Goal: Feedback & Contribution: Contribute content

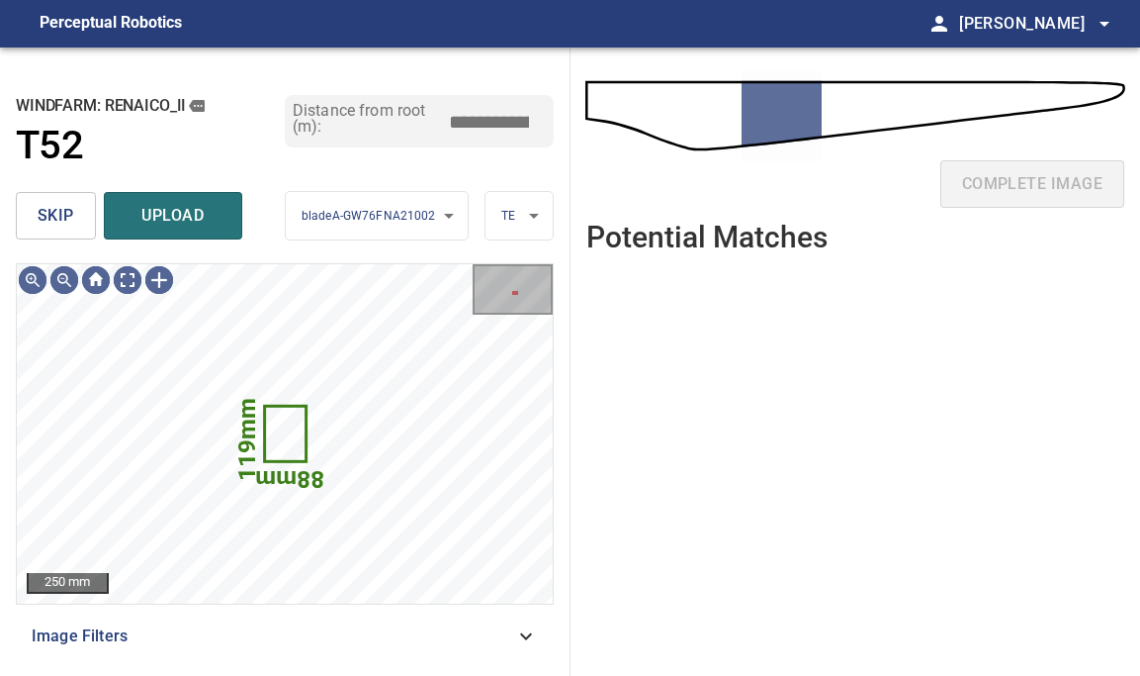
click at [66, 212] on span "skip" at bounding box center [56, 216] width 37 height 28
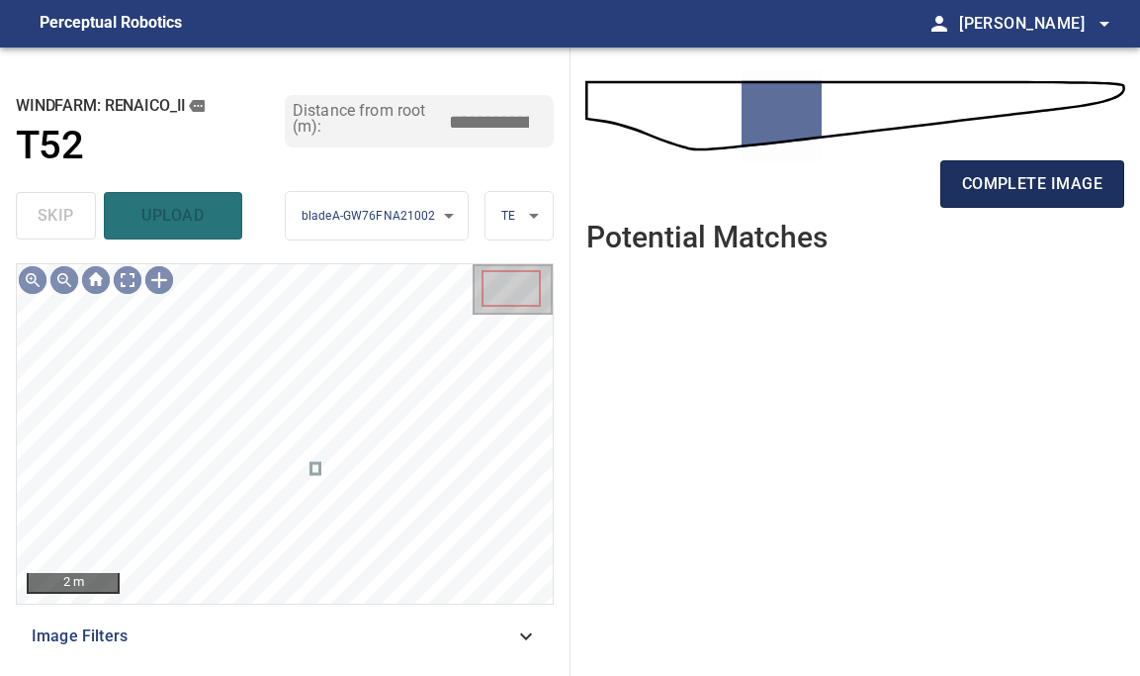
click at [990, 201] on button "complete image" at bounding box center [1033, 183] width 184 height 47
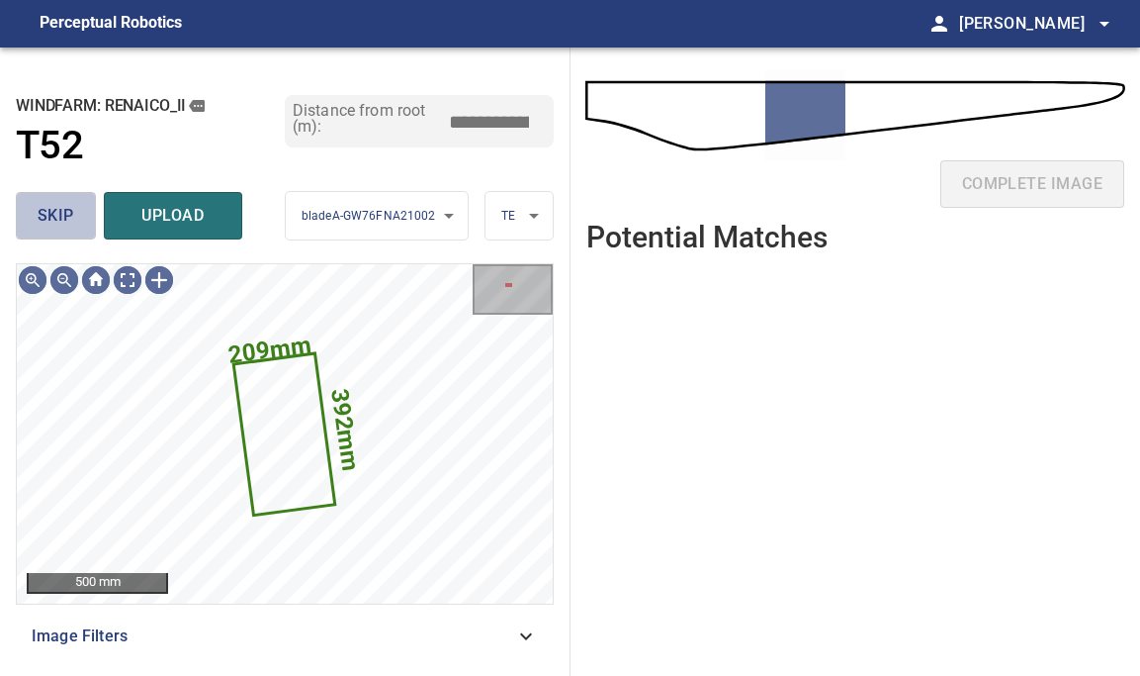
click at [45, 217] on span "skip" at bounding box center [56, 216] width 37 height 28
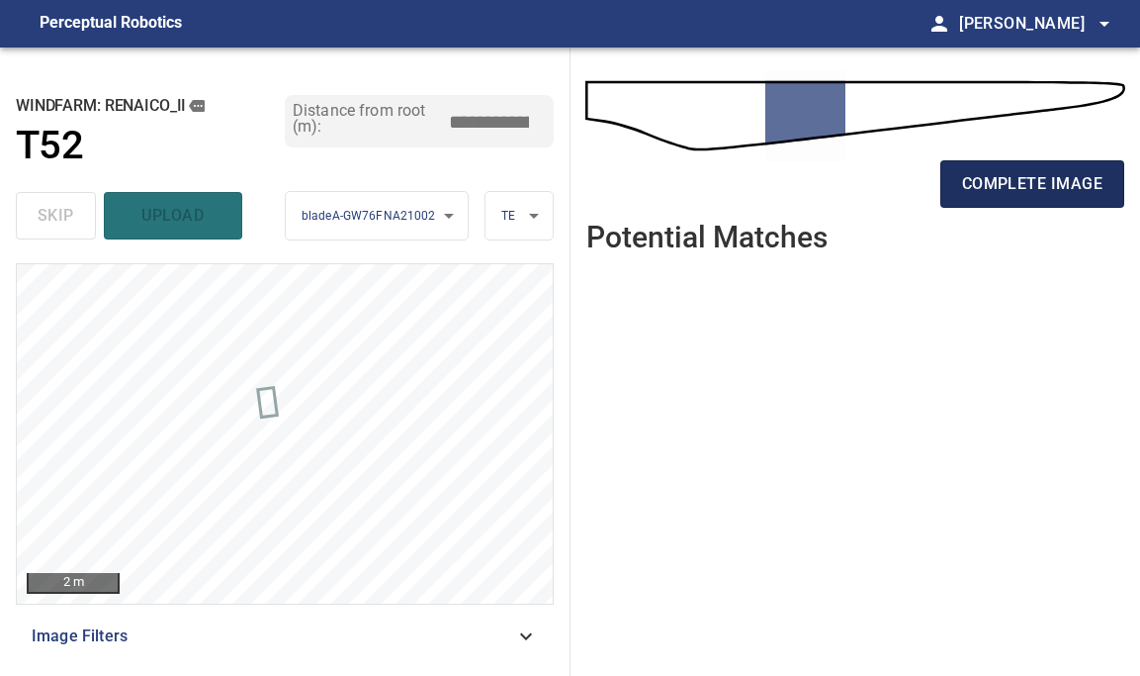
click at [1020, 180] on span "complete image" at bounding box center [1032, 184] width 140 height 28
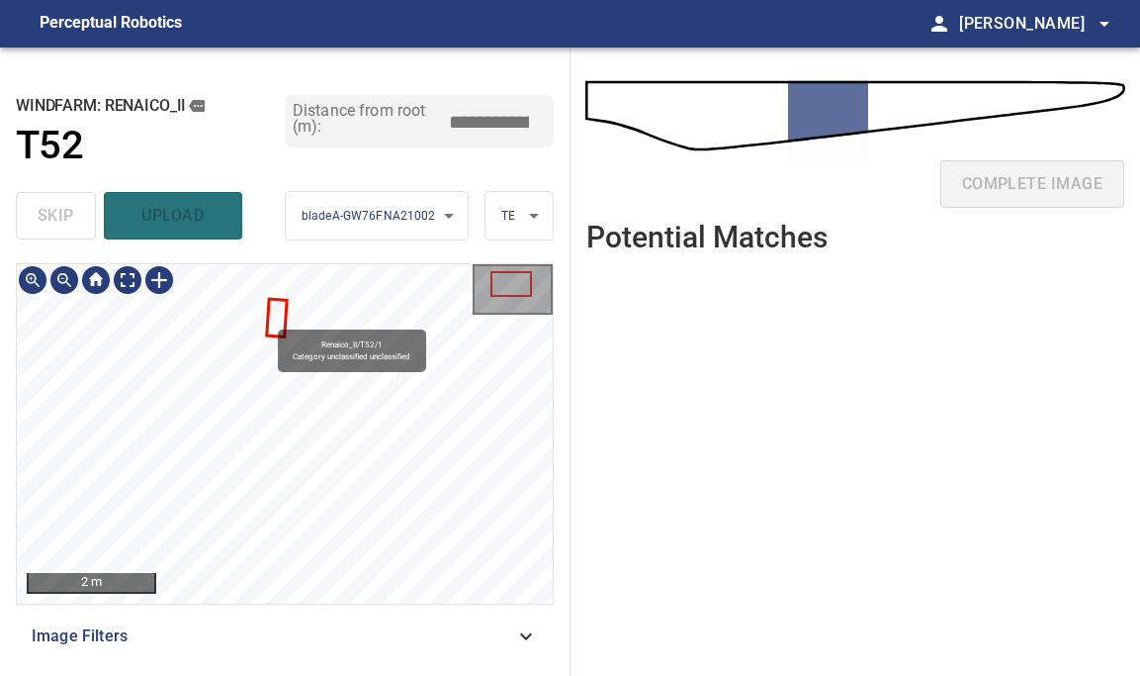
click at [269, 320] on div "Renaico_II/T52/1 Category unclassified unclassified" at bounding box center [285, 433] width 536 height 339
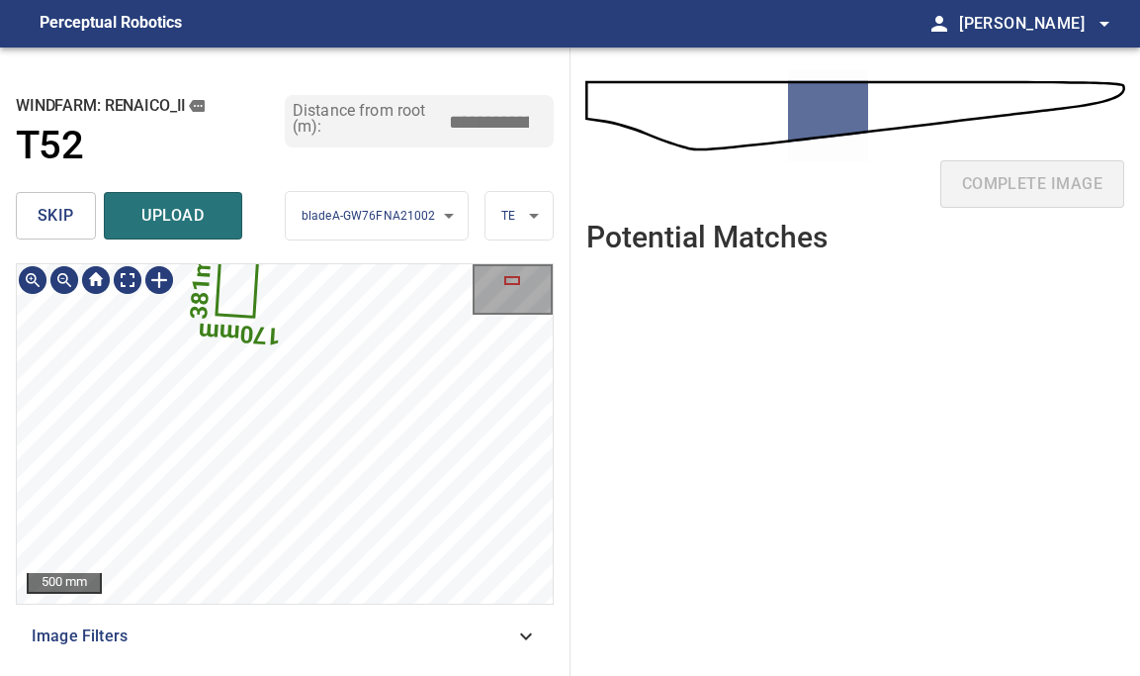
click at [190, 186] on div "**********" at bounding box center [285, 361] width 571 height 628
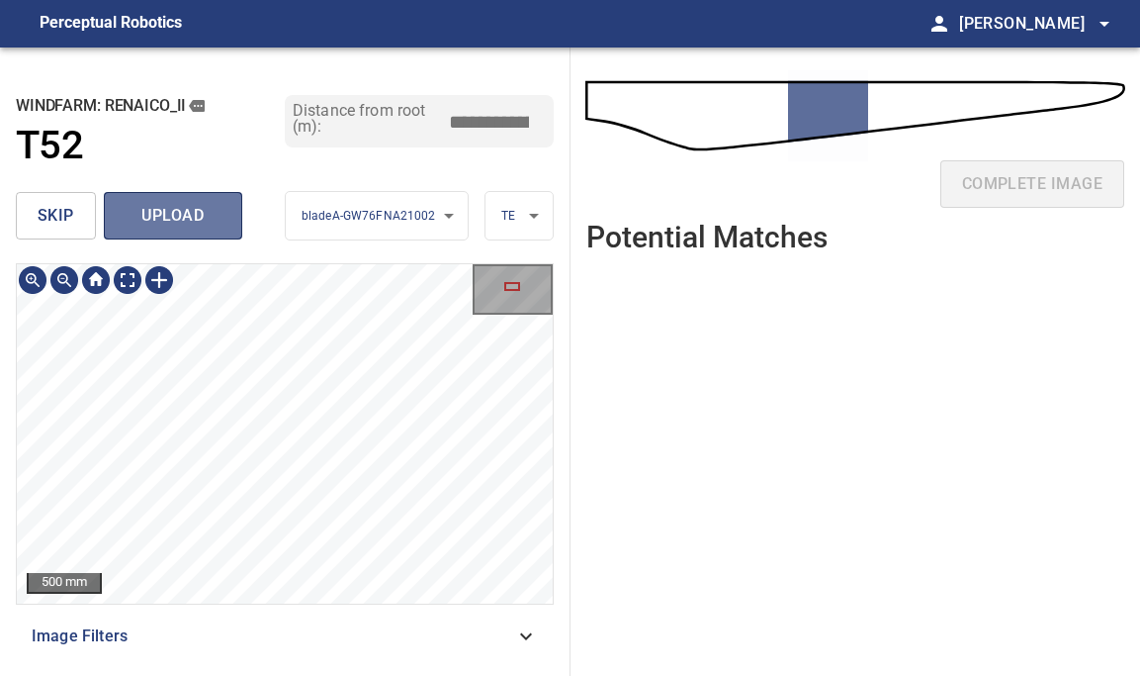
click at [158, 227] on span "upload" at bounding box center [173, 216] width 95 height 28
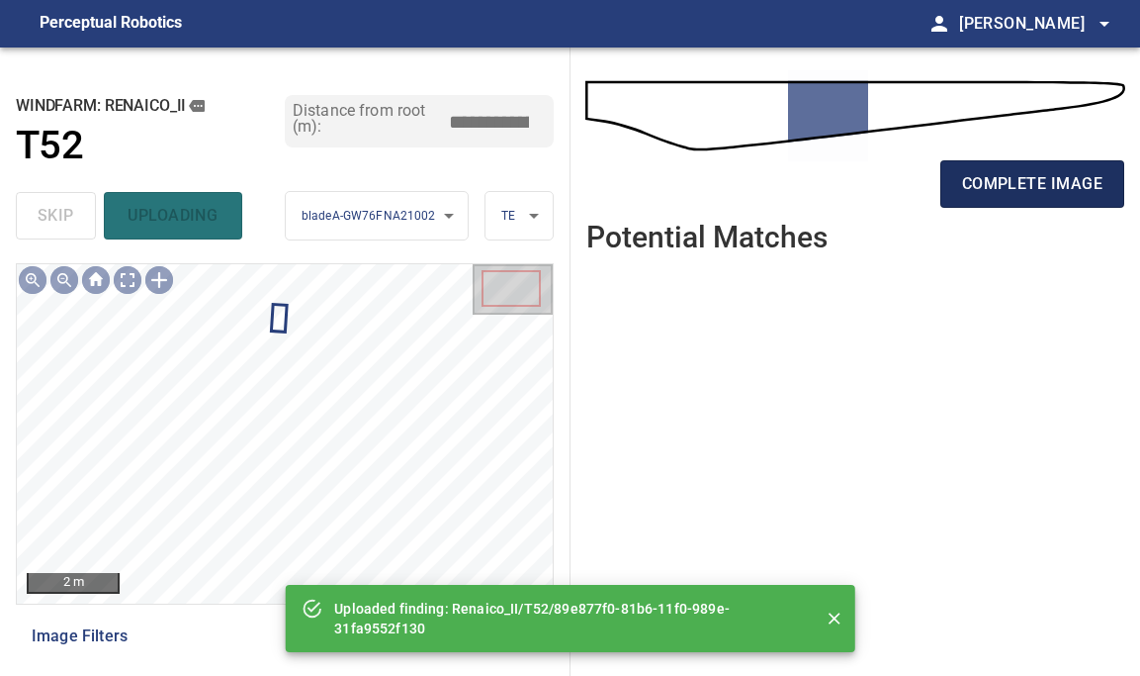
click at [1066, 182] on span "complete image" at bounding box center [1032, 184] width 140 height 28
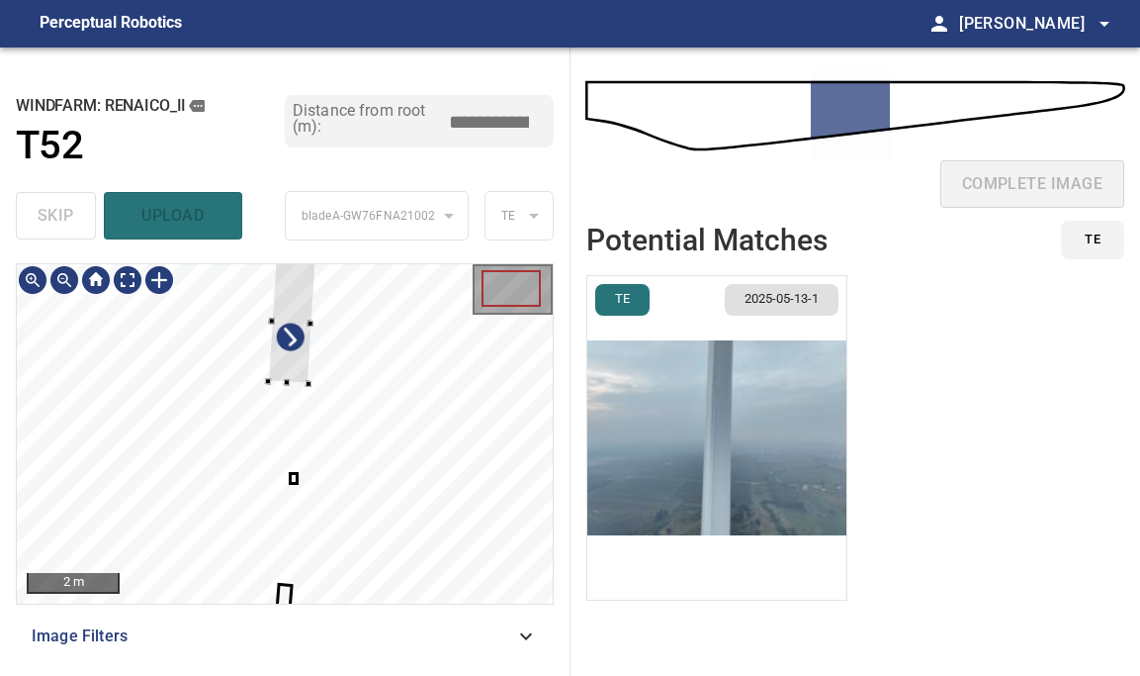
click at [277, 368] on div at bounding box center [291, 321] width 47 height 126
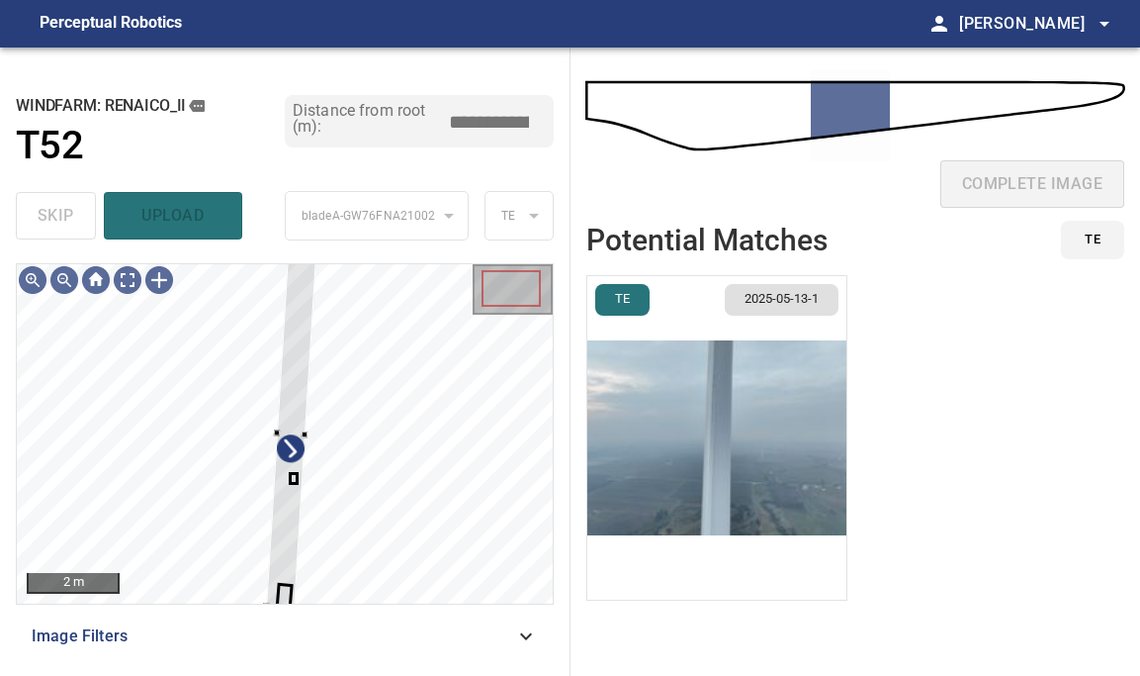
click at [265, 608] on div "2 m Image Filters" at bounding box center [285, 461] width 538 height 397
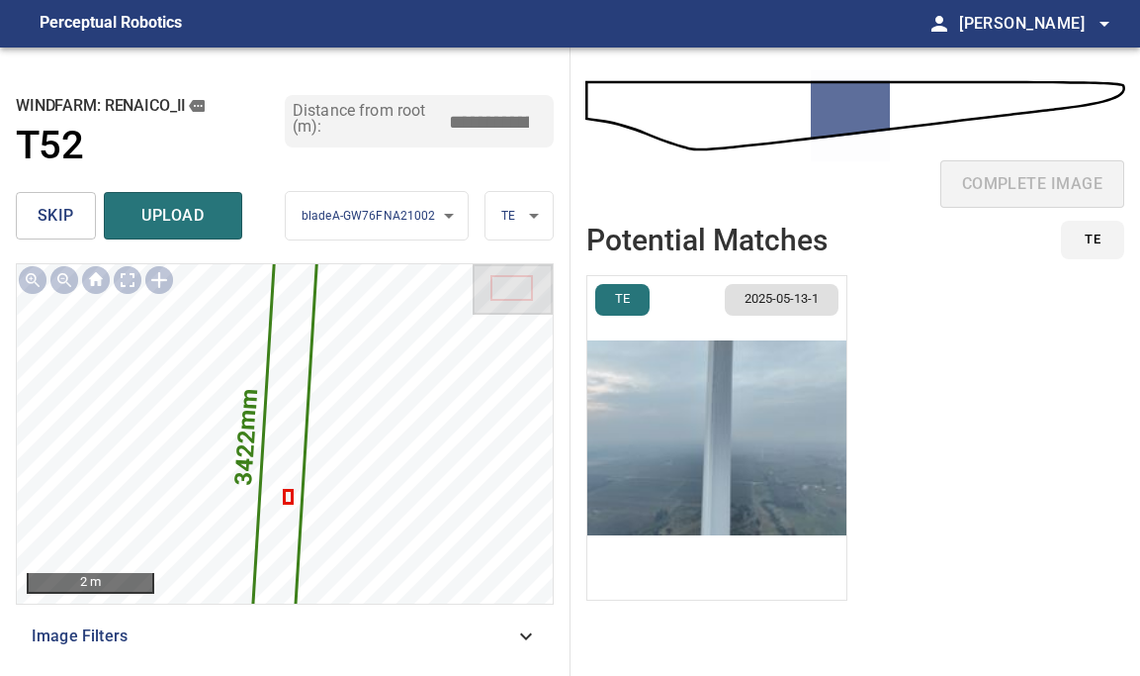
click at [774, 441] on img "button" at bounding box center [717, 437] width 259 height 323
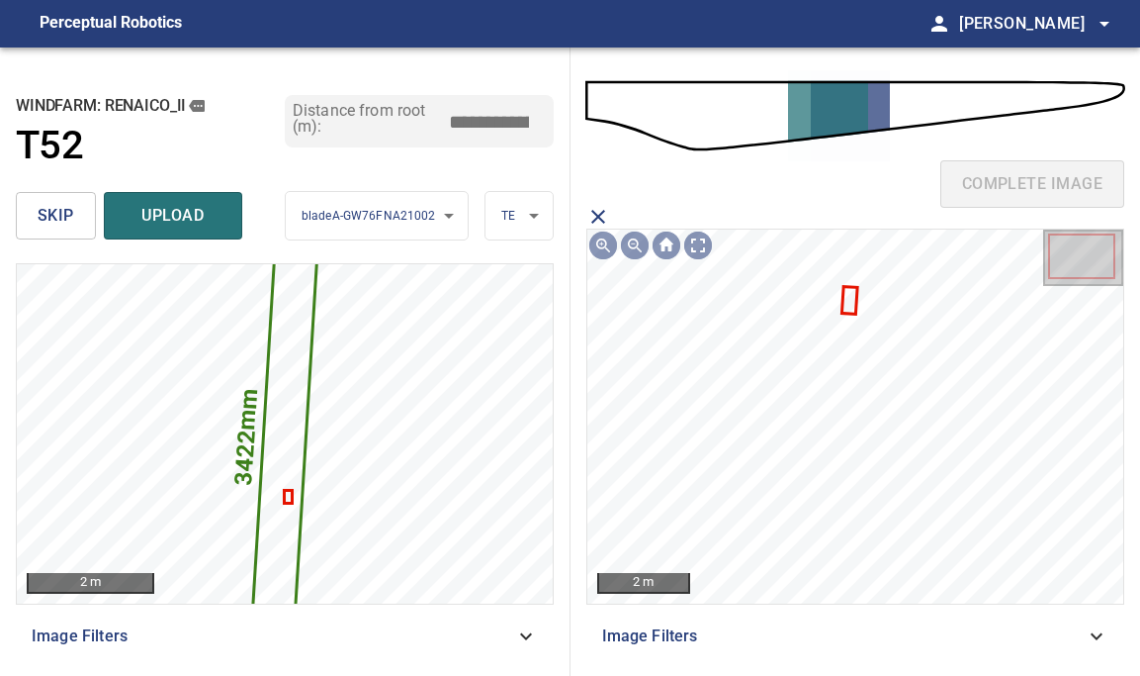
click at [852, 302] on icon at bounding box center [850, 300] width 12 height 25
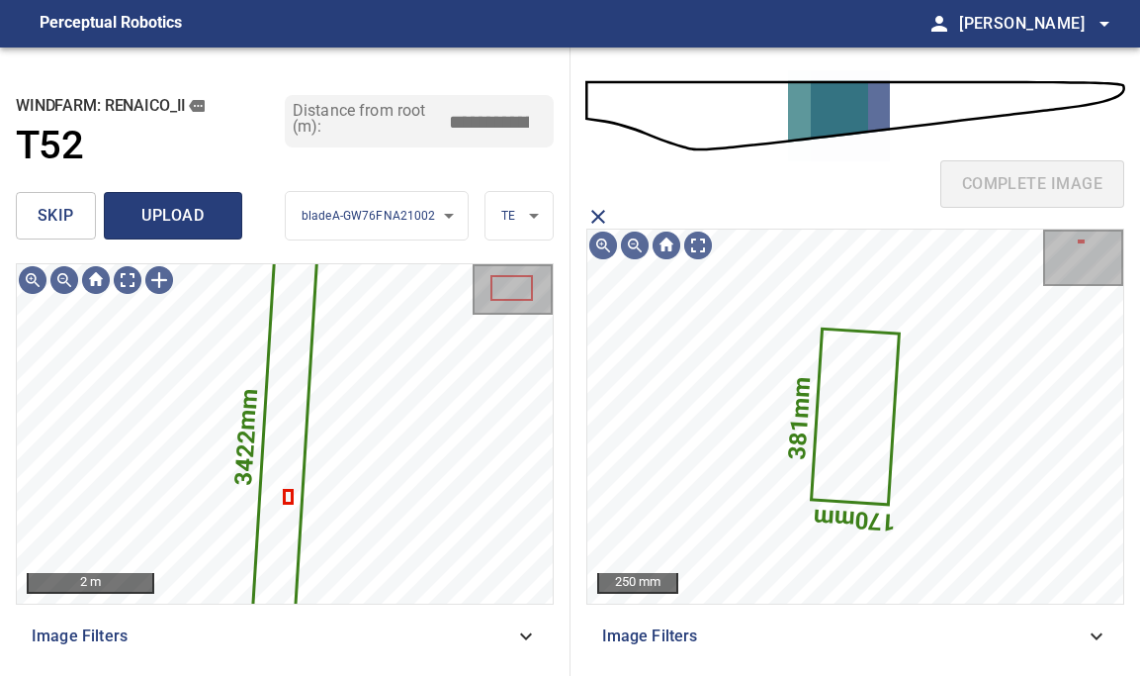
click at [192, 211] on span "upload" at bounding box center [173, 216] width 95 height 28
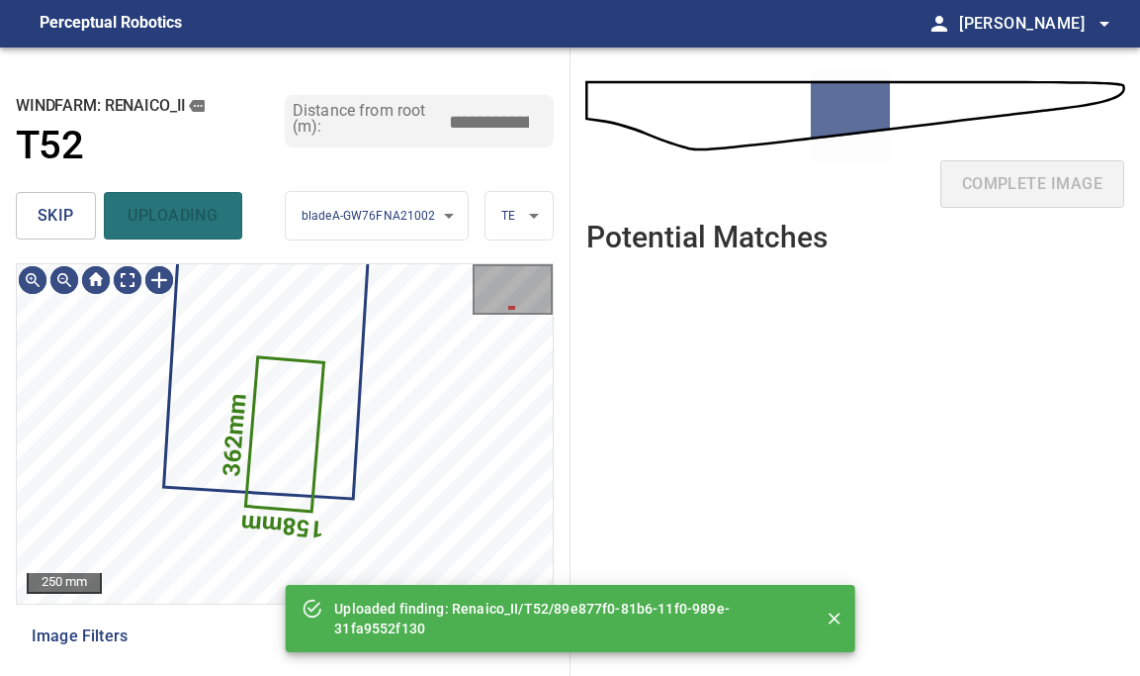
click at [68, 216] on span "skip" at bounding box center [56, 216] width 37 height 28
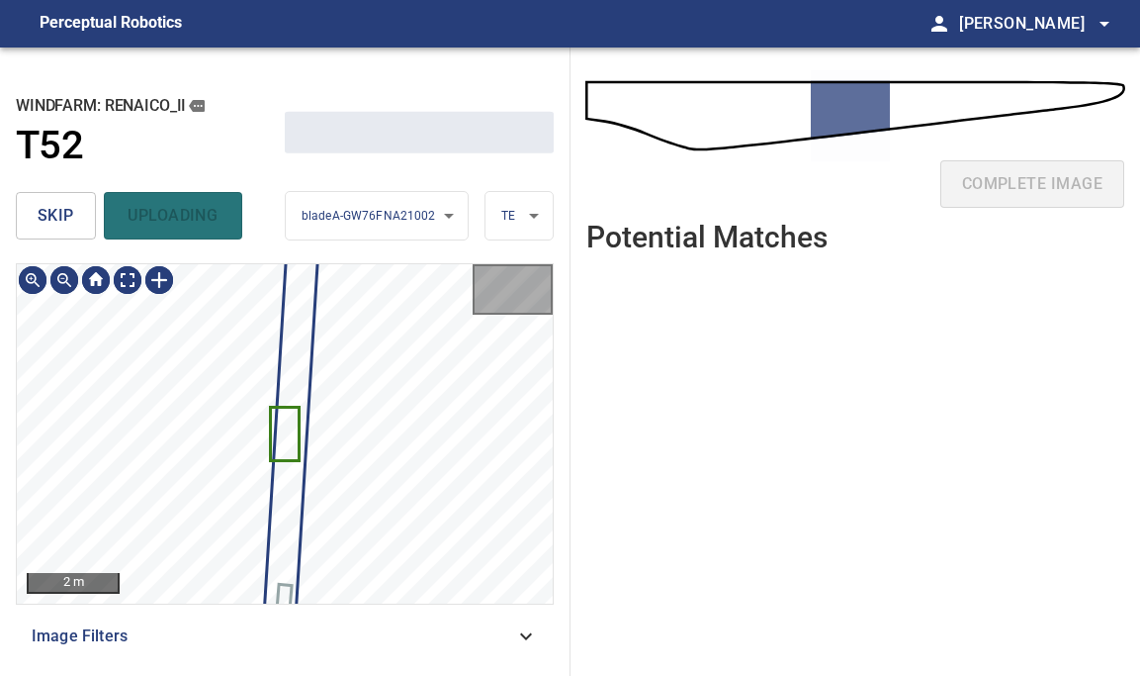
click at [68, 216] on span "skip" at bounding box center [56, 216] width 37 height 28
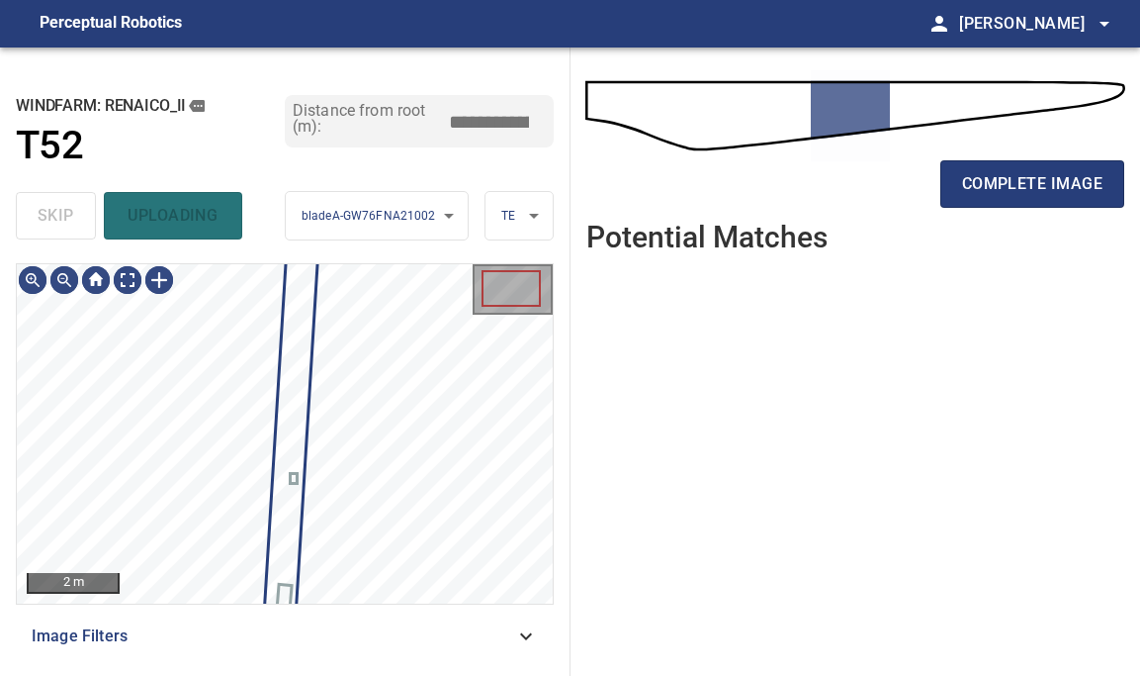
click at [68, 216] on div "skip uploading" at bounding box center [150, 215] width 269 height 63
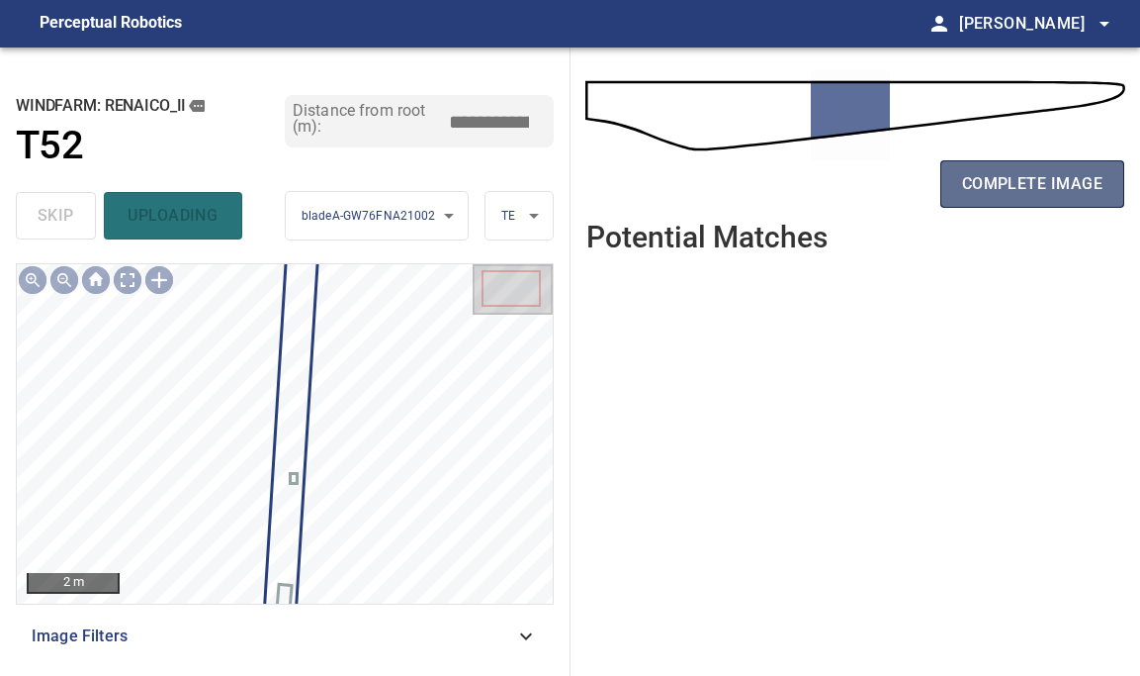
click at [1104, 176] on button "complete image" at bounding box center [1033, 183] width 184 height 47
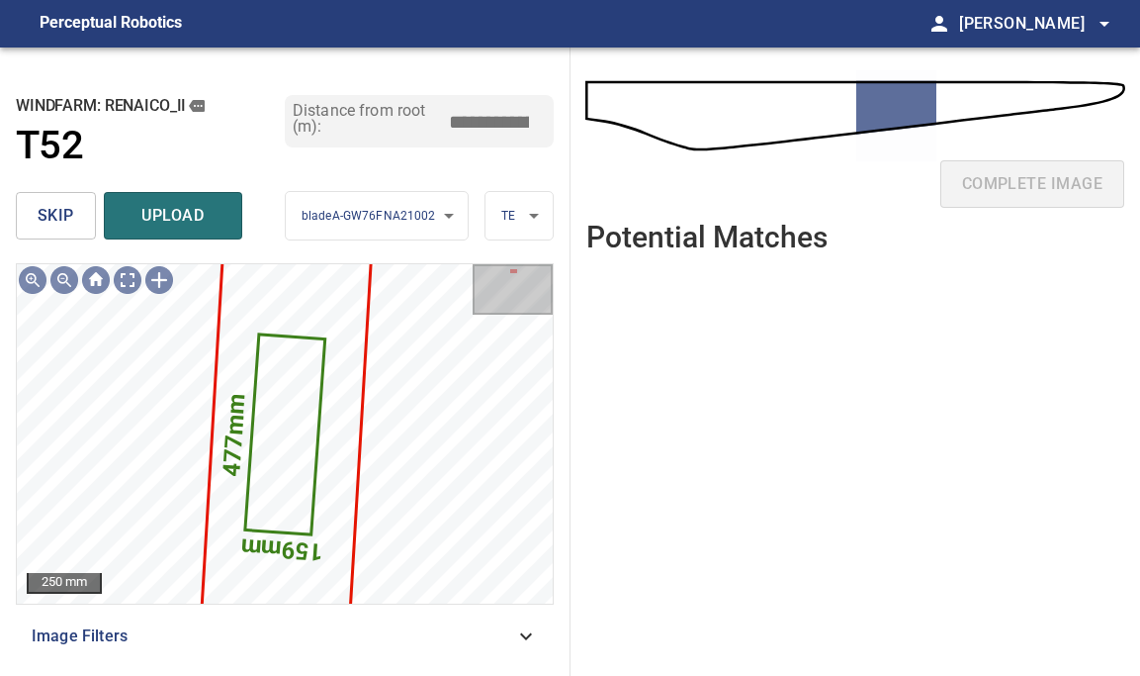
click at [146, 206] on span "upload" at bounding box center [173, 216] width 95 height 28
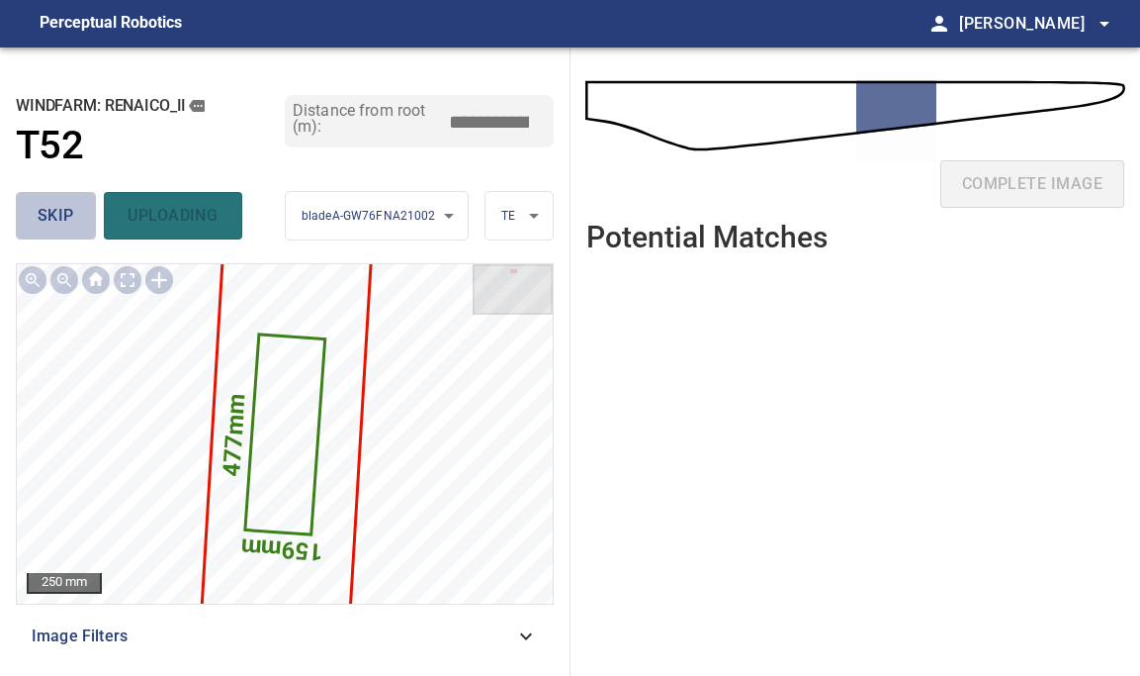
click at [59, 214] on span "skip" at bounding box center [56, 216] width 37 height 28
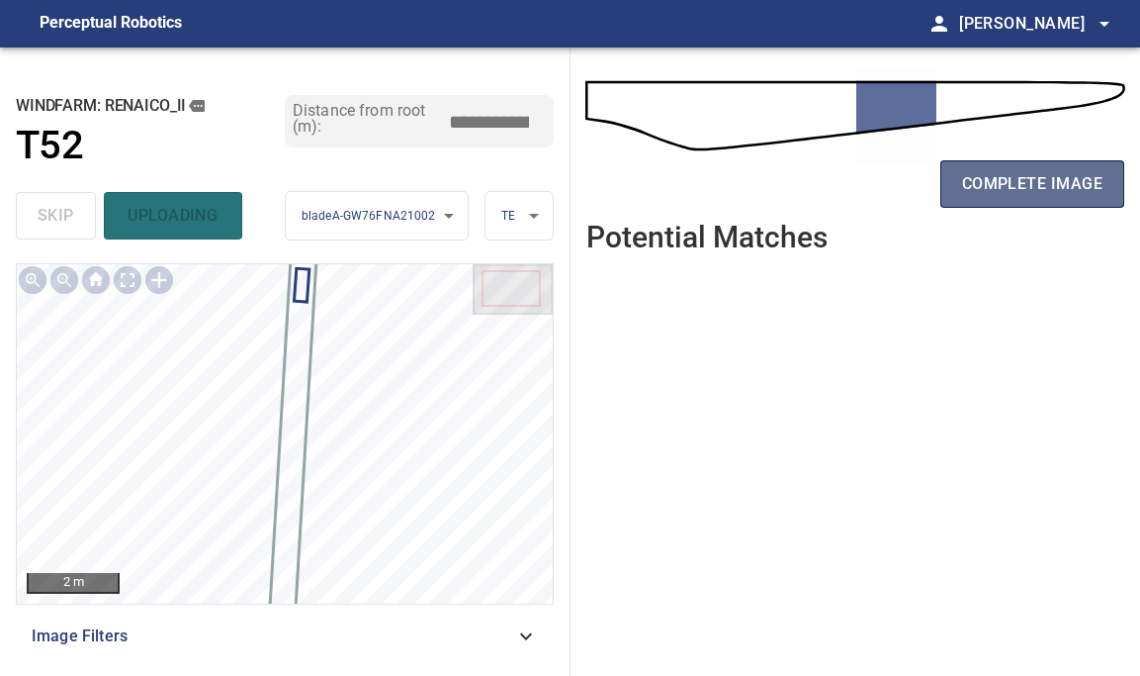
click at [1018, 181] on span "complete image" at bounding box center [1032, 184] width 140 height 28
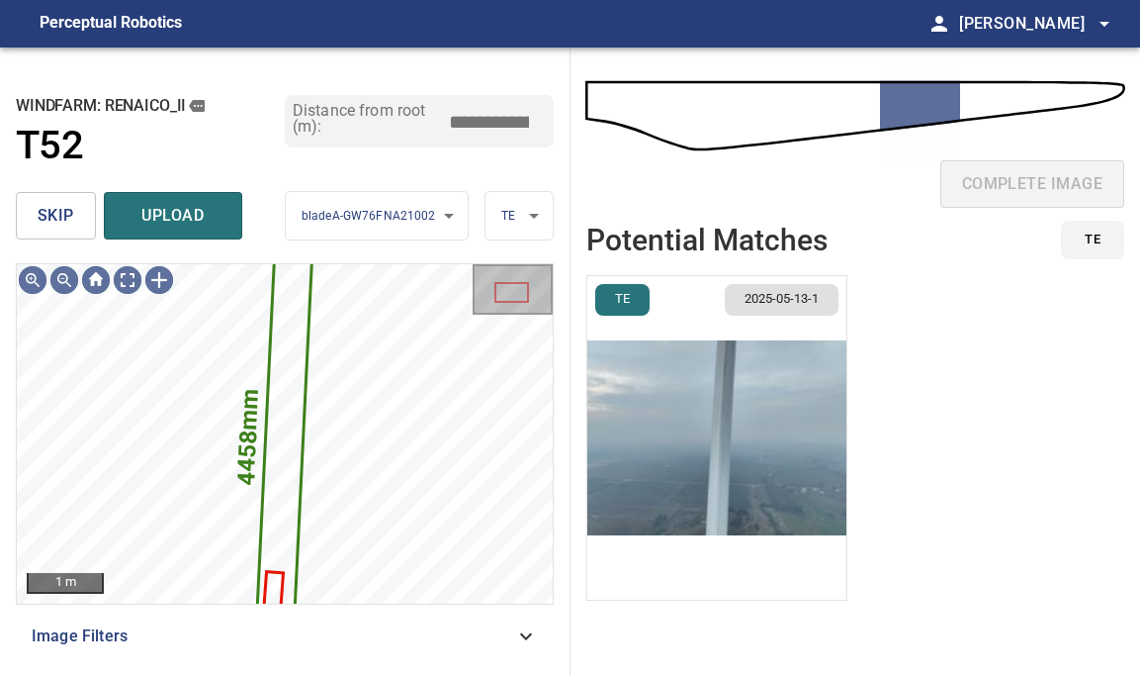
click at [45, 221] on span "skip" at bounding box center [56, 216] width 37 height 28
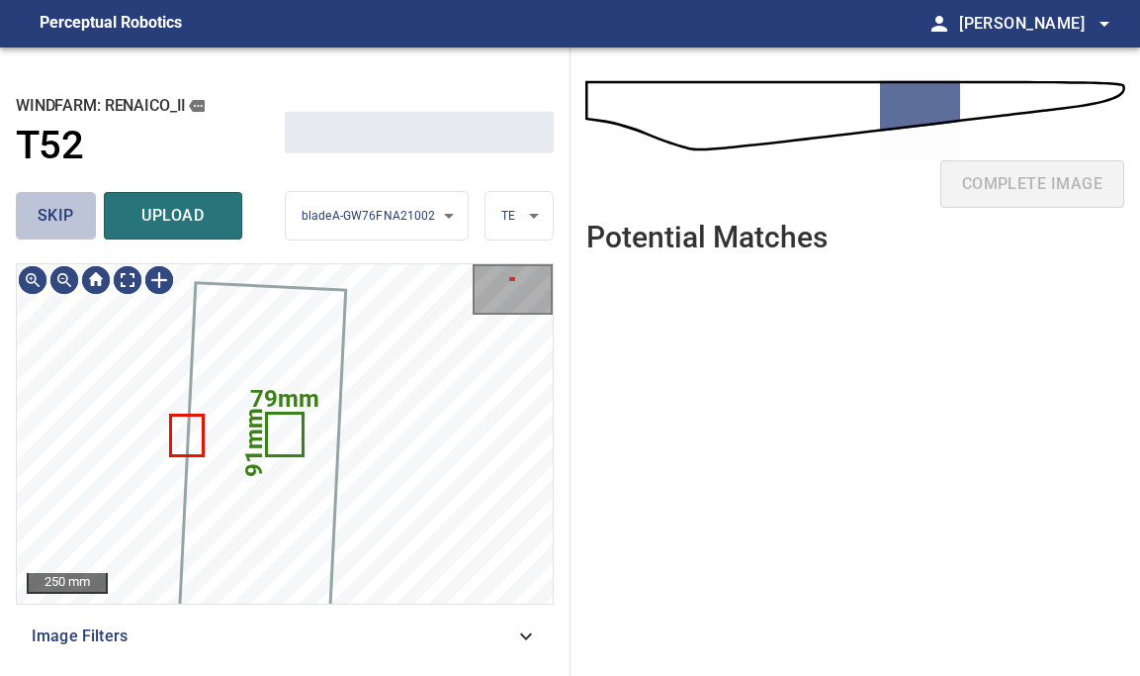
click at [45, 221] on span "skip" at bounding box center [56, 216] width 37 height 28
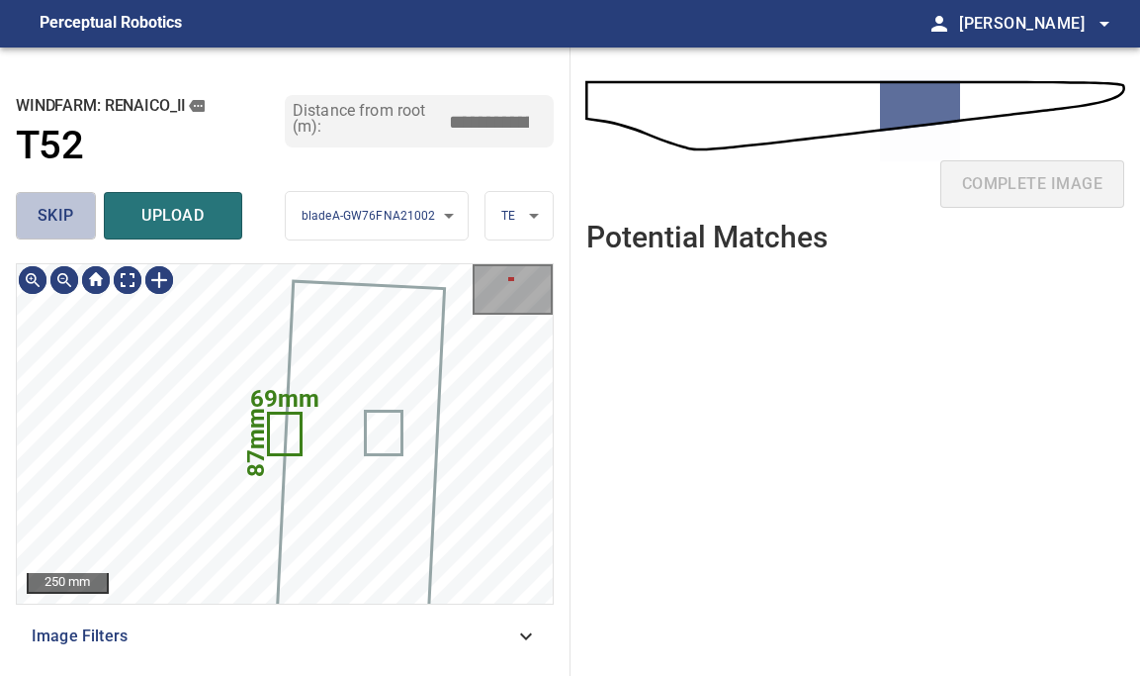
click at [45, 221] on span "skip" at bounding box center [56, 216] width 37 height 28
click at [45, 221] on div "skip upload" at bounding box center [150, 215] width 269 height 63
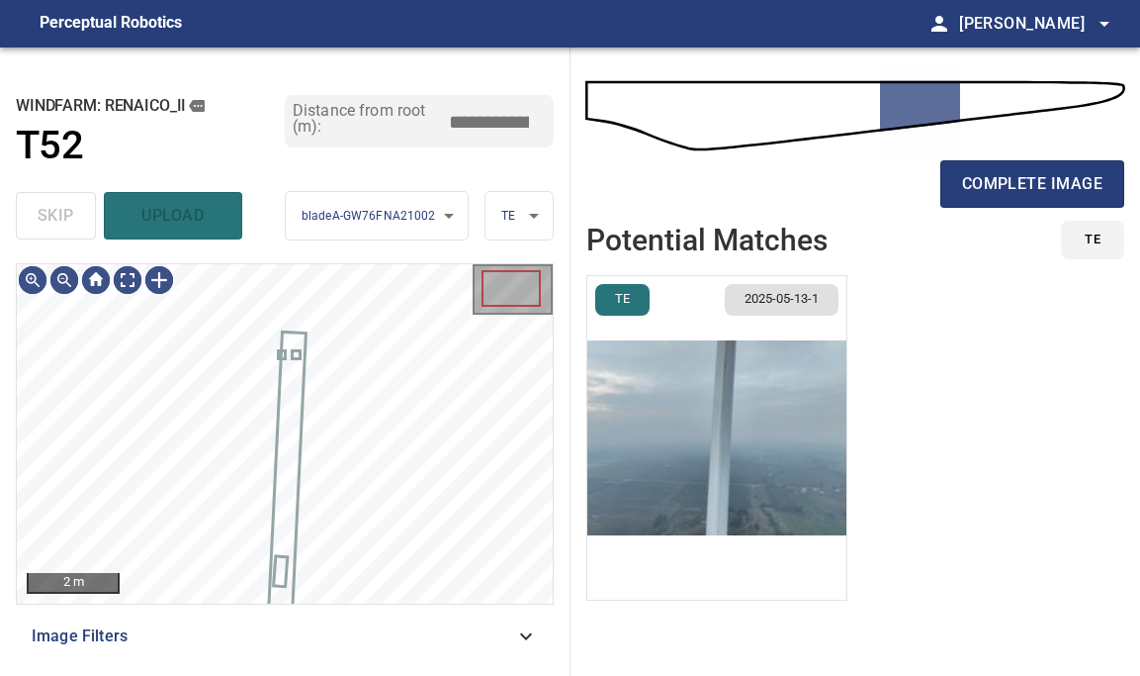
type input "*****"
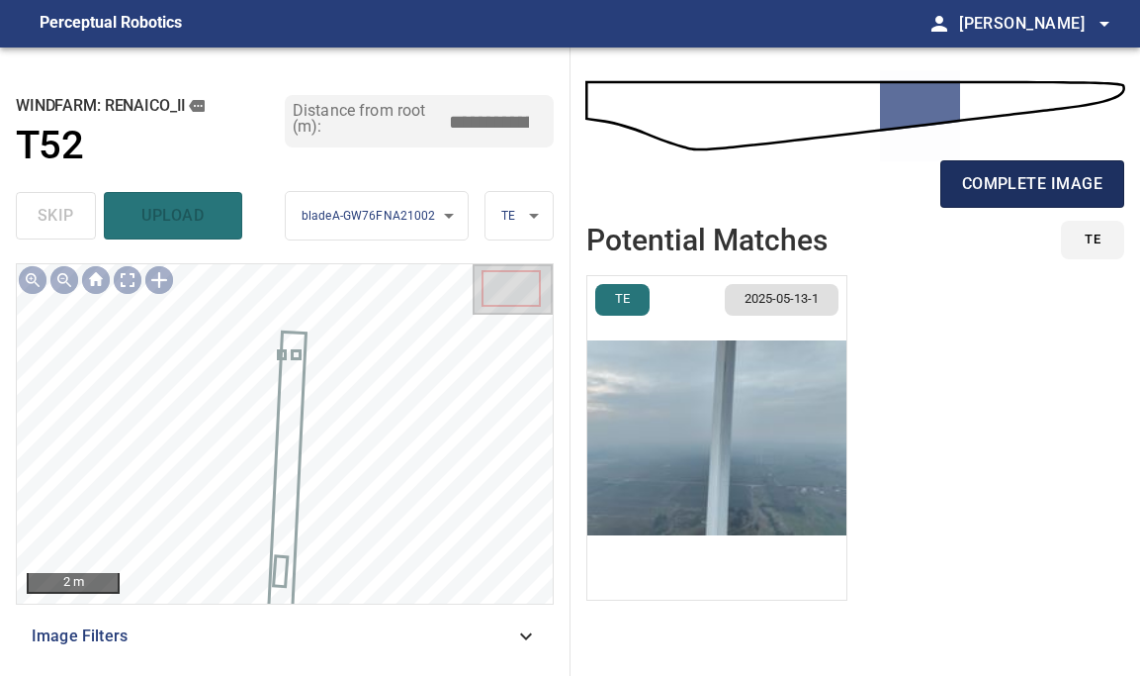
click at [1016, 177] on span "complete image" at bounding box center [1032, 184] width 140 height 28
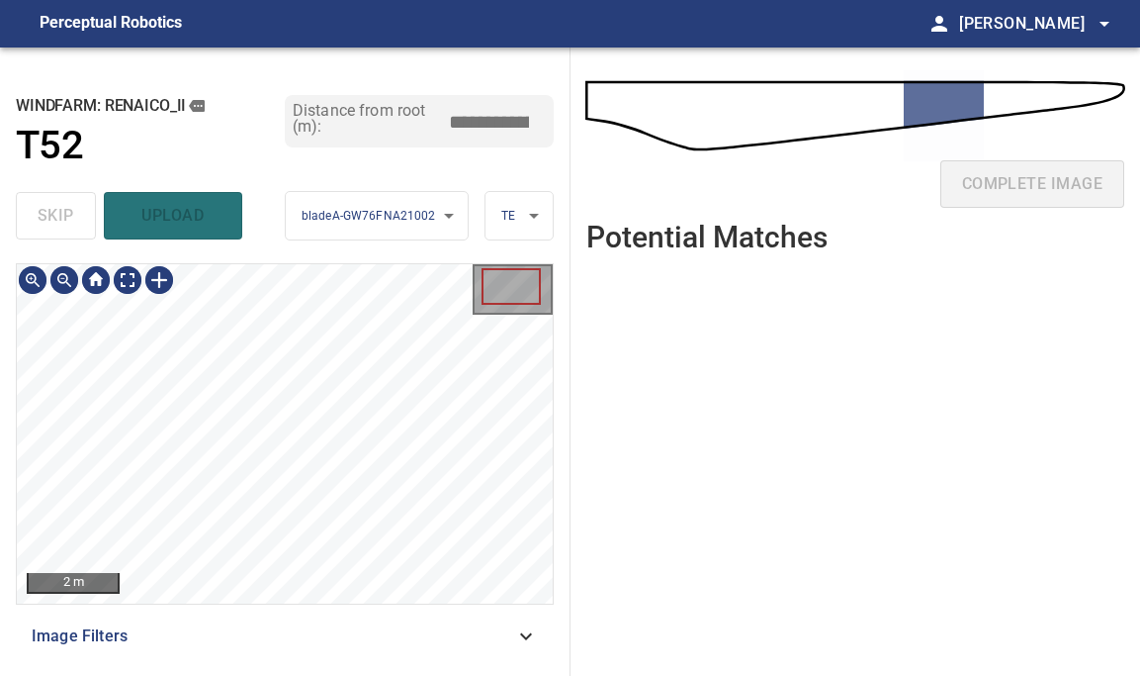
click at [295, 172] on div "**********" at bounding box center [285, 361] width 571 height 628
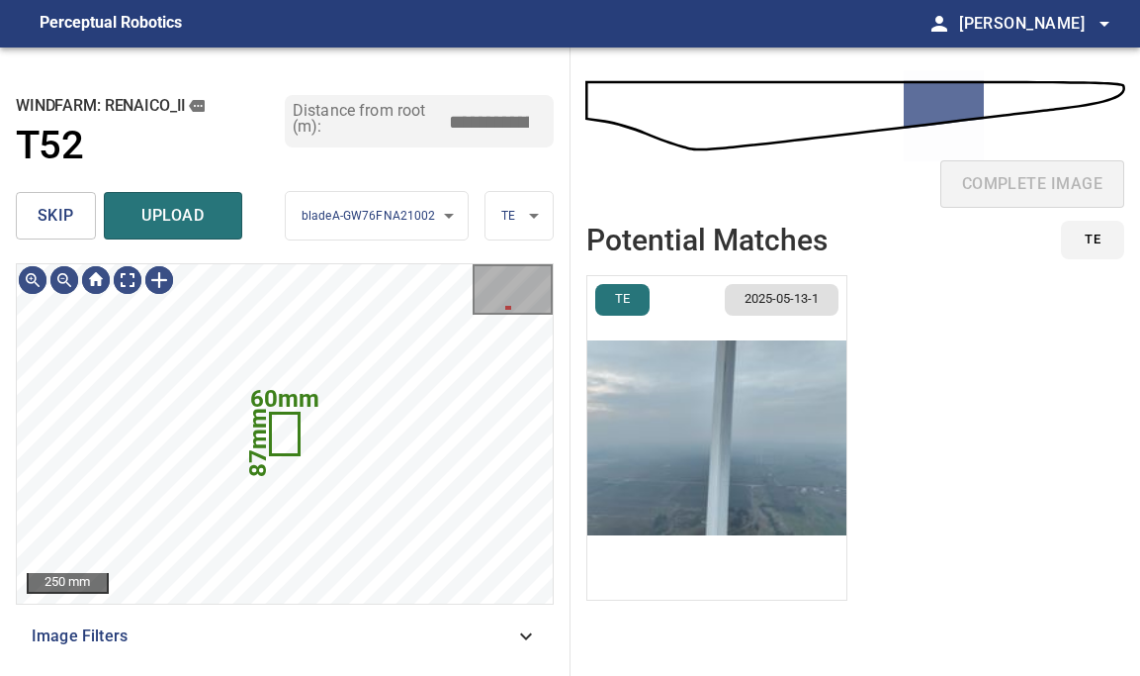
click at [72, 232] on button "skip" at bounding box center [56, 215] width 80 height 47
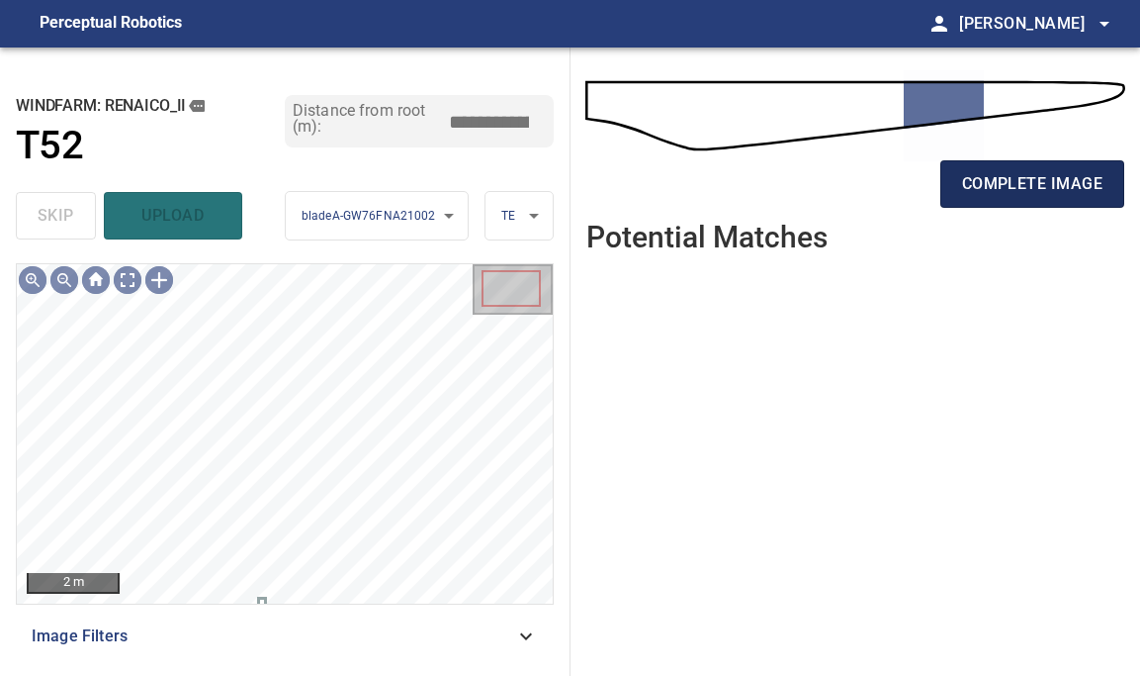
click at [986, 190] on span "complete image" at bounding box center [1032, 184] width 140 height 28
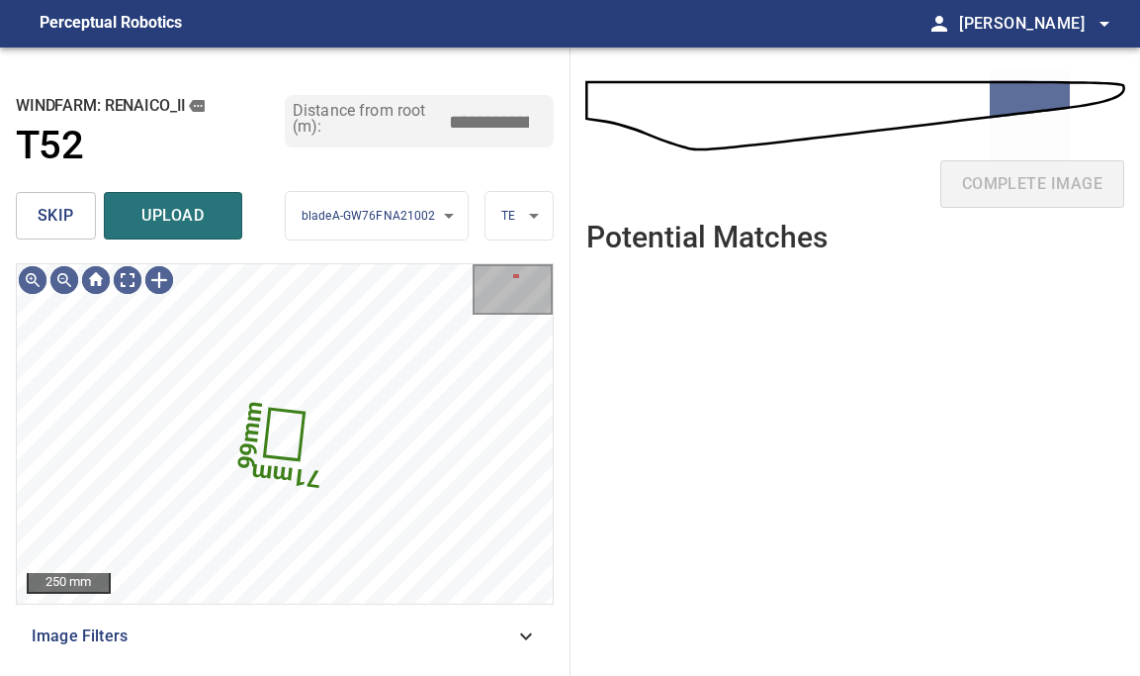
click at [45, 222] on span "skip" at bounding box center [56, 216] width 37 height 28
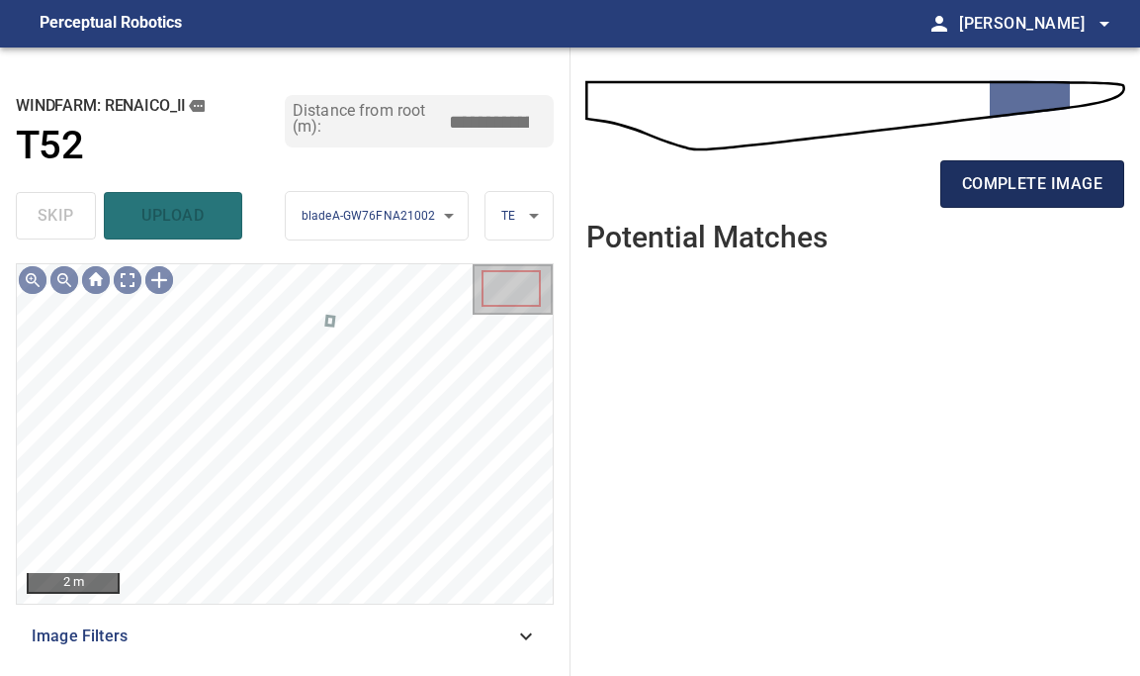
click at [1048, 180] on span "complete image" at bounding box center [1032, 184] width 140 height 28
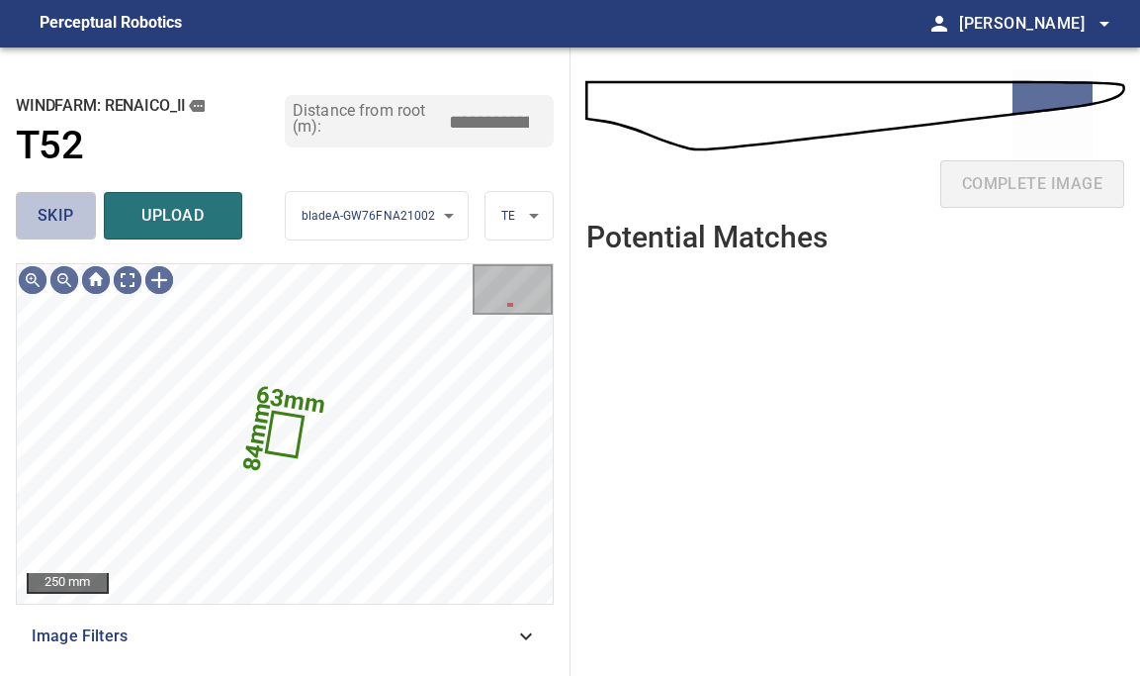
click at [58, 221] on span "skip" at bounding box center [56, 216] width 37 height 28
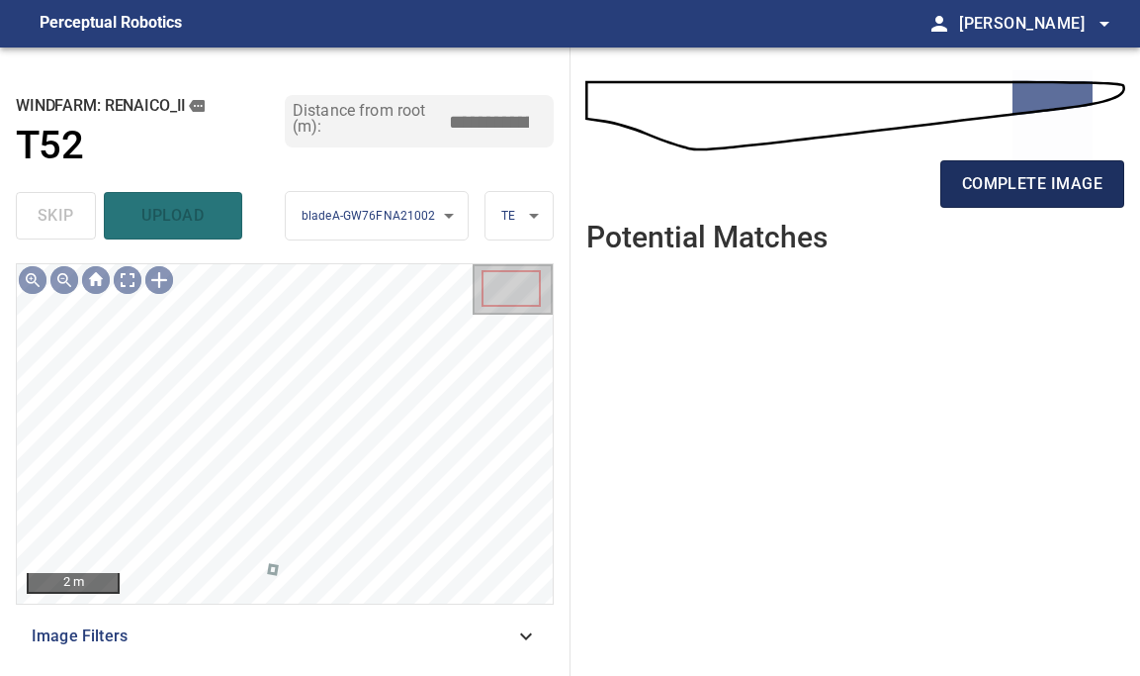
click at [1039, 171] on span "complete image" at bounding box center [1032, 184] width 140 height 28
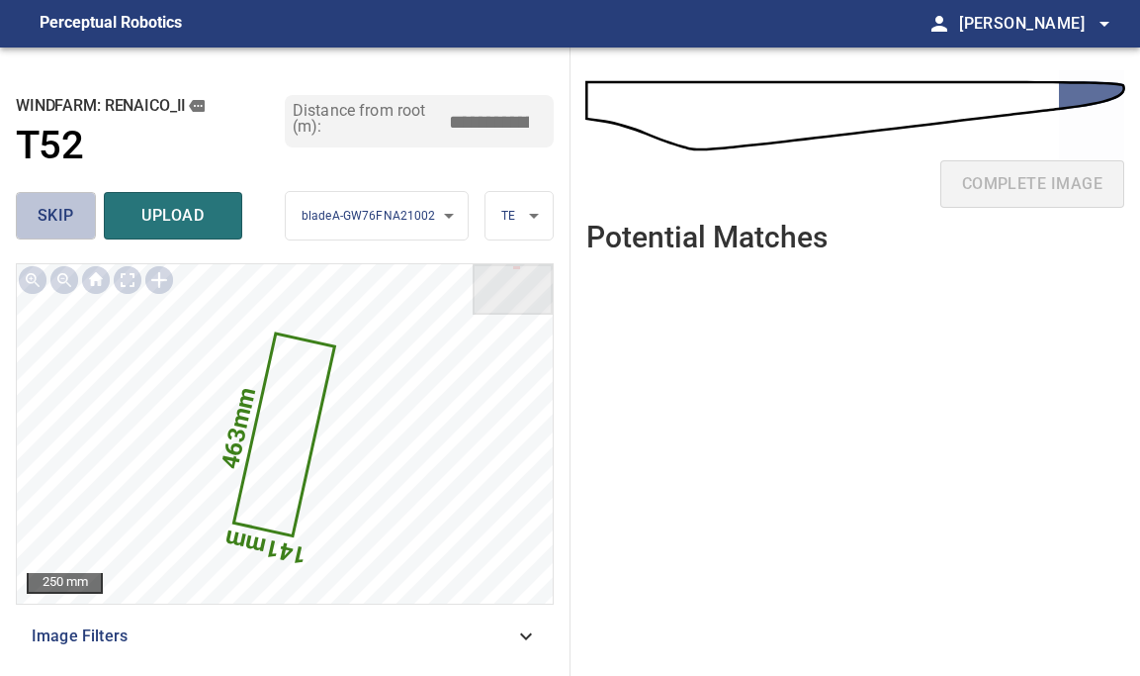
click at [67, 219] on span "skip" at bounding box center [56, 216] width 37 height 28
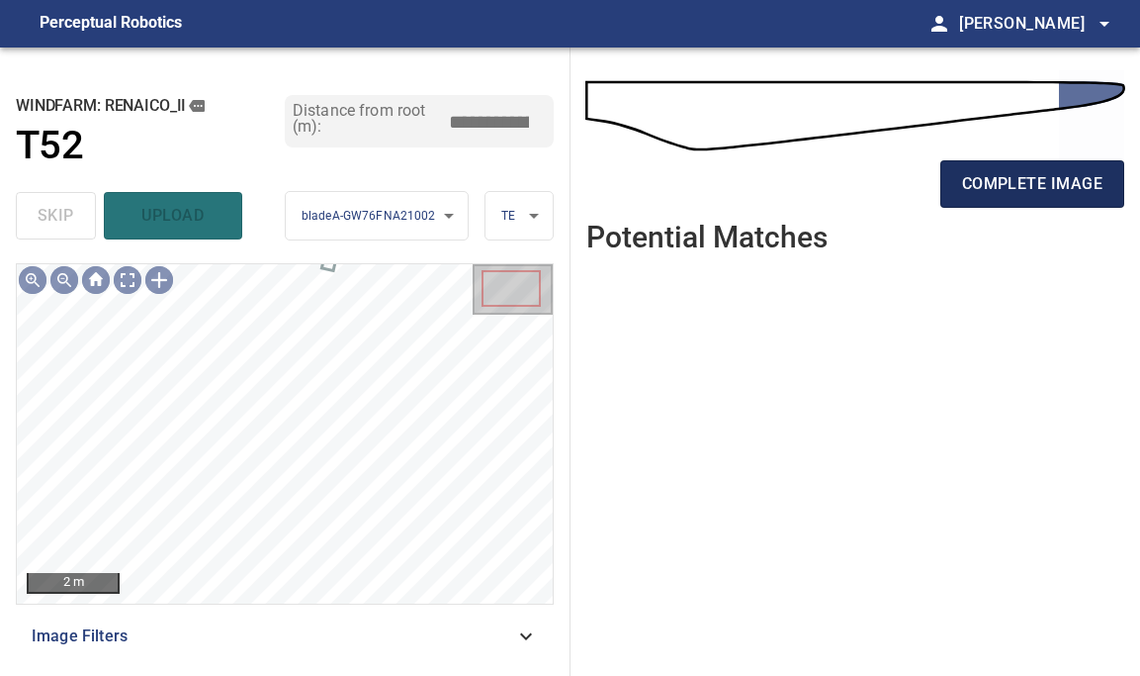
click at [1044, 160] on button "complete image" at bounding box center [1033, 183] width 184 height 47
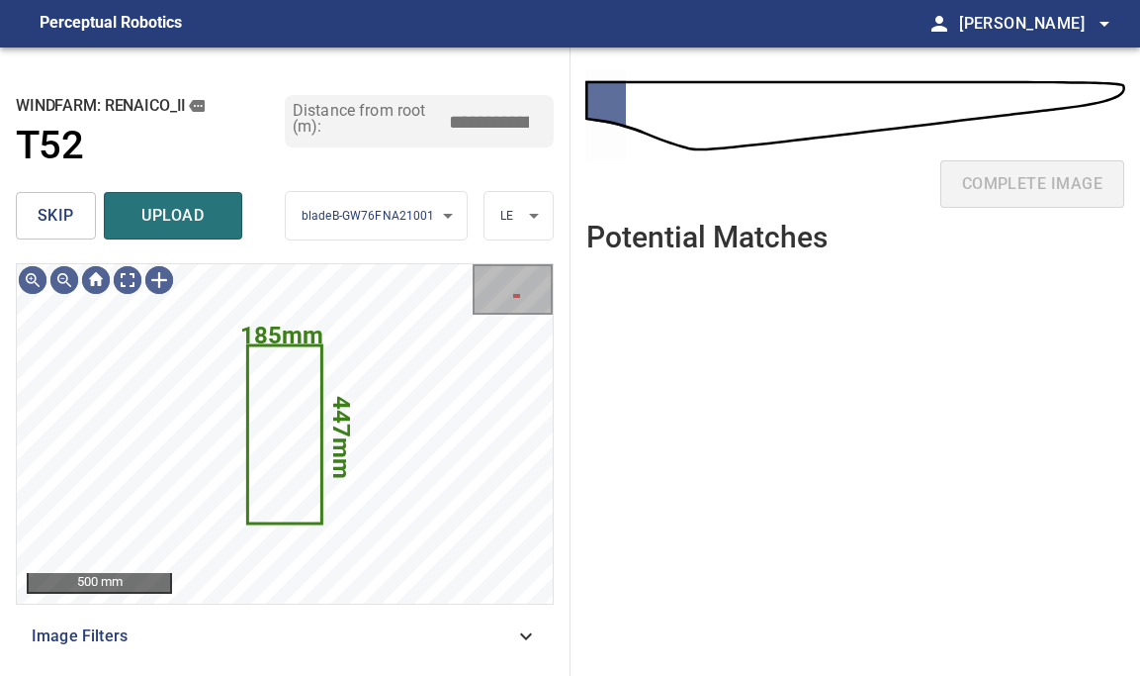
click at [49, 216] on span "skip" at bounding box center [56, 216] width 37 height 28
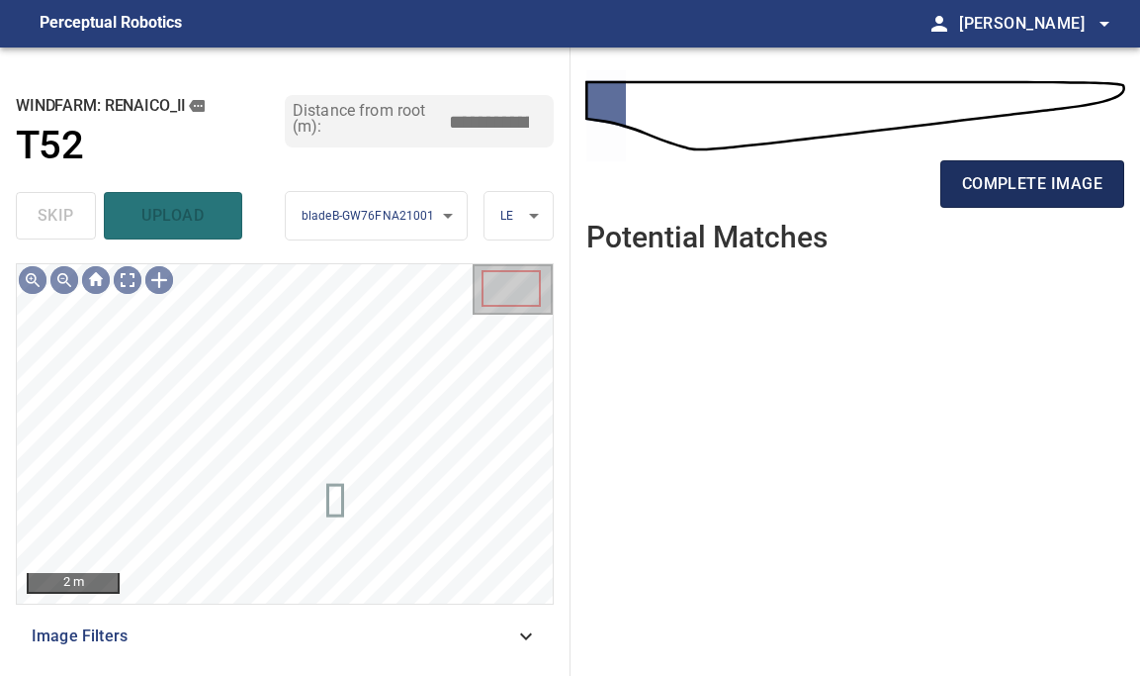
click at [1031, 189] on span "complete image" at bounding box center [1032, 184] width 140 height 28
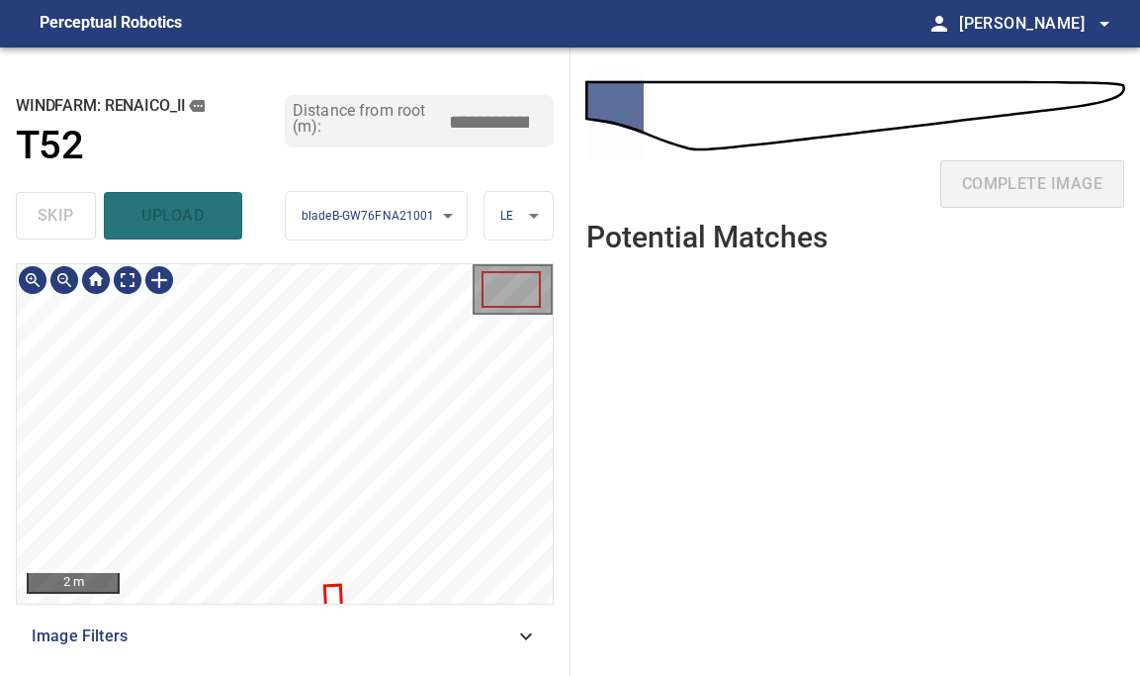
click at [341, 219] on div "**********" at bounding box center [285, 361] width 571 height 628
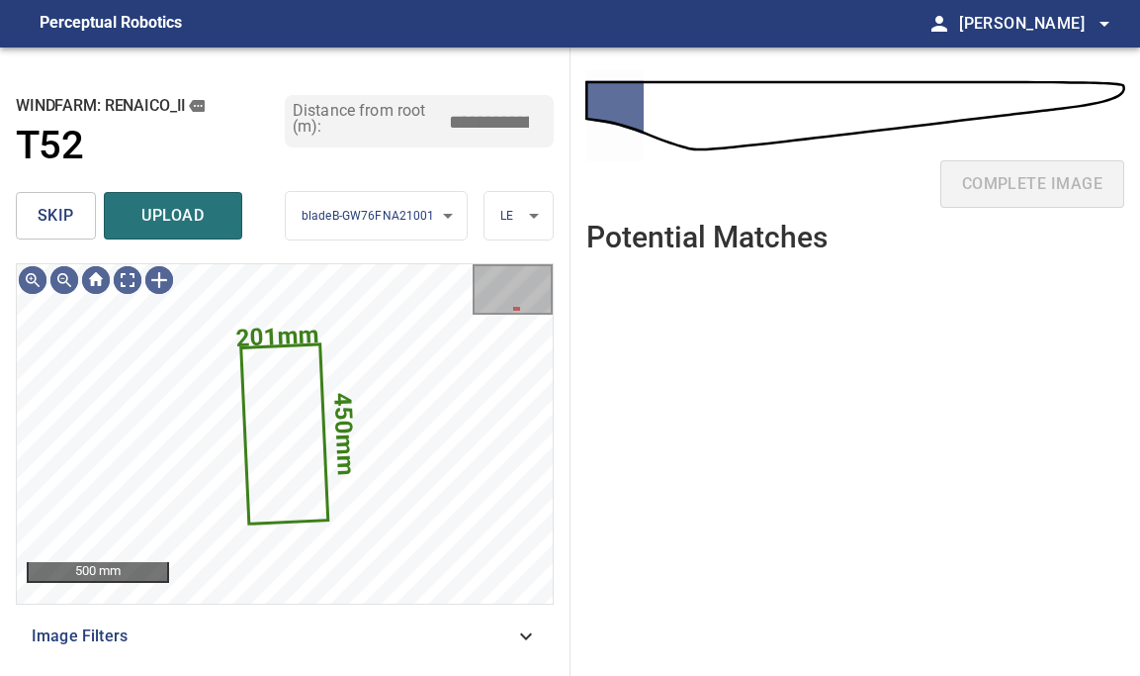
click at [62, 207] on span "skip" at bounding box center [56, 216] width 37 height 28
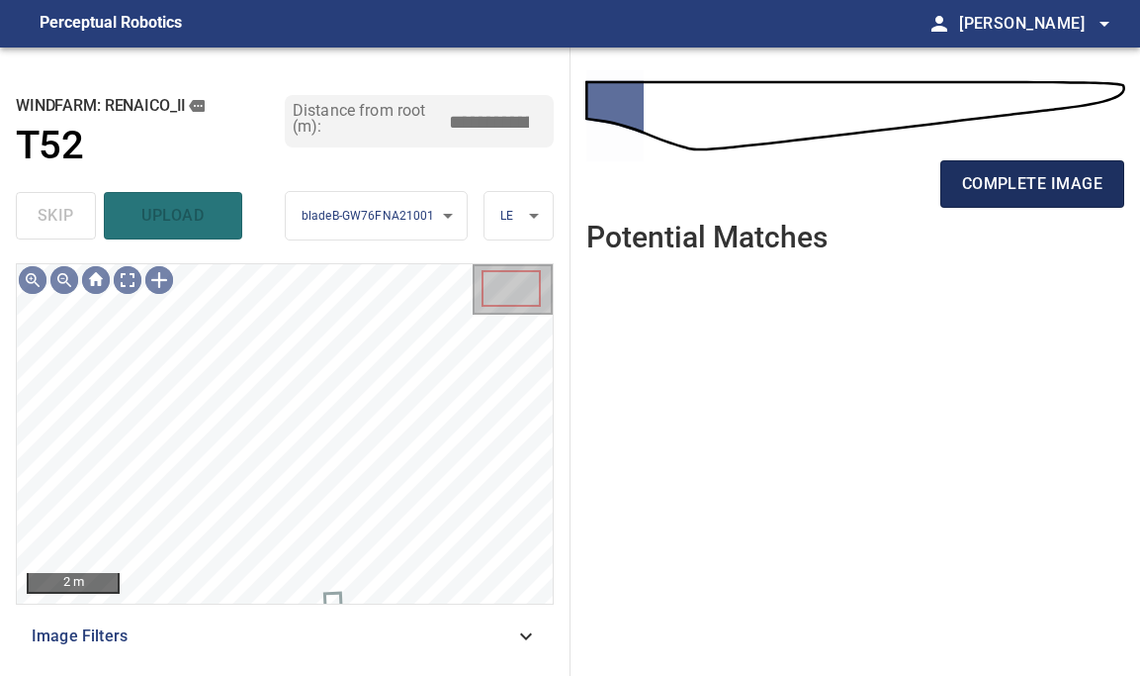
click at [1056, 177] on span "complete image" at bounding box center [1032, 184] width 140 height 28
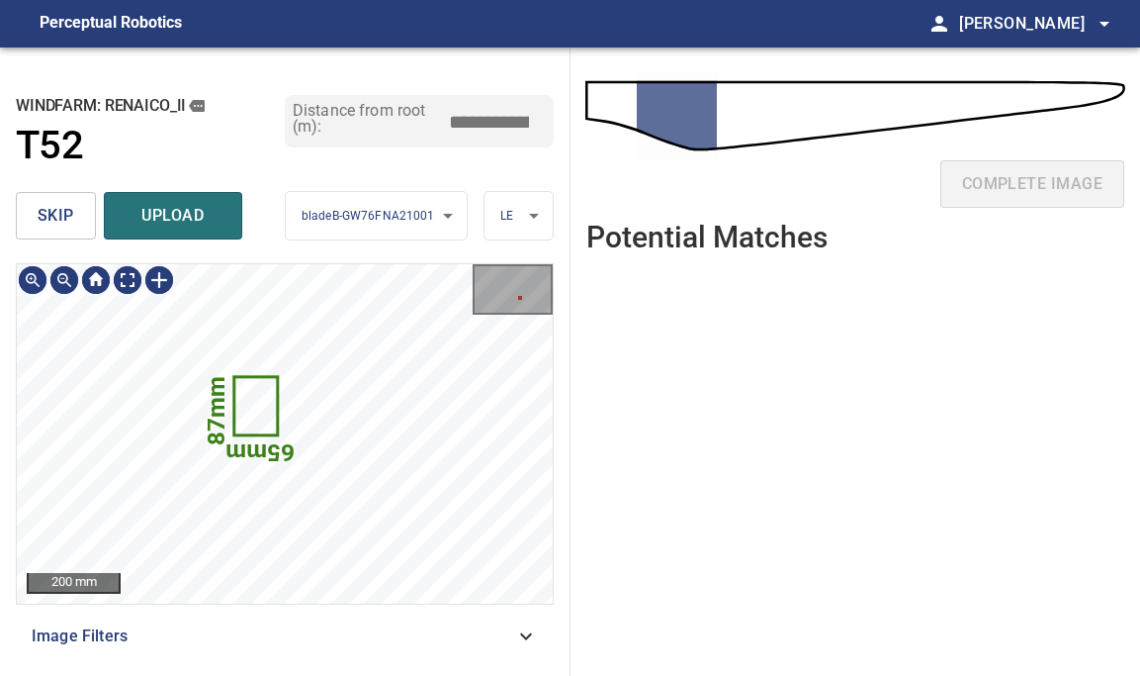
click at [40, 222] on span "skip" at bounding box center [56, 216] width 37 height 28
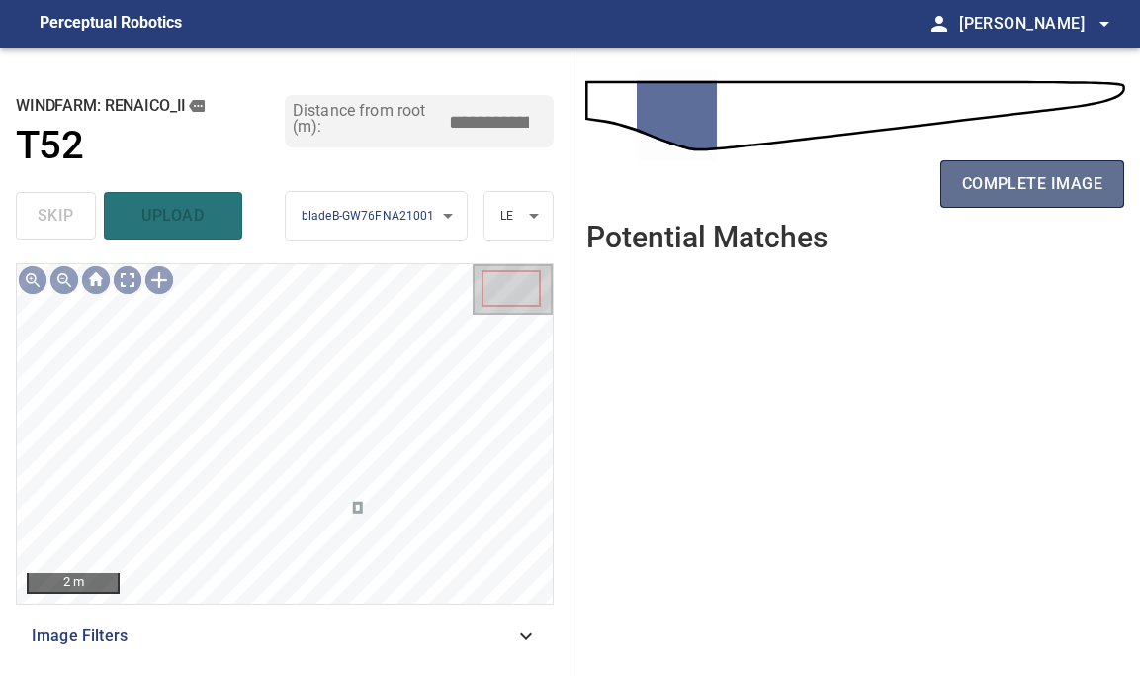
click at [1037, 173] on span "complete image" at bounding box center [1032, 184] width 140 height 28
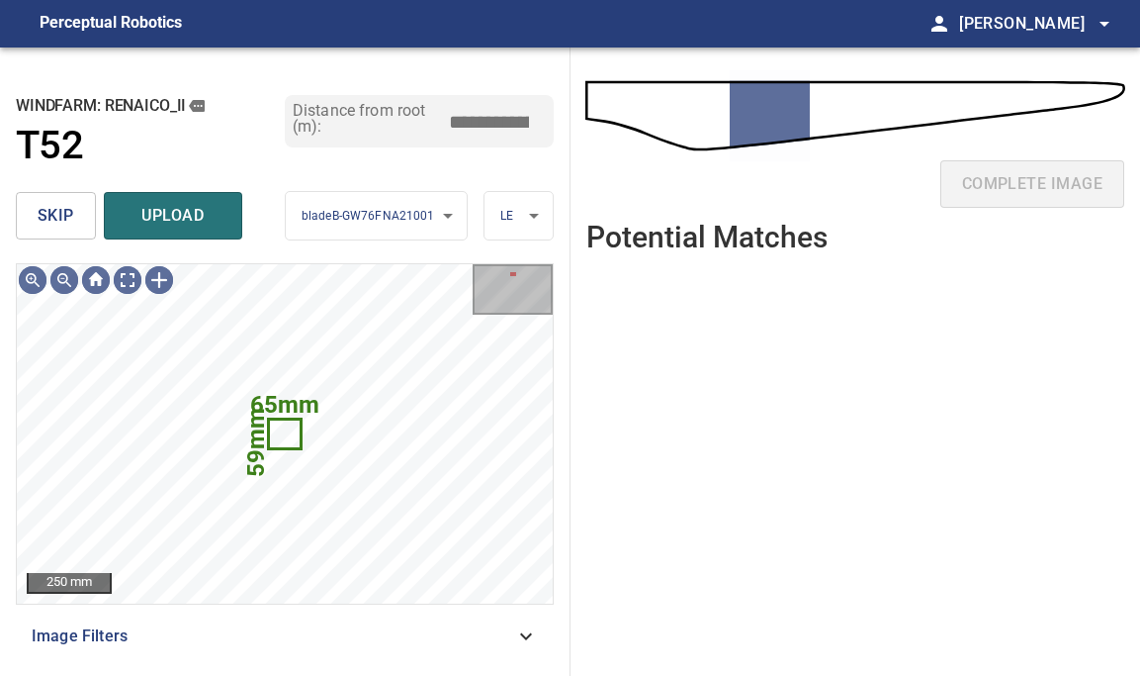
click at [64, 217] on span "skip" at bounding box center [56, 216] width 37 height 28
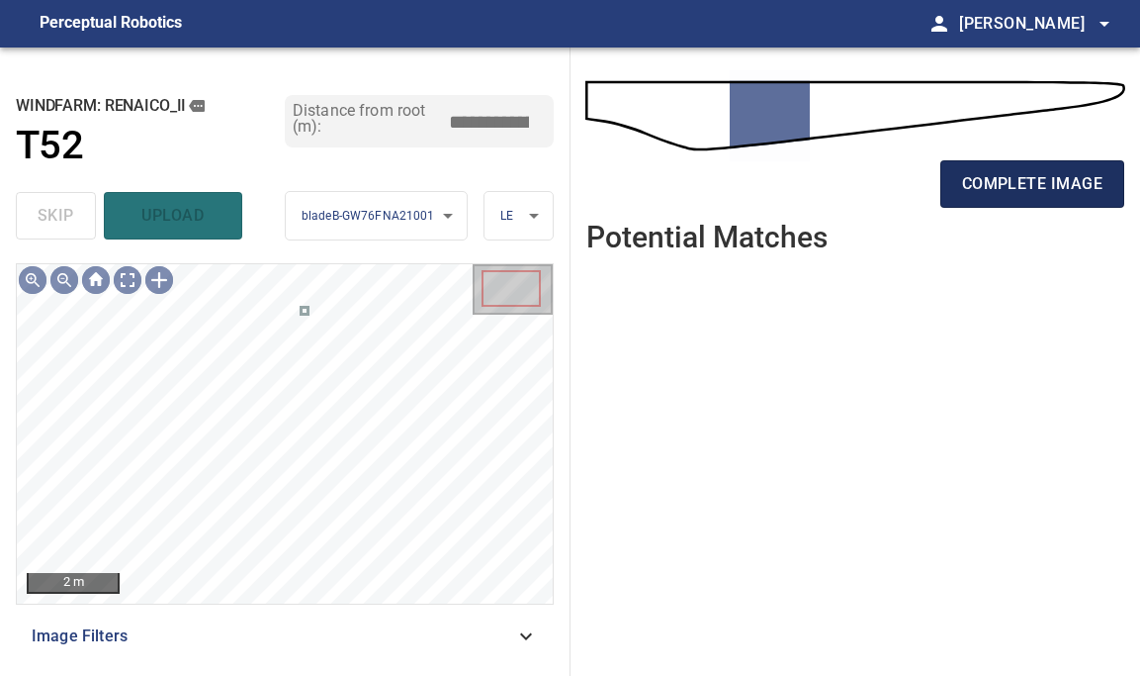
click at [1047, 187] on span "complete image" at bounding box center [1032, 184] width 140 height 28
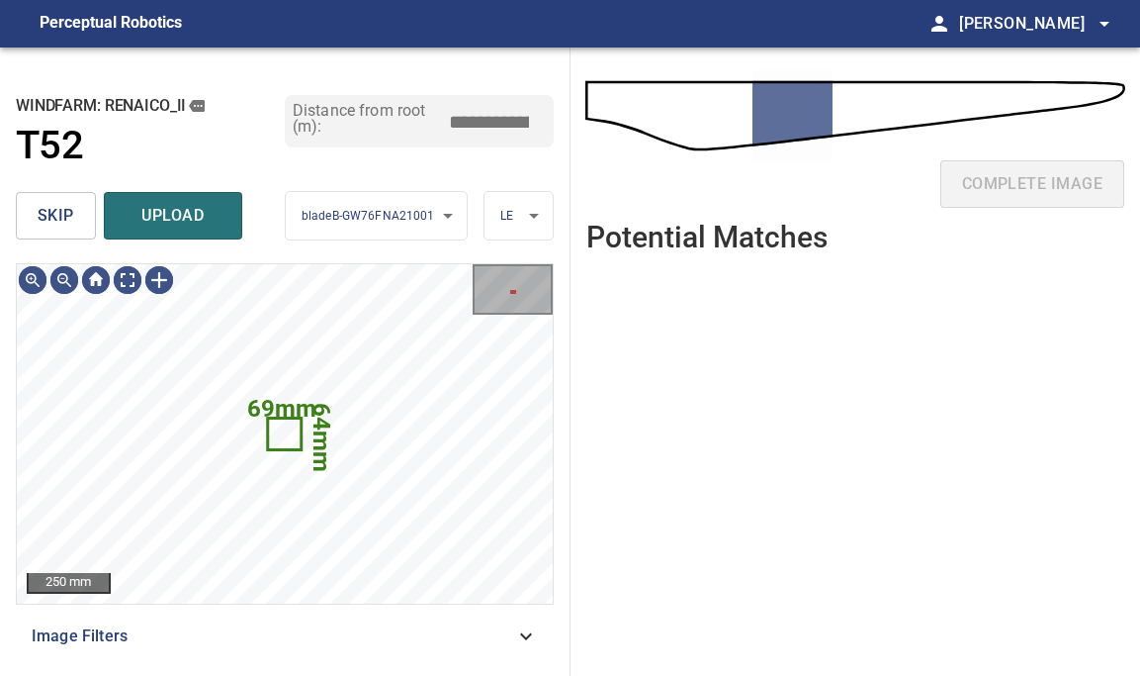
click at [51, 210] on span "skip" at bounding box center [56, 216] width 37 height 28
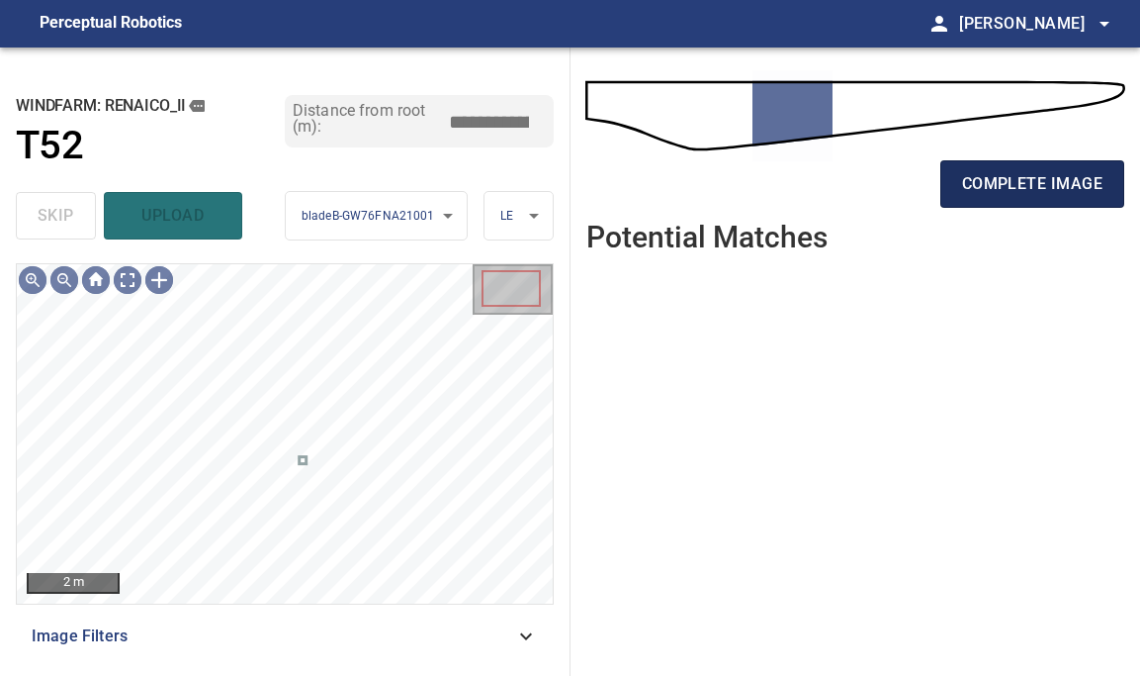
click at [1038, 180] on span "complete image" at bounding box center [1032, 184] width 140 height 28
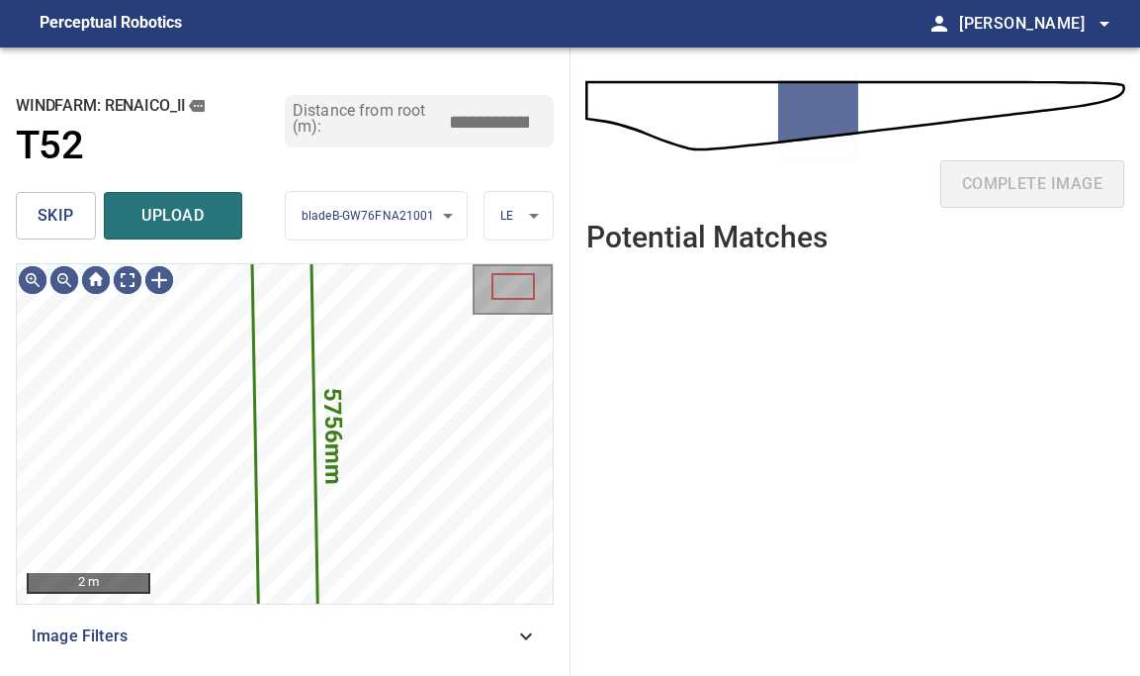
click at [92, 219] on button "skip" at bounding box center [56, 215] width 80 height 47
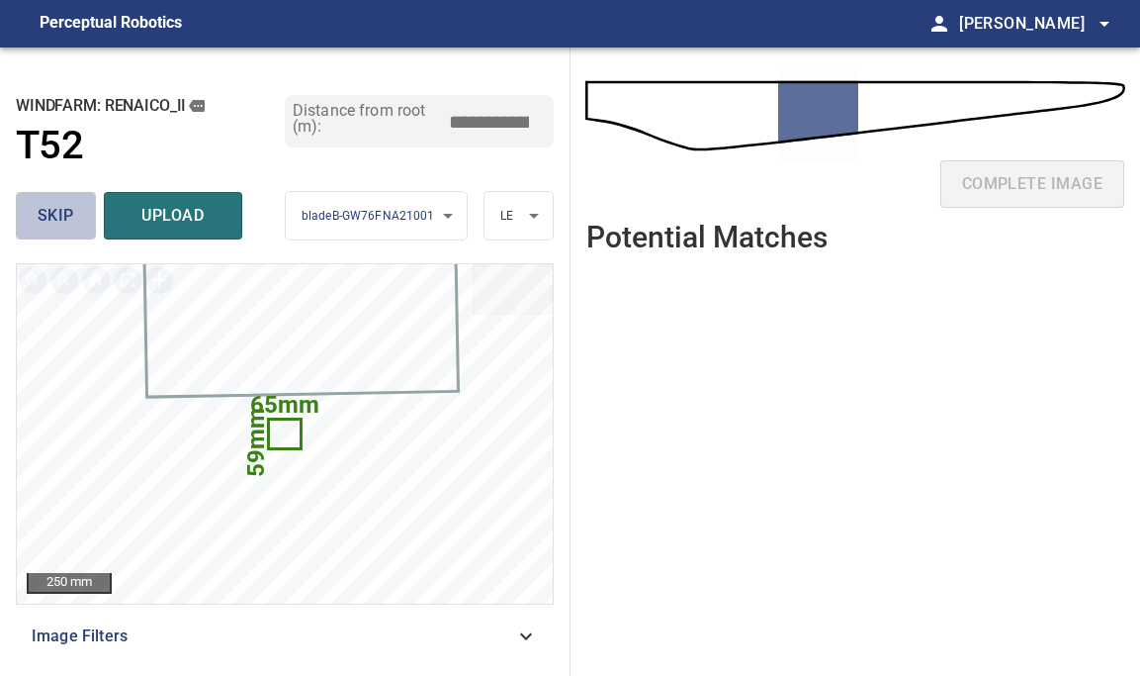
click at [75, 196] on button "skip" at bounding box center [56, 215] width 80 height 47
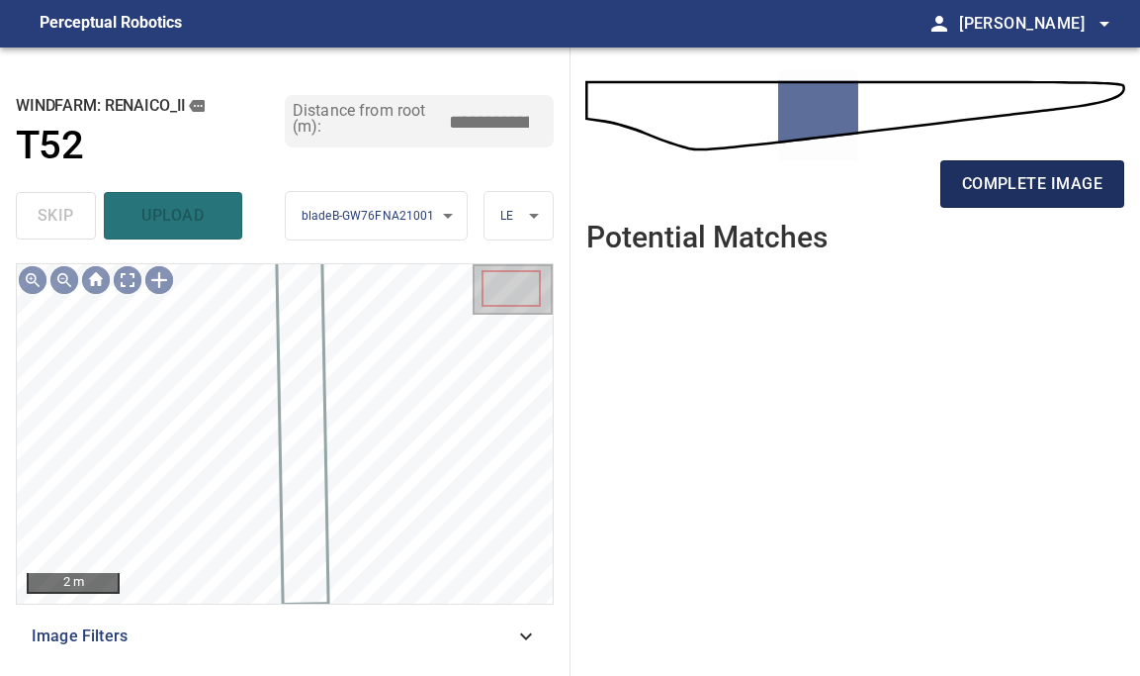
click at [969, 171] on span "complete image" at bounding box center [1032, 184] width 140 height 28
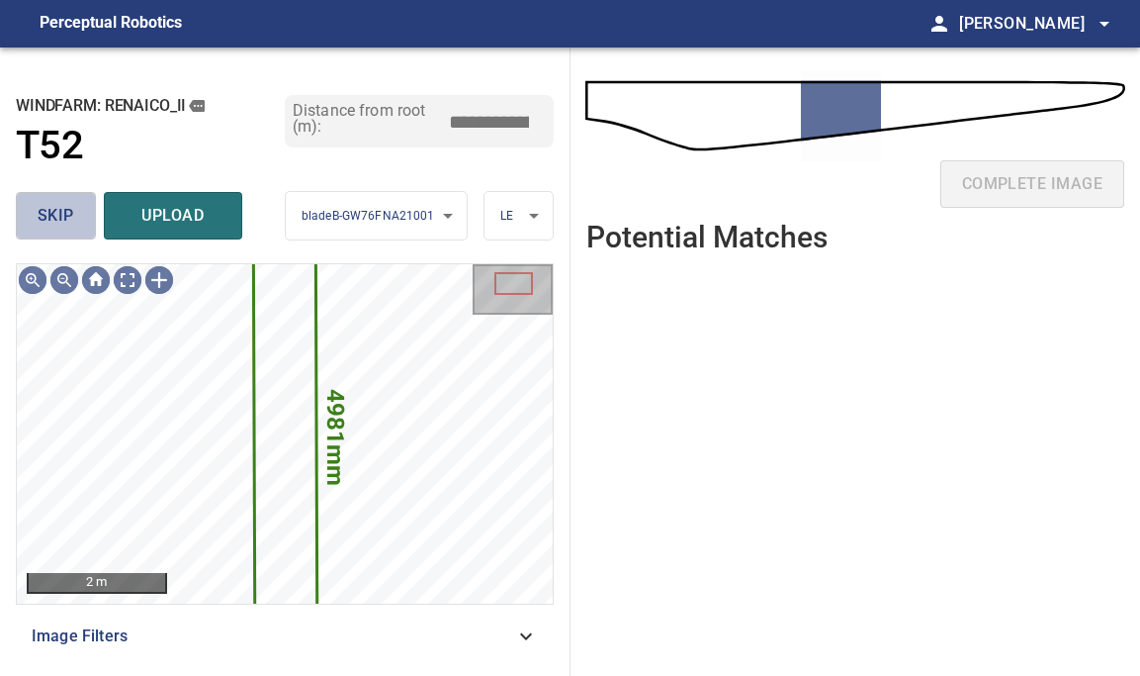
click at [66, 223] on span "skip" at bounding box center [56, 216] width 37 height 28
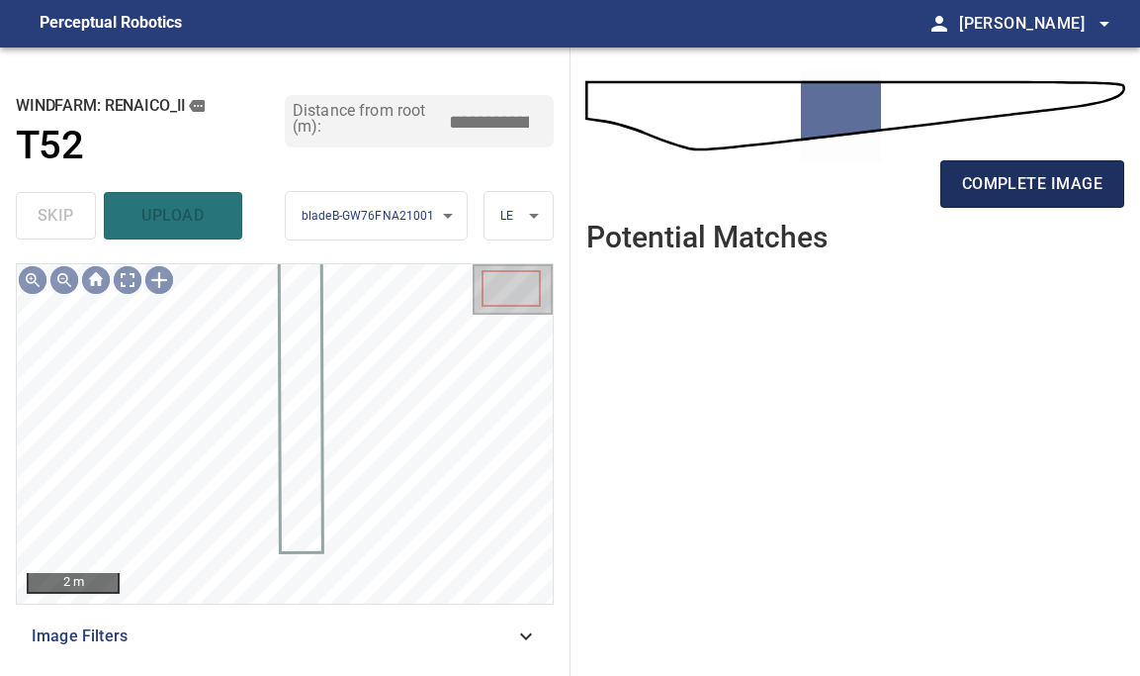
click at [961, 192] on button "complete image" at bounding box center [1033, 183] width 184 height 47
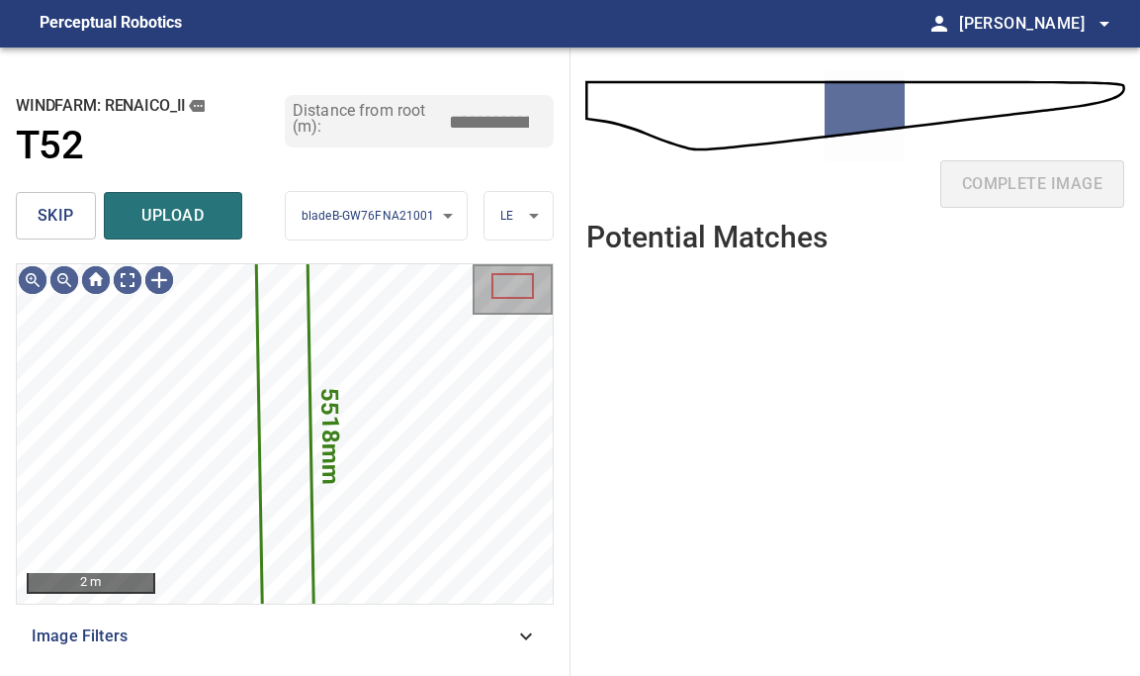
click at [31, 198] on button "skip" at bounding box center [56, 215] width 80 height 47
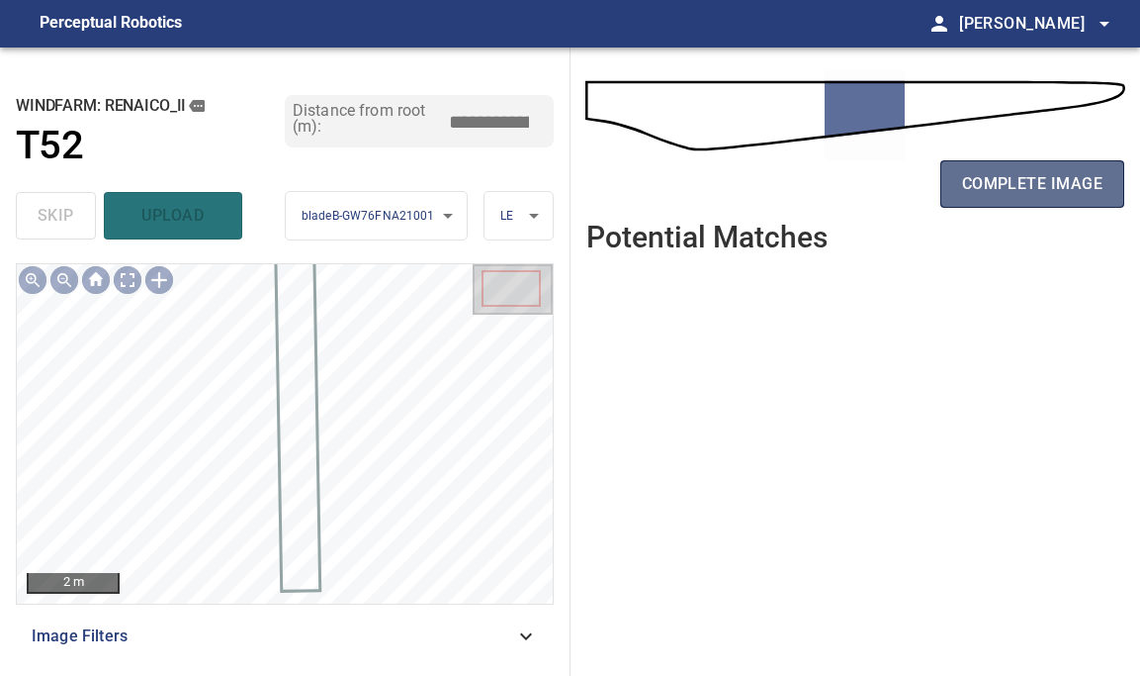
click at [1052, 170] on span "complete image" at bounding box center [1032, 184] width 140 height 28
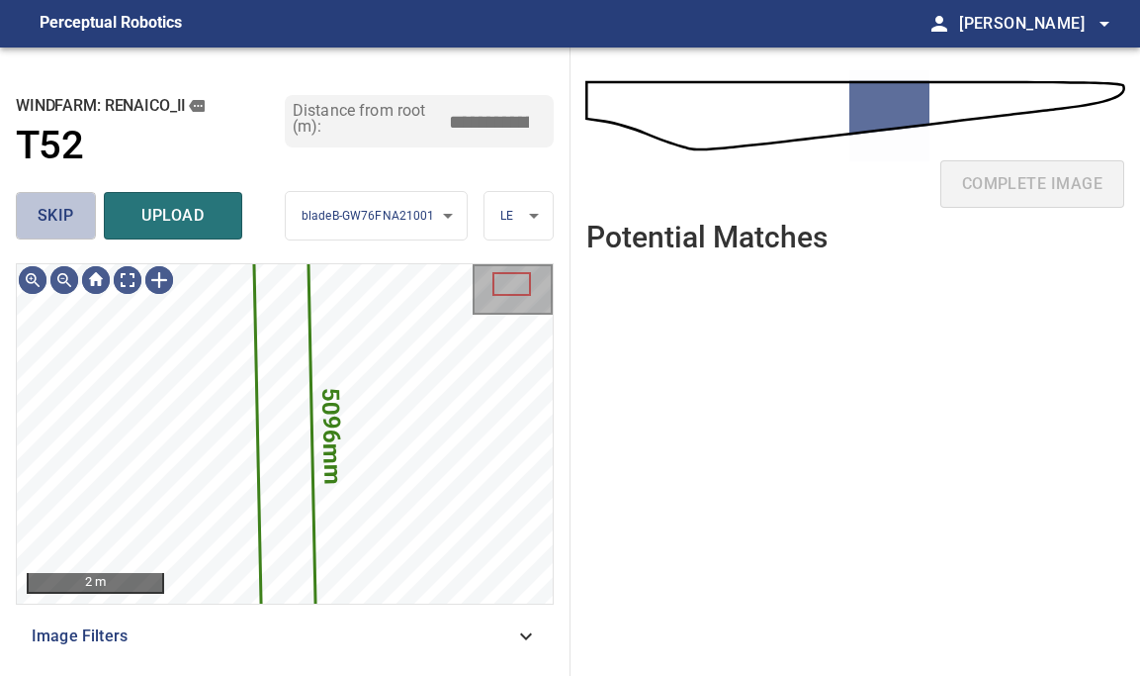
click at [70, 209] on span "skip" at bounding box center [56, 216] width 37 height 28
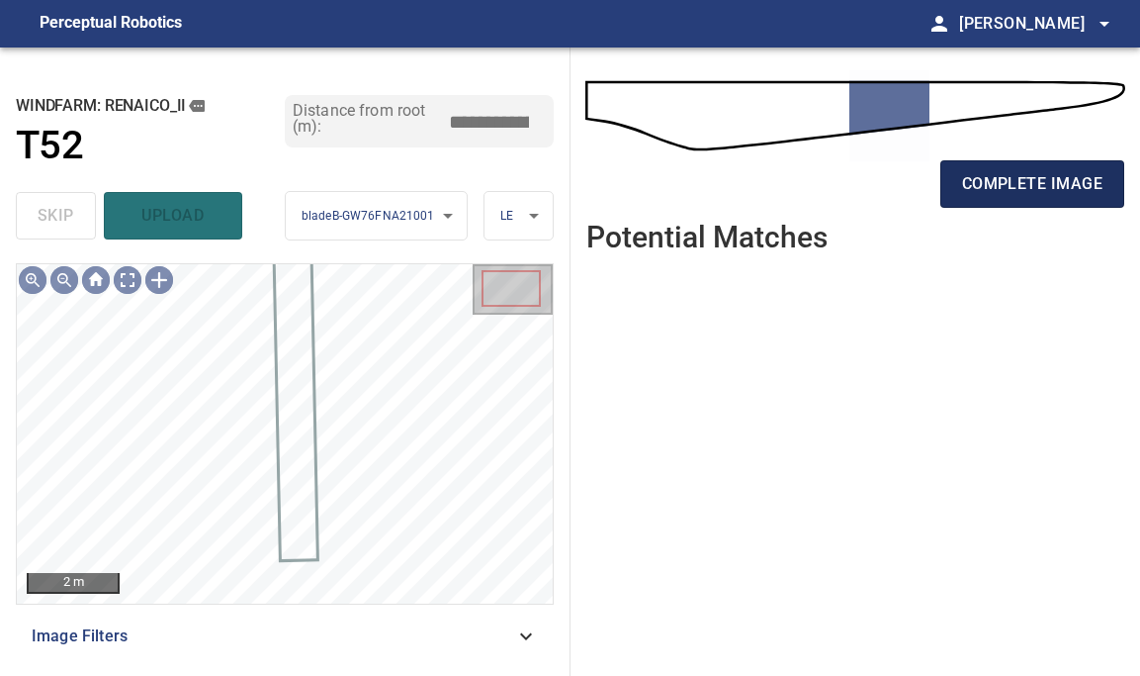
click at [1041, 182] on span "complete image" at bounding box center [1032, 184] width 140 height 28
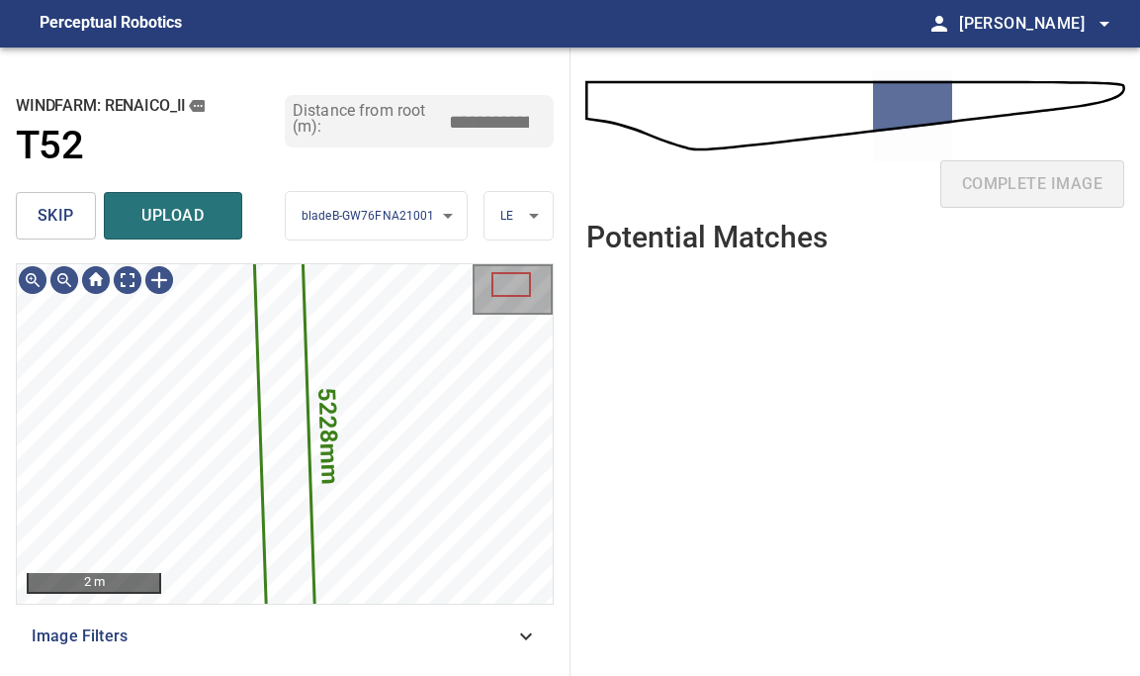
click at [53, 210] on span "skip" at bounding box center [56, 216] width 37 height 28
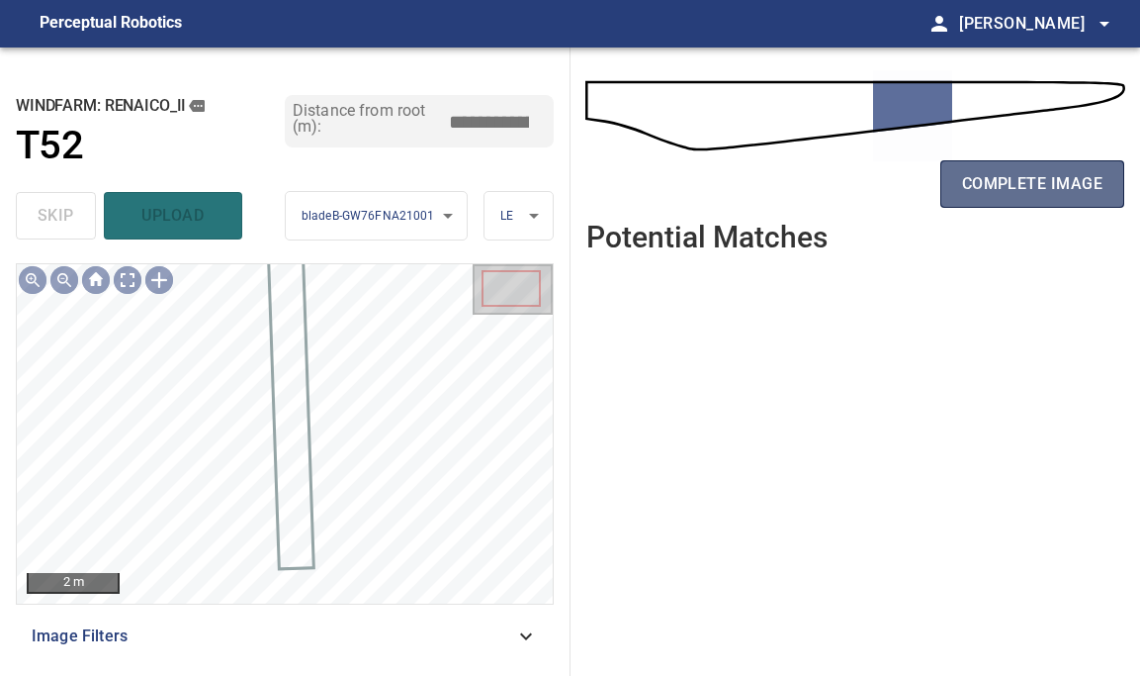
click at [1038, 192] on span "complete image" at bounding box center [1032, 184] width 140 height 28
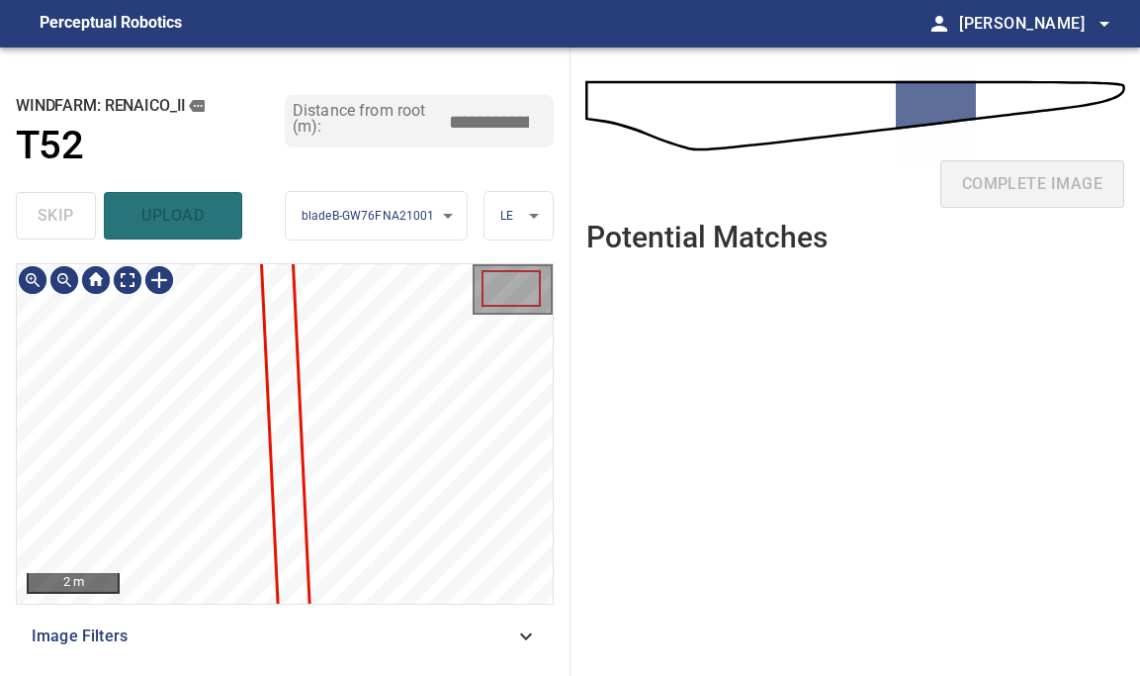
click at [232, 659] on div "2 m Image Filters" at bounding box center [285, 461] width 538 height 397
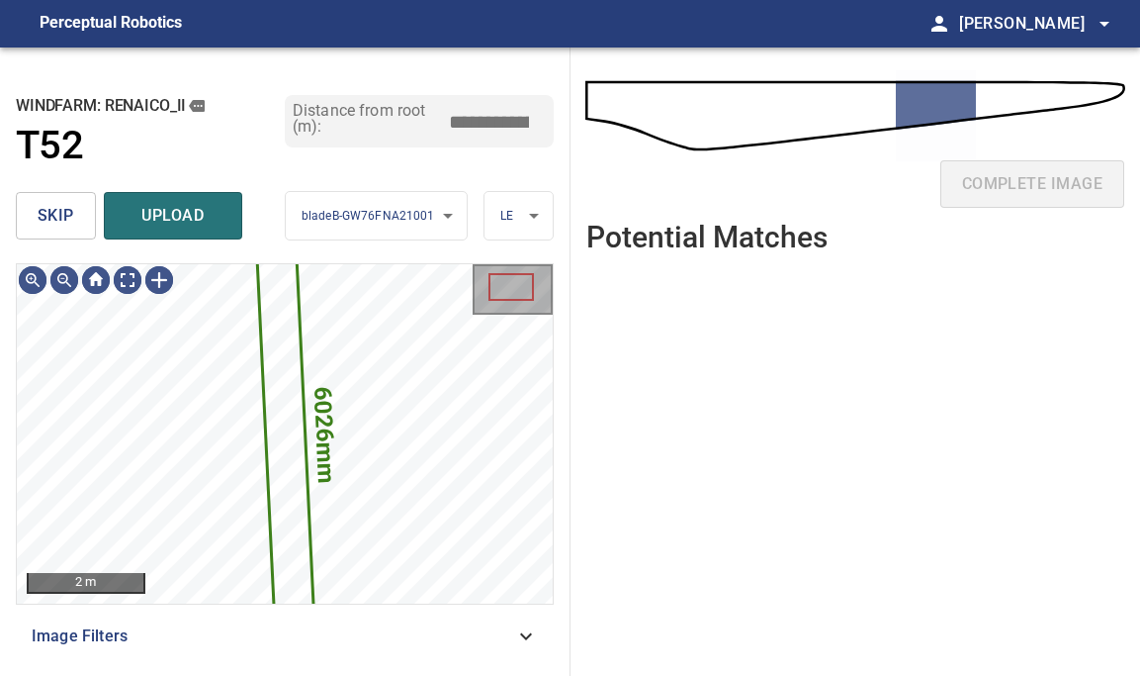
click at [61, 205] on span "skip" at bounding box center [56, 216] width 37 height 28
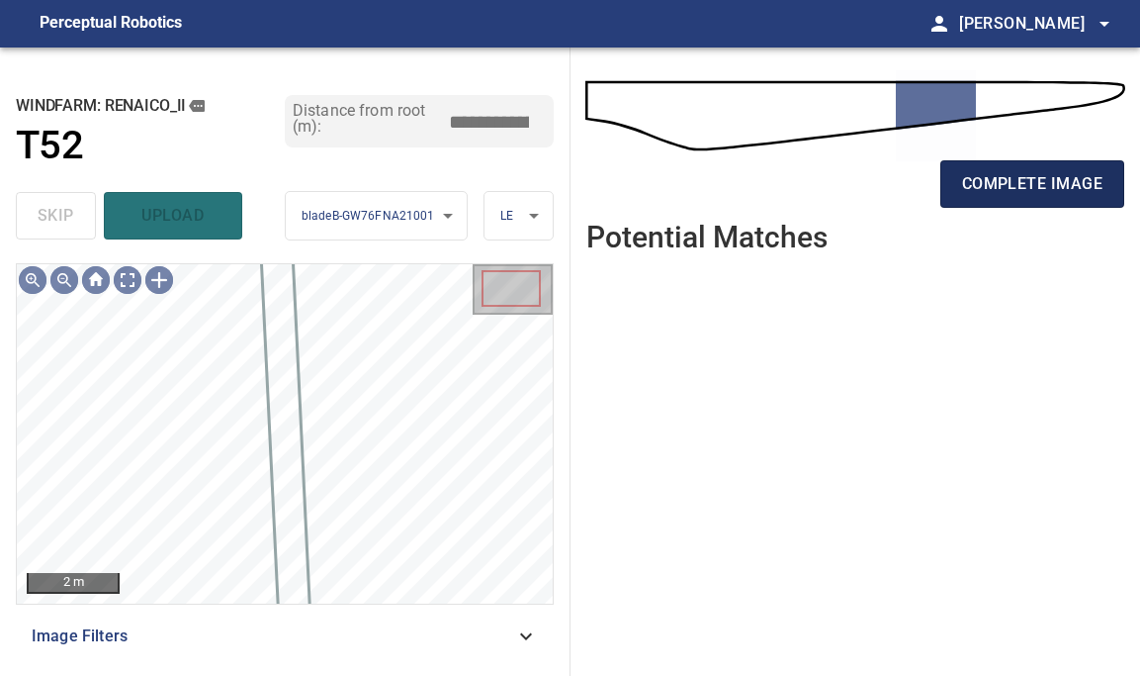
click at [1038, 175] on span "complete image" at bounding box center [1032, 184] width 140 height 28
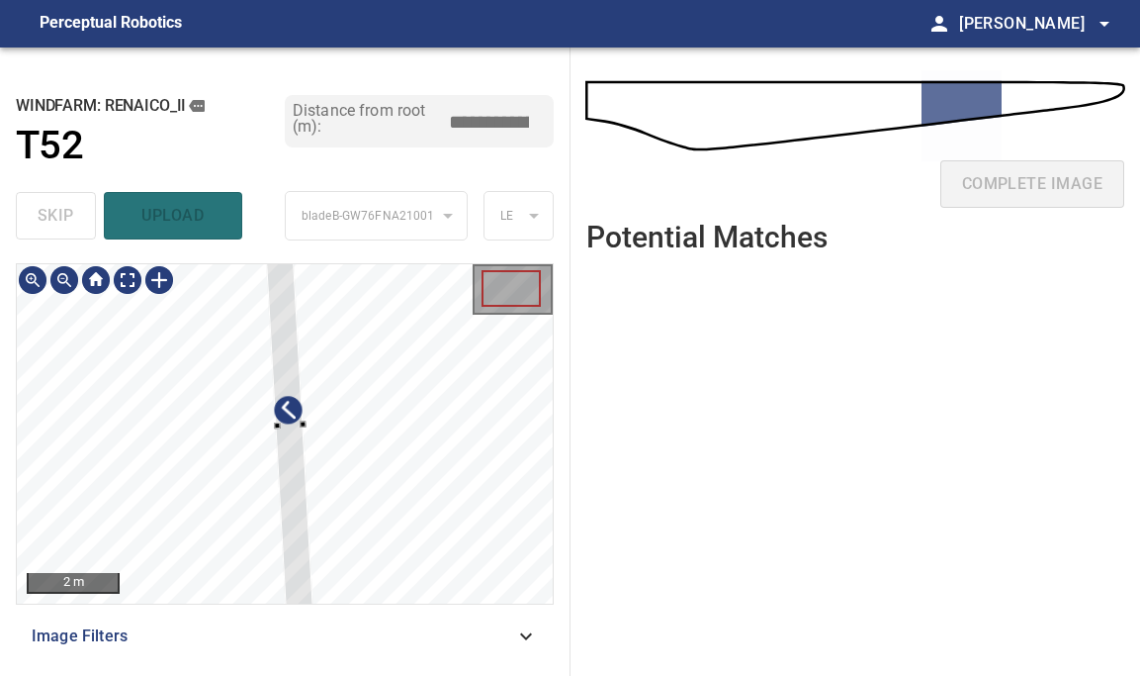
click at [297, 523] on div at bounding box center [289, 425] width 48 height 372
click at [300, 510] on div at bounding box center [289, 401] width 48 height 372
click at [296, 412] on div at bounding box center [284, 317] width 45 height 310
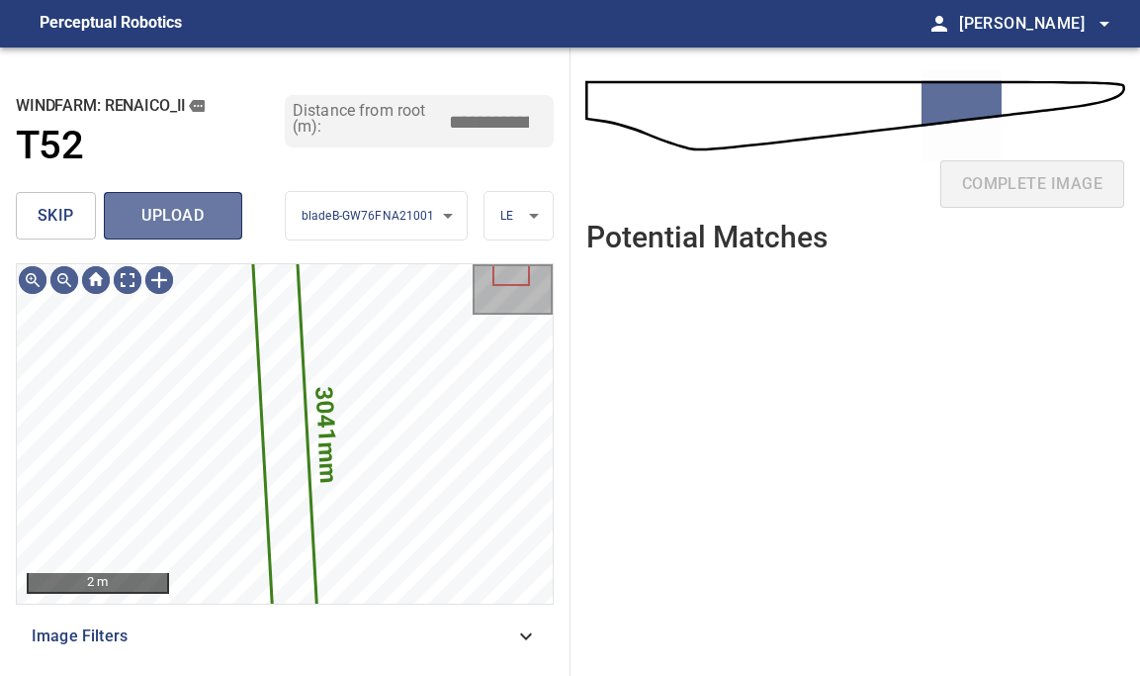
click at [154, 205] on span "upload" at bounding box center [173, 216] width 95 height 28
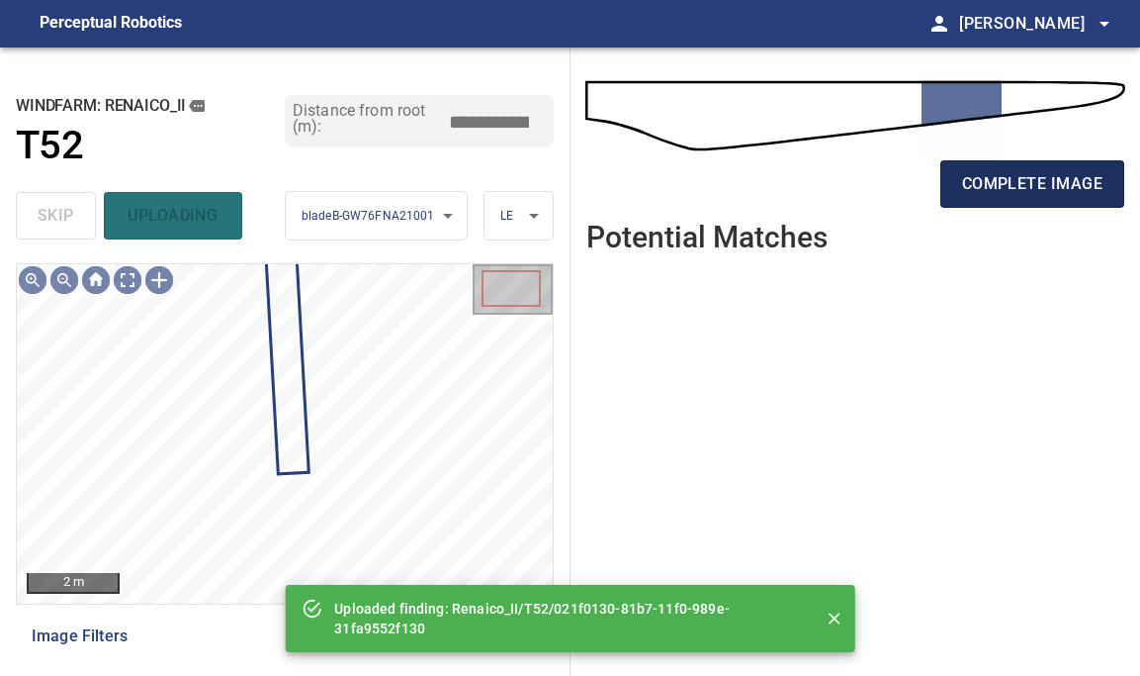
click at [1047, 171] on span "complete image" at bounding box center [1032, 184] width 140 height 28
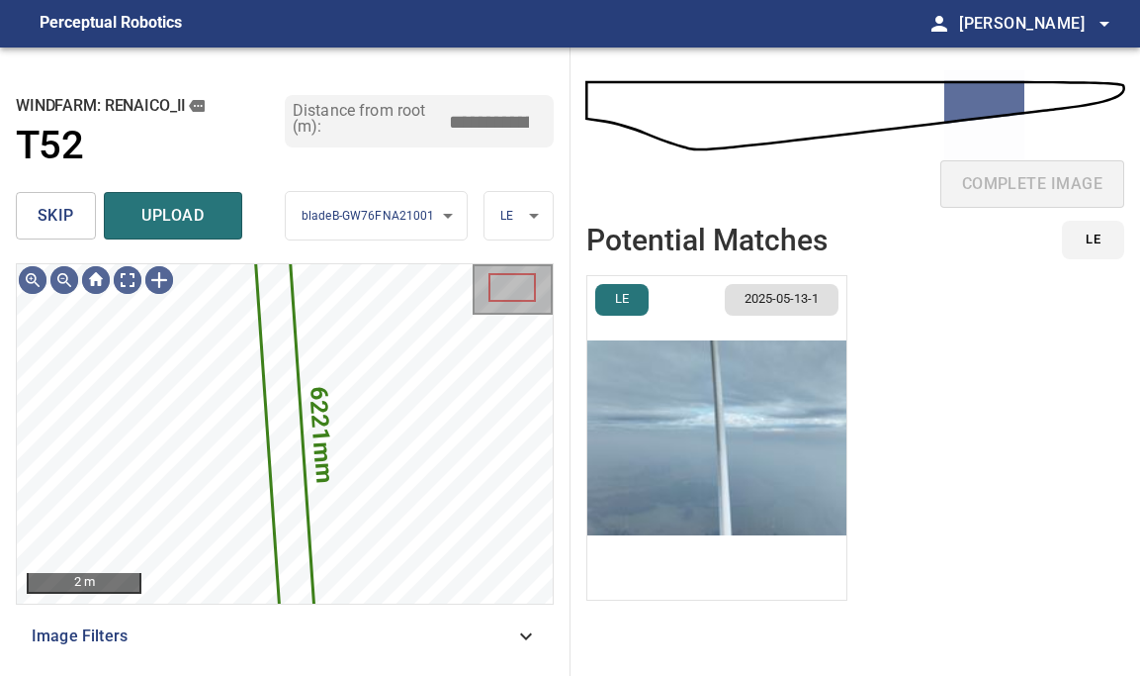
click at [742, 373] on li "LE 2025-05-13-1" at bounding box center [717, 437] width 261 height 325
click at [744, 423] on img "button" at bounding box center [717, 437] width 259 height 323
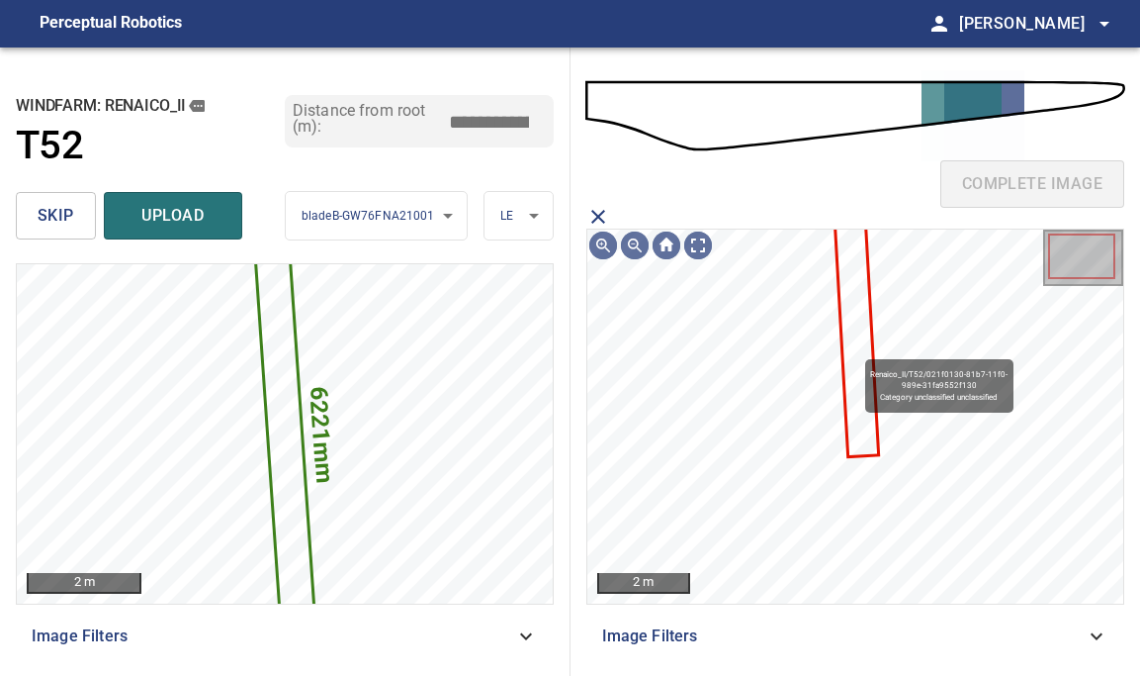
click at [856, 349] on icon at bounding box center [855, 299] width 45 height 311
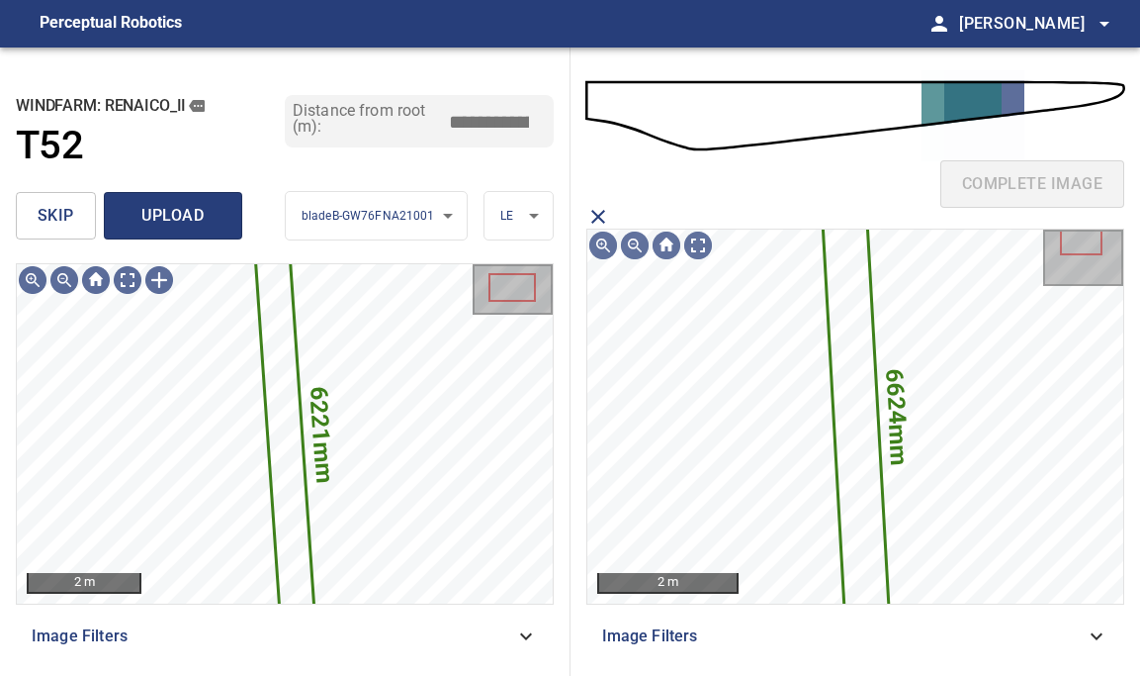
click at [175, 225] on span "upload" at bounding box center [173, 216] width 95 height 28
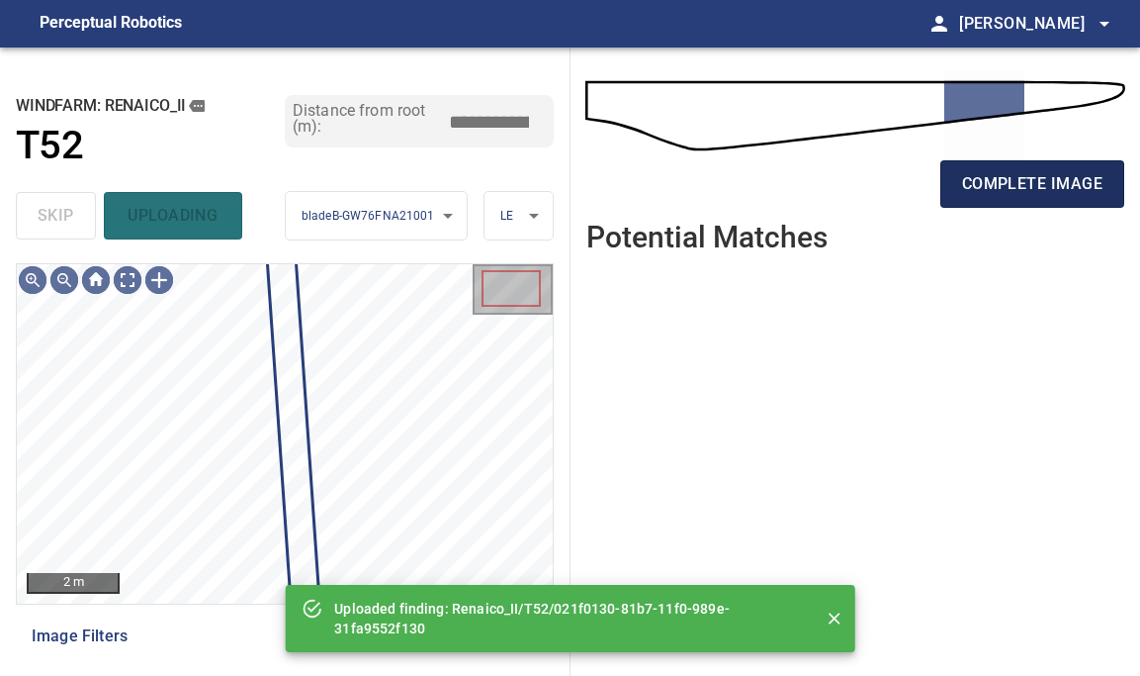
click at [1038, 177] on span "complete image" at bounding box center [1032, 184] width 140 height 28
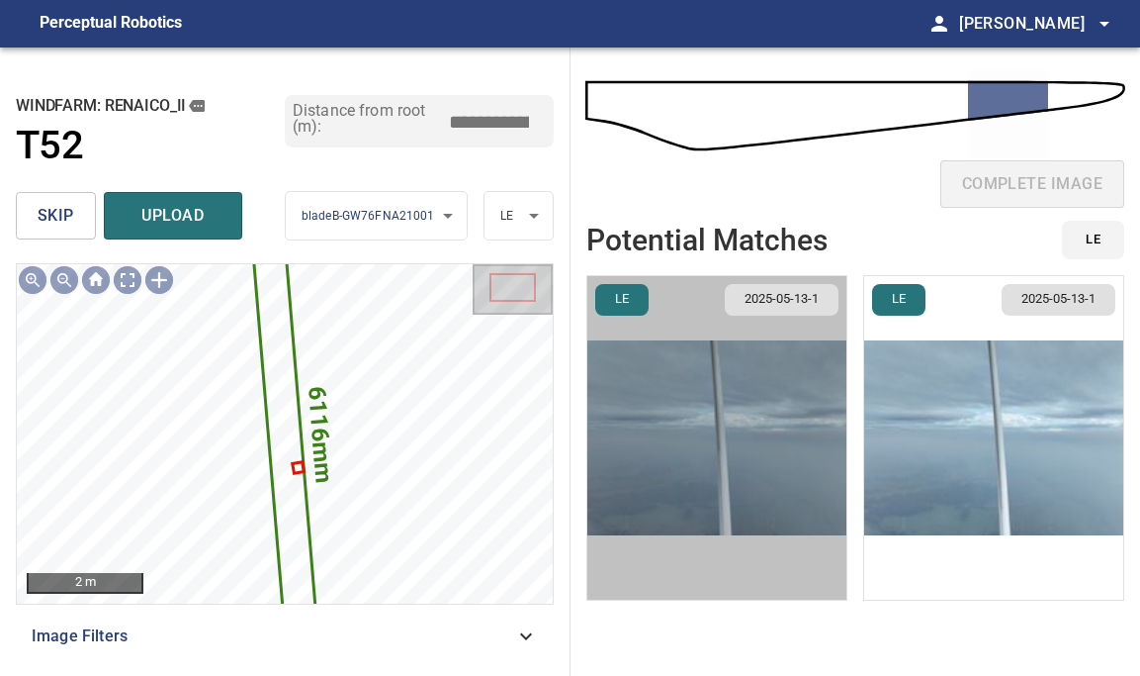
click at [718, 423] on img "button" at bounding box center [717, 437] width 259 height 323
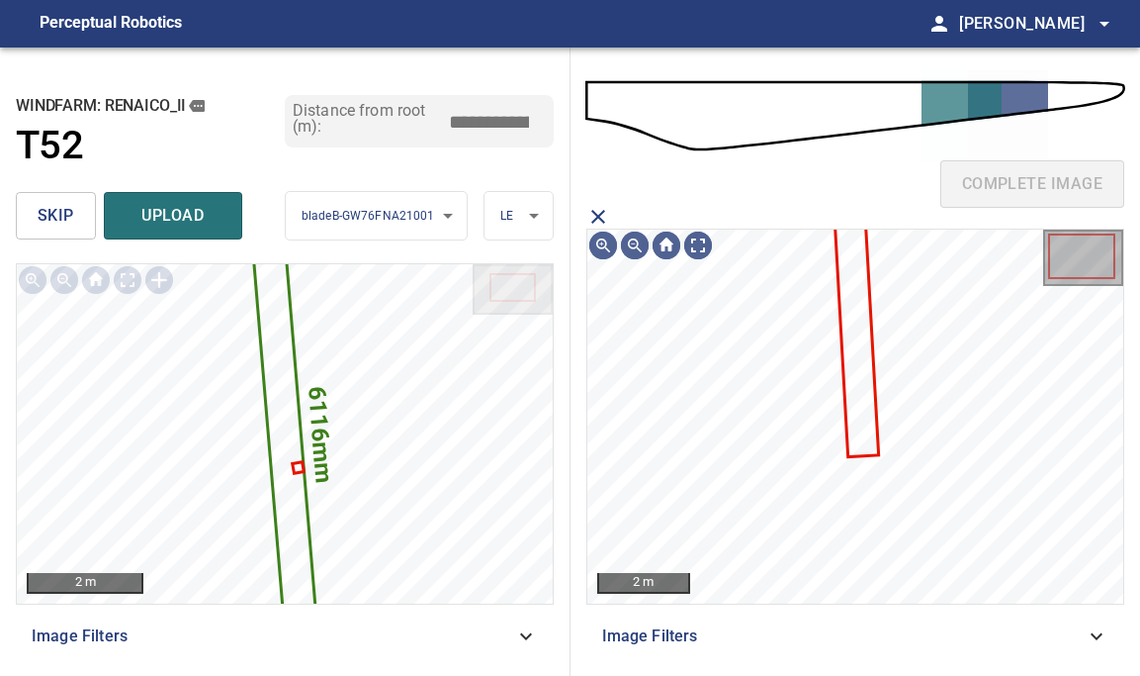
click at [846, 326] on icon at bounding box center [855, 299] width 45 height 311
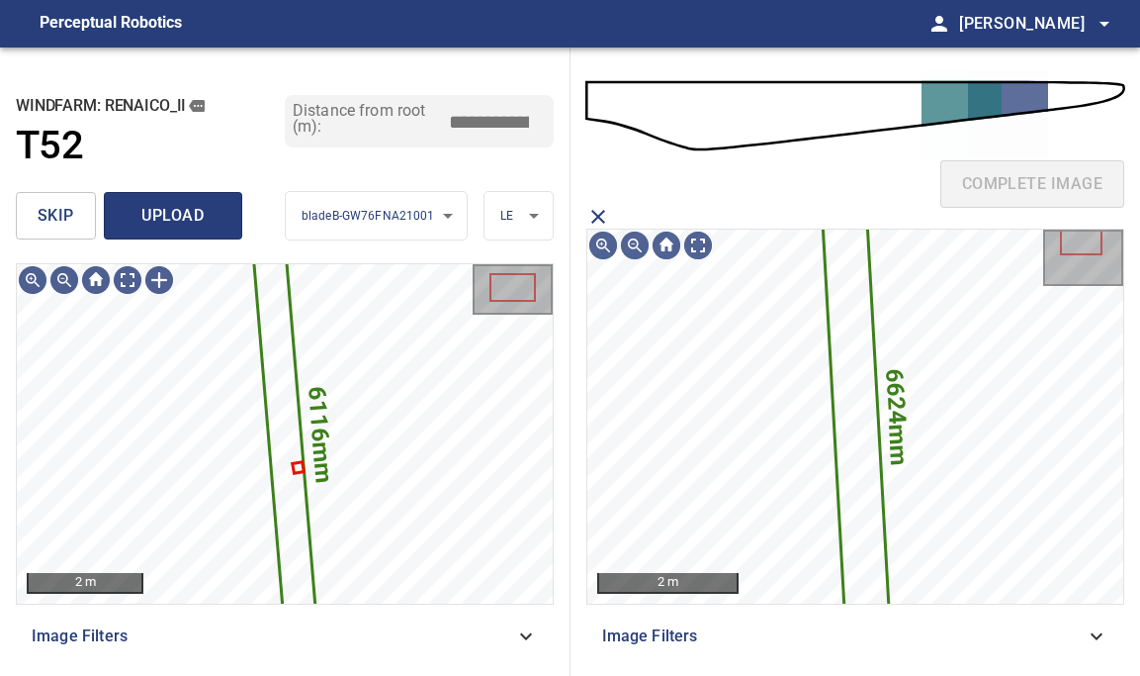
click at [149, 217] on span "upload" at bounding box center [173, 216] width 95 height 28
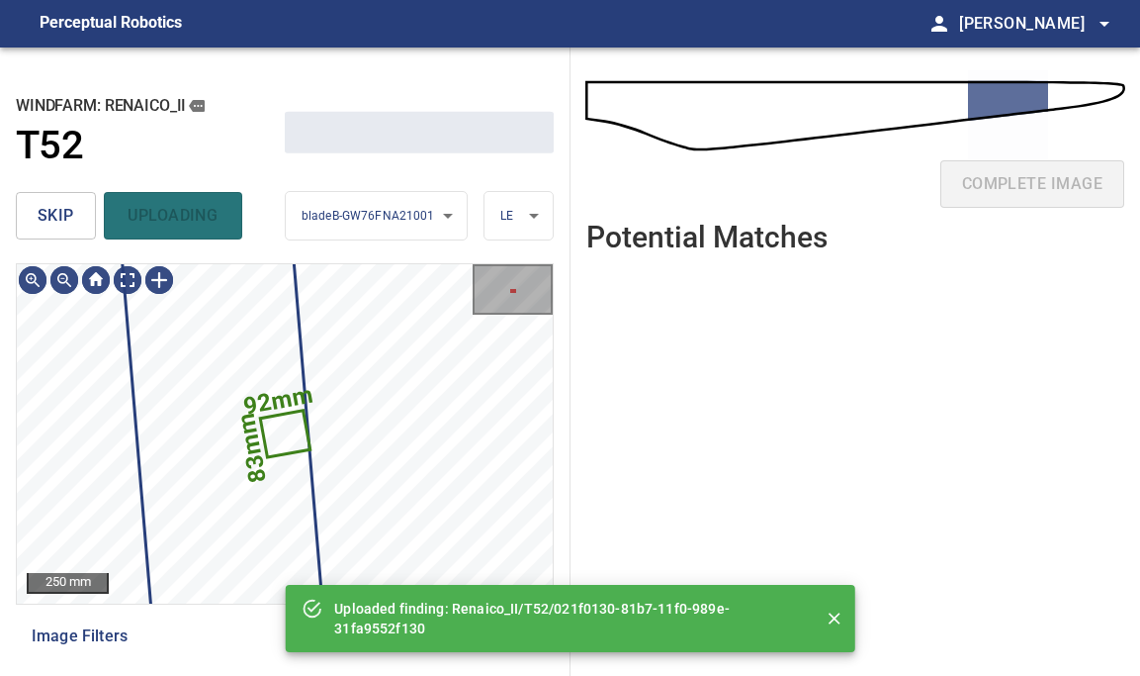
click at [44, 224] on span "skip" at bounding box center [56, 216] width 37 height 28
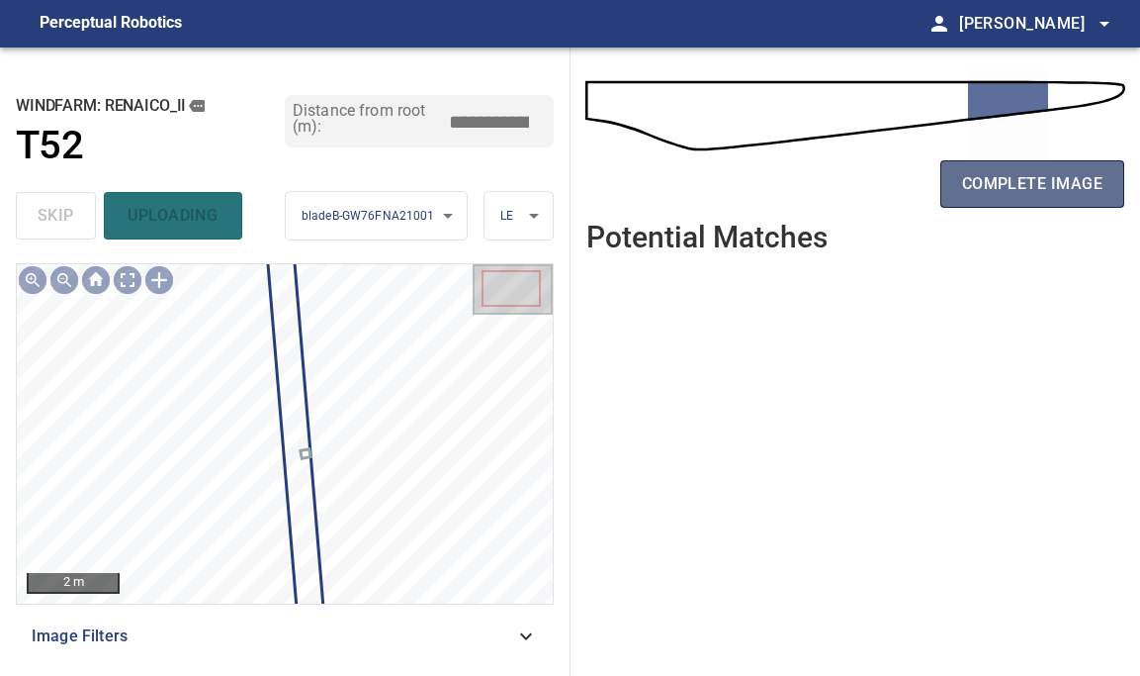
click at [1023, 160] on button "complete image" at bounding box center [1033, 183] width 184 height 47
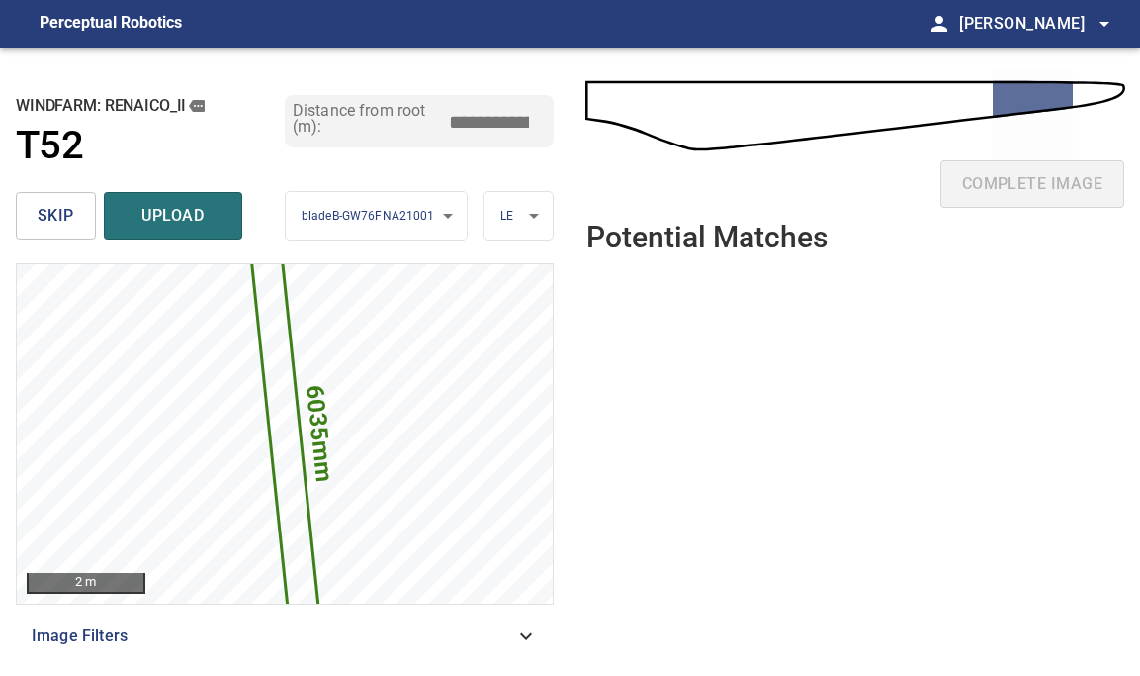
click at [495, 118] on input "*****" at bounding box center [496, 122] width 99 height 32
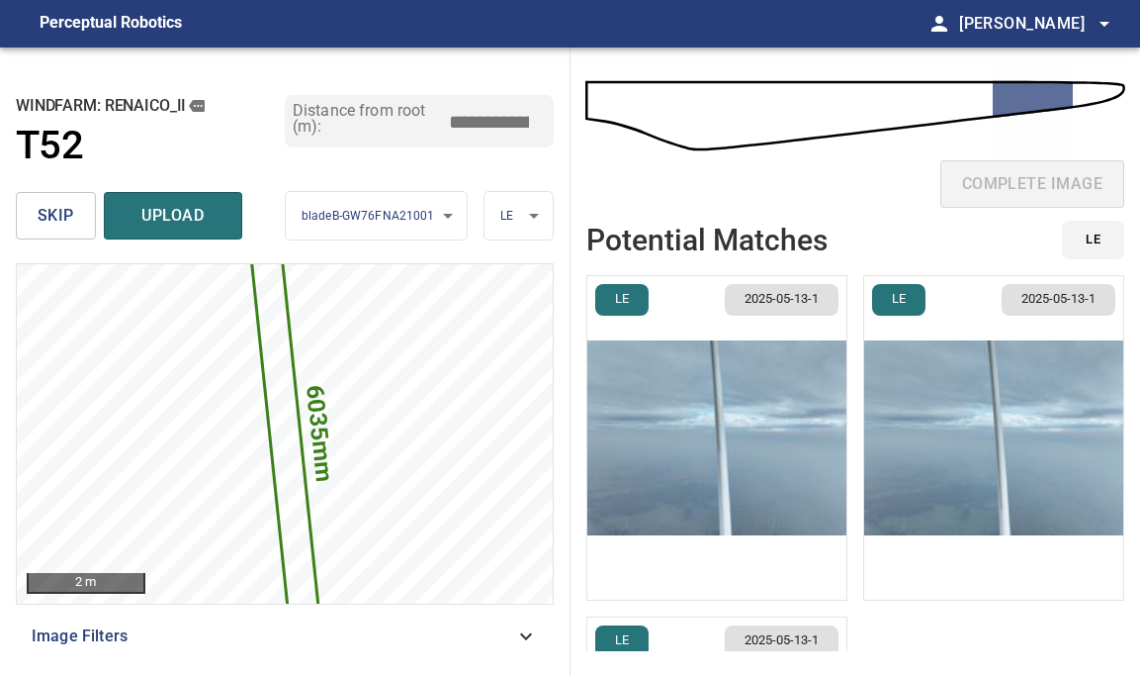
type input "*****"
click at [761, 380] on img "button" at bounding box center [717, 437] width 259 height 323
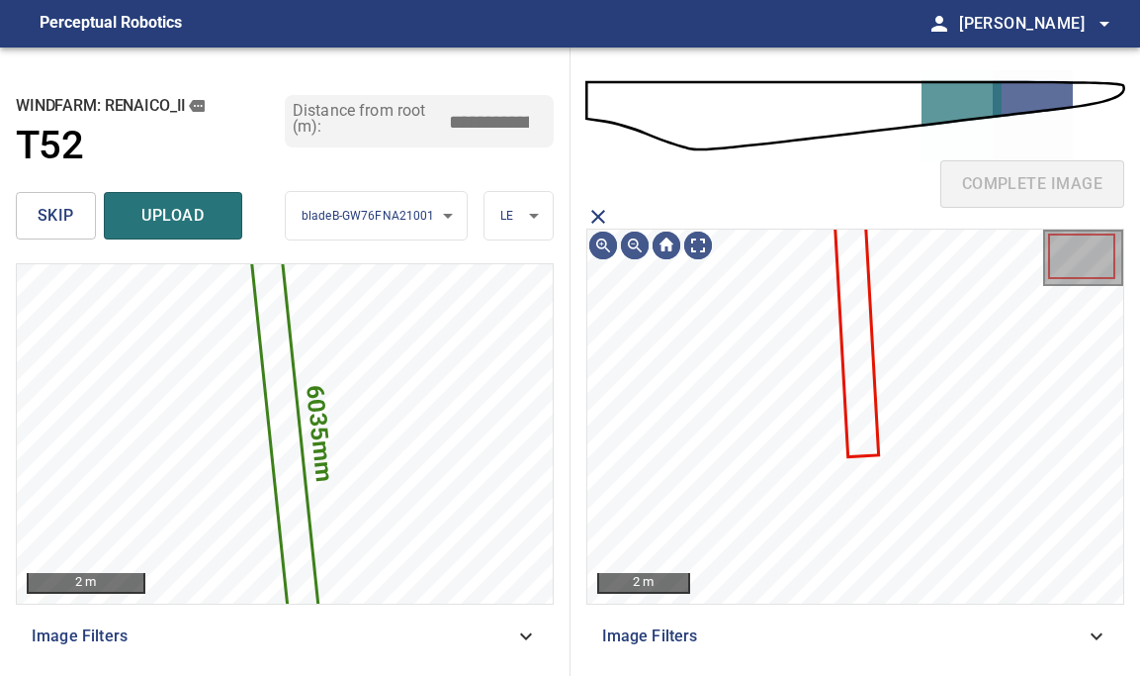
click at [853, 345] on icon at bounding box center [855, 299] width 45 height 311
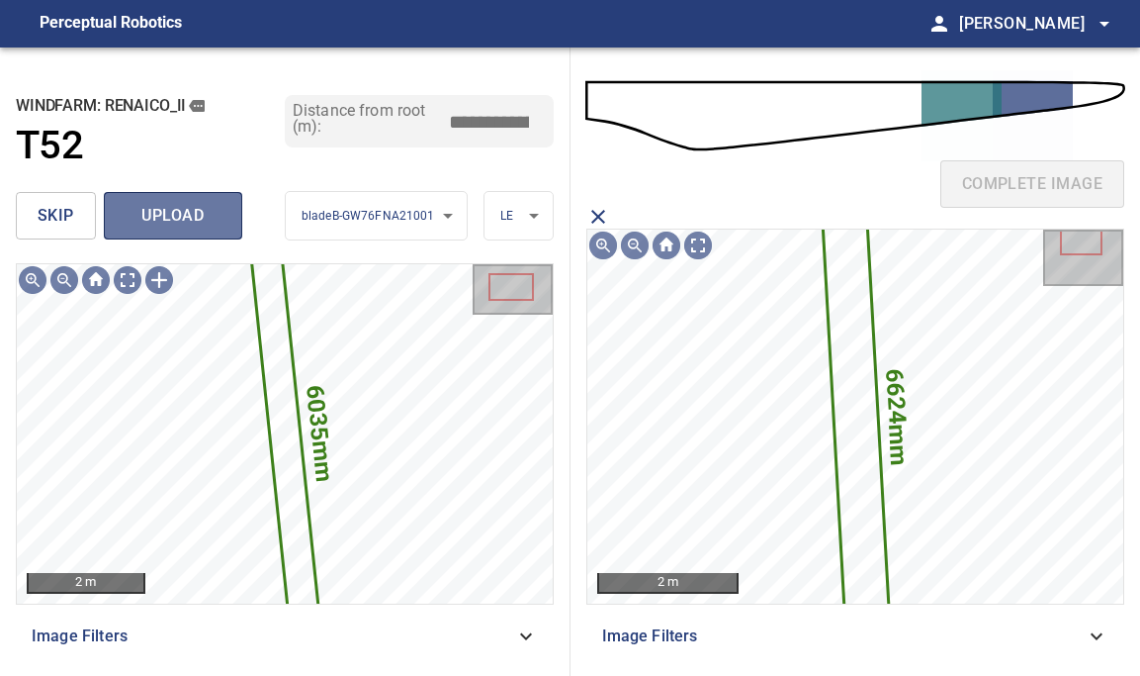
click at [213, 218] on span "upload" at bounding box center [173, 216] width 95 height 28
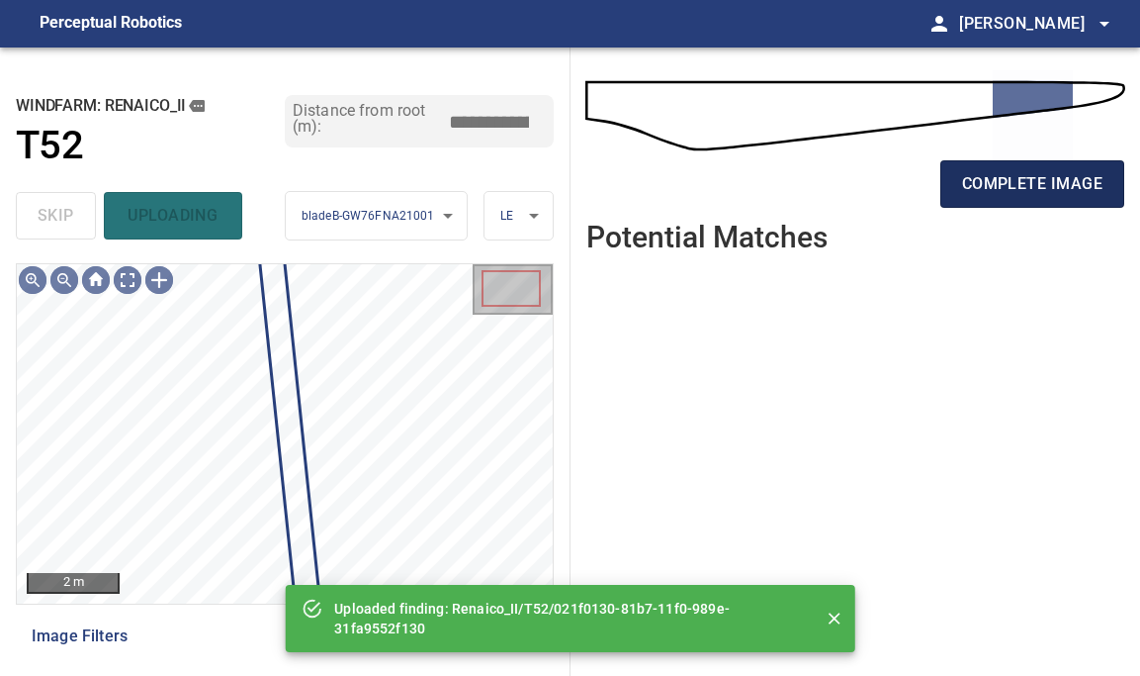
click at [1036, 186] on span "complete image" at bounding box center [1032, 184] width 140 height 28
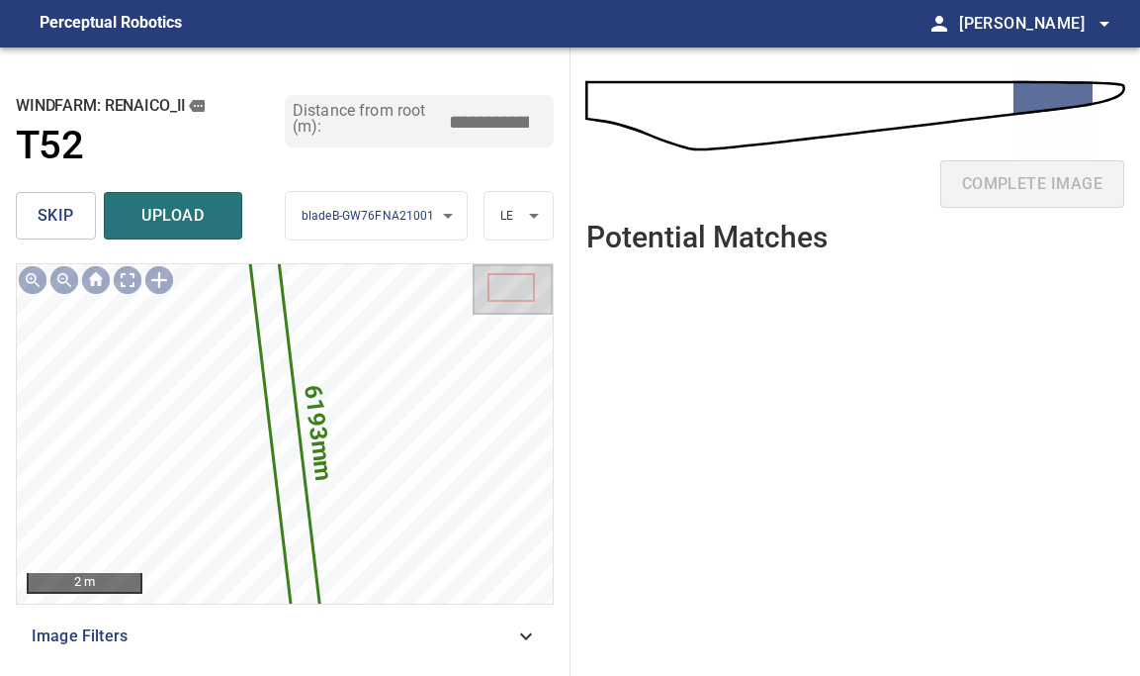
drag, startPoint x: 500, startPoint y: 124, endPoint x: 487, endPoint y: 124, distance: 12.9
click at [487, 124] on input "*****" at bounding box center [496, 122] width 99 height 32
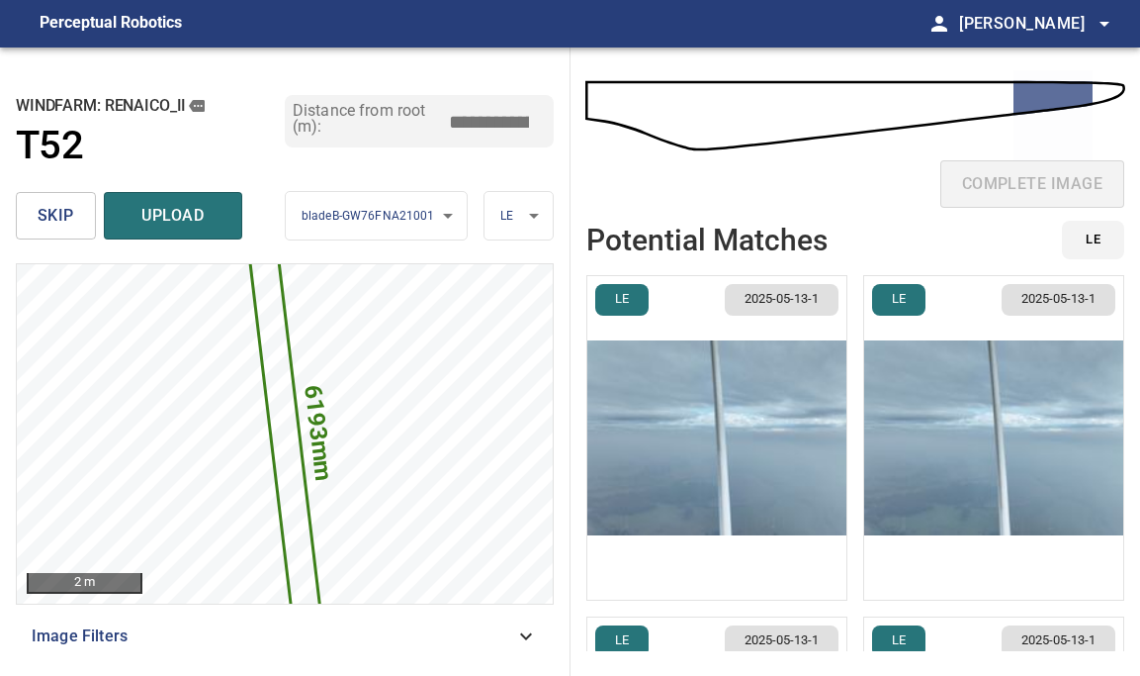
type input "*****"
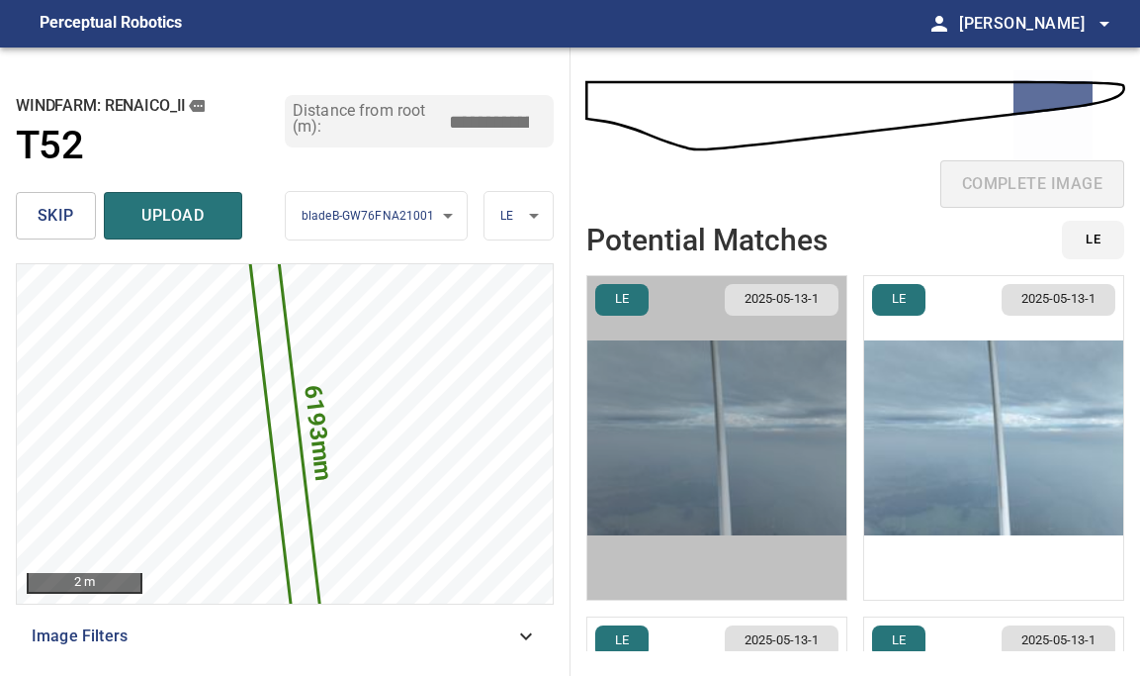
click at [741, 443] on img "button" at bounding box center [717, 437] width 259 height 323
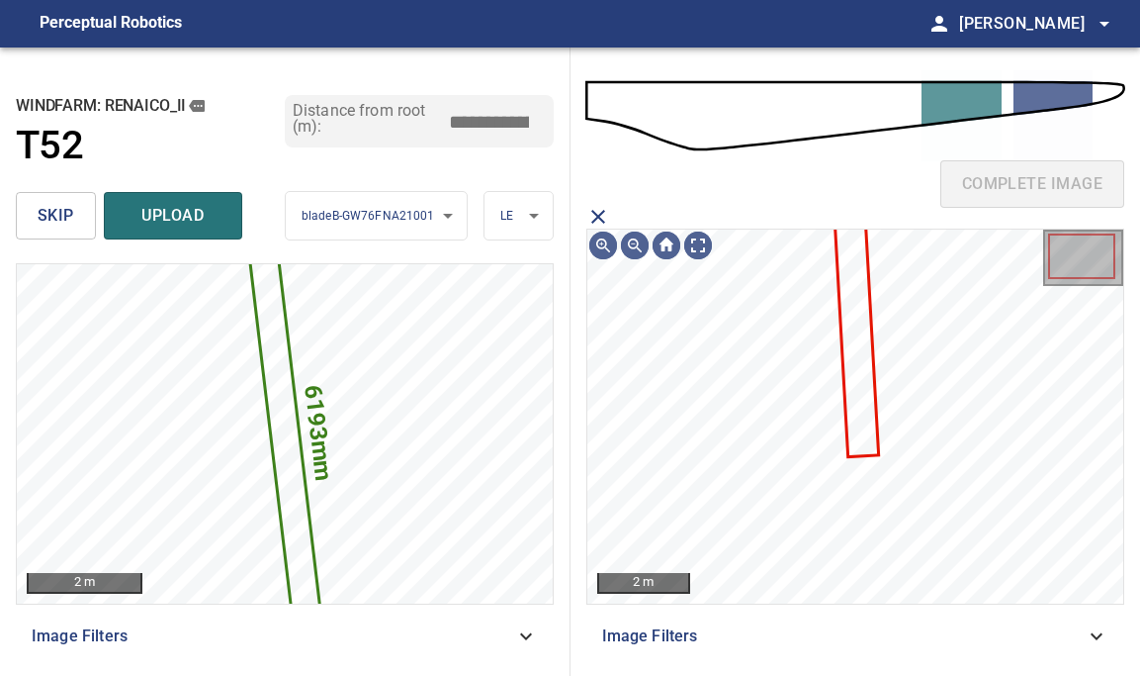
click at [854, 371] on icon at bounding box center [855, 299] width 45 height 311
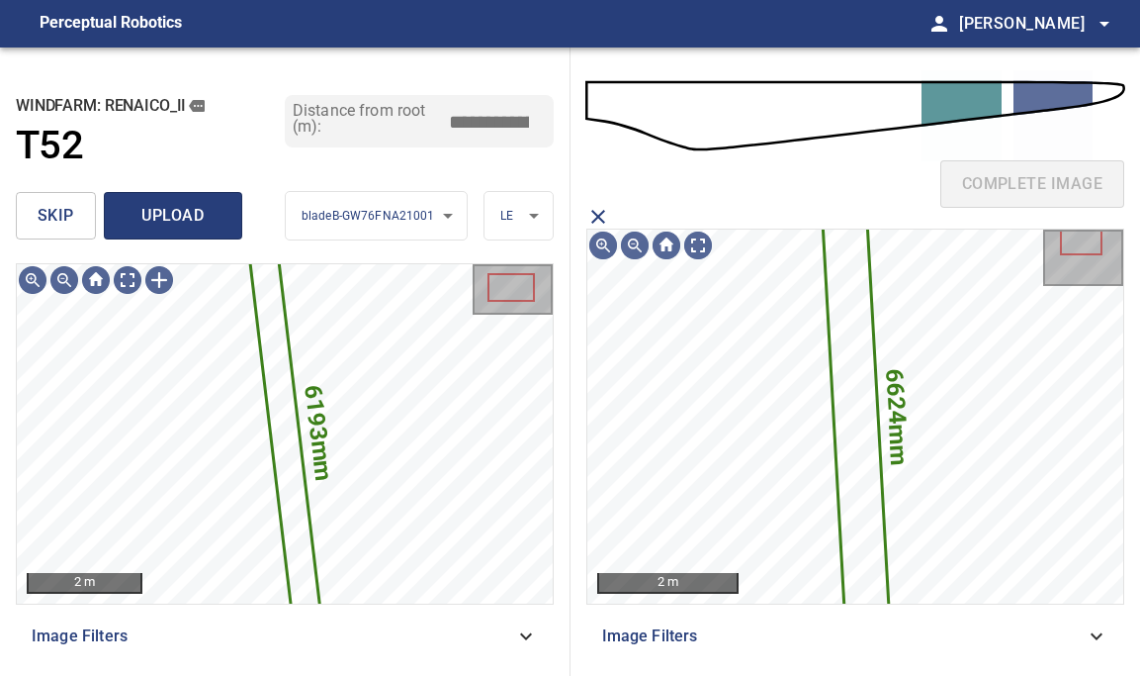
click at [203, 223] on span "upload" at bounding box center [173, 216] width 95 height 28
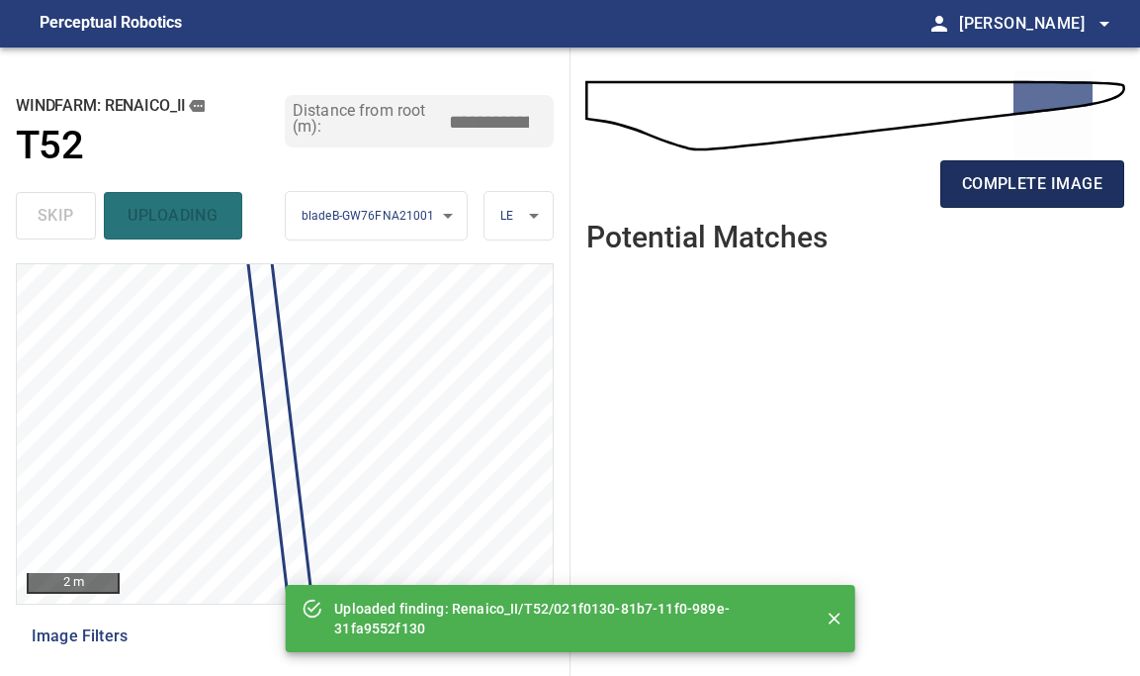
click at [1022, 195] on span "complete image" at bounding box center [1032, 184] width 140 height 28
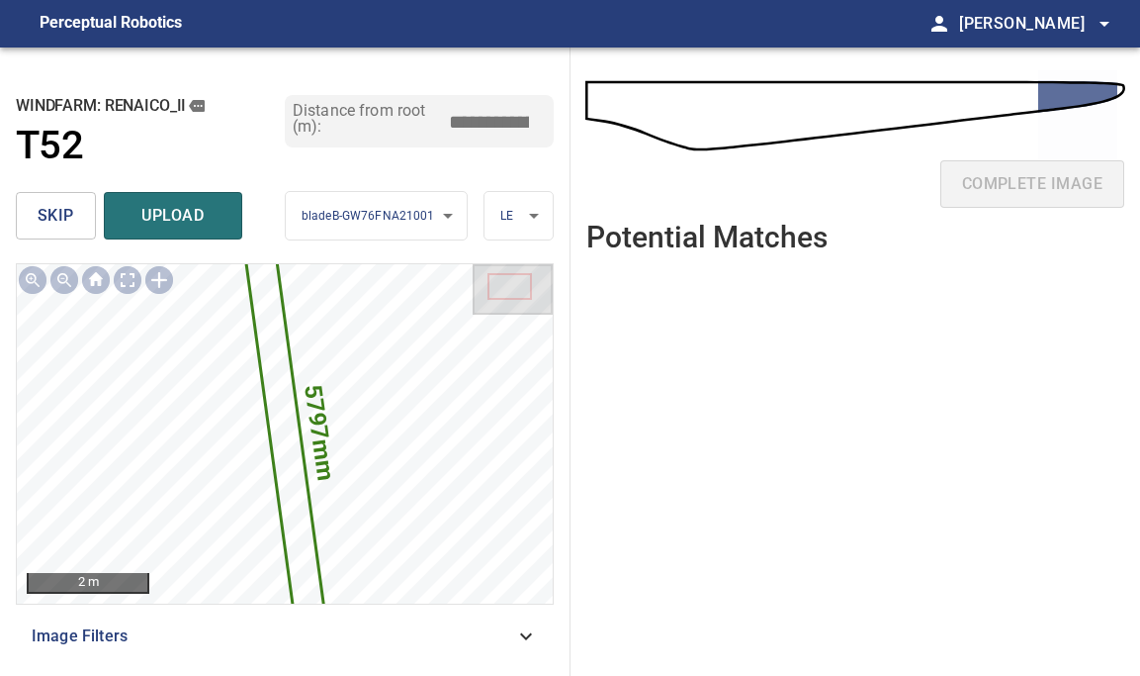
drag, startPoint x: 501, startPoint y: 123, endPoint x: 329, endPoint y: 123, distance: 172.1
click at [329, 123] on div "Distance from root (m): *****" at bounding box center [419, 121] width 269 height 52
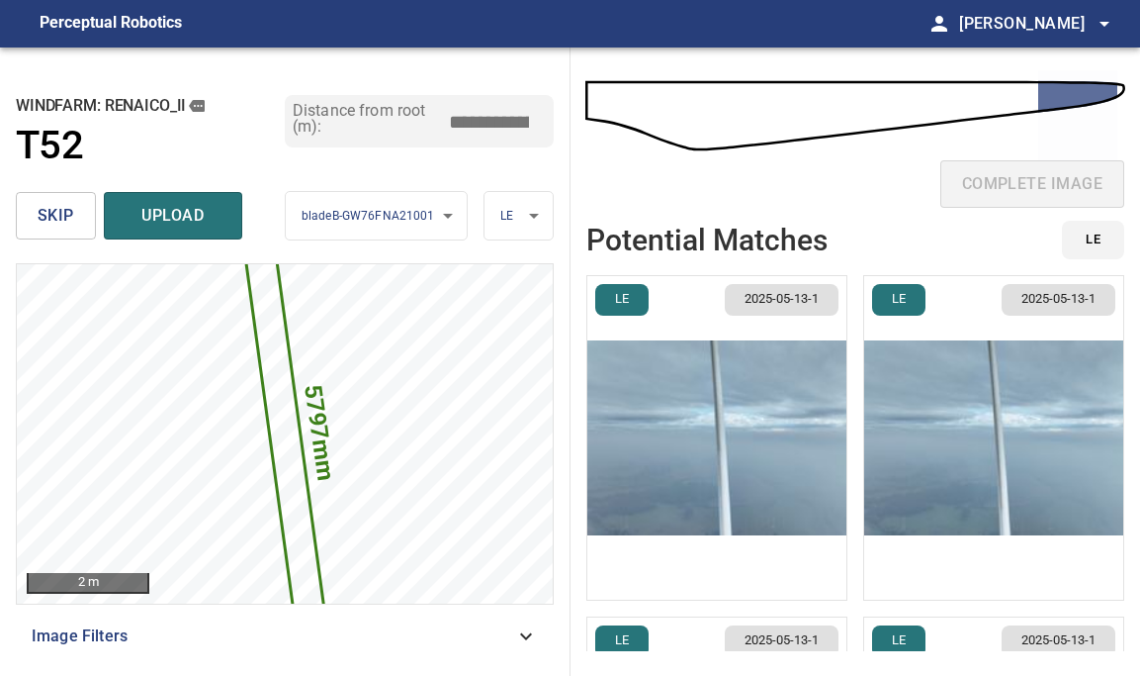
type input "*****"
click at [829, 459] on img "button" at bounding box center [717, 437] width 259 height 323
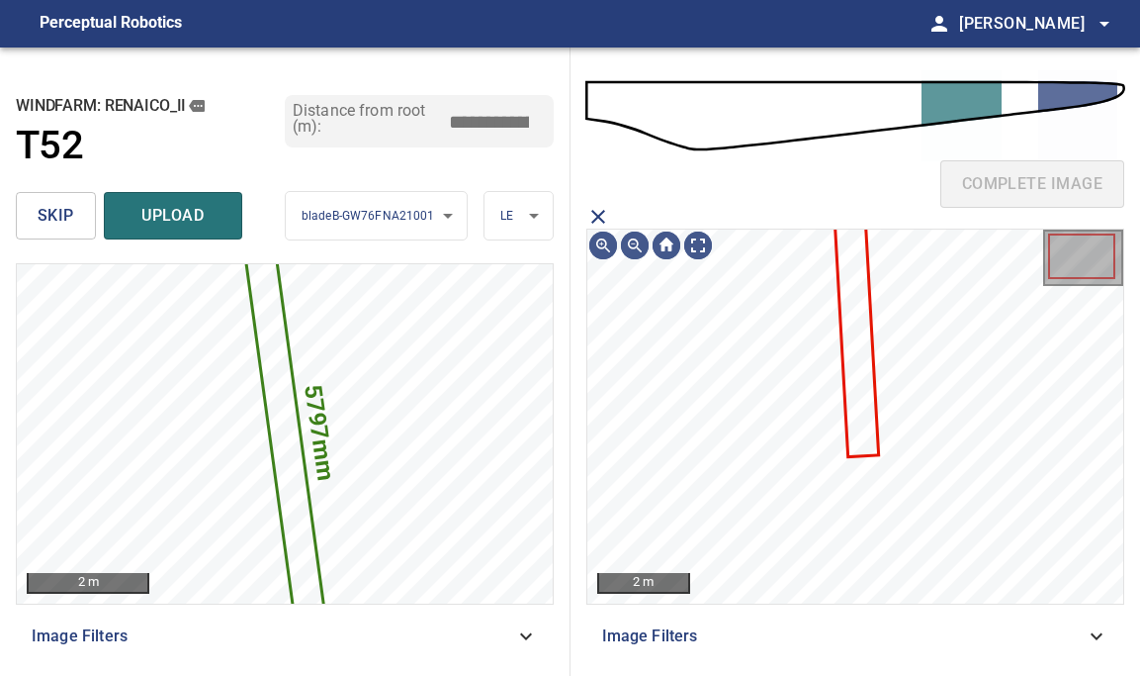
click at [860, 432] on icon at bounding box center [855, 299] width 45 height 311
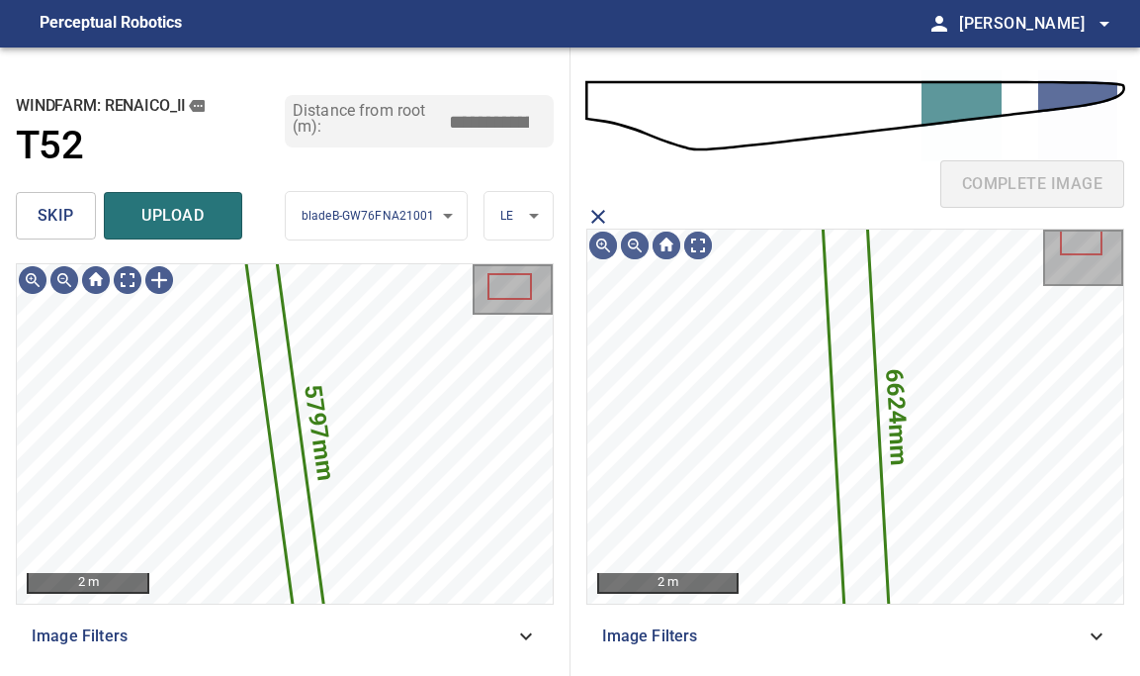
click at [193, 221] on span "upload" at bounding box center [173, 216] width 95 height 28
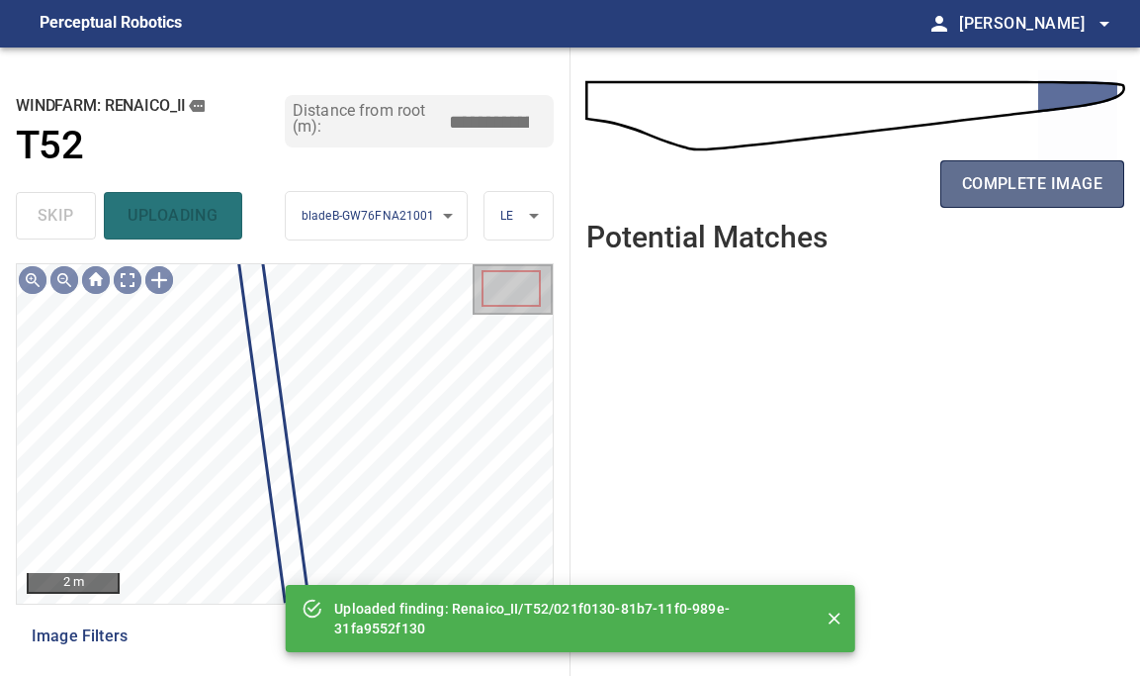
click at [1011, 188] on span "complete image" at bounding box center [1032, 184] width 140 height 28
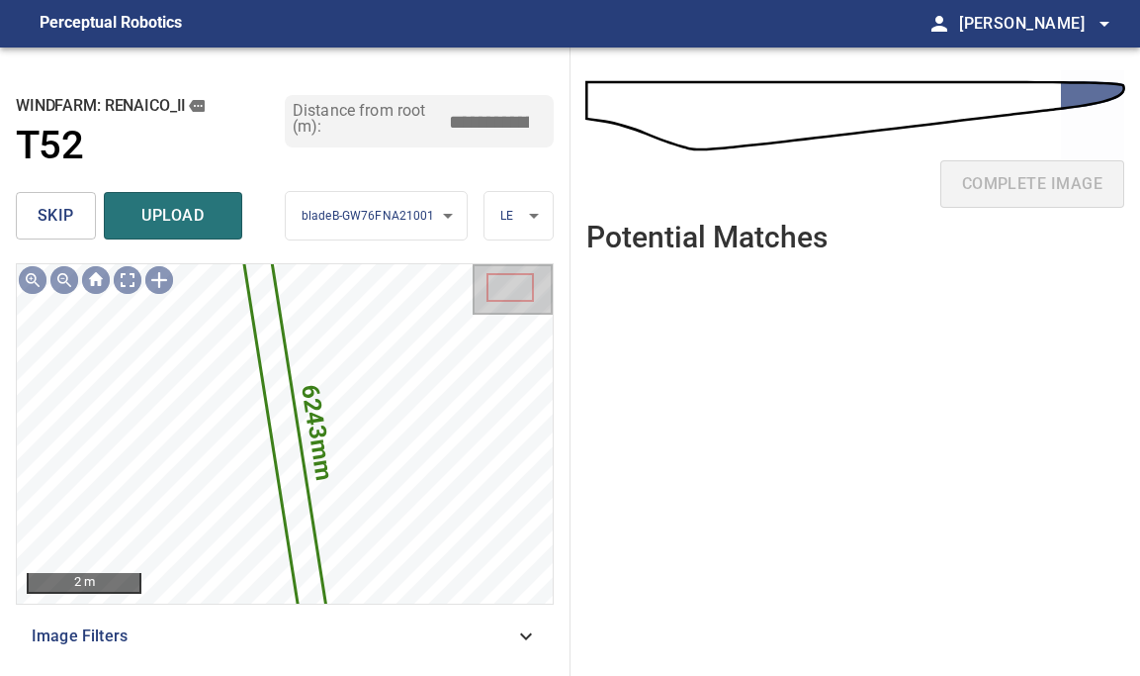
drag, startPoint x: 502, startPoint y: 120, endPoint x: 350, endPoint y: 111, distance: 152.6
click at [355, 111] on div "Distance from root (m): *****" at bounding box center [419, 121] width 269 height 52
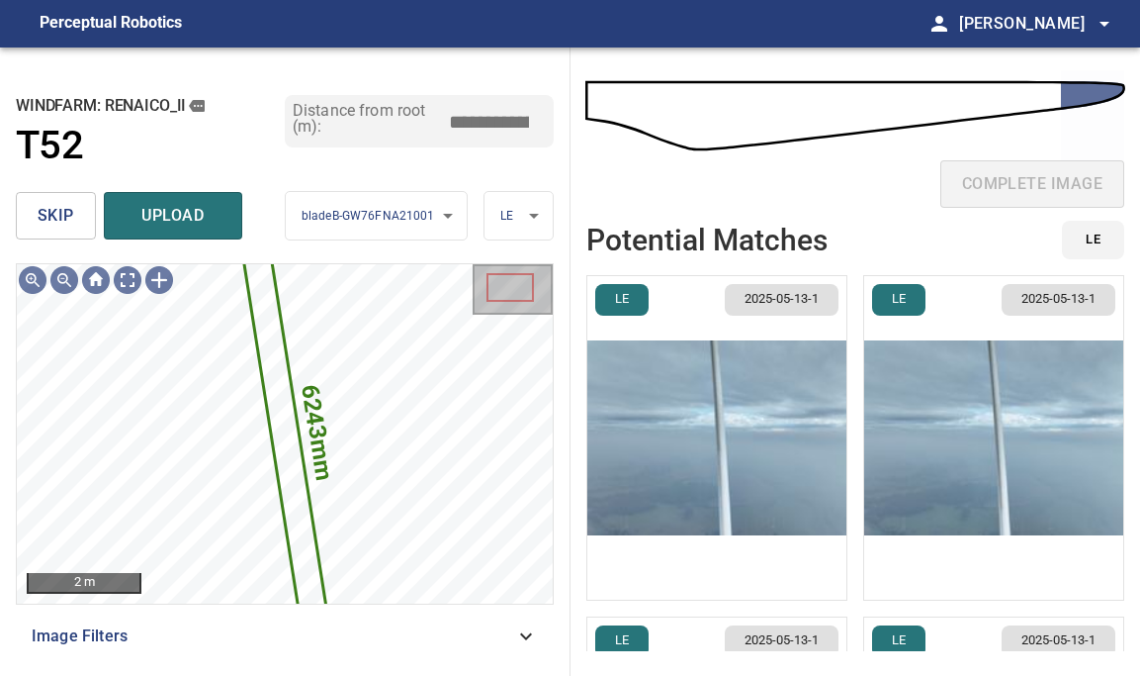
type input "*****"
click at [766, 407] on img "button" at bounding box center [717, 437] width 259 height 323
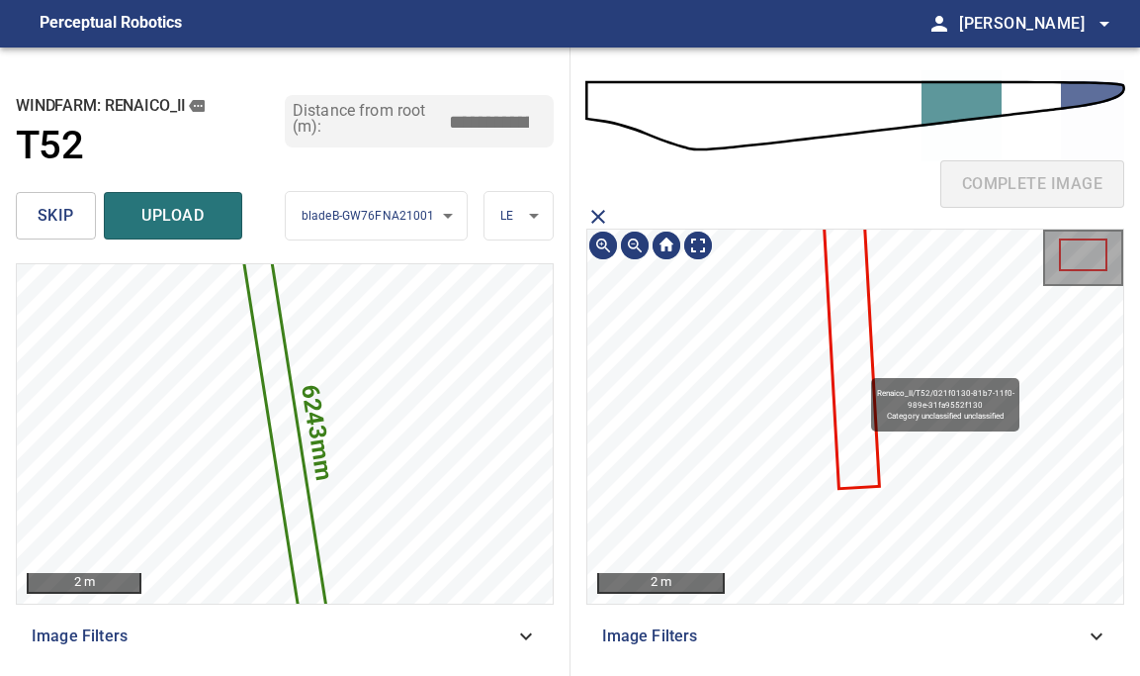
click at [863, 369] on icon at bounding box center [846, 274] width 61 height 426
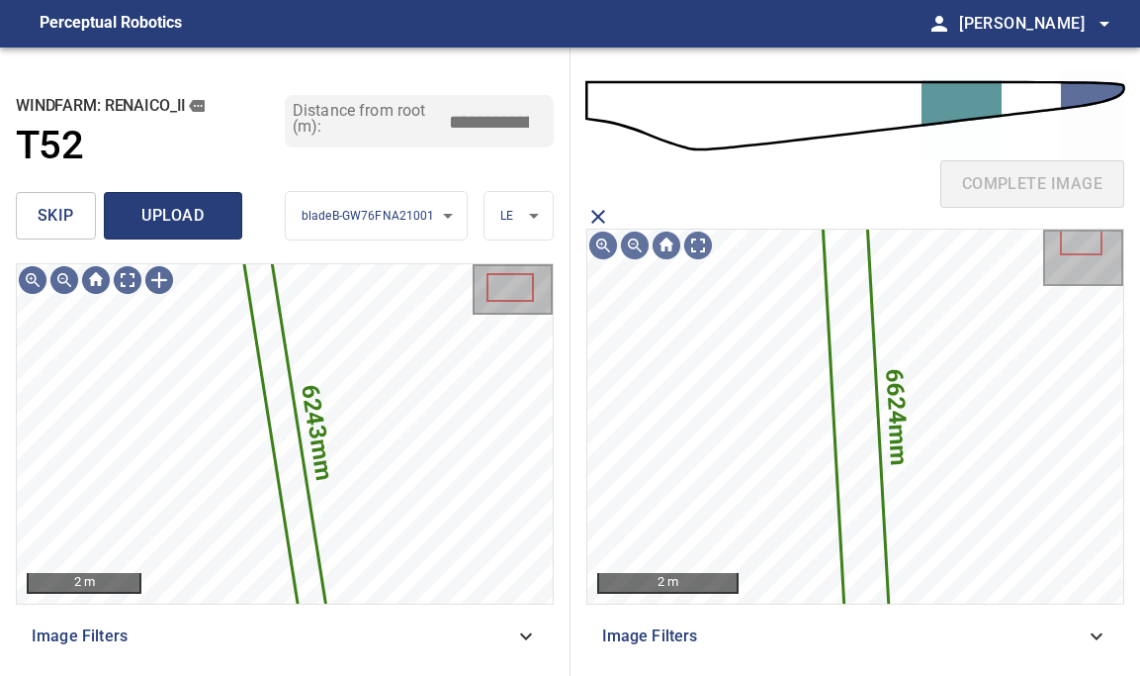
click at [204, 232] on button "upload" at bounding box center [173, 215] width 138 height 47
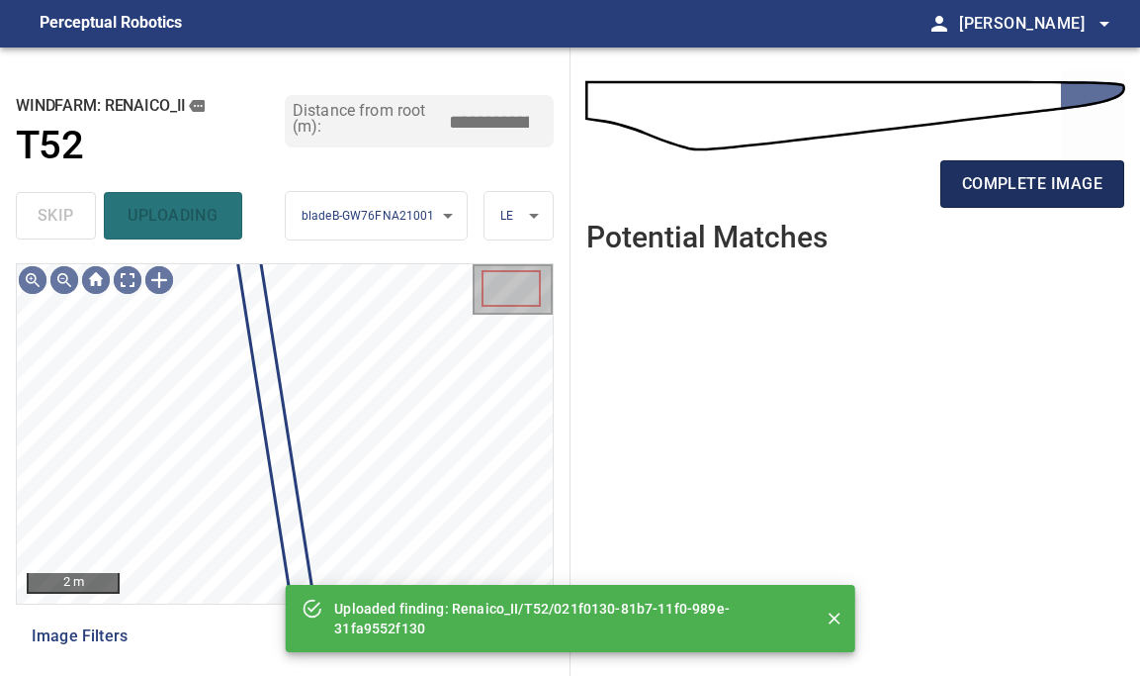
click at [972, 196] on span "complete image" at bounding box center [1032, 184] width 140 height 28
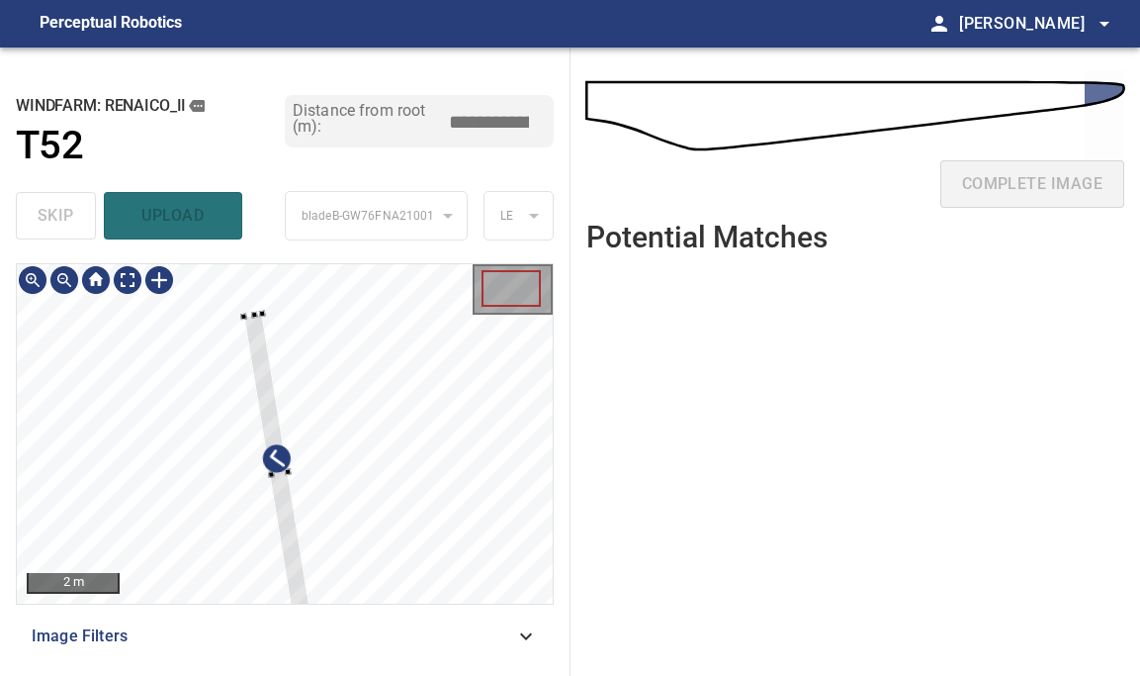
click at [244, 317] on div at bounding box center [243, 316] width 7 height 7
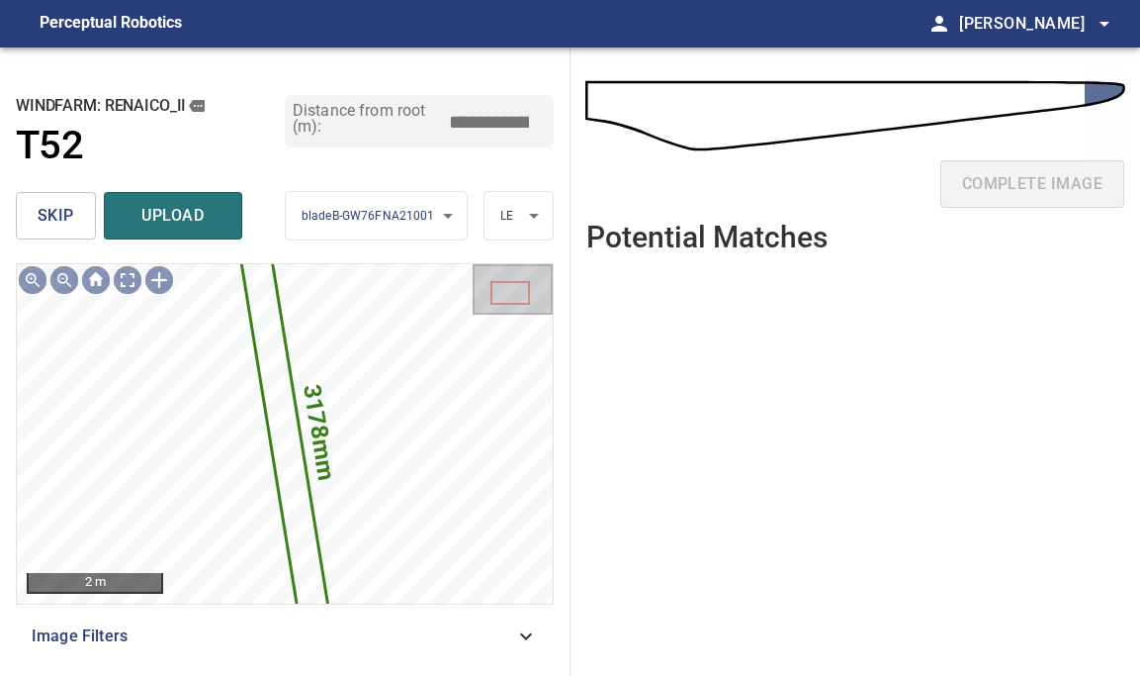
drag, startPoint x: 499, startPoint y: 117, endPoint x: 355, endPoint y: 117, distance: 143.4
click at [419, 117] on div "Distance from root (m): *****" at bounding box center [419, 121] width 269 height 52
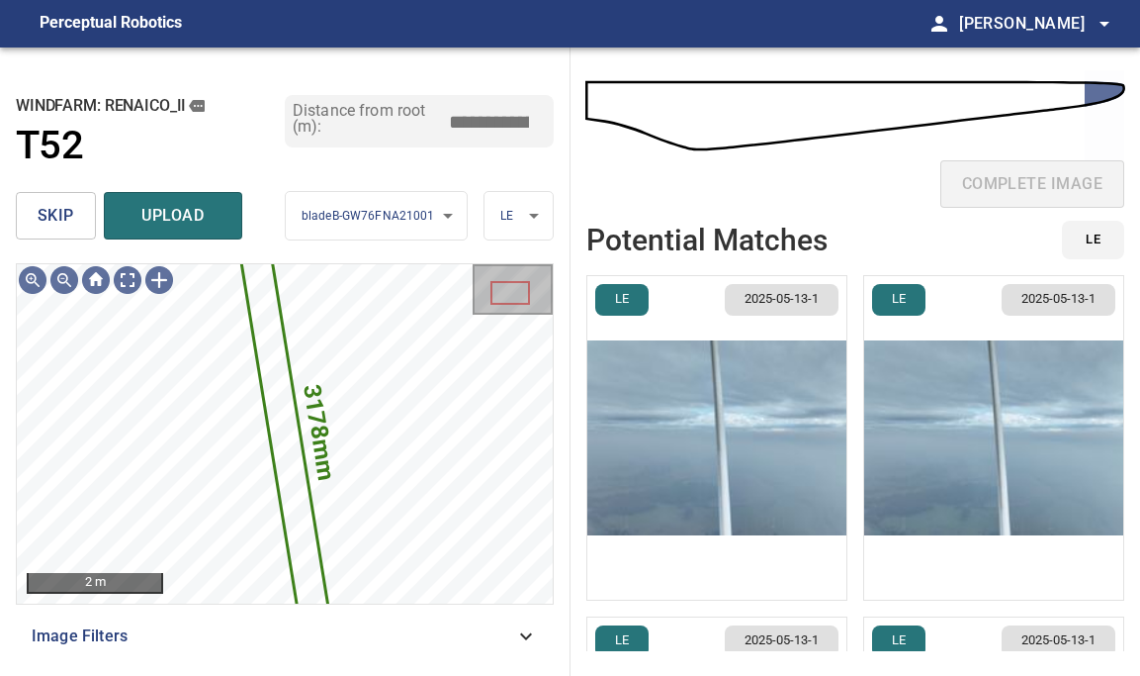
type input "*****"
click at [777, 472] on img "button" at bounding box center [717, 437] width 259 height 323
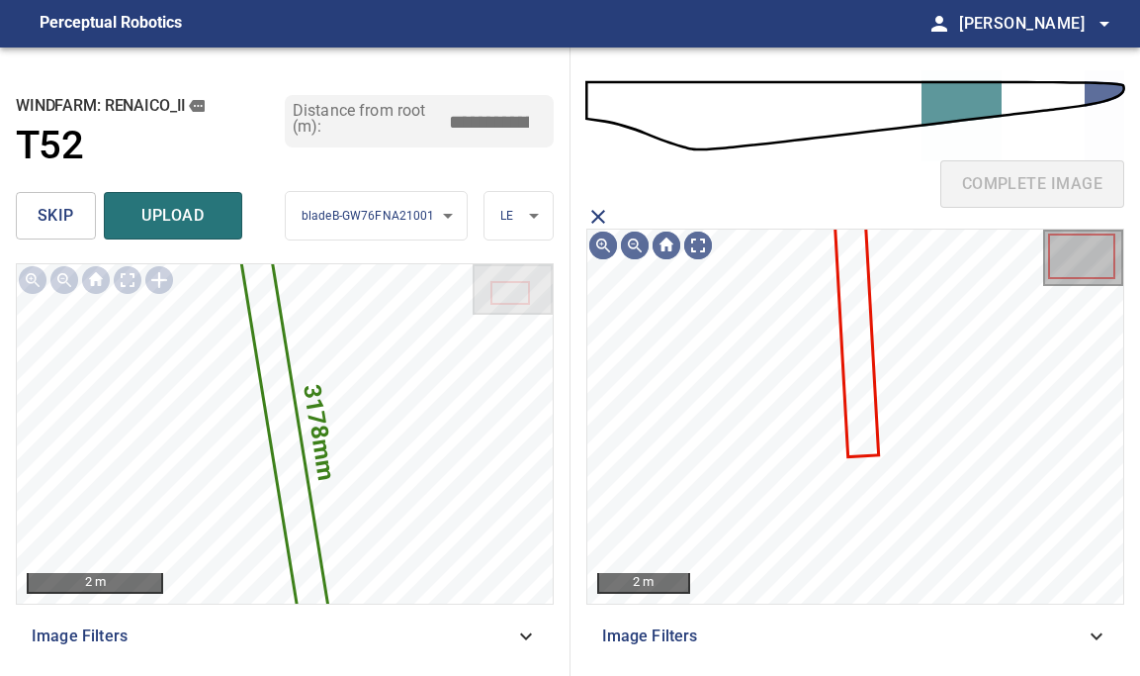
click at [860, 396] on icon at bounding box center [855, 299] width 45 height 311
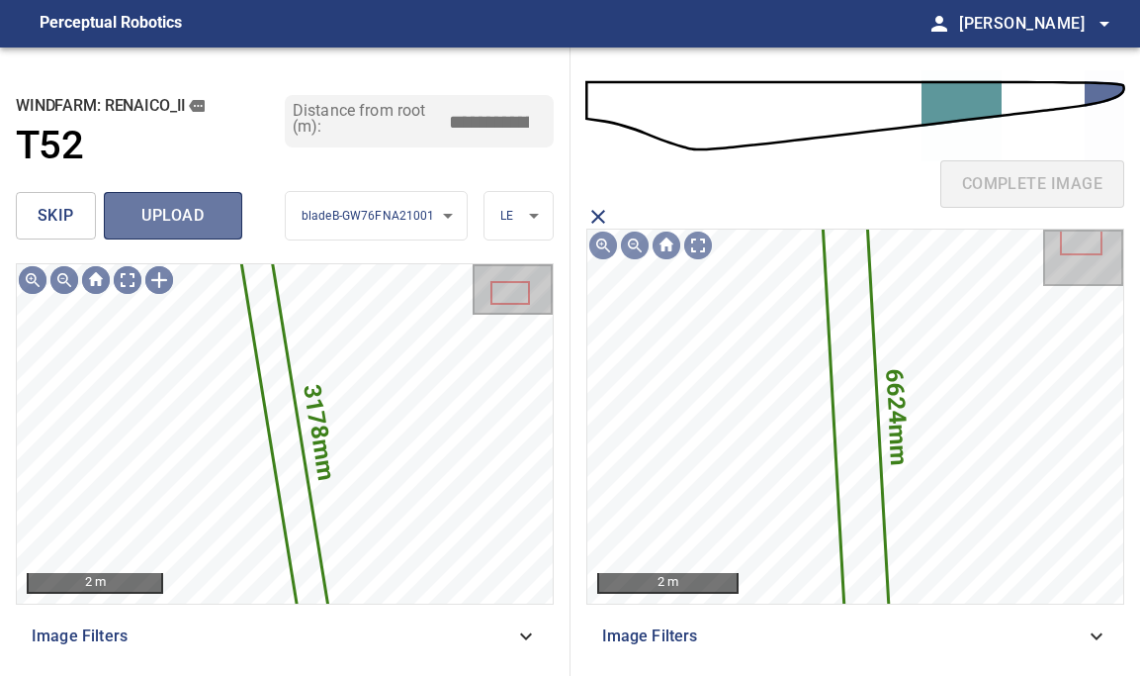
click at [201, 214] on span "upload" at bounding box center [173, 216] width 95 height 28
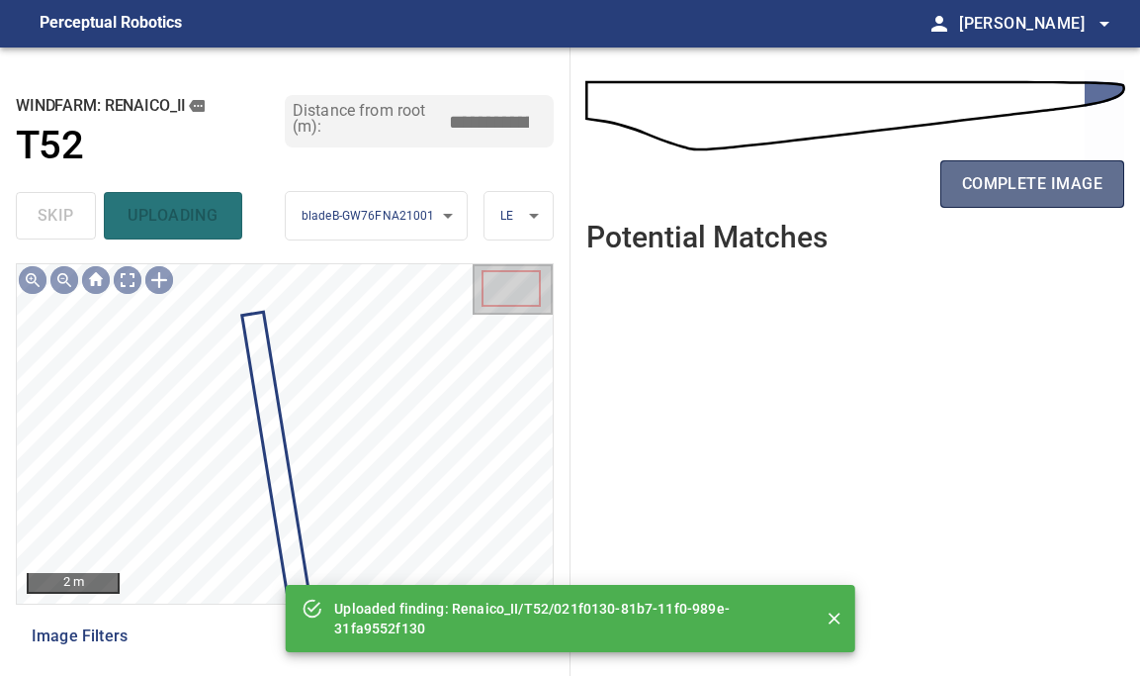
click at [1046, 168] on button "complete image" at bounding box center [1033, 183] width 184 height 47
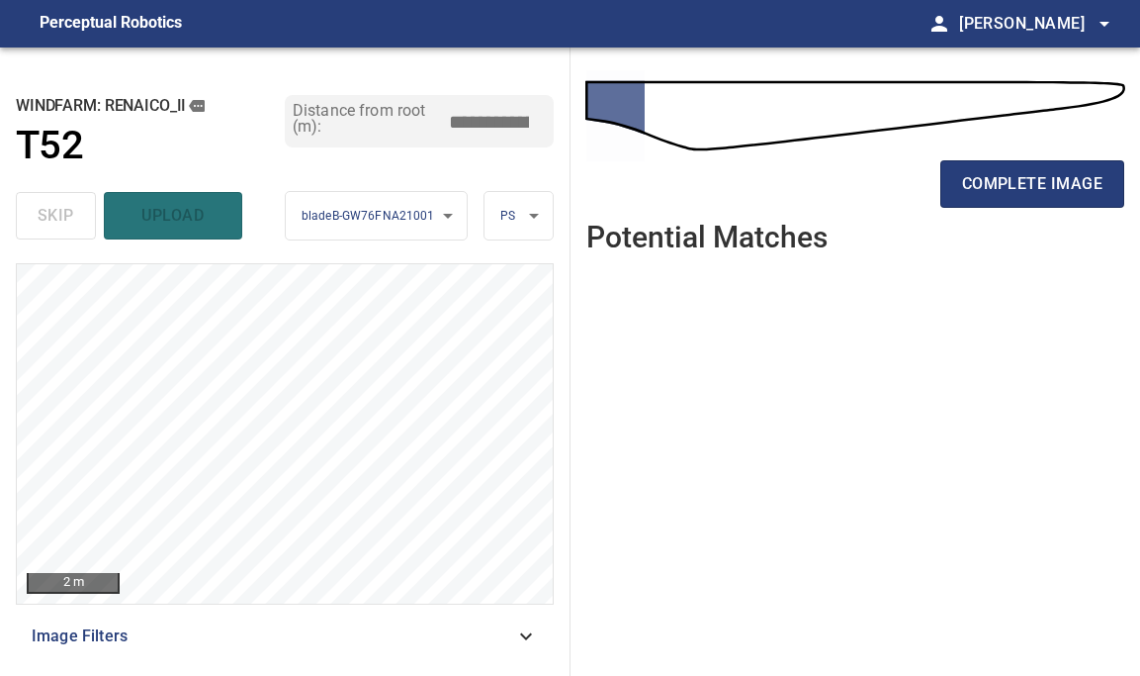
click at [1046, 168] on button "complete image" at bounding box center [1033, 183] width 184 height 47
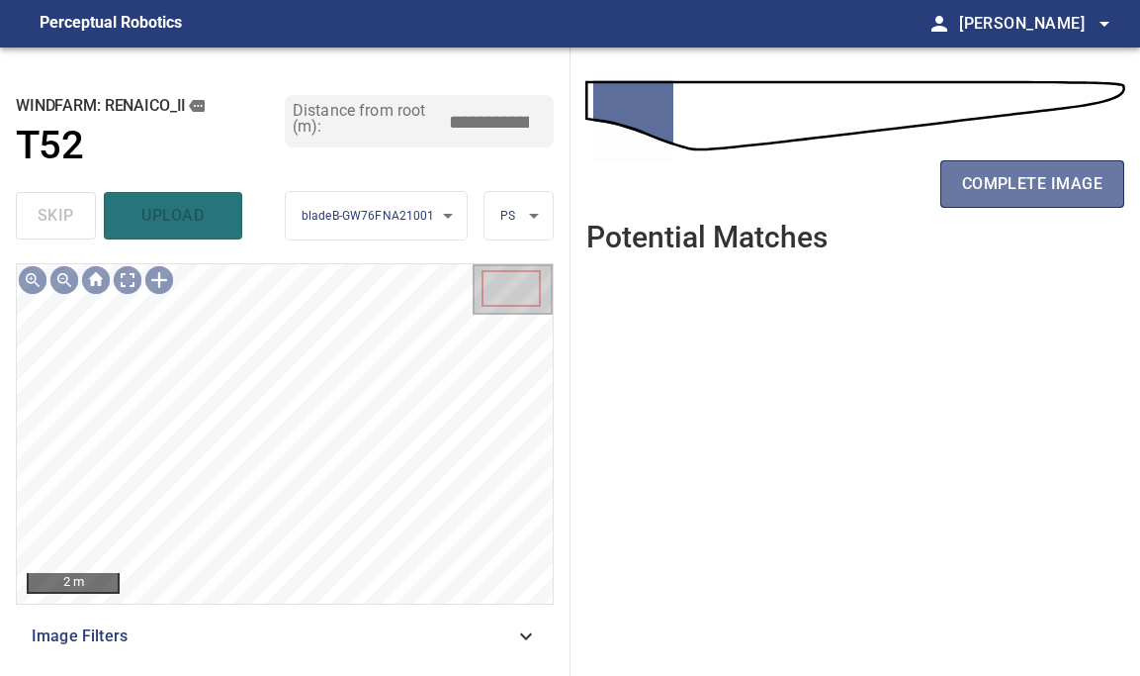
click at [1046, 187] on span "complete image" at bounding box center [1032, 184] width 140 height 28
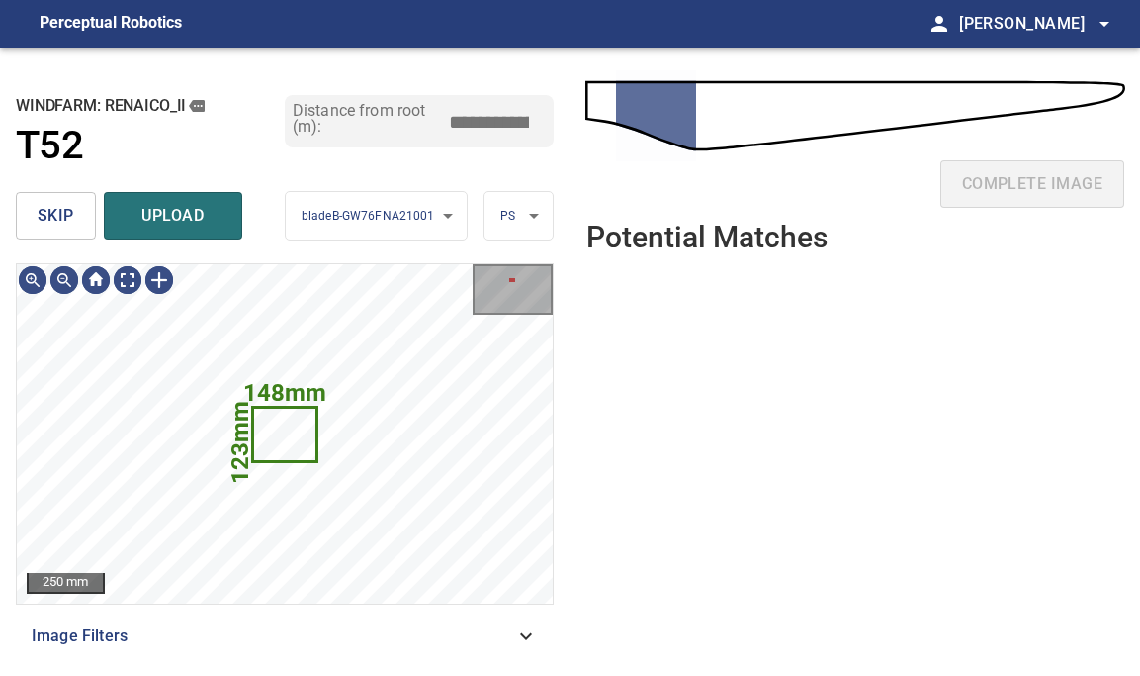
click at [66, 217] on span "skip" at bounding box center [56, 216] width 37 height 28
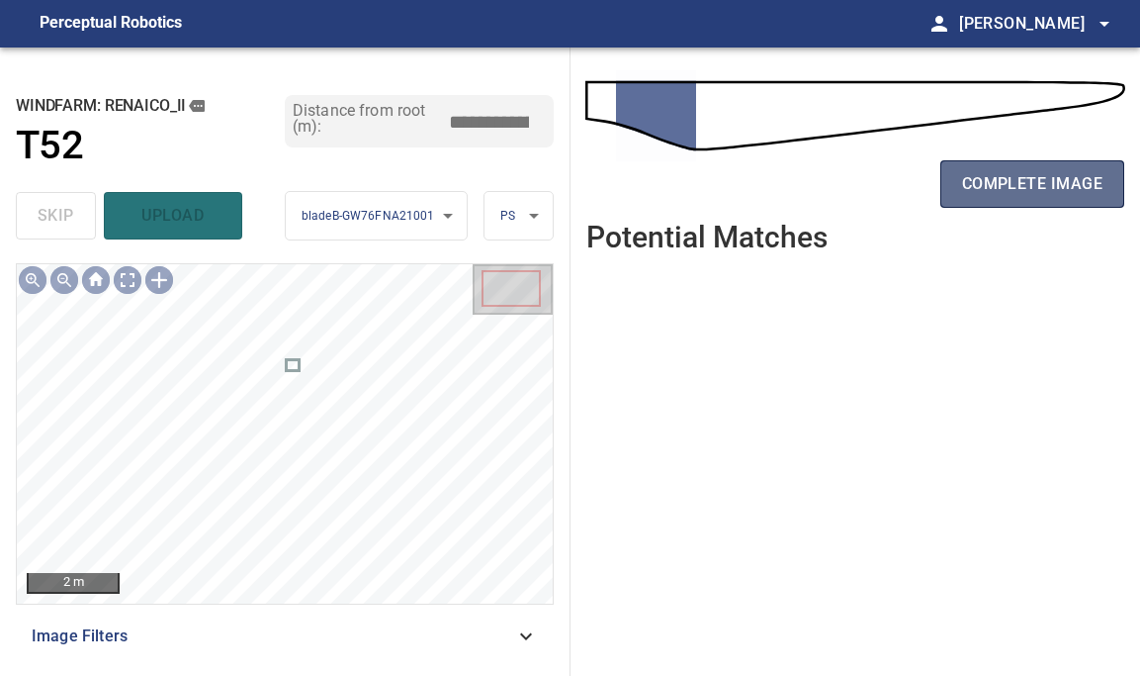
click at [1069, 183] on span "complete image" at bounding box center [1032, 184] width 140 height 28
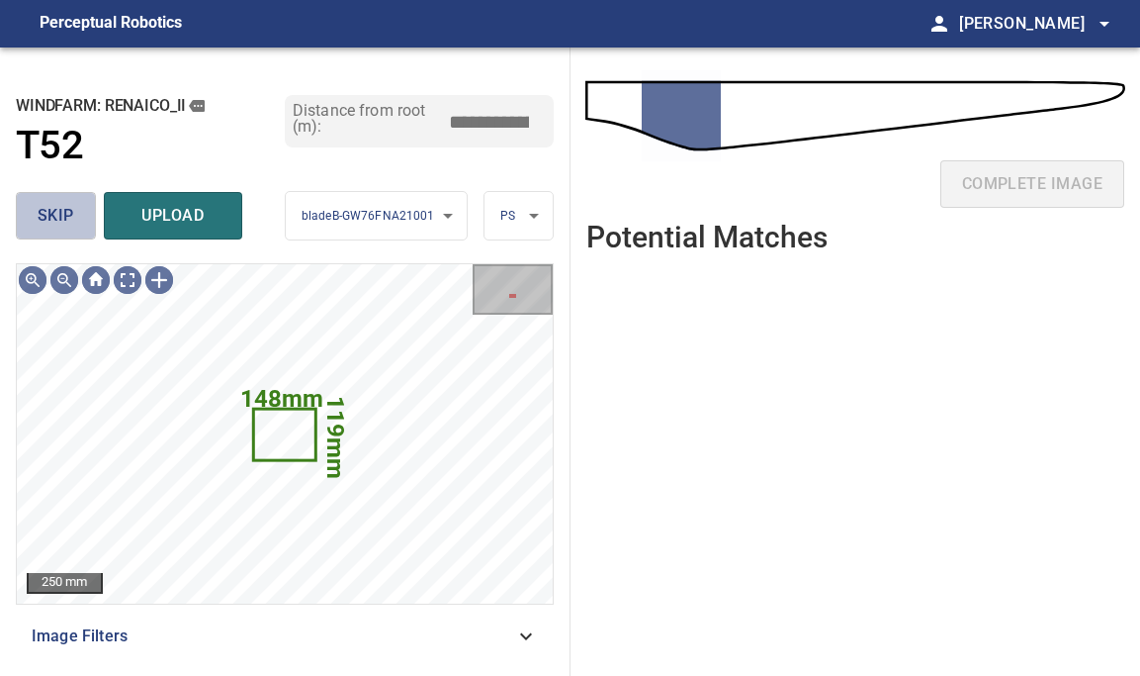
click at [71, 208] on span "skip" at bounding box center [56, 216] width 37 height 28
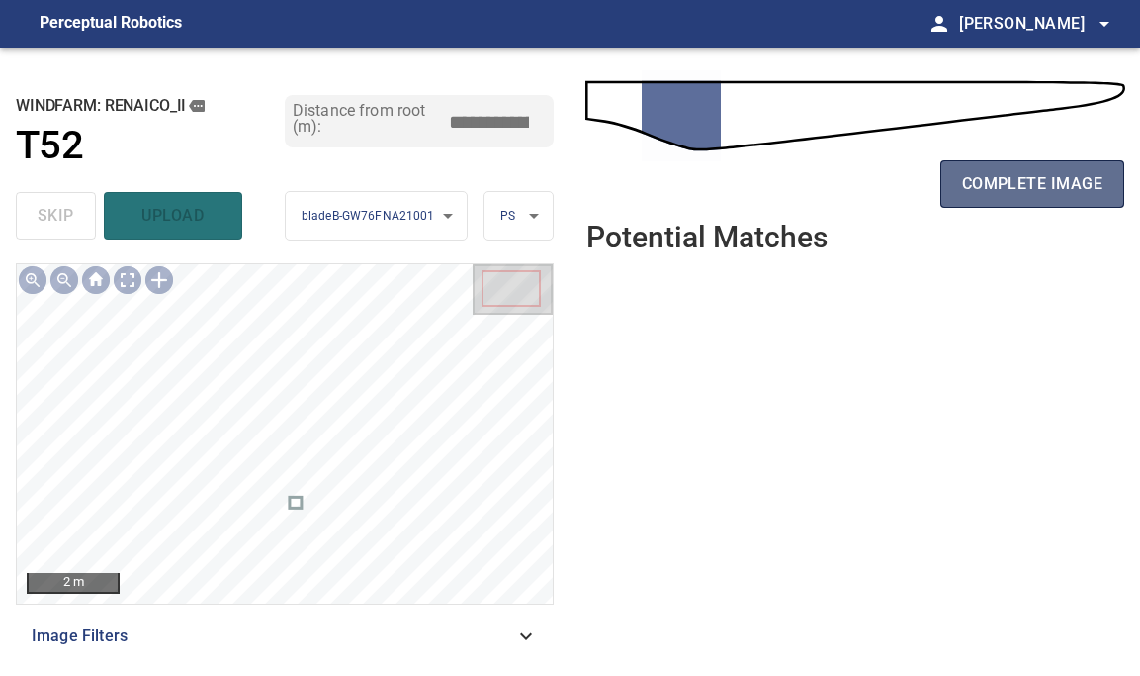
click at [1041, 175] on span "complete image" at bounding box center [1032, 184] width 140 height 28
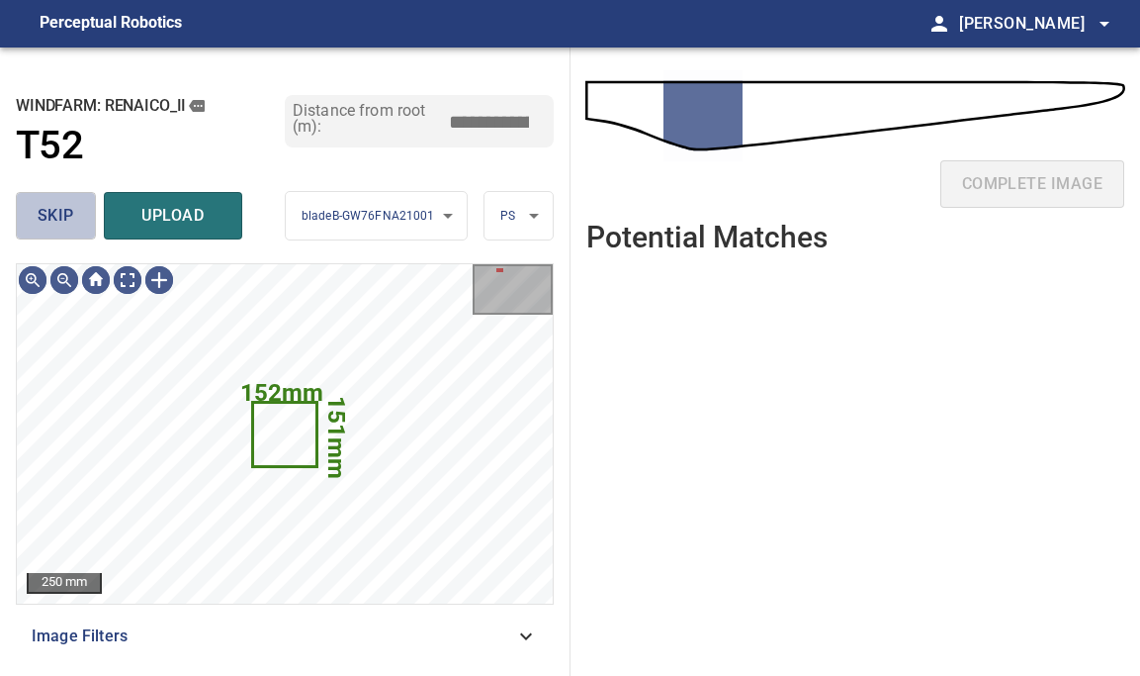
click at [58, 215] on span "skip" at bounding box center [56, 216] width 37 height 28
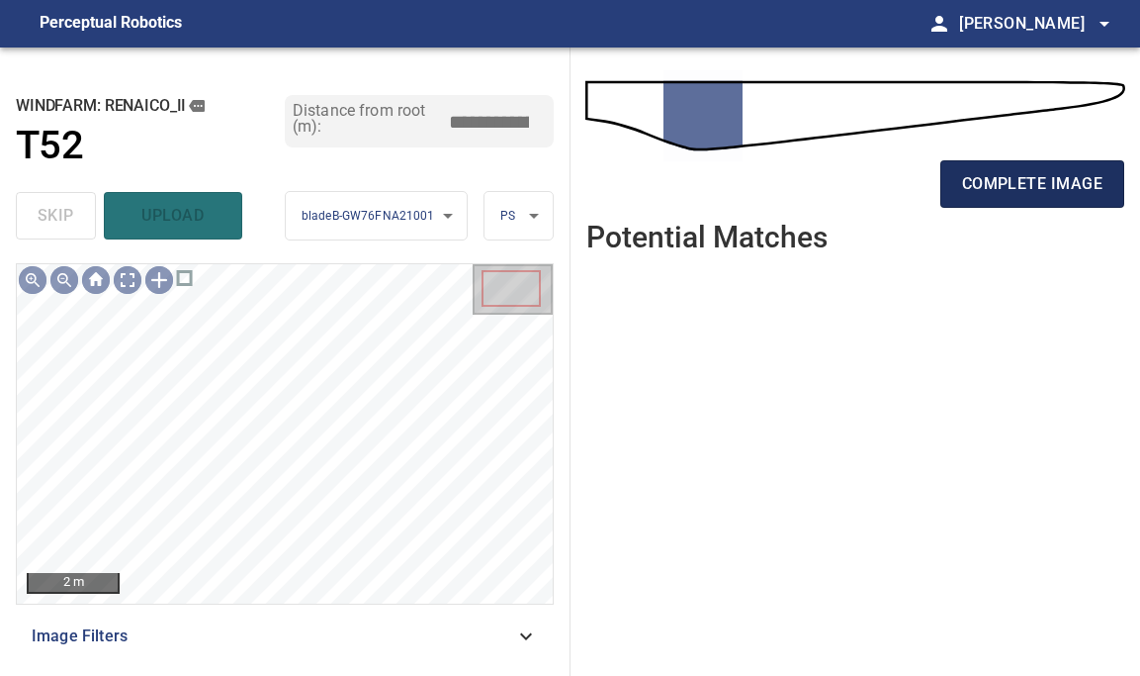
click at [1016, 184] on span "complete image" at bounding box center [1032, 184] width 140 height 28
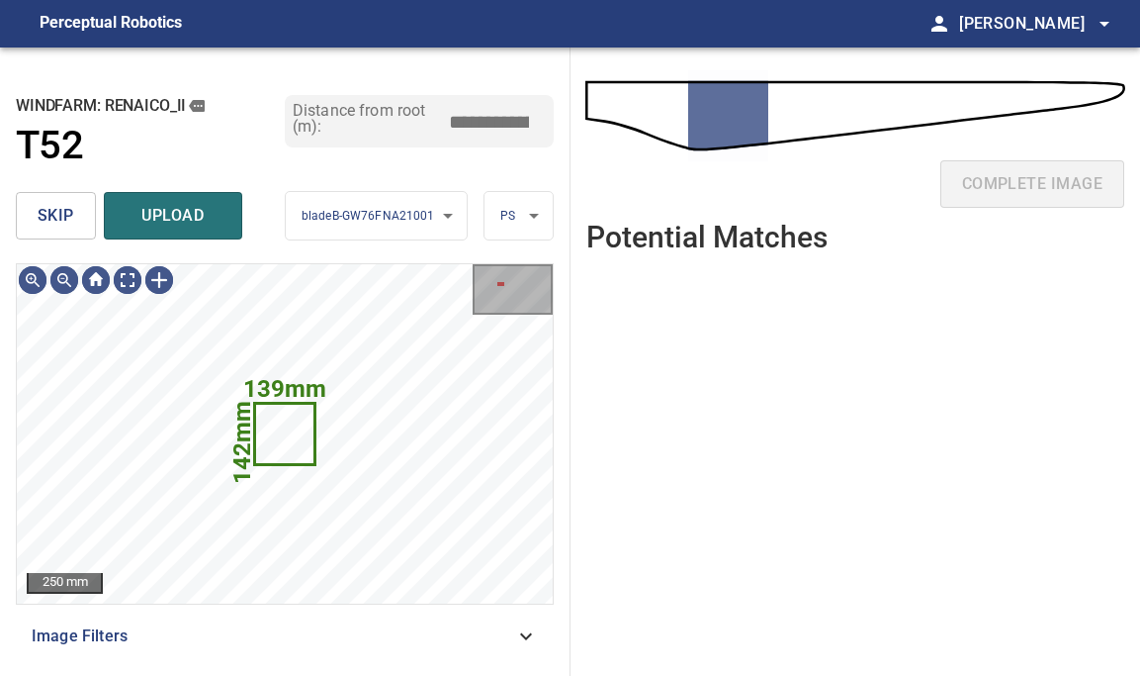
click at [82, 206] on button "skip" at bounding box center [56, 215] width 80 height 47
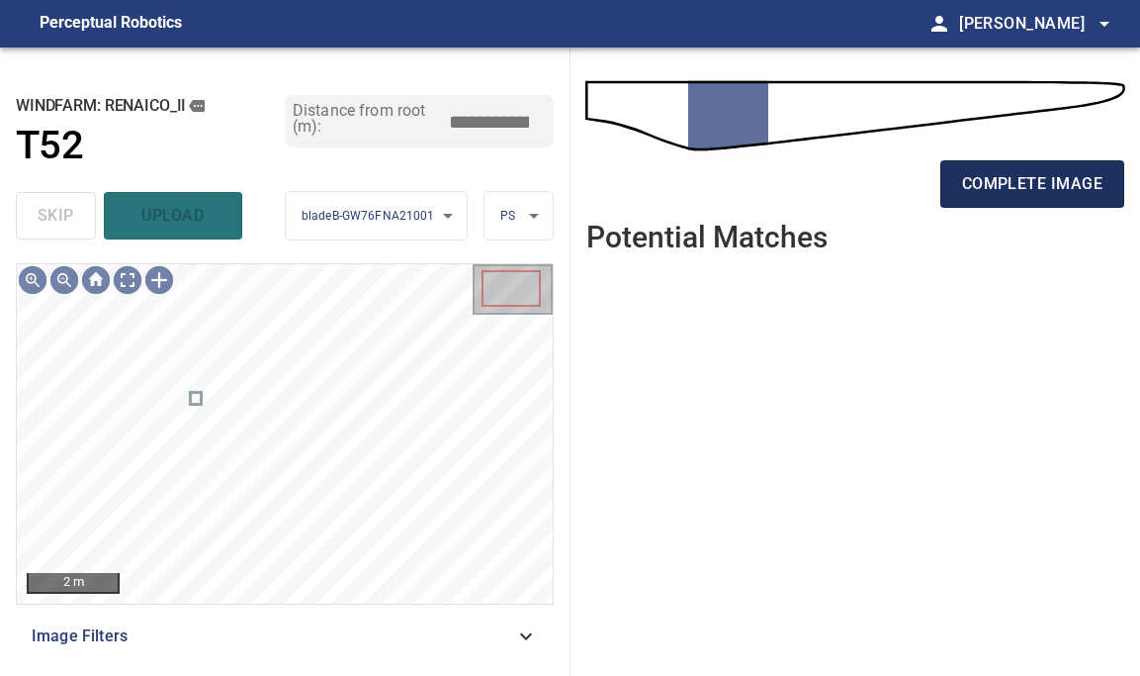
click at [1056, 167] on button "complete image" at bounding box center [1033, 183] width 184 height 47
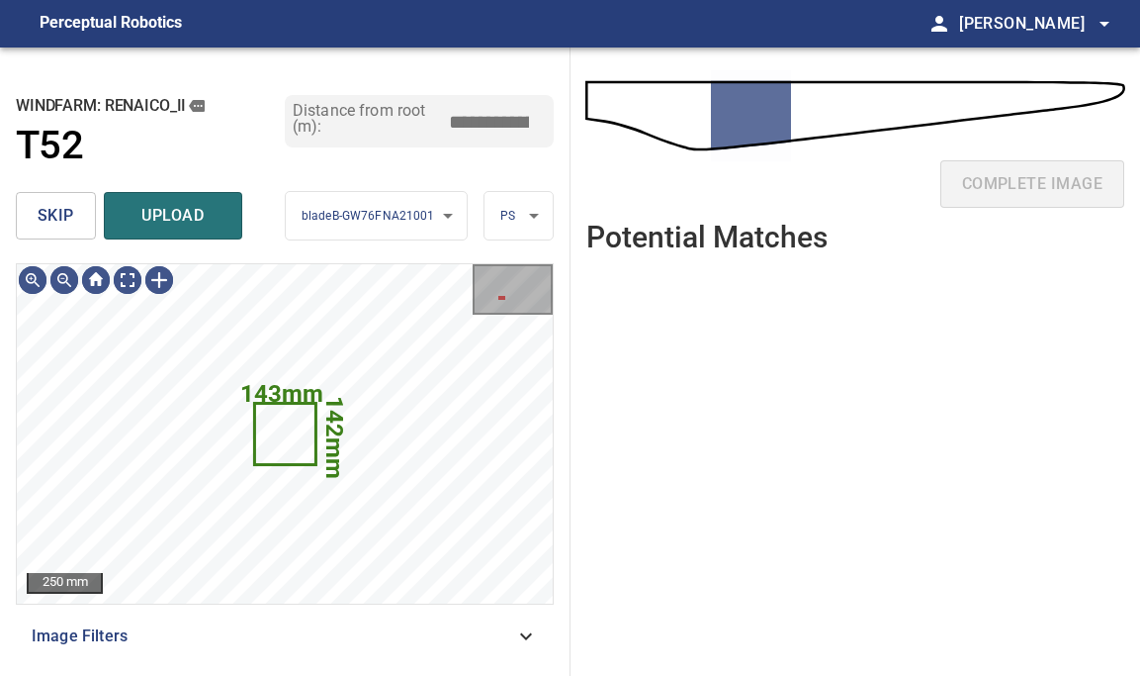
click at [73, 212] on button "skip" at bounding box center [56, 215] width 80 height 47
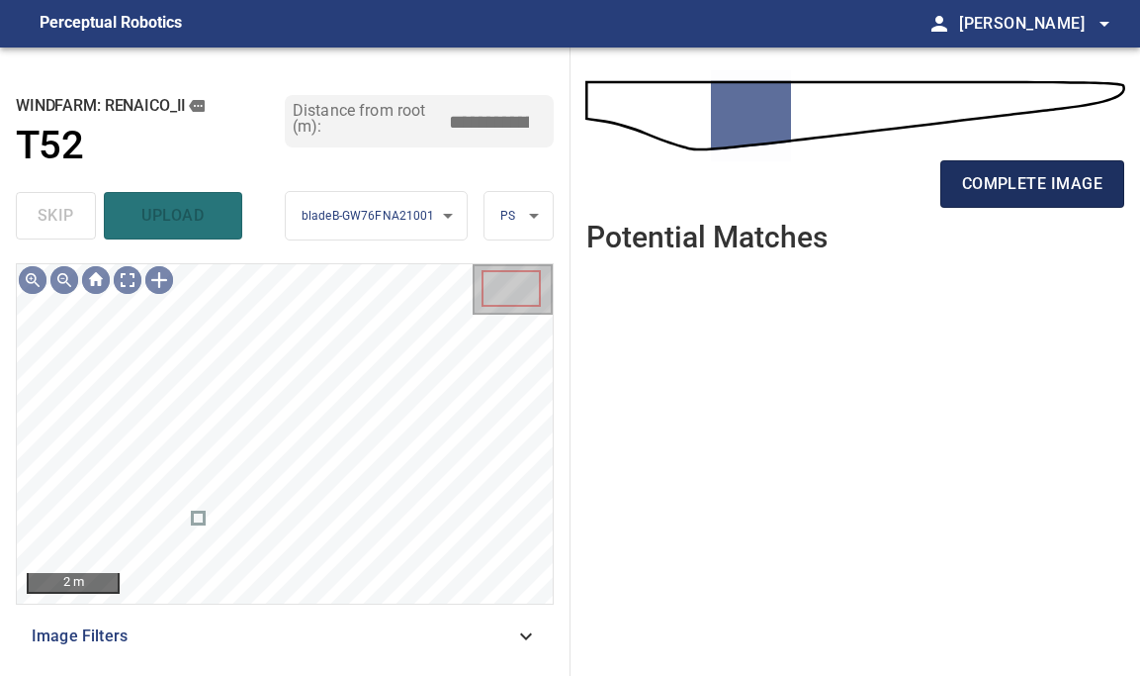
click at [1055, 168] on button "complete image" at bounding box center [1033, 183] width 184 height 47
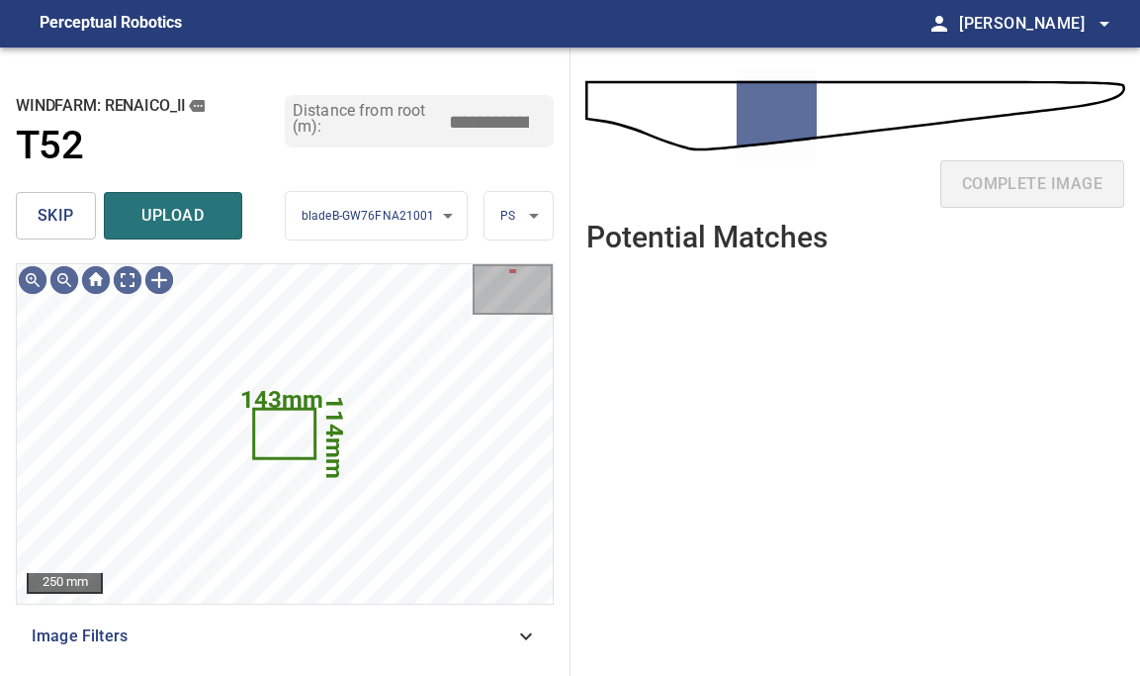
click at [73, 222] on button "skip" at bounding box center [56, 215] width 80 height 47
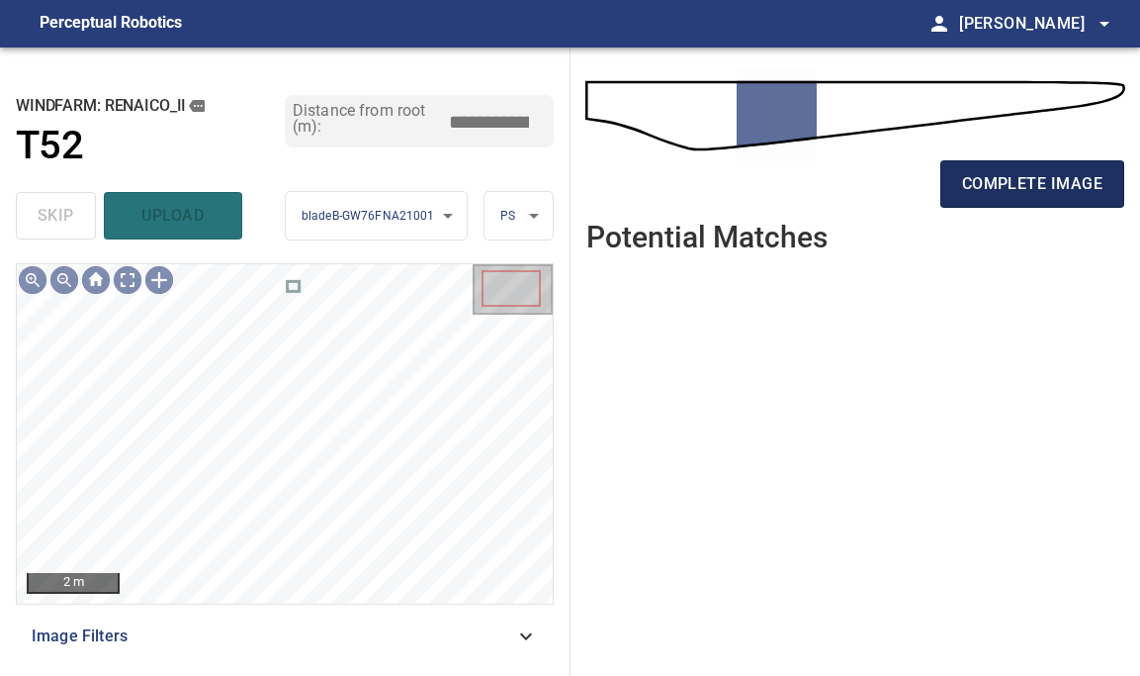
click at [1041, 166] on button "complete image" at bounding box center [1033, 183] width 184 height 47
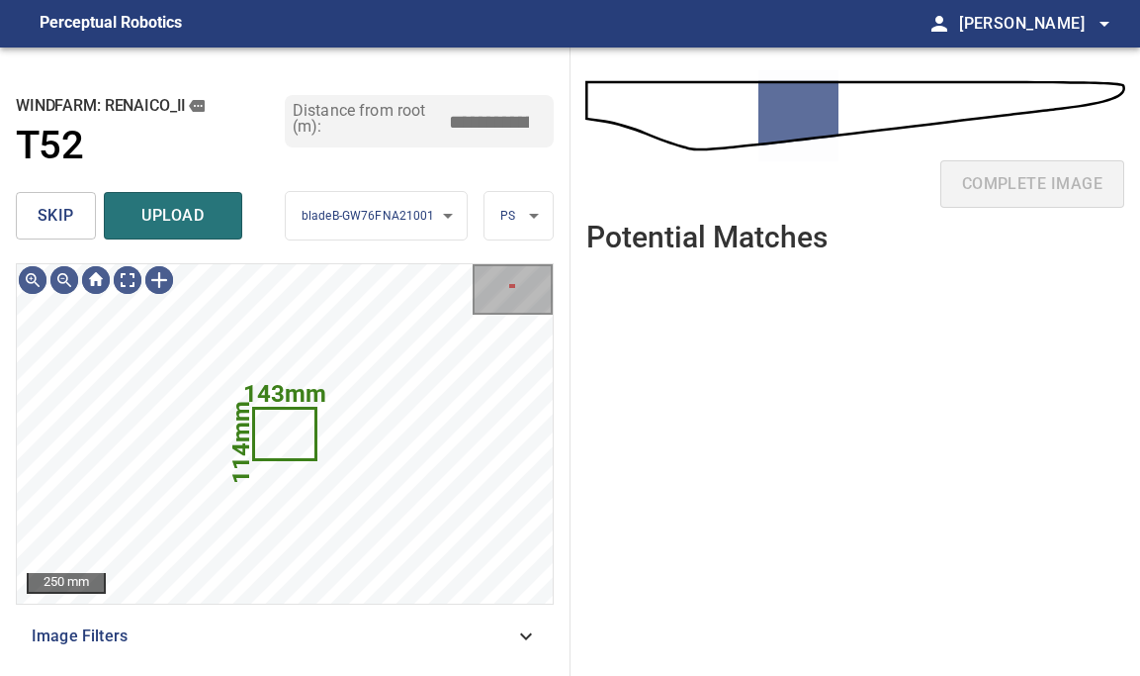
click at [74, 222] on button "skip" at bounding box center [56, 215] width 80 height 47
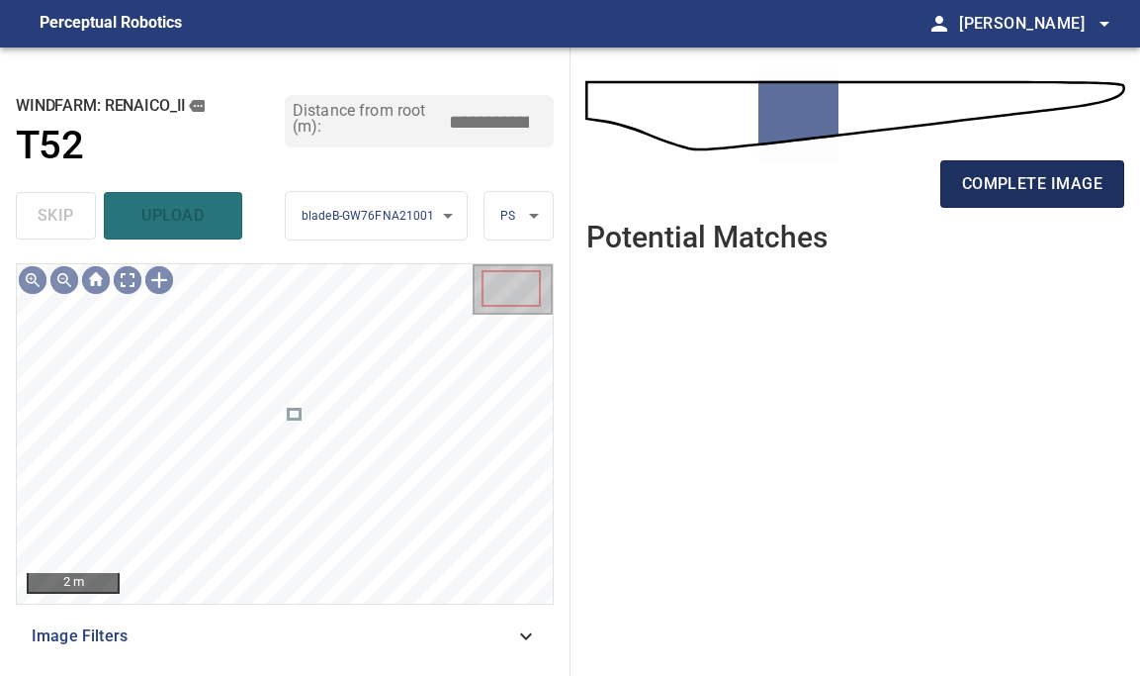
click at [1046, 193] on span "complete image" at bounding box center [1032, 184] width 140 height 28
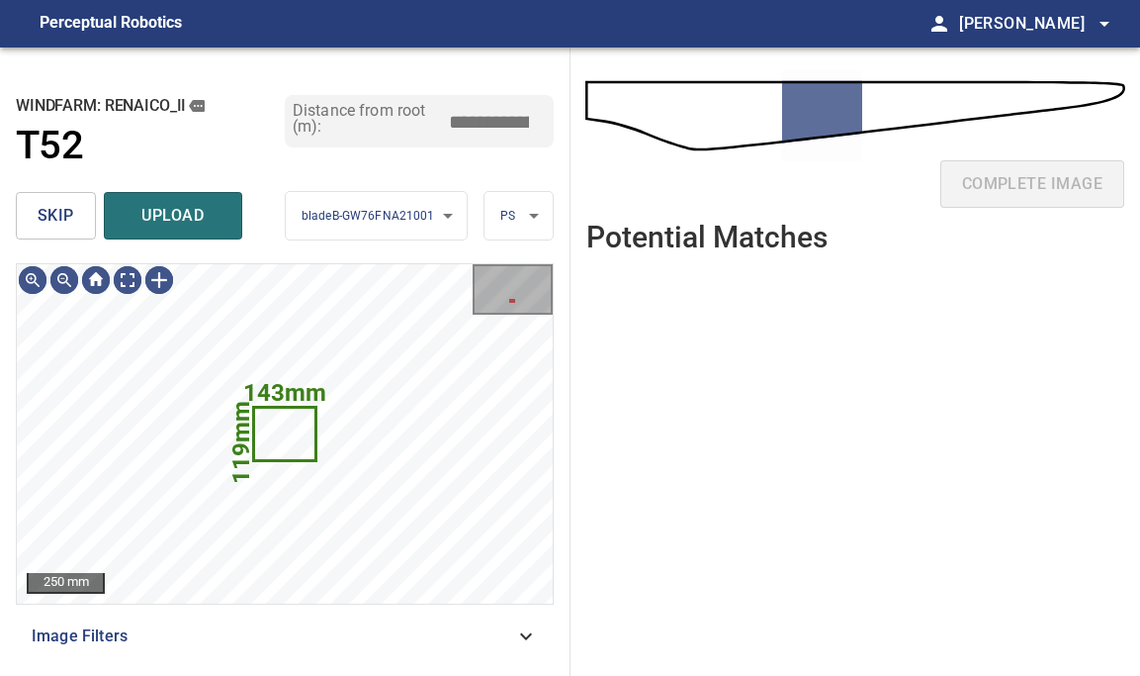
click at [73, 226] on button "skip" at bounding box center [56, 215] width 80 height 47
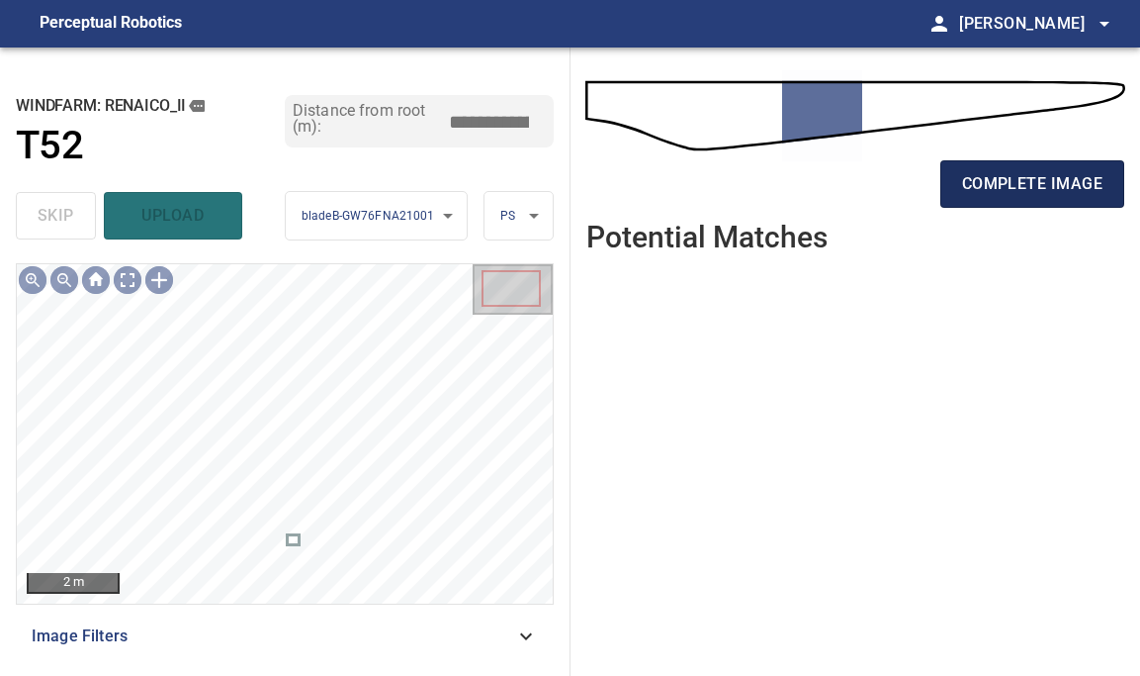
click at [1060, 179] on span "complete image" at bounding box center [1032, 184] width 140 height 28
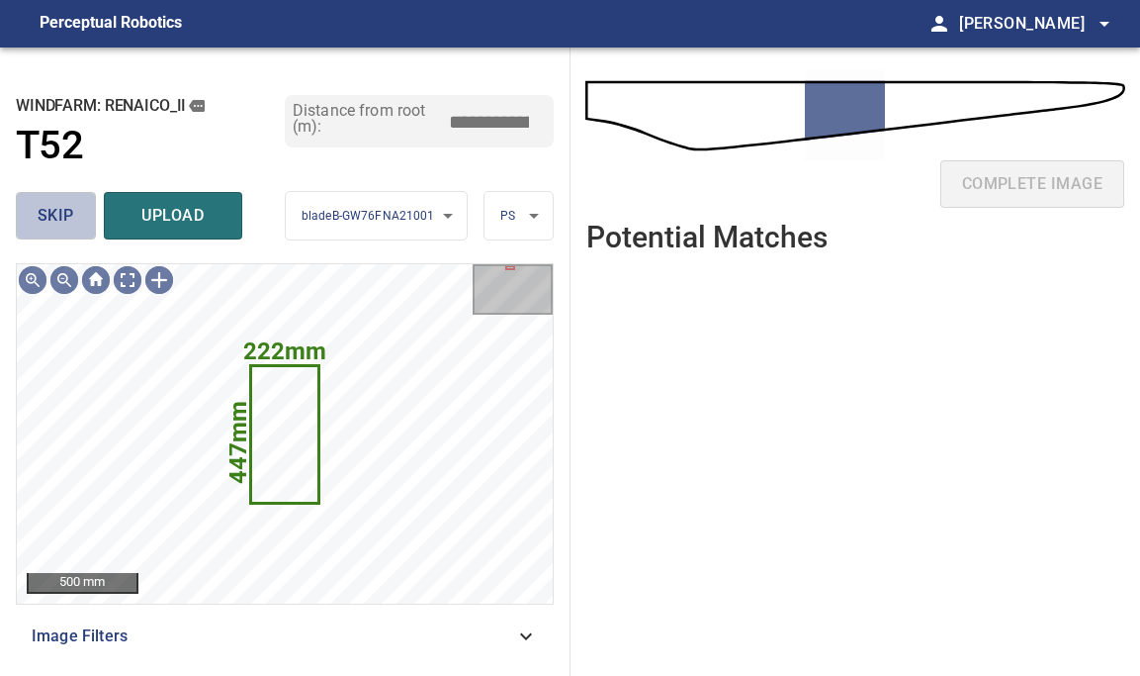
click at [71, 214] on span "skip" at bounding box center [56, 216] width 37 height 28
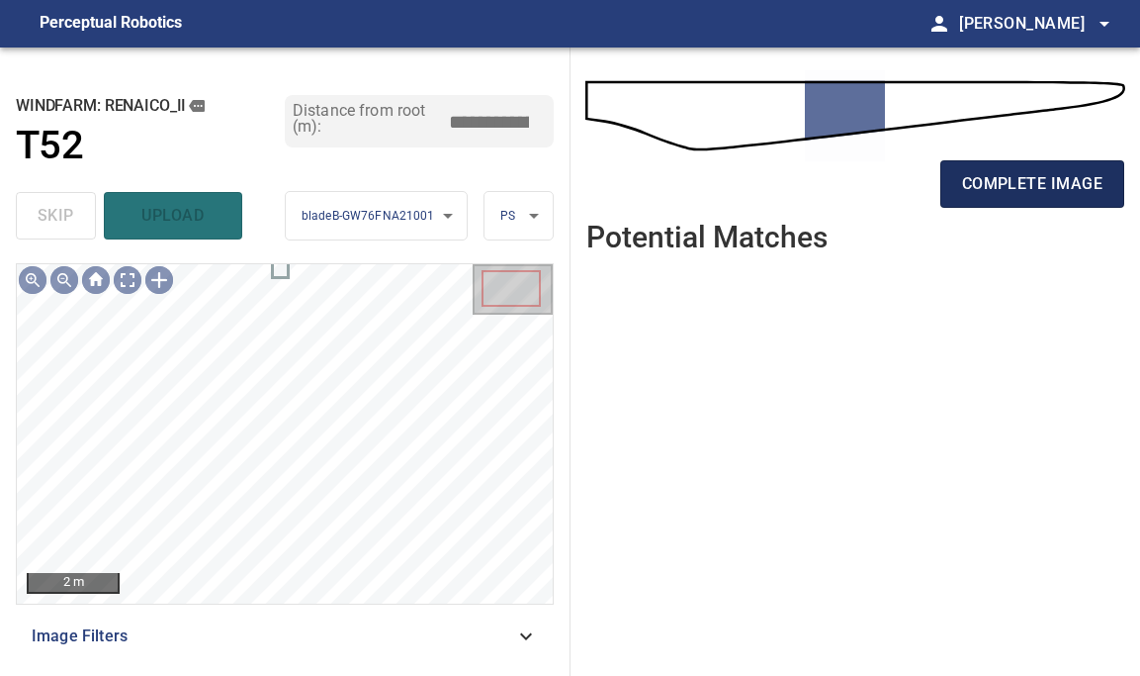
click at [1061, 183] on span "complete image" at bounding box center [1032, 184] width 140 height 28
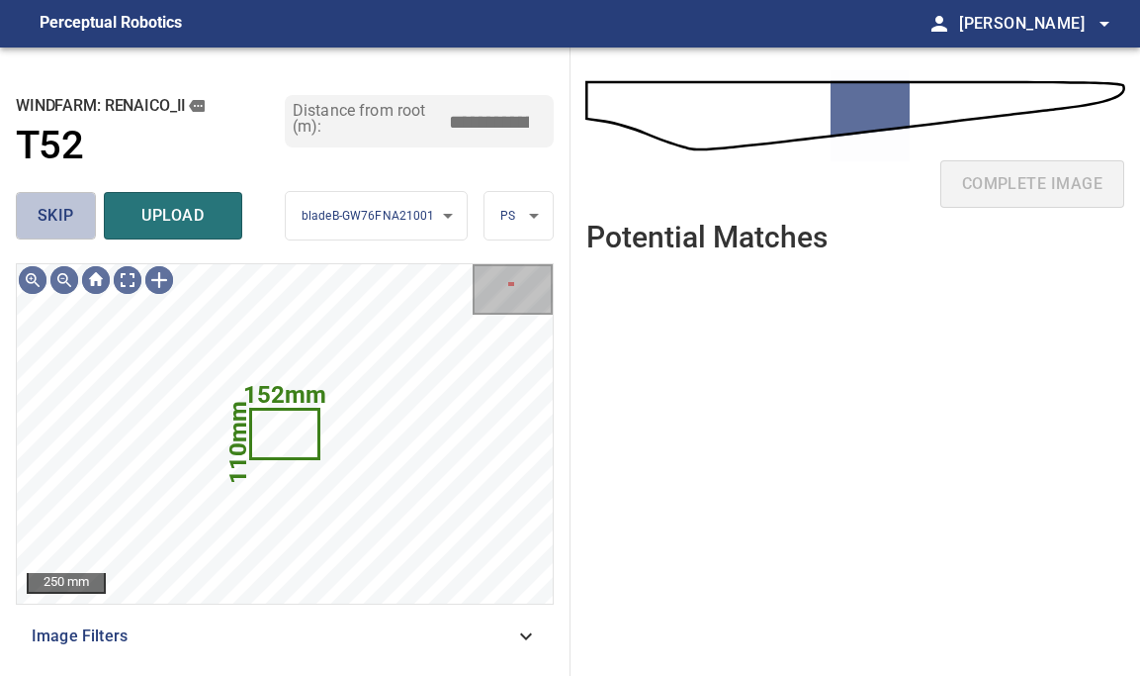
click at [63, 216] on span "skip" at bounding box center [56, 216] width 37 height 28
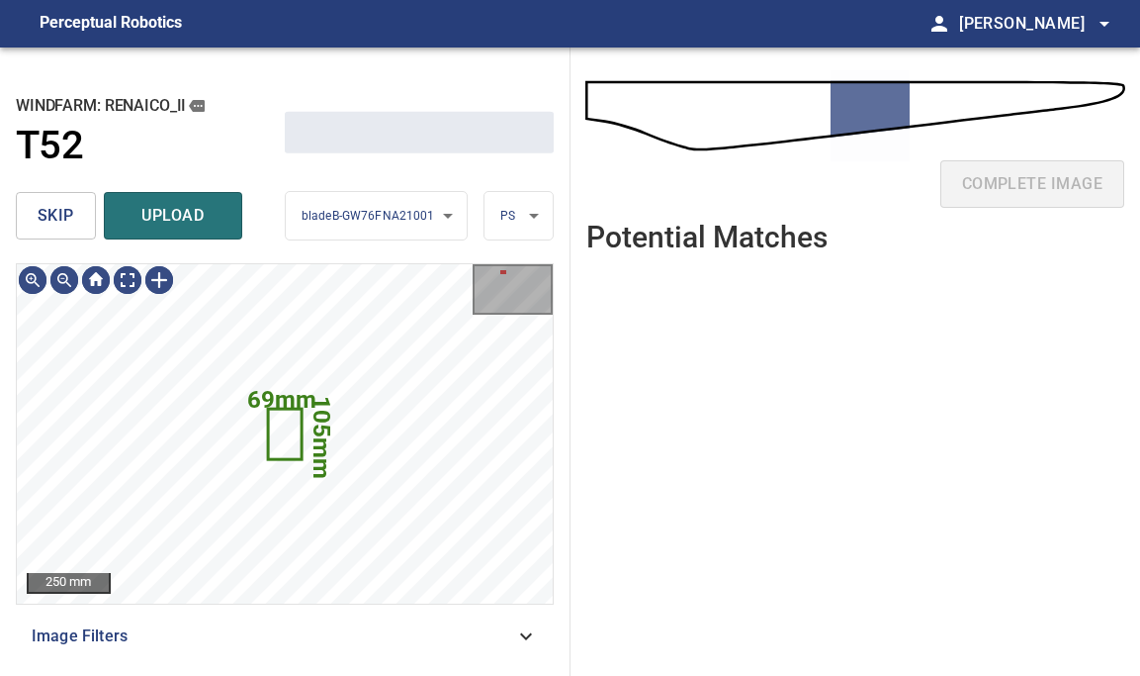
click at [63, 216] on span "skip" at bounding box center [56, 216] width 37 height 28
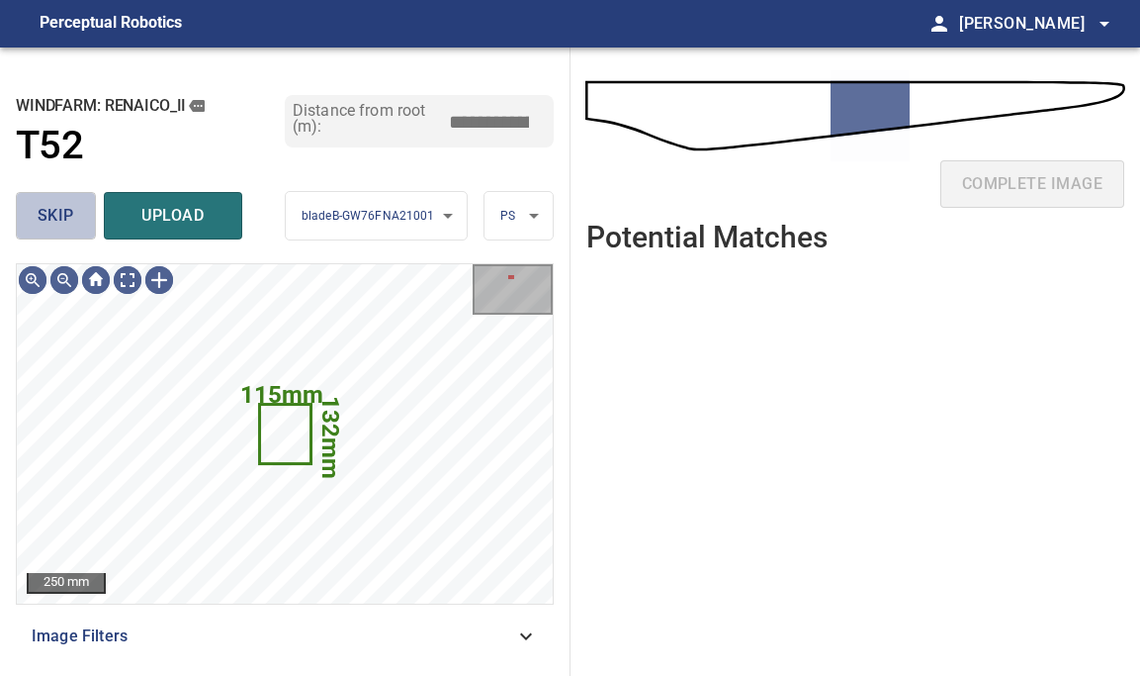
click at [63, 216] on span "skip" at bounding box center [56, 216] width 37 height 28
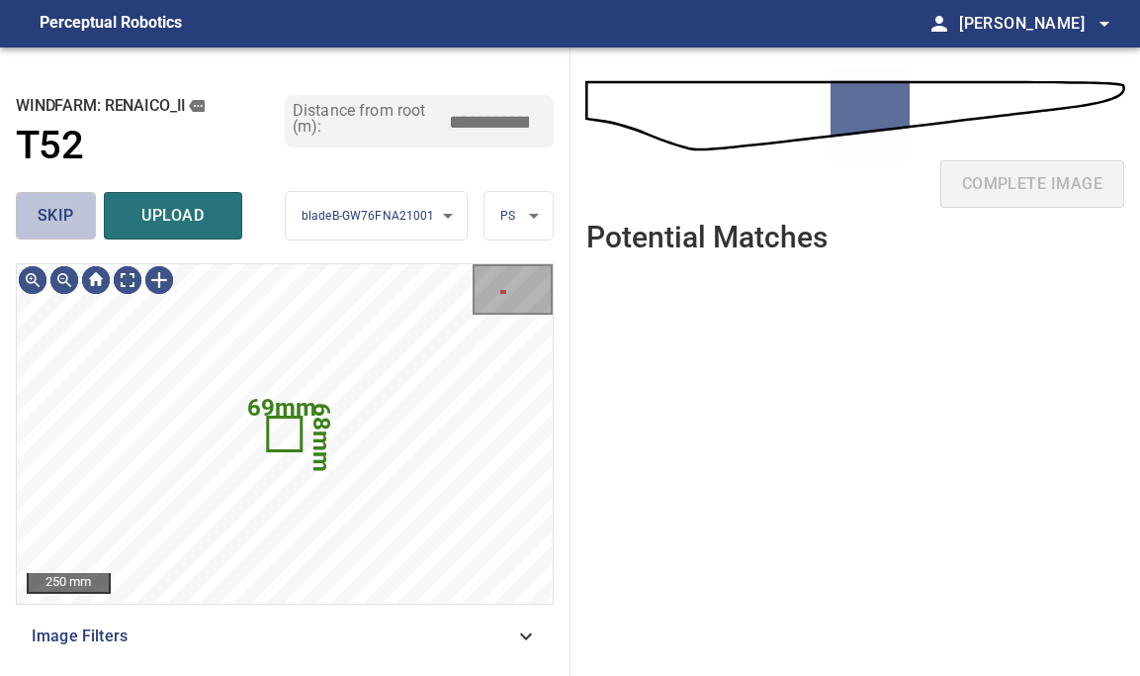
click at [63, 216] on span "skip" at bounding box center [56, 216] width 37 height 28
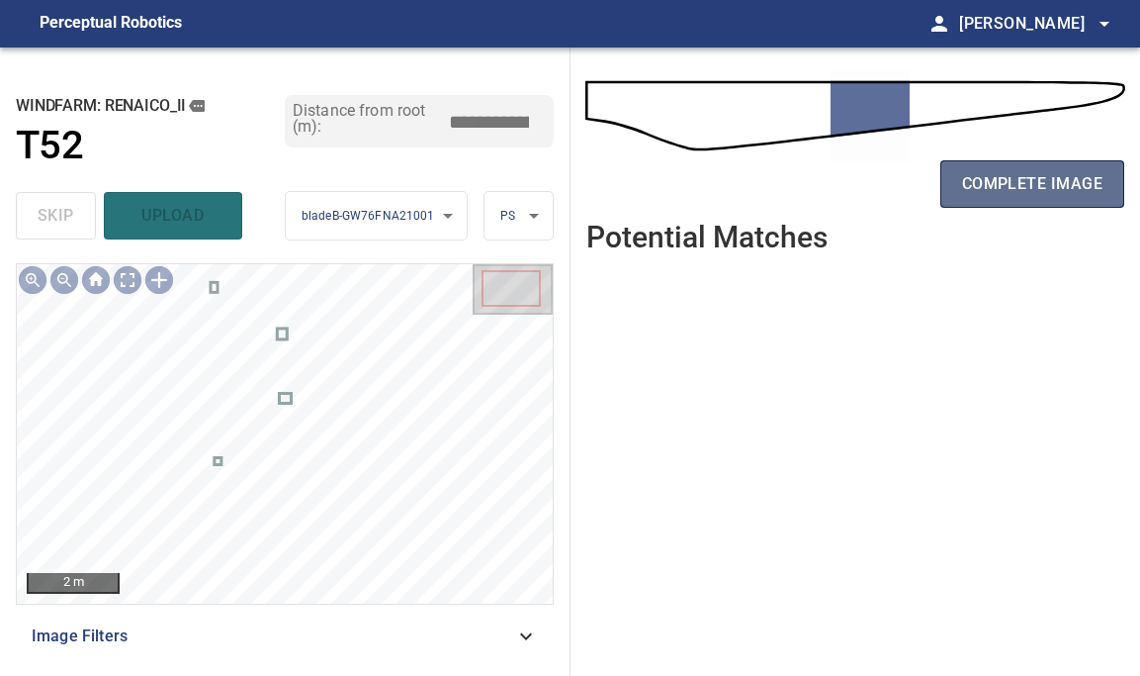
click at [1039, 171] on span "complete image" at bounding box center [1032, 184] width 140 height 28
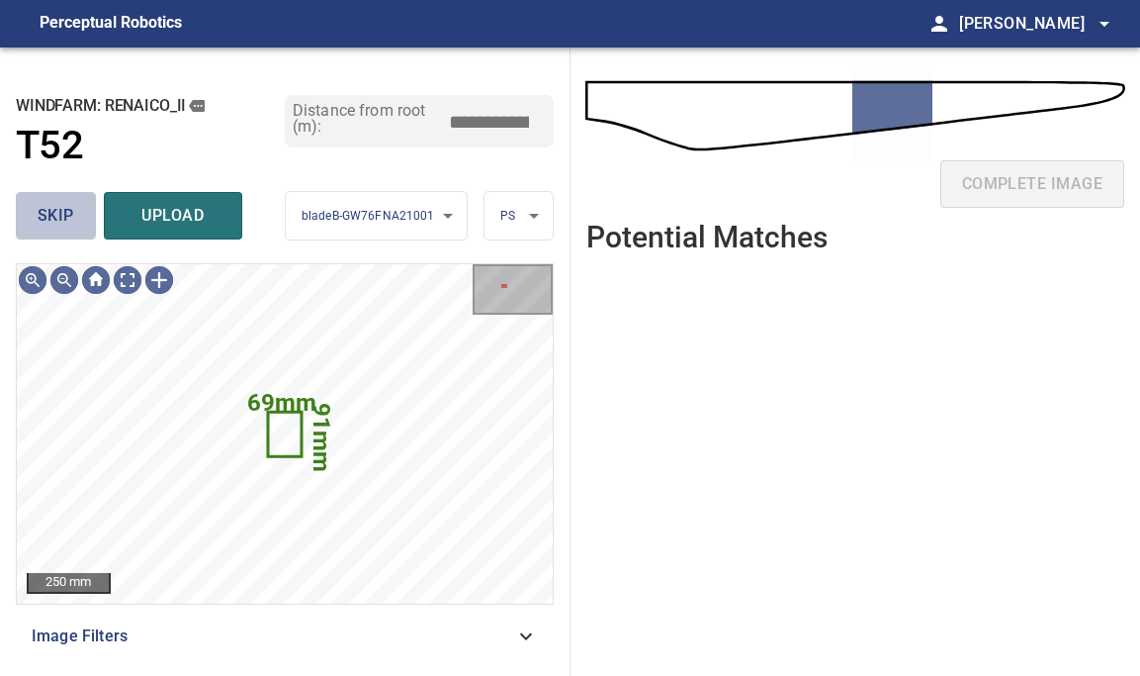
click at [56, 229] on button "skip" at bounding box center [56, 215] width 80 height 47
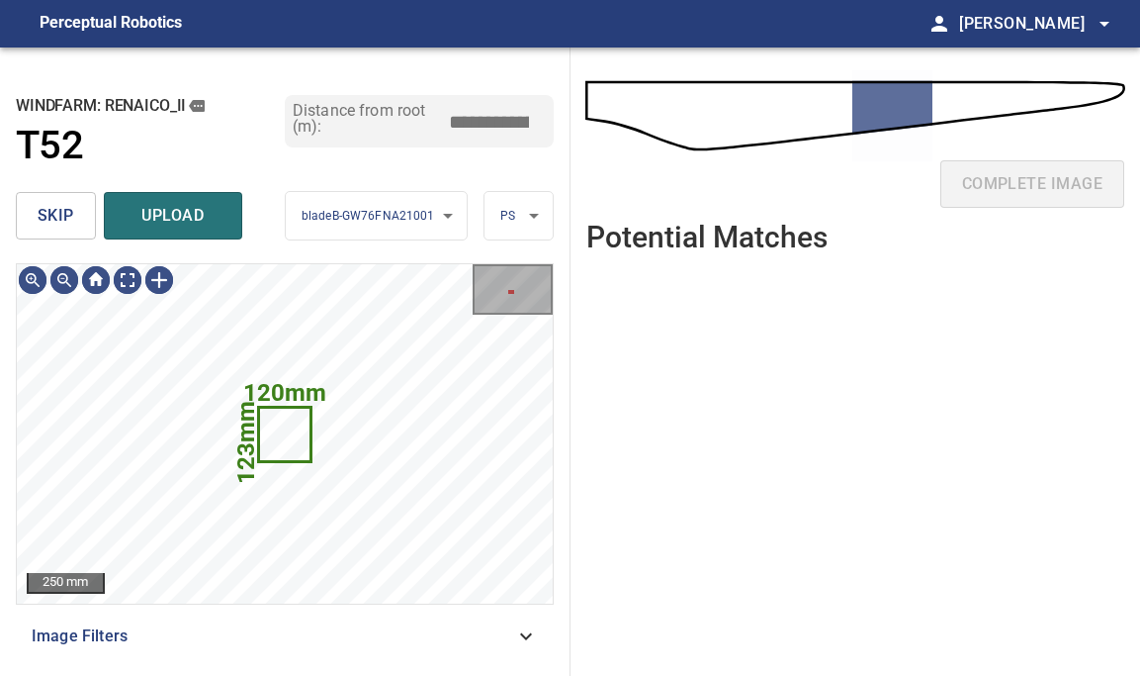
click at [56, 229] on button "skip" at bounding box center [56, 215] width 80 height 47
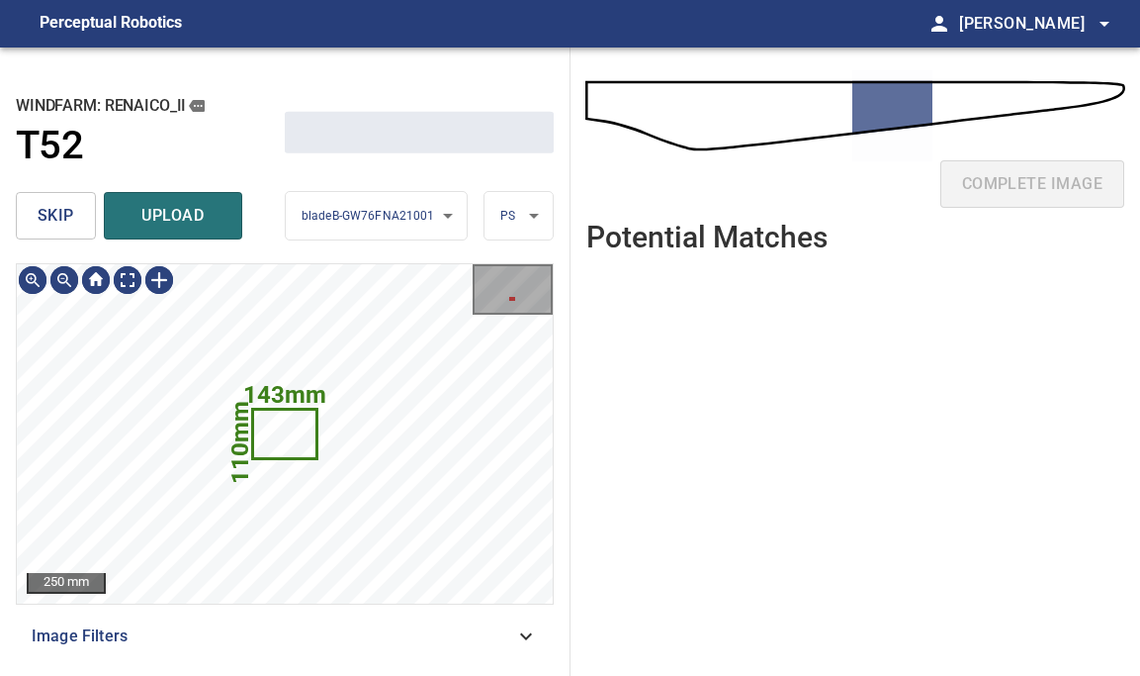
click at [56, 229] on button "skip" at bounding box center [56, 215] width 80 height 47
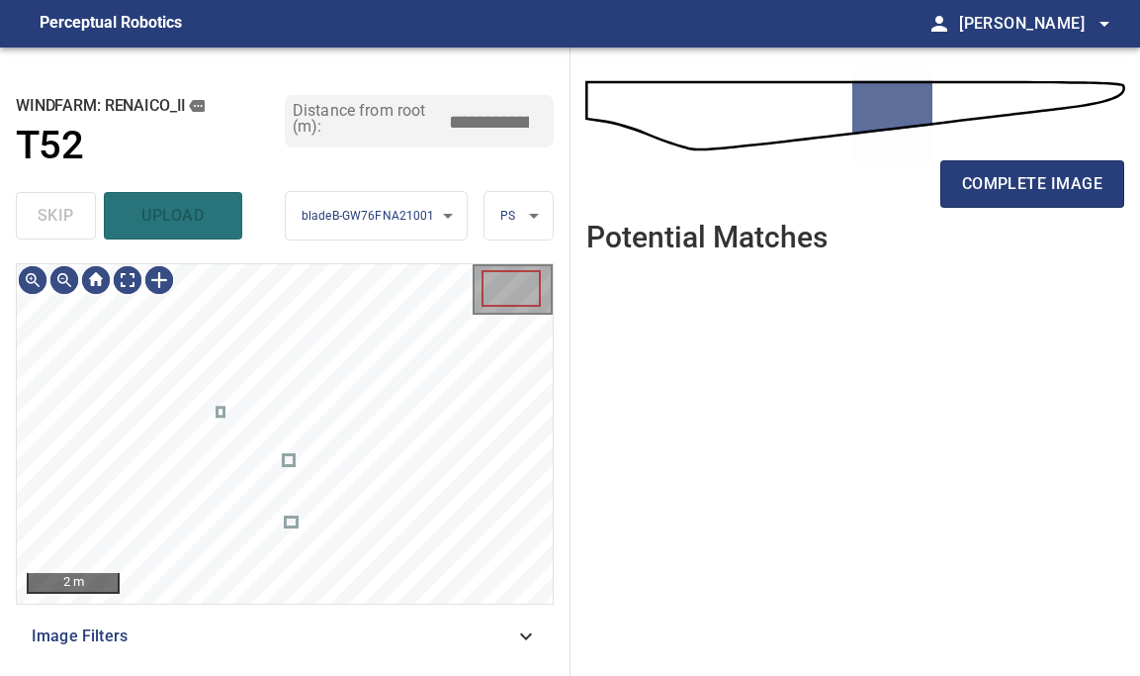
click at [56, 229] on div "skip upload" at bounding box center [150, 215] width 269 height 63
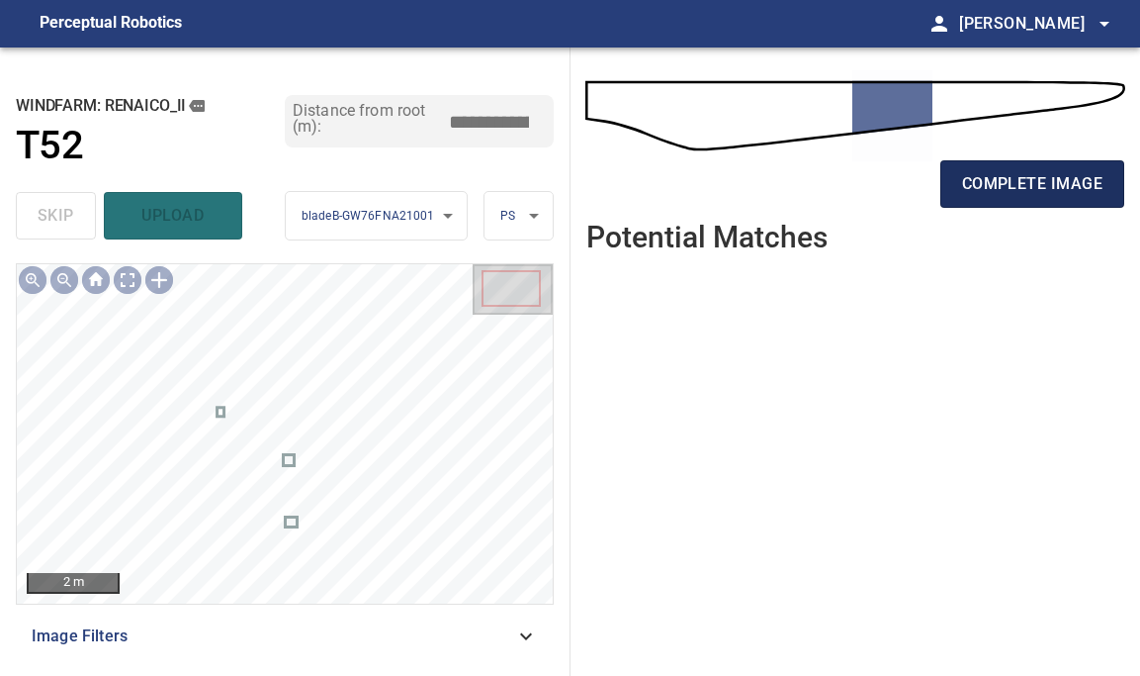
click at [1021, 180] on span "complete image" at bounding box center [1032, 184] width 140 height 28
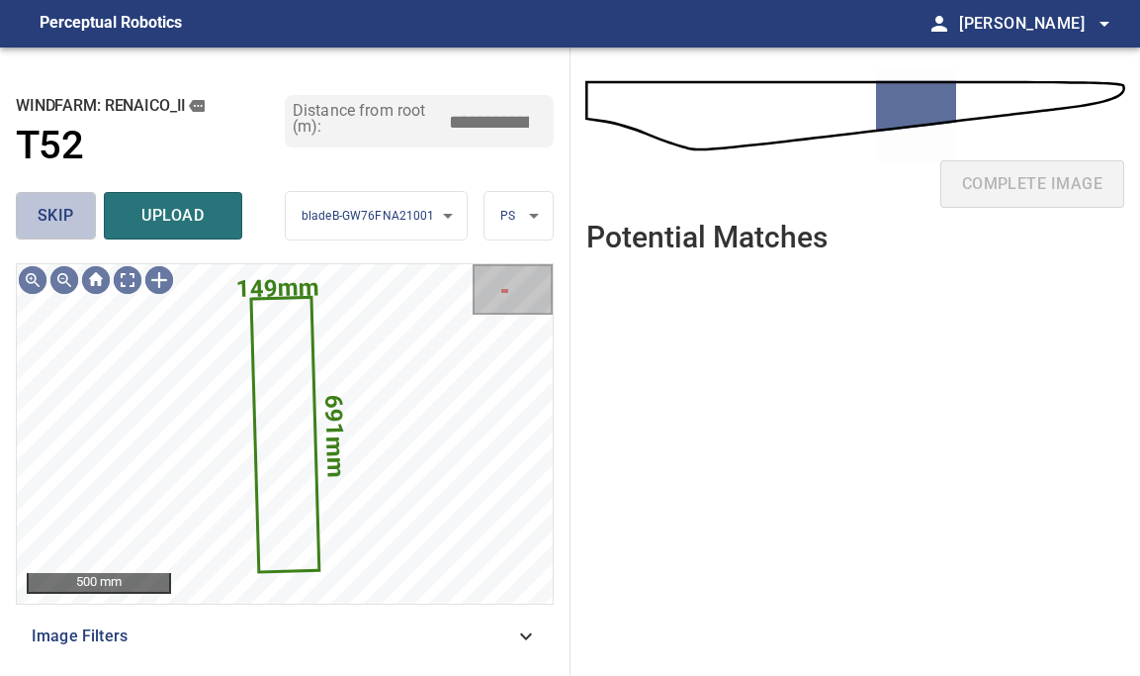
click at [46, 215] on span "skip" at bounding box center [56, 216] width 37 height 28
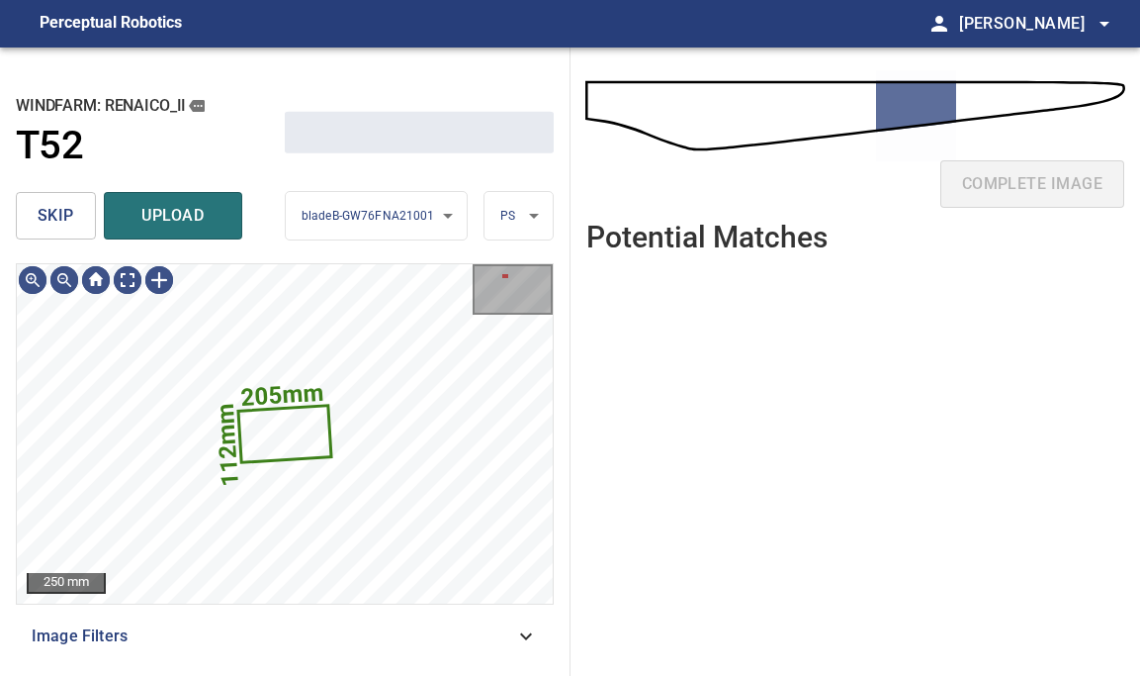
click at [46, 215] on span "skip" at bounding box center [56, 216] width 37 height 28
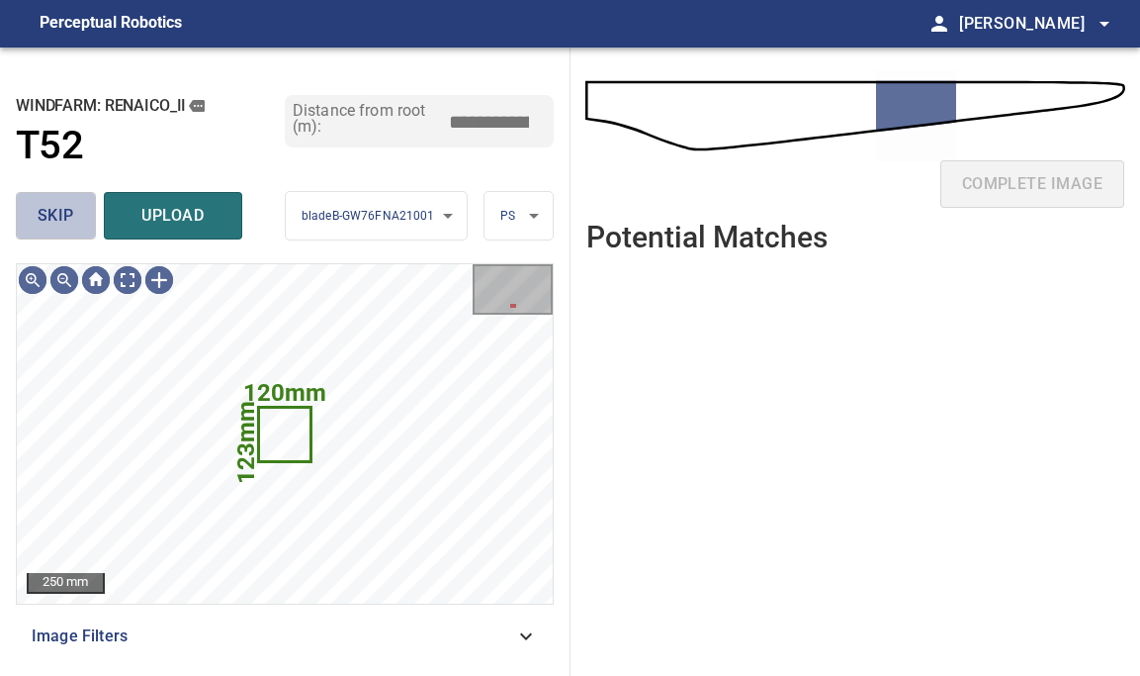
click at [46, 215] on span "skip" at bounding box center [56, 216] width 37 height 28
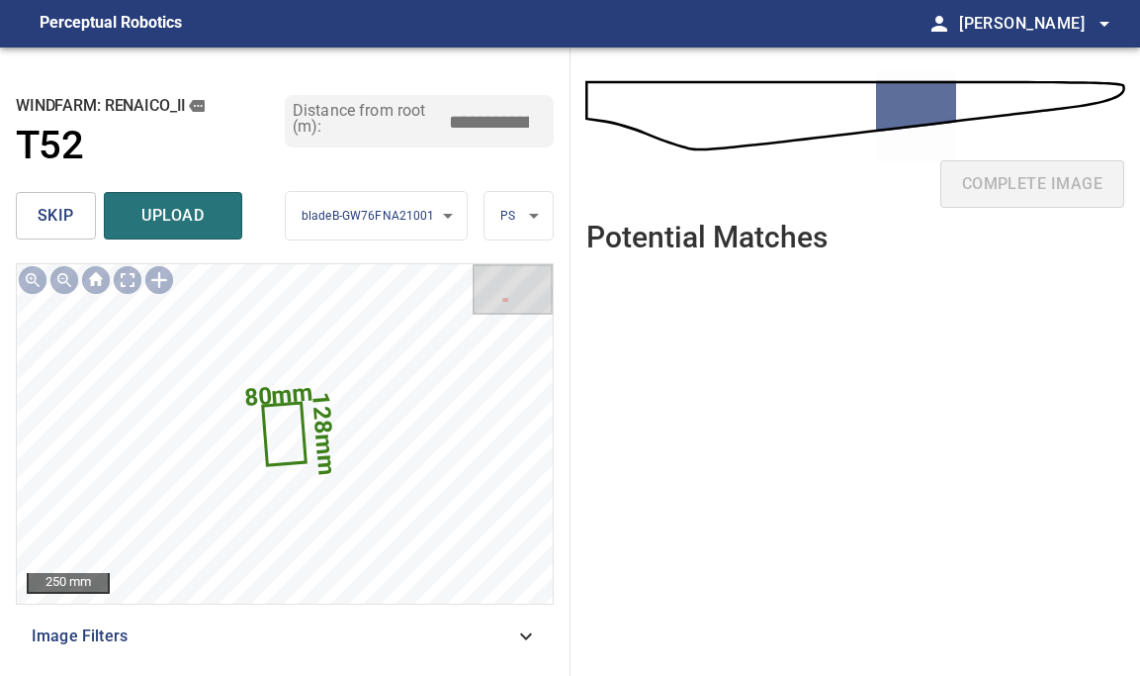
click at [15, 219] on div "**********" at bounding box center [285, 361] width 571 height 628
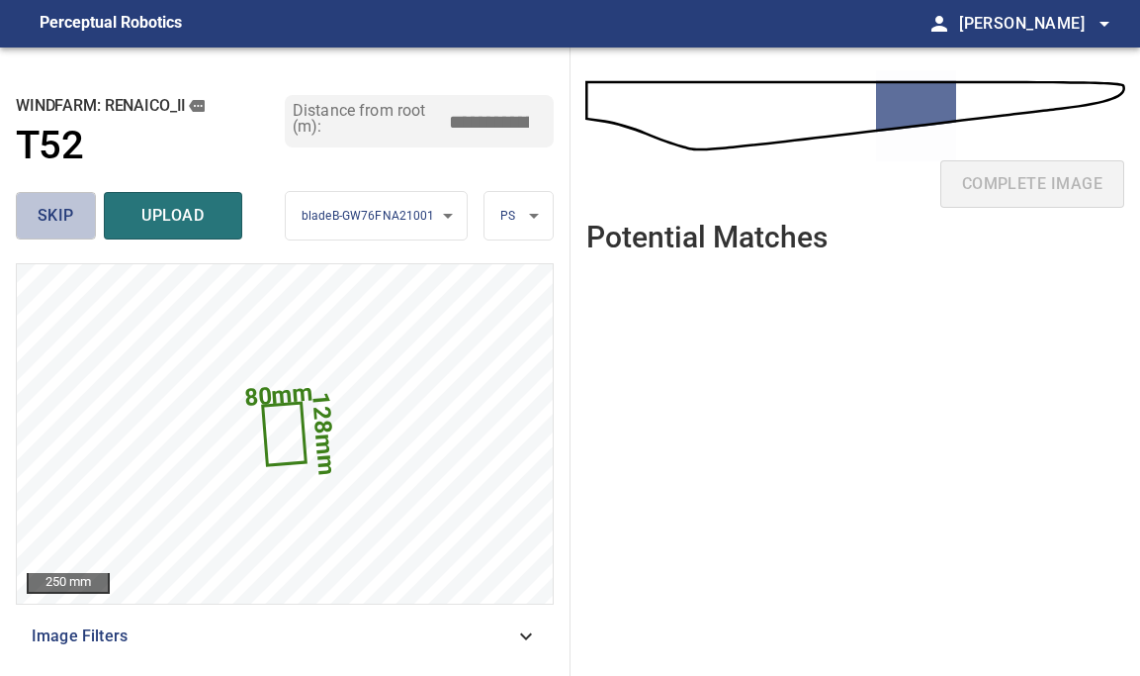
click at [61, 221] on span "skip" at bounding box center [56, 216] width 37 height 28
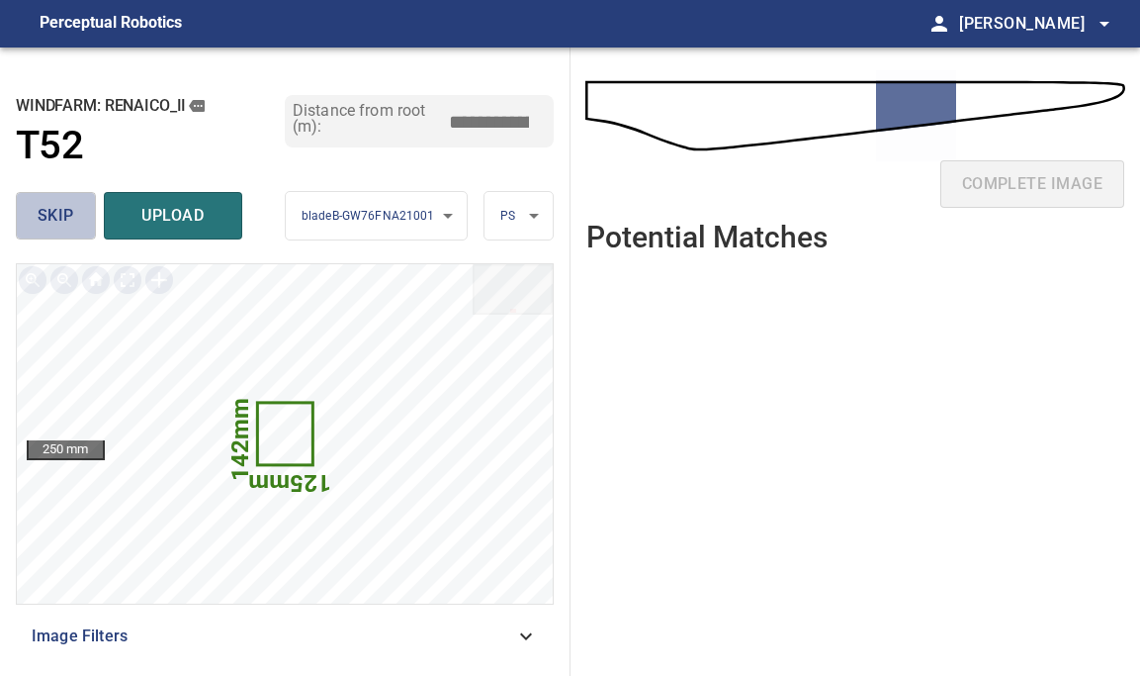
click at [73, 222] on button "skip" at bounding box center [56, 215] width 80 height 47
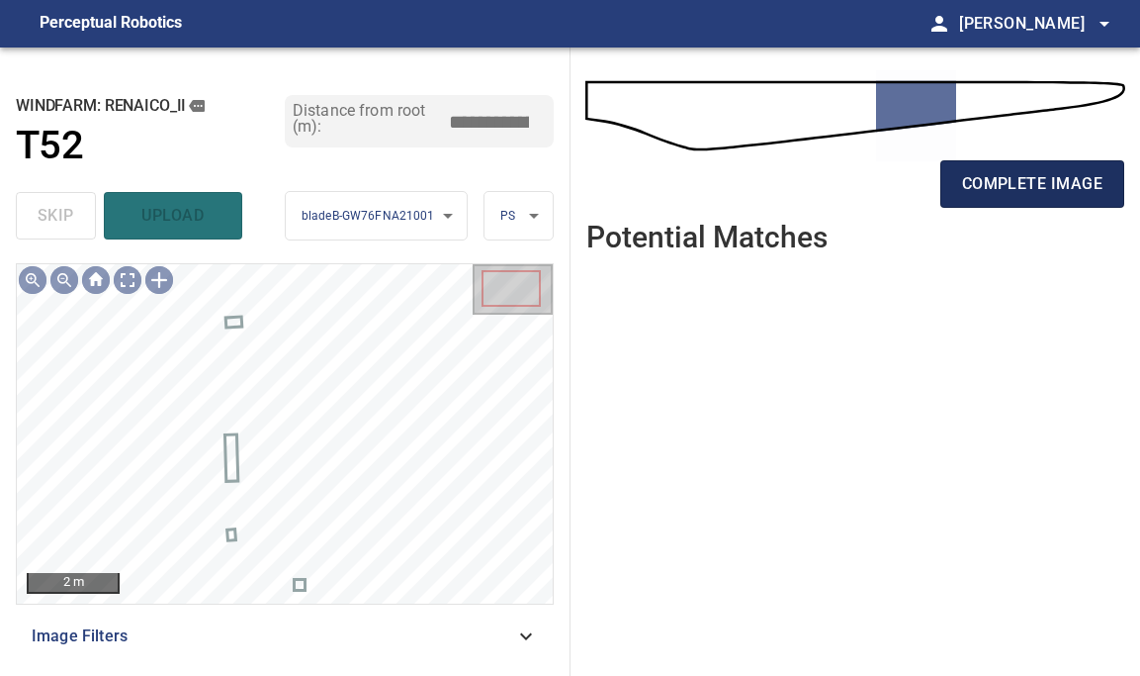
click at [1046, 177] on span "complete image" at bounding box center [1032, 184] width 140 height 28
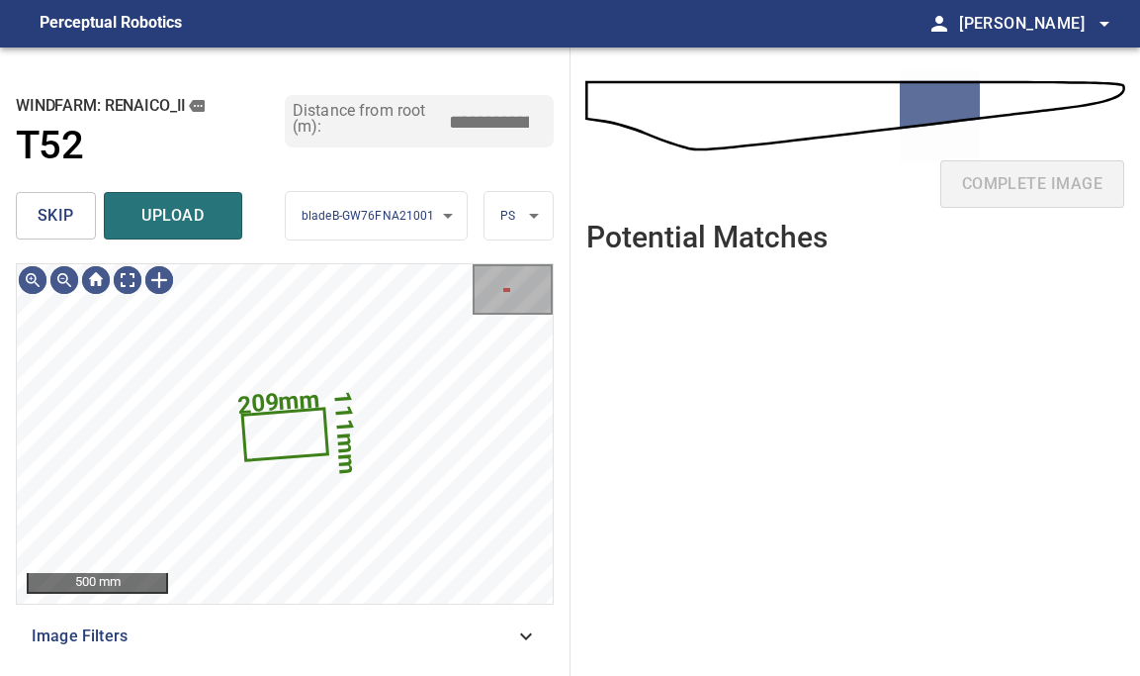
click at [43, 207] on span "skip" at bounding box center [56, 216] width 37 height 28
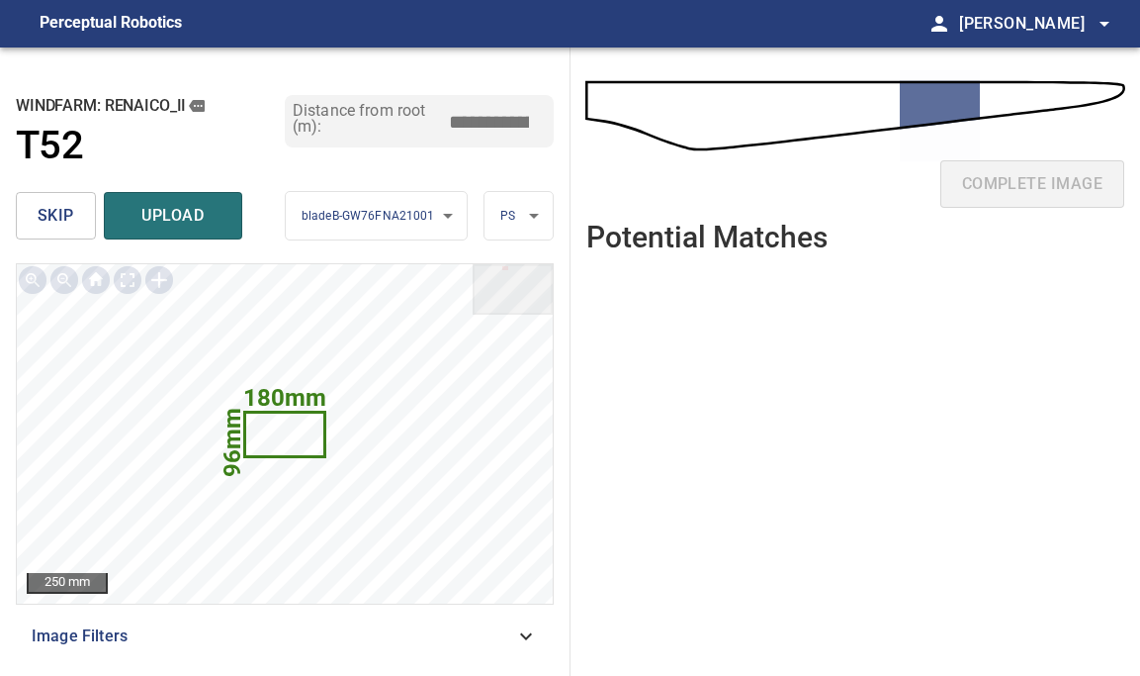
click at [63, 216] on span "skip" at bounding box center [56, 216] width 37 height 28
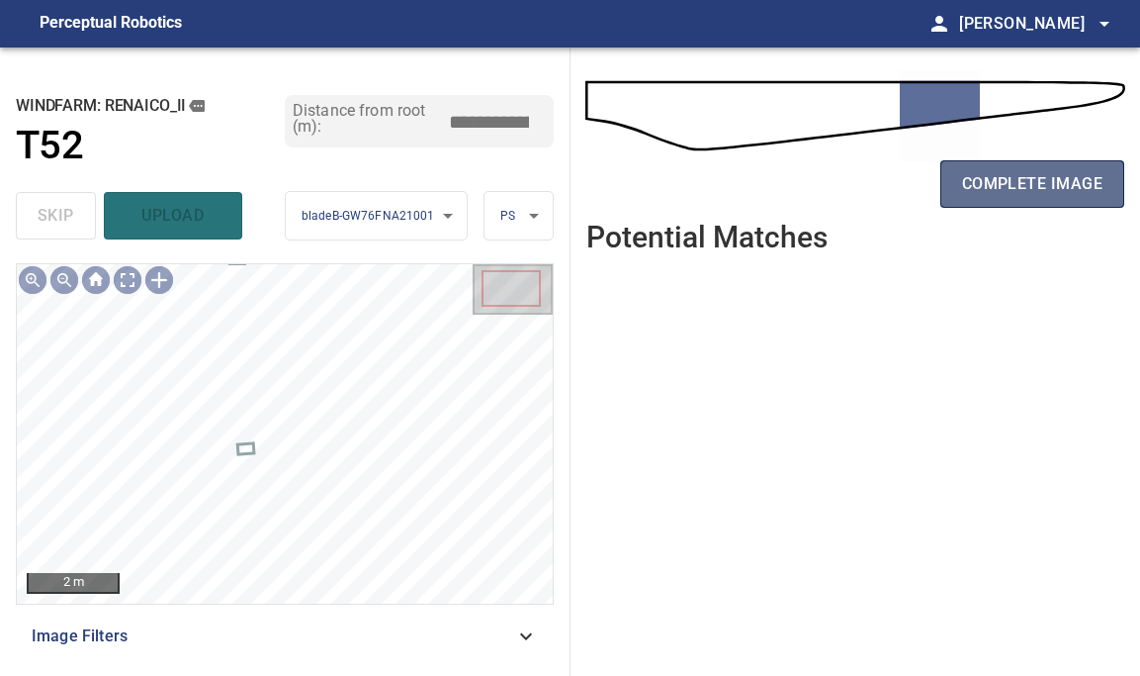
click at [1029, 188] on span "complete image" at bounding box center [1032, 184] width 140 height 28
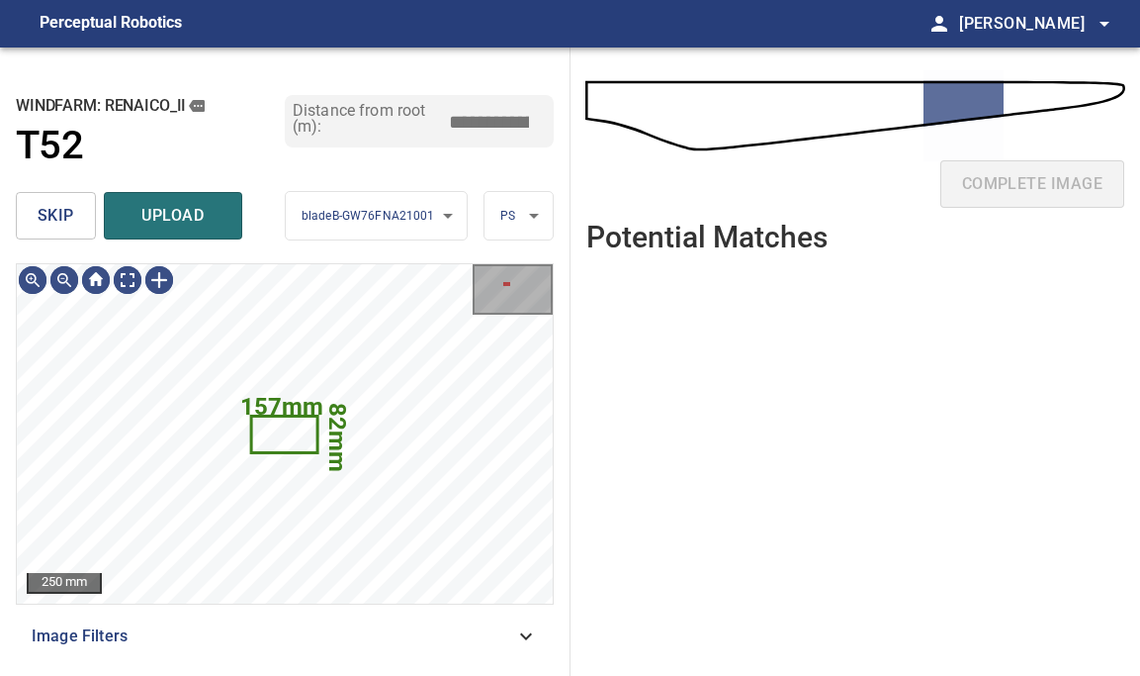
click at [65, 222] on span "skip" at bounding box center [56, 216] width 37 height 28
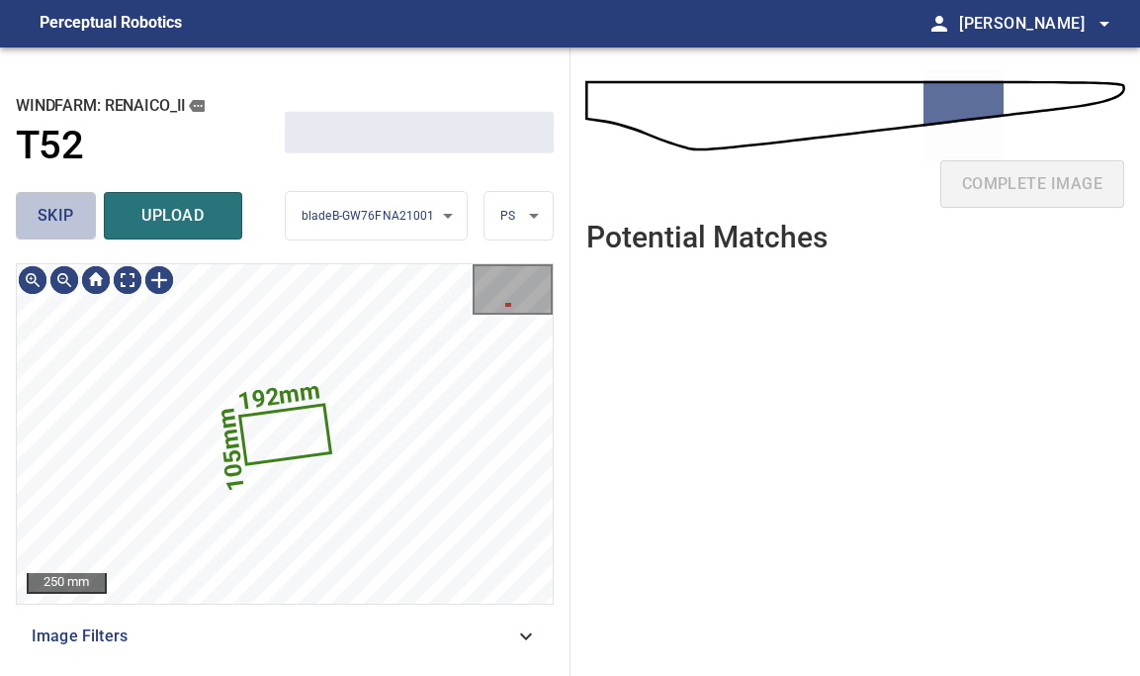
click at [65, 222] on span "skip" at bounding box center [56, 216] width 37 height 28
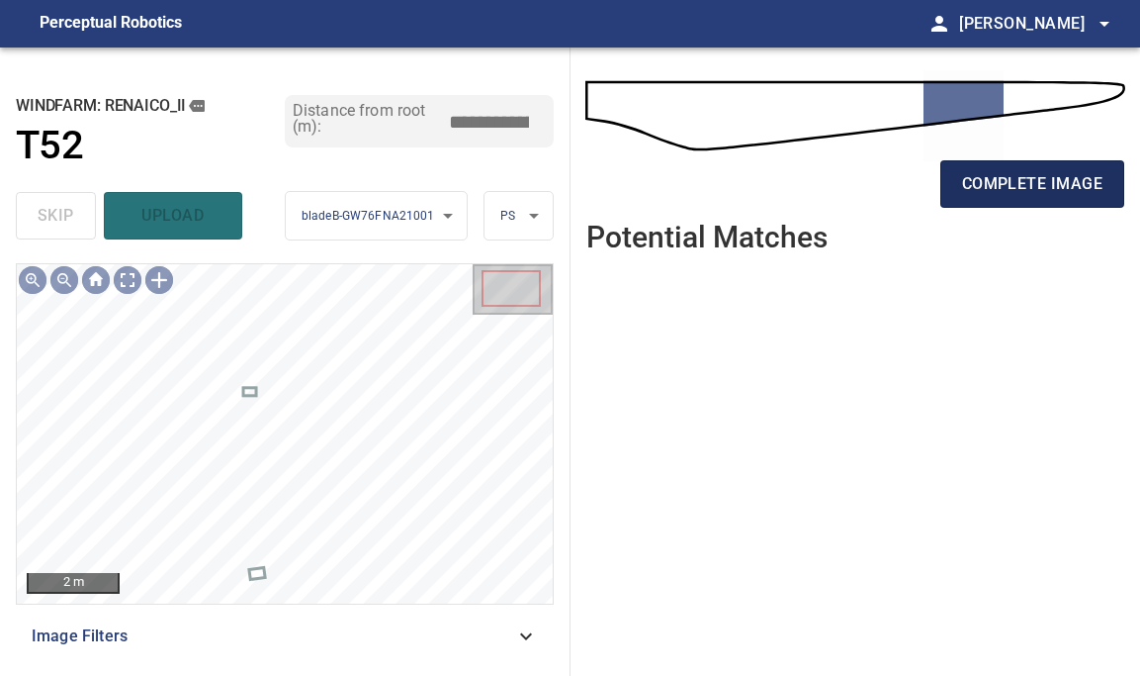
click at [970, 172] on span "complete image" at bounding box center [1032, 184] width 140 height 28
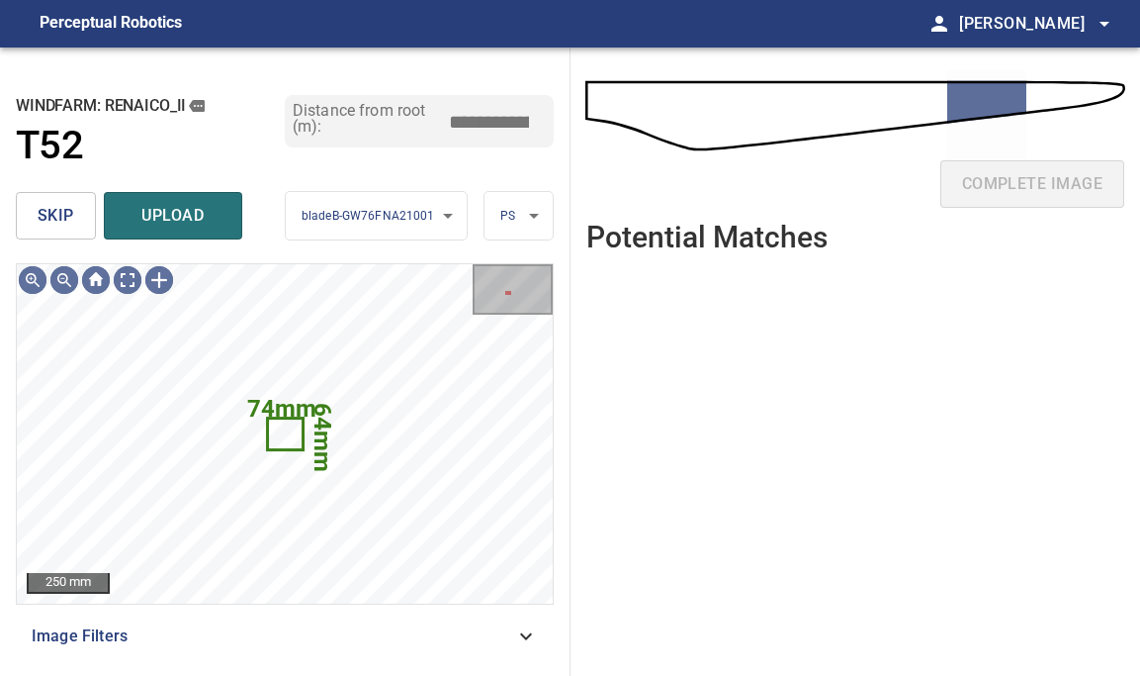
click at [75, 214] on button "skip" at bounding box center [56, 215] width 80 height 47
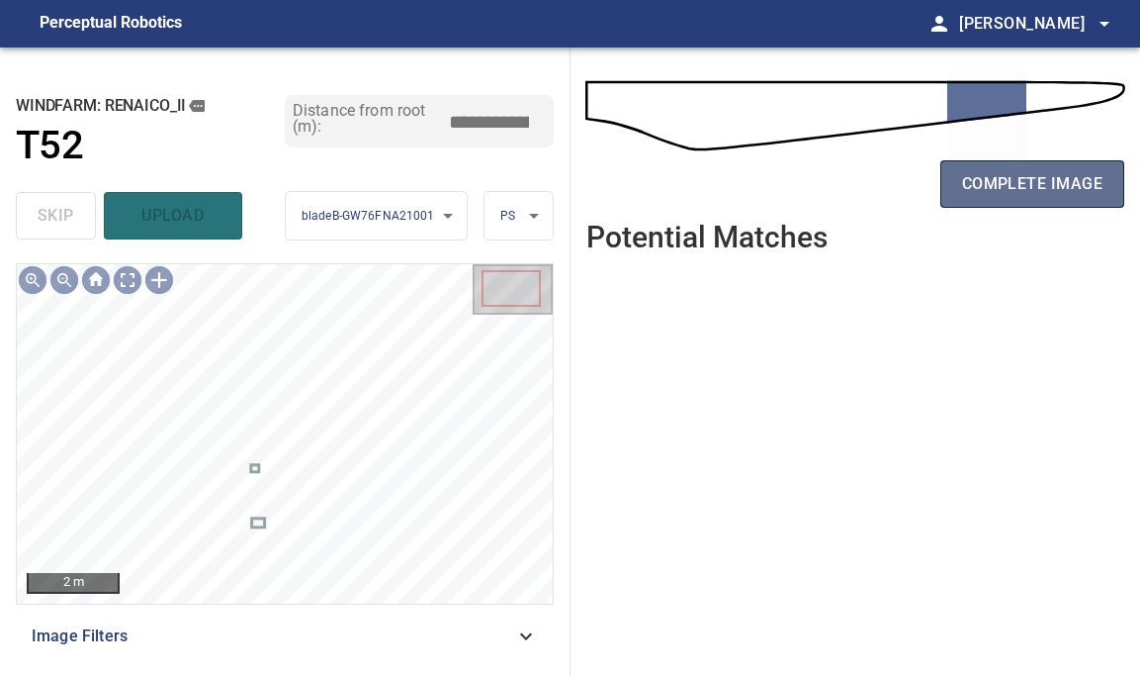
click at [1025, 161] on button "complete image" at bounding box center [1033, 183] width 184 height 47
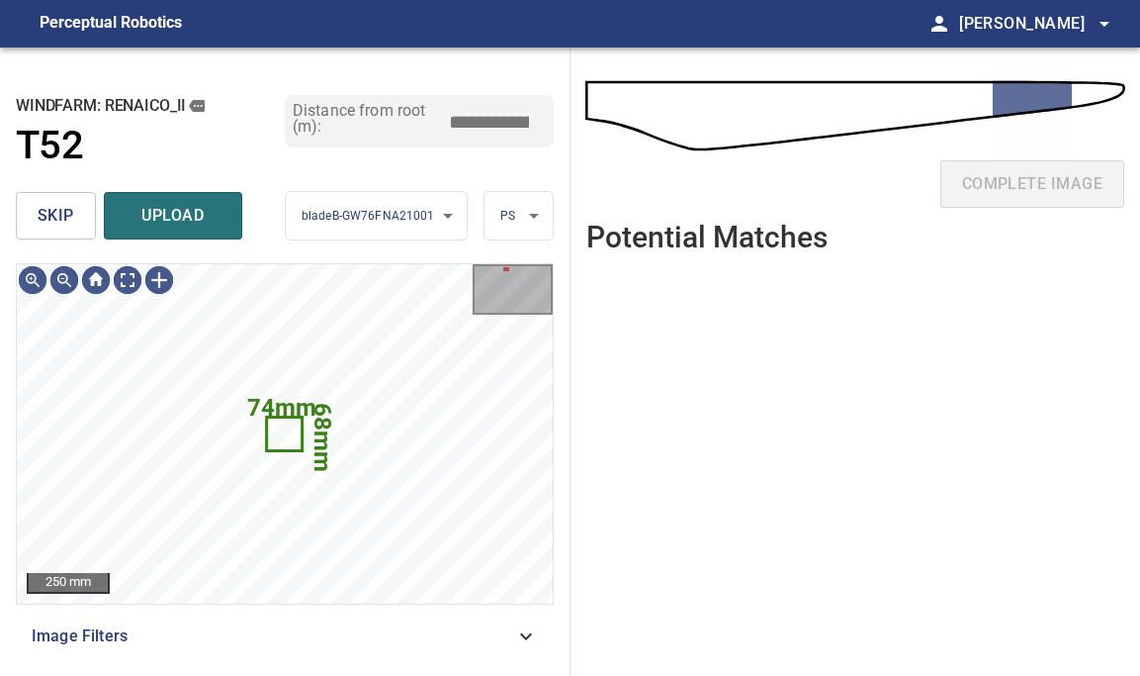
click at [79, 208] on button "skip" at bounding box center [56, 215] width 80 height 47
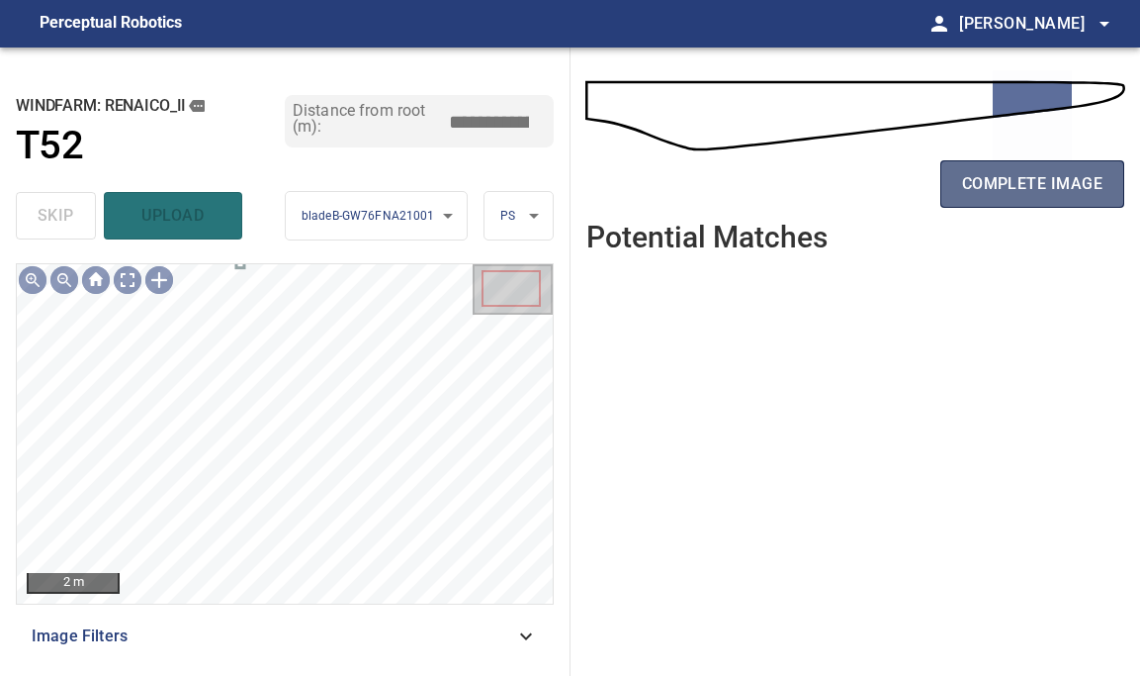
click at [976, 167] on button "complete image" at bounding box center [1033, 183] width 184 height 47
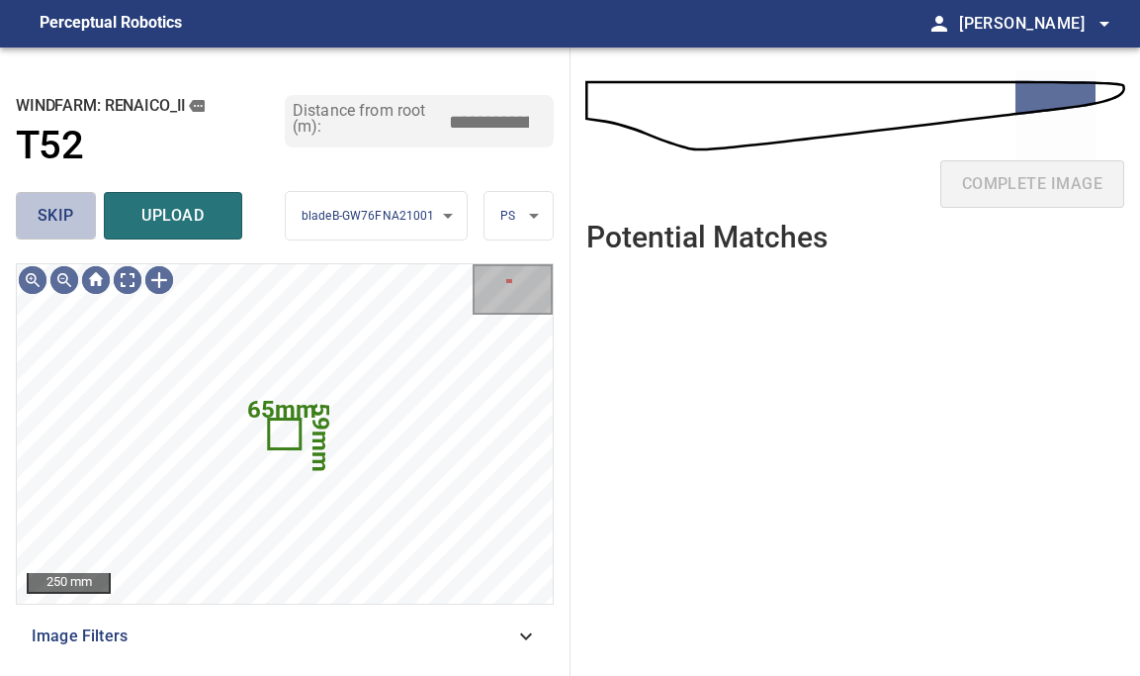
click at [51, 221] on span "skip" at bounding box center [56, 216] width 37 height 28
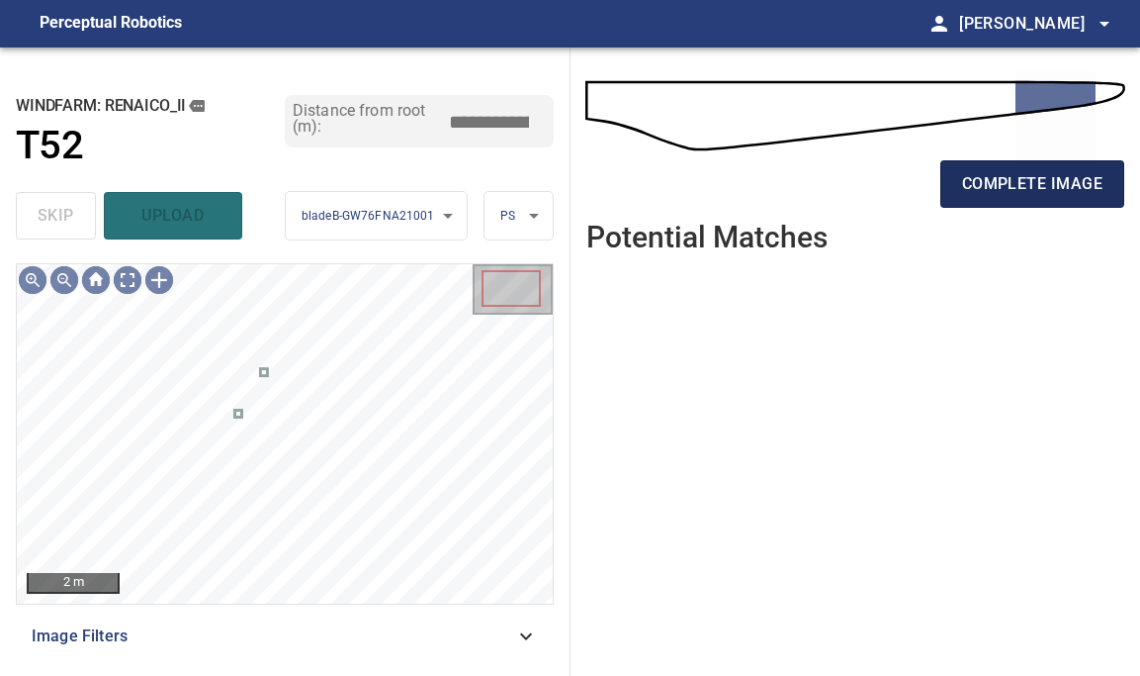
click at [1045, 183] on span "complete image" at bounding box center [1032, 184] width 140 height 28
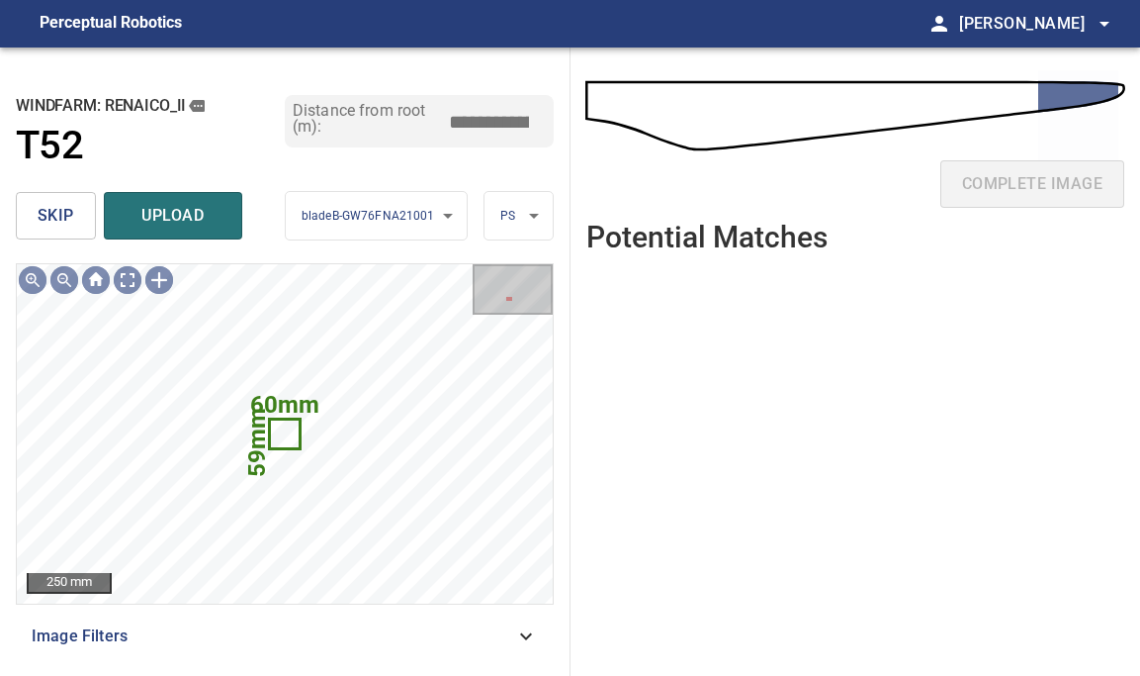
click at [62, 205] on span "skip" at bounding box center [56, 216] width 37 height 28
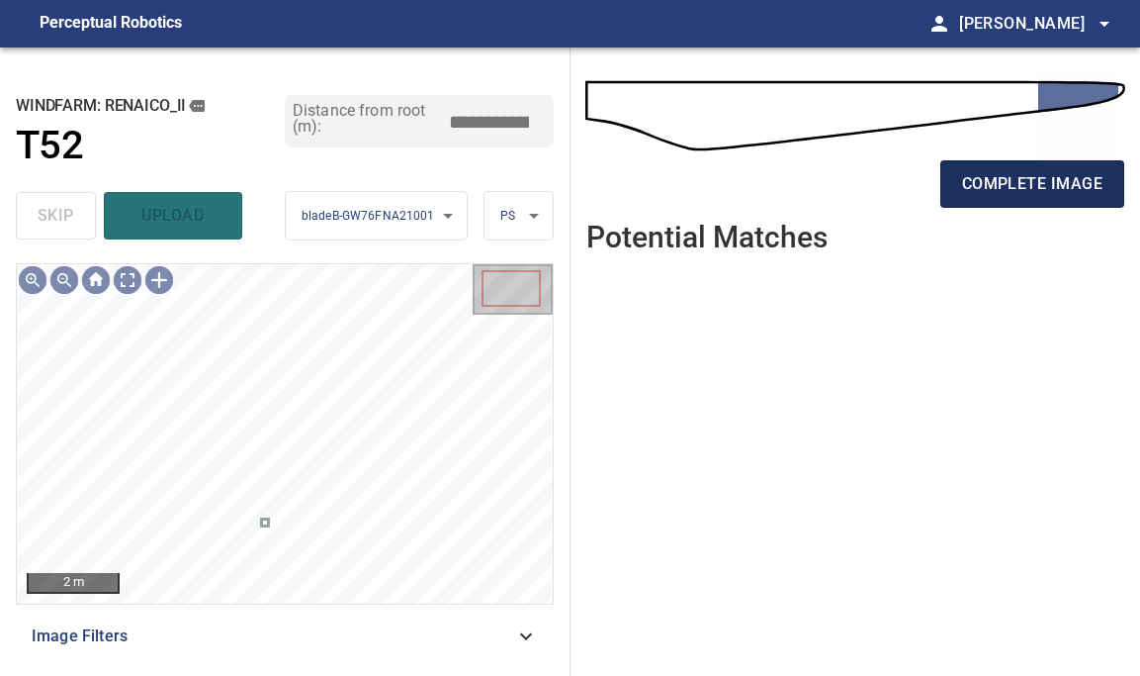
click at [1044, 193] on span "complete image" at bounding box center [1032, 184] width 140 height 28
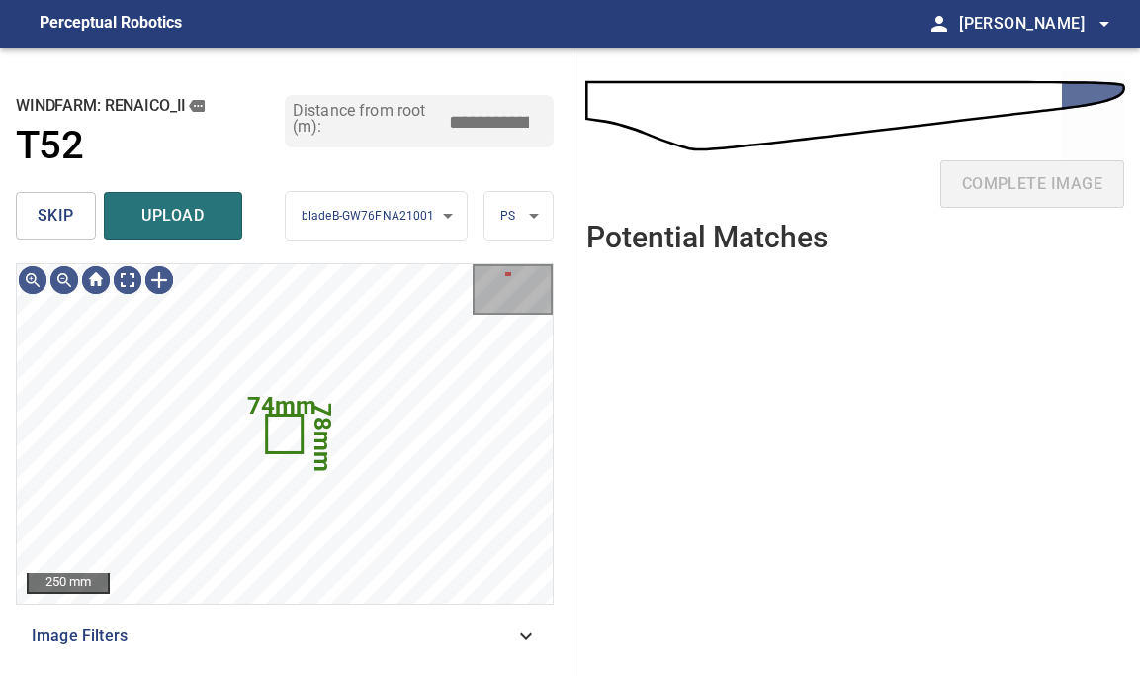
click at [60, 224] on span "skip" at bounding box center [56, 216] width 37 height 28
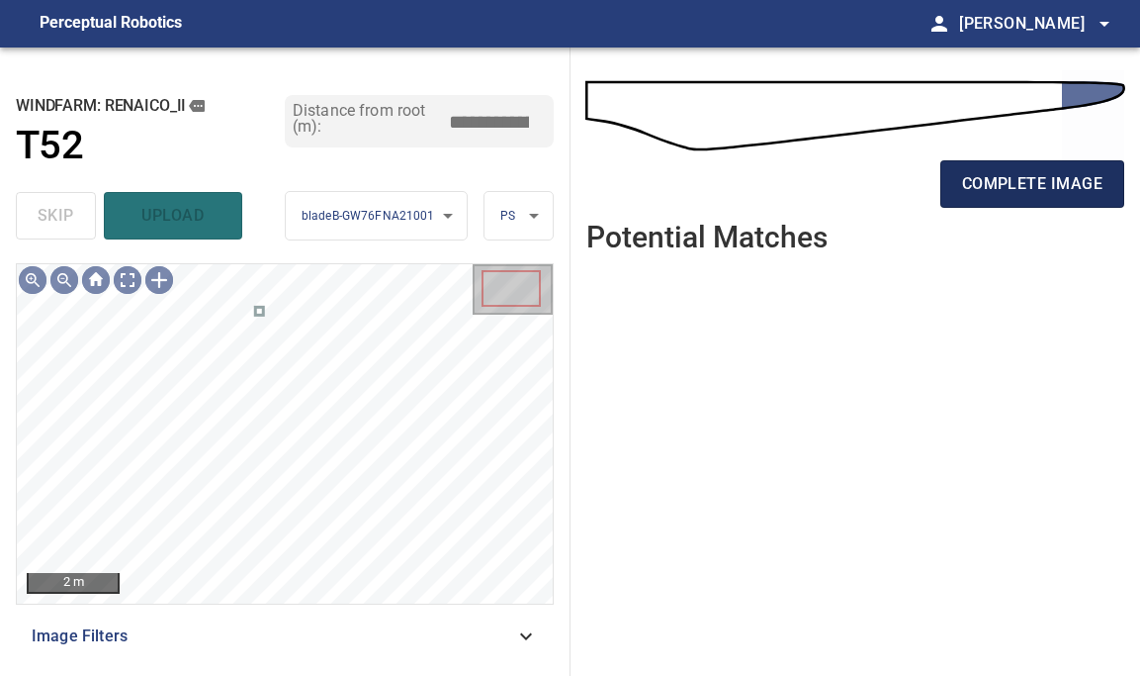
click at [1024, 168] on button "complete image" at bounding box center [1033, 183] width 184 height 47
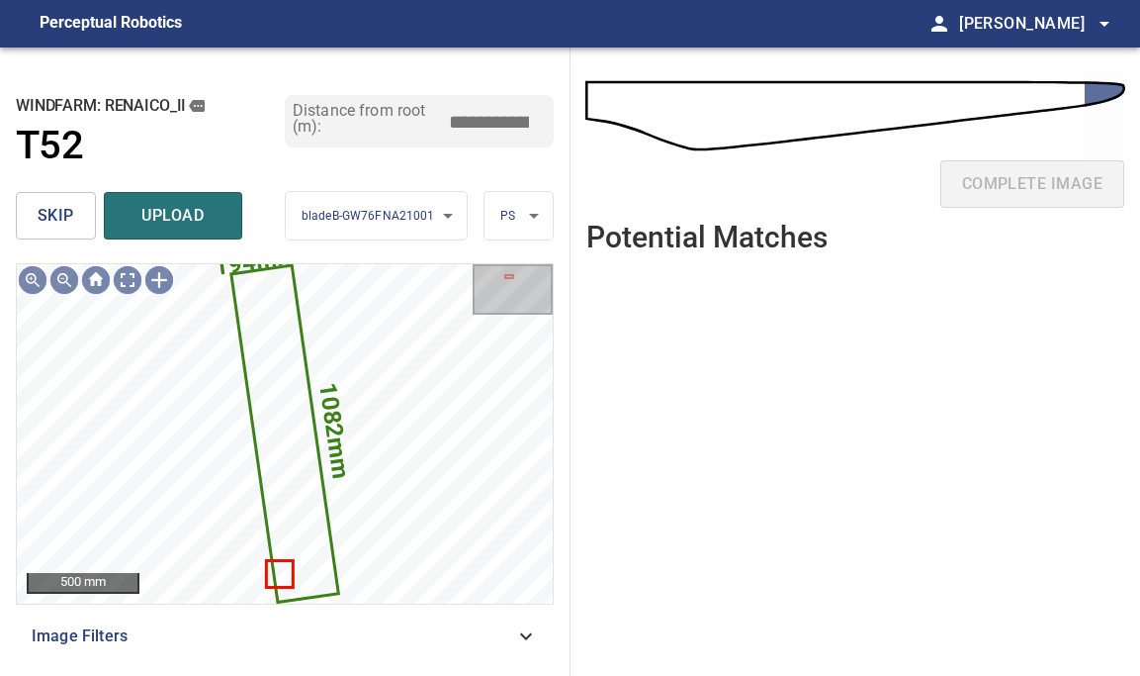
click at [44, 210] on span "skip" at bounding box center [56, 216] width 37 height 28
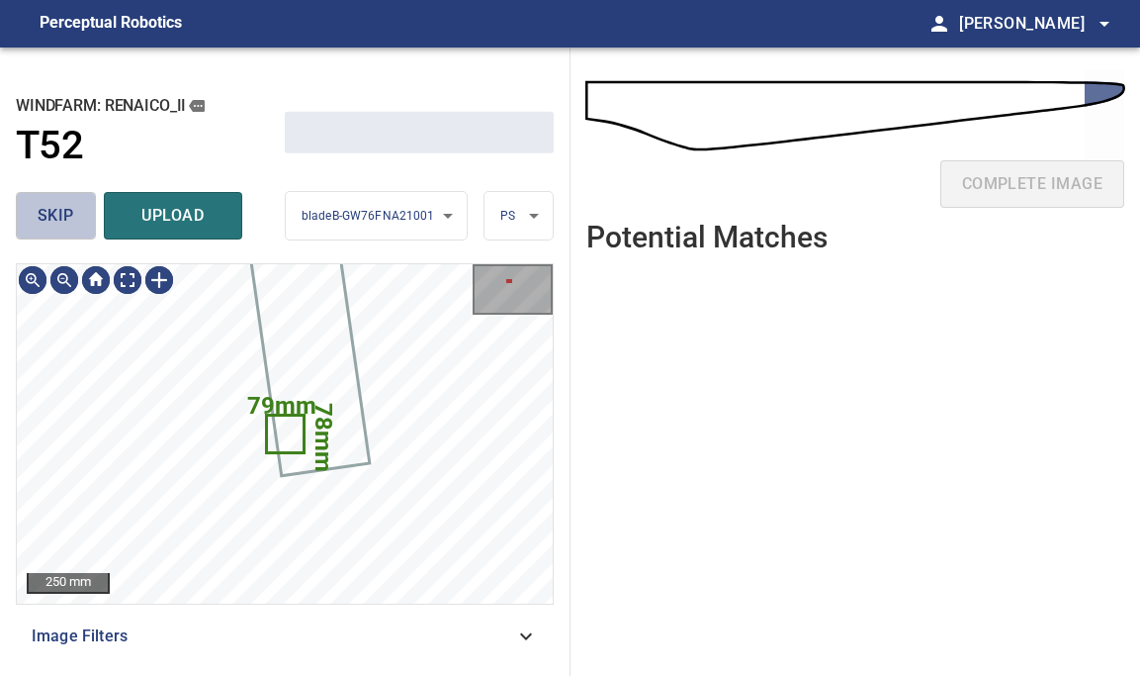
click at [44, 210] on span "skip" at bounding box center [56, 216] width 37 height 28
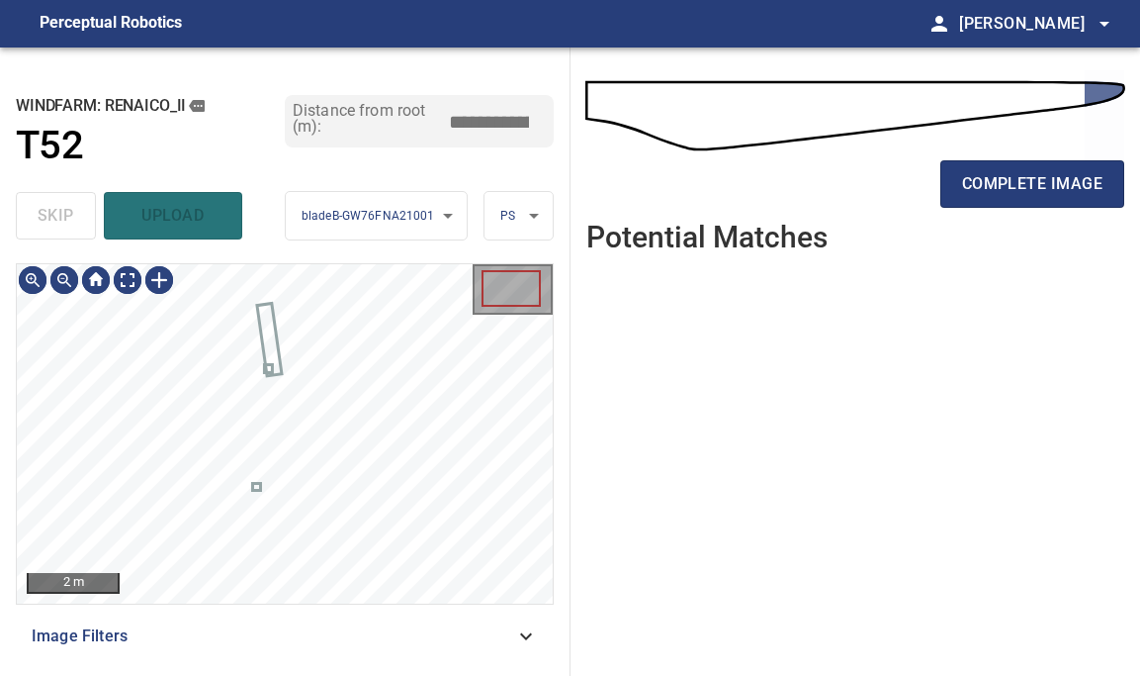
click at [44, 210] on div "skip upload" at bounding box center [150, 215] width 269 height 63
type input "*****"
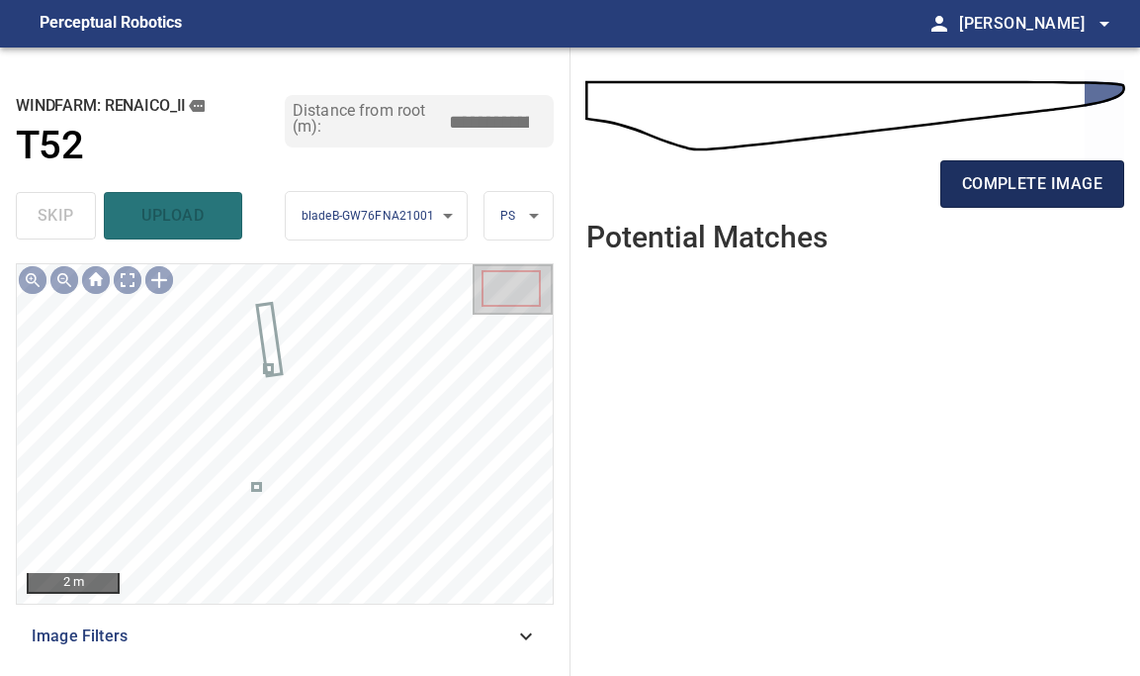
click at [1085, 195] on span "complete image" at bounding box center [1032, 184] width 140 height 28
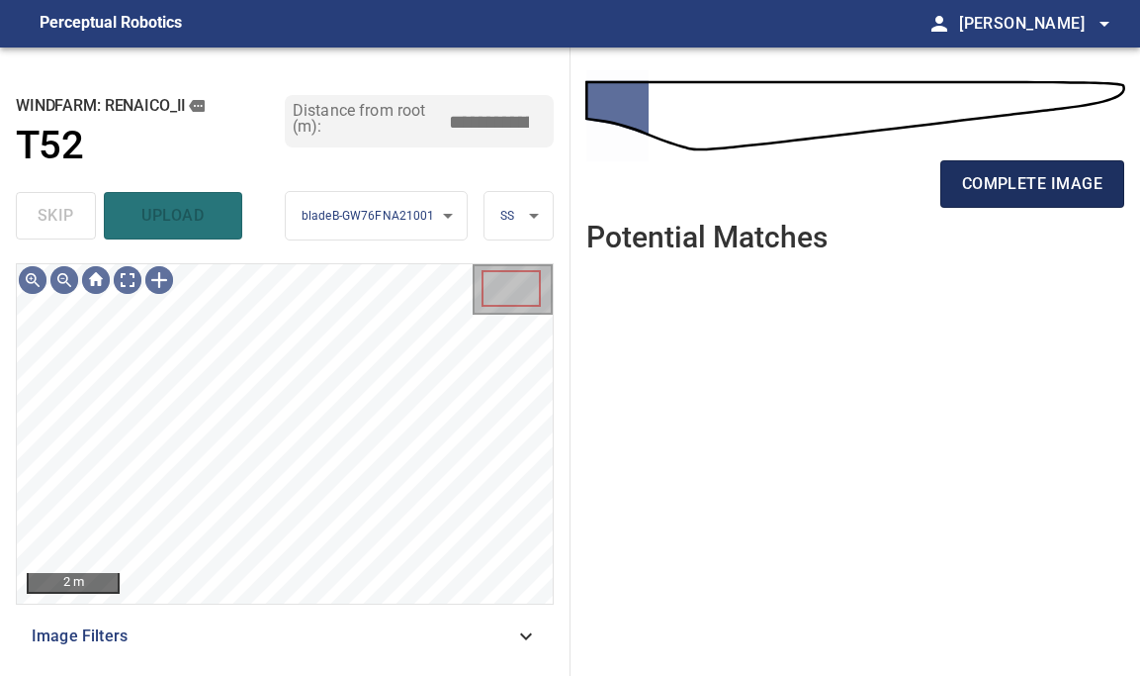
click at [1036, 188] on span "complete image" at bounding box center [1032, 184] width 140 height 28
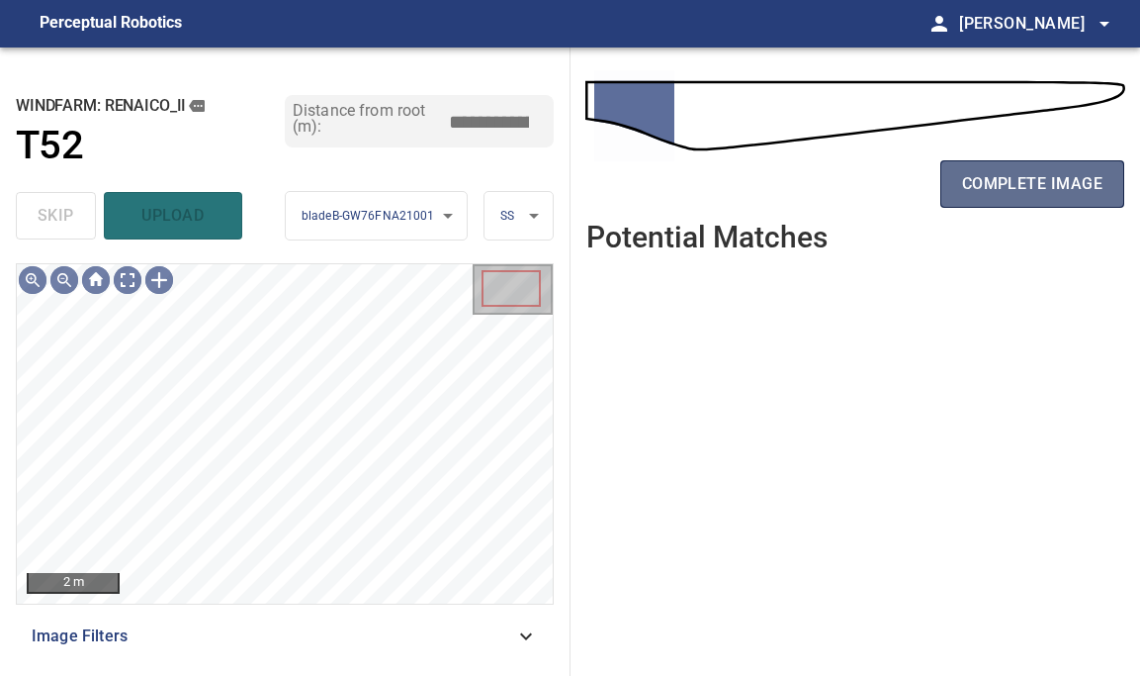
click at [1042, 181] on span "complete image" at bounding box center [1032, 184] width 140 height 28
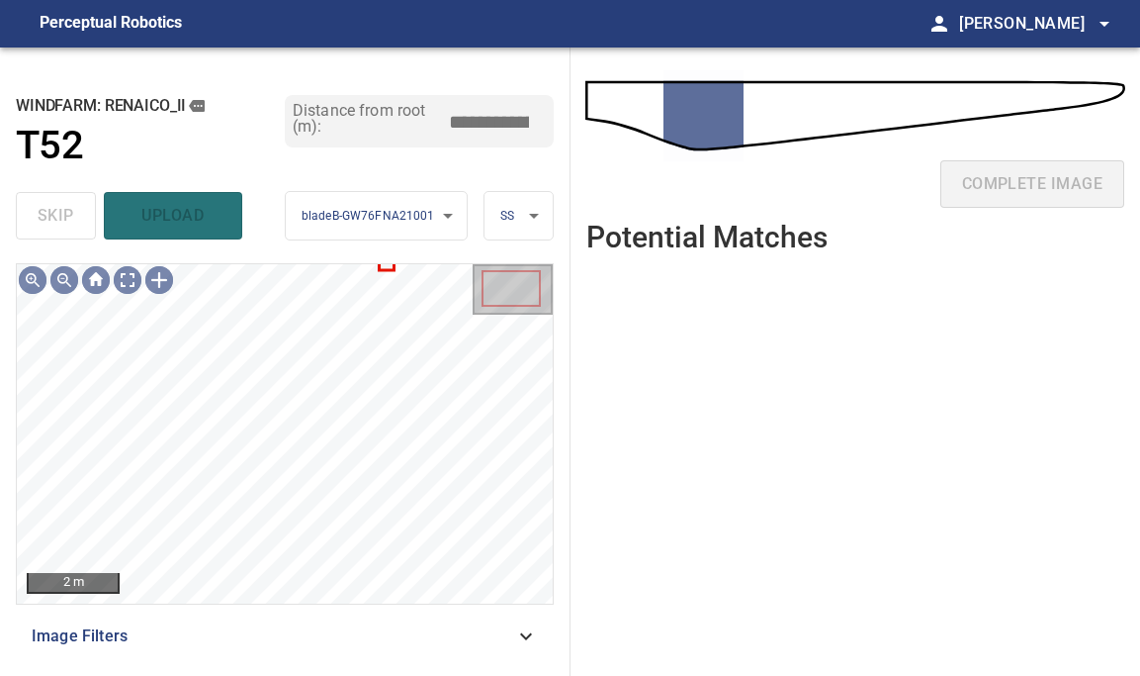
click at [1042, 181] on div "complete image" at bounding box center [856, 191] width 539 height 79
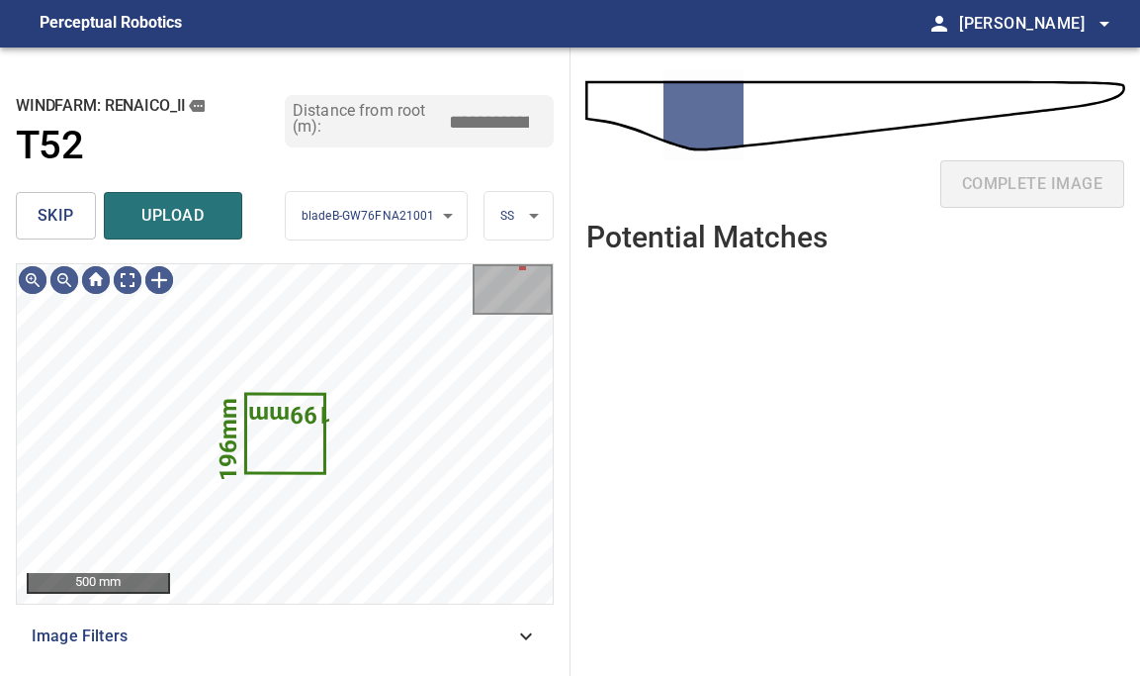
click at [63, 207] on span "skip" at bounding box center [56, 216] width 37 height 28
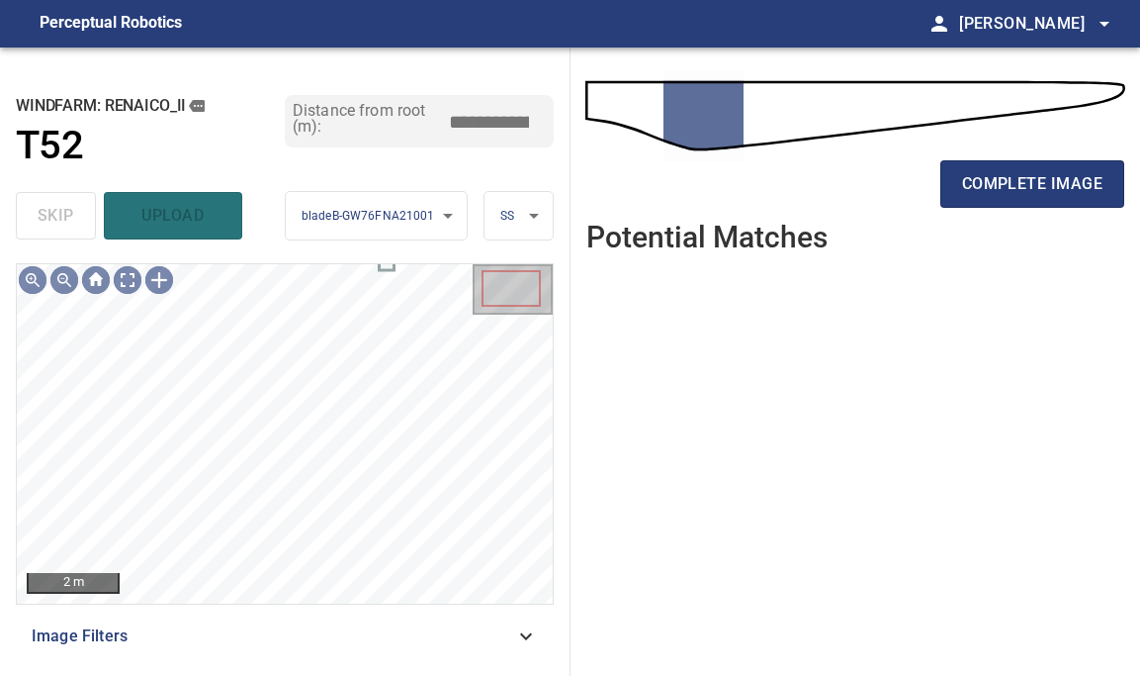
click at [1010, 157] on div "complete image" at bounding box center [856, 191] width 539 height 79
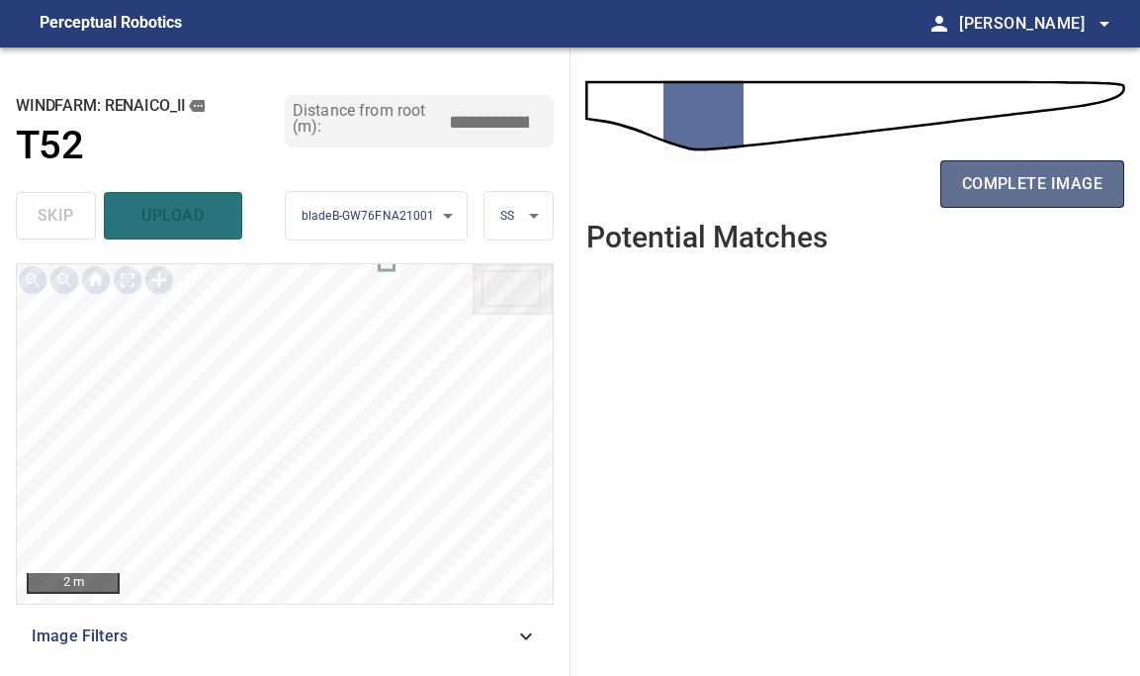
click at [1014, 168] on button "complete image" at bounding box center [1033, 183] width 184 height 47
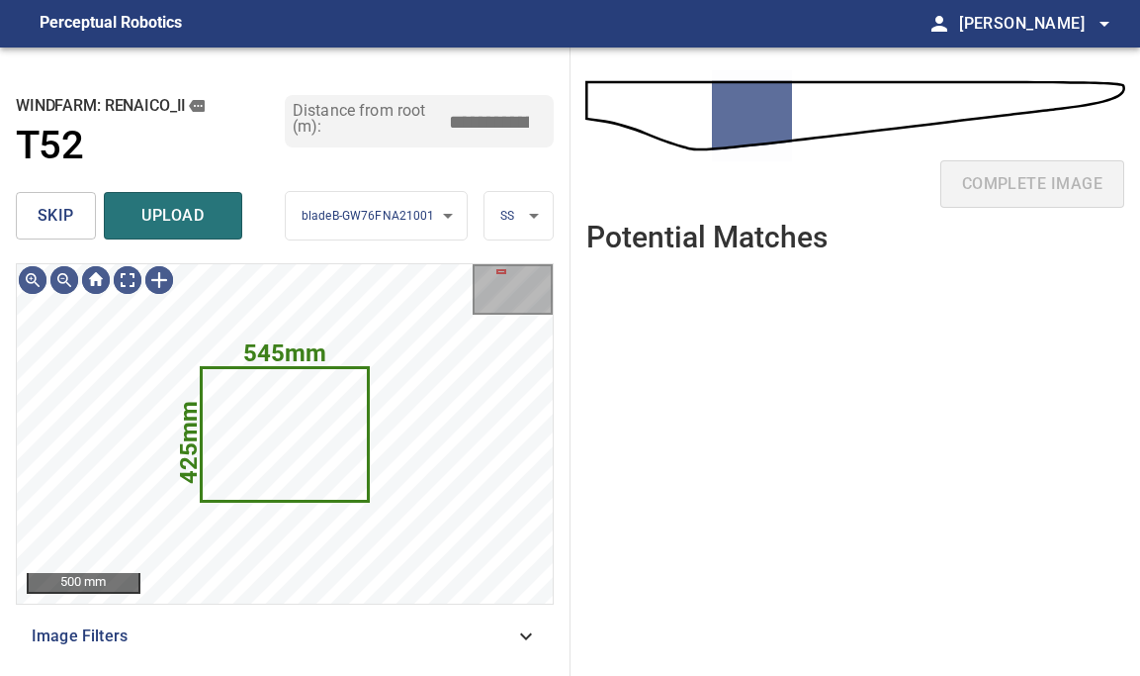
click at [77, 227] on button "skip" at bounding box center [56, 215] width 80 height 47
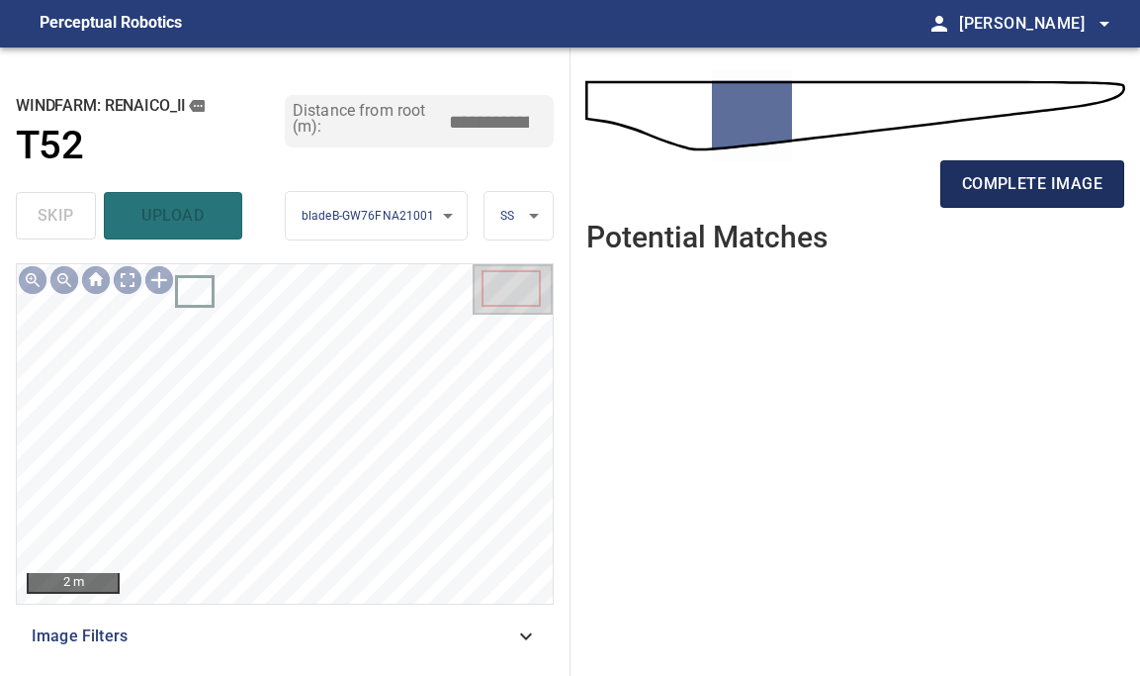
click at [1052, 191] on span "complete image" at bounding box center [1032, 184] width 140 height 28
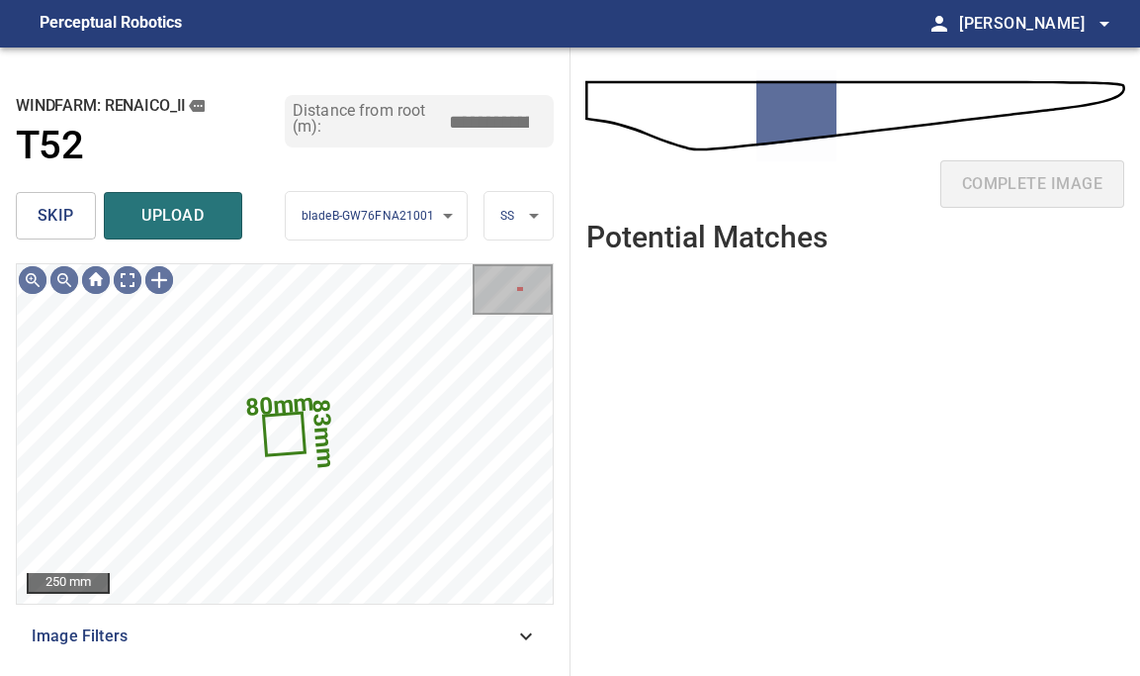
click at [45, 218] on span "skip" at bounding box center [56, 216] width 37 height 28
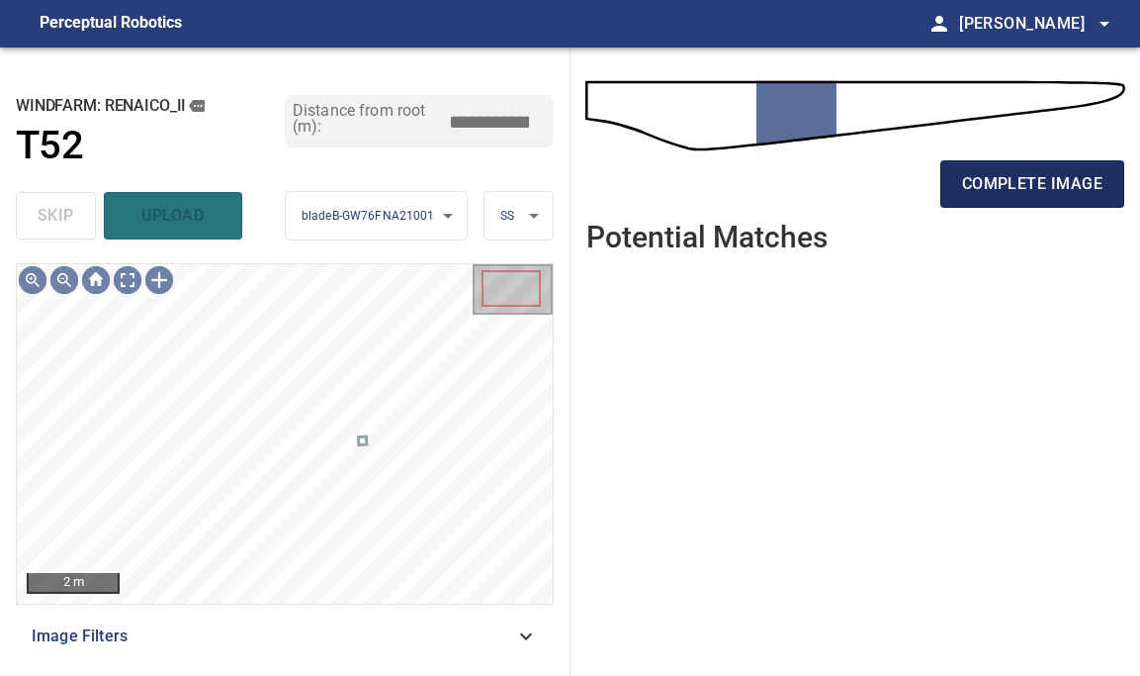
click at [1037, 196] on span "complete image" at bounding box center [1032, 184] width 140 height 28
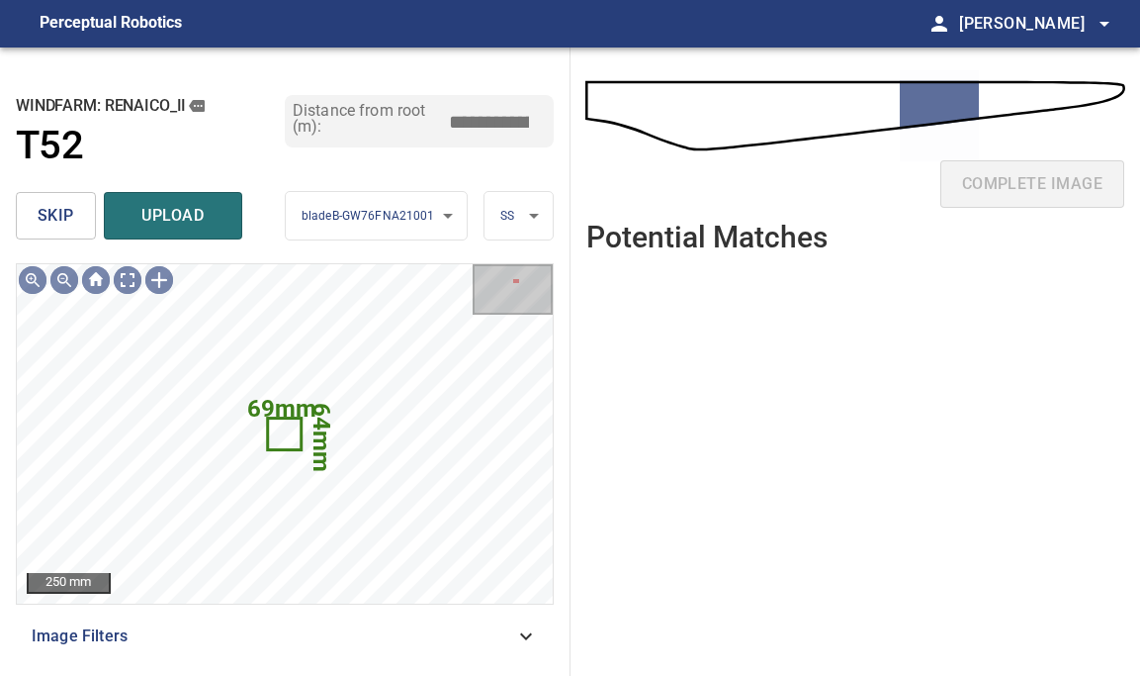
click at [57, 204] on span "skip" at bounding box center [56, 216] width 37 height 28
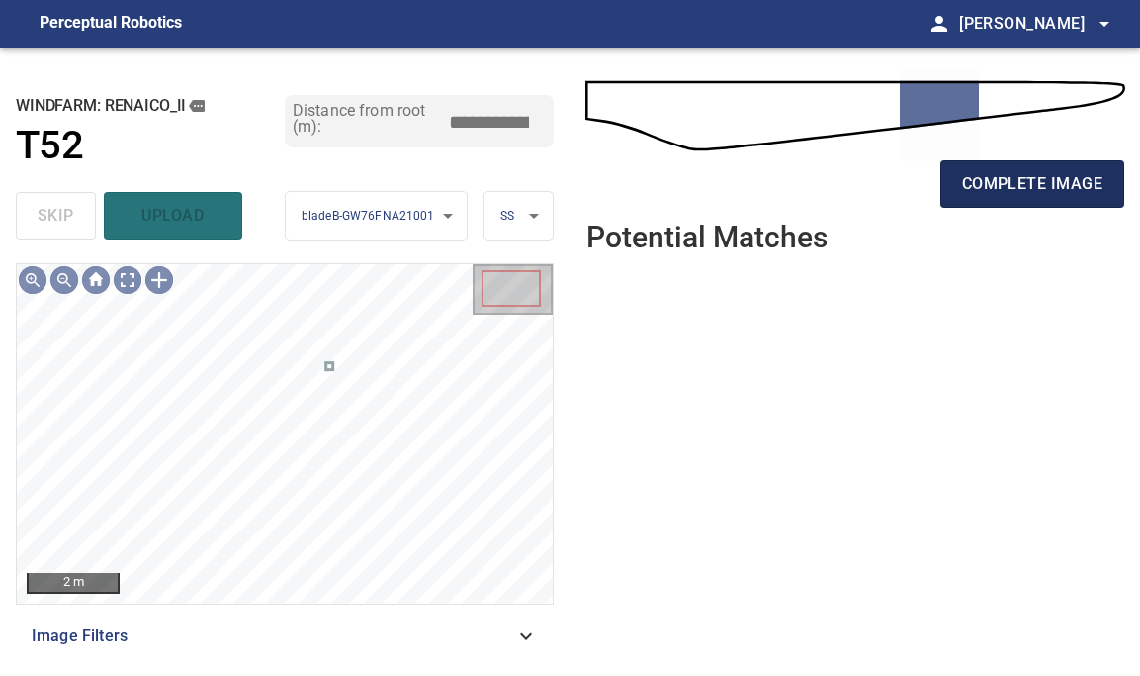
click at [1046, 161] on button "complete image" at bounding box center [1033, 183] width 184 height 47
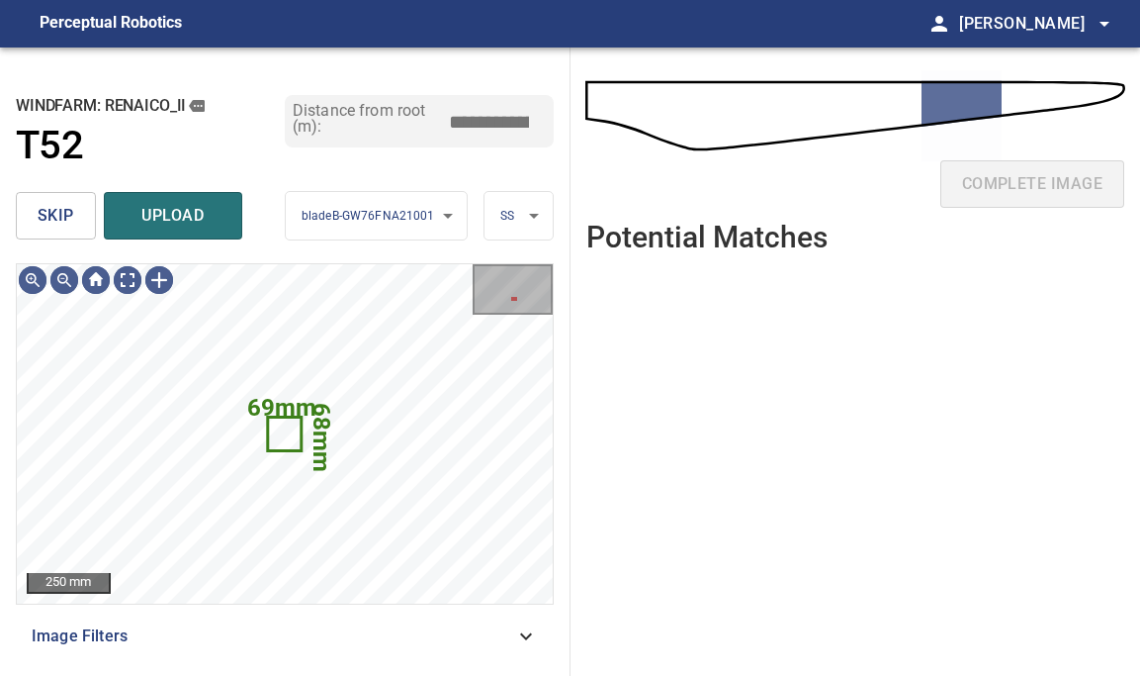
click at [80, 221] on button "skip" at bounding box center [56, 215] width 80 height 47
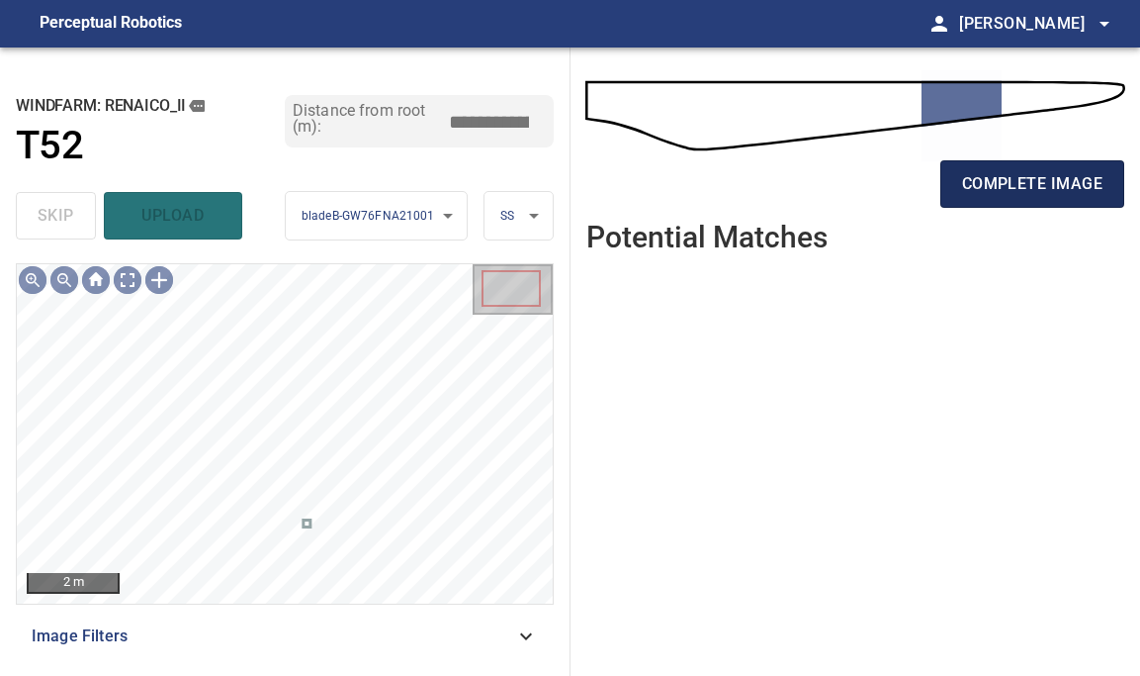
click at [1056, 192] on span "complete image" at bounding box center [1032, 184] width 140 height 28
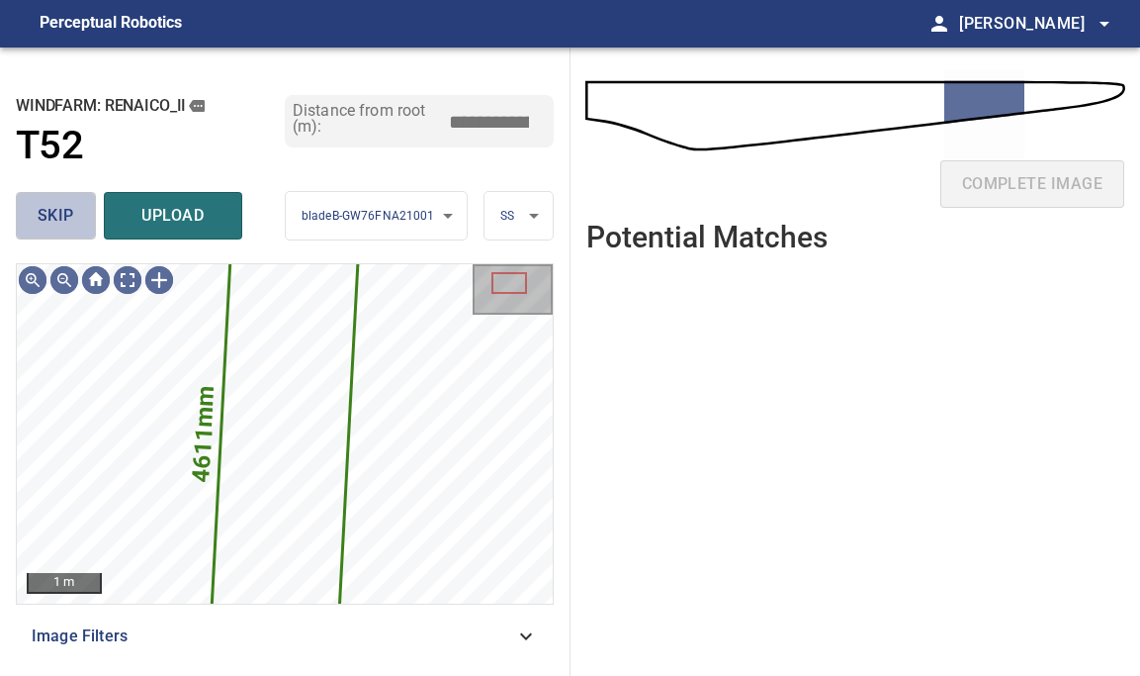
click at [42, 227] on span "skip" at bounding box center [56, 216] width 37 height 28
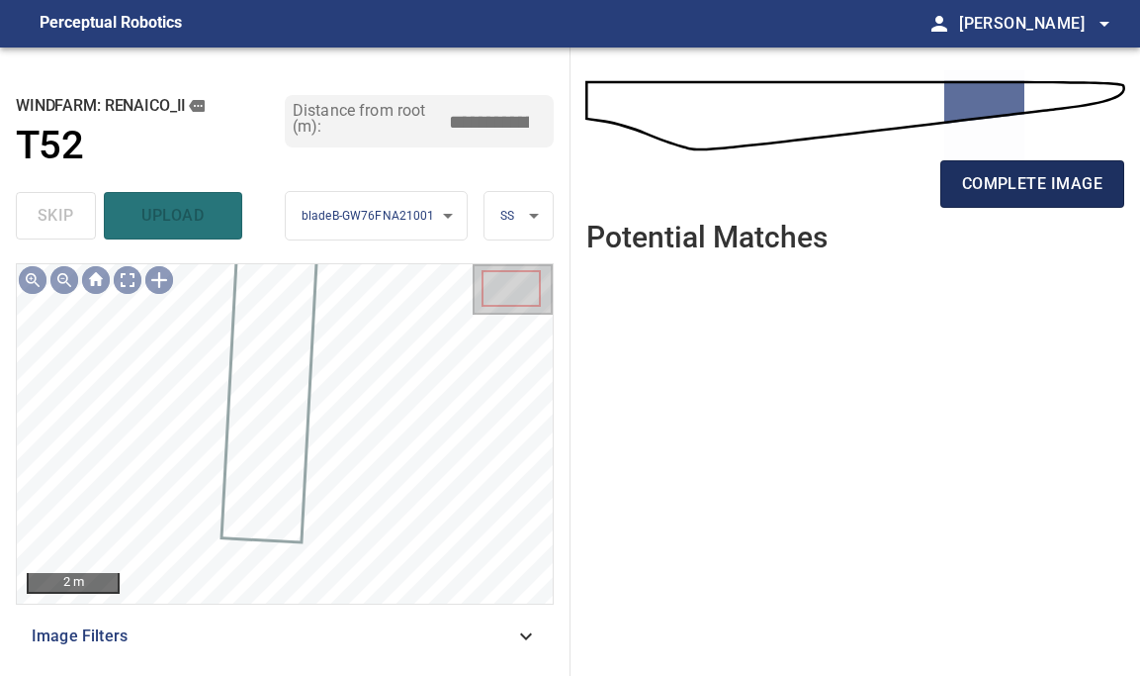
click at [1039, 177] on span "complete image" at bounding box center [1032, 184] width 140 height 28
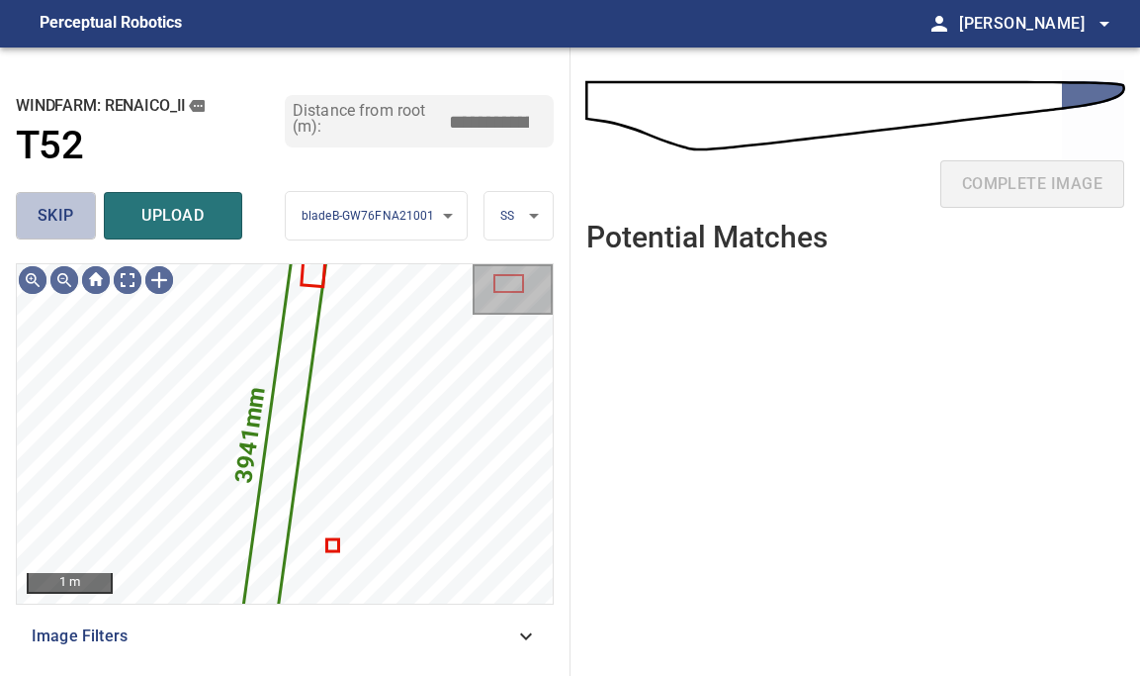
click at [64, 206] on span "skip" at bounding box center [56, 216] width 37 height 28
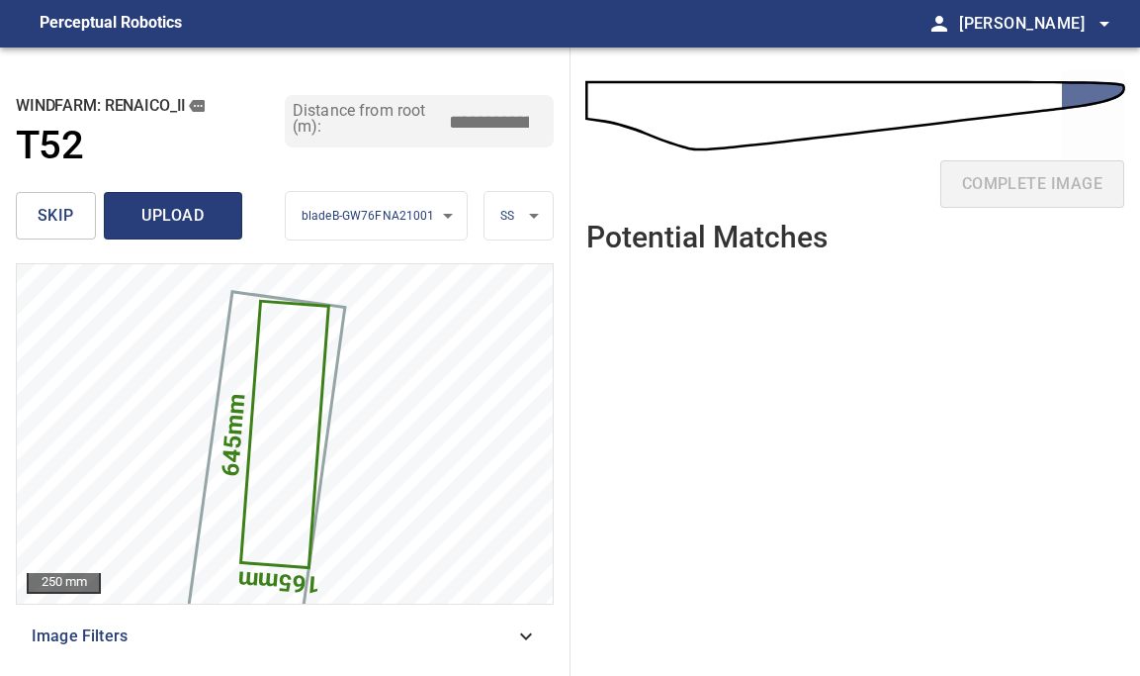
click at [187, 199] on button "upload" at bounding box center [173, 215] width 138 height 47
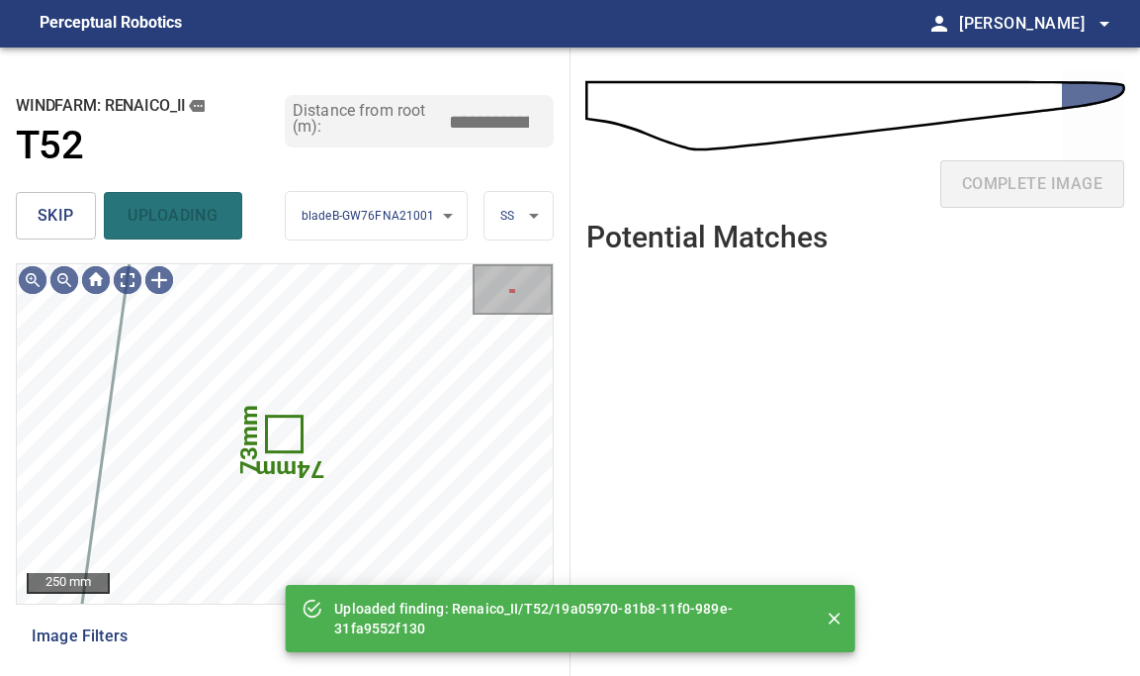
click at [41, 209] on span "skip" at bounding box center [56, 216] width 37 height 28
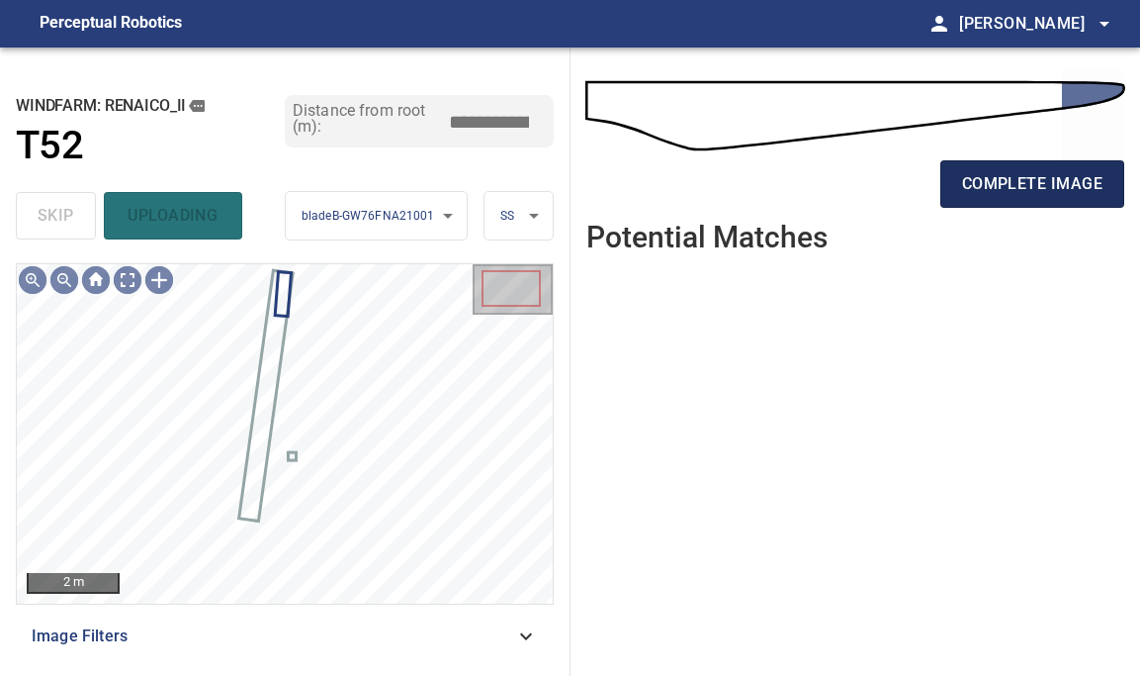
click at [1073, 189] on span "complete image" at bounding box center [1032, 184] width 140 height 28
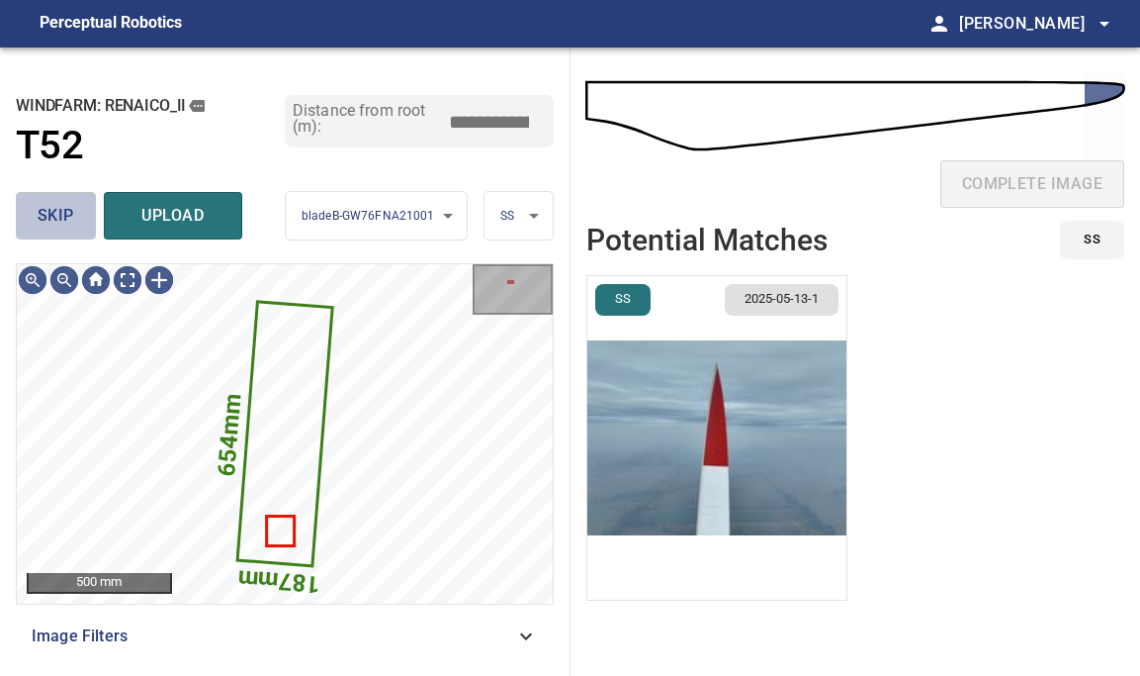
click at [65, 226] on span "skip" at bounding box center [56, 216] width 37 height 28
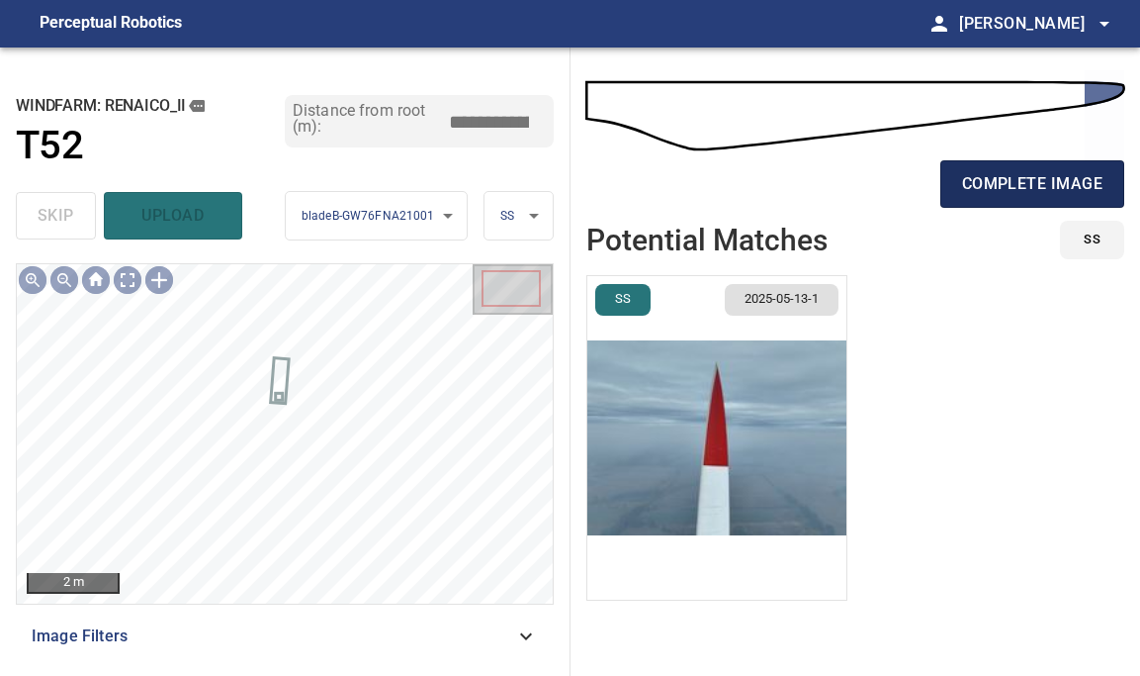
click at [1046, 174] on span "complete image" at bounding box center [1032, 184] width 140 height 28
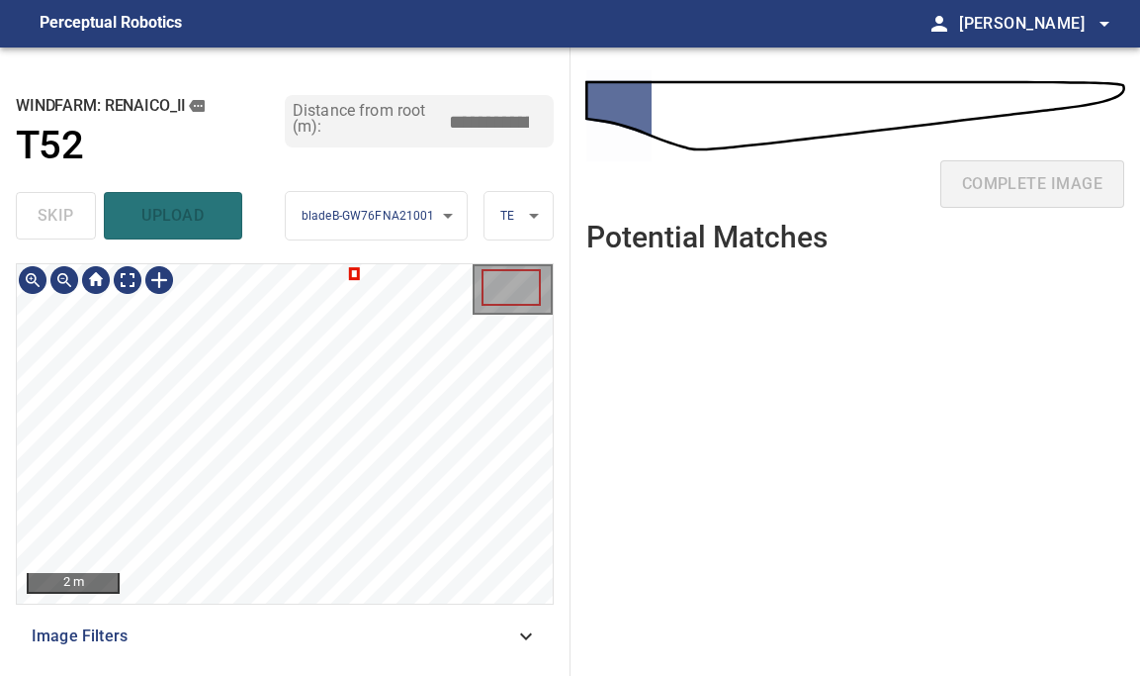
click at [292, 615] on div "2 m Image Filters" at bounding box center [285, 461] width 538 height 397
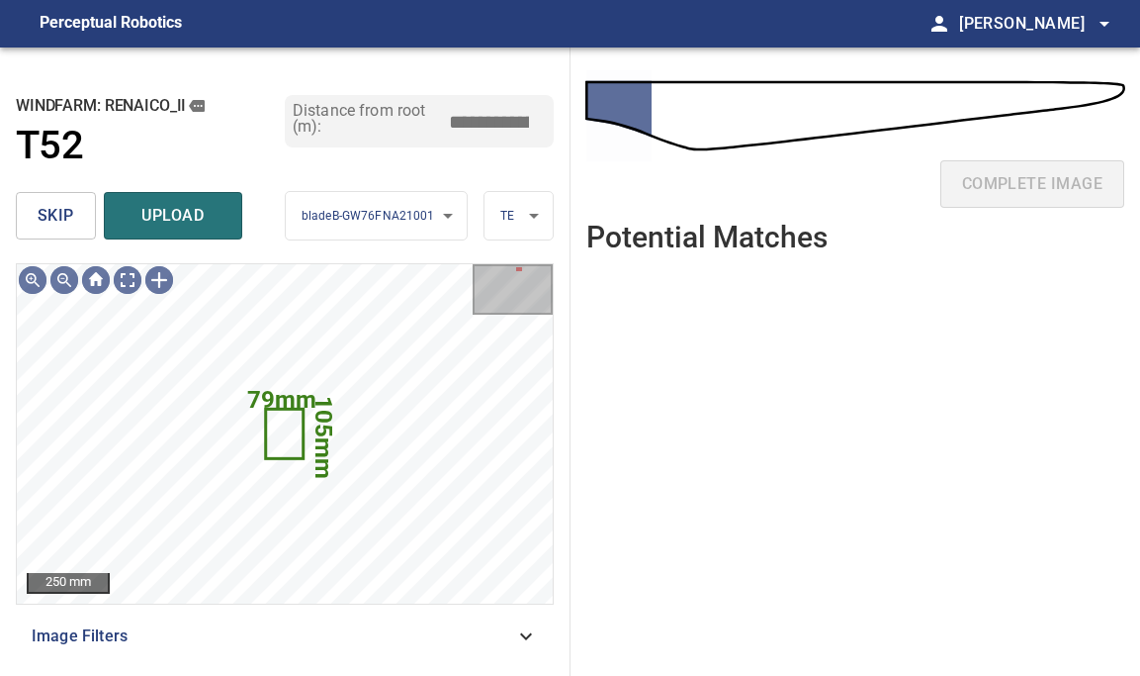
click at [74, 204] on button "skip" at bounding box center [56, 215] width 80 height 47
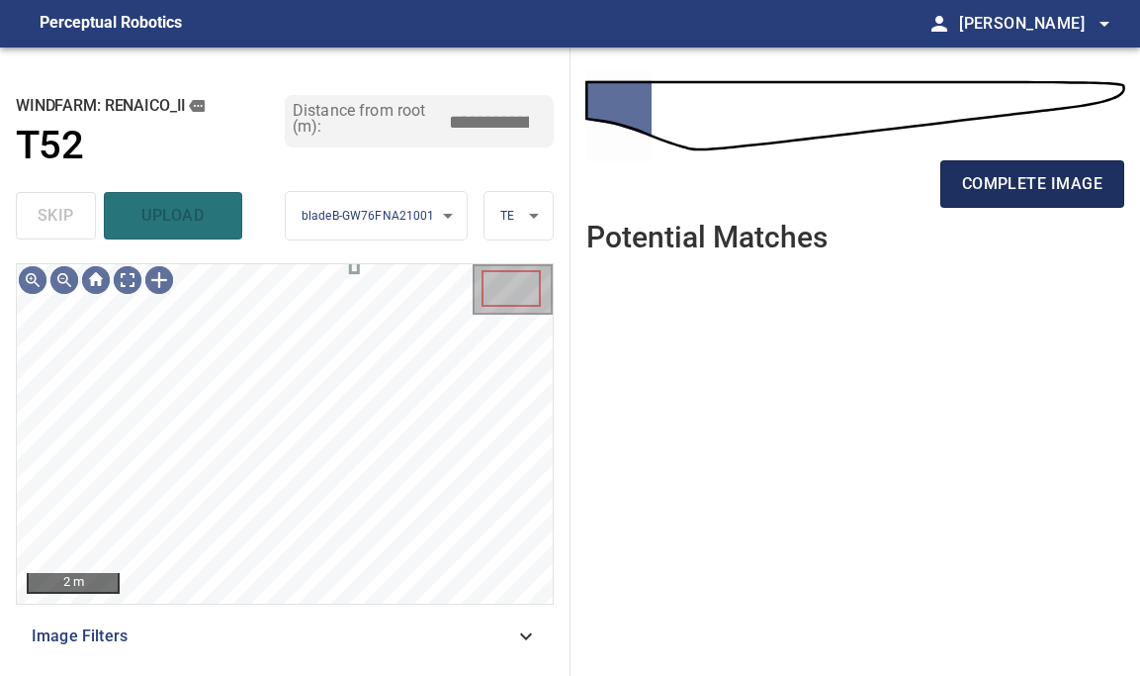
click at [1009, 194] on span "complete image" at bounding box center [1032, 184] width 140 height 28
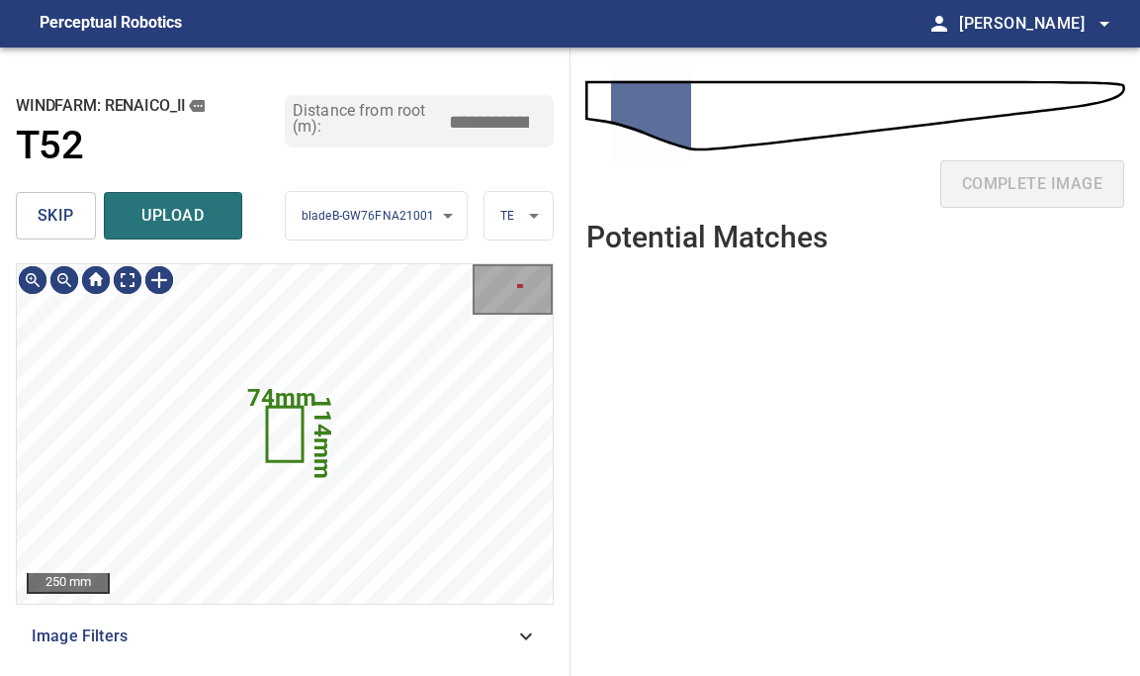
click at [63, 223] on span "skip" at bounding box center [56, 216] width 37 height 28
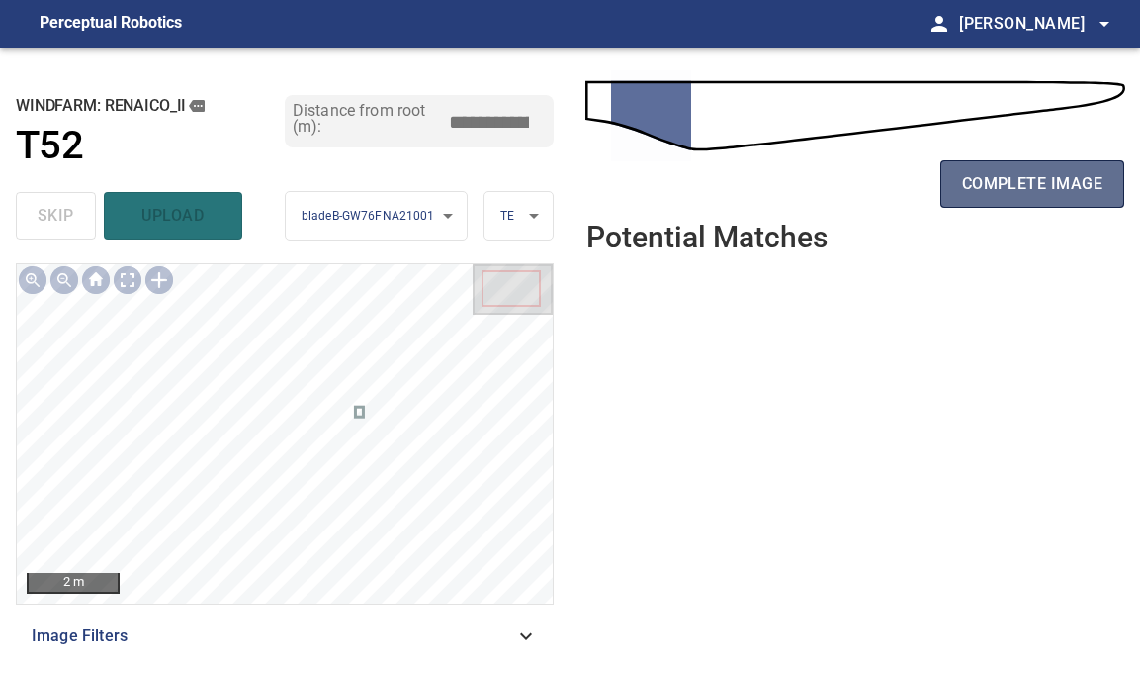
click at [1078, 170] on span "complete image" at bounding box center [1032, 184] width 140 height 28
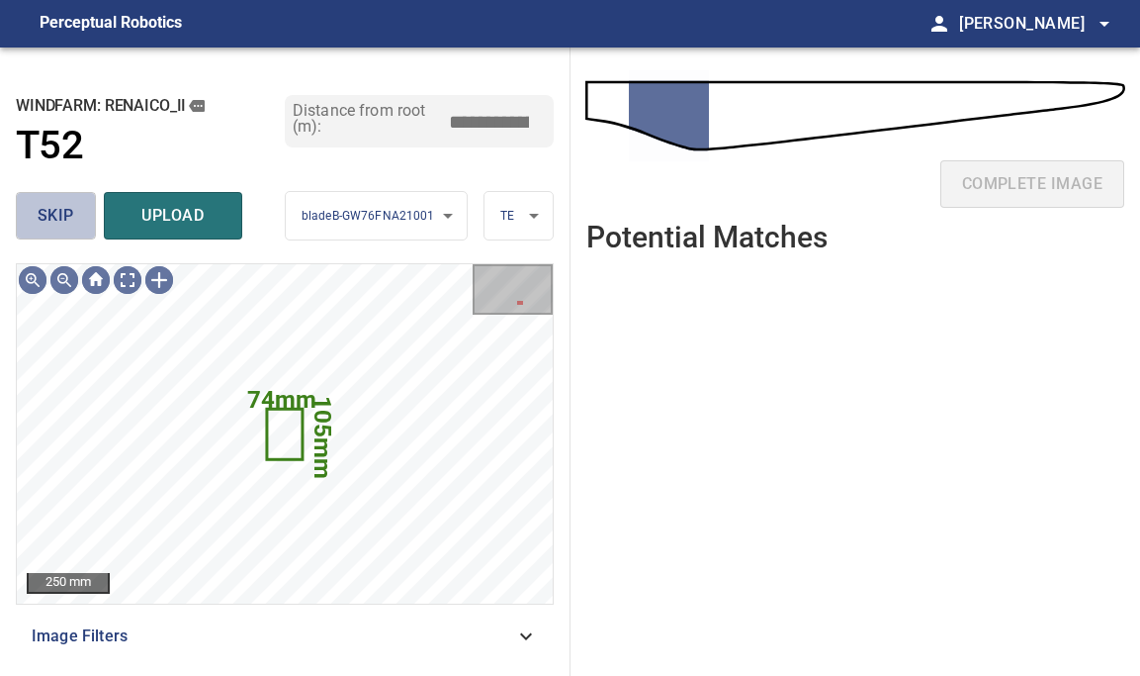
click at [49, 215] on span "skip" at bounding box center [56, 216] width 37 height 28
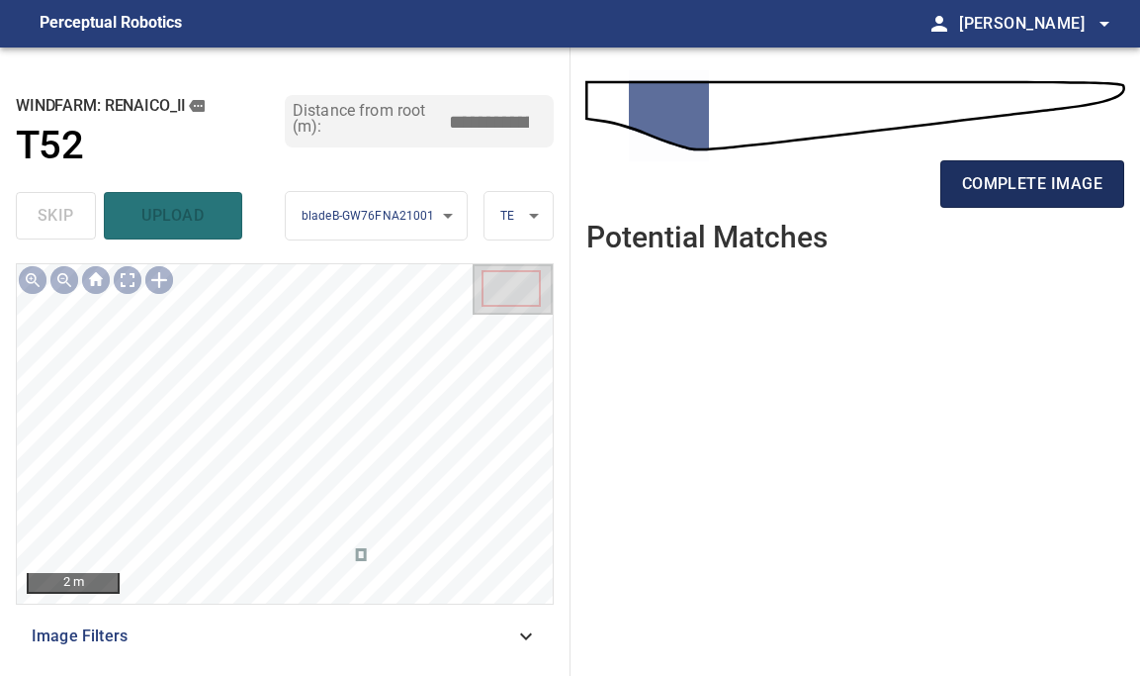
click at [1055, 176] on span "complete image" at bounding box center [1032, 184] width 140 height 28
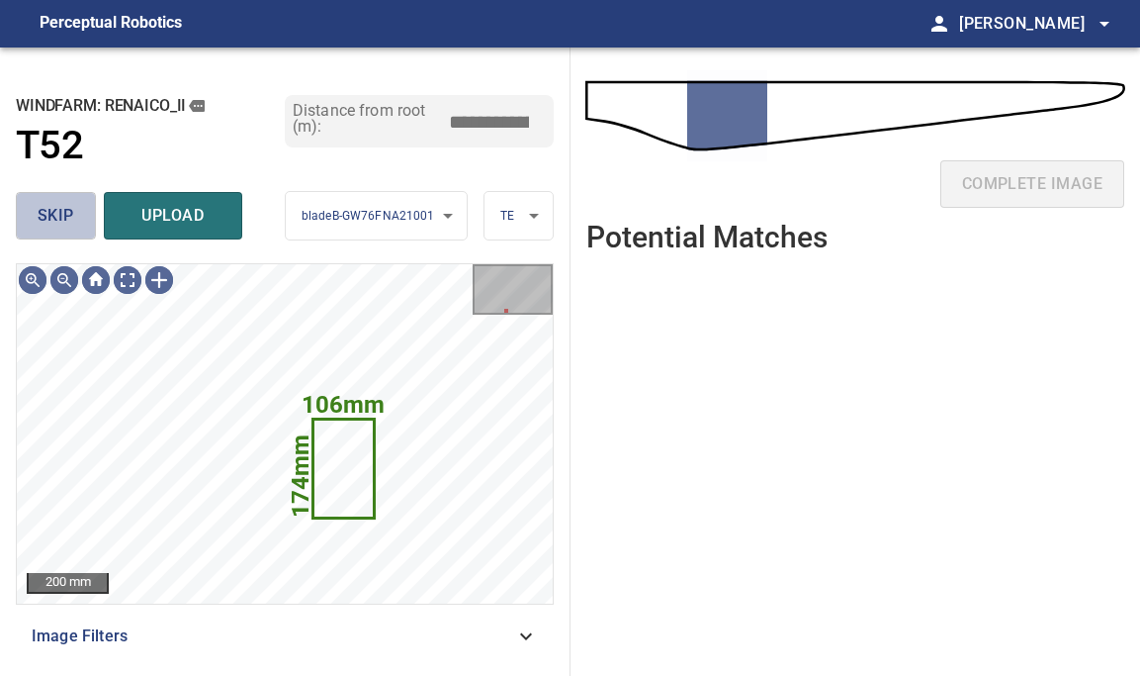
click at [45, 219] on span "skip" at bounding box center [56, 216] width 37 height 28
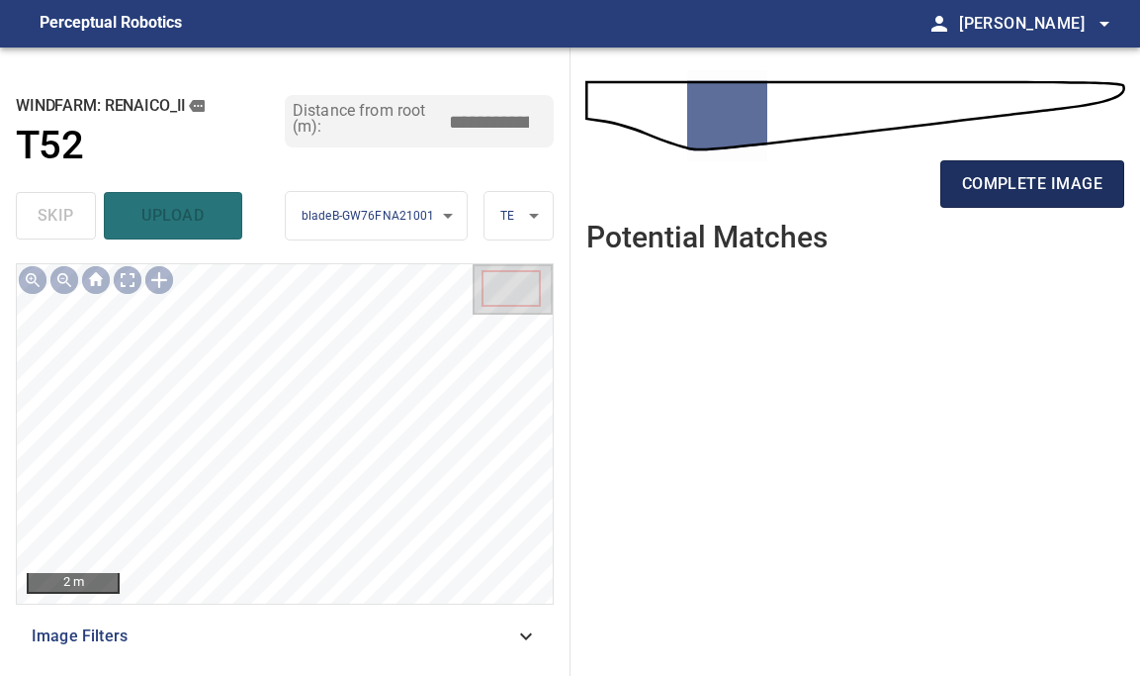
click at [963, 184] on span "complete image" at bounding box center [1032, 184] width 140 height 28
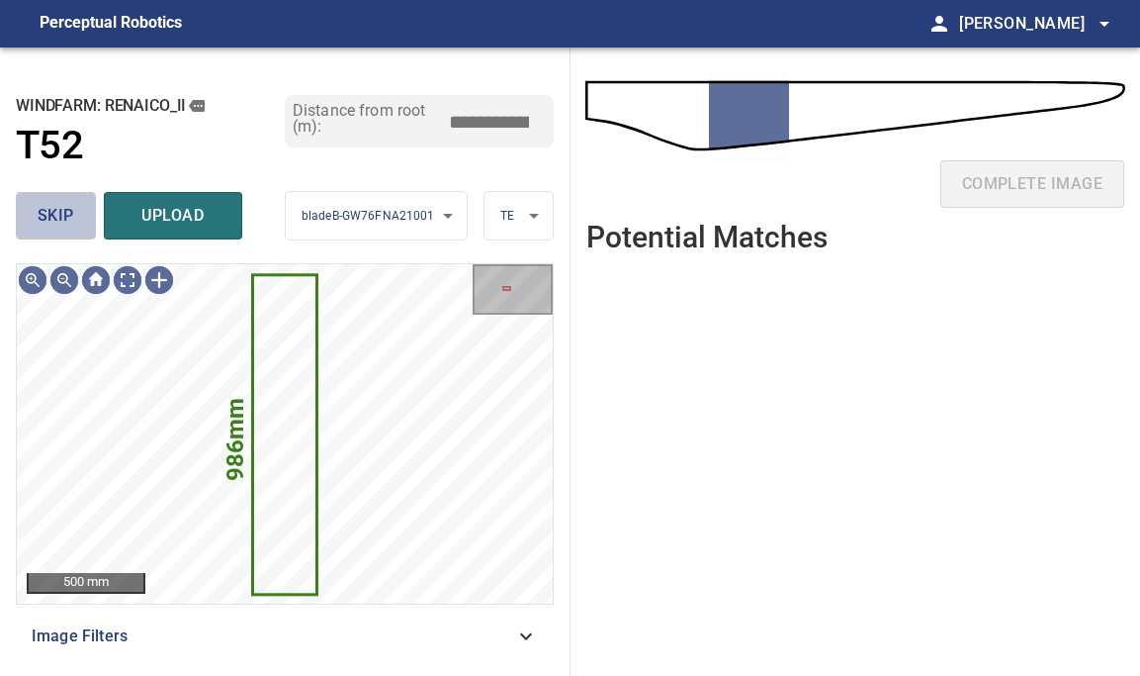
click at [43, 212] on span "skip" at bounding box center [56, 216] width 37 height 28
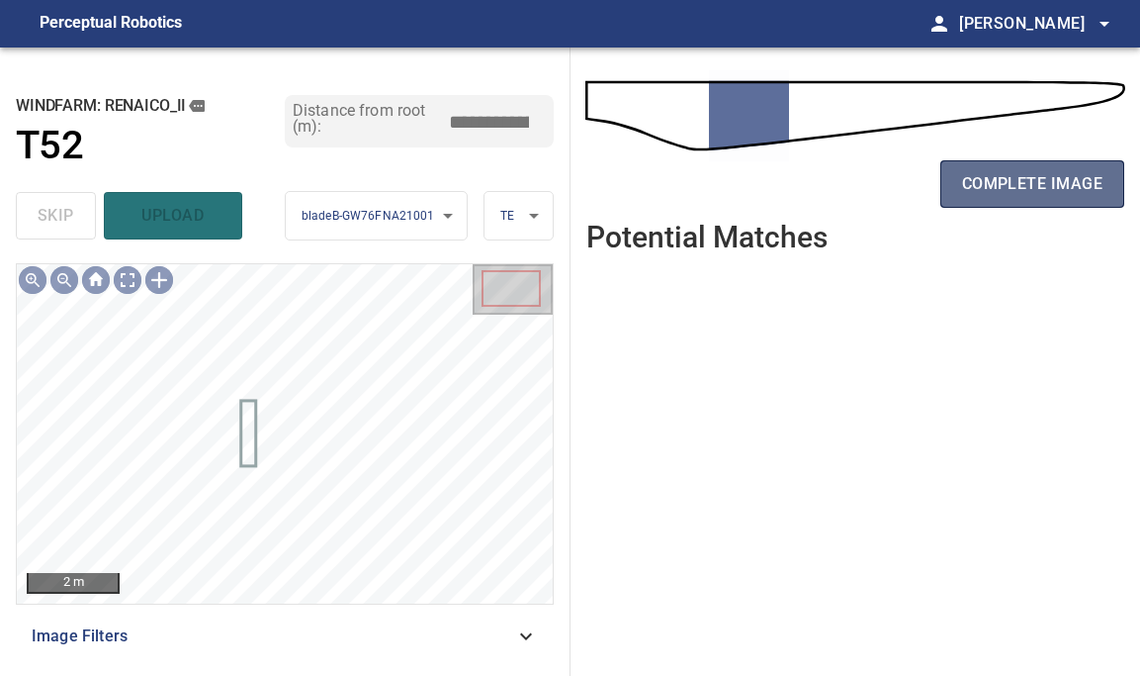
click at [1038, 185] on span "complete image" at bounding box center [1032, 184] width 140 height 28
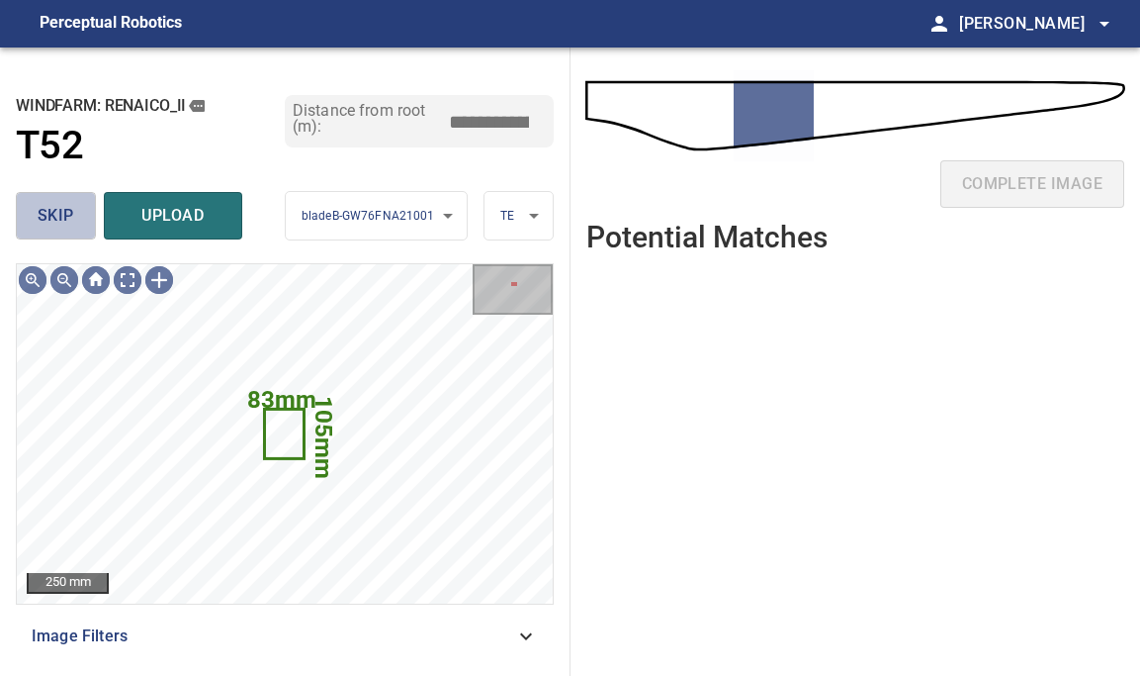
click at [41, 205] on span "skip" at bounding box center [56, 216] width 37 height 28
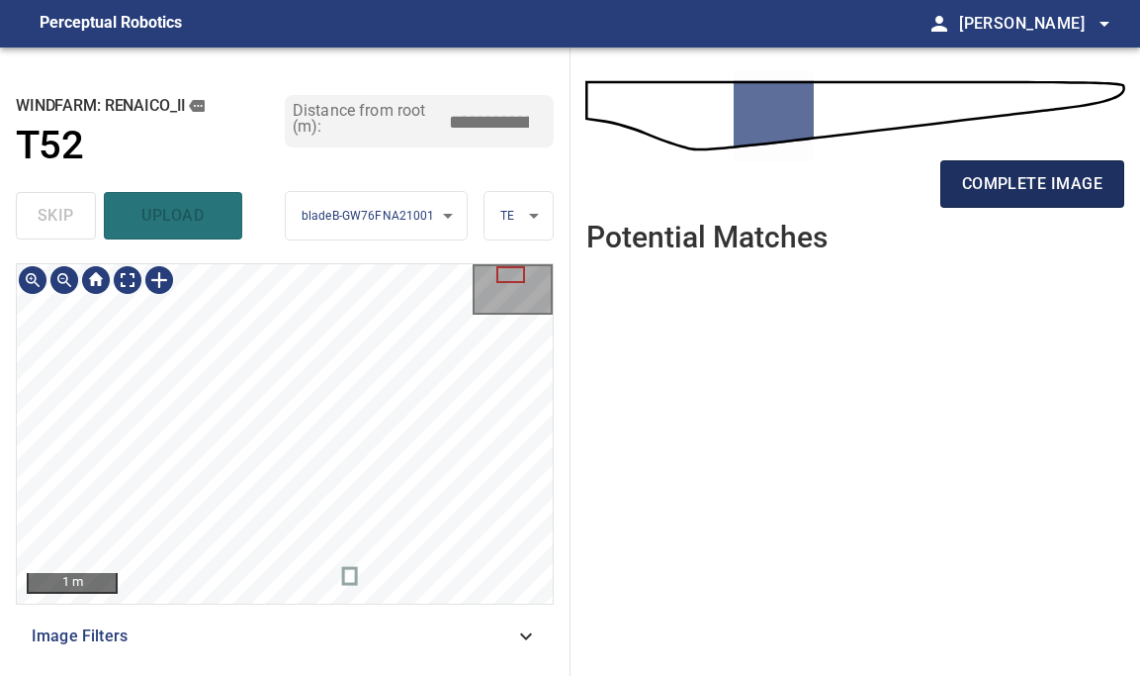
click at [1037, 187] on span "complete image" at bounding box center [1032, 184] width 140 height 28
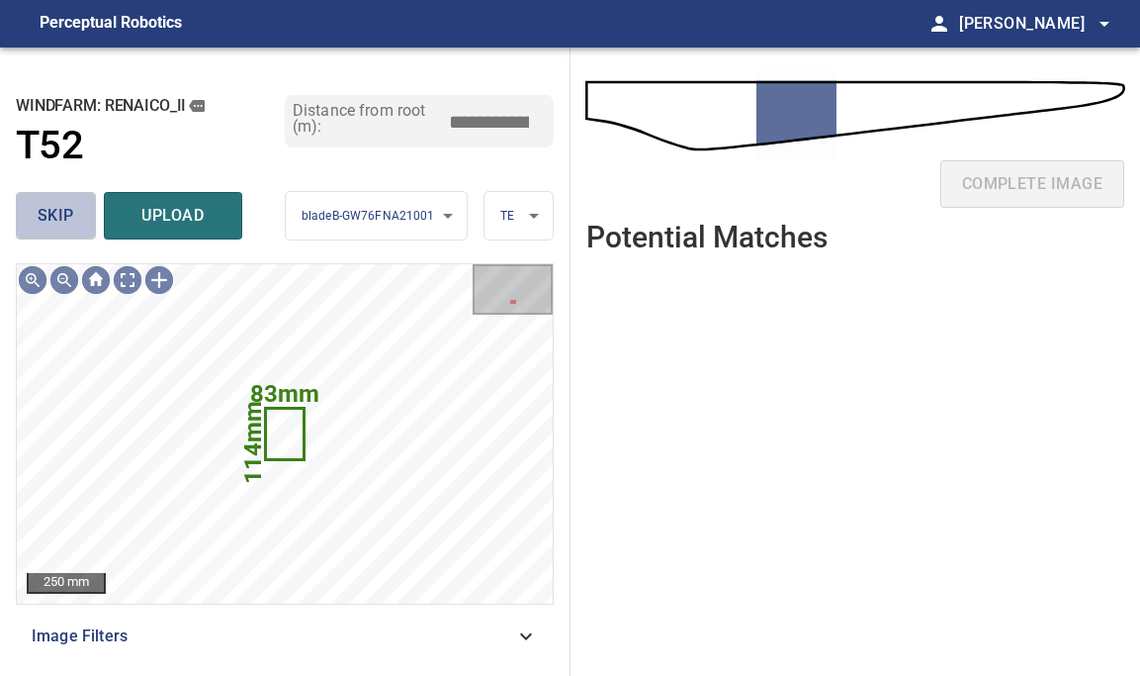
click at [58, 223] on span "skip" at bounding box center [56, 216] width 37 height 28
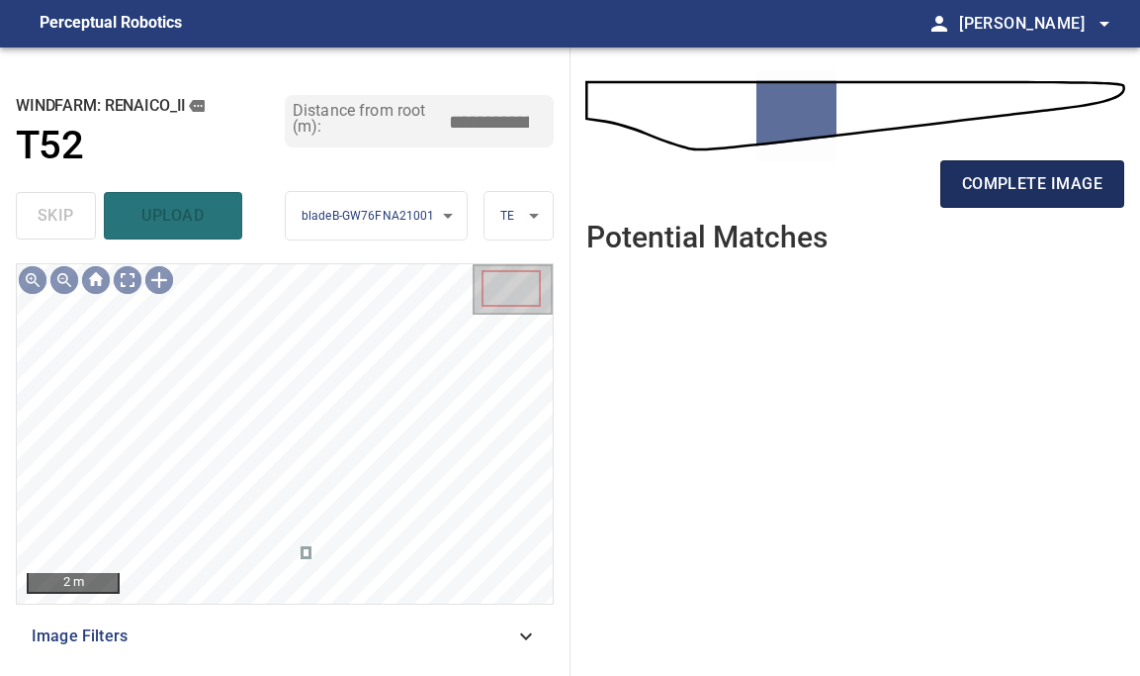
click at [1024, 175] on span "complete image" at bounding box center [1032, 184] width 140 height 28
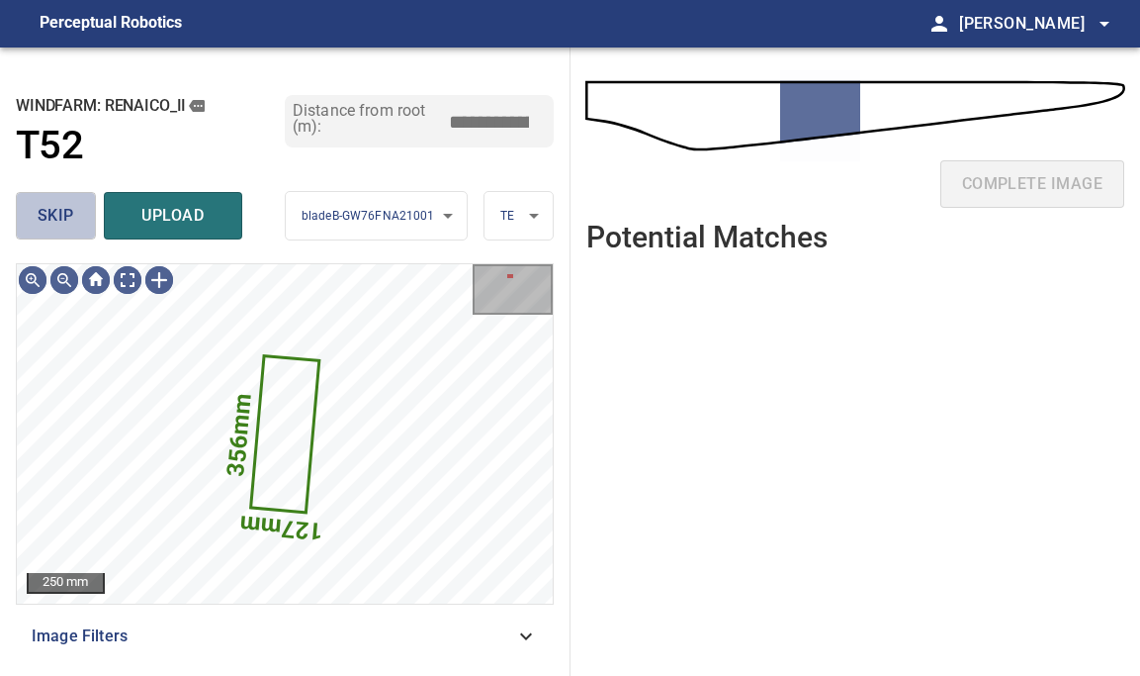
click at [60, 230] on button "skip" at bounding box center [56, 215] width 80 height 47
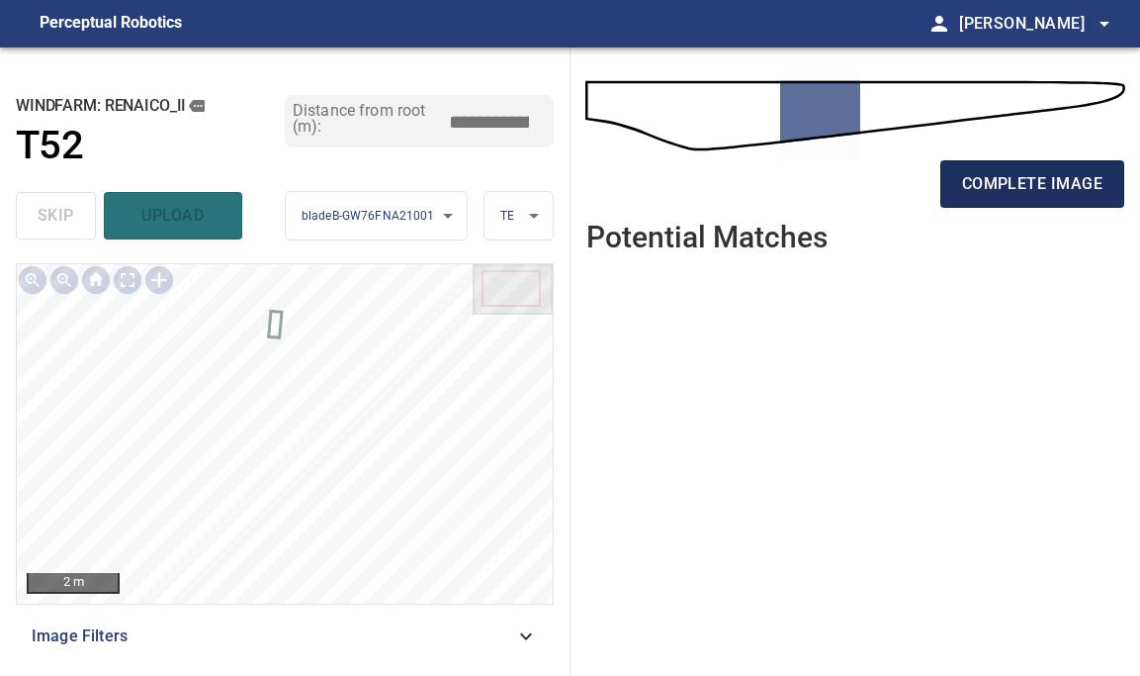
click at [1041, 181] on span "complete image" at bounding box center [1032, 184] width 140 height 28
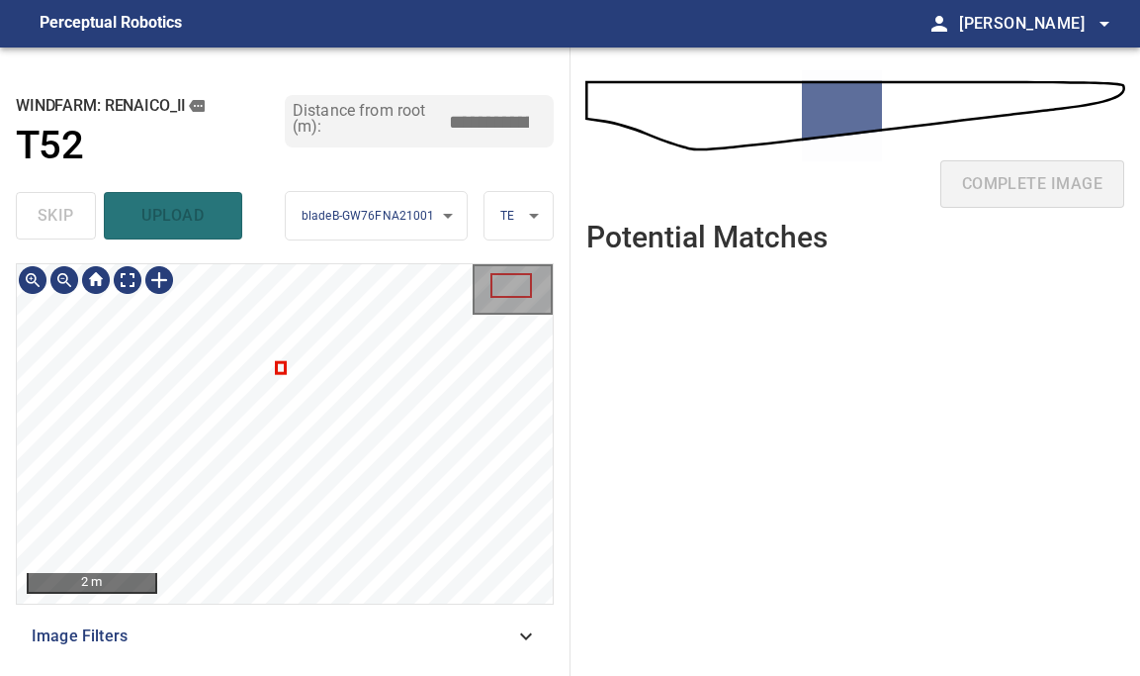
click at [284, 367] on div at bounding box center [285, 433] width 536 height 339
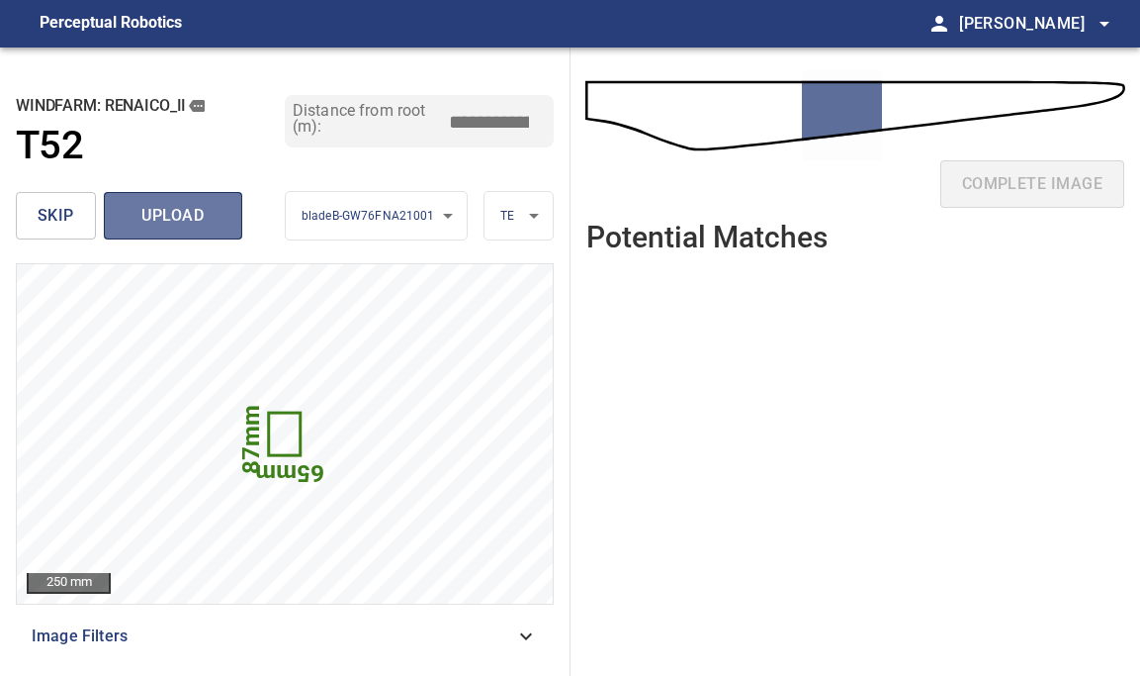
click at [175, 208] on span "upload" at bounding box center [173, 216] width 95 height 28
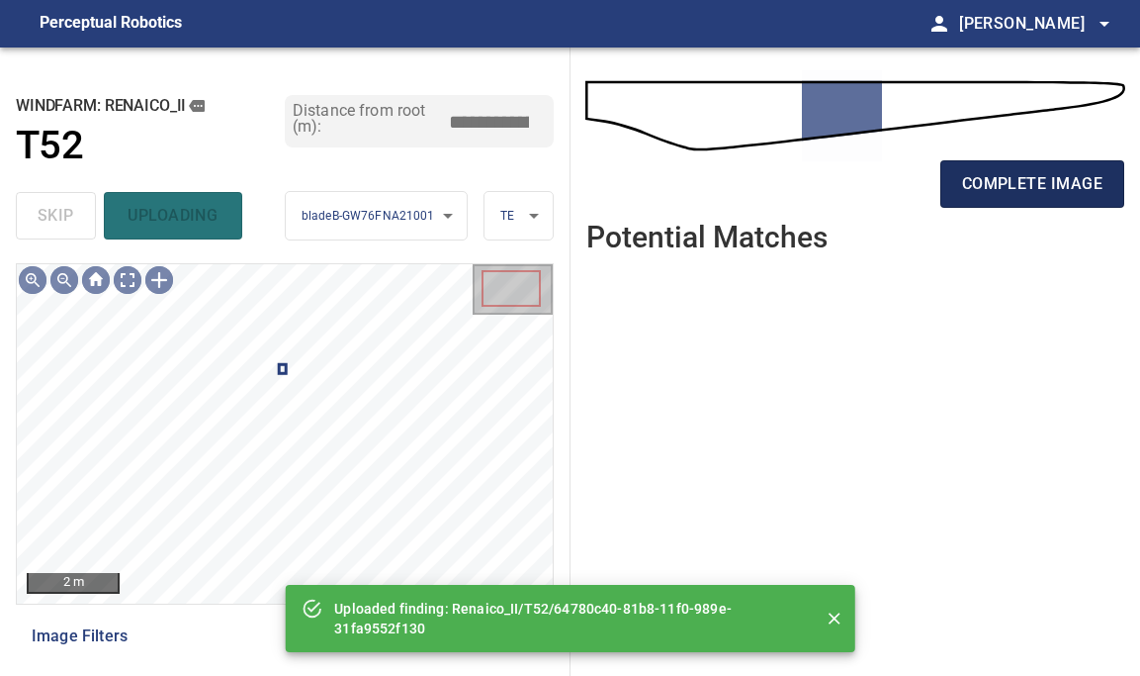
click at [995, 172] on span "complete image" at bounding box center [1032, 184] width 140 height 28
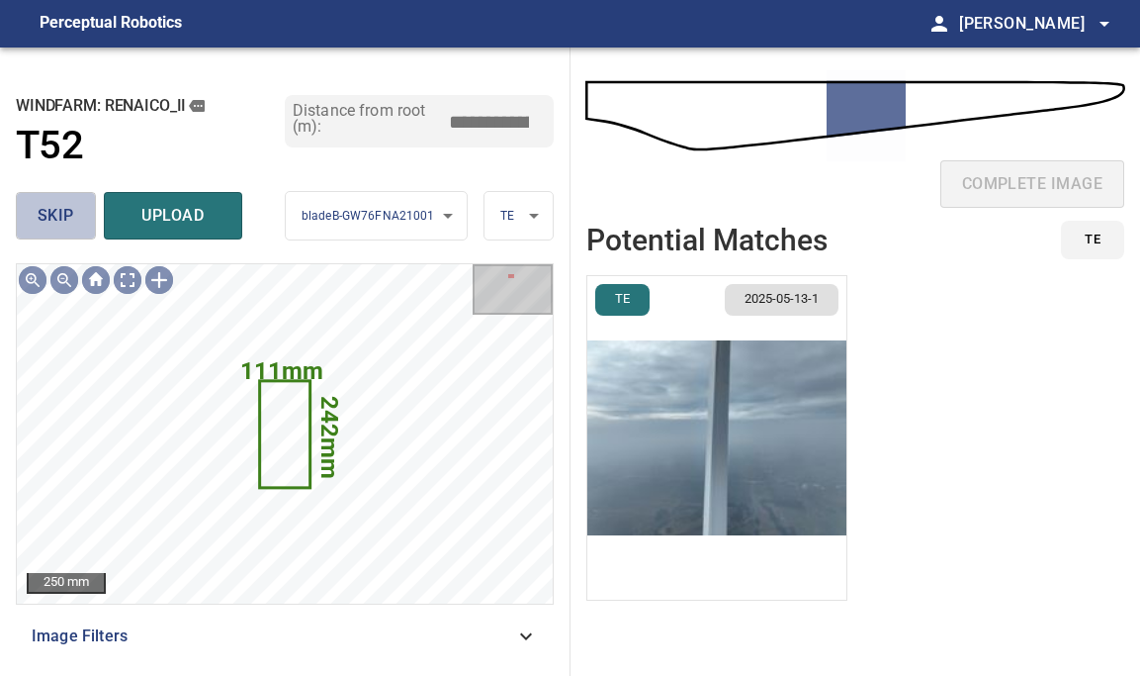
click at [53, 214] on span "skip" at bounding box center [56, 216] width 37 height 28
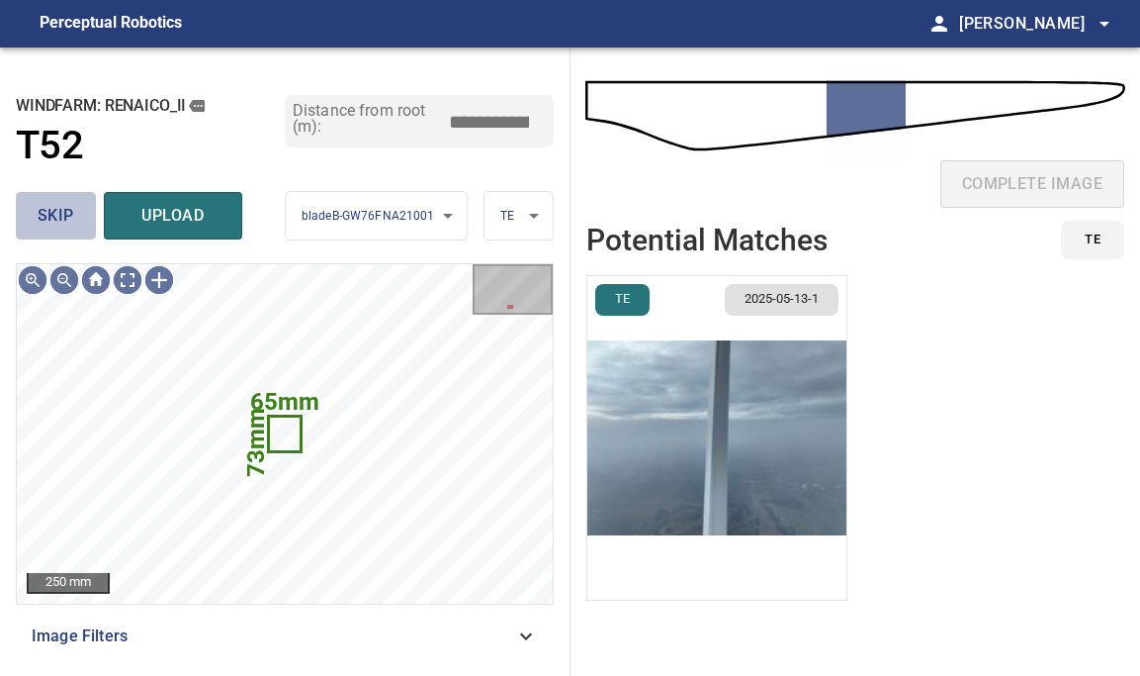
click at [53, 214] on span "skip" at bounding box center [56, 216] width 37 height 28
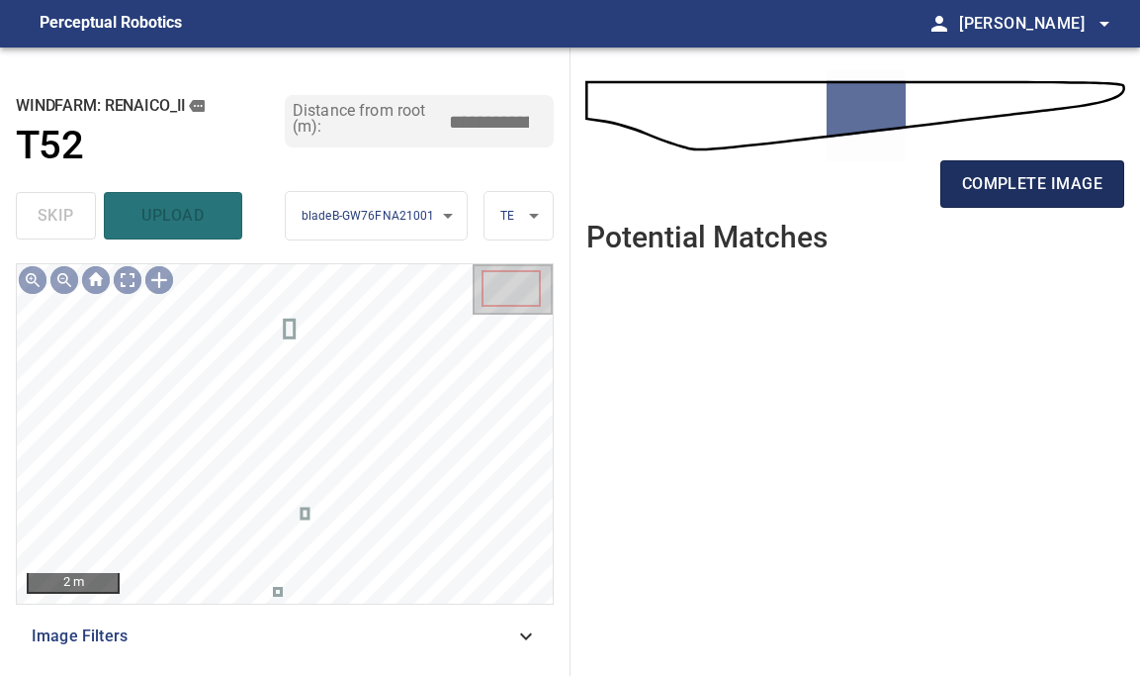
click at [1019, 179] on span "complete image" at bounding box center [1032, 184] width 140 height 28
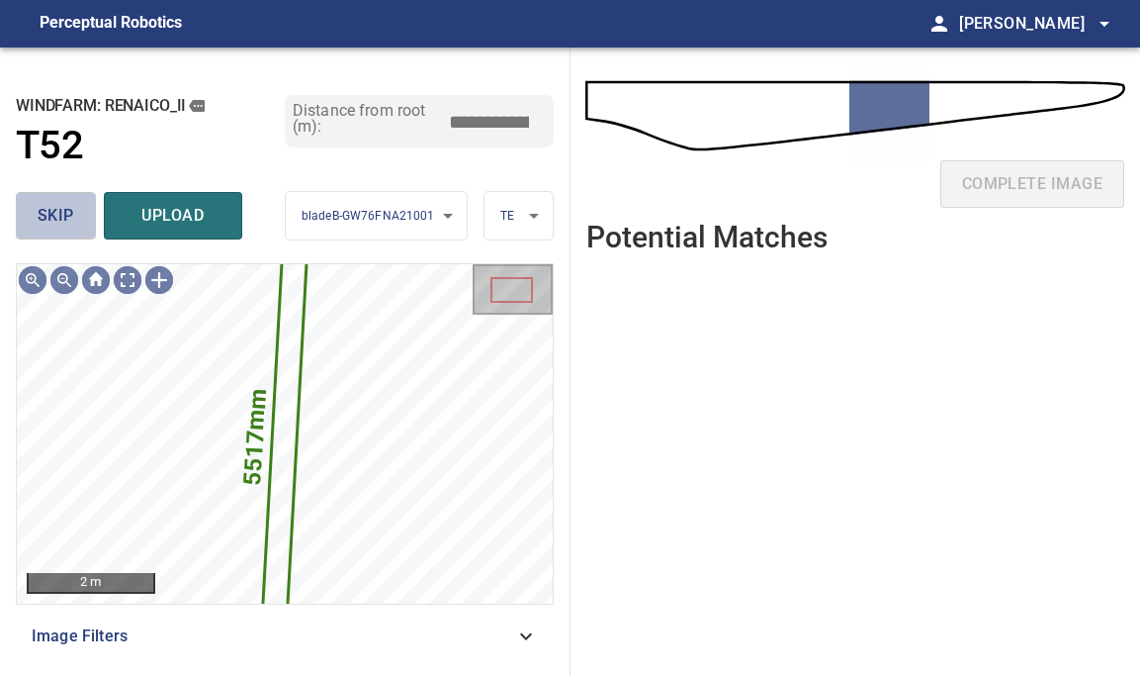
click at [64, 209] on span "skip" at bounding box center [56, 216] width 37 height 28
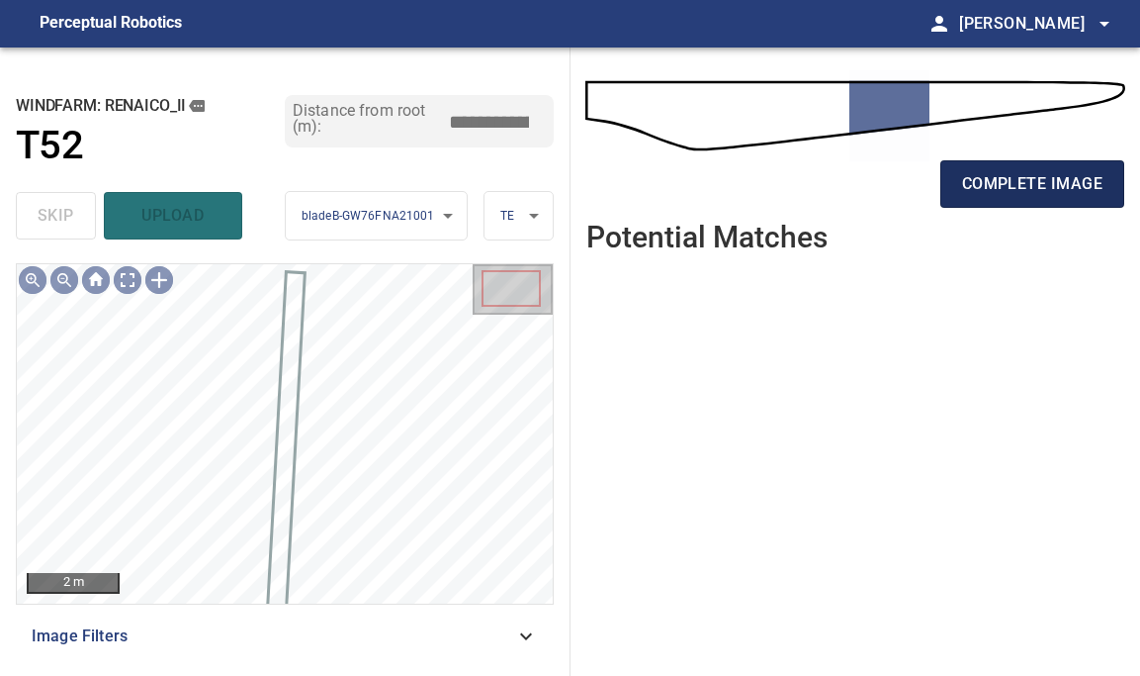
click at [1030, 164] on button "complete image" at bounding box center [1033, 183] width 184 height 47
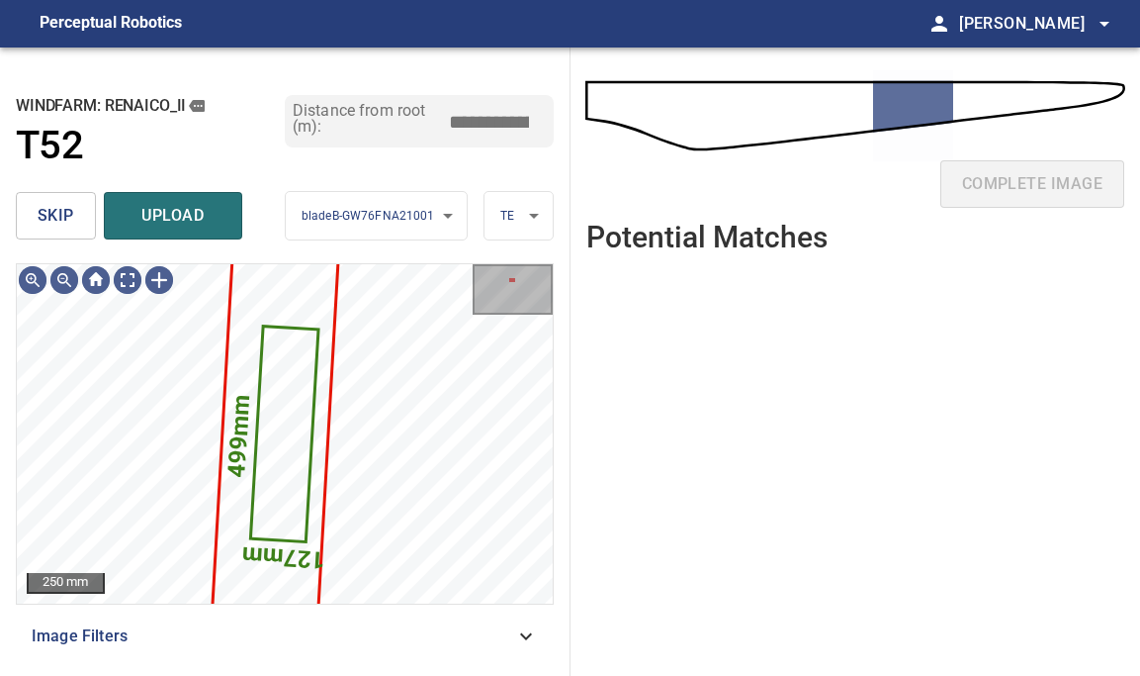
click at [45, 207] on span "skip" at bounding box center [56, 216] width 37 height 28
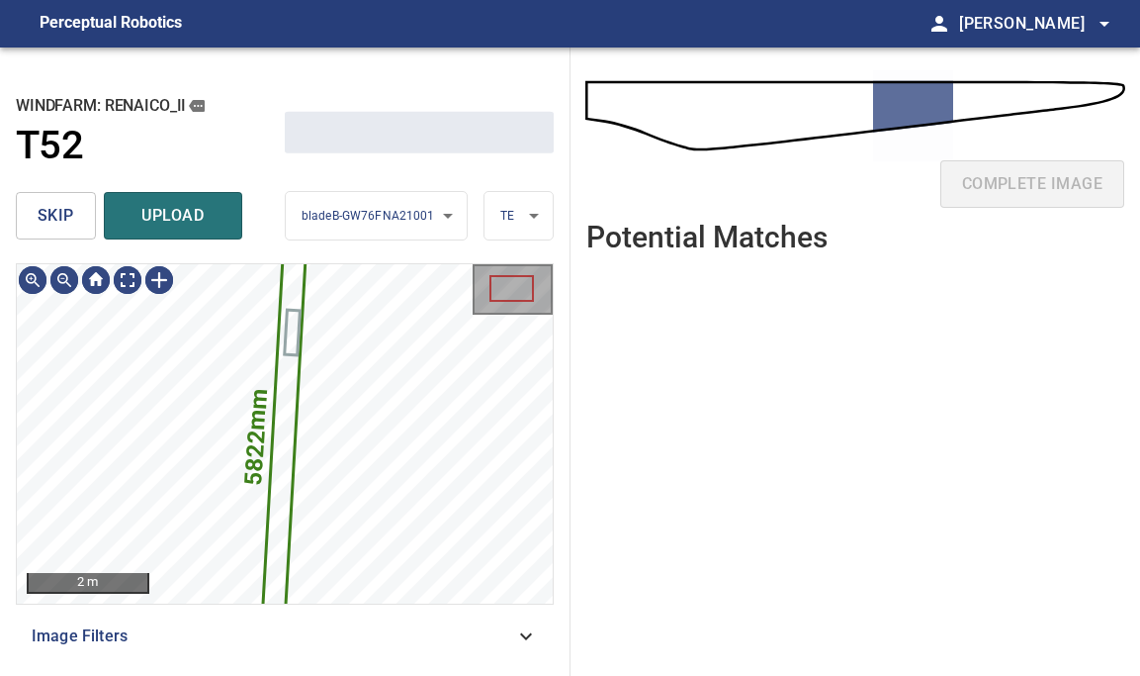
click at [45, 207] on span "skip" at bounding box center [56, 216] width 37 height 28
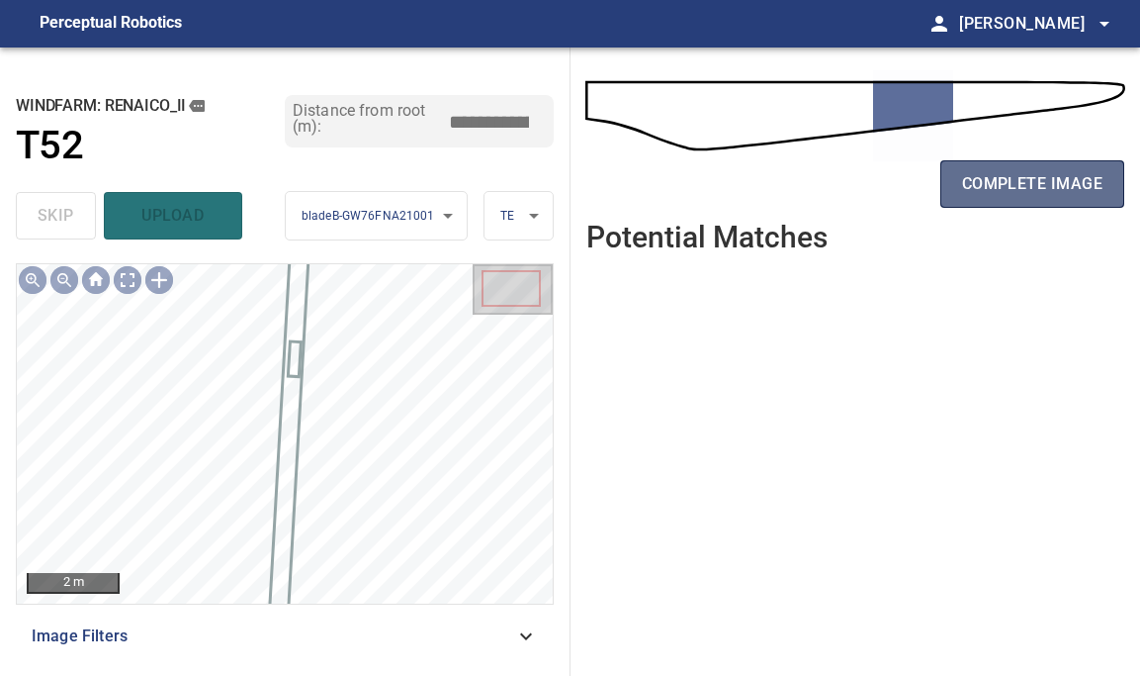
click at [1067, 173] on span "complete image" at bounding box center [1032, 184] width 140 height 28
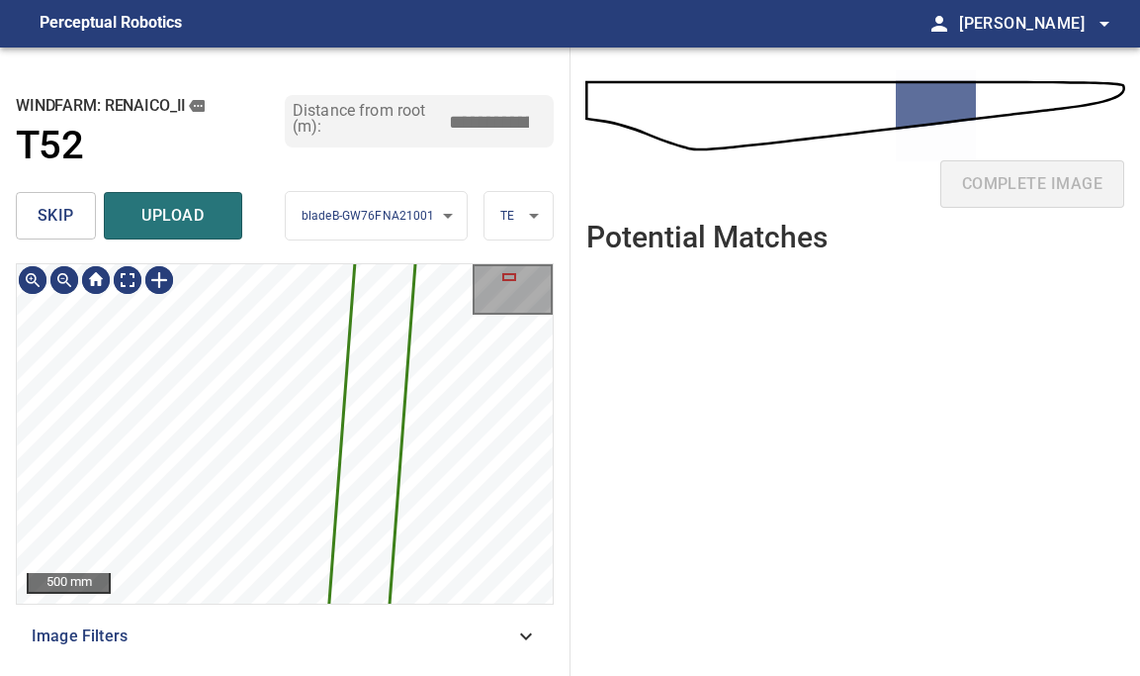
click at [69, 218] on span "skip" at bounding box center [56, 216] width 37 height 28
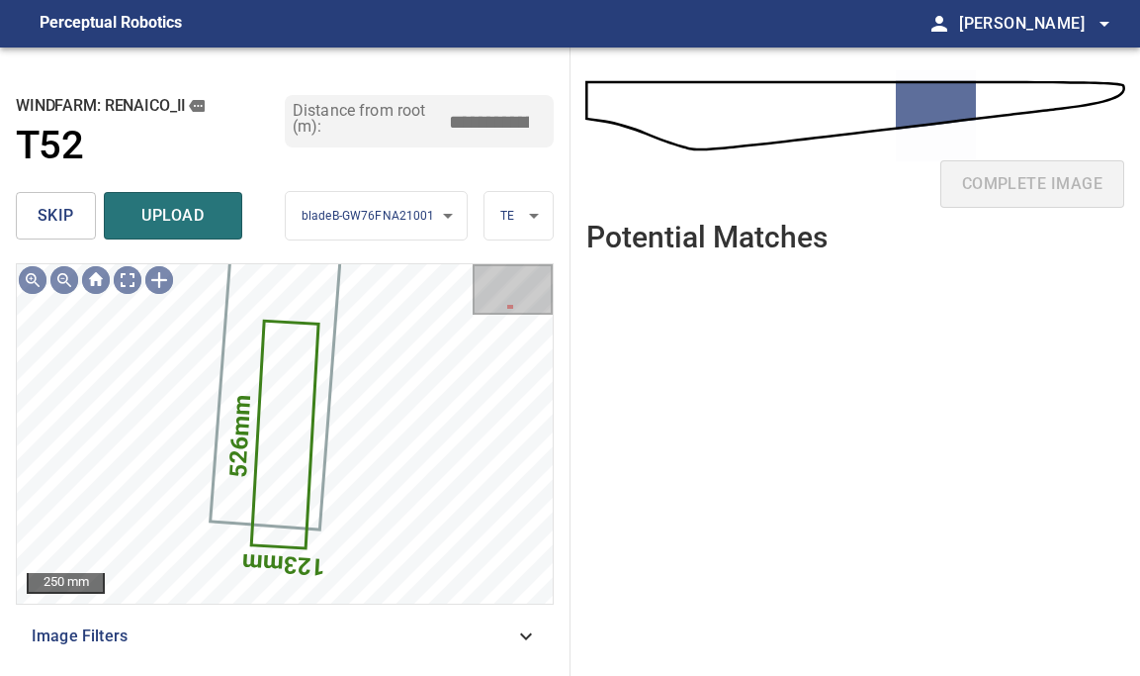
click at [47, 216] on span "skip" at bounding box center [56, 216] width 37 height 28
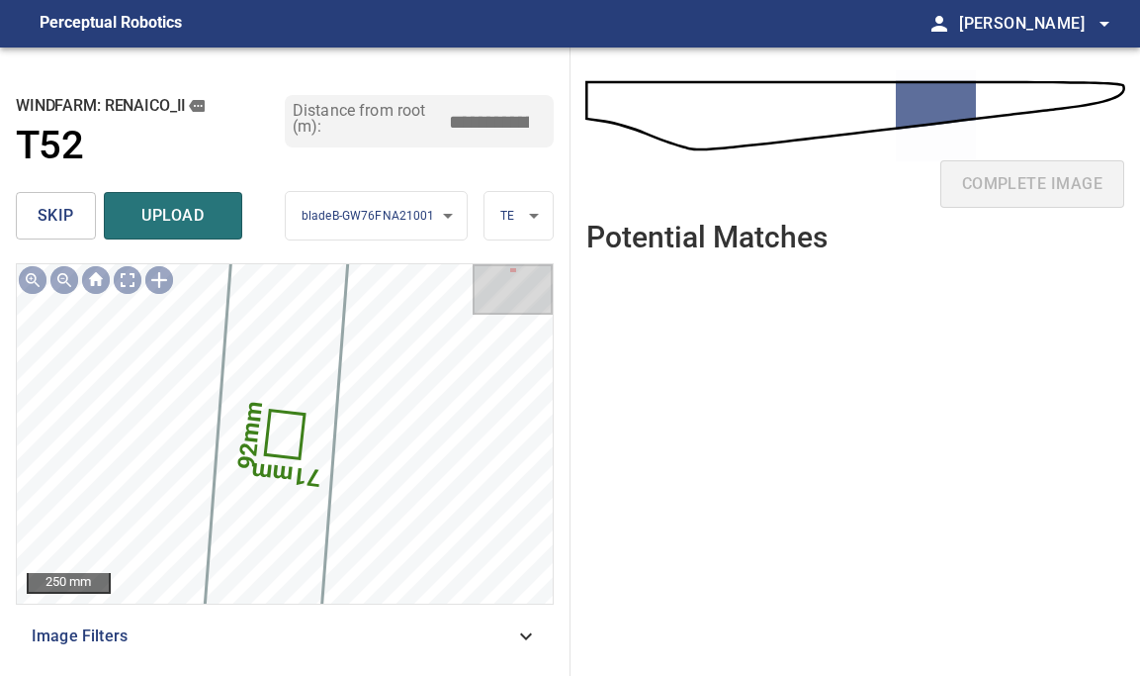
click at [47, 216] on span "skip" at bounding box center [56, 216] width 37 height 28
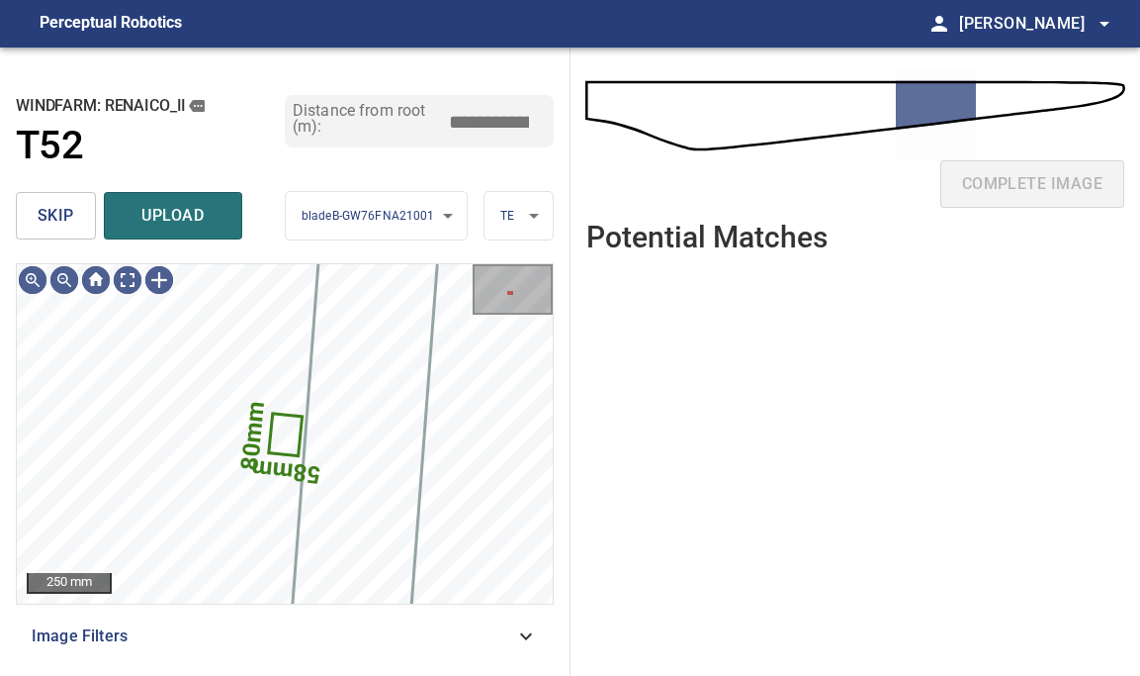
click at [50, 216] on span "skip" at bounding box center [56, 216] width 37 height 28
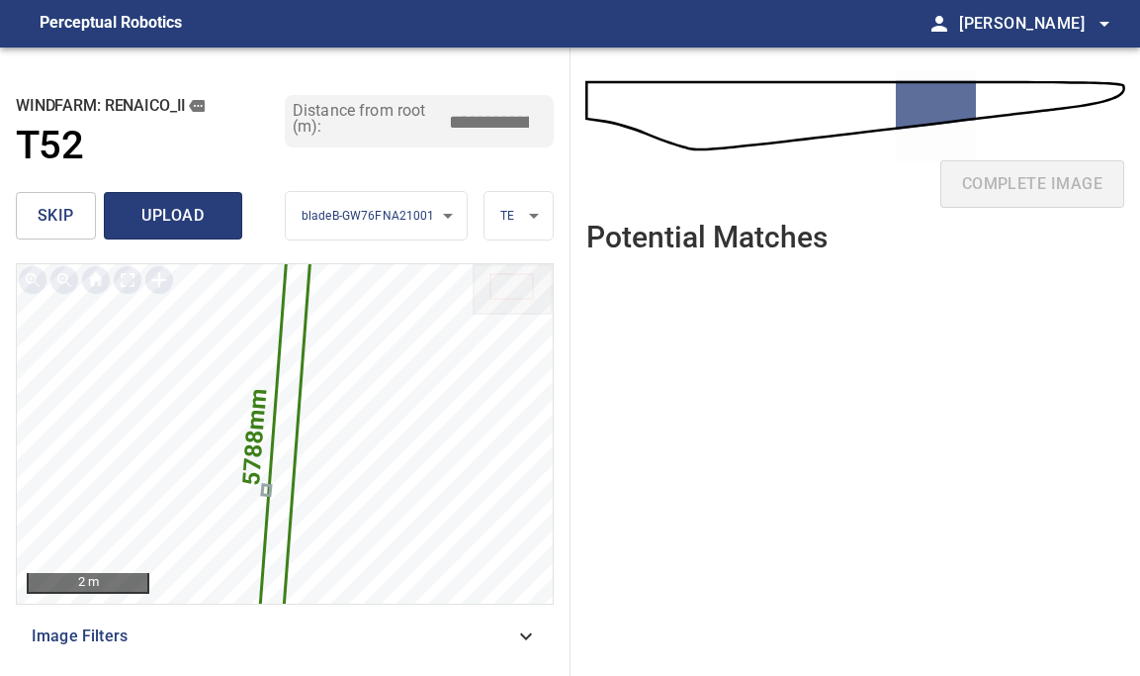
click at [166, 204] on span "upload" at bounding box center [173, 216] width 95 height 28
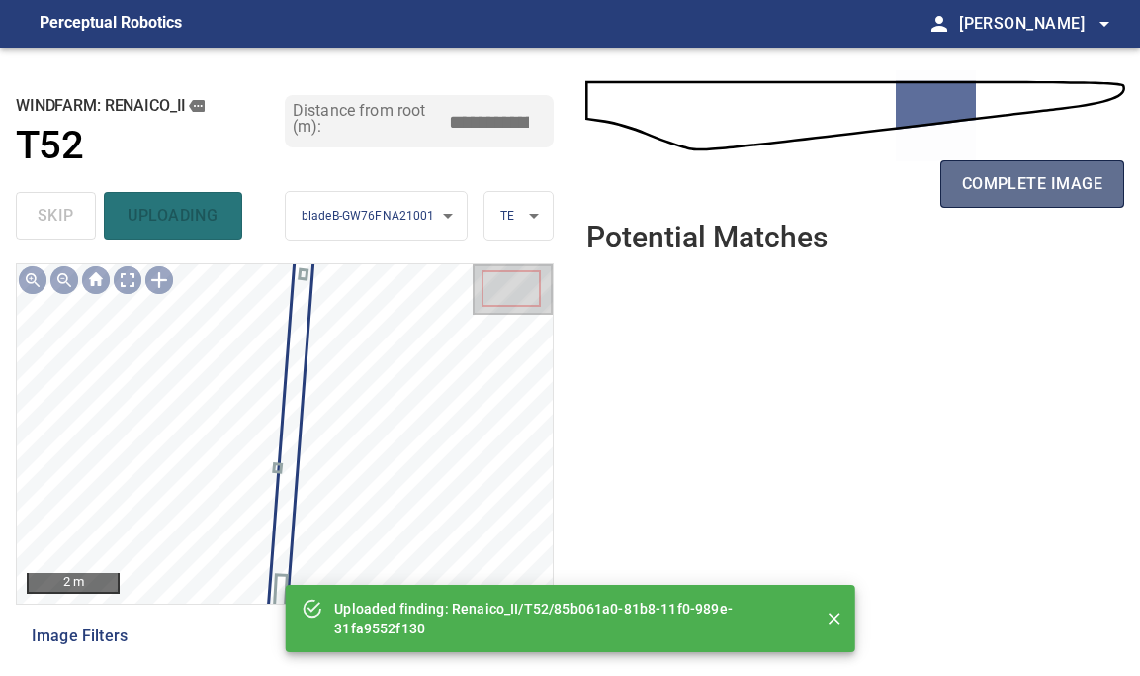
click at [1069, 179] on span "complete image" at bounding box center [1032, 184] width 140 height 28
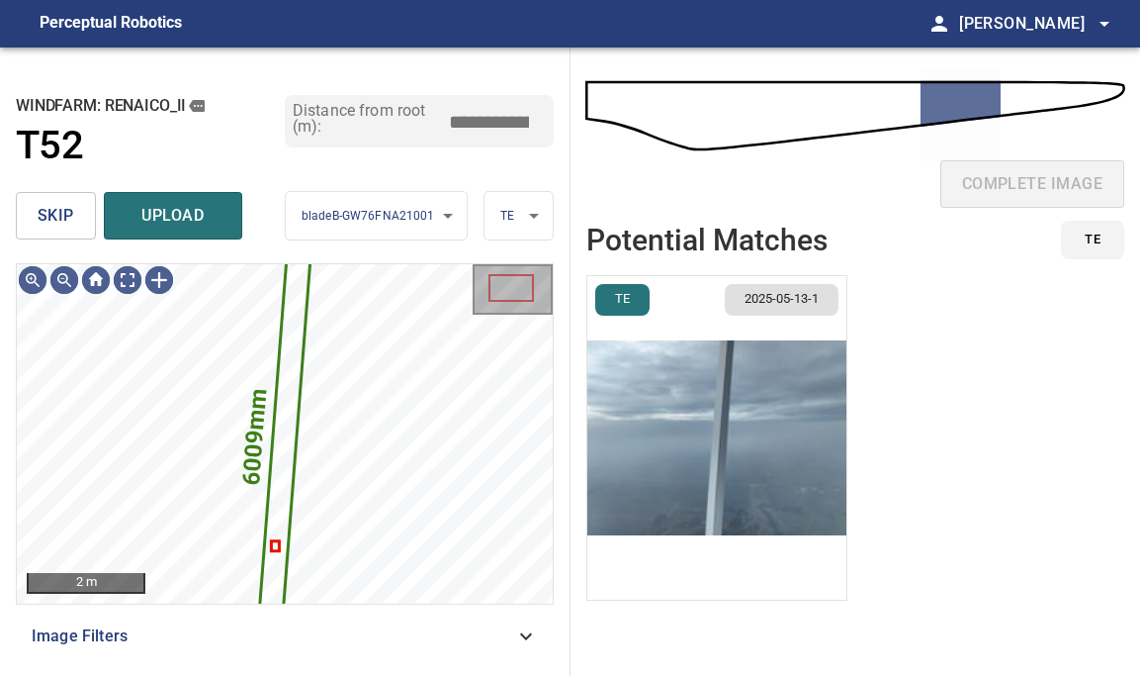
click at [47, 214] on span "skip" at bounding box center [56, 216] width 37 height 28
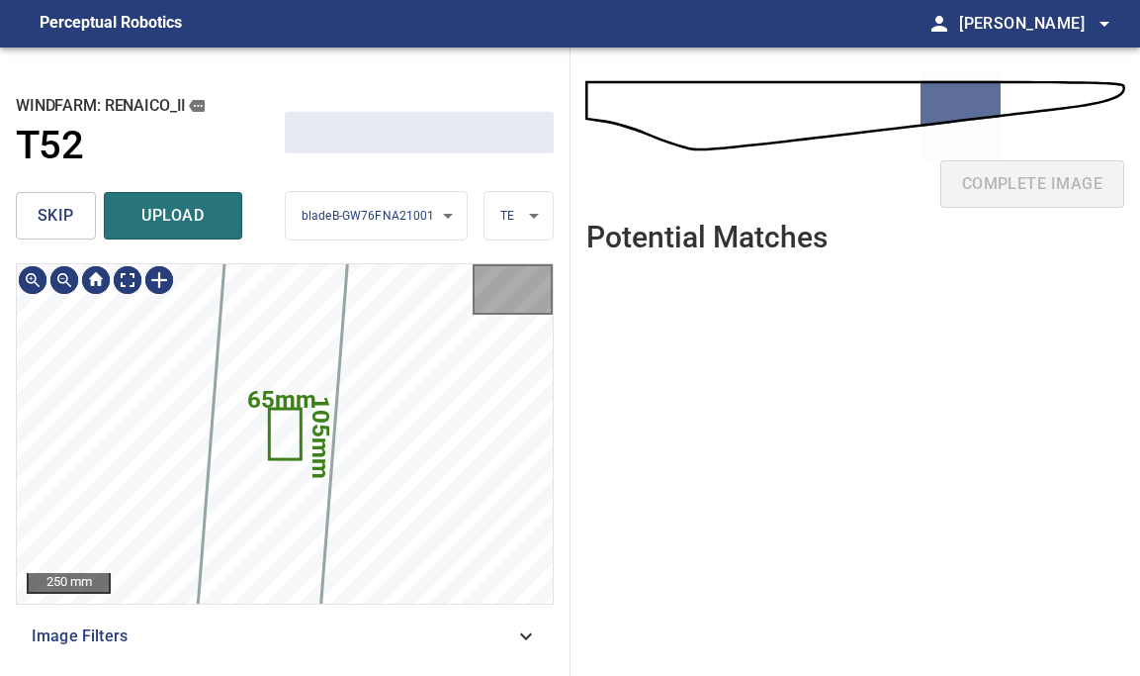
click at [47, 214] on span "skip" at bounding box center [56, 216] width 37 height 28
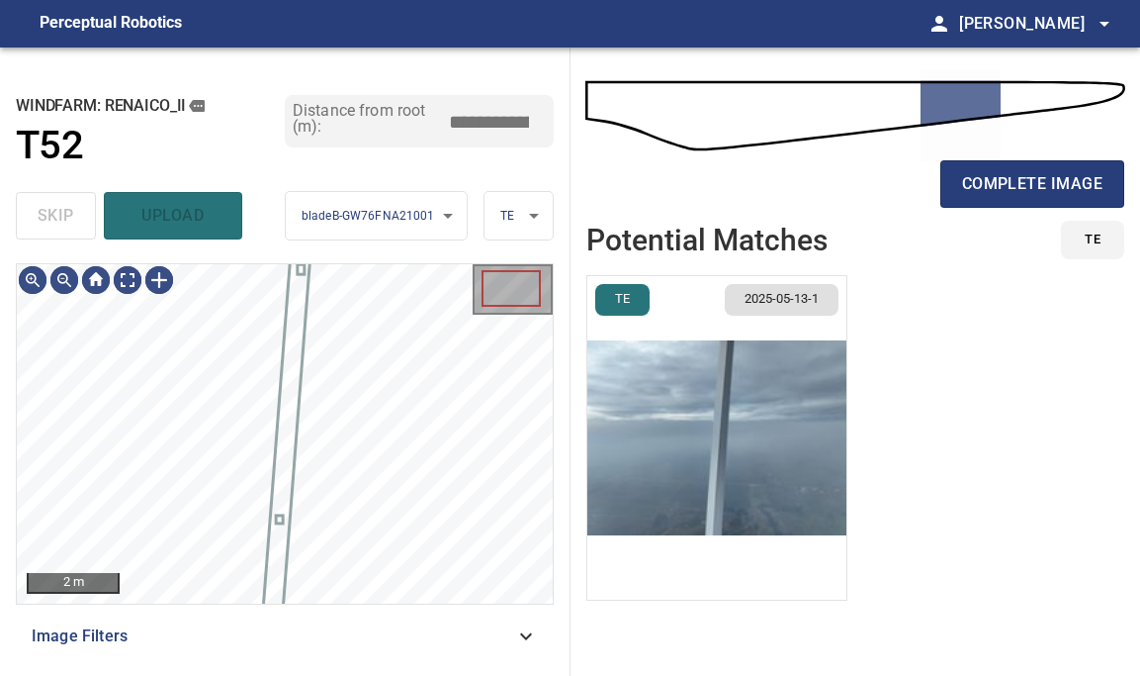
click at [47, 214] on div "skip upload" at bounding box center [150, 215] width 269 height 63
type input "*****"
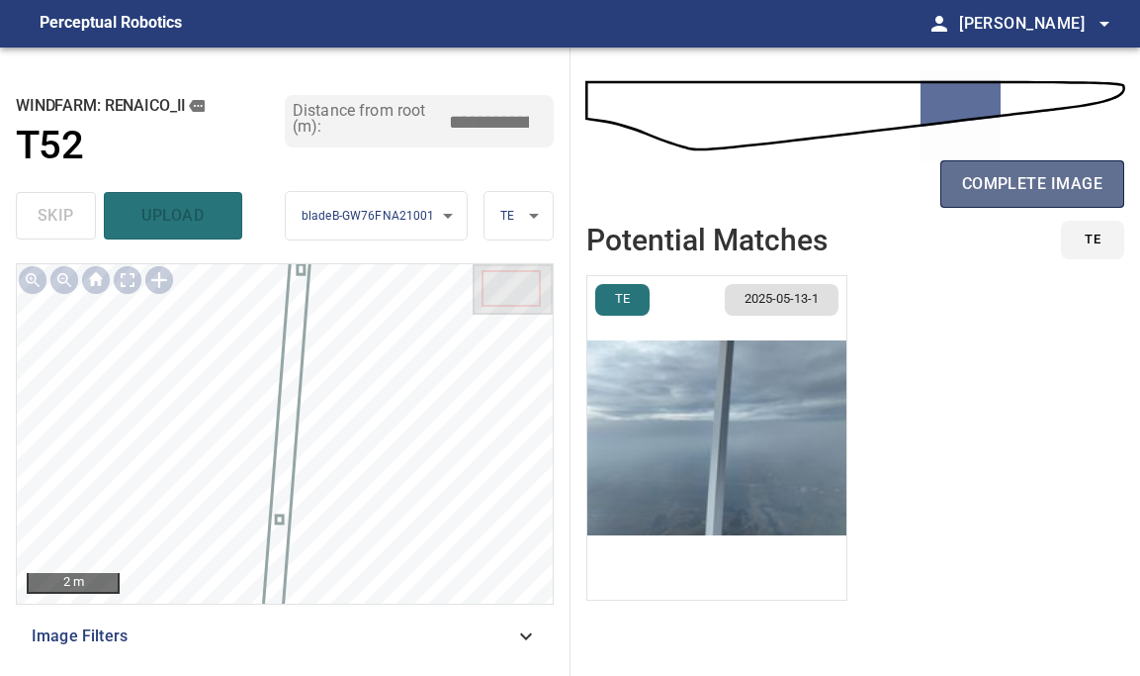
click at [1046, 163] on button "complete image" at bounding box center [1033, 183] width 184 height 47
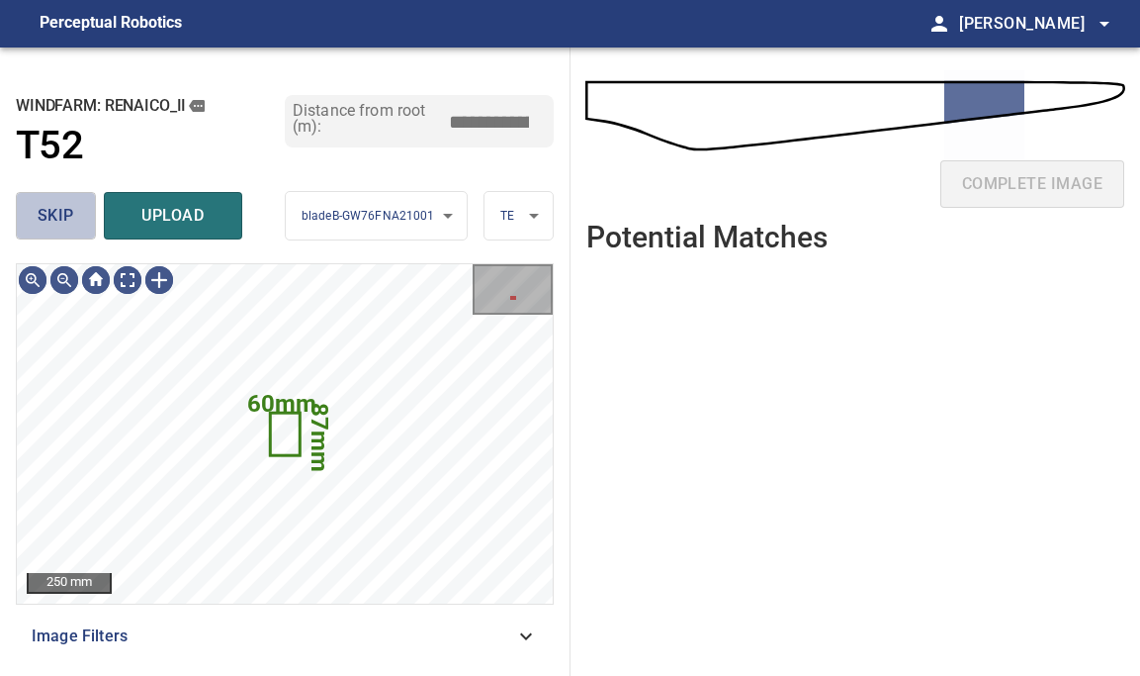
click at [61, 215] on span "skip" at bounding box center [56, 216] width 37 height 28
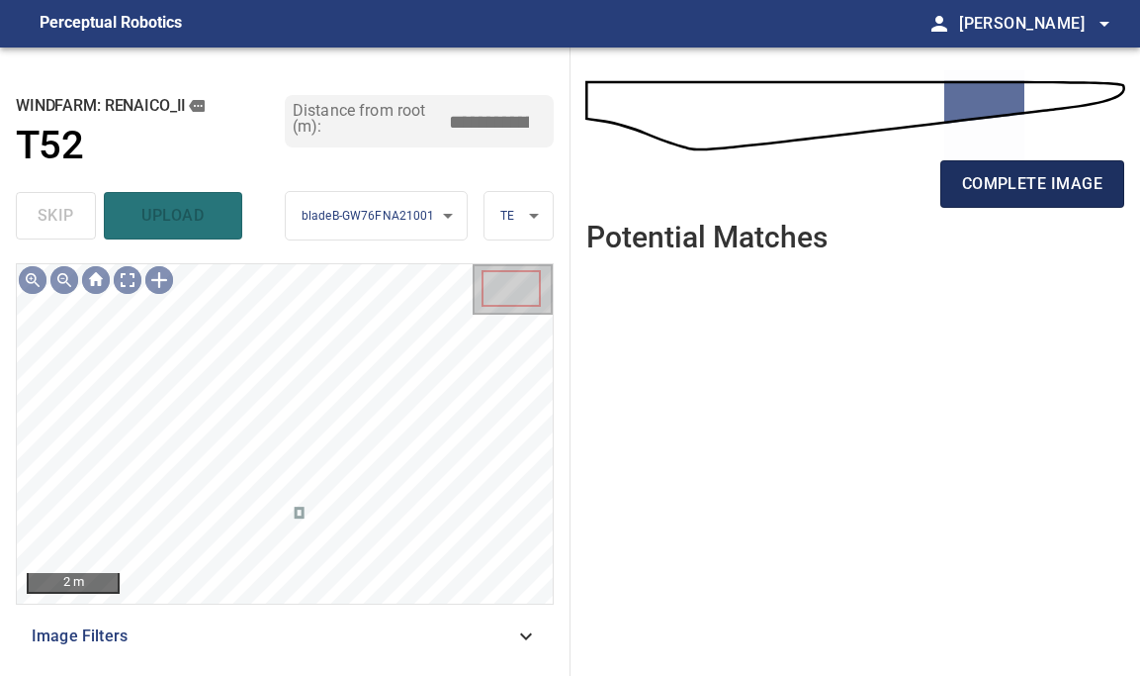
click at [1061, 176] on span "complete image" at bounding box center [1032, 184] width 140 height 28
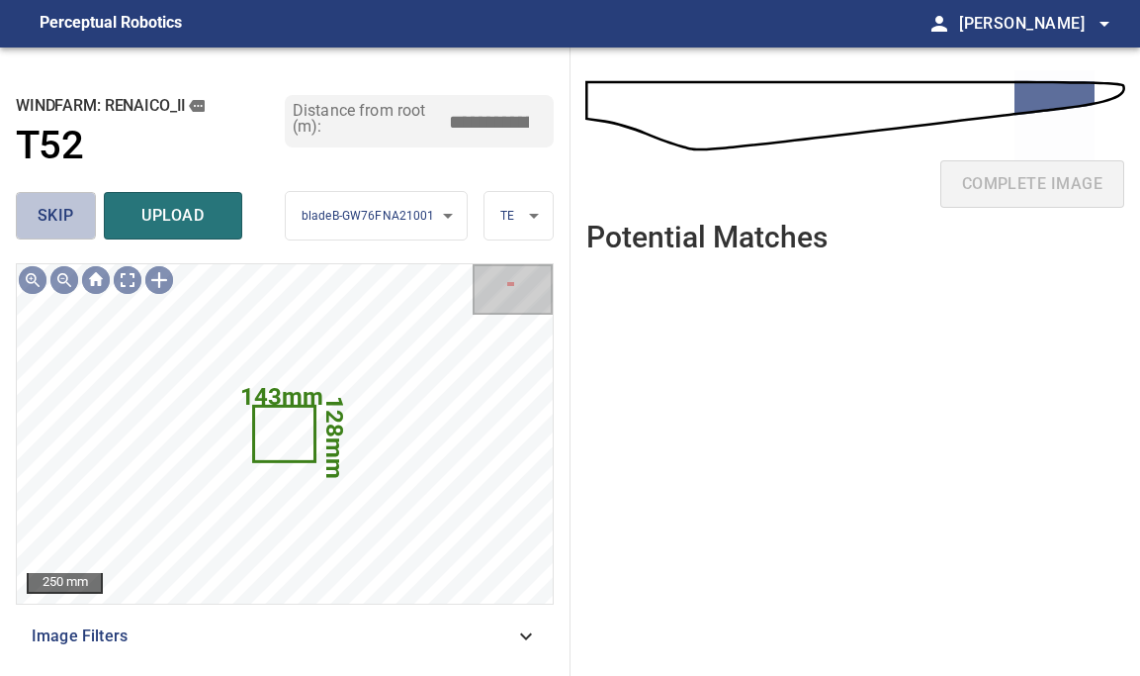
click at [67, 215] on span "skip" at bounding box center [56, 216] width 37 height 28
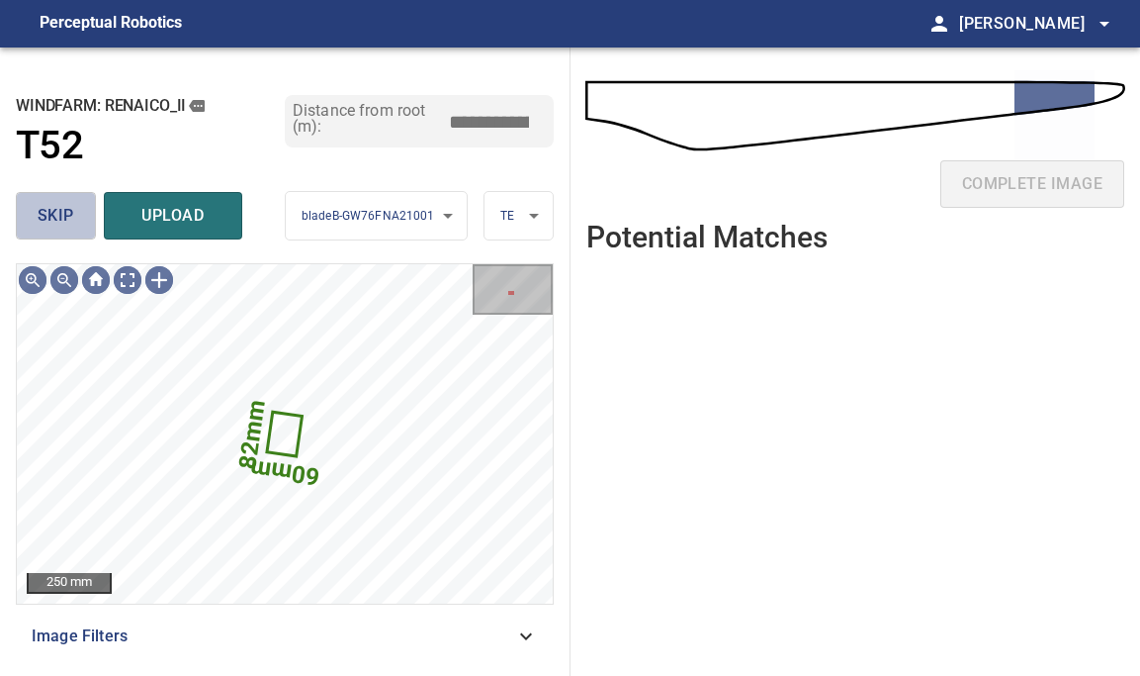
click at [67, 215] on span "skip" at bounding box center [56, 216] width 37 height 28
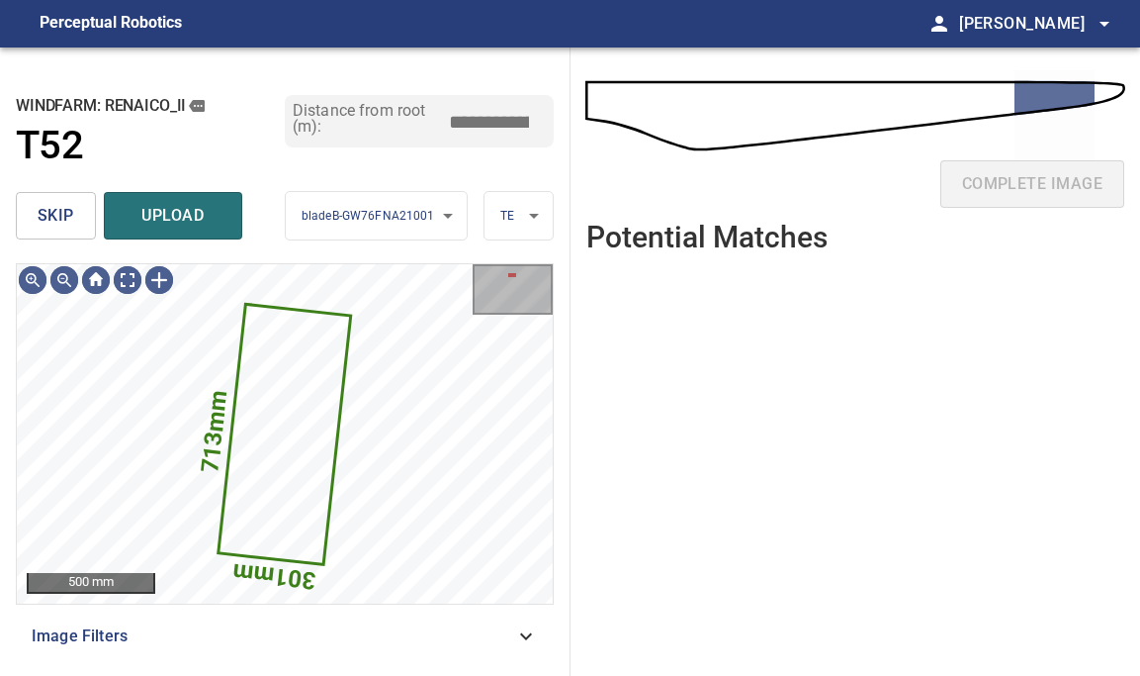
click at [67, 215] on span "skip" at bounding box center [56, 216] width 37 height 28
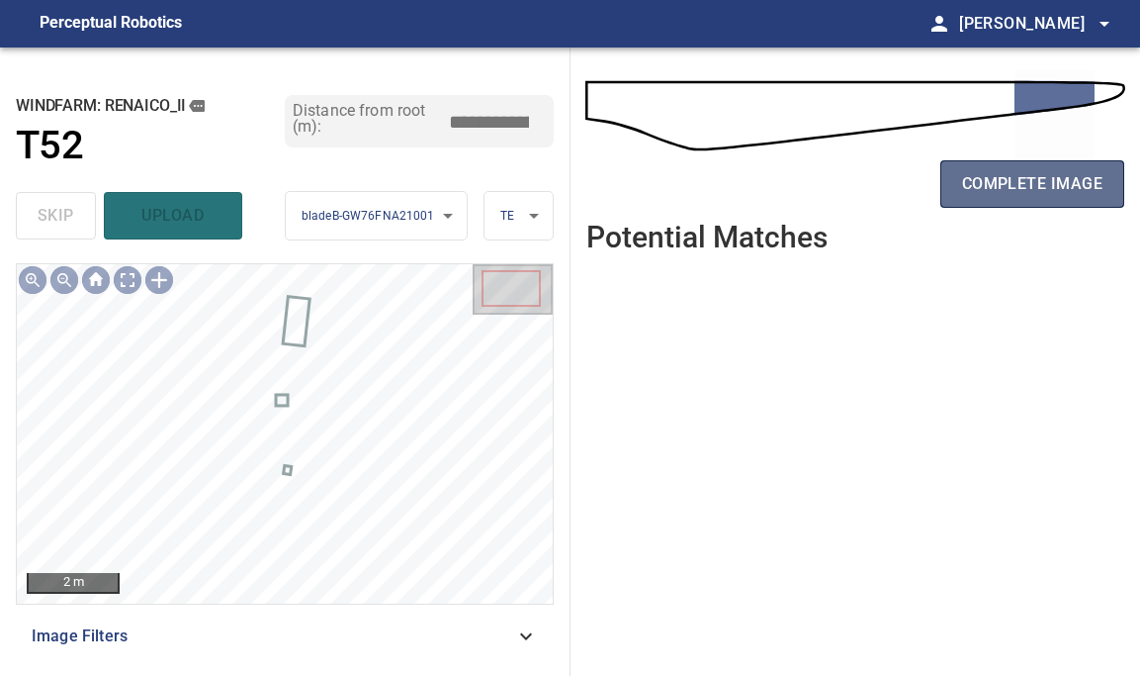
click at [1003, 189] on span "complete image" at bounding box center [1032, 184] width 140 height 28
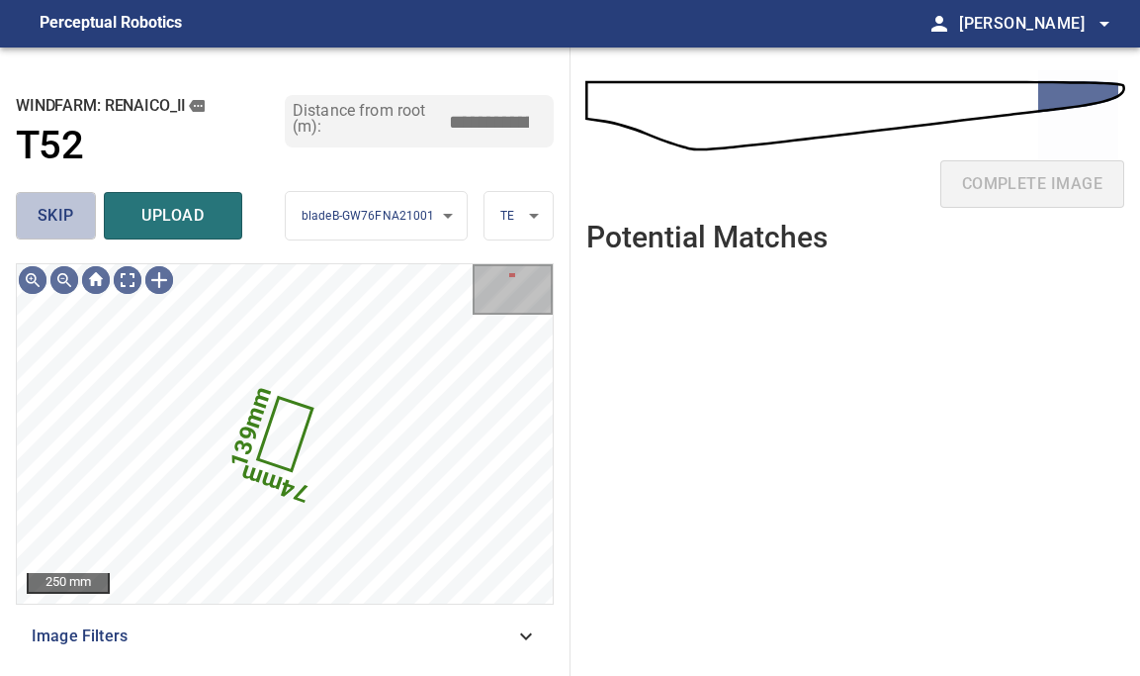
click at [64, 219] on span "skip" at bounding box center [56, 216] width 37 height 28
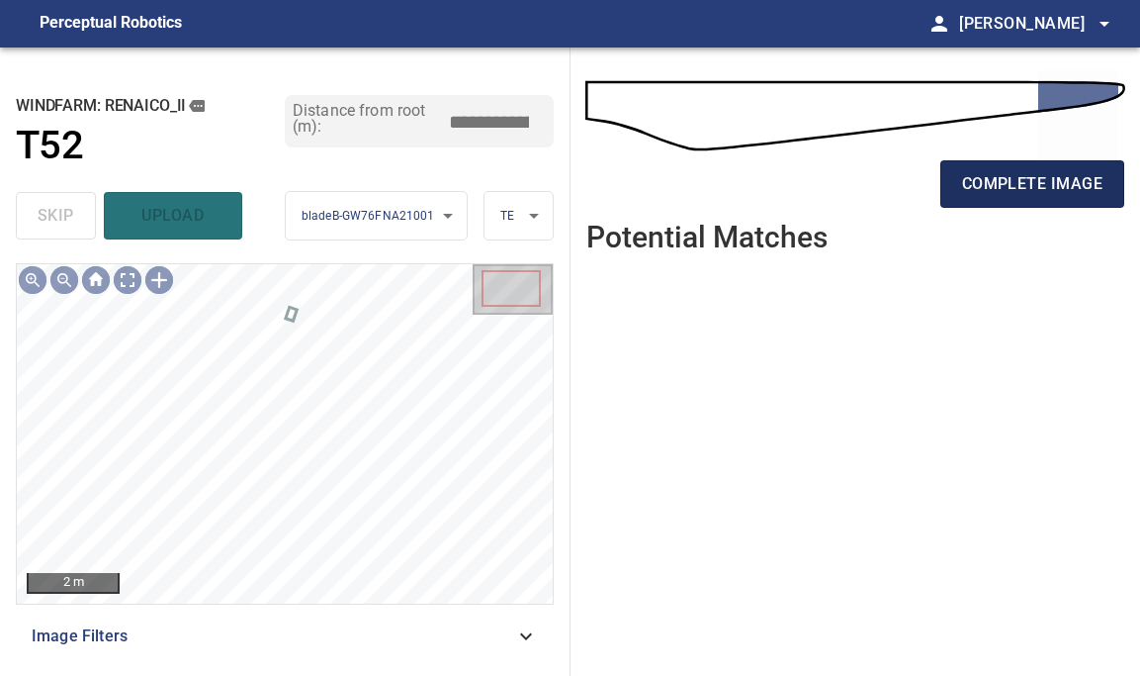
click at [1016, 185] on span "complete image" at bounding box center [1032, 184] width 140 height 28
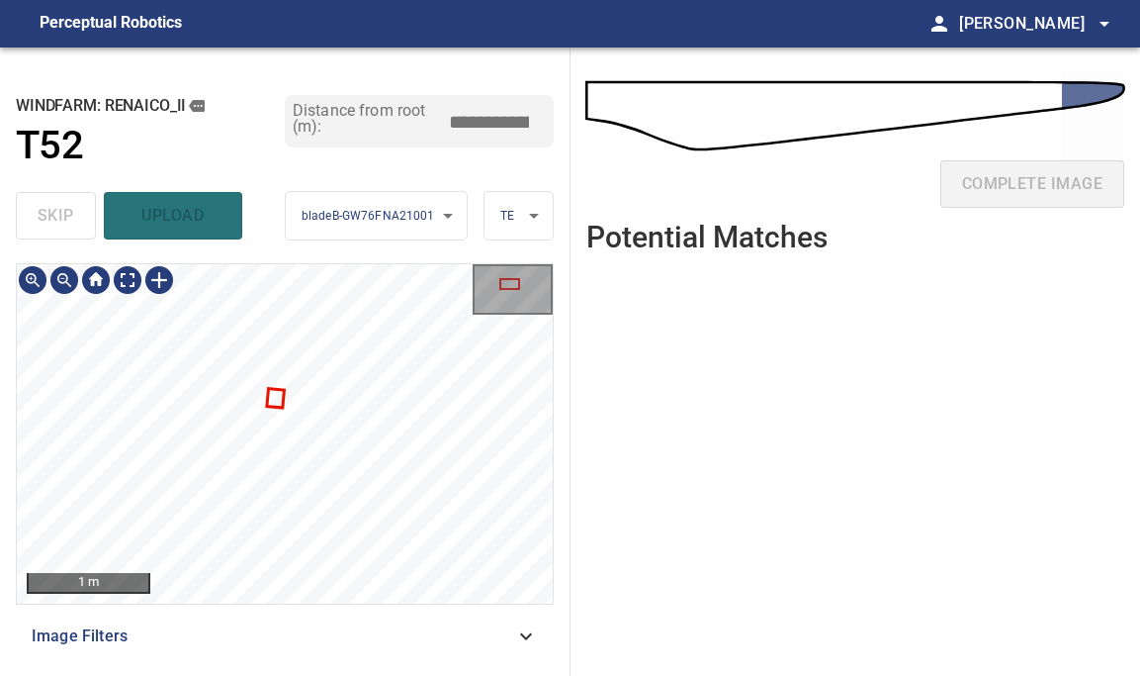
click at [271, 389] on div at bounding box center [285, 433] width 536 height 339
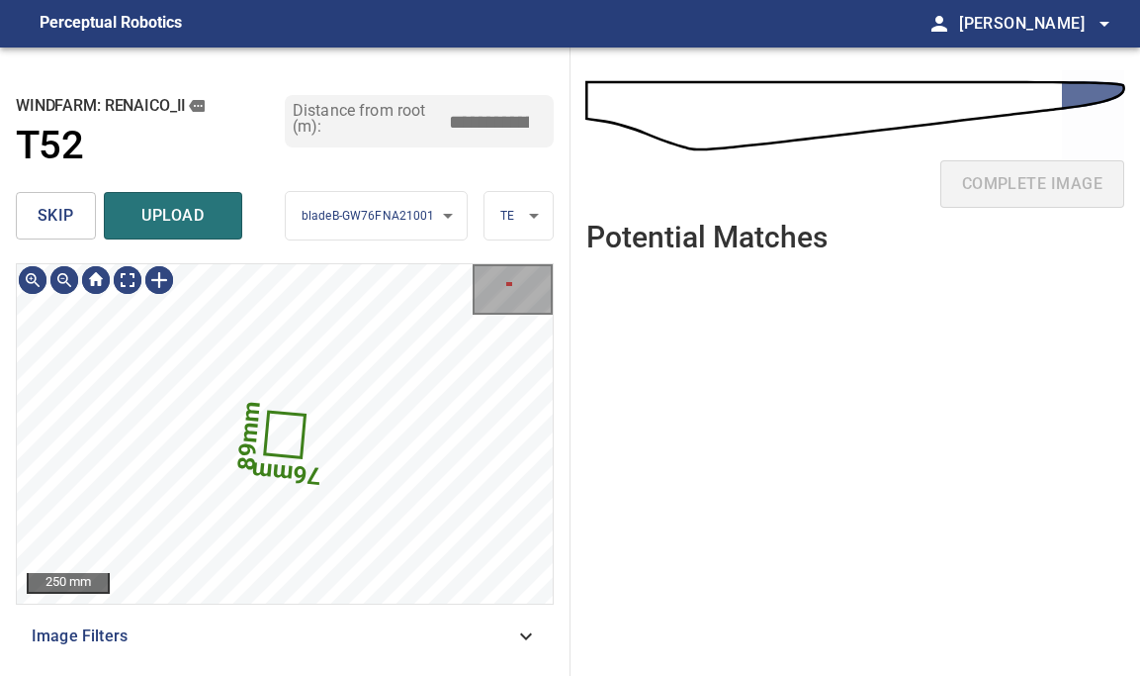
click at [52, 209] on span "skip" at bounding box center [56, 216] width 37 height 28
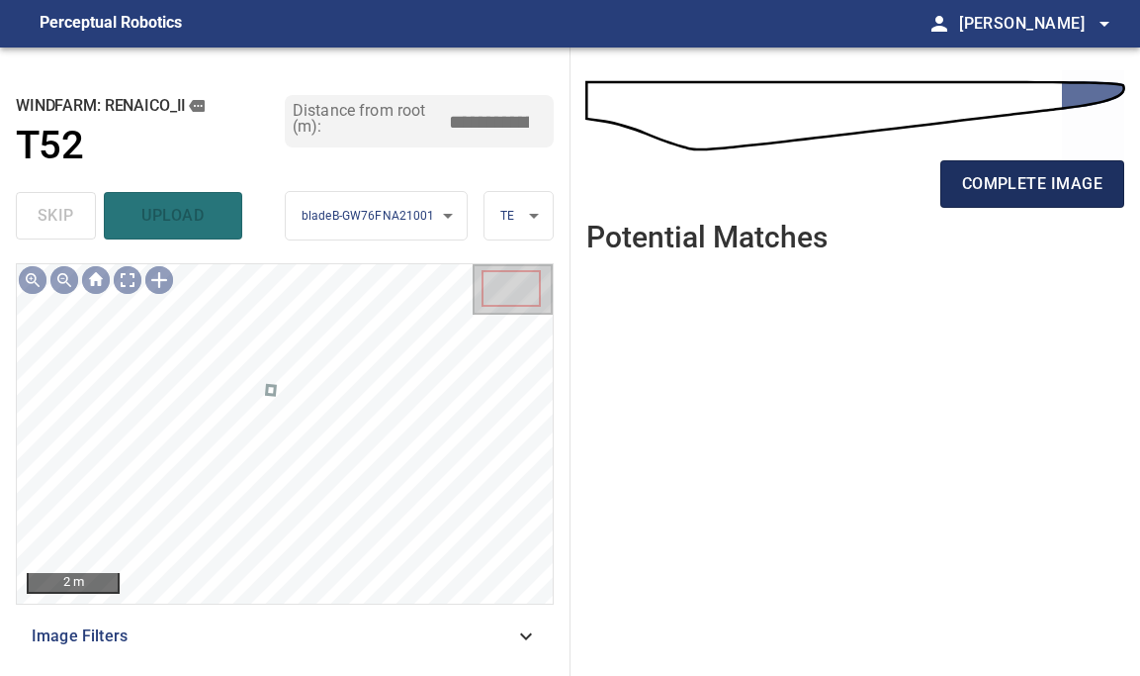
click at [1062, 179] on span "complete image" at bounding box center [1032, 184] width 140 height 28
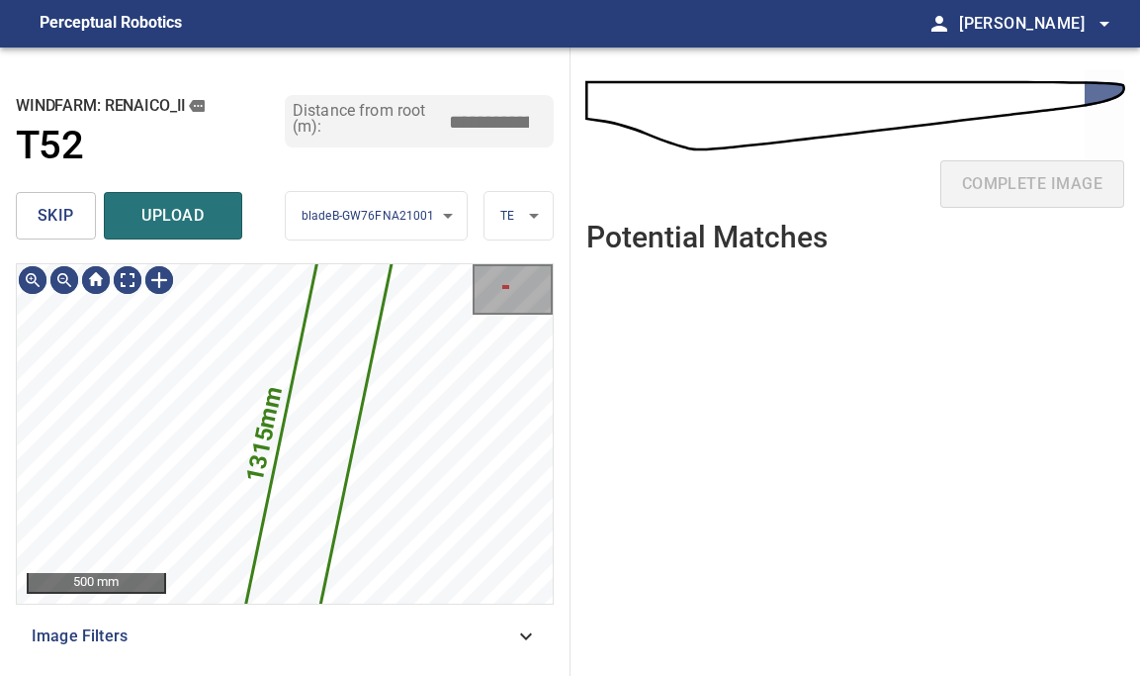
click at [86, 210] on button "skip" at bounding box center [56, 215] width 80 height 47
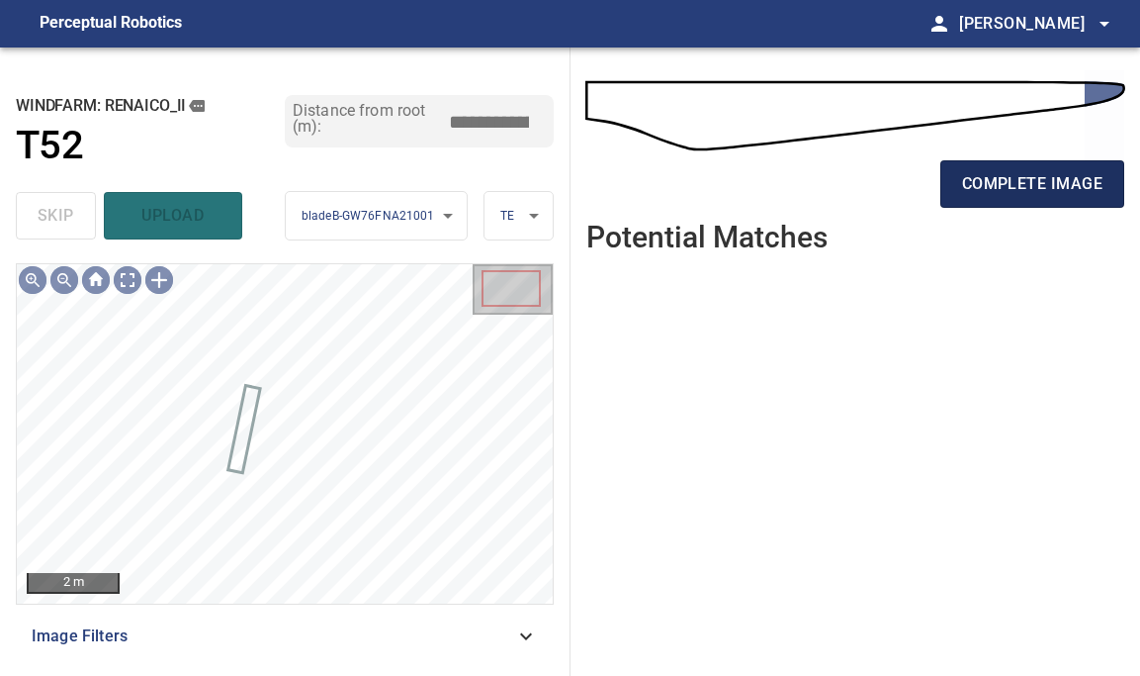
click at [1023, 176] on span "complete image" at bounding box center [1032, 184] width 140 height 28
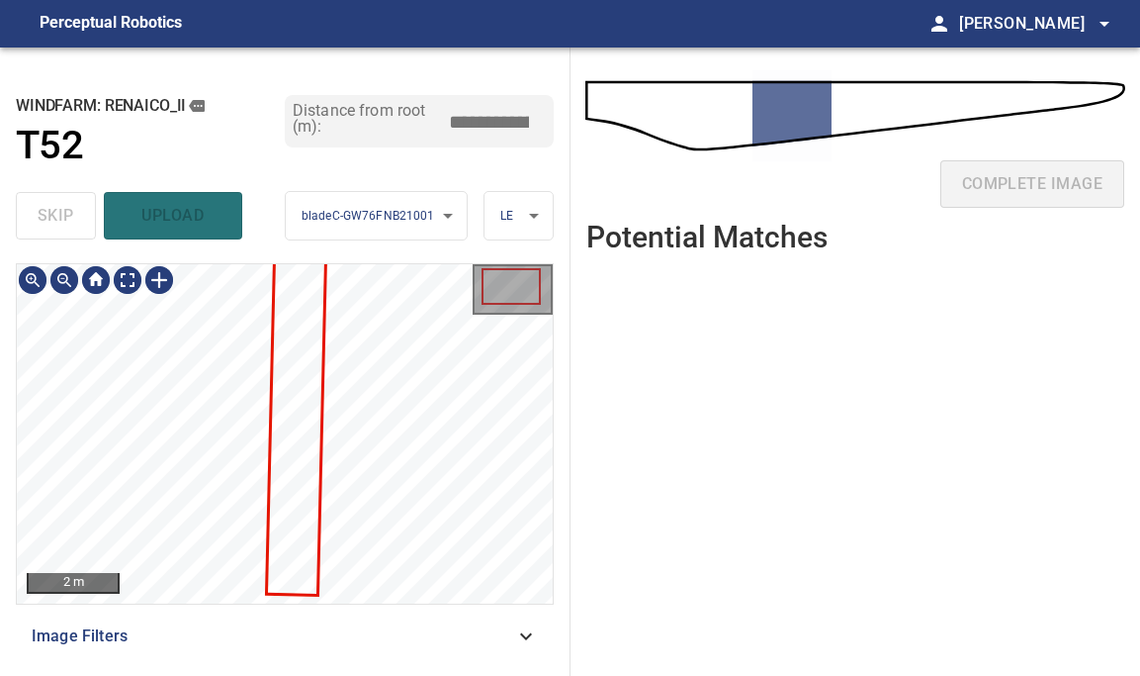
click at [223, 615] on div "2 m Image Filters" at bounding box center [285, 461] width 538 height 397
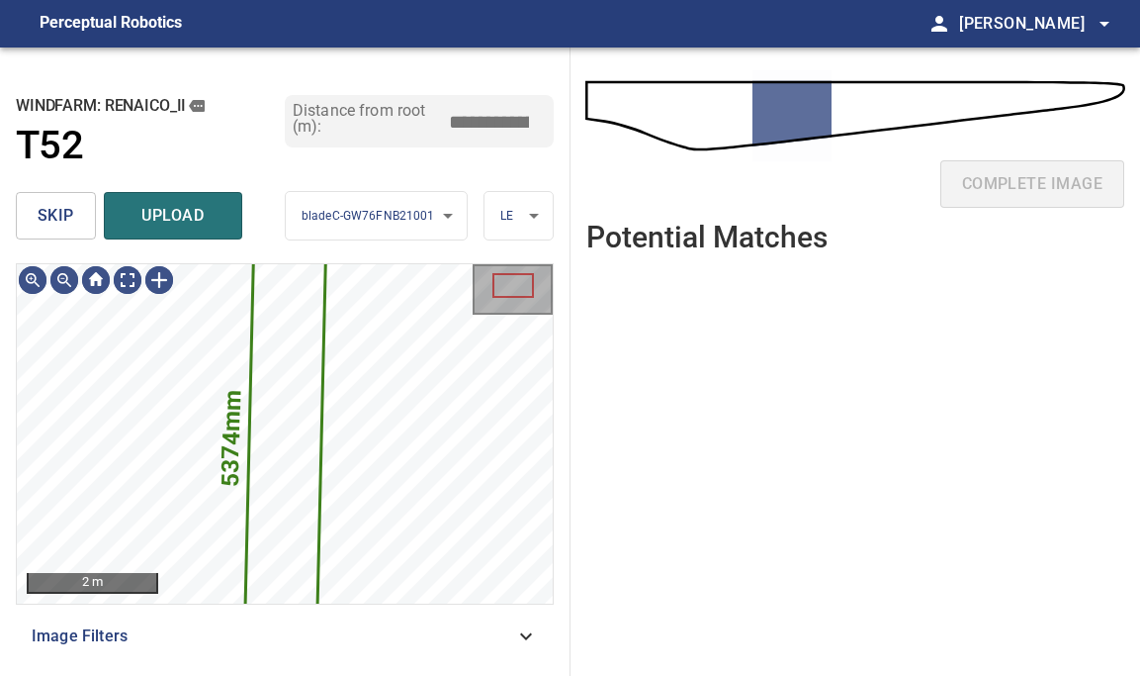
click at [58, 204] on span "skip" at bounding box center [56, 216] width 37 height 28
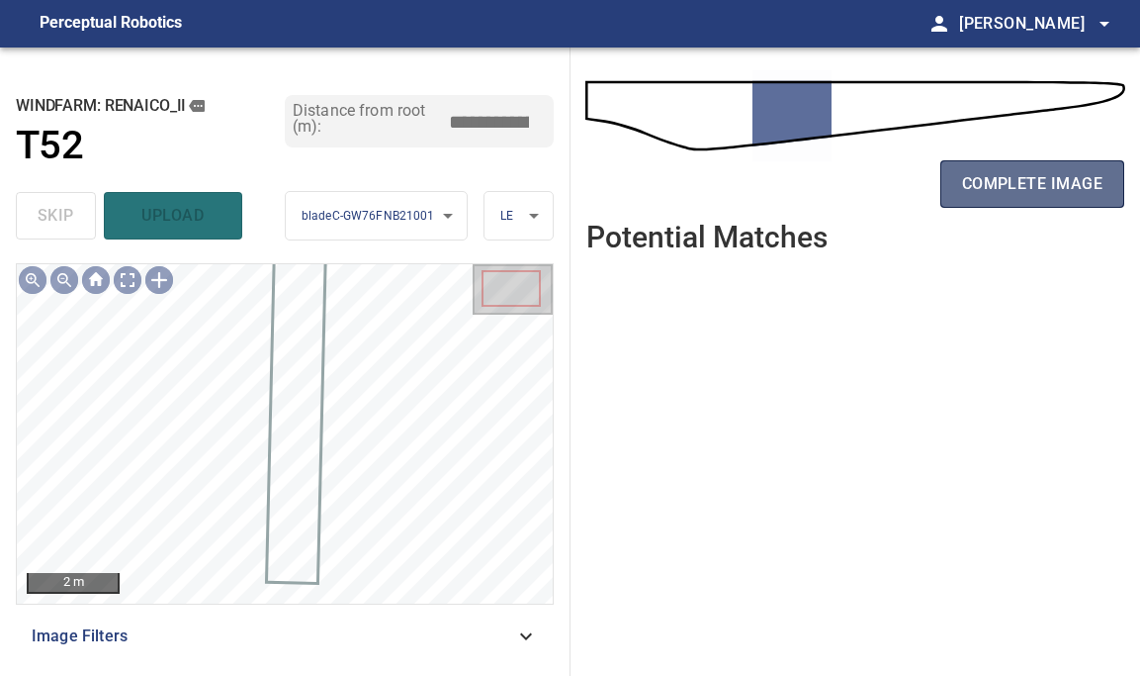
click at [1036, 178] on span "complete image" at bounding box center [1032, 184] width 140 height 28
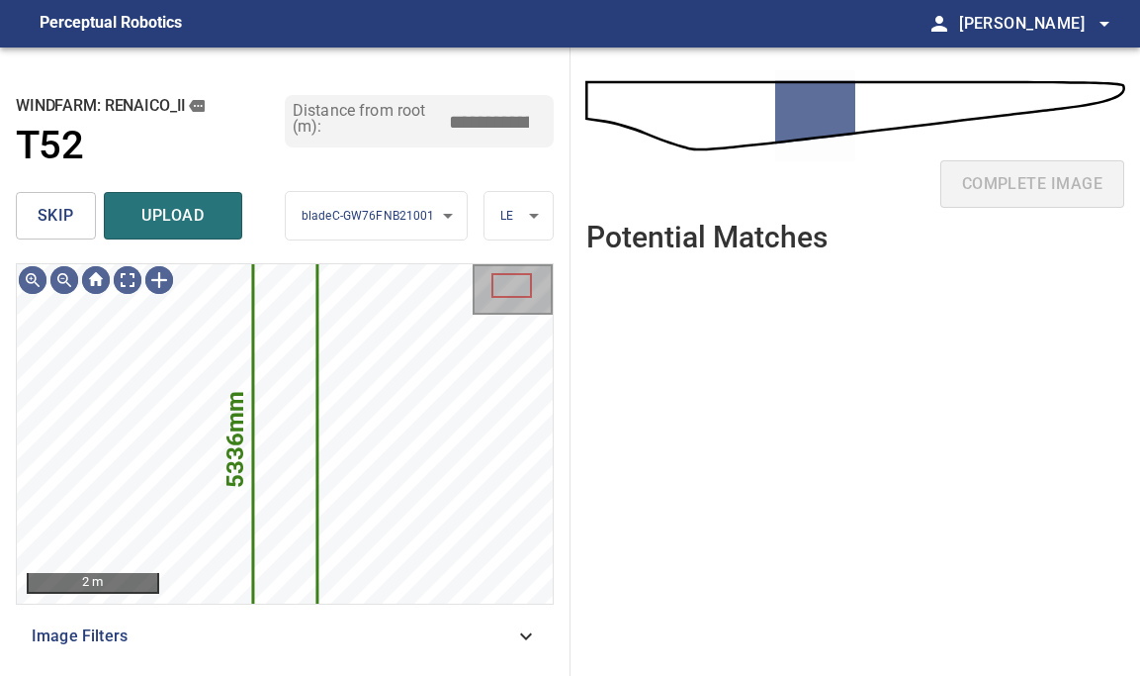
click at [44, 207] on span "skip" at bounding box center [56, 216] width 37 height 28
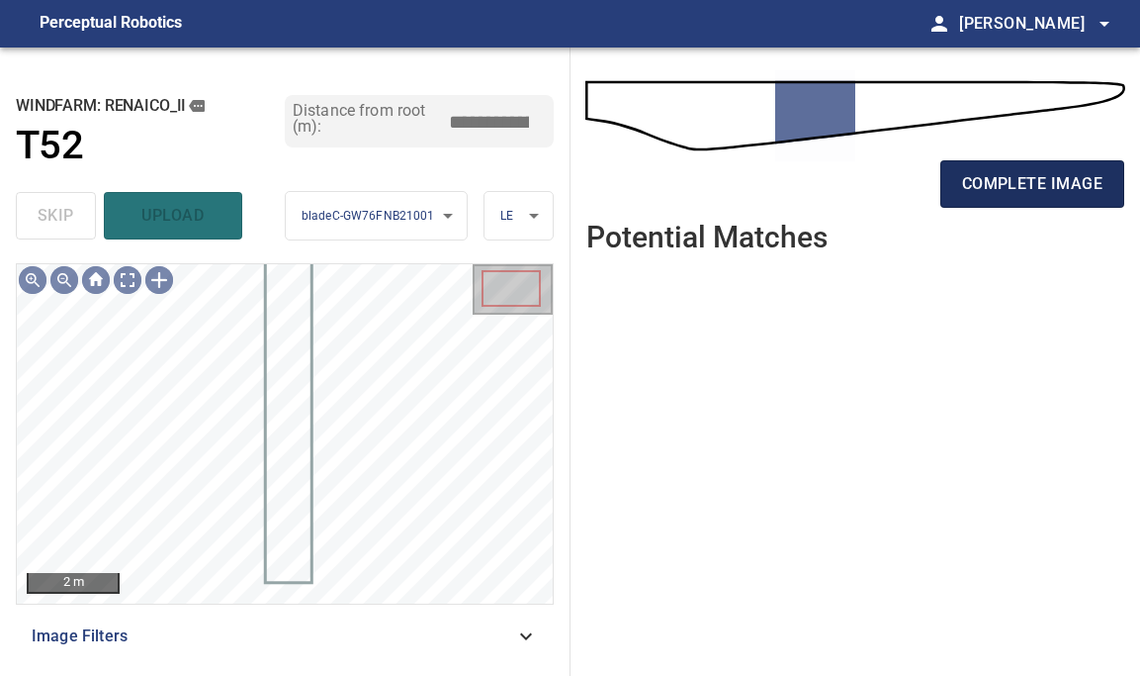
click at [1025, 187] on span "complete image" at bounding box center [1032, 184] width 140 height 28
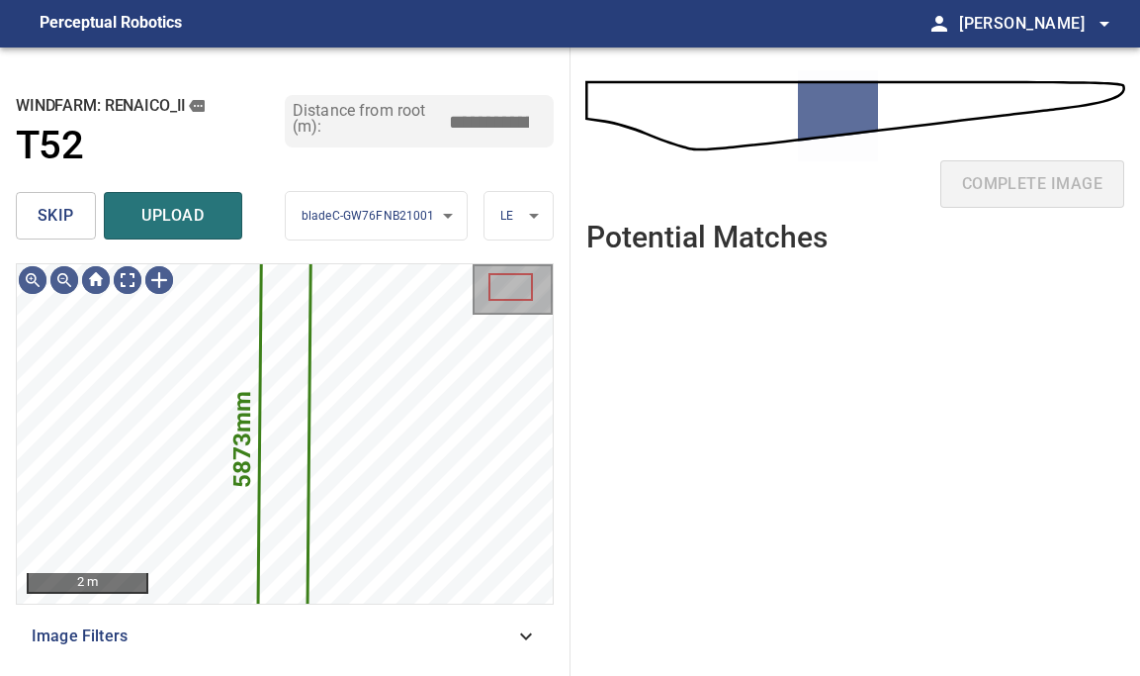
click at [66, 215] on span "skip" at bounding box center [56, 216] width 37 height 28
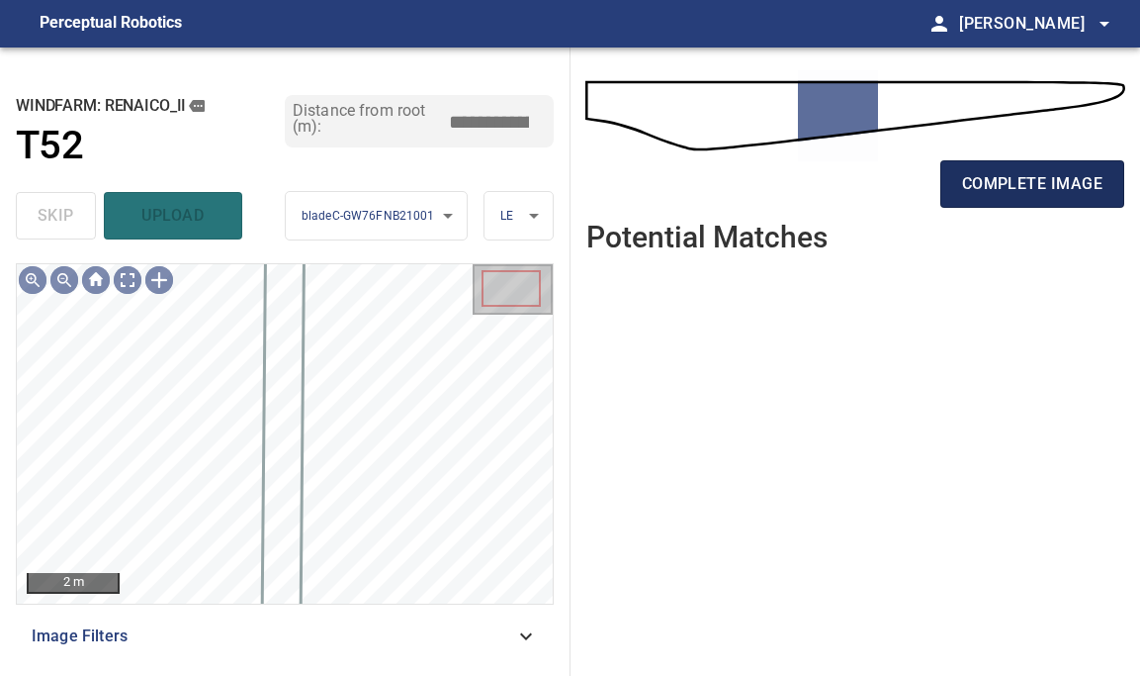
click at [1048, 192] on span "complete image" at bounding box center [1032, 184] width 140 height 28
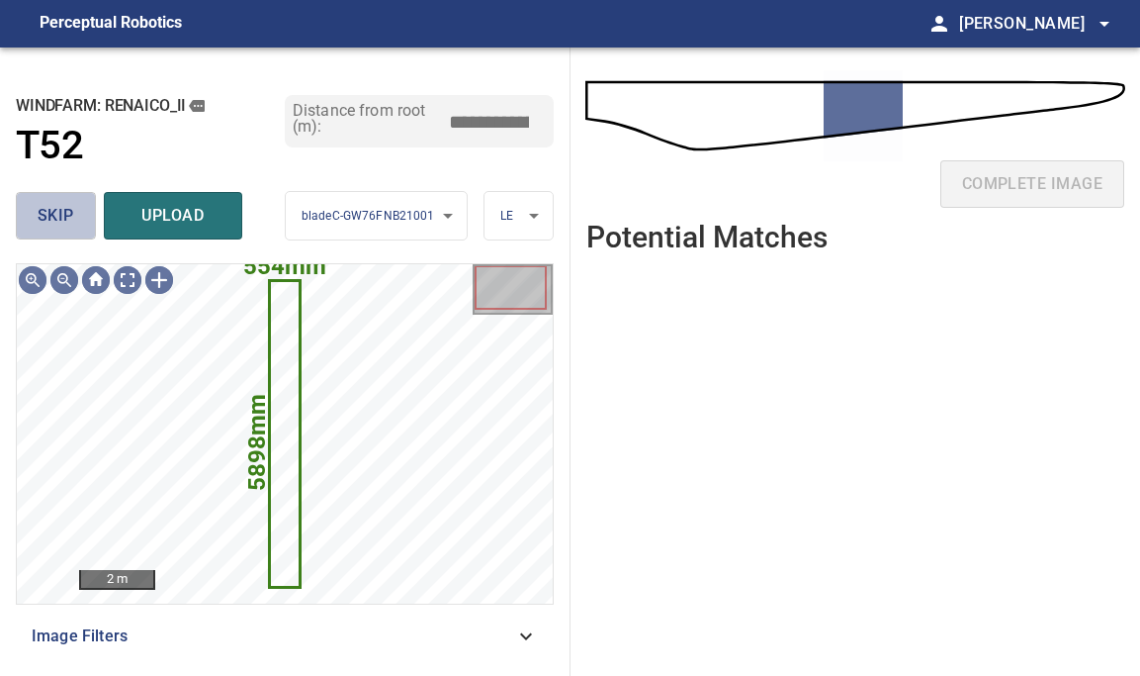
click at [63, 223] on span "skip" at bounding box center [56, 216] width 37 height 28
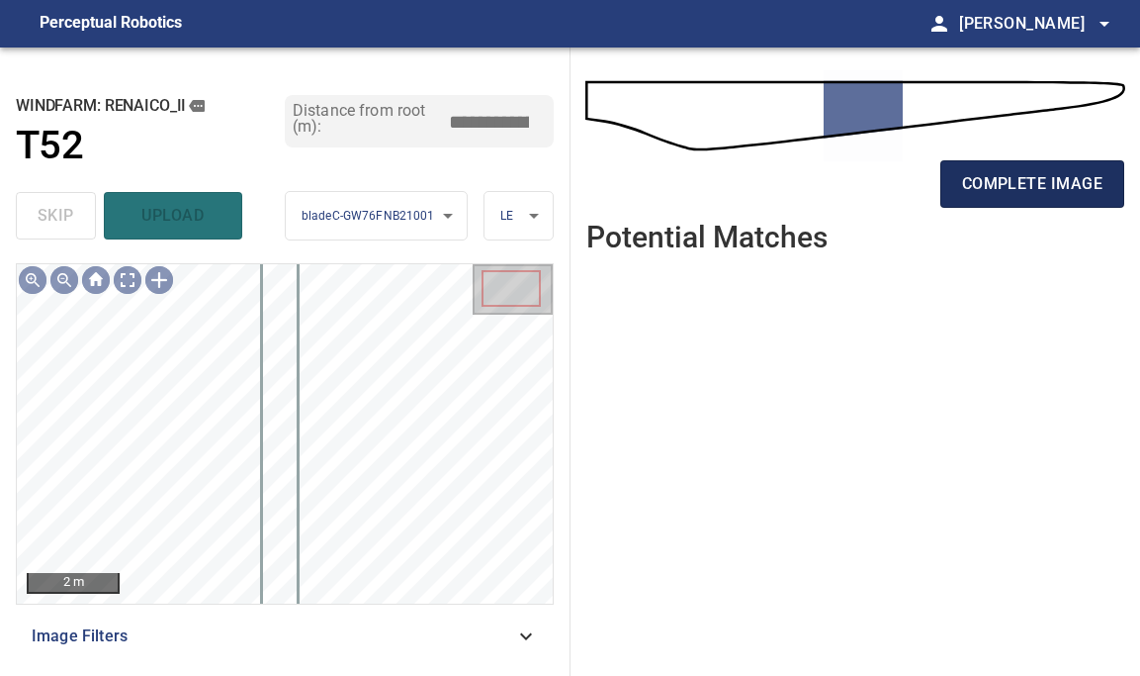
click at [1044, 184] on span "complete image" at bounding box center [1032, 184] width 140 height 28
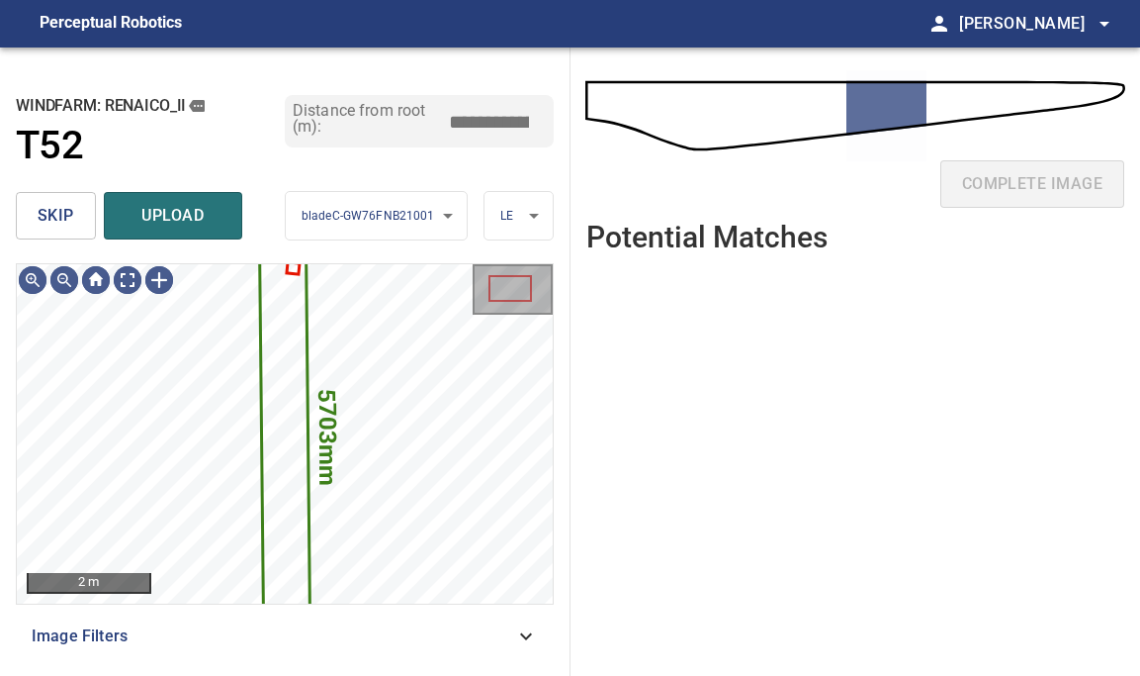
click at [67, 221] on span "skip" at bounding box center [56, 216] width 37 height 28
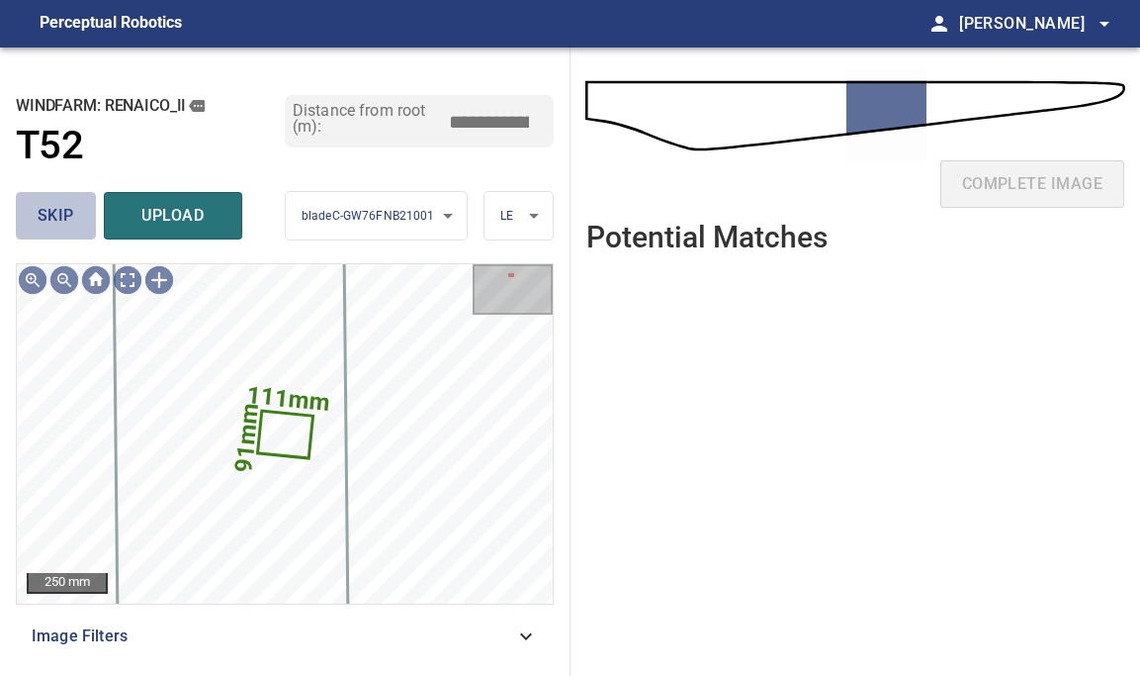
click at [67, 221] on span "skip" at bounding box center [56, 216] width 37 height 28
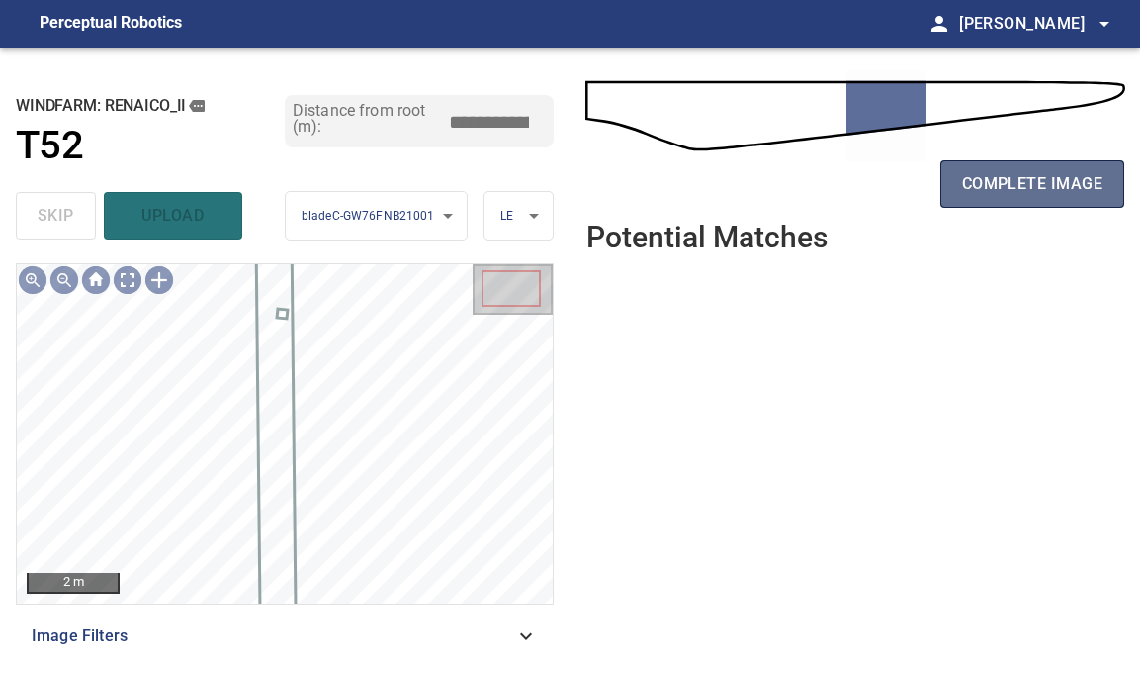
click at [1040, 182] on span "complete image" at bounding box center [1032, 184] width 140 height 28
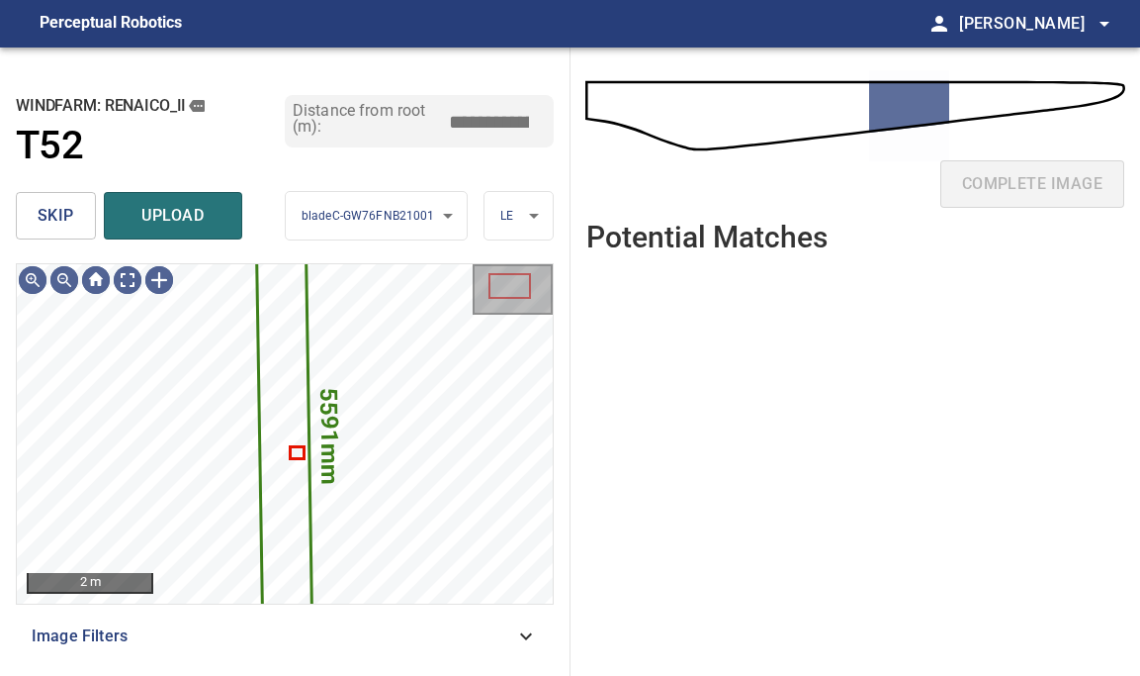
click at [42, 219] on span "skip" at bounding box center [56, 216] width 37 height 28
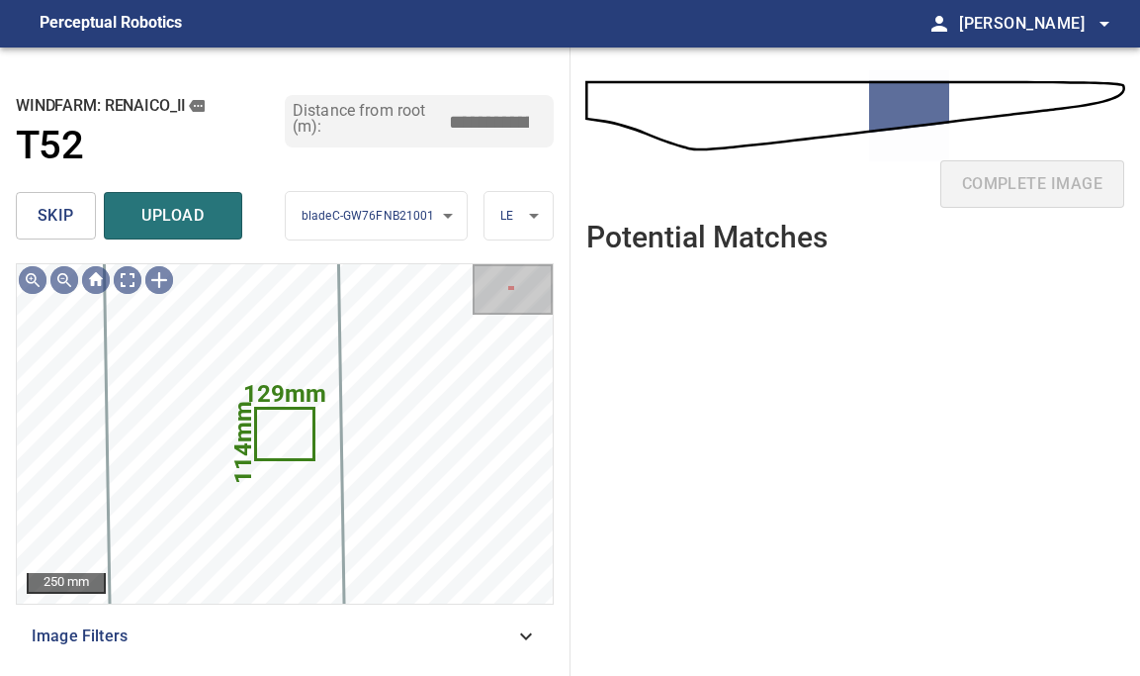
click at [31, 206] on button "skip" at bounding box center [56, 215] width 80 height 47
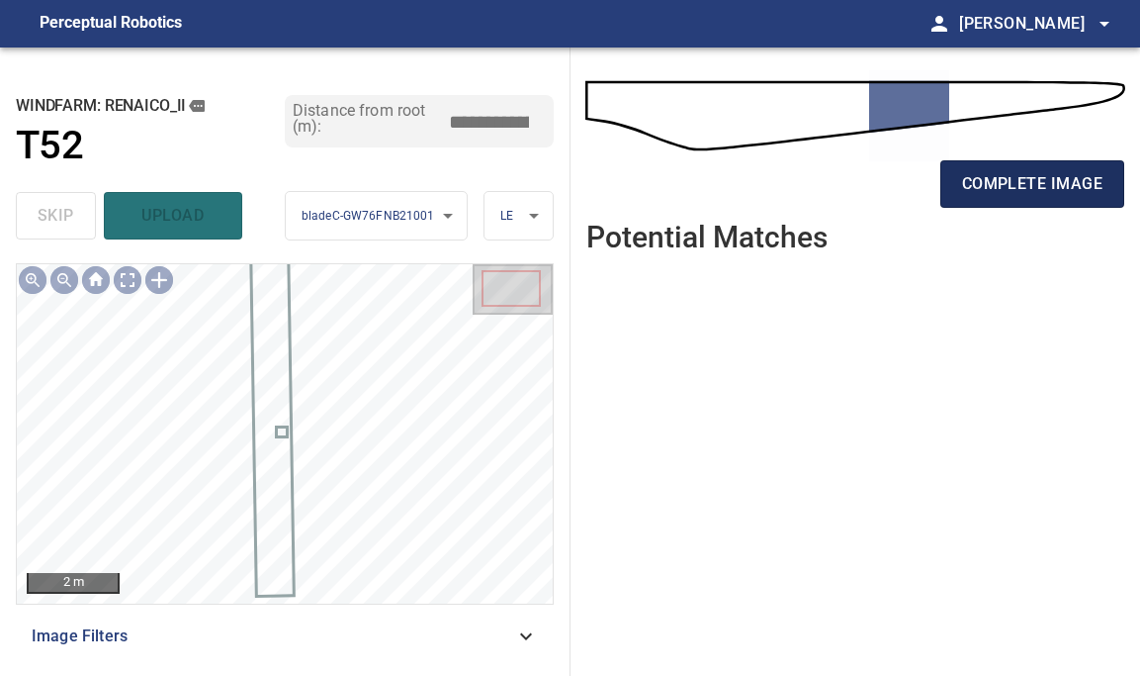
click at [1063, 181] on span "complete image" at bounding box center [1032, 184] width 140 height 28
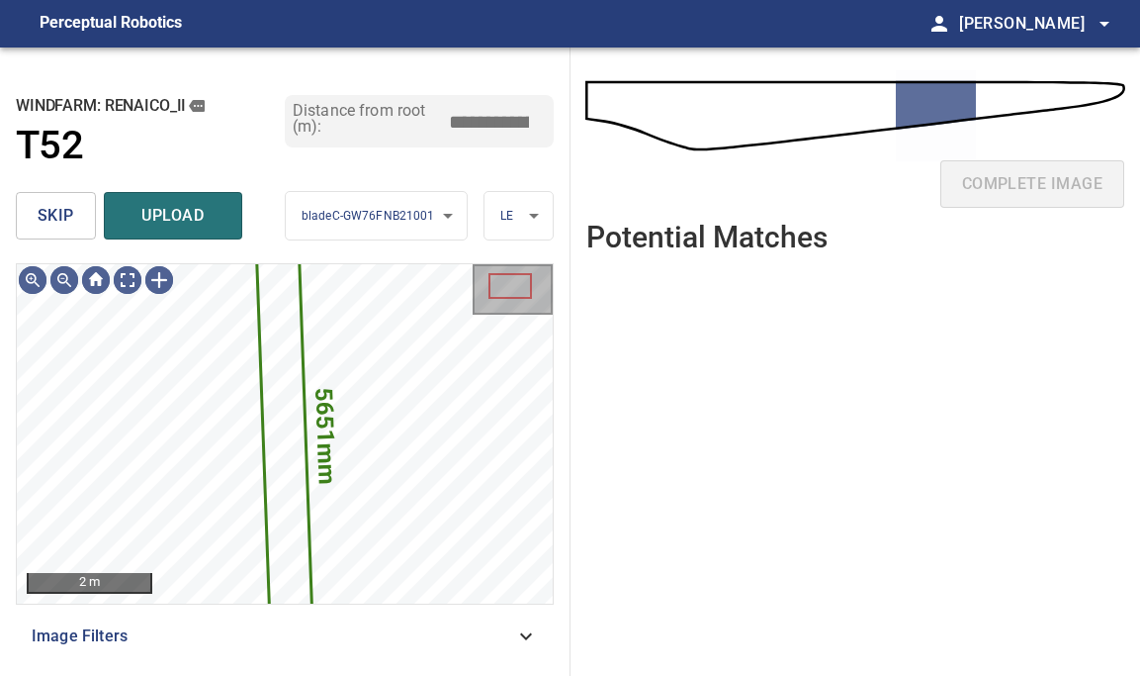
click at [37, 208] on button "skip" at bounding box center [56, 215] width 80 height 47
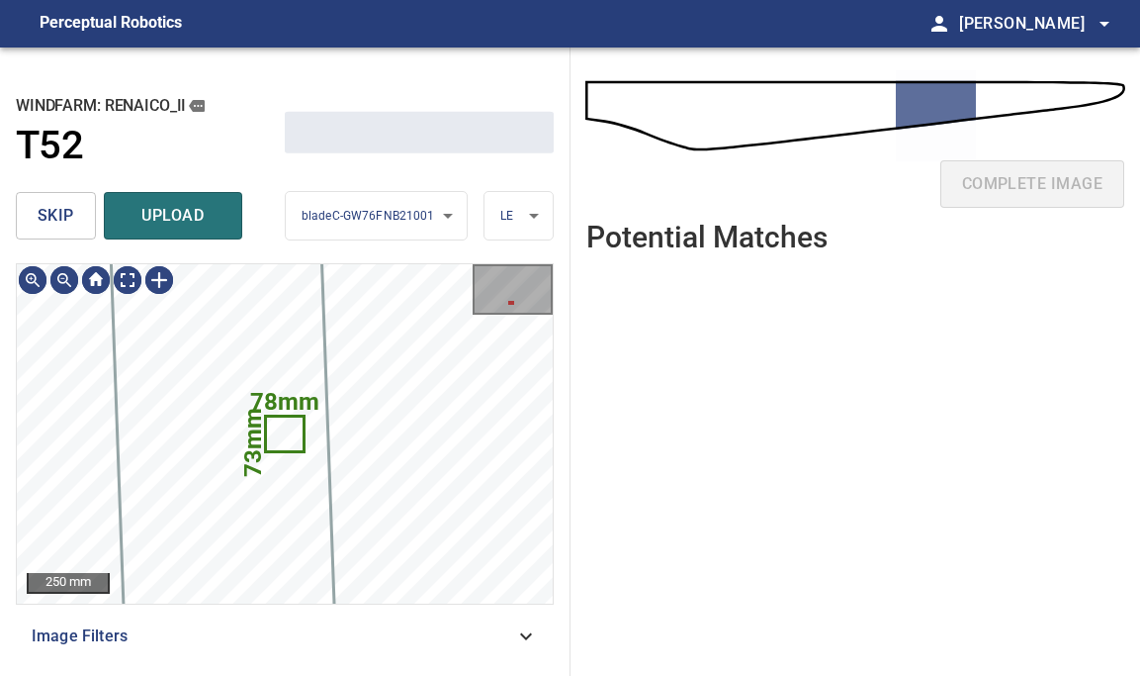
click at [37, 208] on button "skip" at bounding box center [56, 215] width 80 height 47
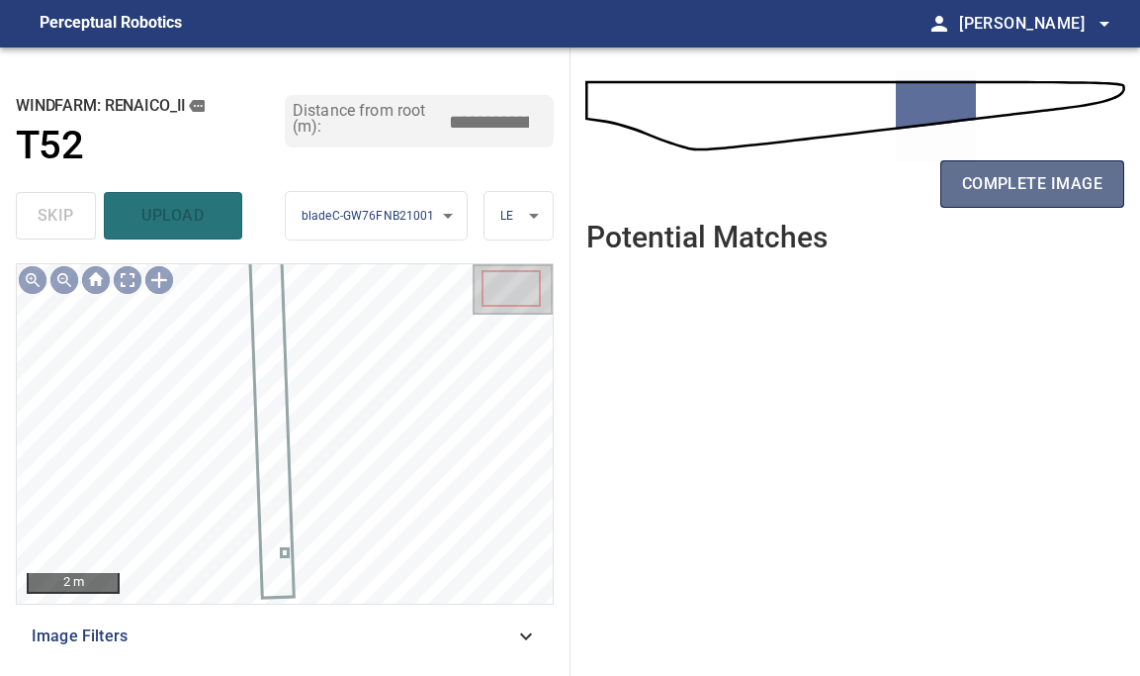
click at [979, 179] on span "complete image" at bounding box center [1032, 184] width 140 height 28
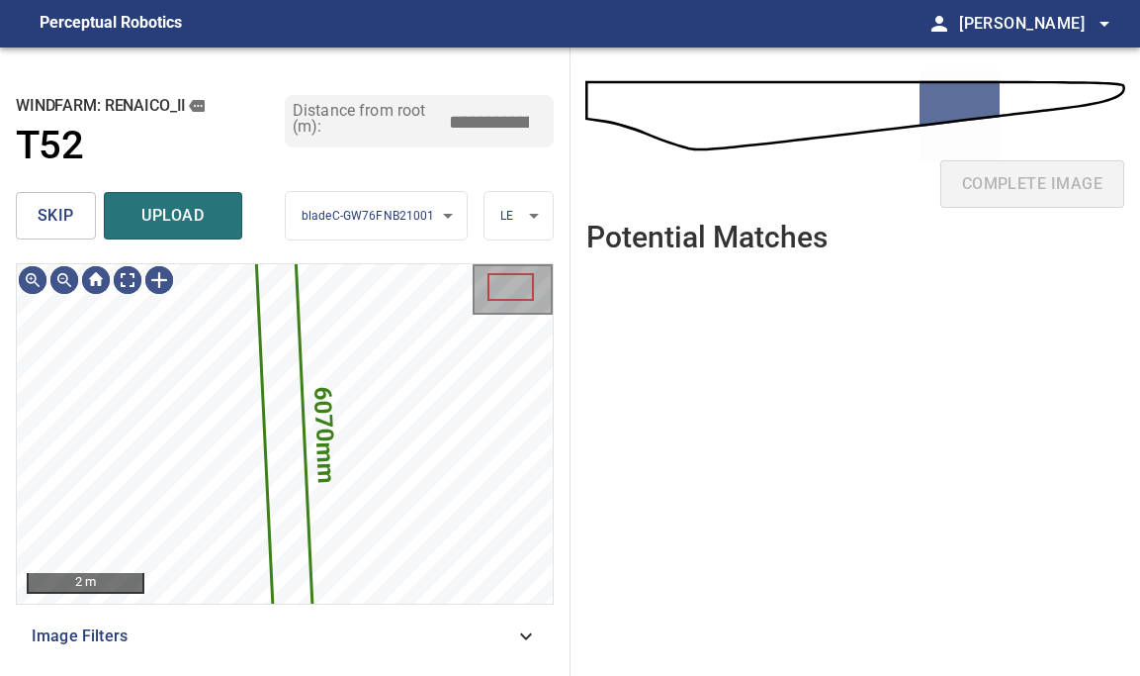
click at [63, 227] on span "skip" at bounding box center [56, 216] width 37 height 28
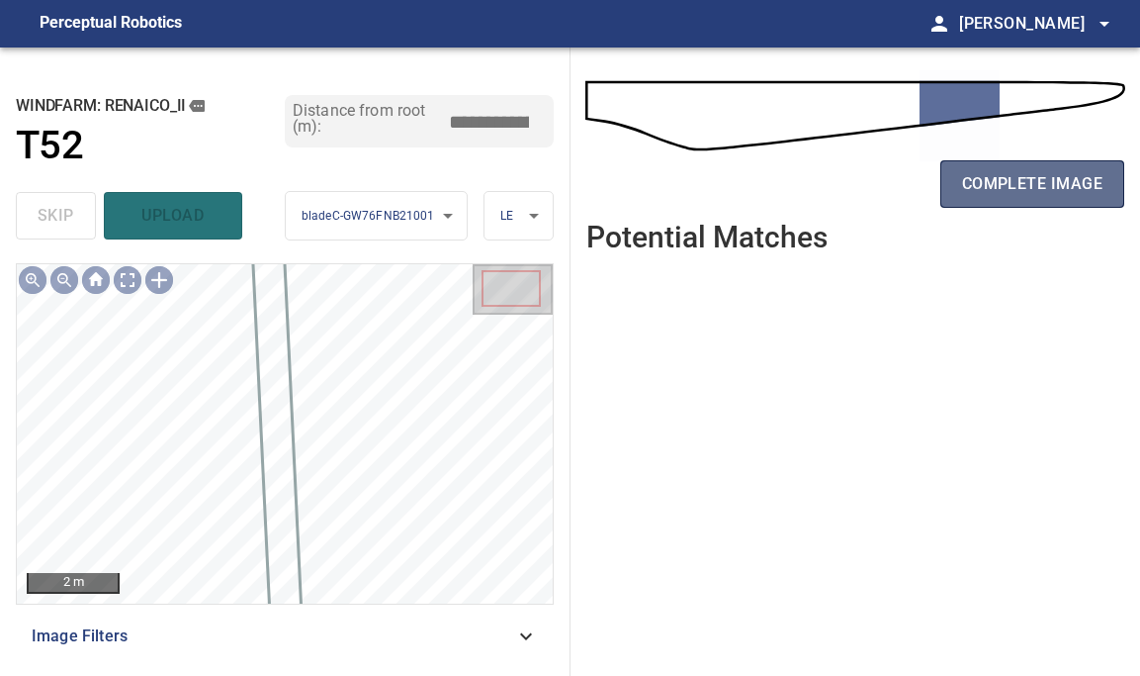
click at [1061, 174] on span "complete image" at bounding box center [1032, 184] width 140 height 28
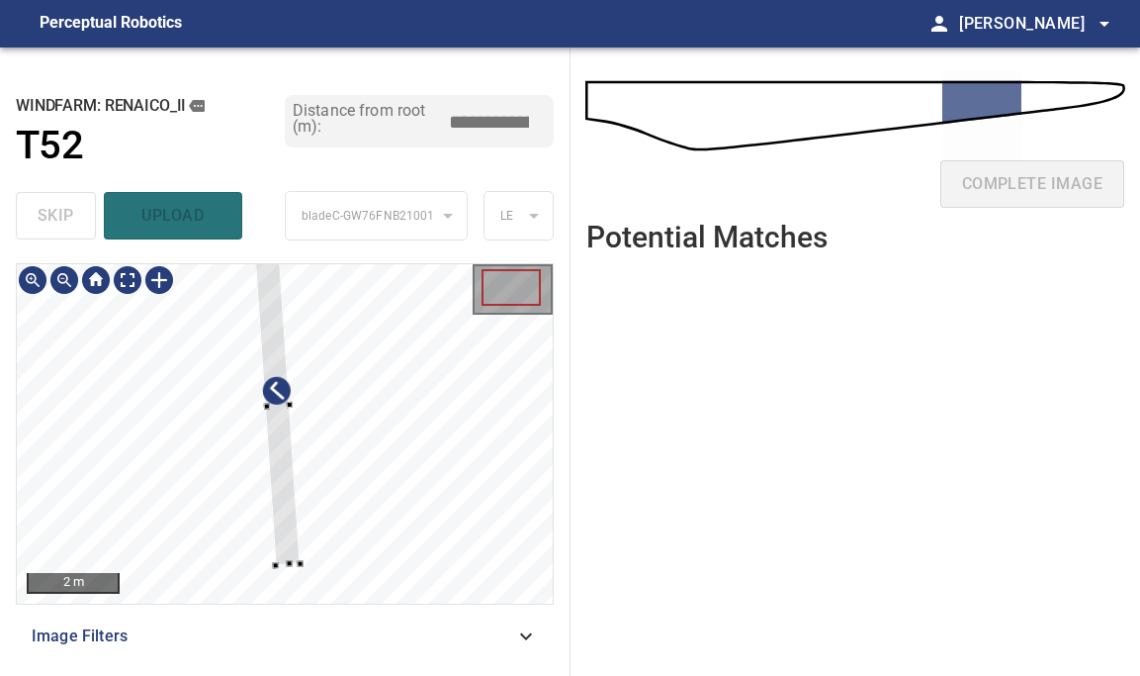
click at [292, 556] on div at bounding box center [276, 405] width 45 height 318
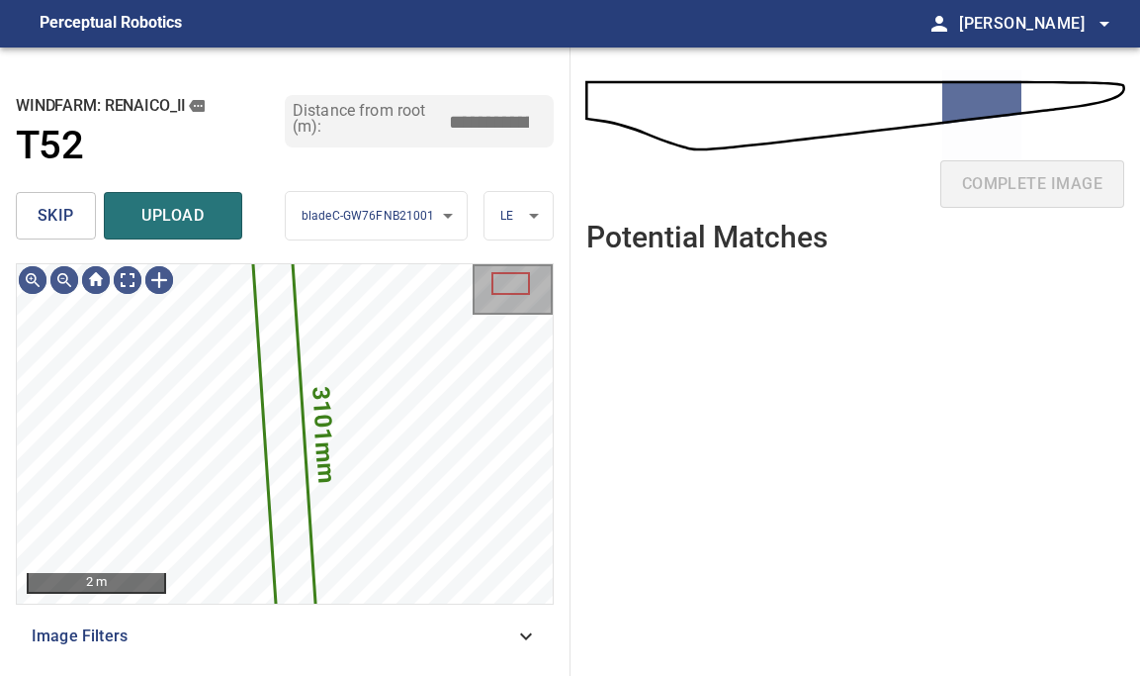
click at [78, 227] on button "skip" at bounding box center [56, 215] width 80 height 47
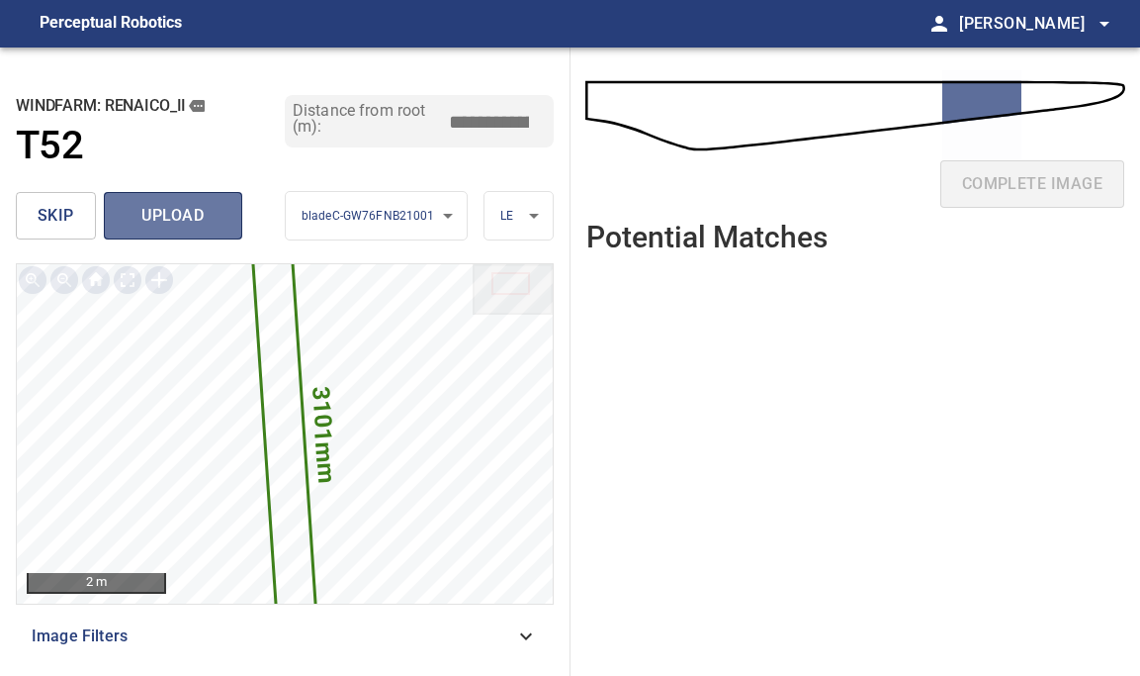
click at [162, 207] on span "upload" at bounding box center [173, 216] width 95 height 28
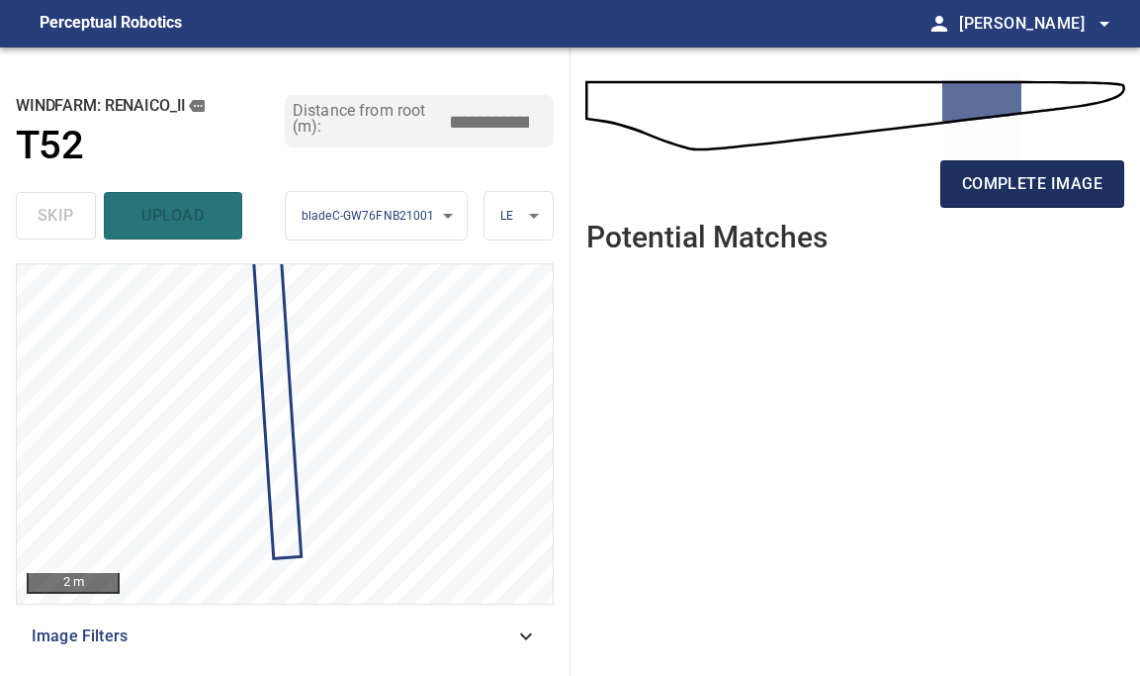
click at [1022, 164] on button "complete image" at bounding box center [1033, 183] width 184 height 47
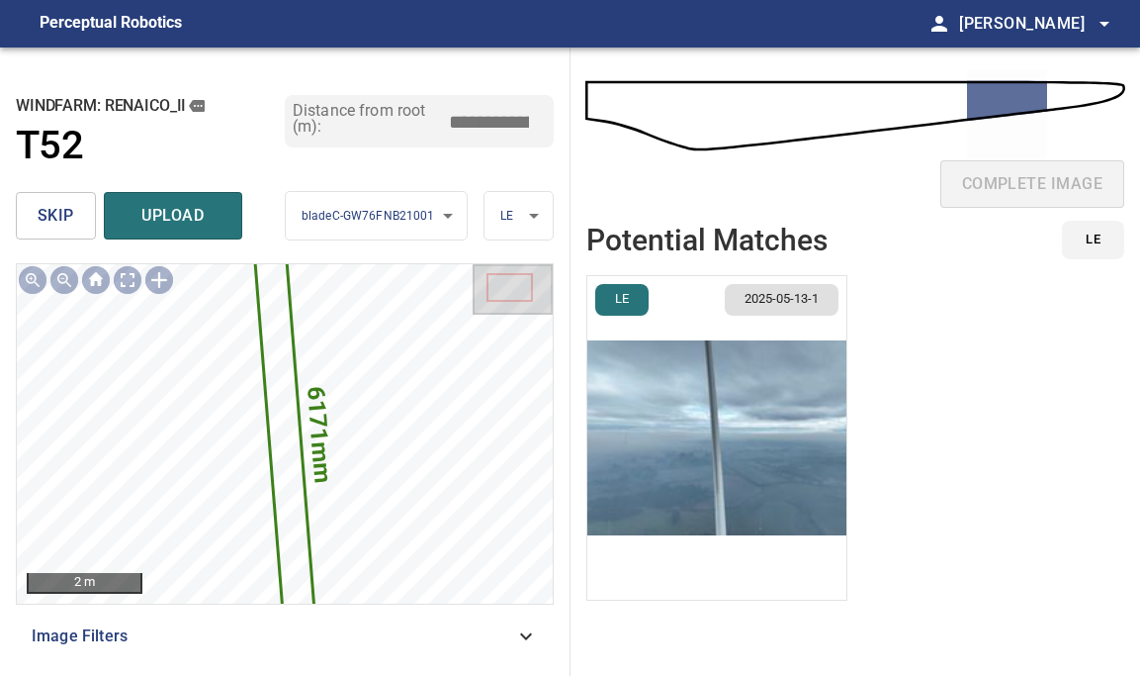
click at [682, 353] on li "LE 2025-05-13-1" at bounding box center [717, 437] width 261 height 325
click at [723, 393] on img "button" at bounding box center [717, 437] width 259 height 323
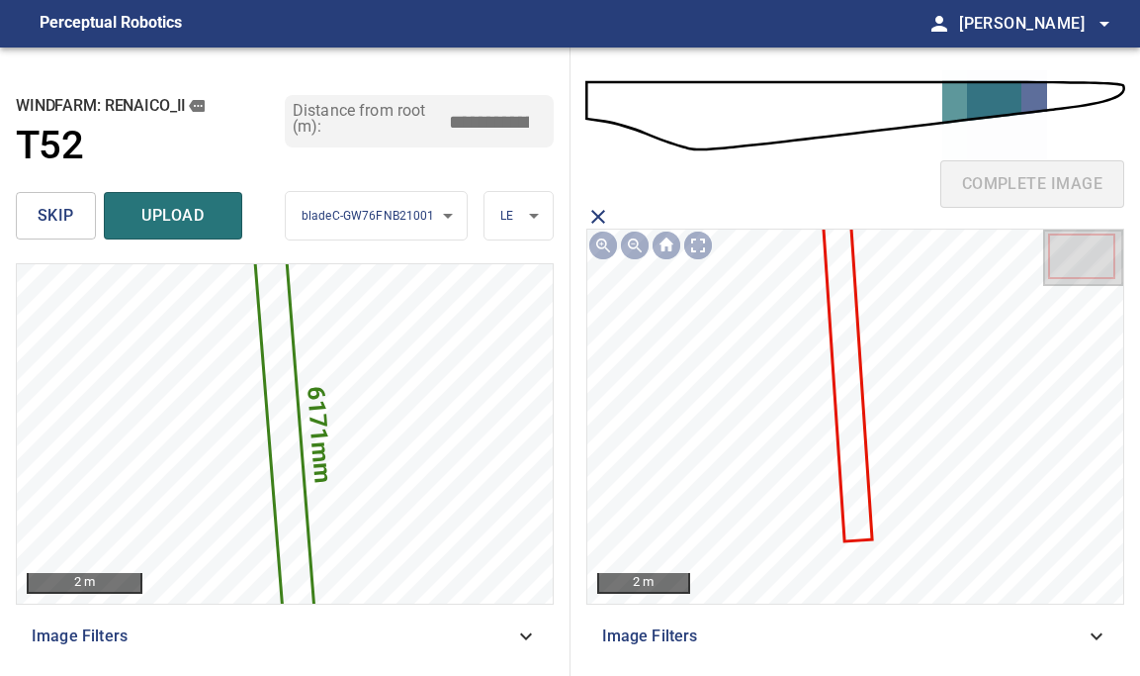
click at [840, 316] on icon at bounding box center [847, 381] width 45 height 317
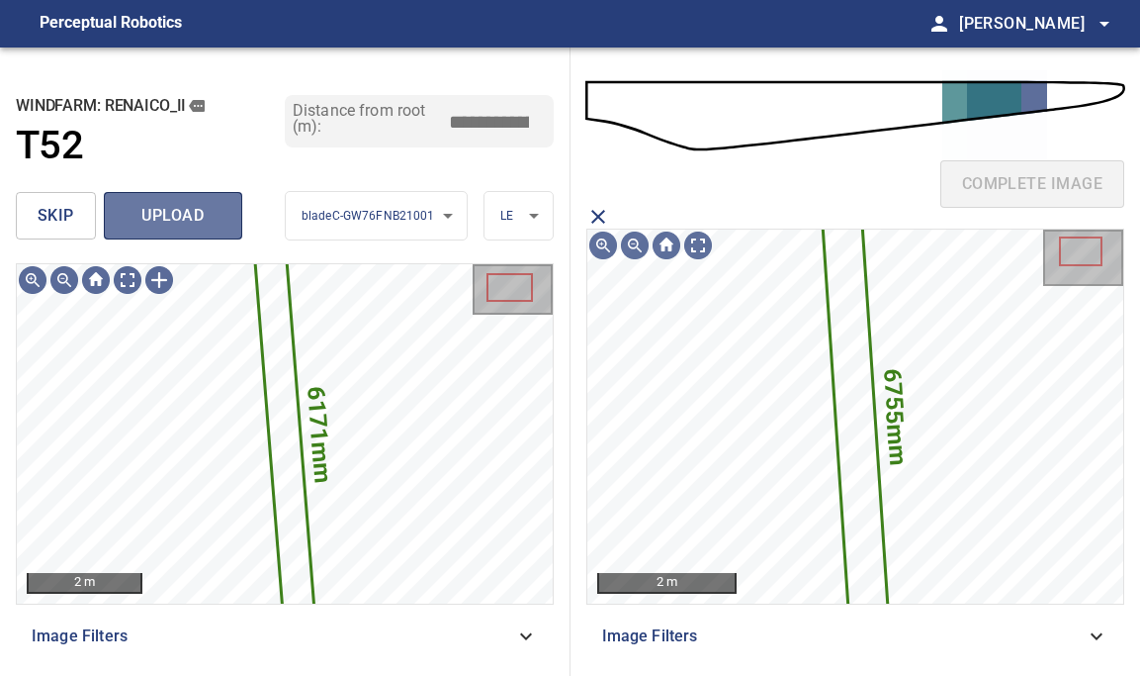
click at [202, 215] on span "upload" at bounding box center [173, 216] width 95 height 28
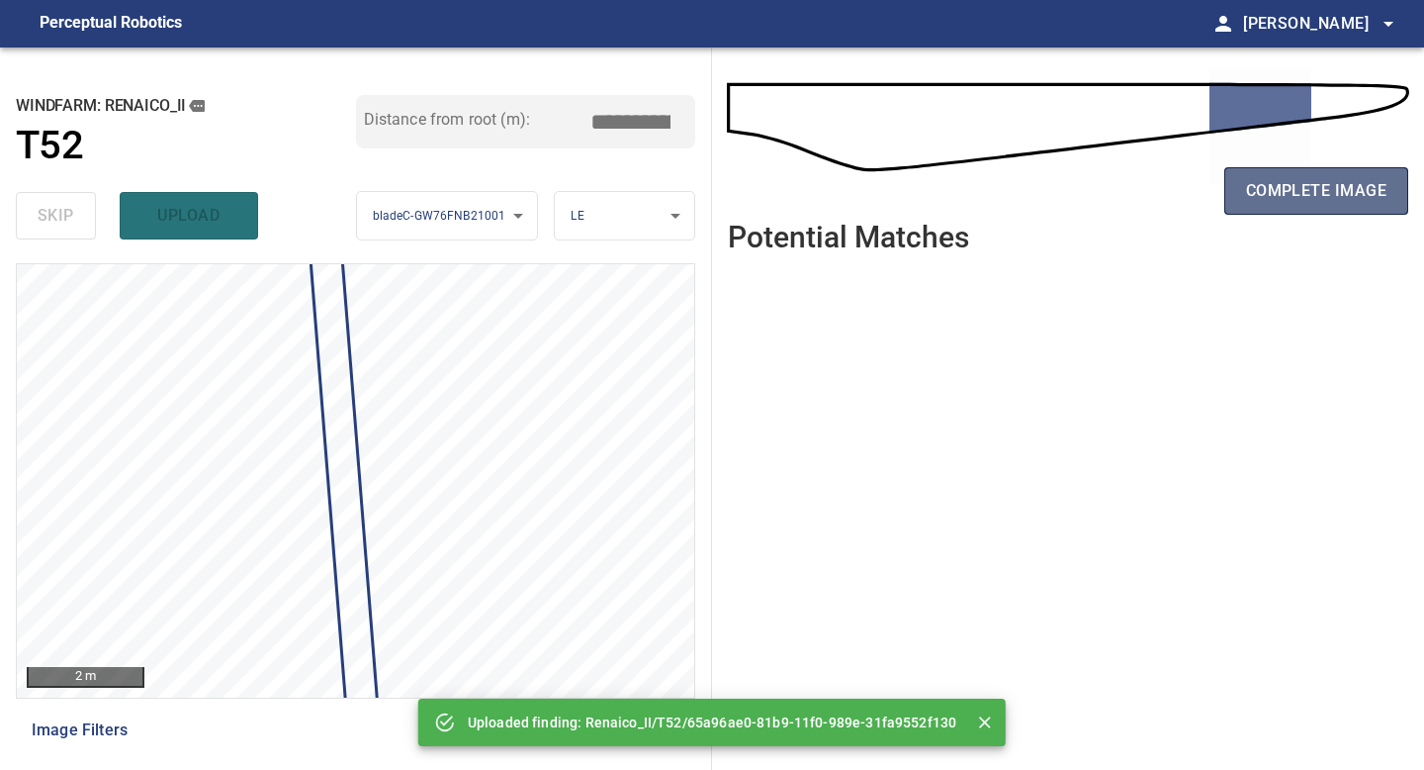
click at [1139, 194] on button "complete image" at bounding box center [1317, 190] width 184 height 47
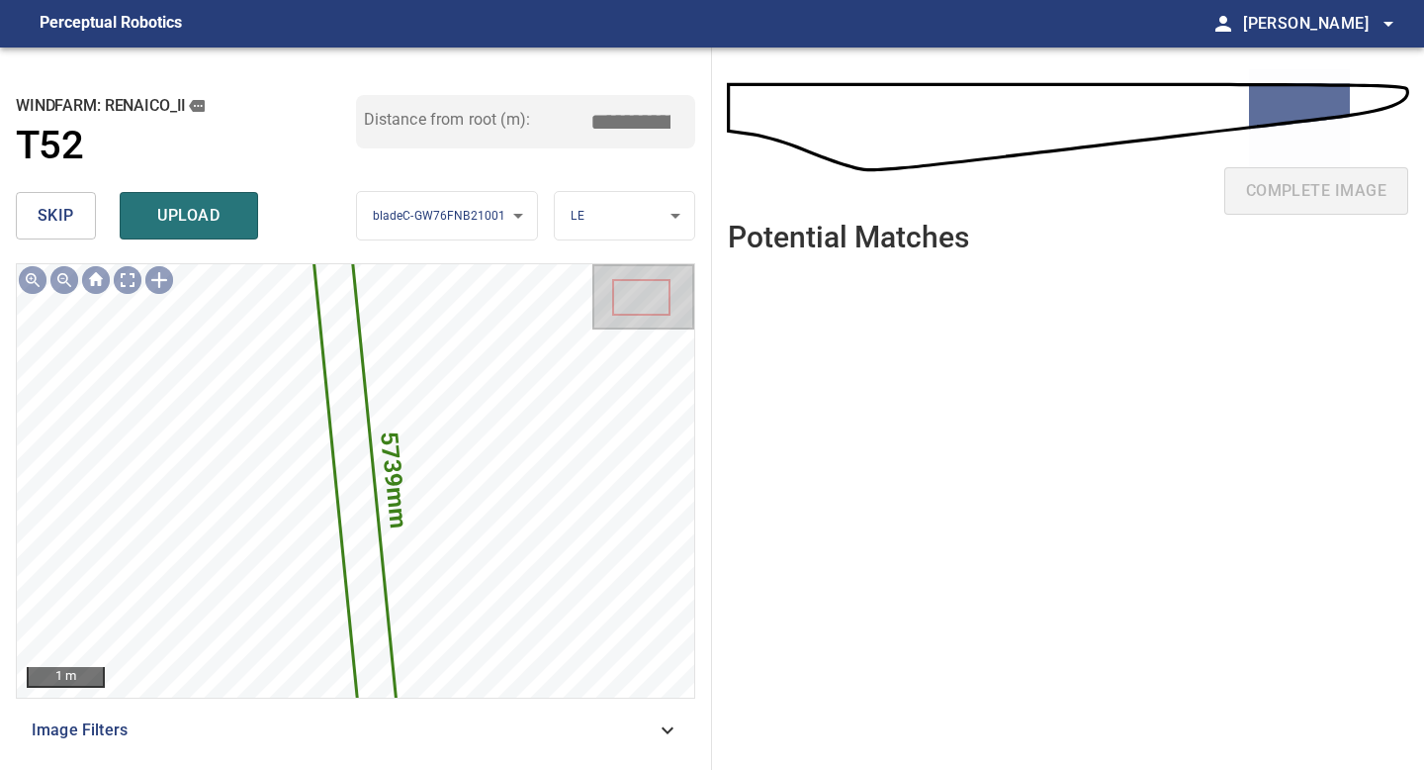
click at [637, 121] on input "*****" at bounding box center [638, 122] width 99 height 38
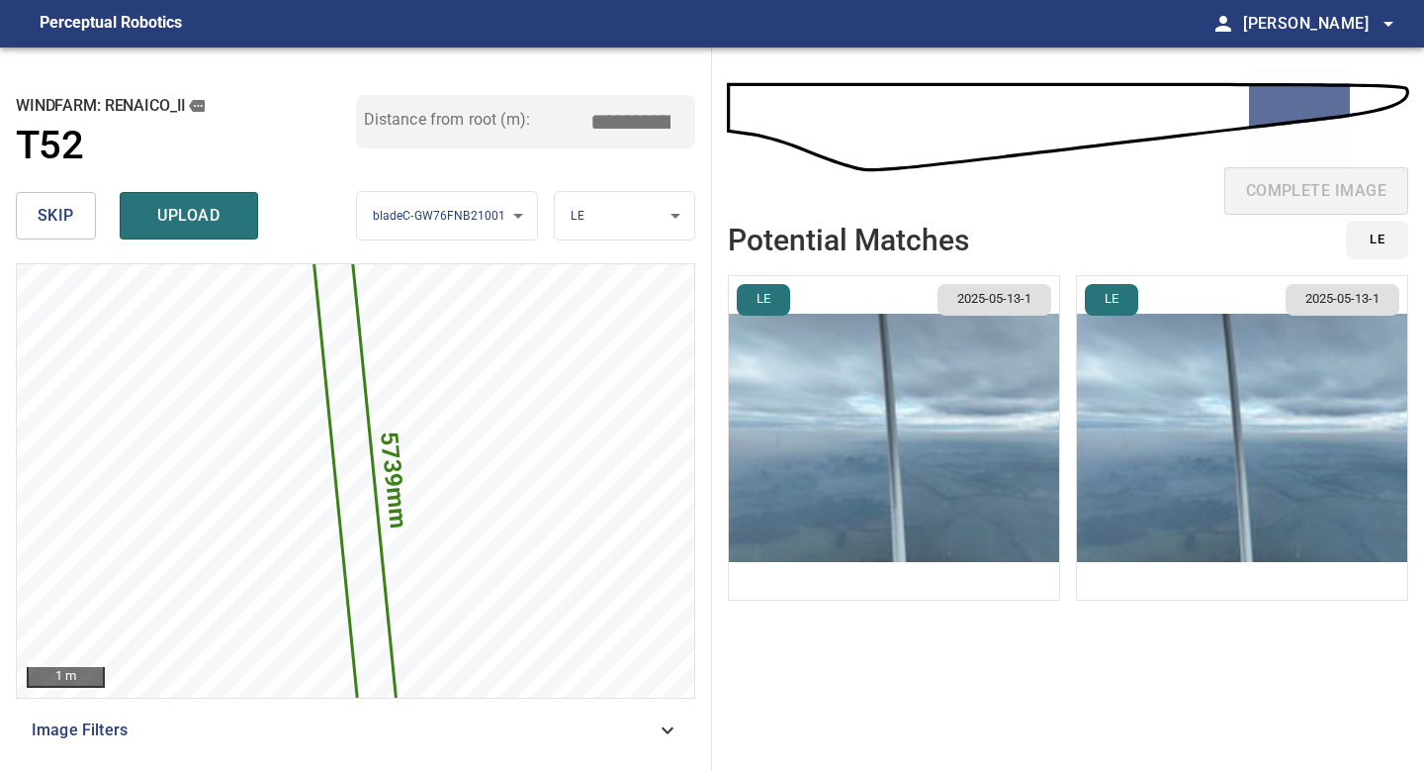
type input "*****"
click at [835, 384] on img "button" at bounding box center [894, 437] width 330 height 323
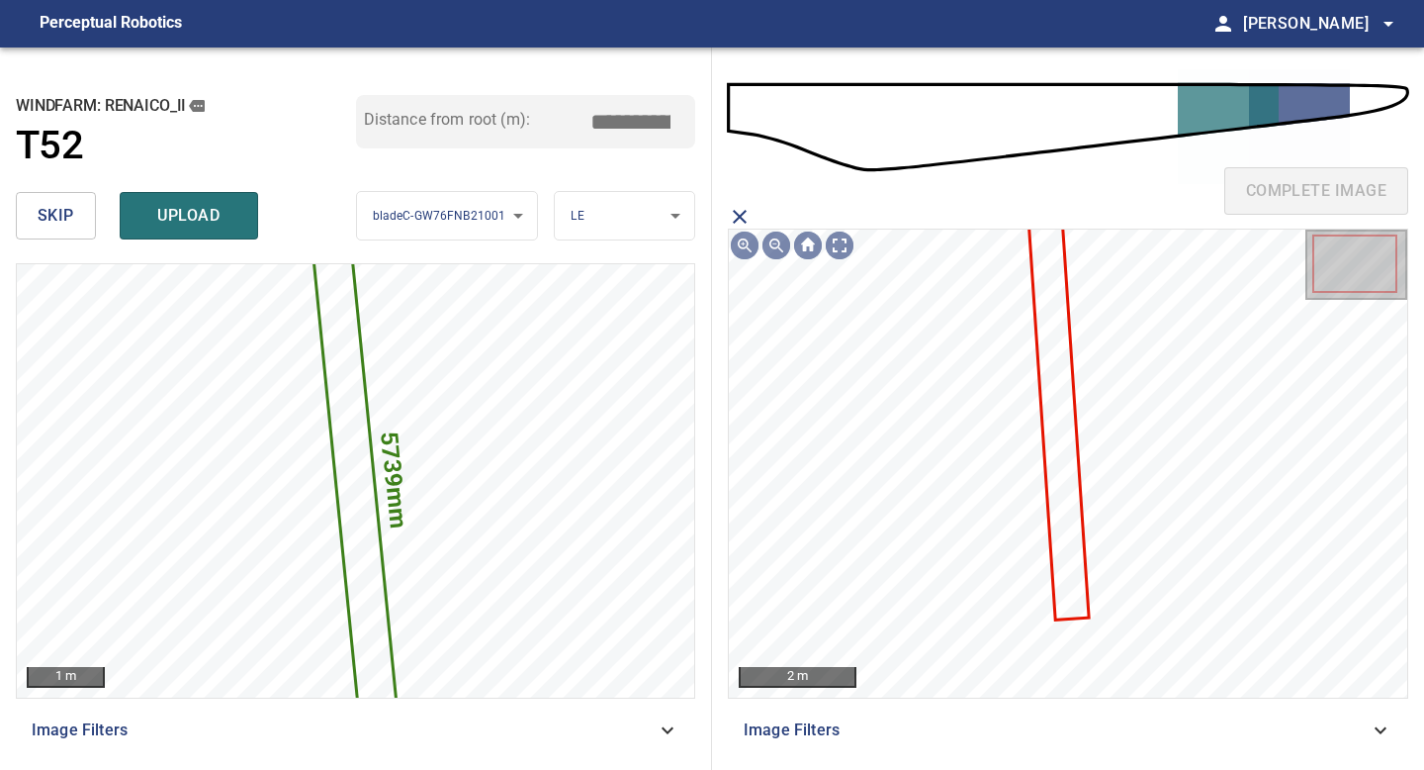
click at [1042, 263] on icon at bounding box center [1058, 419] width 57 height 400
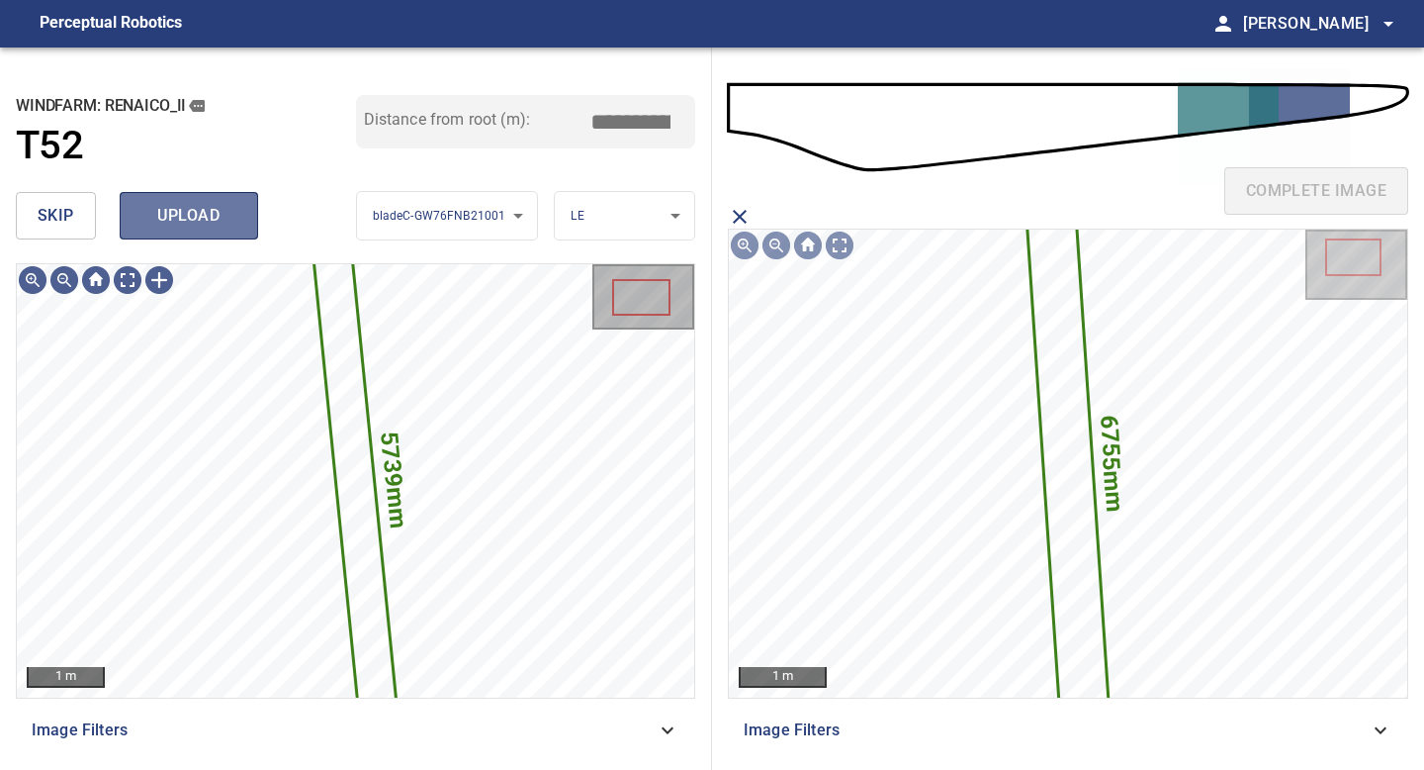
click at [202, 221] on span "upload" at bounding box center [188, 216] width 95 height 28
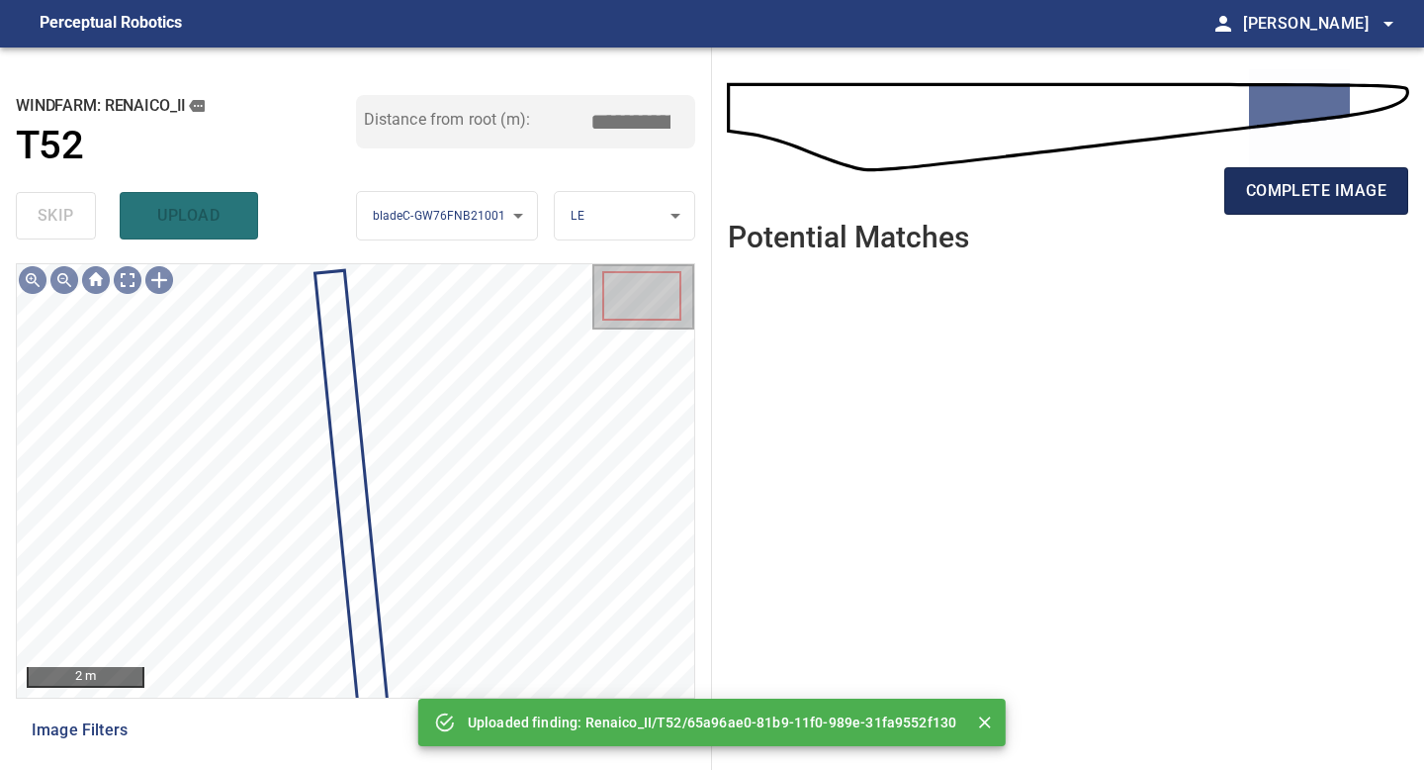
click at [1139, 208] on button "complete image" at bounding box center [1317, 190] width 184 height 47
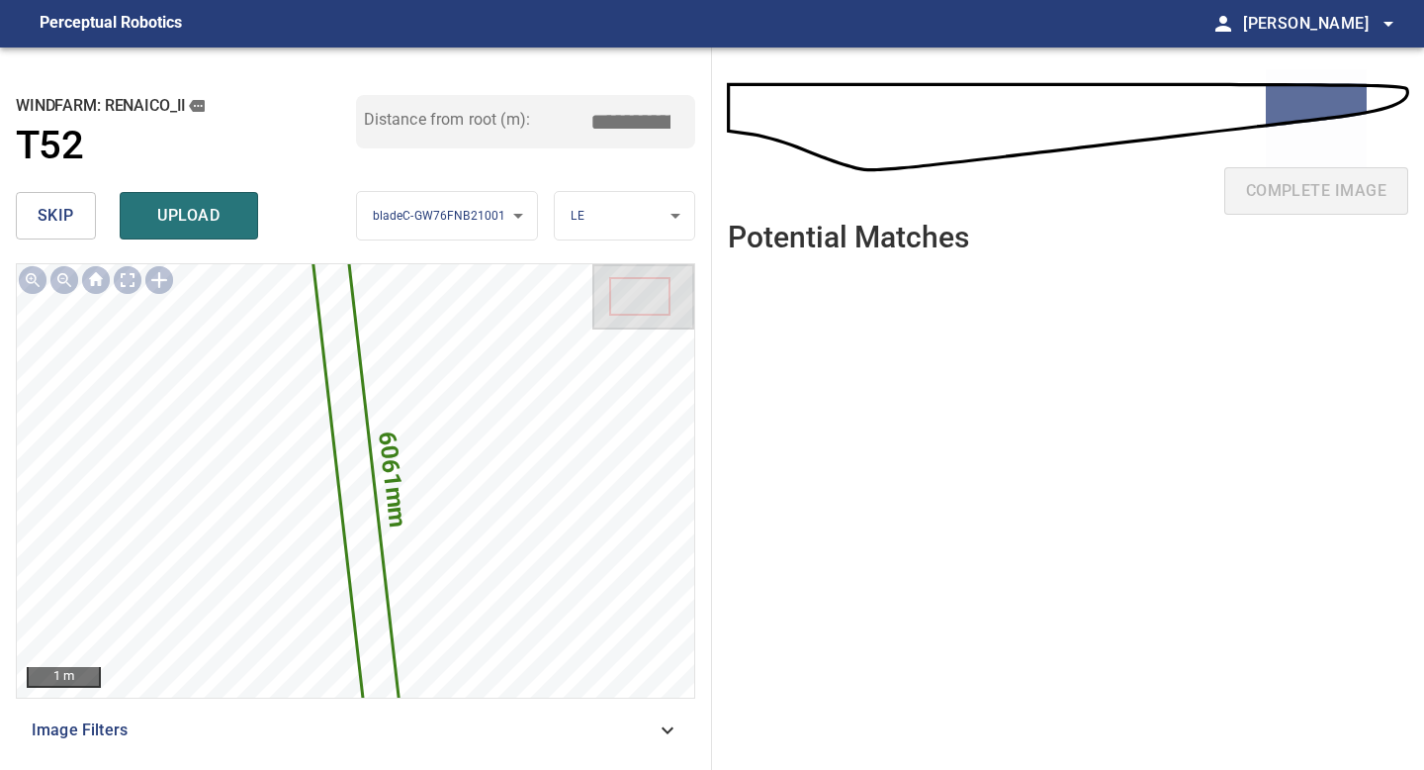
drag, startPoint x: 635, startPoint y: 125, endPoint x: 623, endPoint y: 125, distance: 11.9
click at [623, 125] on input "*****" at bounding box center [638, 122] width 99 height 38
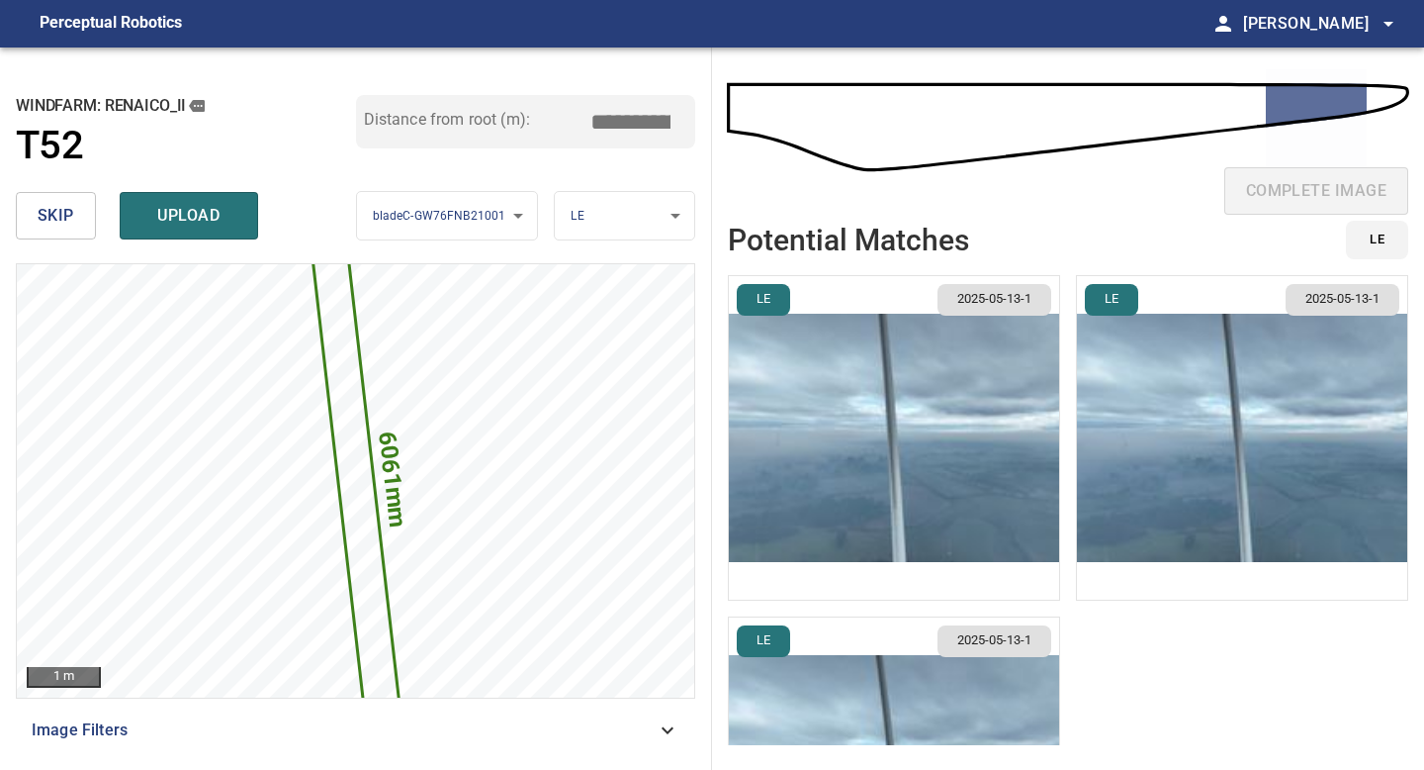
type input "*****"
click at [911, 439] on img "button" at bounding box center [894, 437] width 330 height 323
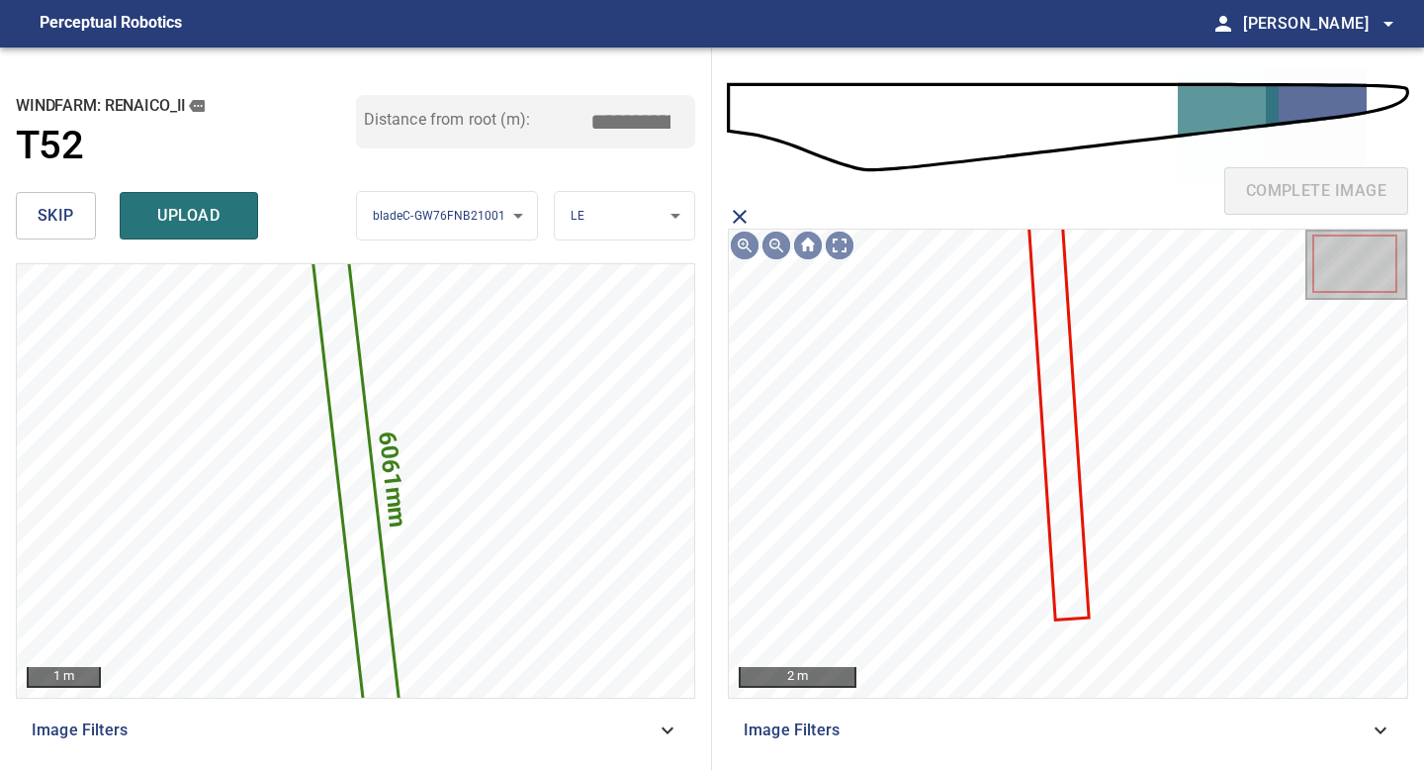
click at [1048, 347] on icon at bounding box center [1058, 419] width 57 height 400
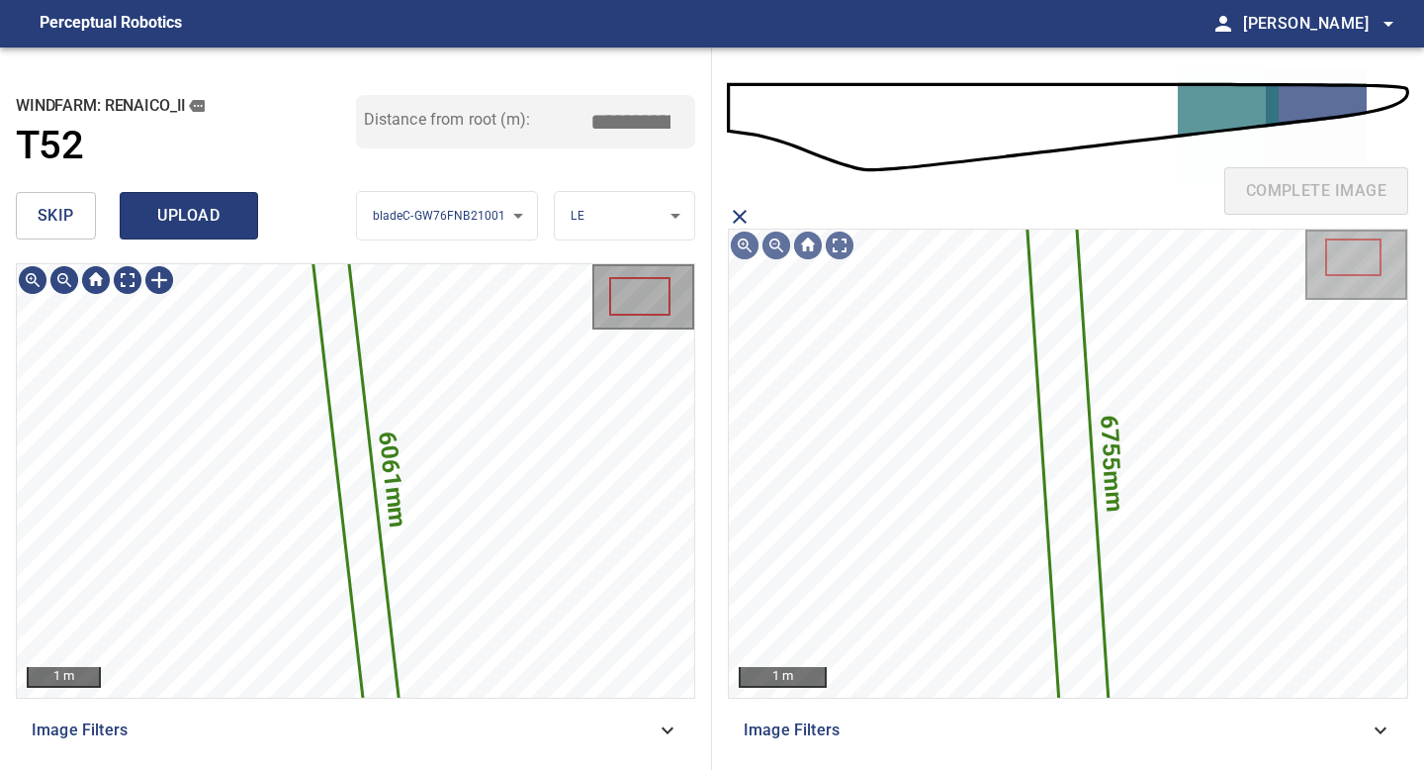
click at [182, 221] on span "upload" at bounding box center [188, 216] width 95 height 28
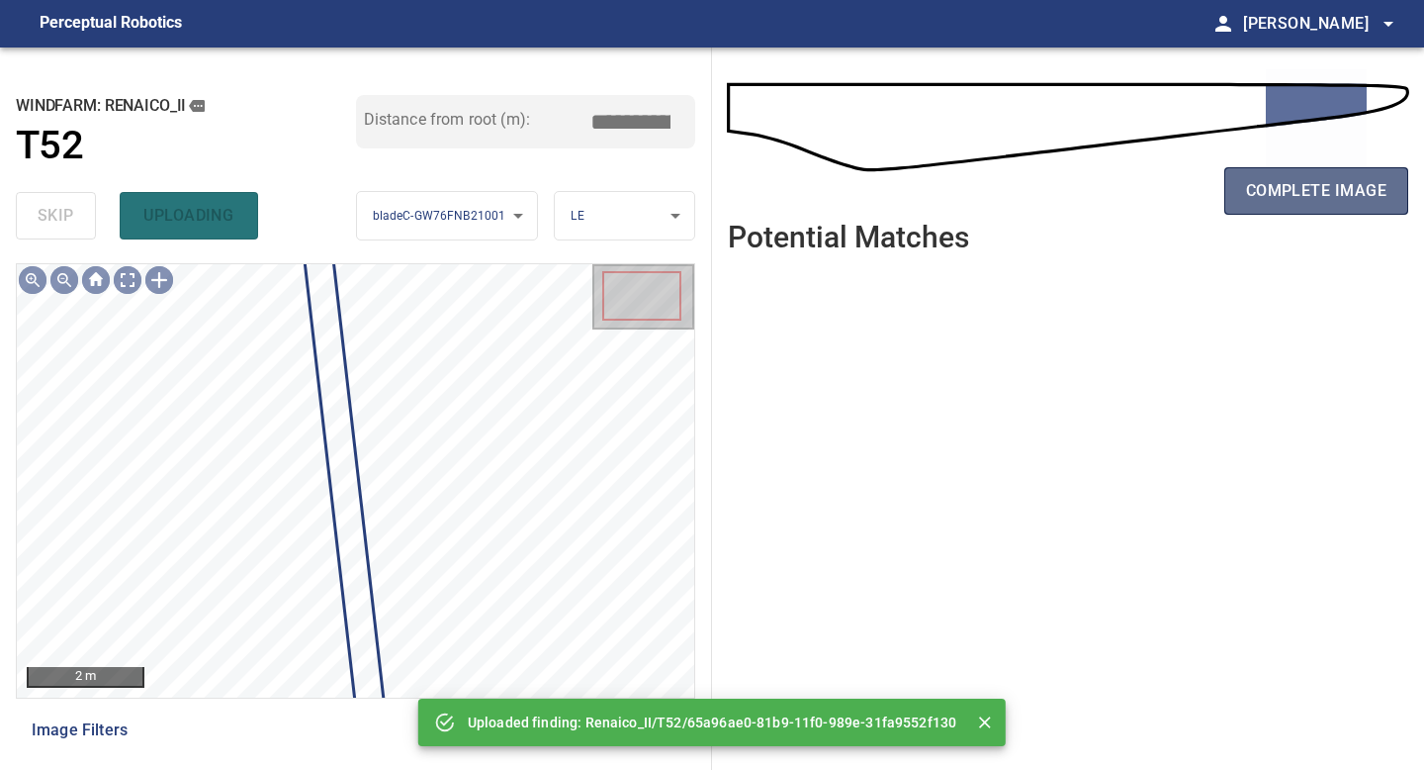
click at [1139, 199] on span "complete image" at bounding box center [1316, 191] width 140 height 28
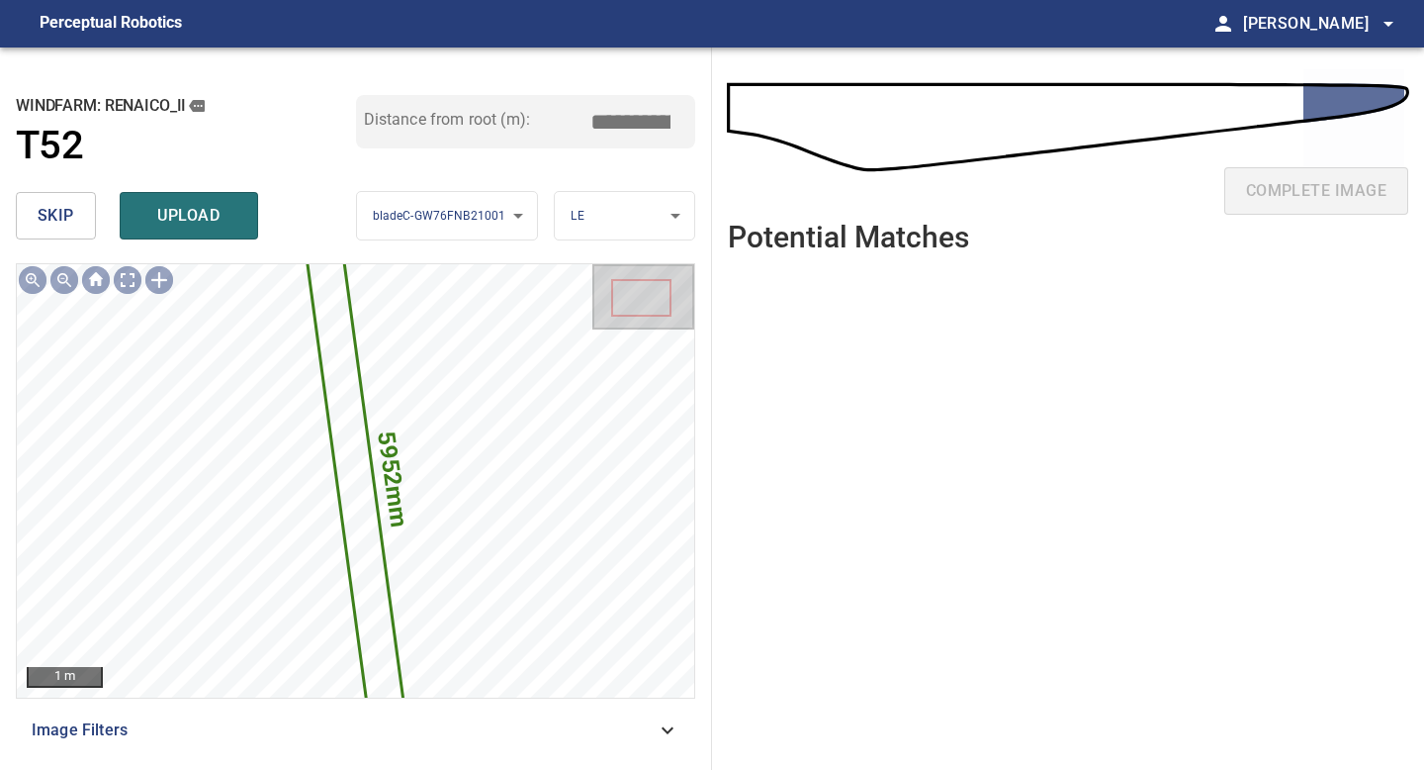
drag, startPoint x: 635, startPoint y: 121, endPoint x: 321, endPoint y: 121, distance: 313.6
click at [338, 121] on div "windfarm: Renaico_II T52 Distance from root (m): *****" at bounding box center [356, 139] width 680 height 89
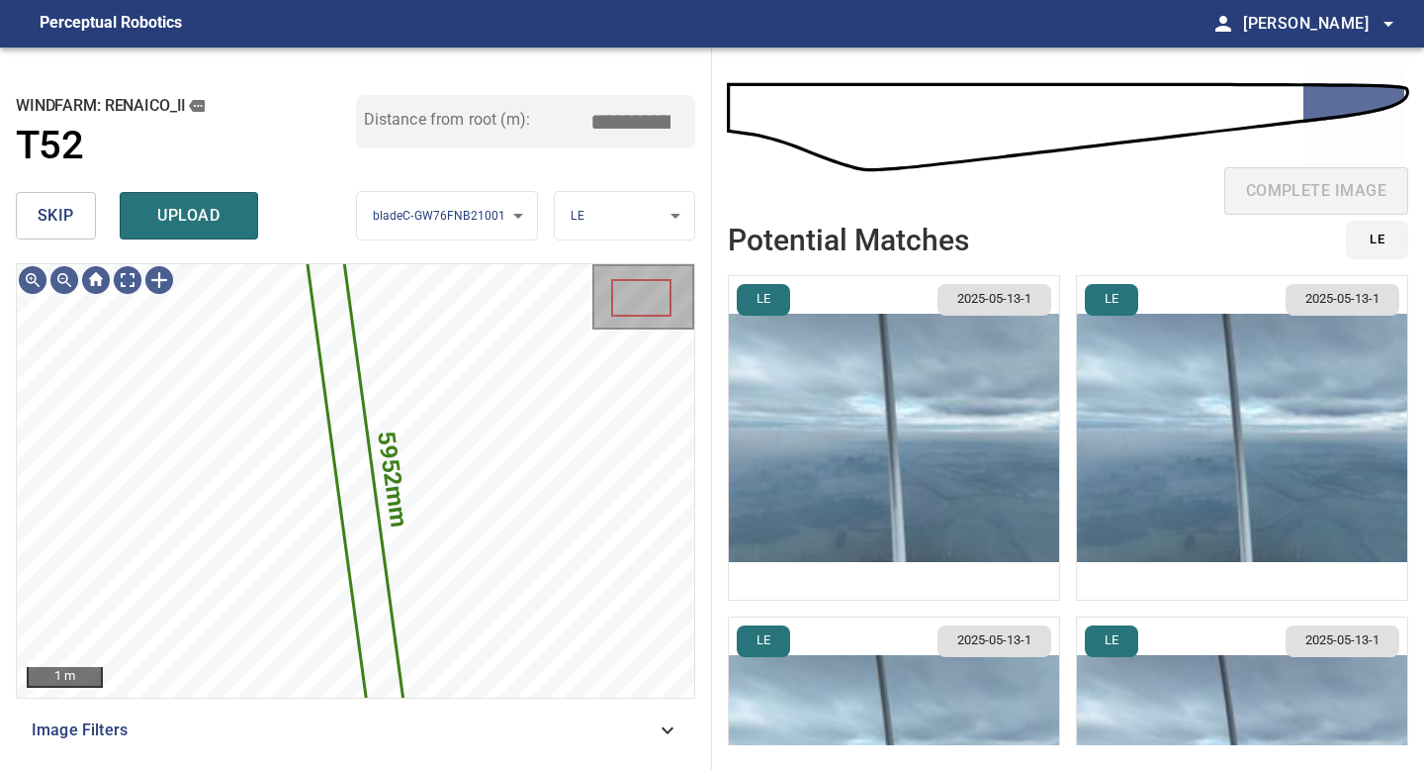
type input "*****"
click at [893, 415] on img "button" at bounding box center [894, 437] width 330 height 323
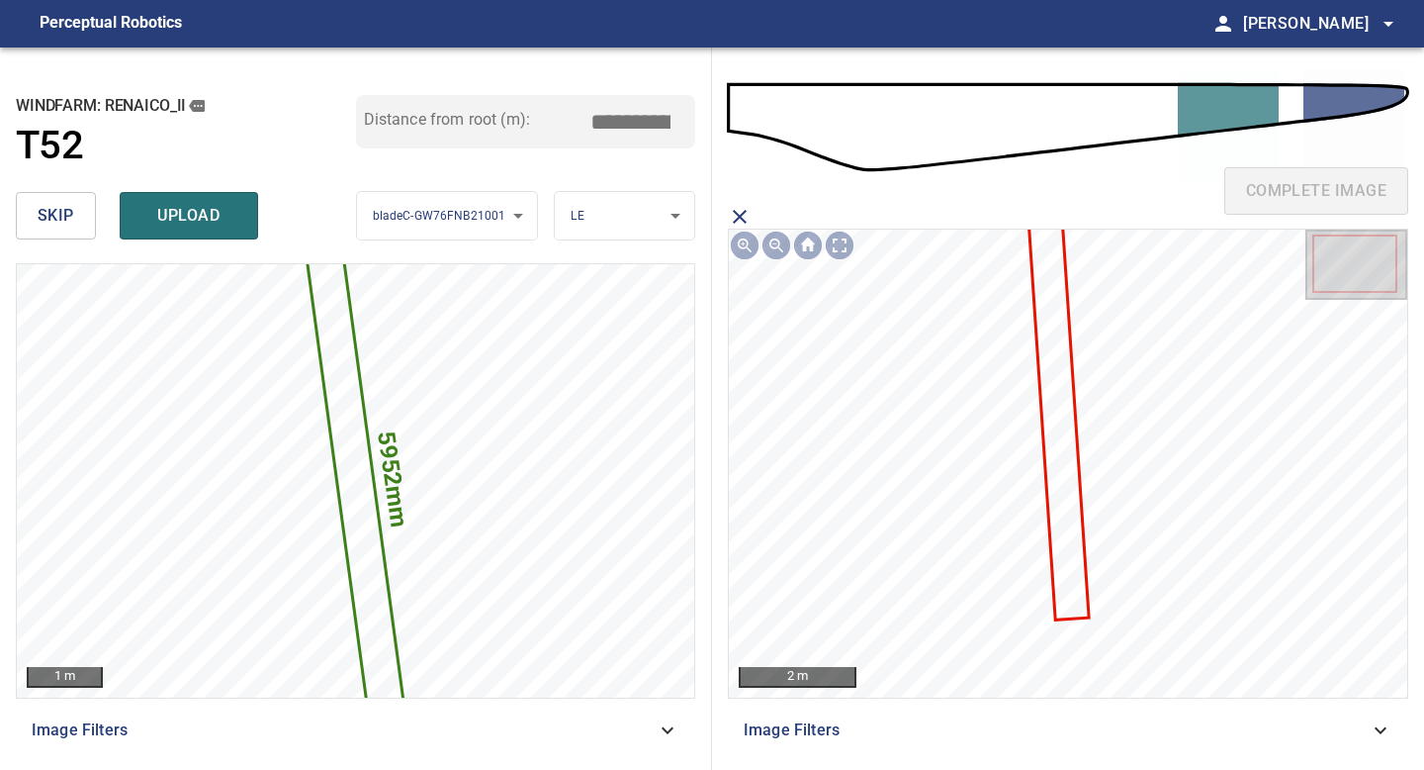
click at [1053, 311] on icon at bounding box center [1058, 419] width 57 height 400
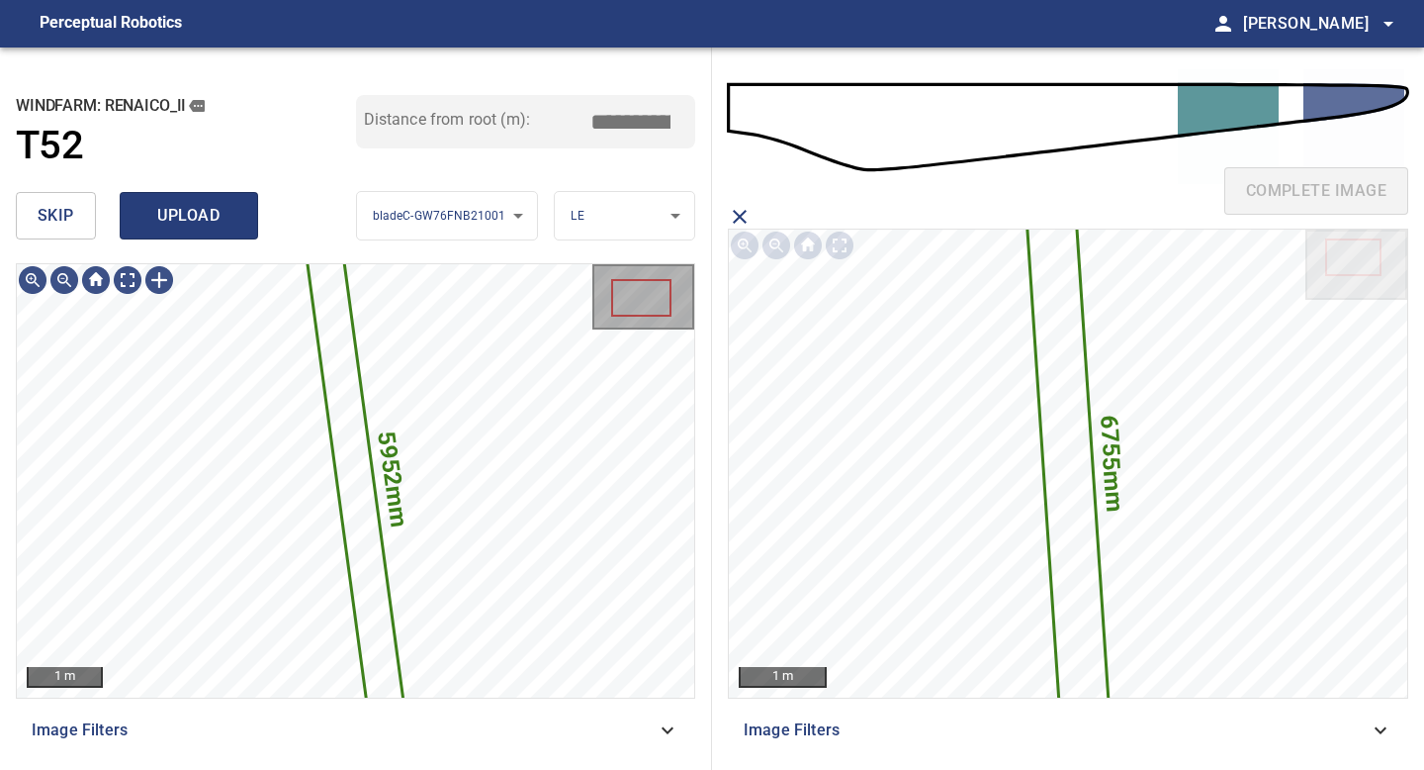
click at [204, 219] on span "upload" at bounding box center [188, 216] width 95 height 28
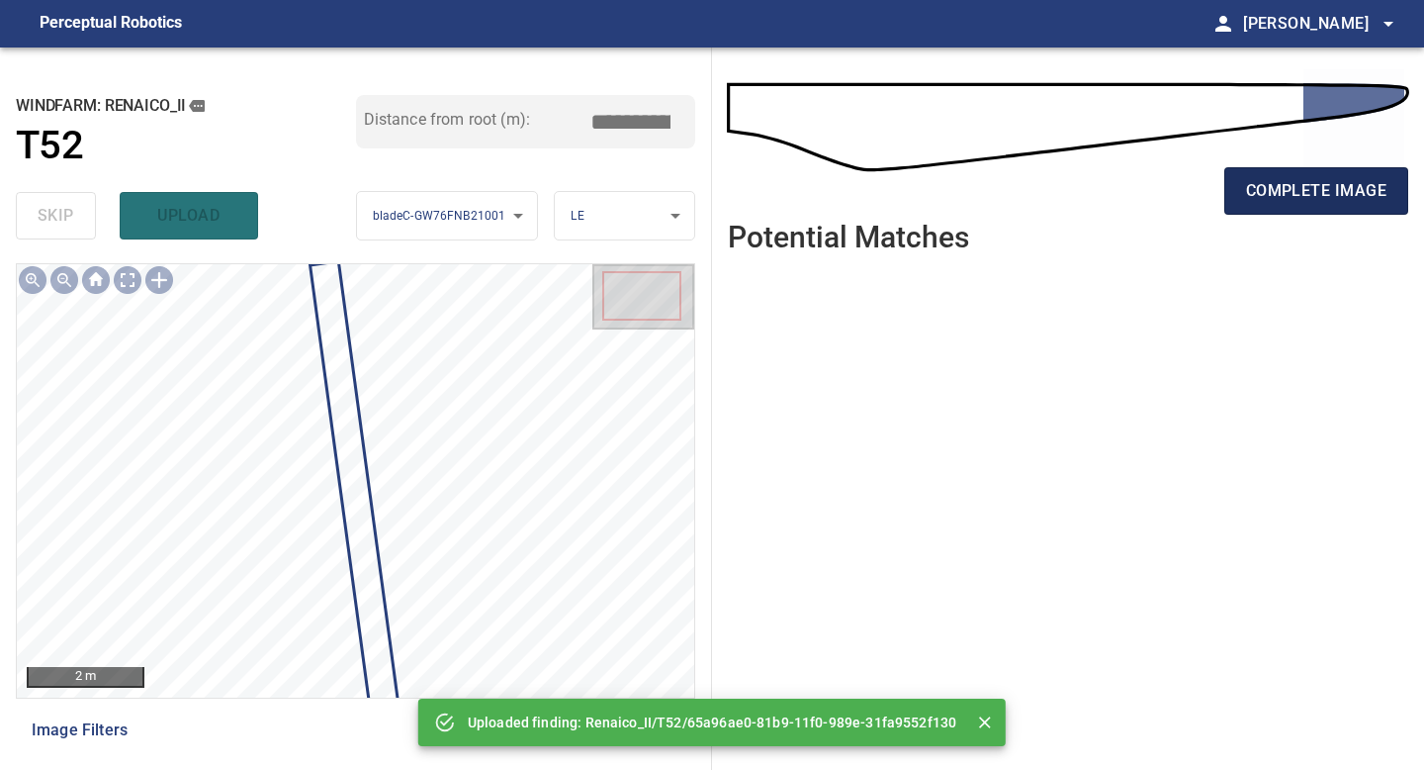
click at [1139, 197] on span "complete image" at bounding box center [1316, 191] width 140 height 28
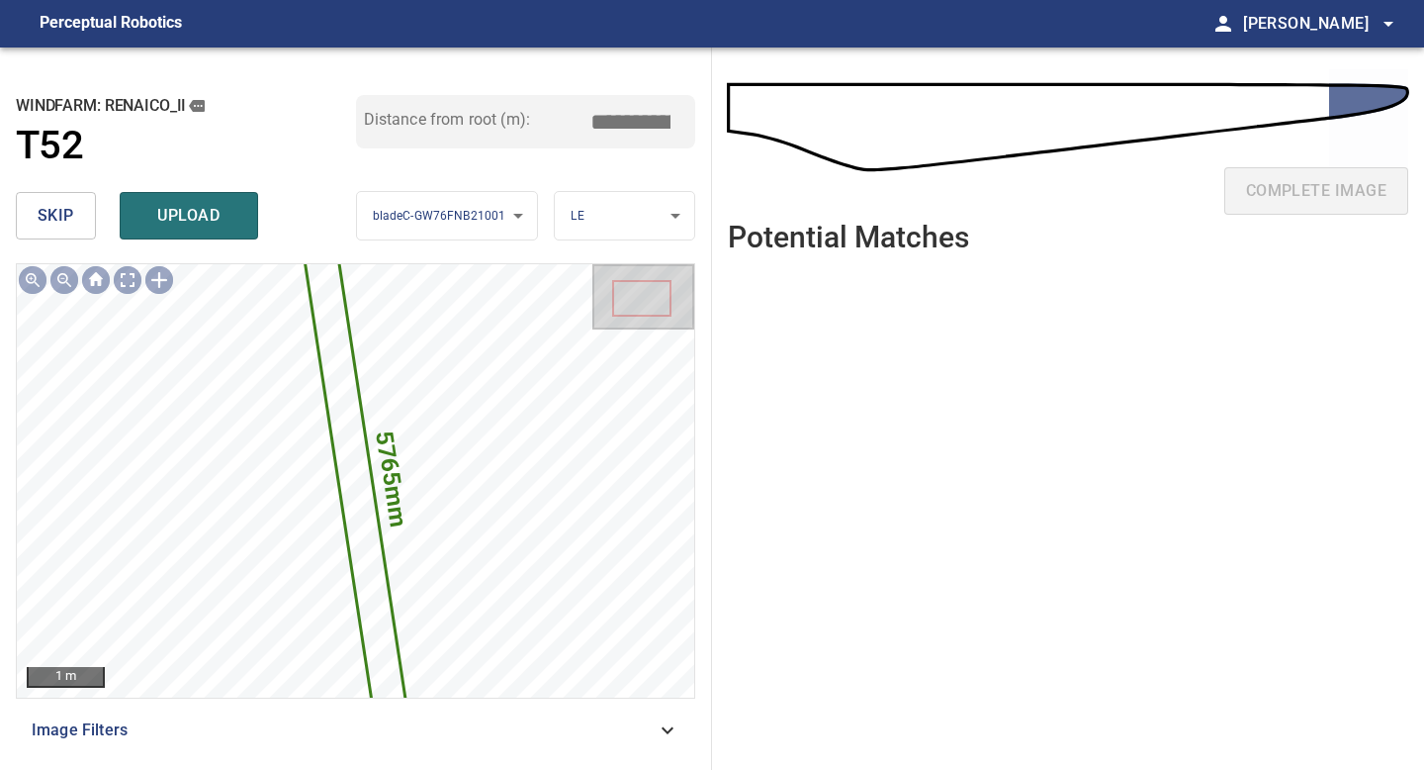
drag, startPoint x: 639, startPoint y: 118, endPoint x: 463, endPoint y: 107, distance: 176.4
click at [543, 117] on div "Distance from root (m): *****" at bounding box center [526, 121] width 340 height 53
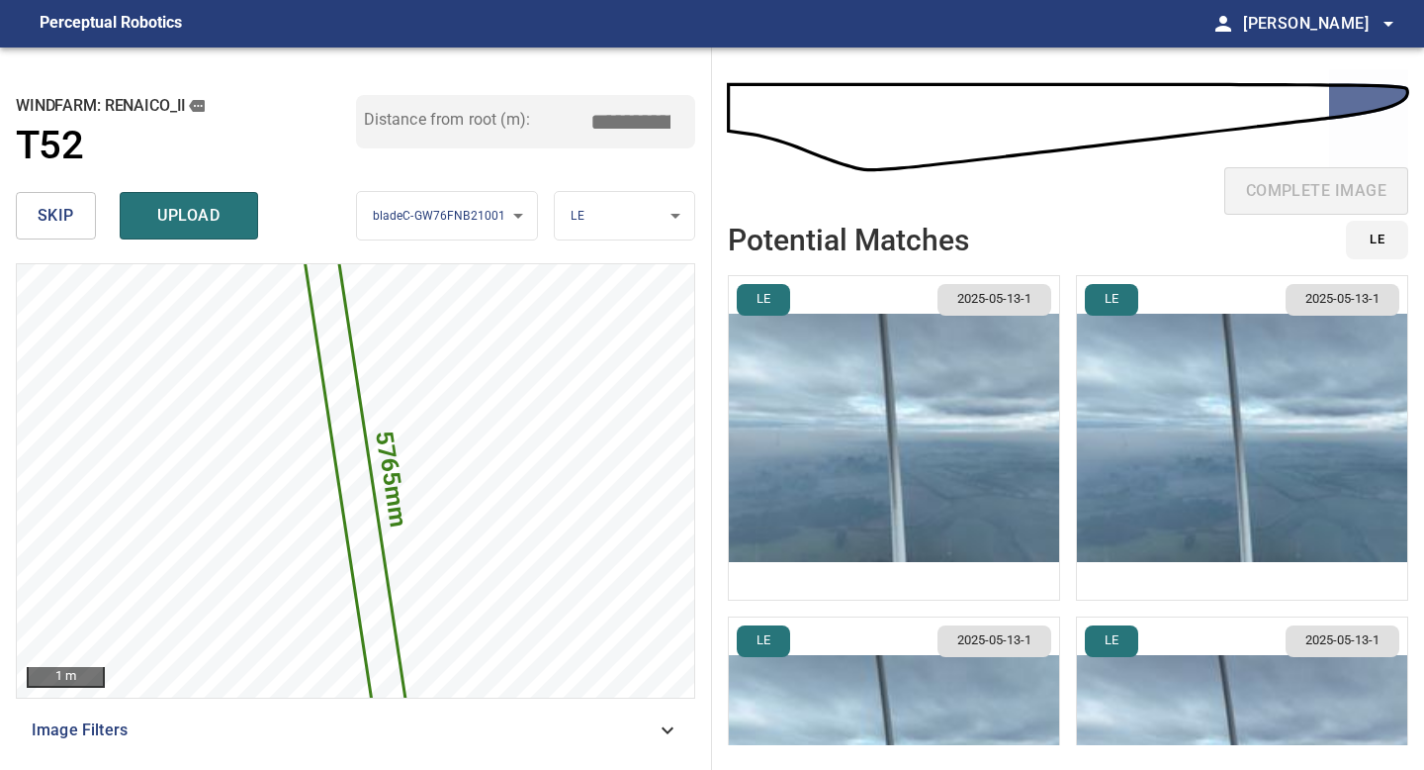
type input "*****"
click at [861, 418] on img "button" at bounding box center [894, 437] width 330 height 323
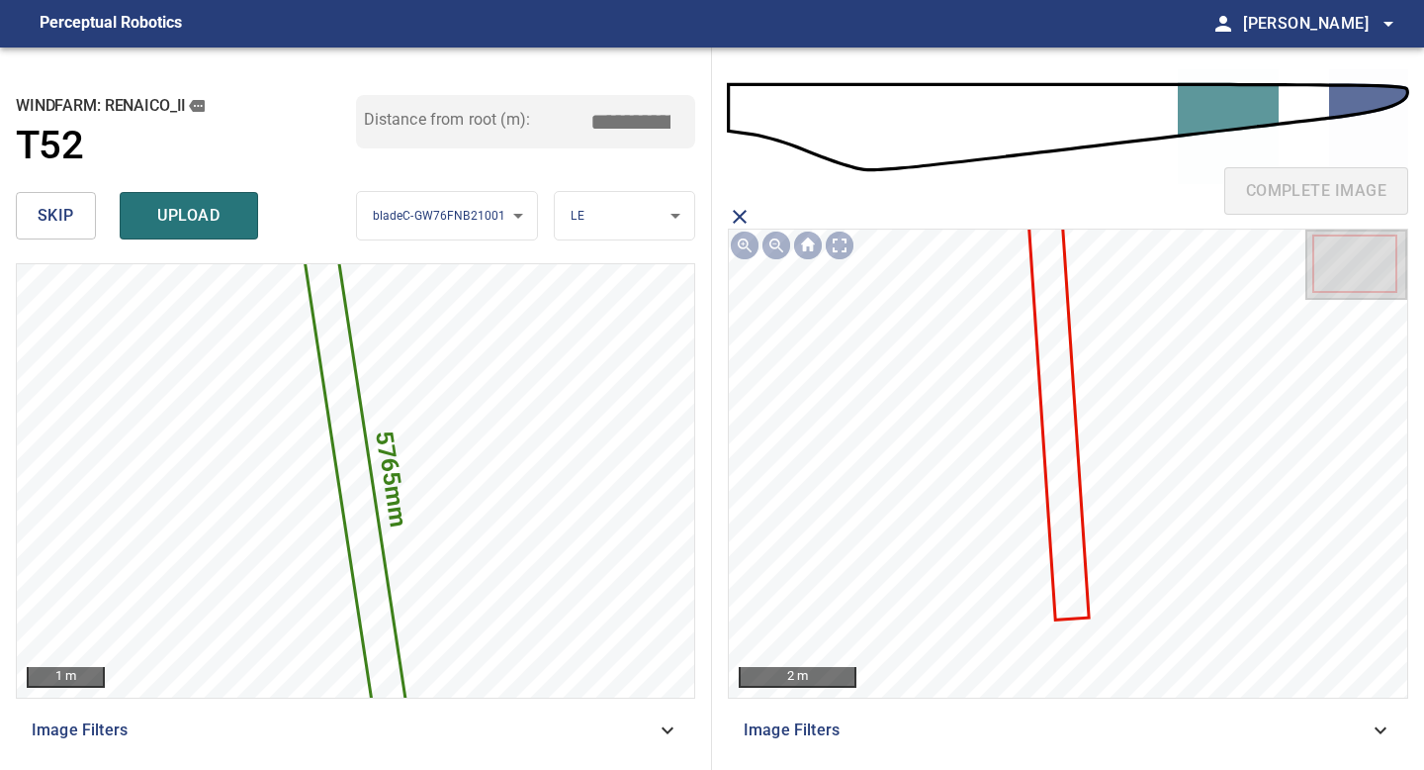
click at [1057, 320] on icon at bounding box center [1058, 419] width 57 height 400
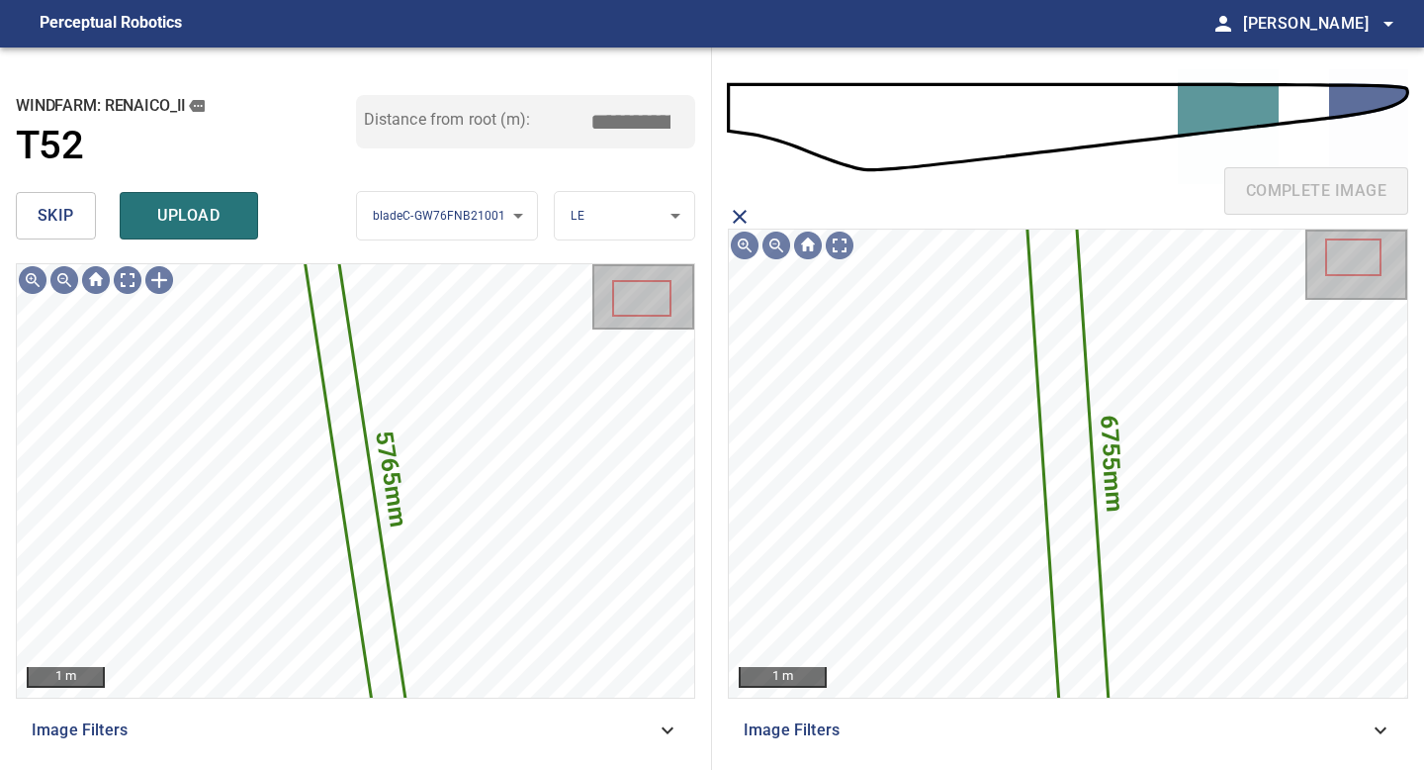
click at [197, 212] on span "upload" at bounding box center [188, 216] width 95 height 28
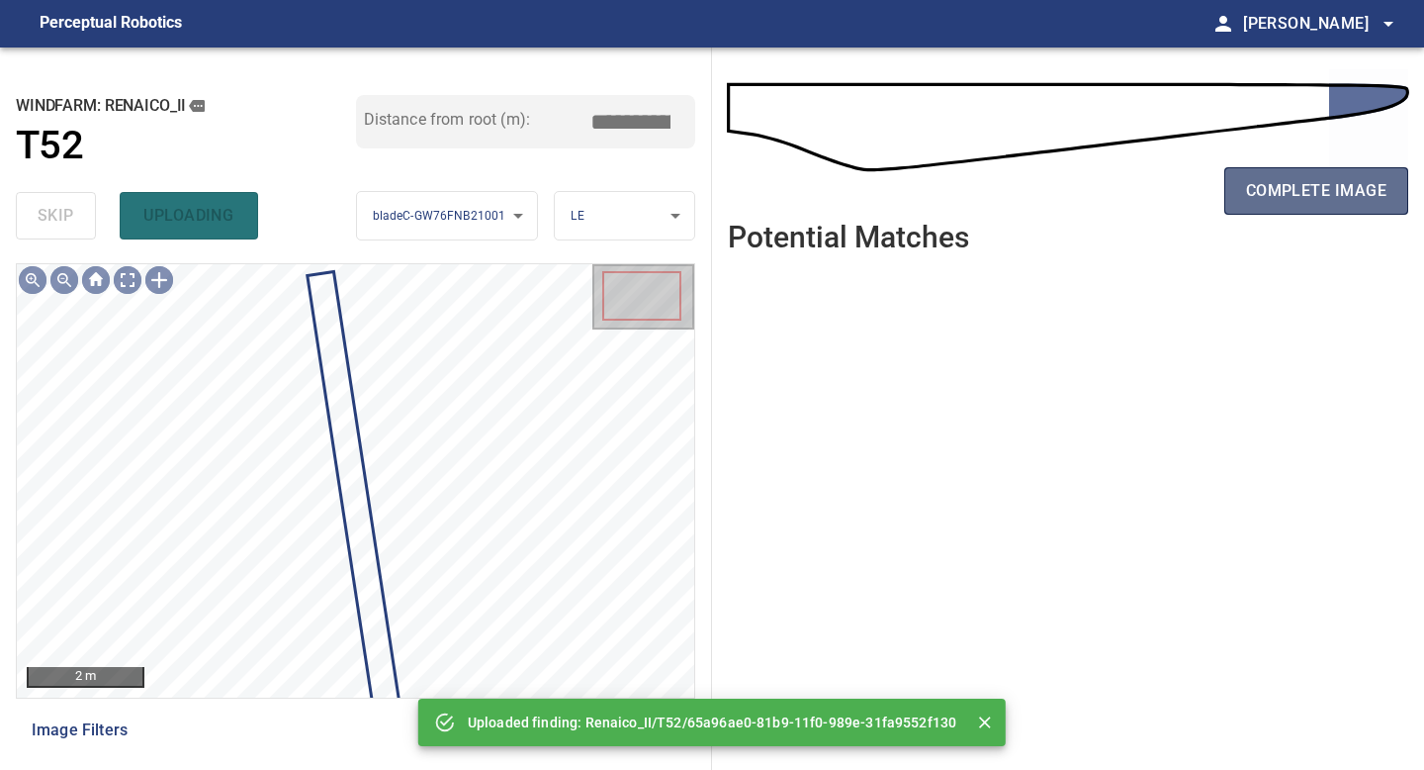
click at [1139, 183] on span "complete image" at bounding box center [1316, 191] width 140 height 28
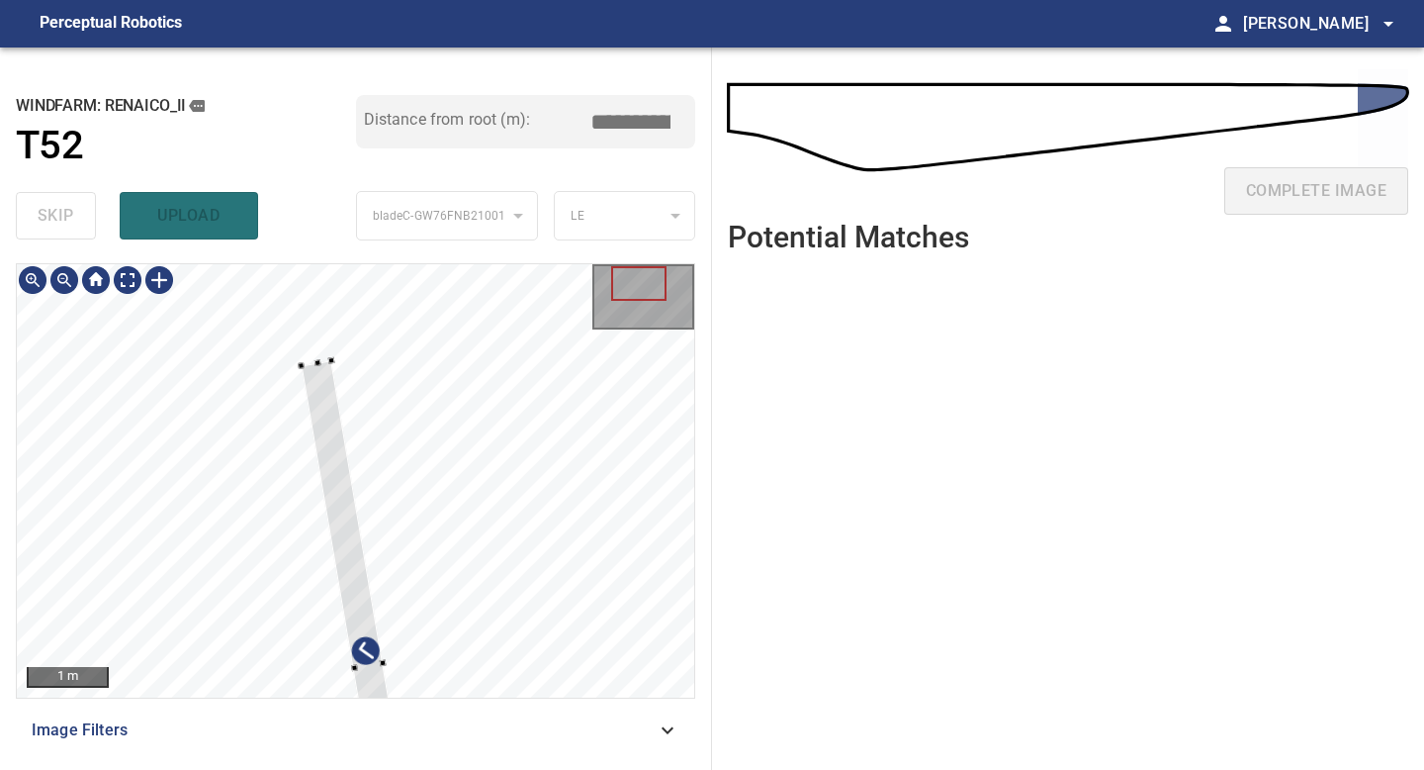
click at [300, 366] on div at bounding box center [301, 365] width 7 height 7
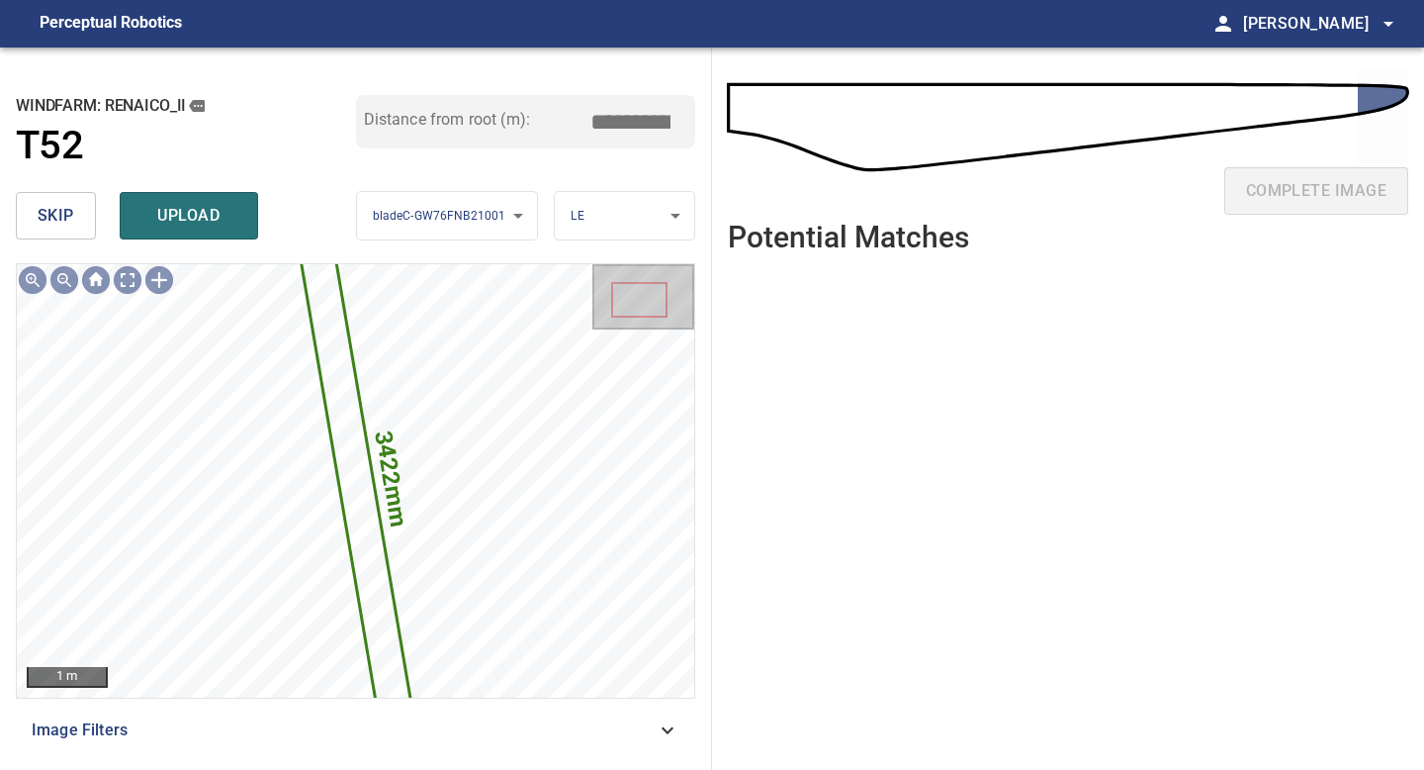
drag, startPoint x: 638, startPoint y: 123, endPoint x: 502, endPoint y: 119, distance: 135.6
click at [516, 123] on div "Distance from root (m): *****" at bounding box center [526, 121] width 340 height 53
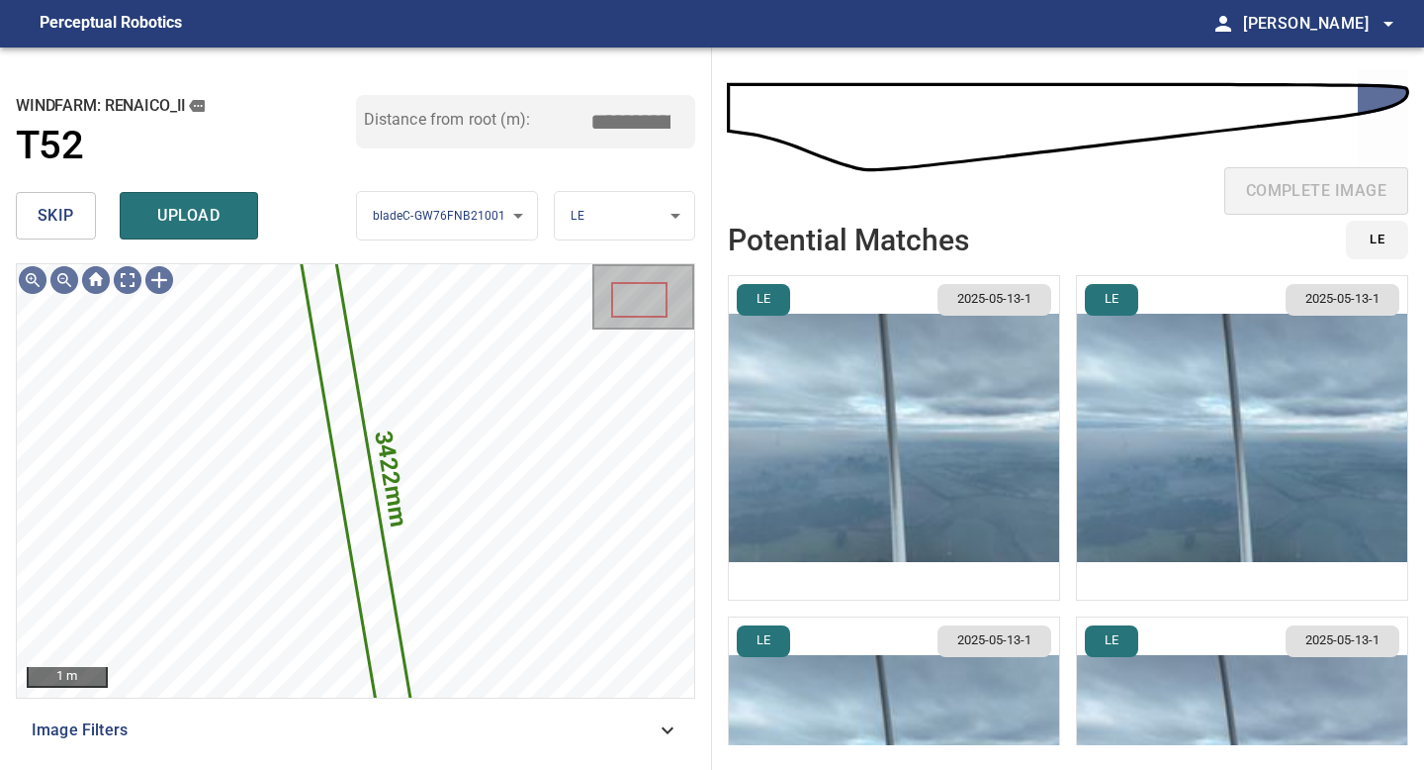
type input "*****"
click at [946, 441] on img "button" at bounding box center [894, 437] width 330 height 323
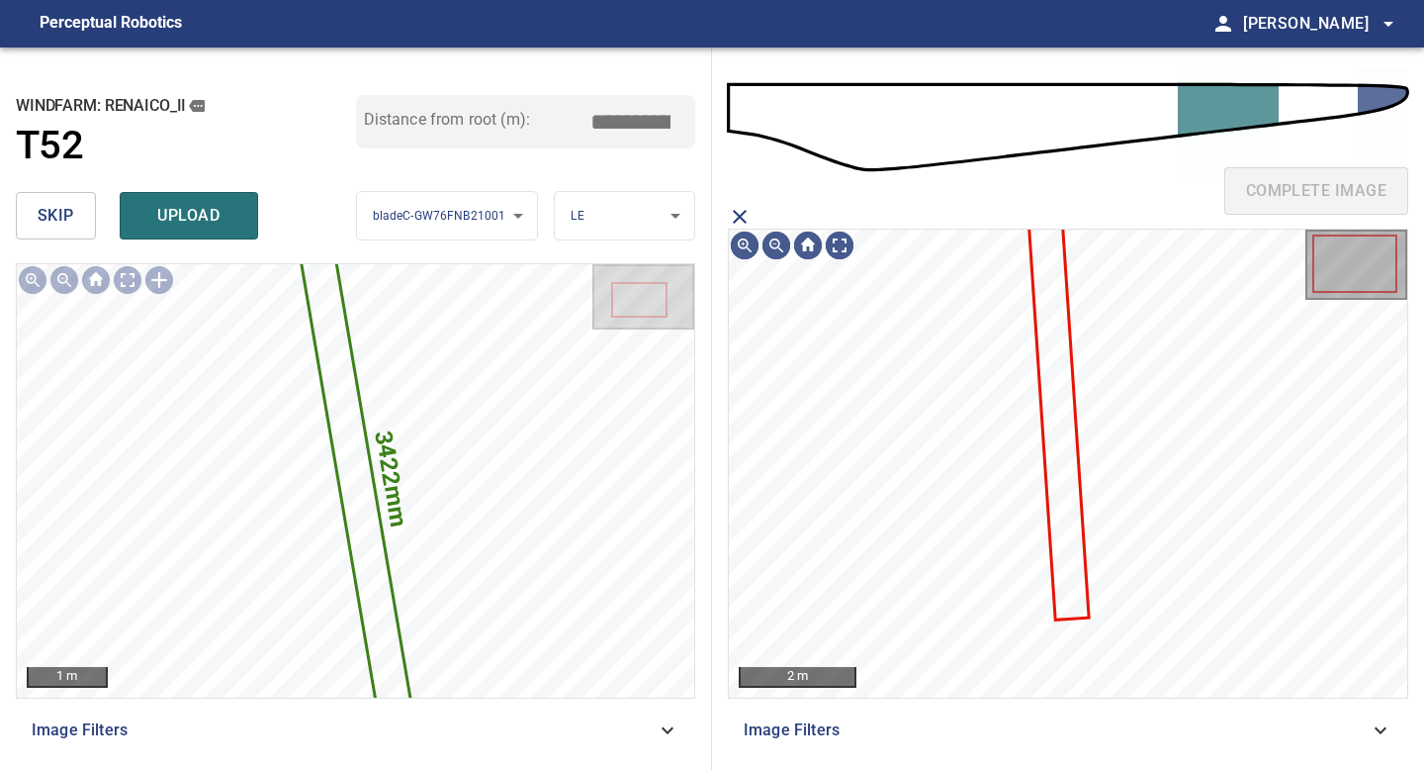
click at [1051, 390] on icon at bounding box center [1058, 419] width 57 height 400
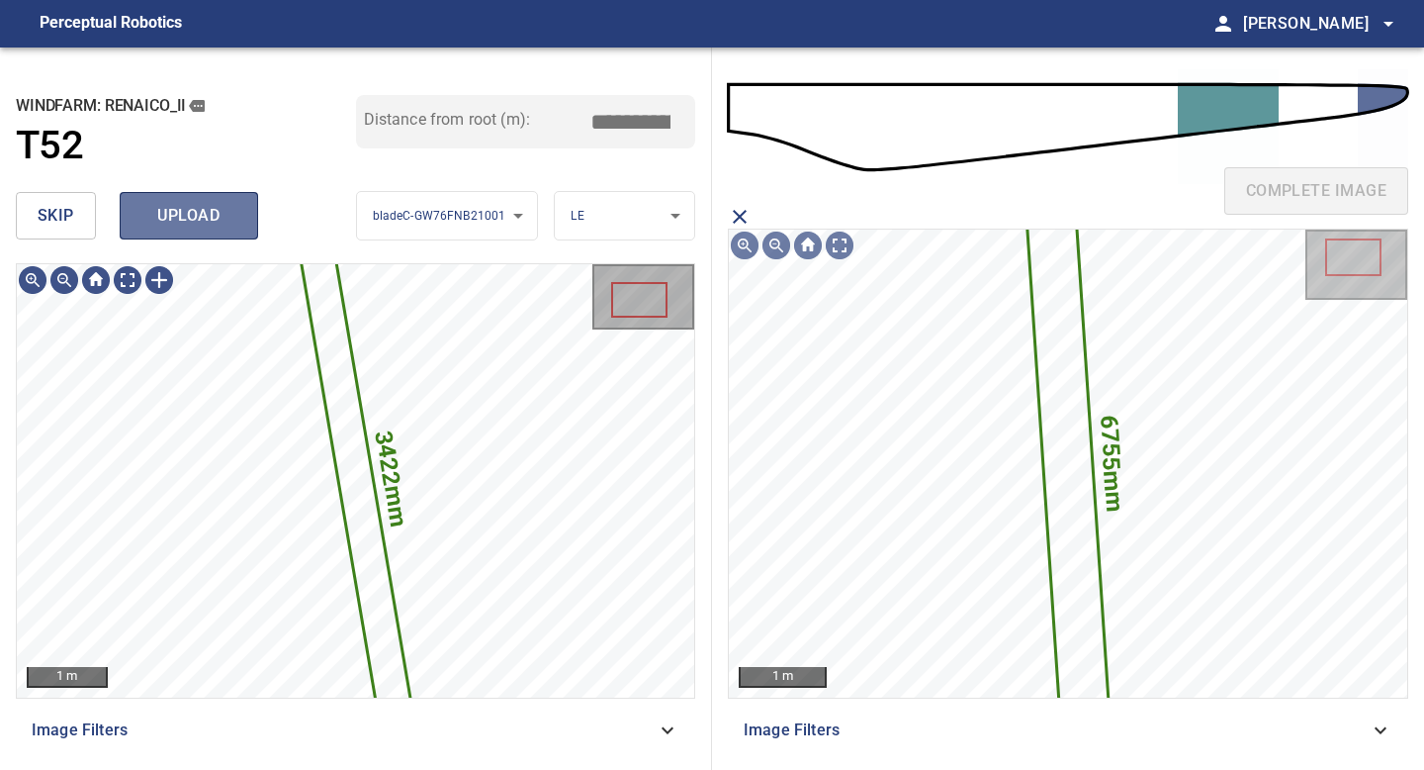
click at [190, 219] on span "upload" at bounding box center [188, 216] width 95 height 28
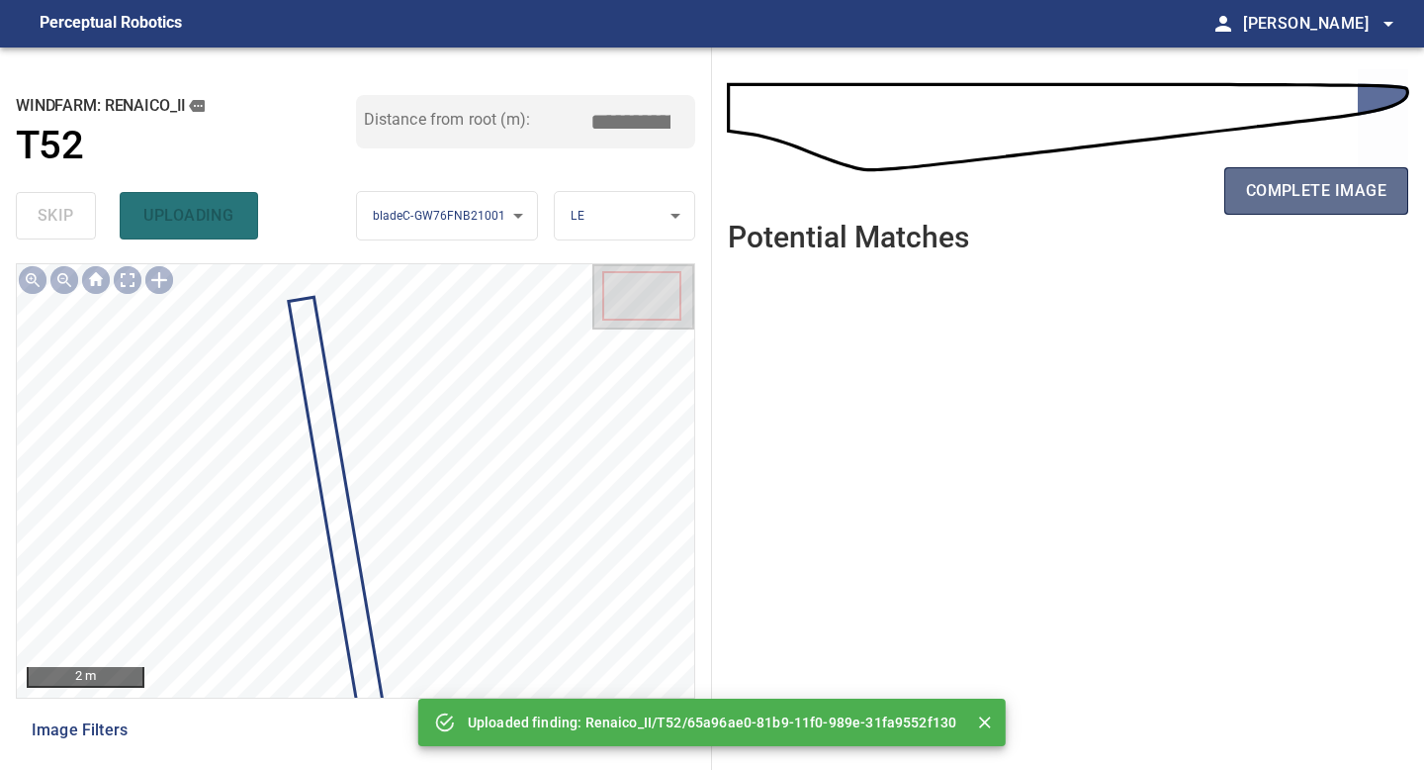
click at [1139, 203] on span "complete image" at bounding box center [1316, 191] width 140 height 28
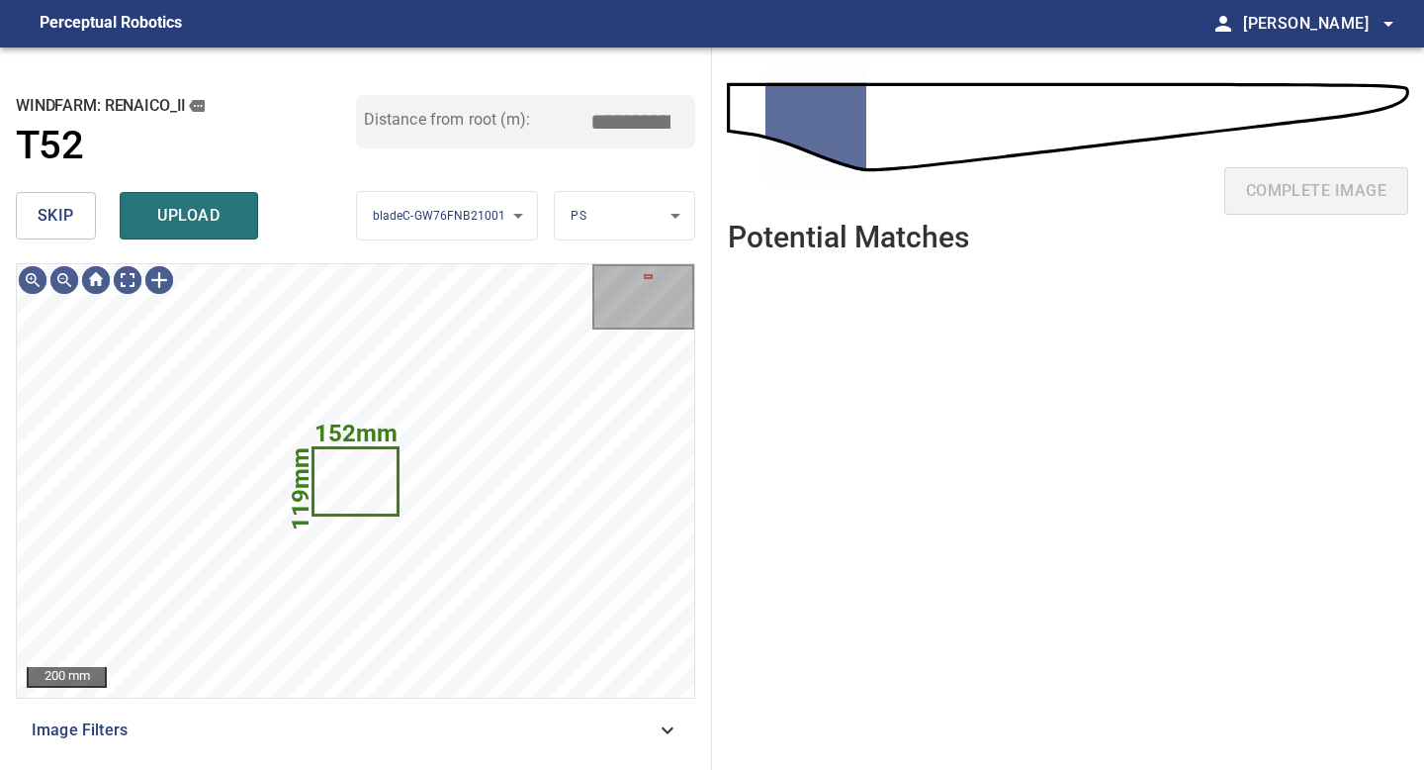
click at [55, 213] on span "skip" at bounding box center [56, 216] width 37 height 28
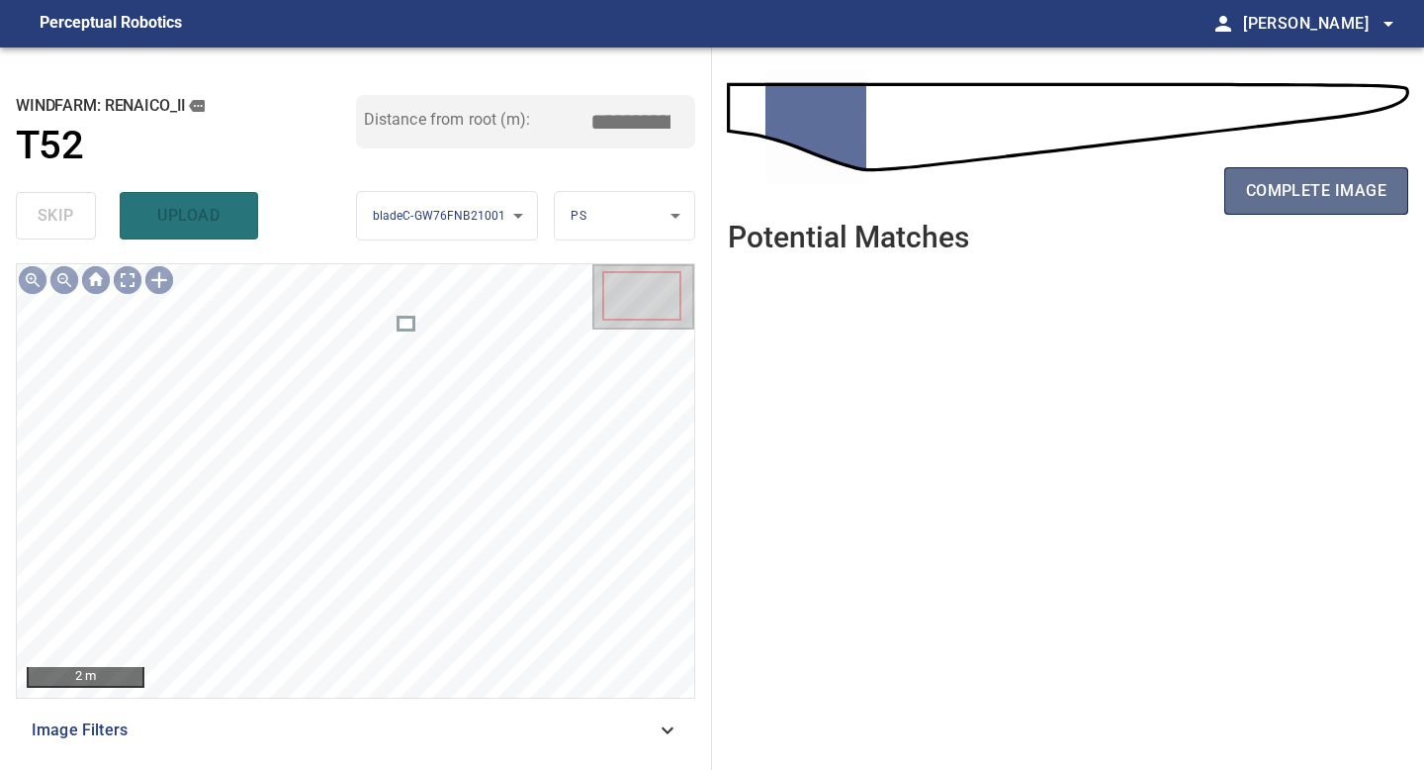
click at [1139, 199] on span "complete image" at bounding box center [1316, 191] width 140 height 28
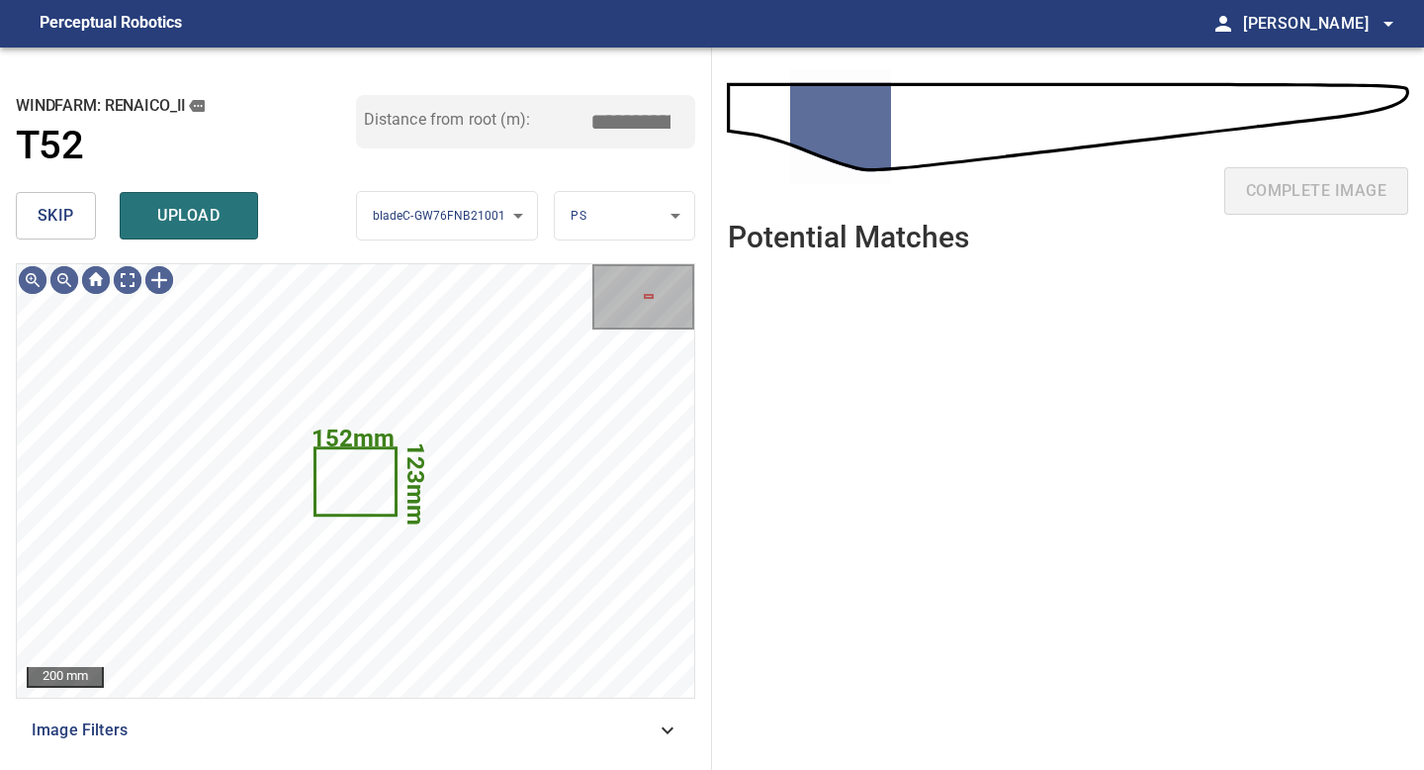
click at [69, 211] on span "skip" at bounding box center [56, 216] width 37 height 28
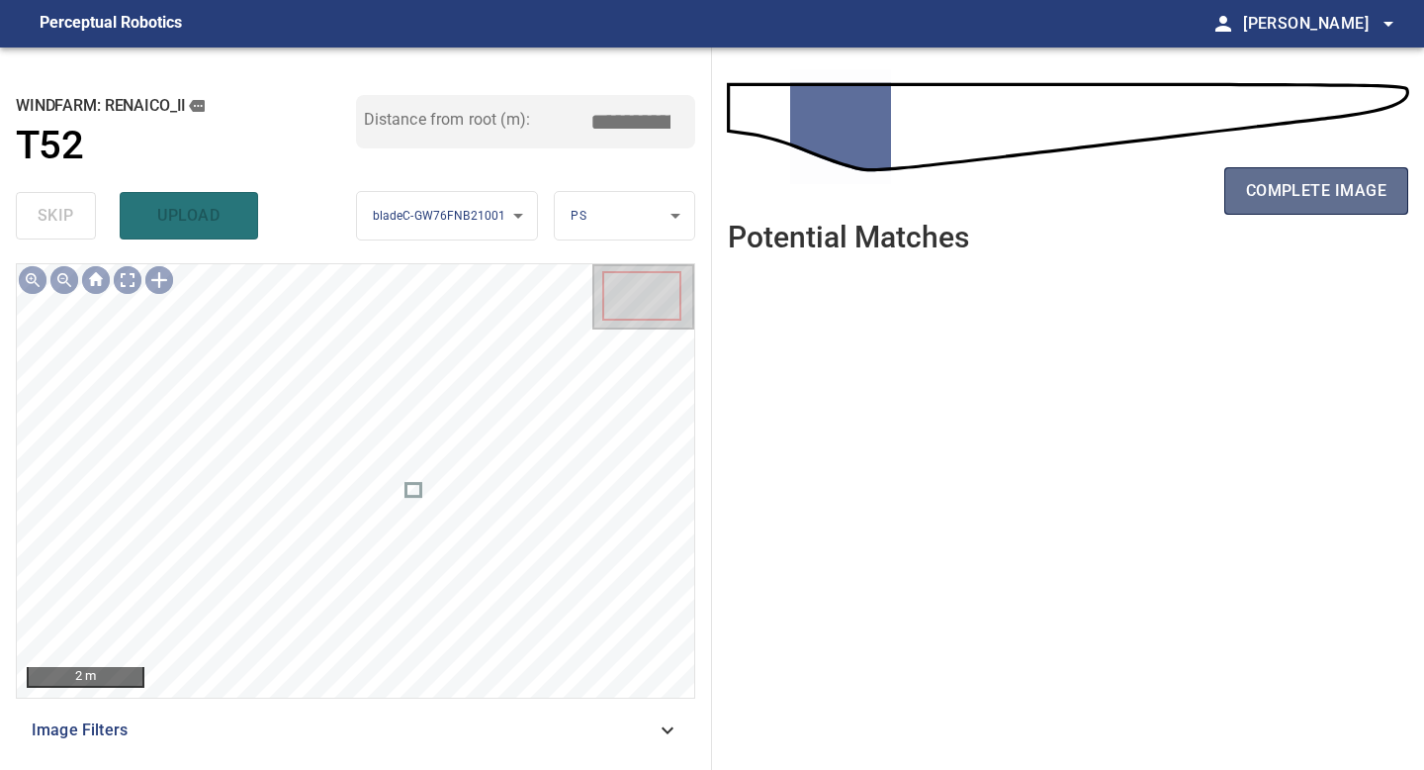
click at [1139, 181] on span "complete image" at bounding box center [1316, 191] width 140 height 28
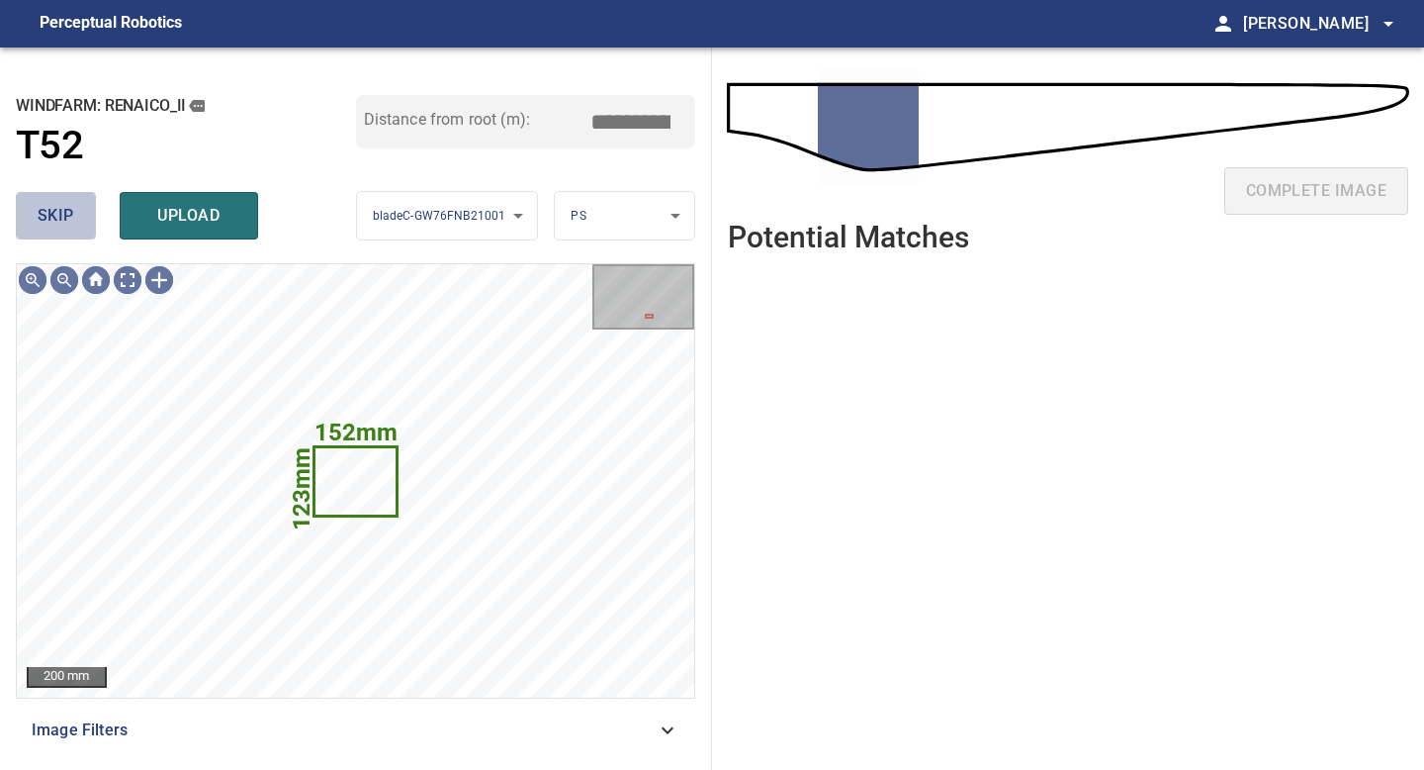
click at [60, 205] on span "skip" at bounding box center [56, 216] width 37 height 28
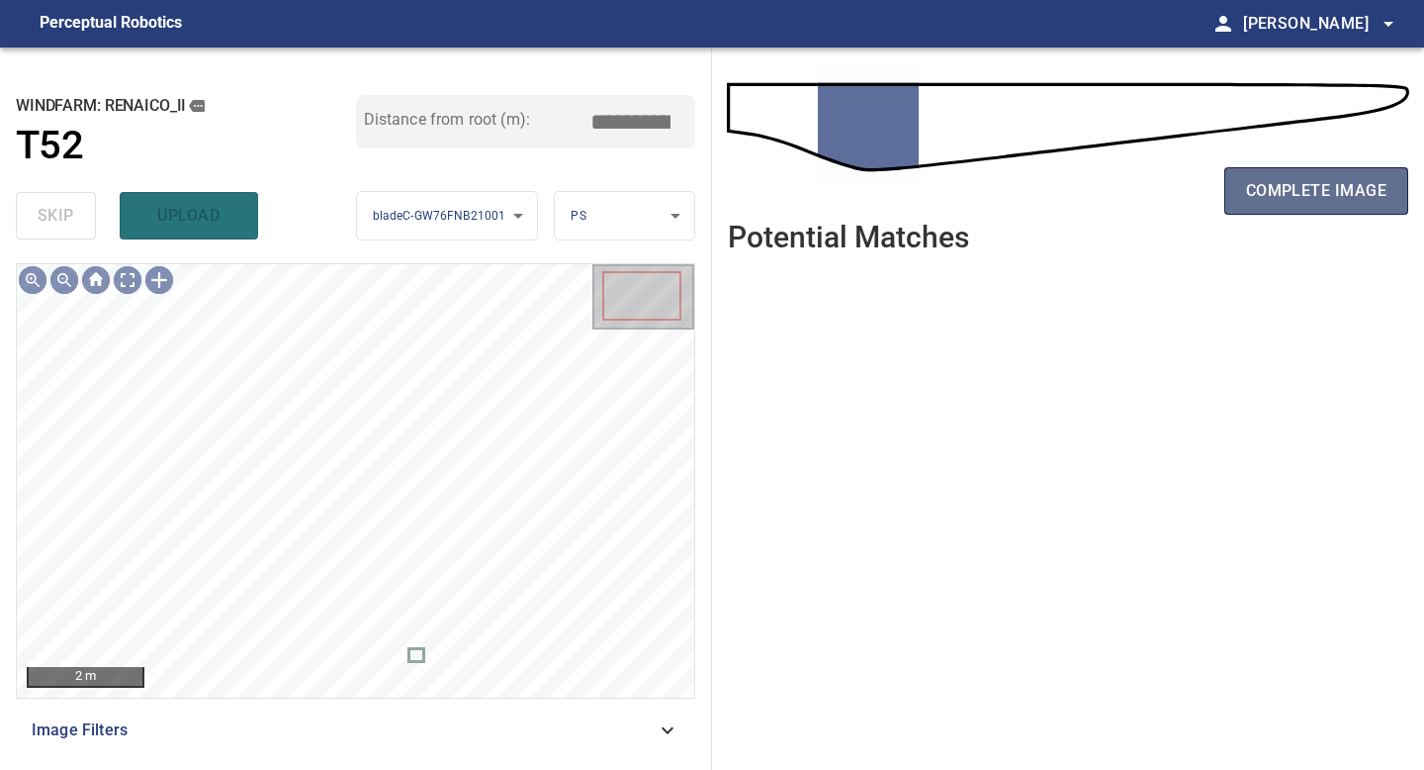
click at [1139, 208] on button "complete image" at bounding box center [1317, 190] width 184 height 47
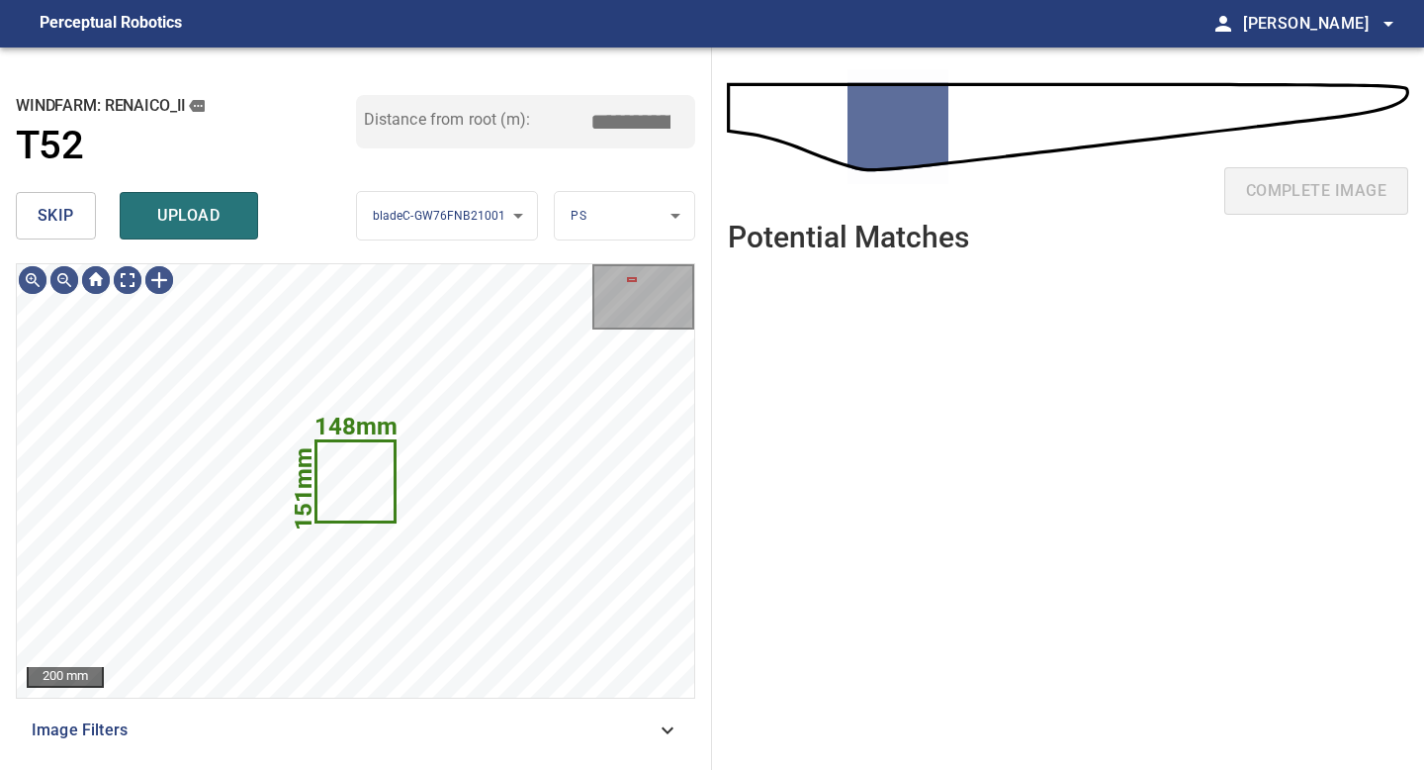
click at [90, 217] on button "skip" at bounding box center [56, 215] width 80 height 47
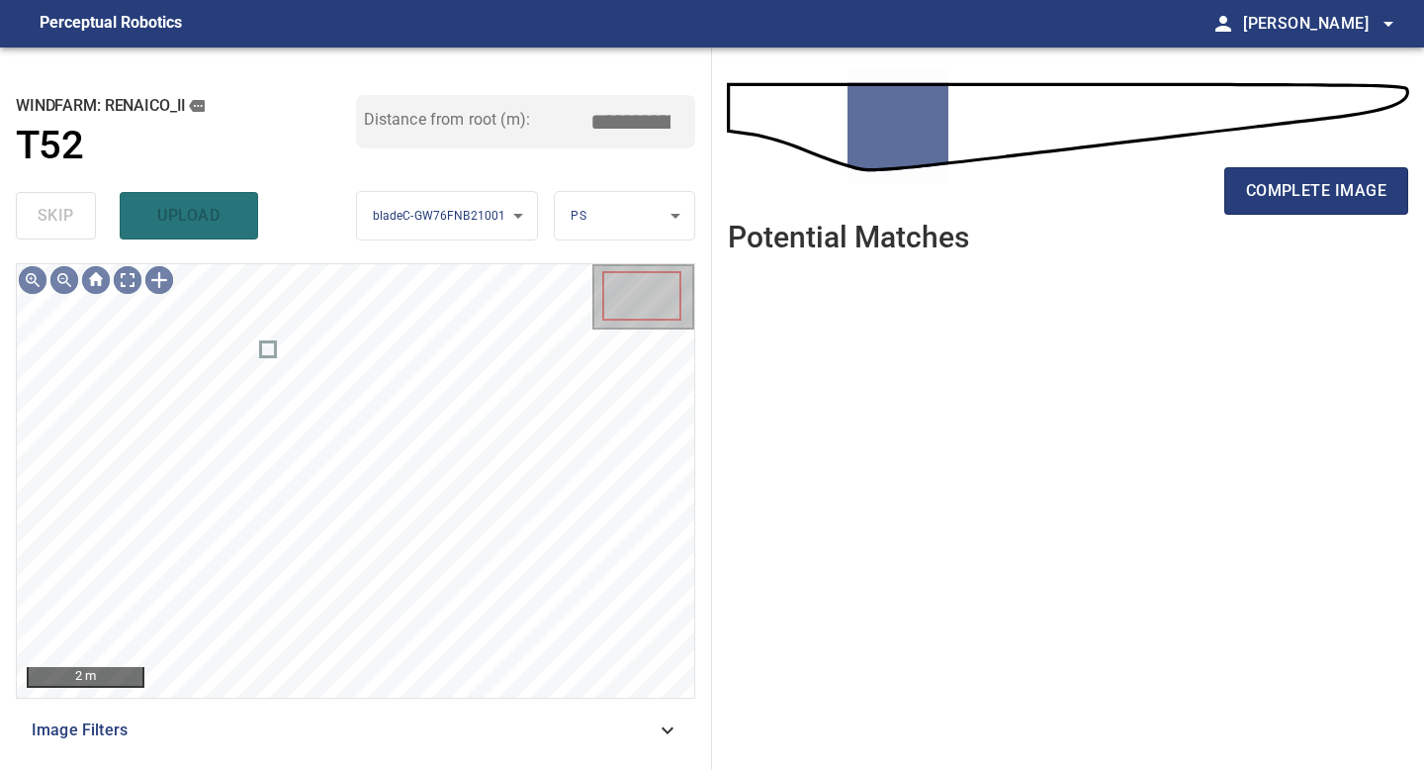
click at [1139, 155] on div "complete image" at bounding box center [1068, 133] width 681 height 141
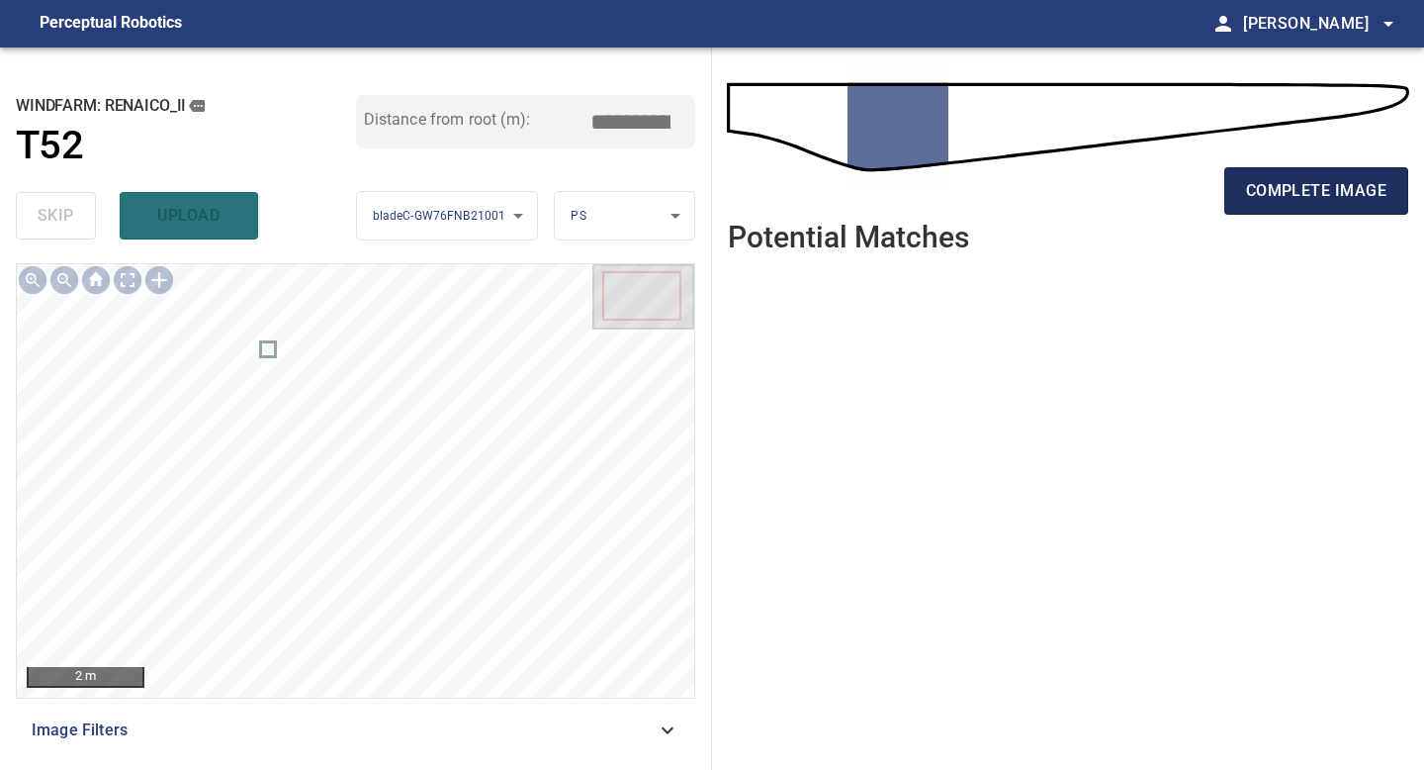
click at [1139, 178] on span "complete image" at bounding box center [1316, 191] width 140 height 28
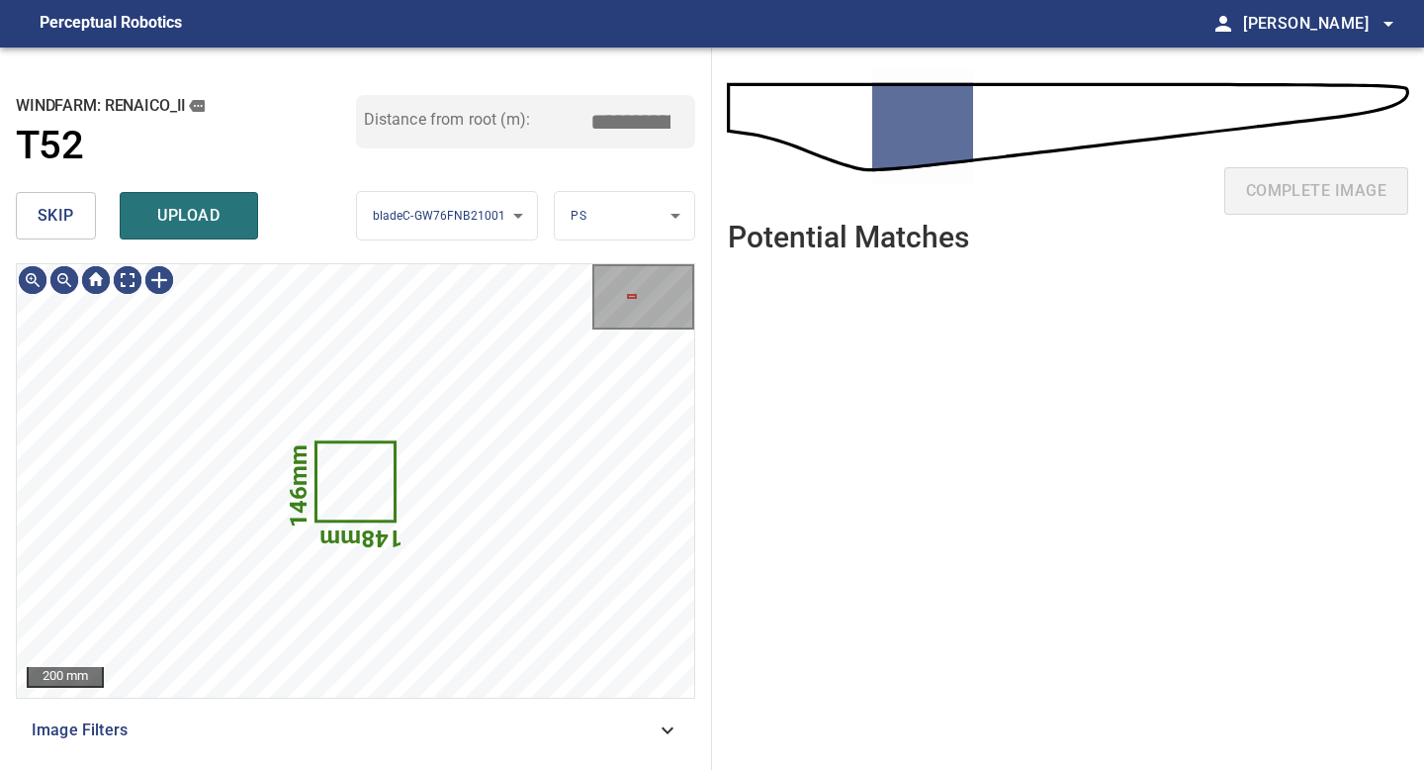
click at [71, 217] on span "skip" at bounding box center [56, 216] width 37 height 28
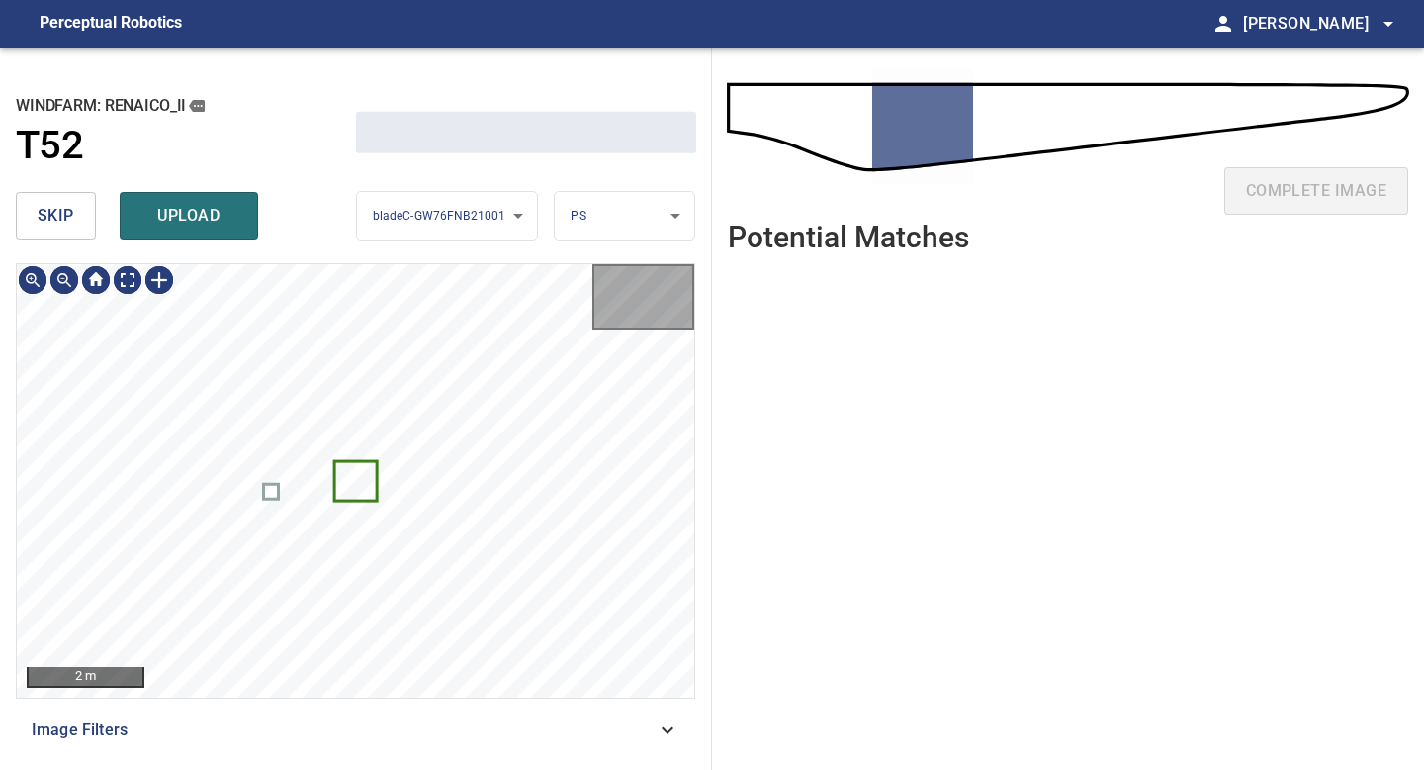
click at [71, 217] on span "skip" at bounding box center [56, 216] width 37 height 28
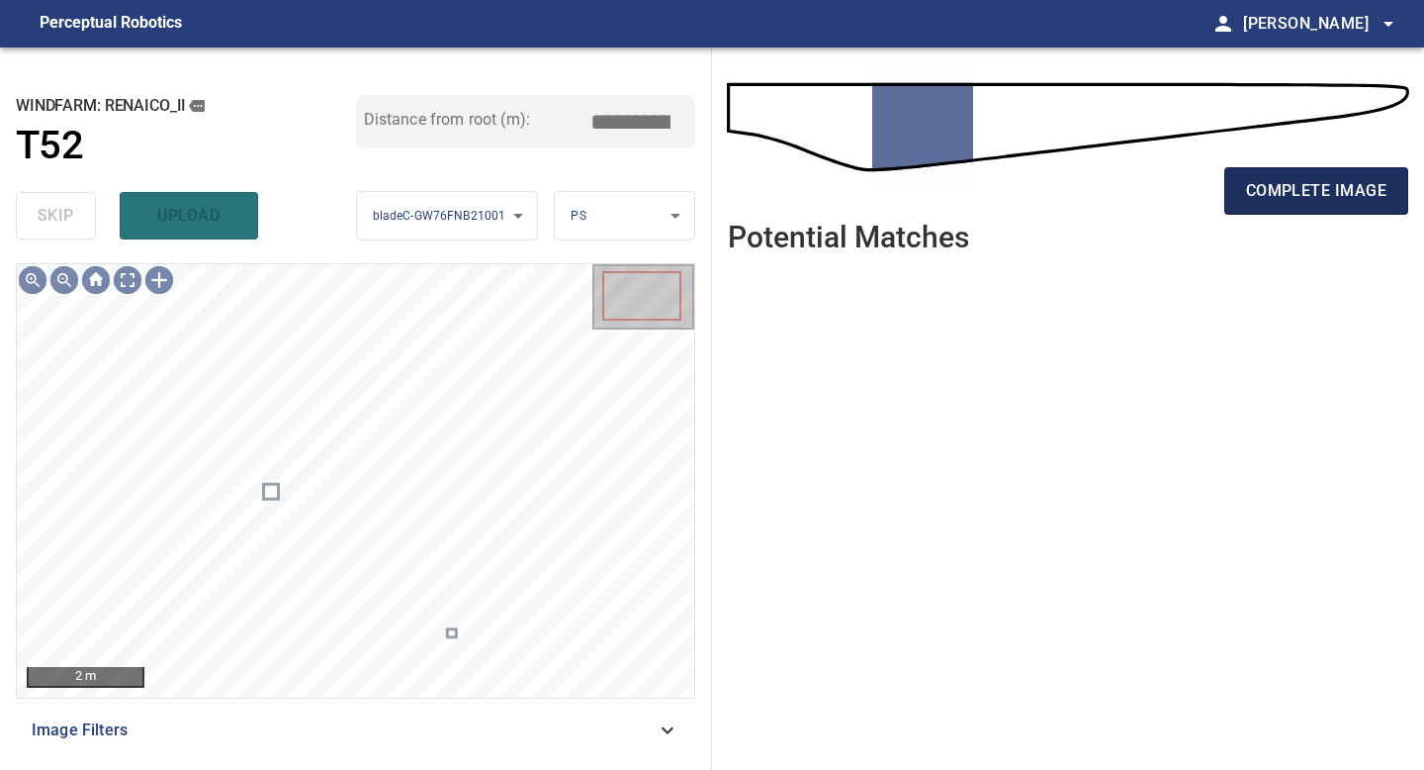
click at [1139, 188] on span "complete image" at bounding box center [1316, 191] width 140 height 28
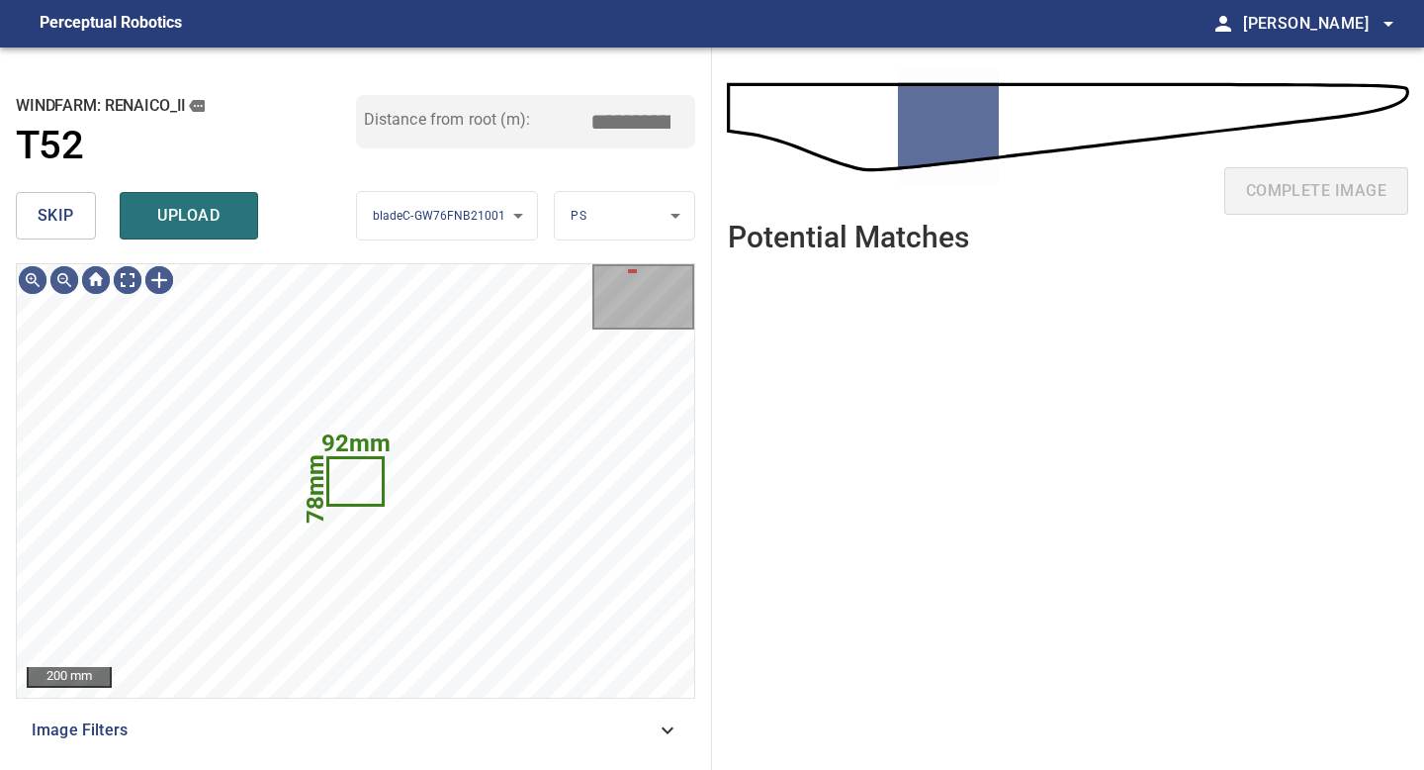
click at [62, 213] on span "skip" at bounding box center [56, 216] width 37 height 28
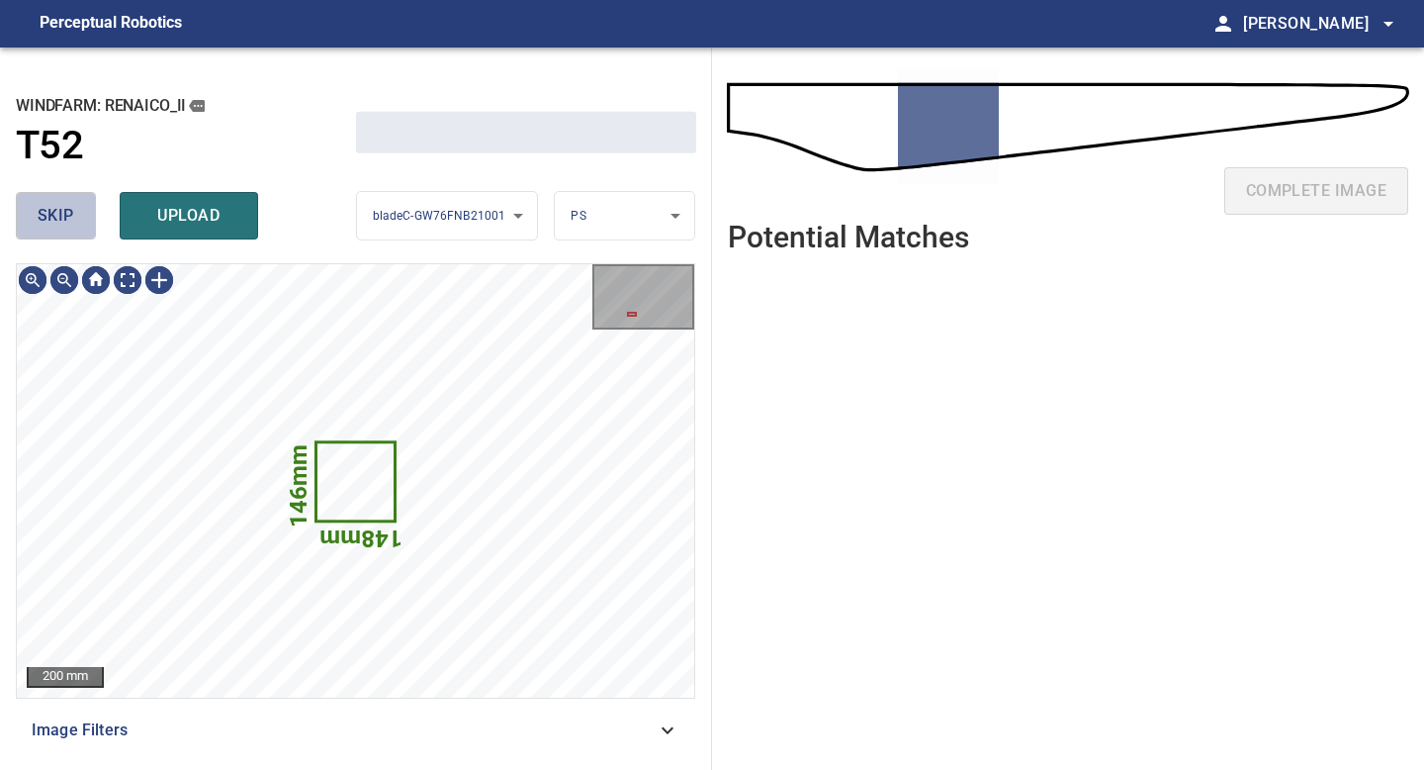
click at [62, 213] on span "skip" at bounding box center [56, 216] width 37 height 28
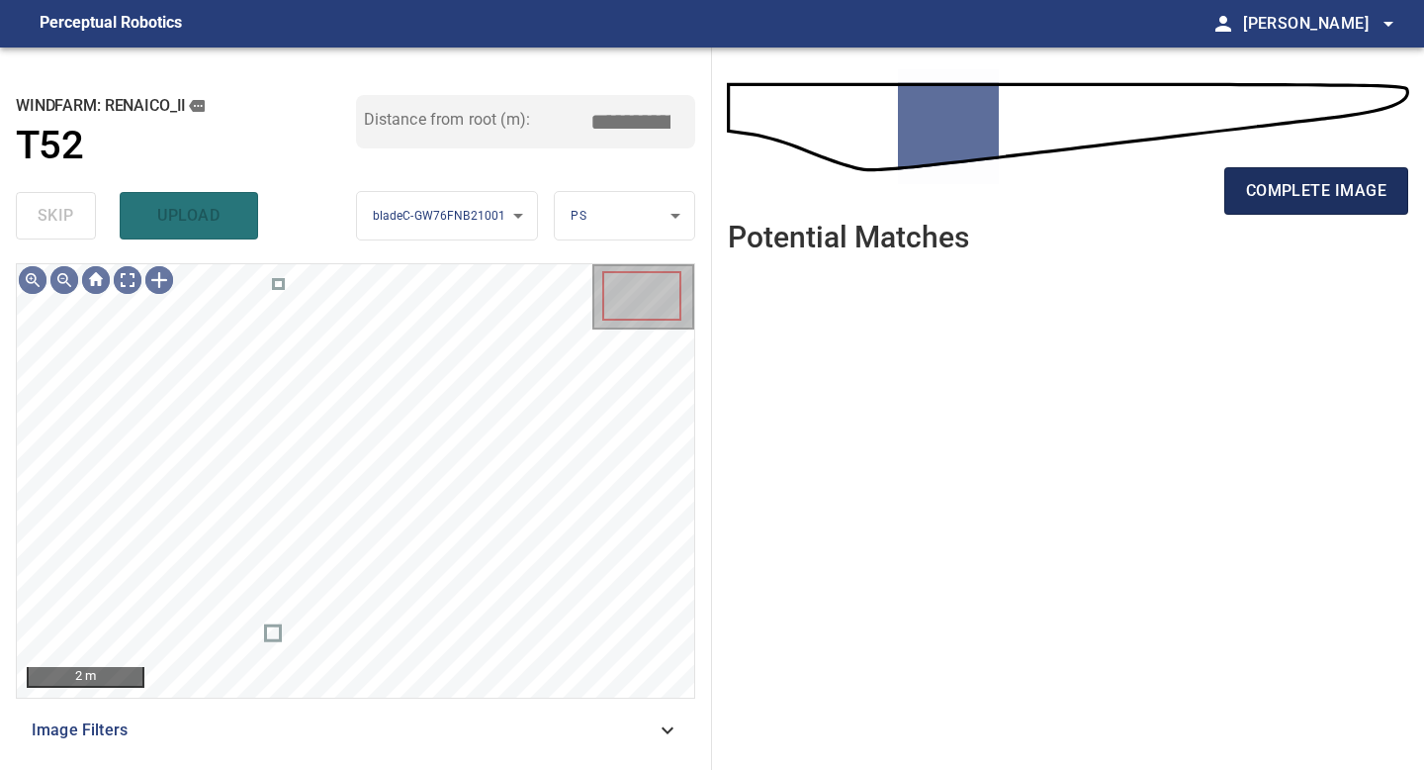
click at [1139, 185] on span "complete image" at bounding box center [1316, 191] width 140 height 28
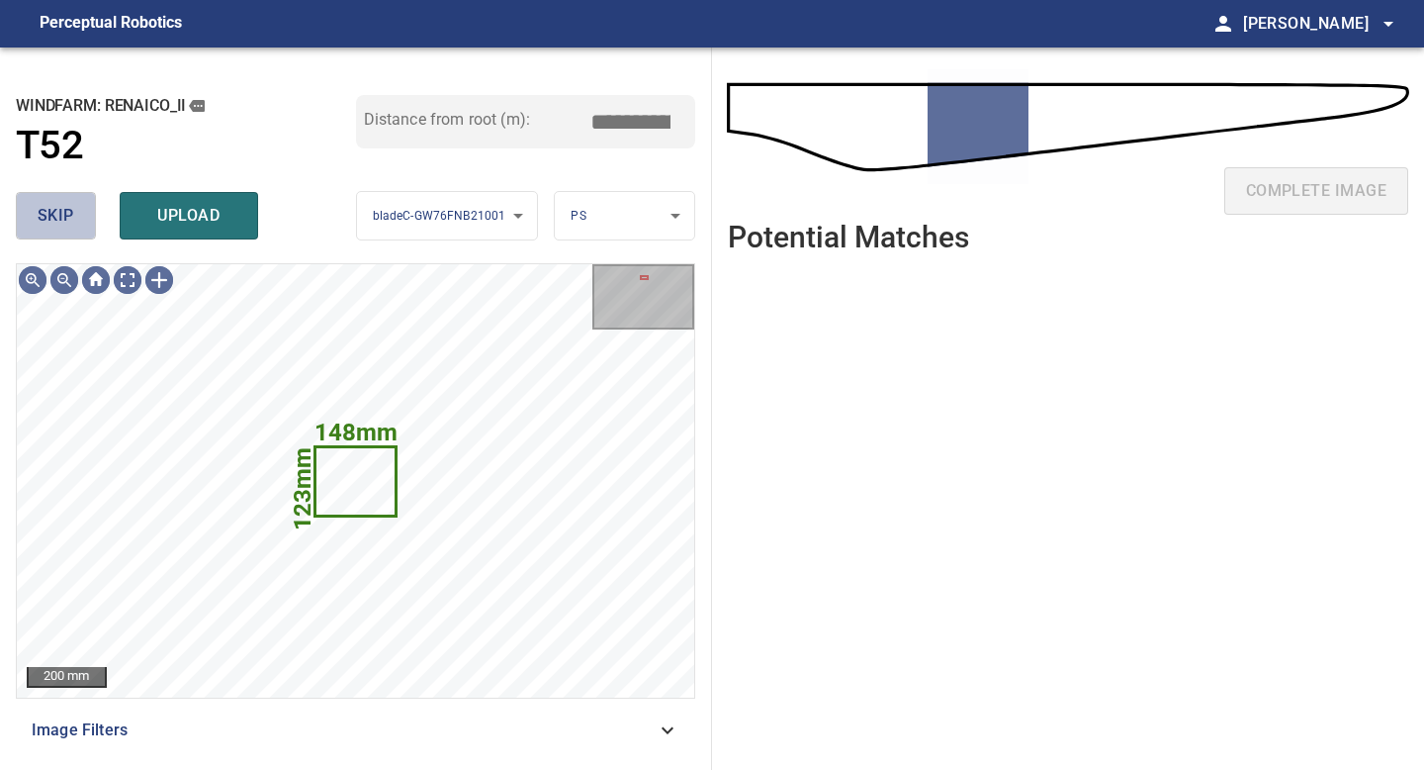
click at [74, 214] on button "skip" at bounding box center [56, 215] width 80 height 47
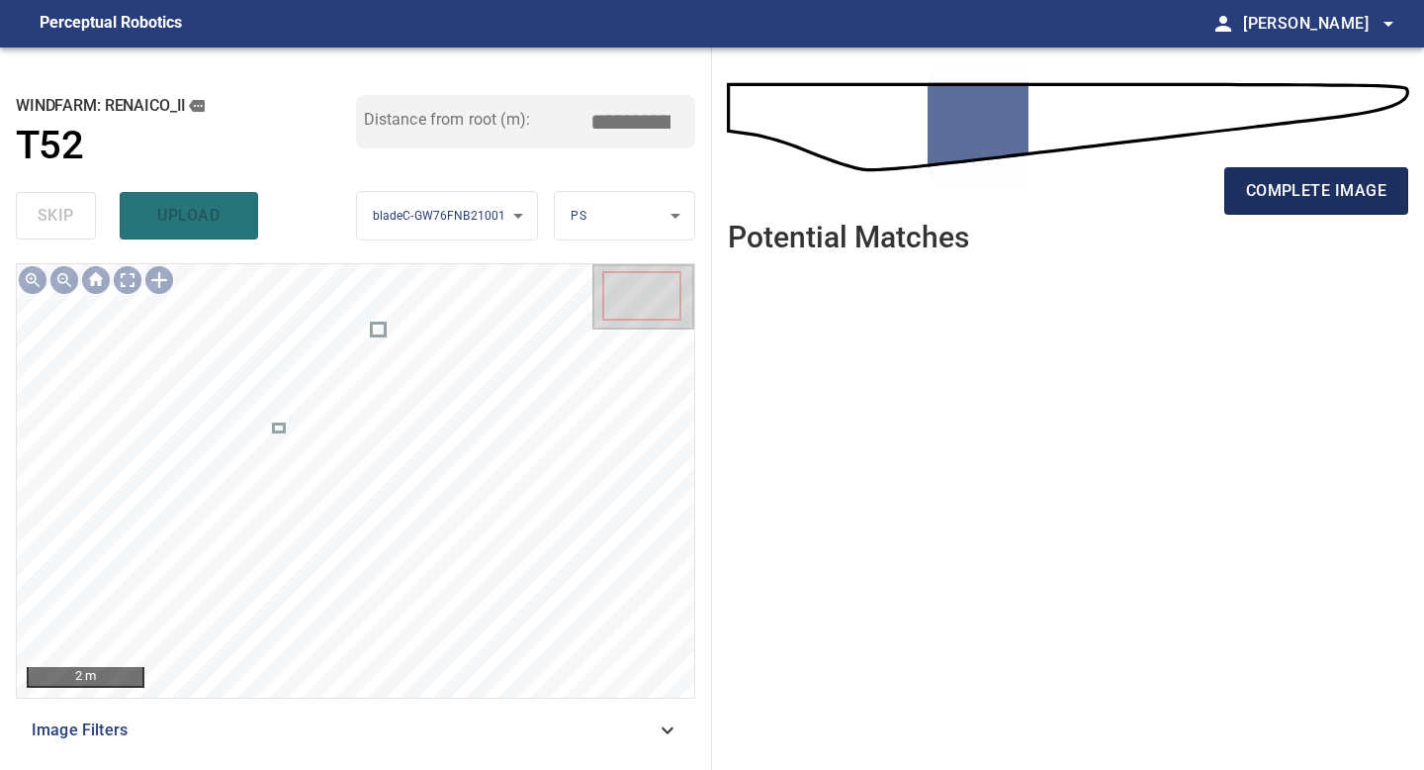
click at [1139, 190] on span "complete image" at bounding box center [1316, 191] width 140 height 28
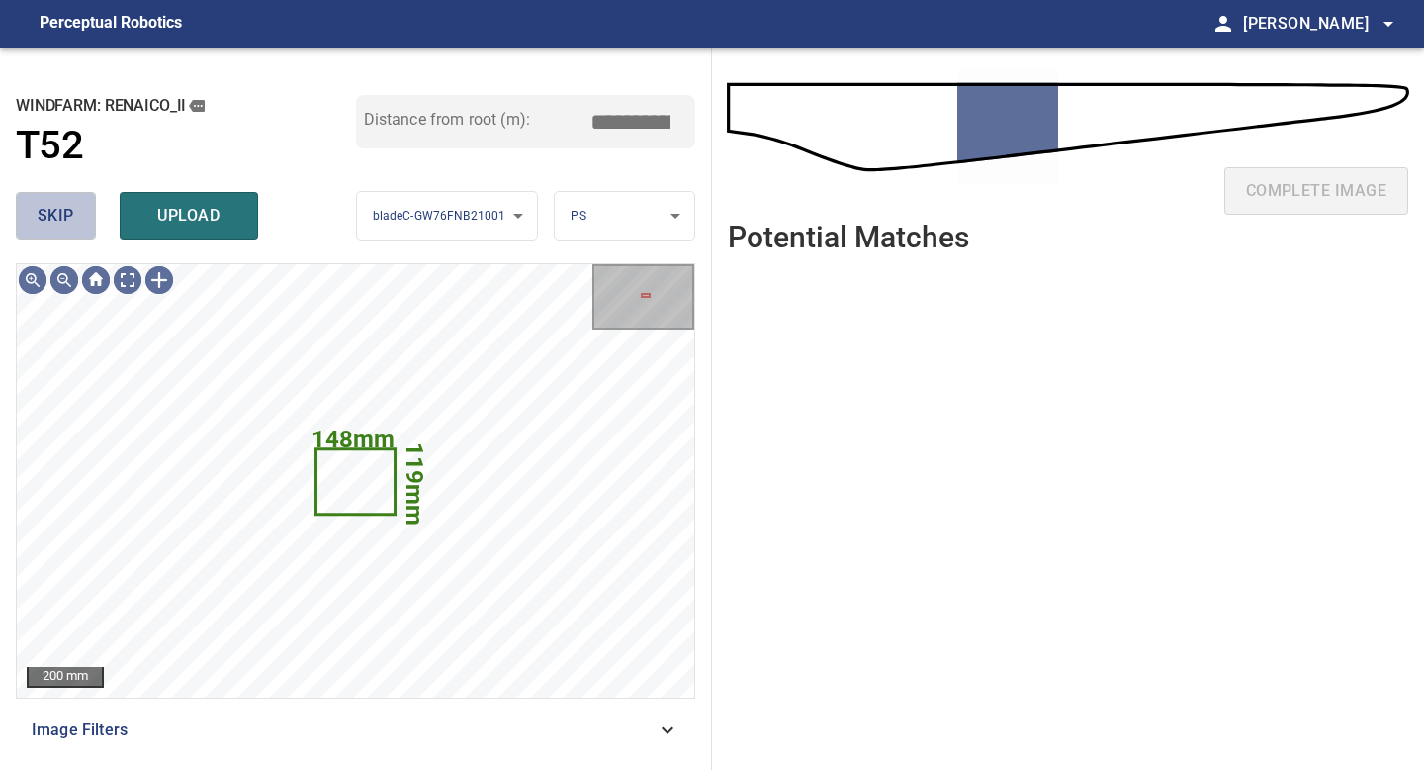
click at [67, 226] on span "skip" at bounding box center [56, 216] width 37 height 28
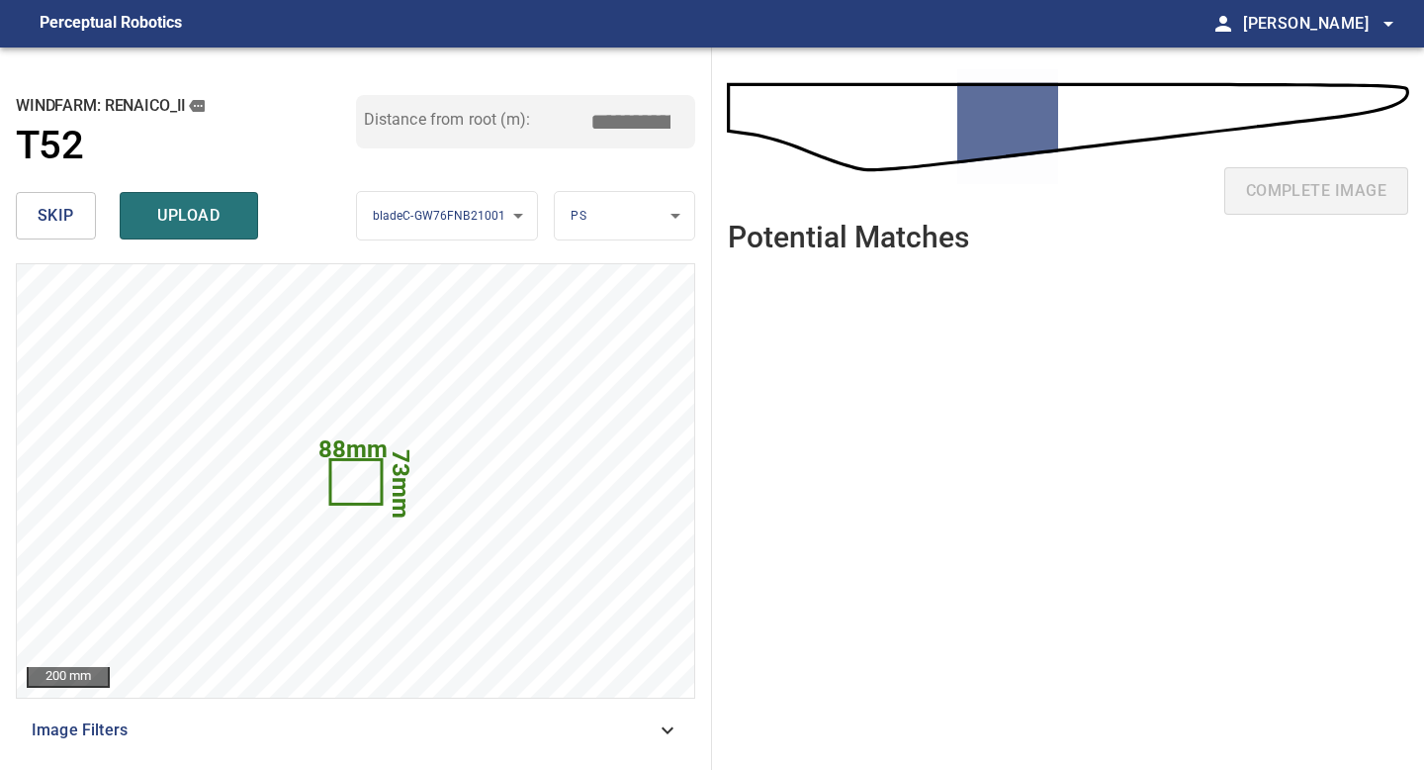
click at [67, 226] on span "skip" at bounding box center [56, 216] width 37 height 28
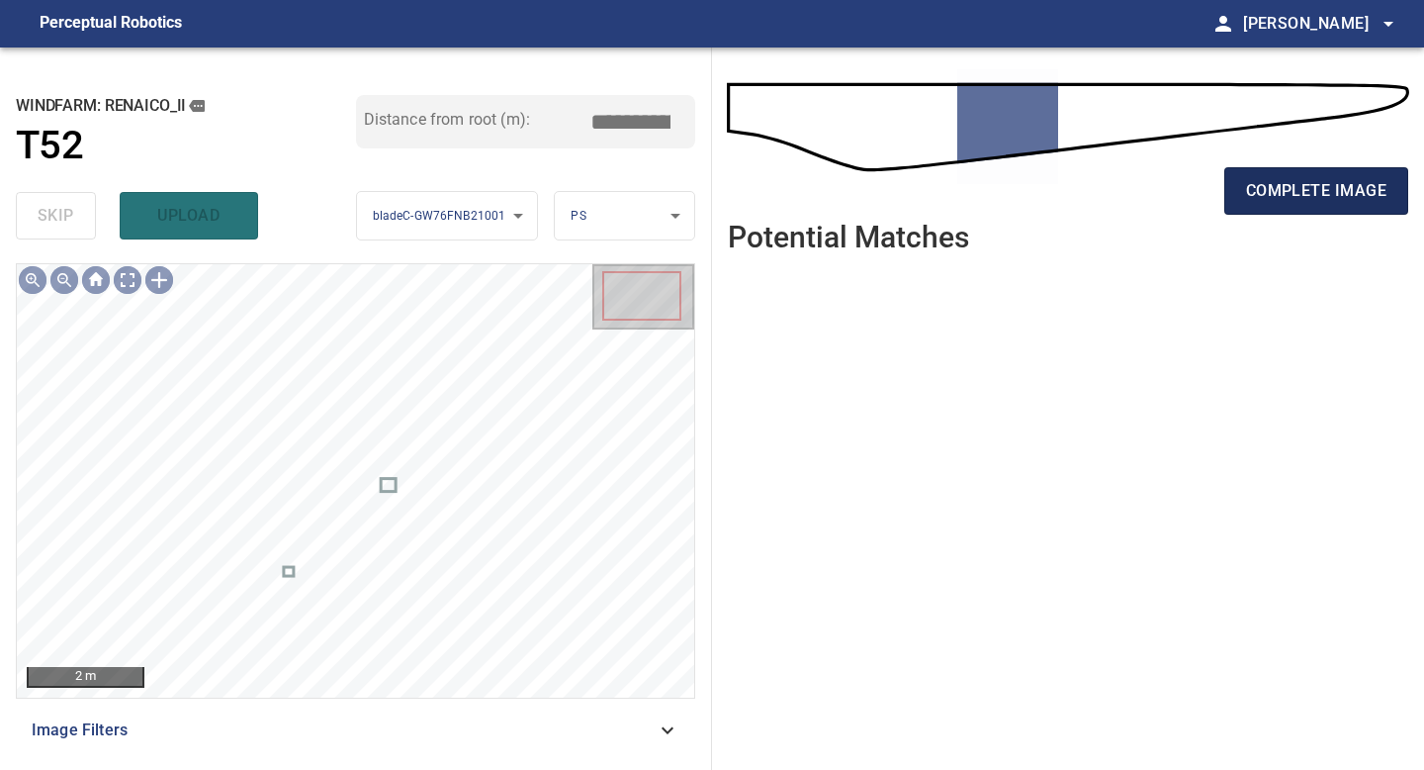
click at [1139, 204] on span "complete image" at bounding box center [1316, 191] width 140 height 28
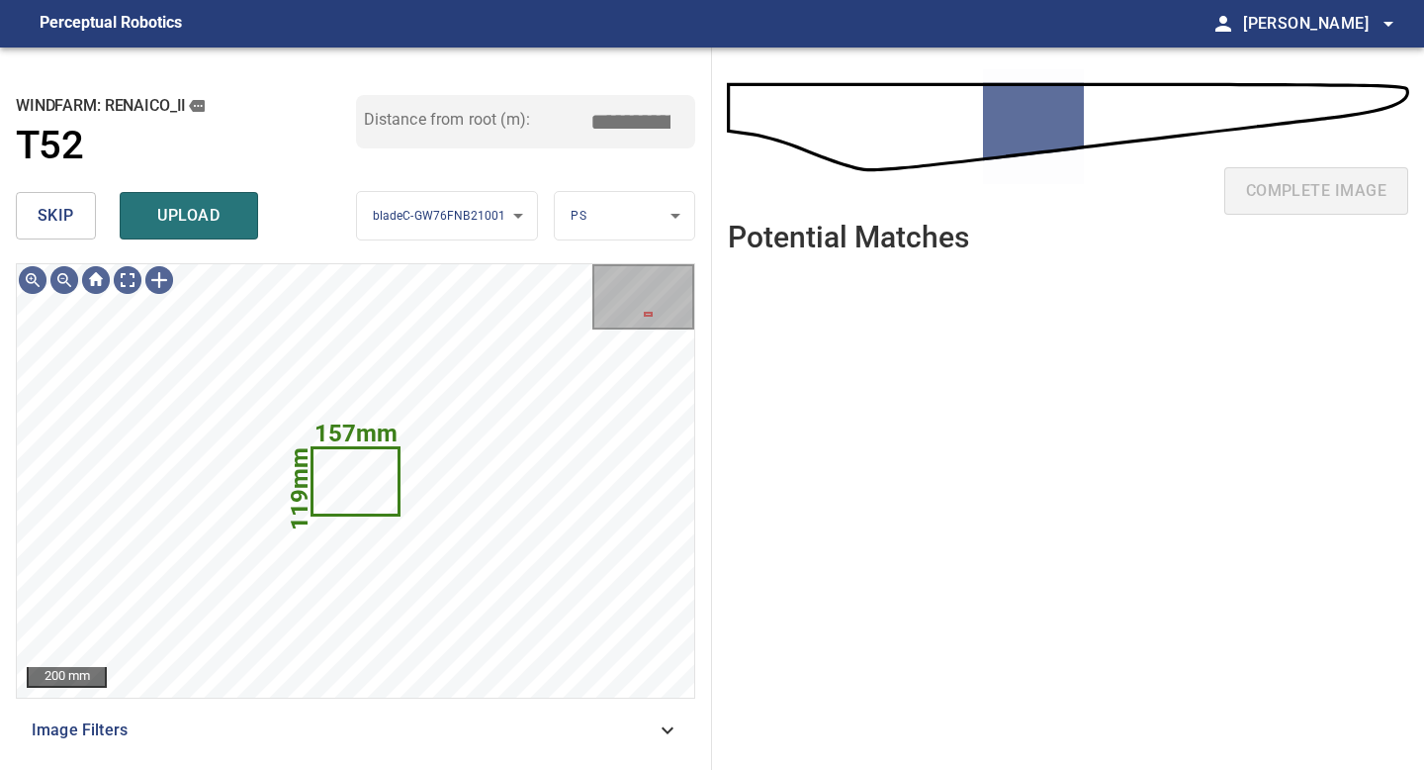
click at [36, 198] on button "skip" at bounding box center [56, 215] width 80 height 47
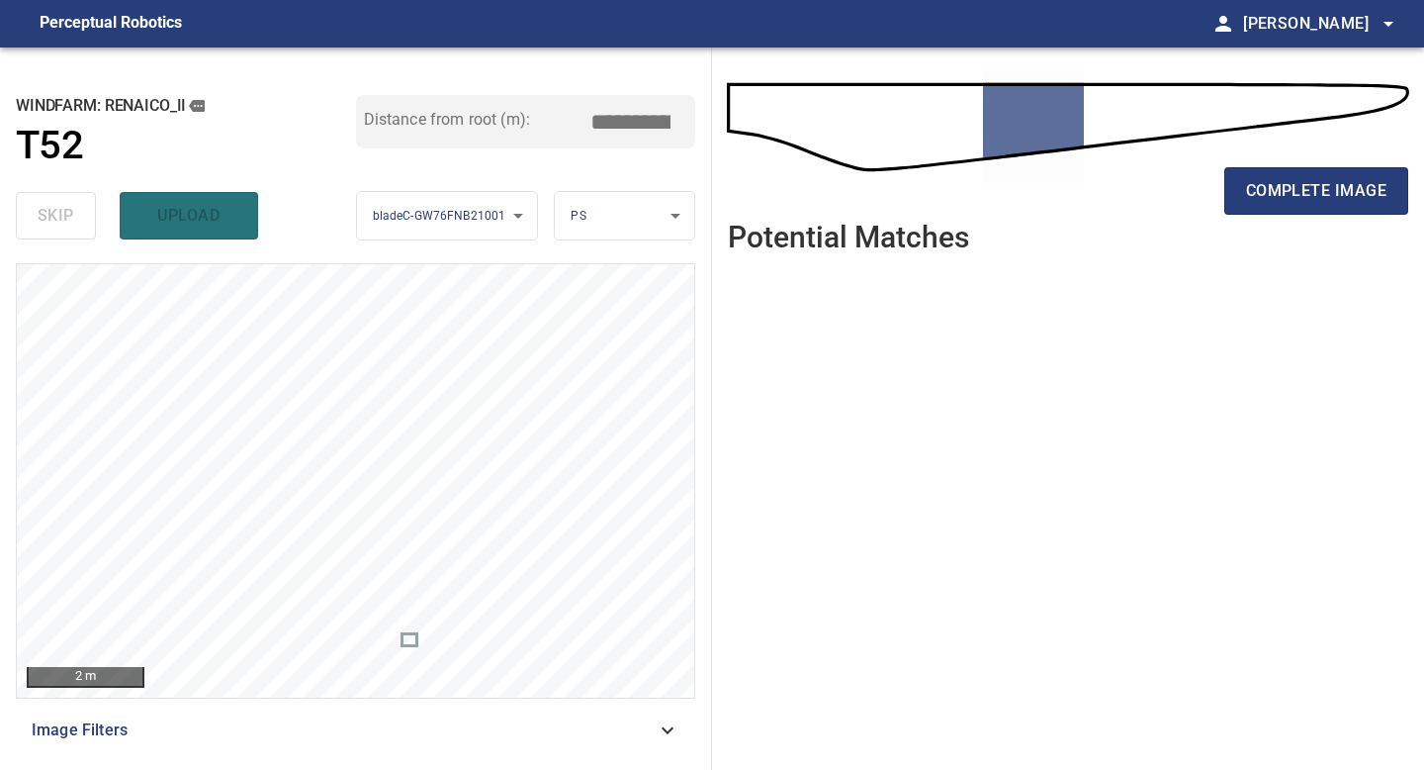
click at [1139, 216] on div "complete image" at bounding box center [1068, 198] width 681 height 79
click at [1139, 195] on span "complete image" at bounding box center [1316, 191] width 140 height 28
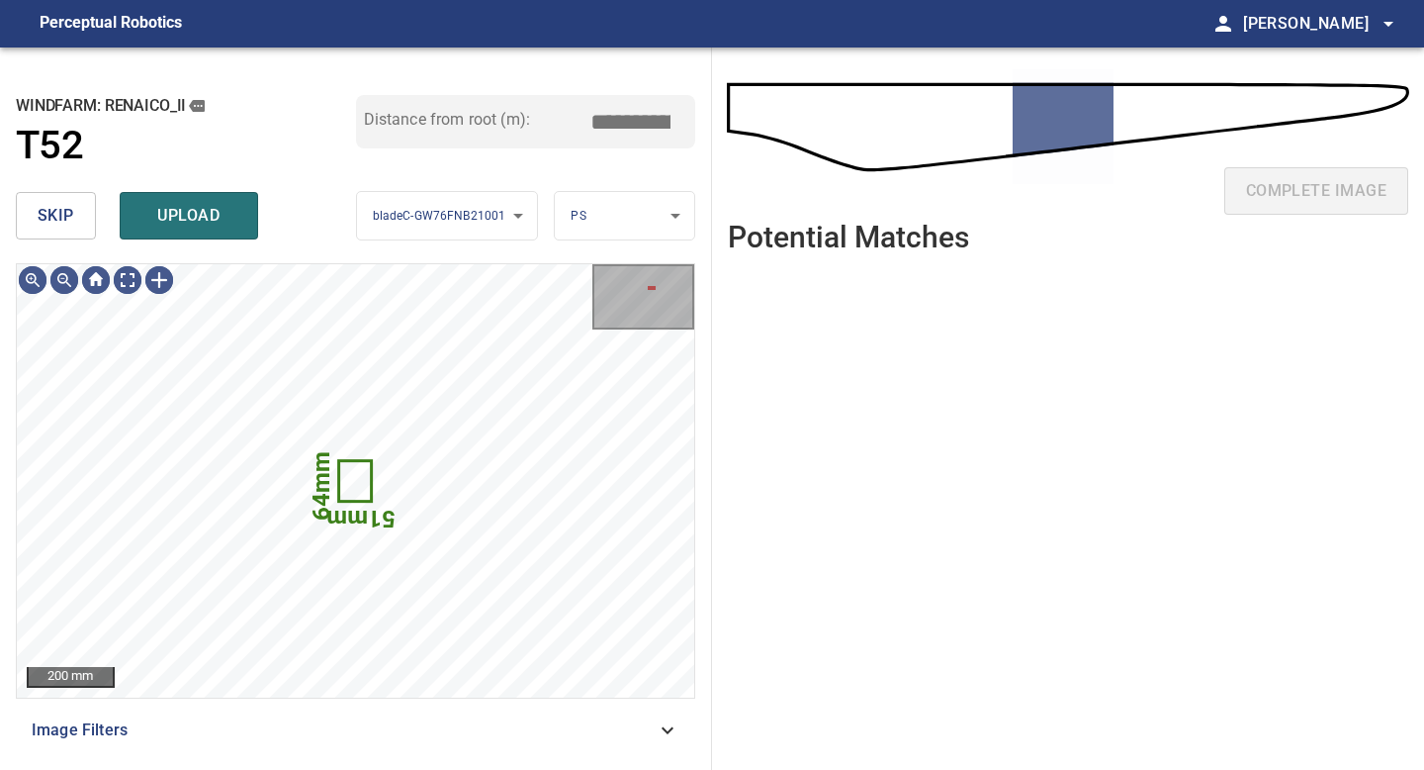
click at [60, 233] on button "skip" at bounding box center [56, 215] width 80 height 47
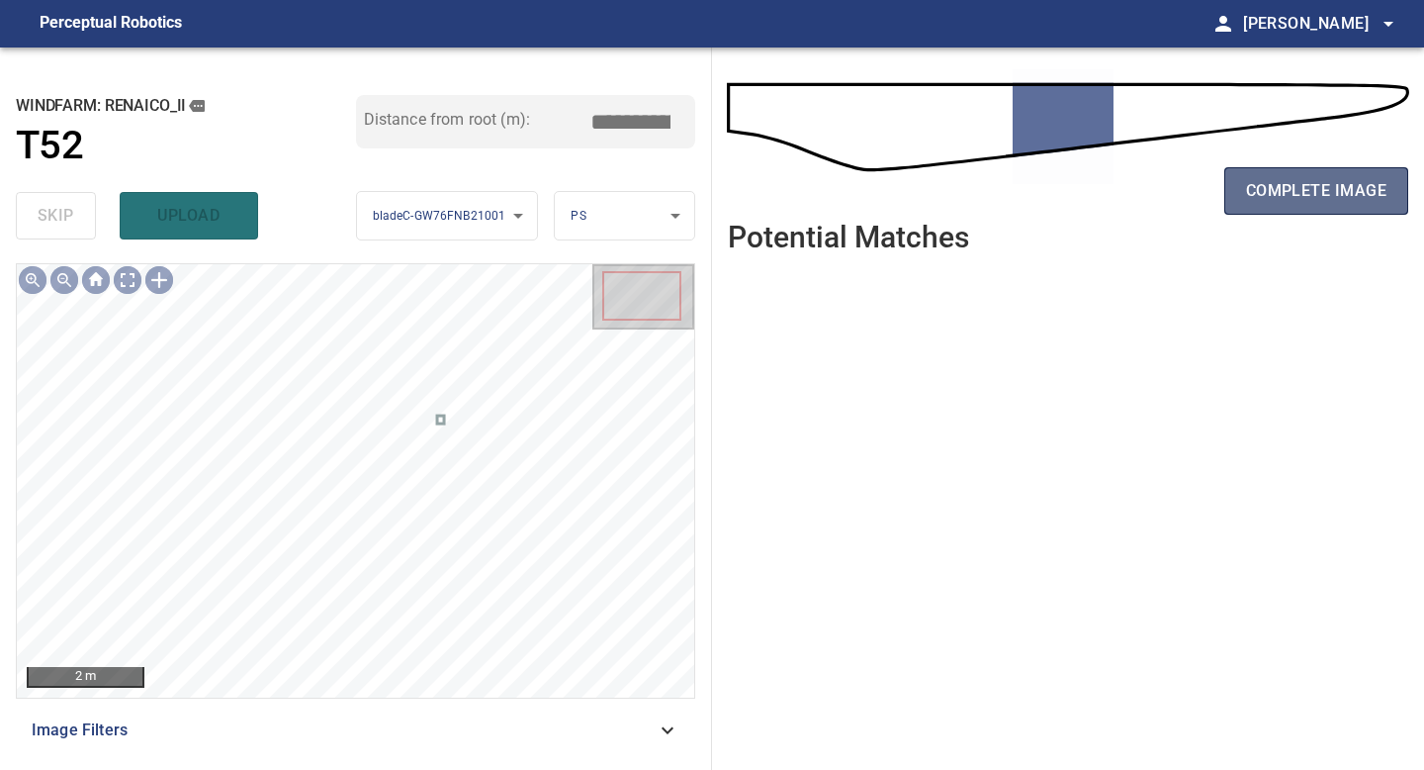
click at [1139, 194] on span "complete image" at bounding box center [1316, 191] width 140 height 28
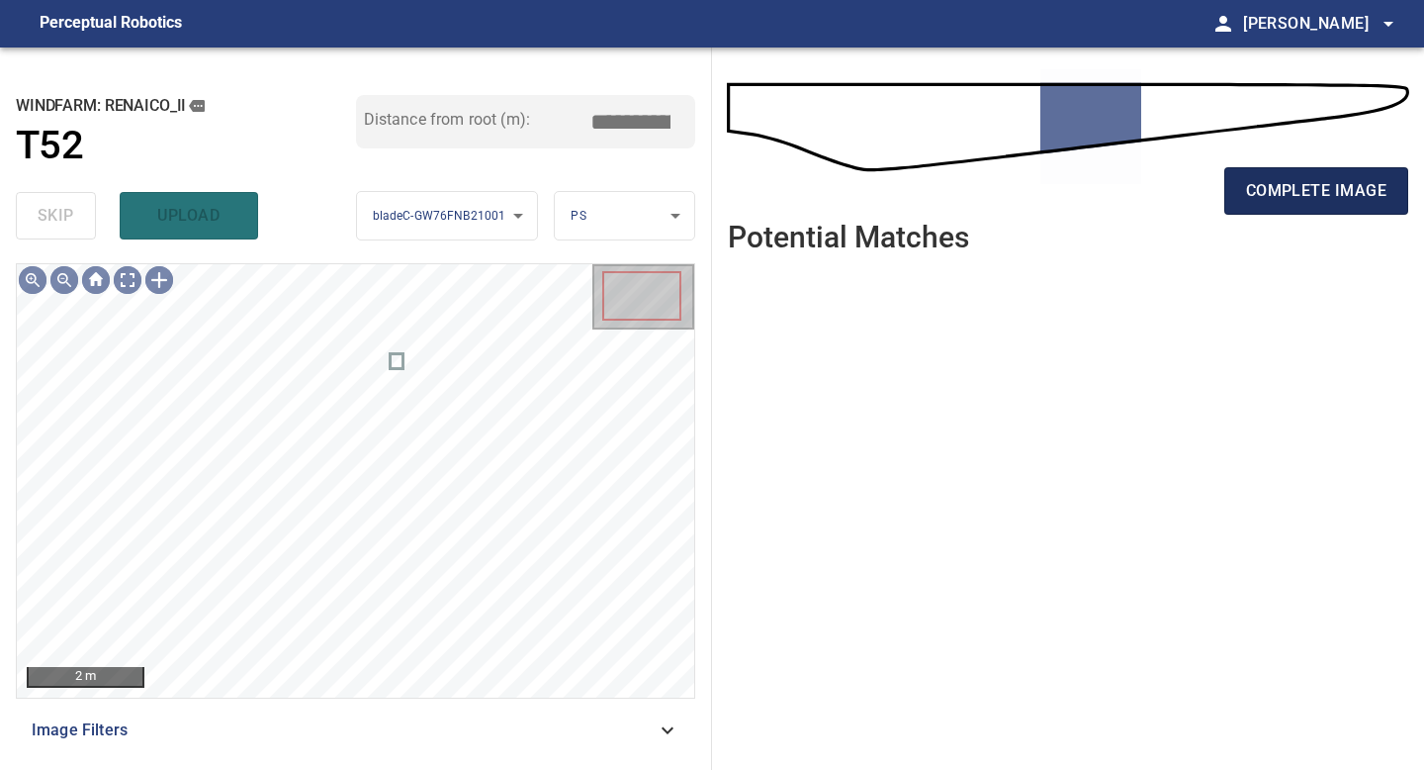
click at [1285, 181] on span "complete image" at bounding box center [1316, 191] width 140 height 28
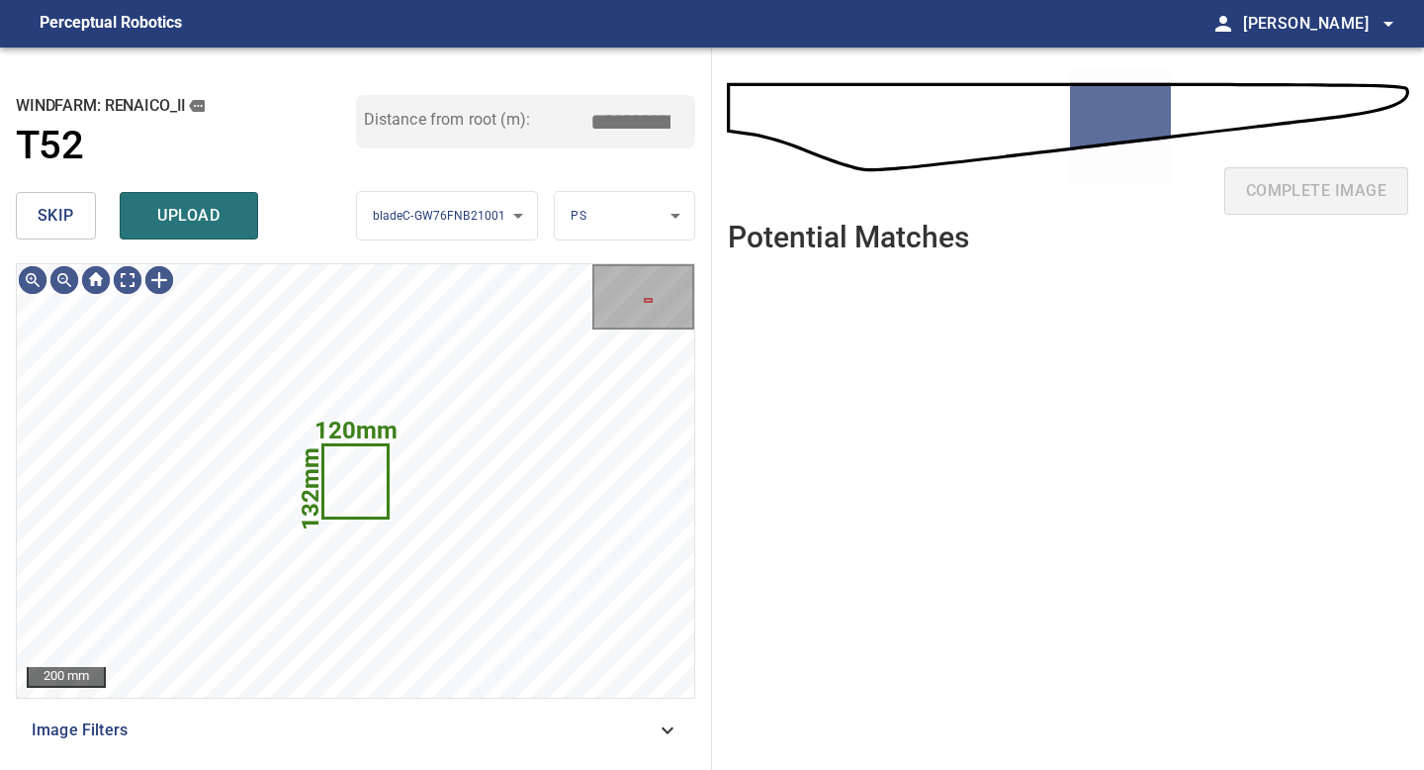
click at [81, 225] on button "skip" at bounding box center [56, 215] width 80 height 47
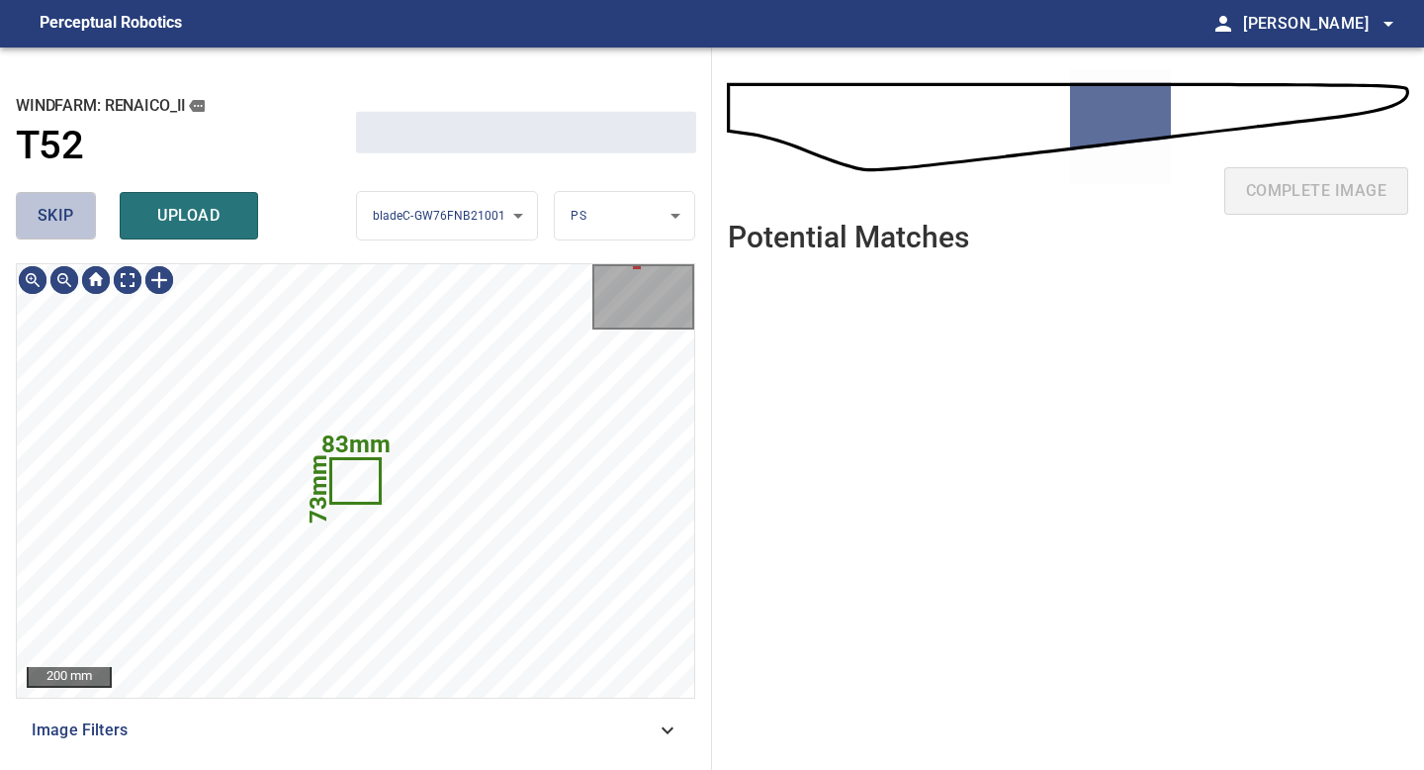
click at [81, 225] on button "skip" at bounding box center [56, 215] width 80 height 47
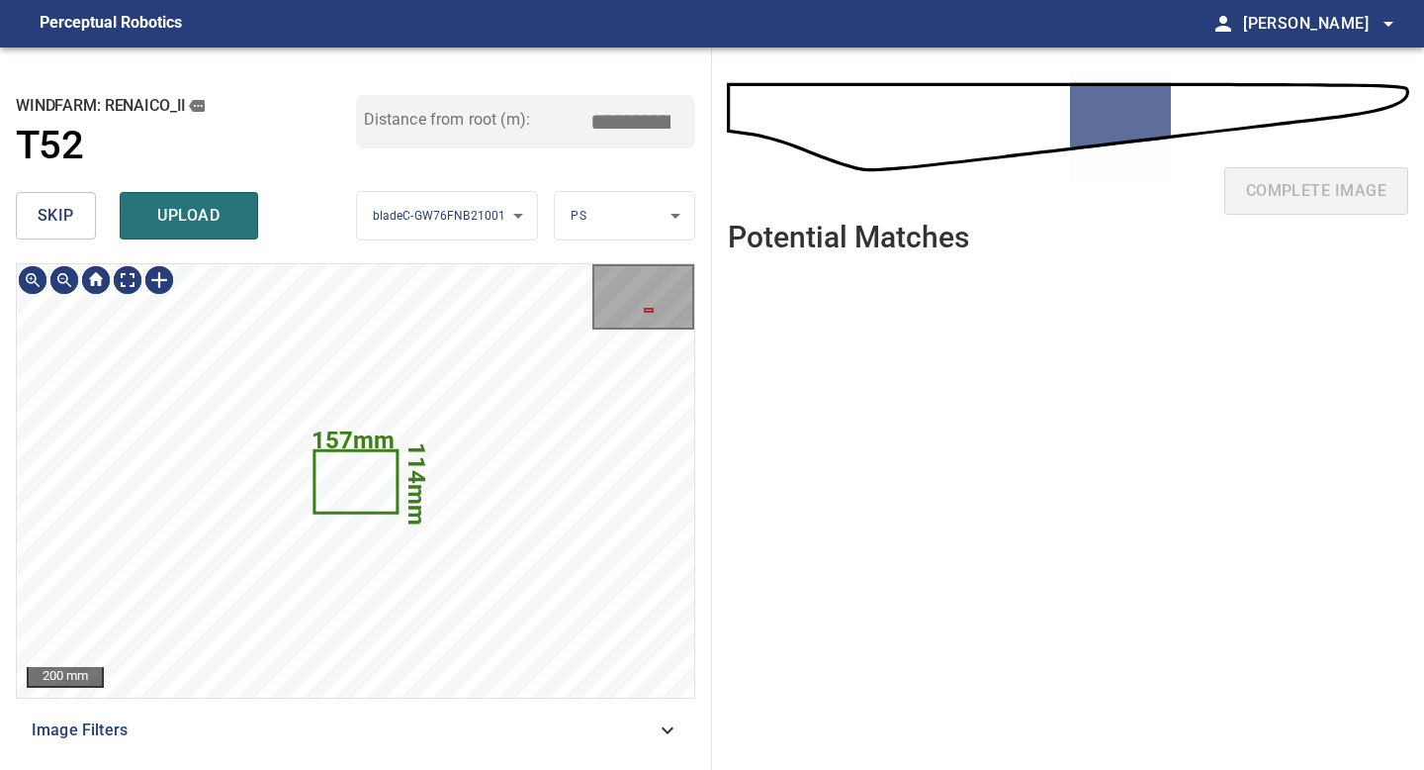
type input "*****"
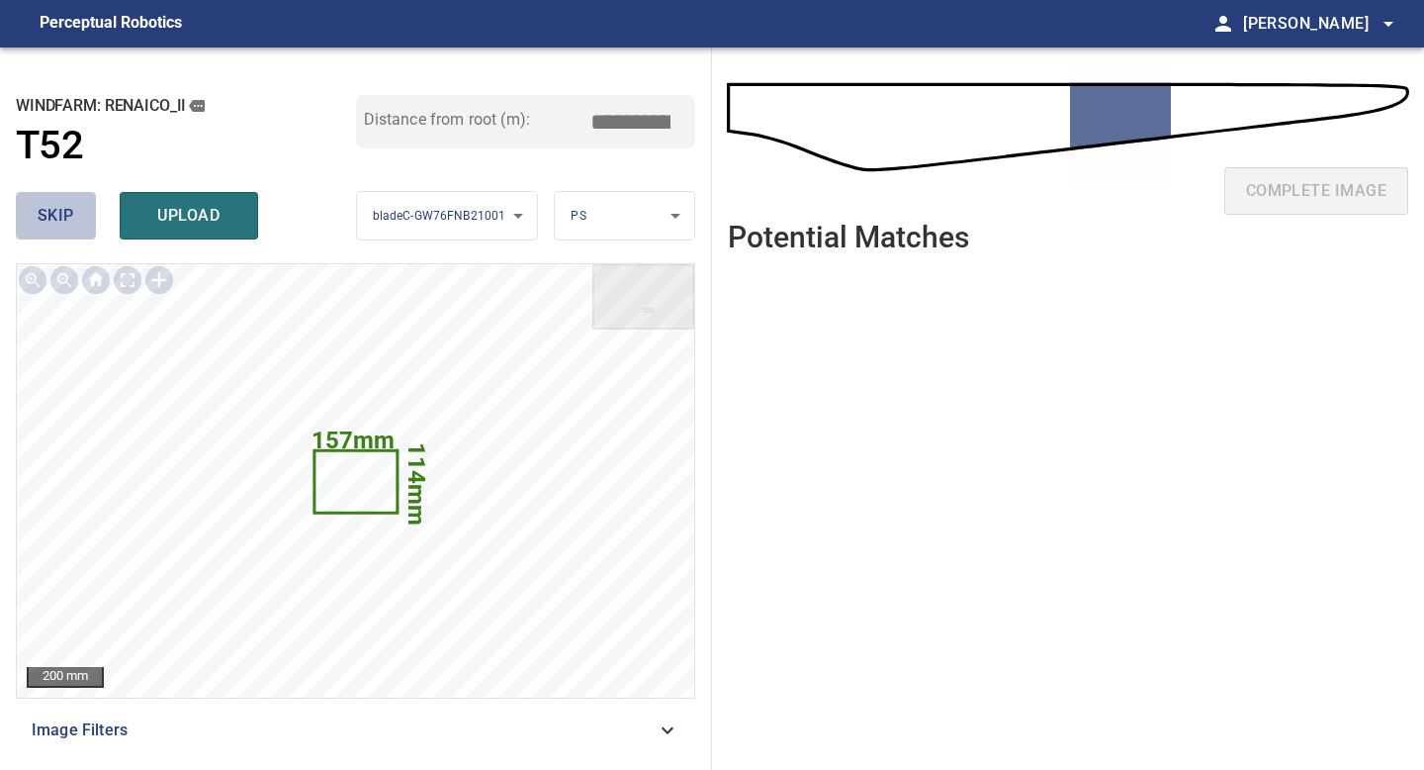
click at [58, 215] on span "skip" at bounding box center [56, 216] width 37 height 28
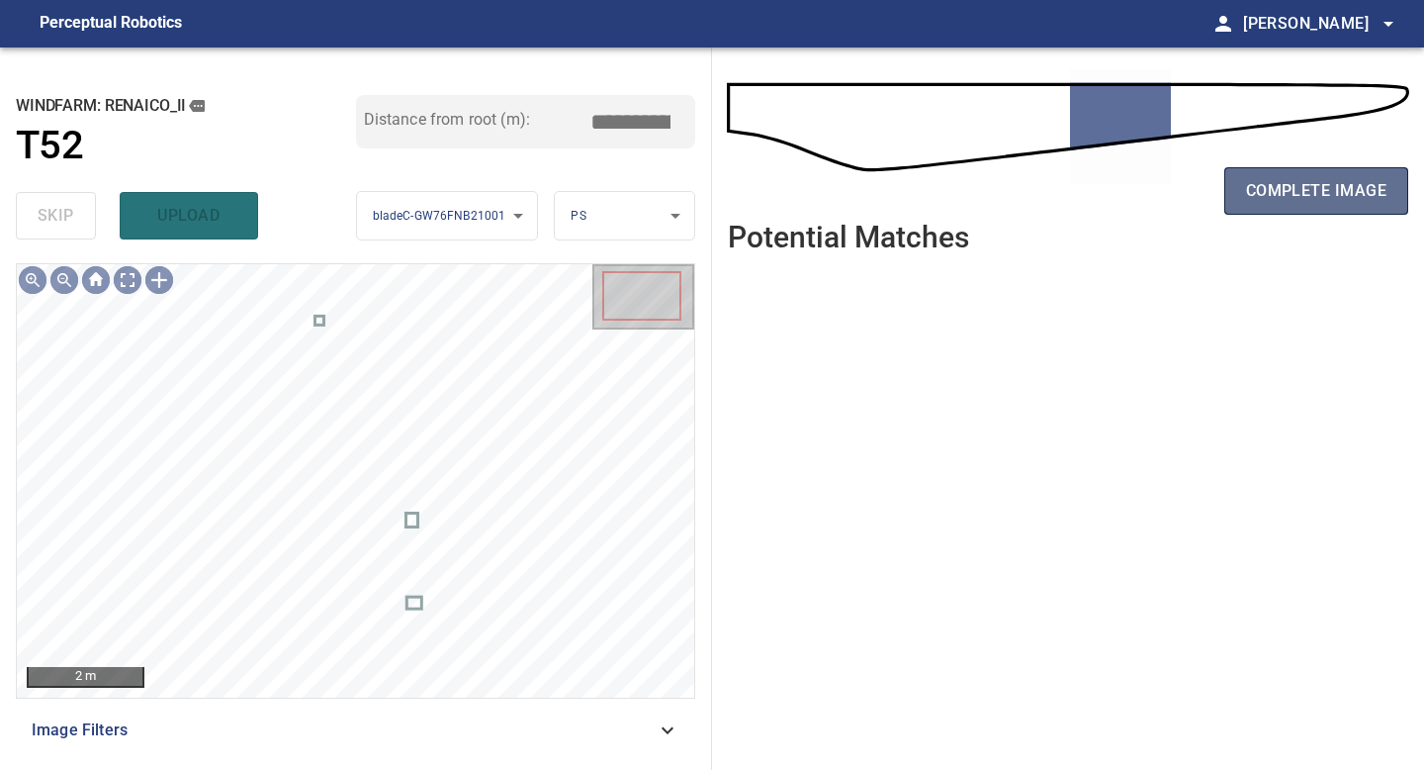
click at [1319, 193] on span "complete image" at bounding box center [1316, 191] width 140 height 28
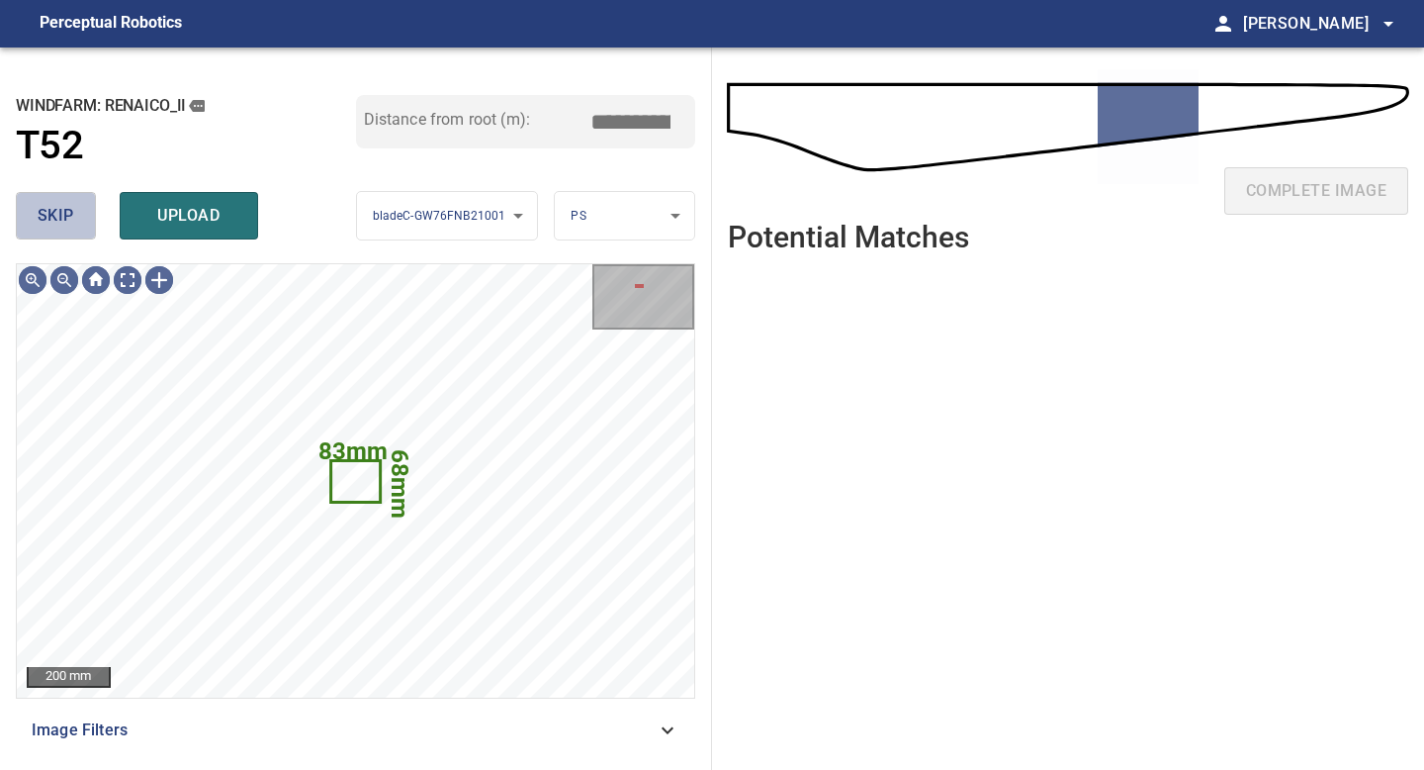
click at [81, 225] on button "skip" at bounding box center [56, 215] width 80 height 47
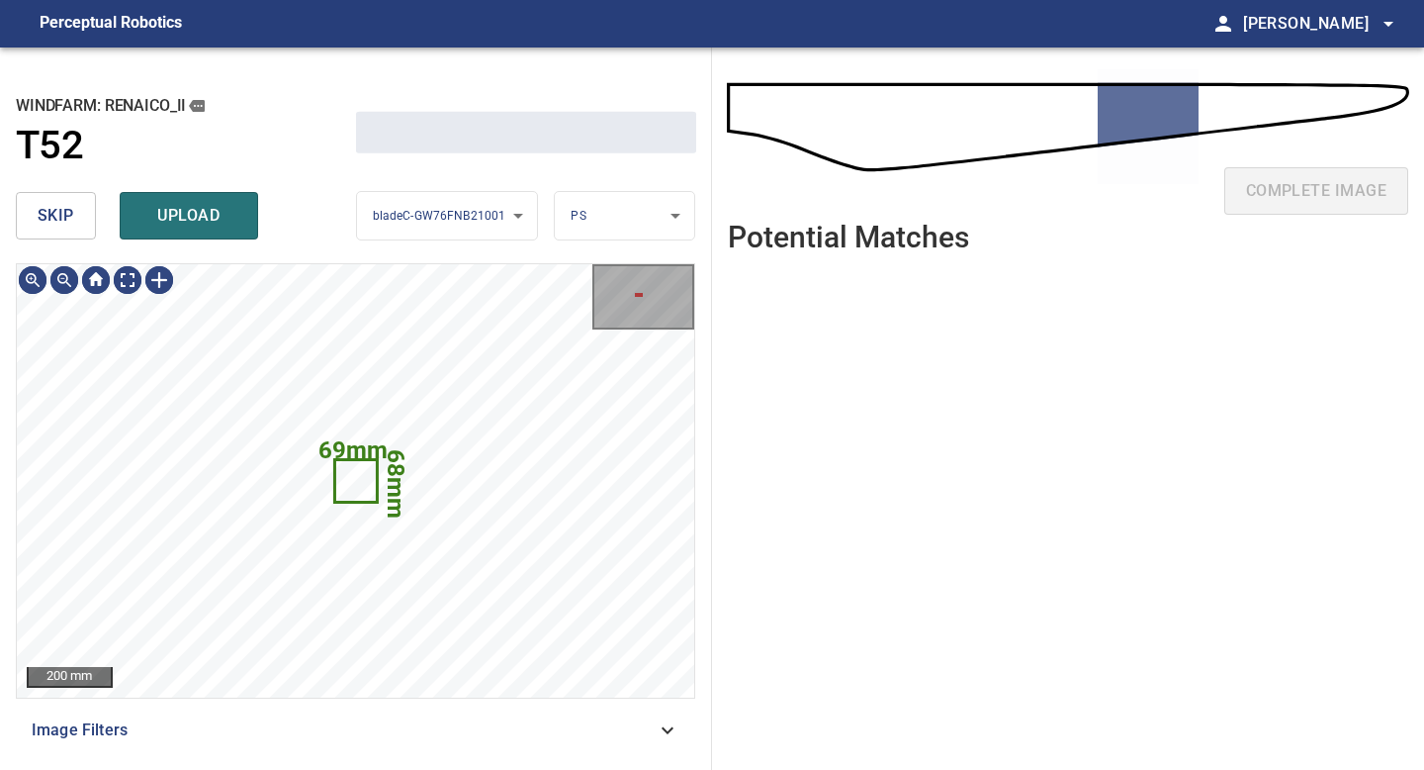
click at [81, 225] on button "skip" at bounding box center [56, 215] width 80 height 47
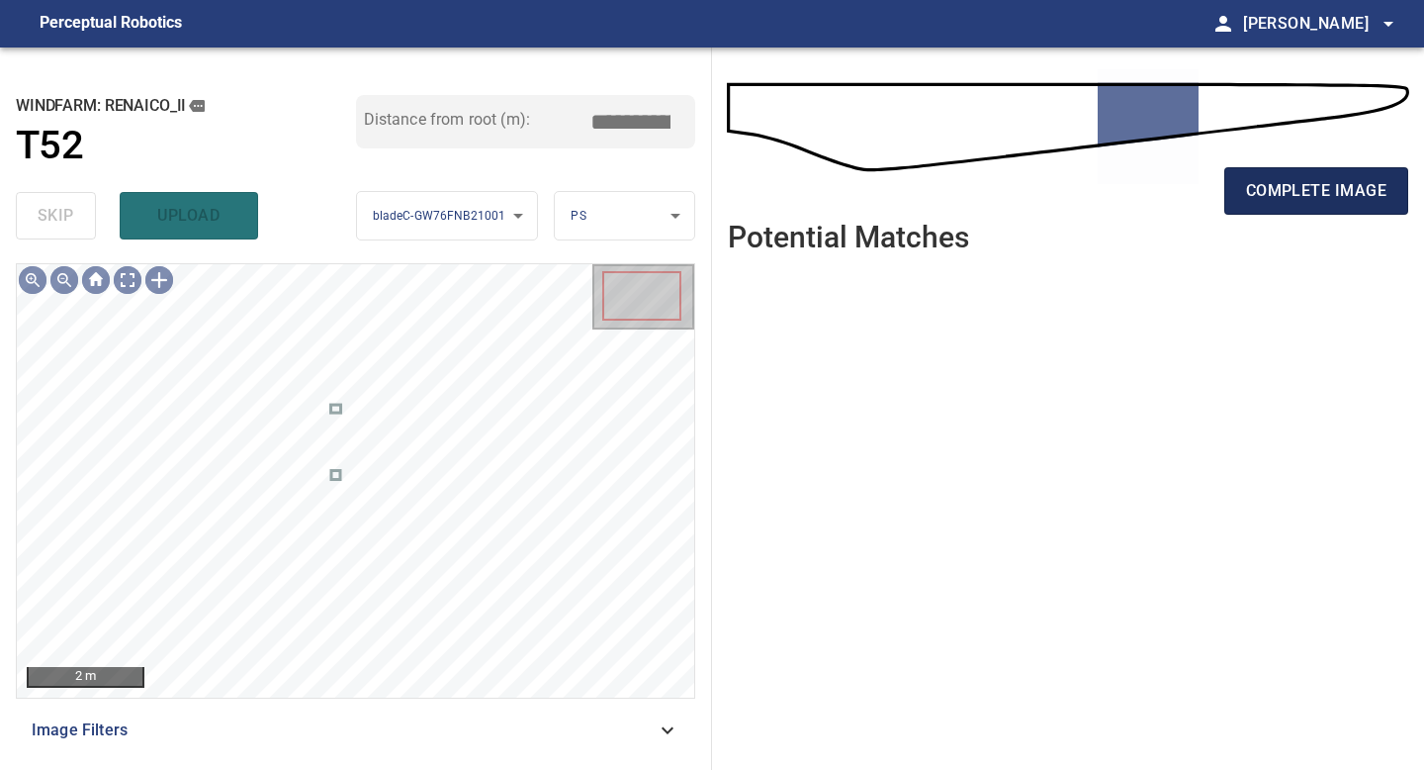
click at [1307, 192] on span "complete image" at bounding box center [1316, 191] width 140 height 28
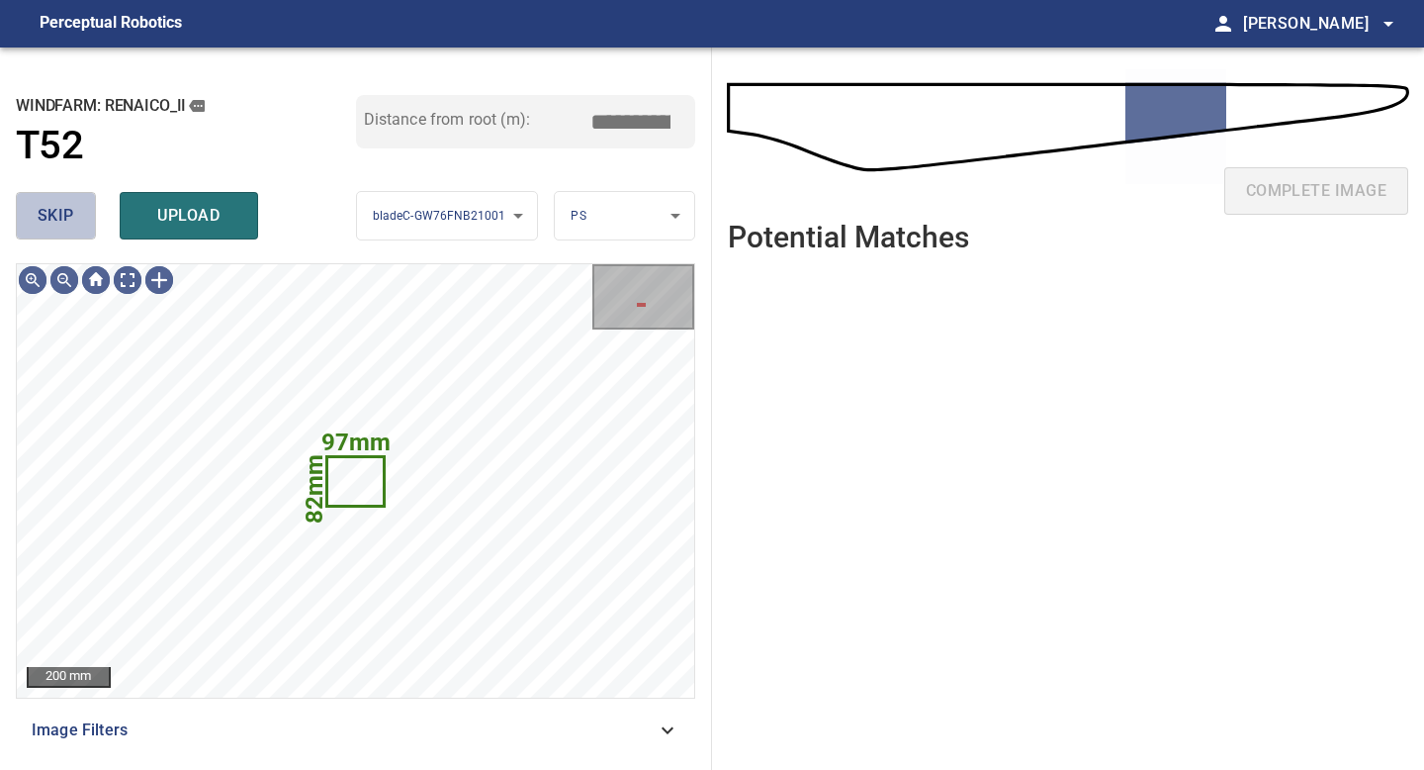
click at [64, 227] on span "skip" at bounding box center [56, 216] width 37 height 28
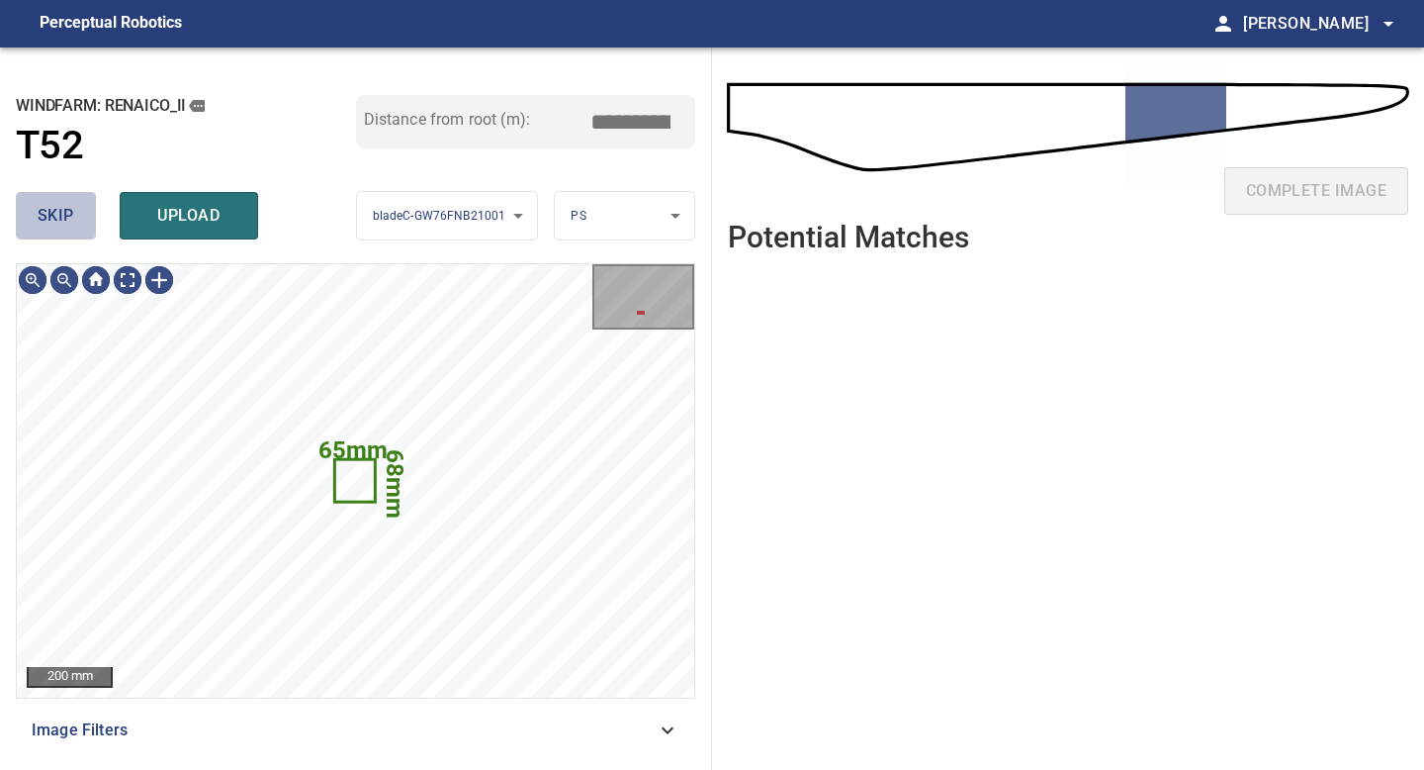
click at [64, 227] on span "skip" at bounding box center [56, 216] width 37 height 28
click at [64, 227] on div "skip upload" at bounding box center [186, 215] width 340 height 63
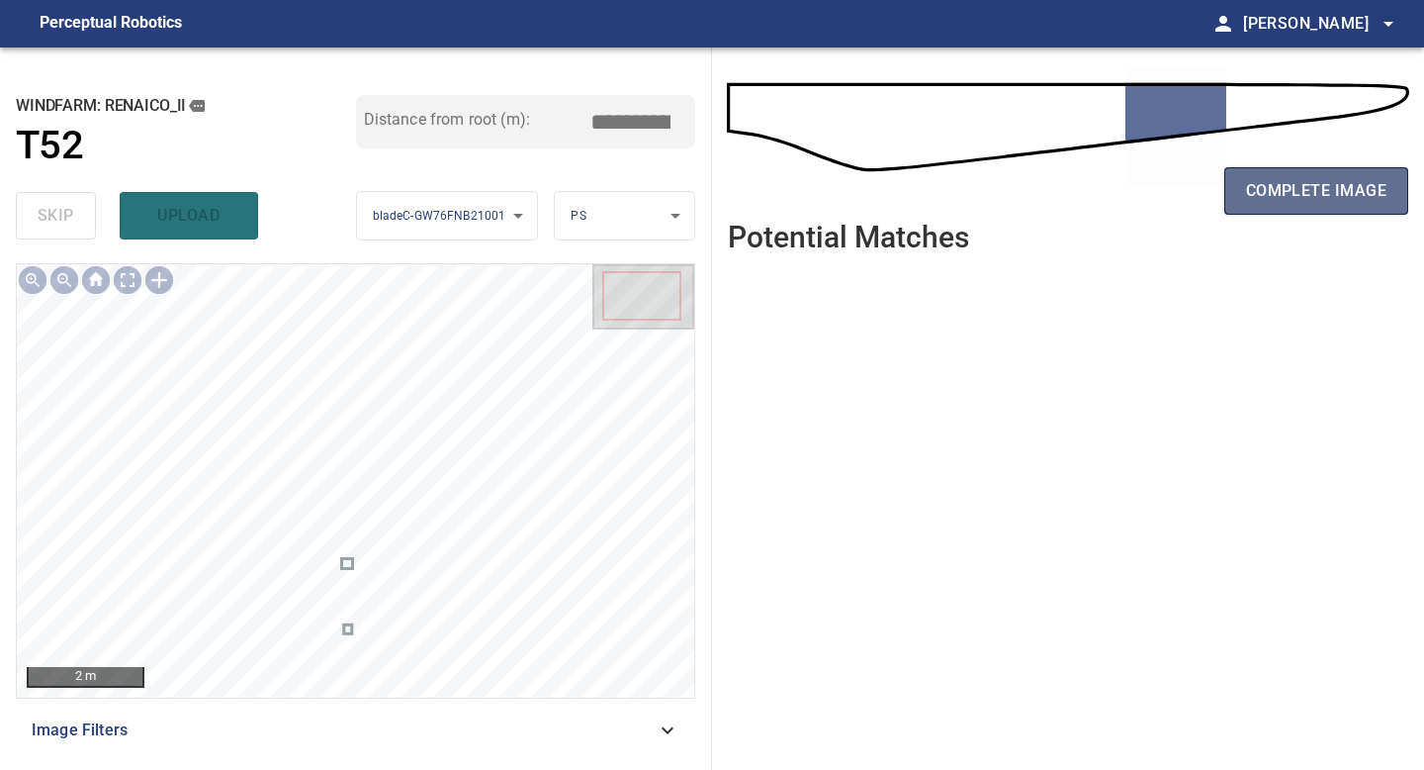
click at [1330, 178] on span "complete image" at bounding box center [1316, 191] width 140 height 28
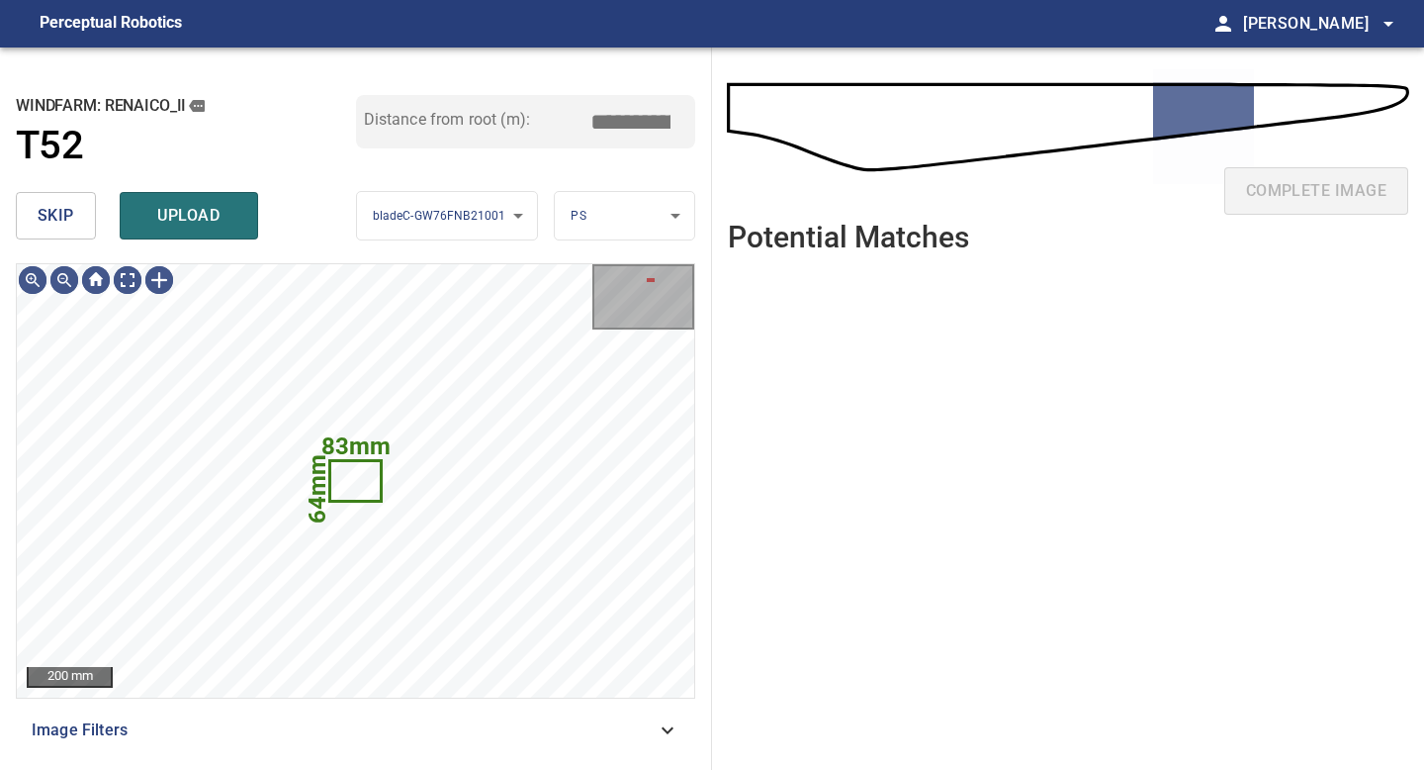
click at [58, 205] on span "skip" at bounding box center [56, 216] width 37 height 28
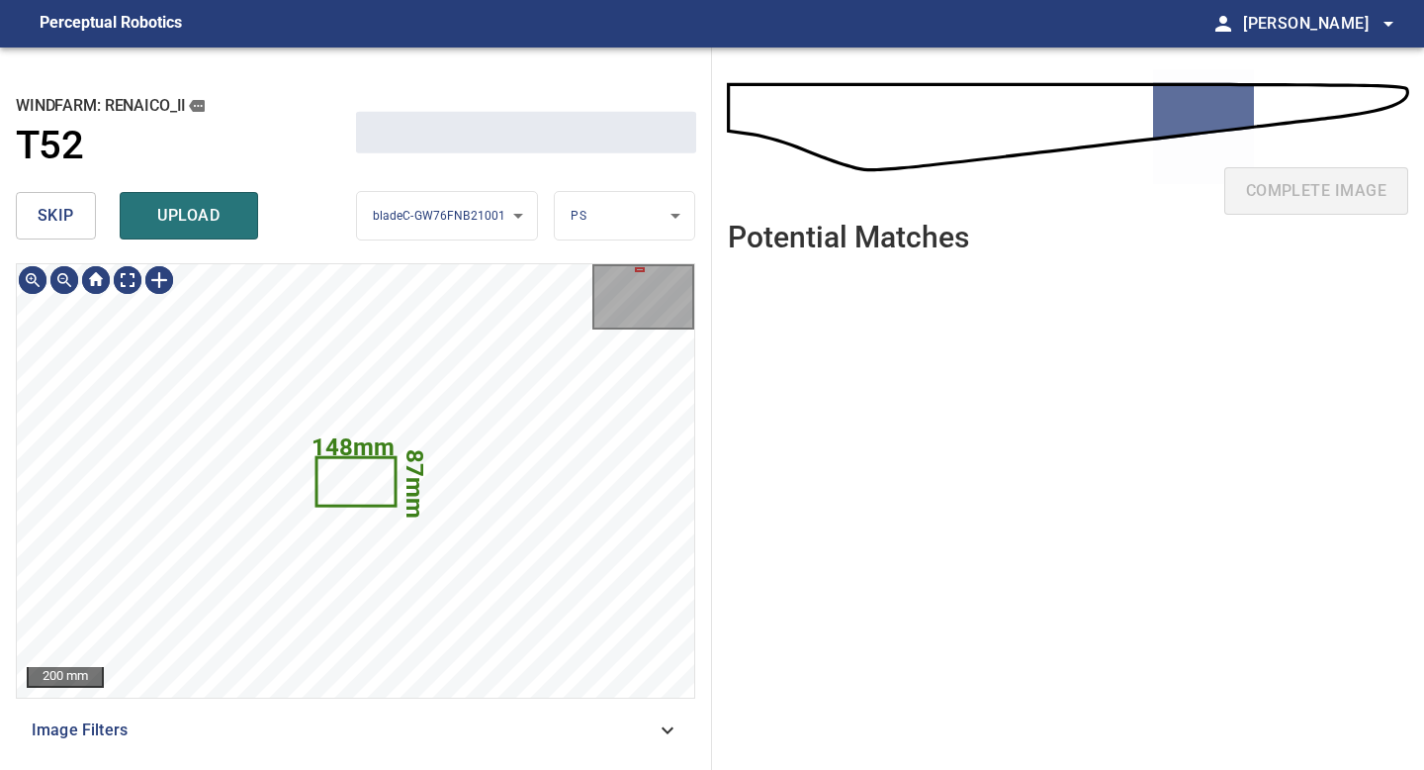
click at [58, 205] on span "skip" at bounding box center [56, 216] width 37 height 28
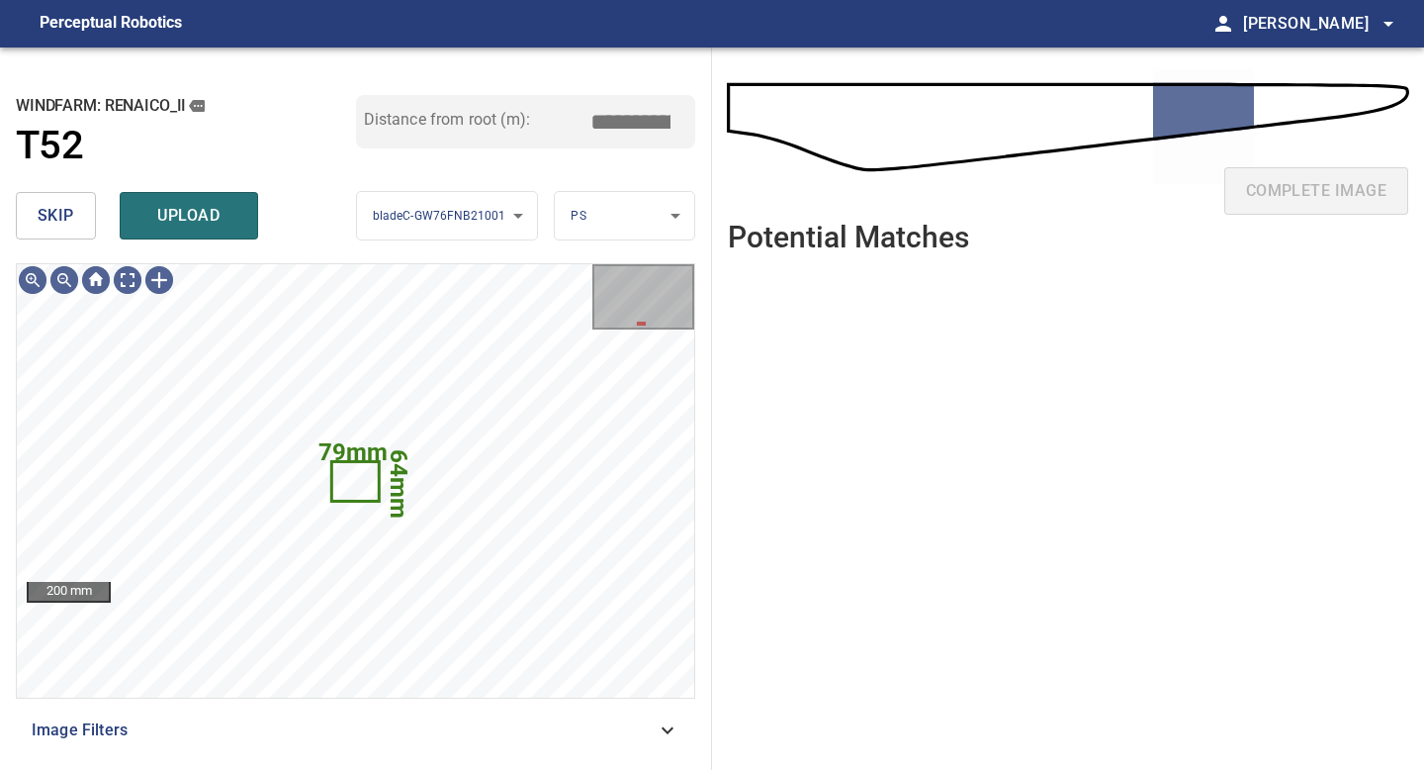
click at [62, 216] on span "skip" at bounding box center [56, 216] width 37 height 28
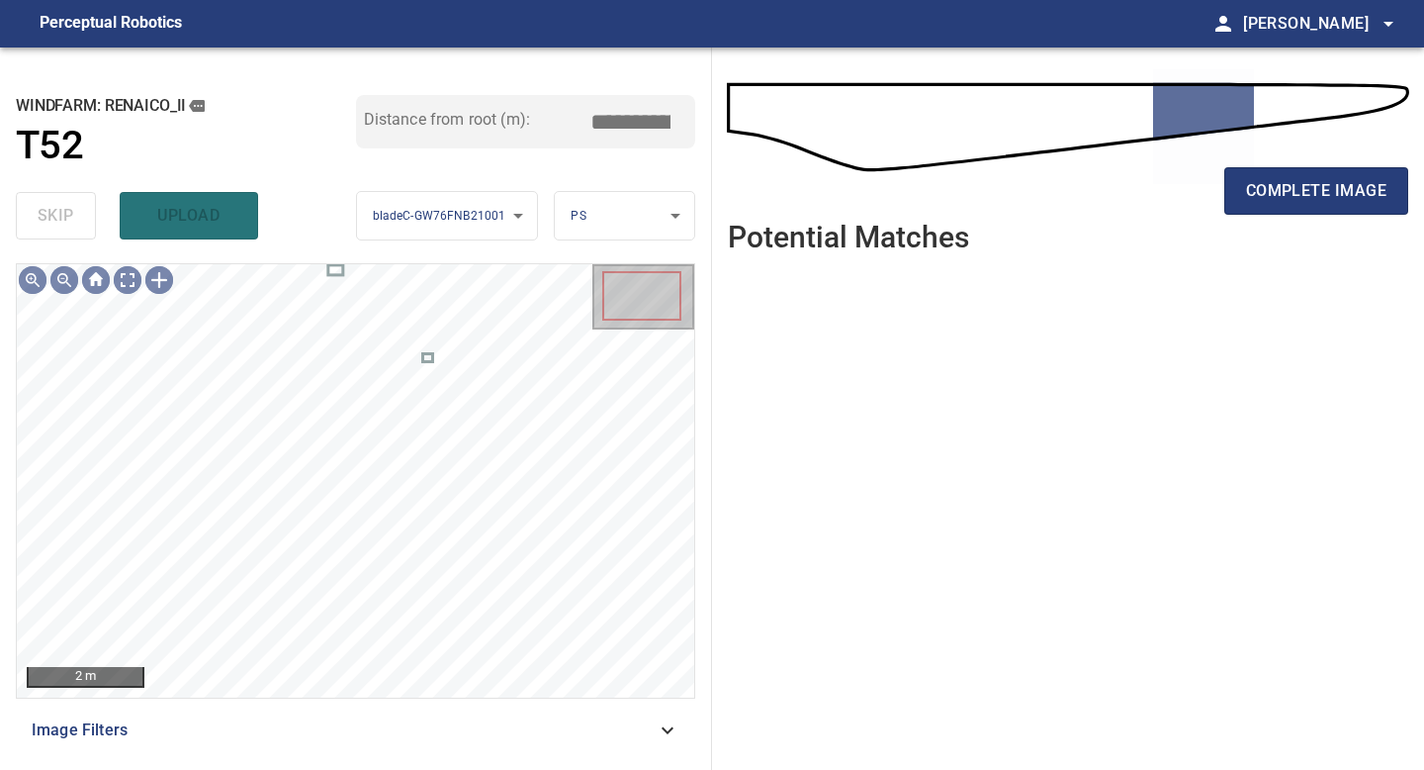
click at [1337, 163] on div "complete image" at bounding box center [1068, 198] width 681 height 79
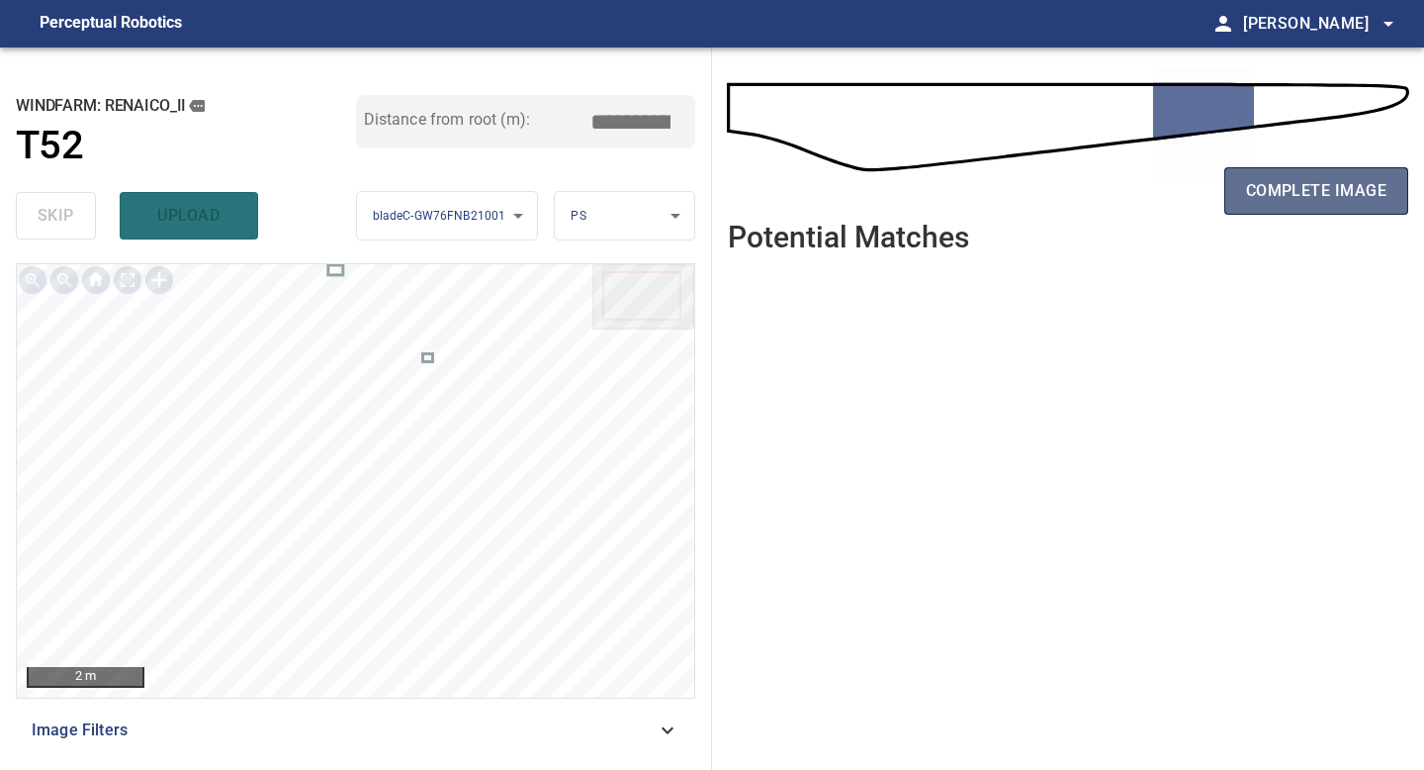
click at [1334, 195] on span "complete image" at bounding box center [1316, 191] width 140 height 28
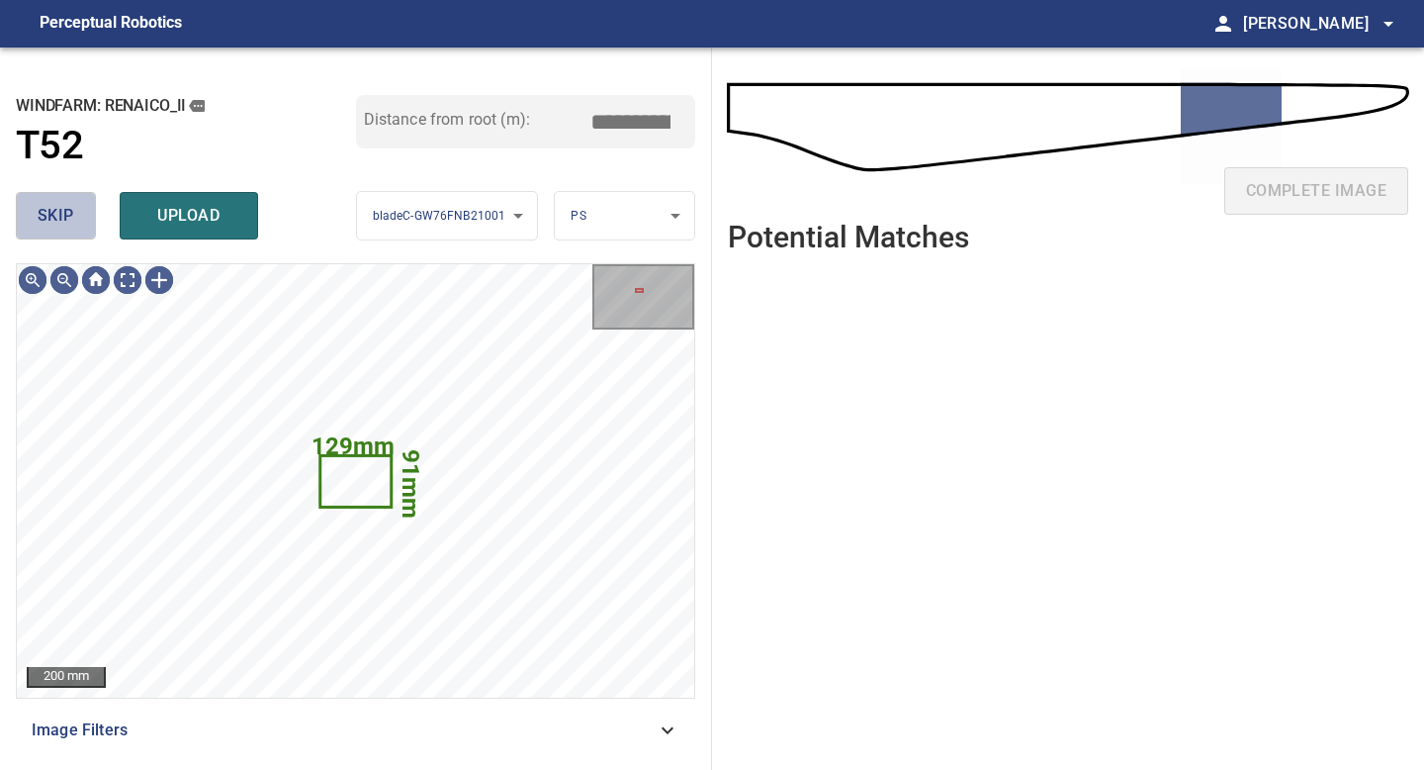
click at [58, 222] on span "skip" at bounding box center [56, 216] width 37 height 28
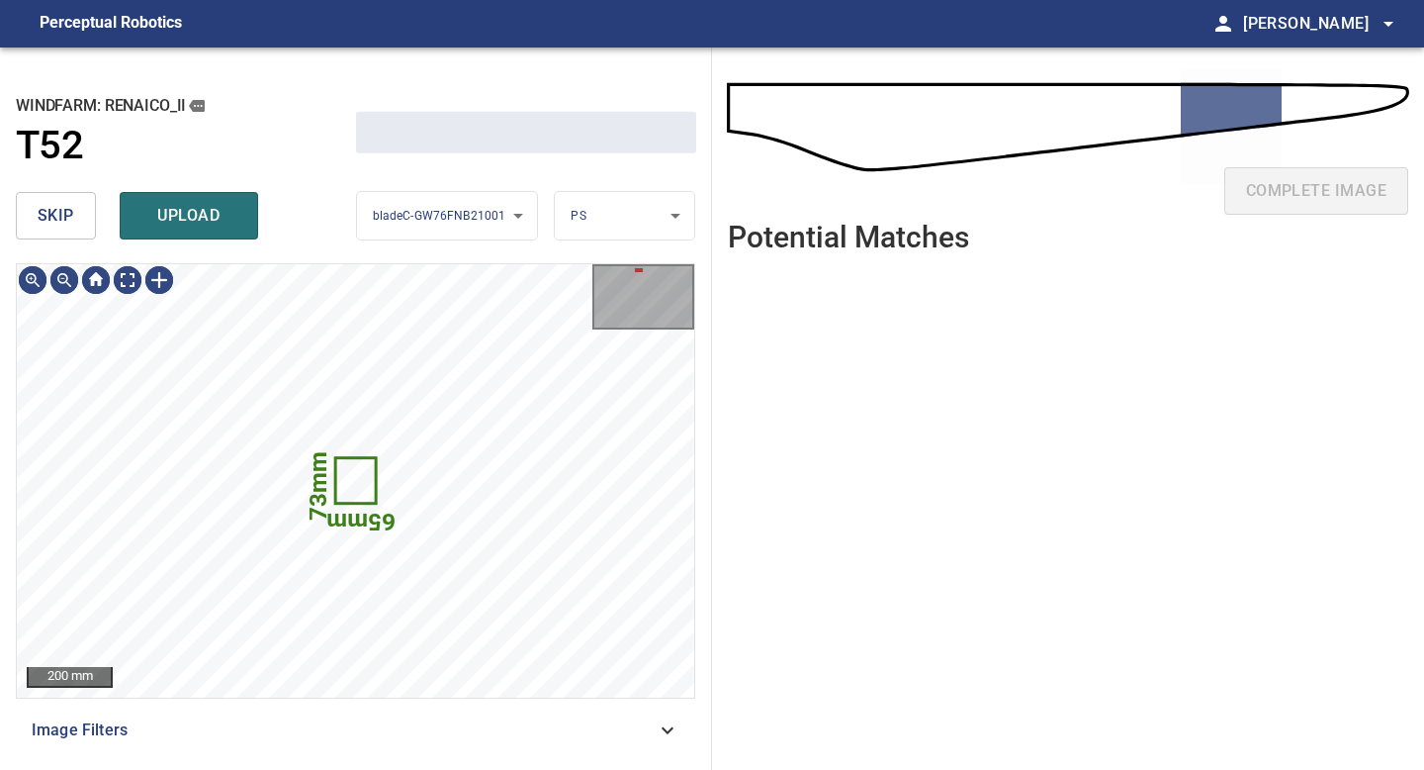
click at [58, 222] on span "skip" at bounding box center [56, 216] width 37 height 28
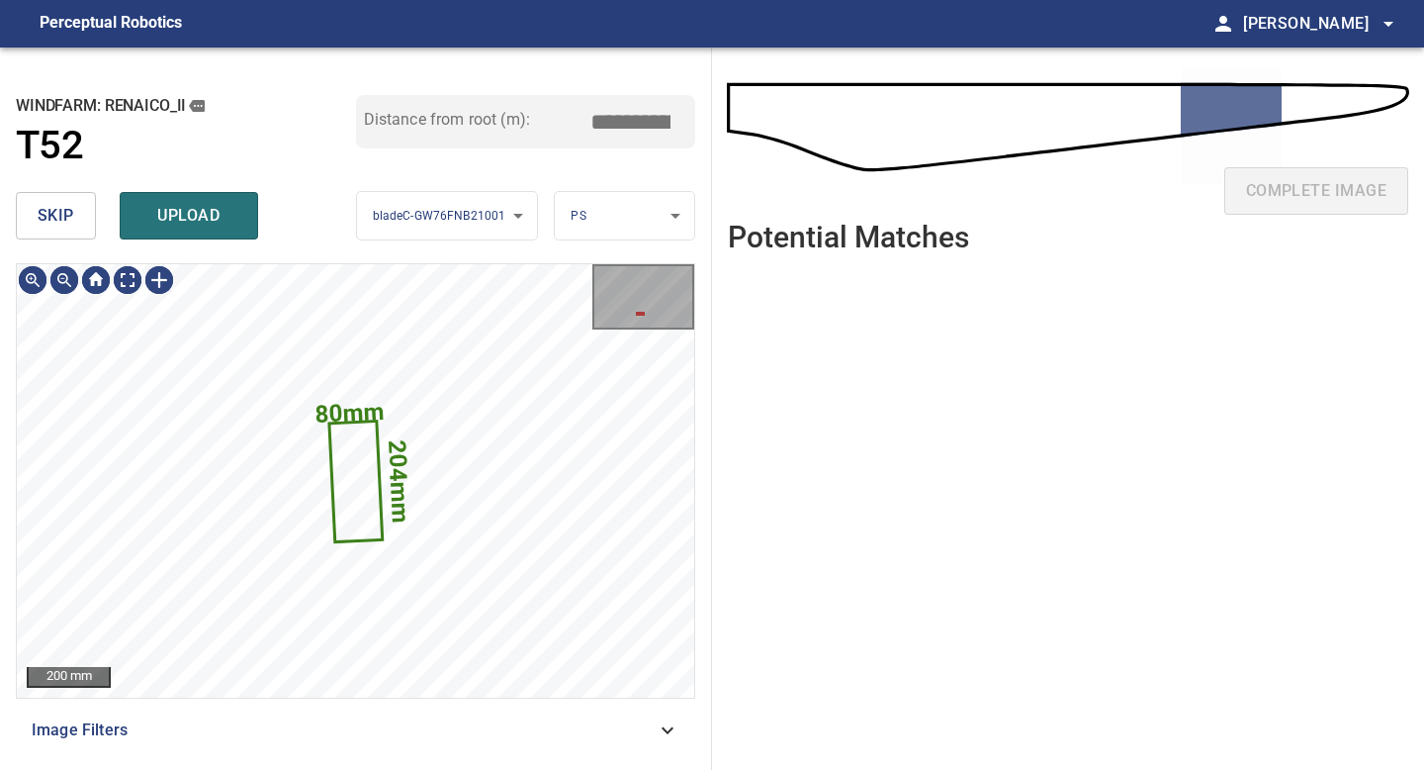
type input "*****"
click at [58, 222] on span "skip" at bounding box center [56, 216] width 37 height 28
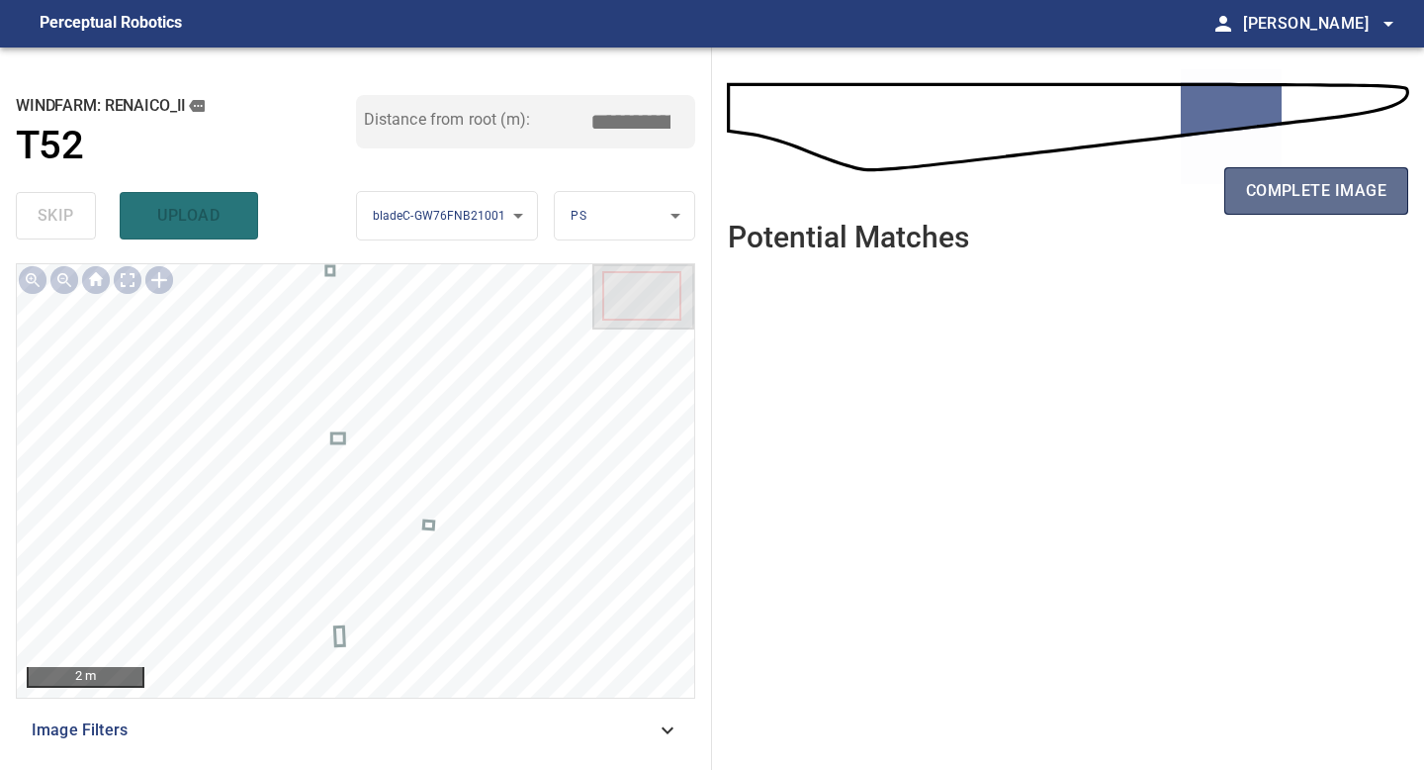
click at [1336, 187] on span "complete image" at bounding box center [1316, 191] width 140 height 28
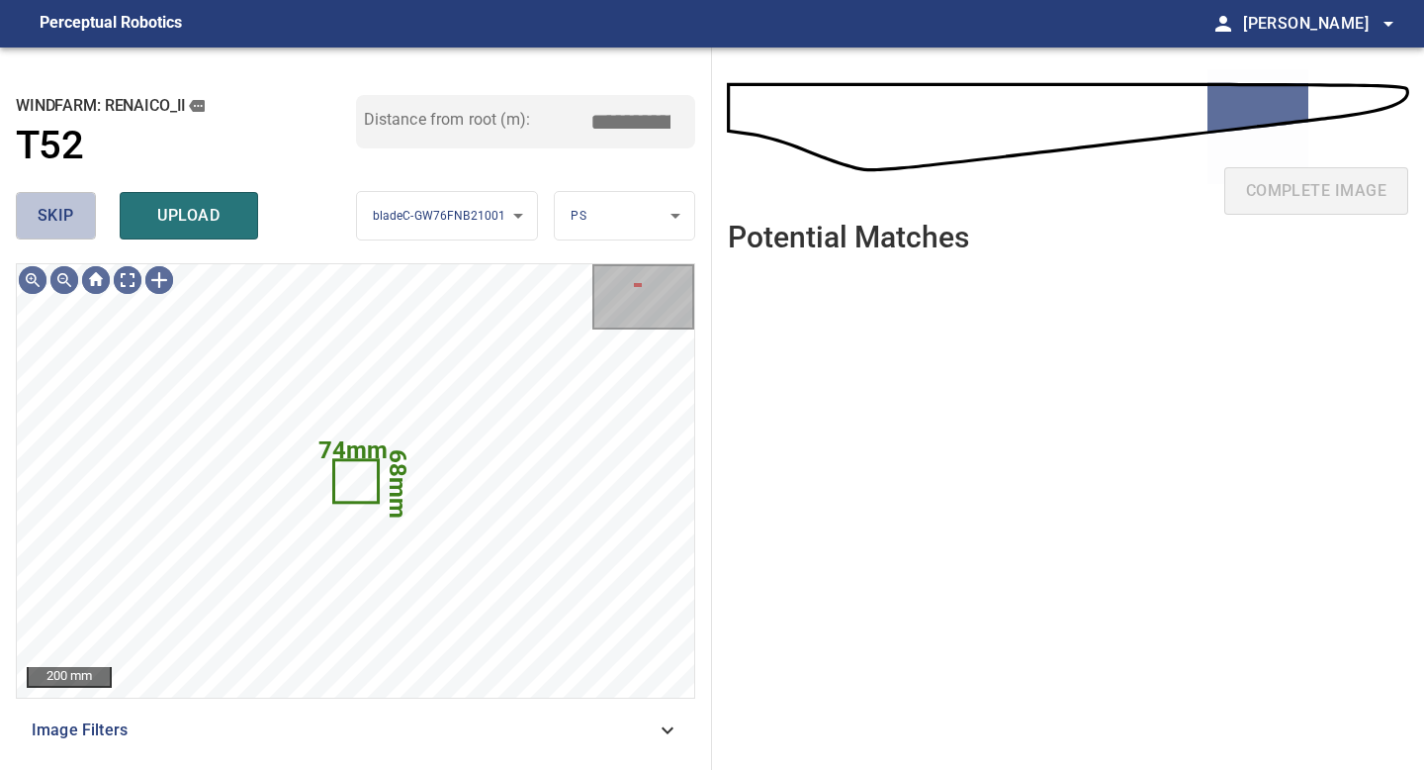
click at [78, 217] on button "skip" at bounding box center [56, 215] width 80 height 47
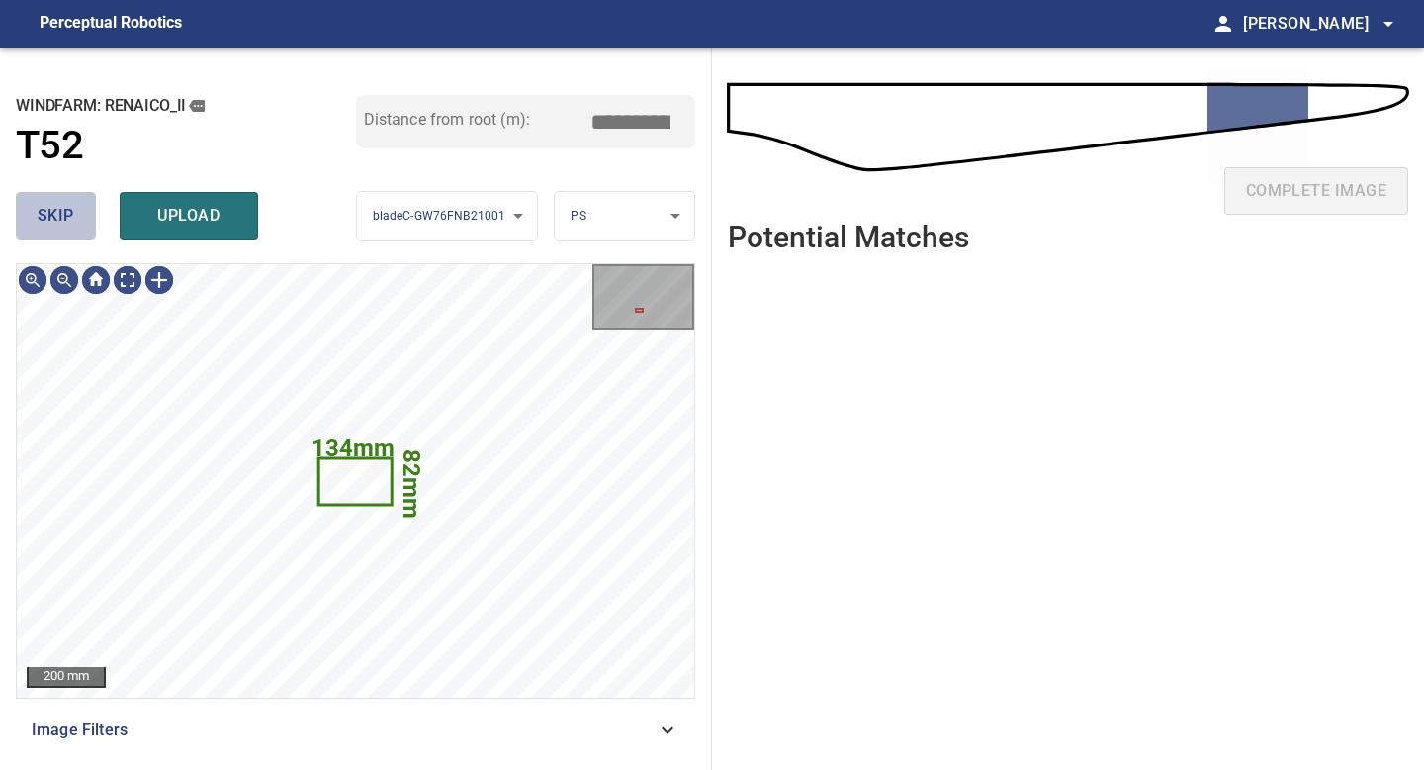
click at [78, 217] on button "skip" at bounding box center [56, 215] width 80 height 47
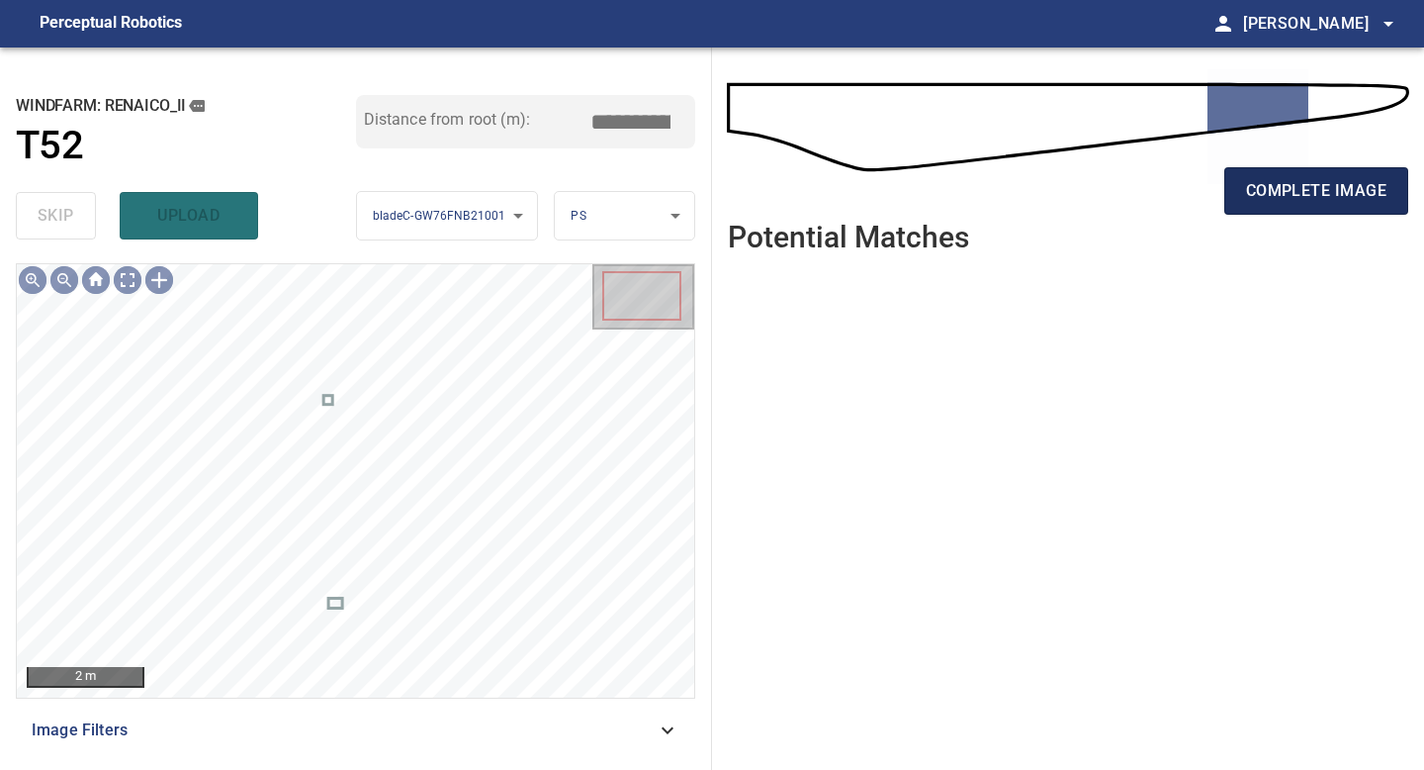
click at [1334, 190] on span "complete image" at bounding box center [1316, 191] width 140 height 28
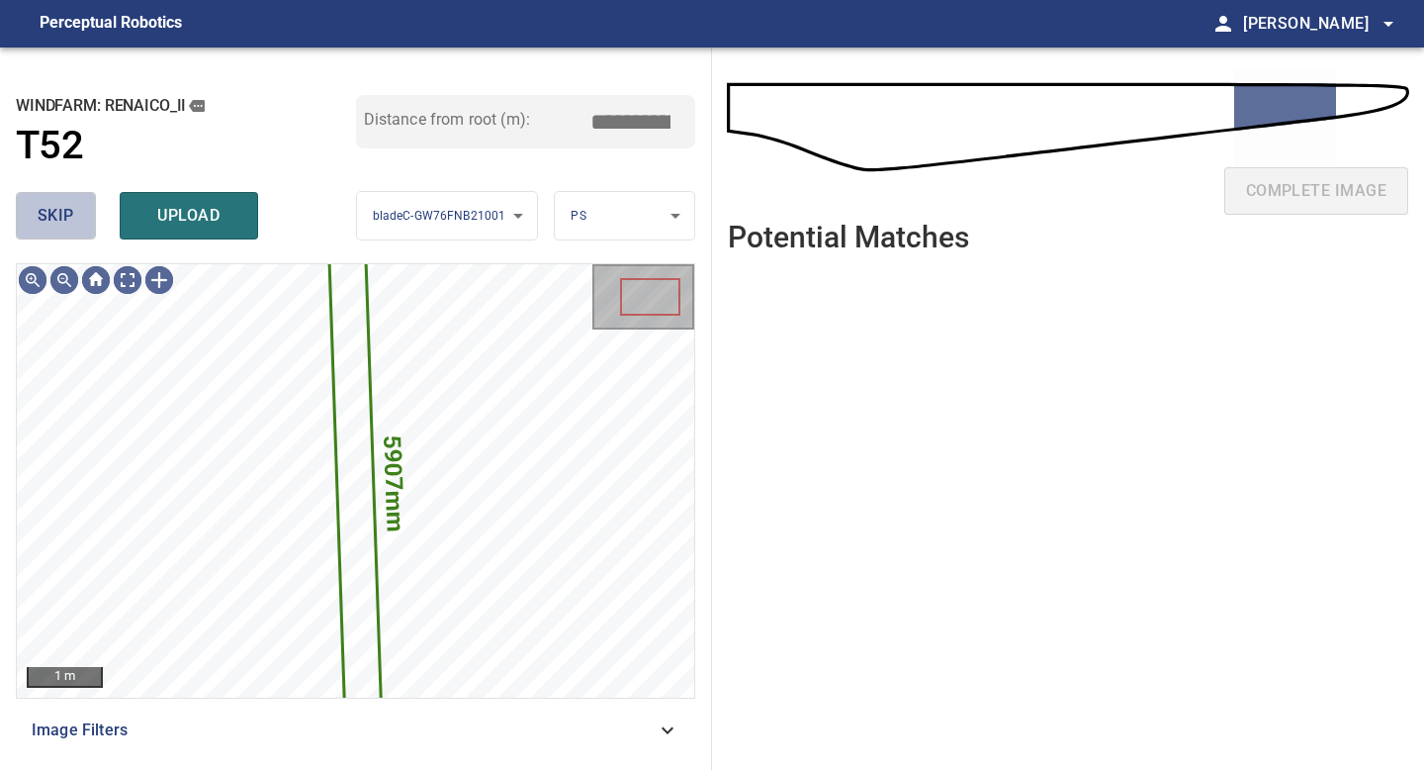
click at [72, 213] on span "skip" at bounding box center [56, 216] width 37 height 28
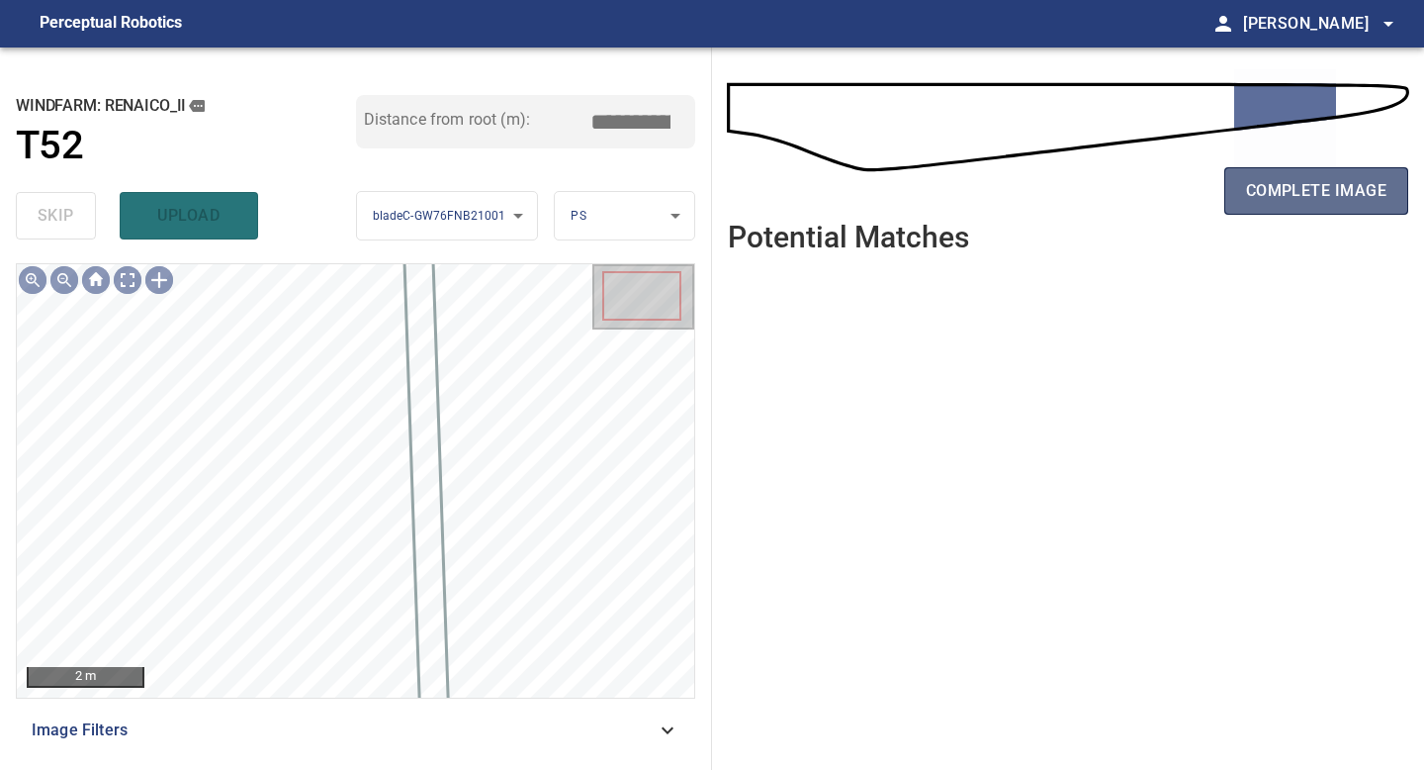
click at [1232, 192] on button "complete image" at bounding box center [1317, 190] width 184 height 47
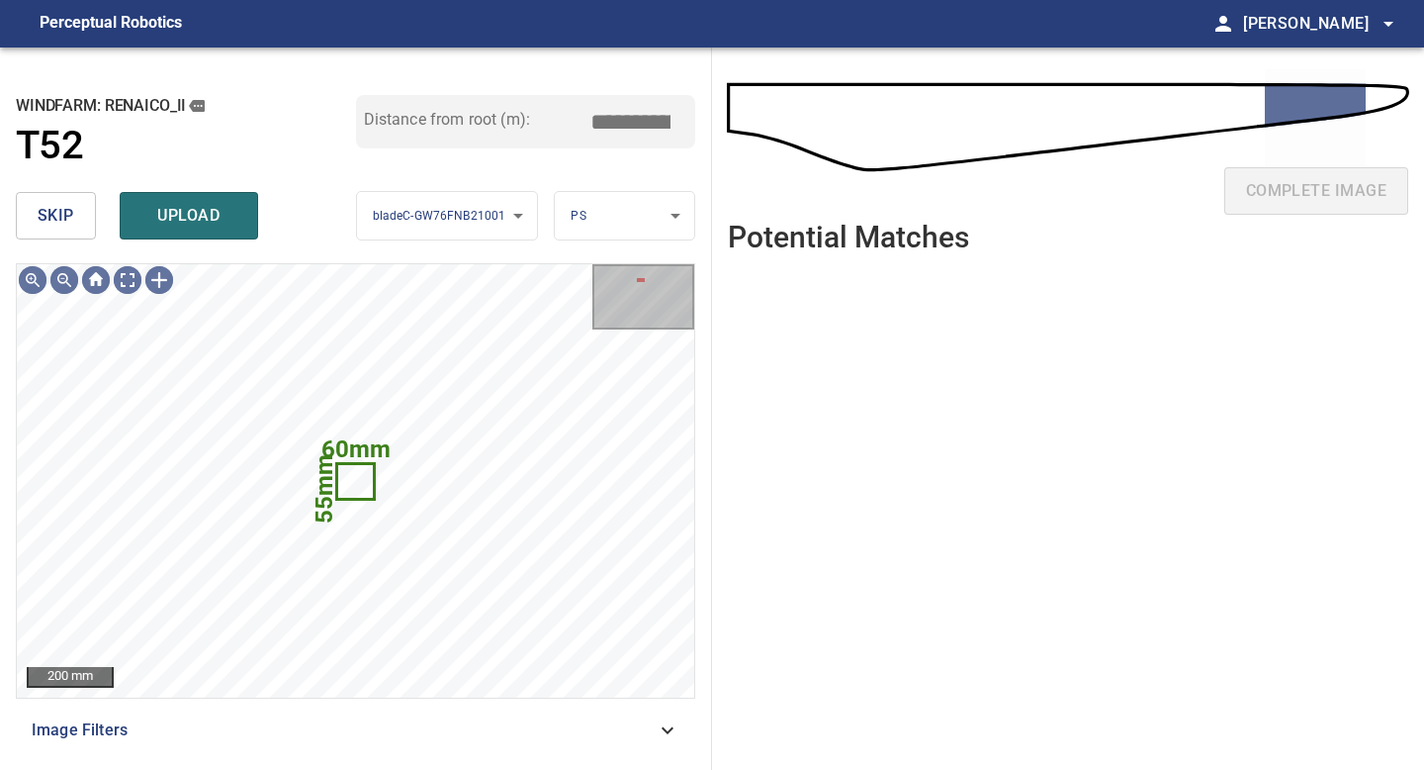
click at [71, 220] on span "skip" at bounding box center [56, 216] width 37 height 28
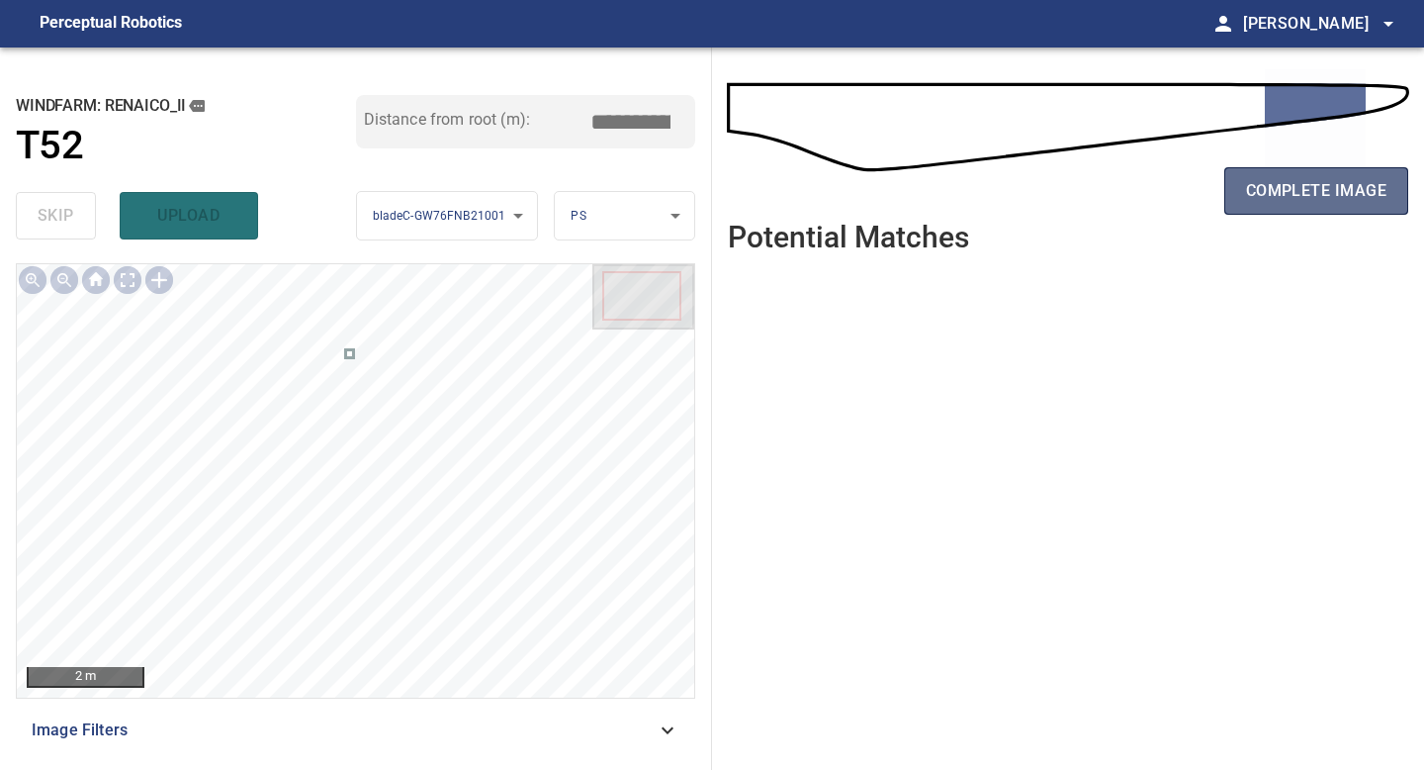
click at [1270, 190] on span "complete image" at bounding box center [1316, 191] width 140 height 28
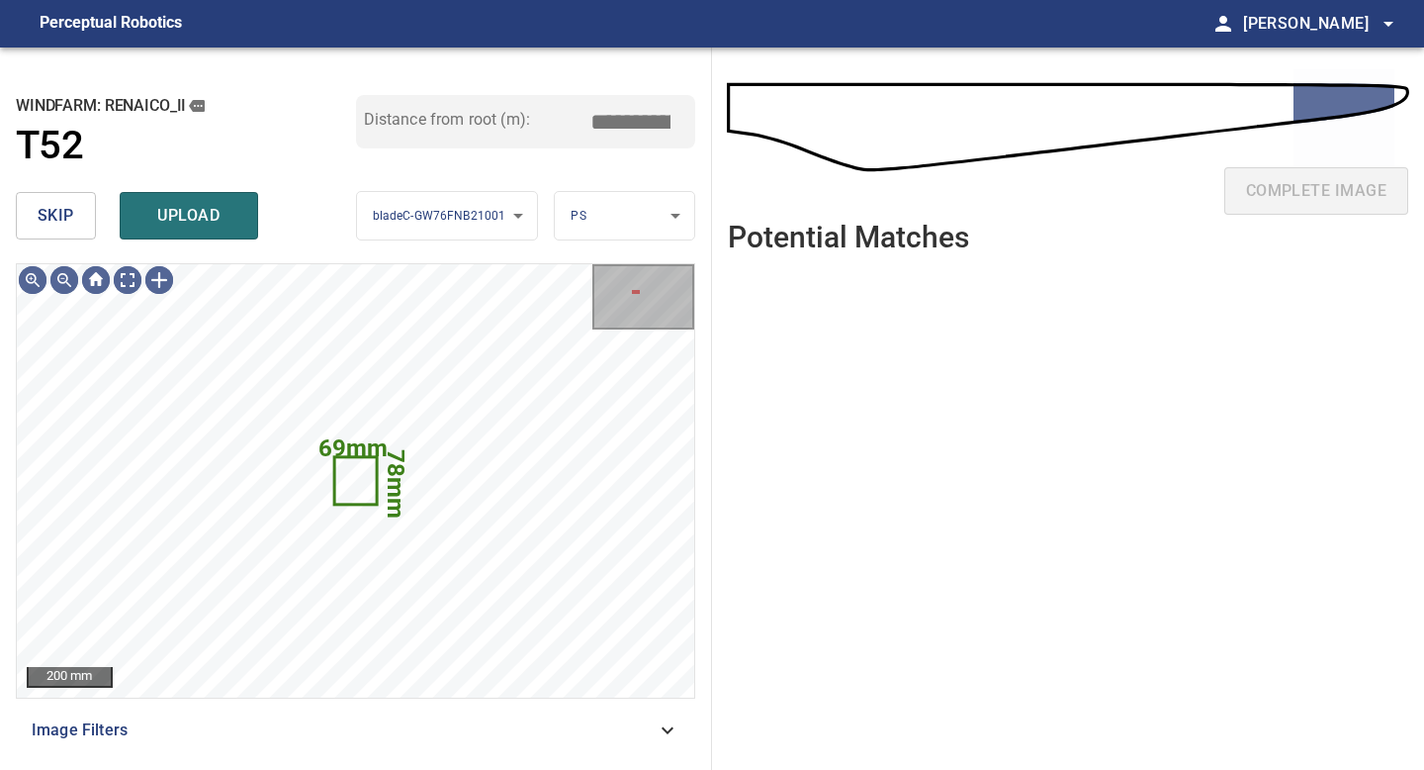
click at [52, 202] on span "skip" at bounding box center [56, 216] width 37 height 28
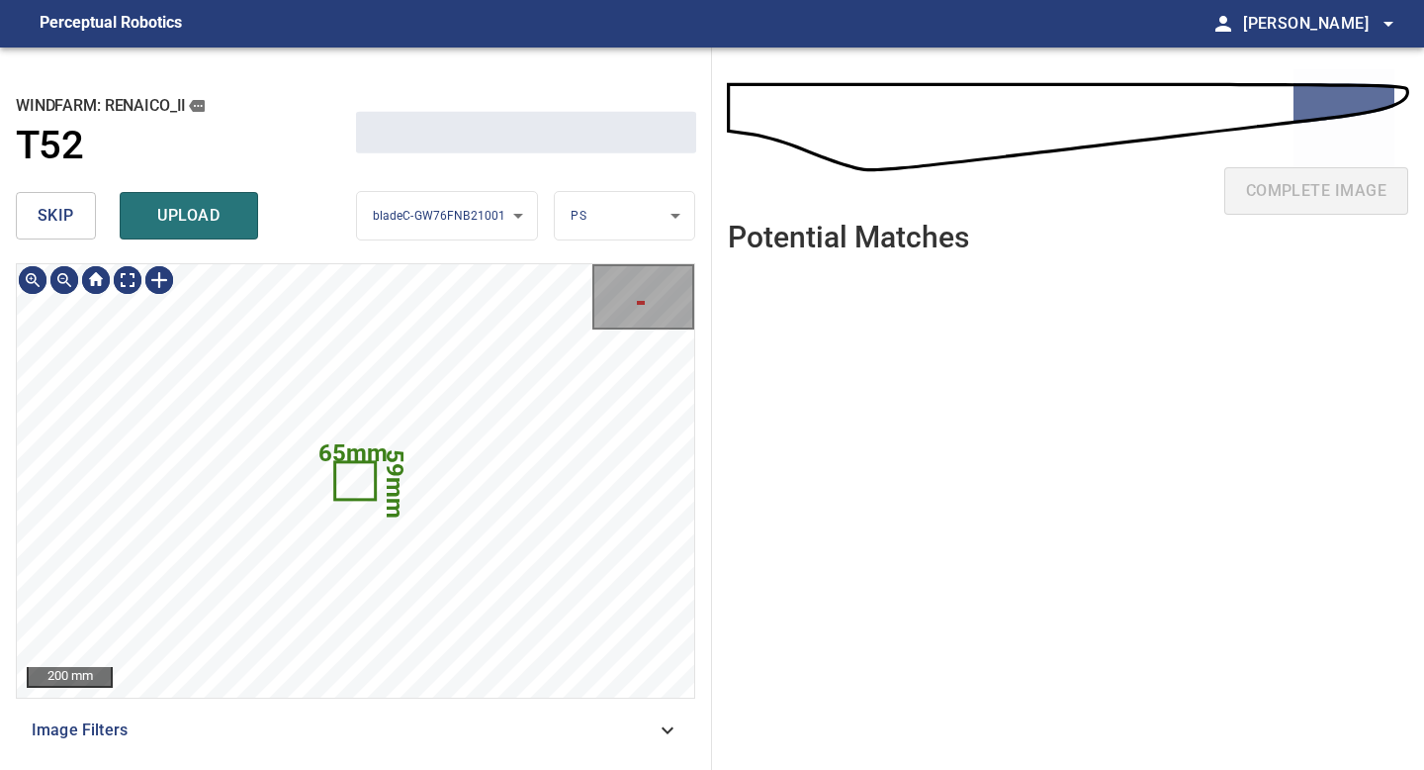
click at [52, 202] on span "skip" at bounding box center [56, 216] width 37 height 28
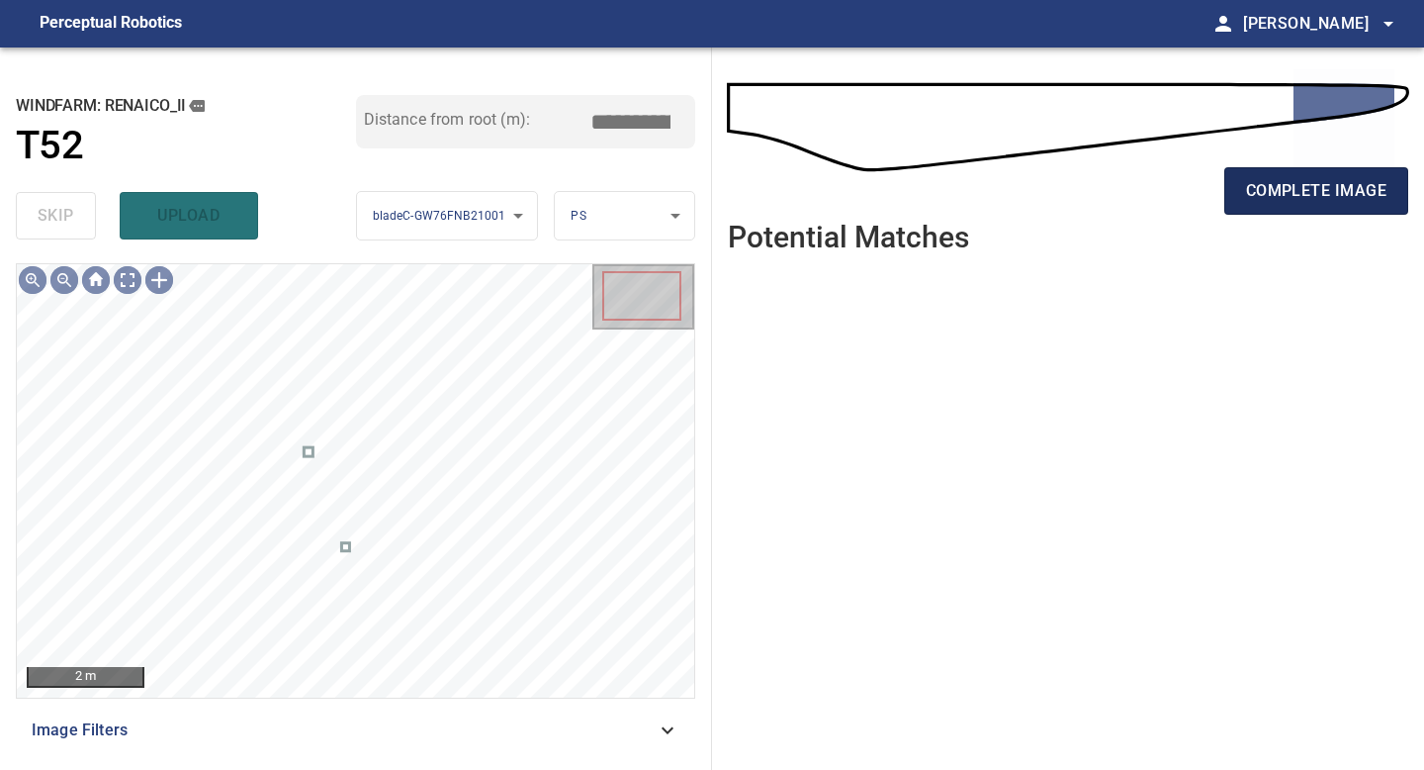
click at [1314, 187] on span "complete image" at bounding box center [1316, 191] width 140 height 28
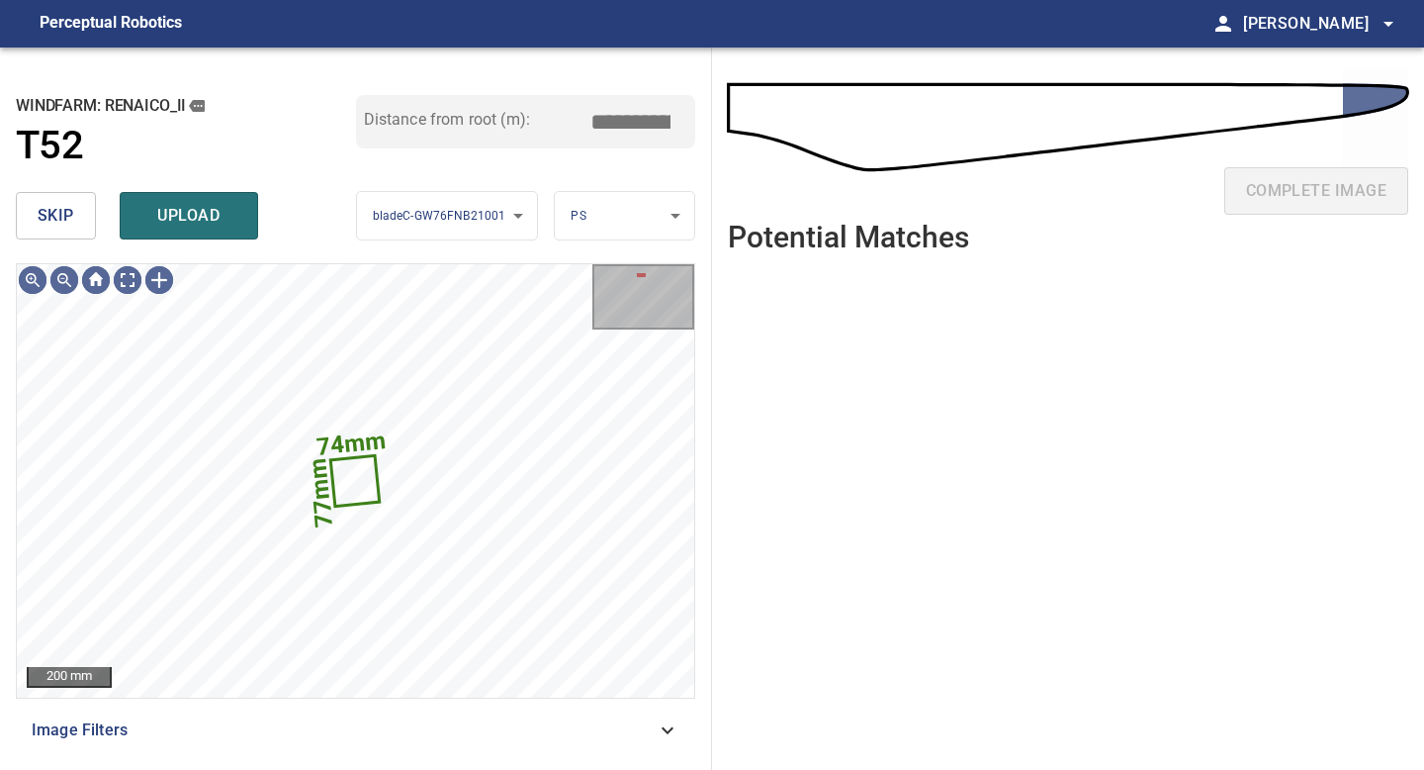
click at [50, 227] on span "skip" at bounding box center [56, 216] width 37 height 28
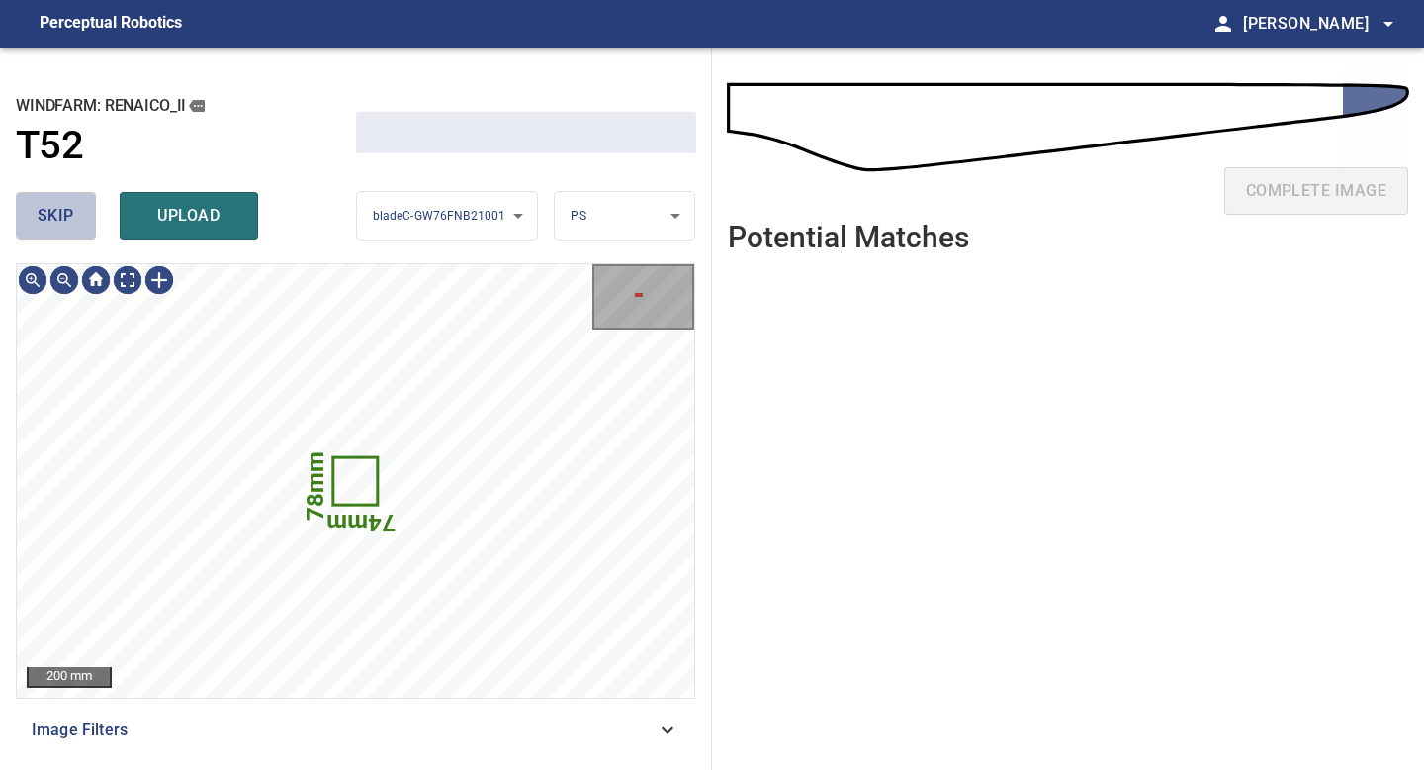
click at [50, 227] on span "skip" at bounding box center [56, 216] width 37 height 28
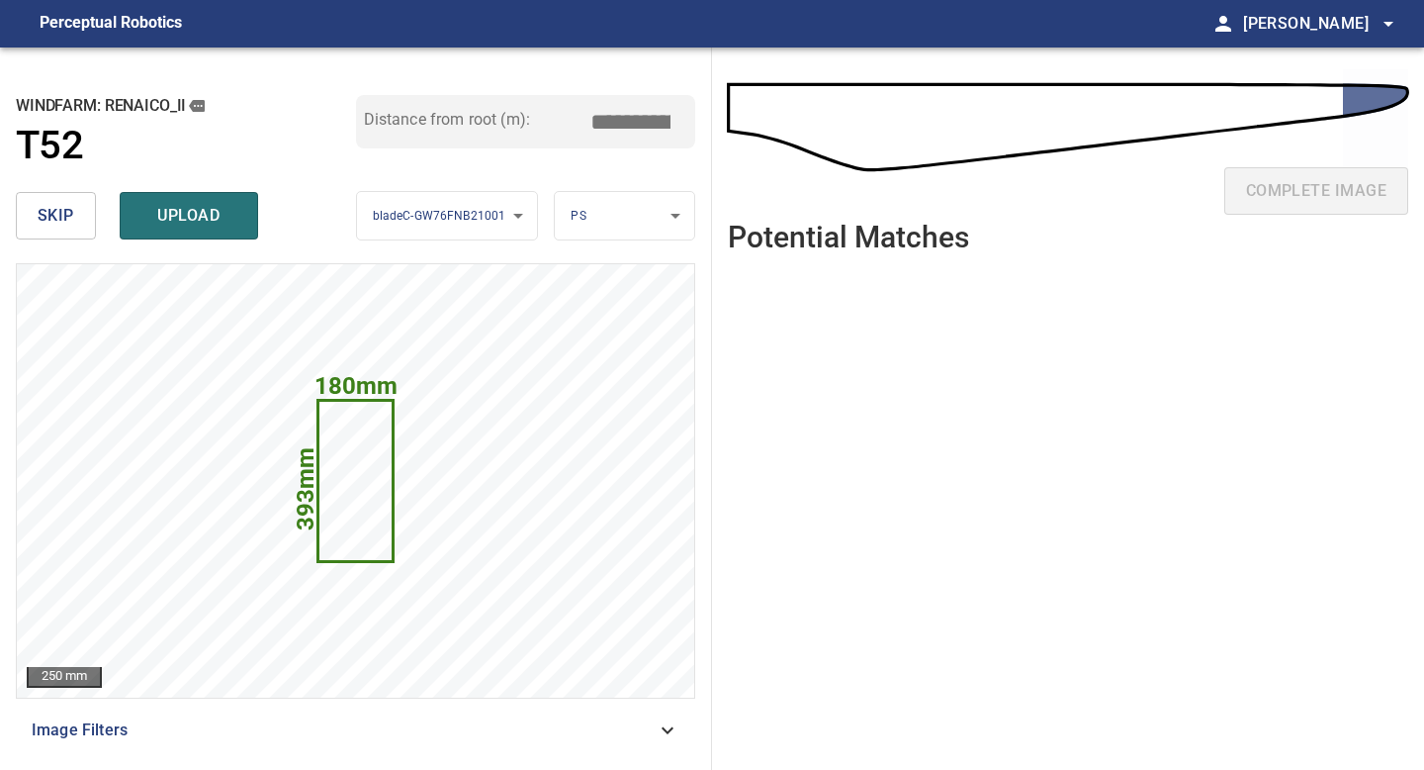
click at [59, 217] on span "skip" at bounding box center [56, 216] width 37 height 28
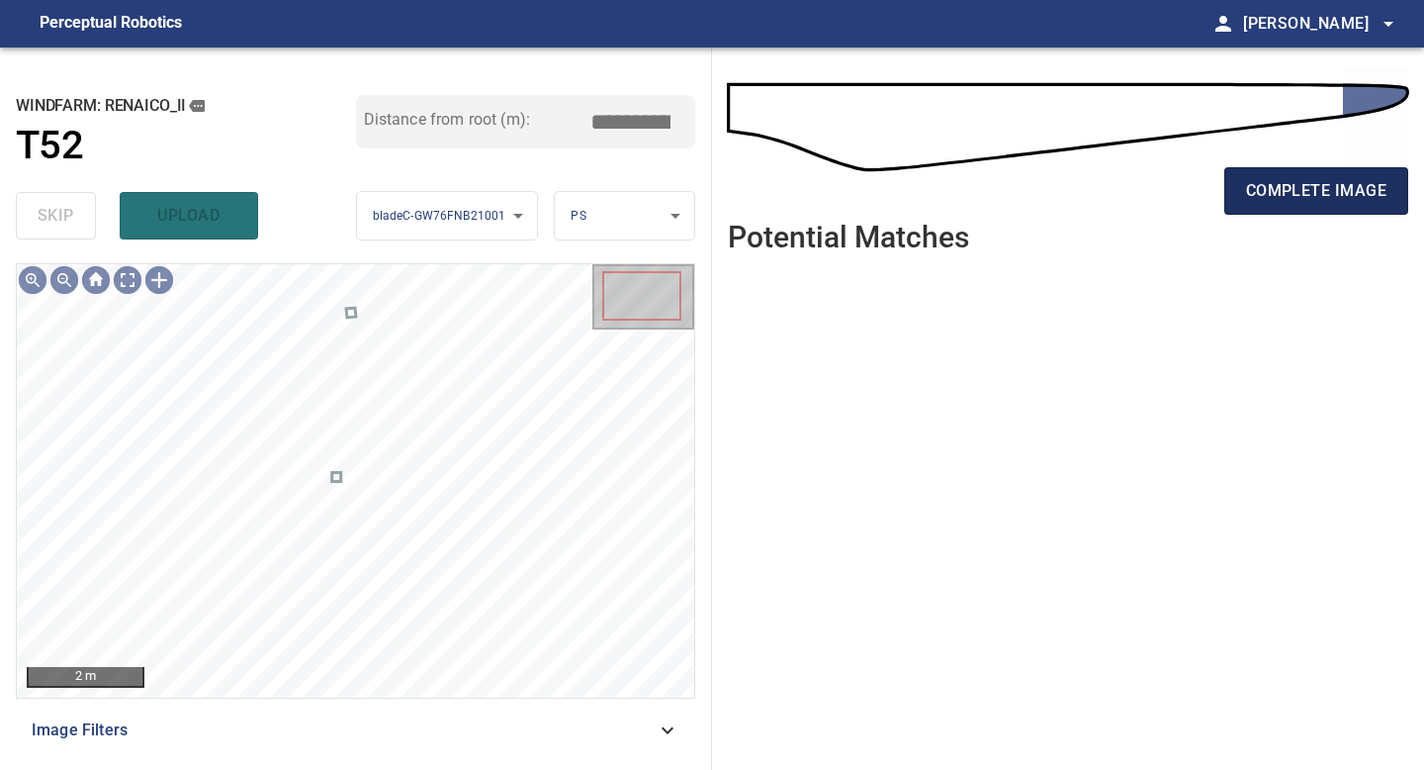
click at [1283, 184] on span "complete image" at bounding box center [1316, 191] width 140 height 28
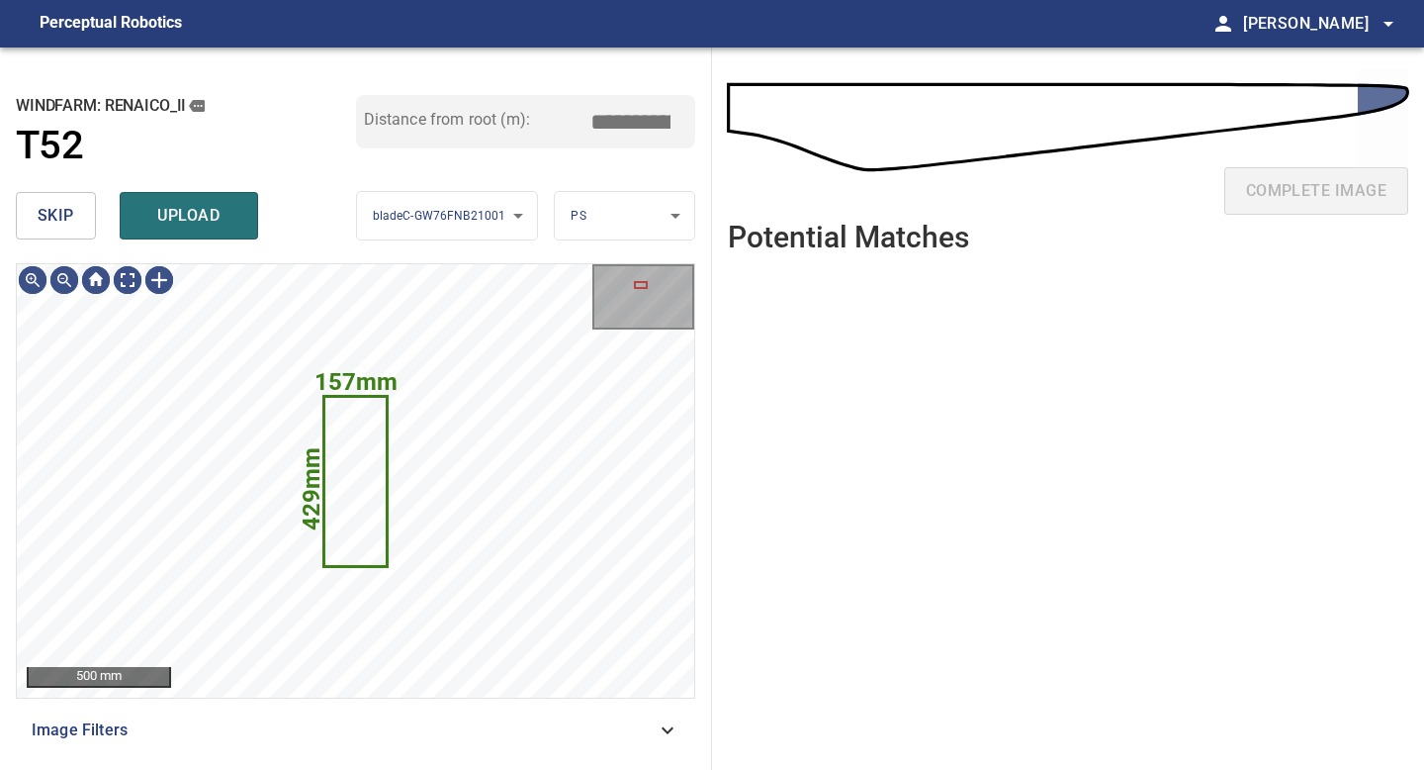
click at [69, 219] on span "skip" at bounding box center [56, 216] width 37 height 28
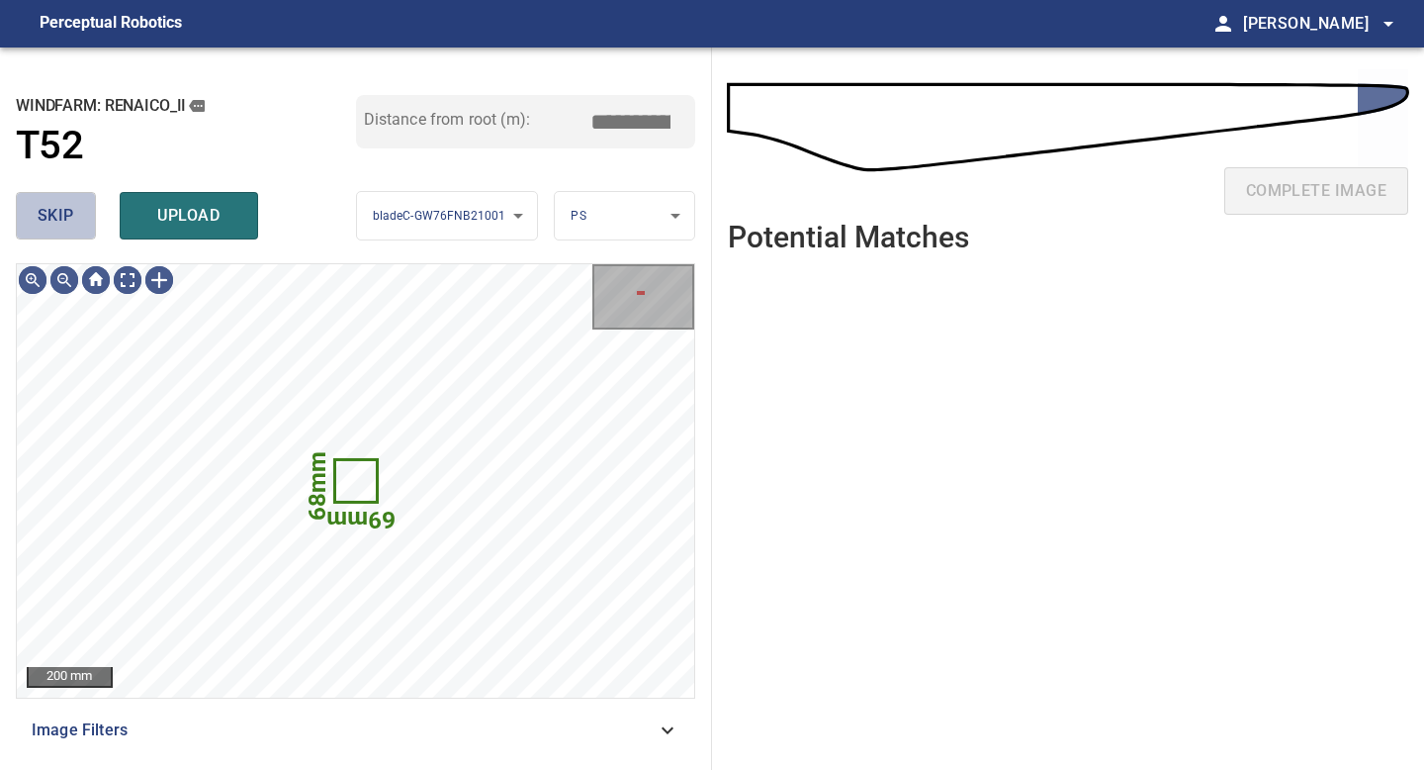
click at [69, 219] on span "skip" at bounding box center [56, 216] width 37 height 28
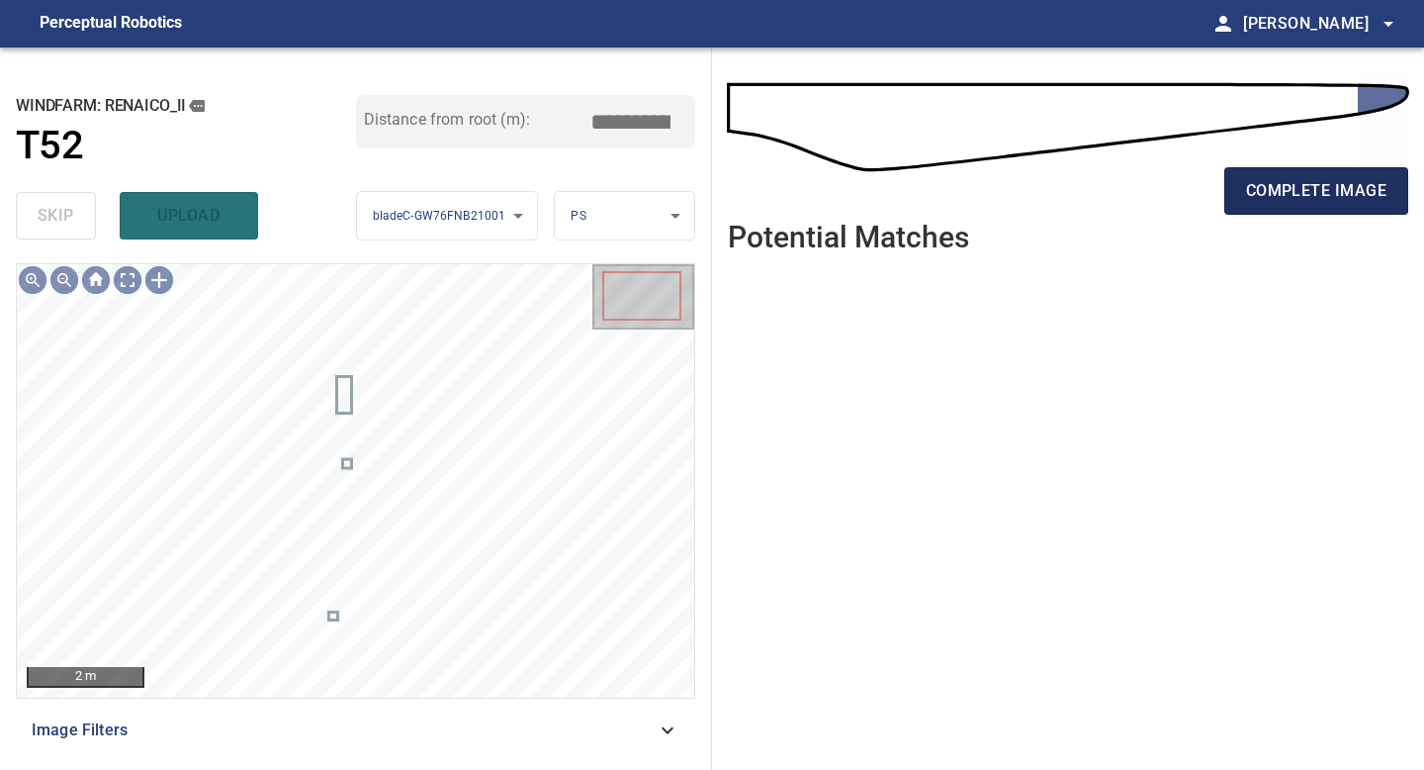
click at [1340, 181] on span "complete image" at bounding box center [1316, 191] width 140 height 28
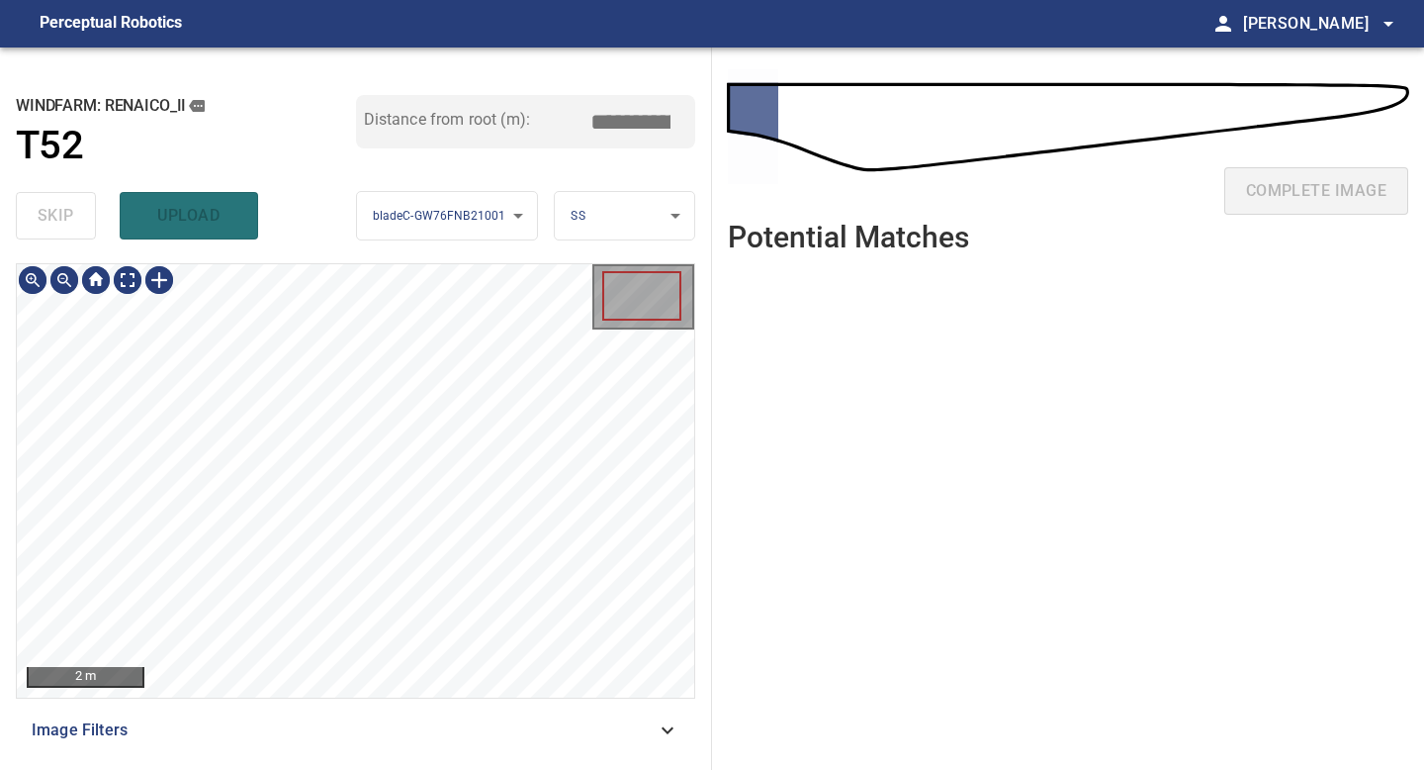
click at [356, 769] on div "**********" at bounding box center [356, 408] width 712 height 722
click at [383, 254] on div "**********" at bounding box center [356, 408] width 712 height 722
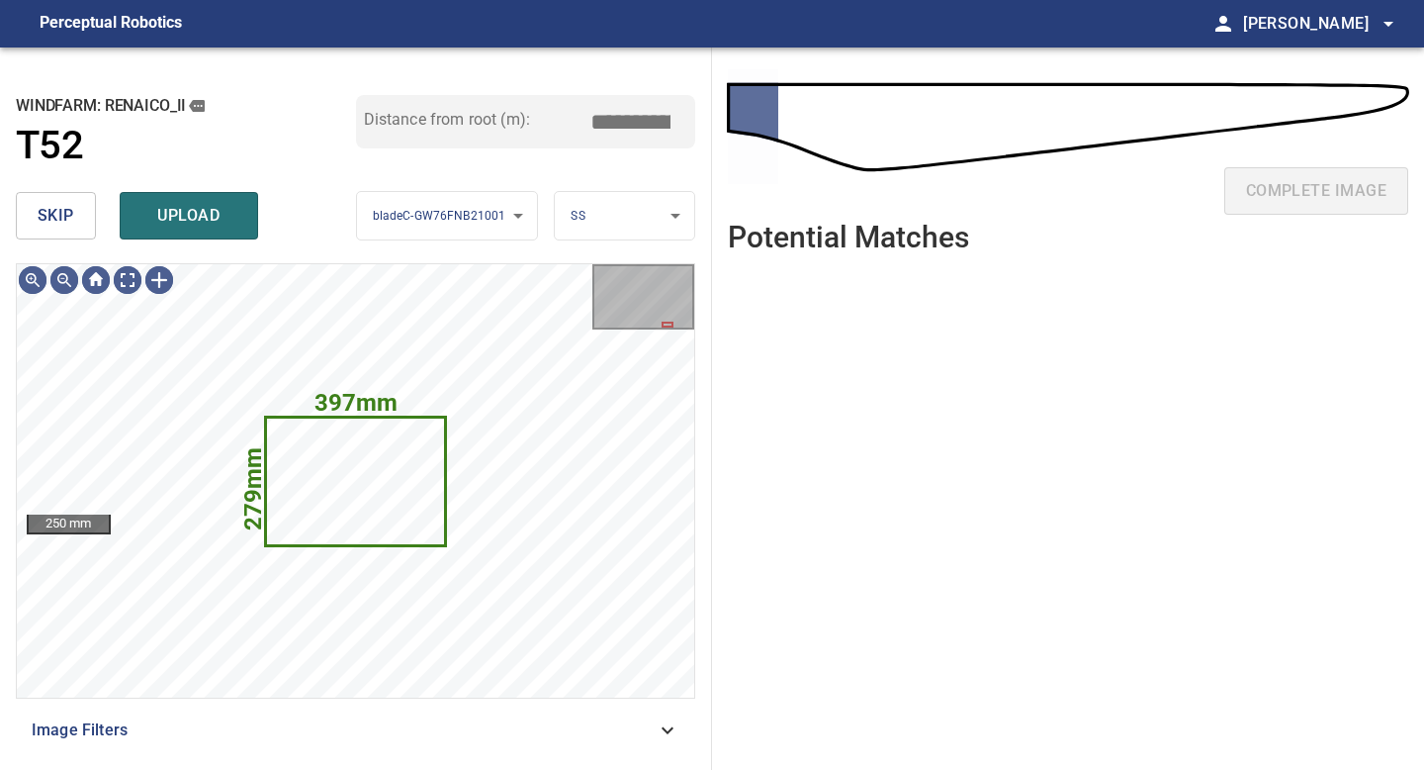
click at [74, 218] on button "skip" at bounding box center [56, 215] width 80 height 47
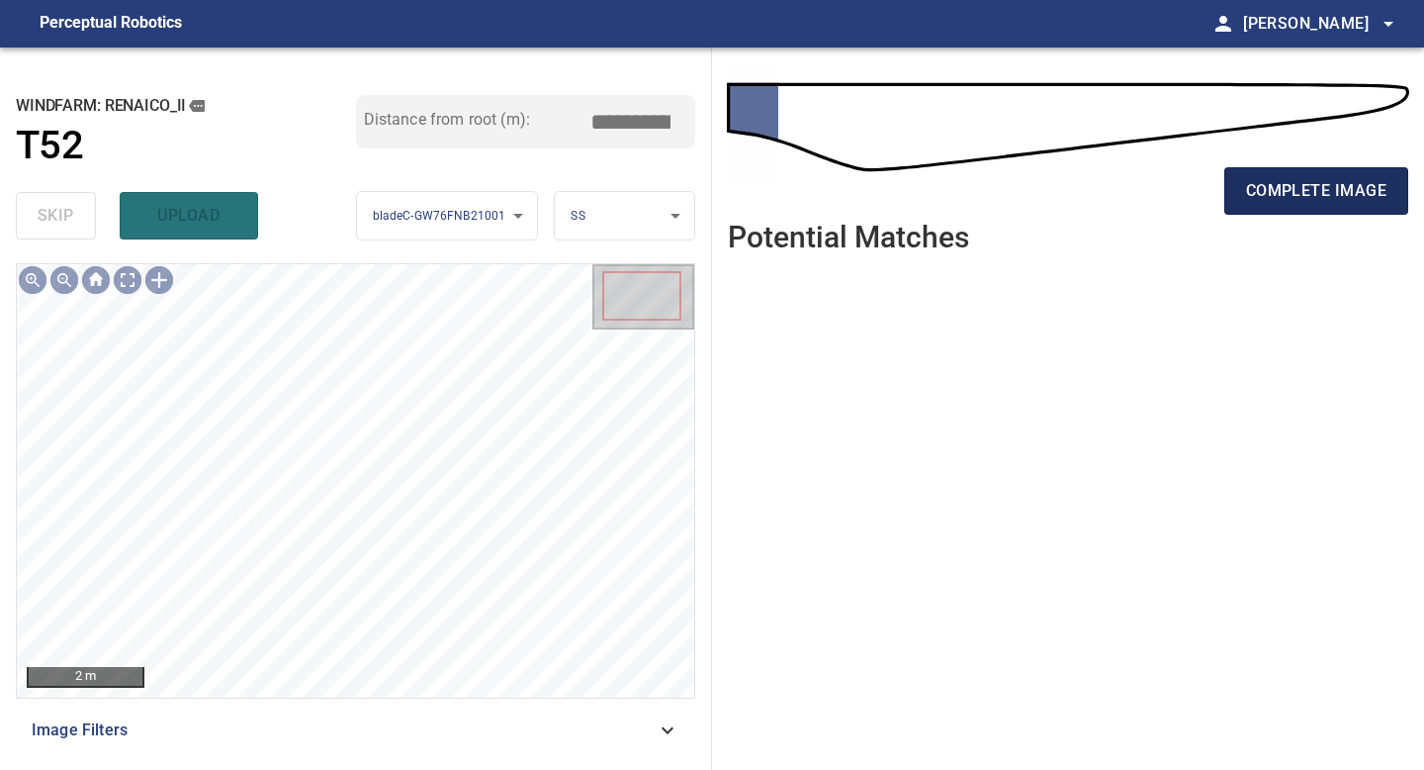
click at [1329, 211] on button "complete image" at bounding box center [1317, 190] width 184 height 47
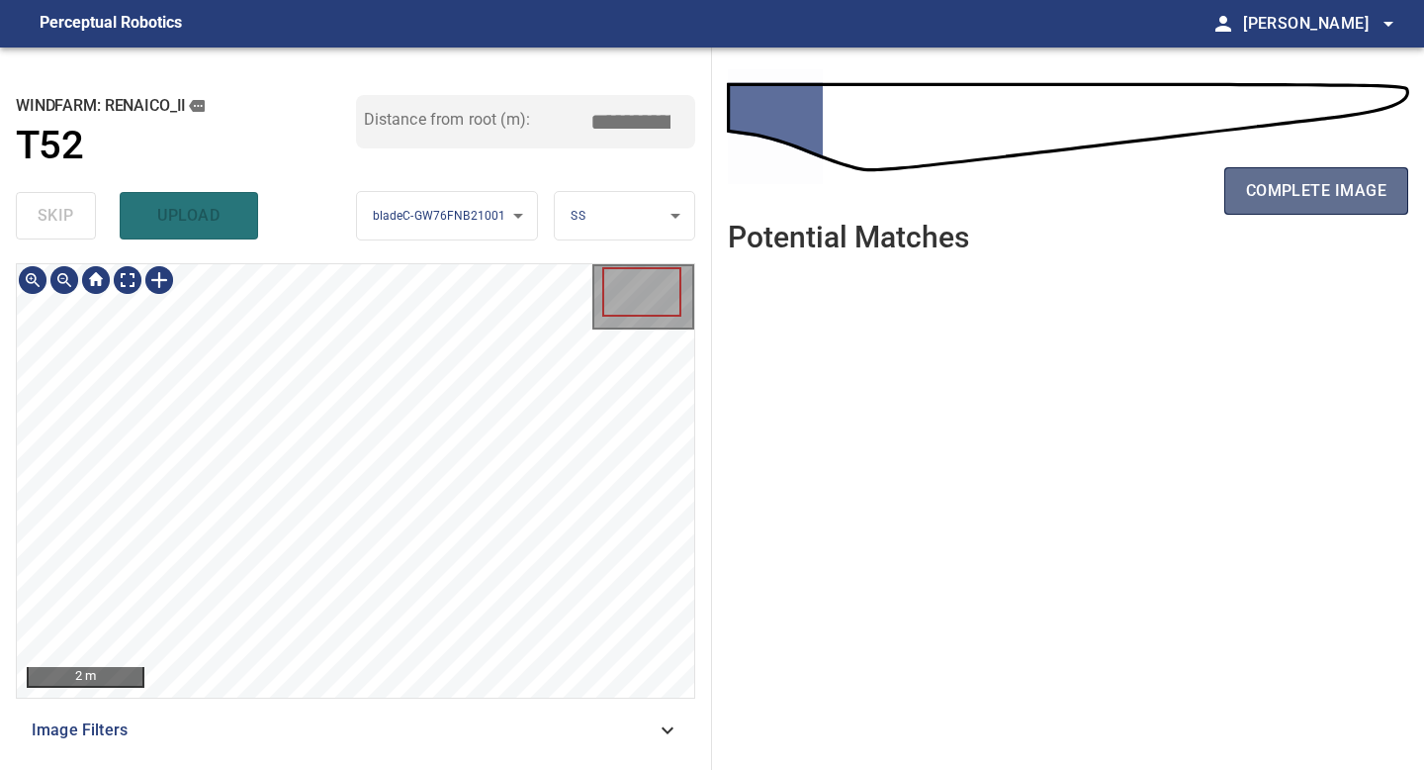
click at [1334, 192] on span "complete image" at bounding box center [1316, 191] width 140 height 28
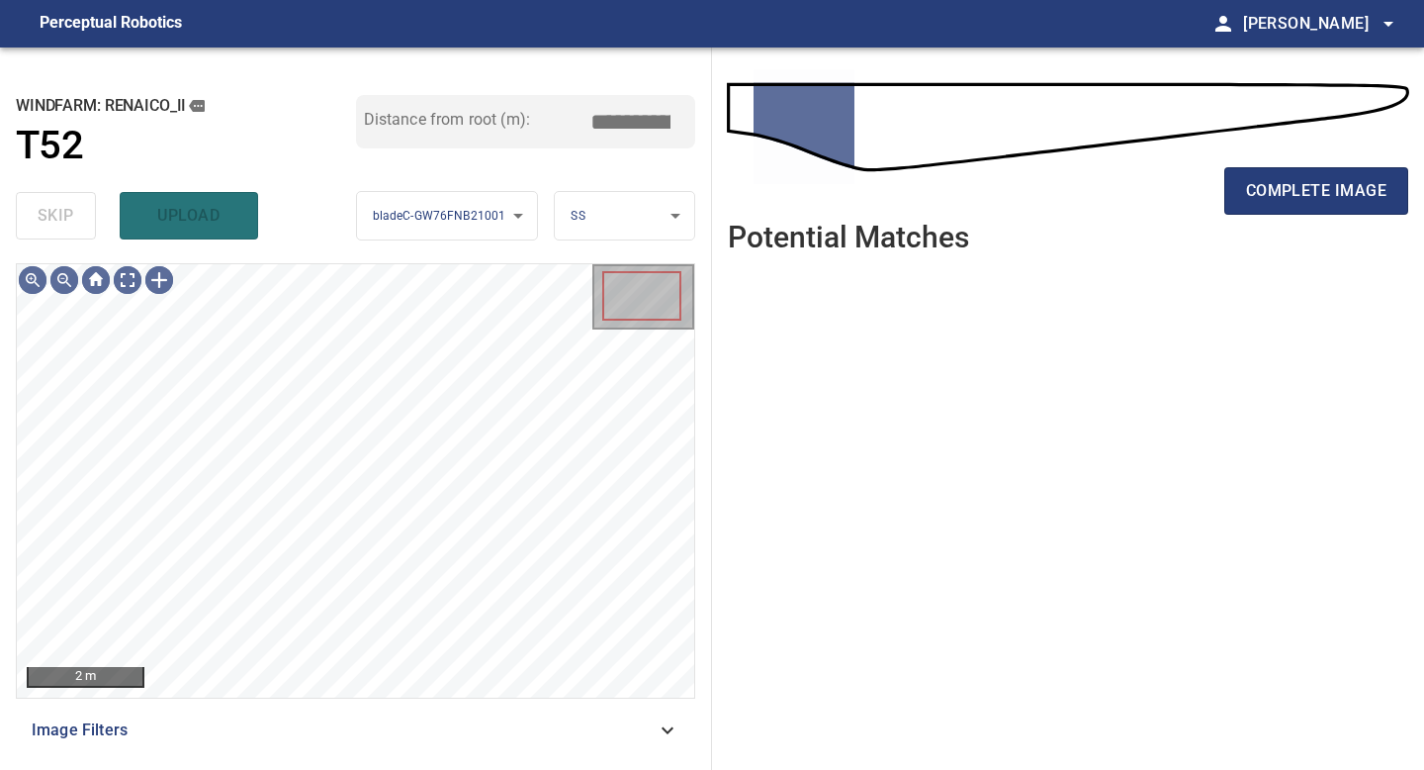
click at [1334, 192] on span "complete image" at bounding box center [1316, 191] width 140 height 28
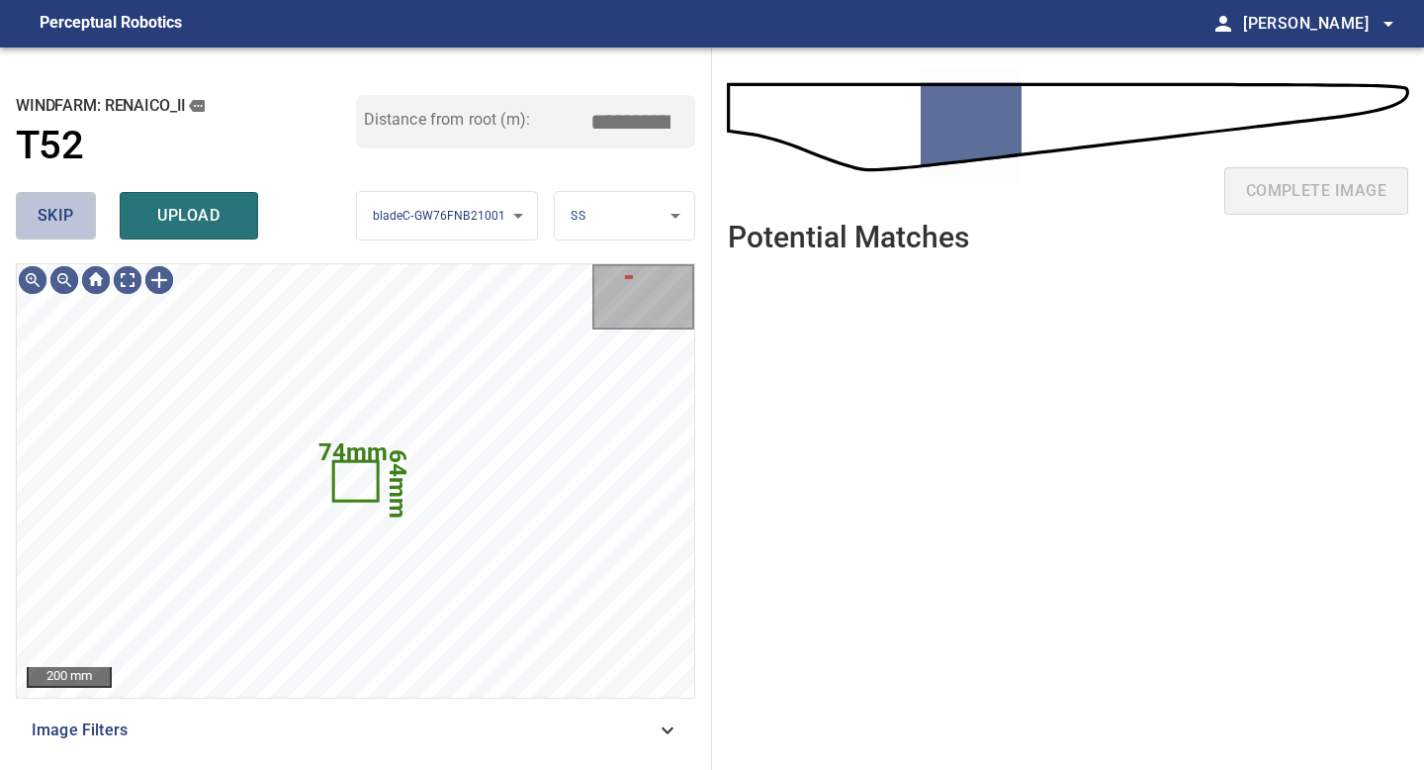
click at [54, 223] on span "skip" at bounding box center [56, 216] width 37 height 28
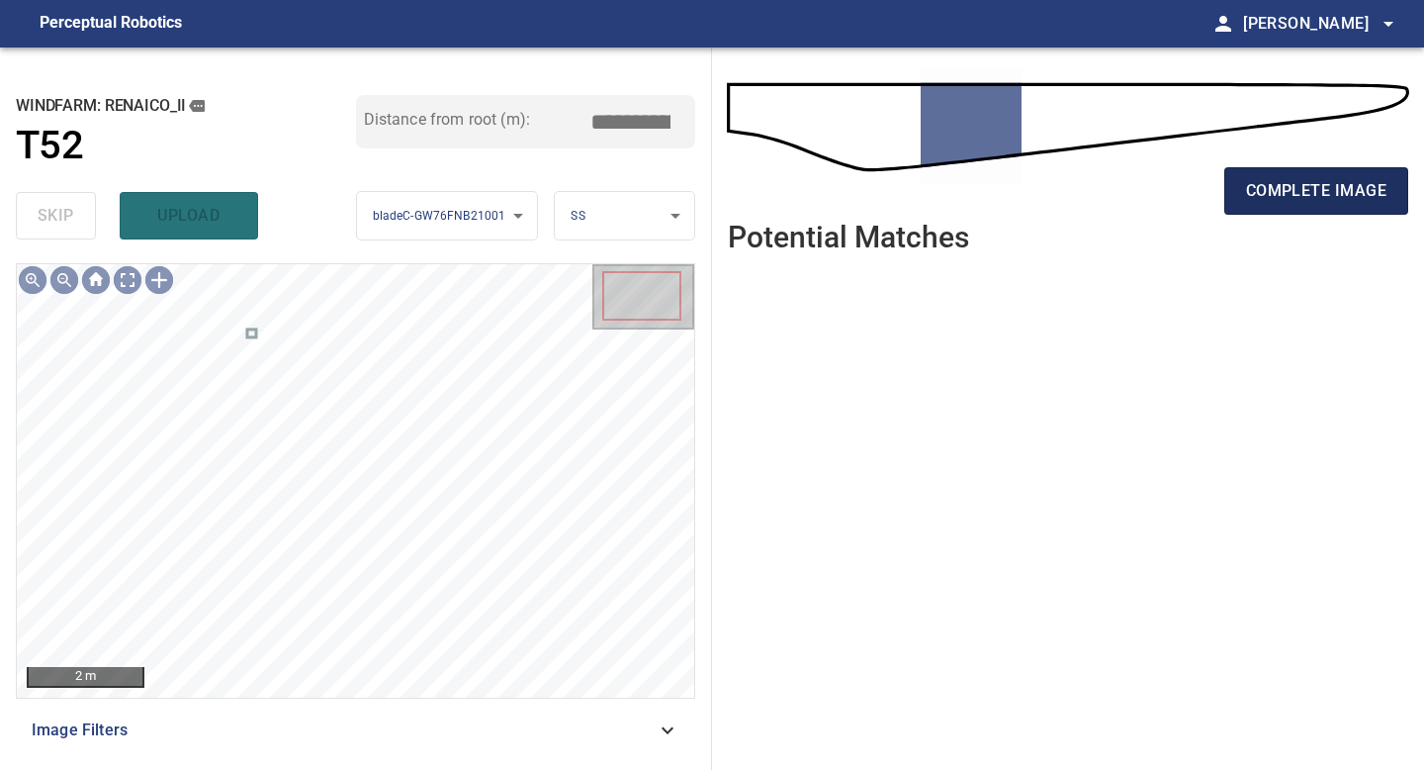
click at [1315, 203] on span "complete image" at bounding box center [1316, 191] width 140 height 28
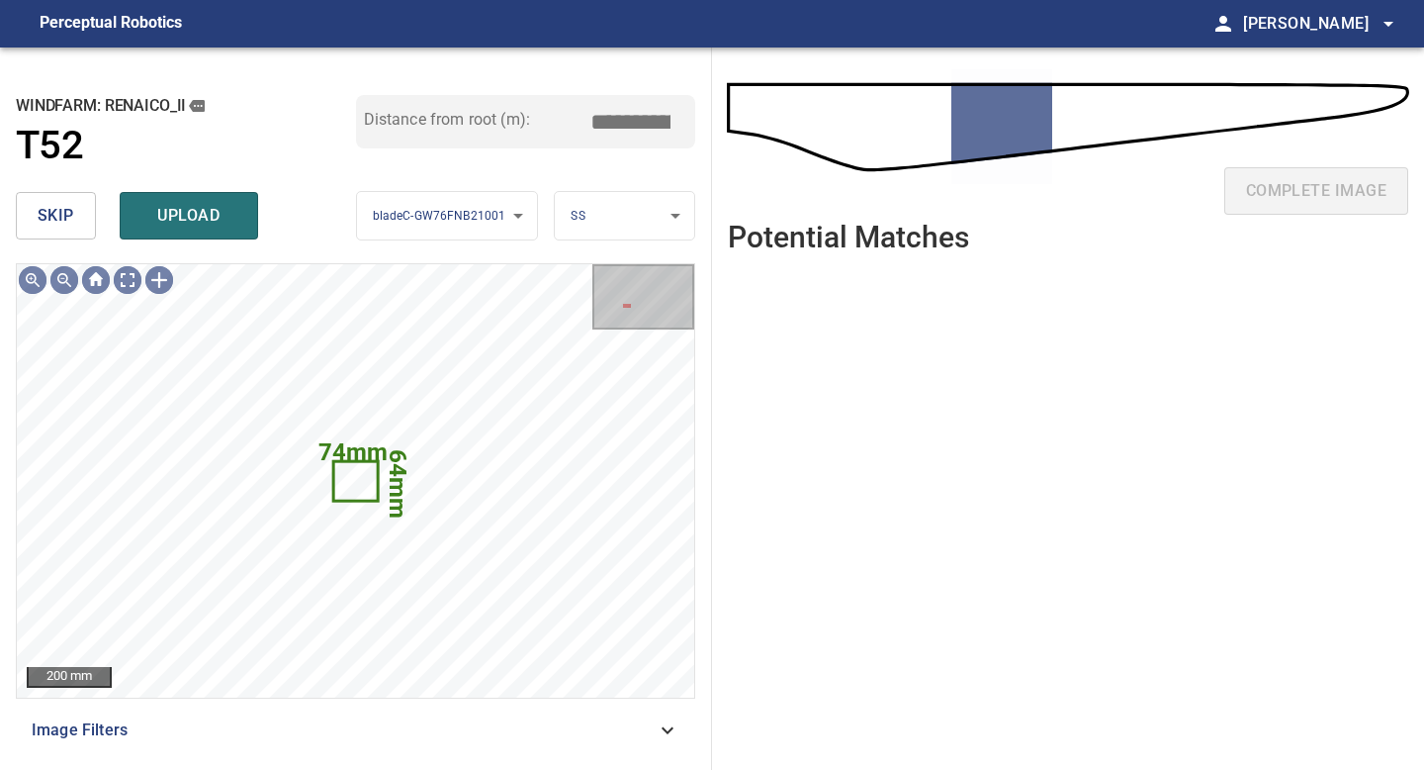
click at [65, 210] on span "skip" at bounding box center [56, 216] width 37 height 28
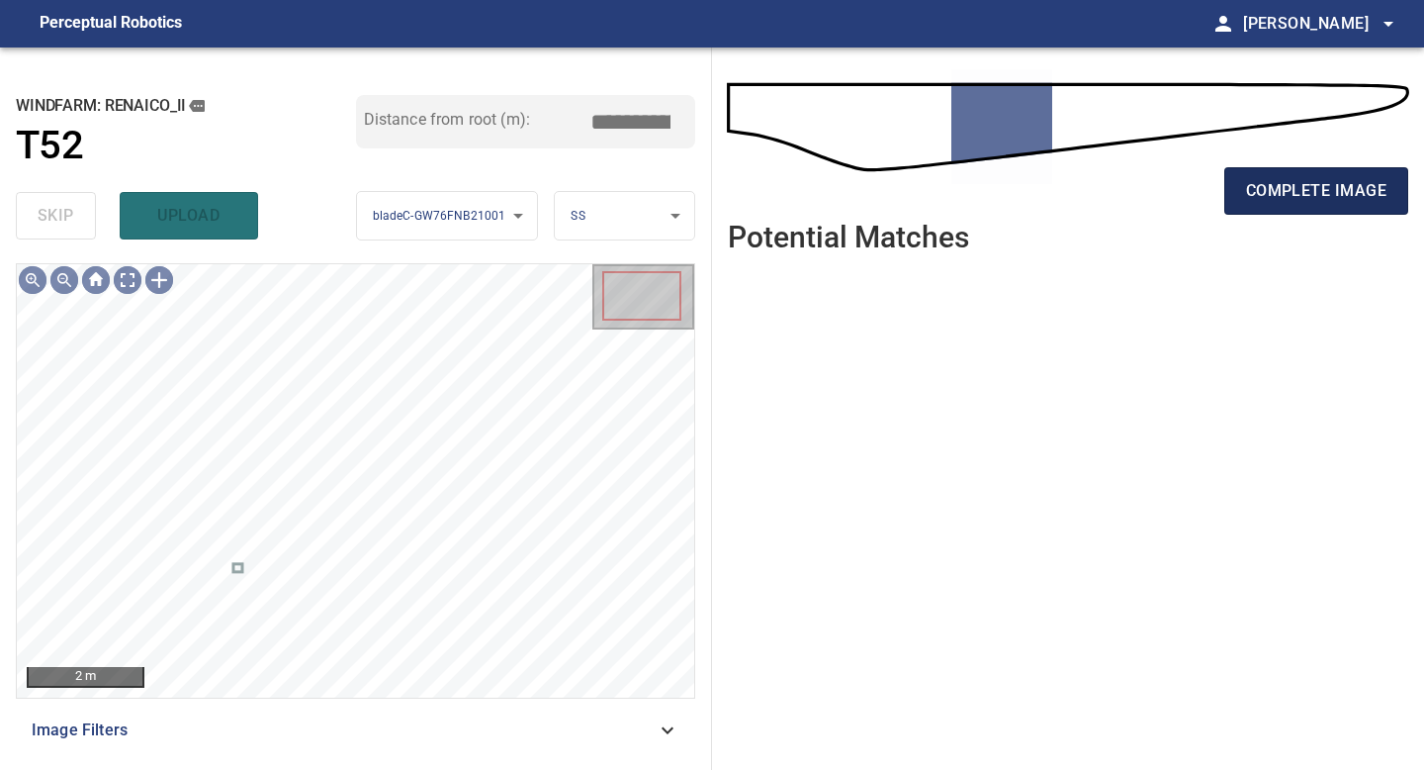
click at [1299, 174] on button "complete image" at bounding box center [1317, 190] width 184 height 47
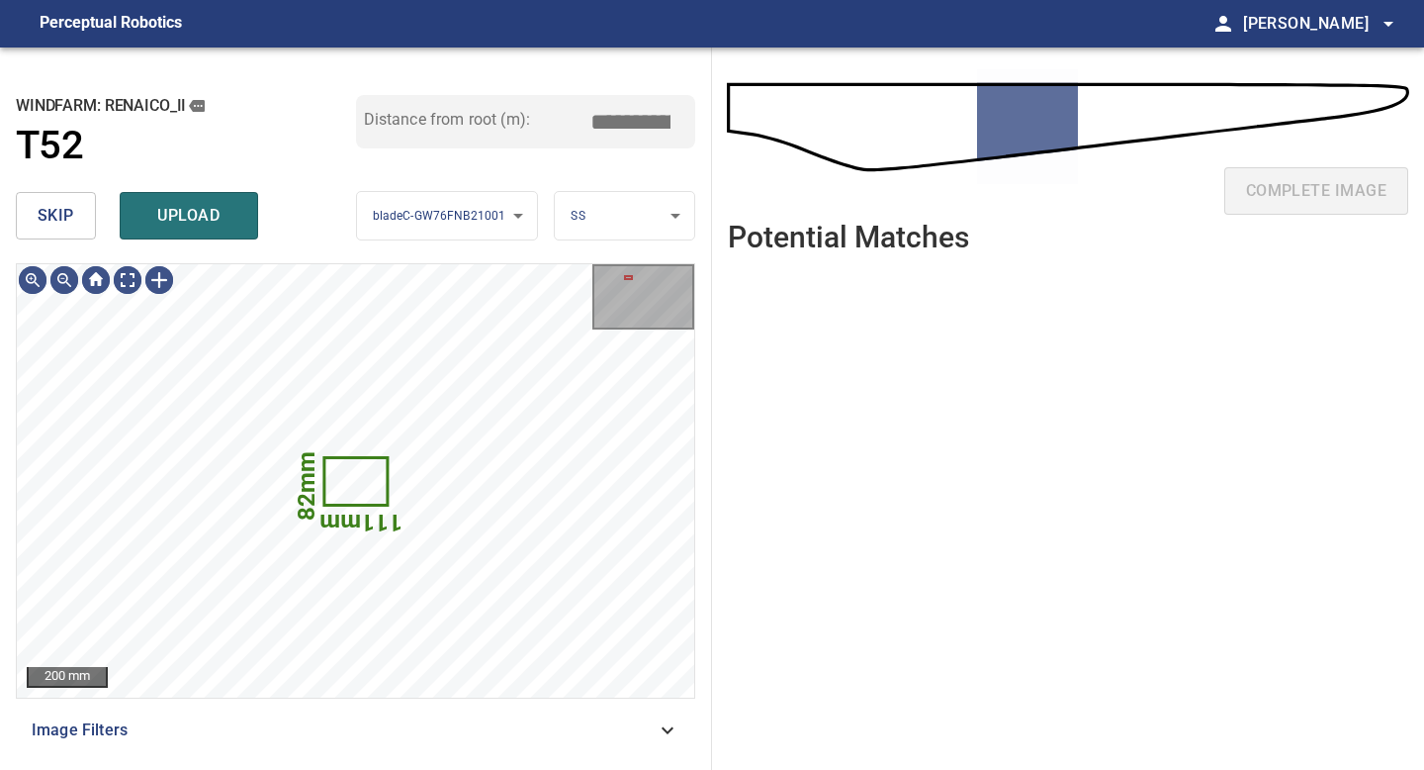
click at [87, 221] on button "skip" at bounding box center [56, 215] width 80 height 47
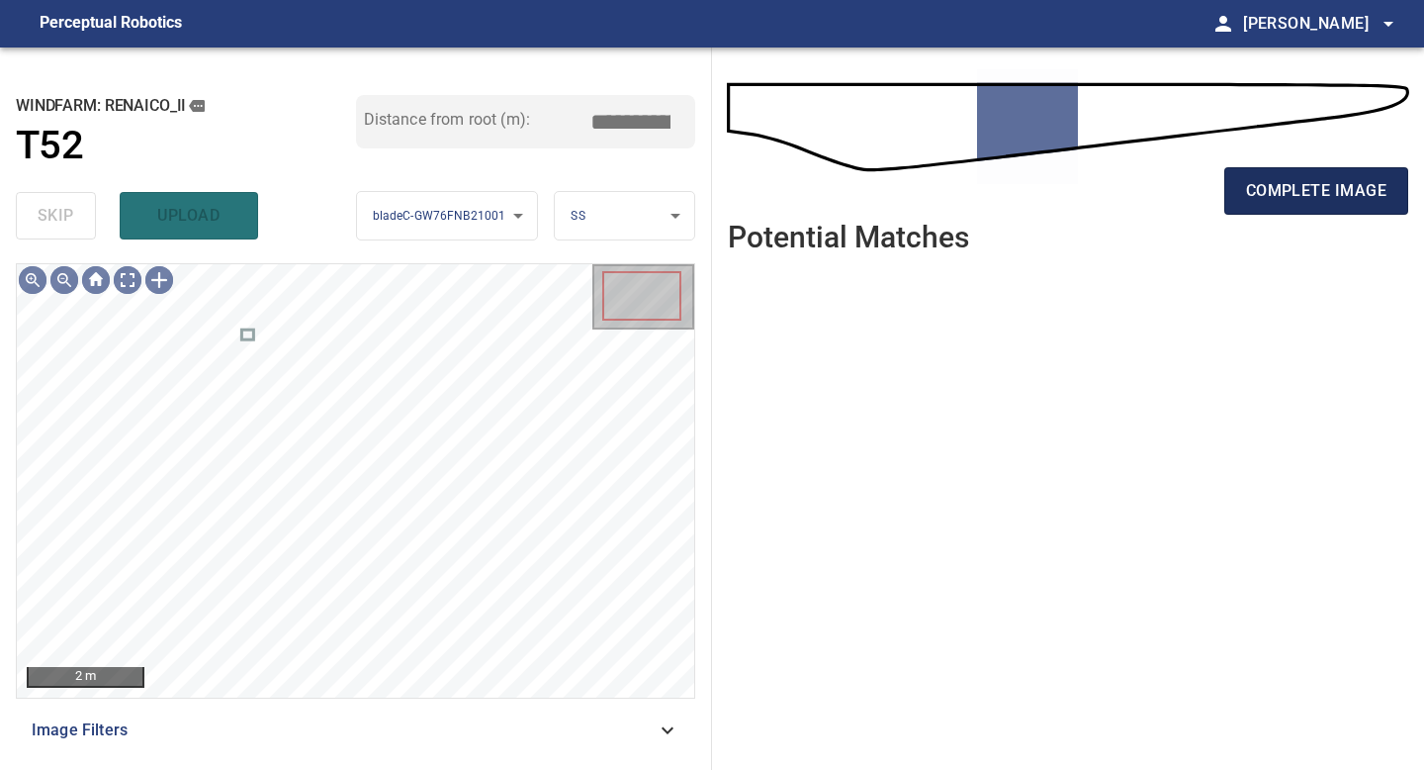
click at [1295, 198] on span "complete image" at bounding box center [1316, 191] width 140 height 28
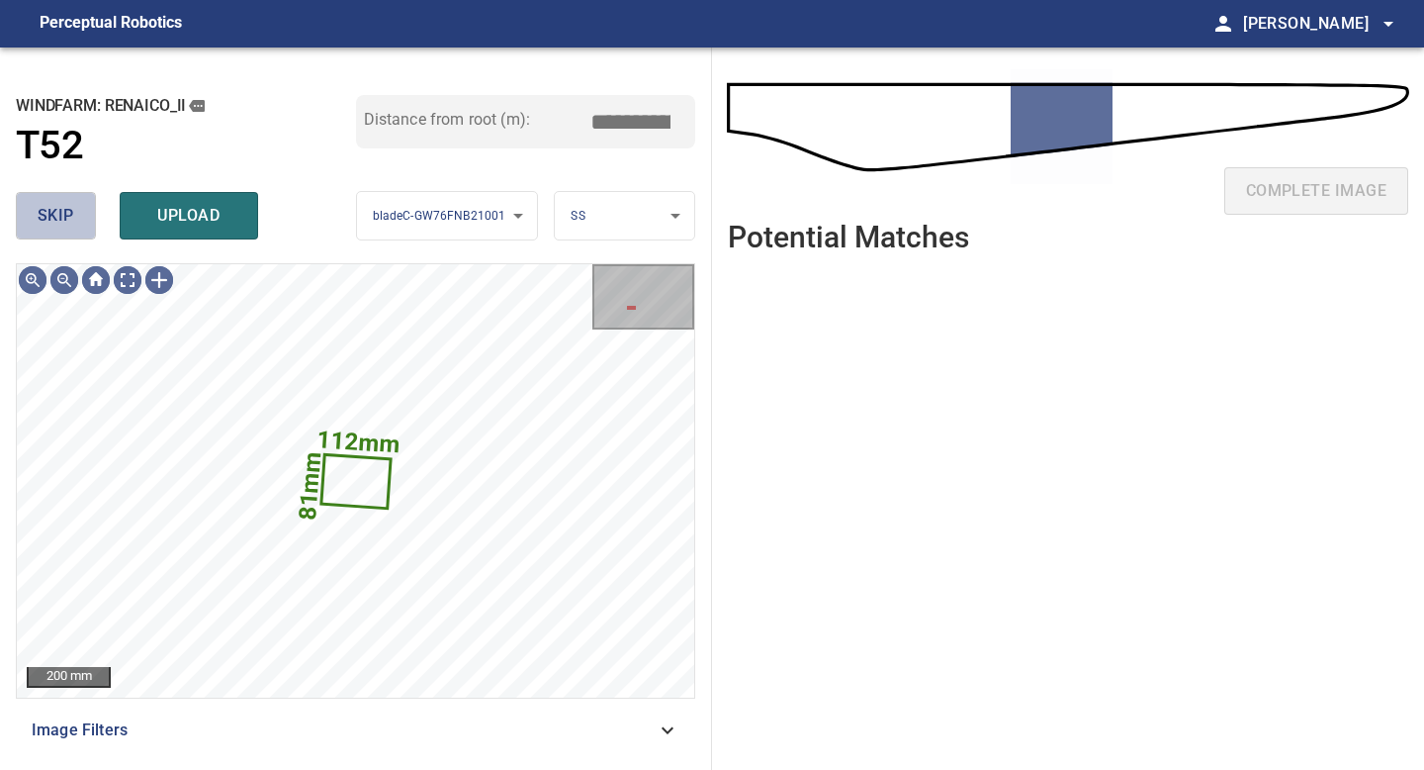
click at [61, 231] on button "skip" at bounding box center [56, 215] width 80 height 47
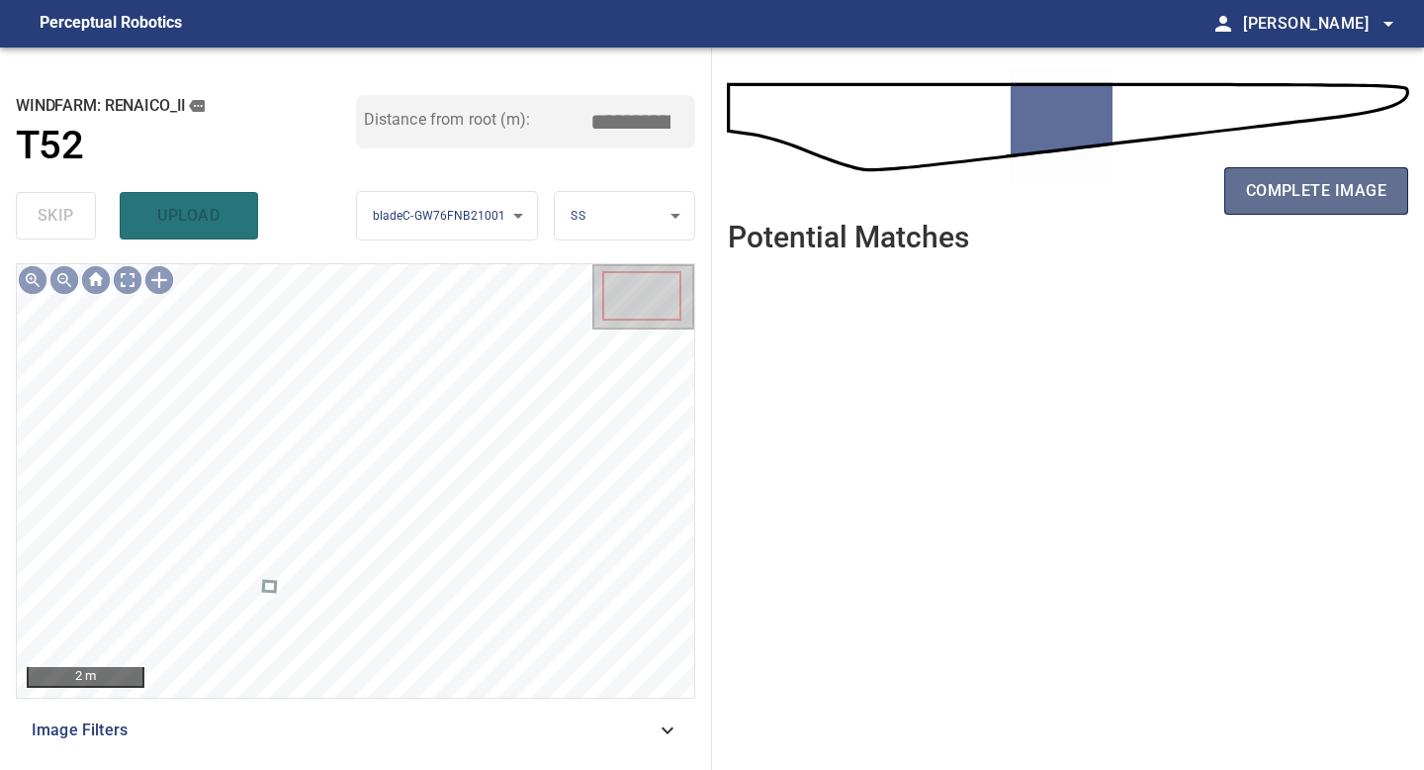
click at [1321, 195] on span "complete image" at bounding box center [1316, 191] width 140 height 28
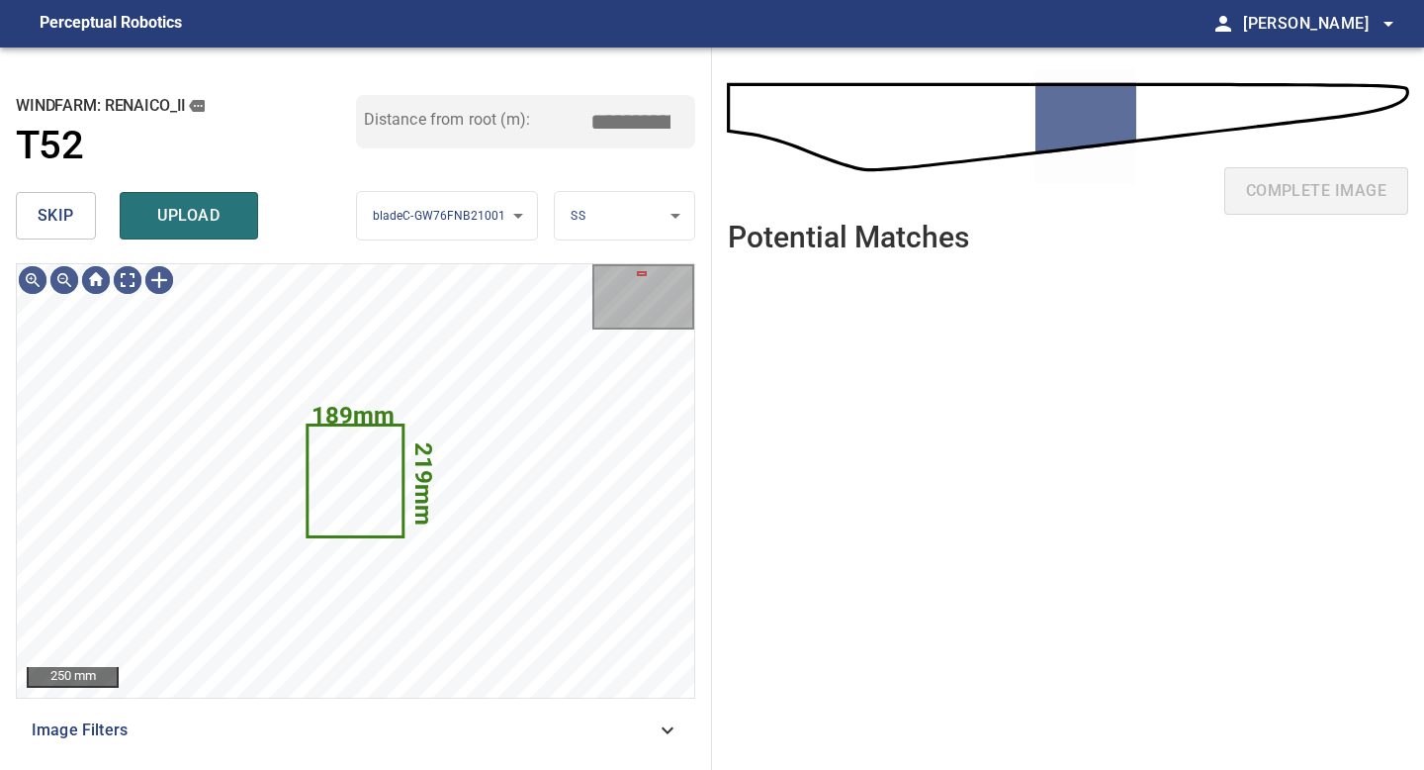
click at [70, 221] on span "skip" at bounding box center [56, 216] width 37 height 28
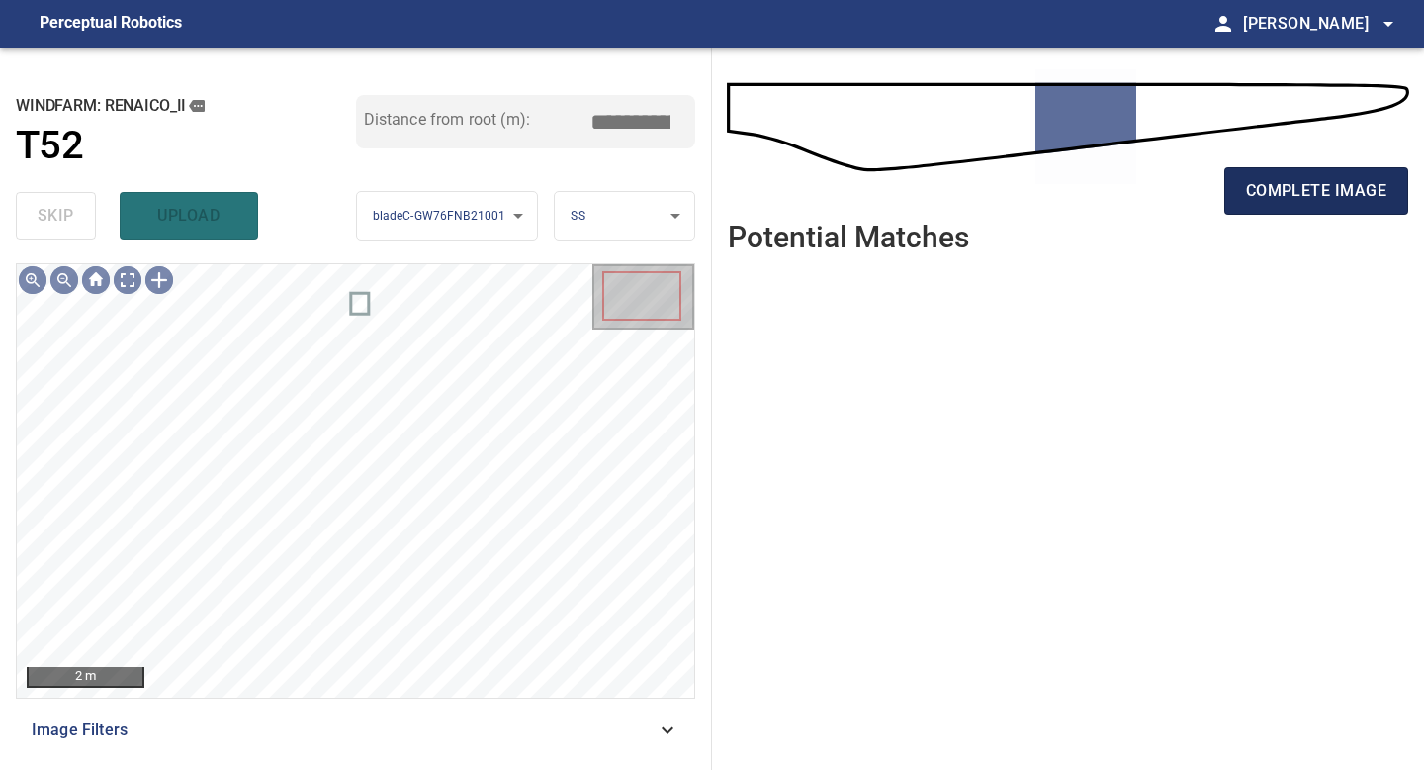
click at [1295, 173] on button "complete image" at bounding box center [1317, 190] width 184 height 47
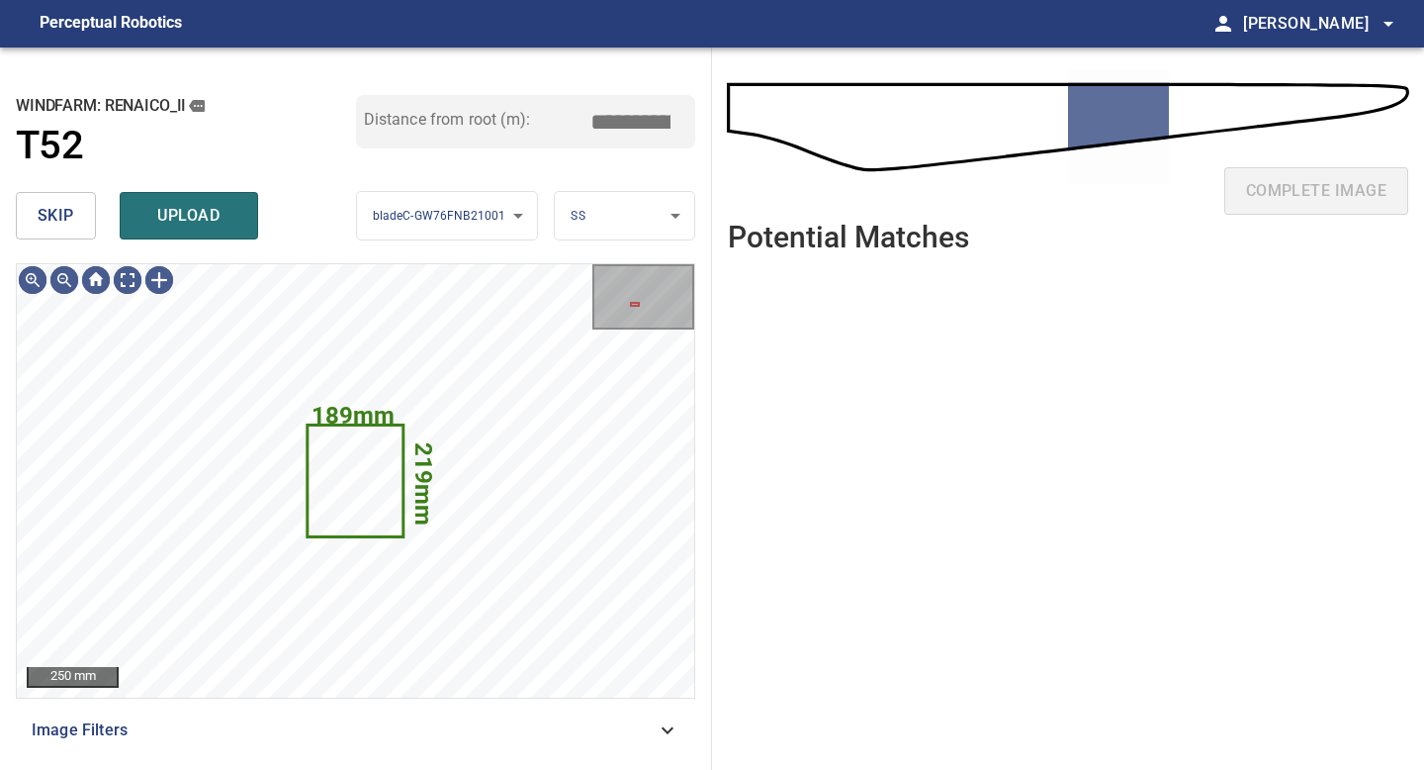
click at [82, 216] on button "skip" at bounding box center [56, 215] width 80 height 47
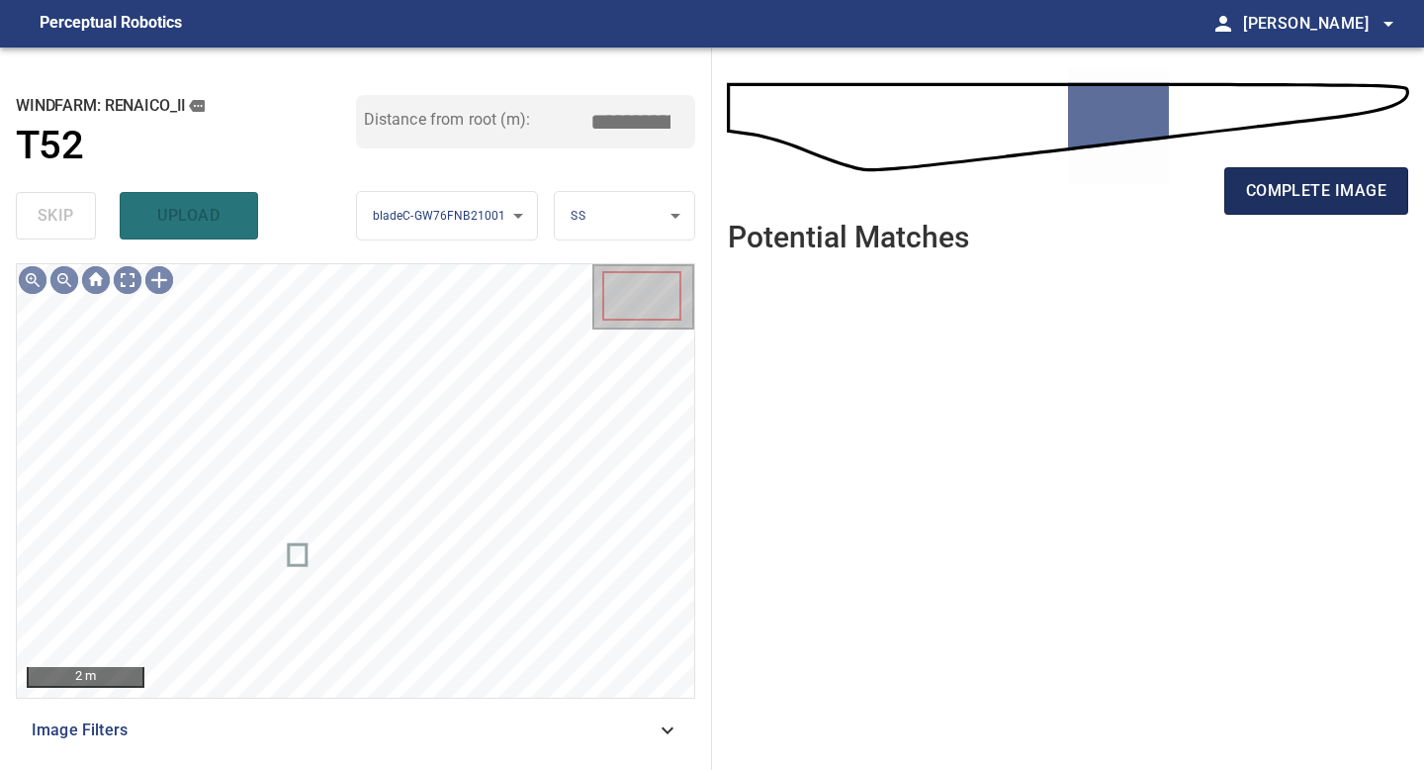
click at [1288, 186] on span "complete image" at bounding box center [1316, 191] width 140 height 28
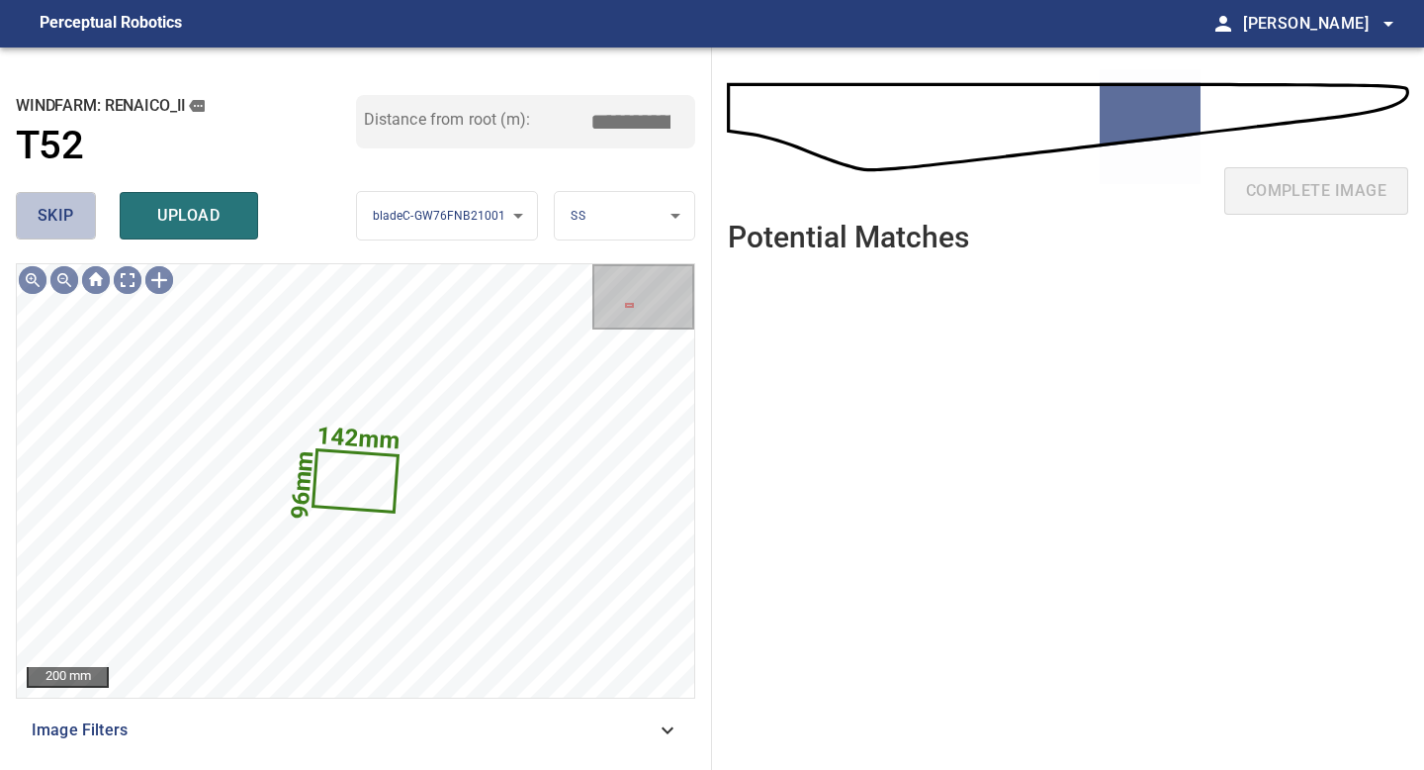
click at [77, 204] on button "skip" at bounding box center [56, 215] width 80 height 47
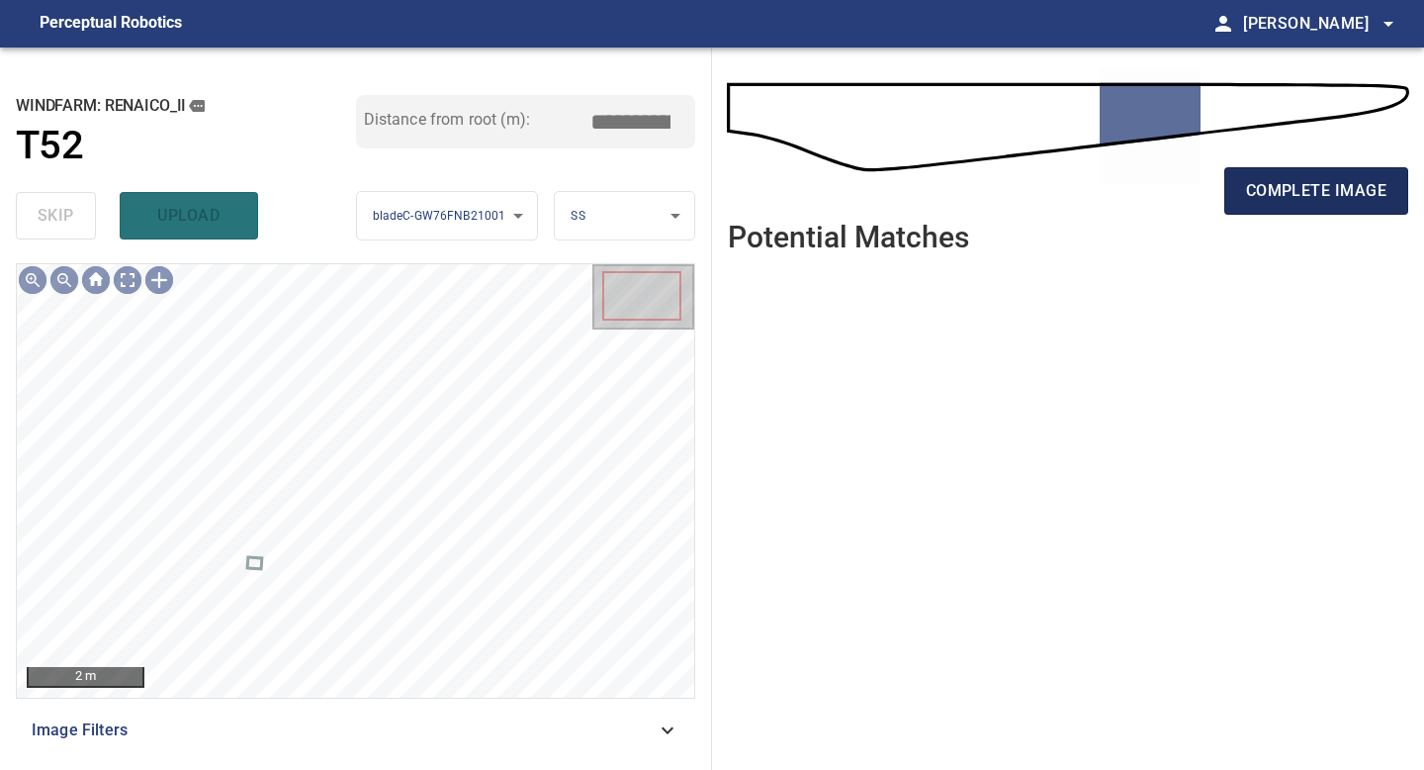
click at [1316, 183] on span "complete image" at bounding box center [1316, 191] width 140 height 28
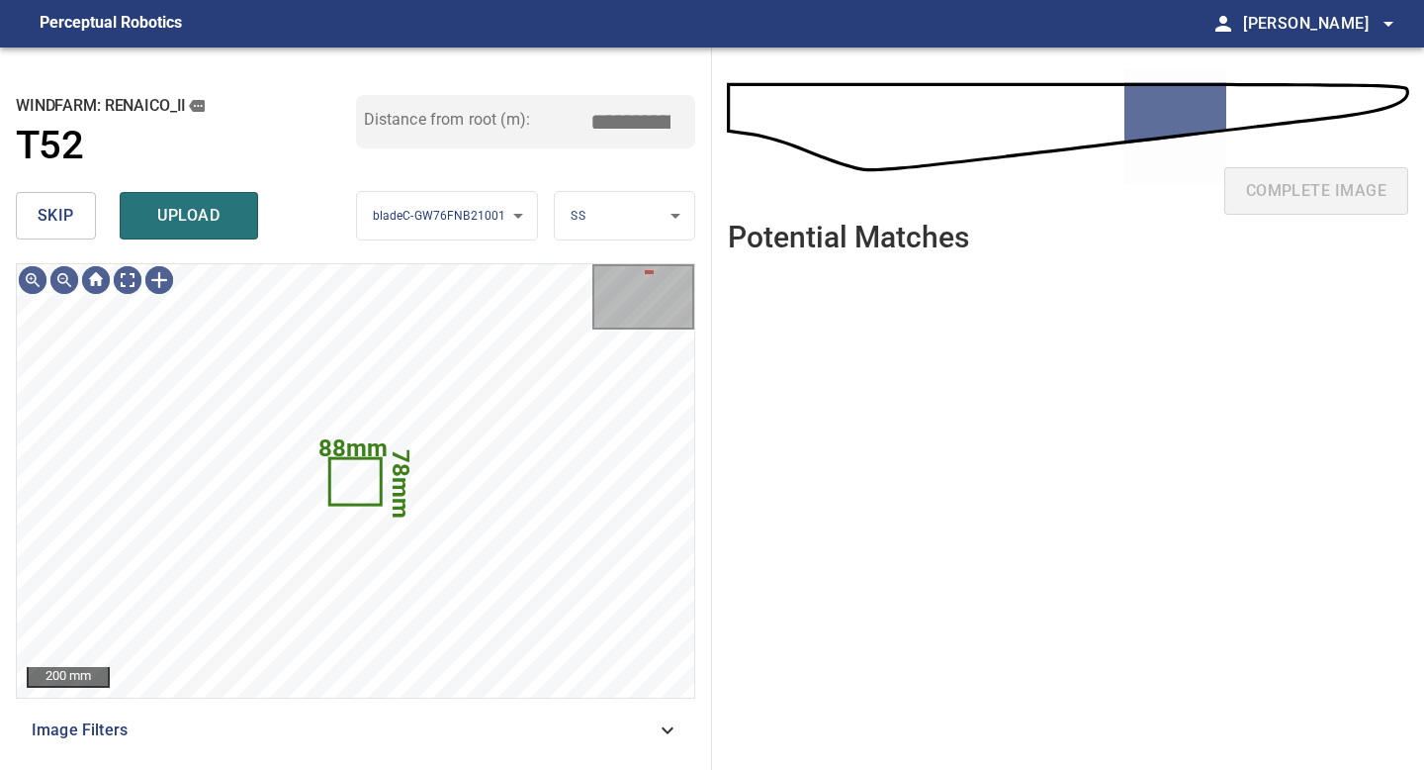
click at [43, 222] on span "skip" at bounding box center [56, 216] width 37 height 28
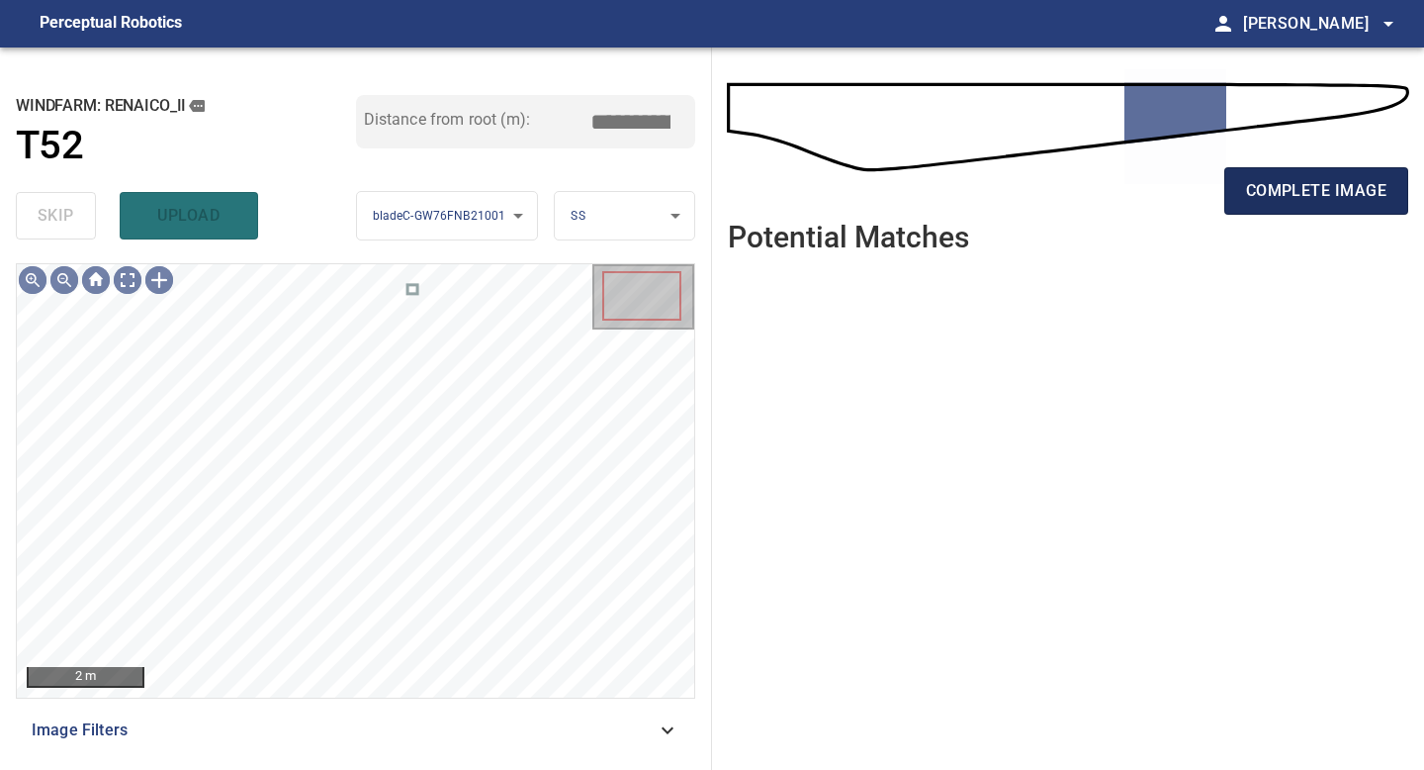
click at [1317, 200] on span "complete image" at bounding box center [1316, 191] width 140 height 28
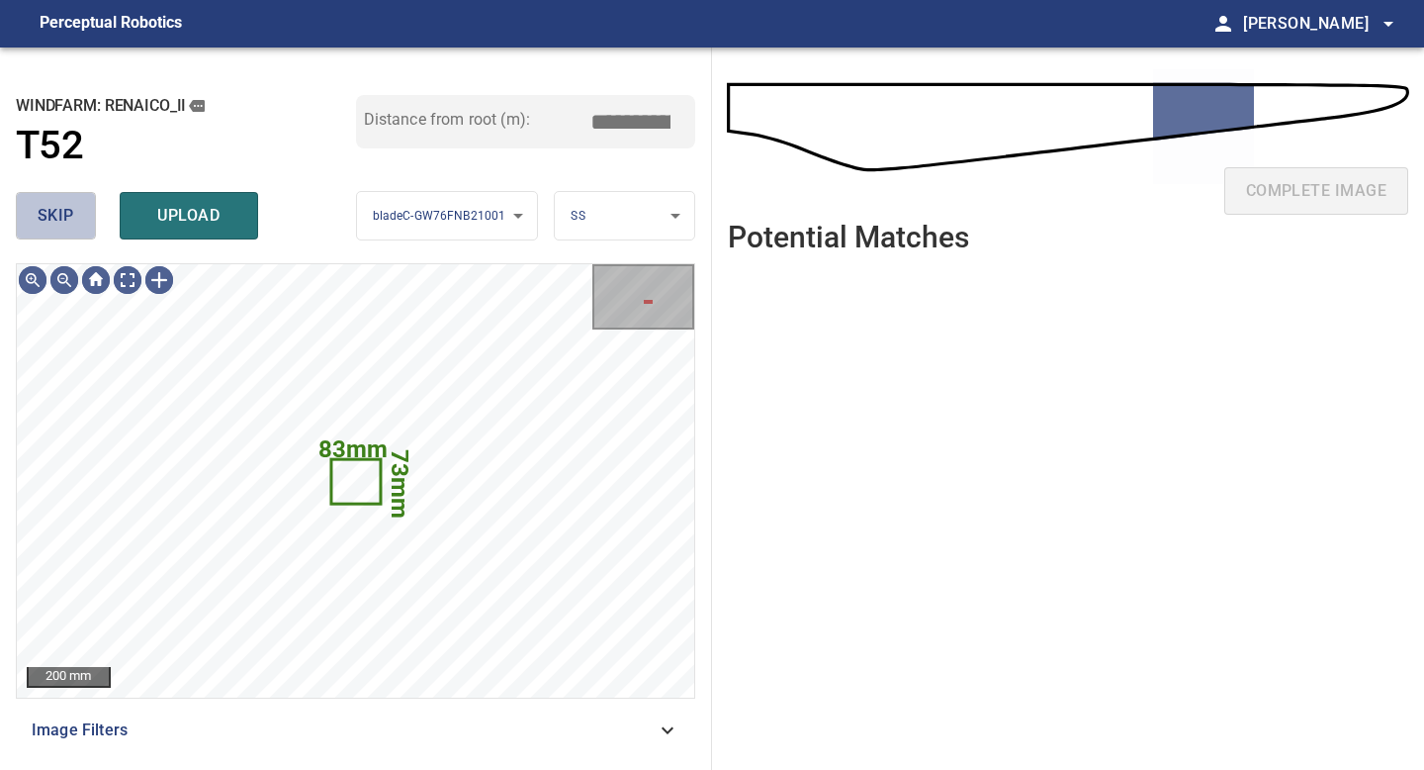
click at [71, 215] on span "skip" at bounding box center [56, 216] width 37 height 28
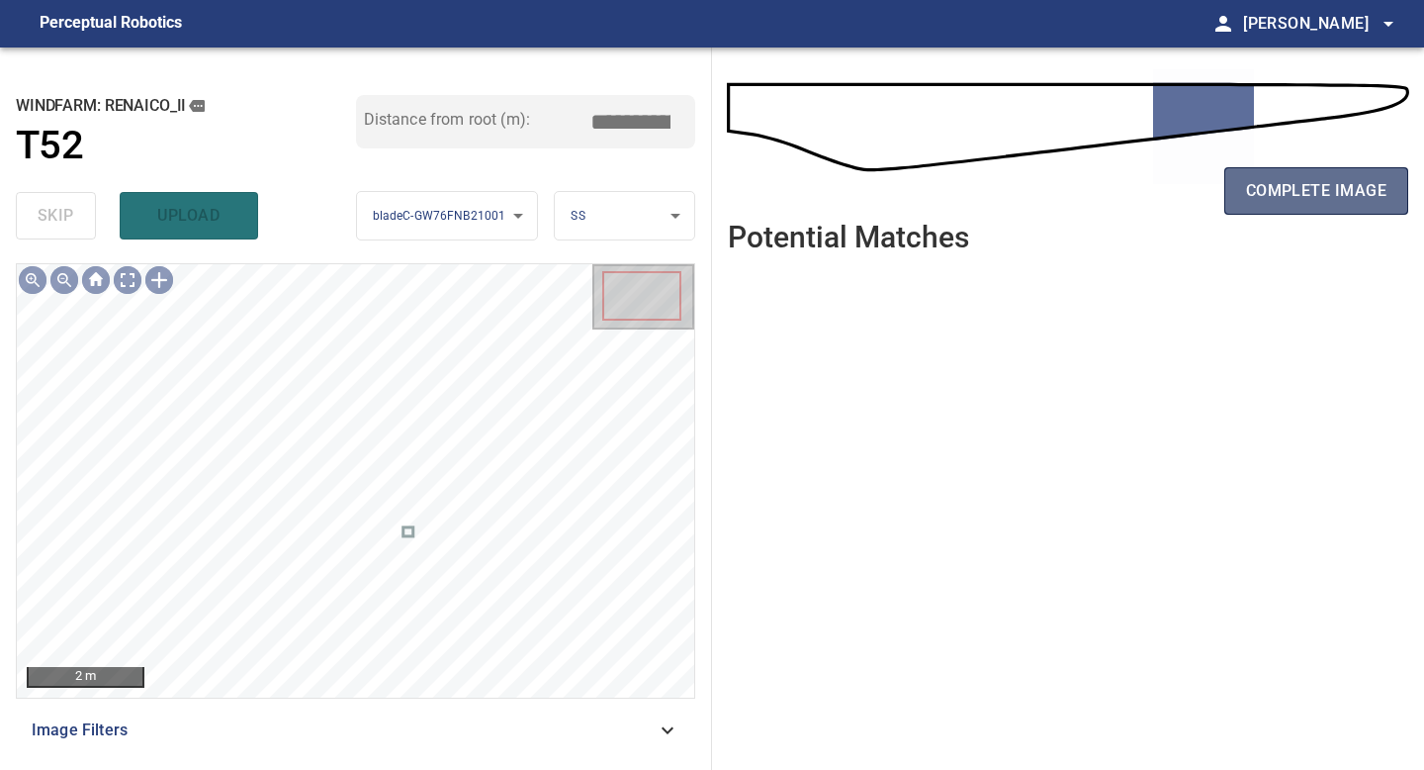
click at [1309, 196] on span "complete image" at bounding box center [1316, 191] width 140 height 28
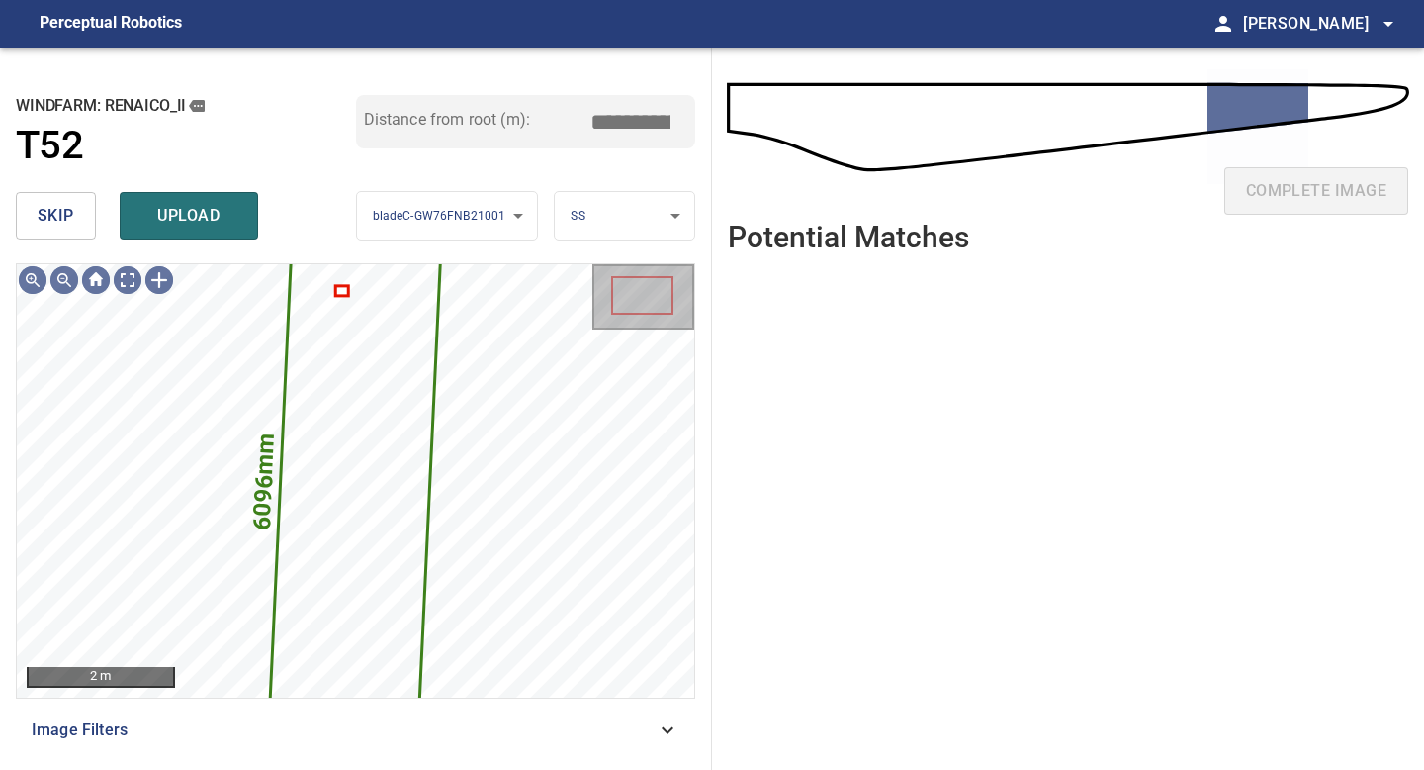
click at [65, 210] on span "skip" at bounding box center [56, 216] width 37 height 28
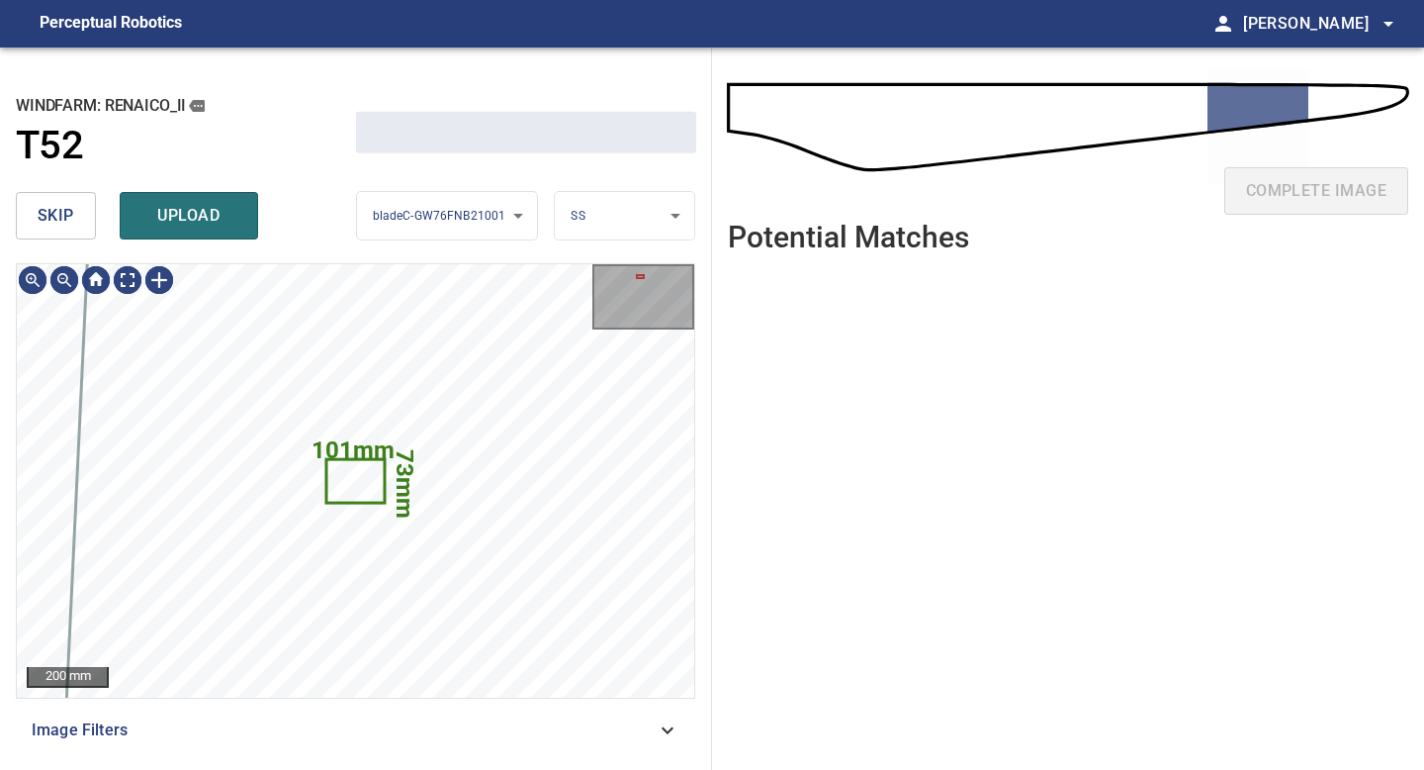
click at [65, 210] on span "skip" at bounding box center [56, 216] width 37 height 28
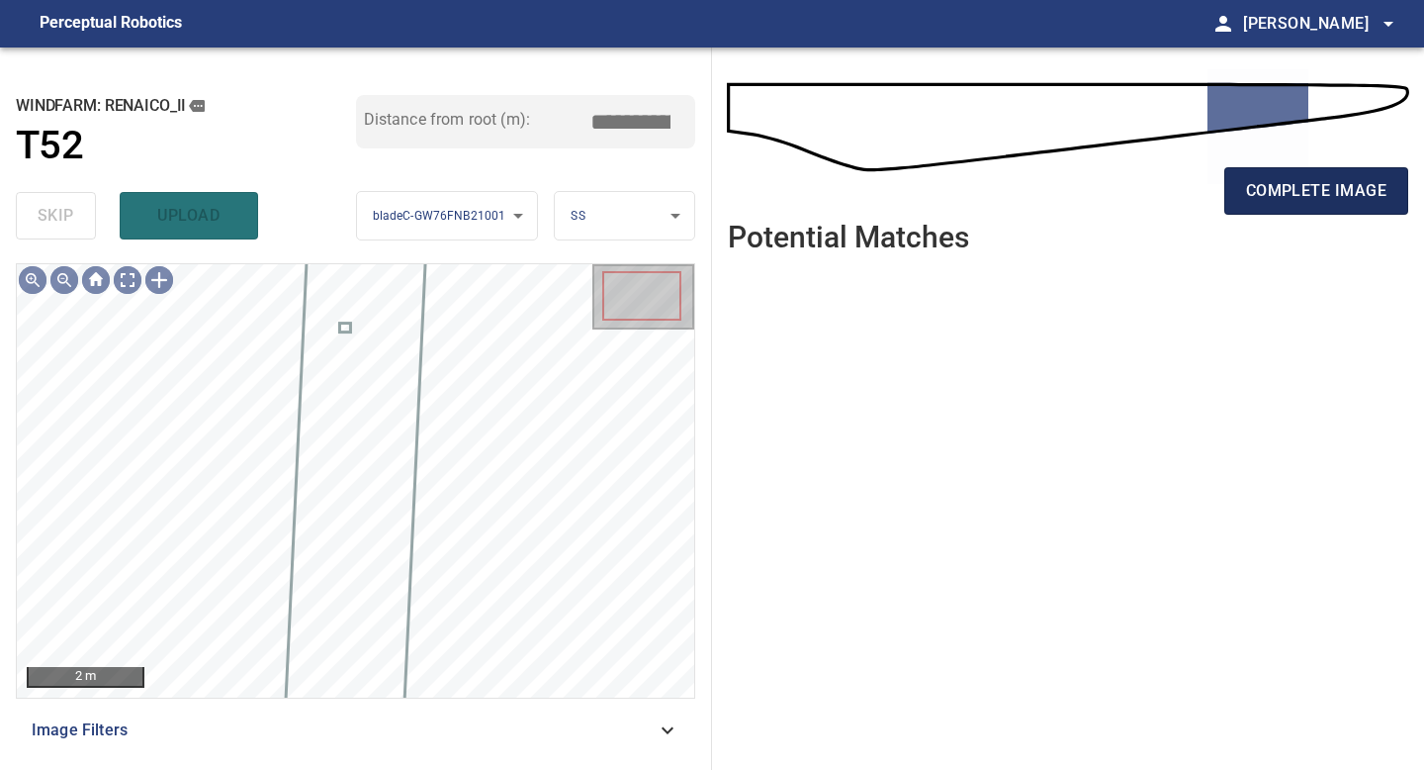
click at [1308, 181] on span "complete image" at bounding box center [1316, 191] width 140 height 28
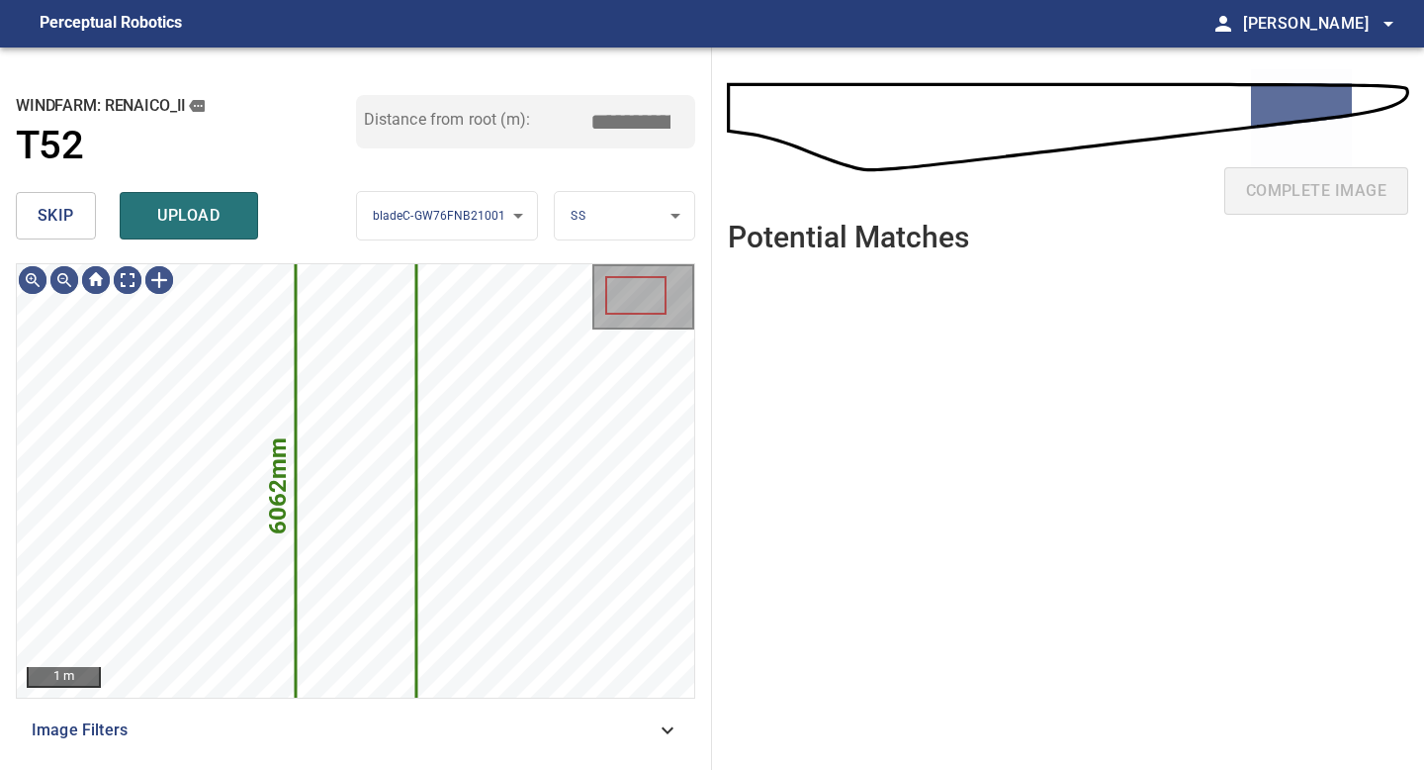
click at [54, 232] on button "skip" at bounding box center [56, 215] width 80 height 47
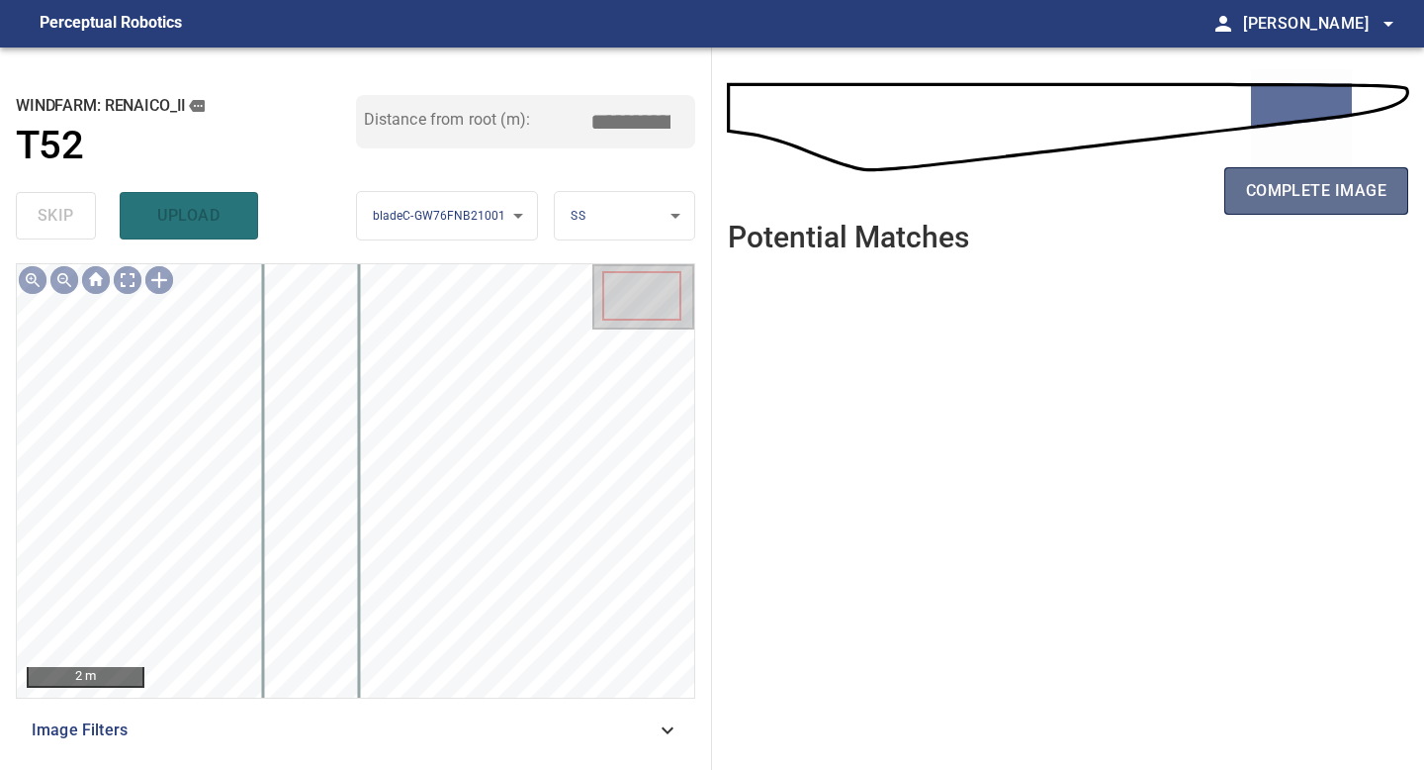
click at [1271, 203] on span "complete image" at bounding box center [1316, 191] width 140 height 28
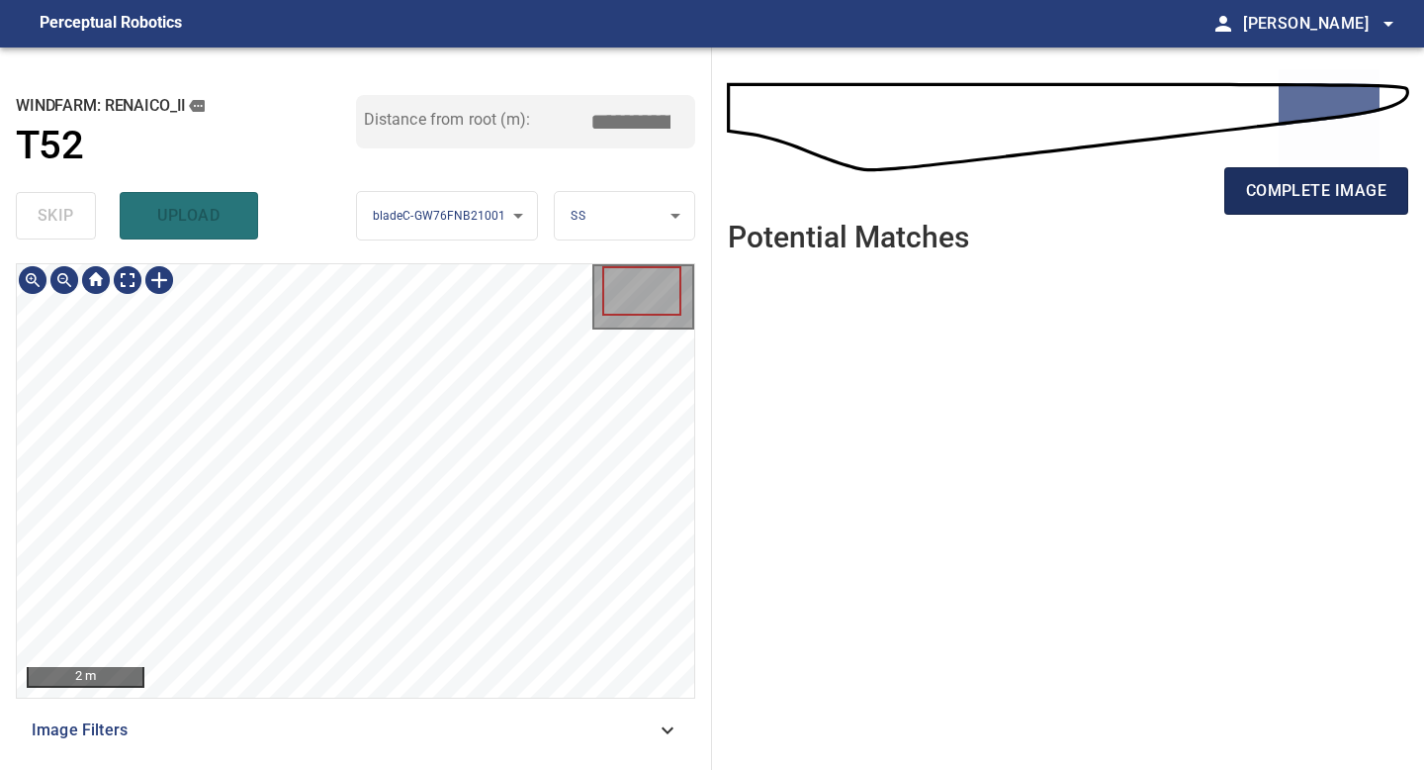
click at [1289, 197] on span "complete image" at bounding box center [1316, 191] width 140 height 28
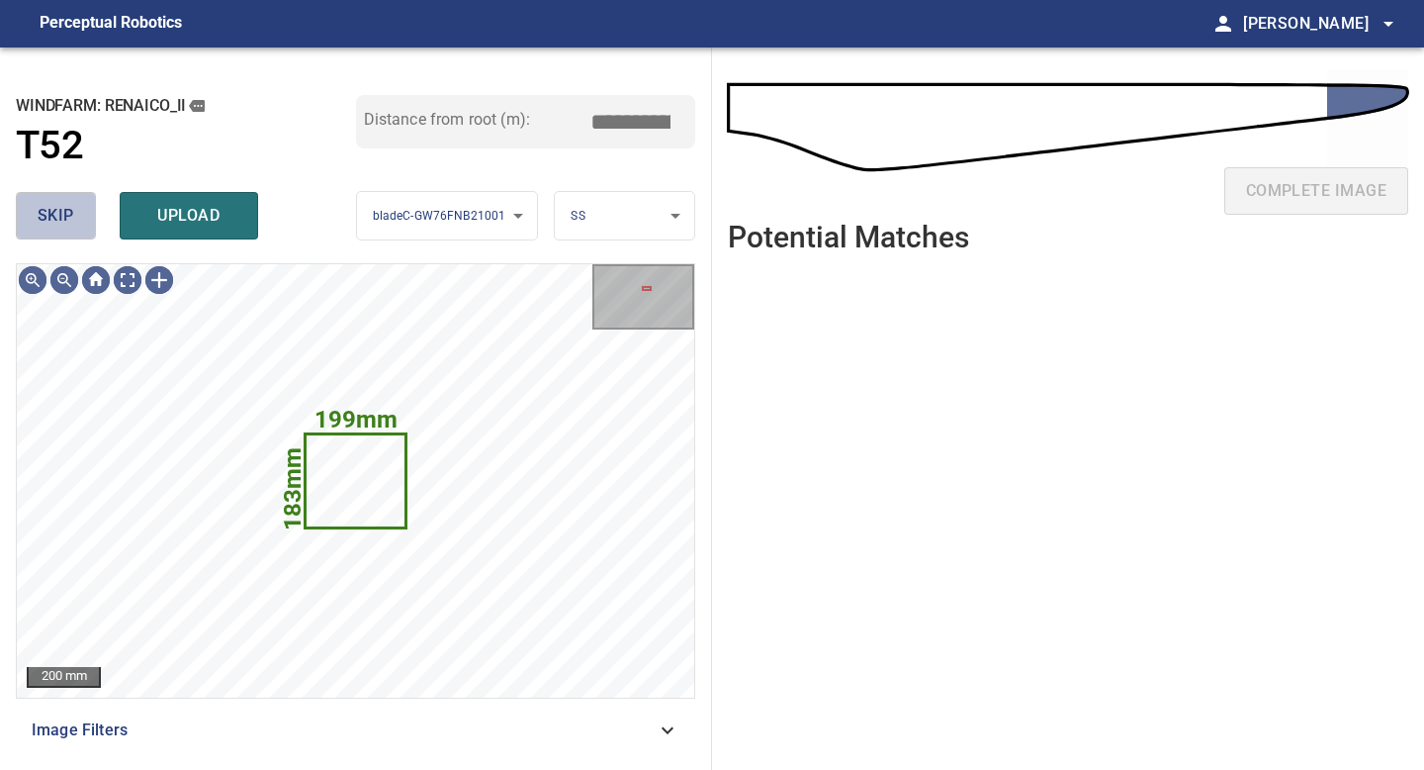
click at [32, 215] on button "skip" at bounding box center [56, 215] width 80 height 47
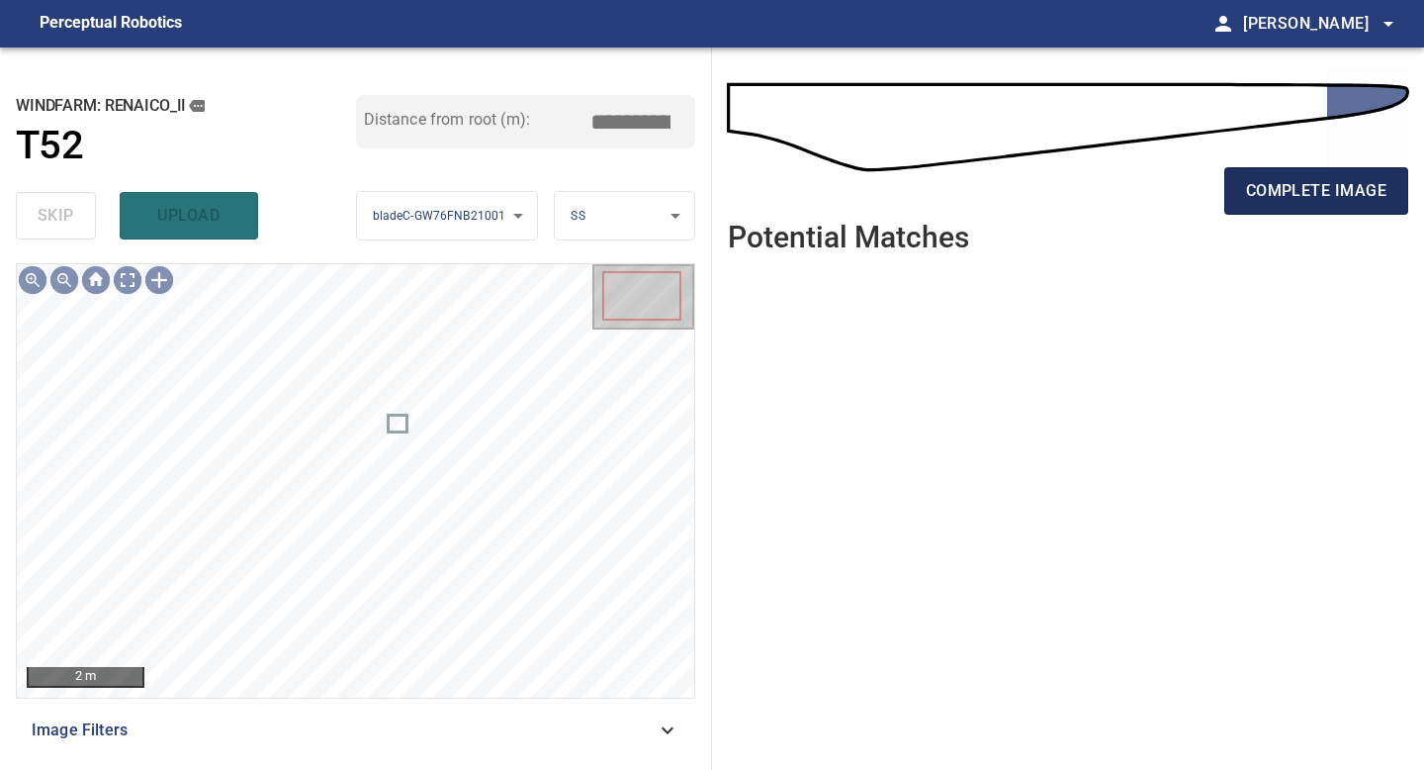
click at [1300, 189] on span "complete image" at bounding box center [1316, 191] width 140 height 28
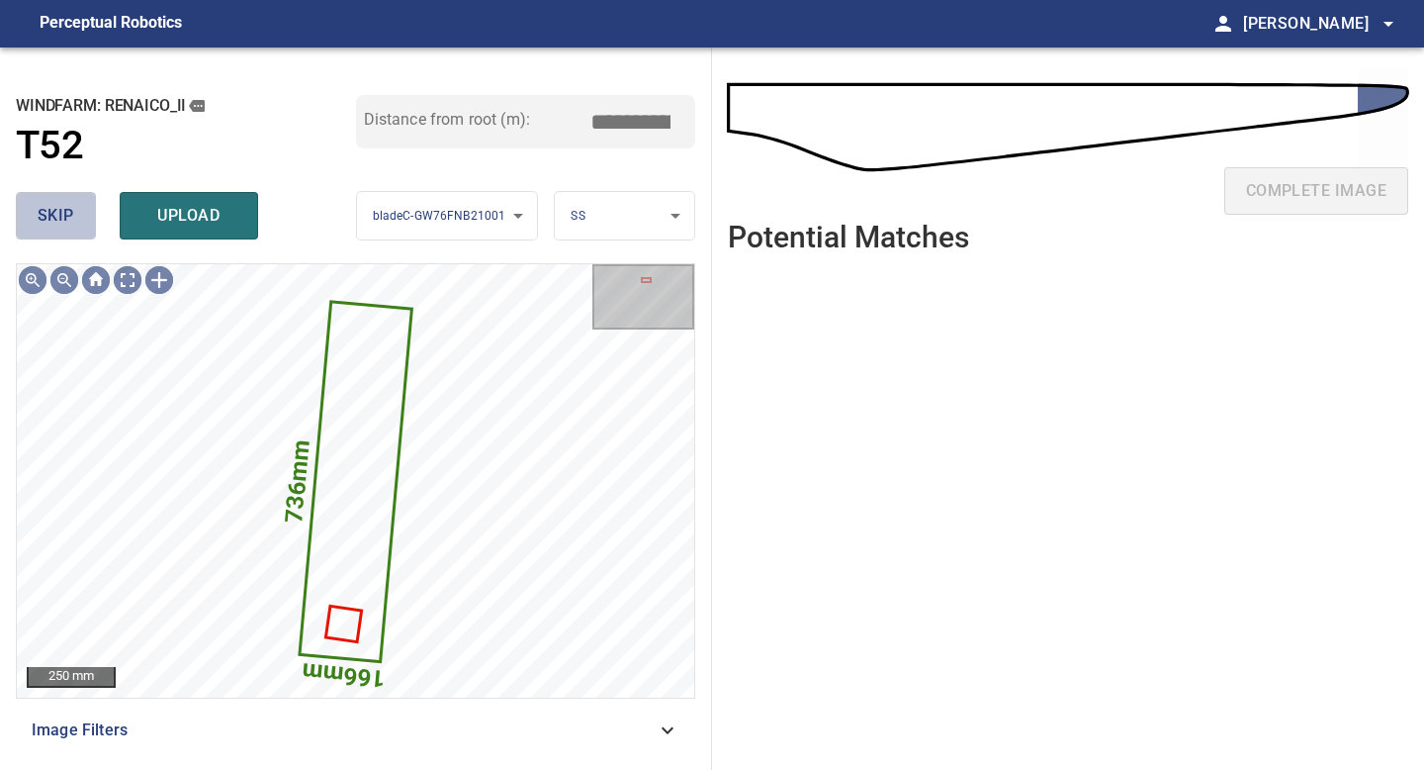
click at [70, 212] on span "skip" at bounding box center [56, 216] width 37 height 28
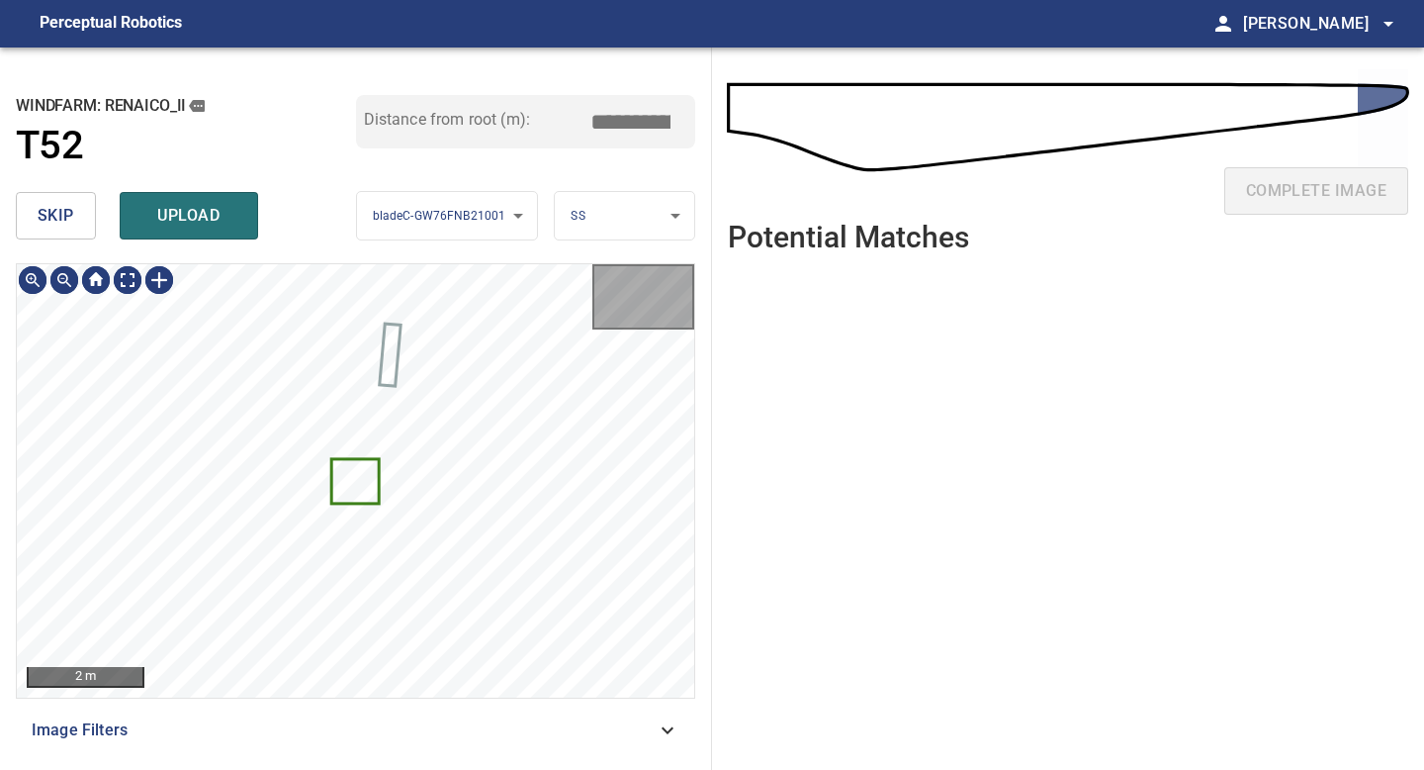
type input "*****"
click at [56, 206] on span "skip" at bounding box center [56, 216] width 37 height 28
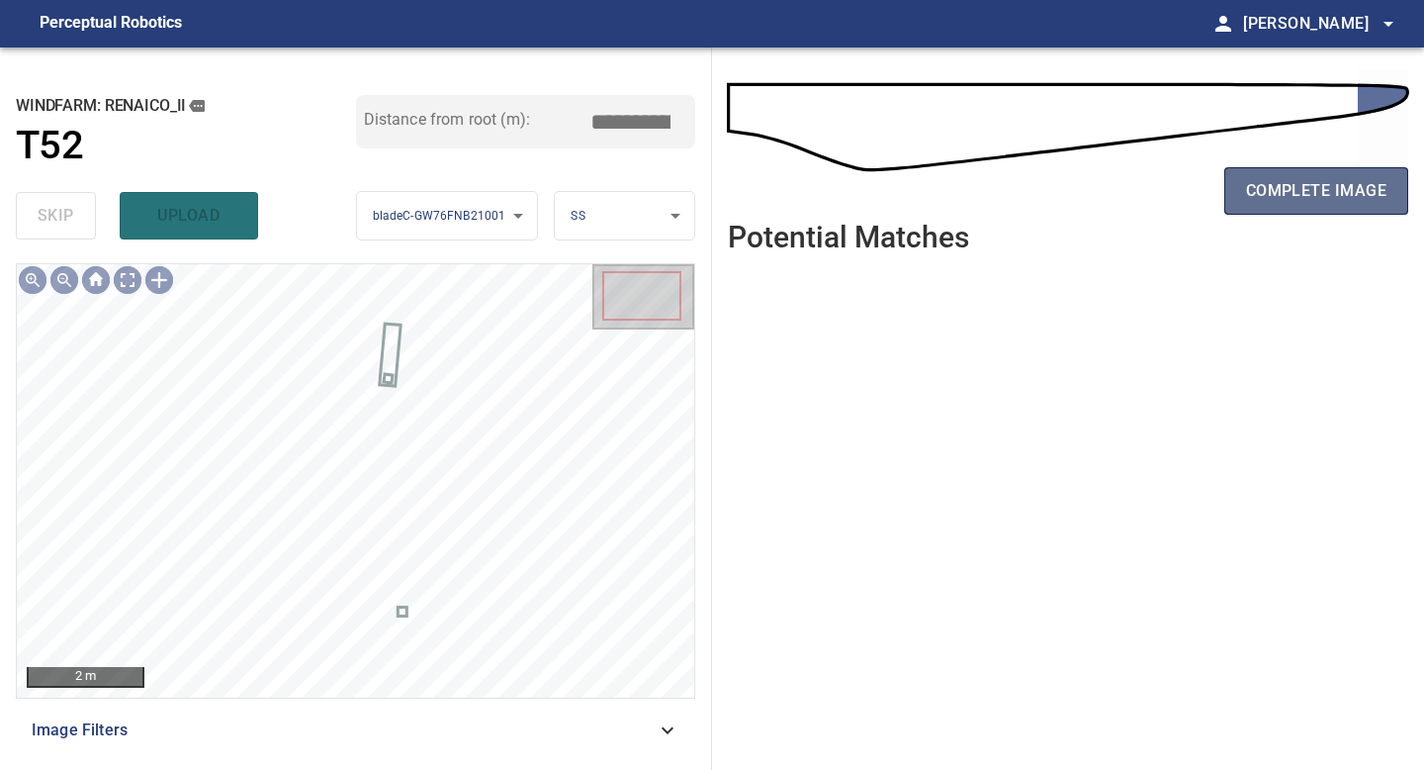
click at [1264, 187] on span "complete image" at bounding box center [1316, 191] width 140 height 28
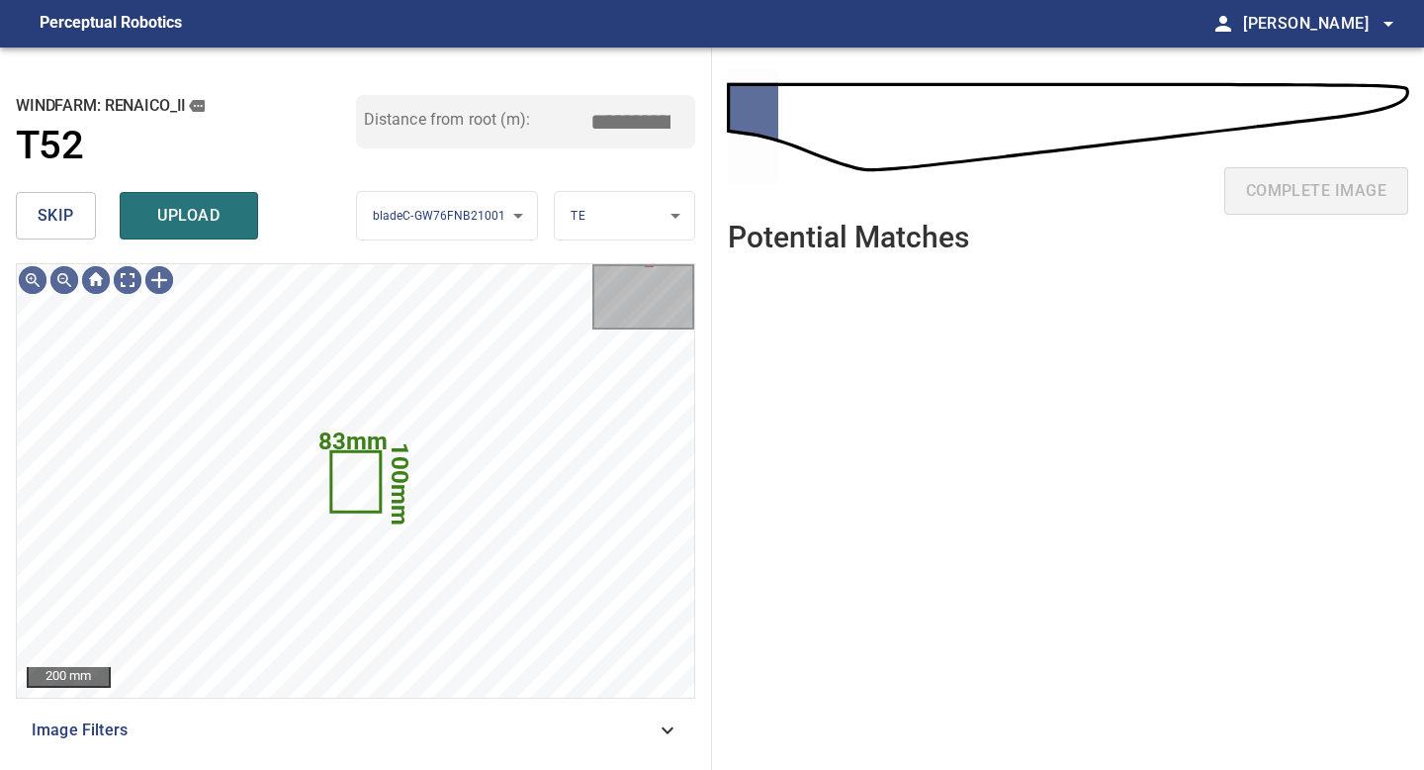
click at [47, 209] on span "skip" at bounding box center [56, 216] width 37 height 28
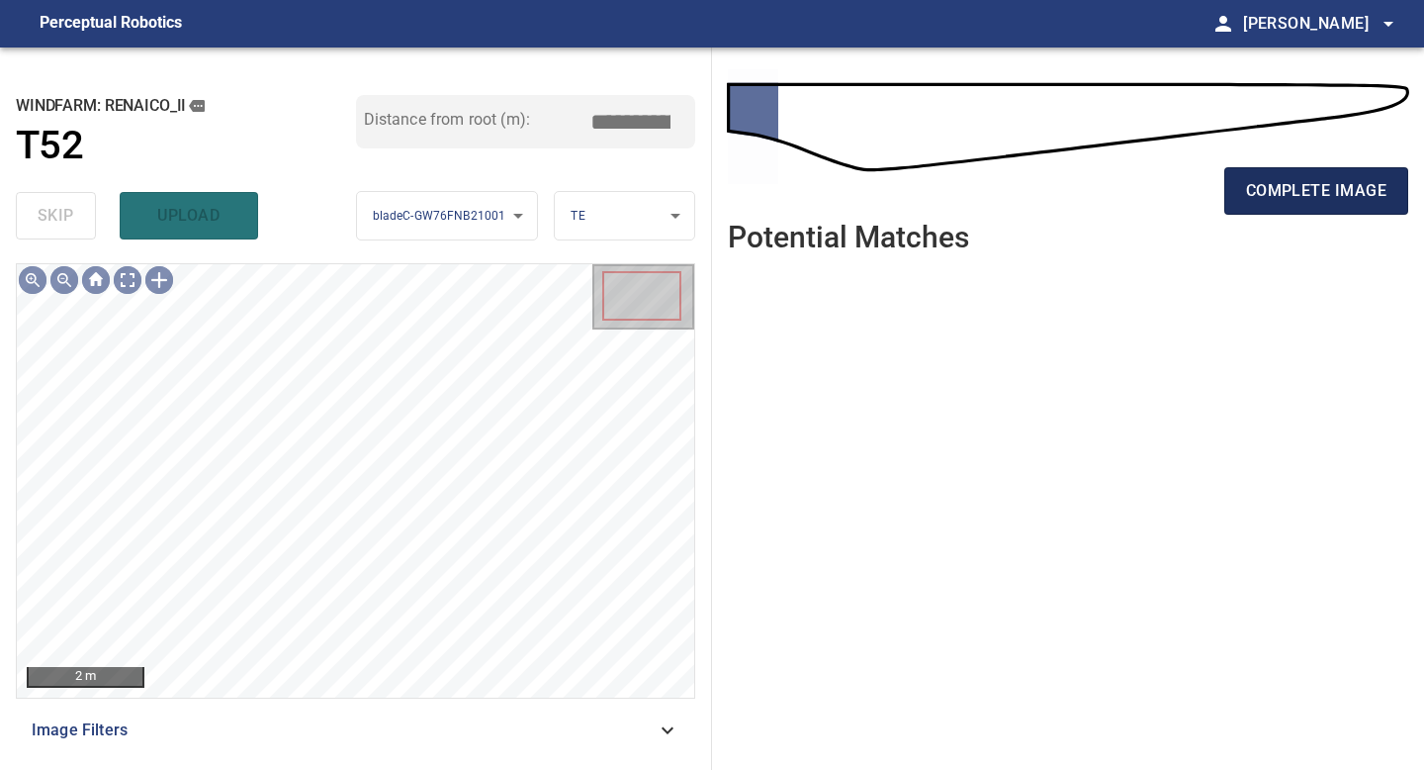
click at [1290, 181] on span "complete image" at bounding box center [1316, 191] width 140 height 28
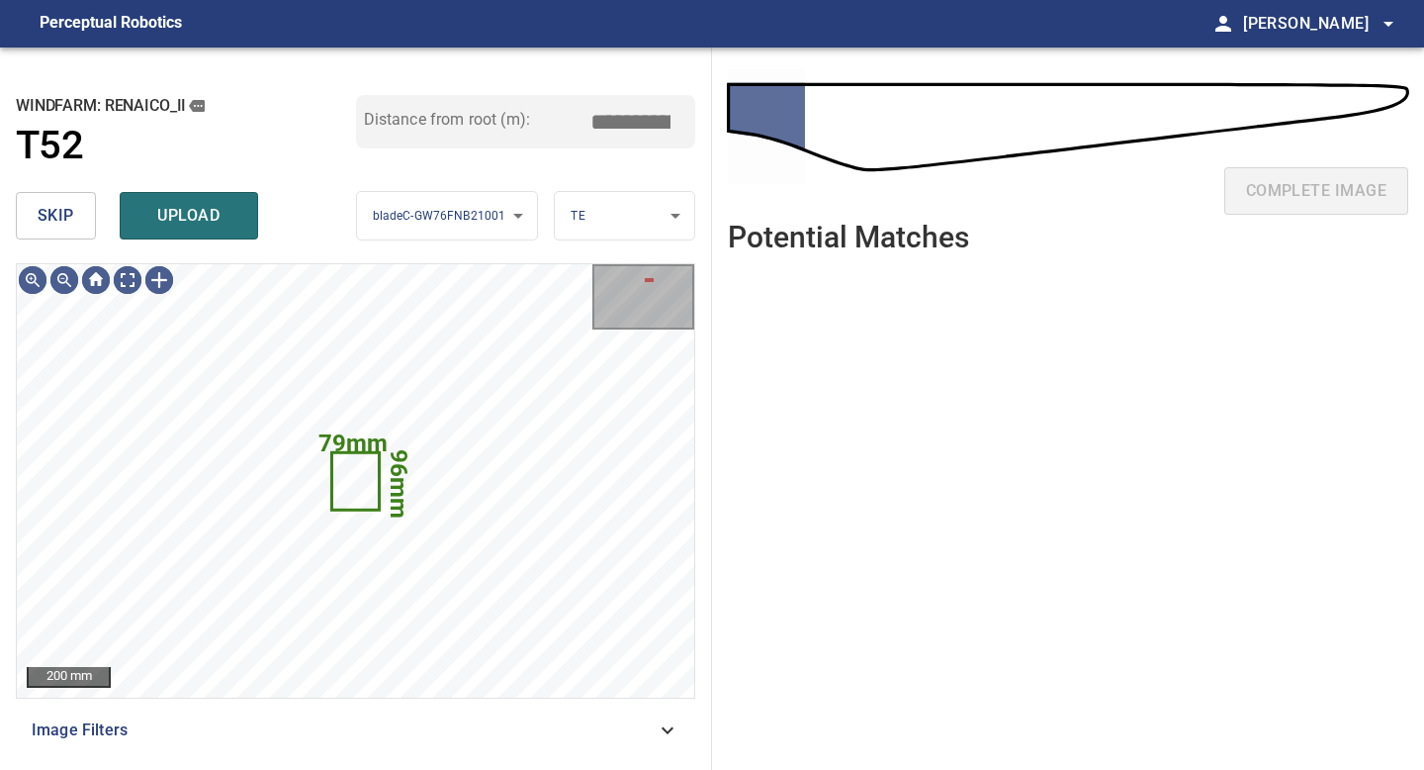
click at [56, 210] on span "skip" at bounding box center [56, 216] width 37 height 28
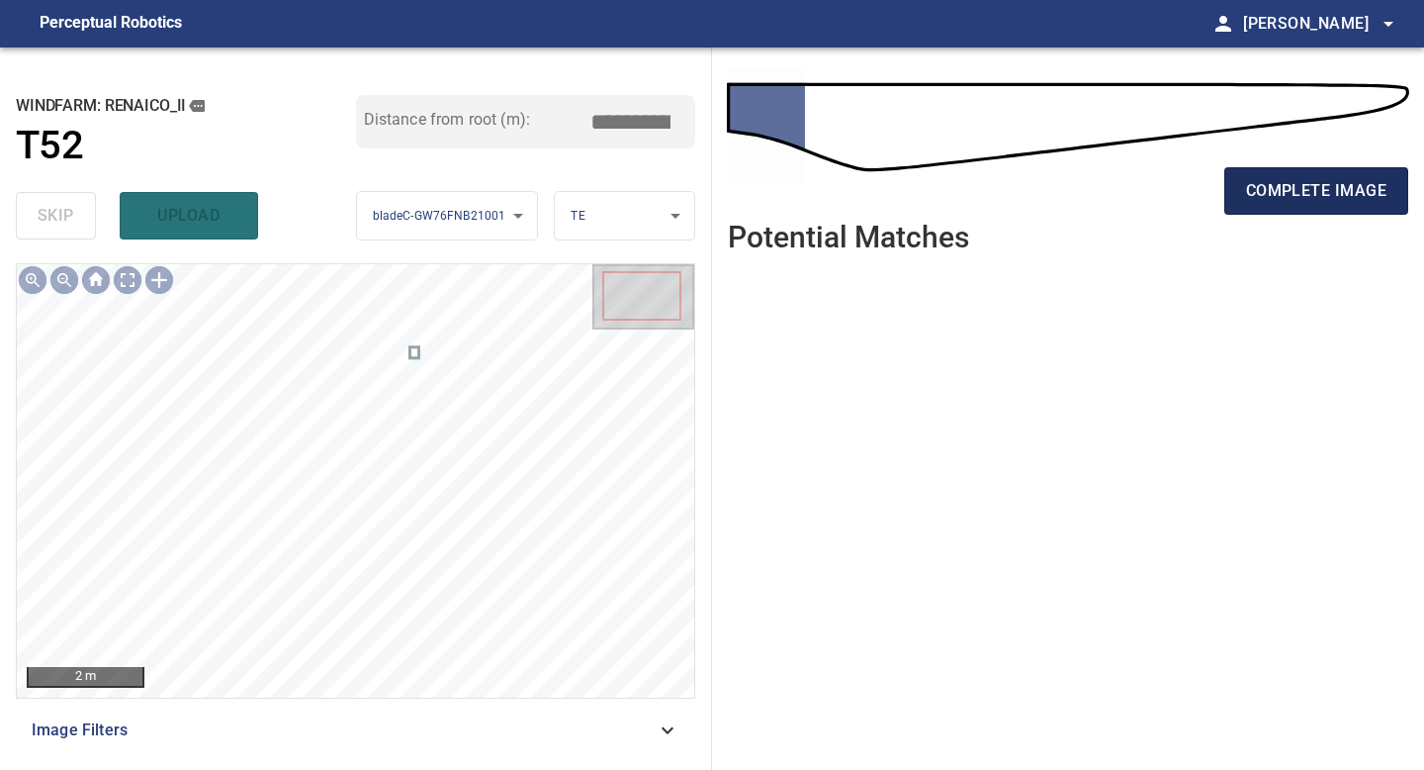
click at [1293, 197] on span "complete image" at bounding box center [1316, 191] width 140 height 28
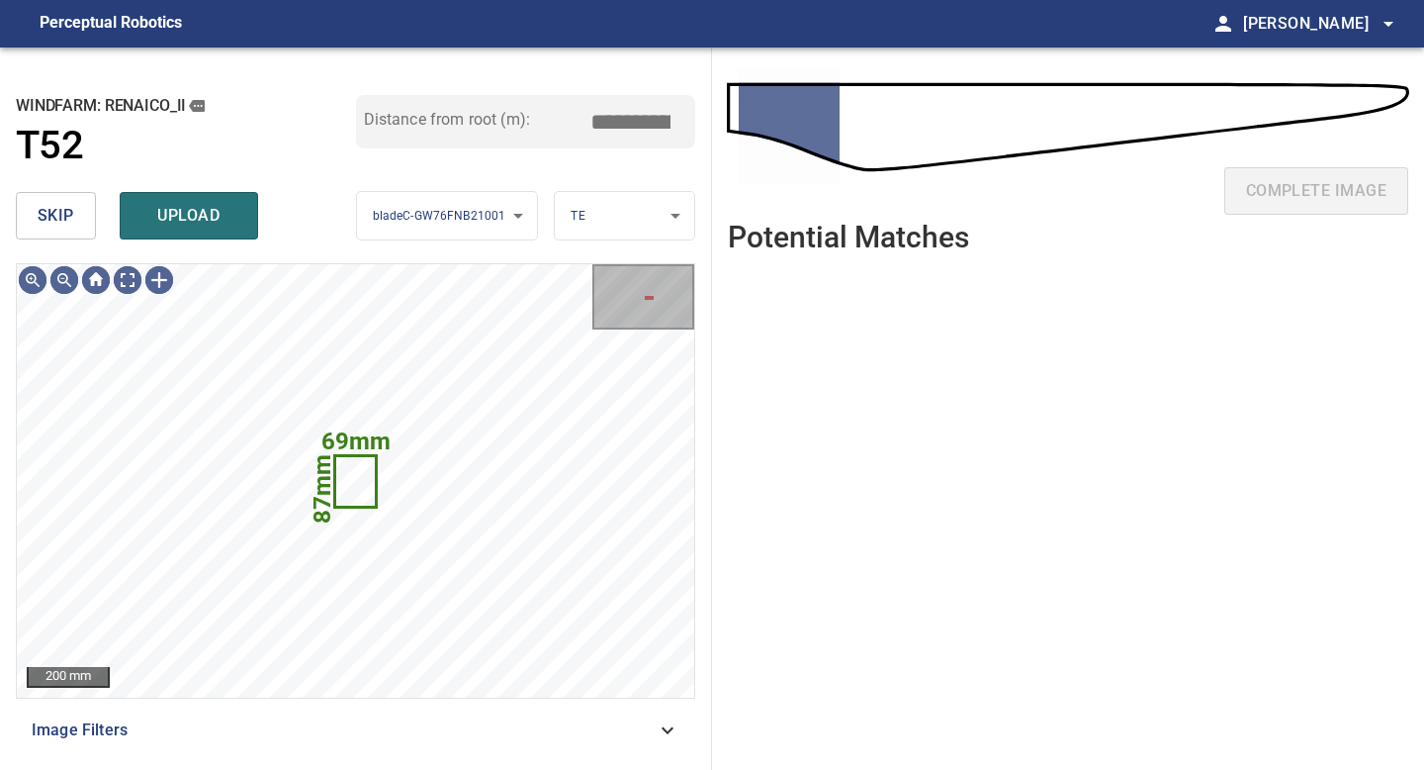
click at [71, 208] on span "skip" at bounding box center [56, 216] width 37 height 28
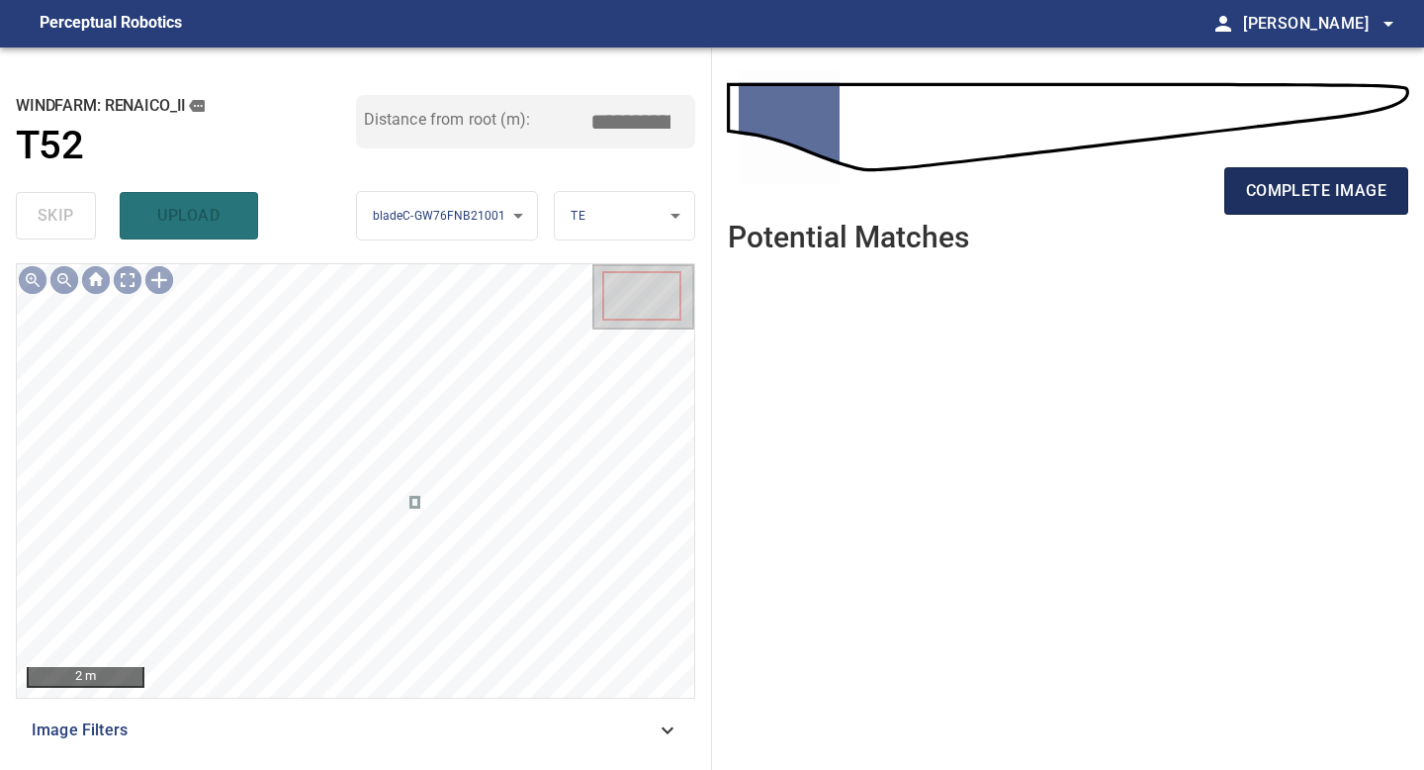
click at [1253, 211] on button "complete image" at bounding box center [1317, 190] width 184 height 47
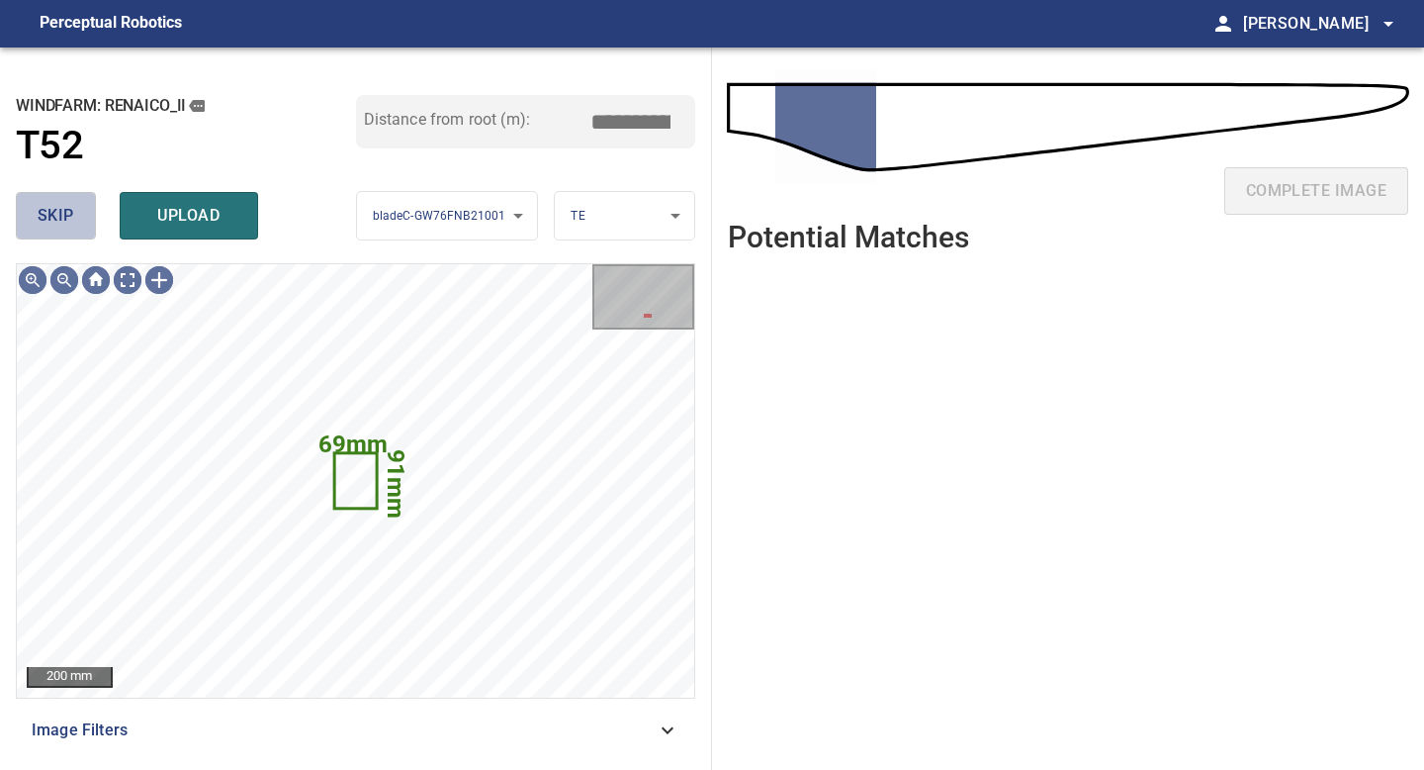
click at [68, 224] on span "skip" at bounding box center [56, 216] width 37 height 28
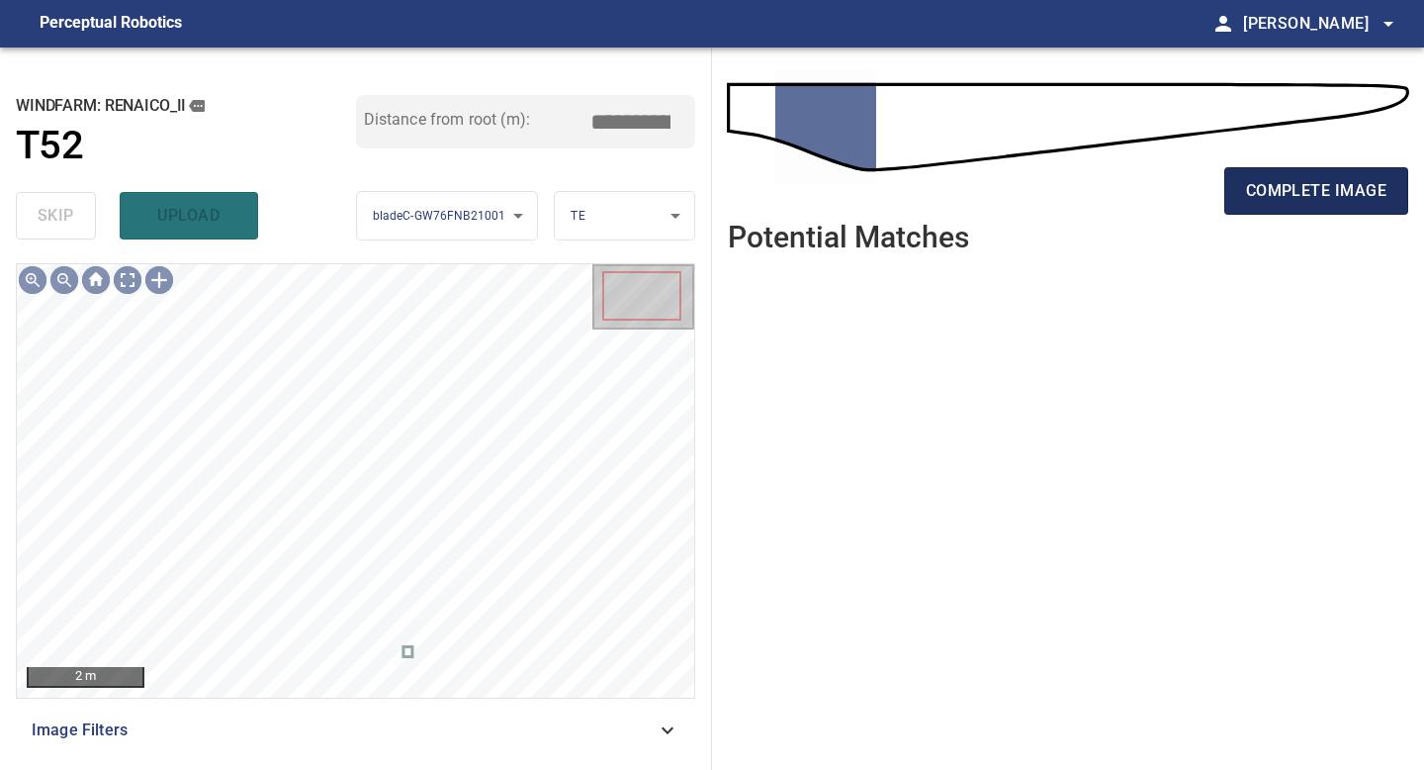
click at [1241, 209] on button "complete image" at bounding box center [1317, 190] width 184 height 47
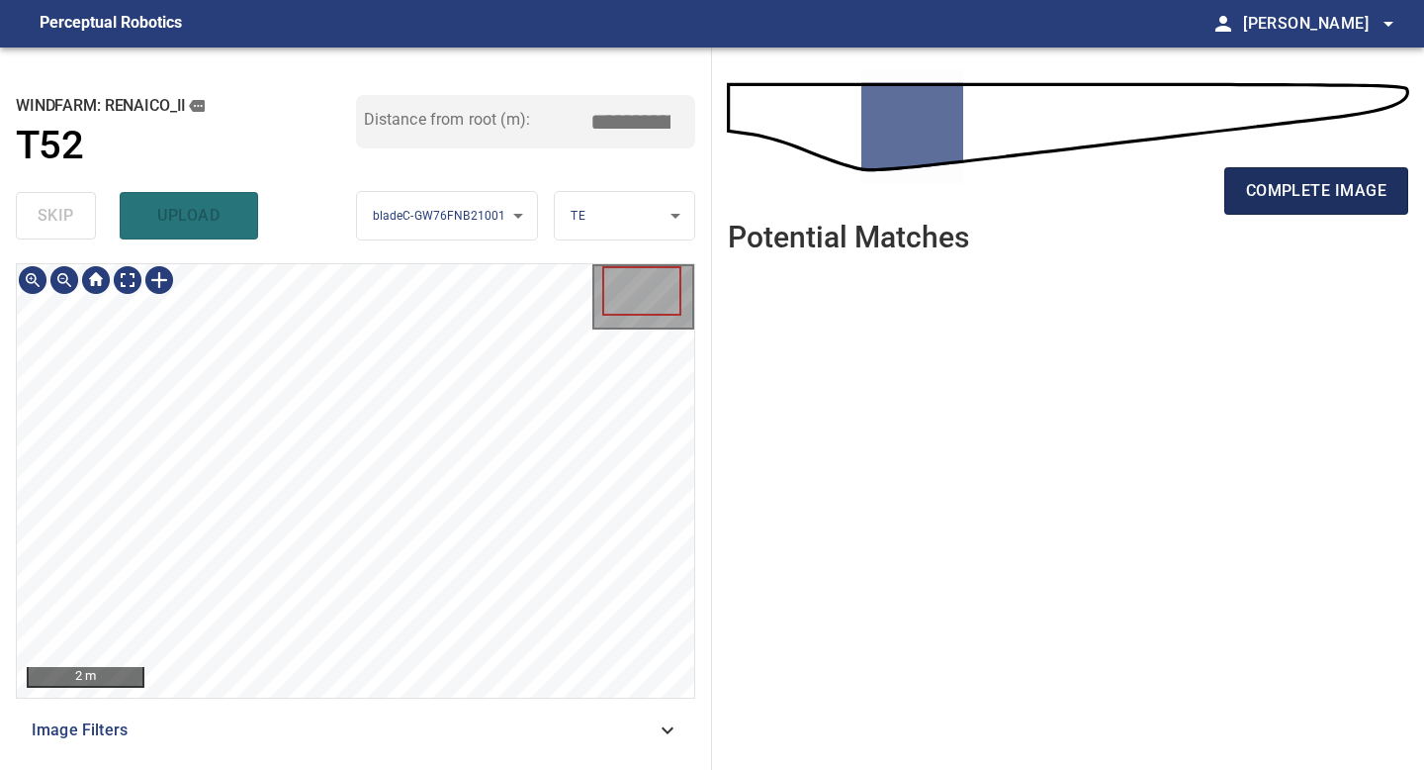
click at [1260, 205] on button "complete image" at bounding box center [1317, 190] width 184 height 47
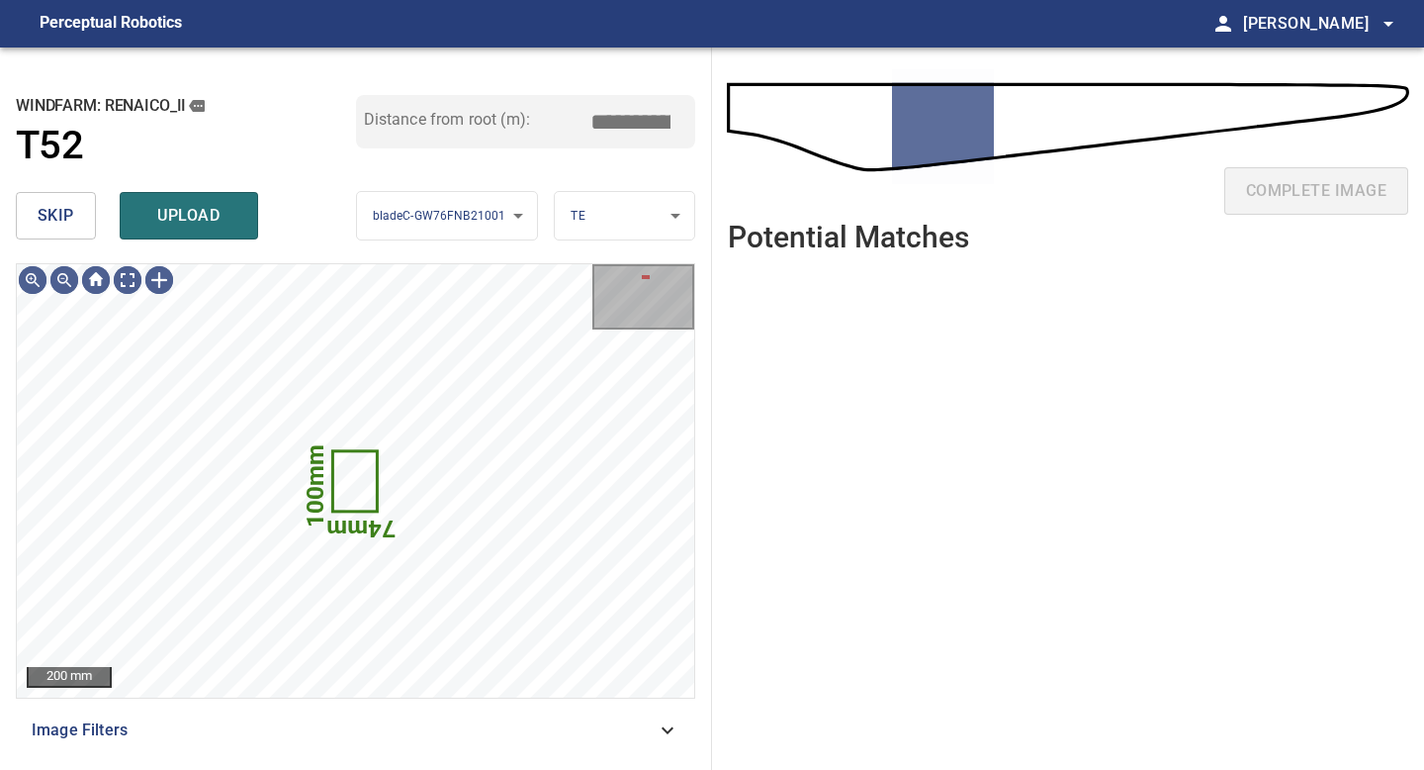
click at [59, 226] on span "skip" at bounding box center [56, 216] width 37 height 28
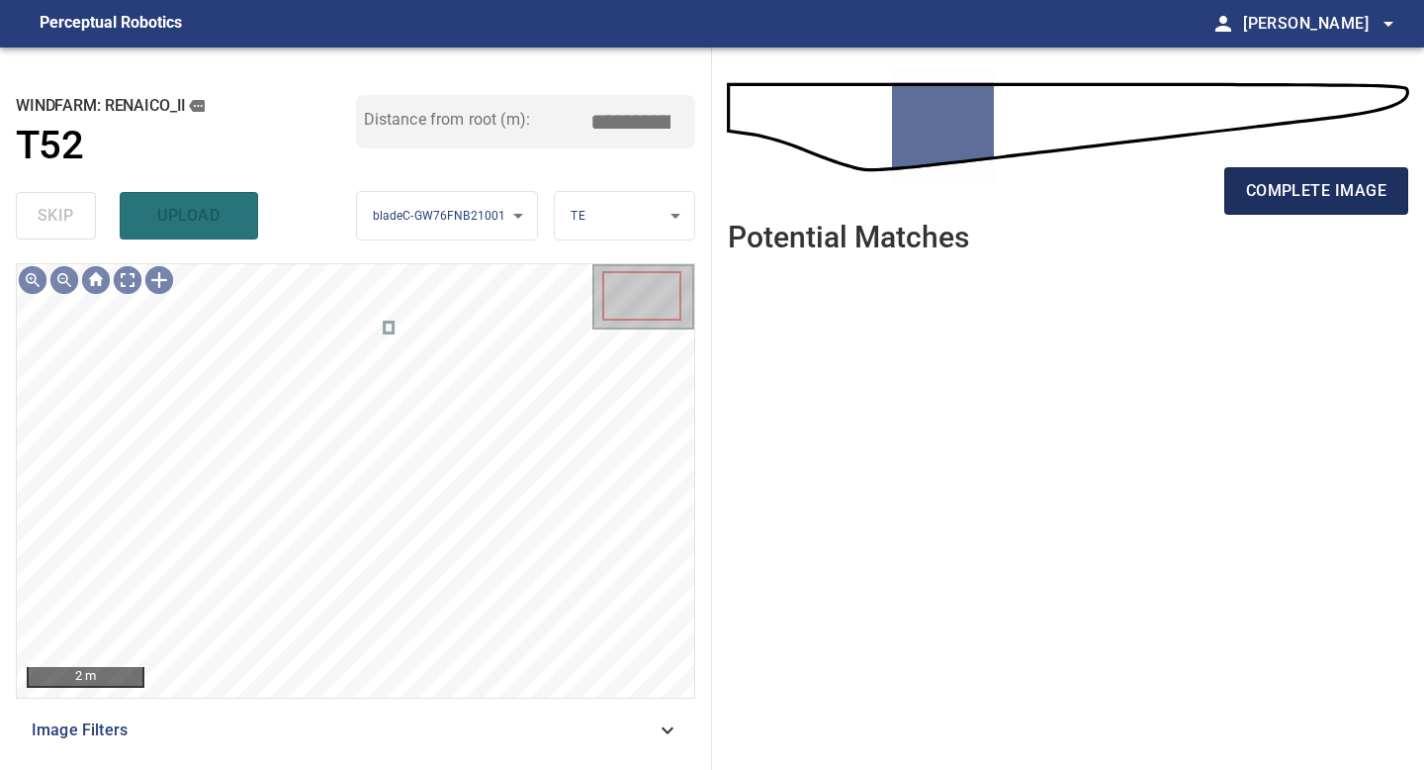
click at [1257, 204] on span "complete image" at bounding box center [1316, 191] width 140 height 28
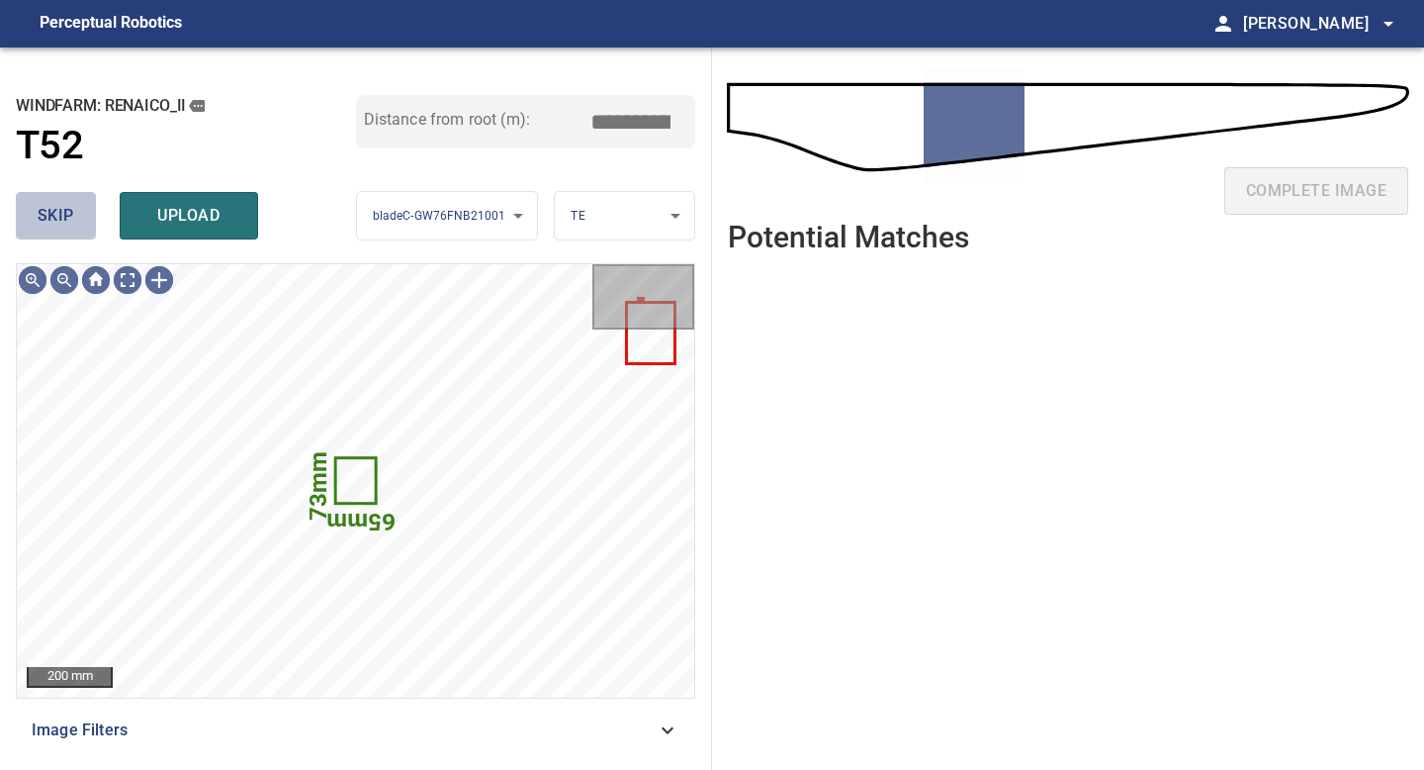
click at [69, 229] on button "skip" at bounding box center [56, 215] width 80 height 47
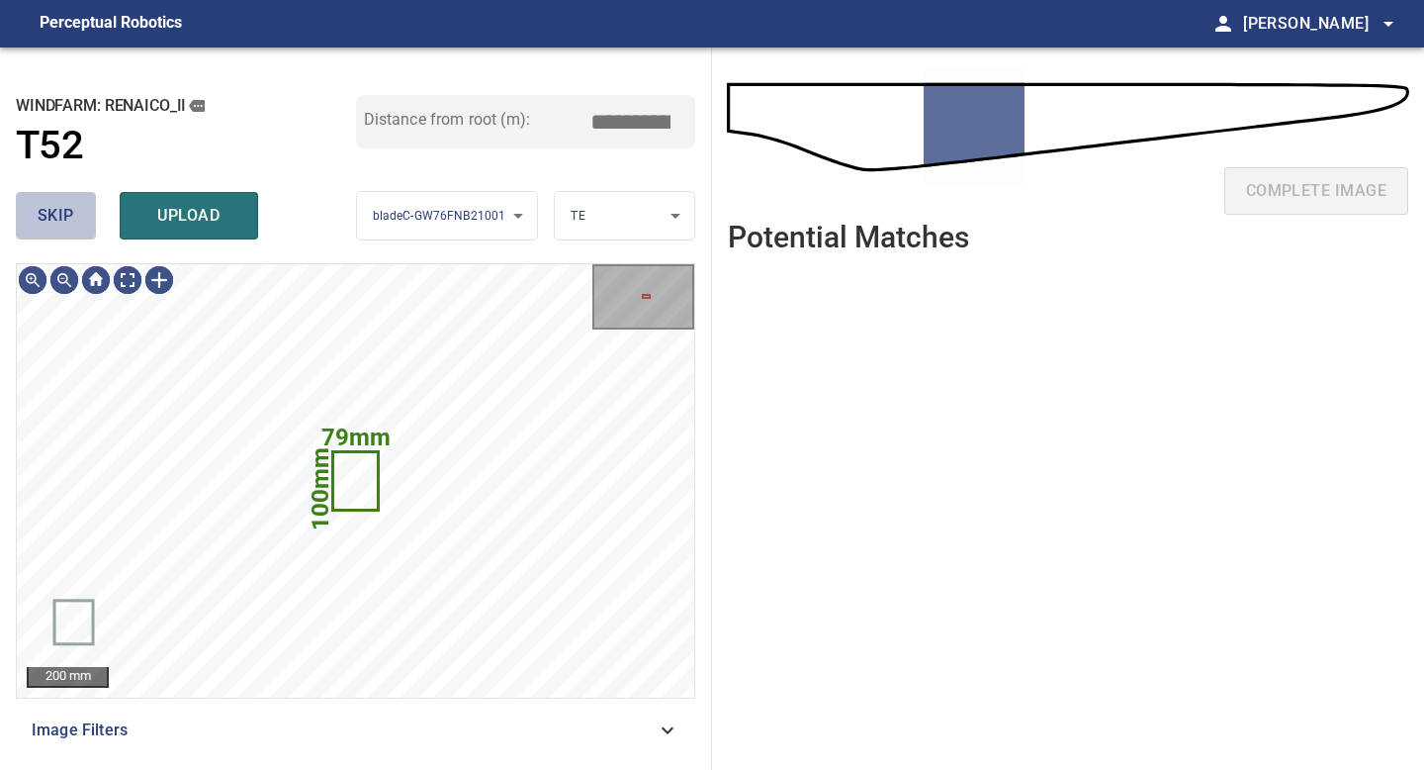
click at [69, 229] on button "skip" at bounding box center [56, 215] width 80 height 47
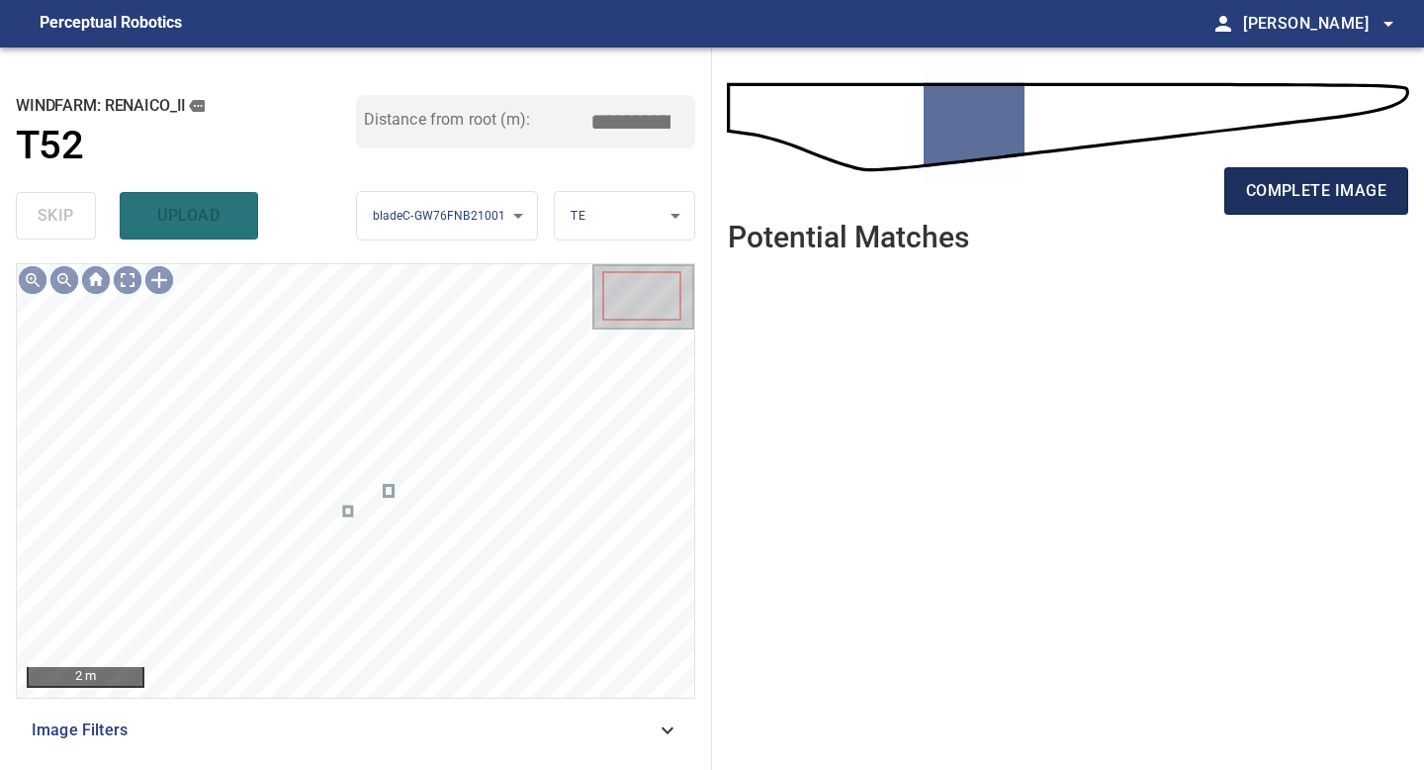
click at [1275, 212] on button "complete image" at bounding box center [1317, 190] width 184 height 47
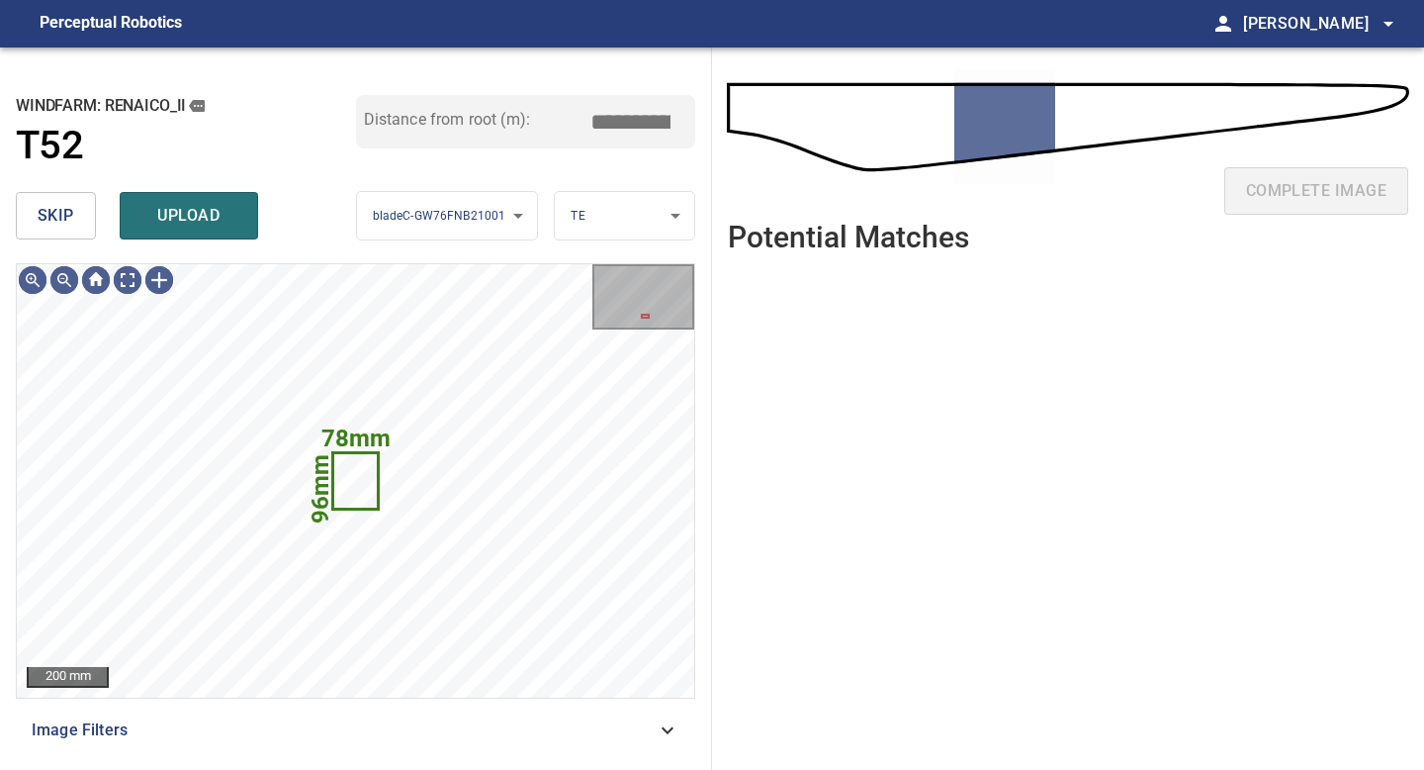
click at [68, 209] on span "skip" at bounding box center [56, 216] width 37 height 28
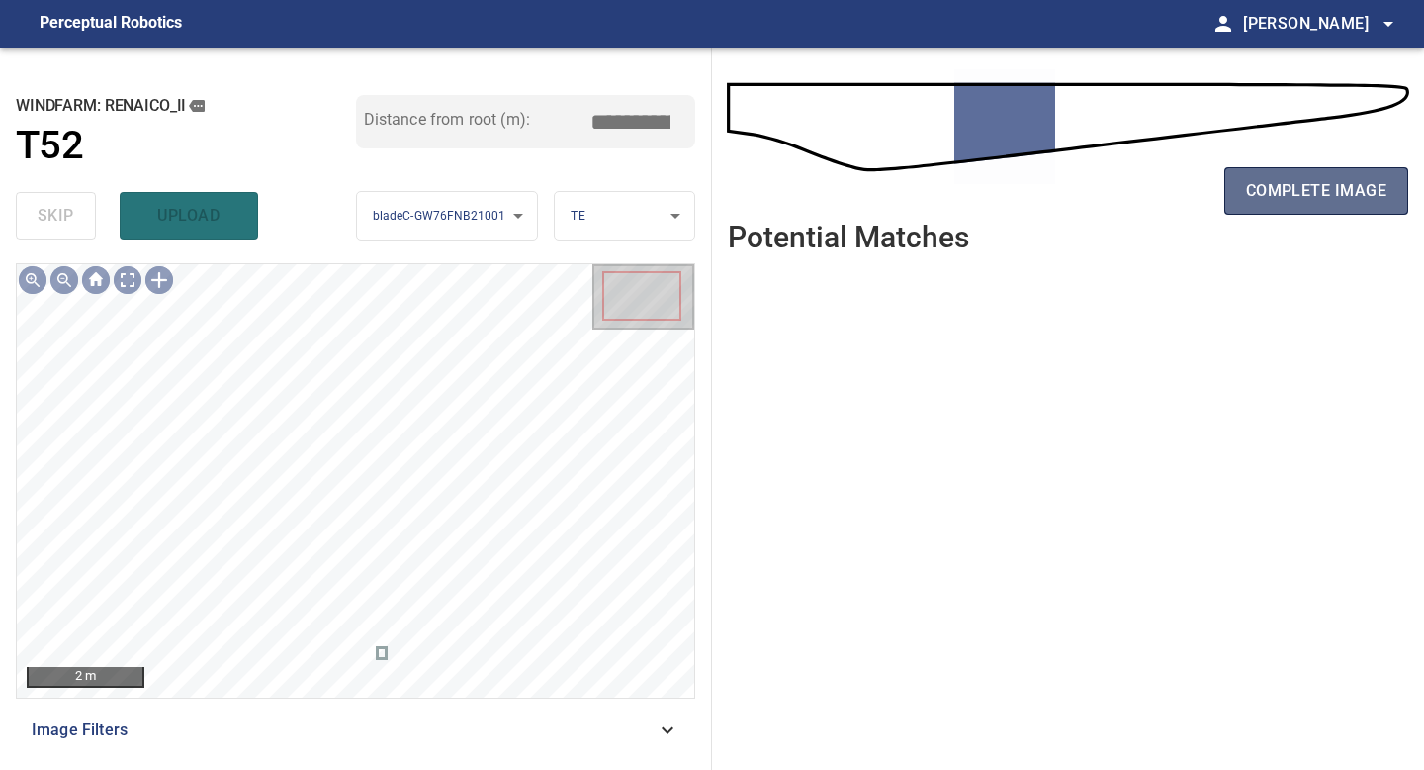
click at [1278, 197] on span "complete image" at bounding box center [1316, 191] width 140 height 28
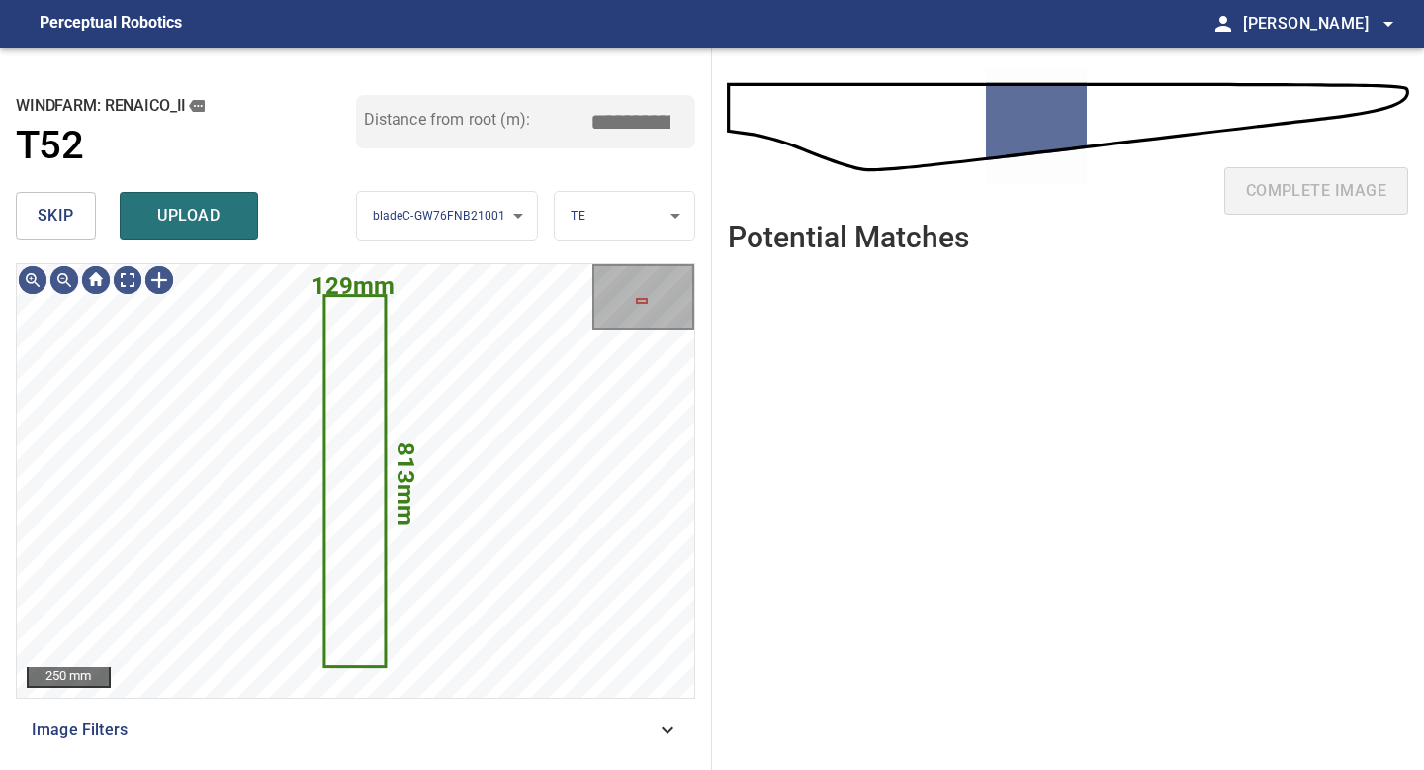
click at [70, 222] on span "skip" at bounding box center [56, 216] width 37 height 28
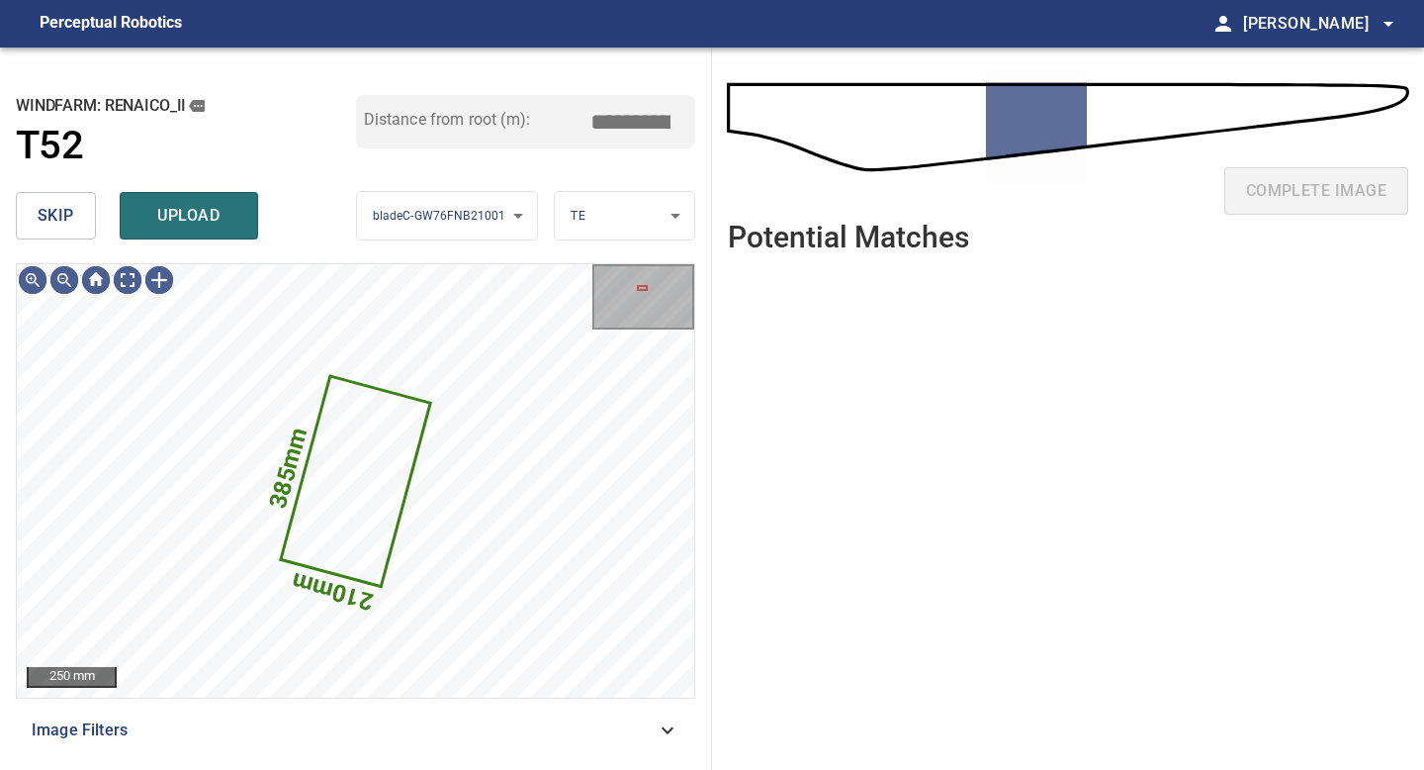
click at [70, 222] on span "skip" at bounding box center [56, 216] width 37 height 28
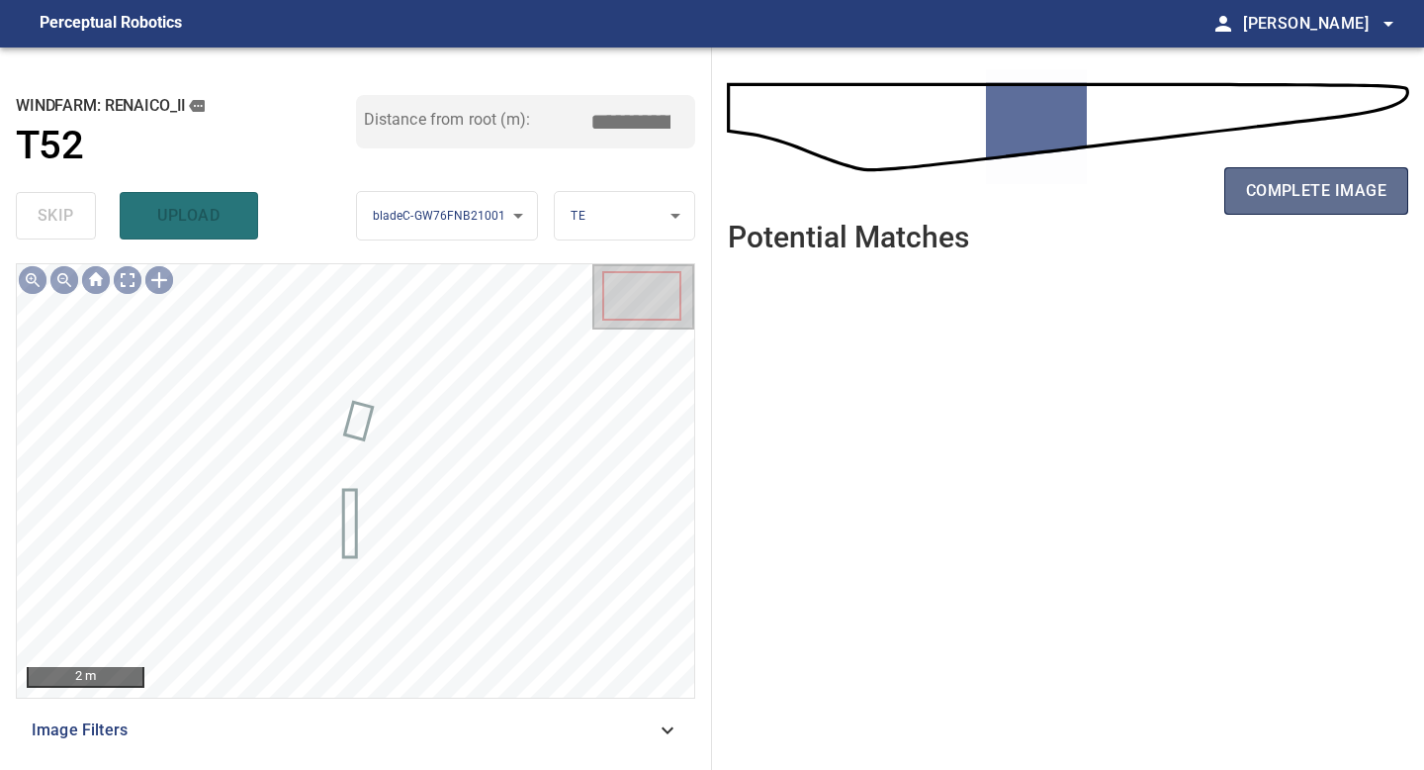
click at [1313, 181] on span "complete image" at bounding box center [1316, 191] width 140 height 28
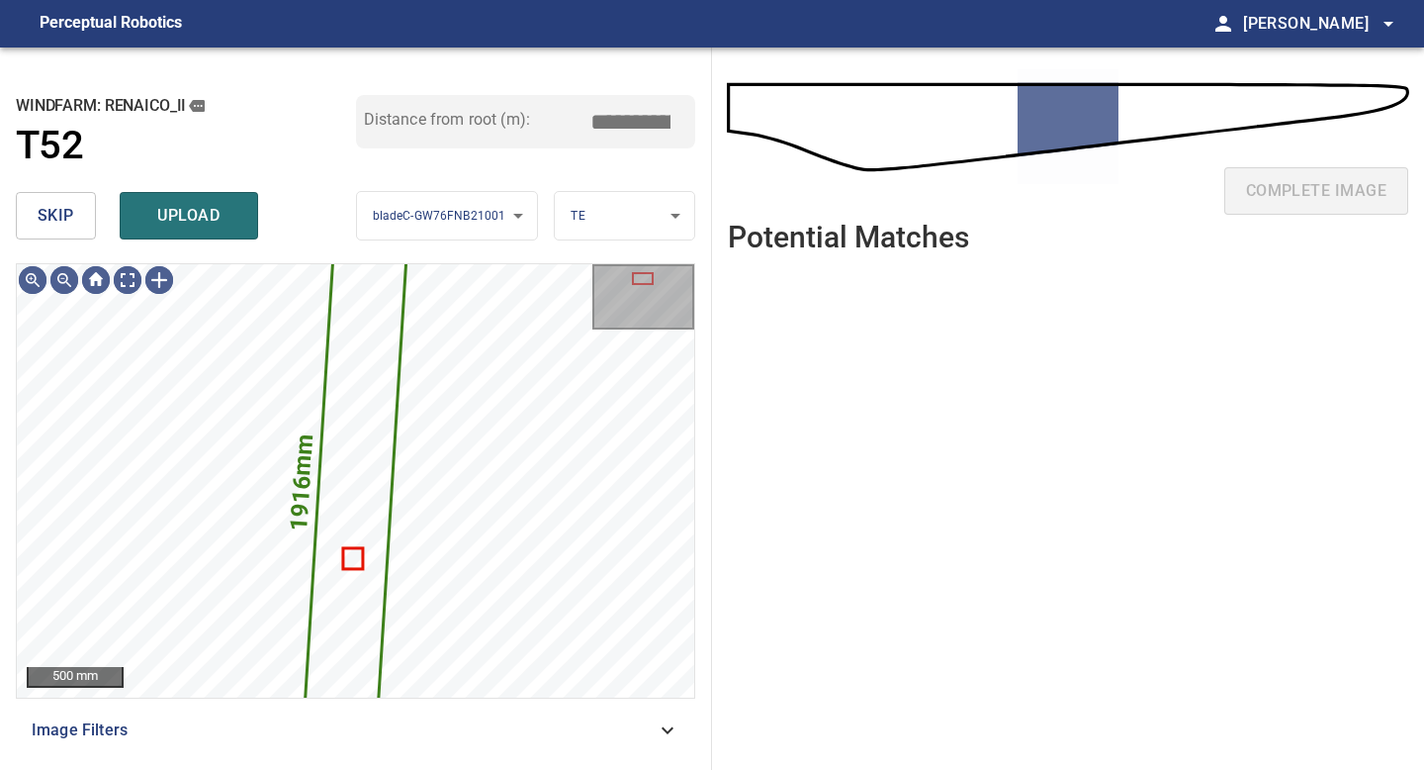
click at [71, 224] on span "skip" at bounding box center [56, 216] width 37 height 28
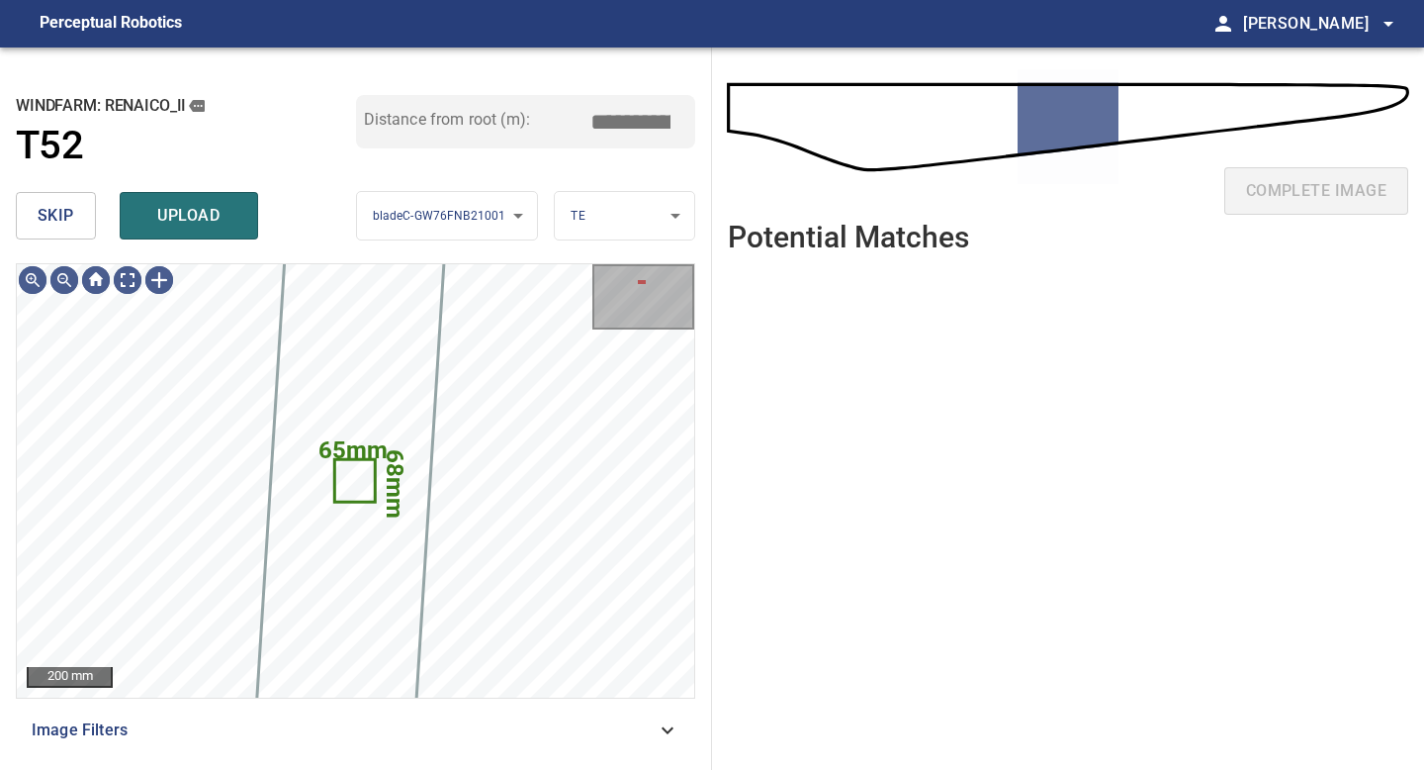
click at [71, 224] on span "skip" at bounding box center [56, 216] width 37 height 28
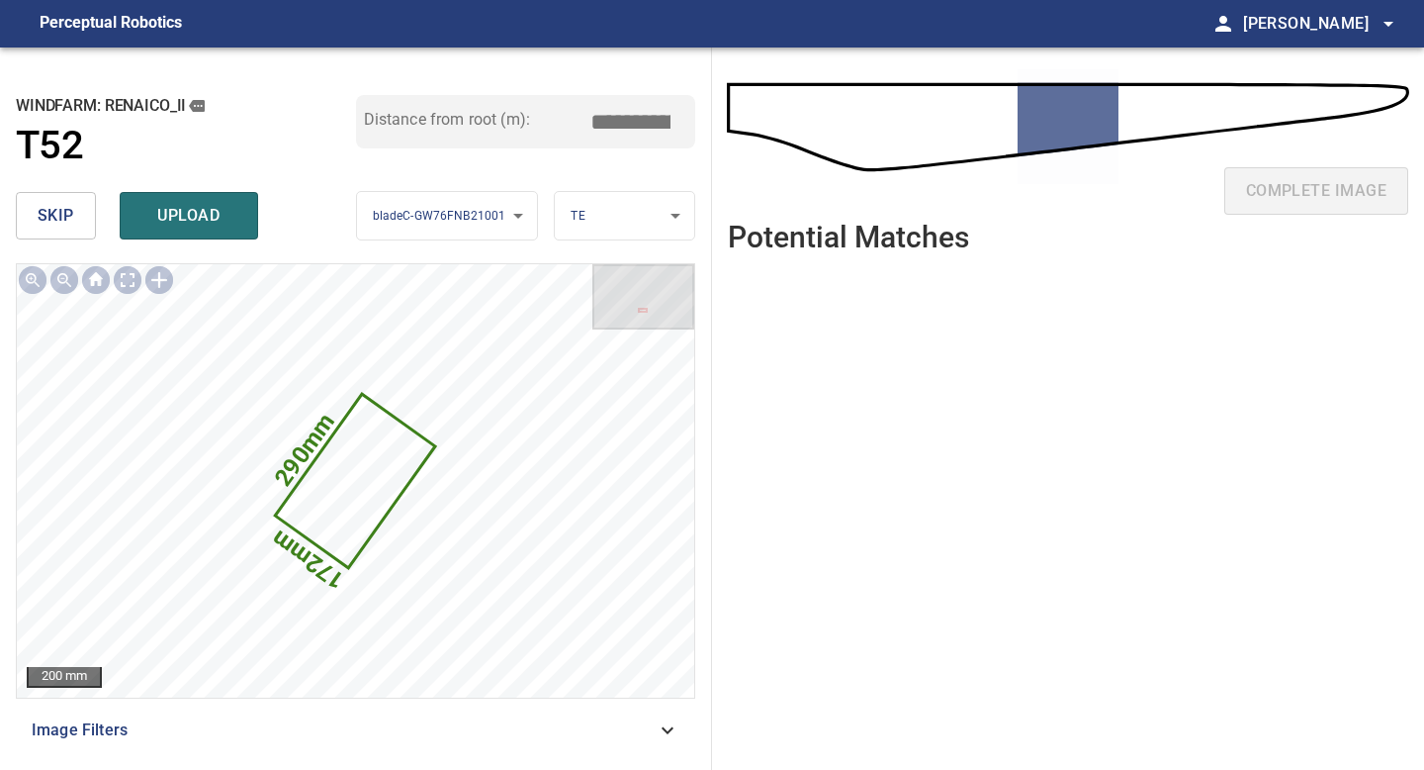
click at [67, 224] on span "skip" at bounding box center [56, 216] width 37 height 28
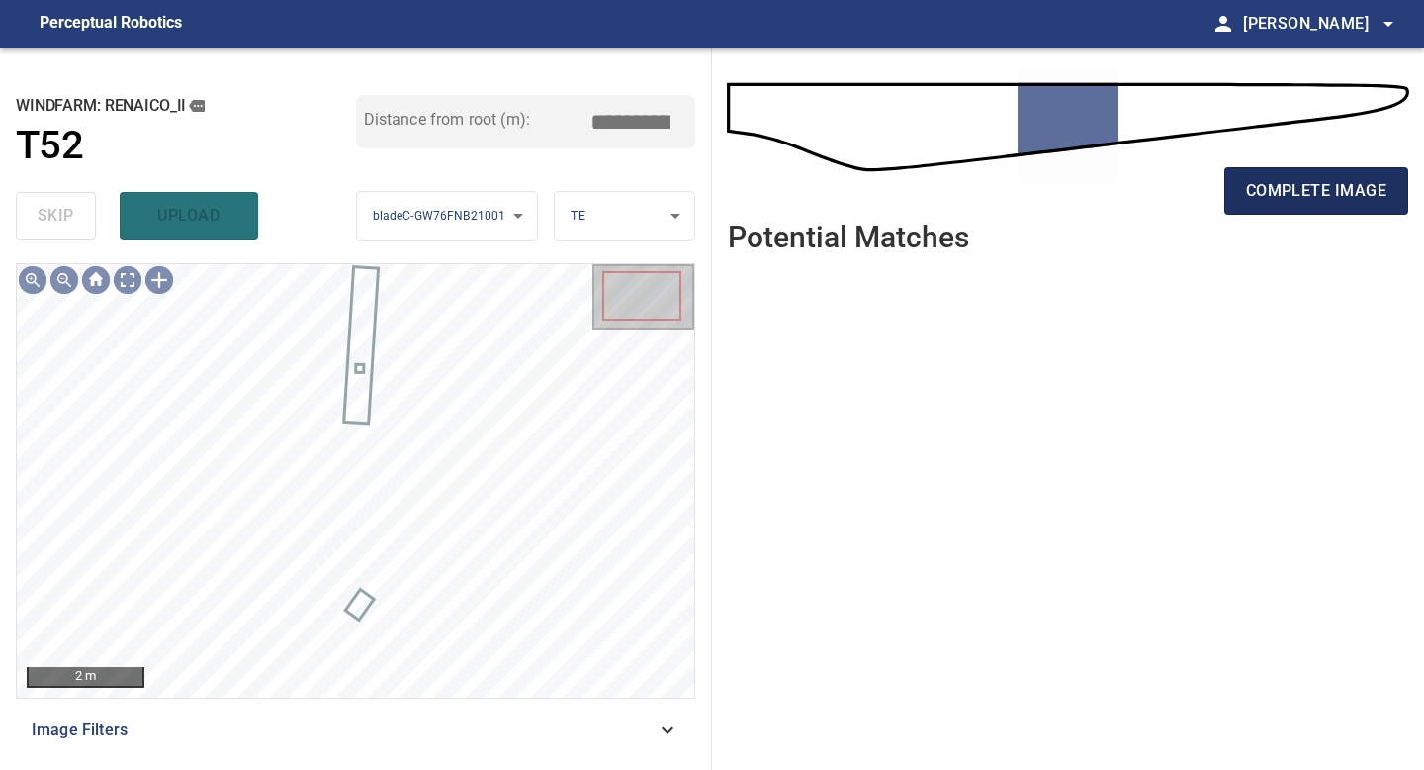
click at [1295, 189] on span "complete image" at bounding box center [1316, 191] width 140 height 28
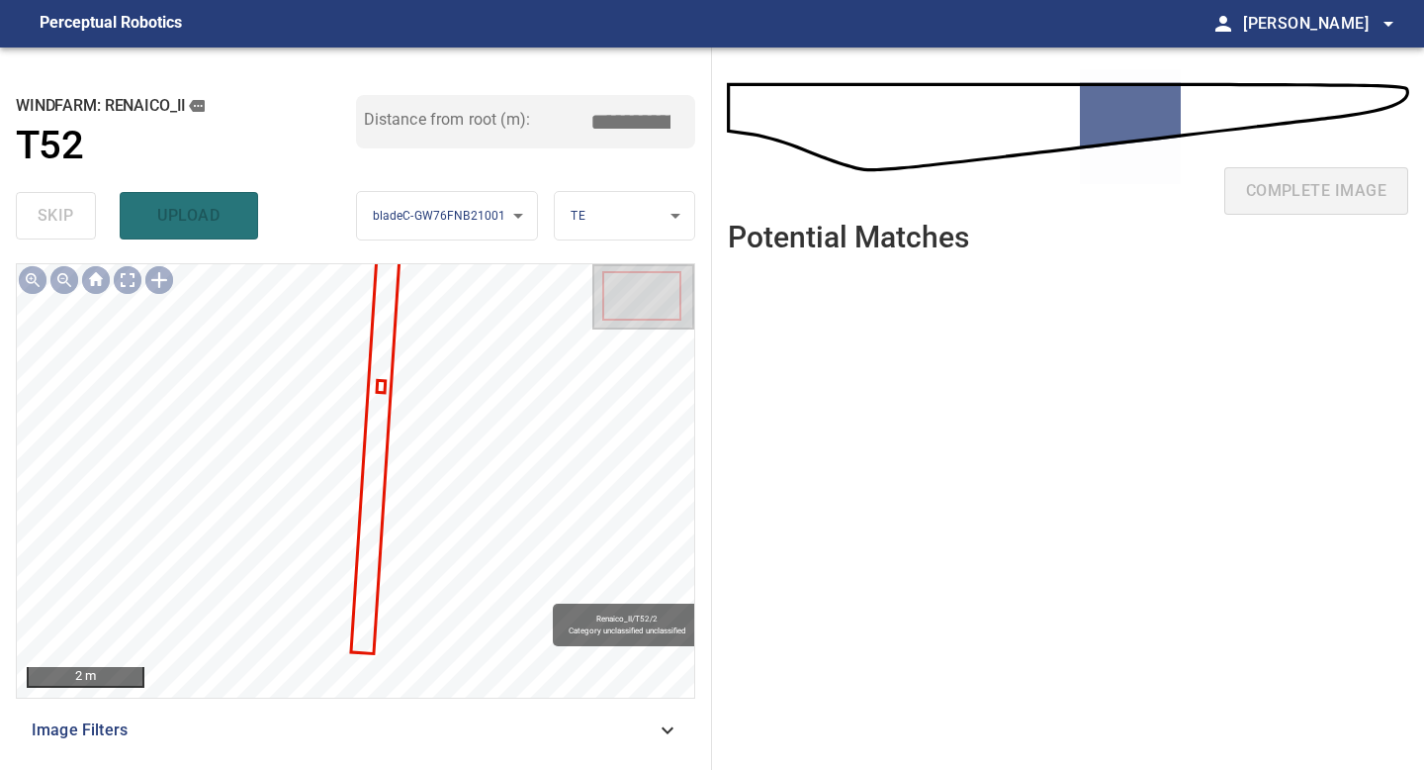
click at [388, 420] on div "Renaico_II/T52/2 Category unclassified unclassified" at bounding box center [356, 480] width 678 height 433
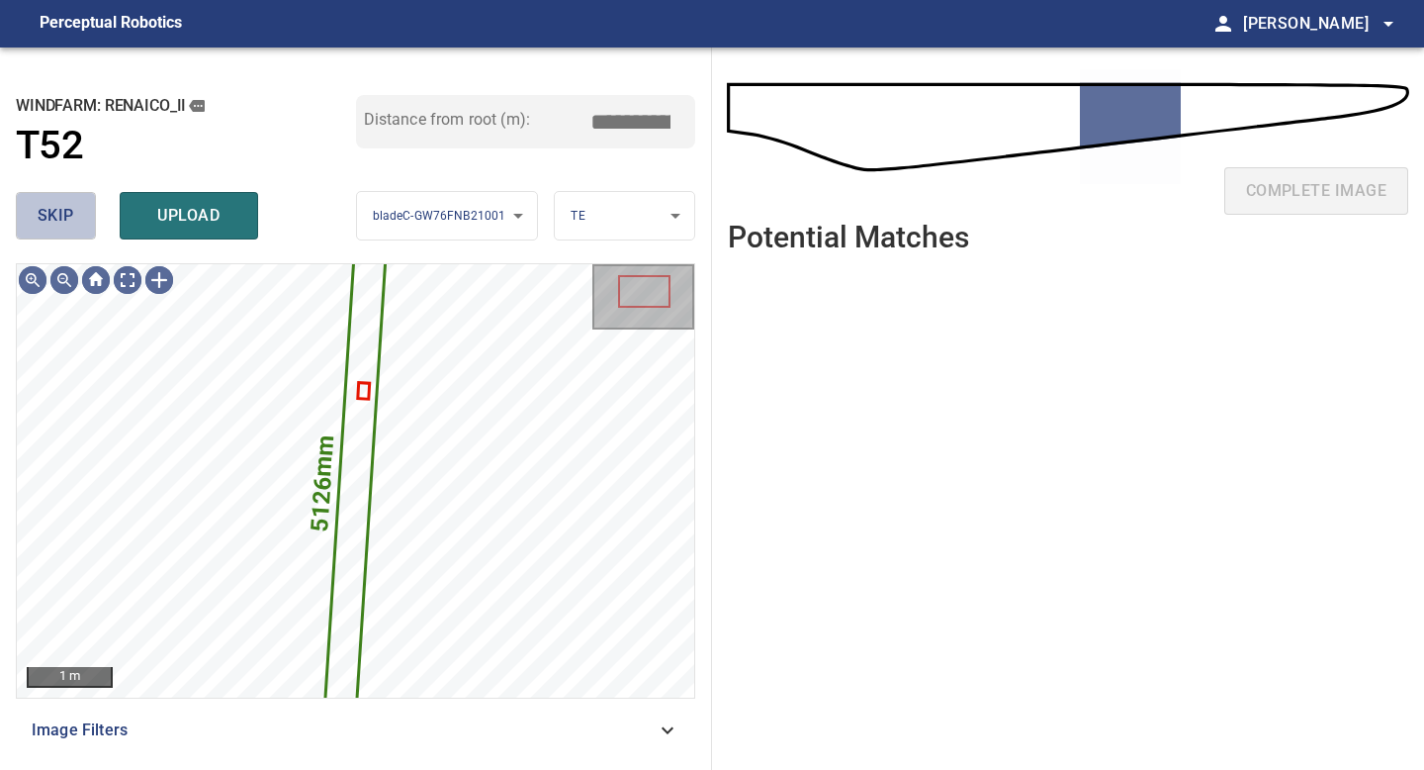
click at [53, 217] on span "skip" at bounding box center [56, 216] width 37 height 28
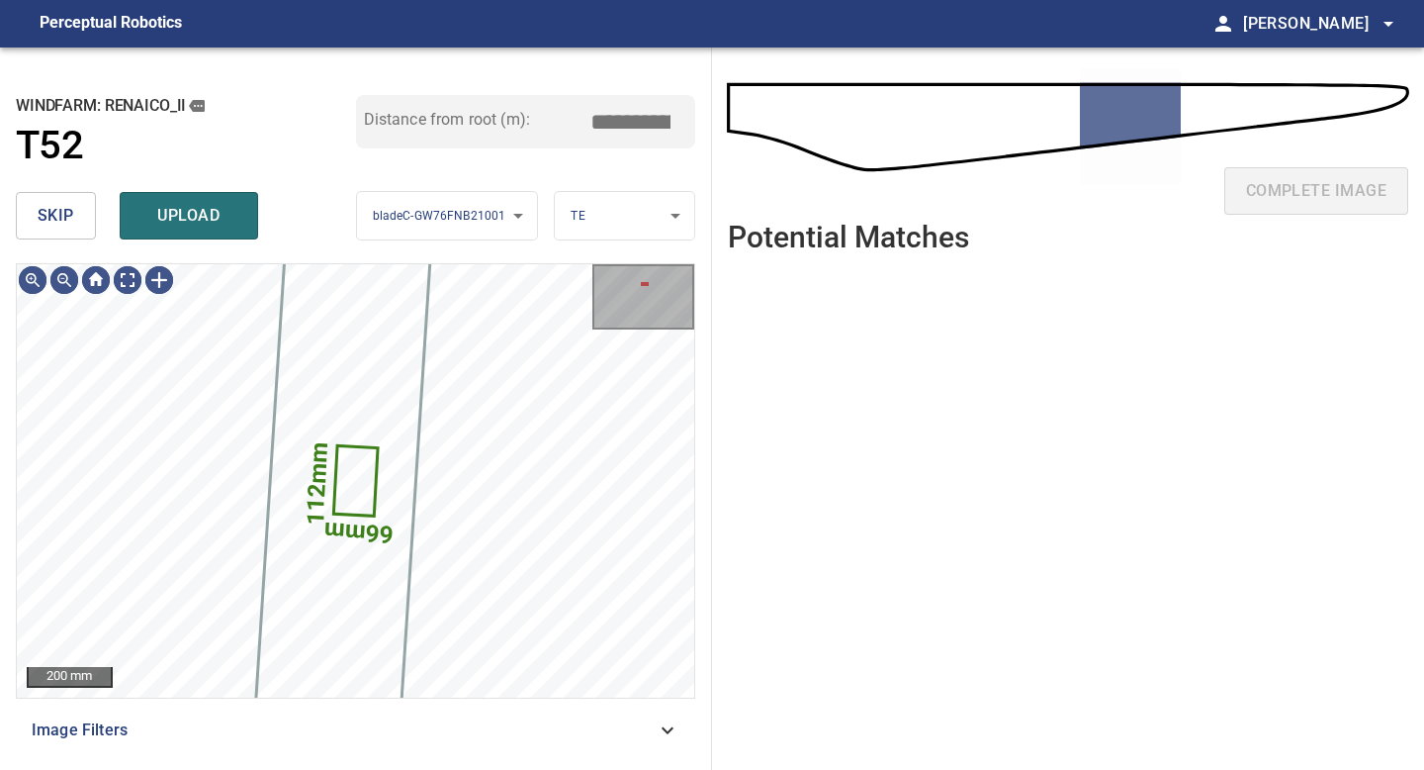
click at [63, 204] on span "skip" at bounding box center [56, 216] width 37 height 28
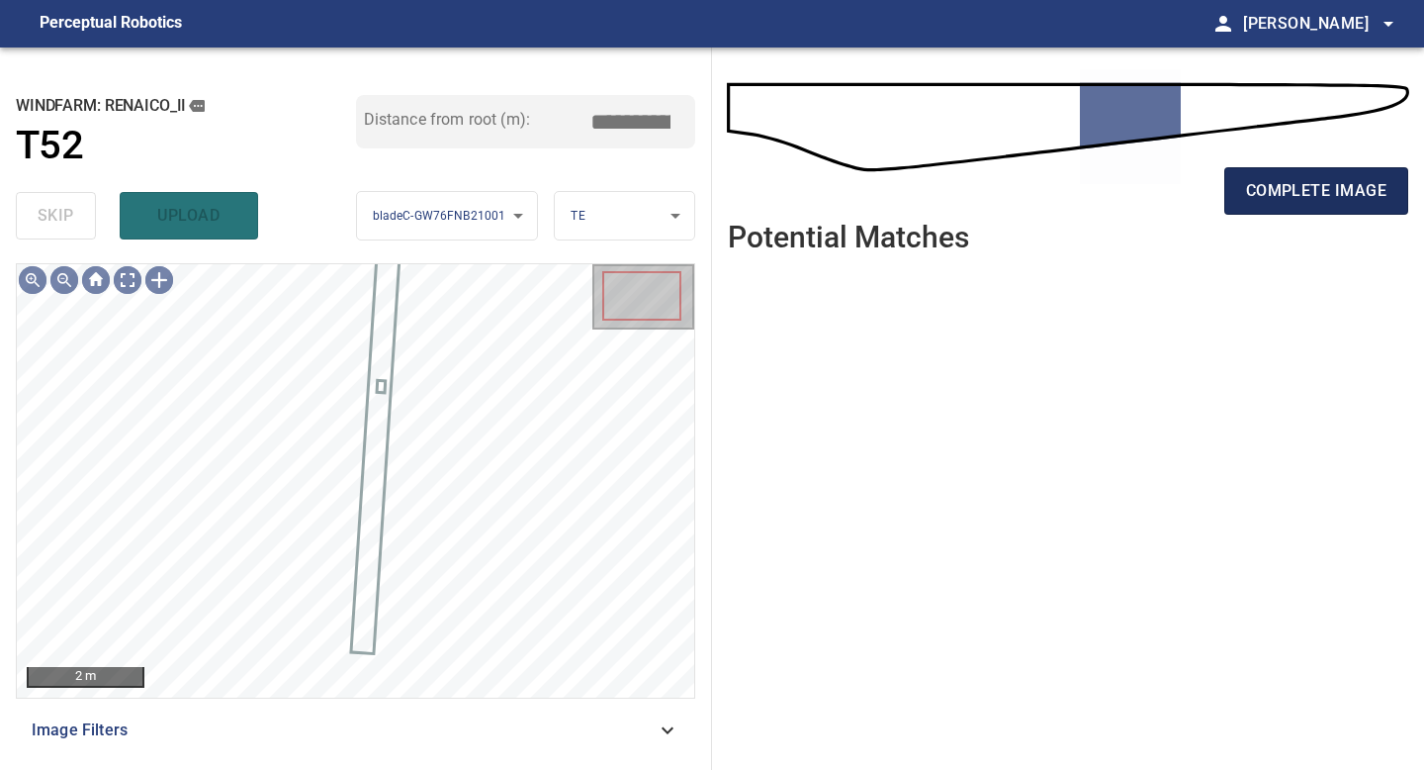
click at [1264, 190] on span "complete image" at bounding box center [1316, 191] width 140 height 28
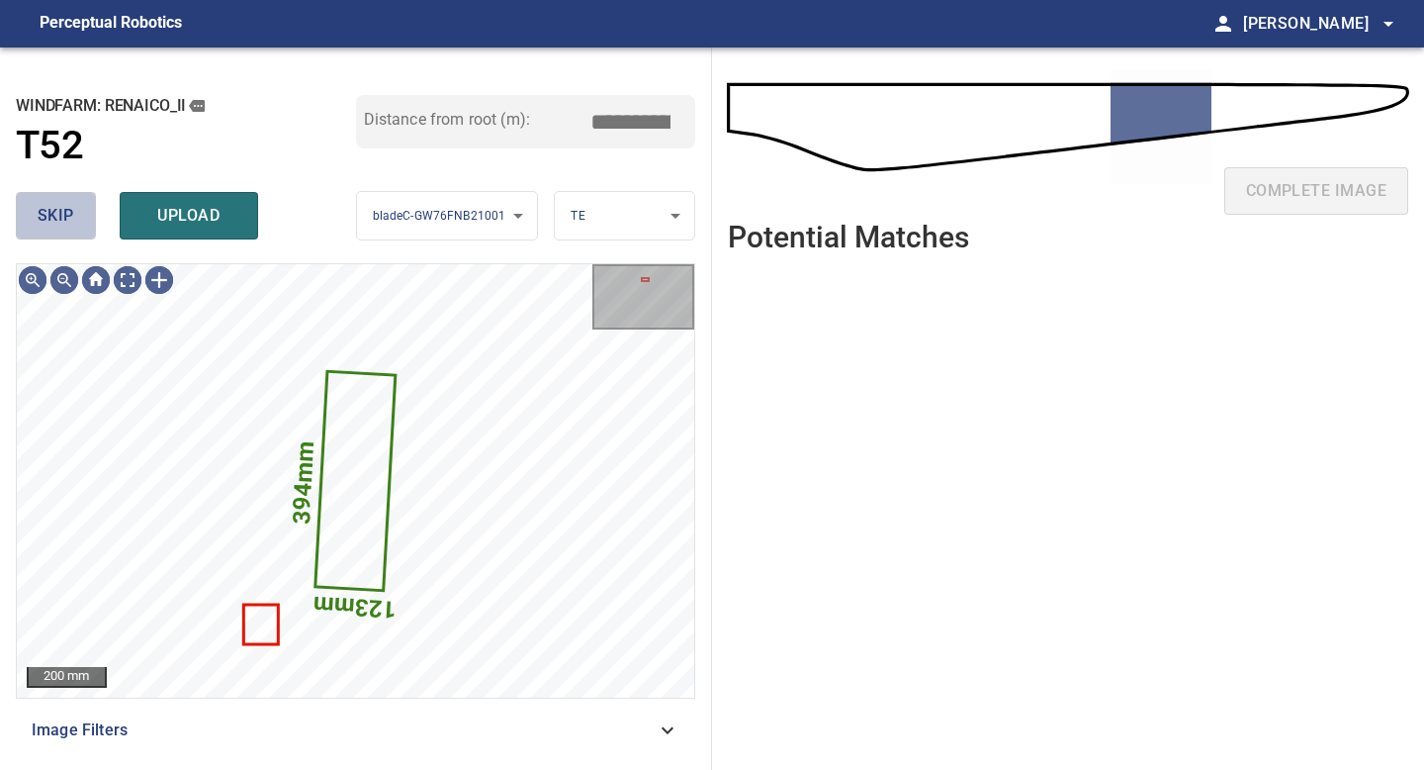
click at [48, 205] on span "skip" at bounding box center [56, 216] width 37 height 28
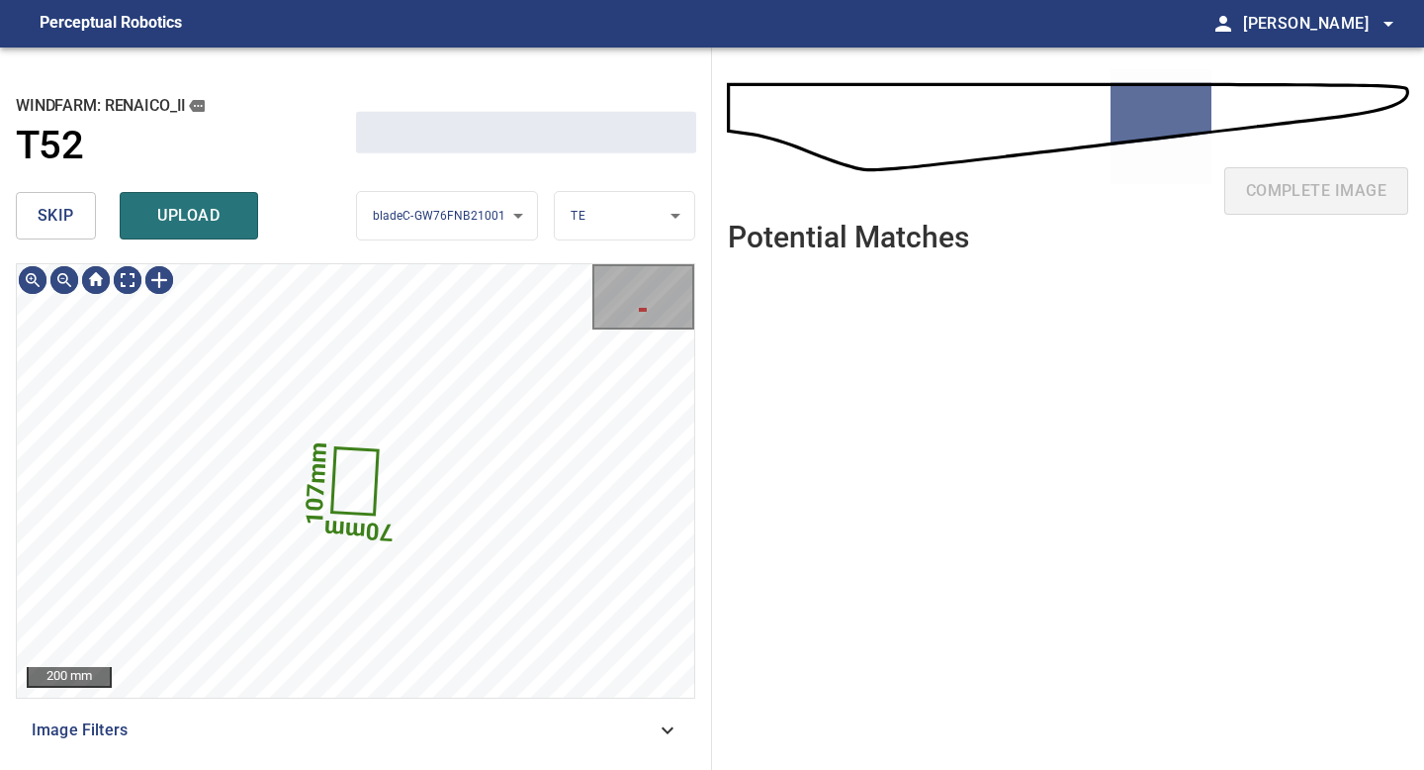
click at [48, 207] on span "skip" at bounding box center [56, 216] width 37 height 28
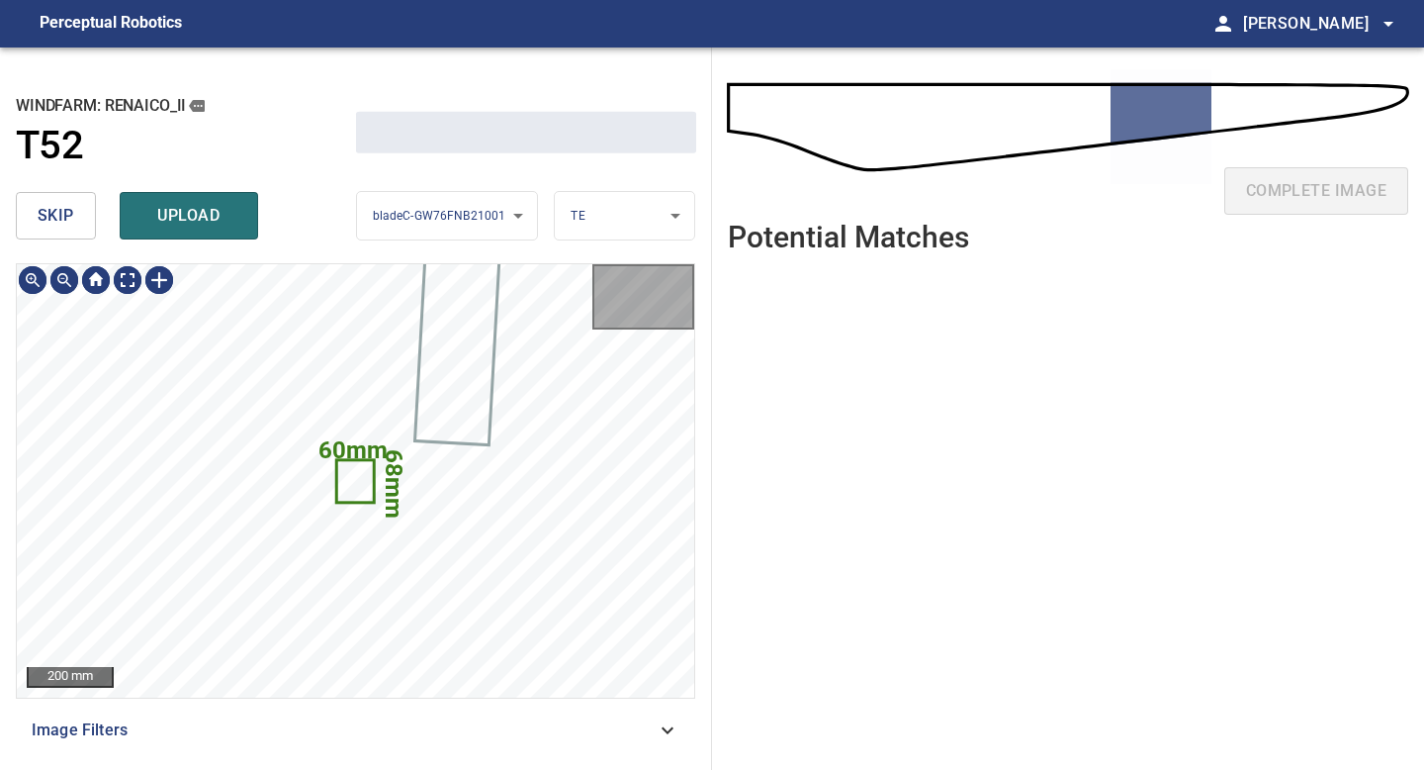
click at [48, 207] on span "skip" at bounding box center [56, 216] width 37 height 28
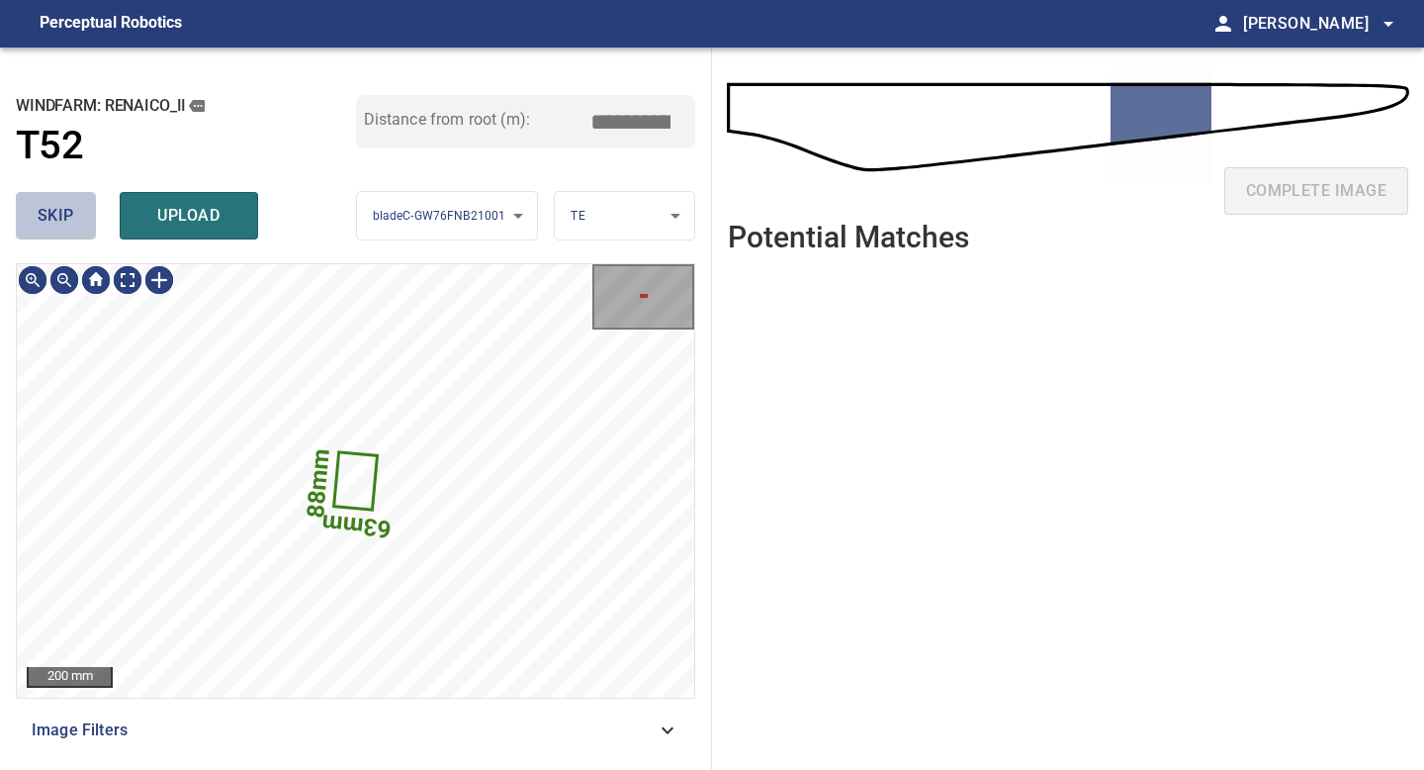
click at [48, 207] on span "skip" at bounding box center [56, 216] width 37 height 28
click at [48, 207] on div "skip upload" at bounding box center [186, 215] width 340 height 63
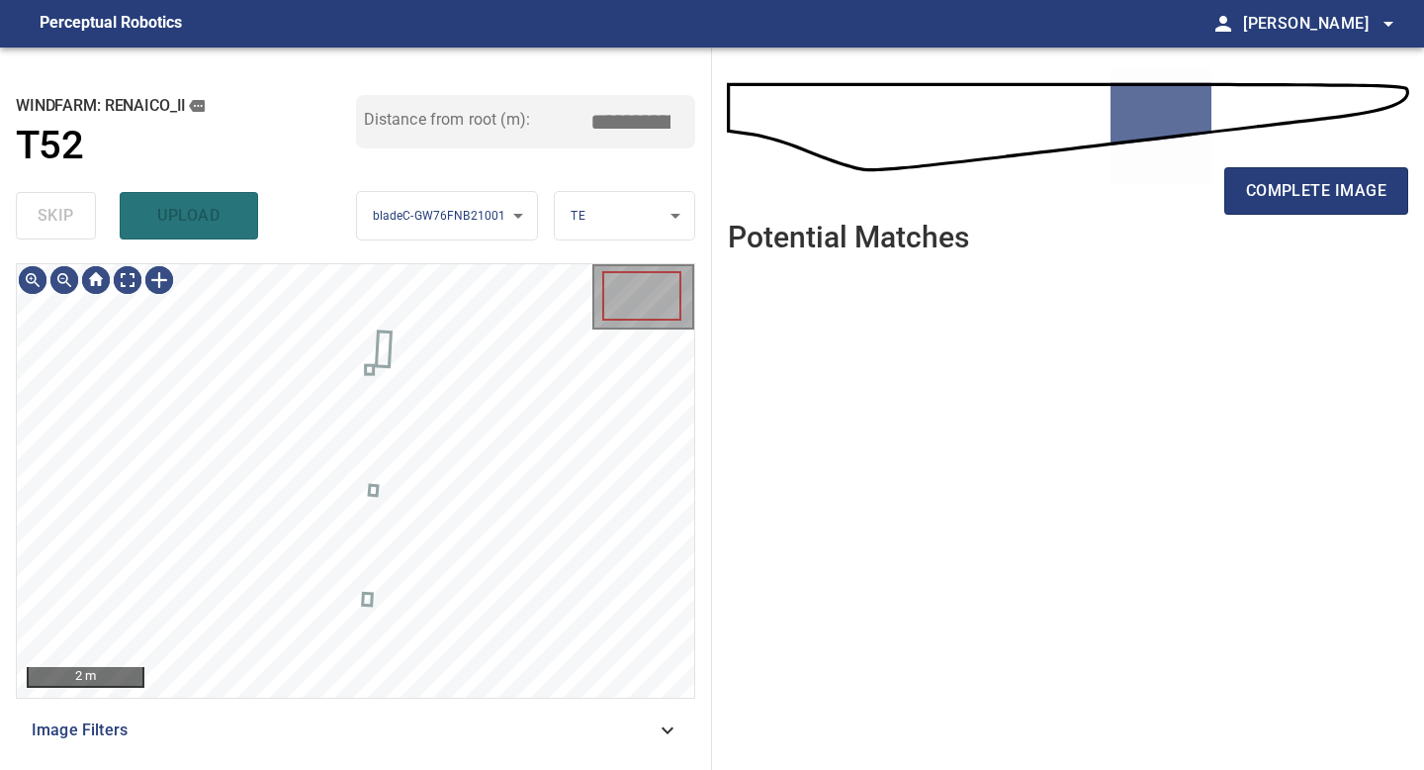
type input "*****"
click at [1298, 216] on div "complete image" at bounding box center [1068, 198] width 681 height 79
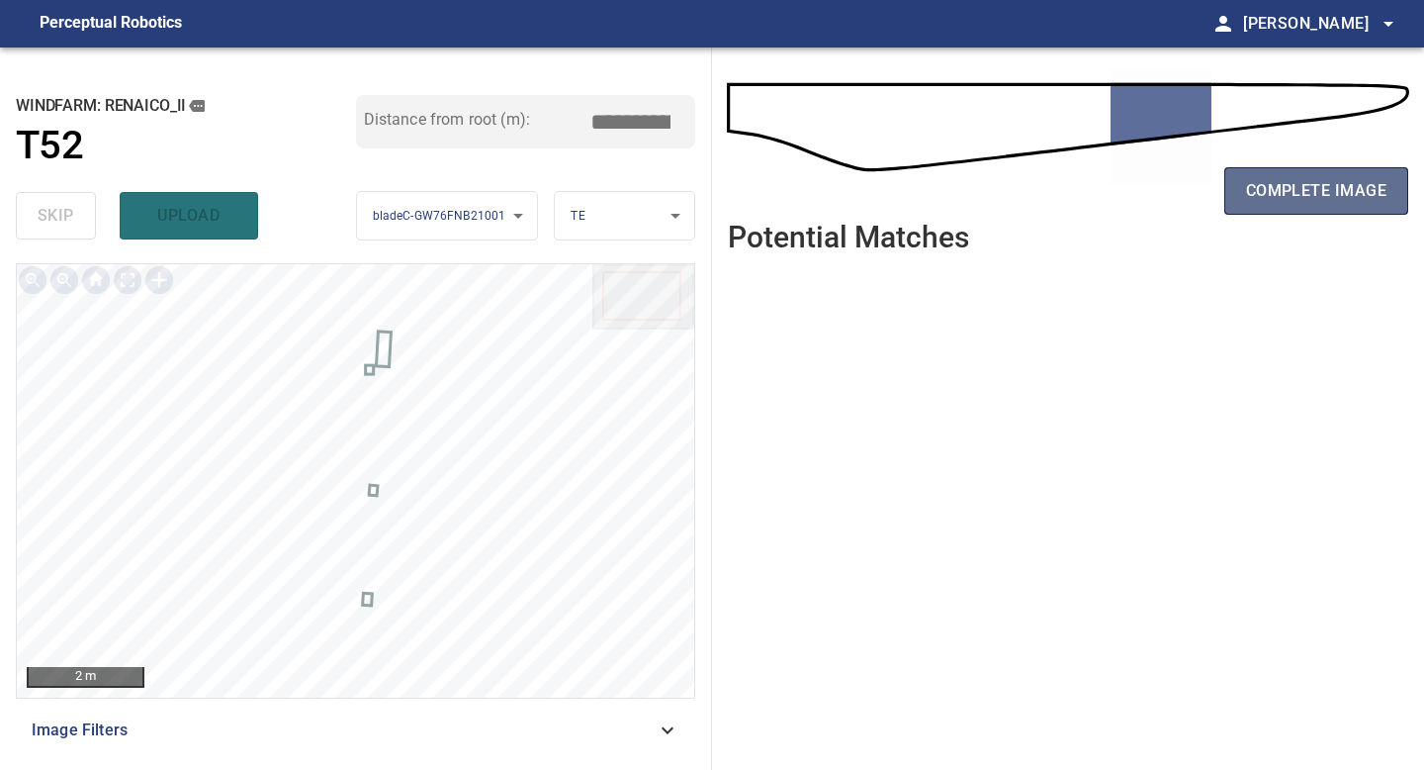
click at [1300, 190] on span "complete image" at bounding box center [1316, 191] width 140 height 28
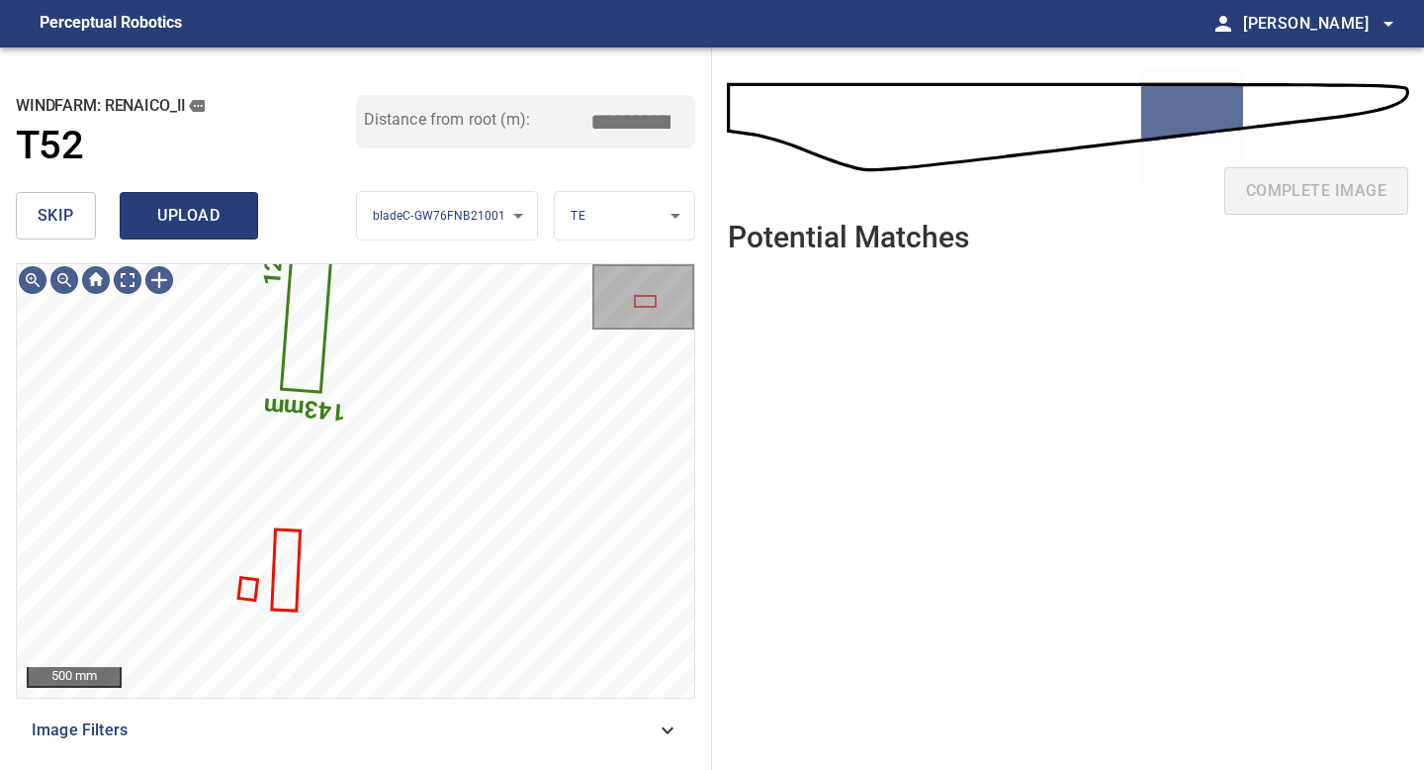
click at [183, 208] on span "upload" at bounding box center [188, 216] width 95 height 28
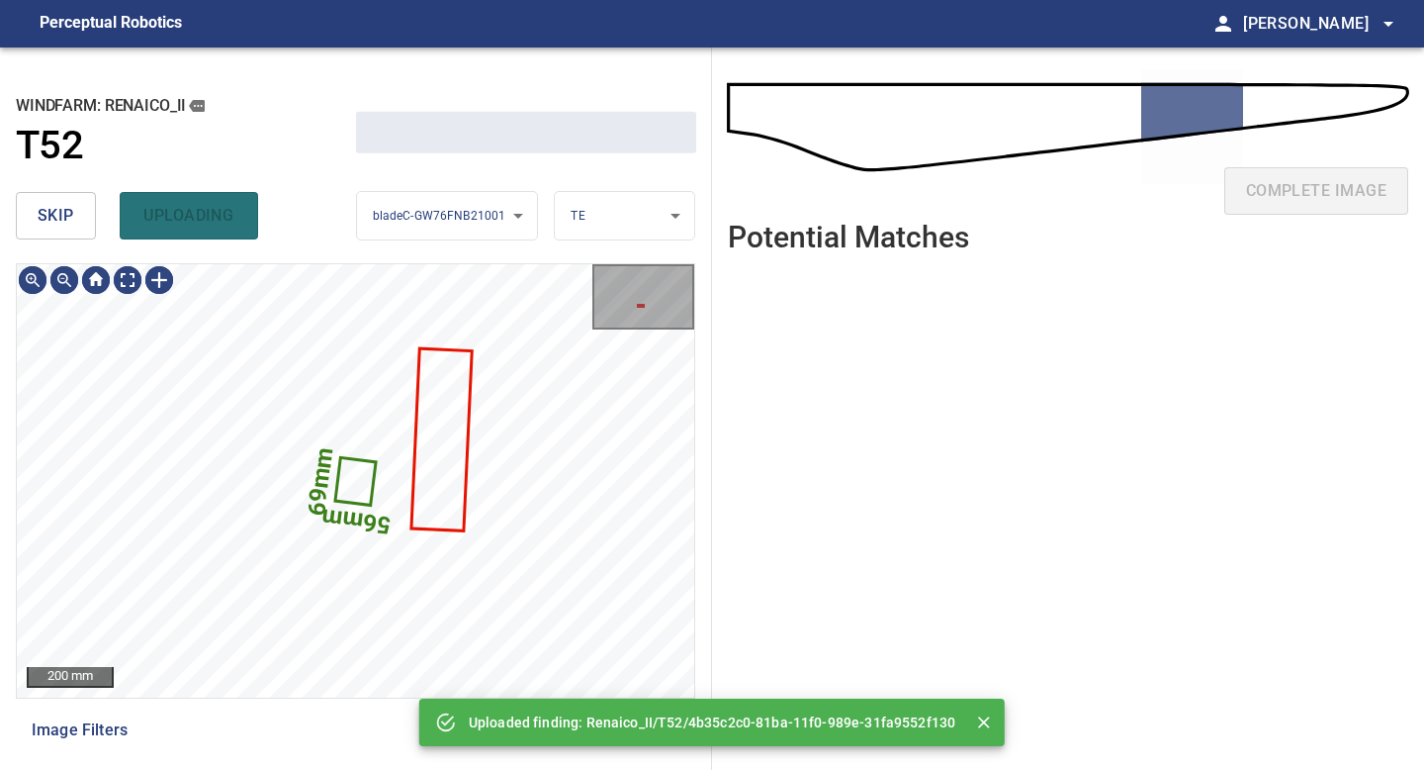
click at [52, 207] on span "skip" at bounding box center [56, 216] width 37 height 28
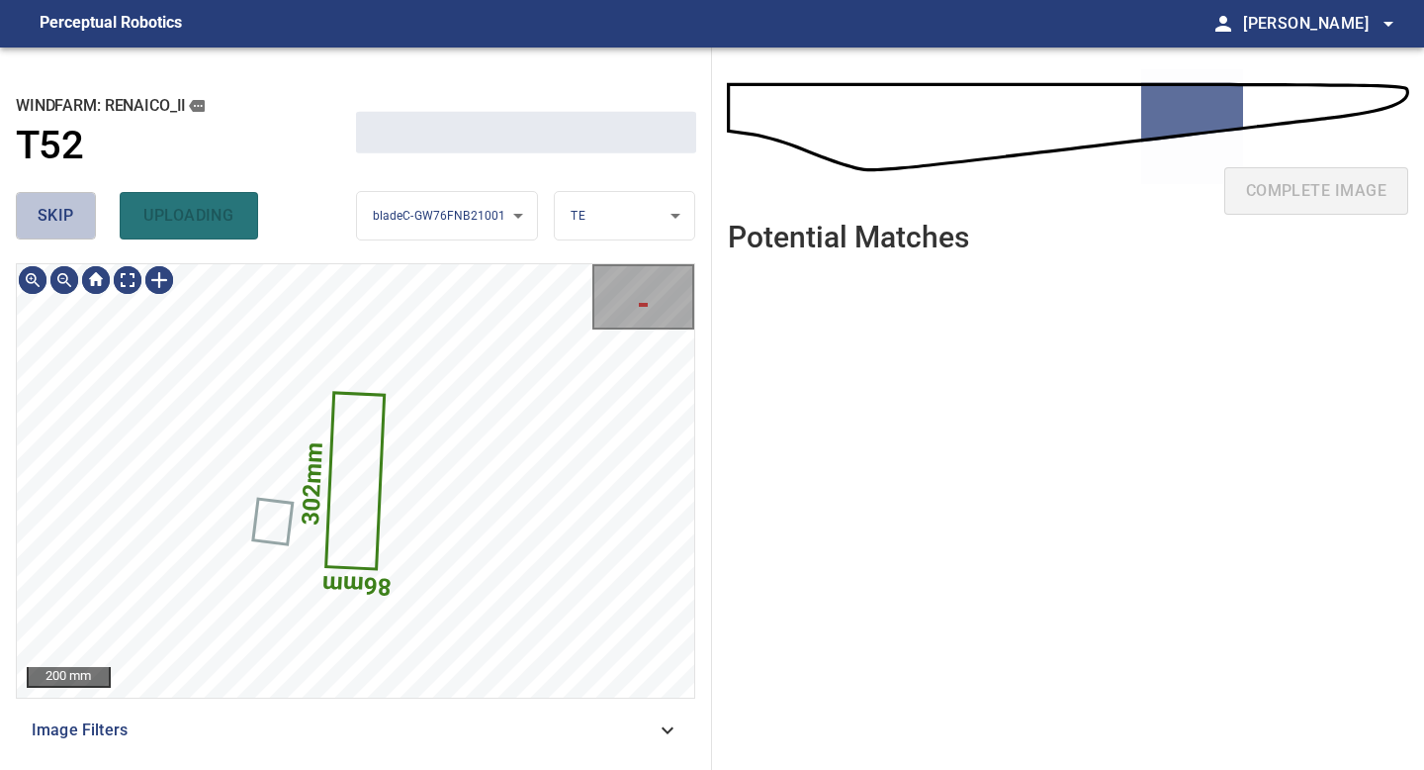
click at [52, 207] on span "skip" at bounding box center [56, 216] width 37 height 28
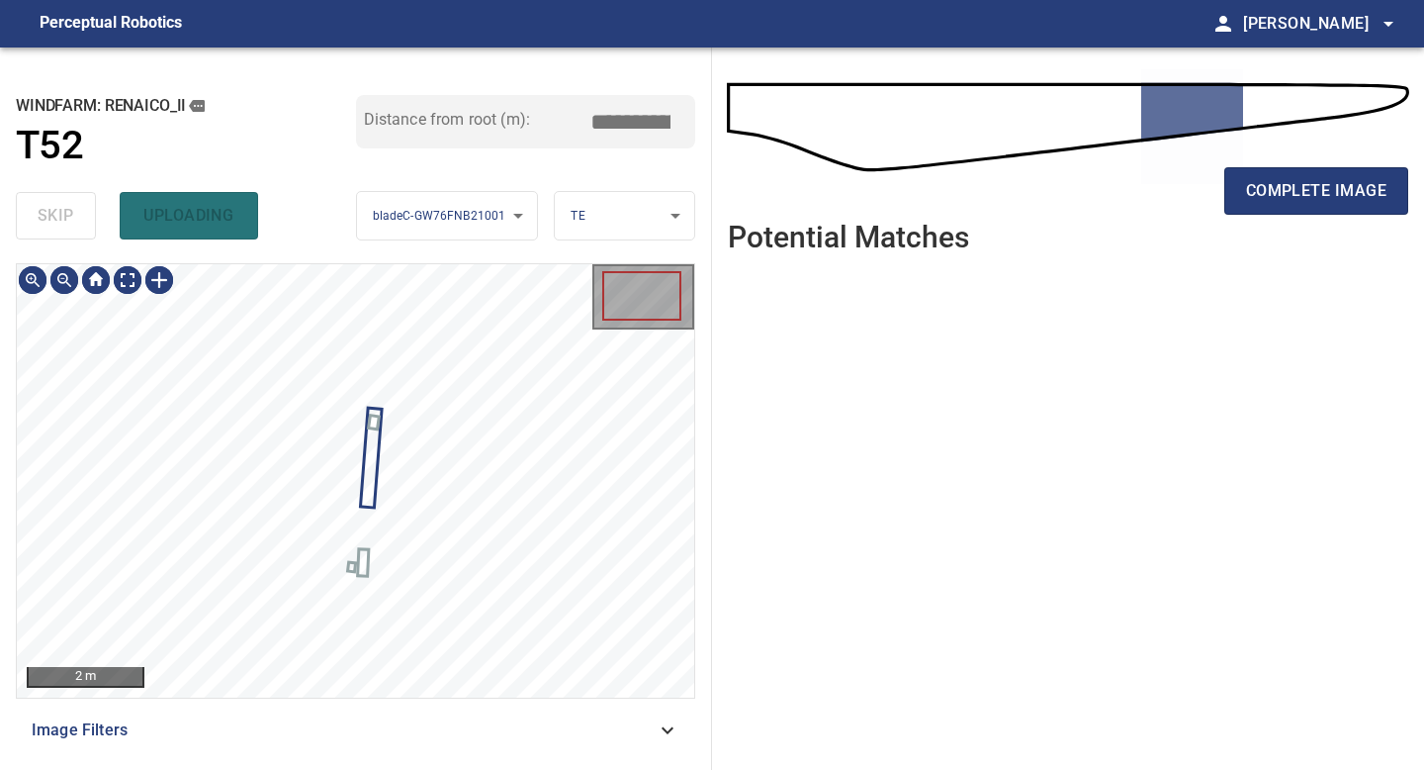
type input "*****"
click at [52, 207] on div "skip uploading" at bounding box center [186, 215] width 340 height 63
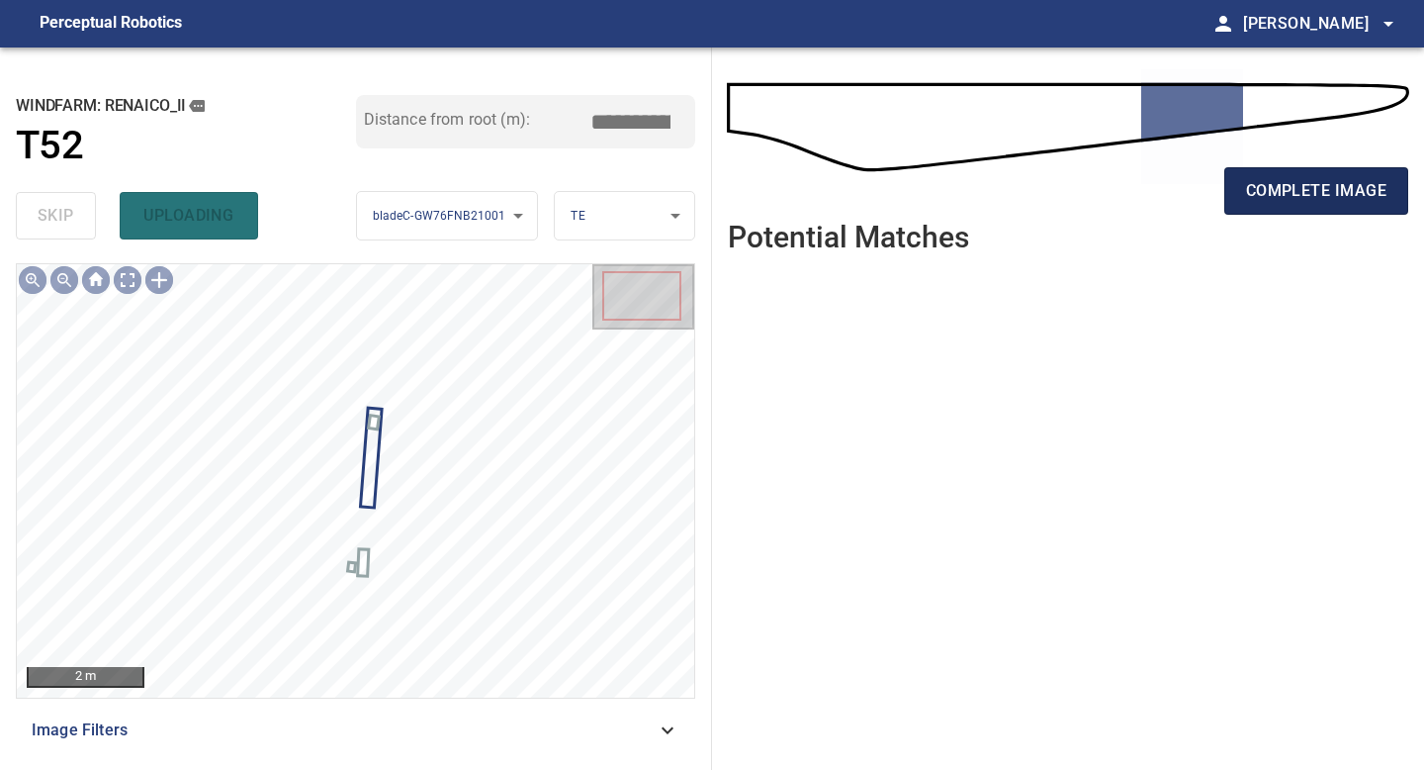
click at [1345, 190] on span "complete image" at bounding box center [1316, 191] width 140 height 28
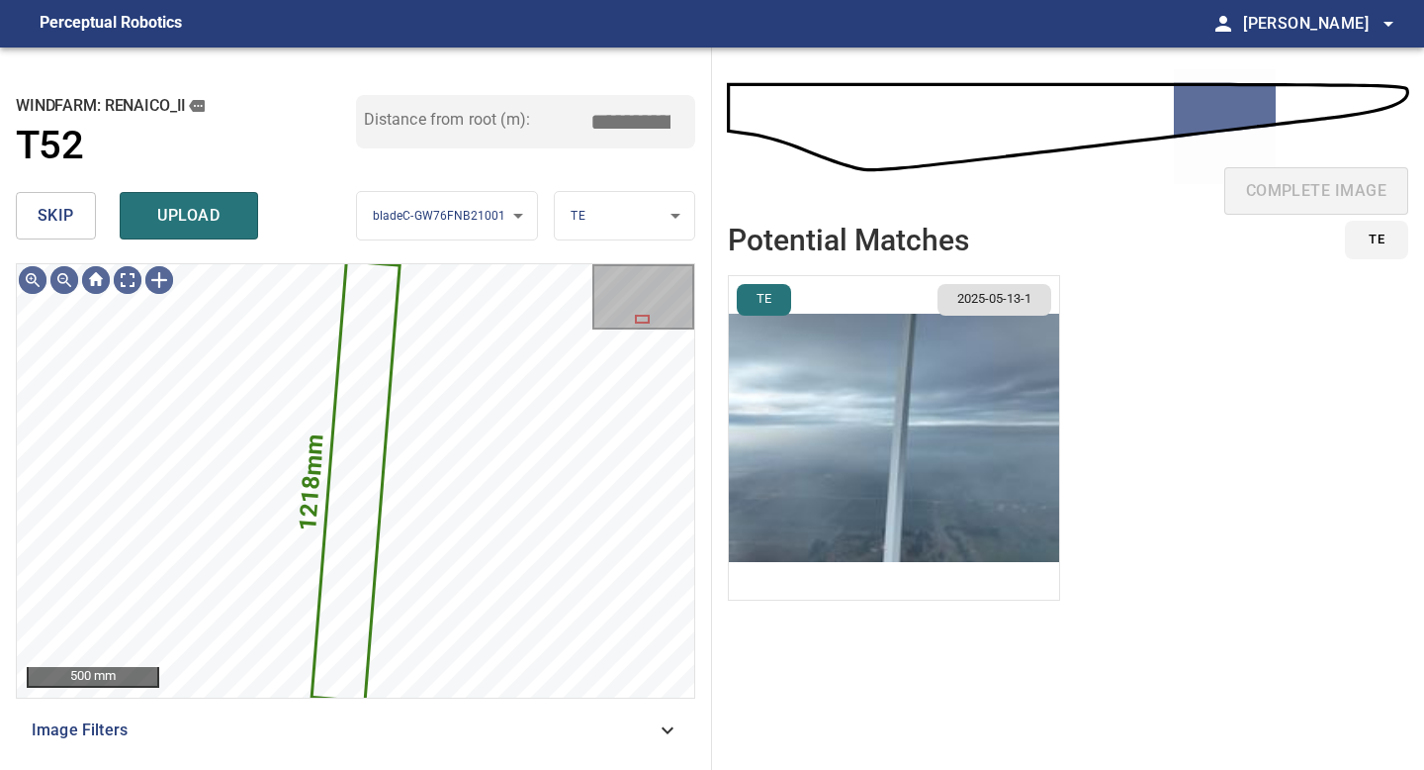
click at [1060, 486] on ul "TE 2025-05-13-1" at bounding box center [1068, 510] width 681 height 470
click at [1027, 481] on img "button" at bounding box center [894, 437] width 330 height 323
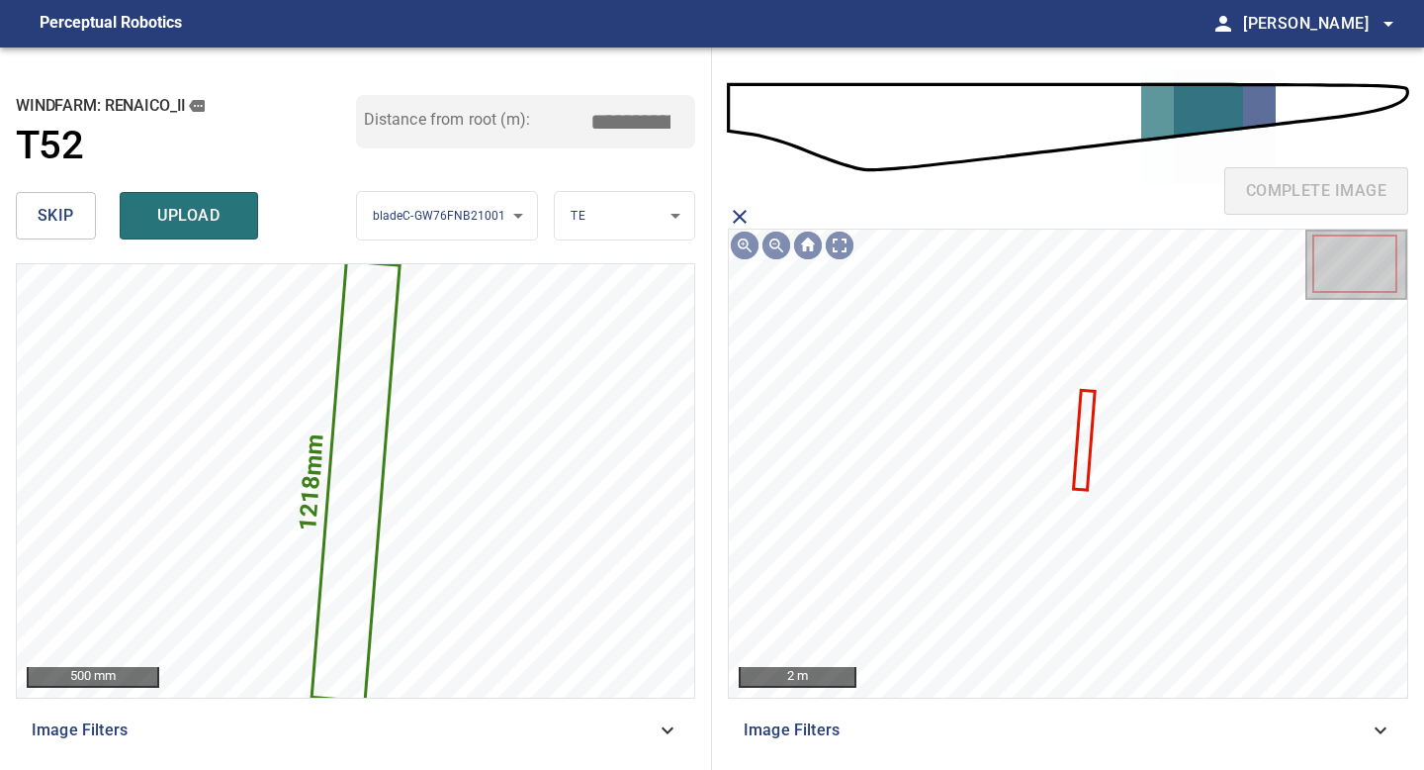
click at [1087, 413] on icon at bounding box center [1084, 440] width 19 height 97
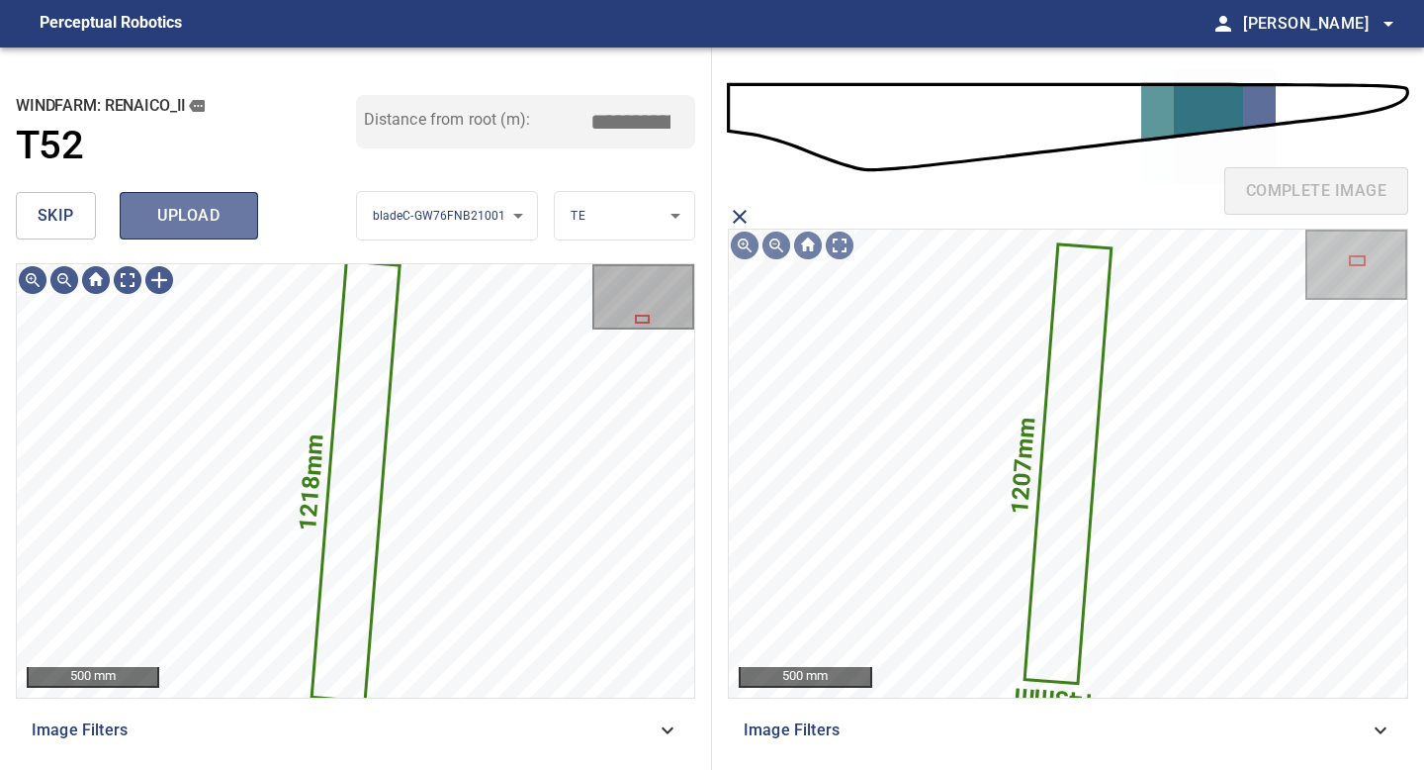
click at [198, 206] on span "upload" at bounding box center [188, 216] width 95 height 28
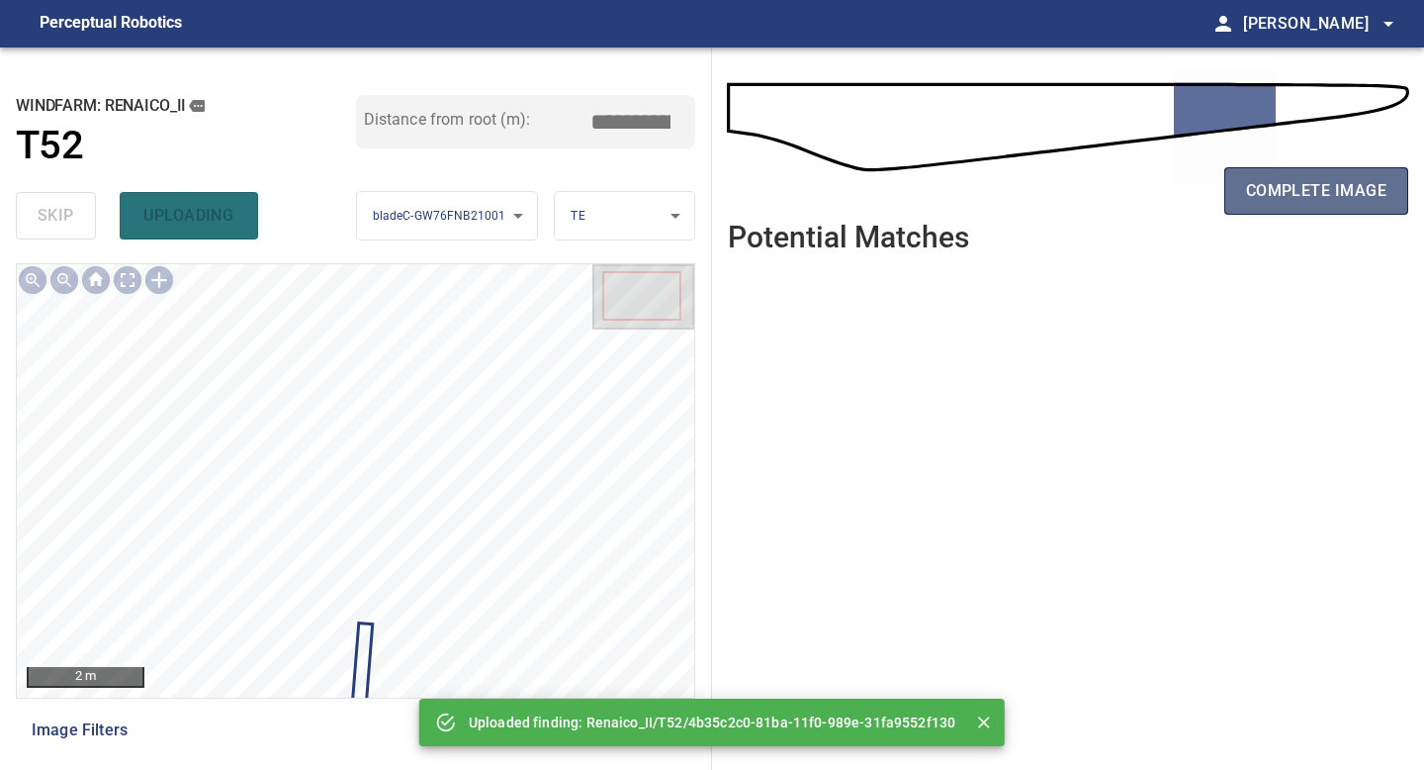
click at [1329, 187] on span "complete image" at bounding box center [1316, 191] width 140 height 28
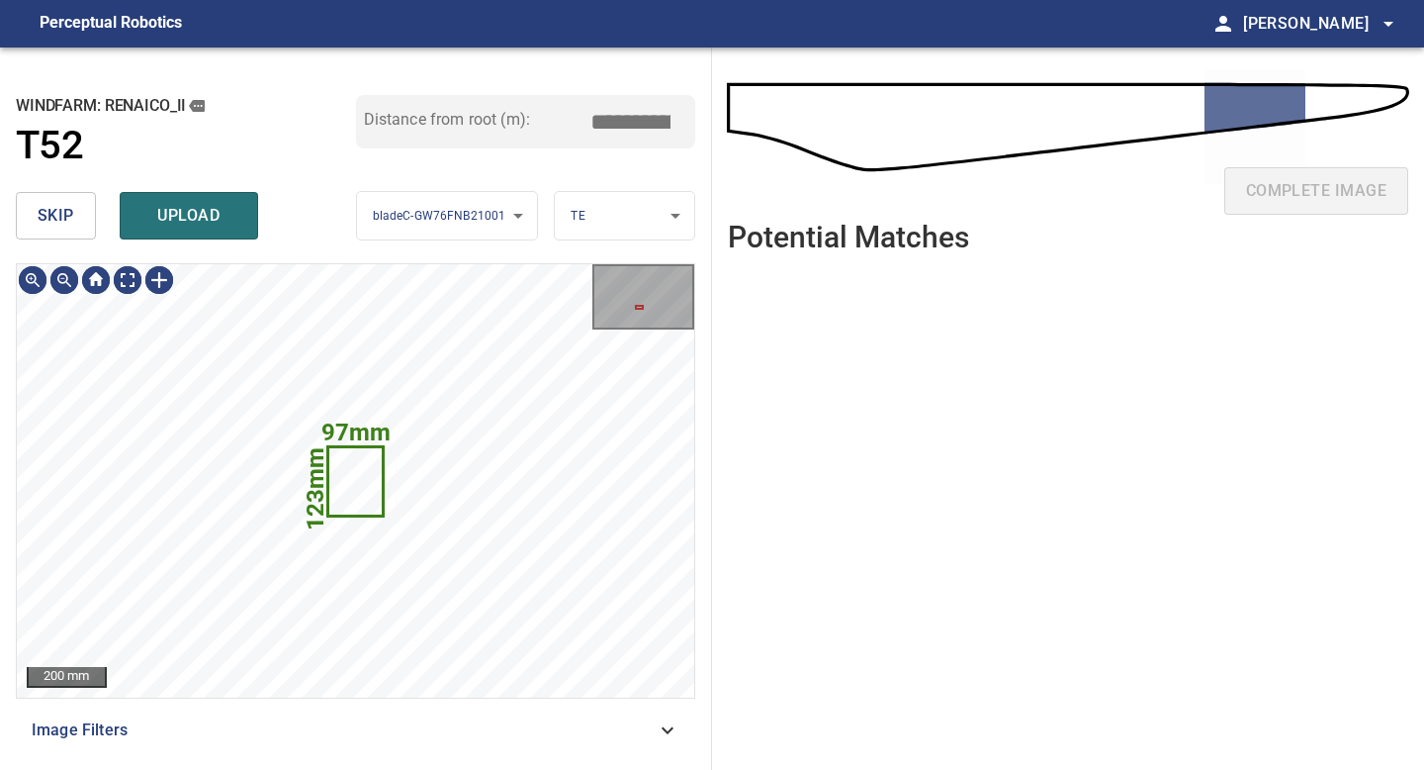
click at [63, 222] on span "skip" at bounding box center [56, 216] width 37 height 28
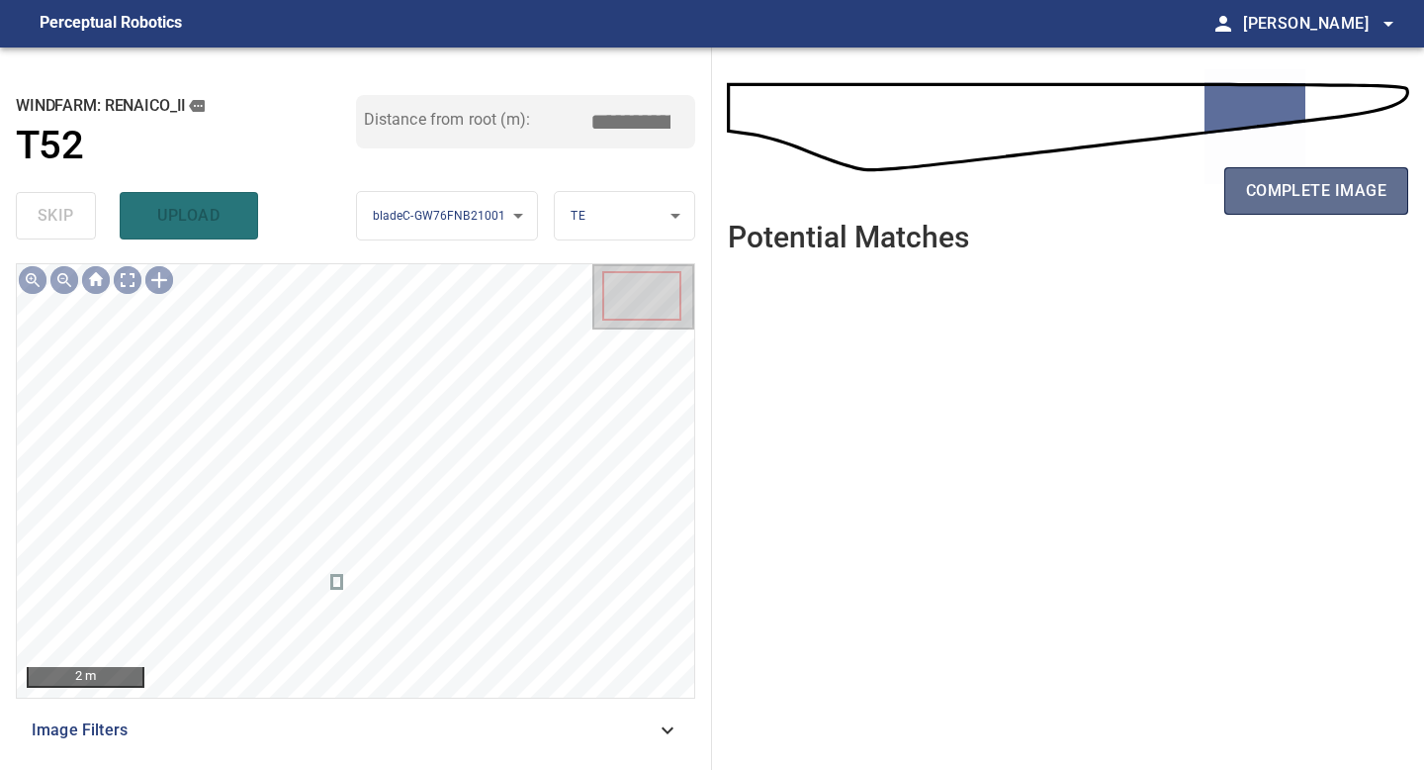
click at [1319, 204] on span "complete image" at bounding box center [1316, 191] width 140 height 28
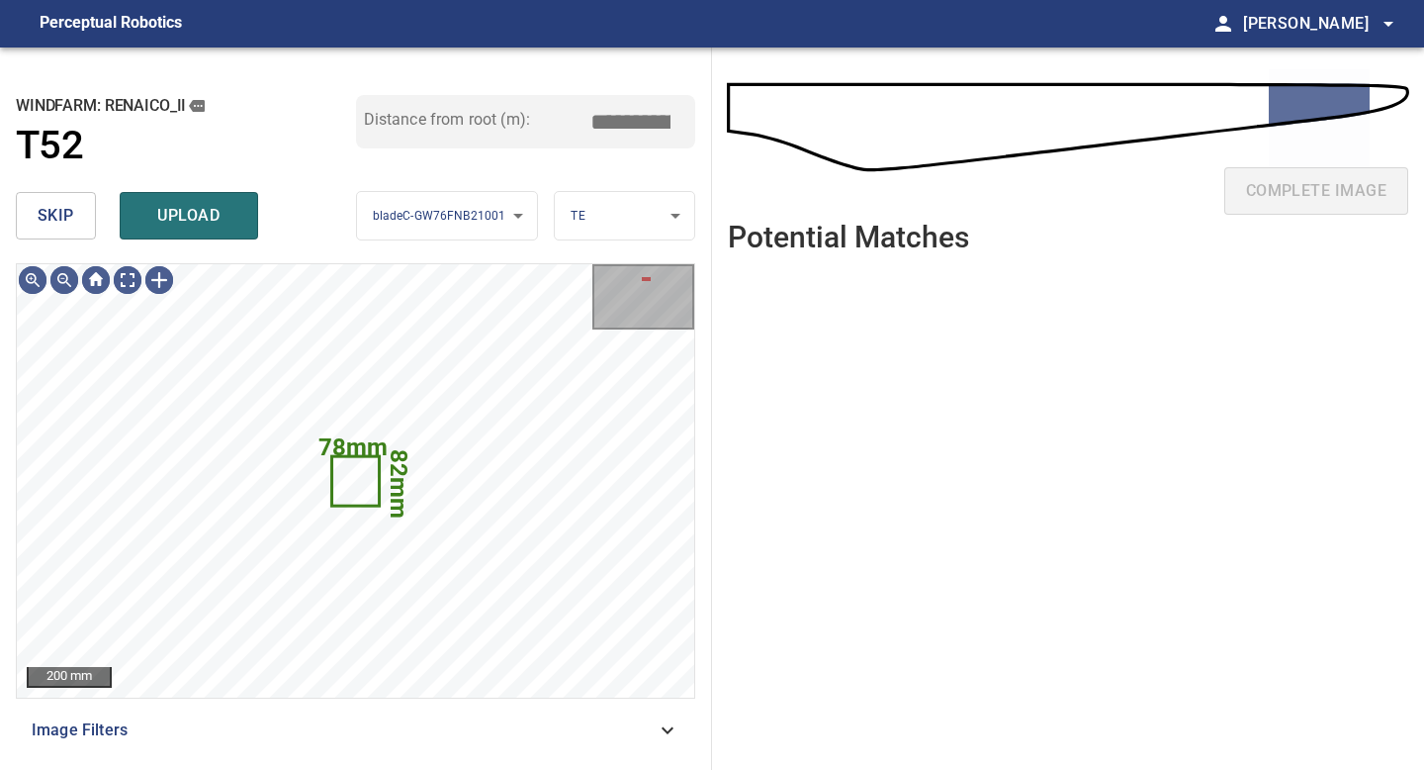
click at [78, 226] on button "skip" at bounding box center [56, 215] width 80 height 47
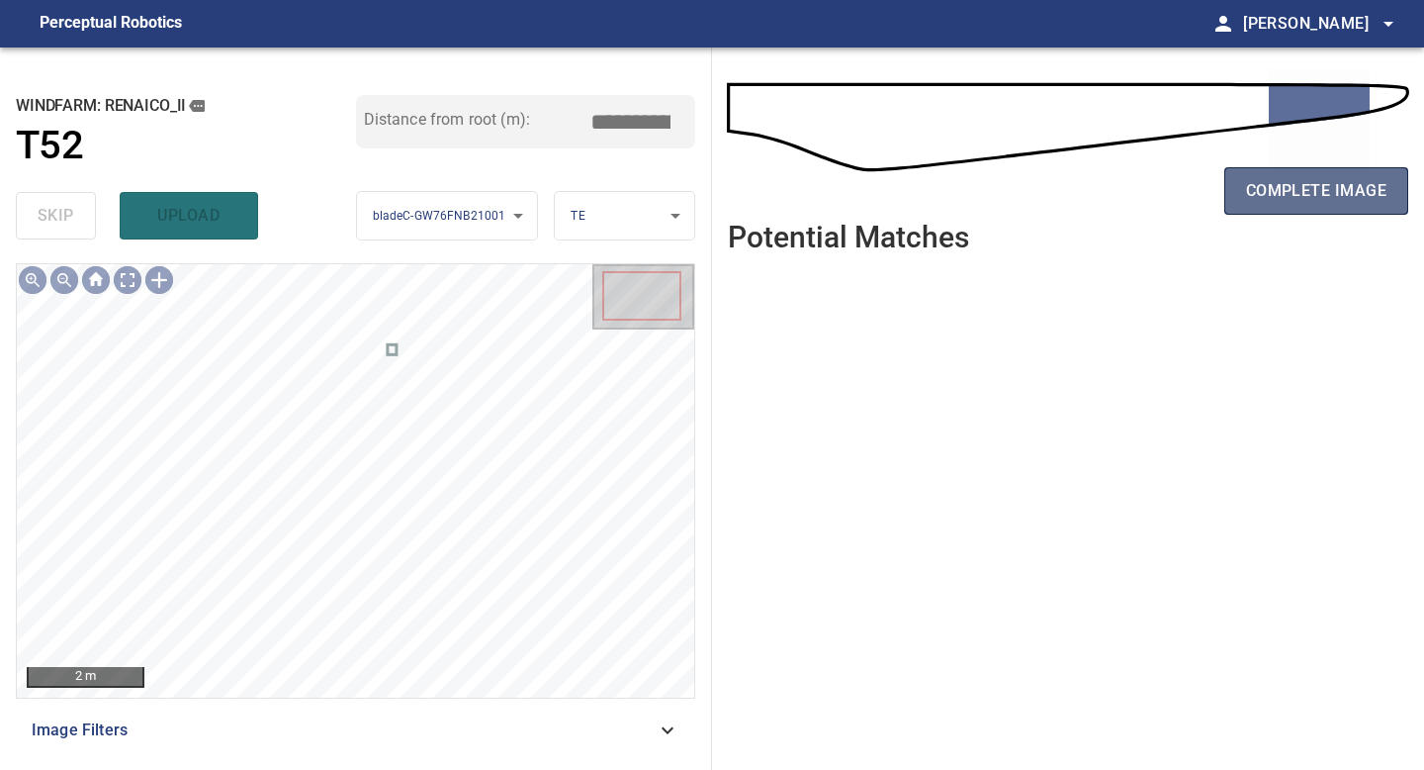
click at [1284, 190] on span "complete image" at bounding box center [1316, 191] width 140 height 28
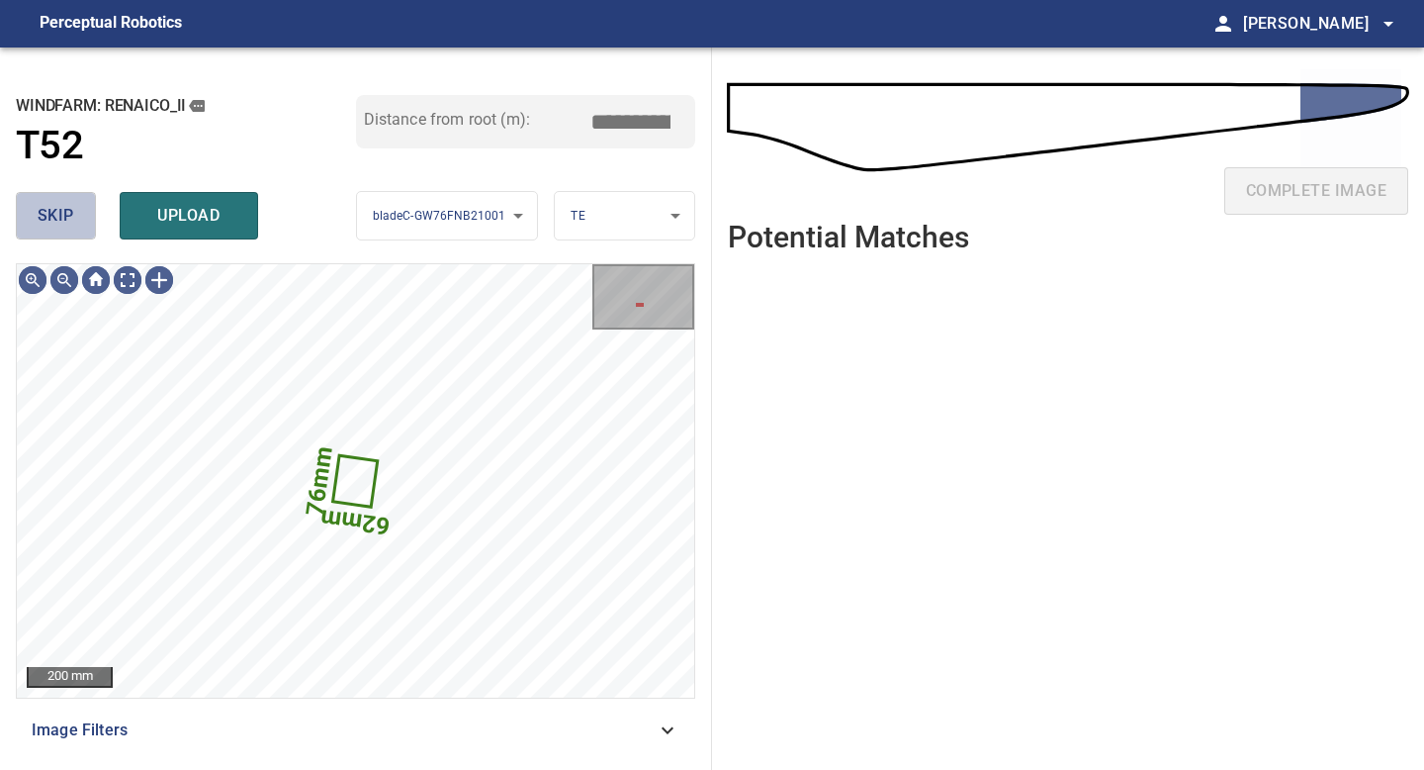
click at [54, 218] on span "skip" at bounding box center [56, 216] width 37 height 28
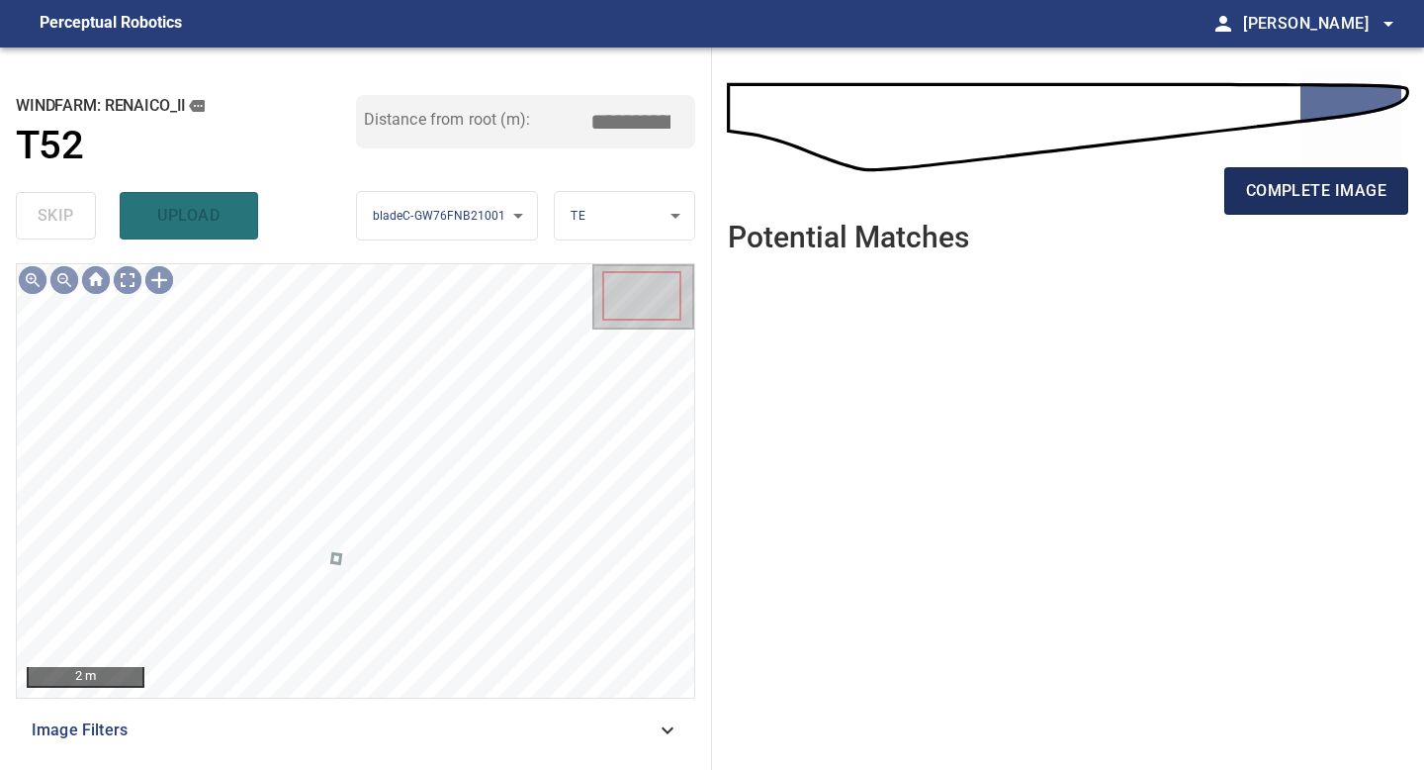
click at [1261, 196] on span "complete image" at bounding box center [1316, 191] width 140 height 28
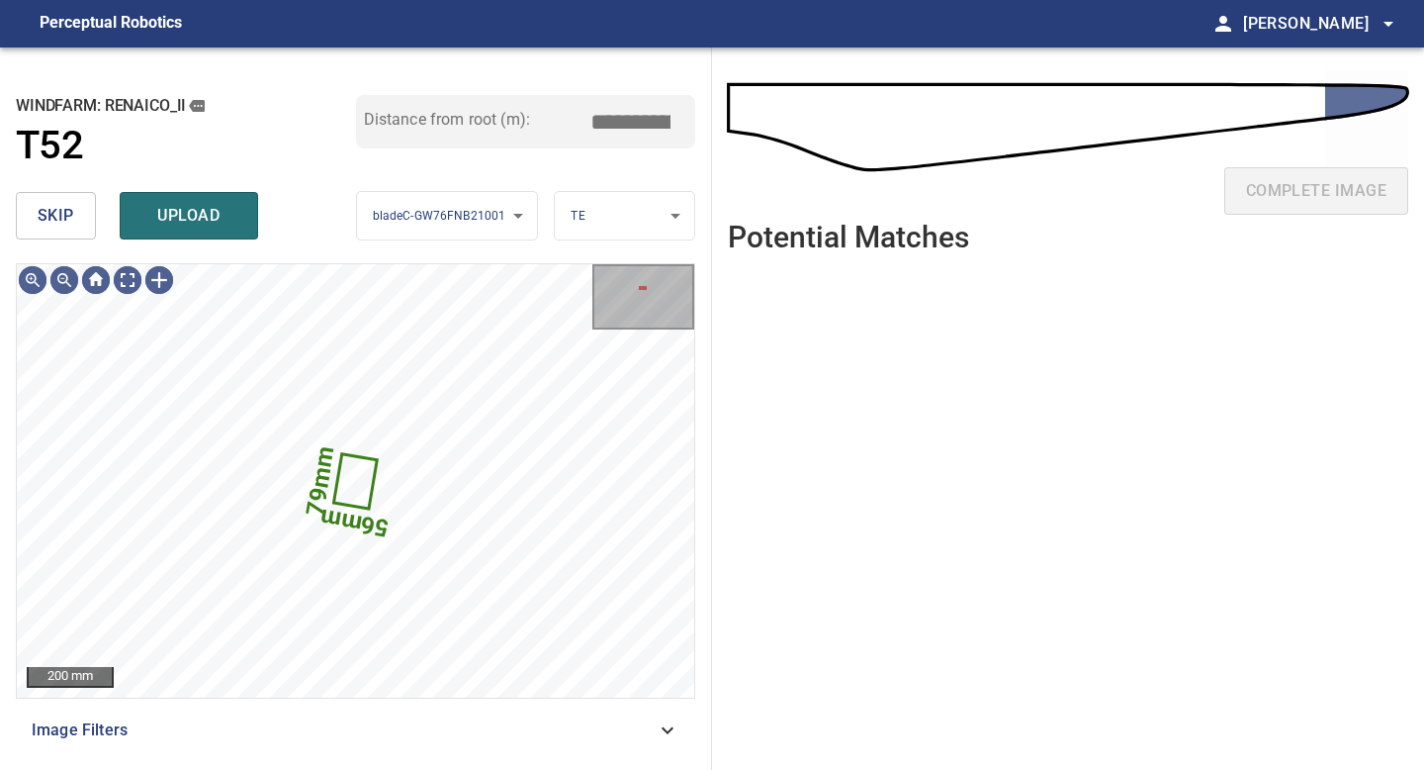
click at [66, 221] on span "skip" at bounding box center [56, 216] width 37 height 28
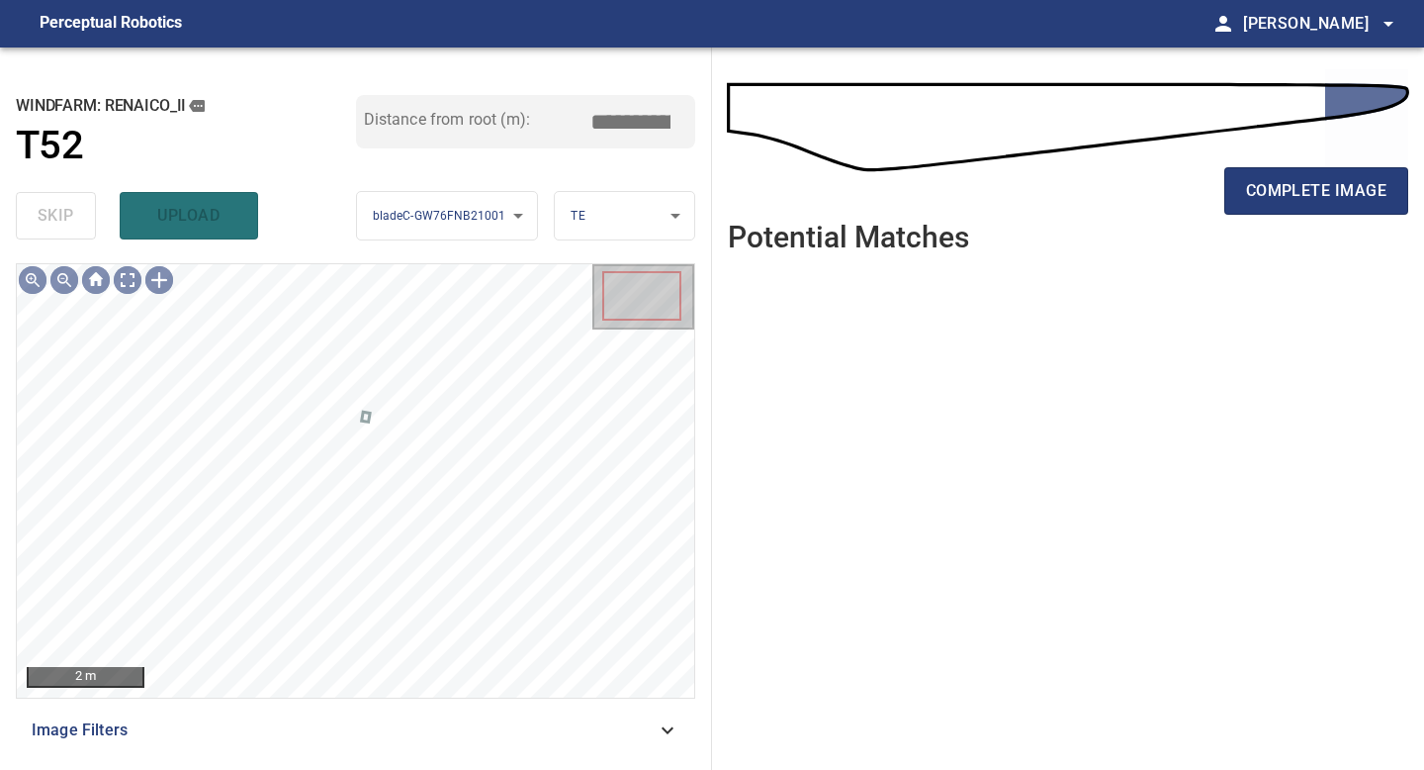
click at [1281, 160] on div "complete image" at bounding box center [1068, 198] width 681 height 79
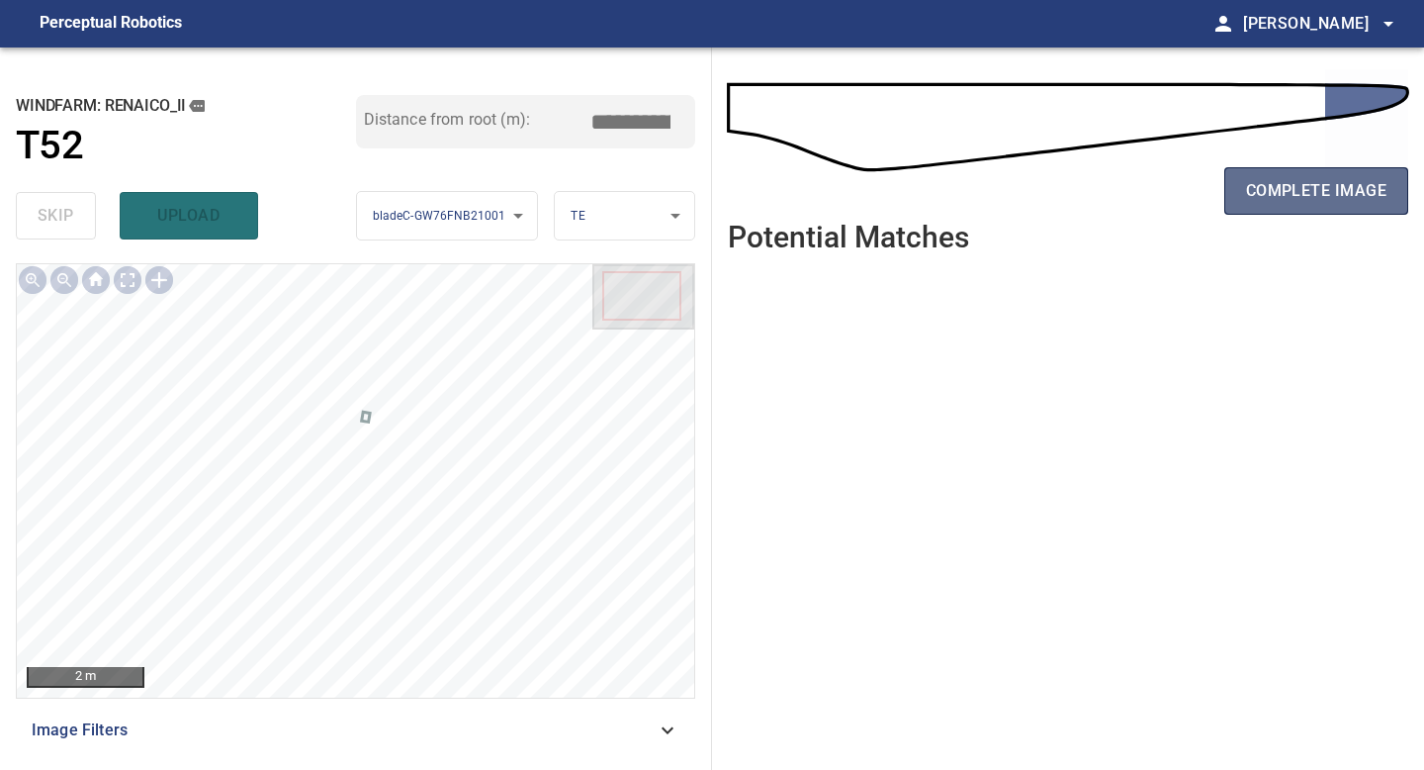
click at [1281, 181] on span "complete image" at bounding box center [1316, 191] width 140 height 28
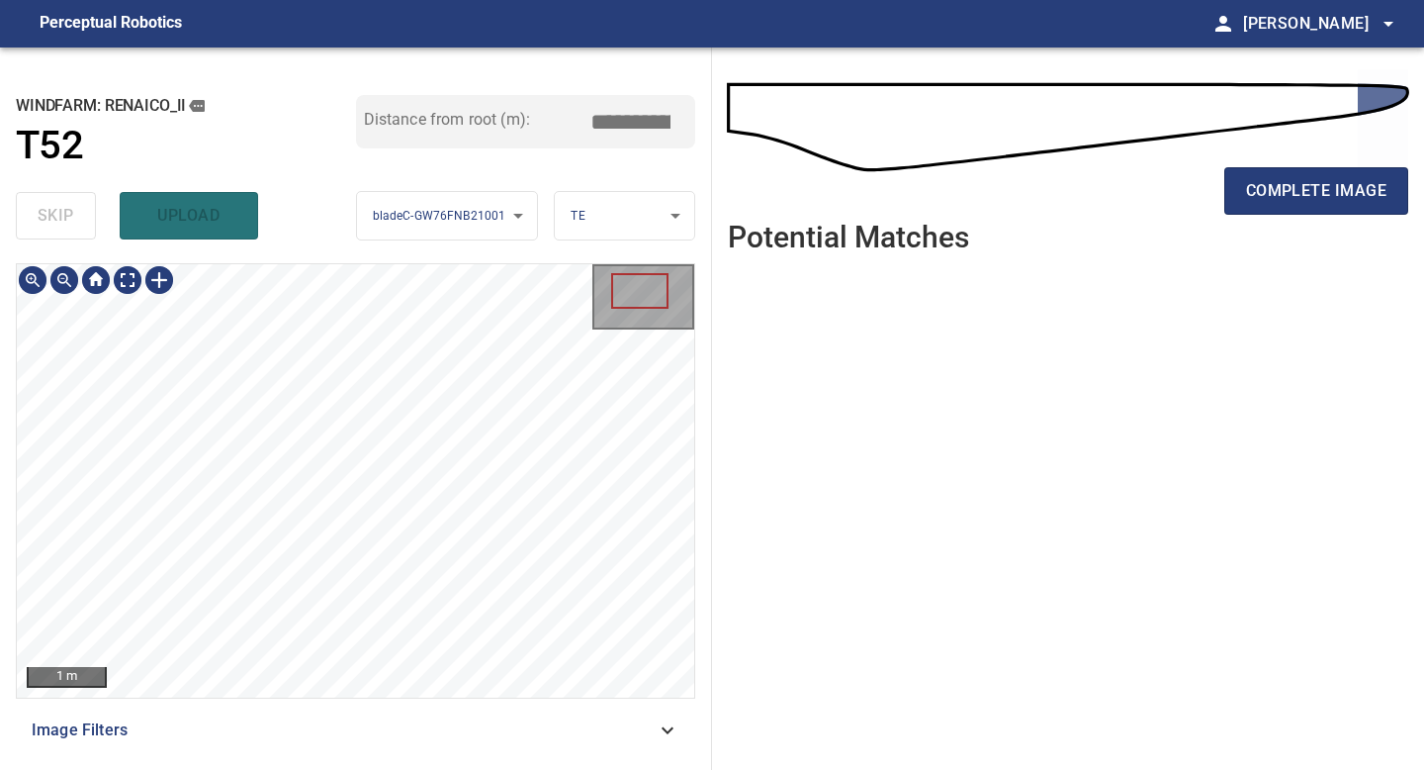
click at [297, 754] on div "**********" at bounding box center [356, 408] width 712 height 722
click at [1301, 191] on span "complete image" at bounding box center [1316, 191] width 140 height 28
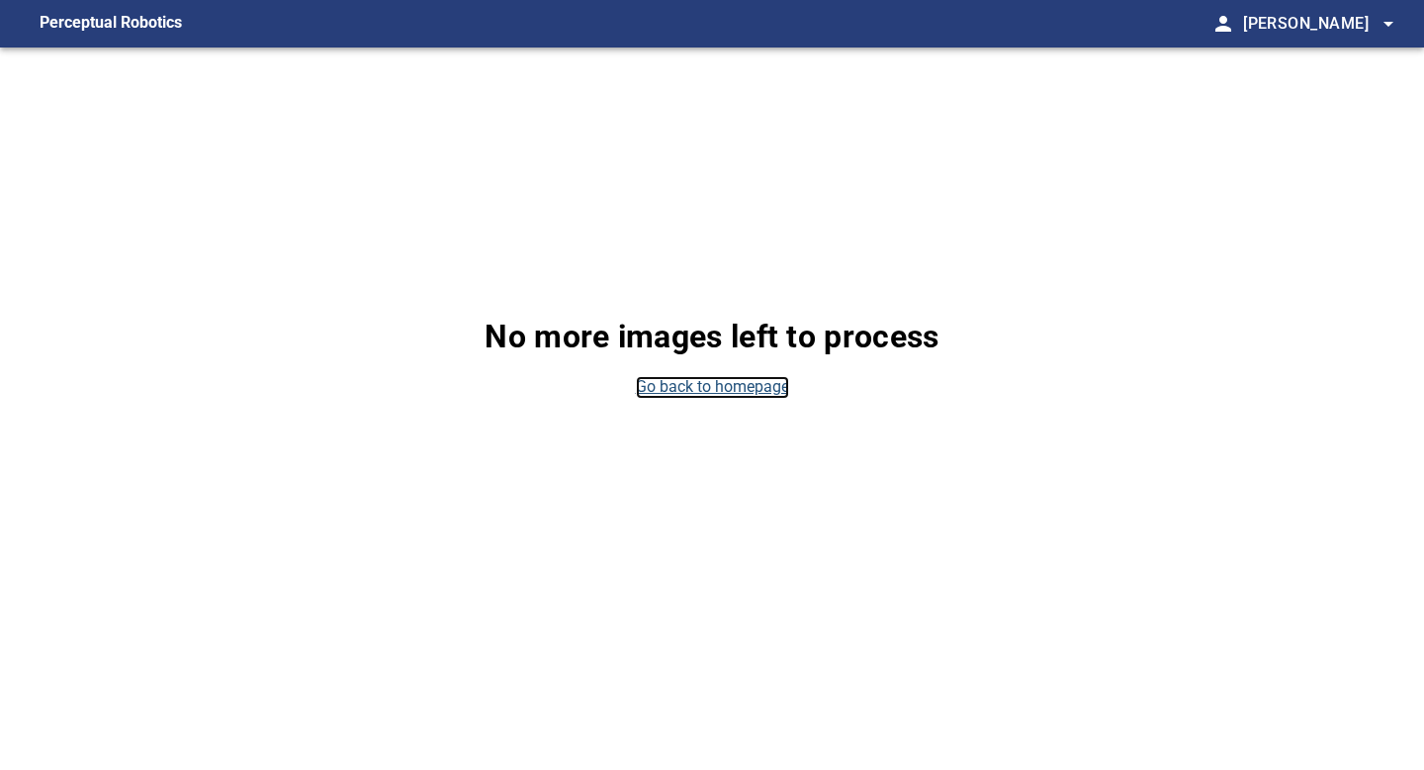
click at [744, 392] on link "Go back to homepage" at bounding box center [712, 387] width 153 height 23
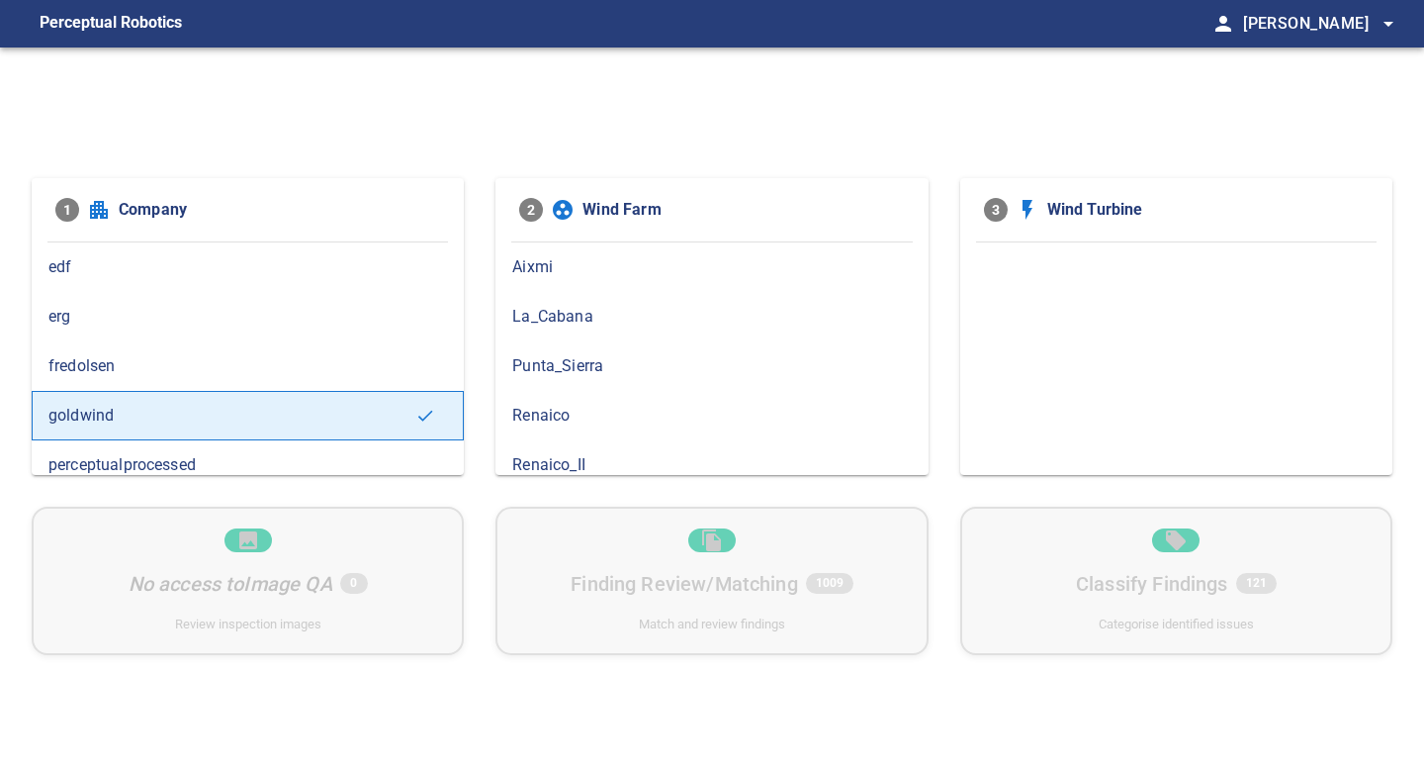
scroll to position [15, 0]
click at [582, 444] on span "Renaico_II" at bounding box center [711, 450] width 399 height 24
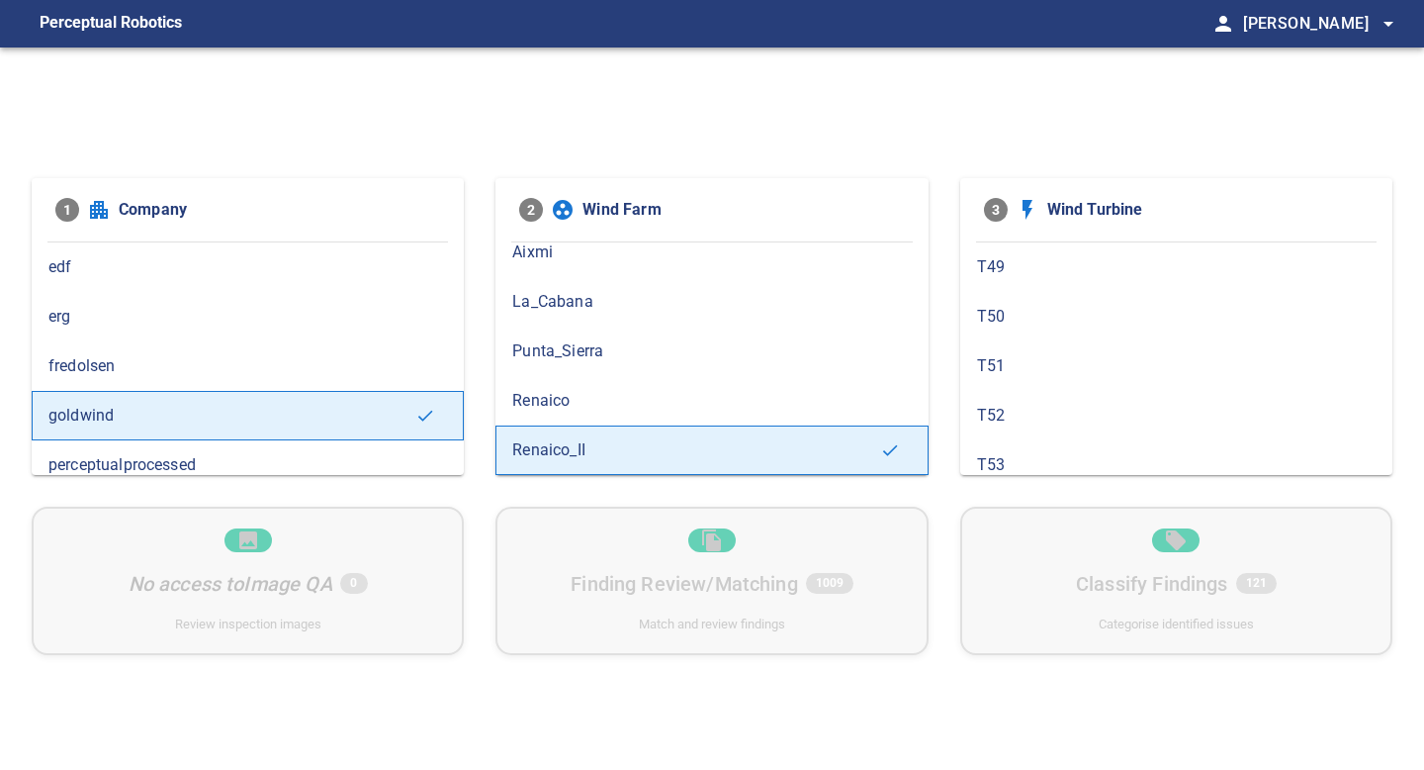
scroll to position [216, 0]
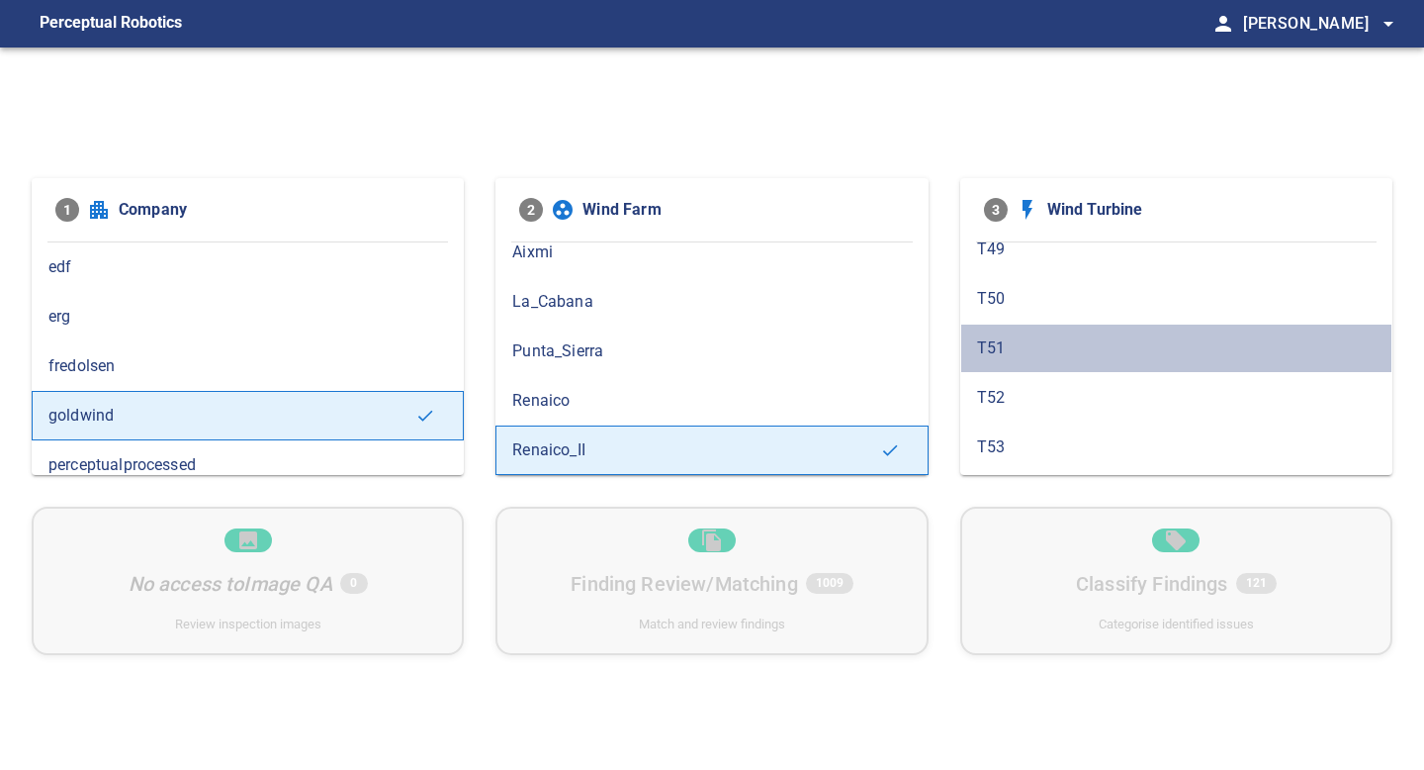
click at [1014, 334] on div "T51" at bounding box center [1176, 347] width 432 height 49
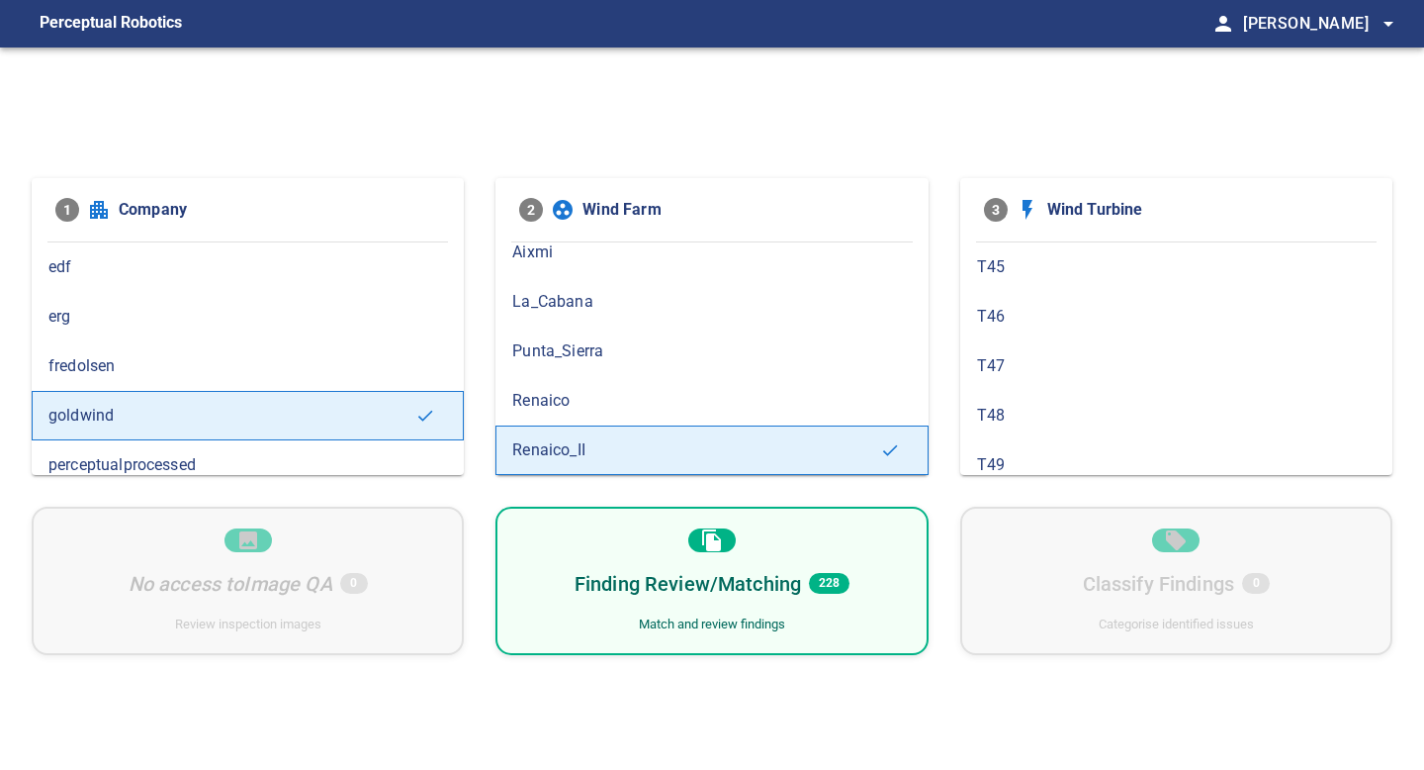
click at [869, 567] on div "Finding Review/Matching 228 Match and review findings" at bounding box center [712, 580] width 432 height 148
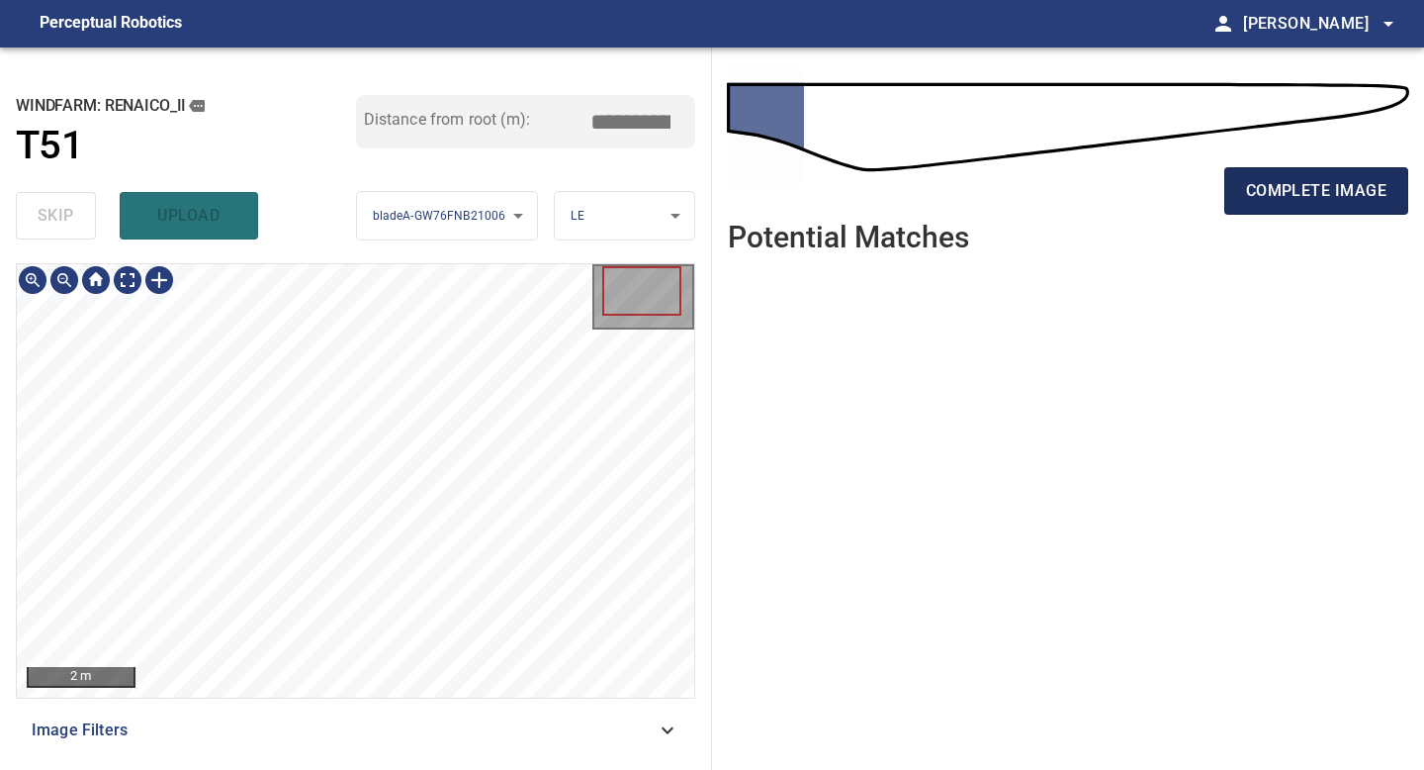
click at [1362, 199] on span "complete image" at bounding box center [1316, 191] width 140 height 28
click at [1308, 193] on span "complete image" at bounding box center [1316, 191] width 140 height 28
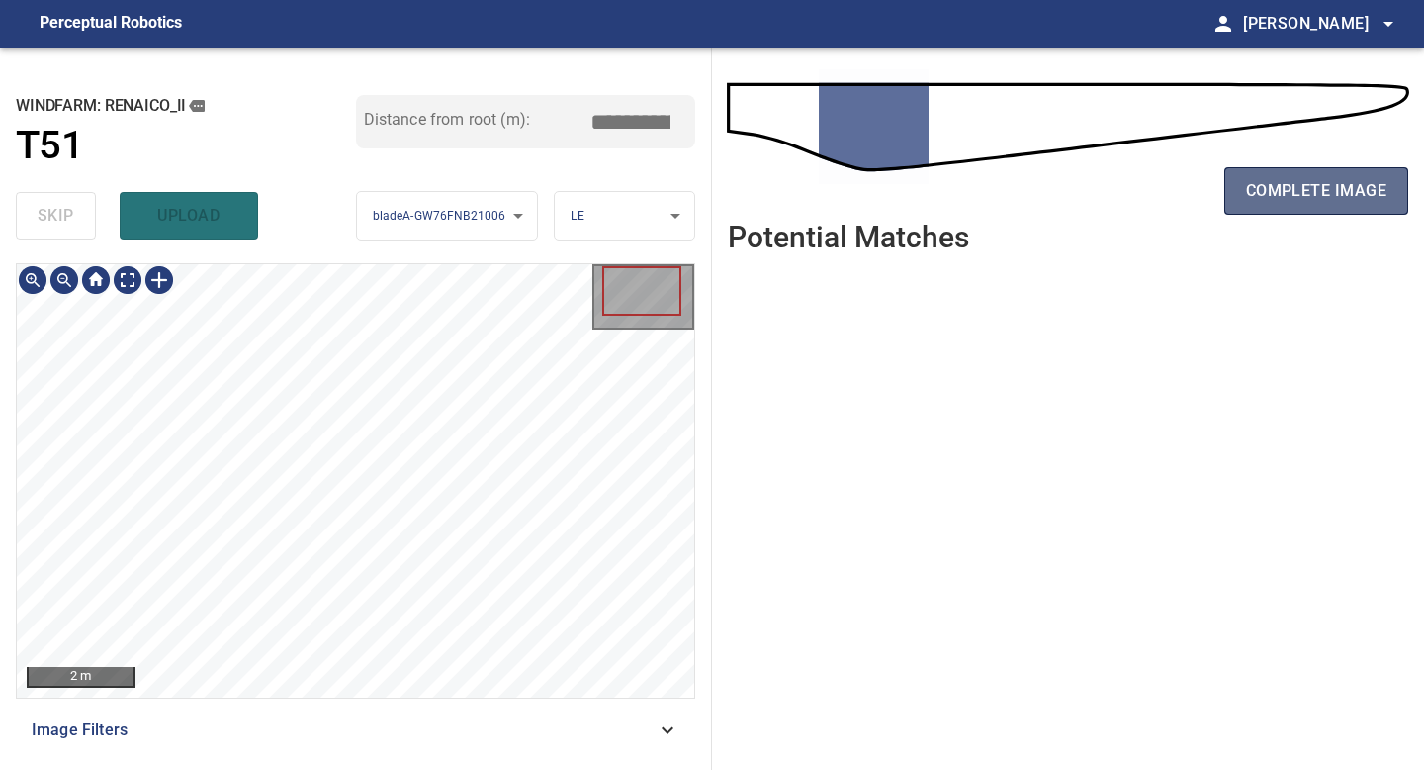
click at [1333, 194] on span "complete image" at bounding box center [1316, 191] width 140 height 28
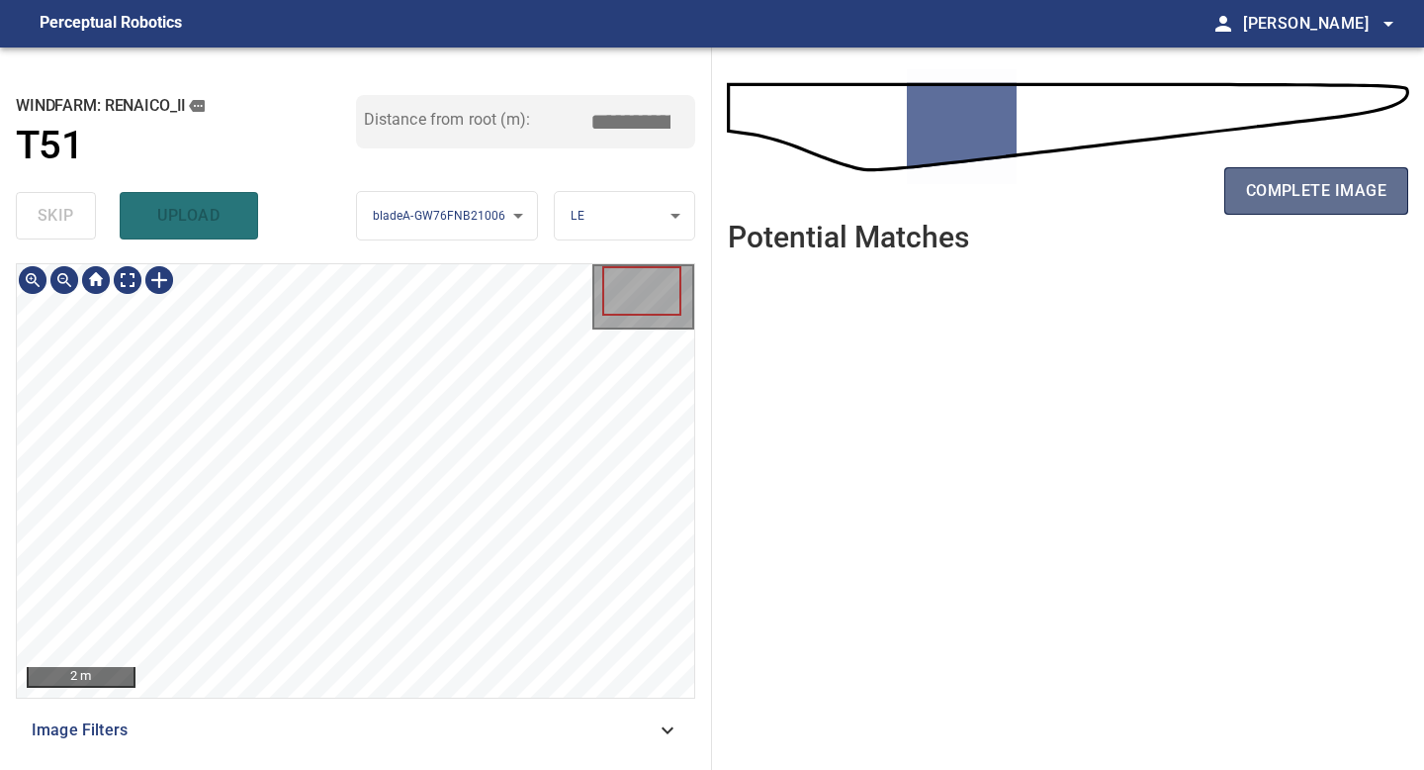
click at [1361, 186] on span "complete image" at bounding box center [1316, 191] width 140 height 28
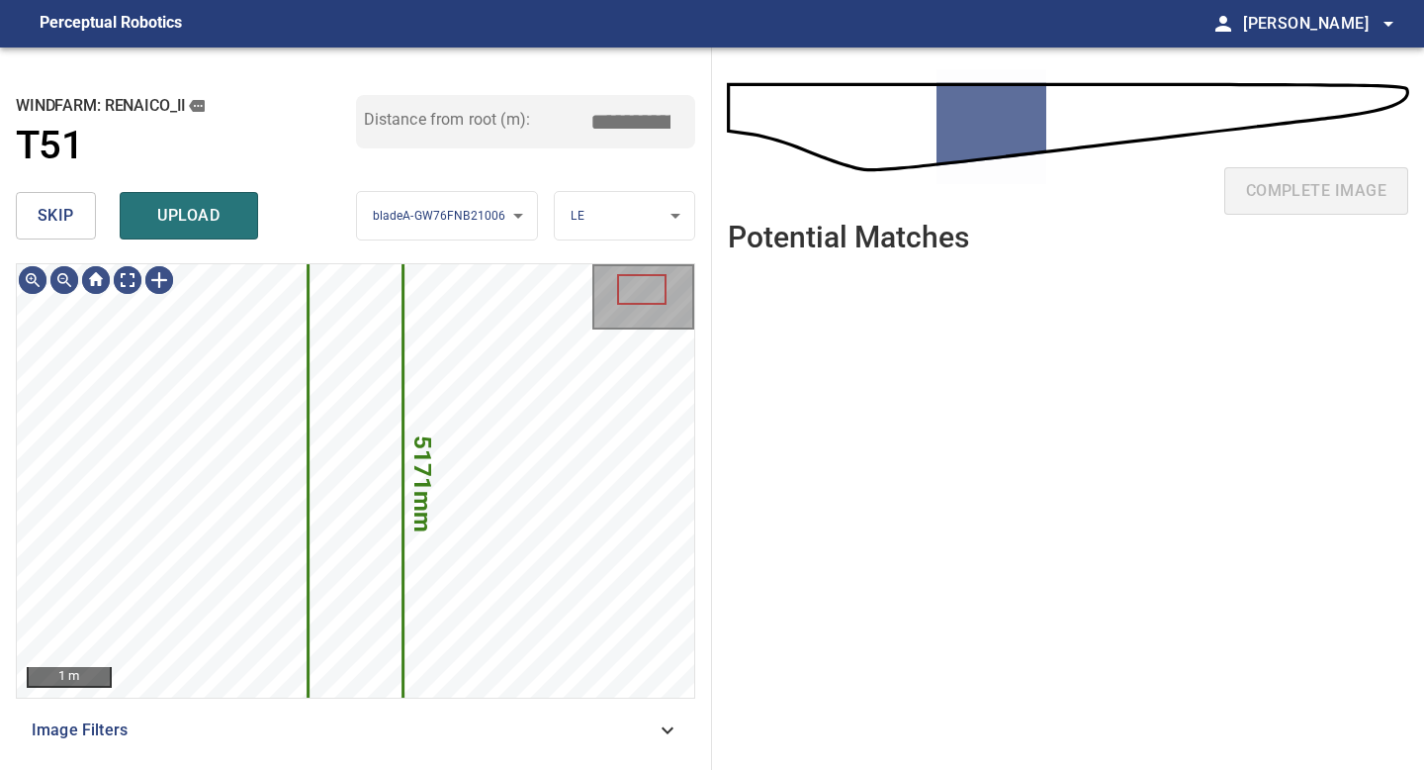
click at [48, 195] on button "skip" at bounding box center [56, 215] width 80 height 47
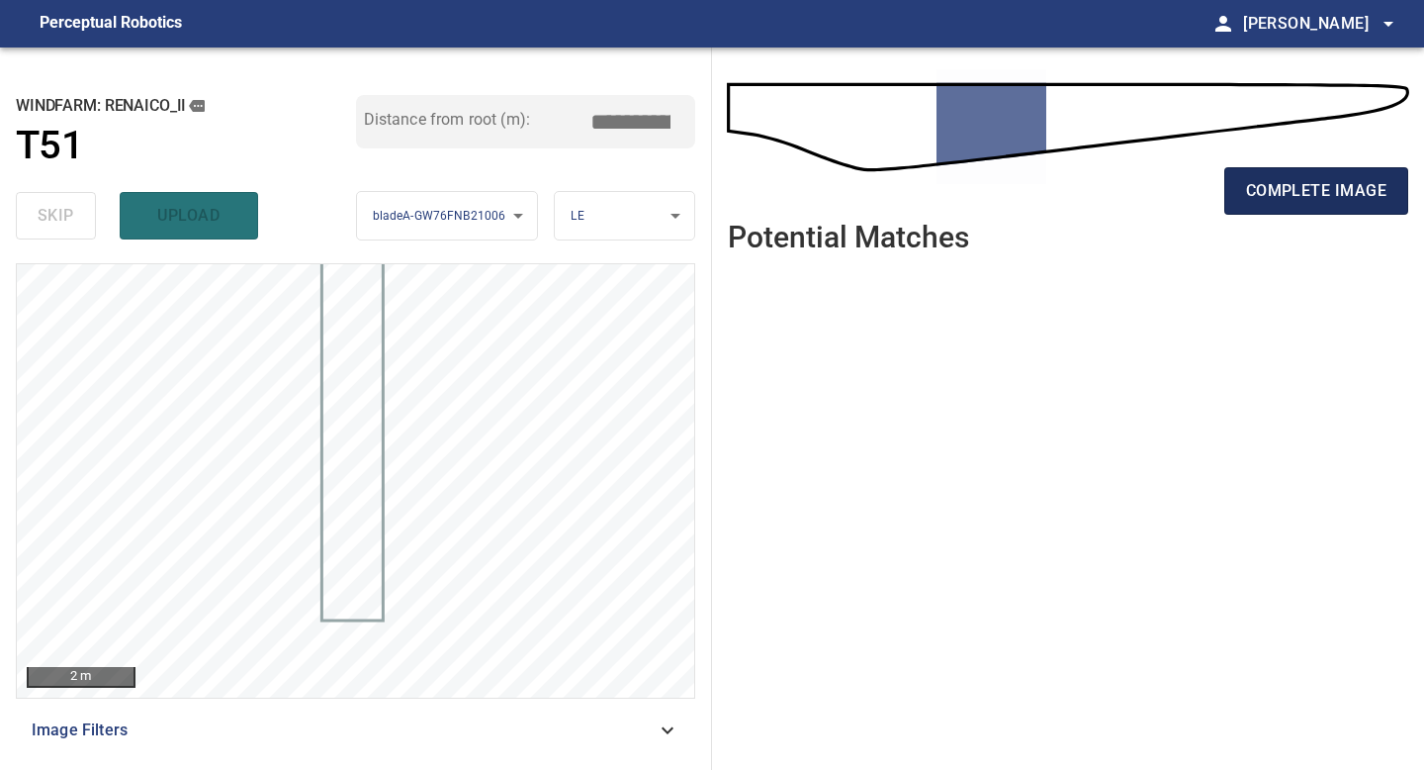
click at [1340, 203] on span "complete image" at bounding box center [1316, 191] width 140 height 28
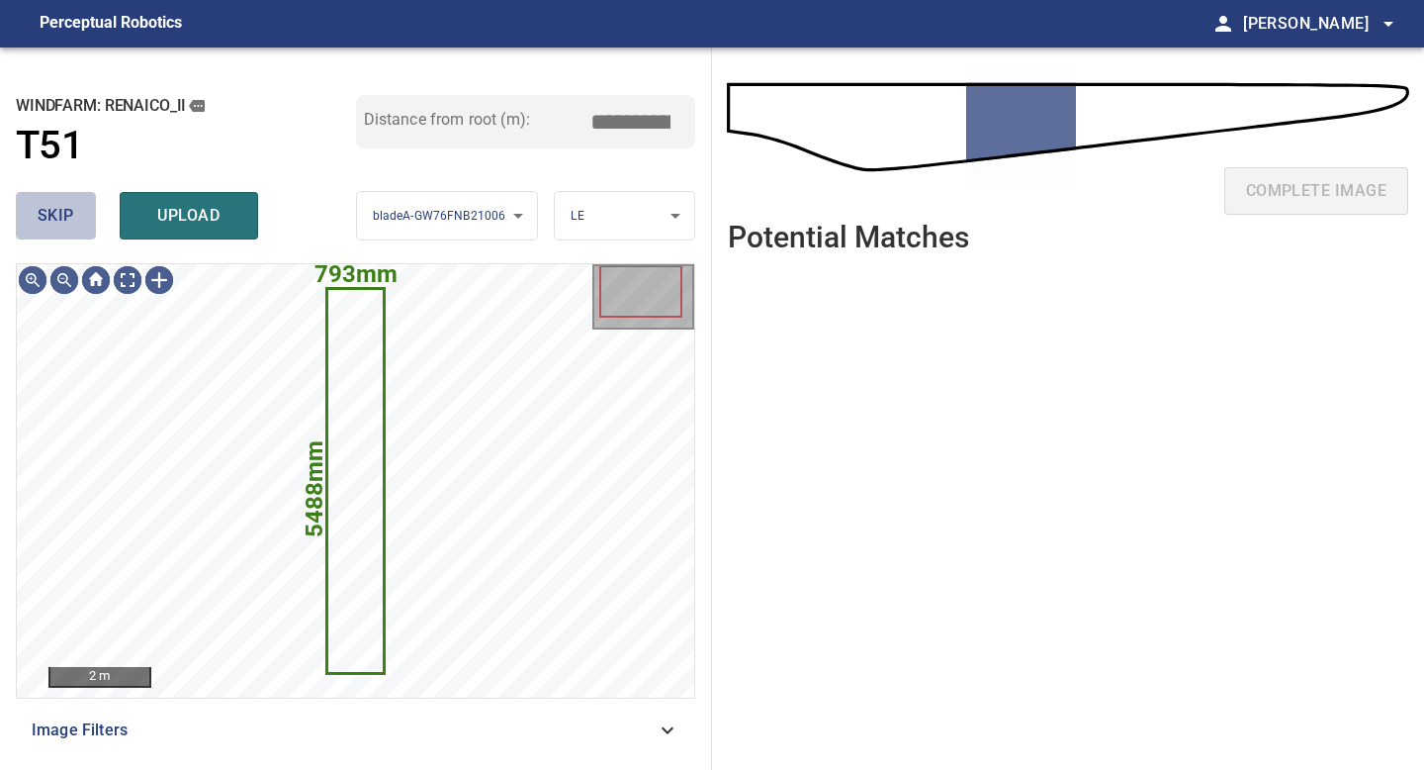
click at [87, 226] on button "skip" at bounding box center [56, 215] width 80 height 47
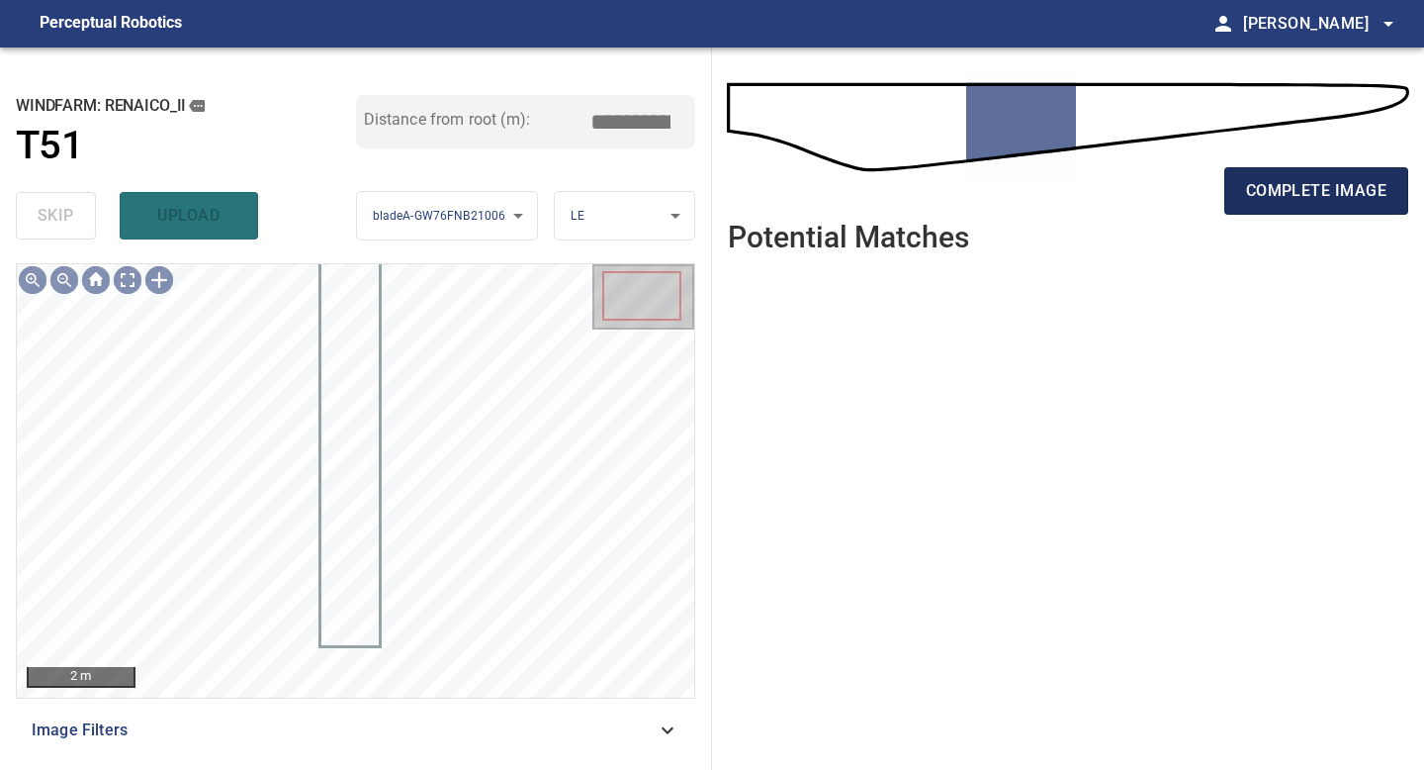
click at [1250, 207] on button "complete image" at bounding box center [1317, 190] width 184 height 47
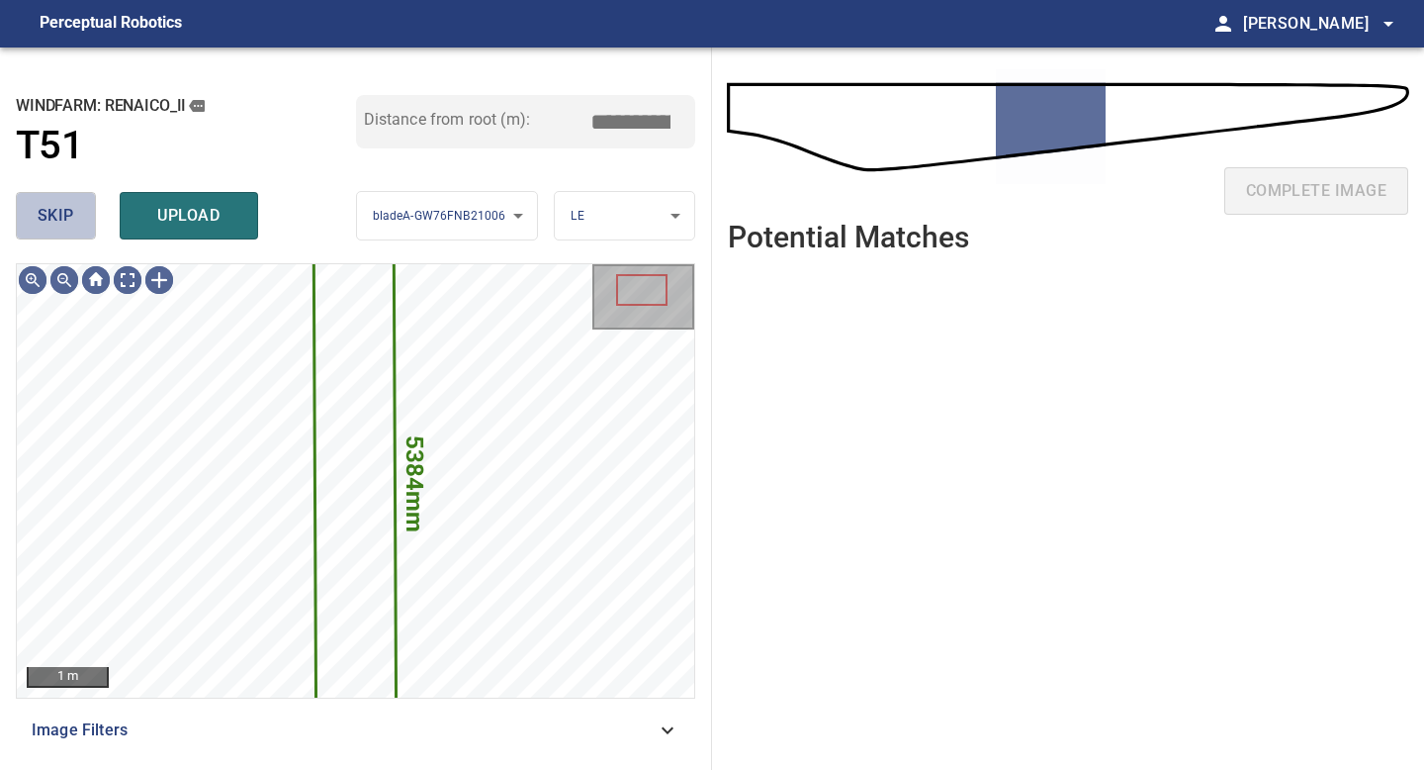
click at [85, 200] on button "skip" at bounding box center [56, 215] width 80 height 47
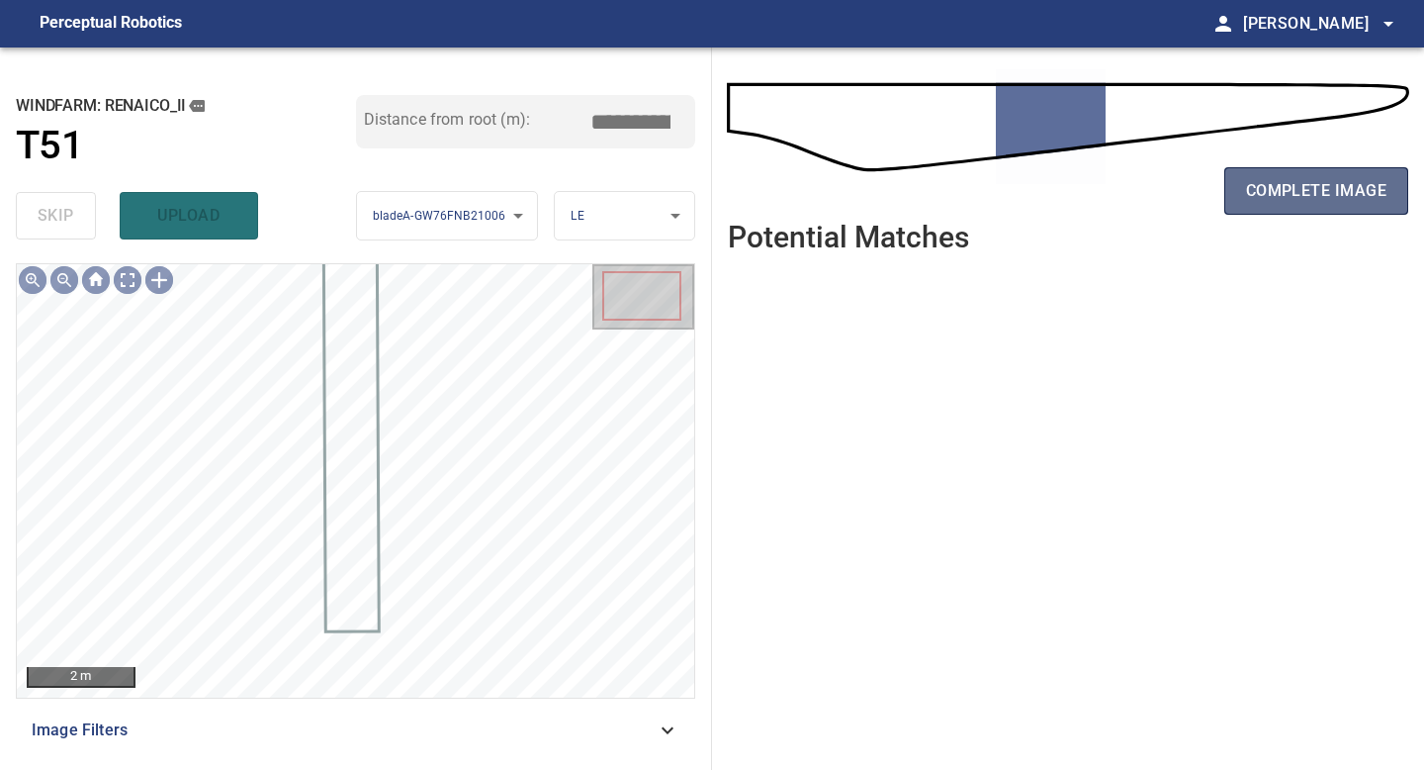
click at [1273, 194] on span "complete image" at bounding box center [1316, 191] width 140 height 28
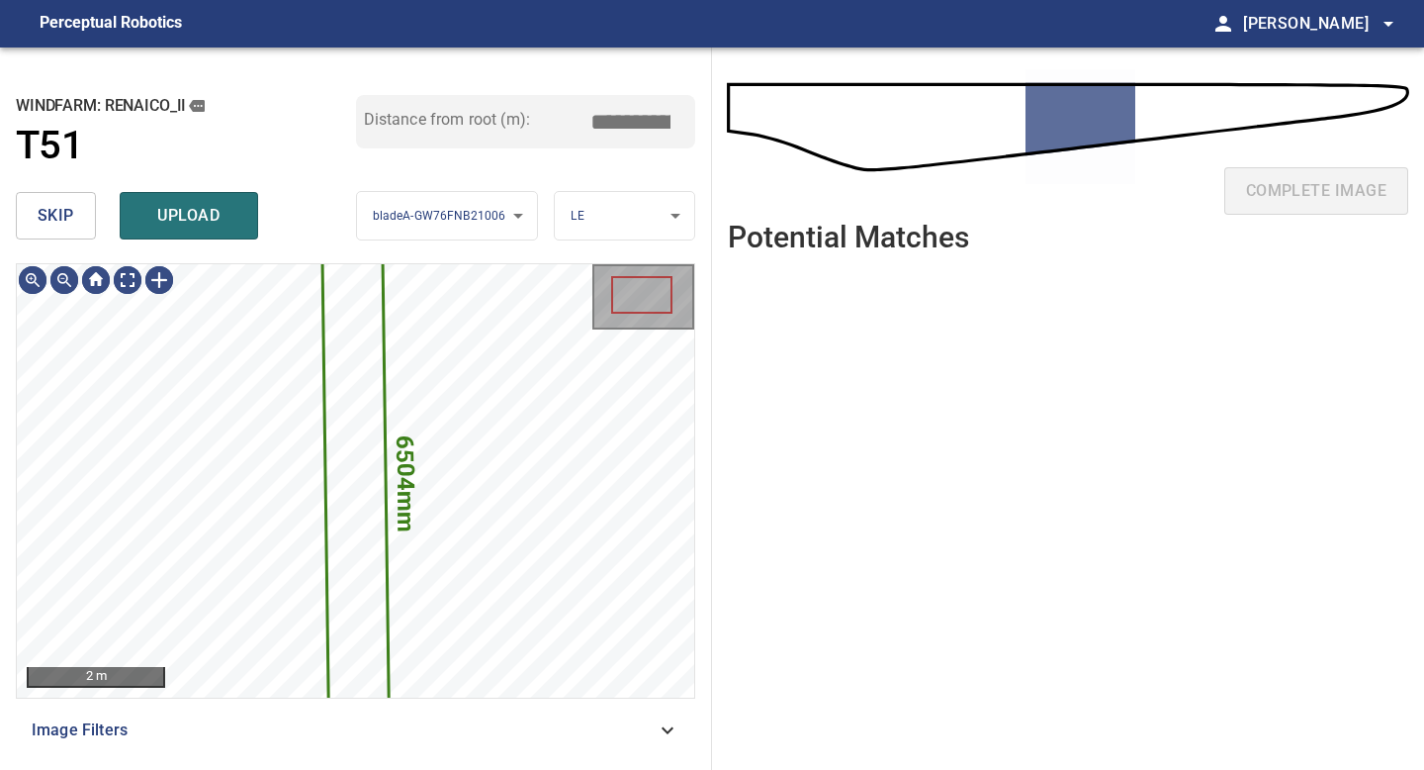
click at [58, 231] on button "skip" at bounding box center [56, 215] width 80 height 47
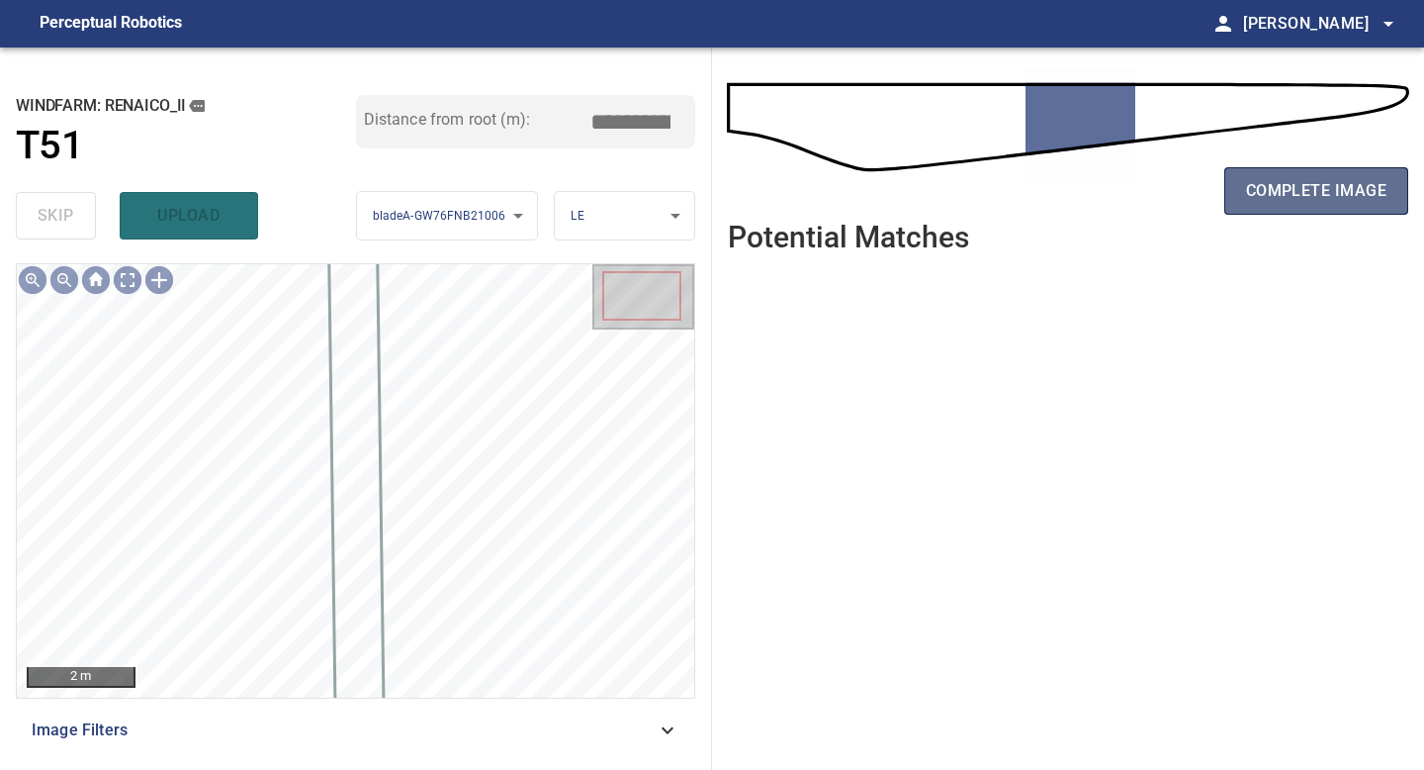
click at [1287, 195] on span "complete image" at bounding box center [1316, 191] width 140 height 28
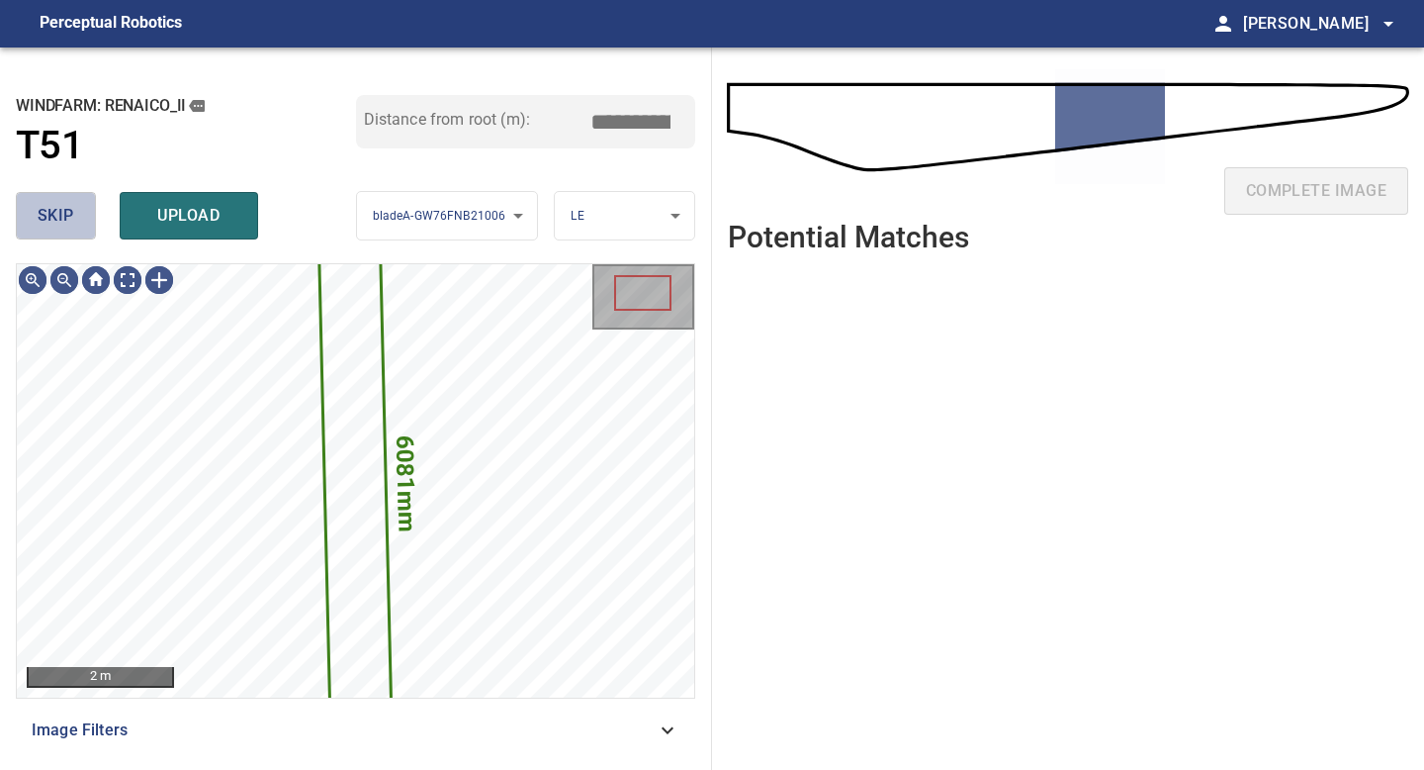
click at [70, 233] on button "skip" at bounding box center [56, 215] width 80 height 47
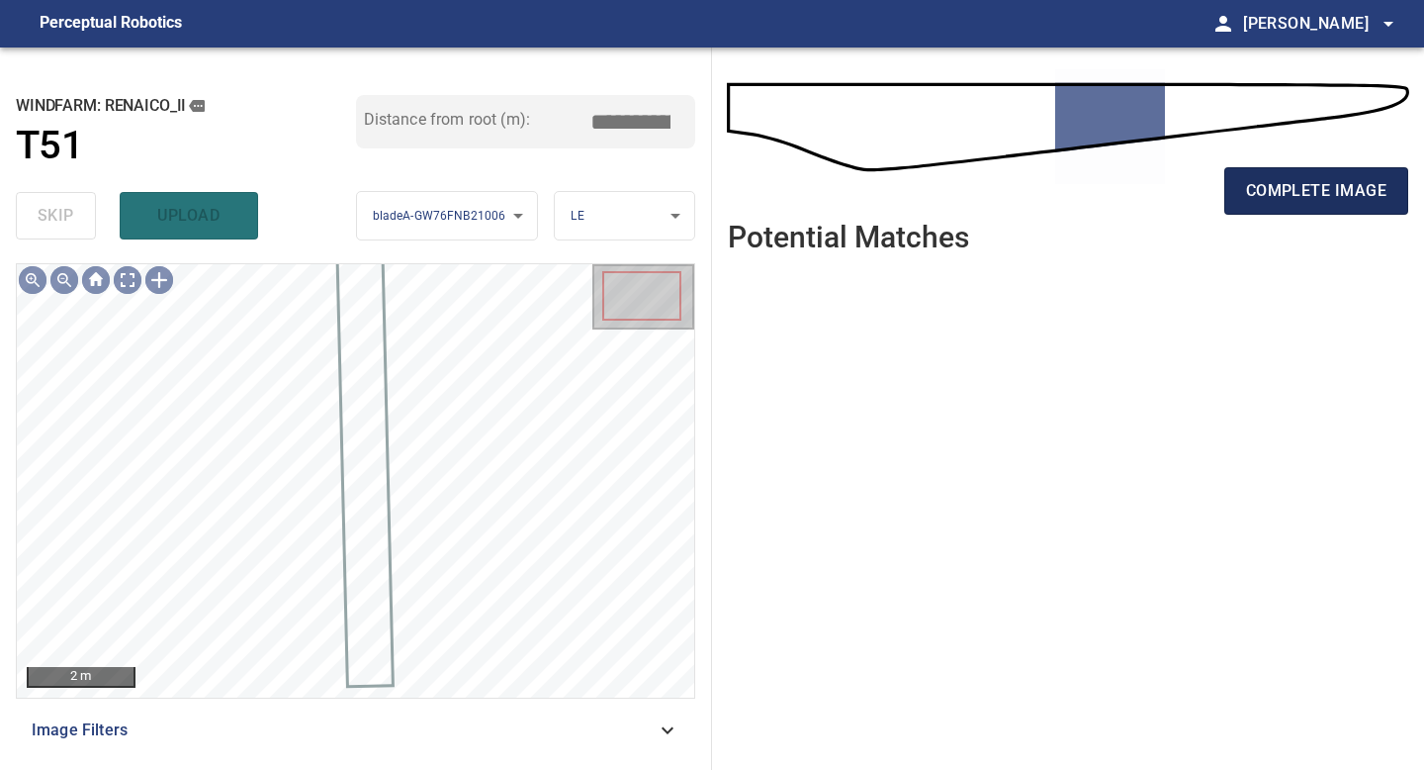
click at [1260, 195] on span "complete image" at bounding box center [1316, 191] width 140 height 28
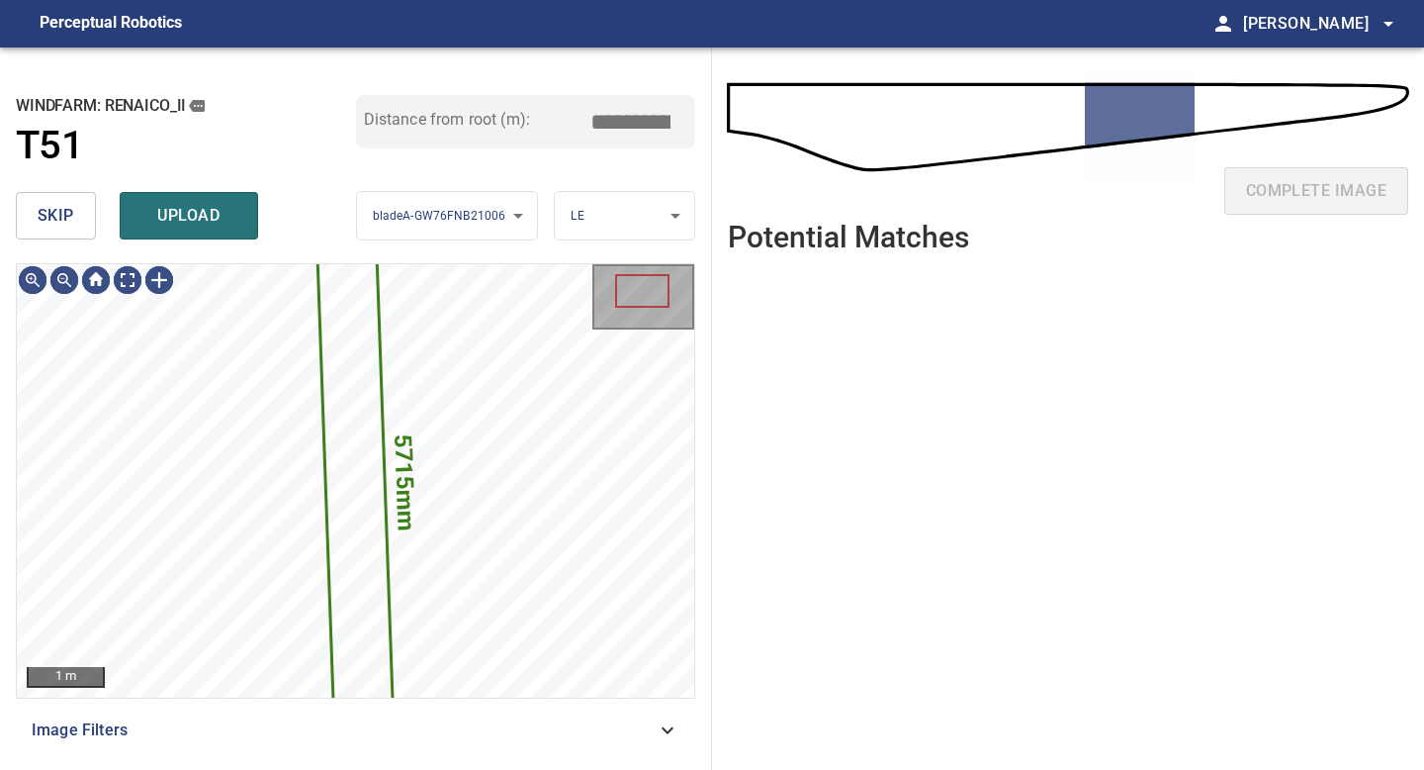
click at [46, 211] on span "skip" at bounding box center [56, 216] width 37 height 28
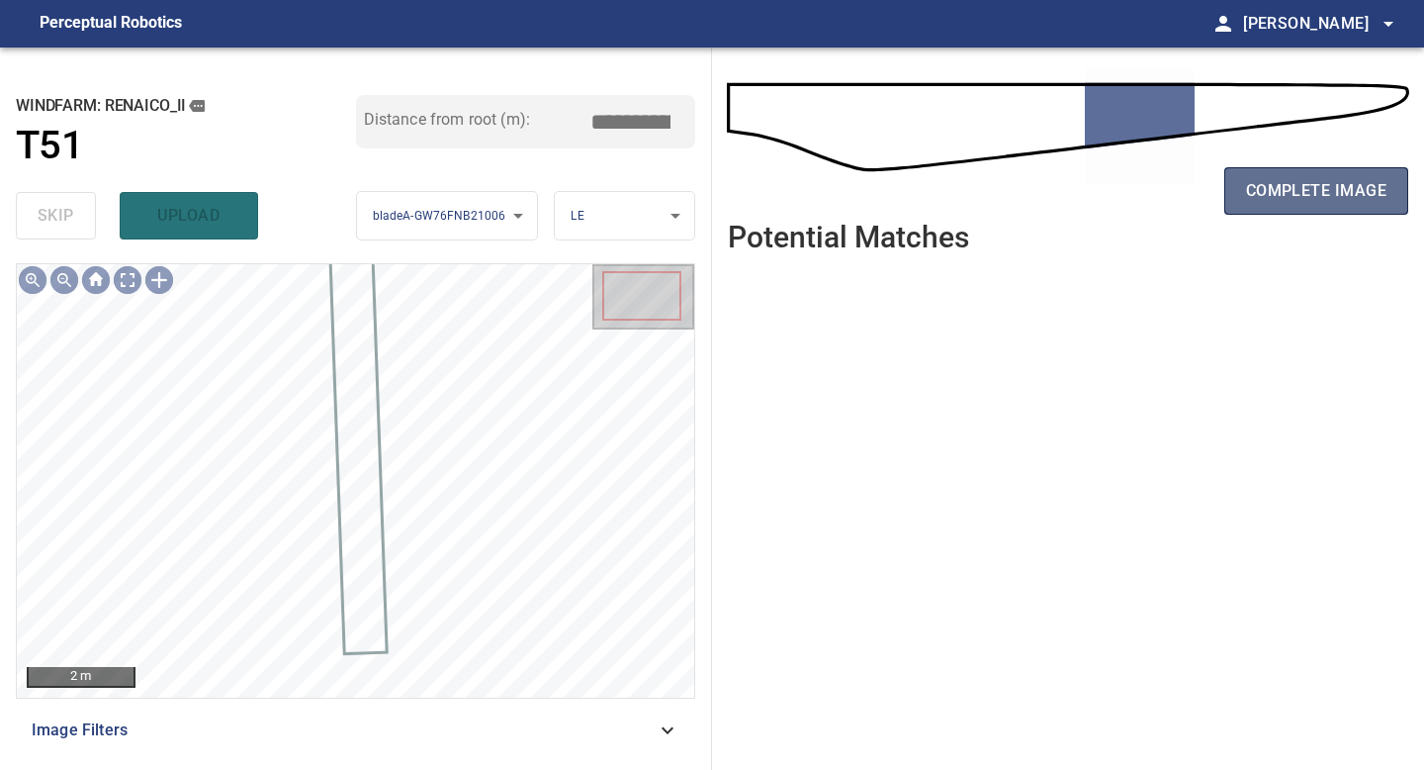
click at [1319, 201] on span "complete image" at bounding box center [1316, 191] width 140 height 28
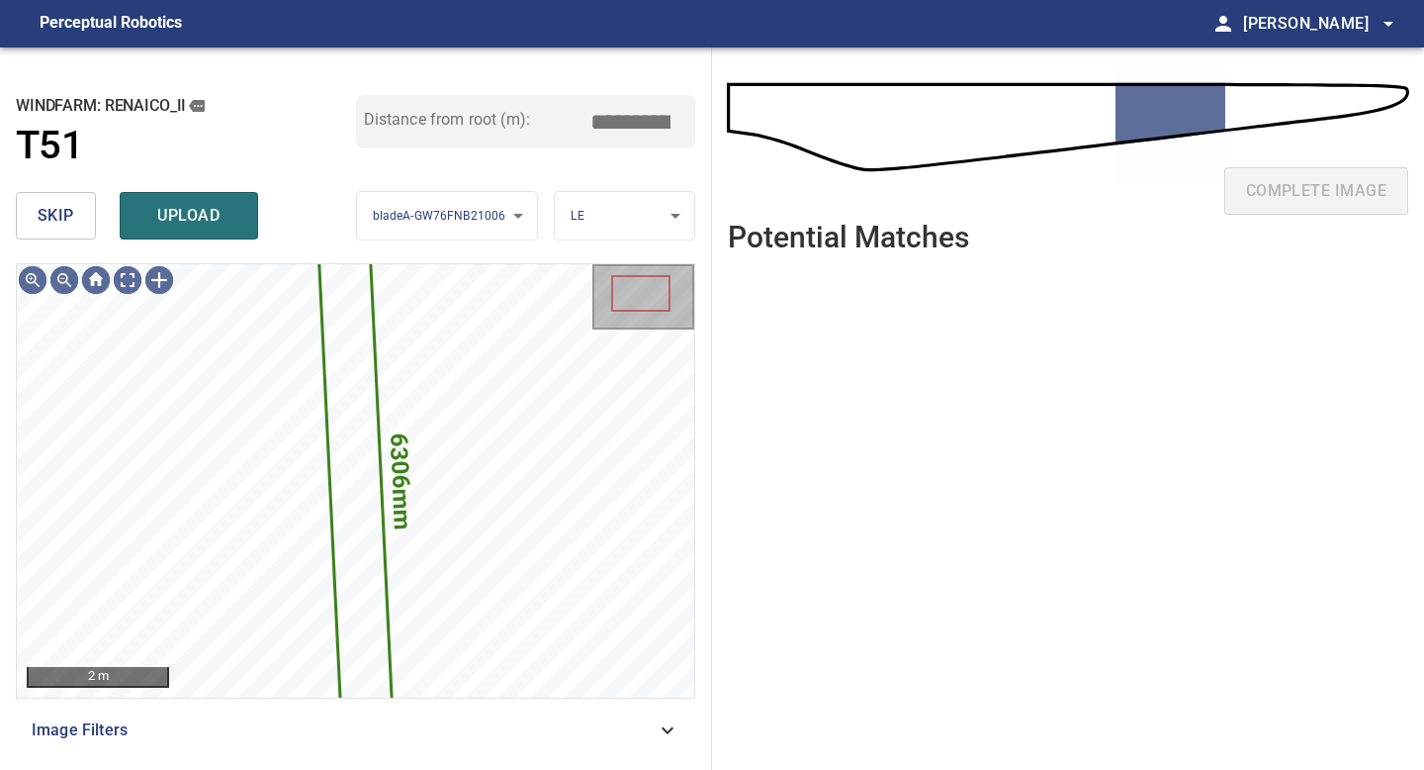
click at [95, 220] on div "skip upload" at bounding box center [186, 215] width 340 height 63
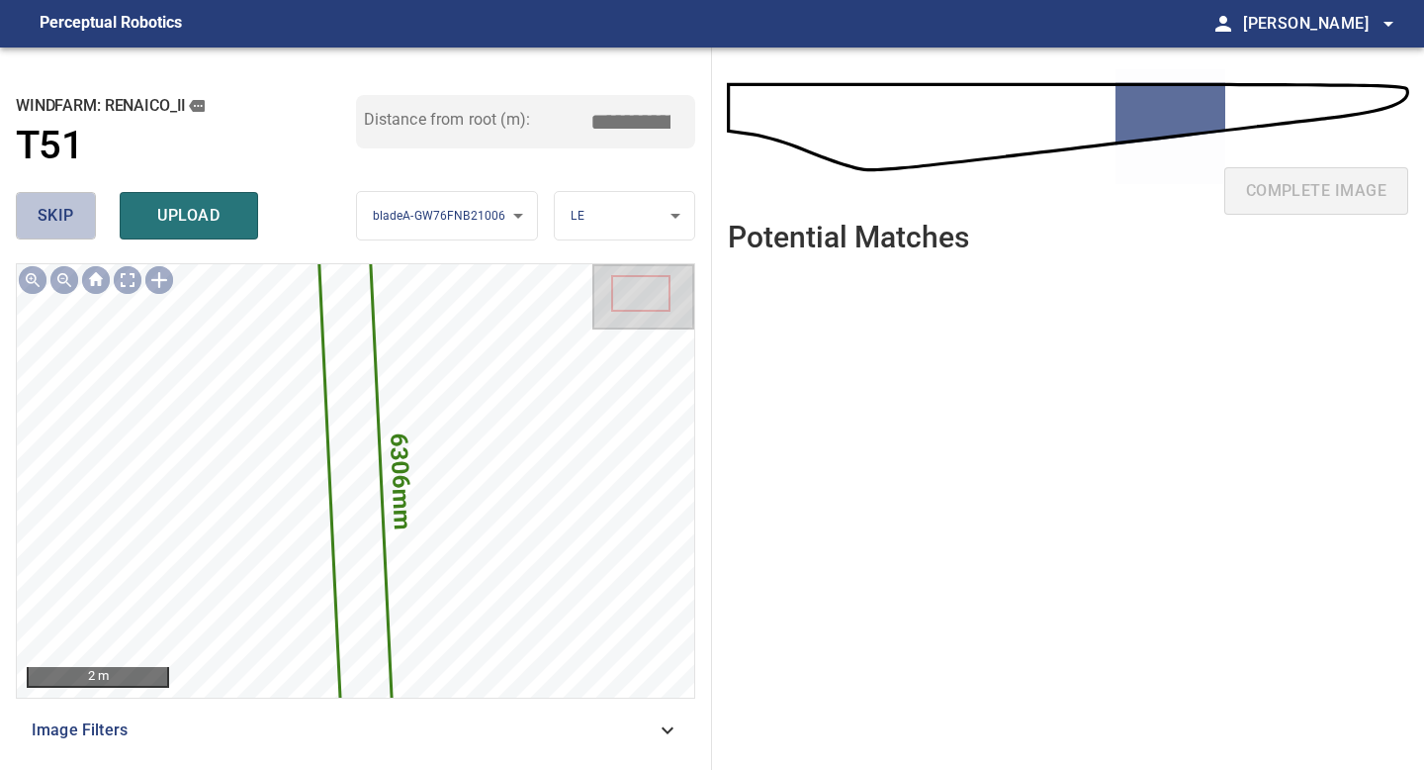
click at [91, 220] on button "skip" at bounding box center [56, 215] width 80 height 47
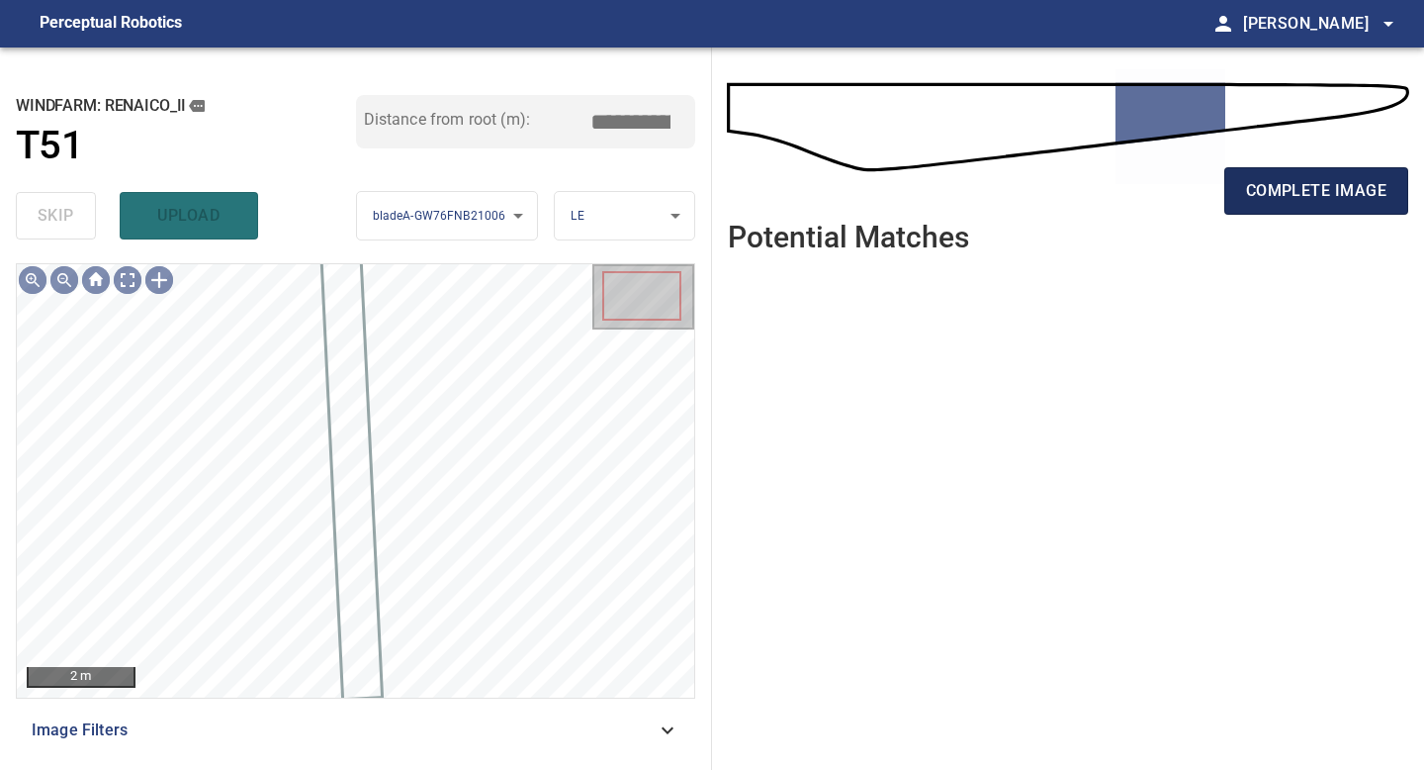
click at [1322, 191] on span "complete image" at bounding box center [1316, 191] width 140 height 28
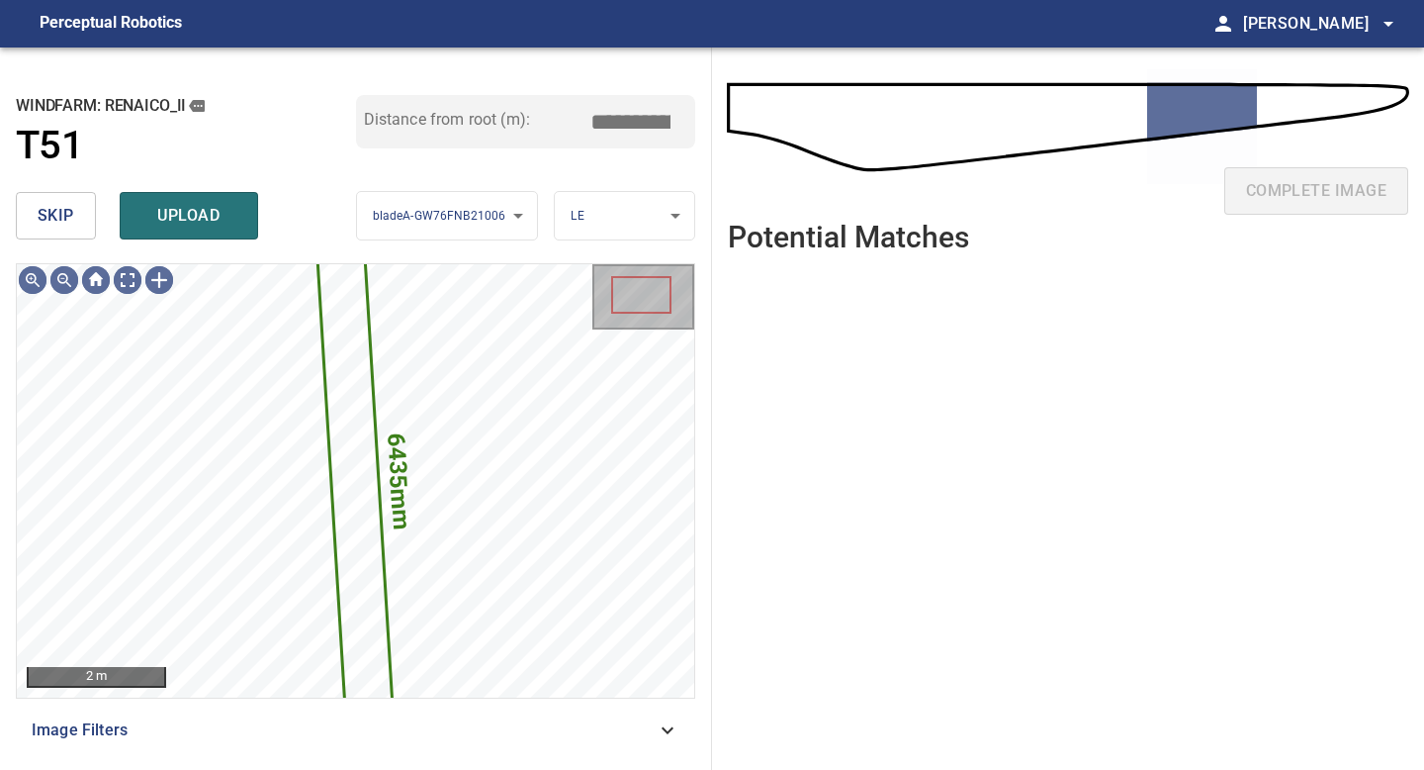
click at [65, 225] on span "skip" at bounding box center [56, 216] width 37 height 28
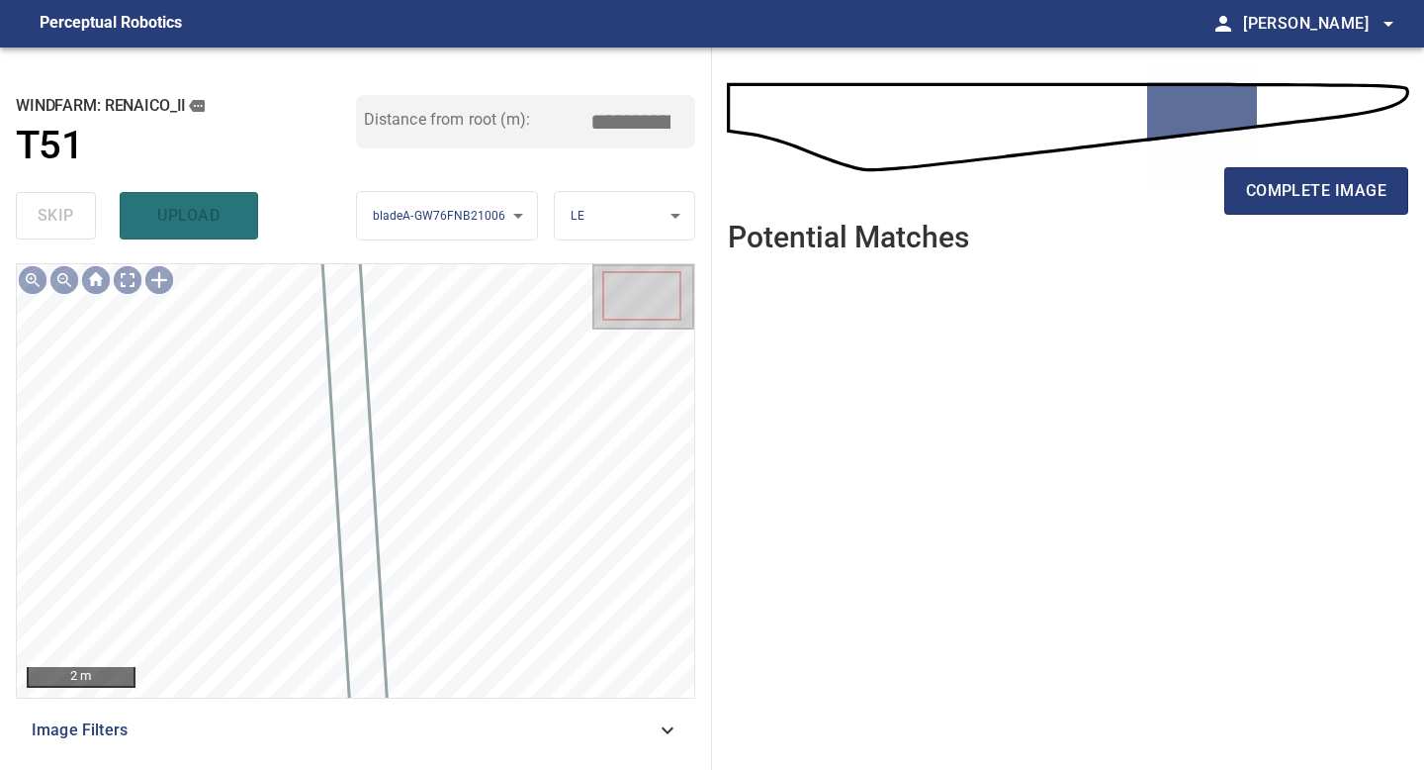
click at [1217, 183] on div "complete image" at bounding box center [1068, 198] width 681 height 79
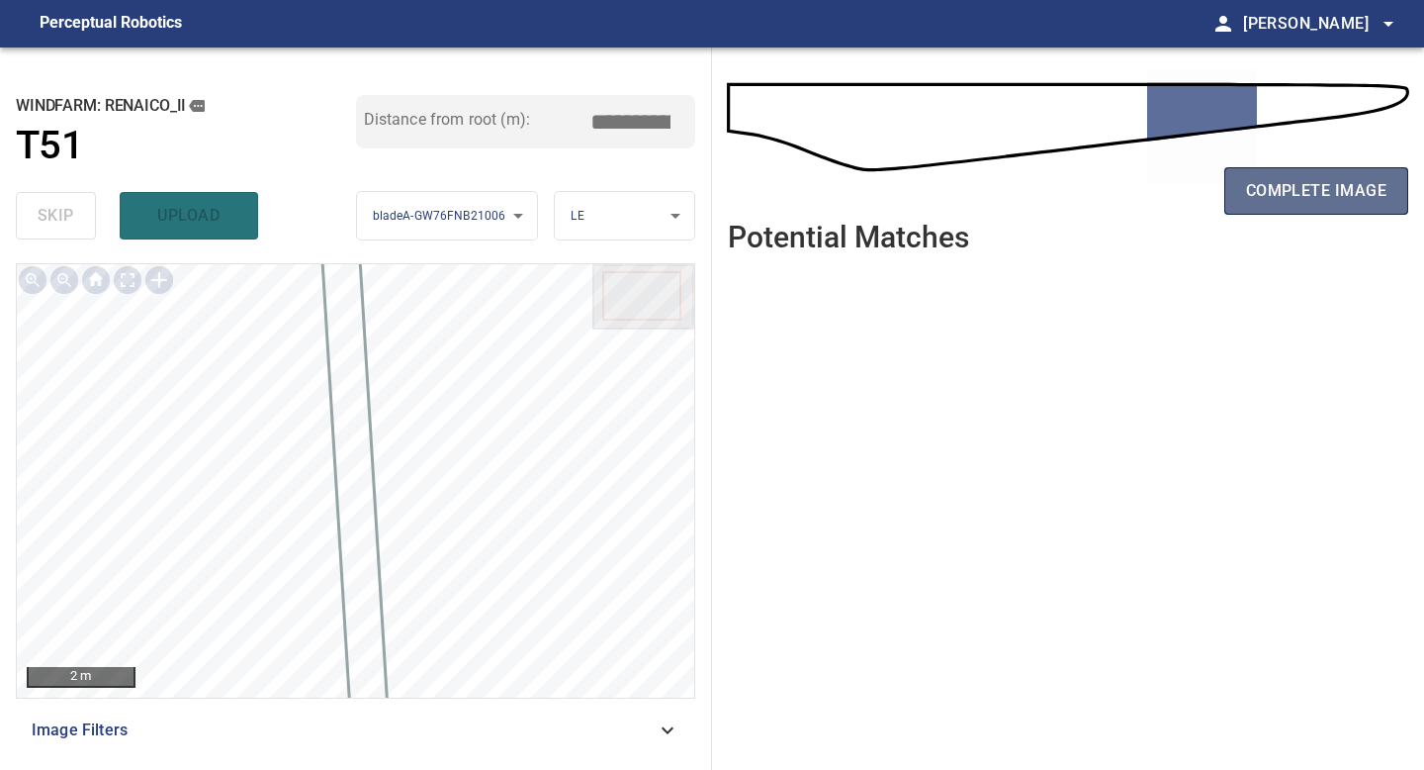
click at [1253, 181] on span "complete image" at bounding box center [1316, 191] width 140 height 28
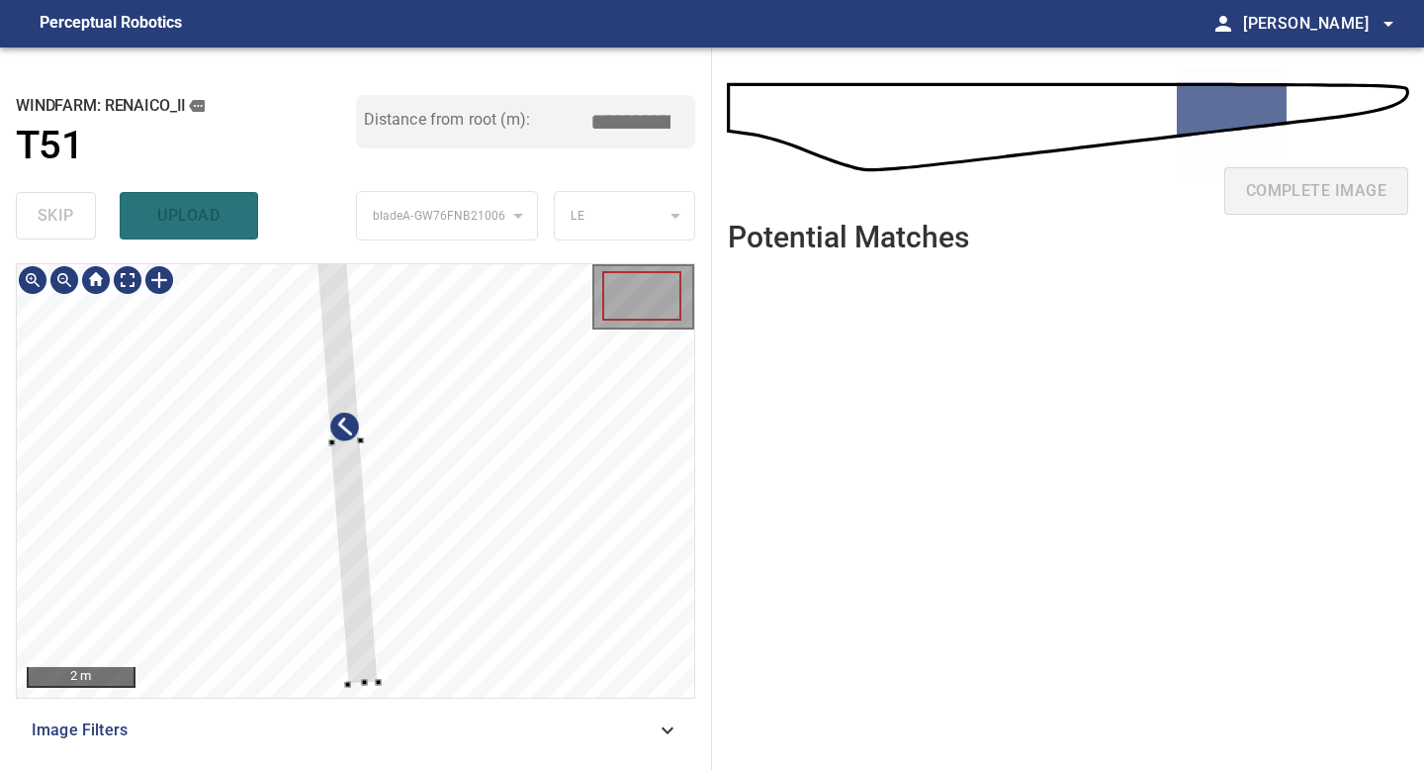
click at [358, 580] on div at bounding box center [346, 443] width 66 height 484
click at [362, 626] on div at bounding box center [344, 417] width 62 height 433
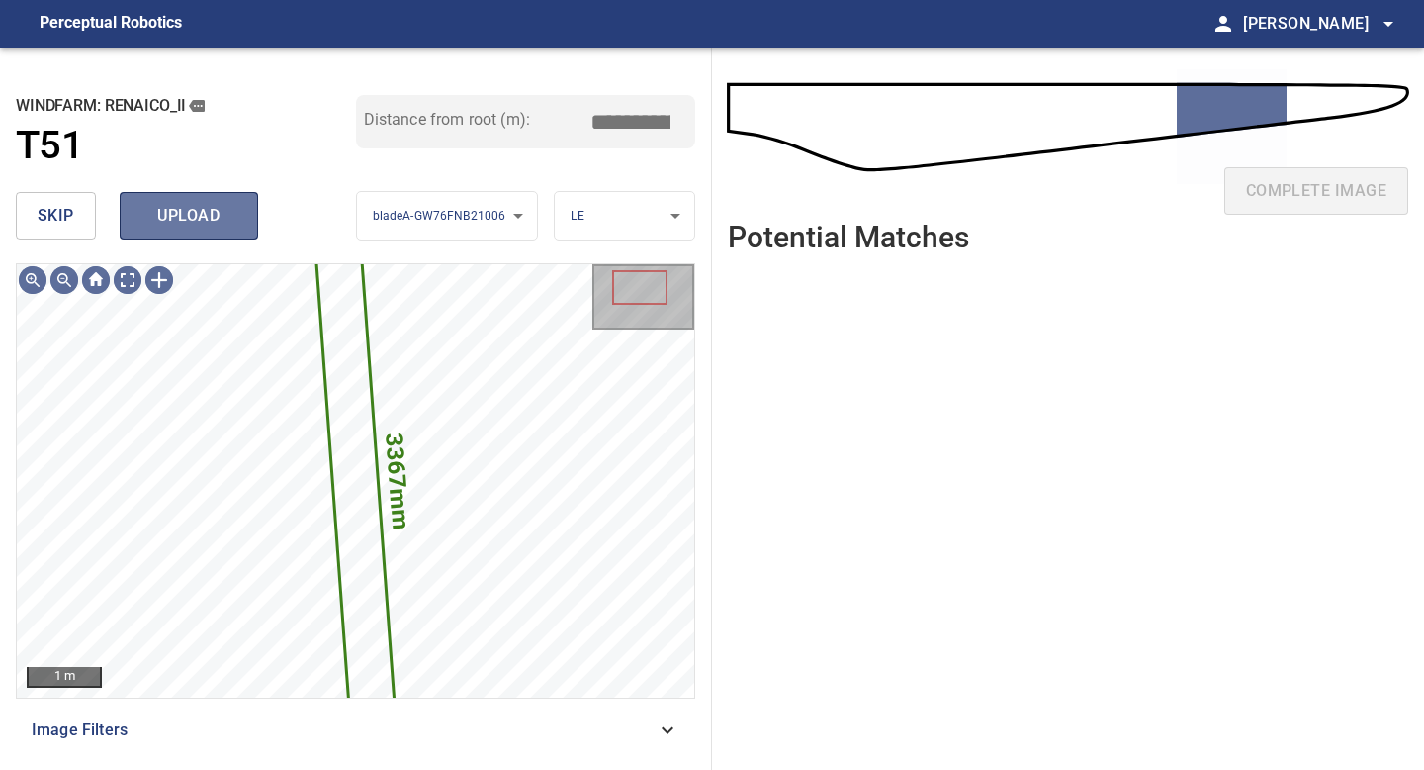
click at [202, 208] on span "upload" at bounding box center [188, 216] width 95 height 28
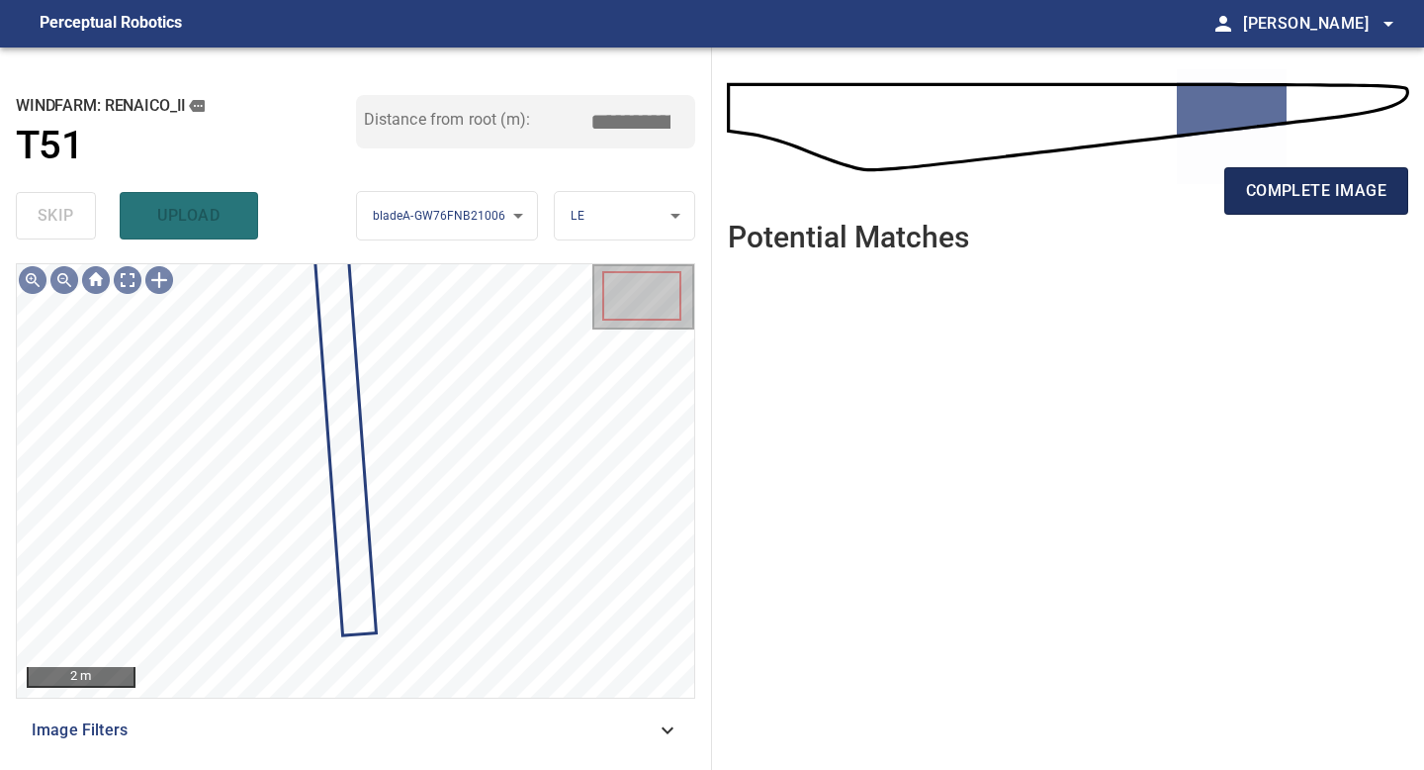
click at [1318, 194] on span "complete image" at bounding box center [1316, 191] width 140 height 28
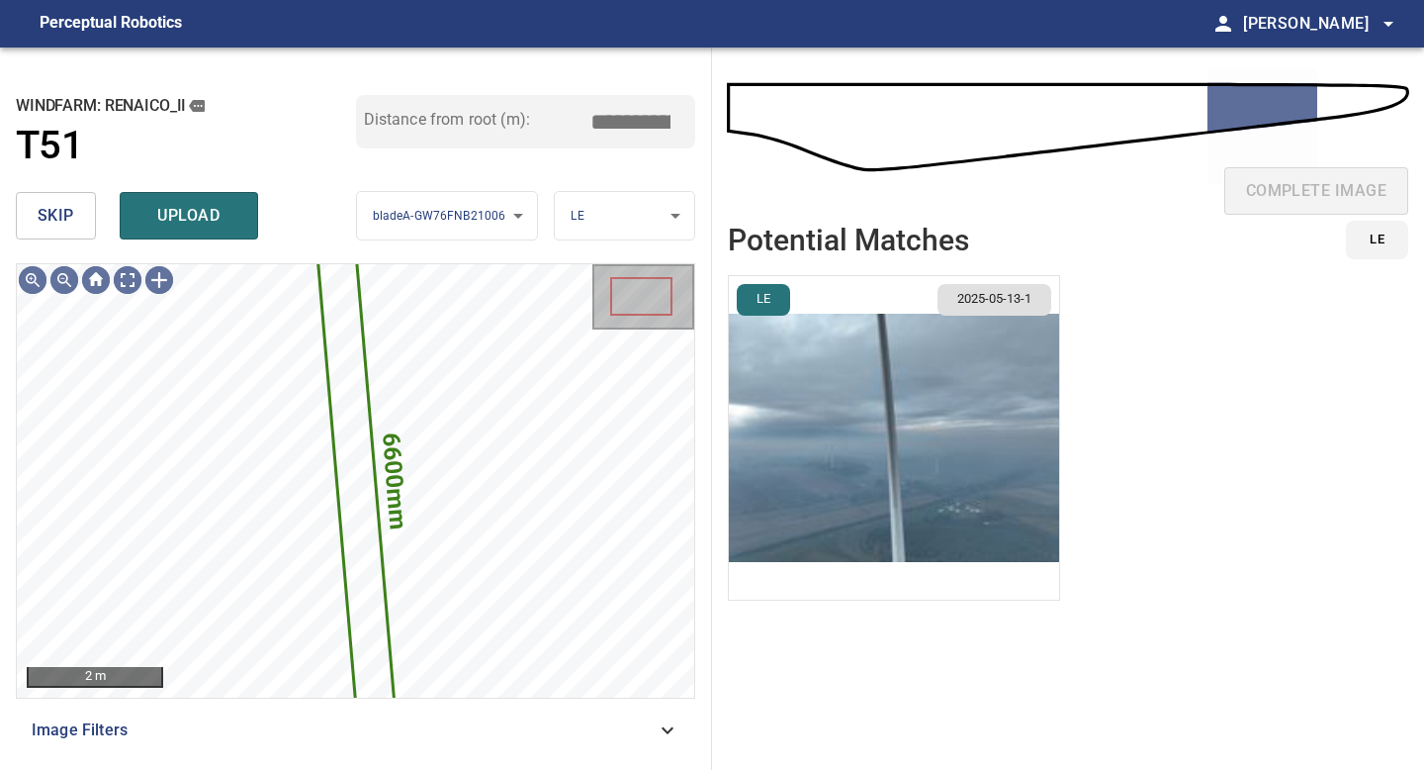
click at [976, 390] on img "button" at bounding box center [894, 437] width 330 height 323
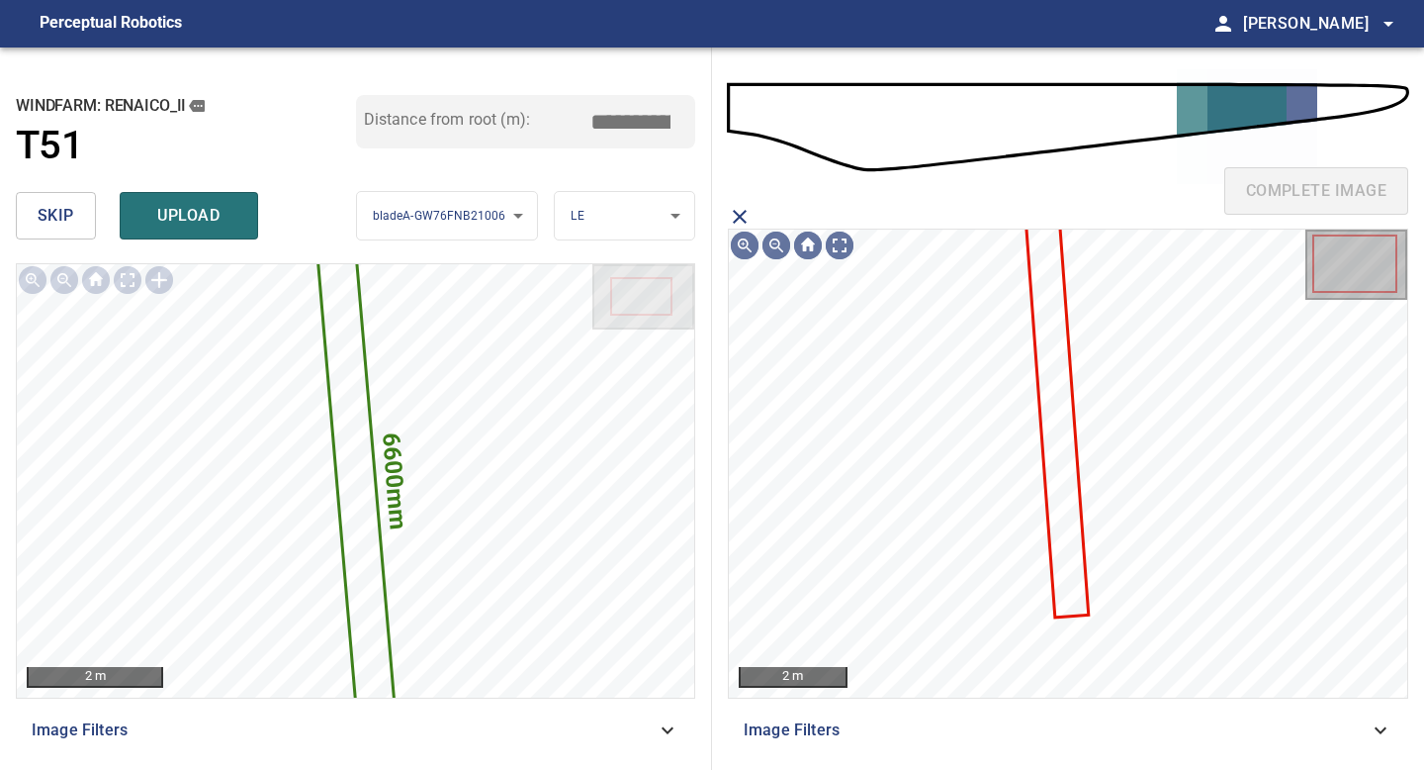
click at [1055, 330] on icon at bounding box center [1056, 400] width 62 height 434
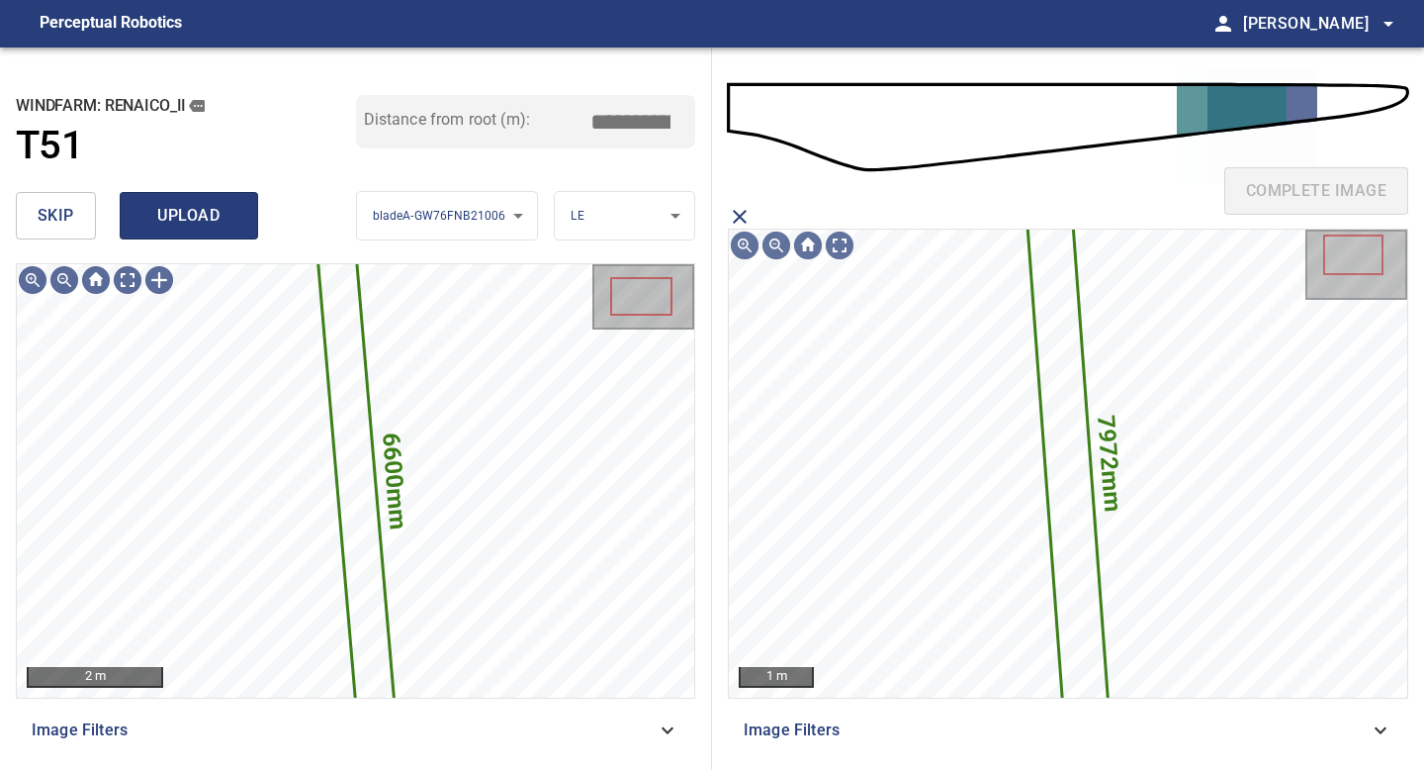
click at [227, 216] on span "upload" at bounding box center [188, 216] width 95 height 28
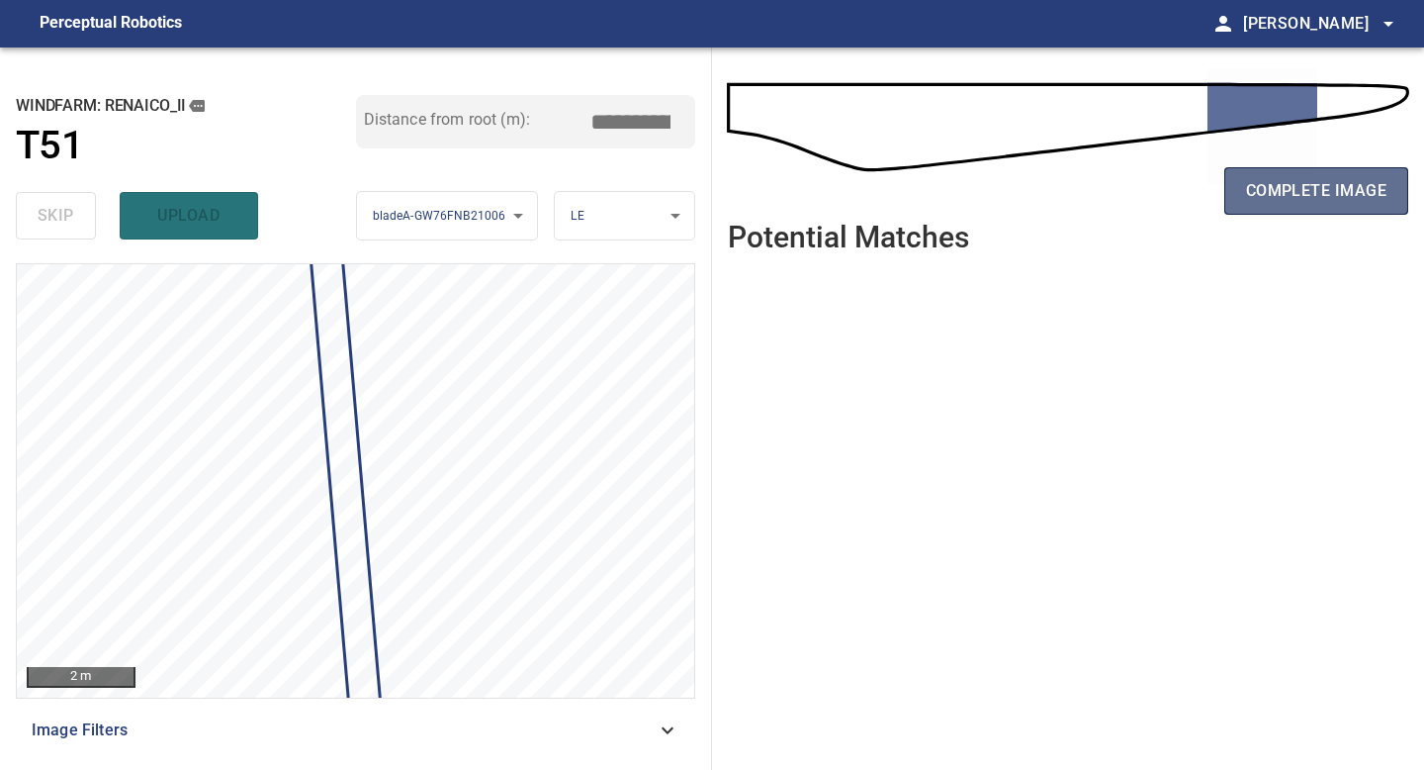
click at [1331, 197] on span "complete image" at bounding box center [1316, 191] width 140 height 28
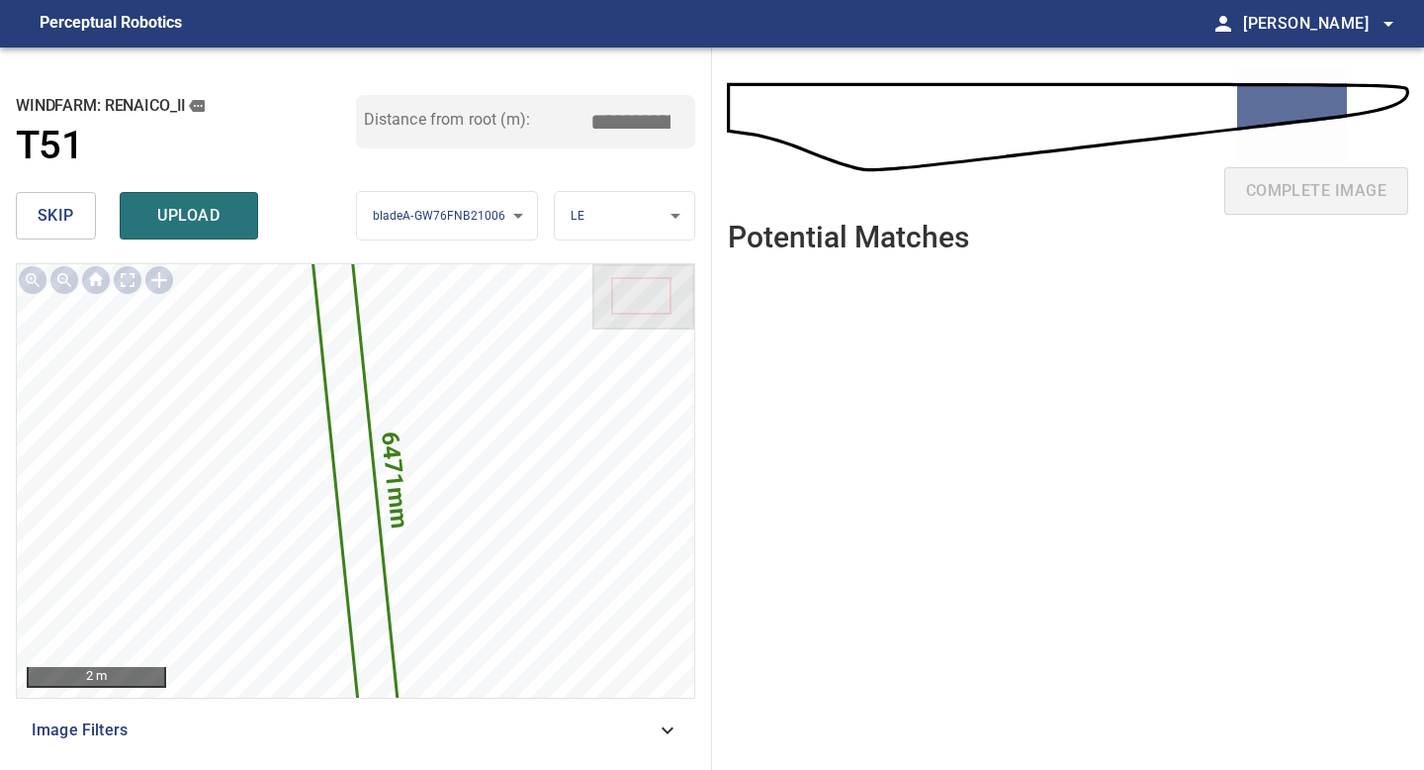
click at [634, 114] on input "*****" at bounding box center [638, 122] width 99 height 38
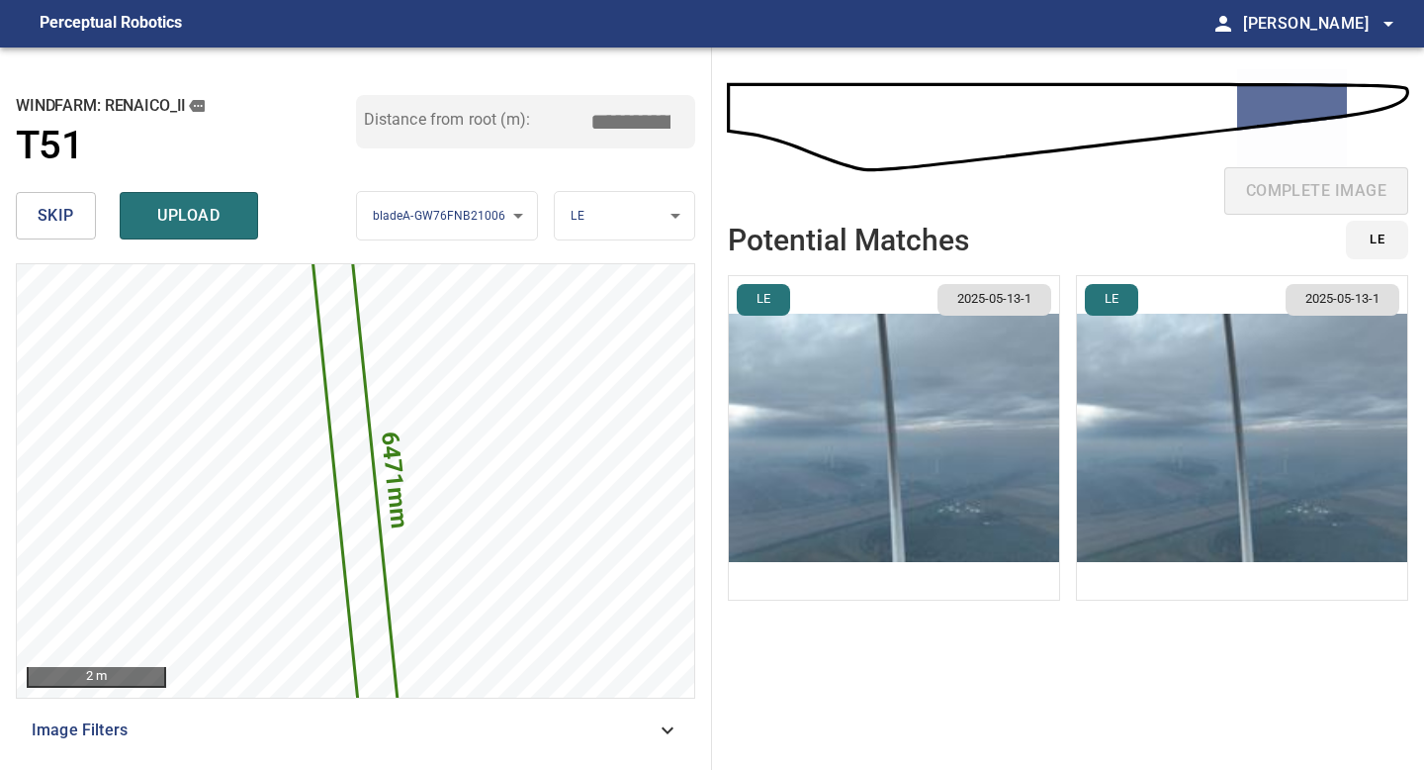
type input "*****"
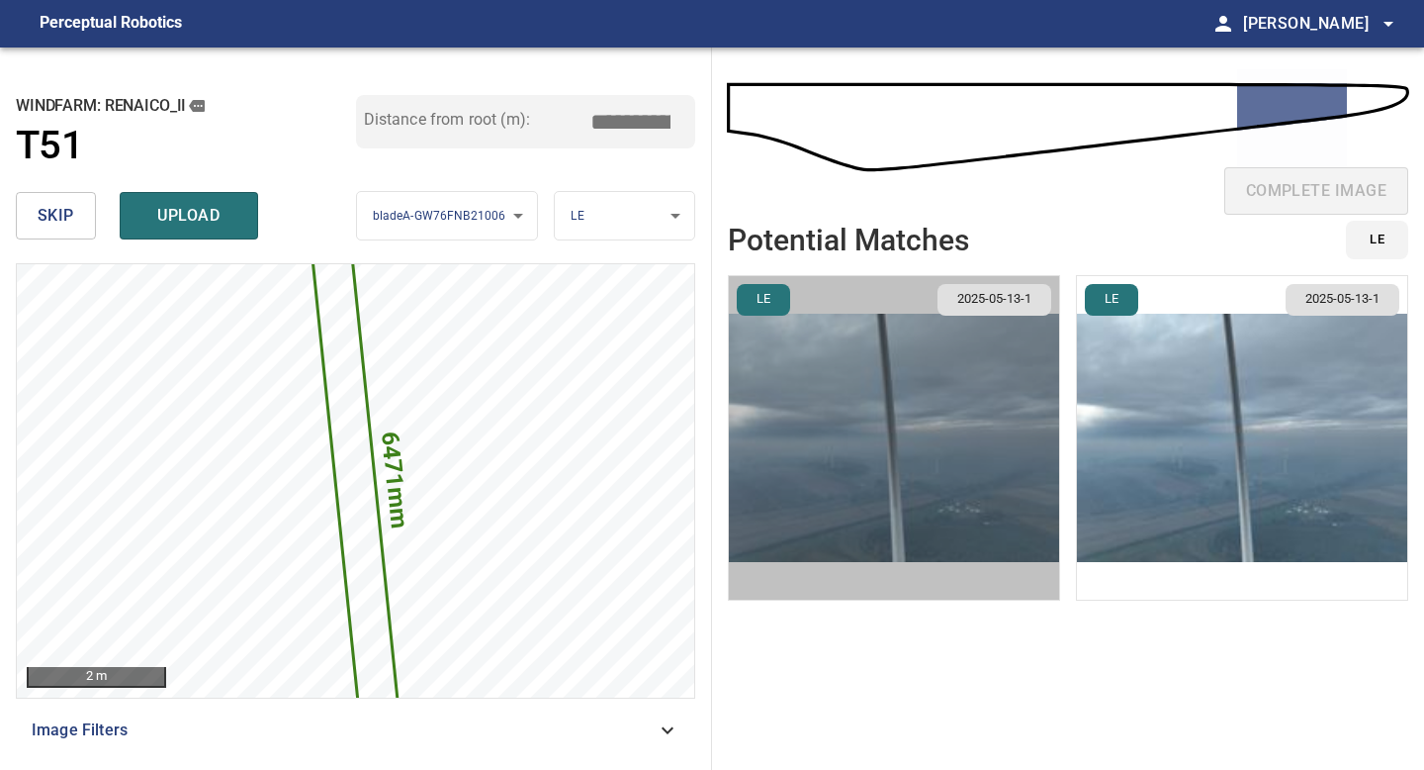
click at [835, 393] on img "button" at bounding box center [894, 437] width 330 height 323
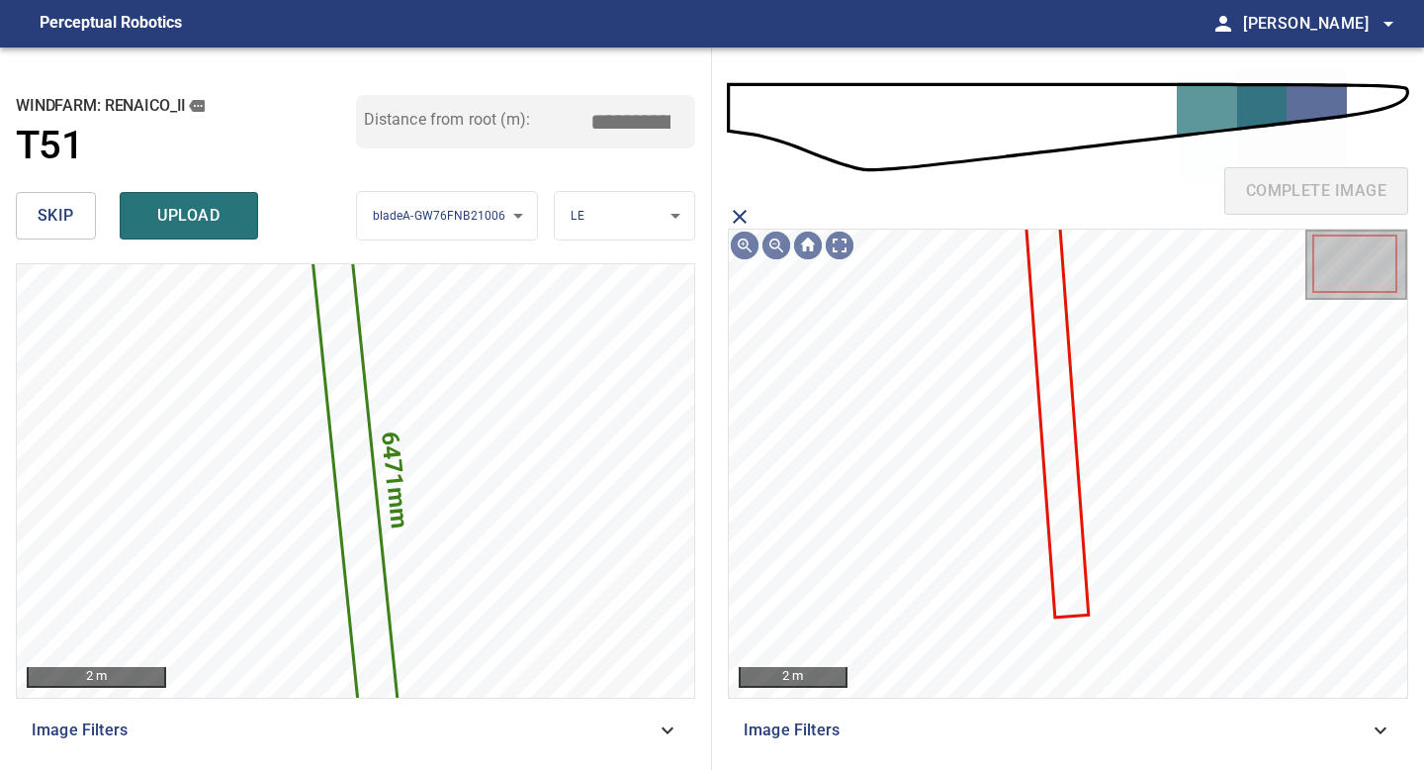
click at [1046, 337] on icon at bounding box center [1056, 400] width 62 height 434
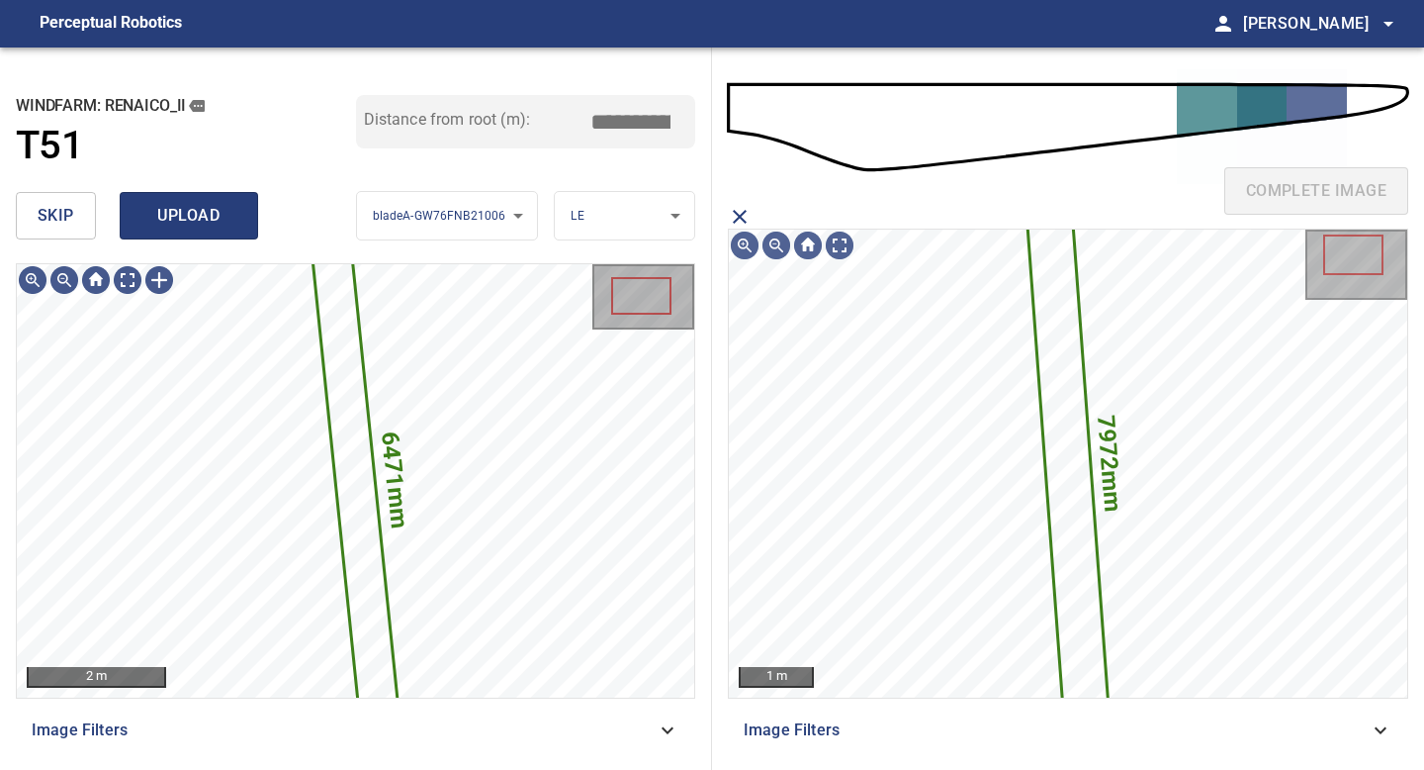
click at [159, 221] on span "upload" at bounding box center [188, 216] width 95 height 28
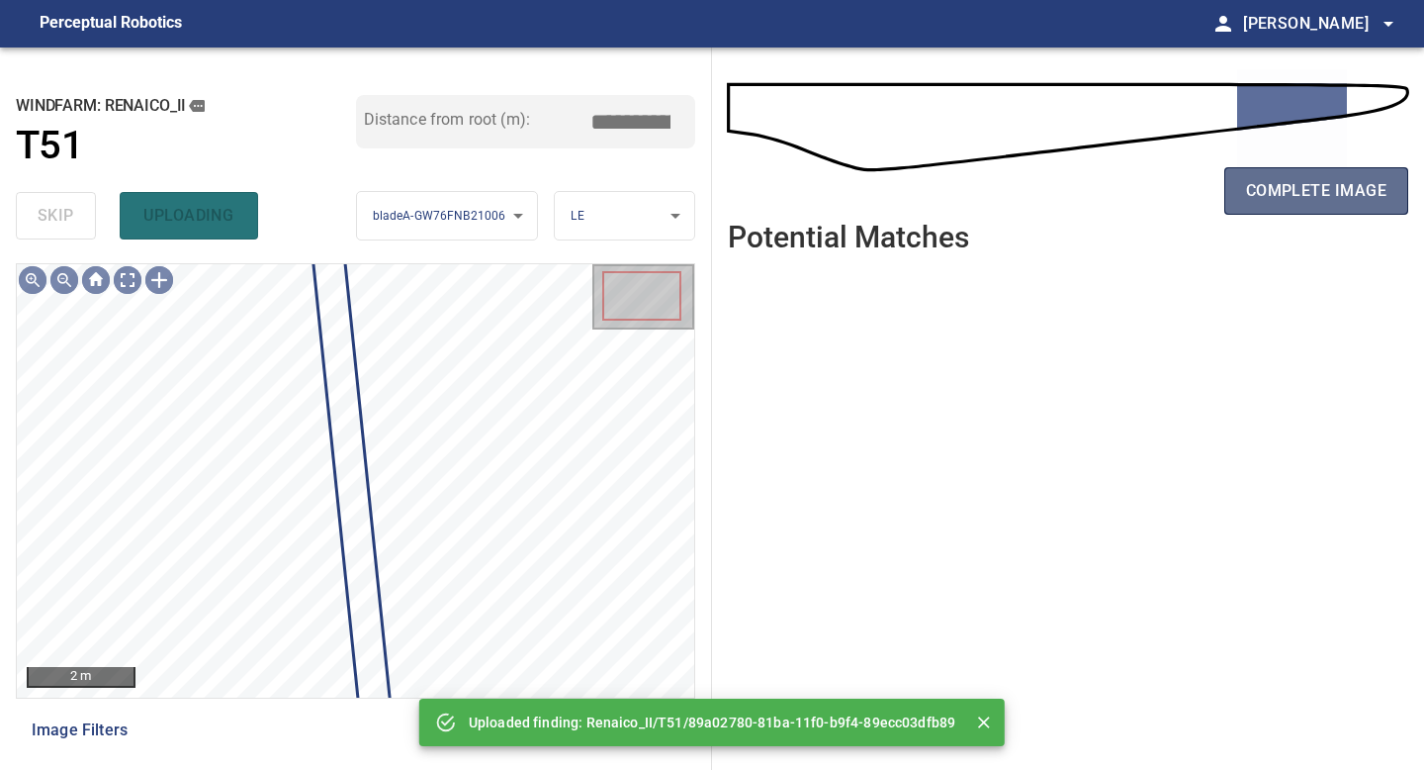
click at [1315, 184] on span "complete image" at bounding box center [1316, 191] width 140 height 28
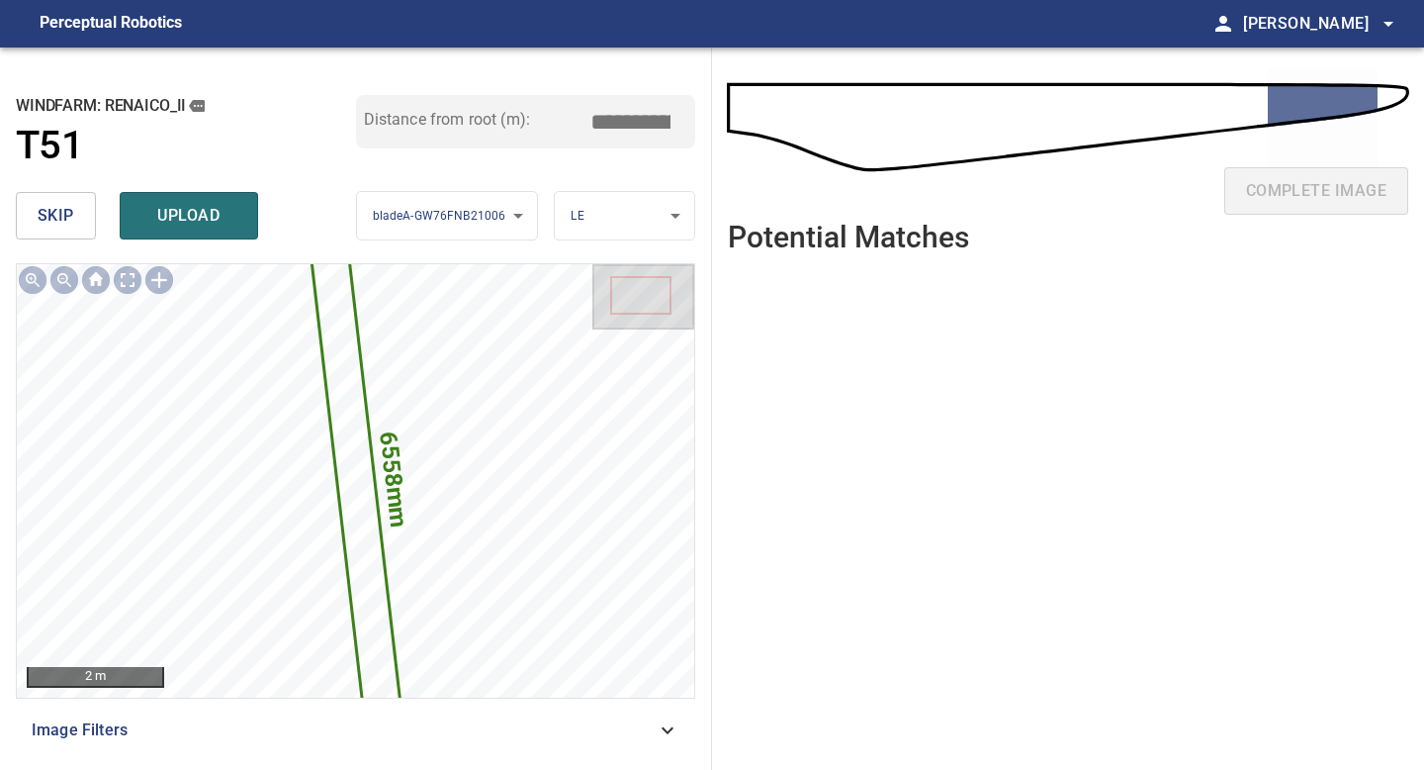
click at [627, 121] on input "*****" at bounding box center [638, 122] width 99 height 38
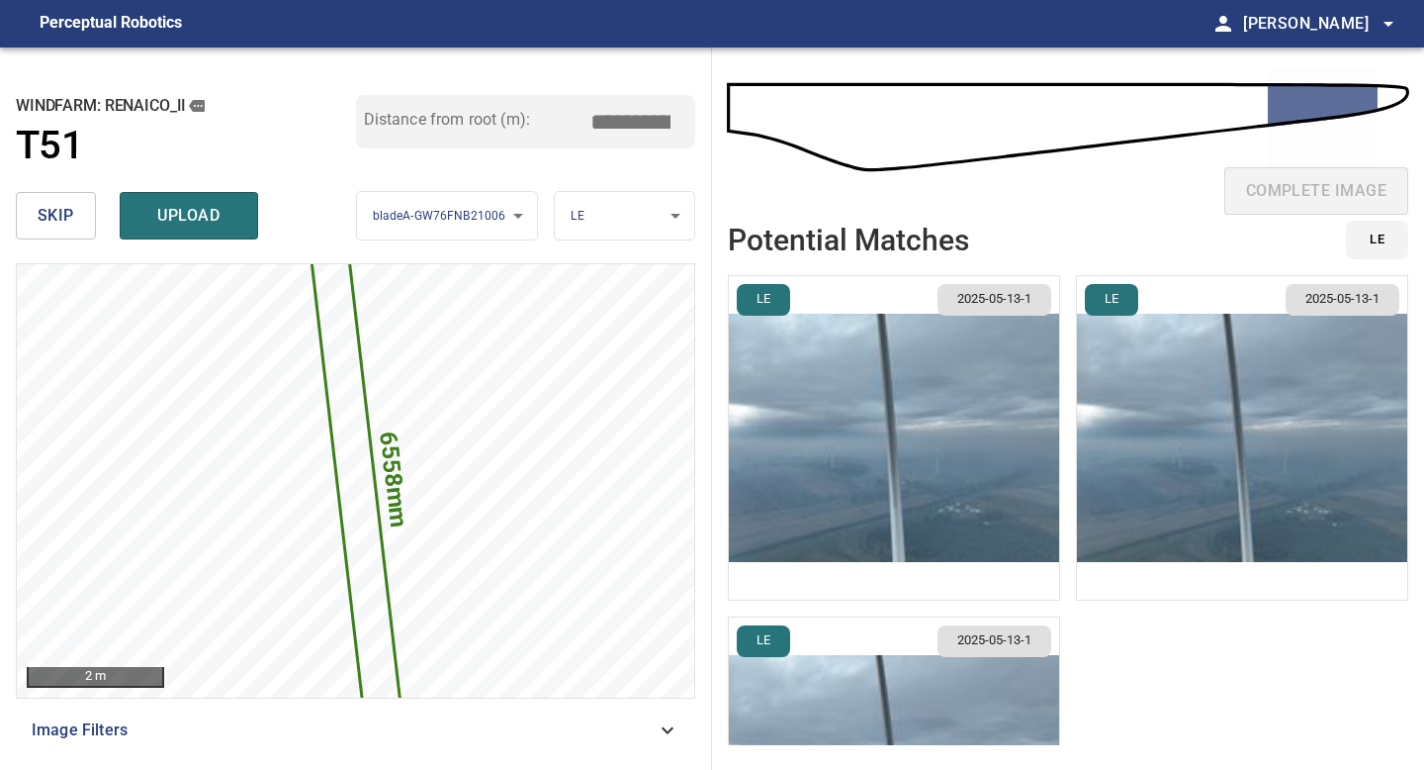
type input "*****"
click at [942, 420] on img "button" at bounding box center [894, 437] width 330 height 323
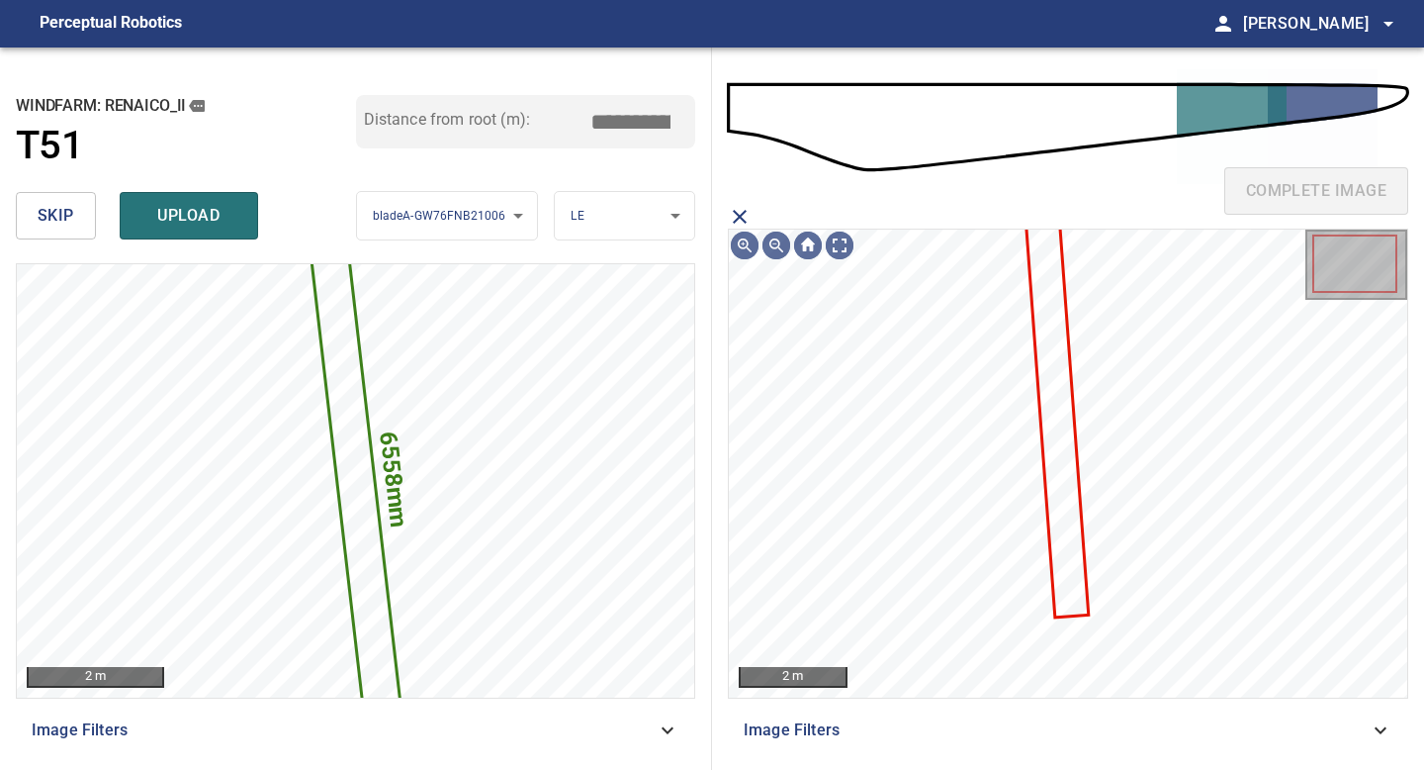
click at [1046, 395] on icon at bounding box center [1056, 400] width 62 height 434
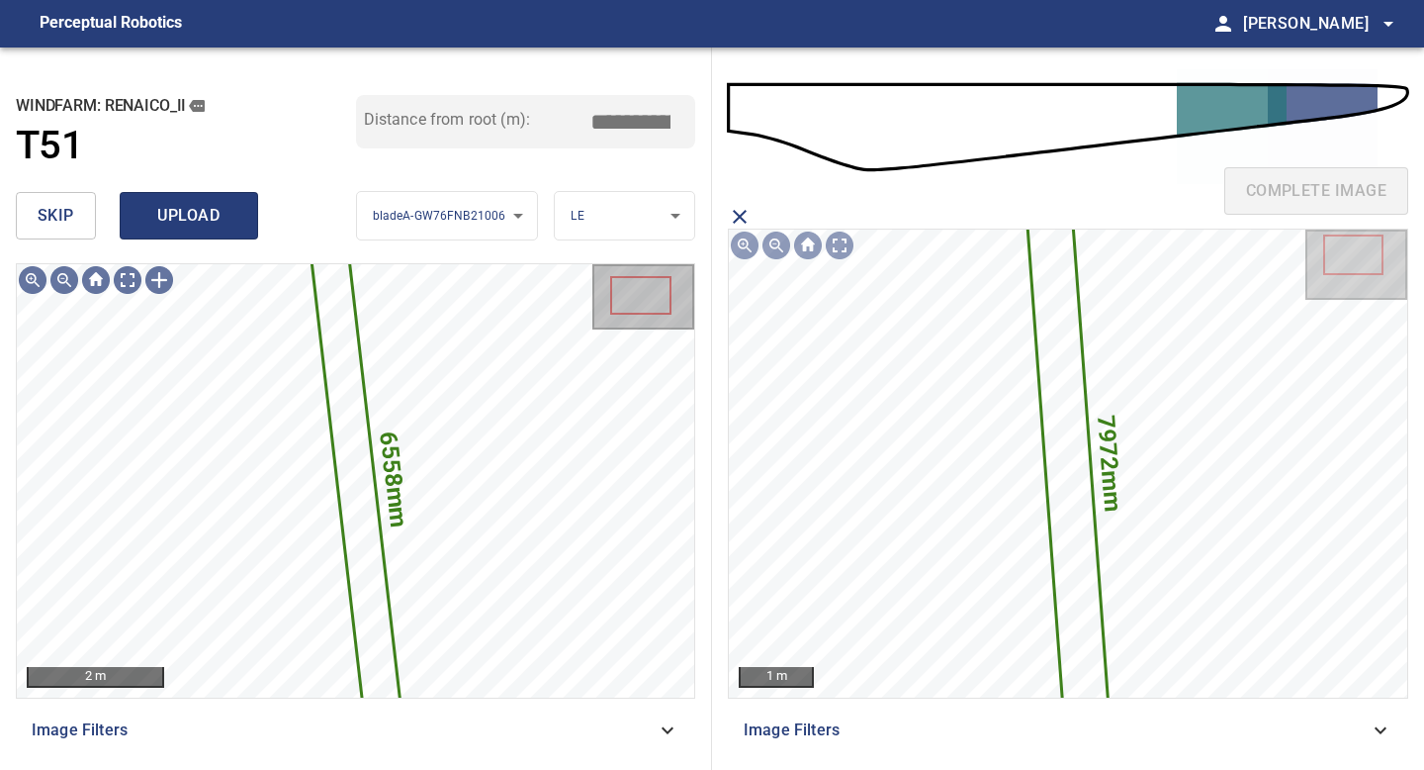
click at [238, 213] on button "upload" at bounding box center [189, 215] width 138 height 47
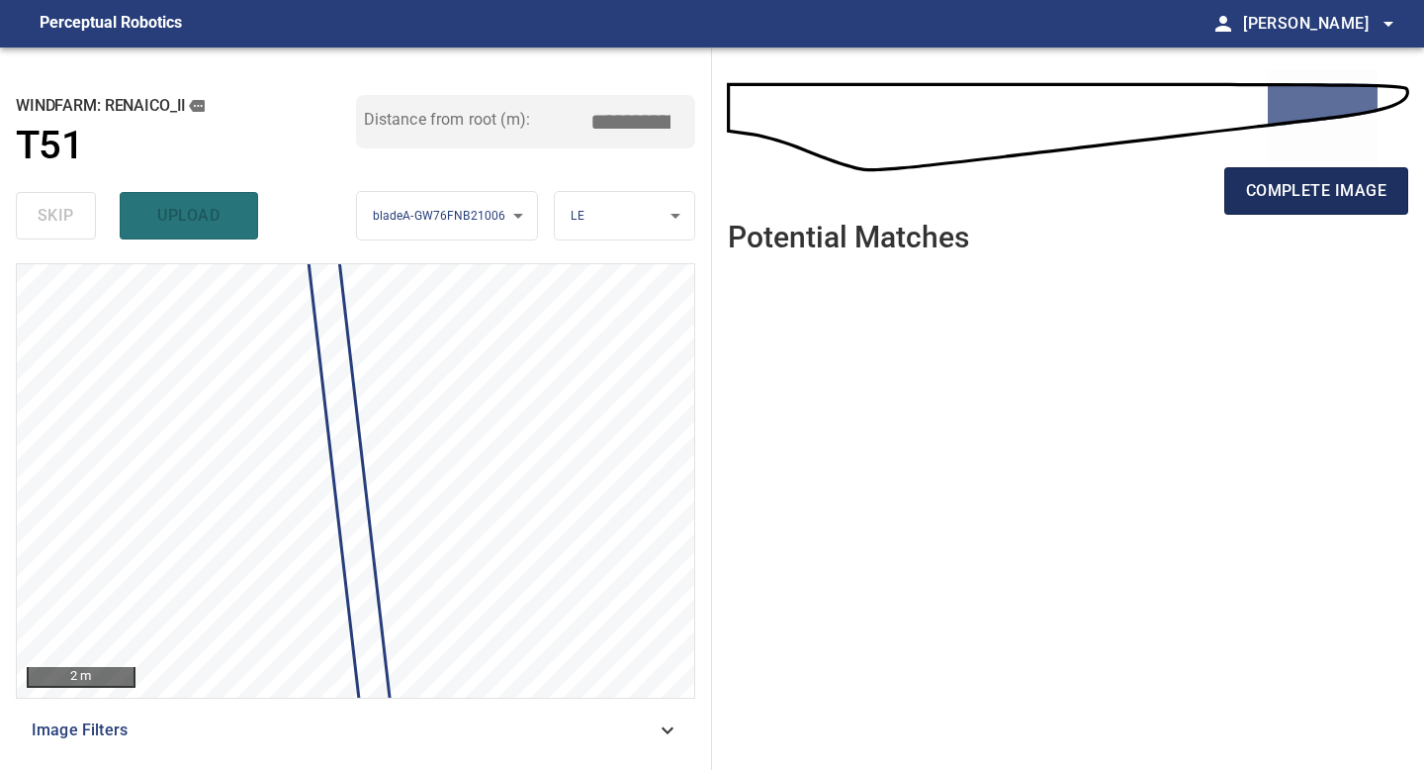
click at [1353, 200] on span "complete image" at bounding box center [1316, 191] width 140 height 28
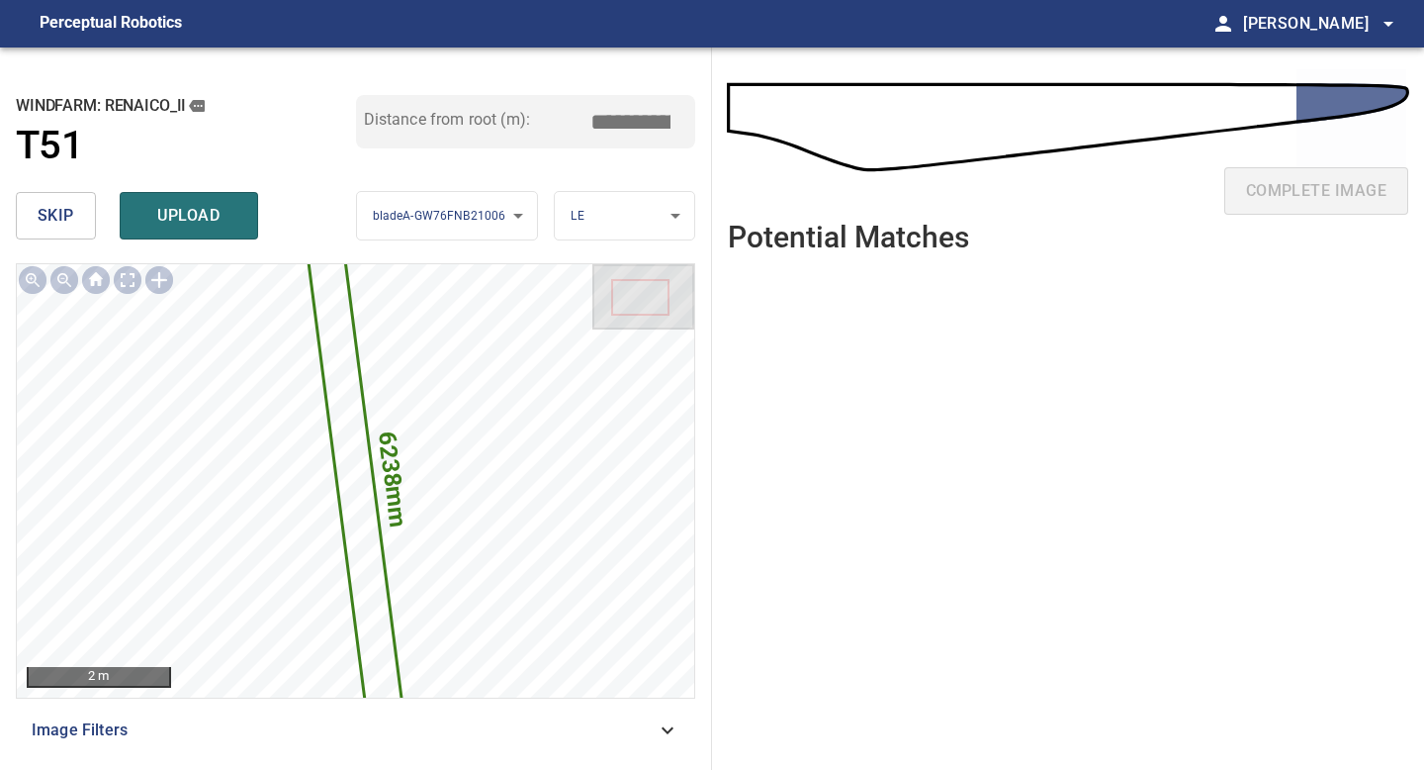
drag, startPoint x: 640, startPoint y: 122, endPoint x: 487, endPoint y: 116, distance: 153.4
click at [493, 117] on div "Distance from root (m): *****" at bounding box center [526, 121] width 340 height 53
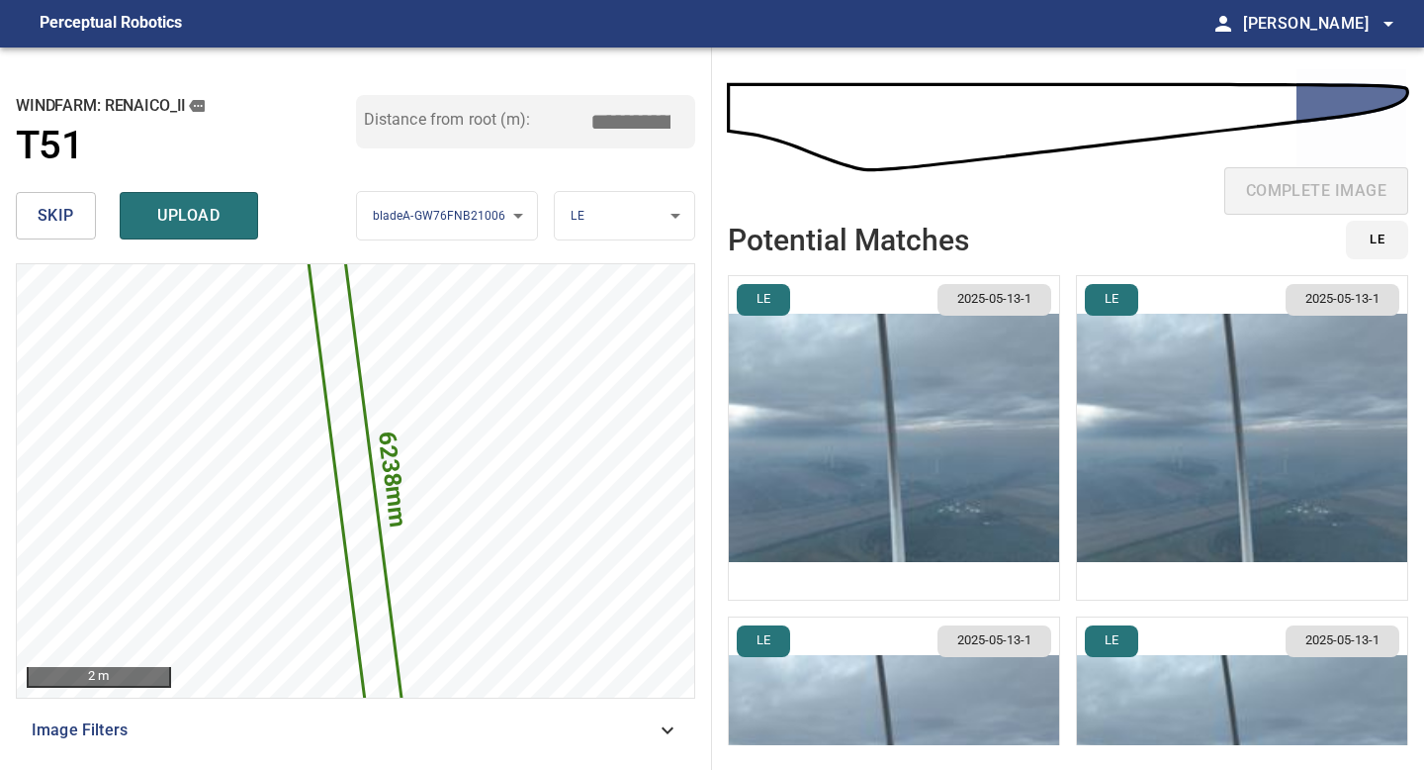
type input "*****"
click at [893, 410] on img "button" at bounding box center [894, 437] width 330 height 323
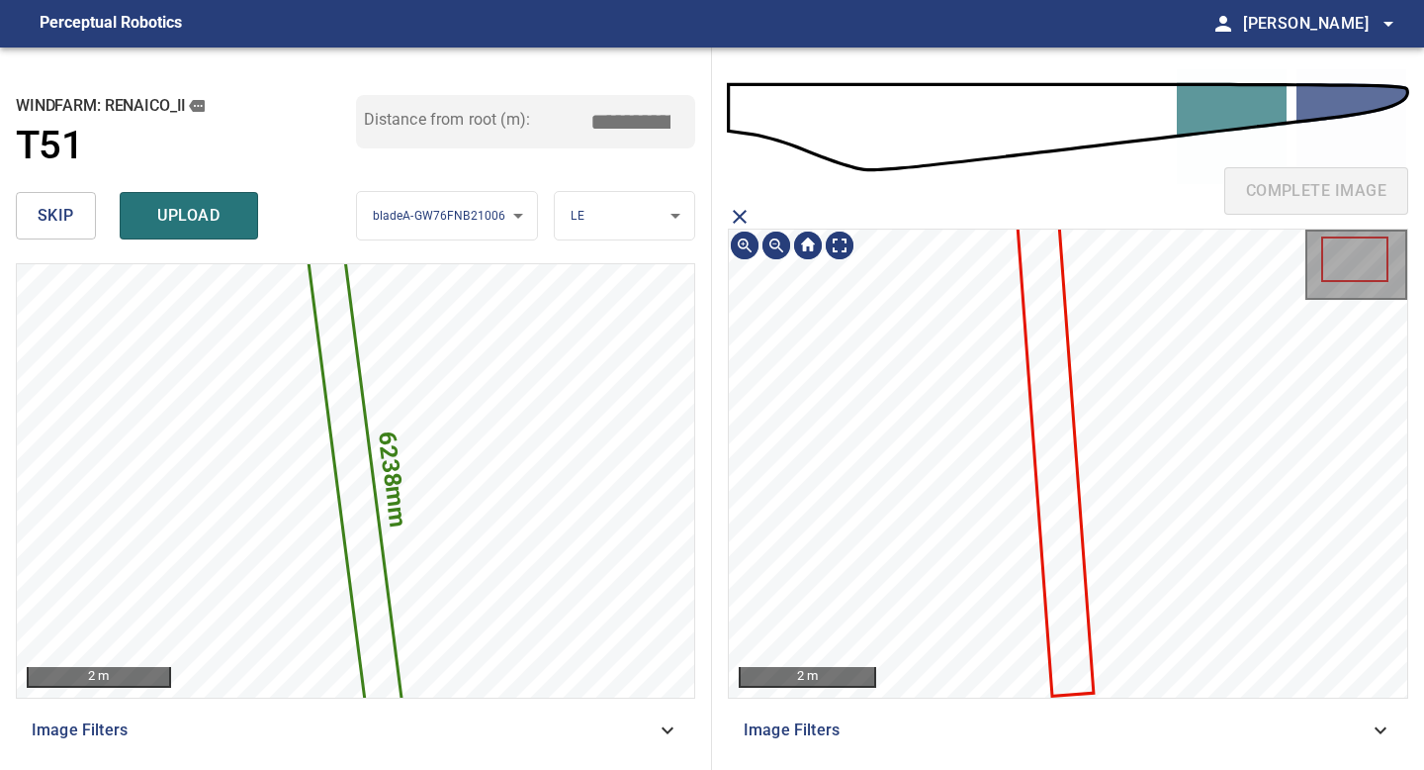
click at [1059, 322] on icon at bounding box center [1053, 419] width 79 height 548
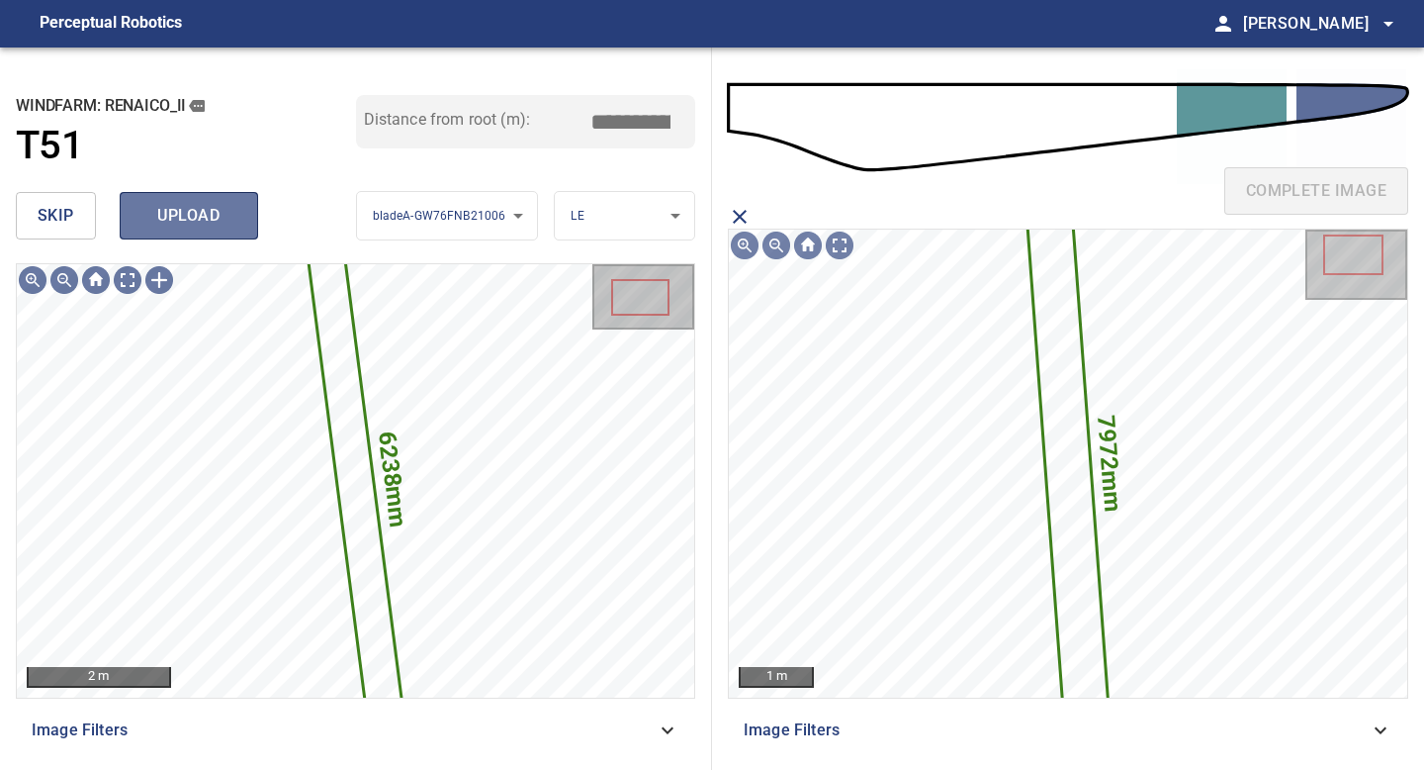
click at [210, 200] on button "upload" at bounding box center [189, 215] width 138 height 47
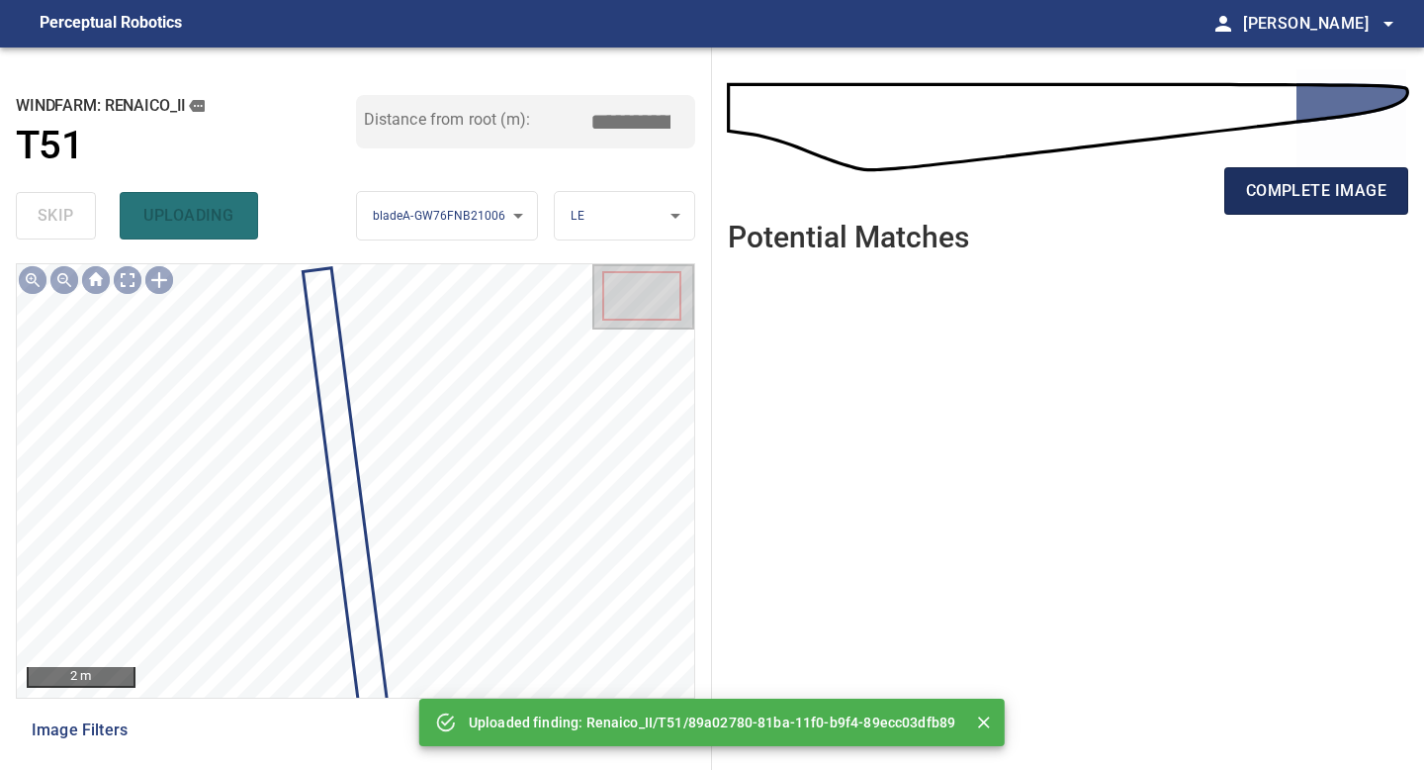
click at [1320, 177] on span "complete image" at bounding box center [1316, 191] width 140 height 28
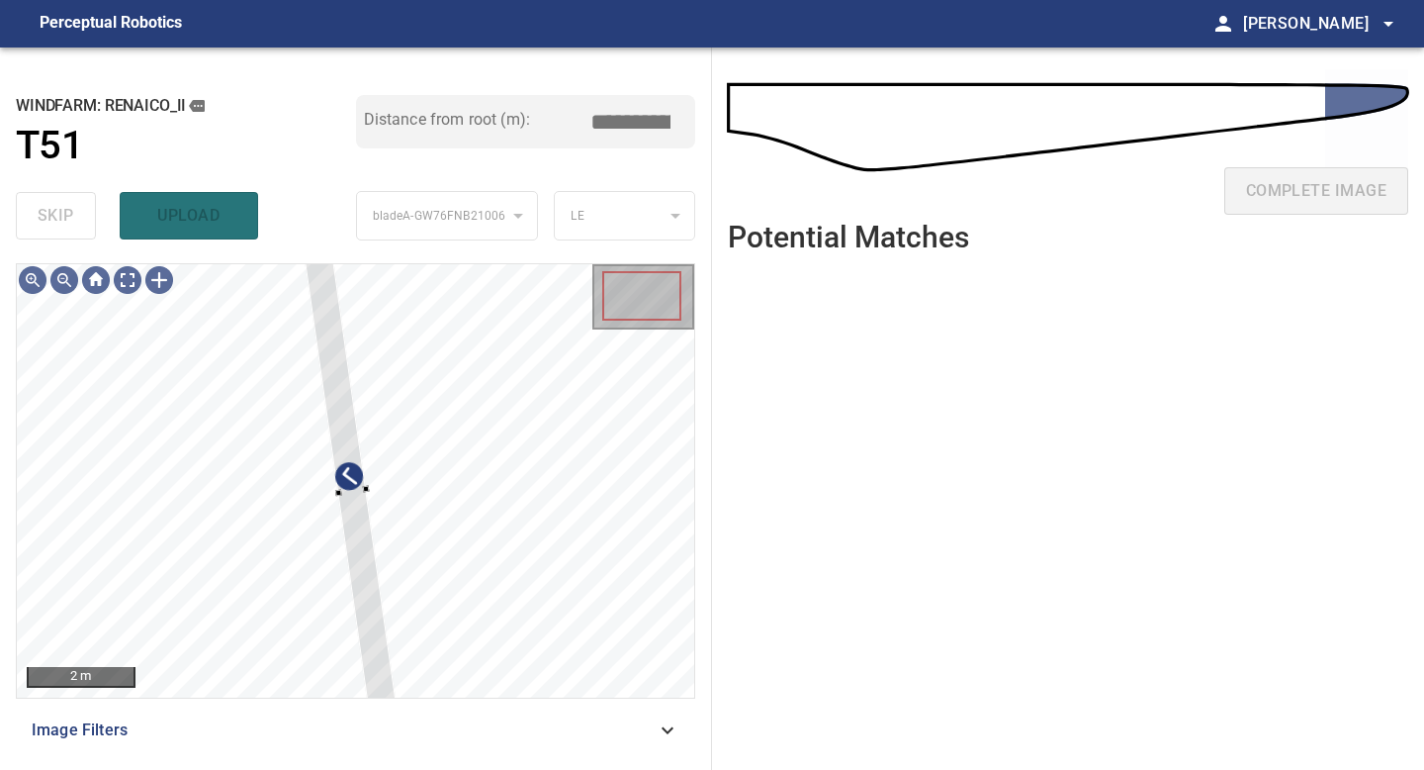
click at [303, 249] on div "**********" at bounding box center [356, 408] width 712 height 722
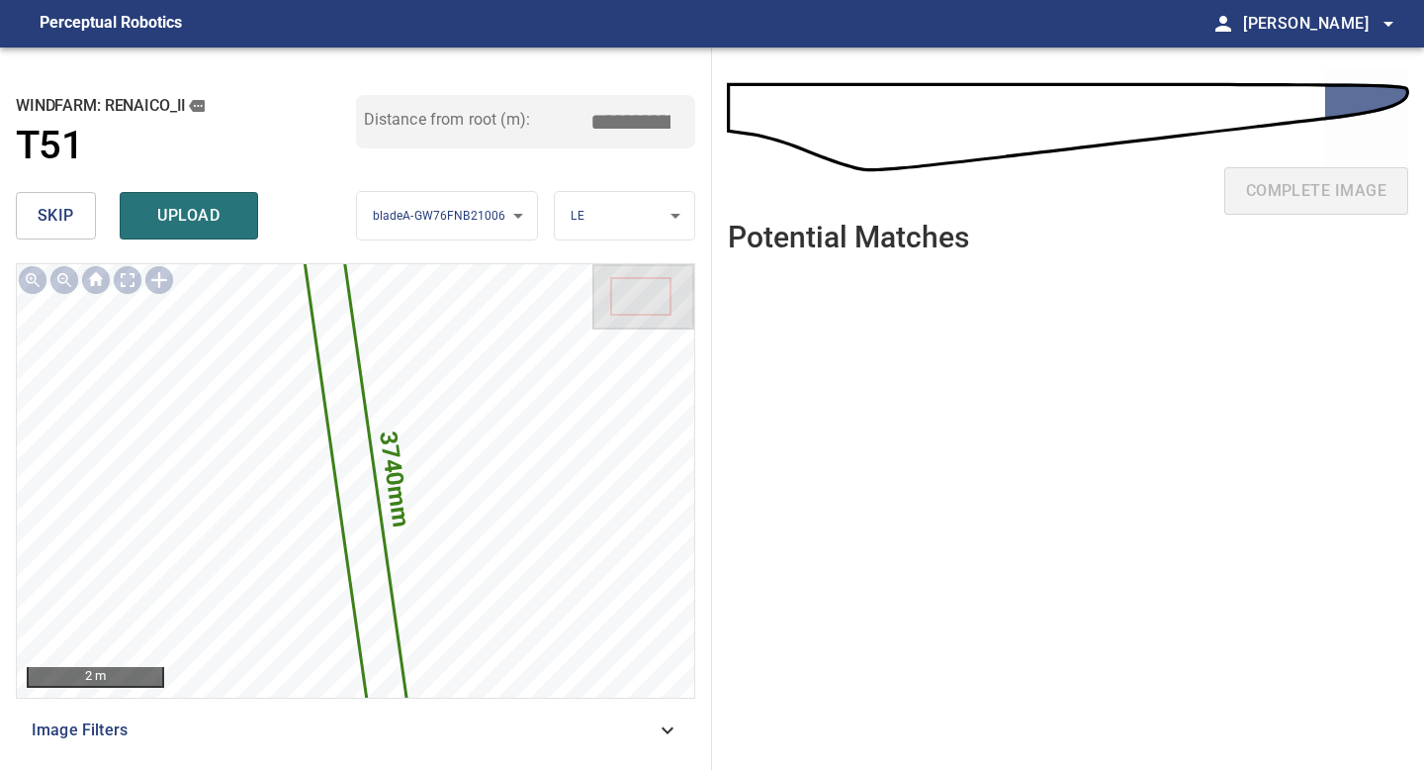
drag, startPoint x: 639, startPoint y: 119, endPoint x: 470, endPoint y: 102, distance: 170.0
click at [482, 106] on div "Distance from root (m): *****" at bounding box center [526, 121] width 340 height 53
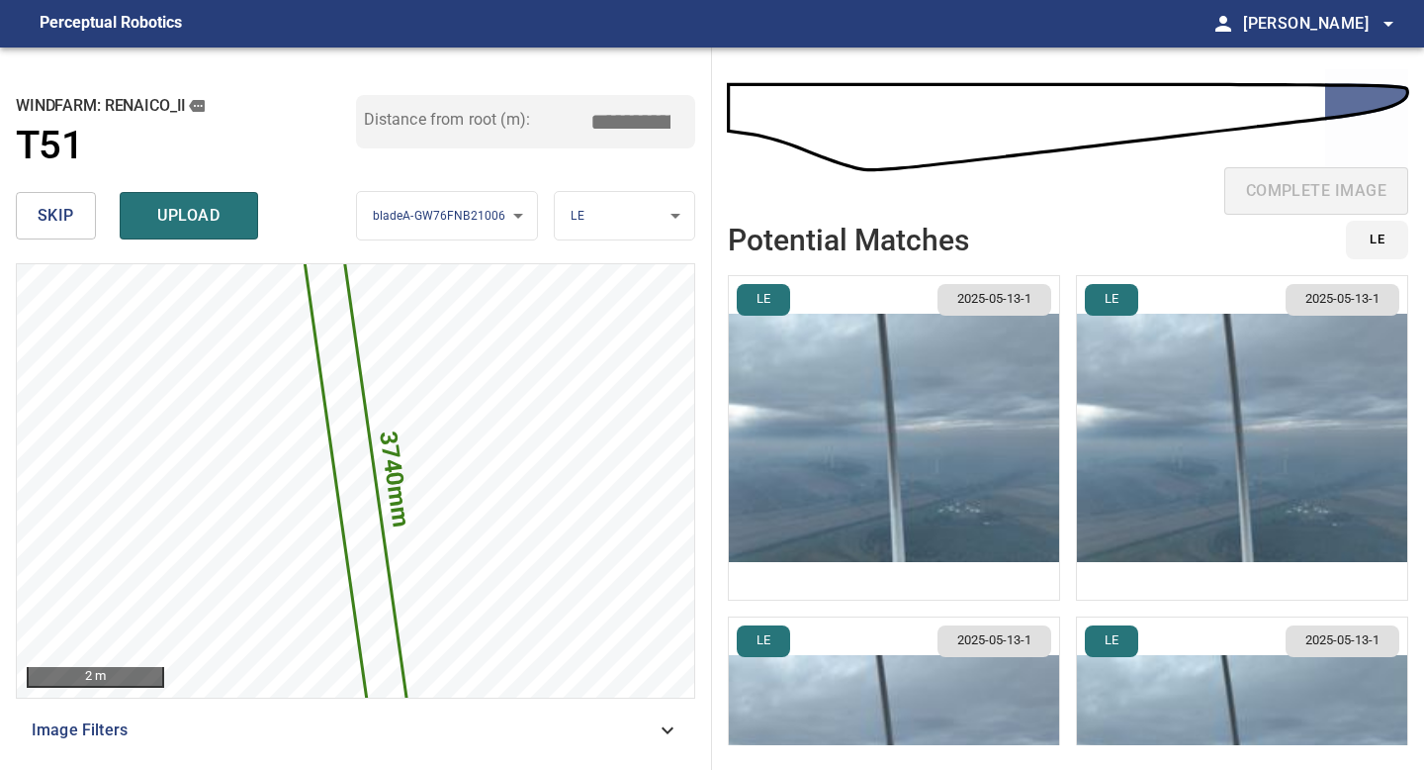
type input "*****"
click at [962, 423] on img "button" at bounding box center [894, 437] width 330 height 323
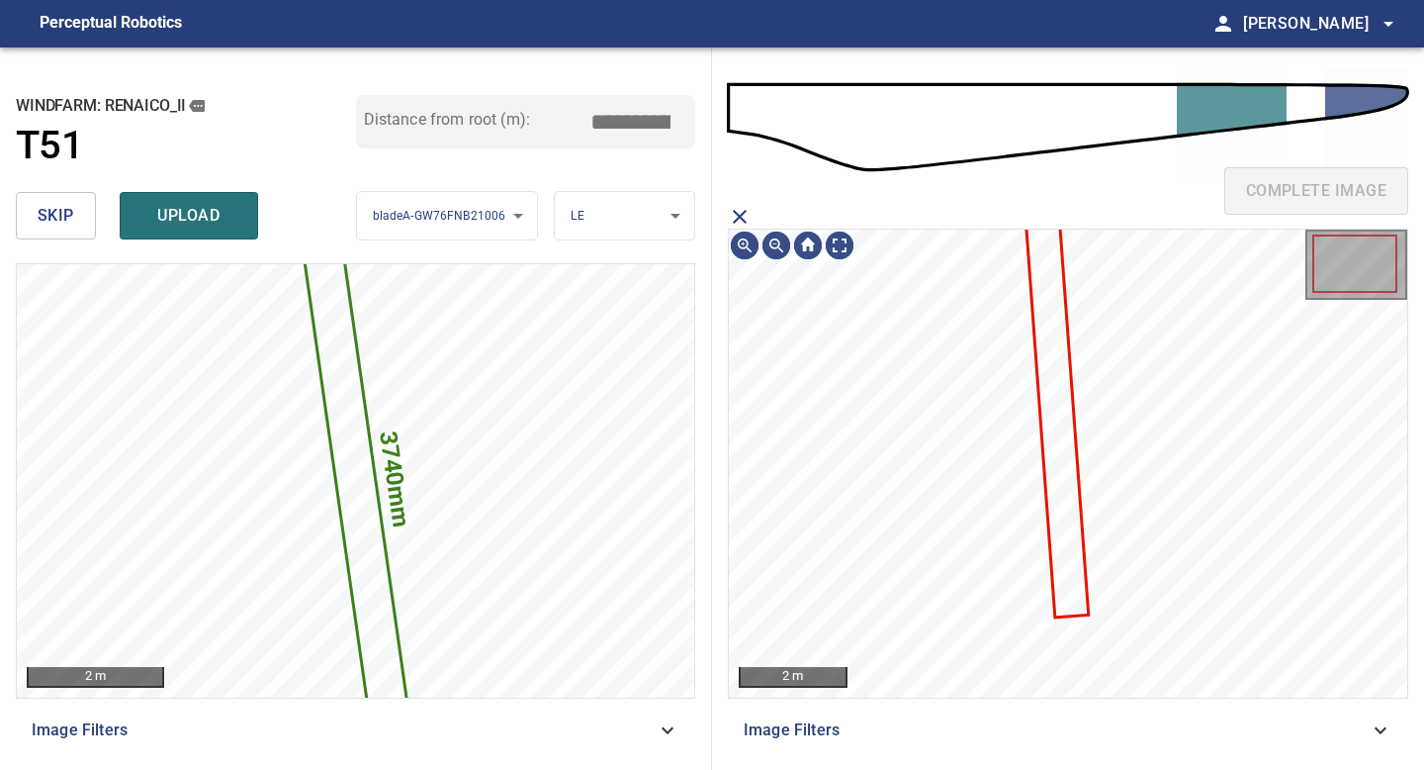
click at [1067, 383] on icon at bounding box center [1056, 400] width 62 height 434
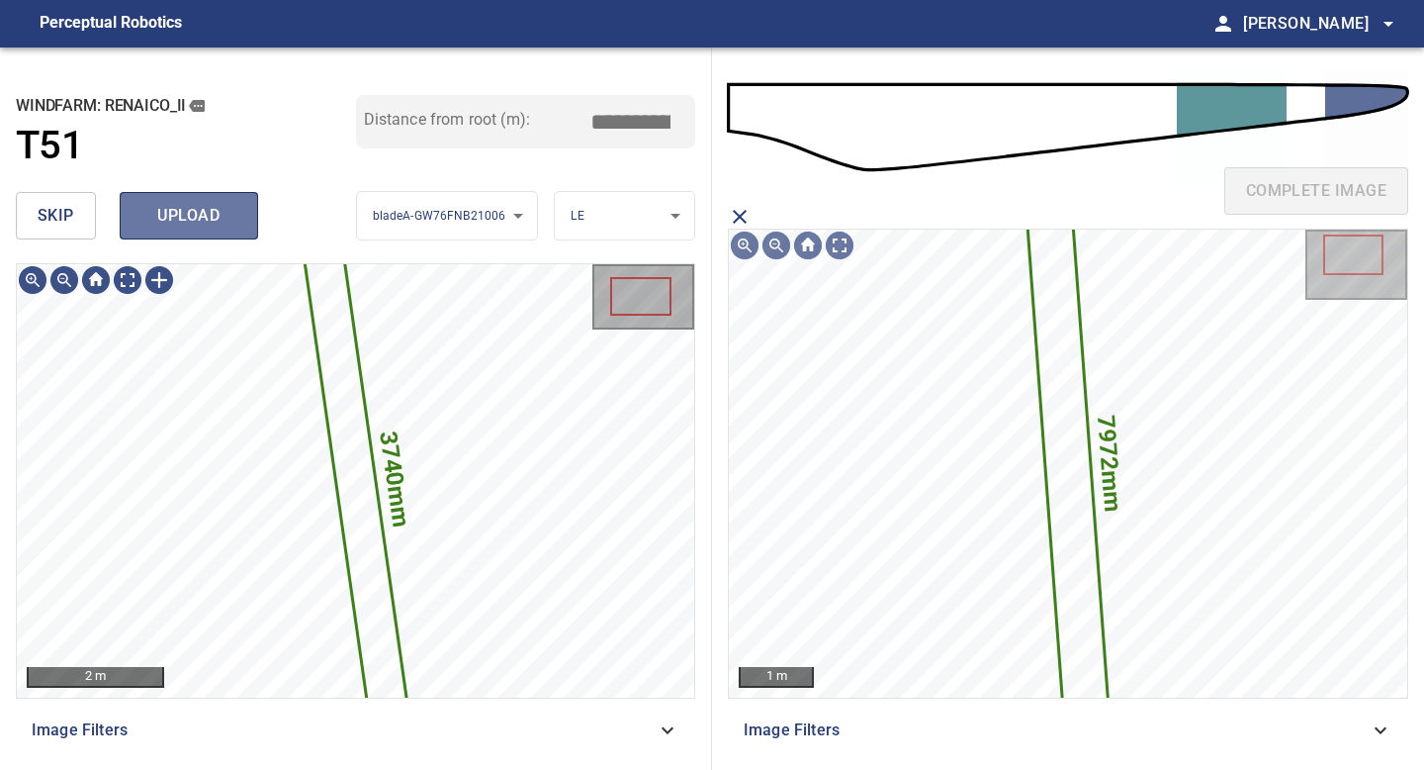
click at [157, 227] on span "upload" at bounding box center [188, 216] width 95 height 28
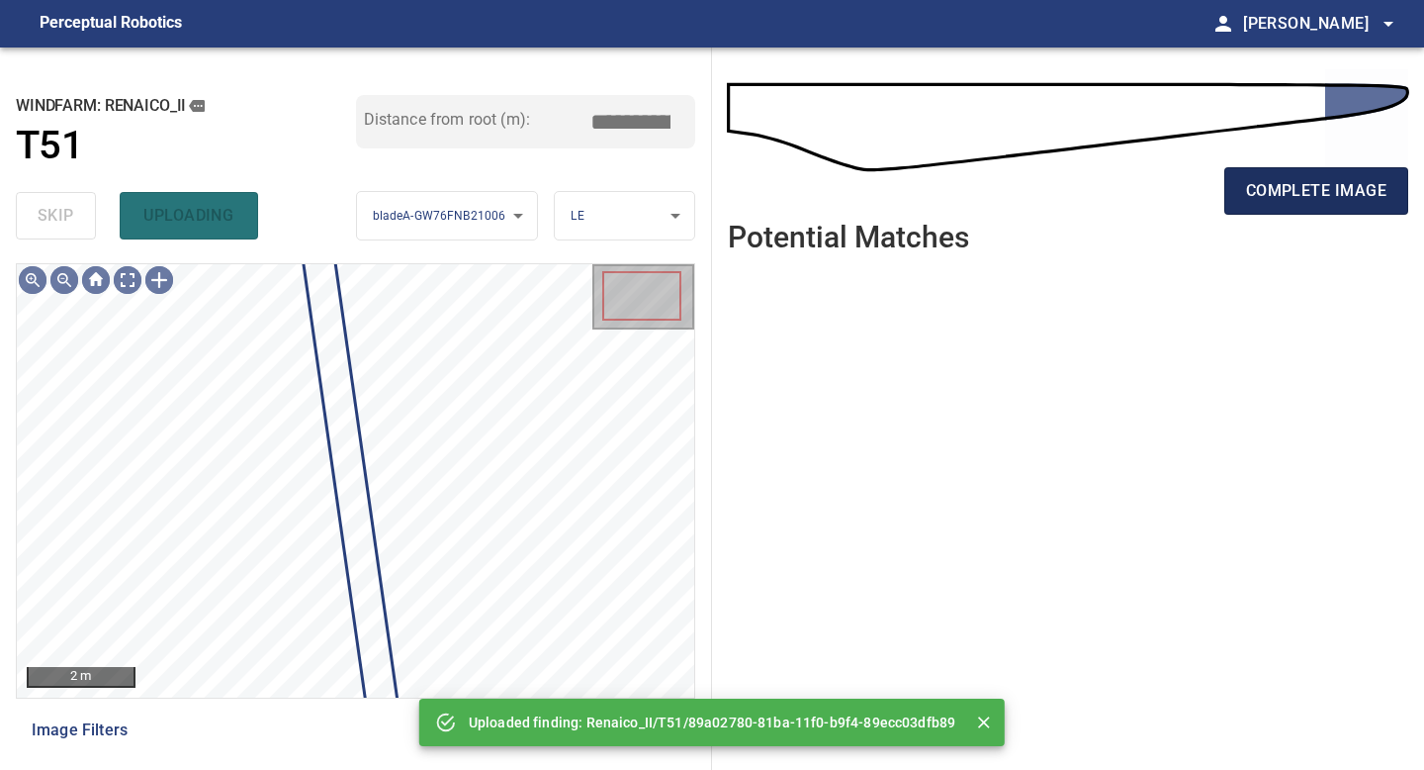
click at [1303, 186] on span "complete image" at bounding box center [1316, 191] width 140 height 28
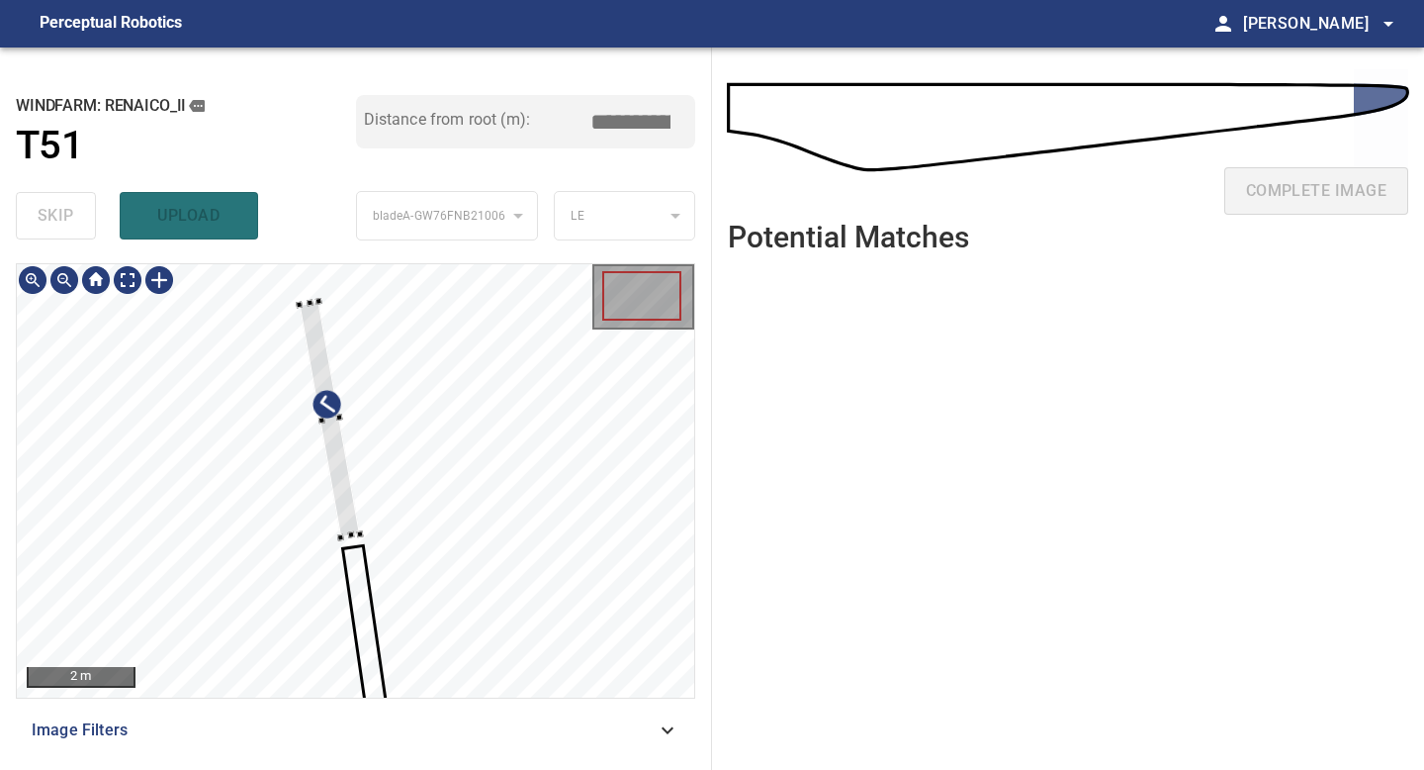
click at [308, 300] on div at bounding box center [310, 302] width 7 height 7
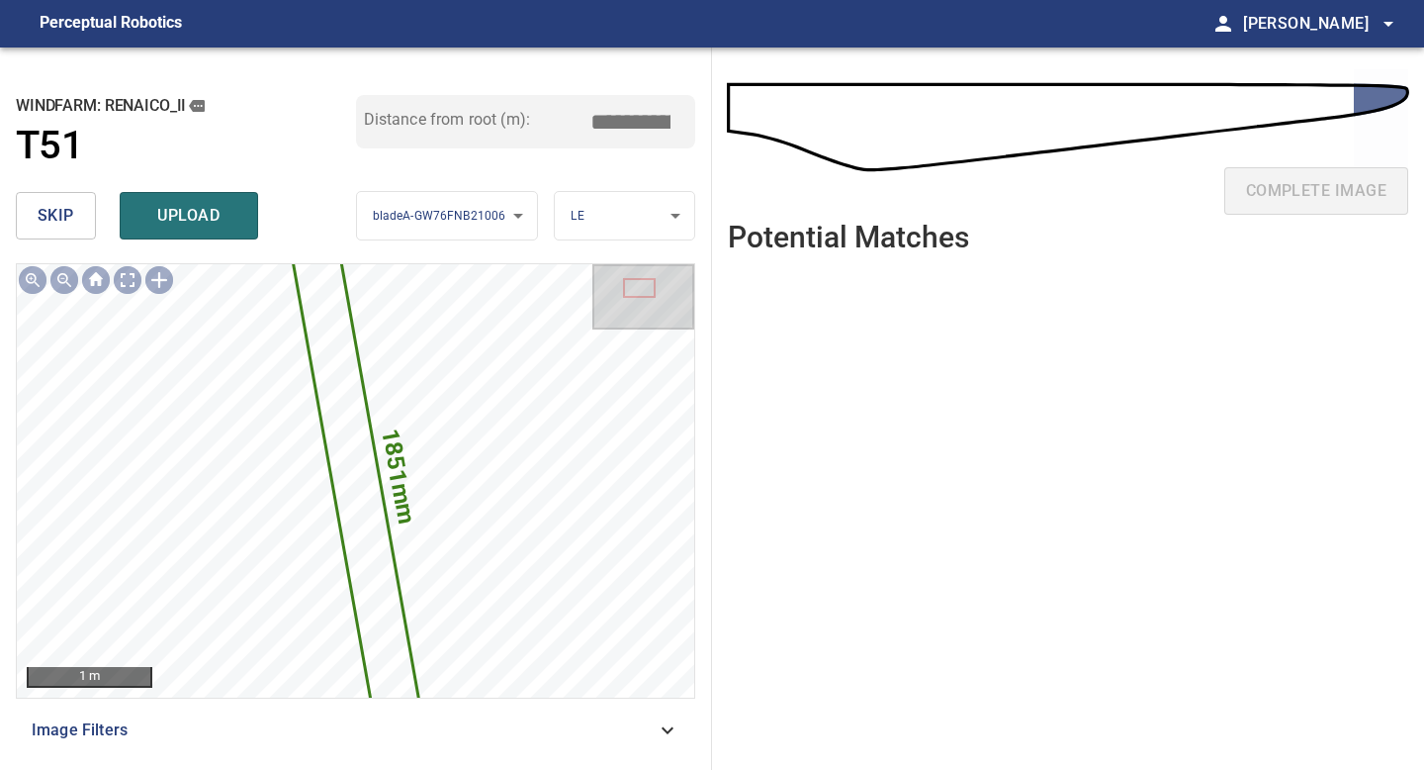
drag, startPoint x: 636, startPoint y: 128, endPoint x: 472, endPoint y: 128, distance: 164.2
click at [472, 128] on div "Distance from root (m): *****" at bounding box center [526, 121] width 340 height 53
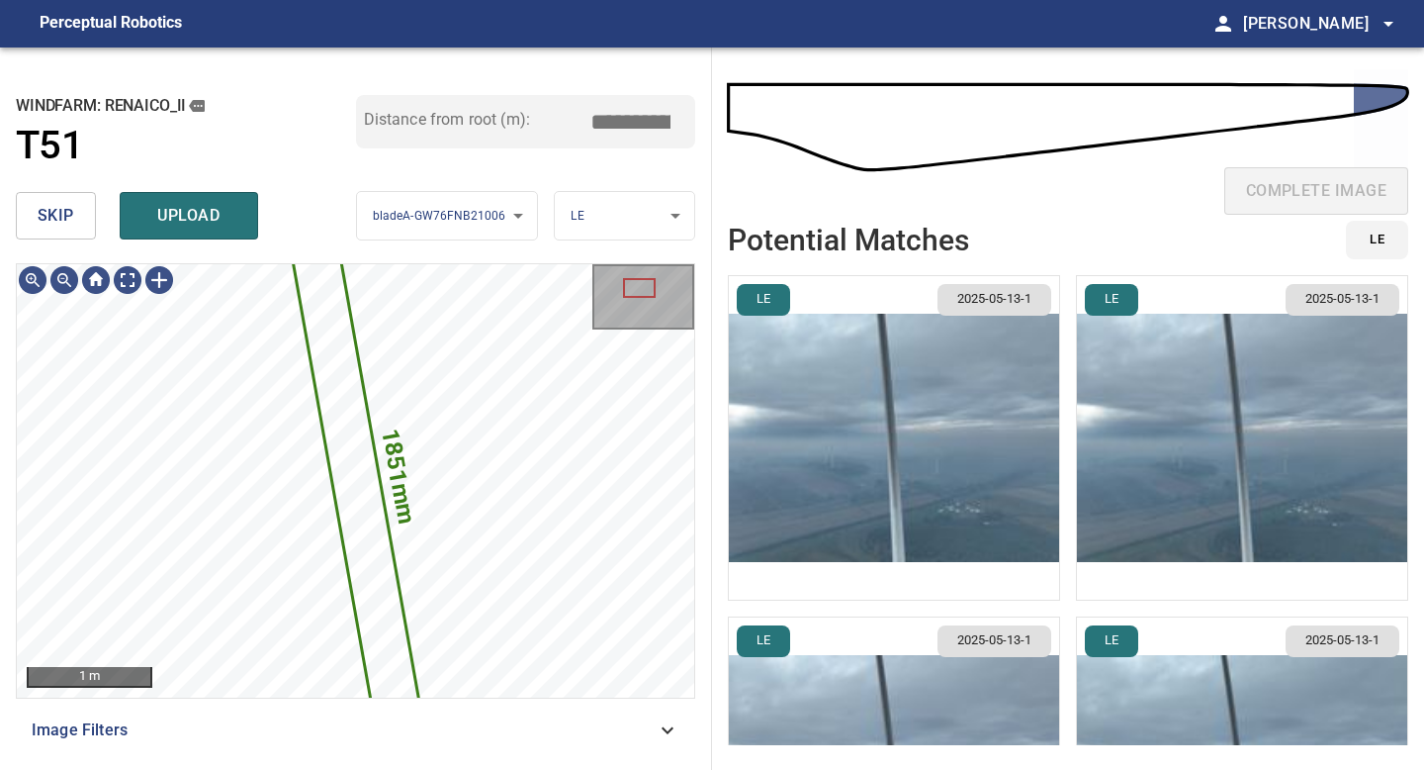
type input "*****"
click at [821, 461] on li "LE 2025-05-13-1" at bounding box center [894, 437] width 332 height 325
click at [817, 461] on li "LE 2025-05-13-1" at bounding box center [894, 437] width 332 height 325
click at [919, 427] on img "button" at bounding box center [894, 437] width 330 height 323
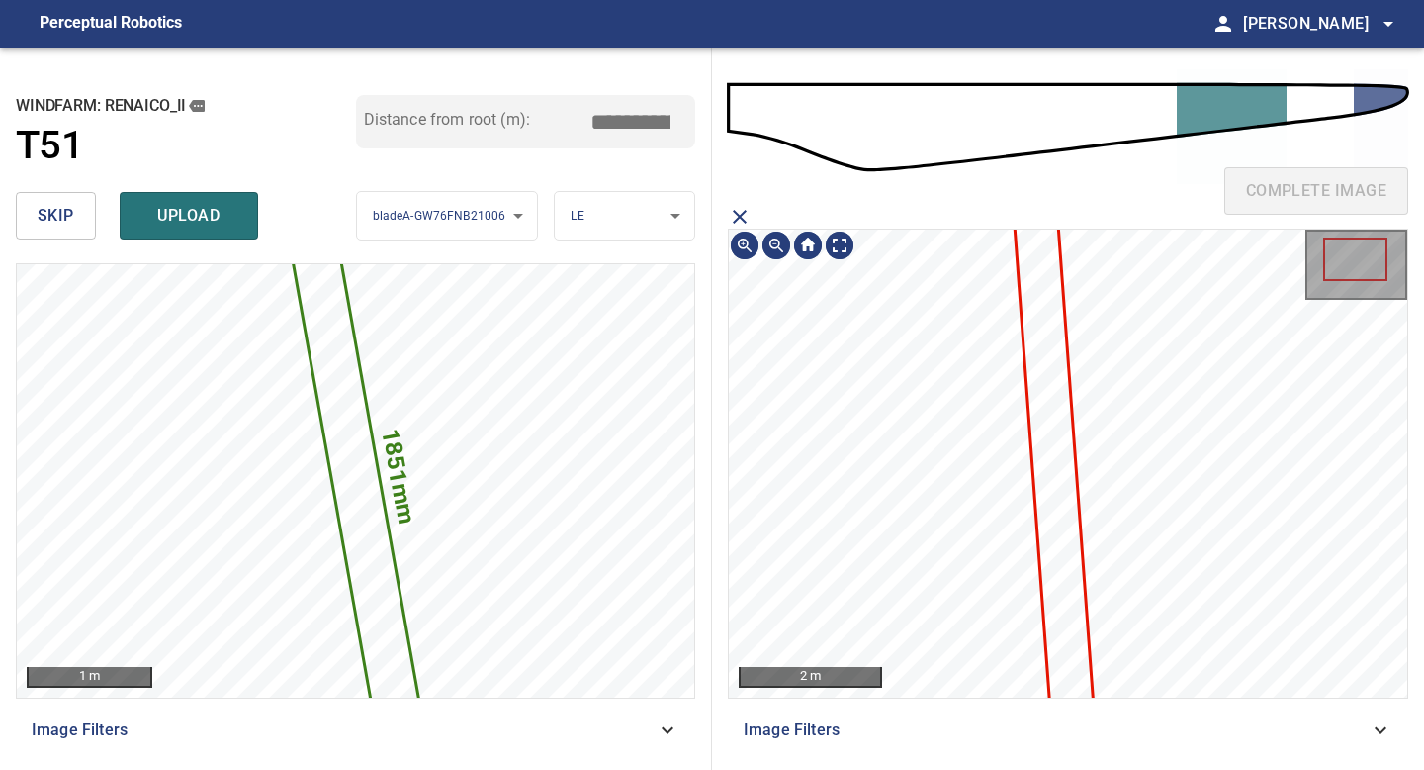
click at [1056, 333] on icon at bounding box center [1051, 421] width 82 height 573
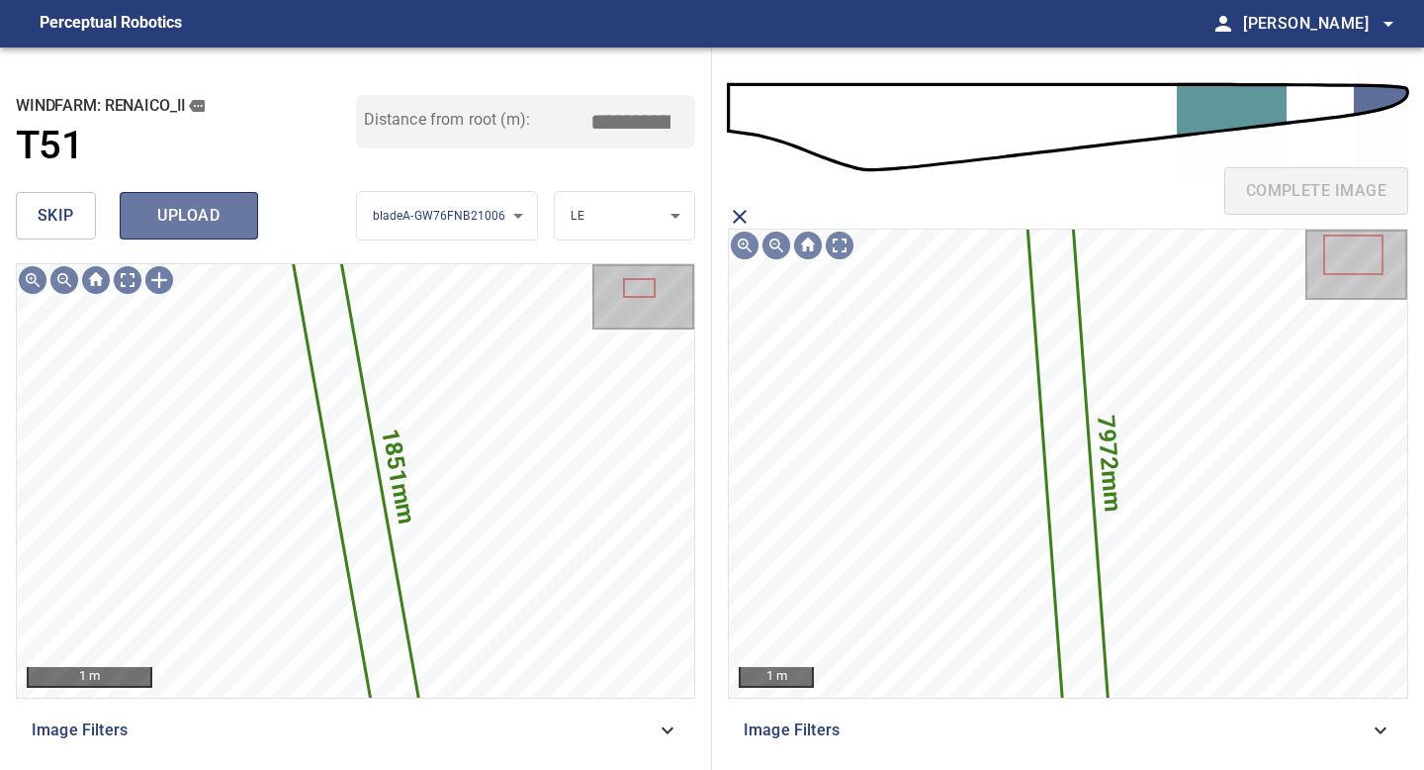
click at [193, 210] on span "upload" at bounding box center [188, 216] width 95 height 28
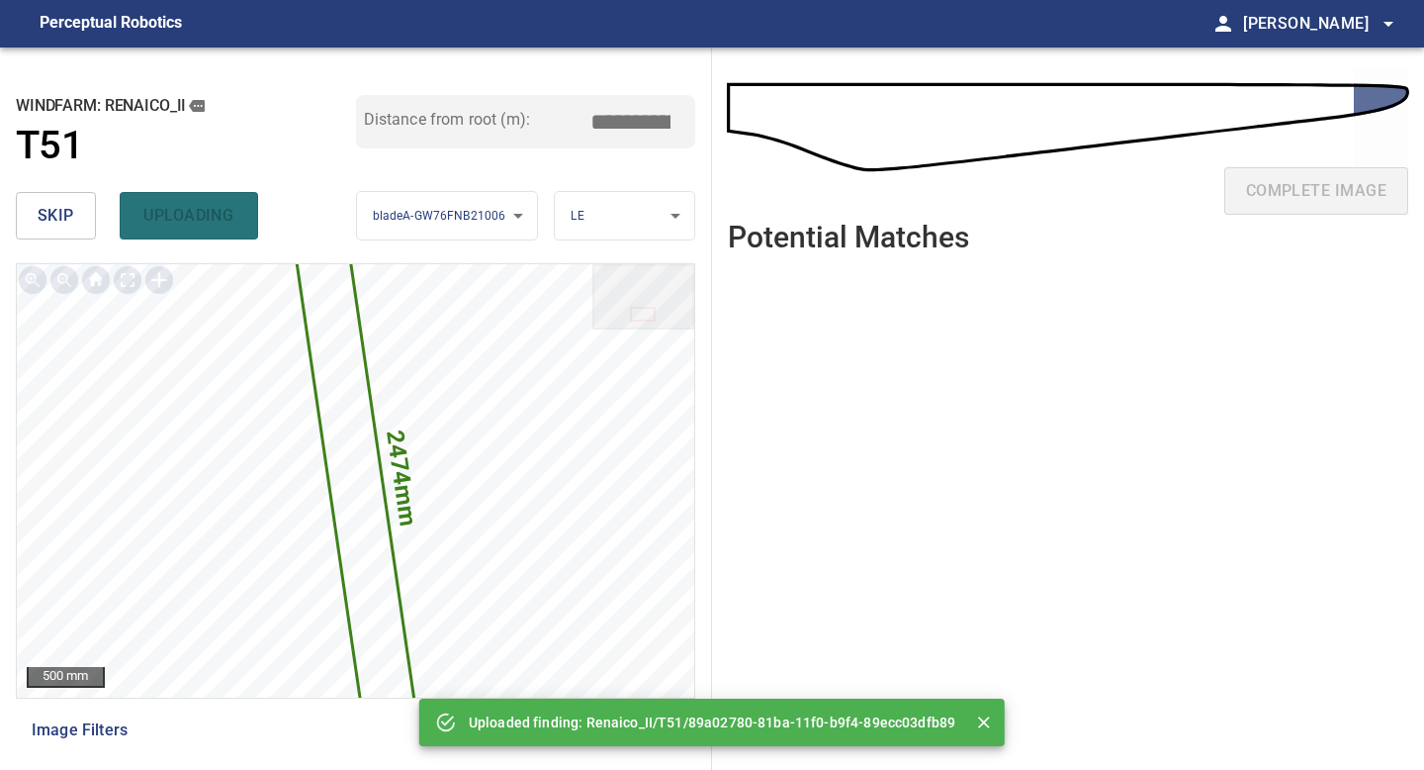
click at [72, 214] on span "skip" at bounding box center [56, 216] width 37 height 28
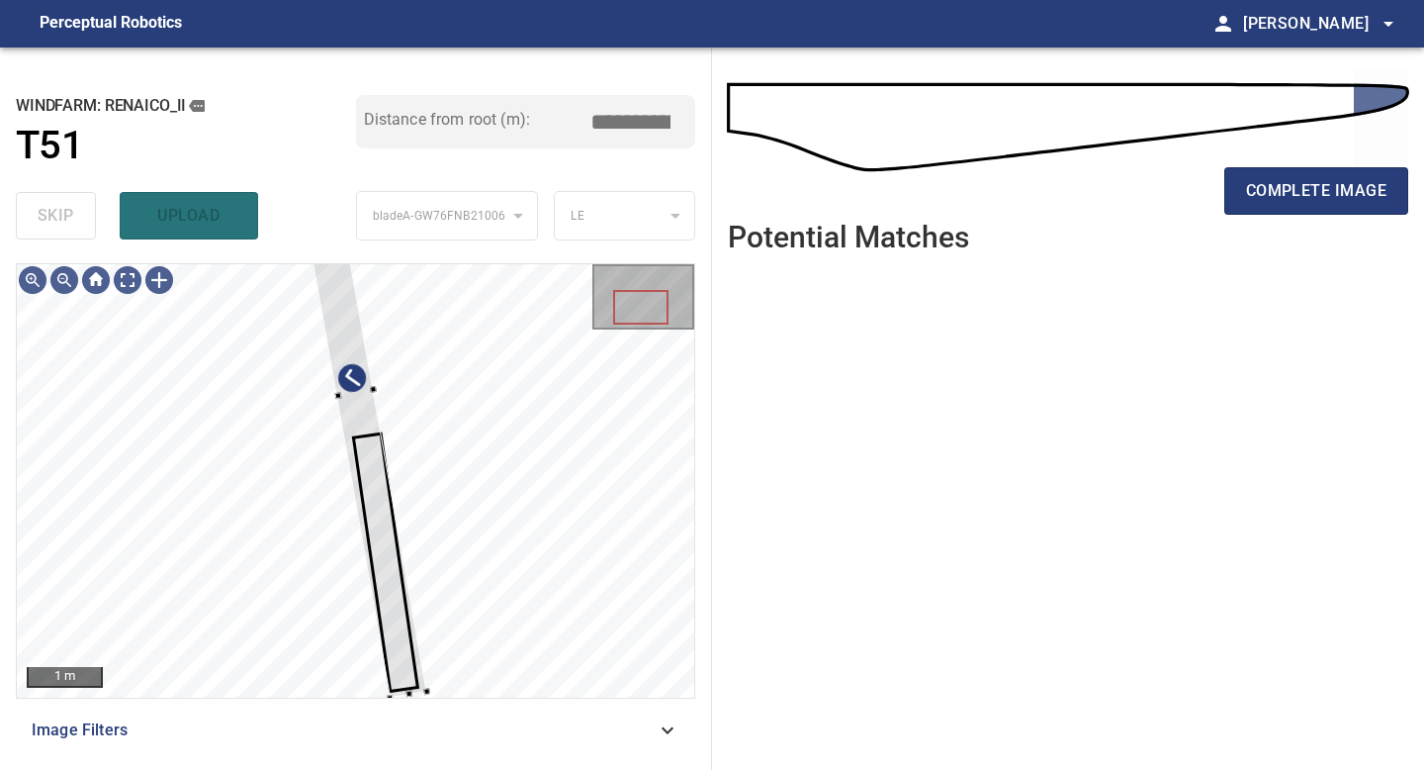
click at [390, 708] on div "1 m Image Filters" at bounding box center [356, 508] width 680 height 491
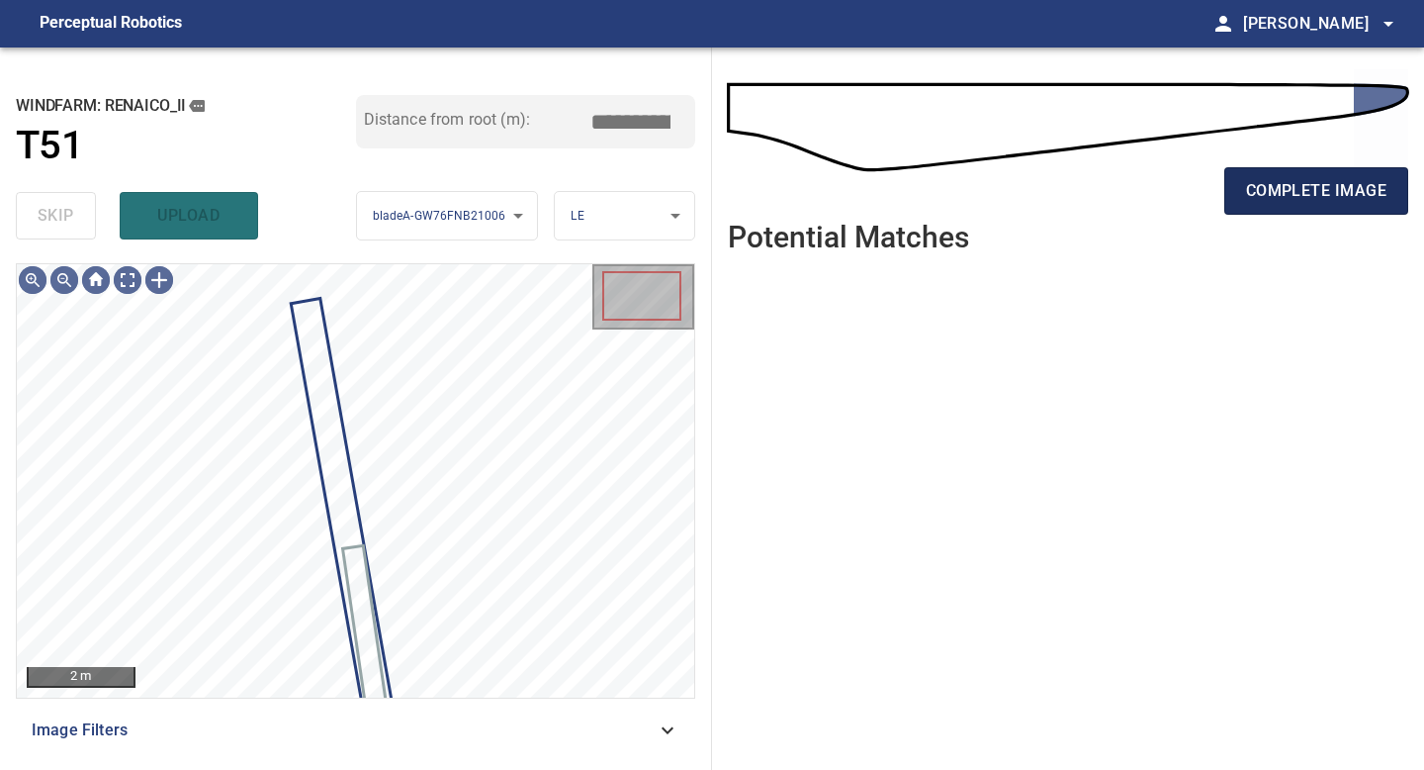
click at [1281, 188] on span "complete image" at bounding box center [1316, 191] width 140 height 28
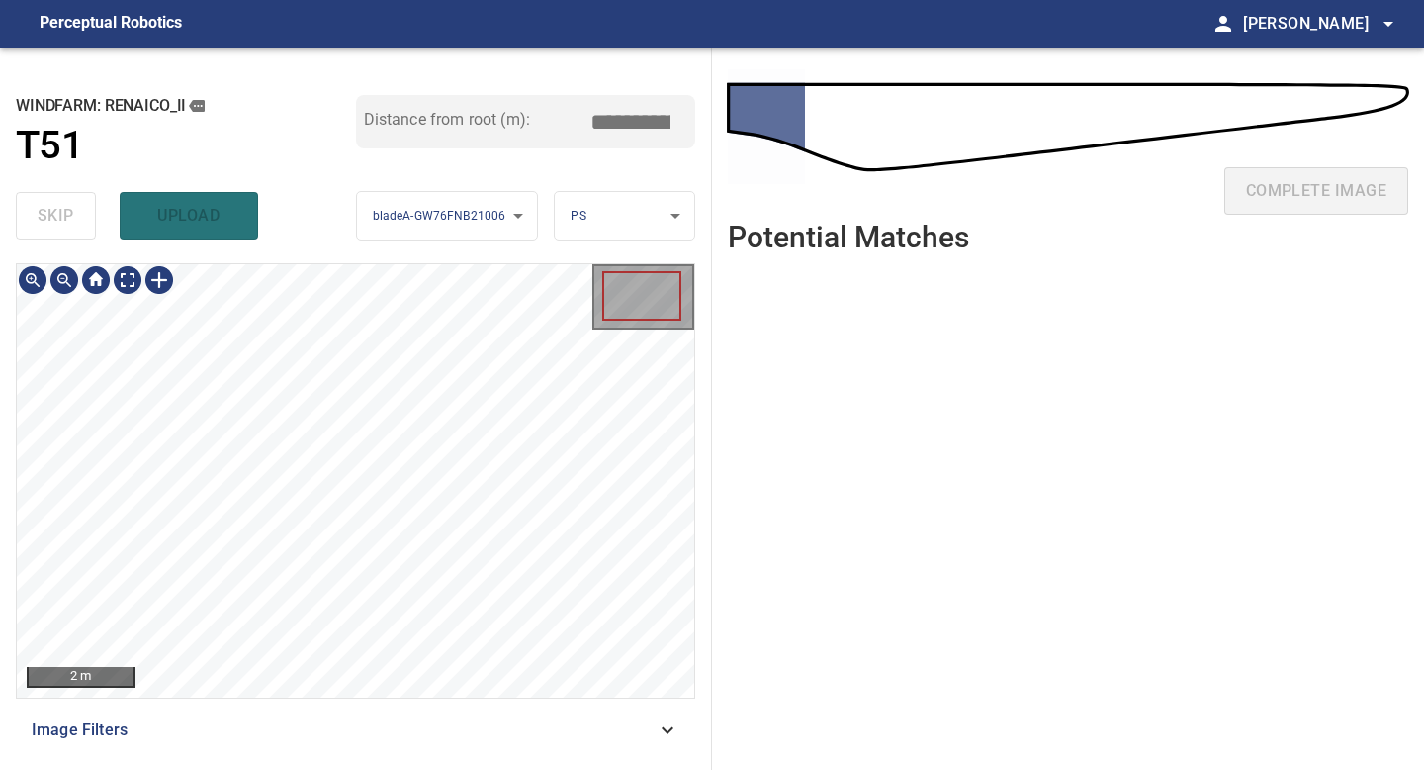
click at [379, 769] on div "**********" at bounding box center [356, 408] width 712 height 722
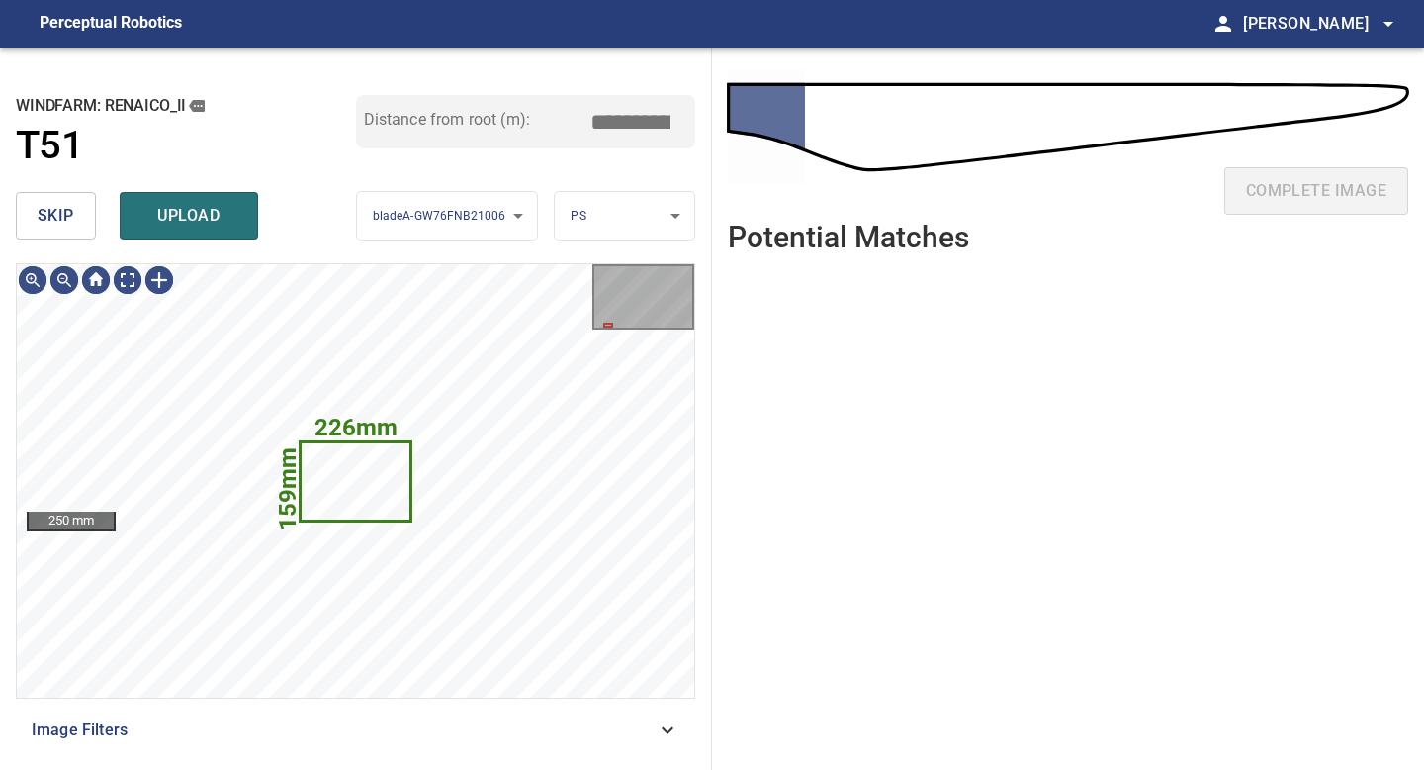
click at [53, 227] on span "skip" at bounding box center [56, 216] width 37 height 28
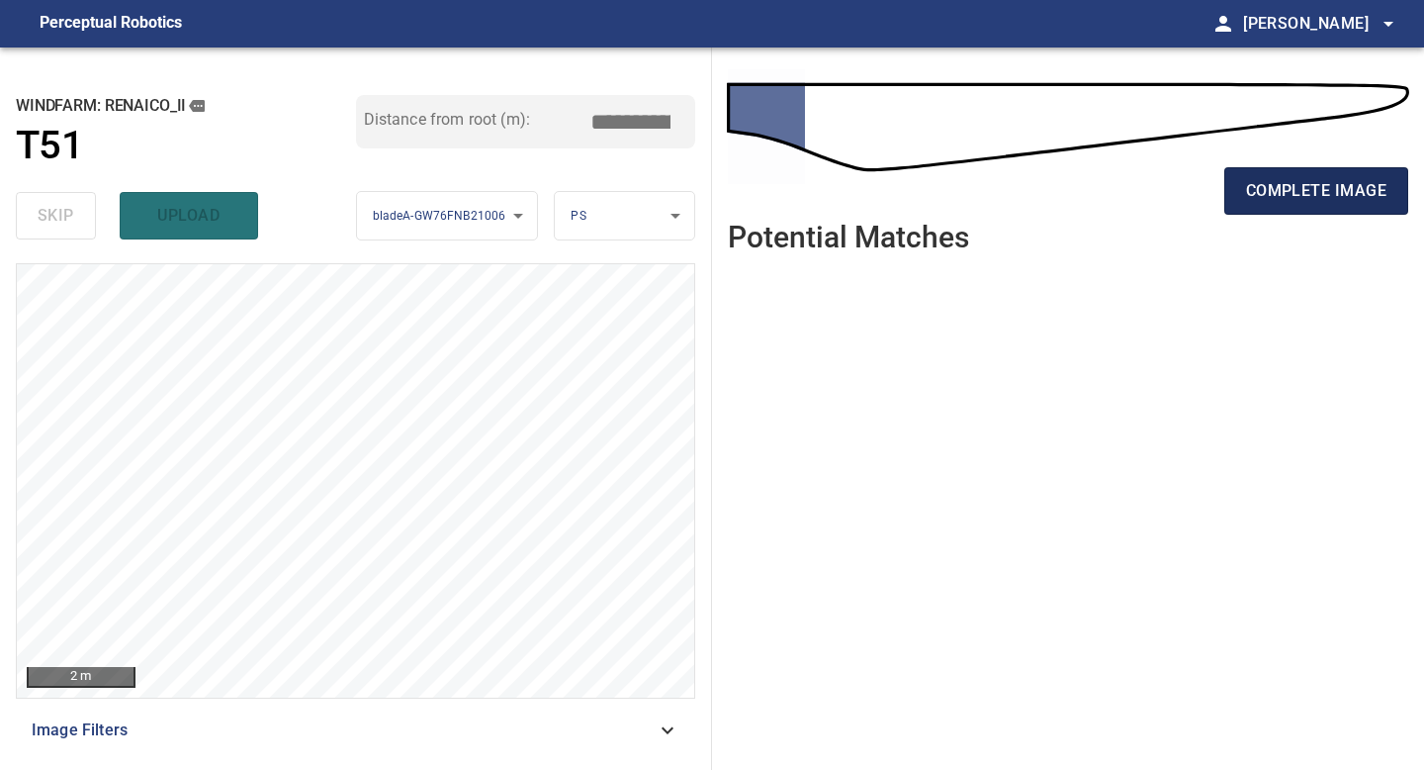
click at [1349, 175] on button "complete image" at bounding box center [1317, 190] width 184 height 47
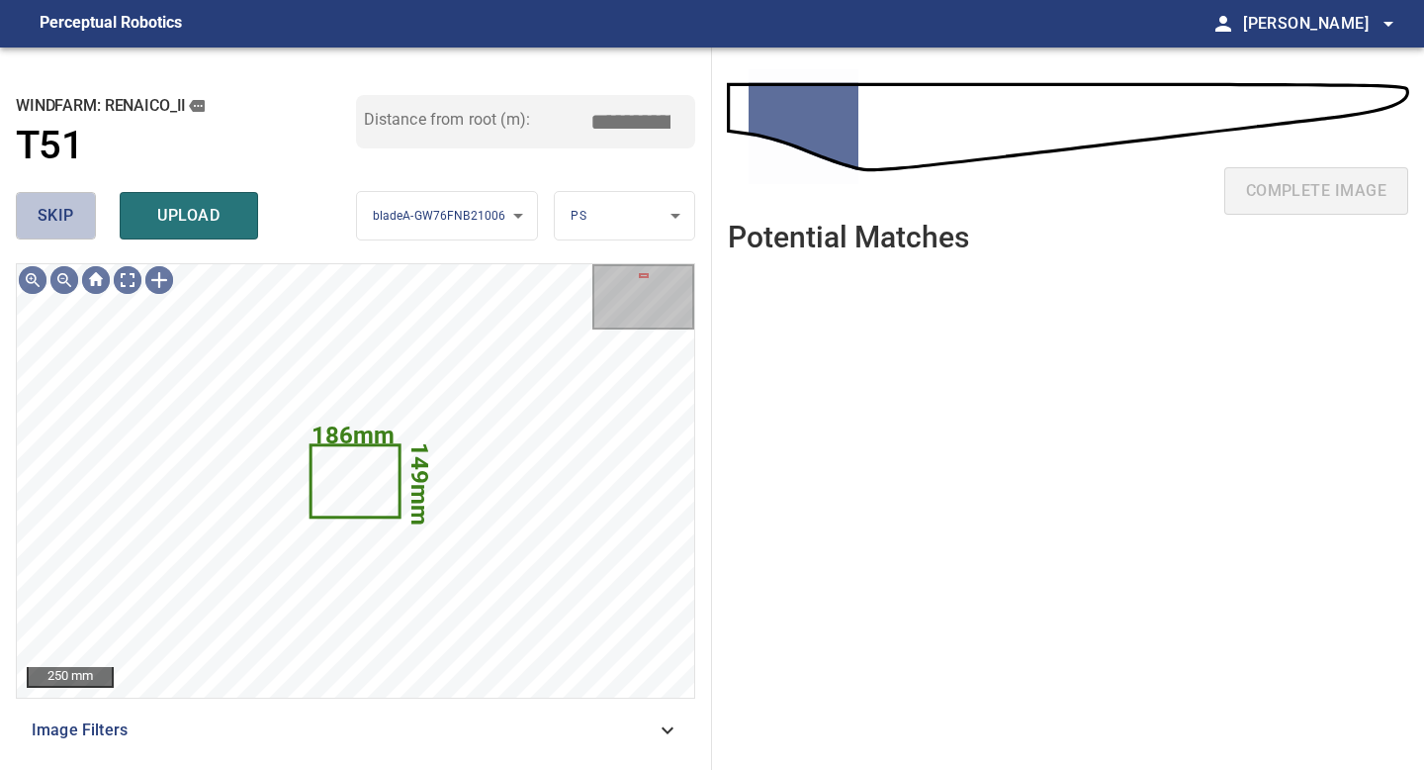
click at [44, 202] on span "skip" at bounding box center [56, 216] width 37 height 28
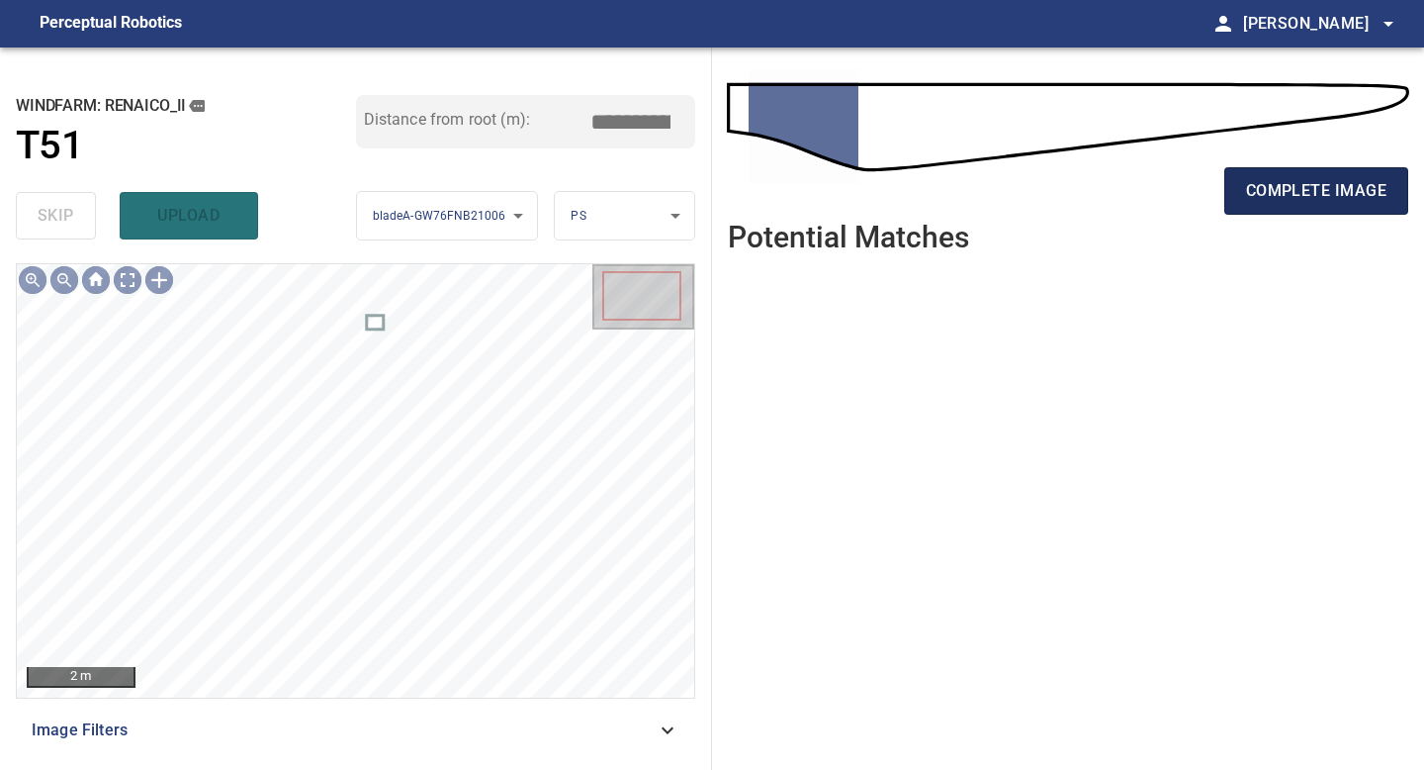
click at [1275, 189] on span "complete image" at bounding box center [1316, 191] width 140 height 28
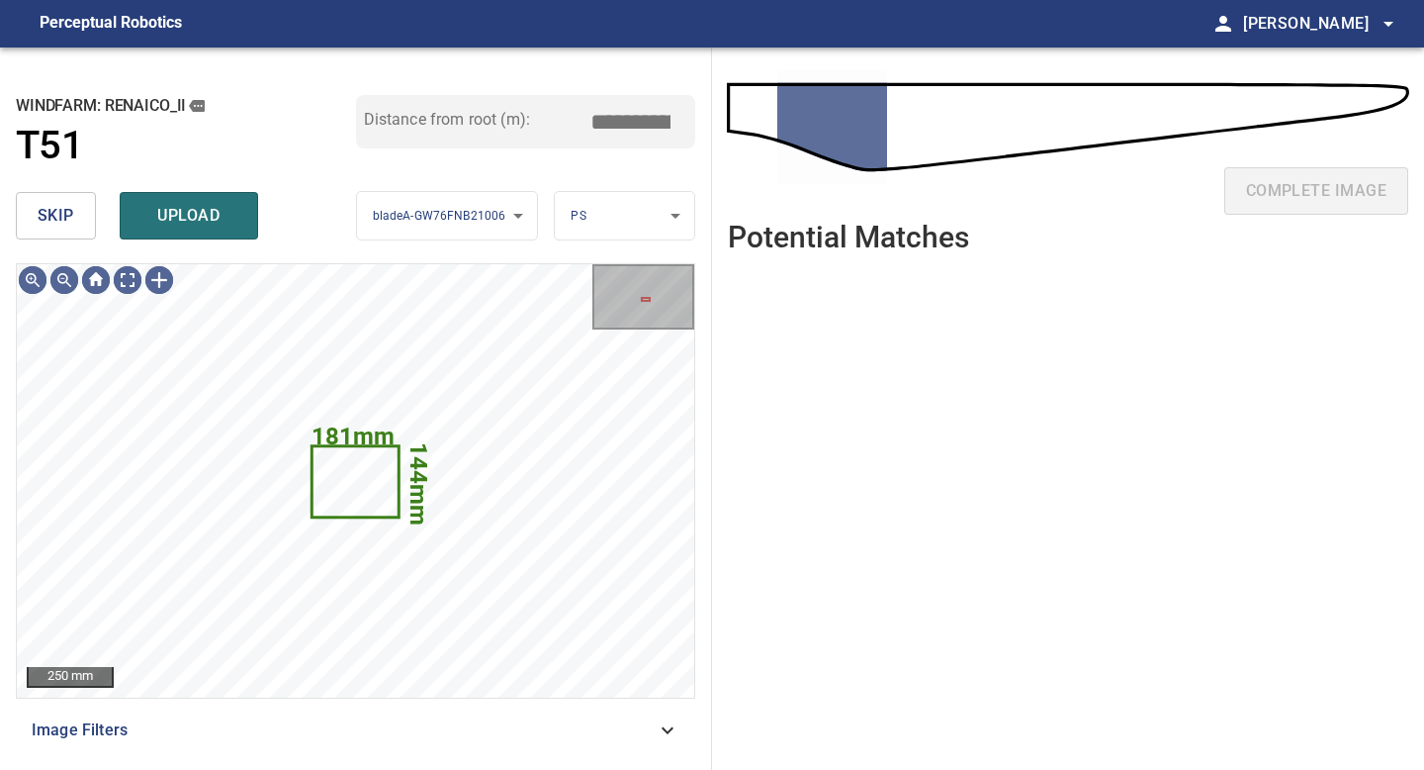
click at [77, 206] on button "skip" at bounding box center [56, 215] width 80 height 47
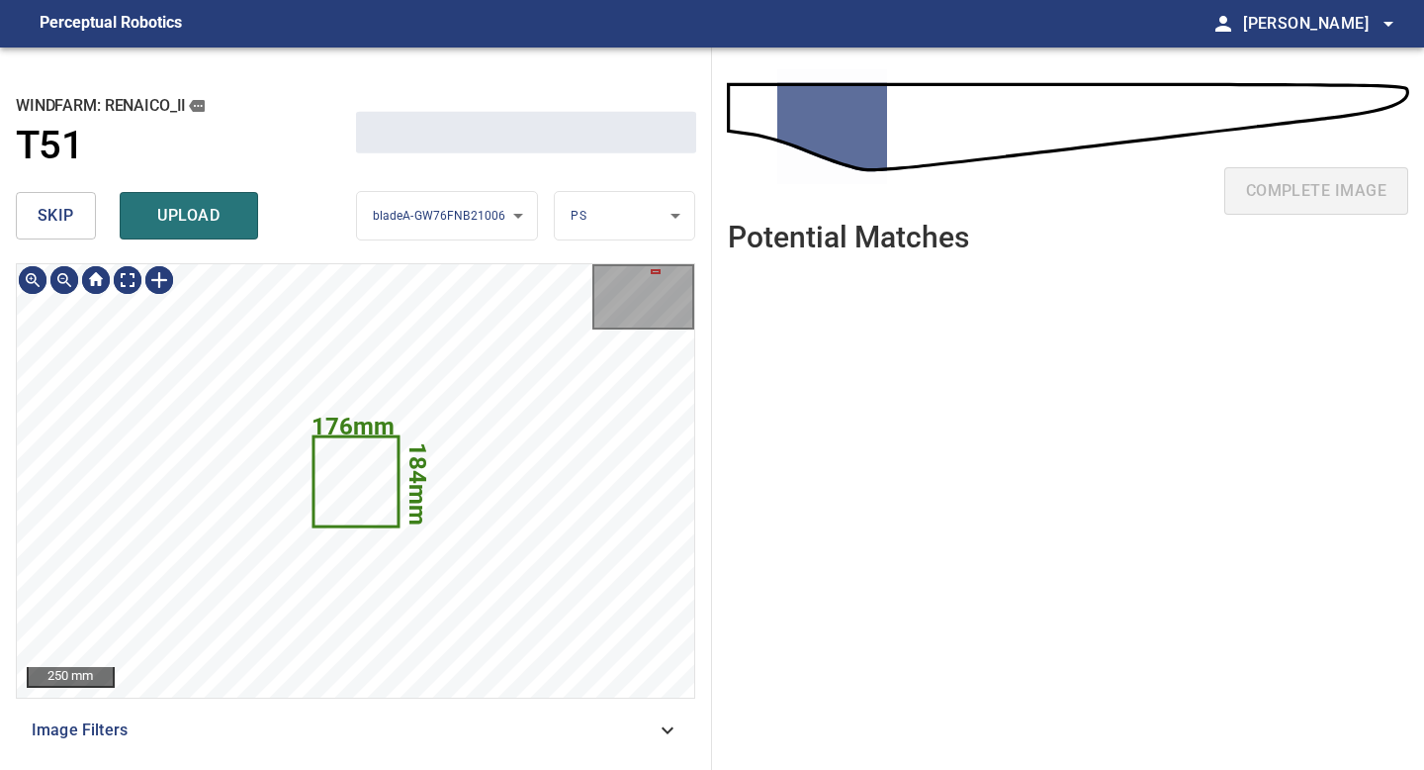
click at [77, 206] on button "skip" at bounding box center [56, 215] width 80 height 47
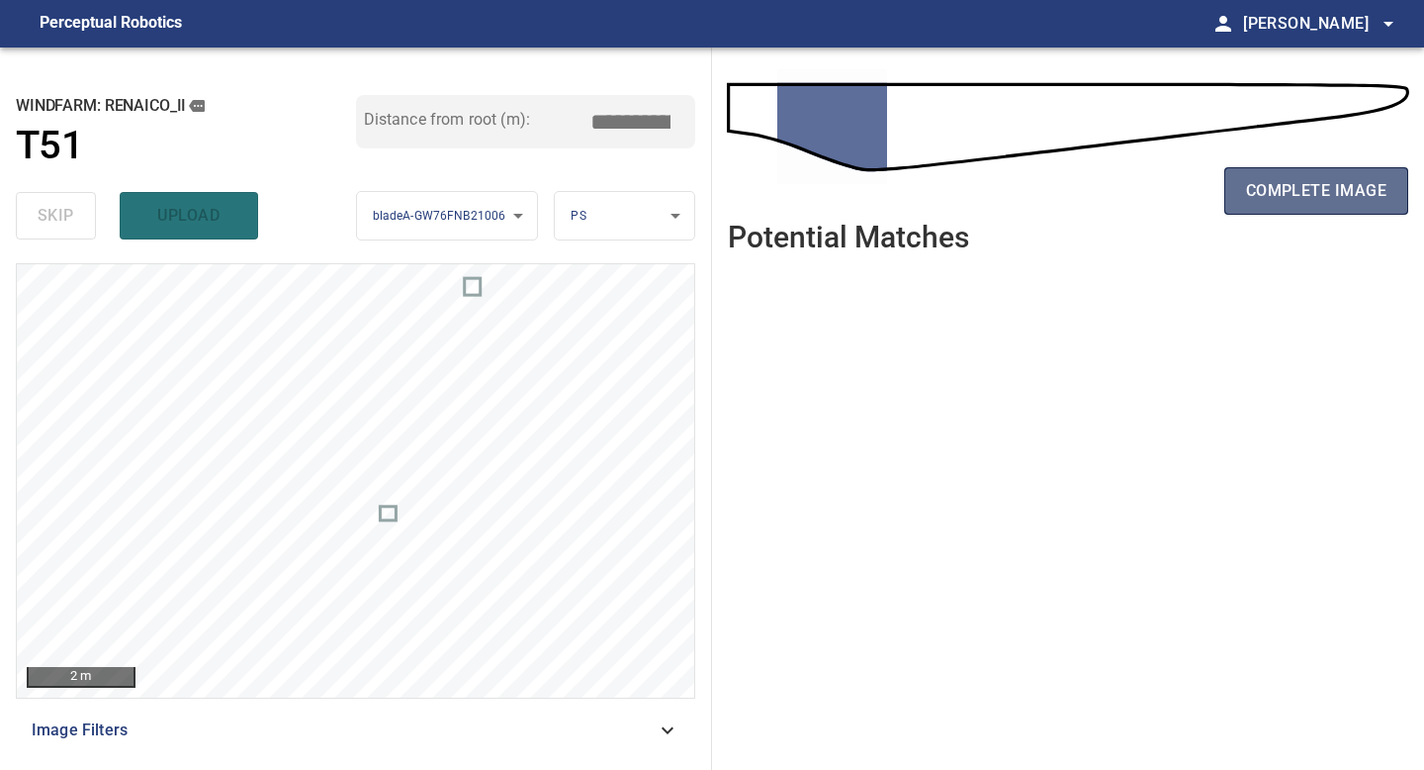
click at [1312, 182] on span "complete image" at bounding box center [1316, 191] width 140 height 28
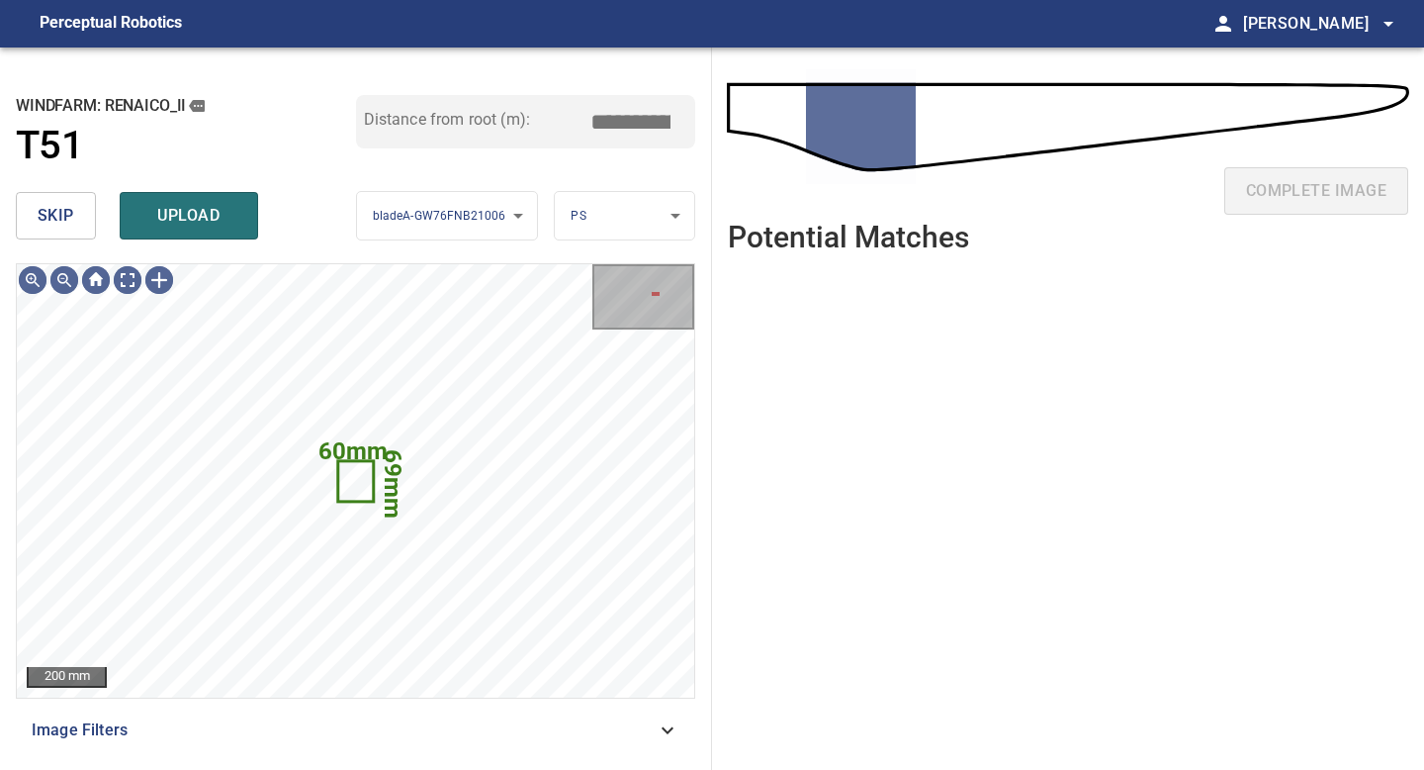
click at [68, 203] on span "skip" at bounding box center [56, 216] width 37 height 28
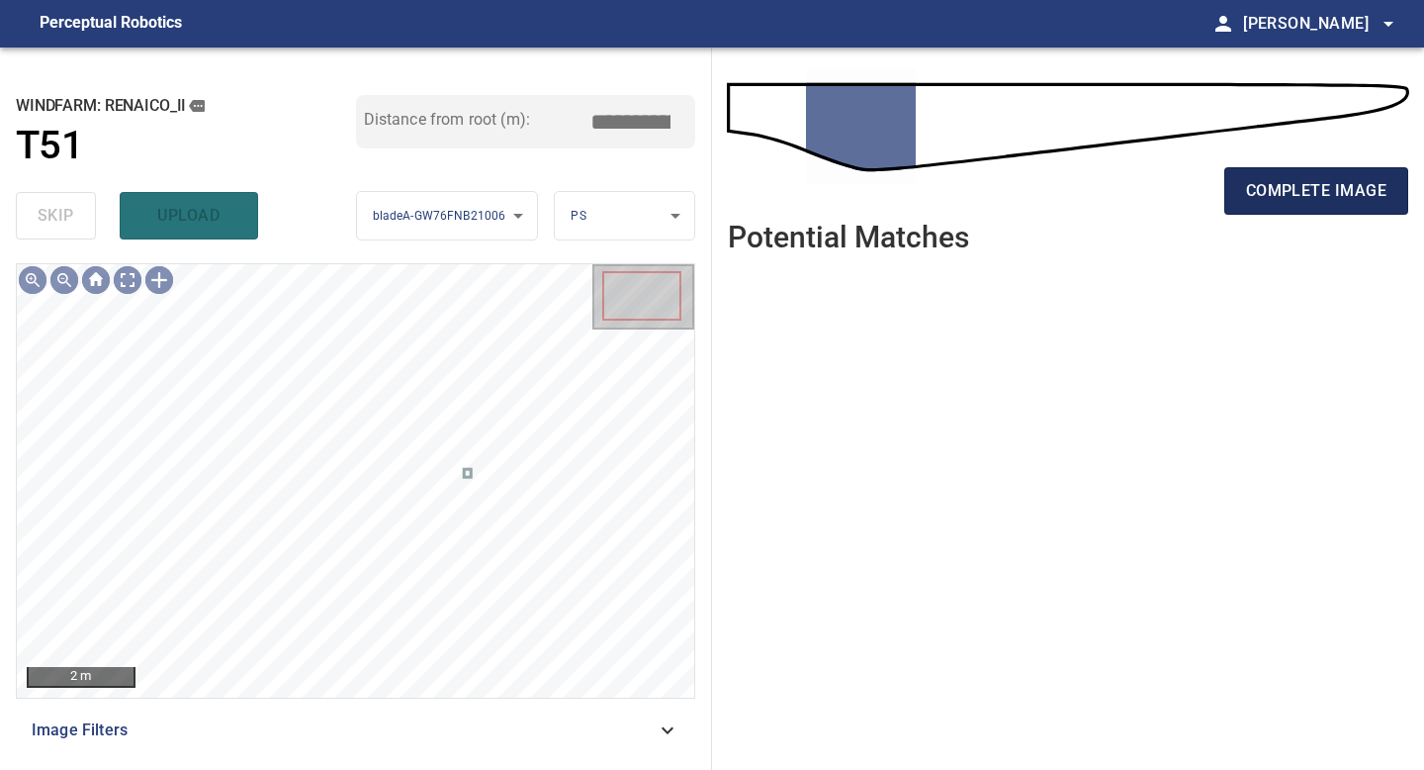
click at [1315, 190] on span "complete image" at bounding box center [1316, 191] width 140 height 28
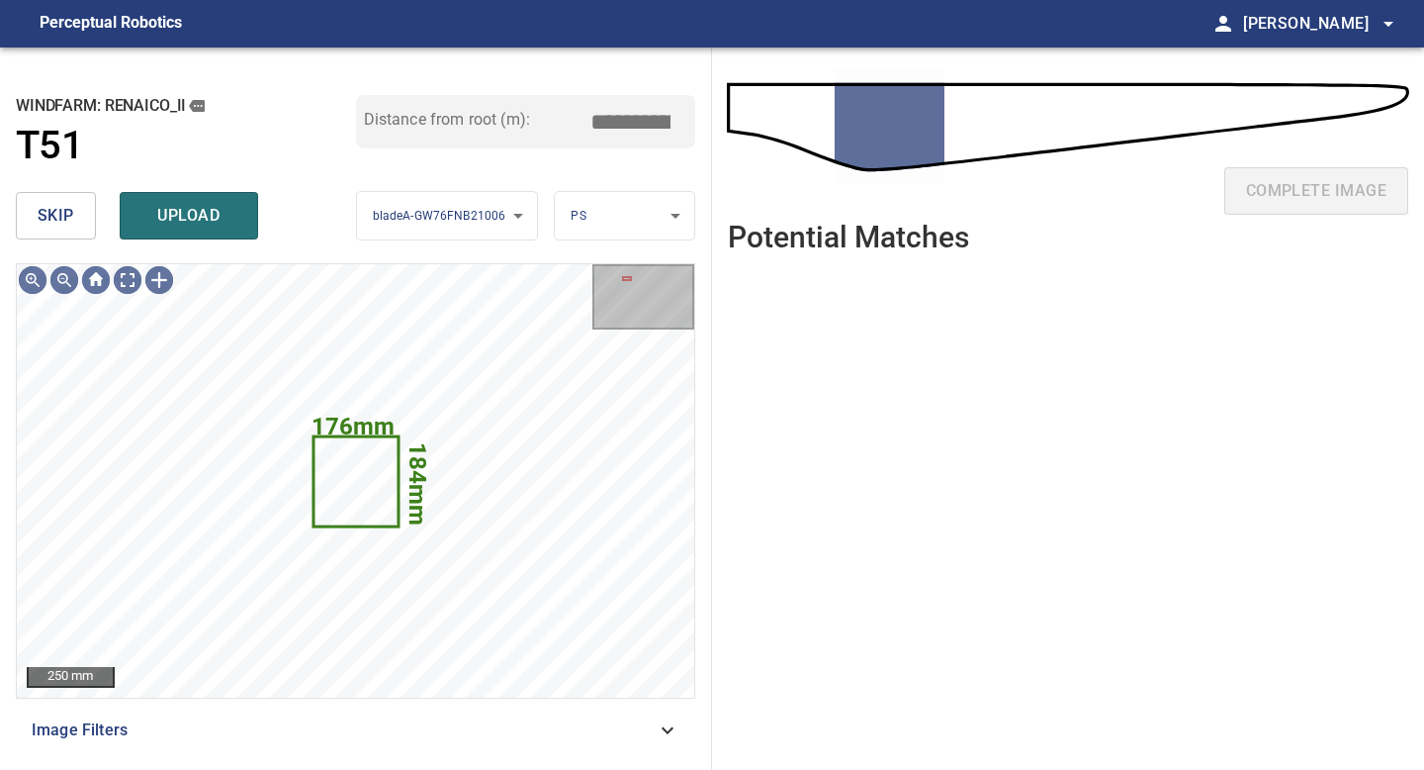
click at [54, 219] on span "skip" at bounding box center [56, 216] width 37 height 28
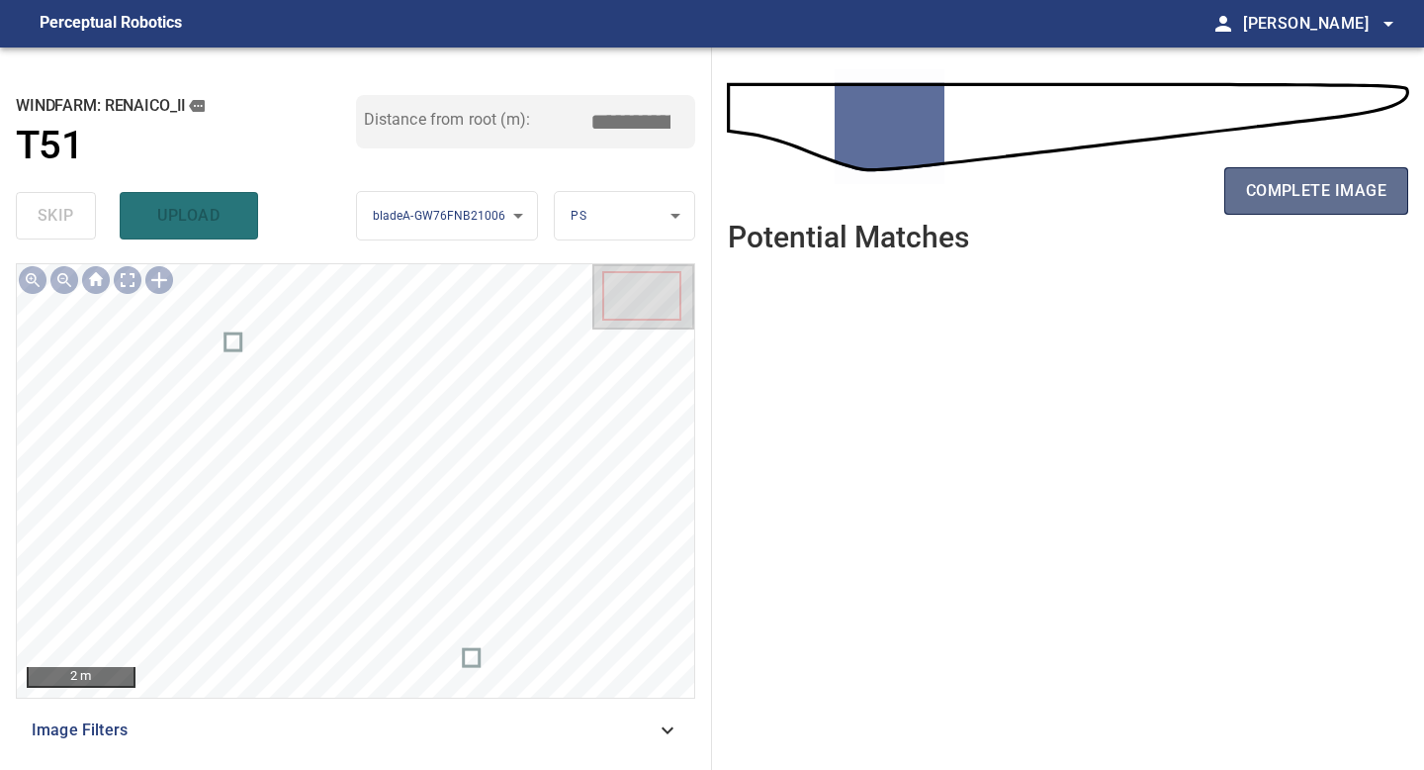
click at [1307, 198] on span "complete image" at bounding box center [1316, 191] width 140 height 28
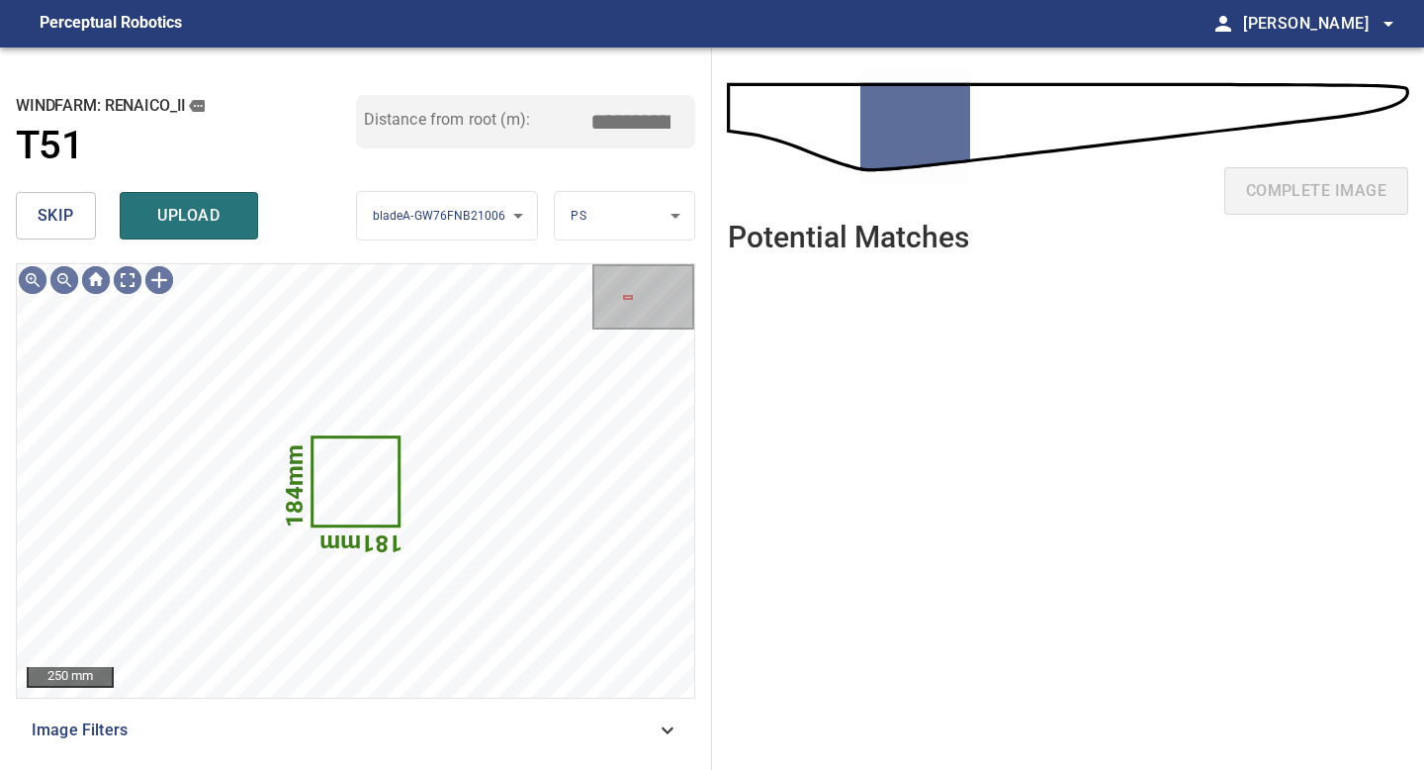
click at [72, 206] on span "skip" at bounding box center [56, 216] width 37 height 28
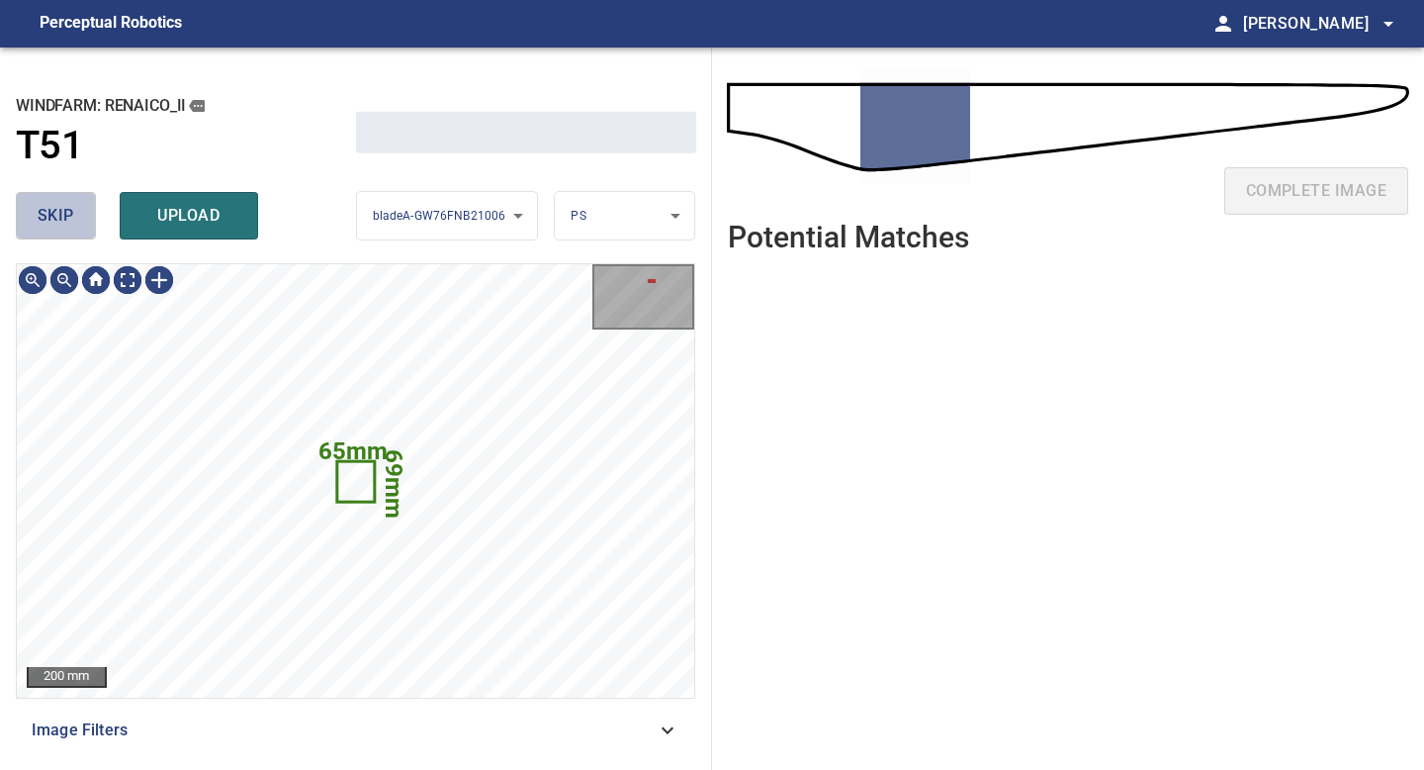
click at [72, 206] on span "skip" at bounding box center [56, 216] width 37 height 28
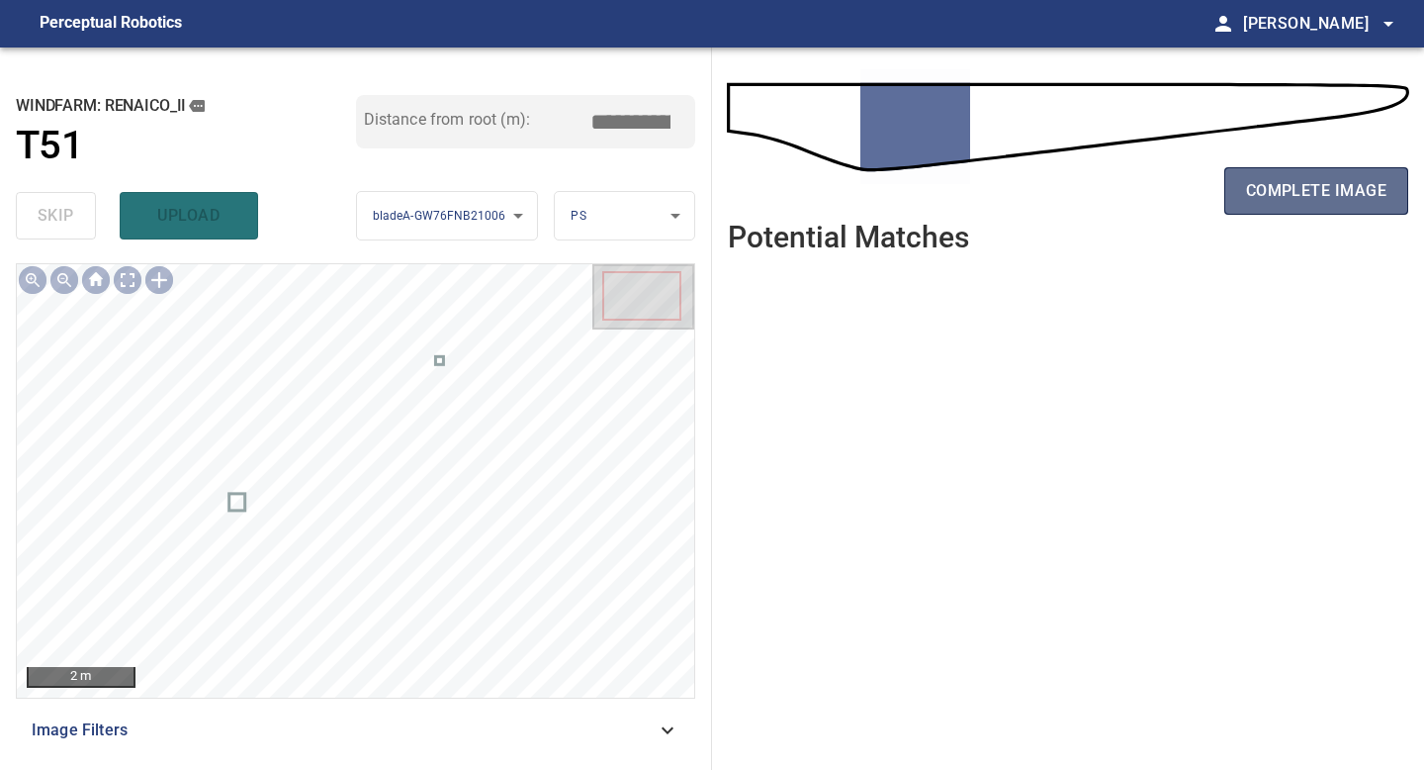
click at [1327, 206] on button "complete image" at bounding box center [1317, 190] width 184 height 47
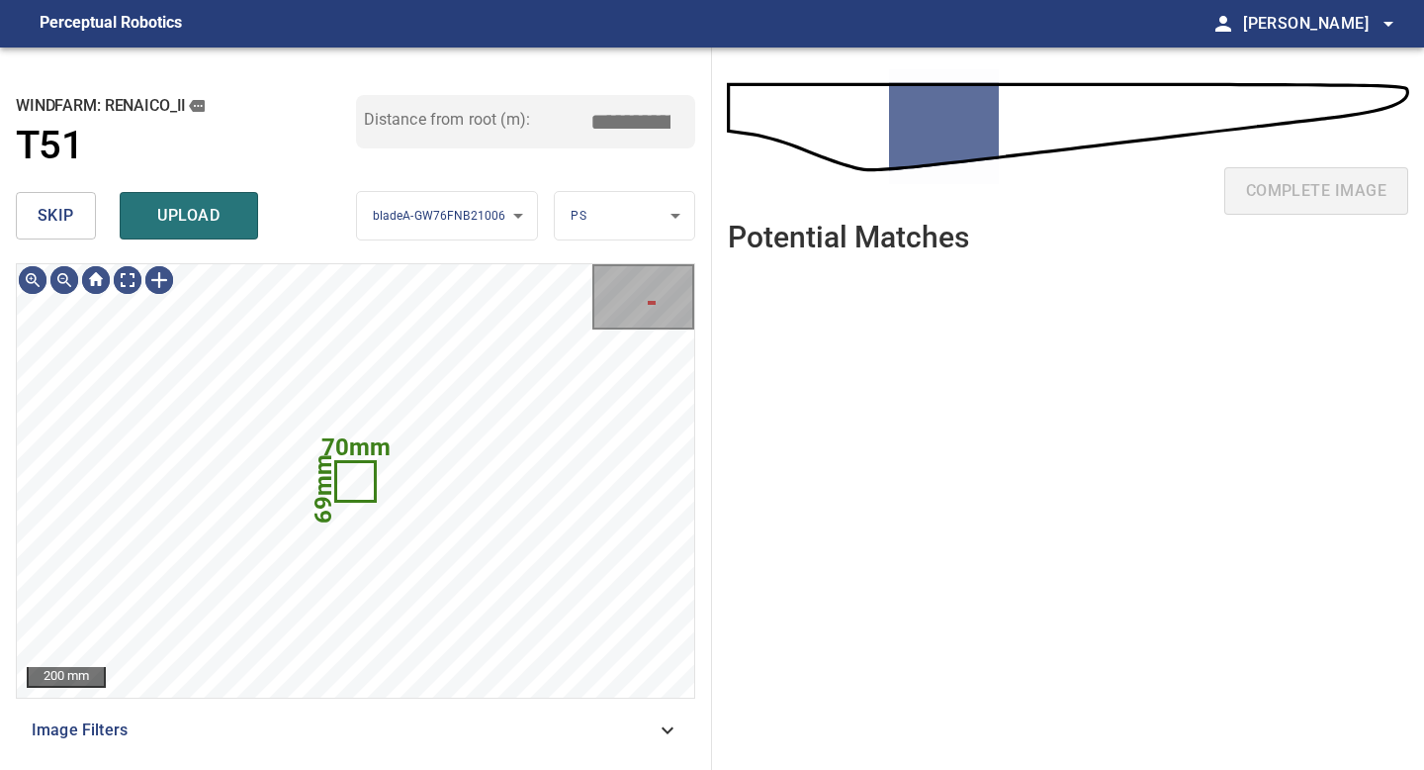
click at [74, 227] on button "skip" at bounding box center [56, 215] width 80 height 47
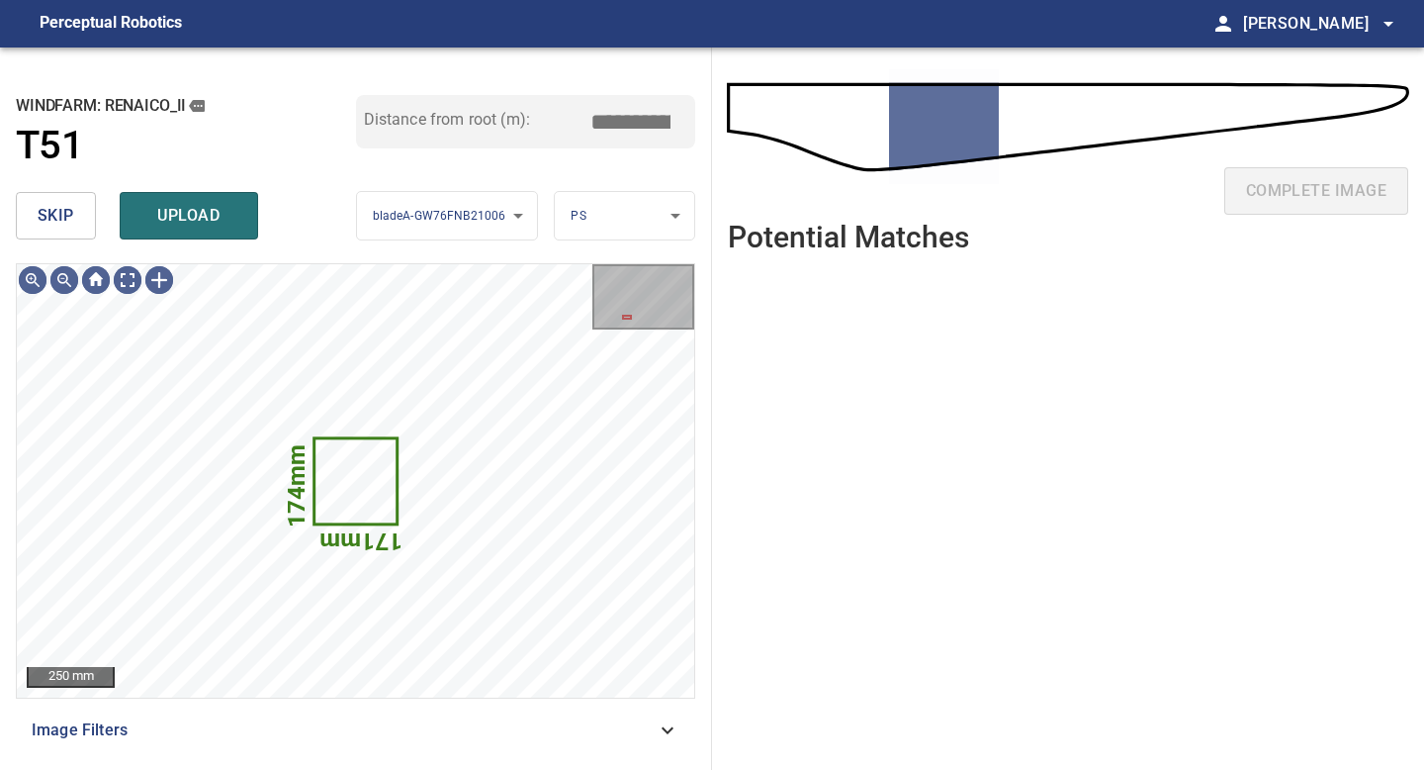
click at [74, 227] on button "skip" at bounding box center [56, 215] width 80 height 47
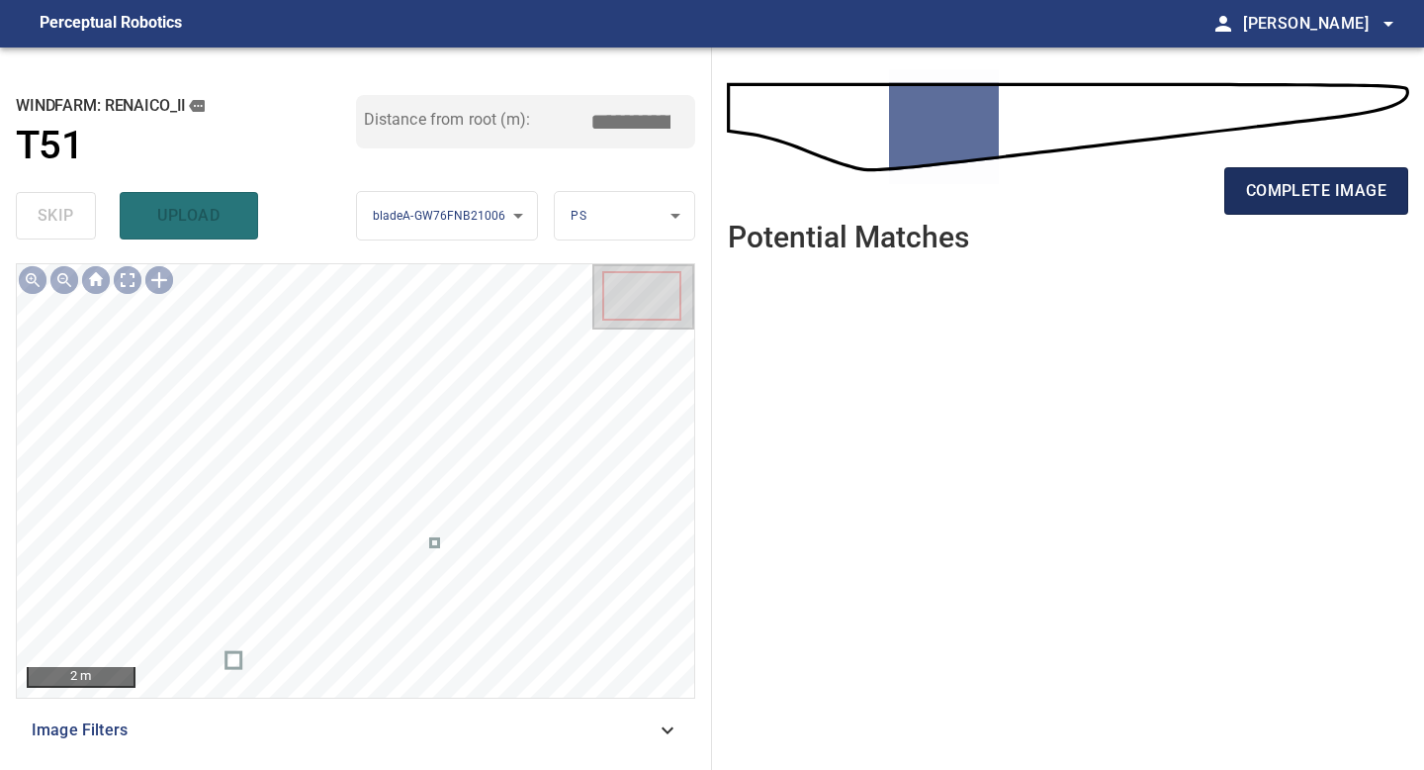
click at [1302, 185] on span "complete image" at bounding box center [1316, 191] width 140 height 28
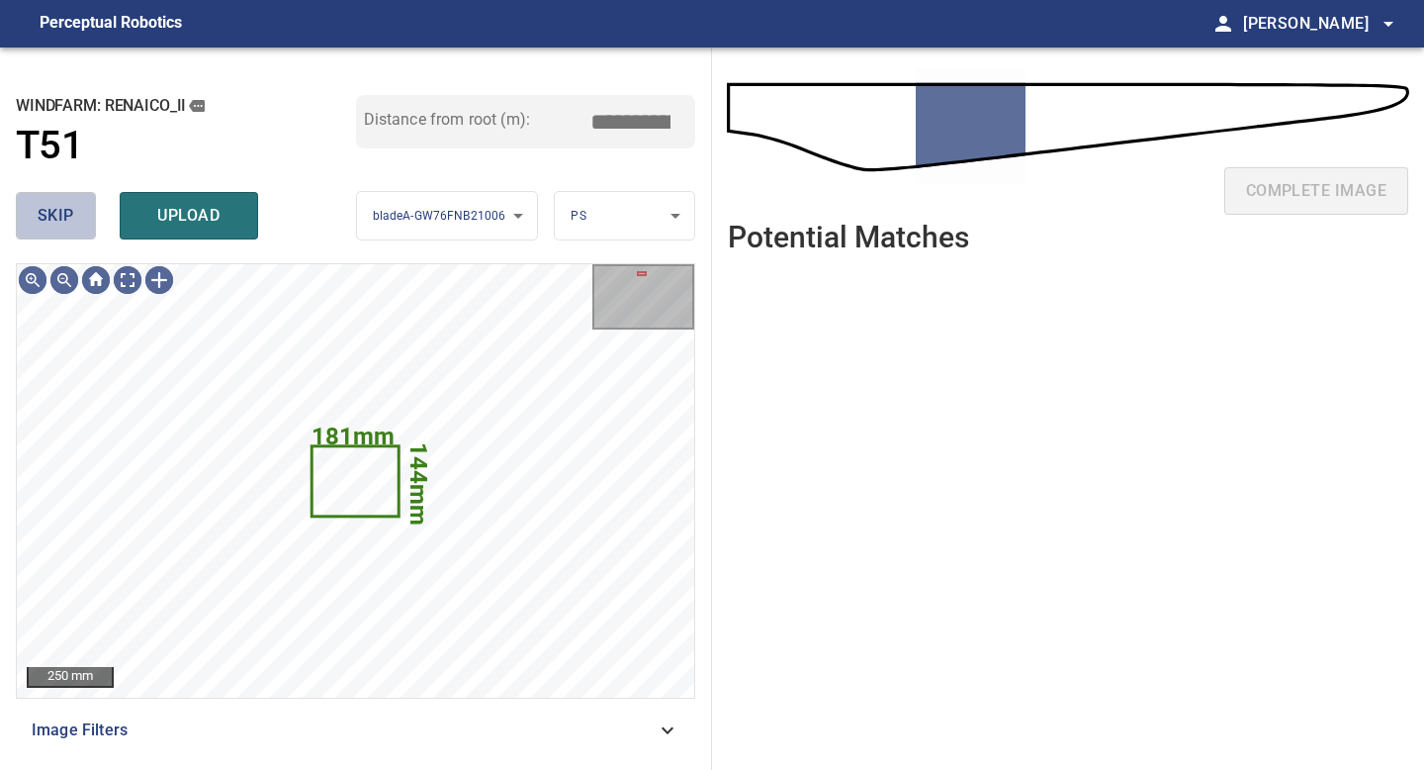
click at [60, 202] on span "skip" at bounding box center [56, 216] width 37 height 28
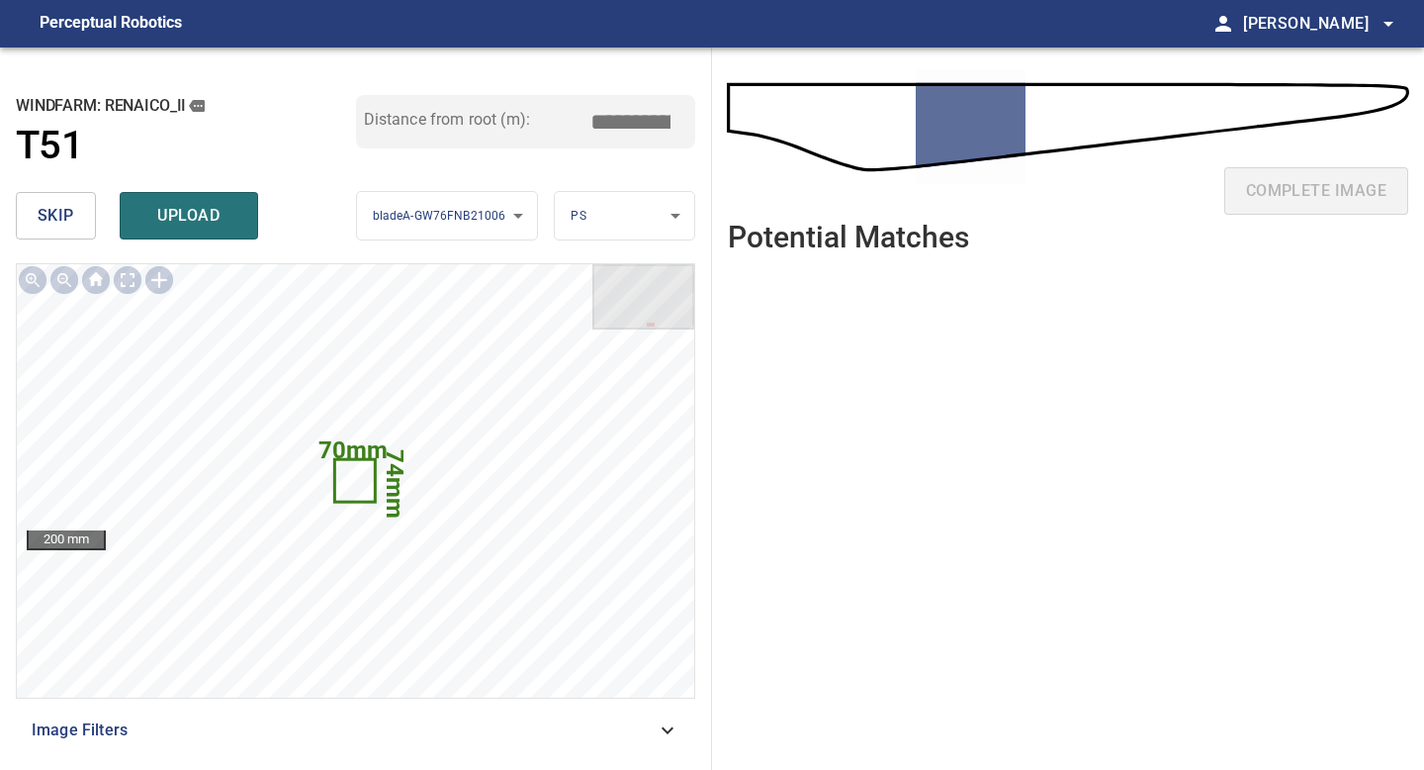
click at [55, 220] on span "skip" at bounding box center [56, 216] width 37 height 28
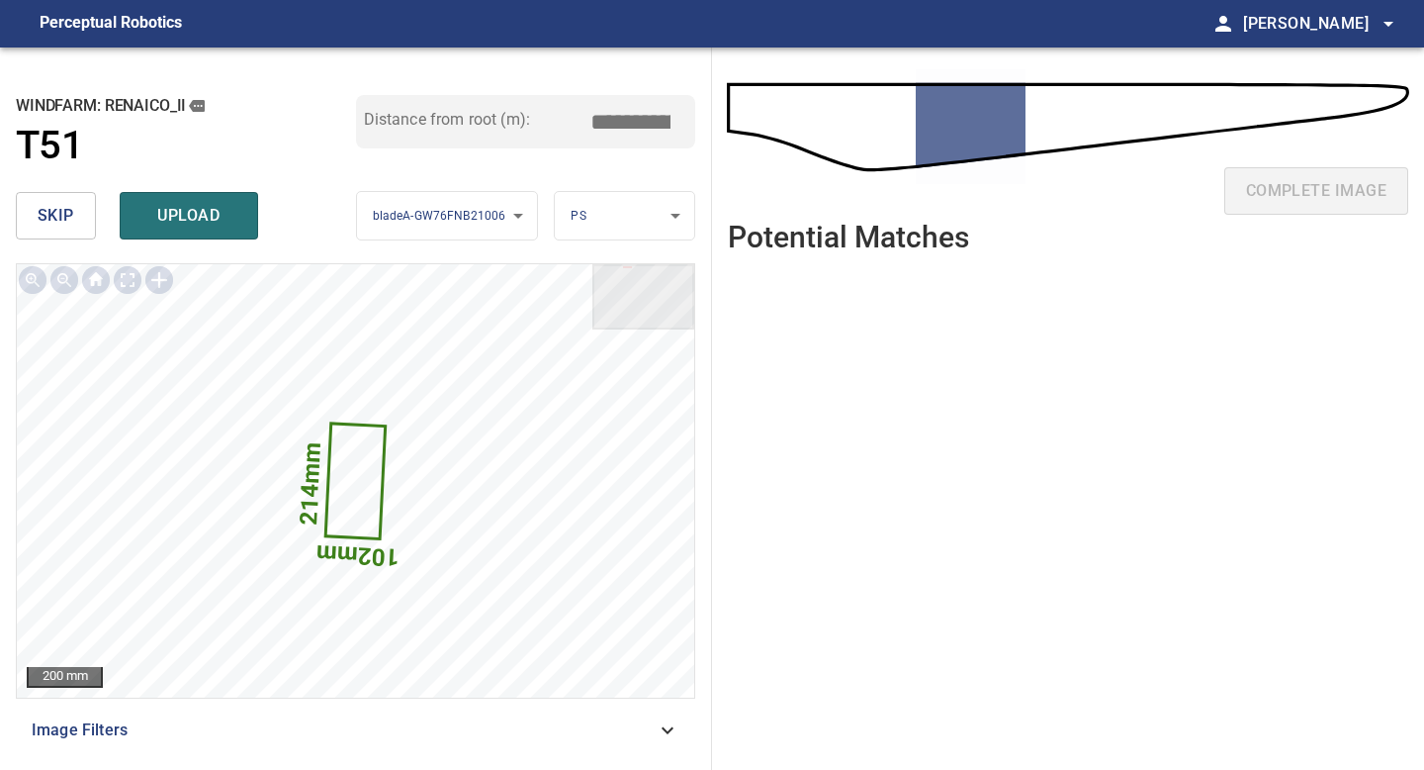
click at [62, 214] on span "skip" at bounding box center [56, 216] width 37 height 28
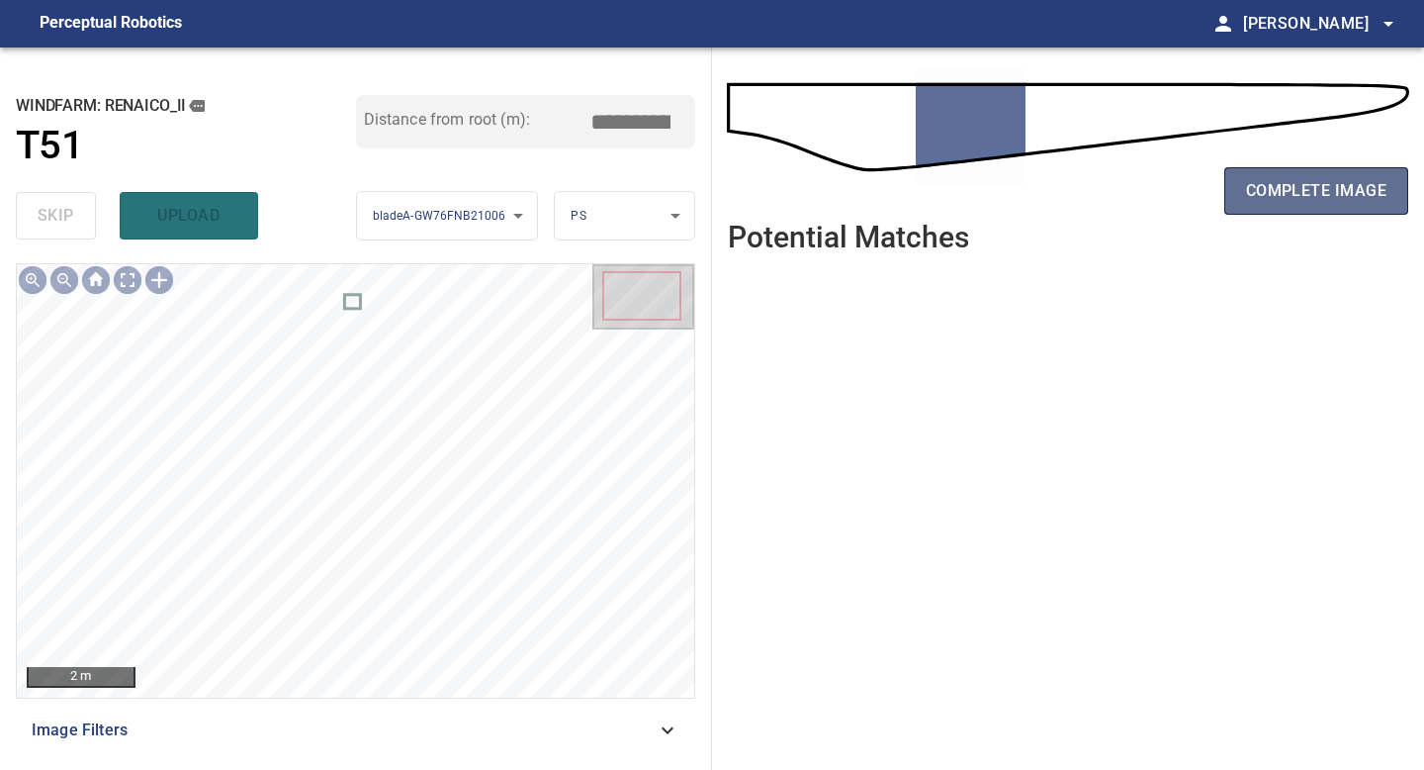
click at [1355, 191] on span "complete image" at bounding box center [1316, 191] width 140 height 28
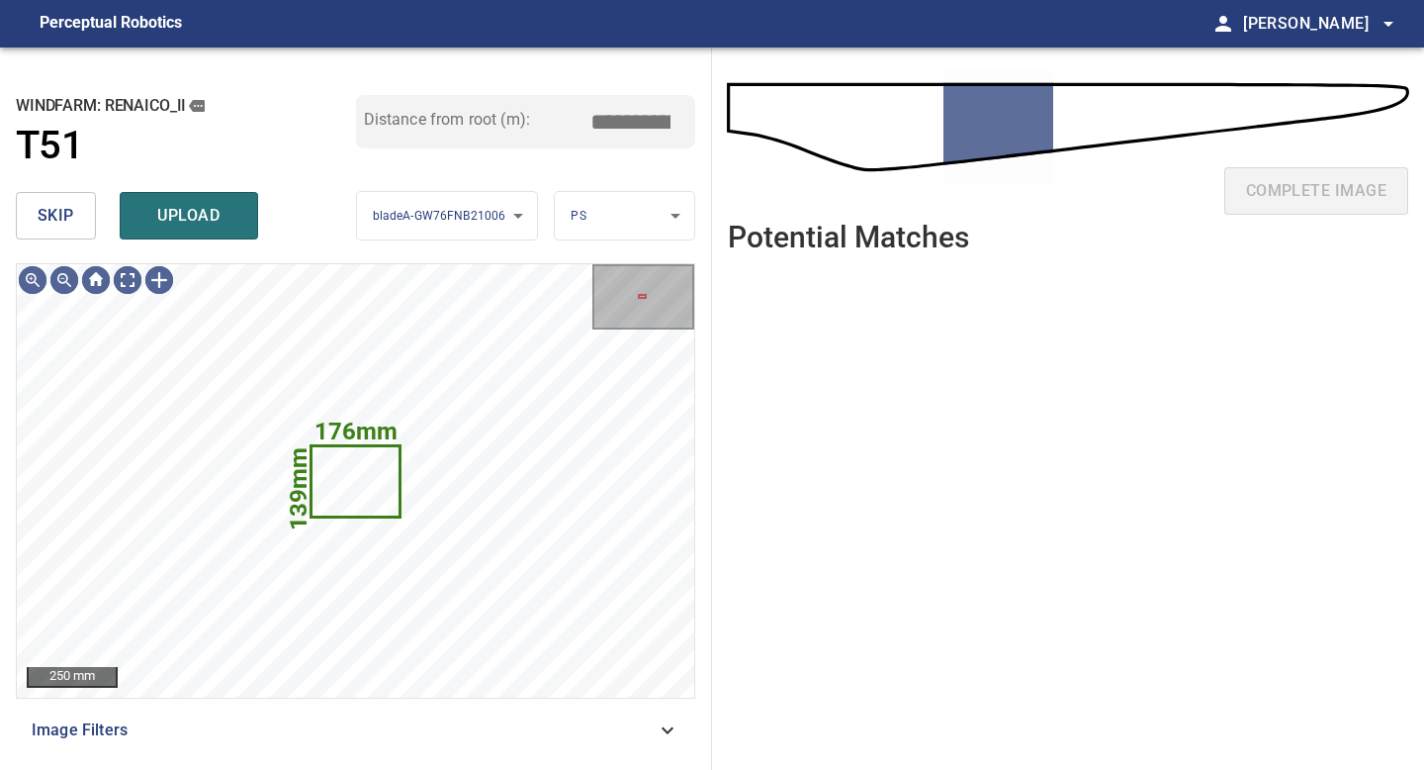
click at [41, 202] on span "skip" at bounding box center [56, 216] width 37 height 28
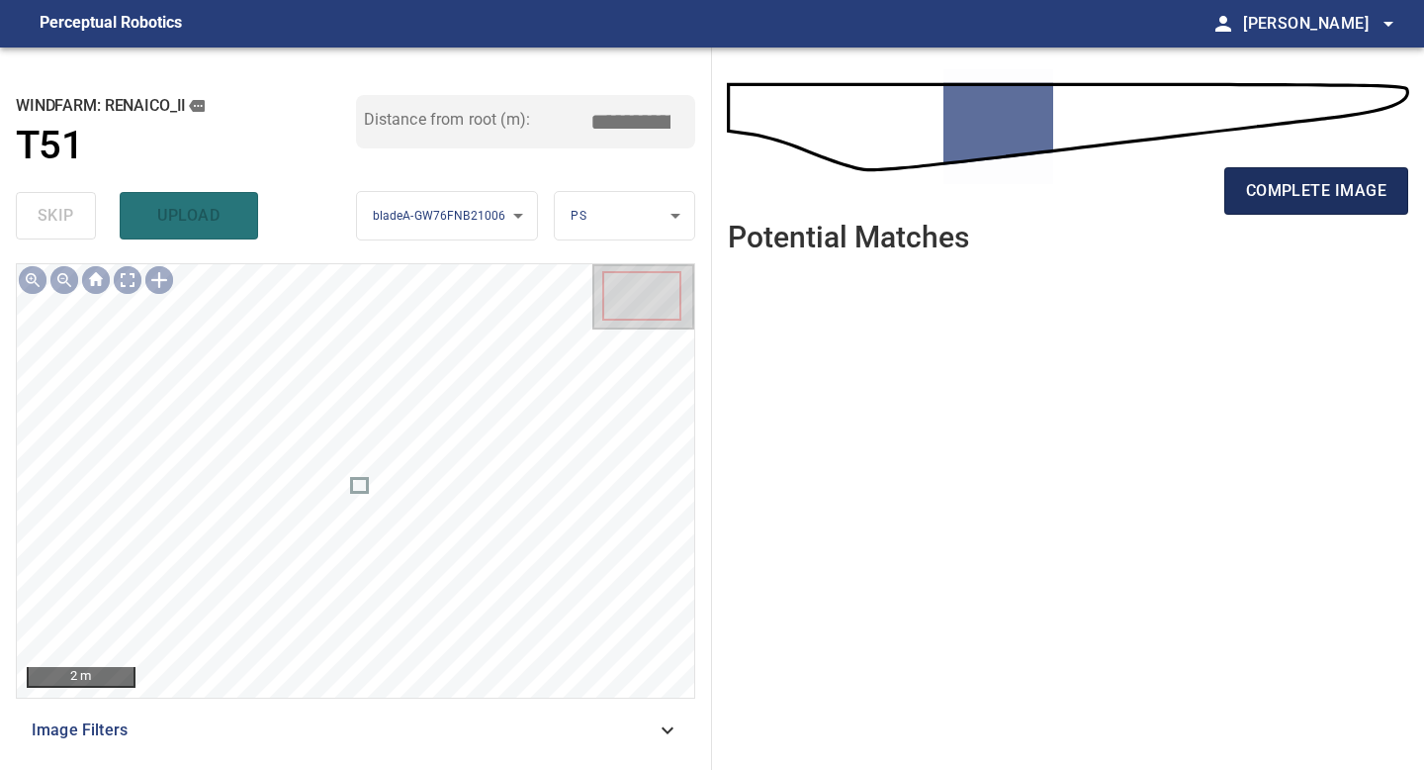
click at [1311, 190] on span "complete image" at bounding box center [1316, 191] width 140 height 28
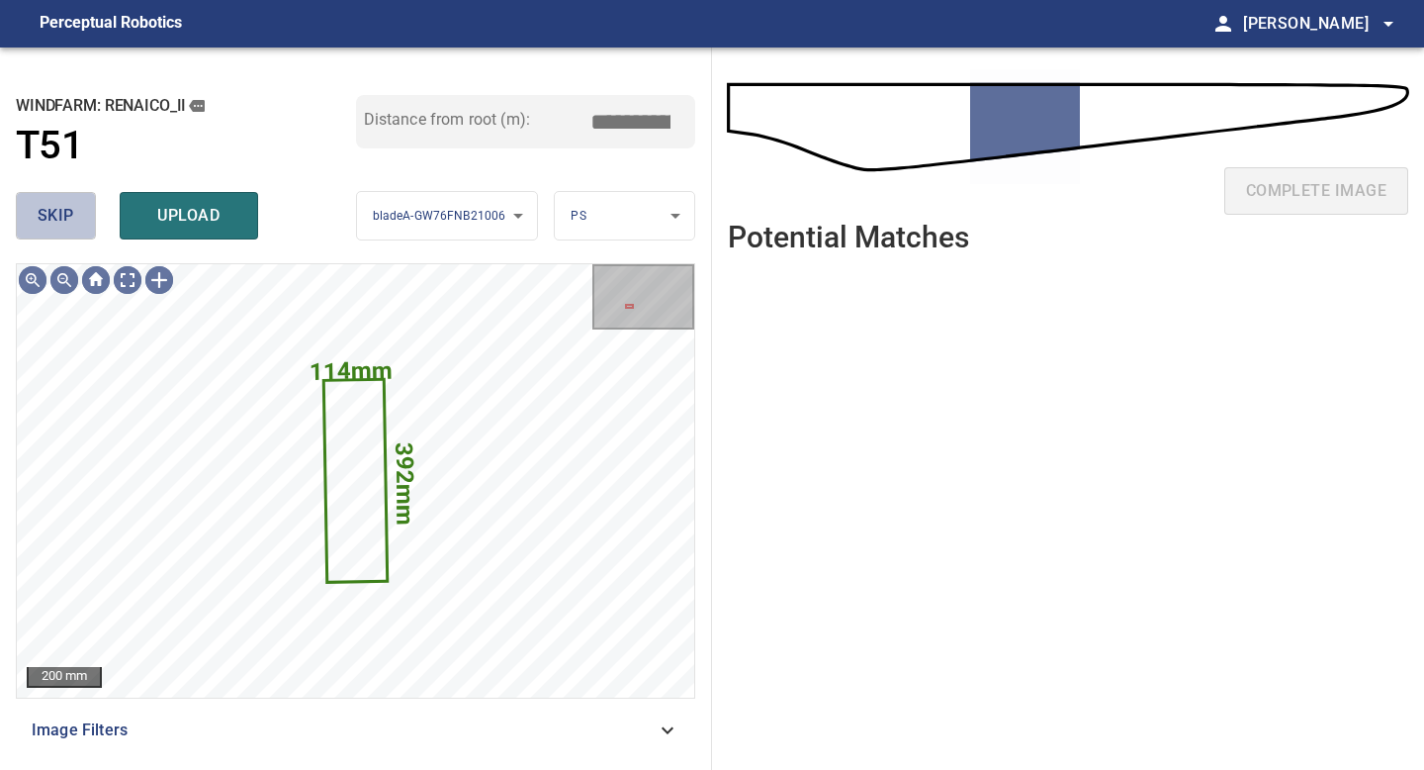
click at [77, 209] on button "skip" at bounding box center [56, 215] width 80 height 47
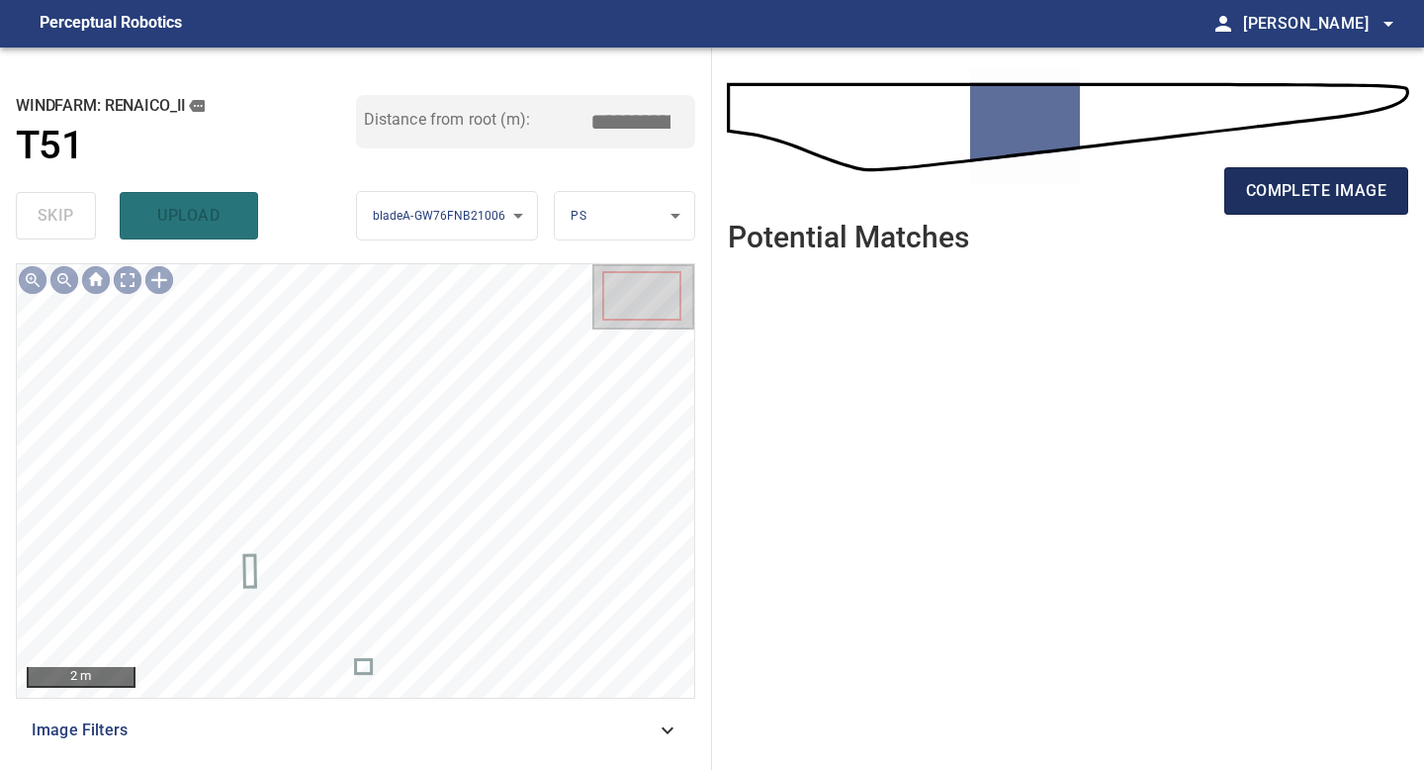
click at [1276, 196] on span "complete image" at bounding box center [1316, 191] width 140 height 28
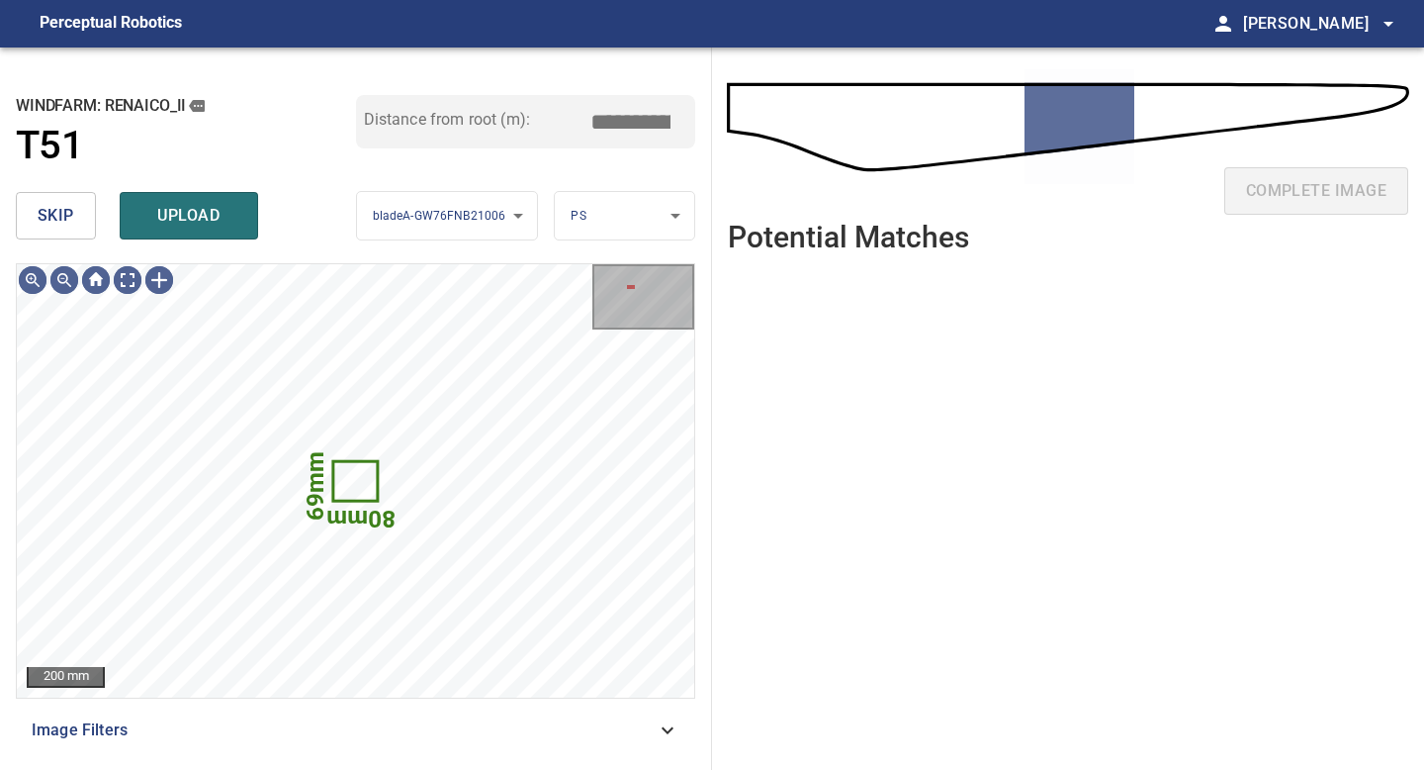
click at [81, 204] on button "skip" at bounding box center [56, 215] width 80 height 47
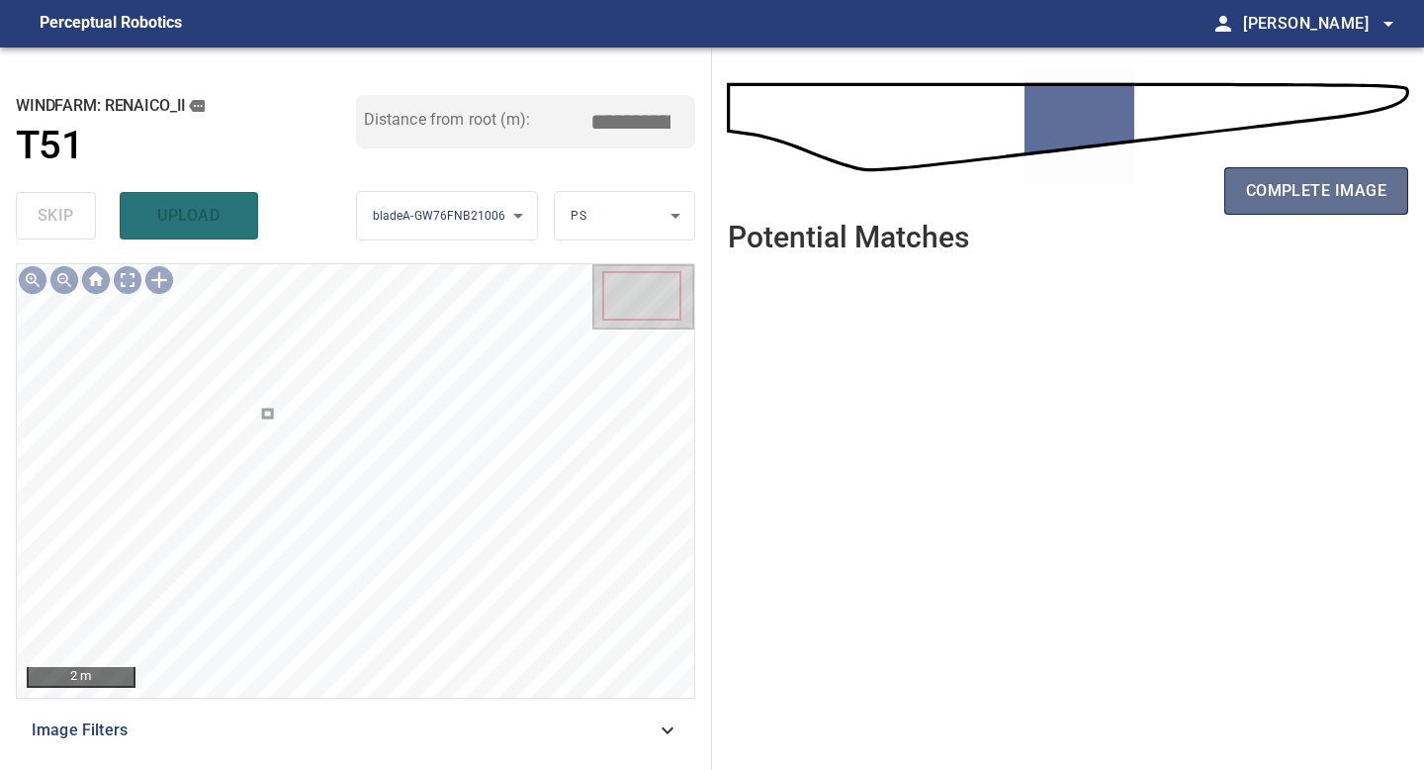
click at [1348, 188] on span "complete image" at bounding box center [1316, 191] width 140 height 28
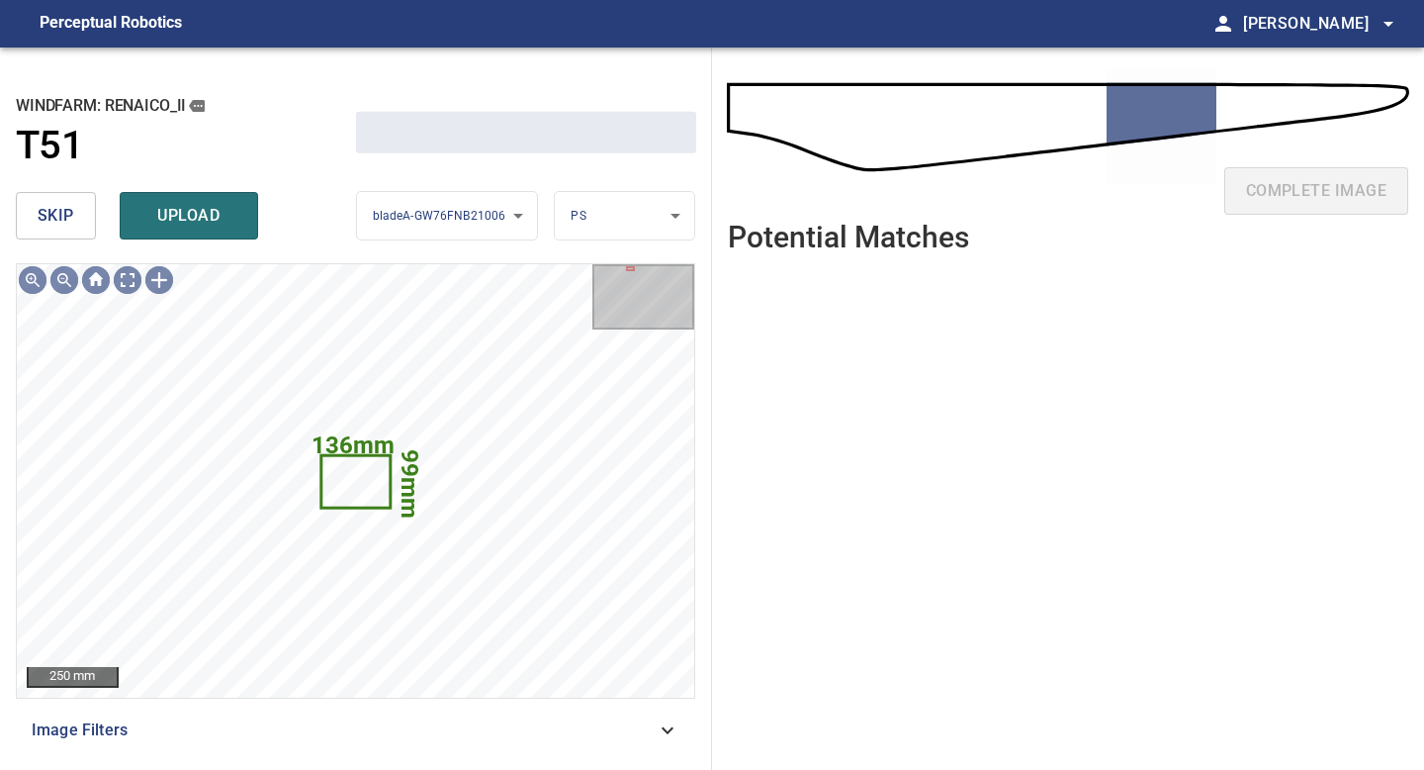
click at [84, 200] on button "skip" at bounding box center [56, 215] width 80 height 47
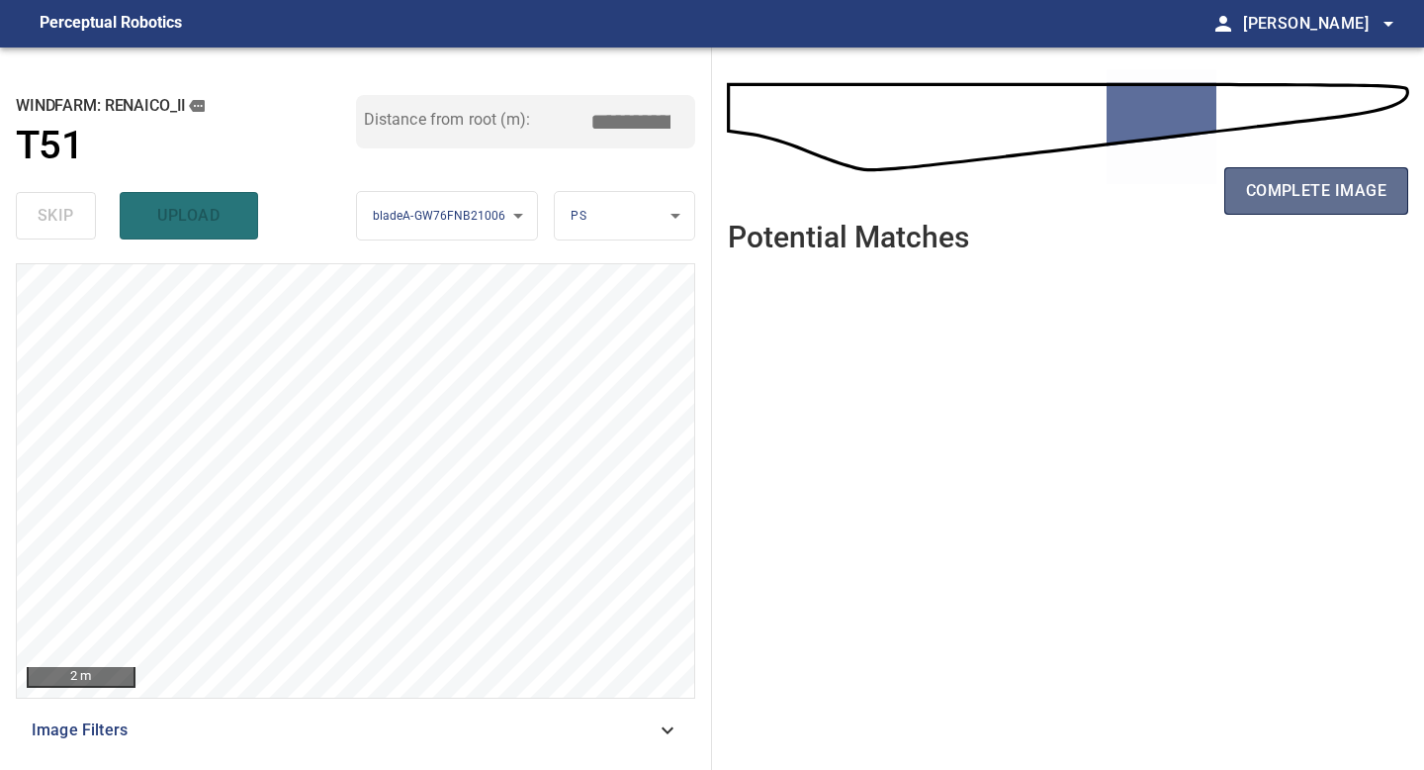
click at [1313, 210] on button "complete image" at bounding box center [1317, 190] width 184 height 47
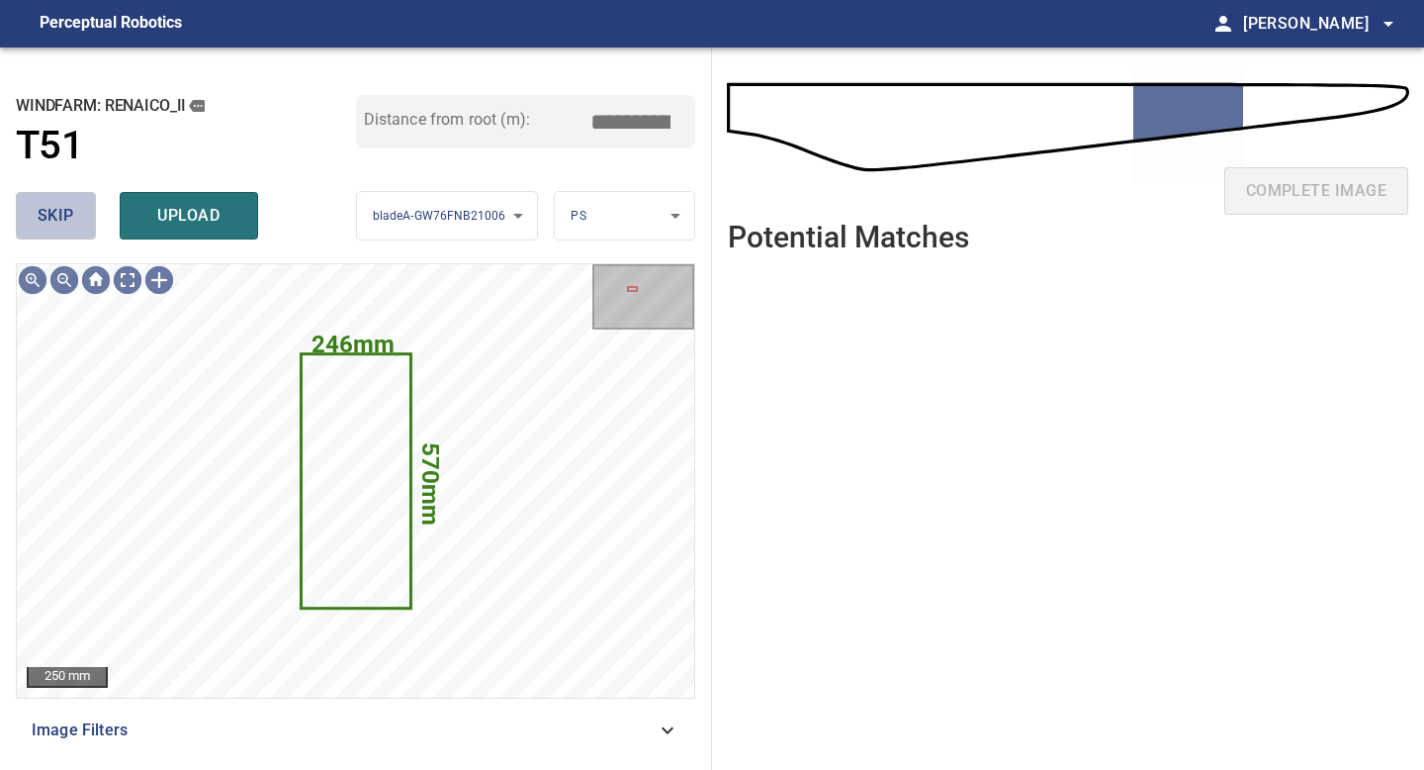
click at [50, 211] on span "skip" at bounding box center [56, 216] width 37 height 28
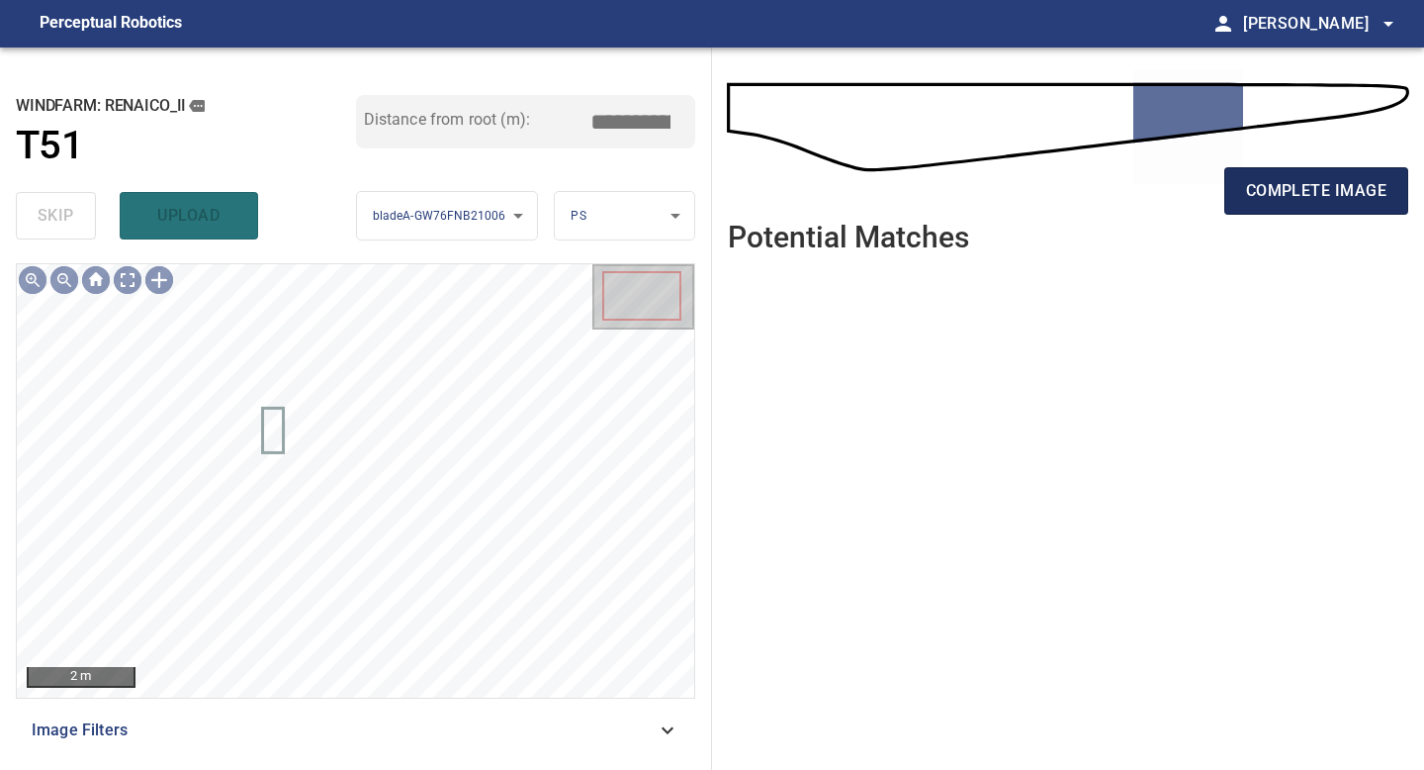
click at [1319, 190] on span "complete image" at bounding box center [1316, 191] width 140 height 28
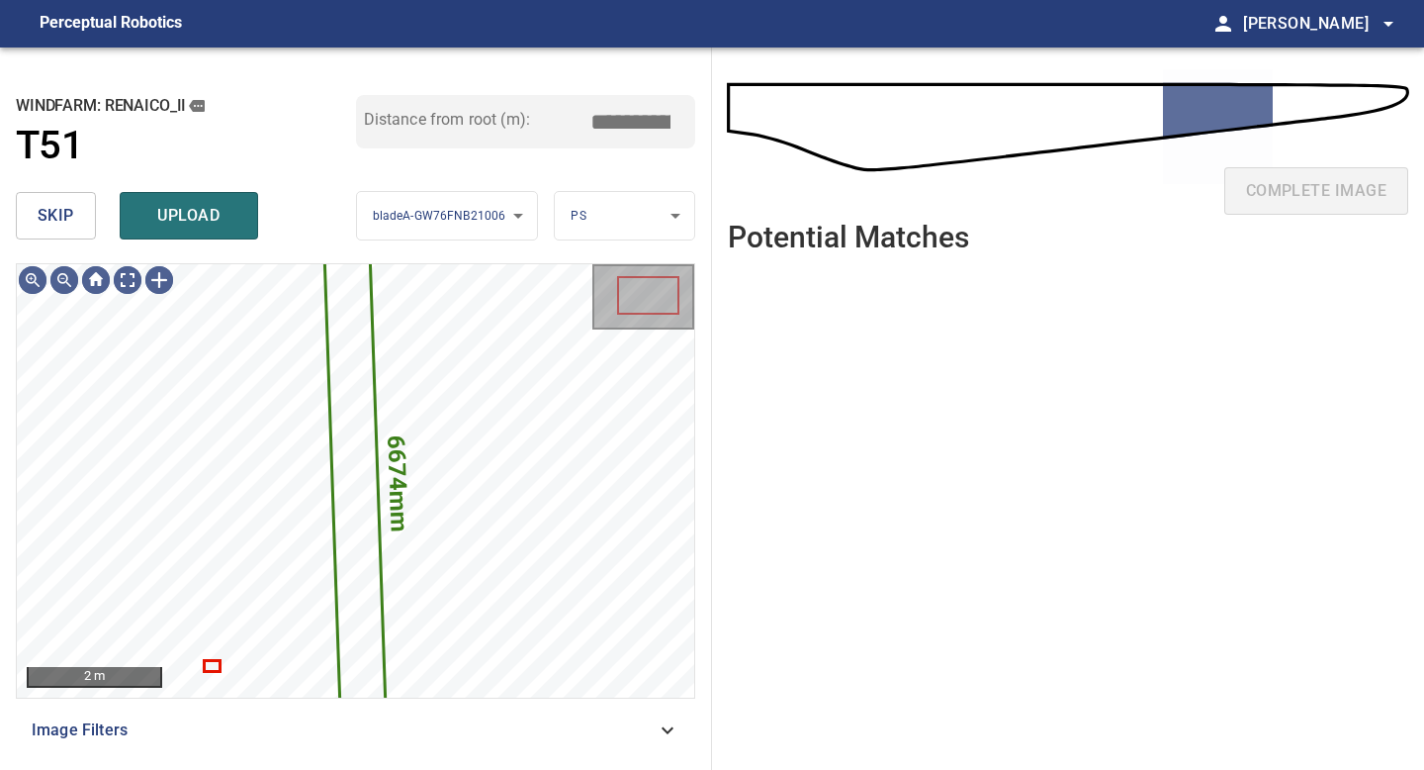
click at [34, 213] on button "skip" at bounding box center [56, 215] width 80 height 47
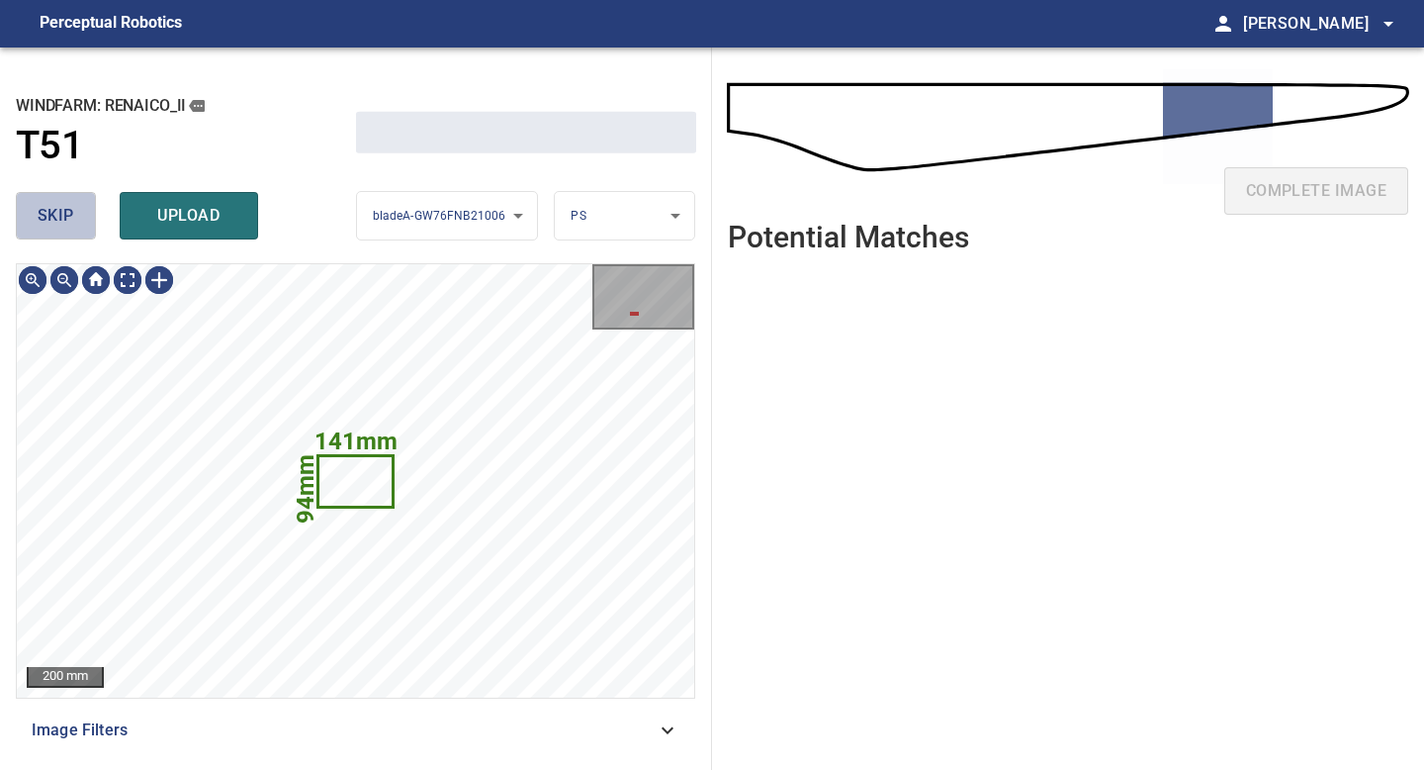
click at [34, 213] on button "skip" at bounding box center [56, 215] width 80 height 47
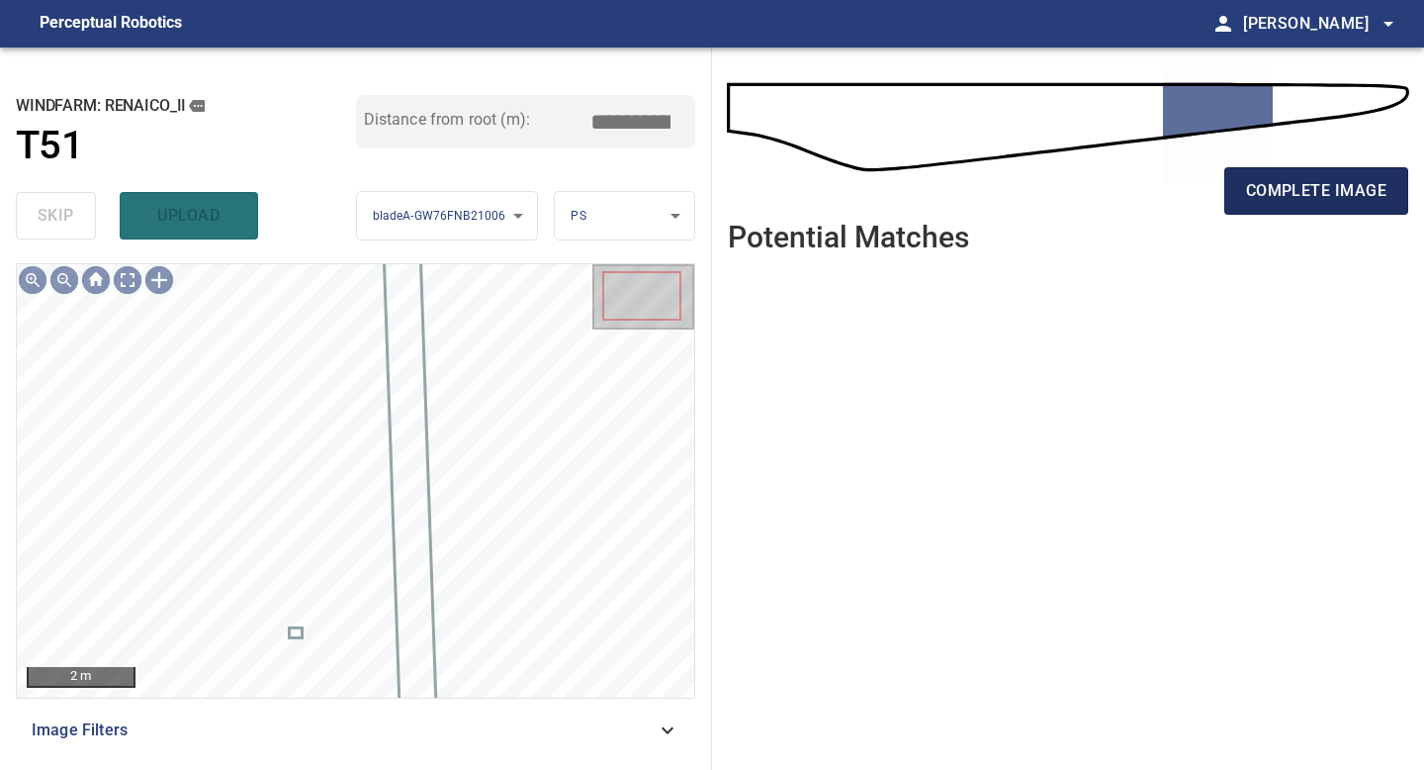
click at [1369, 205] on button "complete image" at bounding box center [1317, 190] width 184 height 47
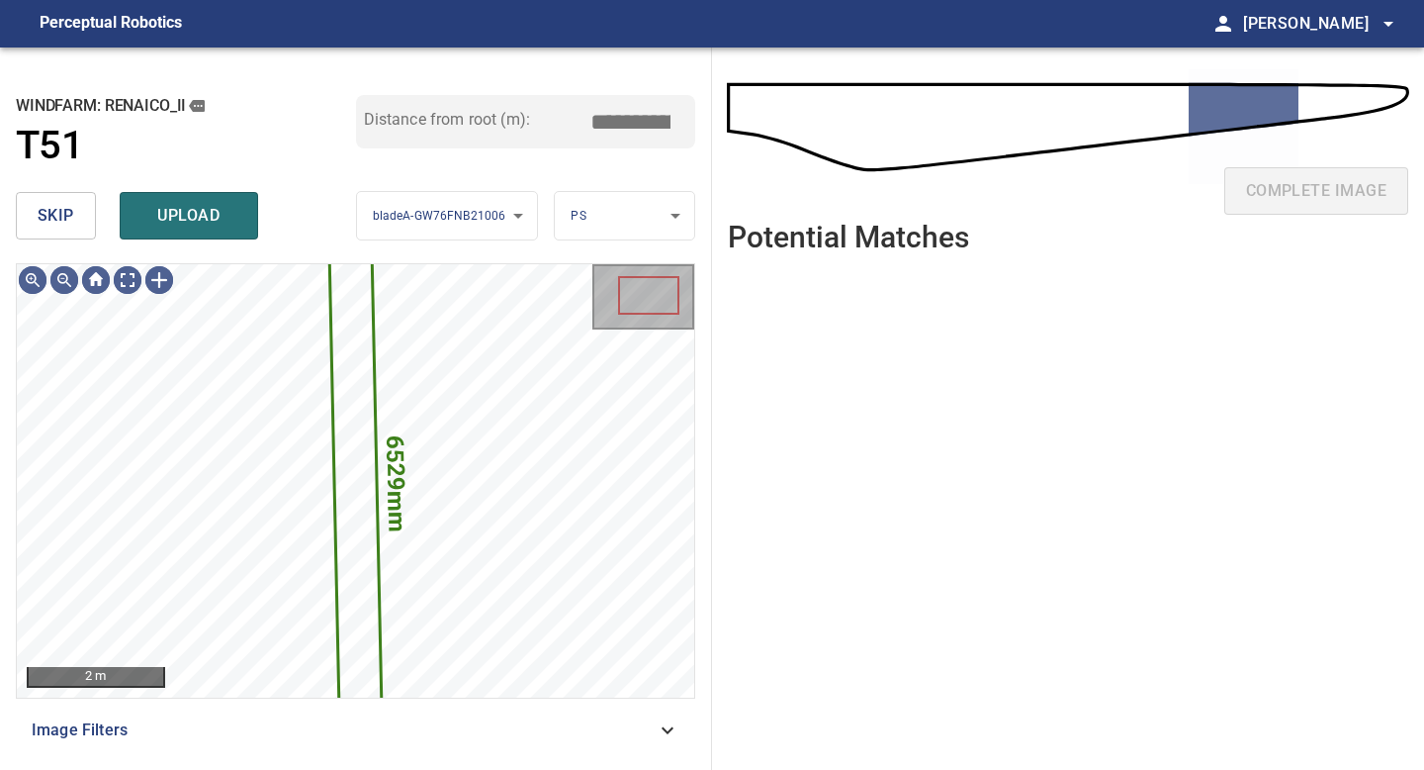
click at [23, 212] on button "skip" at bounding box center [56, 215] width 80 height 47
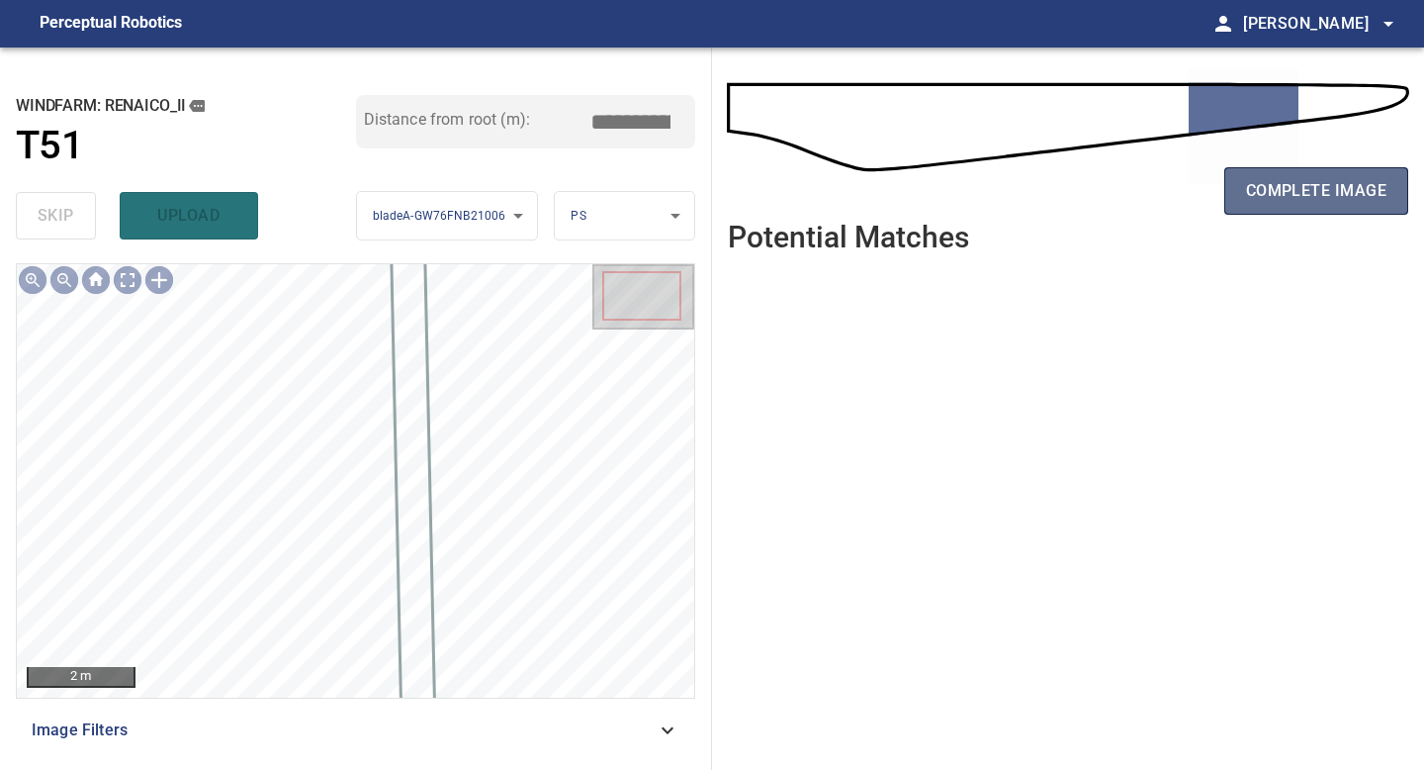
click at [1291, 194] on span "complete image" at bounding box center [1316, 191] width 140 height 28
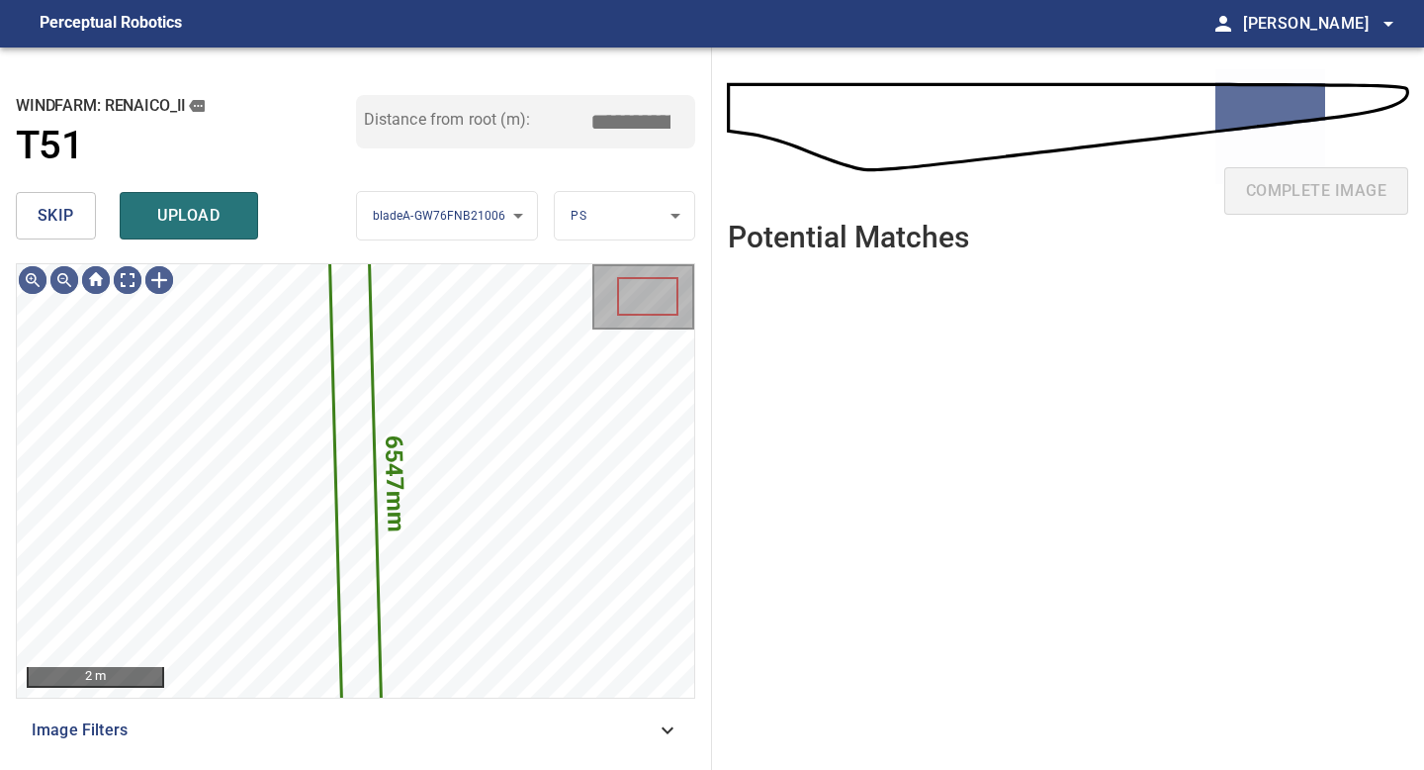
click at [51, 211] on span "skip" at bounding box center [56, 216] width 37 height 28
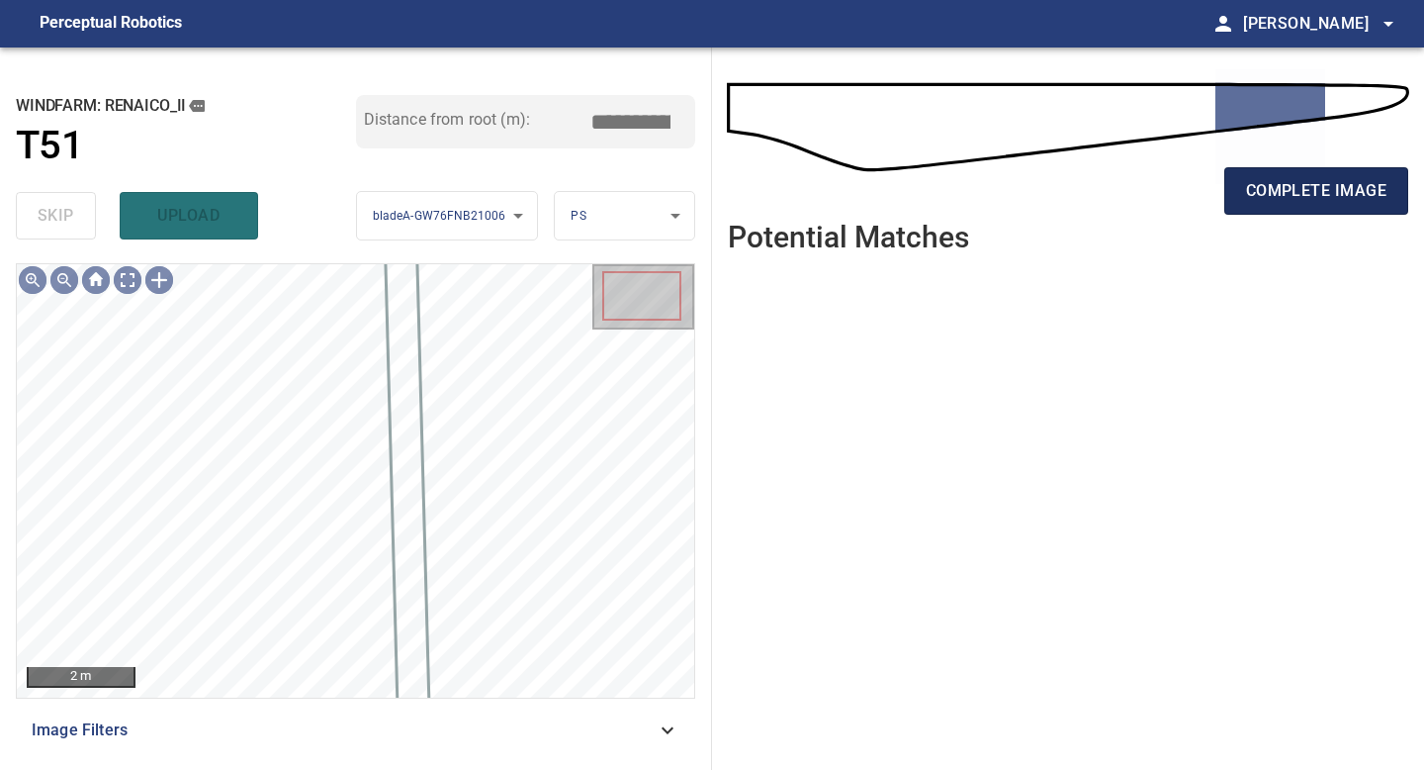
click at [1301, 186] on span "complete image" at bounding box center [1316, 191] width 140 height 28
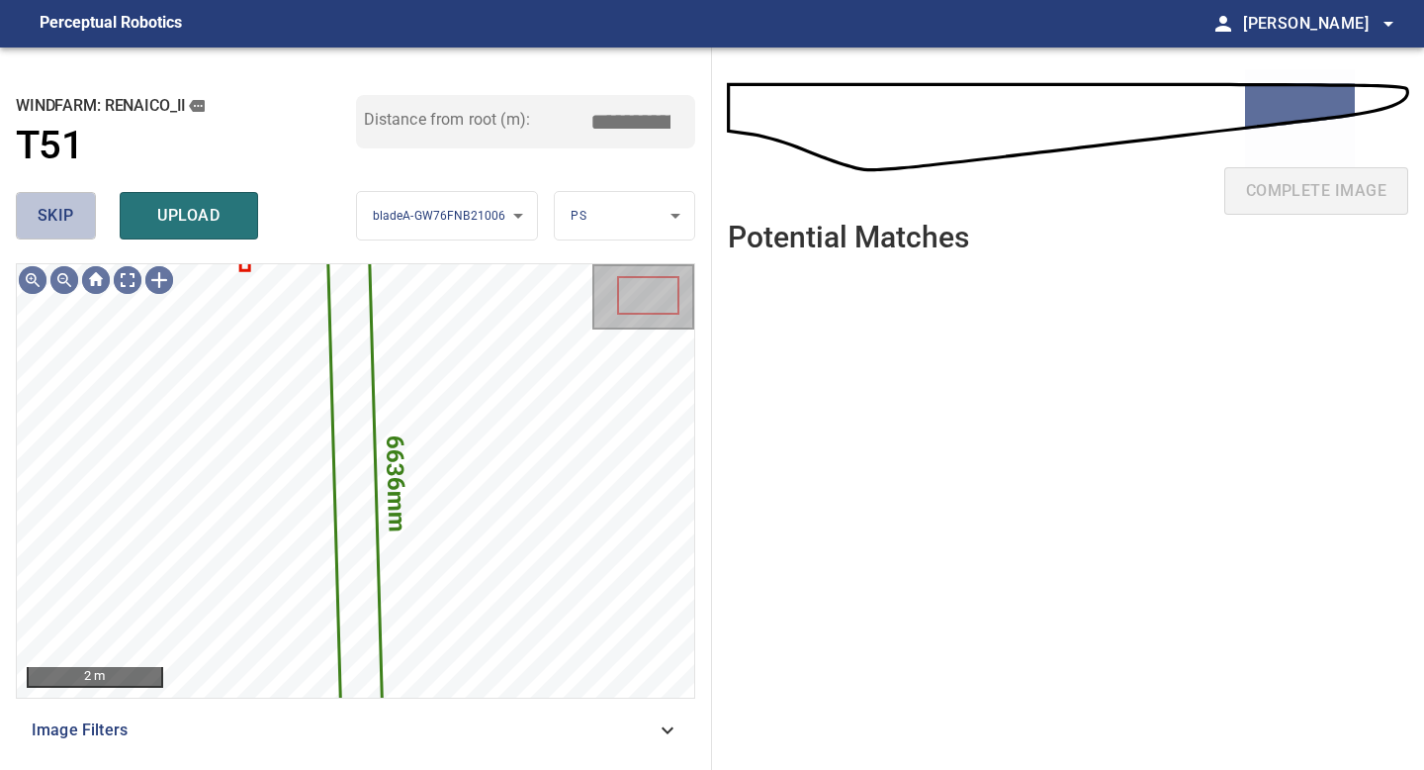
click at [63, 203] on span "skip" at bounding box center [56, 216] width 37 height 28
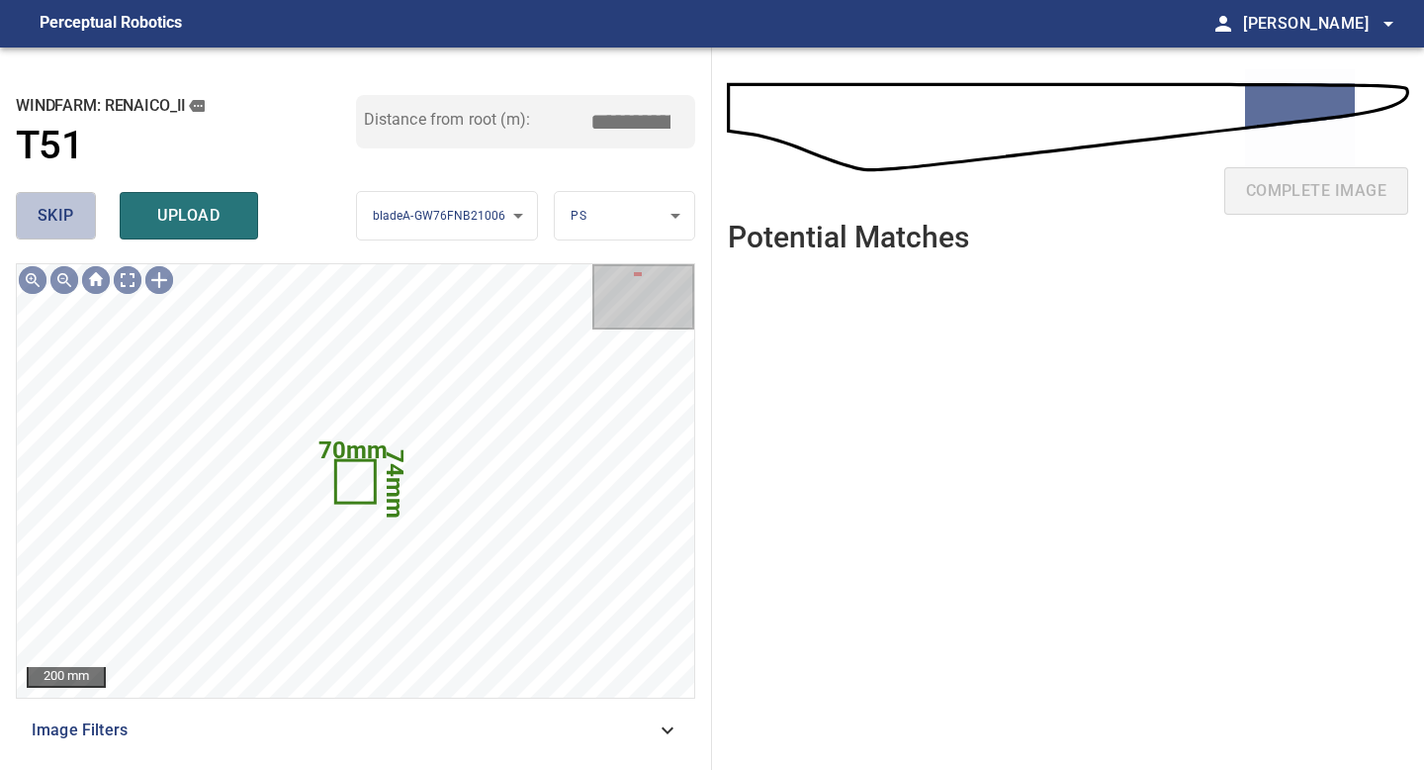
click at [63, 203] on span "skip" at bounding box center [56, 216] width 37 height 28
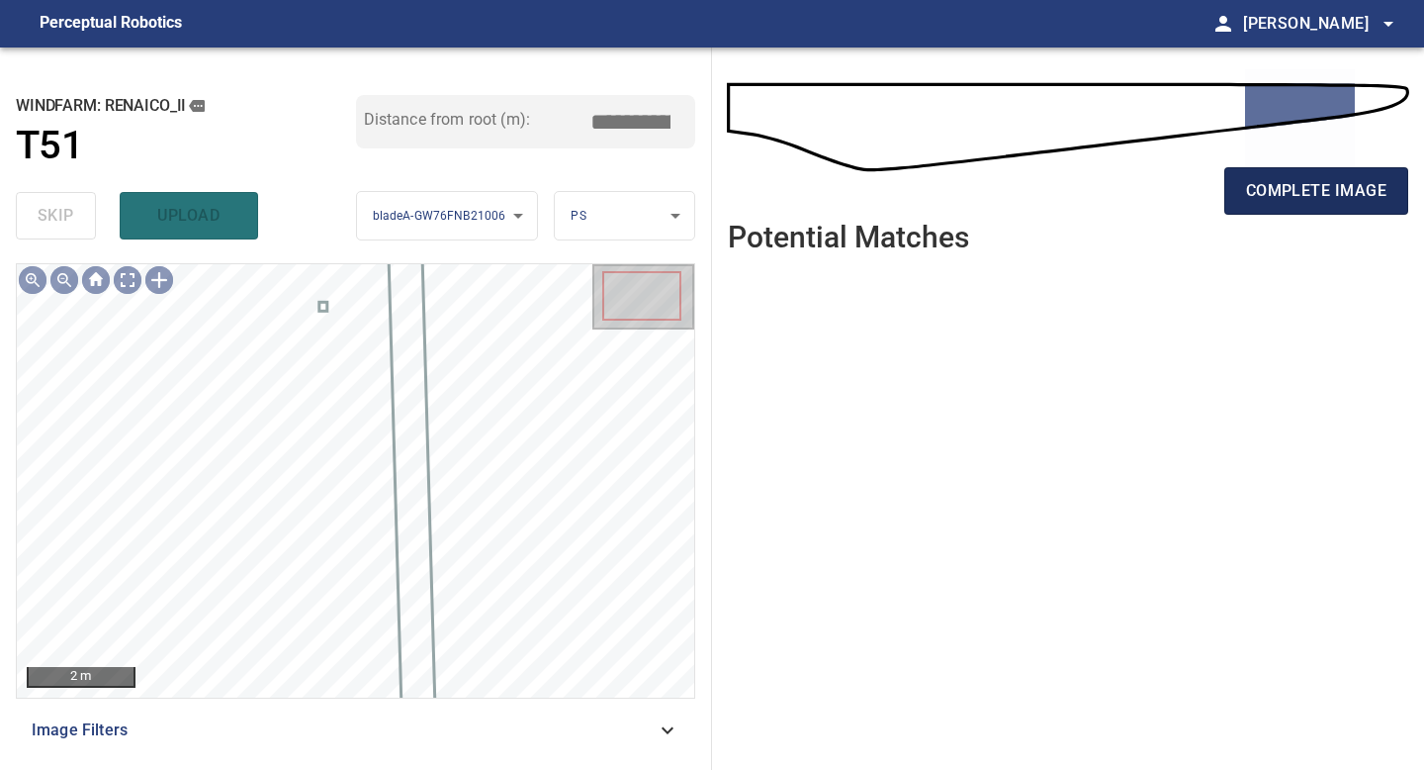
click at [1307, 213] on button "complete image" at bounding box center [1317, 190] width 184 height 47
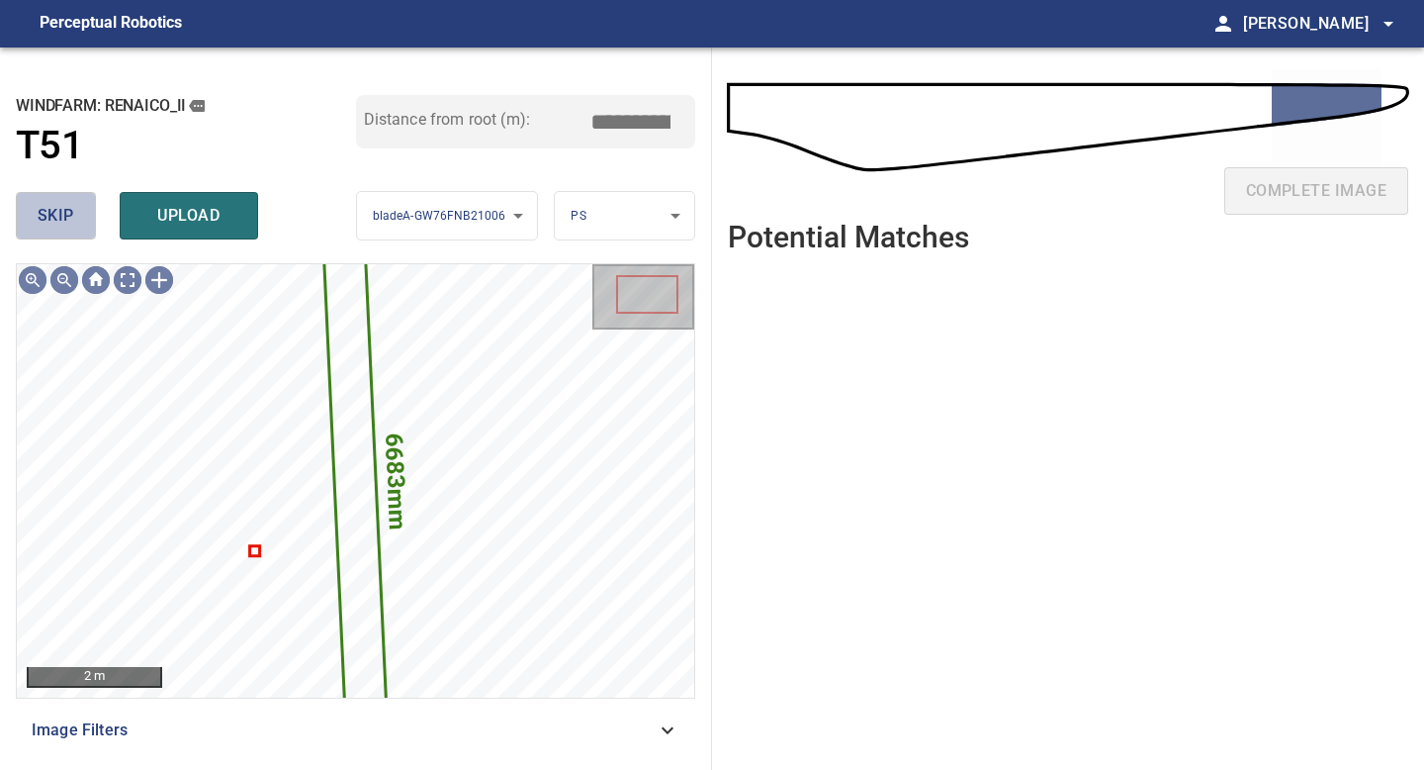
click at [83, 221] on button "skip" at bounding box center [56, 215] width 80 height 47
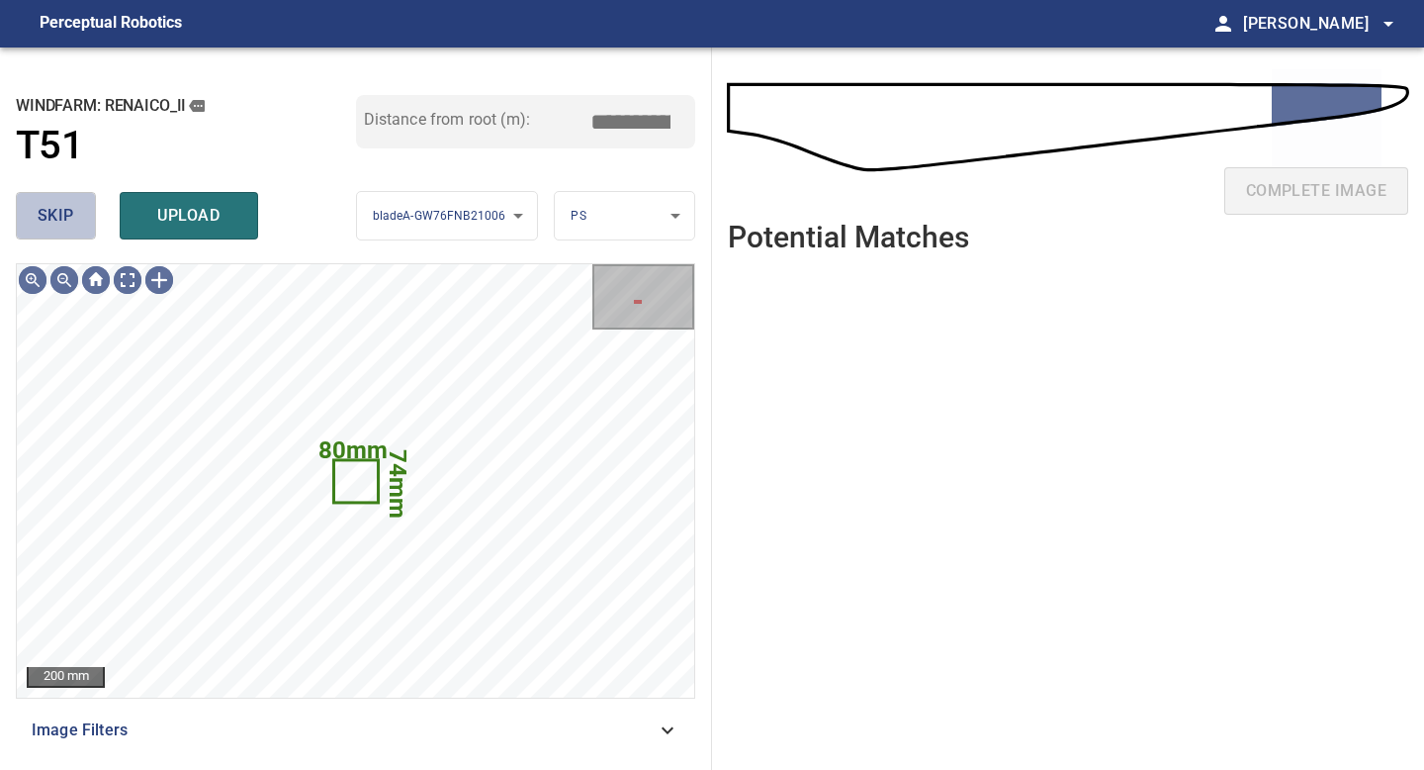
click at [83, 221] on button "skip" at bounding box center [56, 215] width 80 height 47
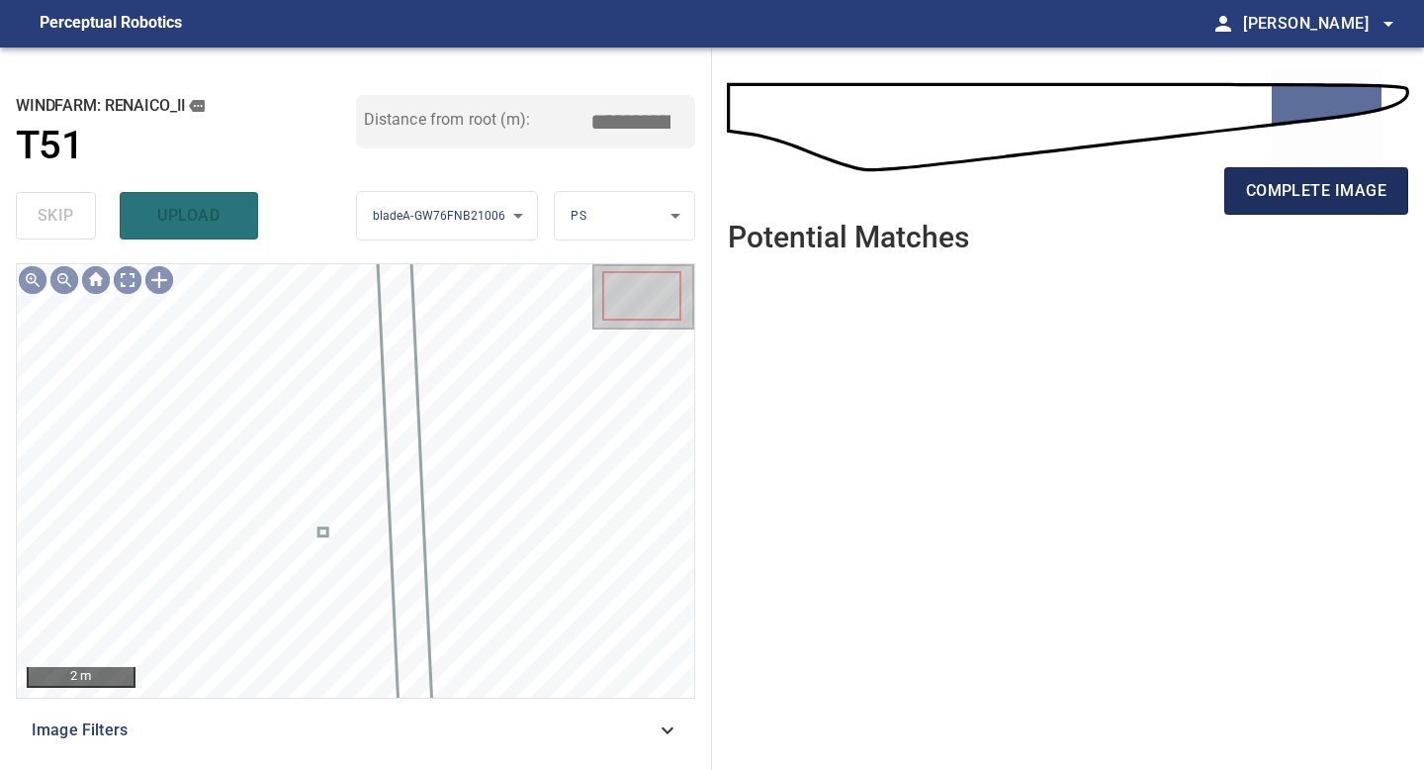
click at [1323, 194] on span "complete image" at bounding box center [1316, 191] width 140 height 28
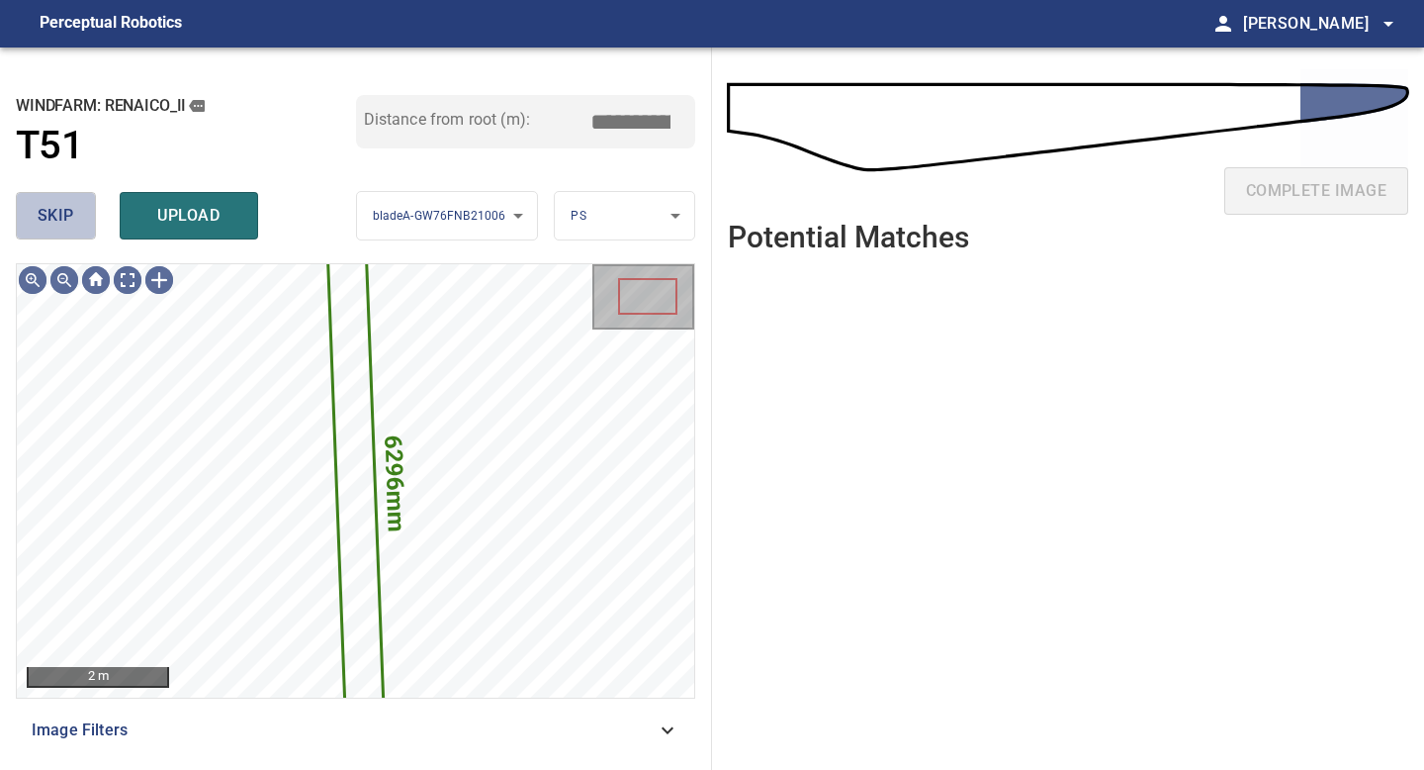
click at [57, 212] on span "skip" at bounding box center [56, 216] width 37 height 28
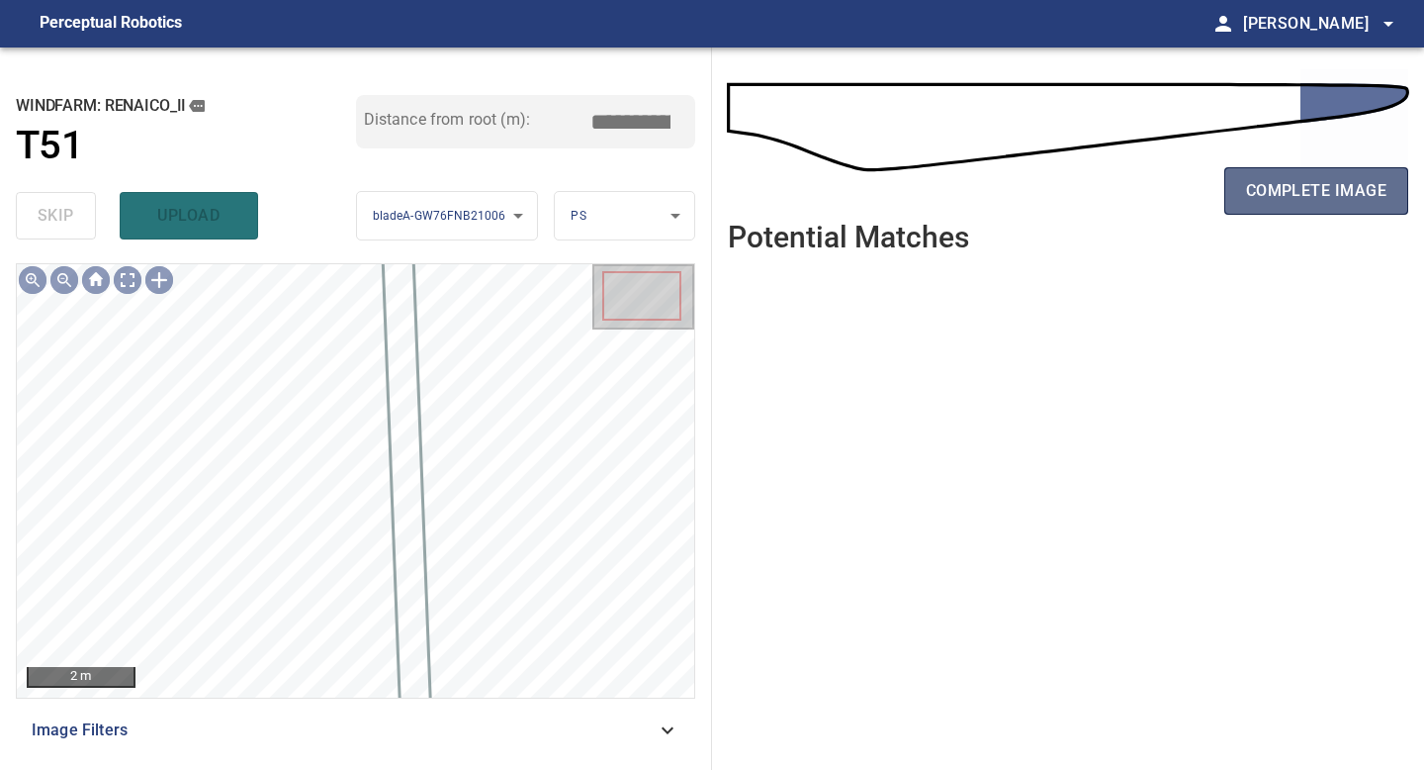
click at [1301, 177] on span "complete image" at bounding box center [1316, 191] width 140 height 28
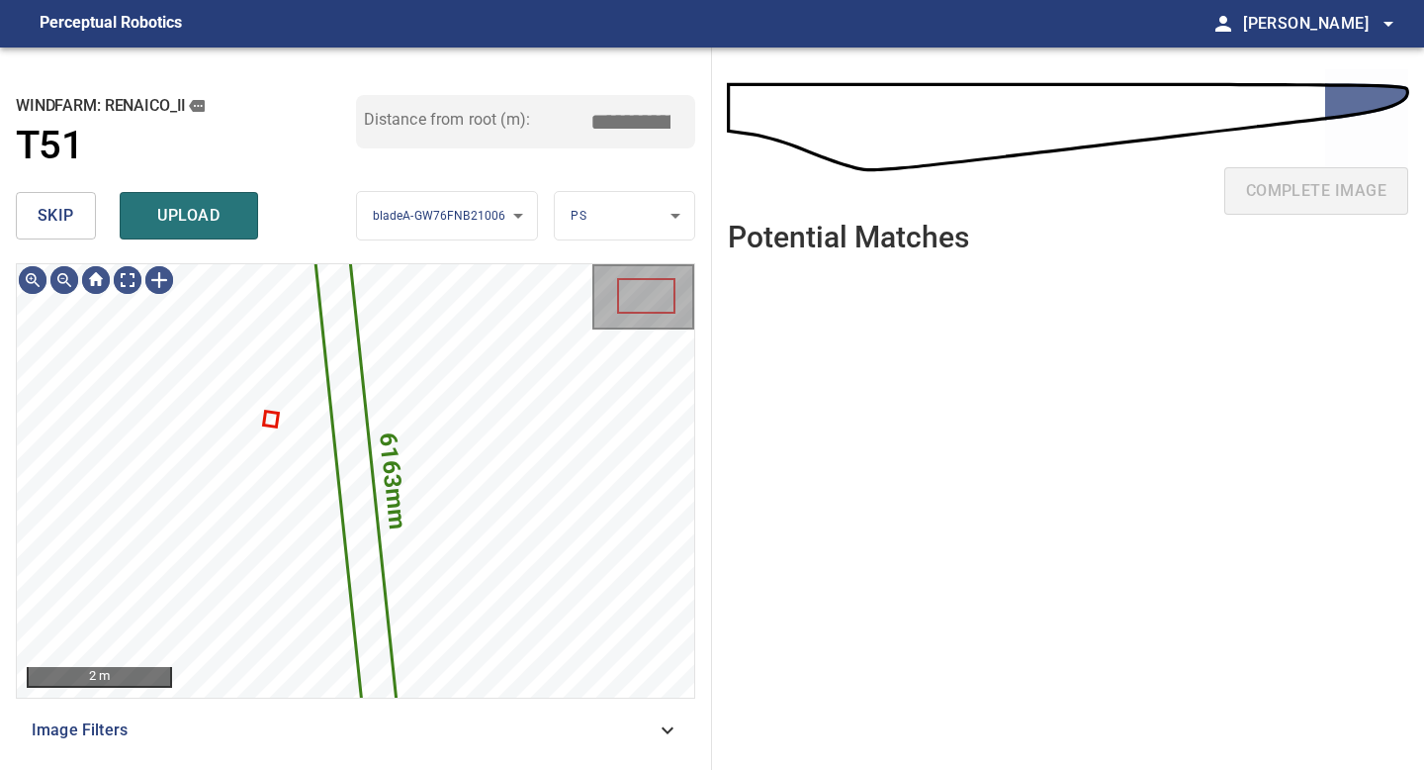
click at [46, 196] on button "skip" at bounding box center [56, 215] width 80 height 47
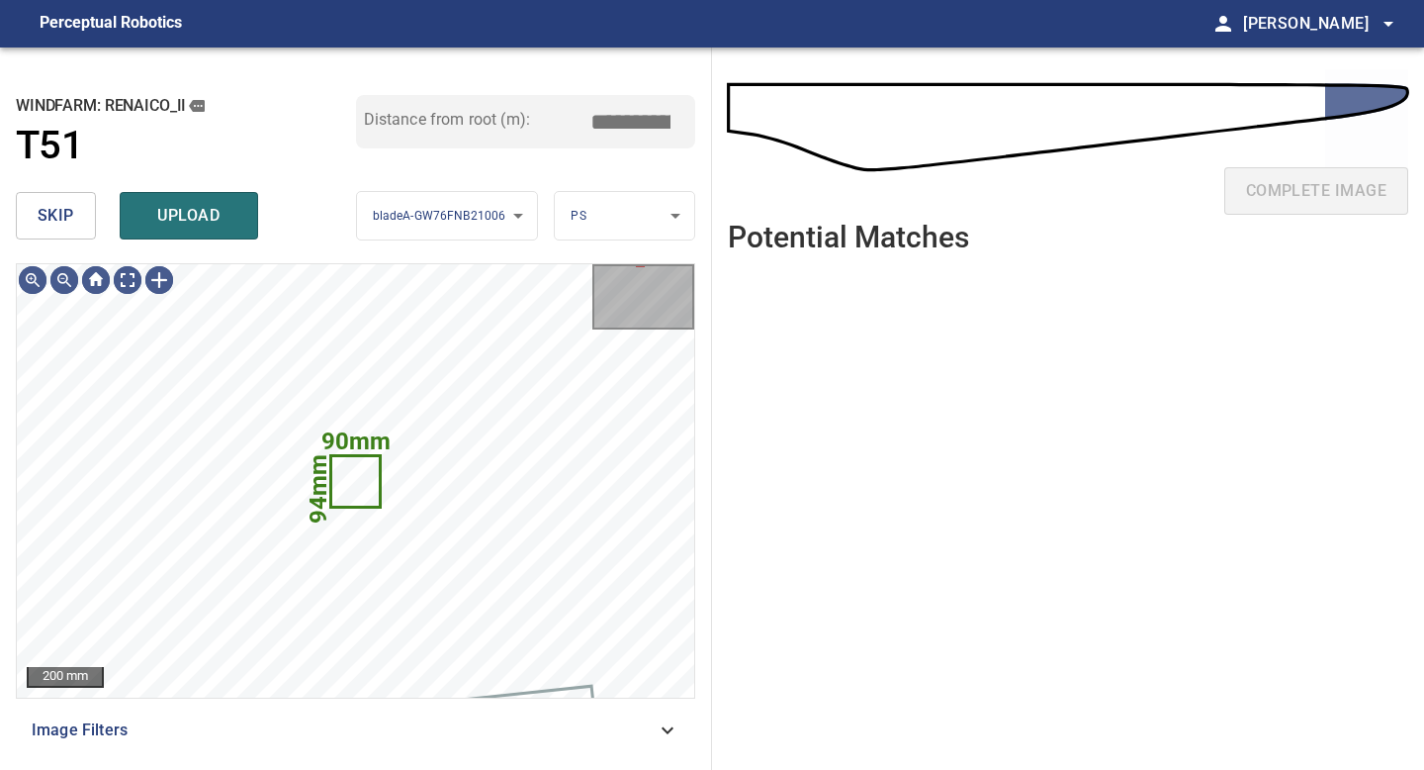
click at [47, 207] on span "skip" at bounding box center [56, 216] width 37 height 28
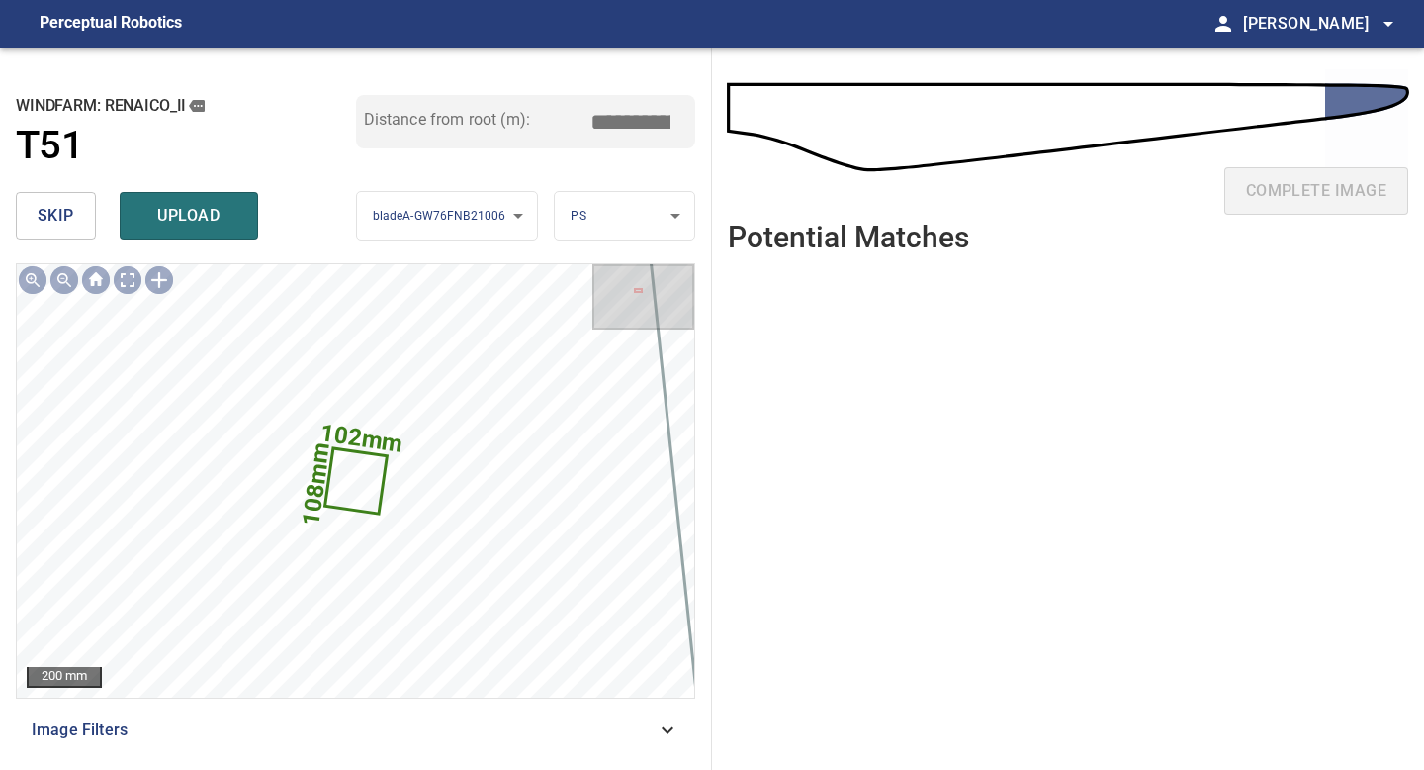
click at [64, 214] on span "skip" at bounding box center [56, 216] width 37 height 28
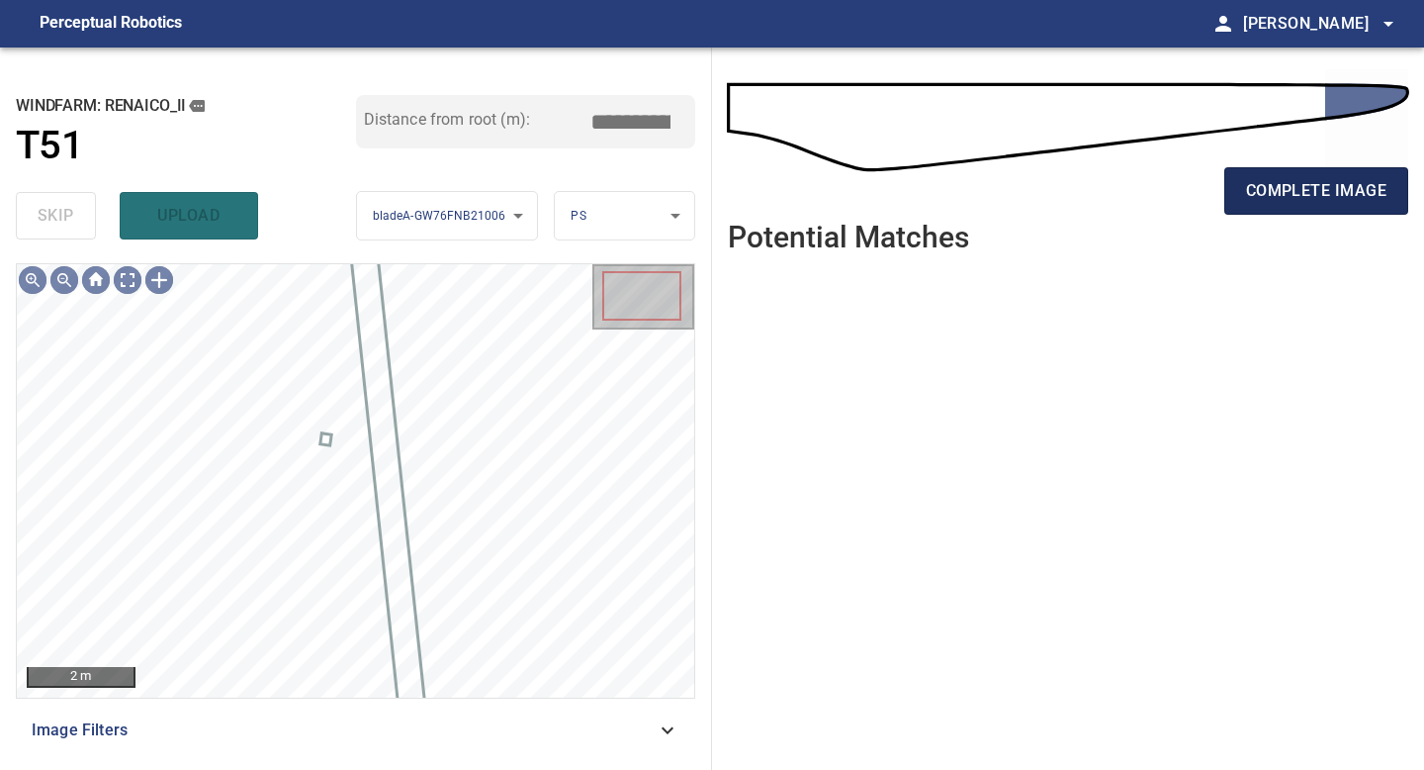
click at [1295, 184] on span "complete image" at bounding box center [1316, 191] width 140 height 28
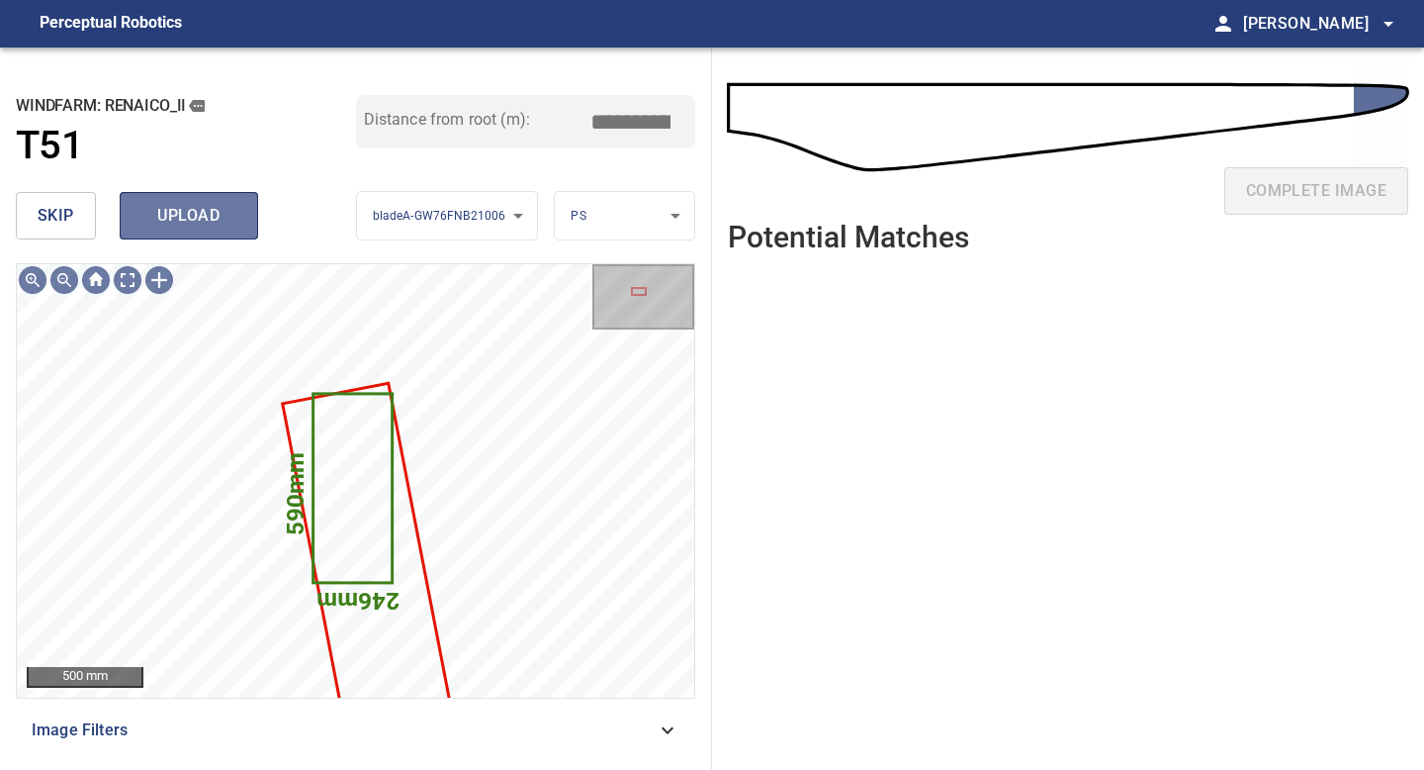
click at [209, 228] on span "upload" at bounding box center [188, 216] width 95 height 28
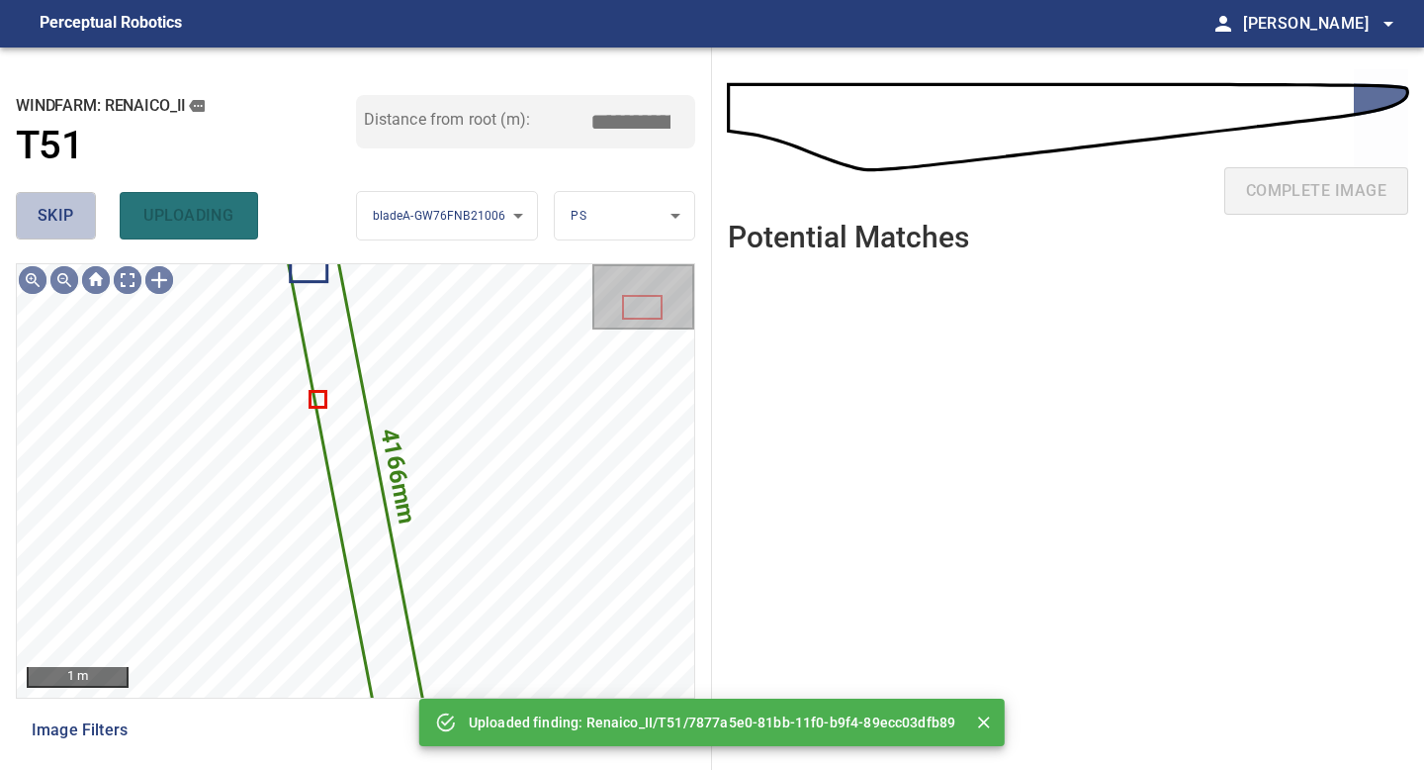
click at [76, 217] on button "skip" at bounding box center [56, 215] width 80 height 47
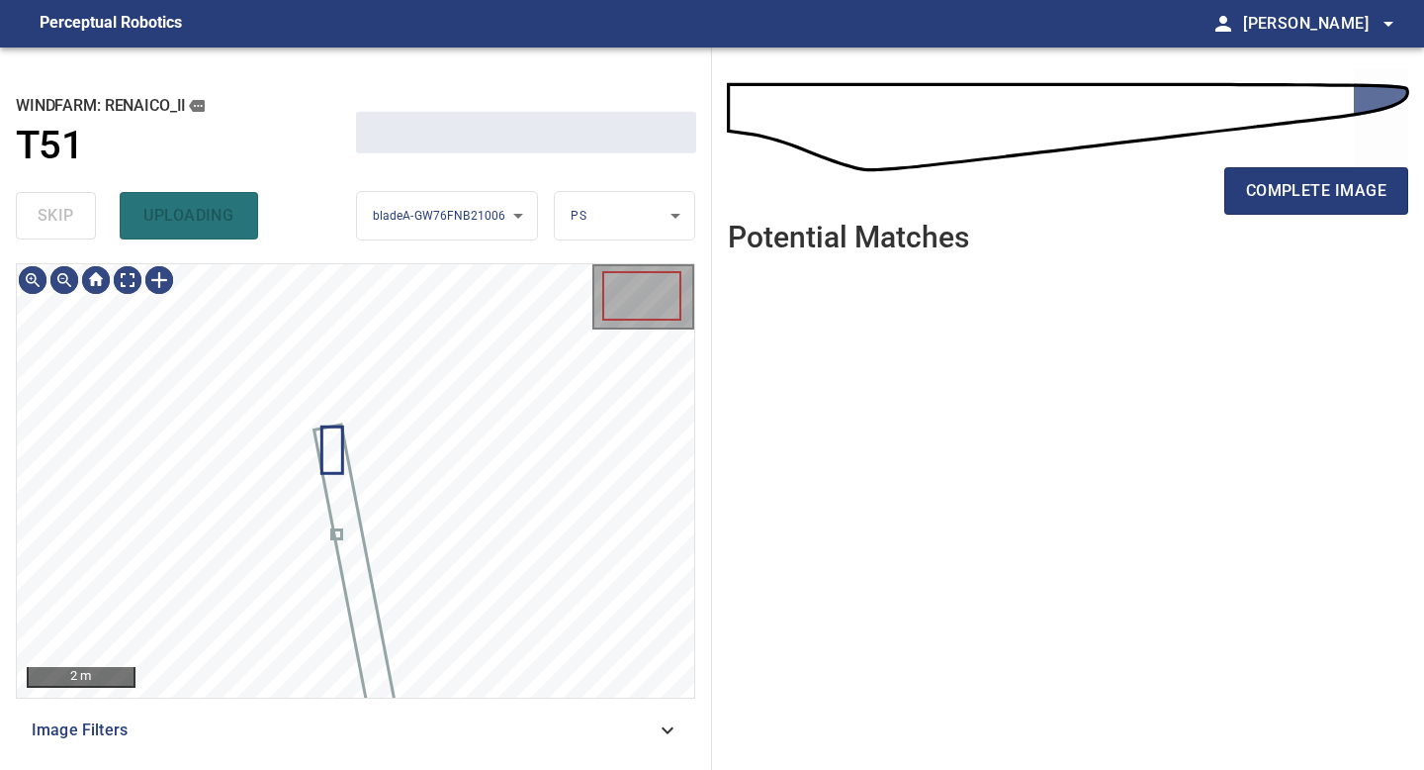
click at [76, 217] on div "skip uploading" at bounding box center [186, 215] width 340 height 63
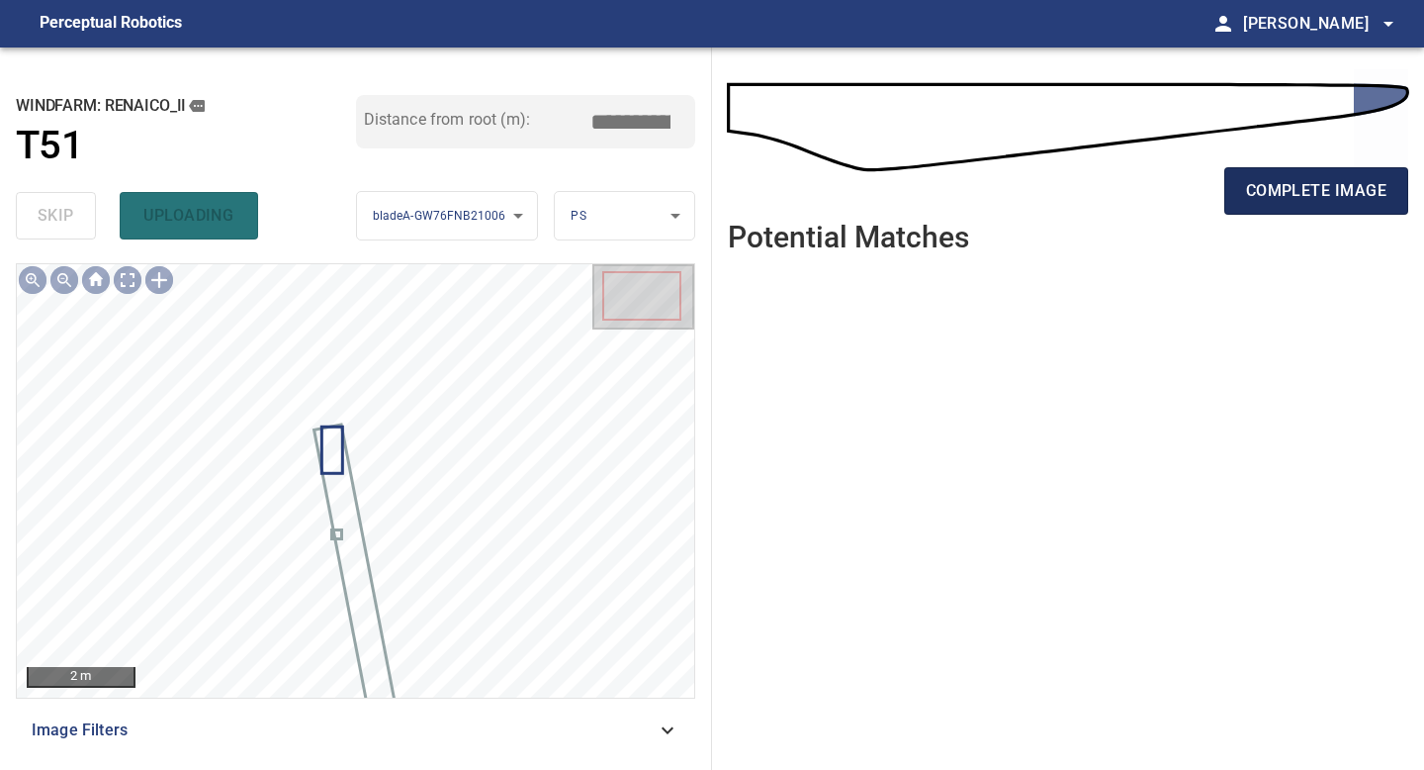
click at [1299, 177] on span "complete image" at bounding box center [1316, 191] width 140 height 28
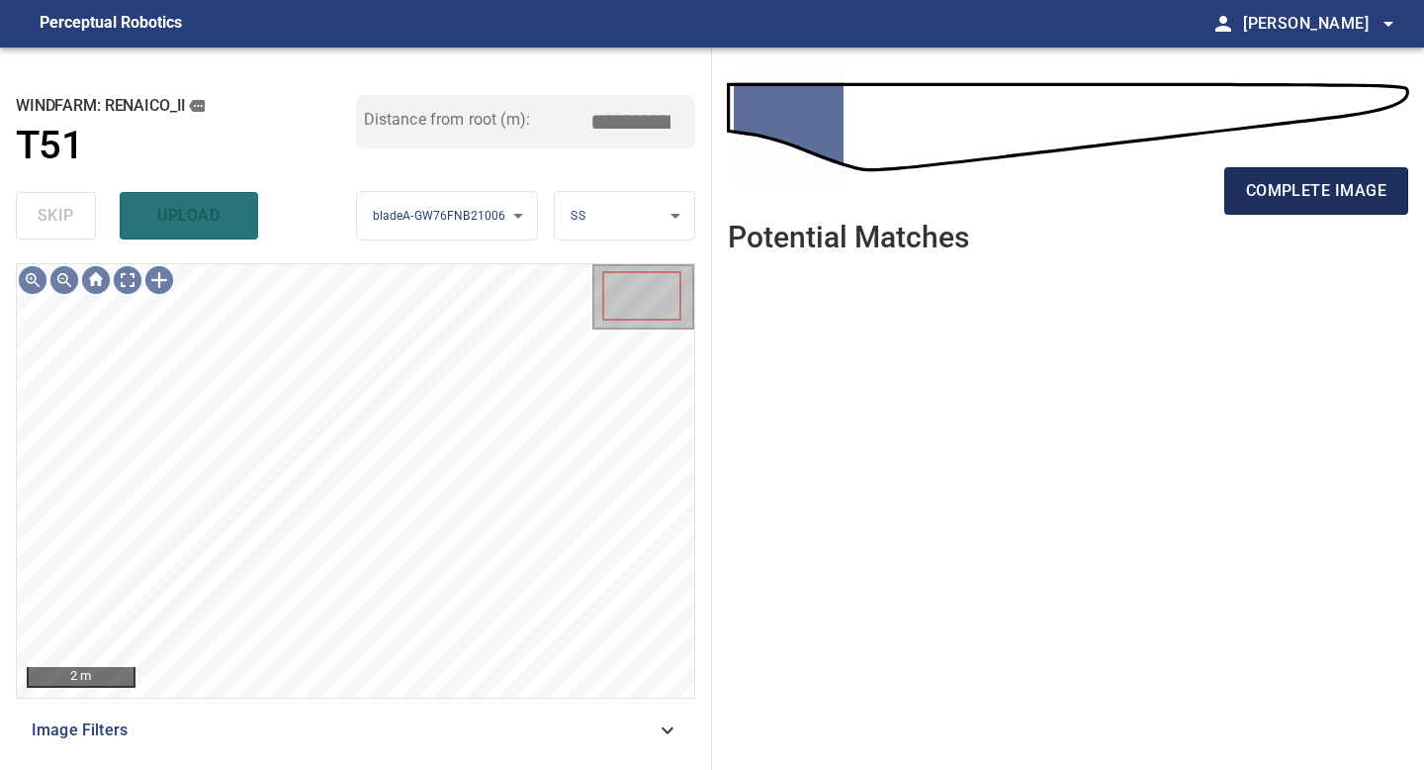
click at [1282, 211] on button "complete image" at bounding box center [1317, 190] width 184 height 47
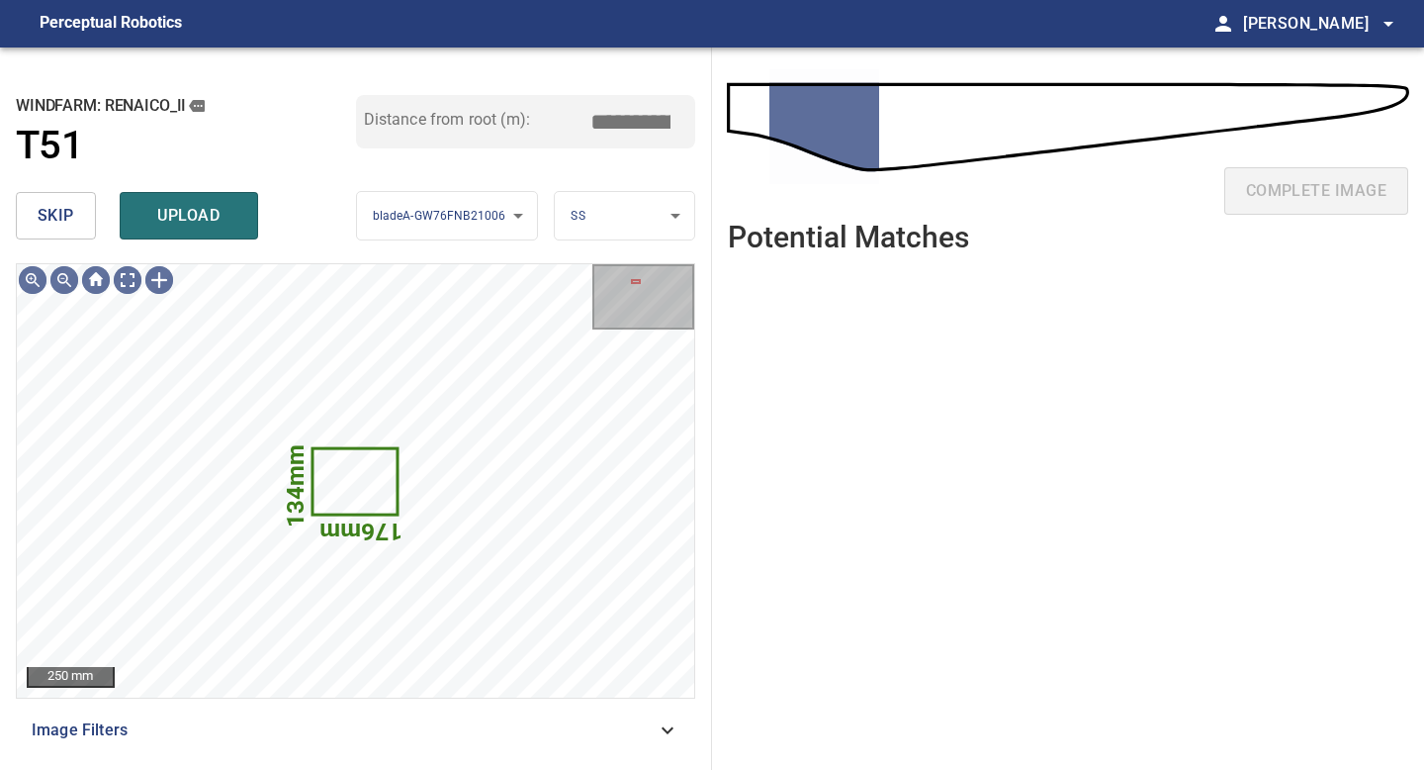
click at [75, 201] on button "skip" at bounding box center [56, 215] width 80 height 47
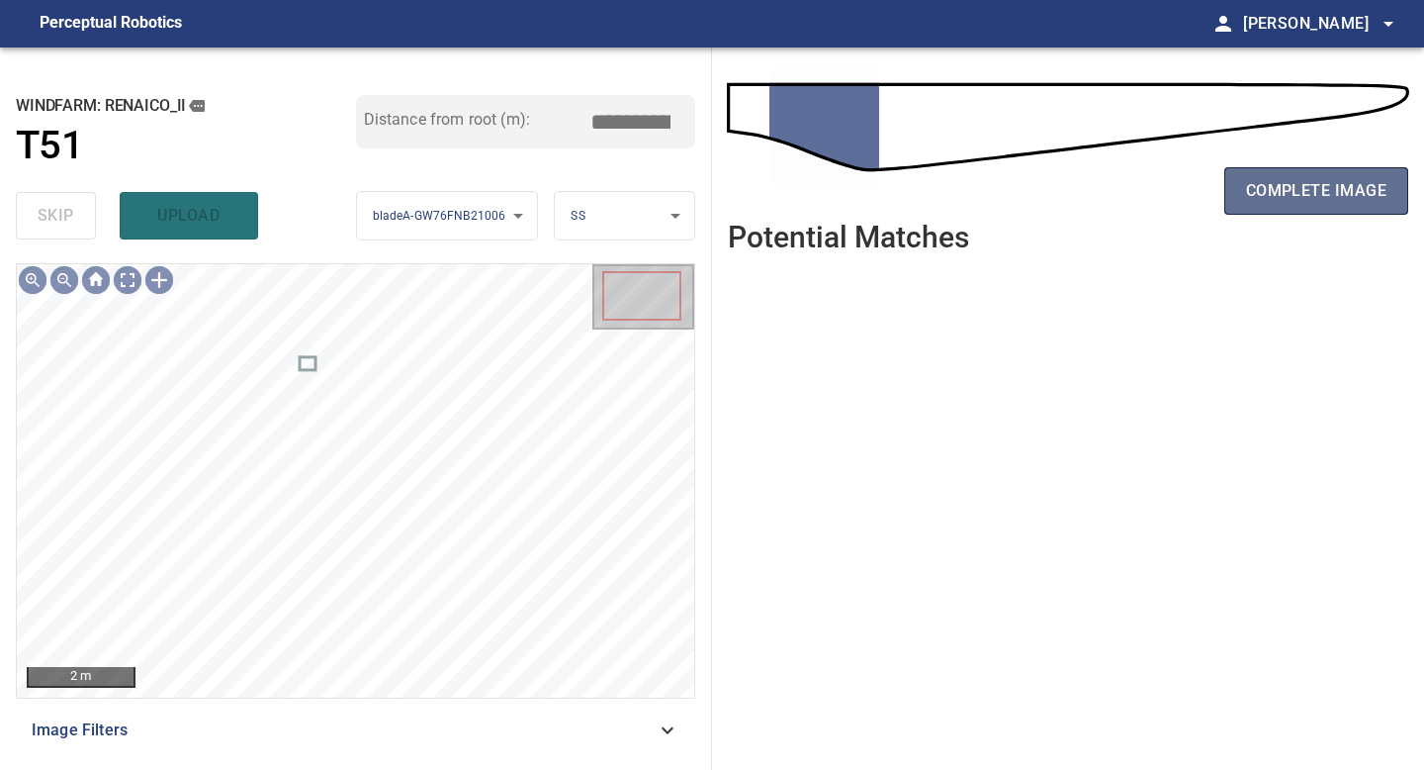
click at [1249, 185] on span "complete image" at bounding box center [1316, 191] width 140 height 28
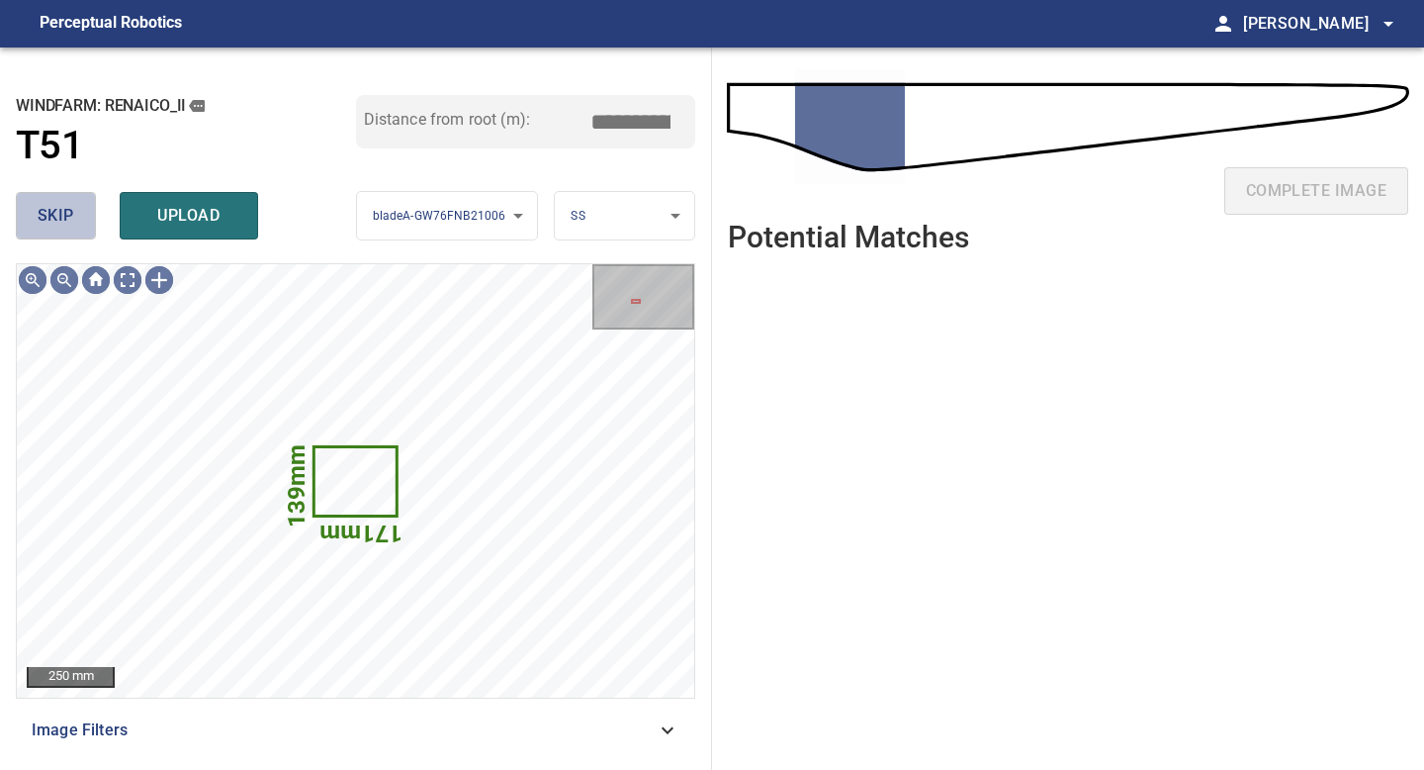
click at [70, 210] on span "skip" at bounding box center [56, 216] width 37 height 28
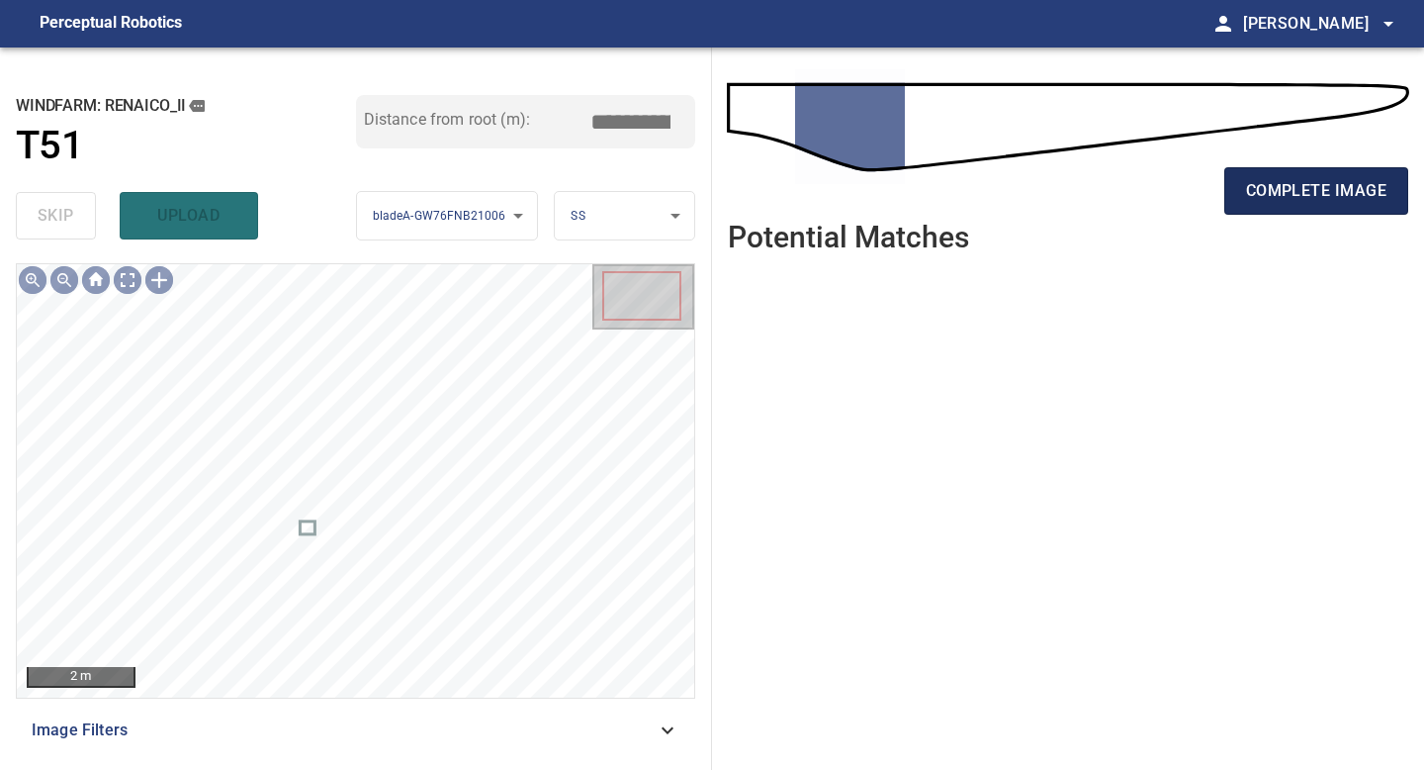
click at [1285, 198] on span "complete image" at bounding box center [1316, 191] width 140 height 28
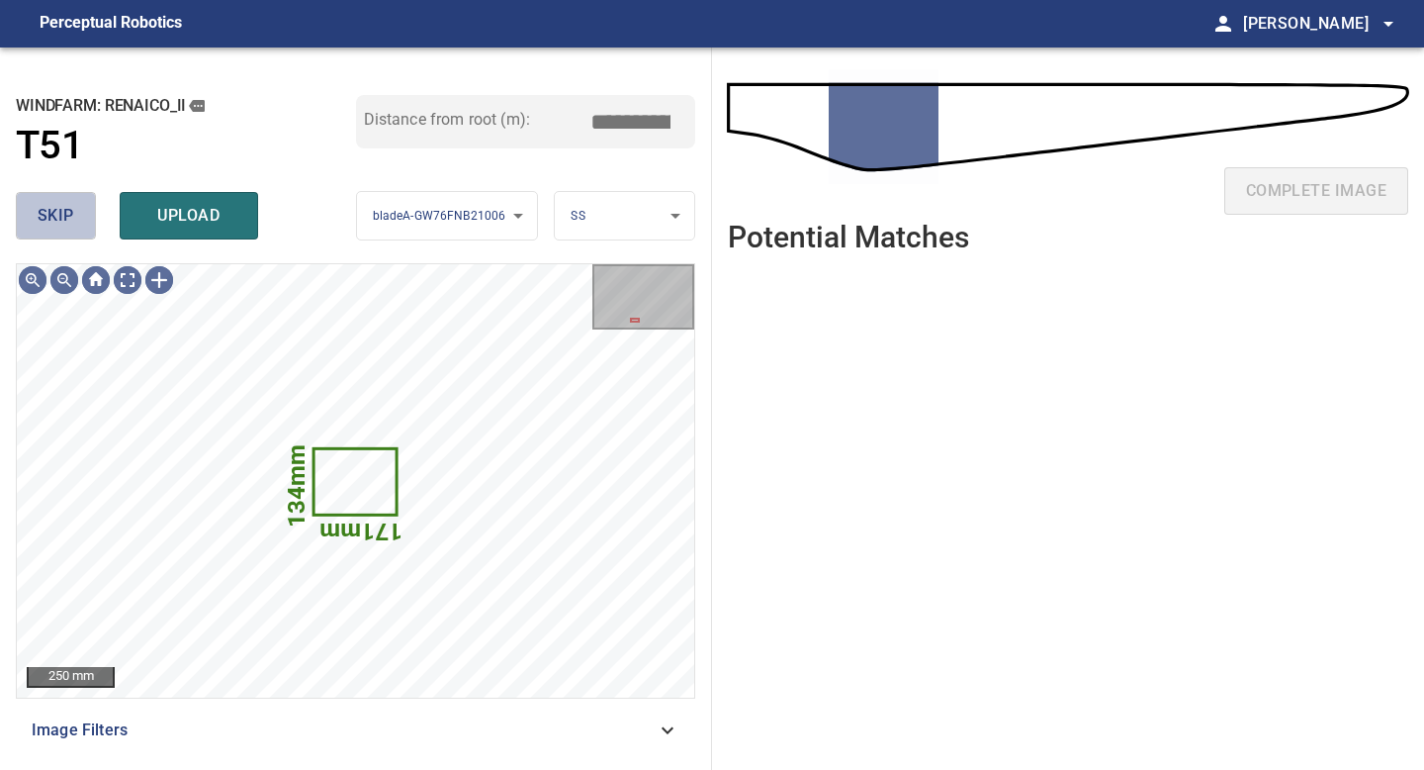
click at [75, 220] on button "skip" at bounding box center [56, 215] width 80 height 47
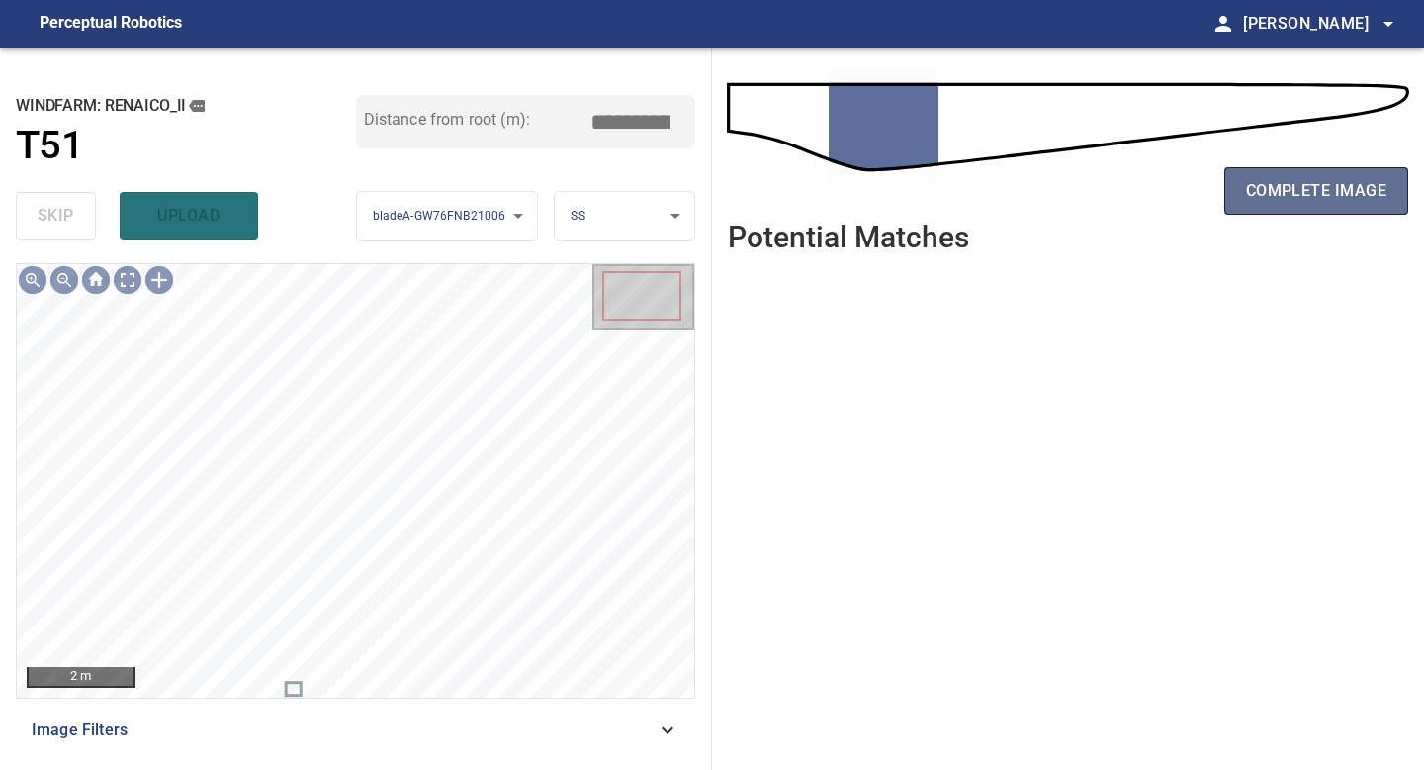
click at [1328, 208] on button "complete image" at bounding box center [1317, 190] width 184 height 47
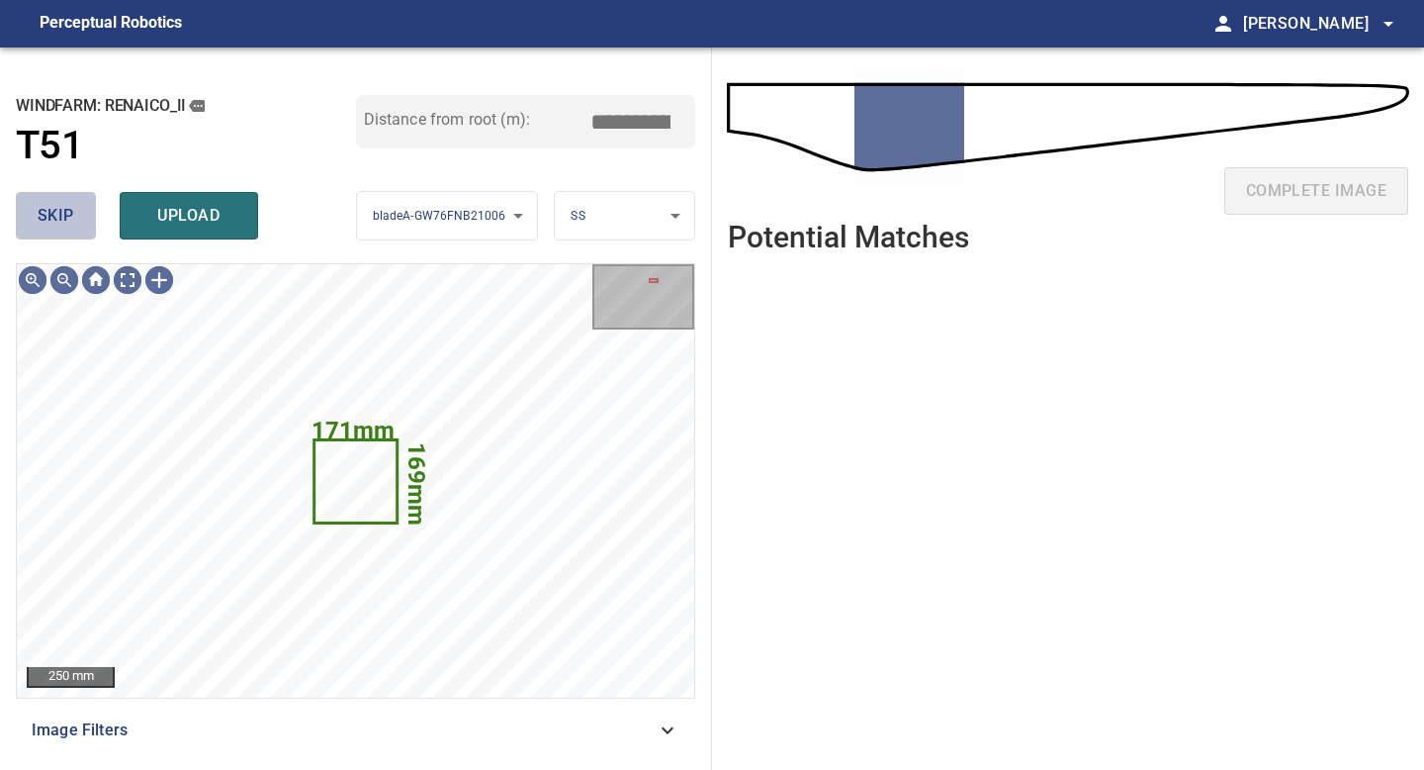
click at [77, 221] on button "skip" at bounding box center [56, 215] width 80 height 47
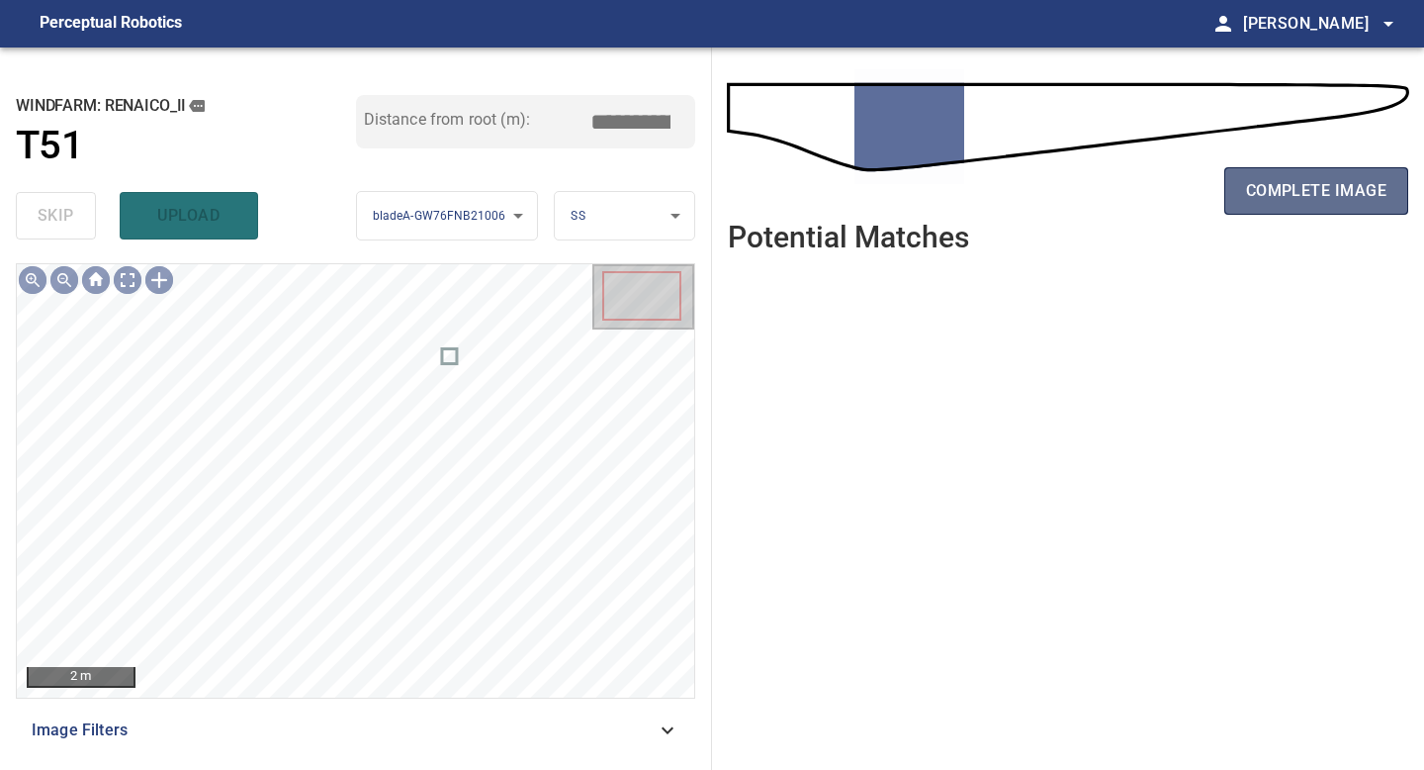
click at [1299, 186] on span "complete image" at bounding box center [1316, 191] width 140 height 28
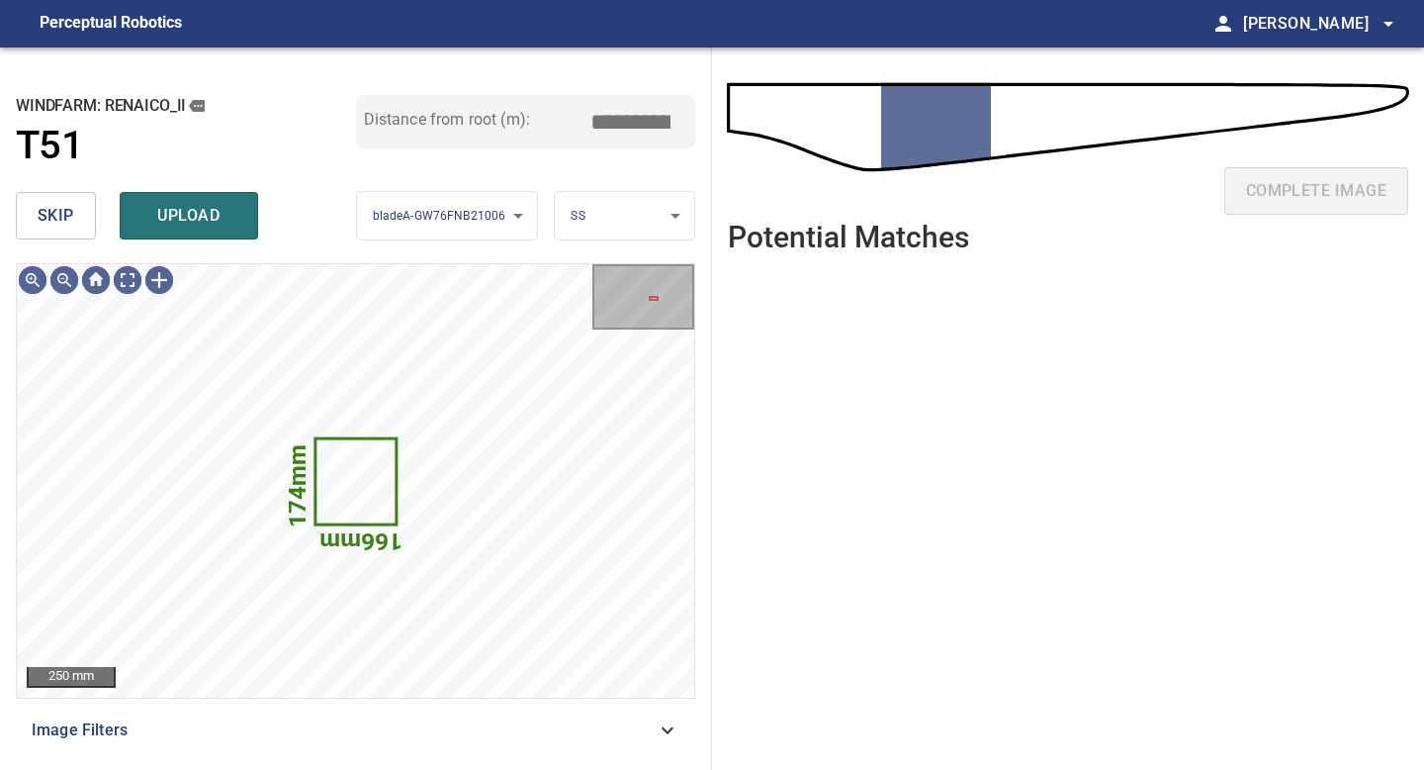
click at [72, 221] on span "skip" at bounding box center [56, 216] width 37 height 28
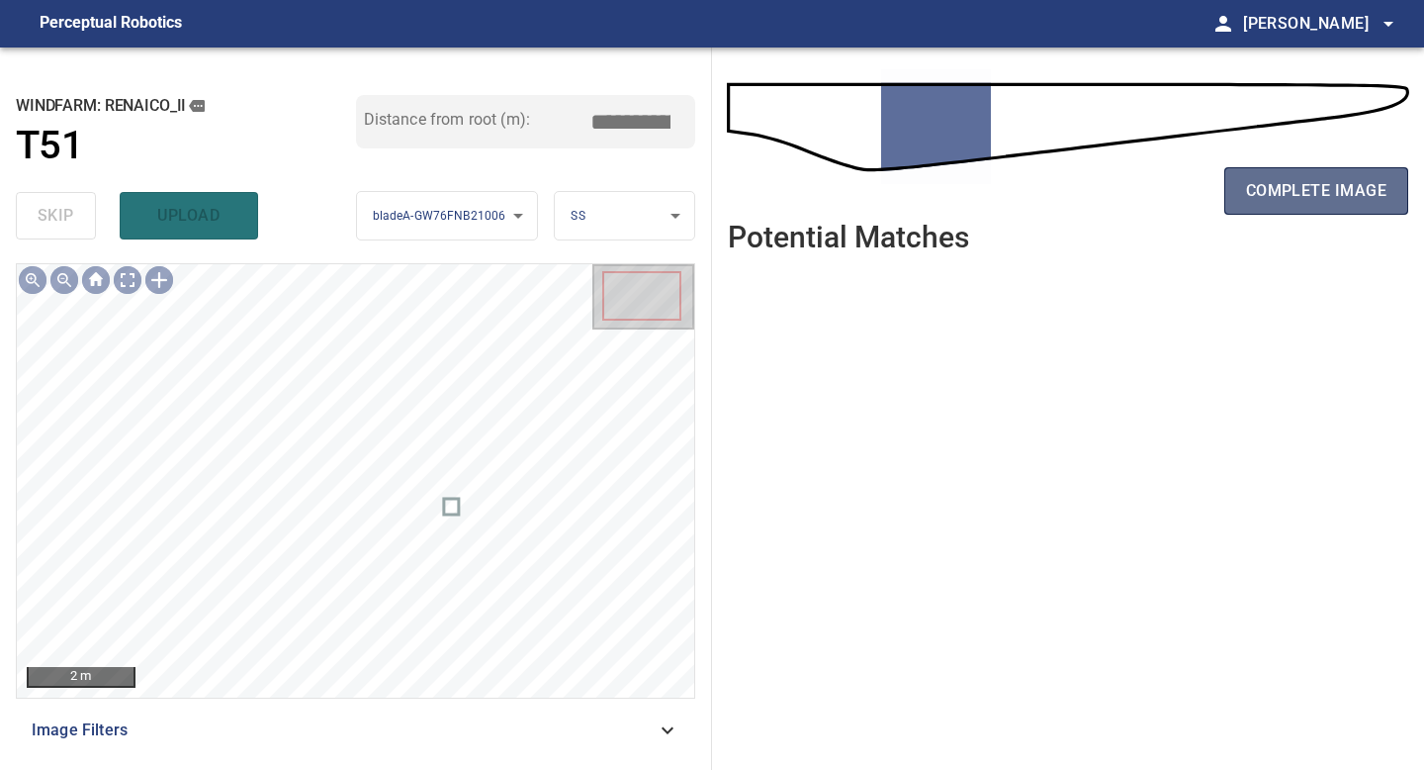
click at [1279, 193] on span "complete image" at bounding box center [1316, 191] width 140 height 28
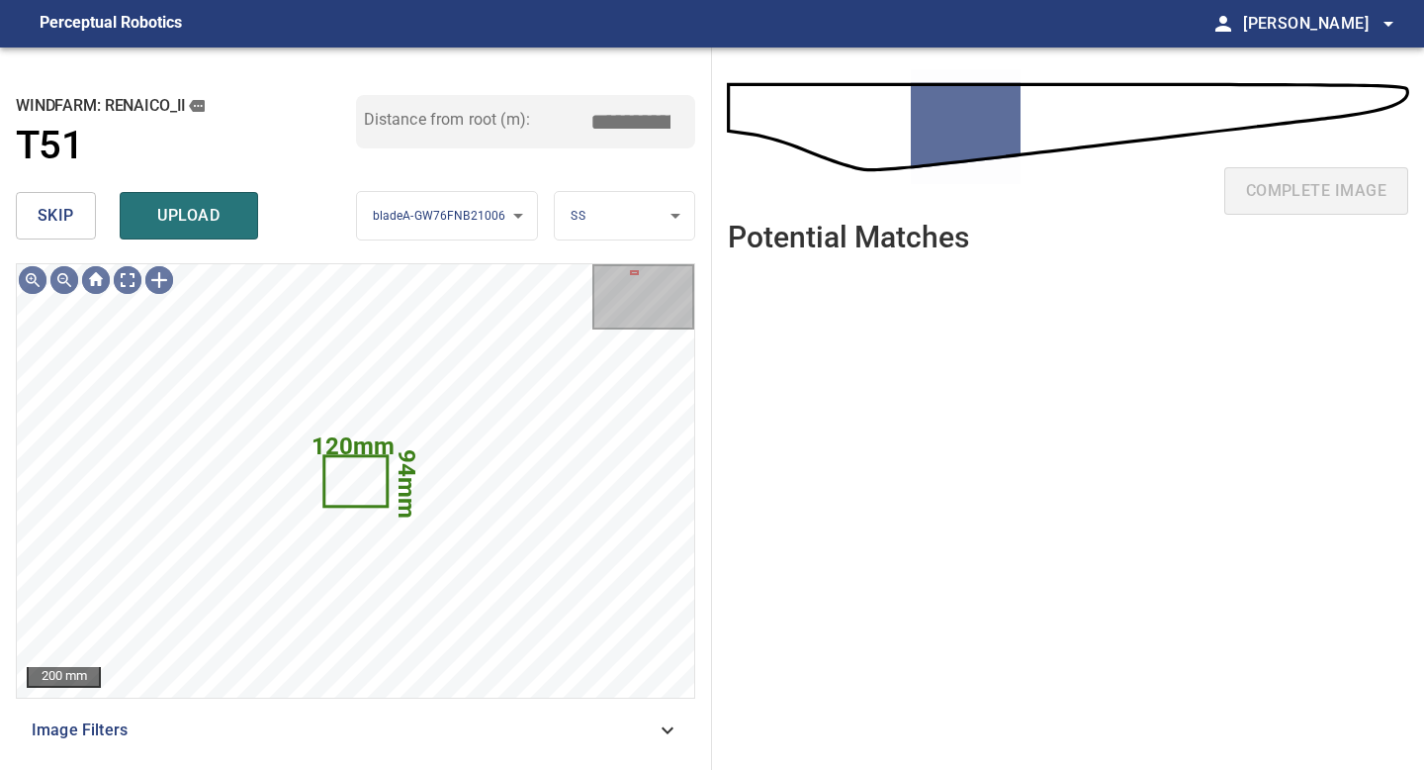
click at [72, 222] on span "skip" at bounding box center [56, 216] width 37 height 28
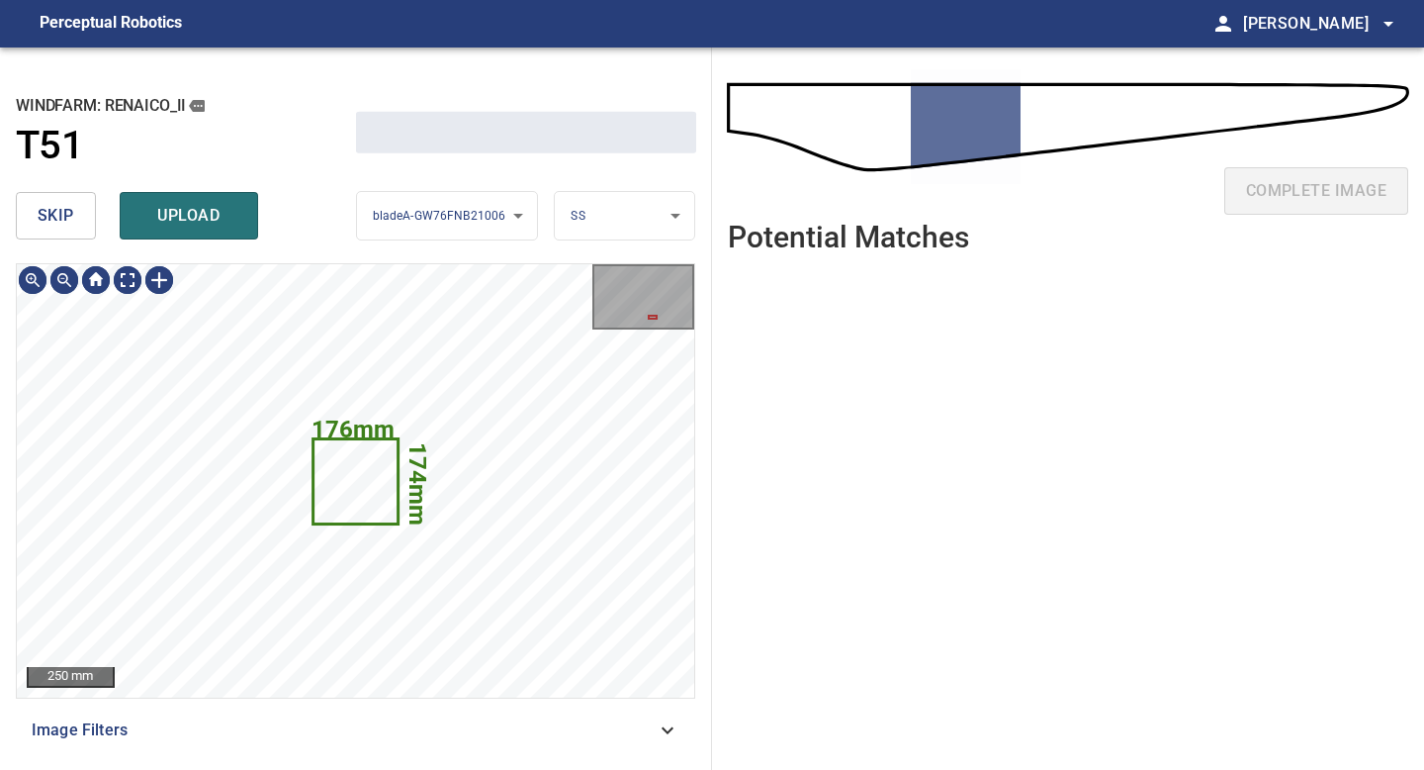
click at [72, 222] on span "skip" at bounding box center [56, 216] width 37 height 28
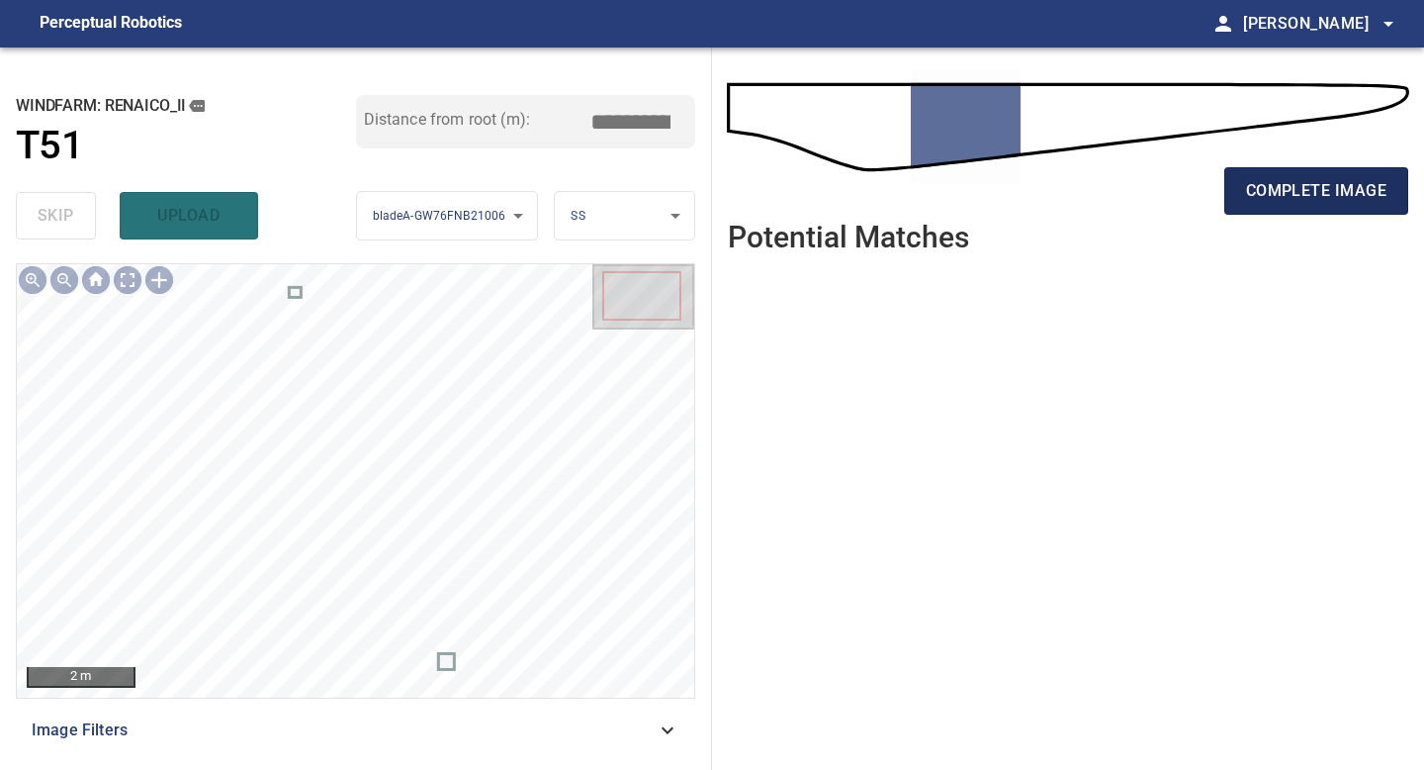
click at [1275, 176] on button "complete image" at bounding box center [1317, 190] width 184 height 47
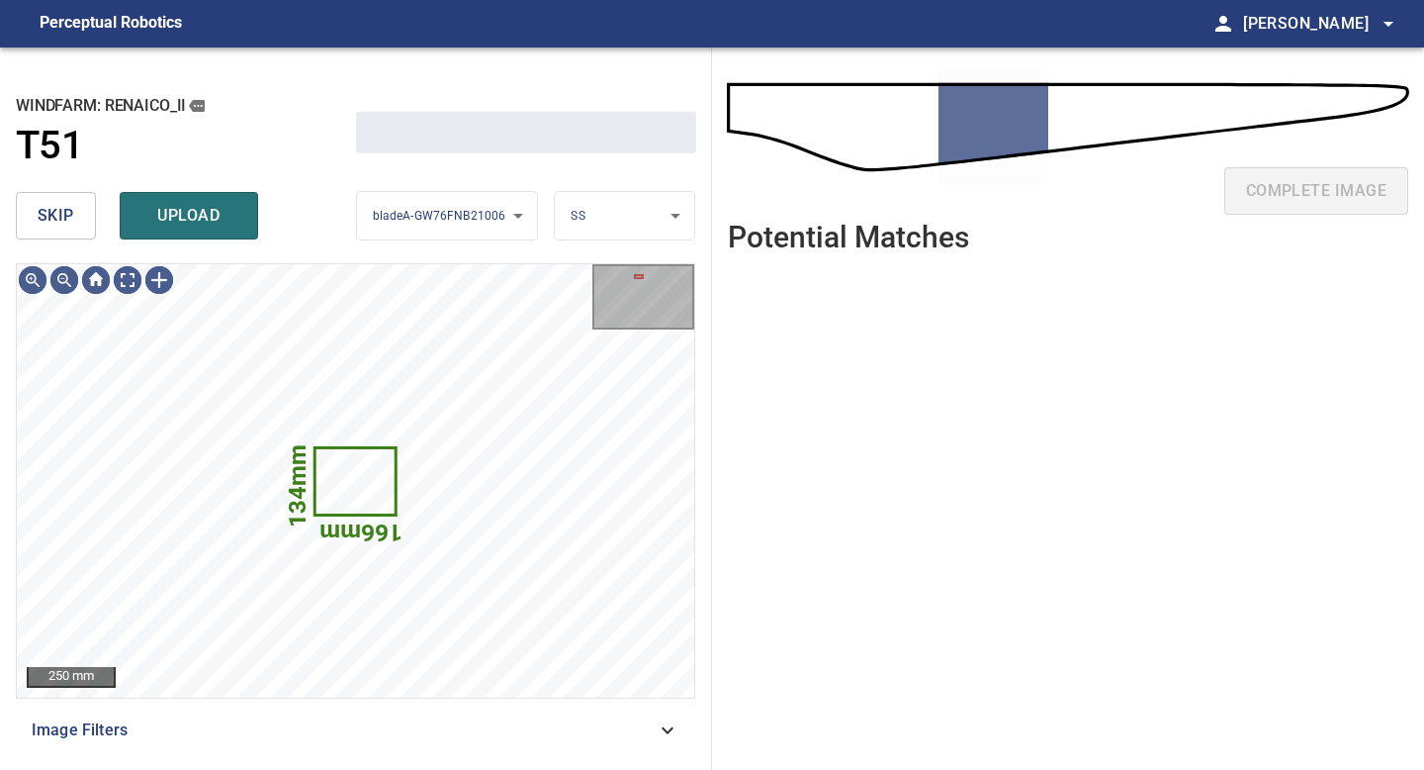
click at [66, 218] on span "skip" at bounding box center [56, 216] width 37 height 28
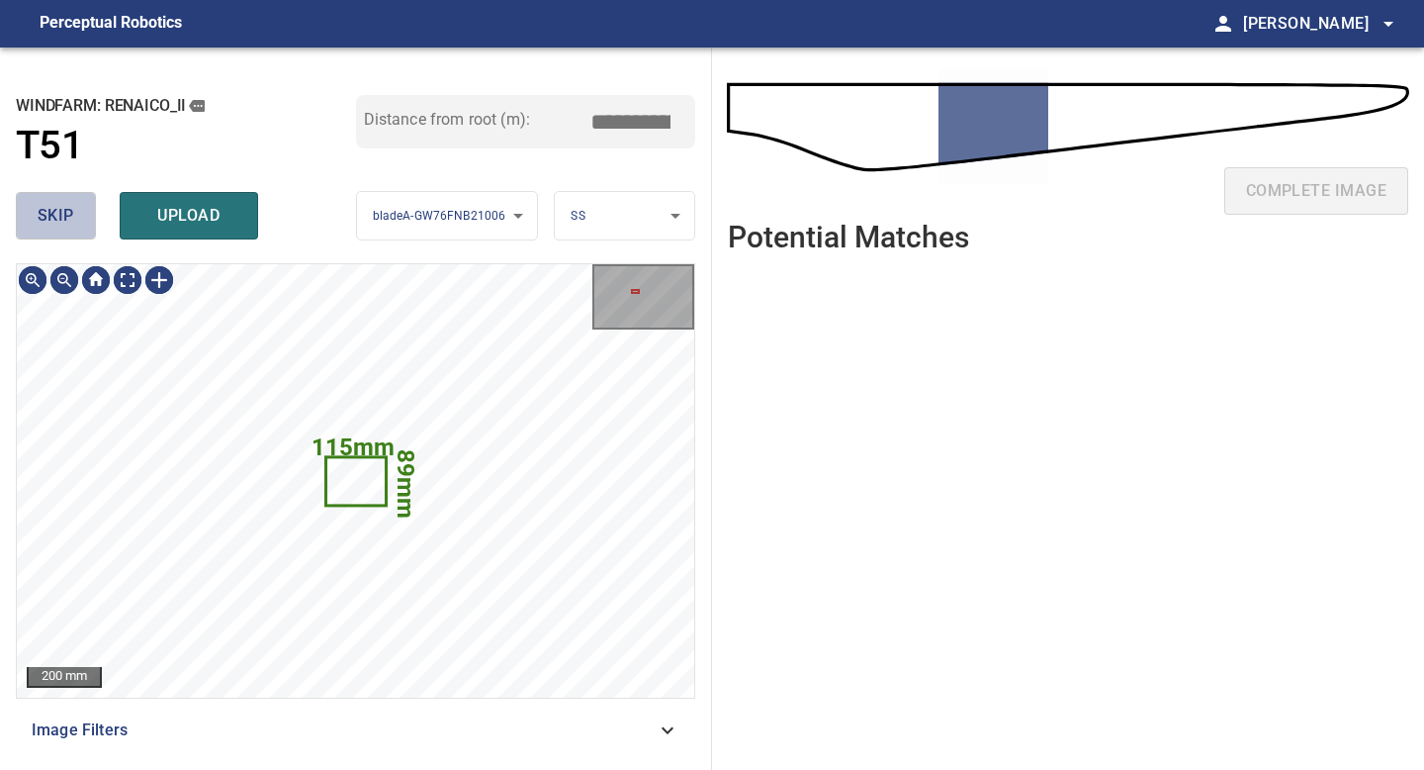
click at [66, 218] on span "skip" at bounding box center [56, 216] width 37 height 28
type input "*****"
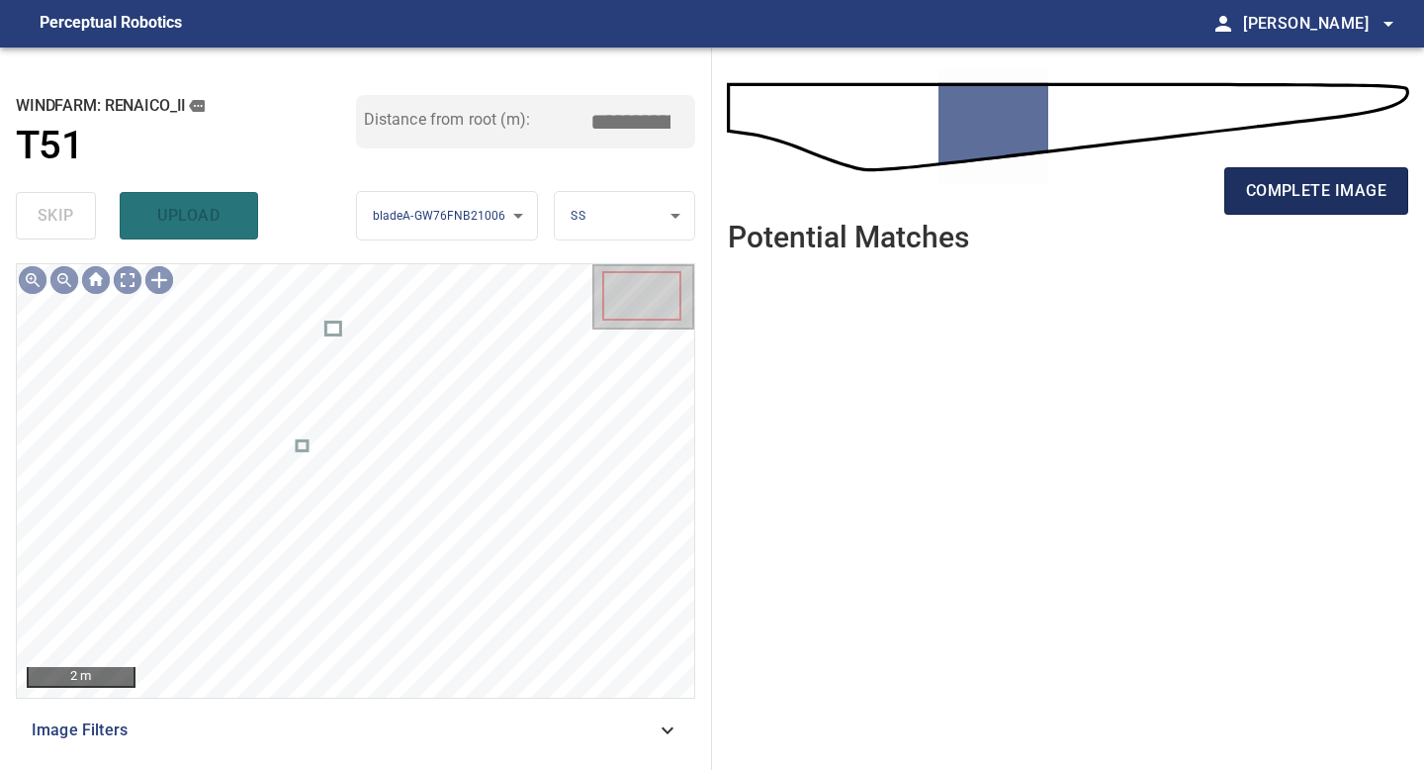
click at [1284, 194] on span "complete image" at bounding box center [1316, 191] width 140 height 28
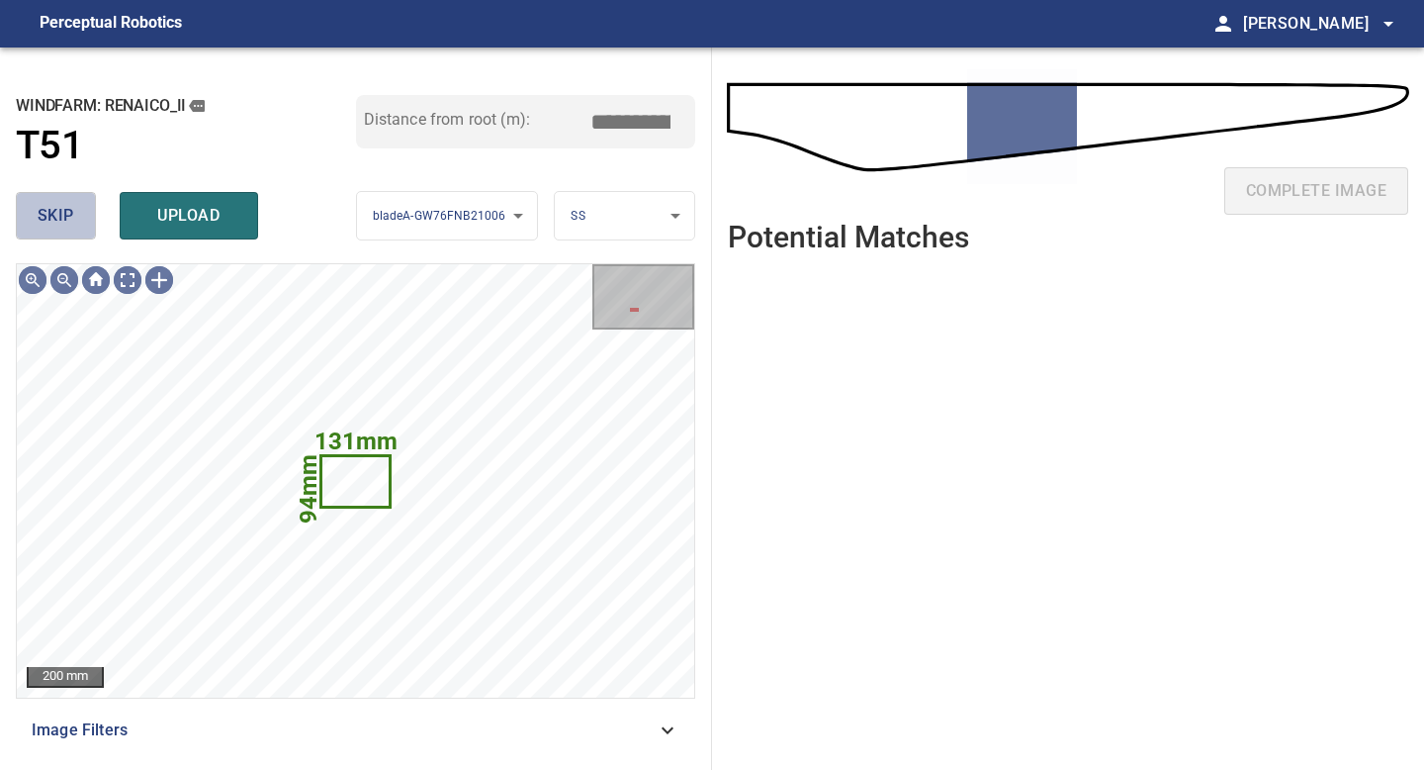
click at [66, 209] on span "skip" at bounding box center [56, 216] width 37 height 28
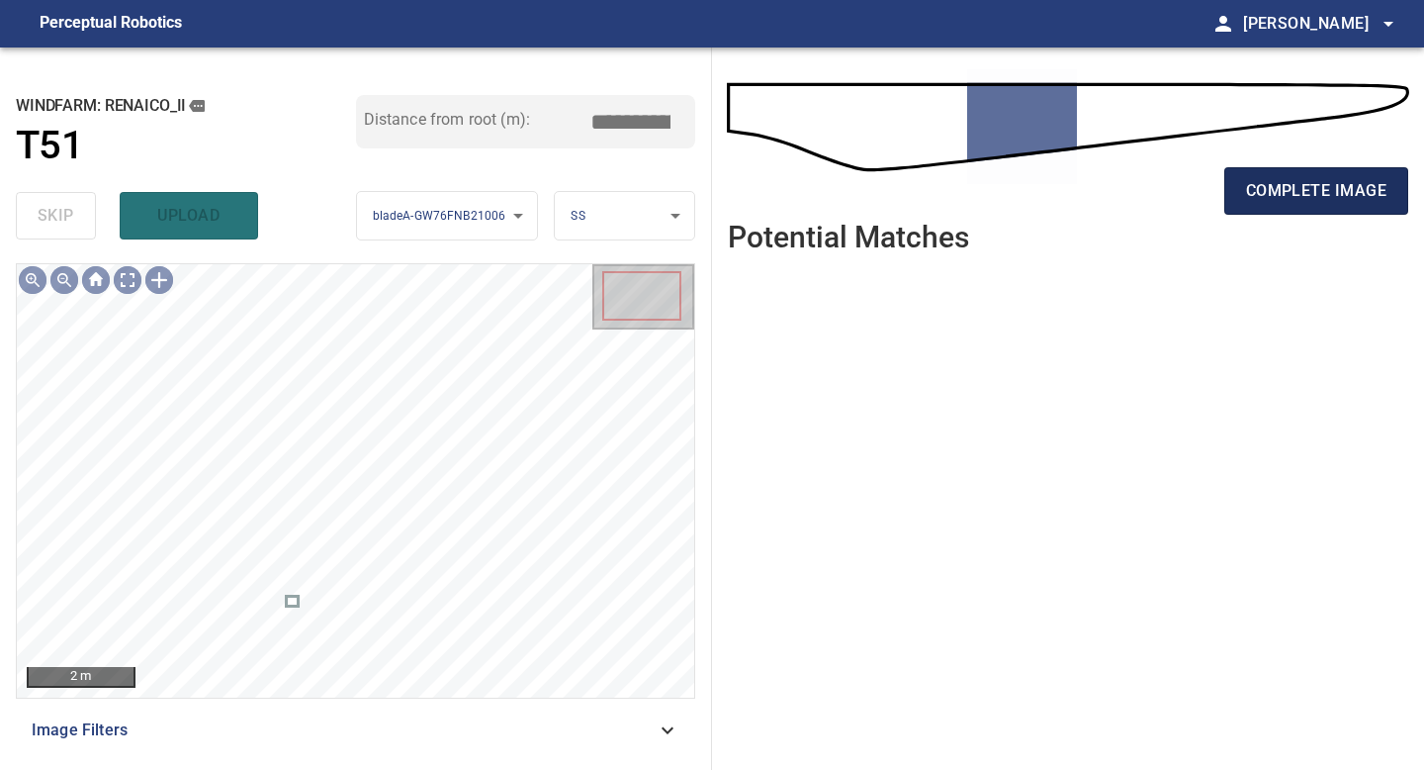
click at [1317, 178] on span "complete image" at bounding box center [1316, 191] width 140 height 28
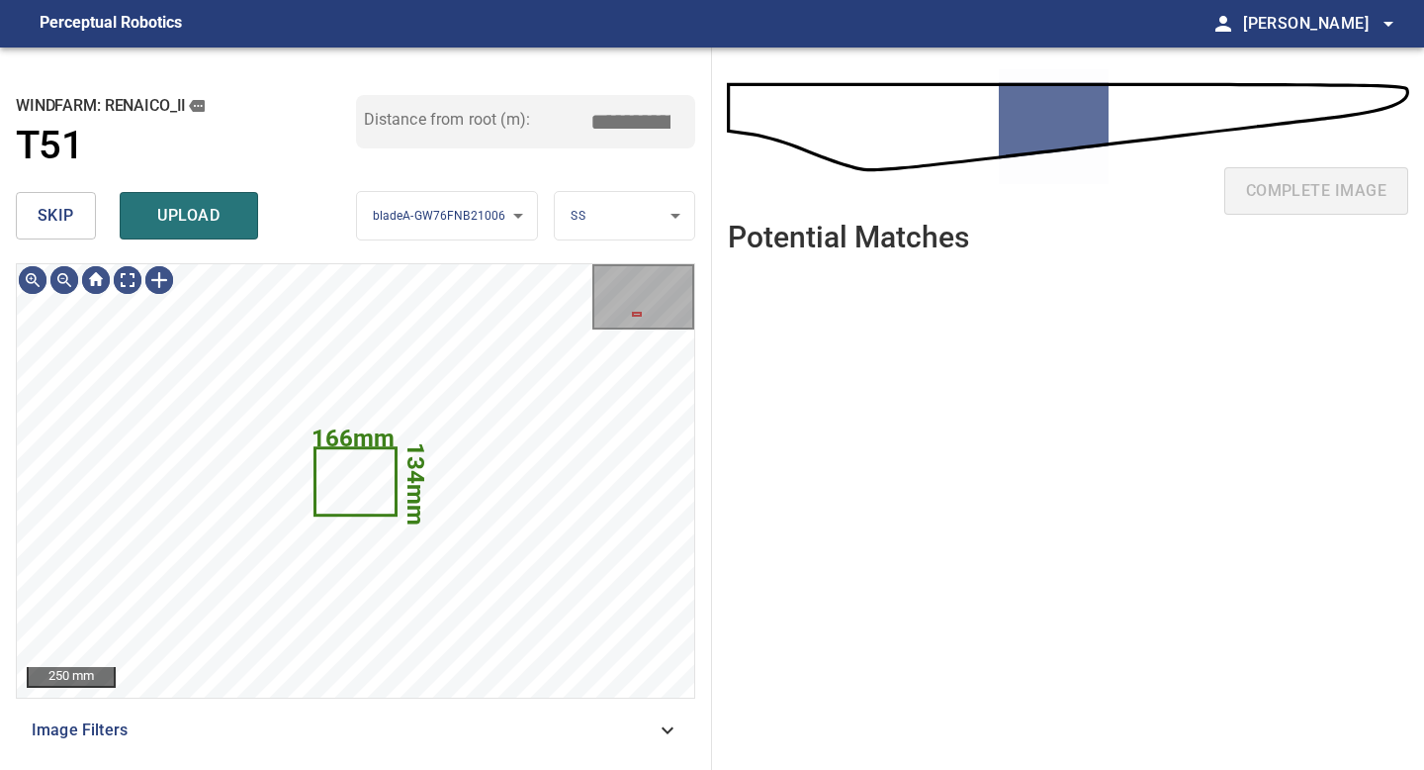
click at [76, 245] on div "skip upload" at bounding box center [186, 215] width 340 height 63
click at [76, 212] on button "skip" at bounding box center [56, 215] width 80 height 47
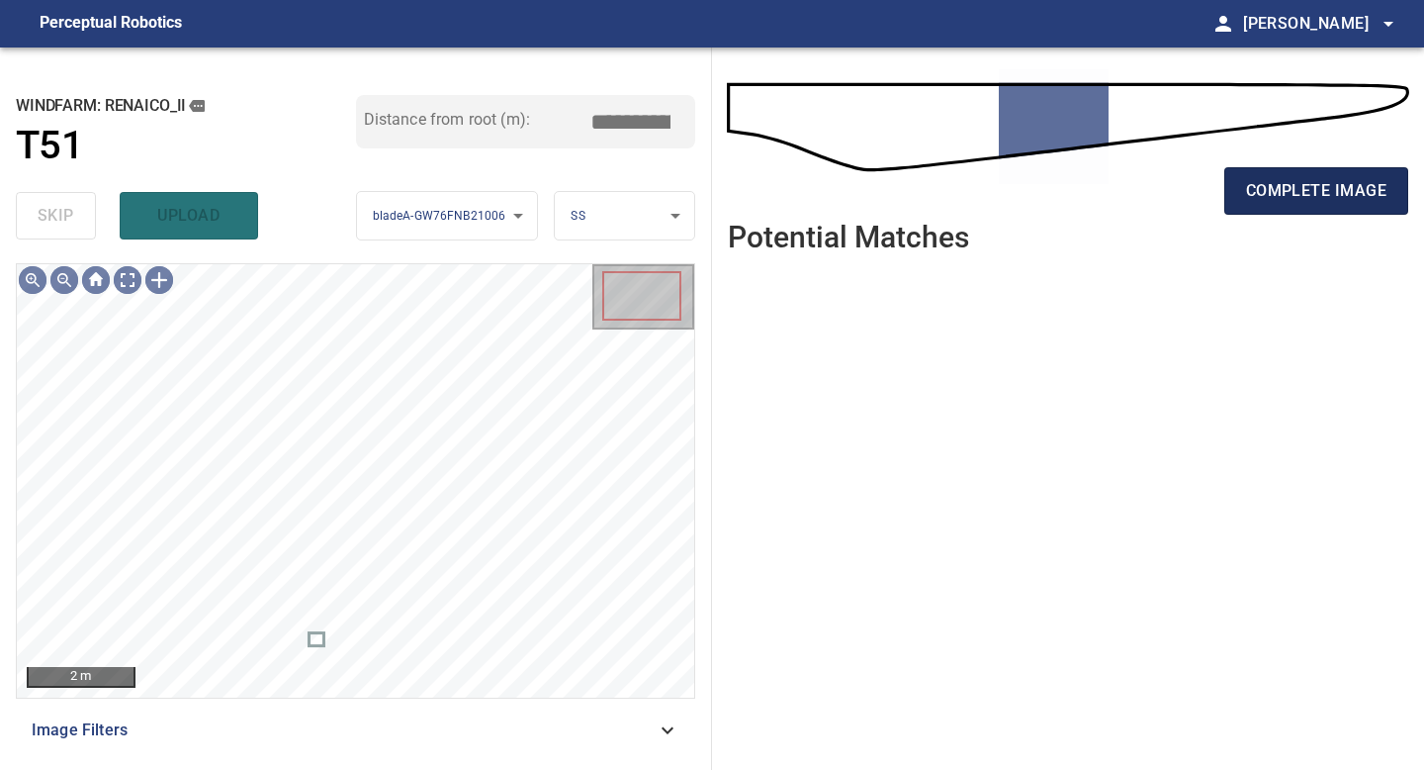
click at [1401, 185] on button "complete image" at bounding box center [1317, 190] width 184 height 47
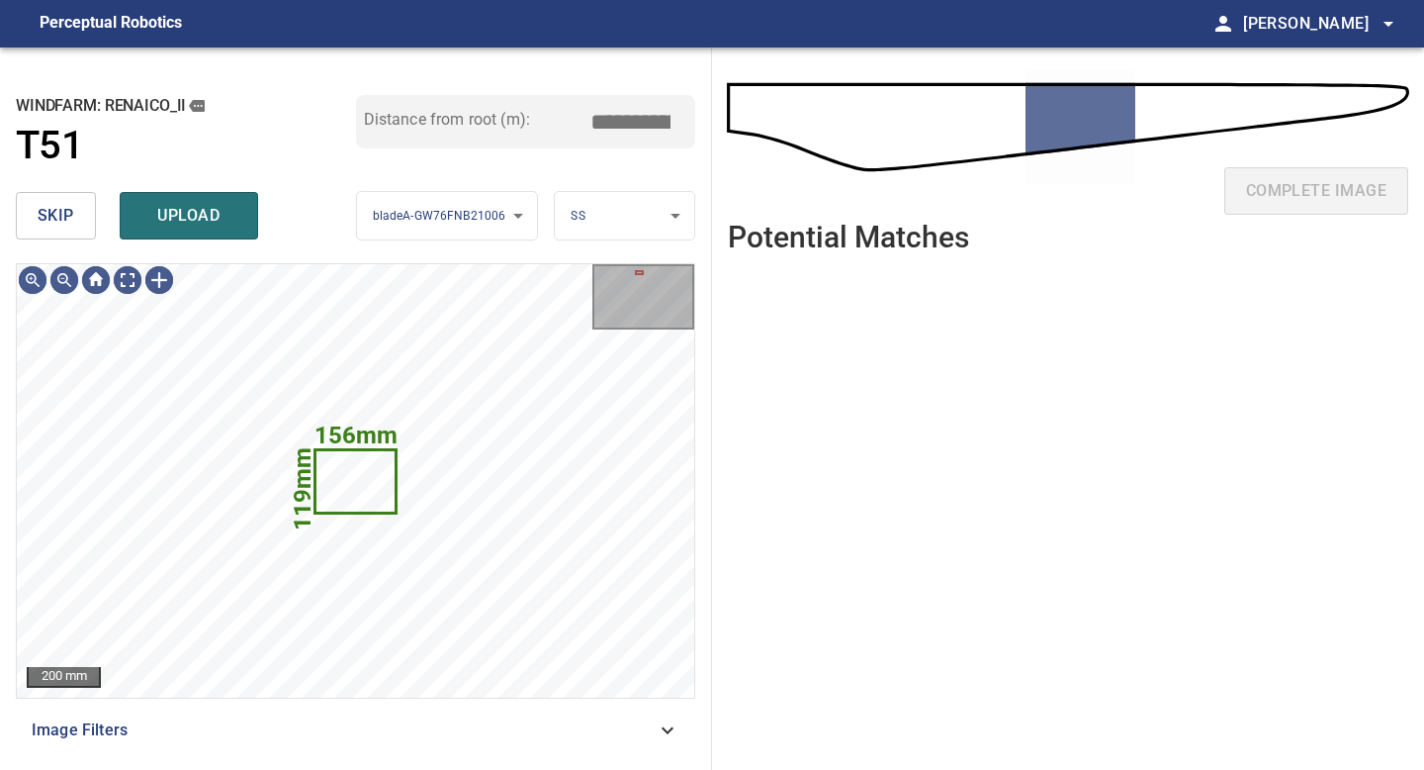
click at [29, 217] on button "skip" at bounding box center [56, 215] width 80 height 47
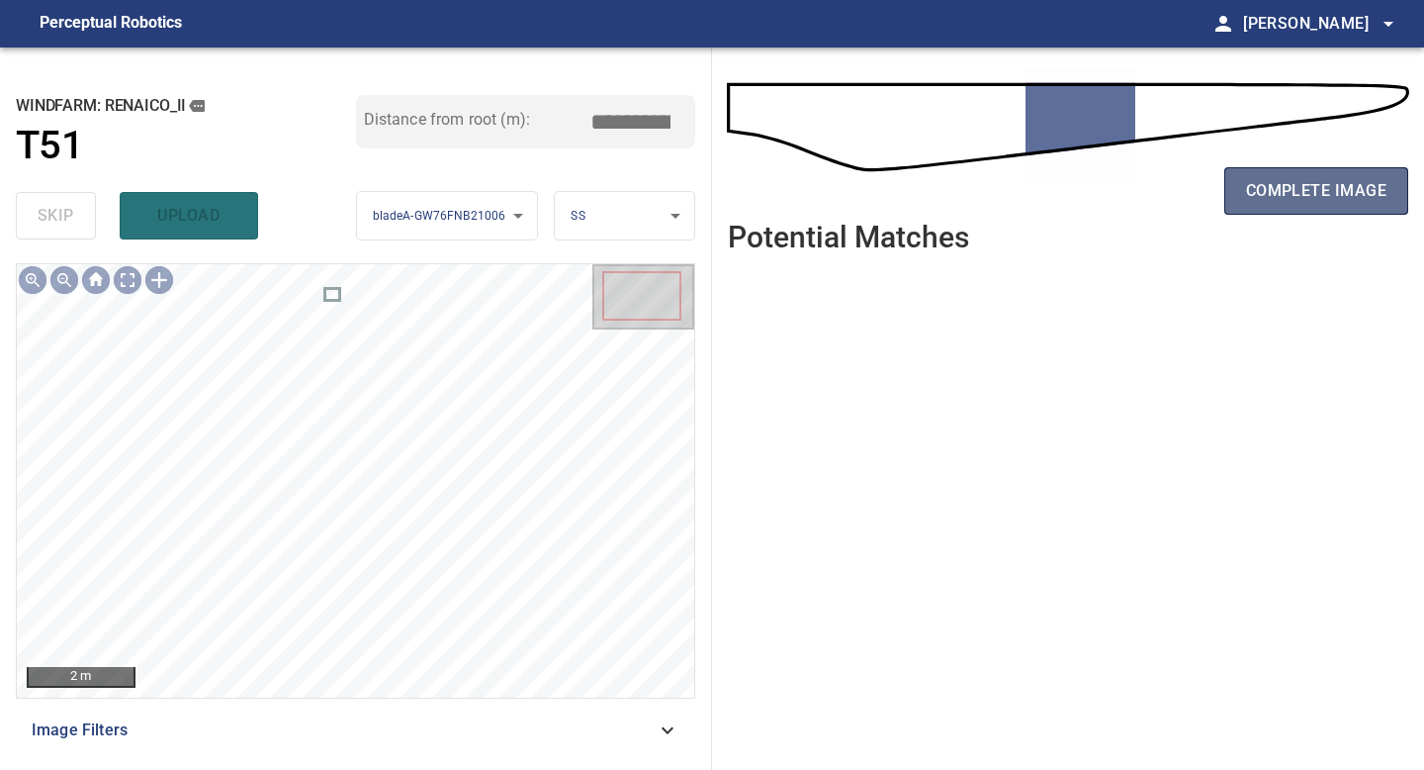
click at [1318, 187] on span "complete image" at bounding box center [1316, 191] width 140 height 28
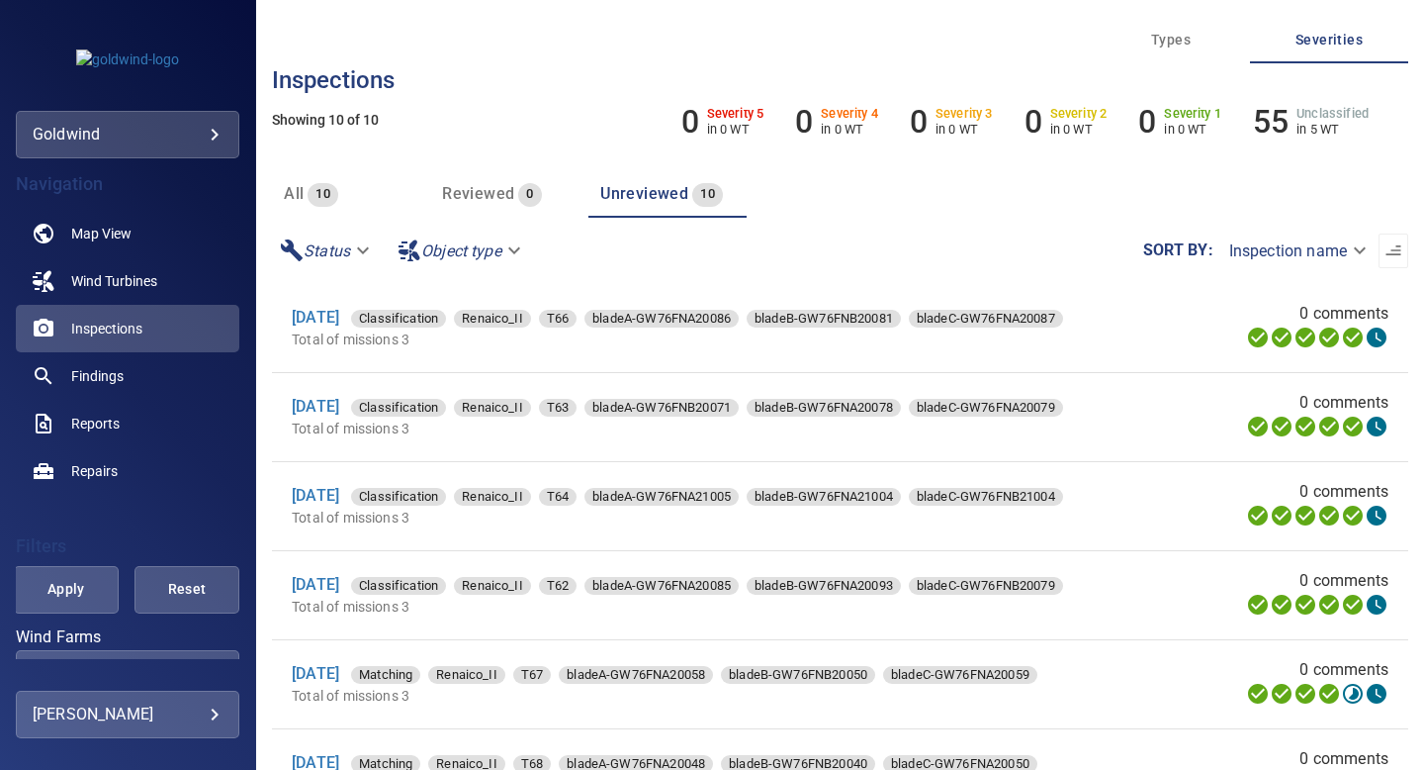
scroll to position [394, 0]
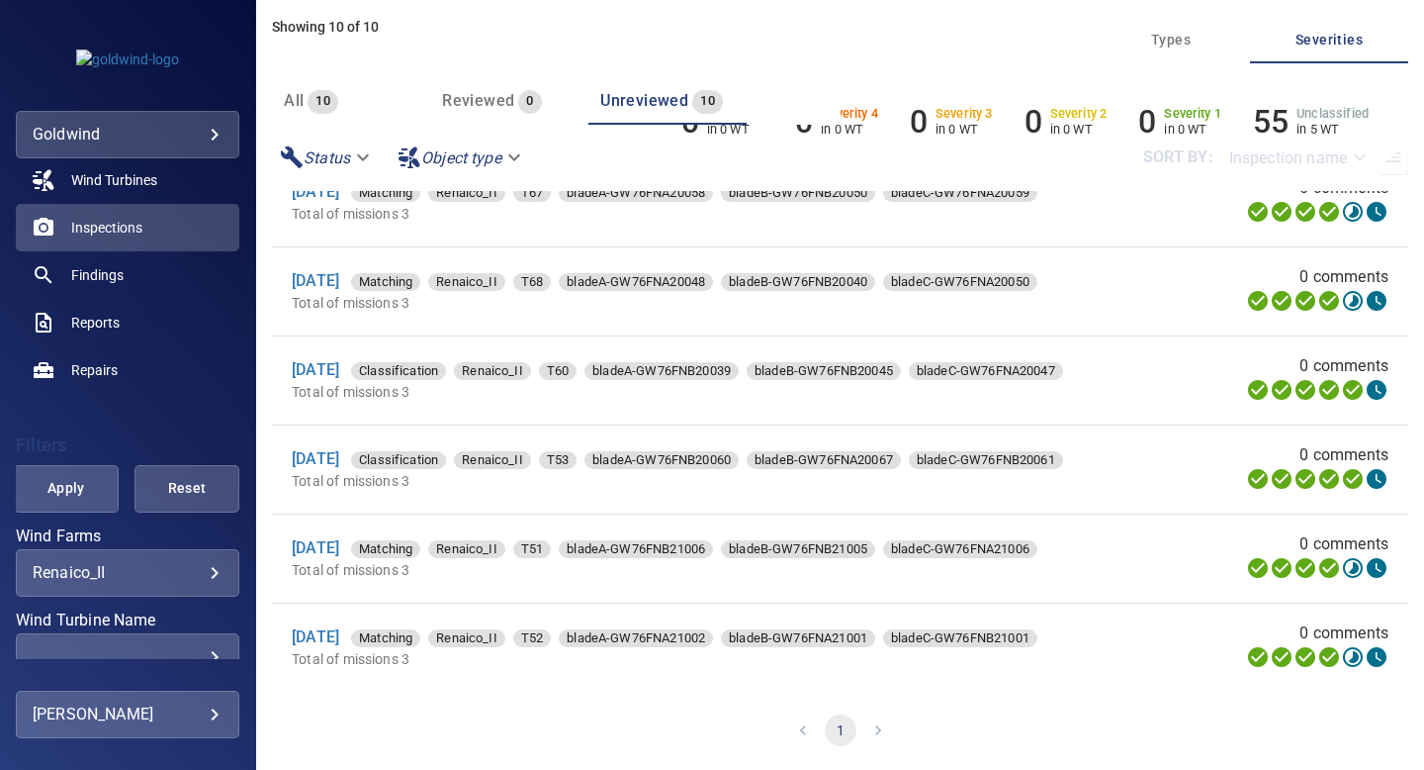
click at [505, 108] on span "Reviewed" at bounding box center [478, 100] width 72 height 19
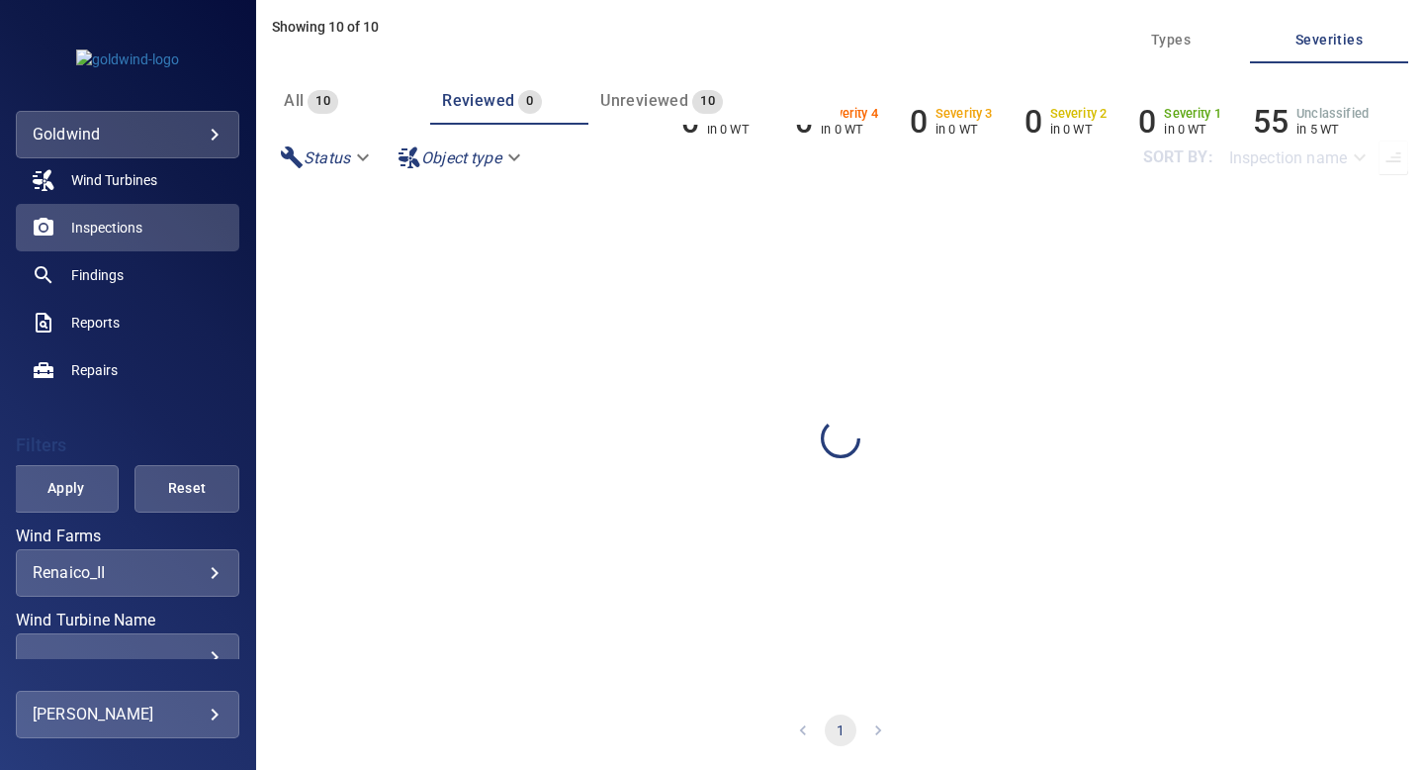
scroll to position [0, 0]
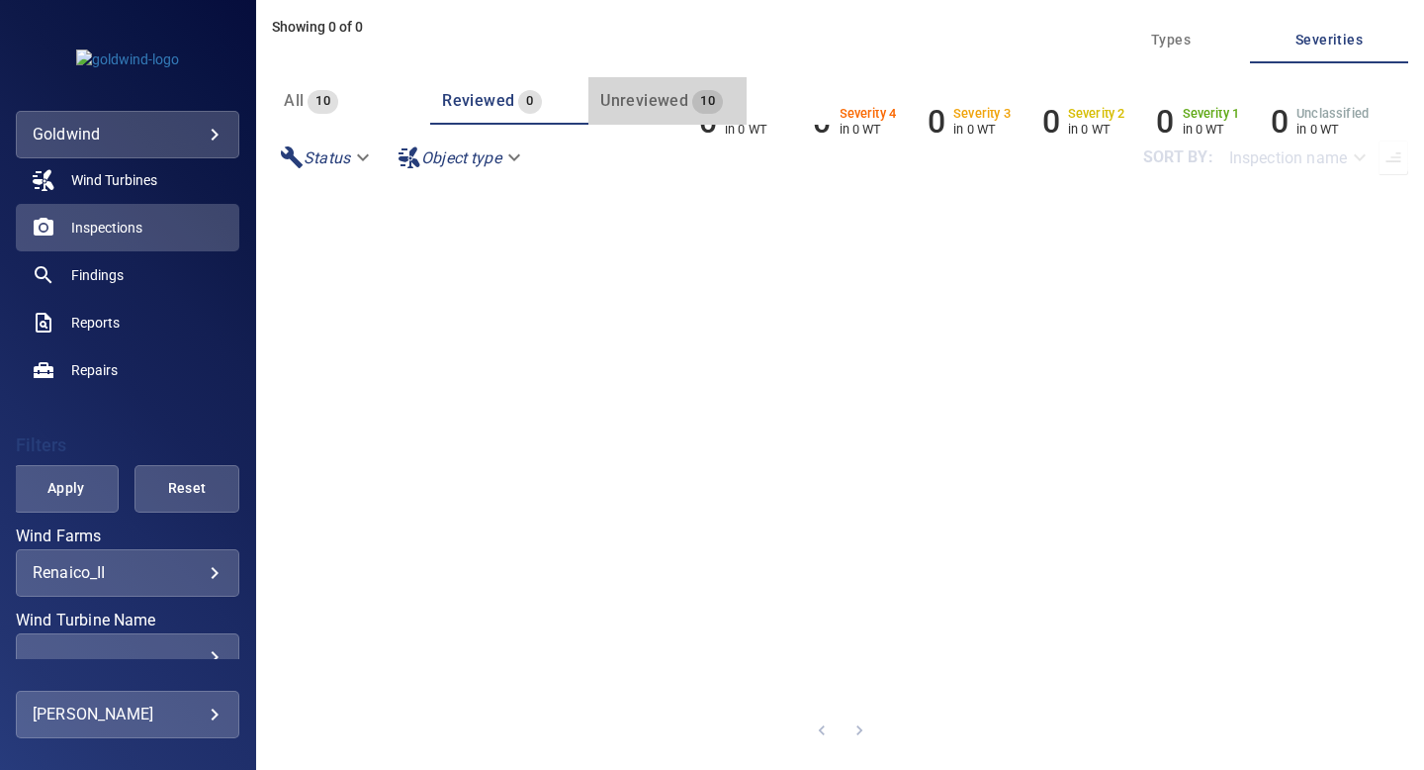
click at [660, 99] on span "Unreviewed" at bounding box center [644, 100] width 88 height 19
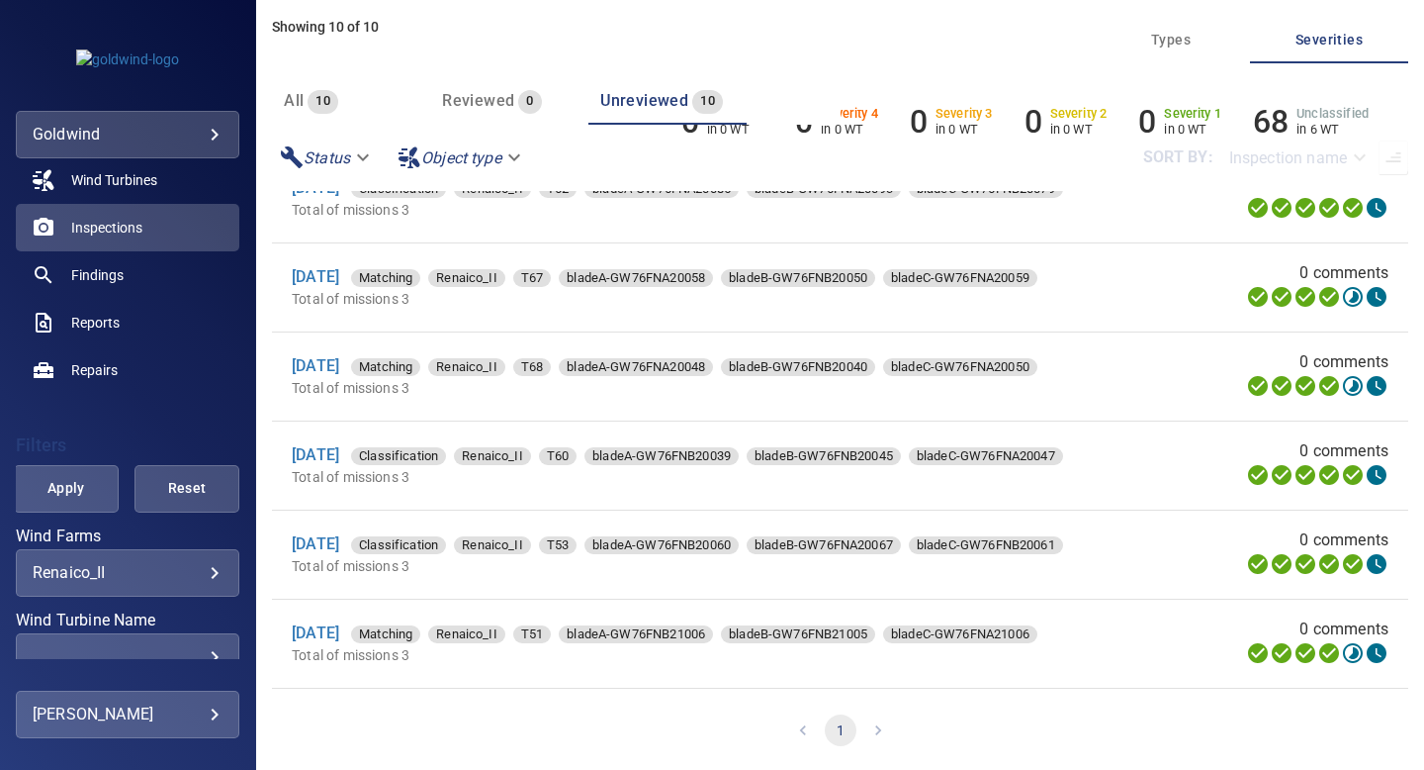
scroll to position [229, 0]
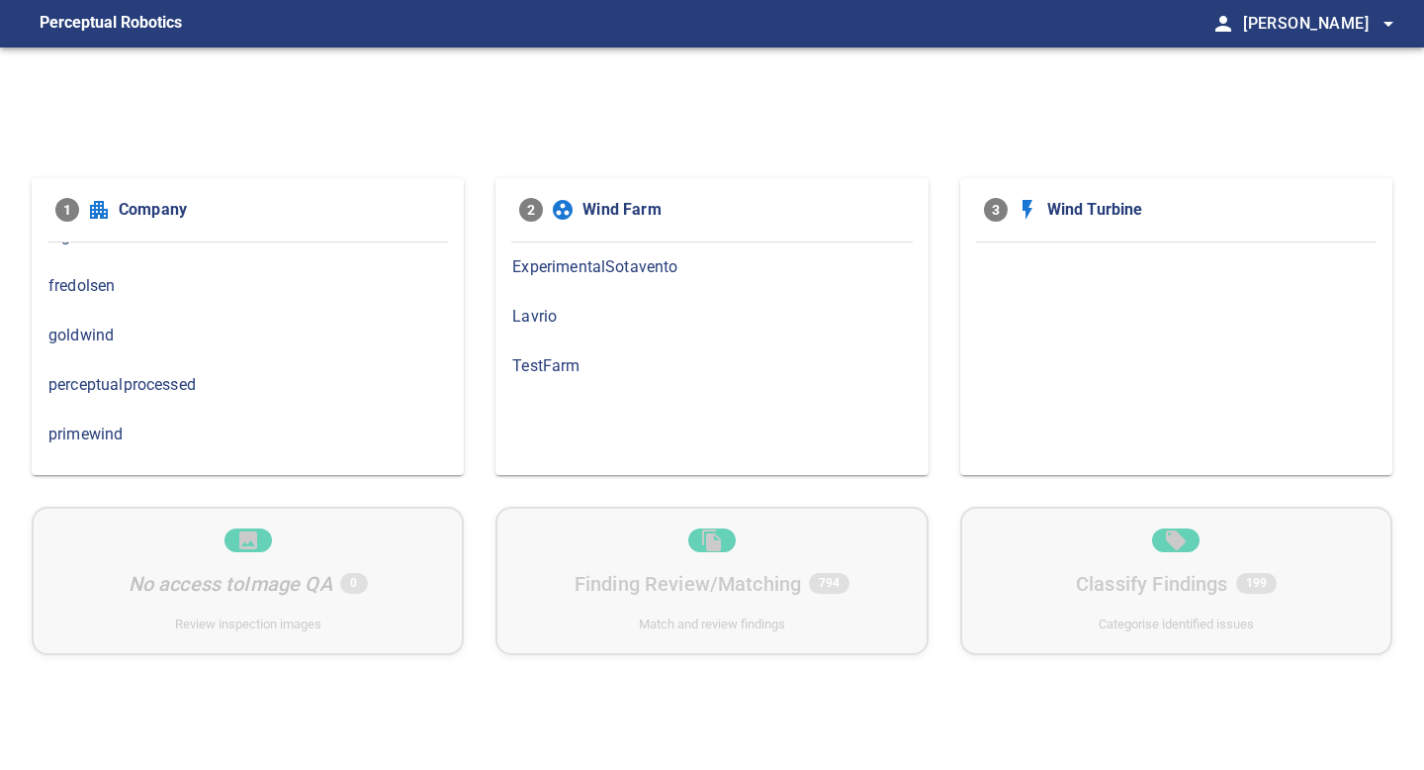
scroll to position [81, 0]
click at [74, 332] on span "goldwind" at bounding box center [247, 334] width 399 height 24
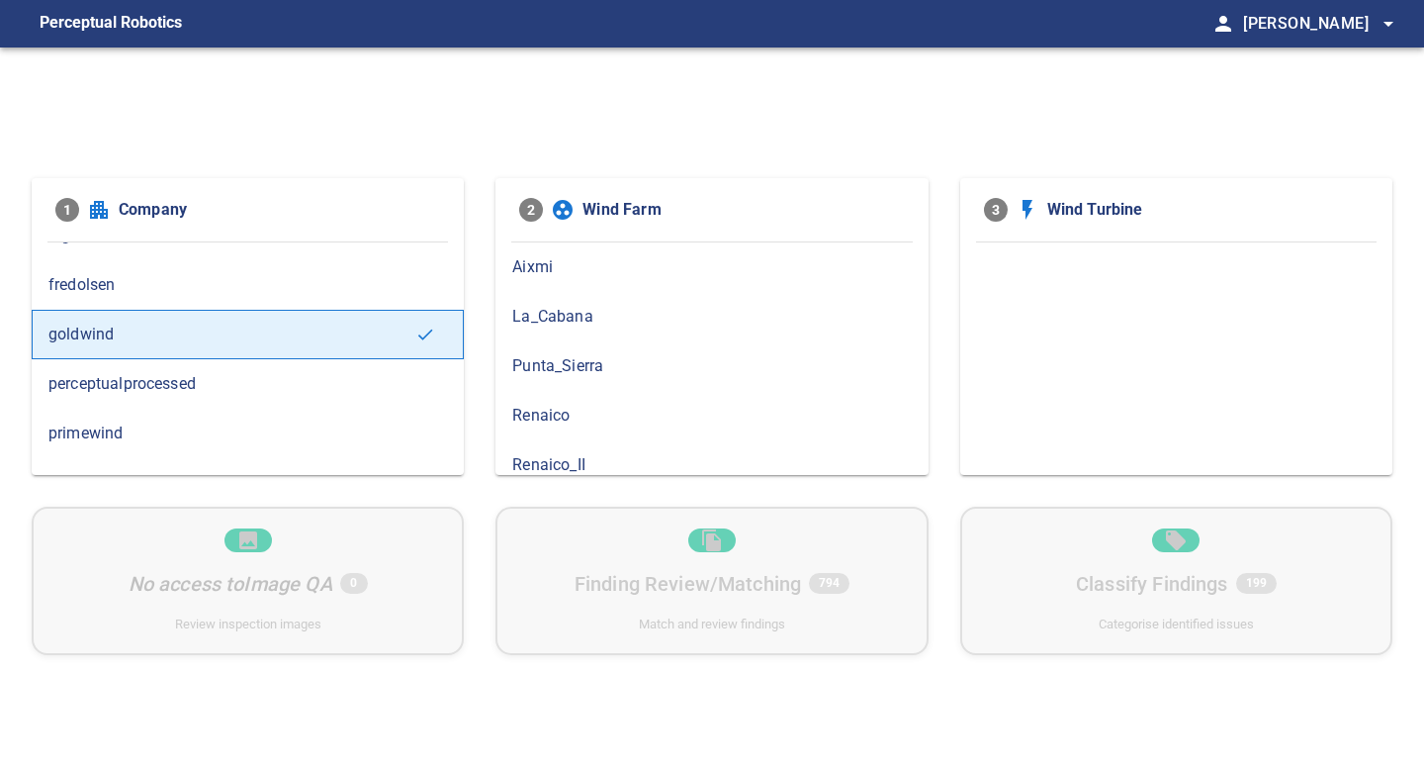
scroll to position [15, 0]
click at [732, 452] on span "Renaico_II" at bounding box center [711, 450] width 399 height 24
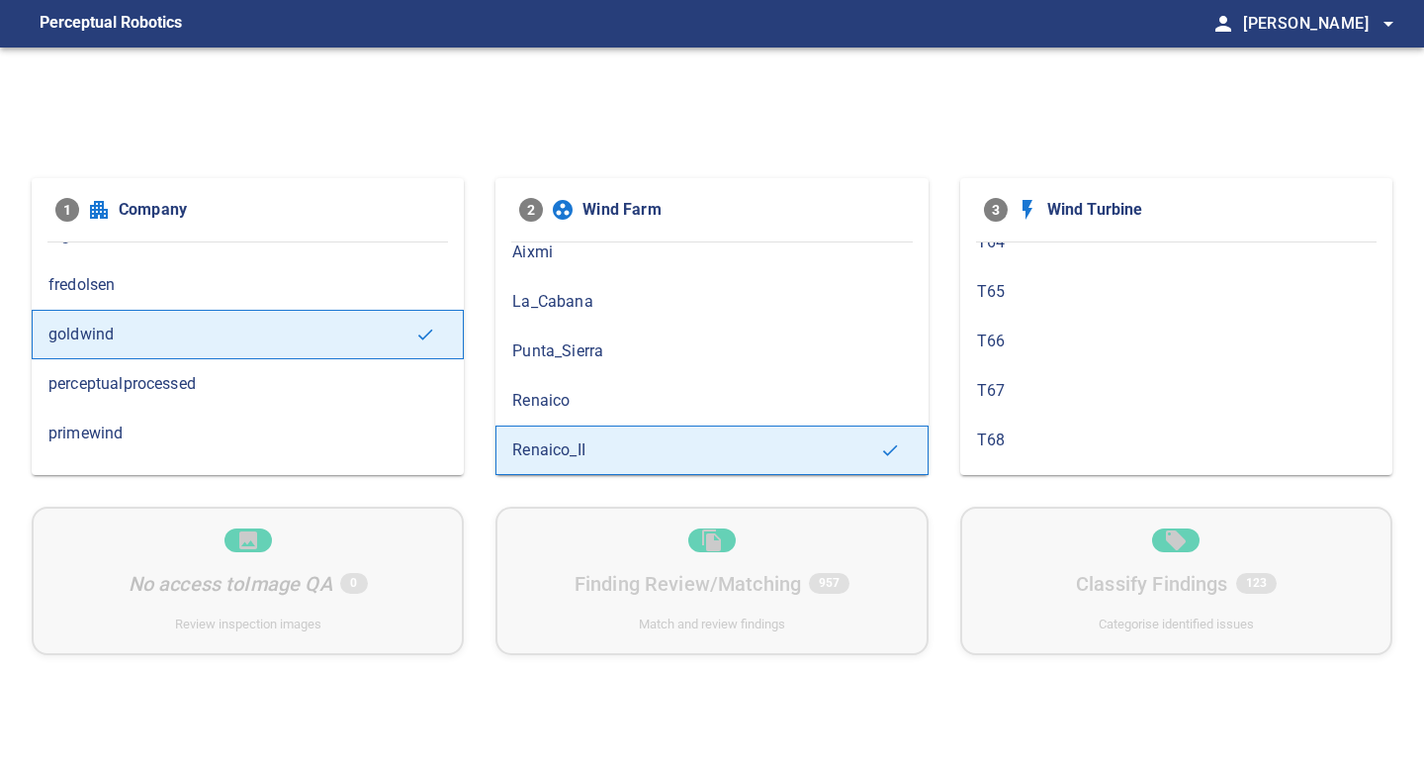
scroll to position [962, 0]
click at [1109, 376] on div "T67" at bounding box center [1176, 392] width 432 height 49
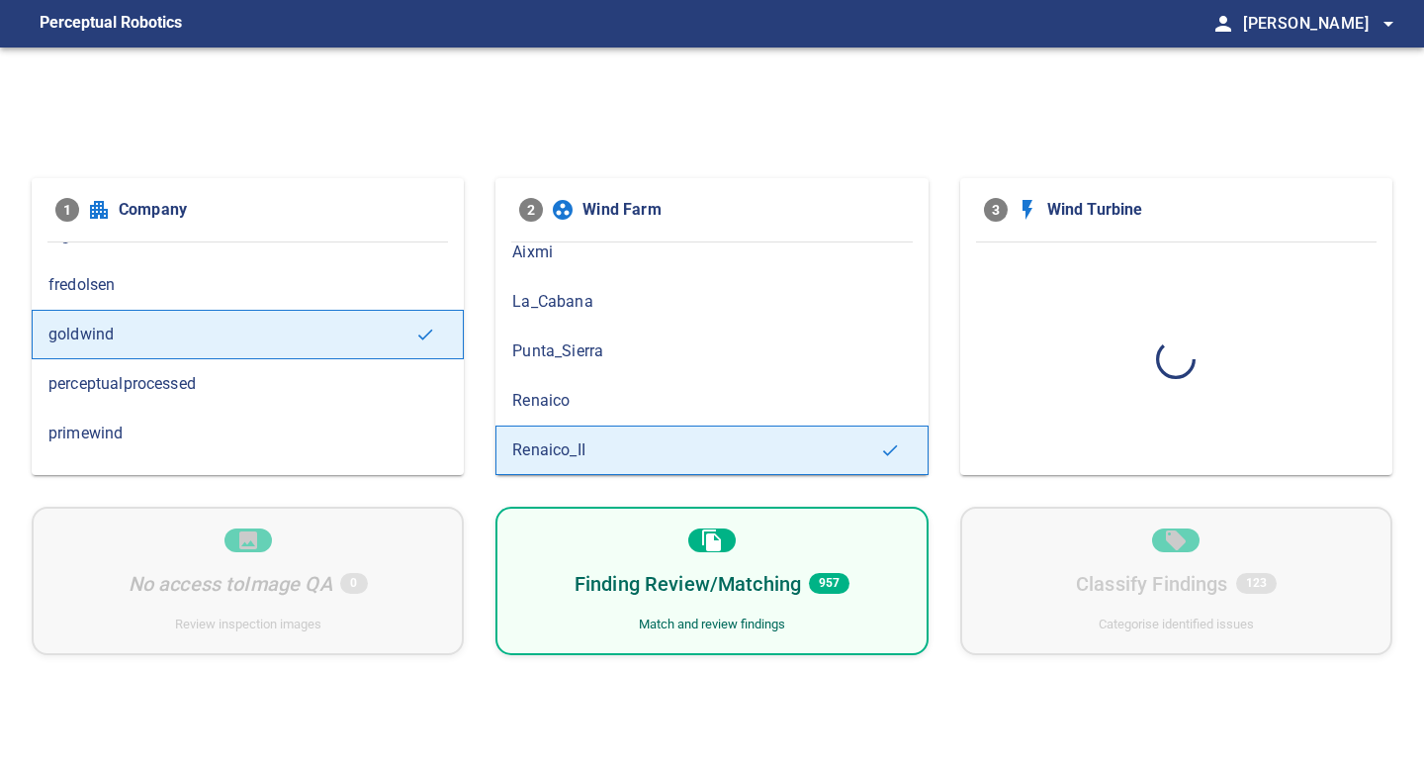
scroll to position [0, 0]
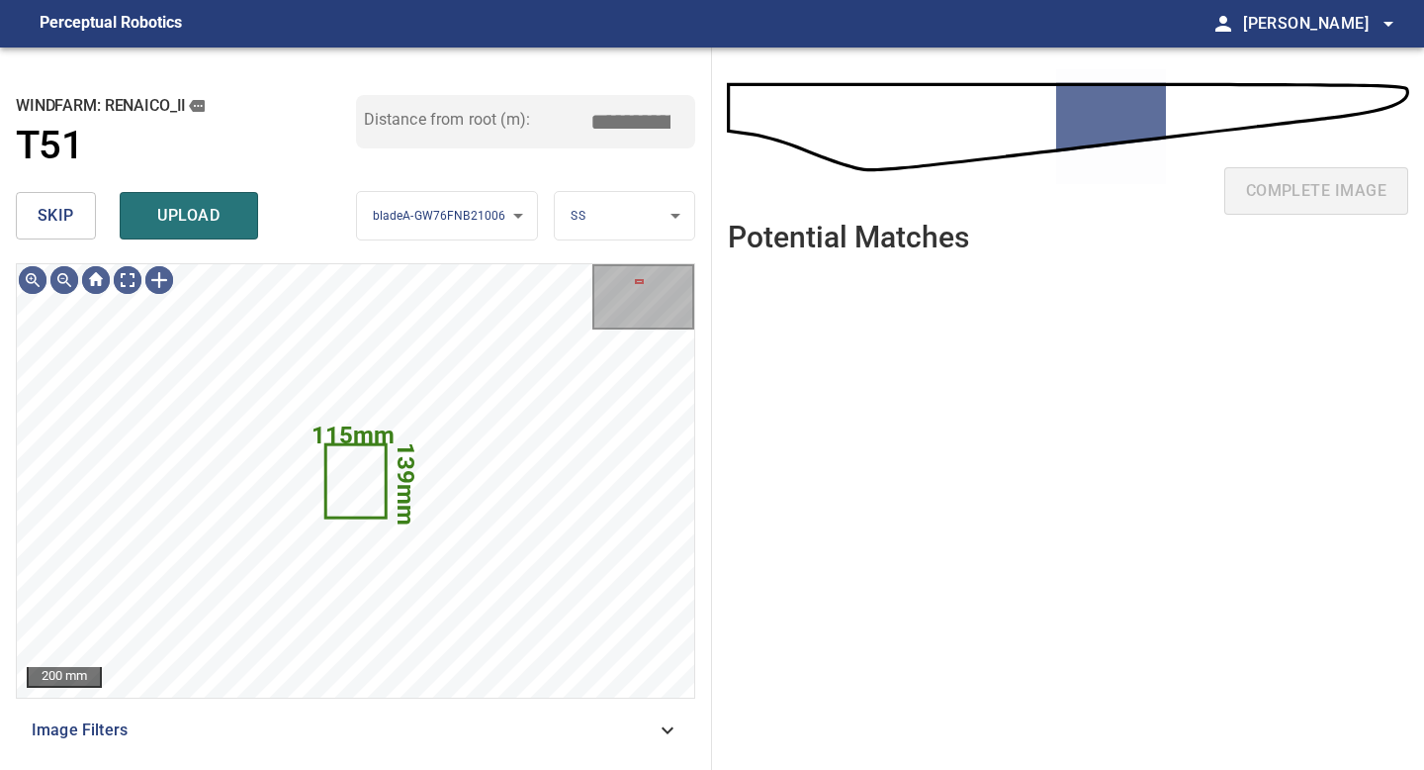
click at [61, 227] on span "skip" at bounding box center [56, 216] width 37 height 28
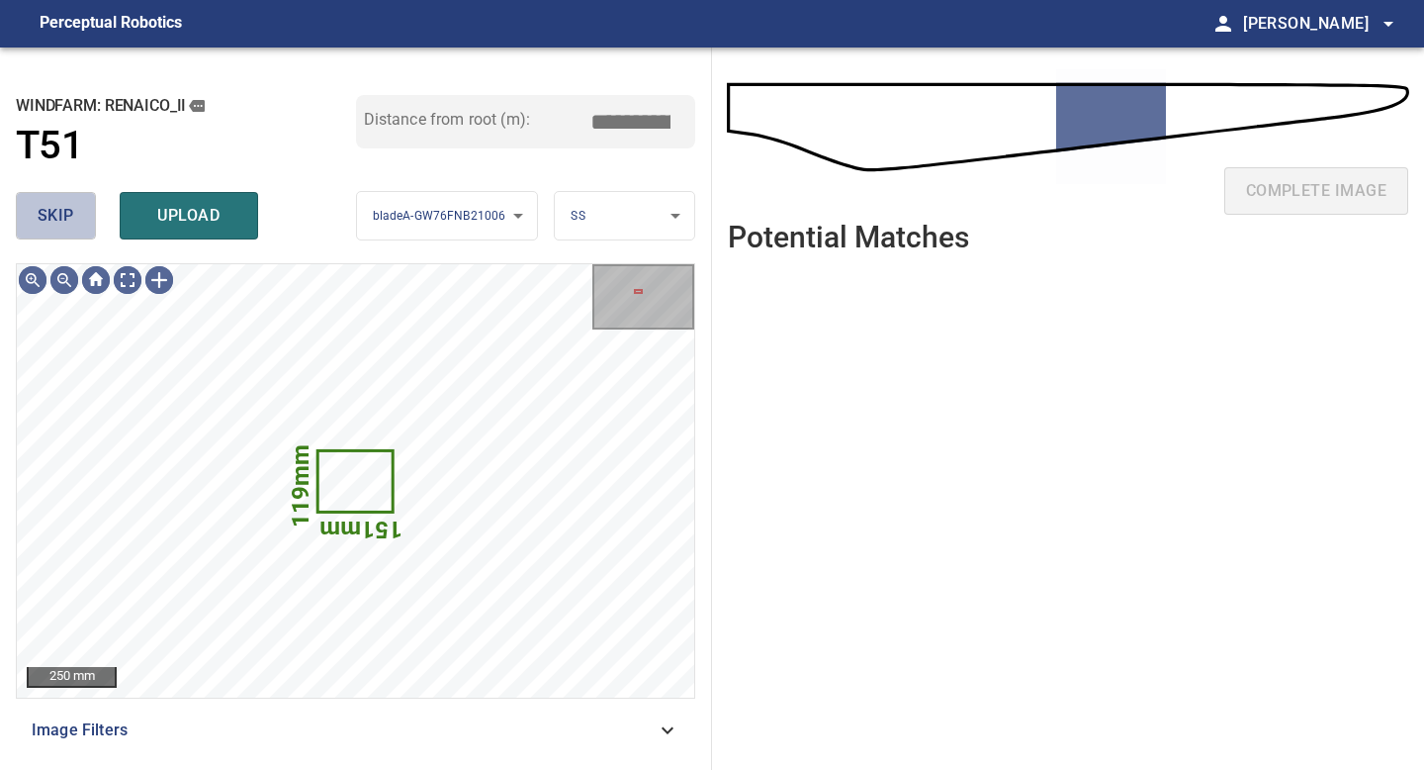
click at [61, 227] on span "skip" at bounding box center [56, 216] width 37 height 28
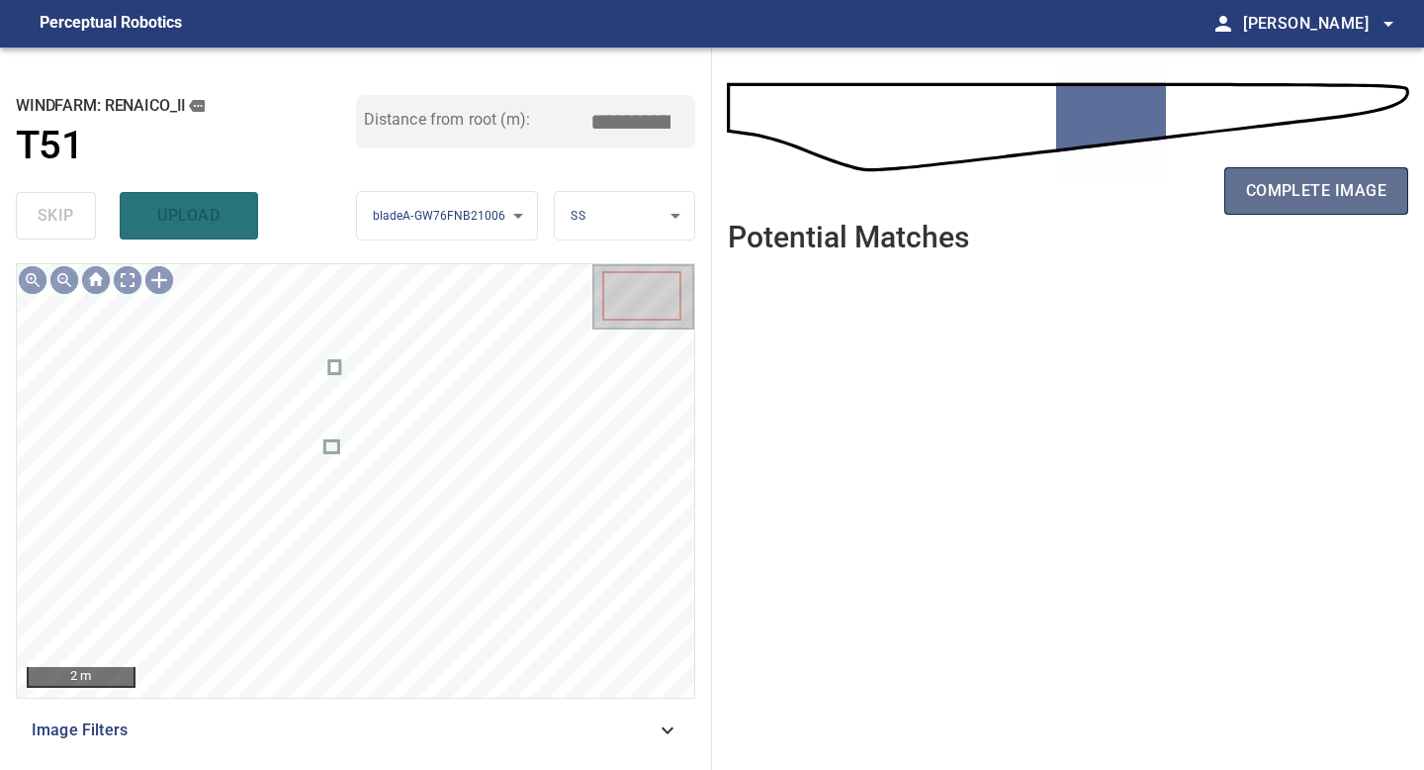
click at [1294, 175] on button "complete image" at bounding box center [1317, 190] width 184 height 47
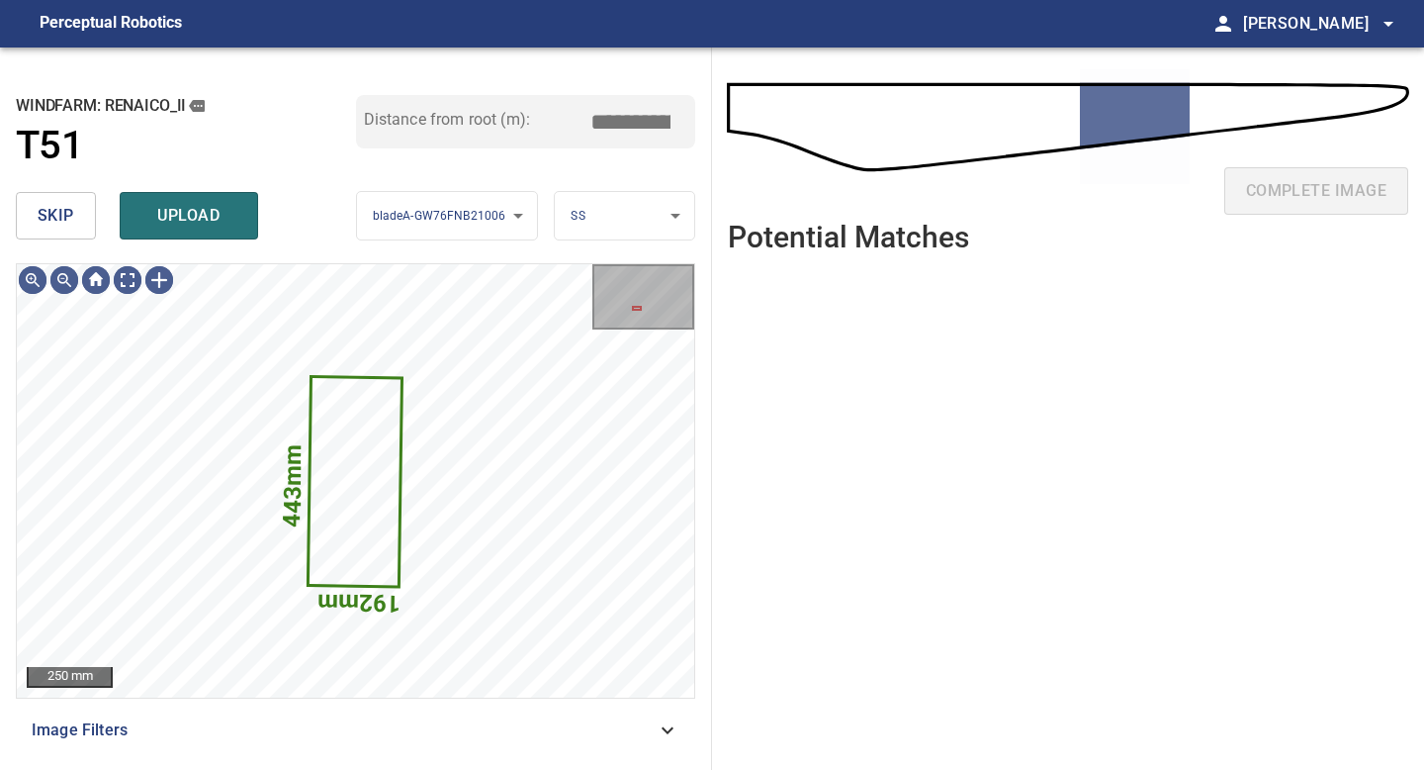
click at [31, 206] on button "skip" at bounding box center [56, 215] width 80 height 47
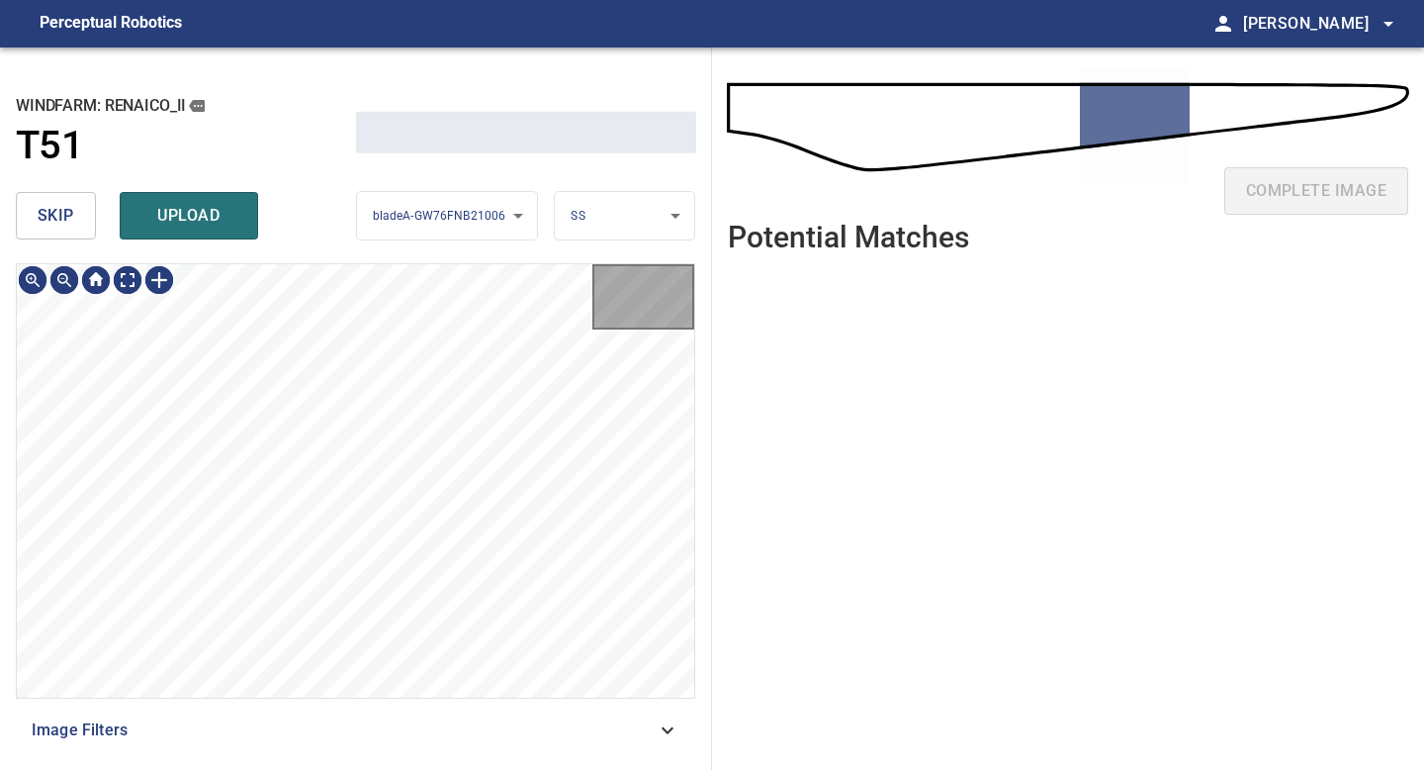
click at [31, 206] on button "skip" at bounding box center [56, 215] width 80 height 47
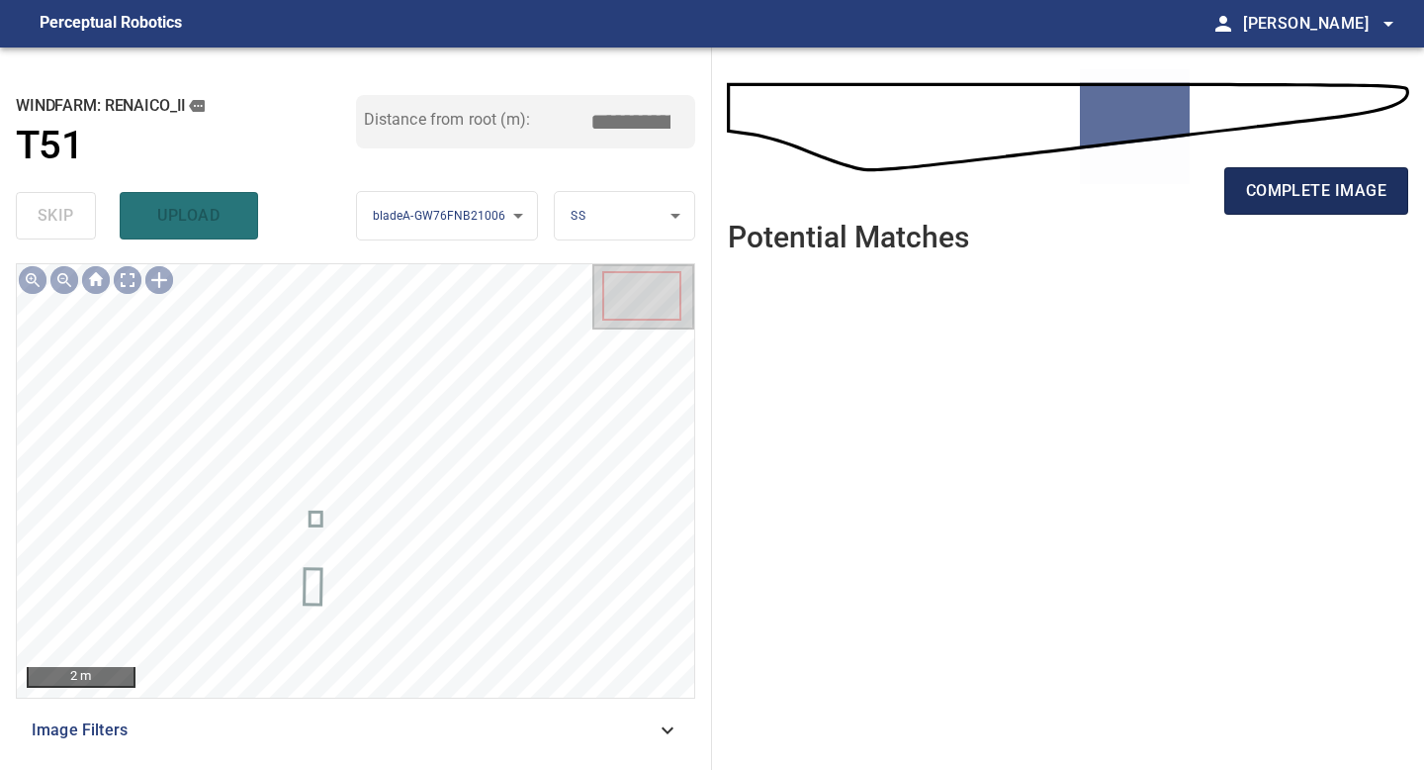
click at [1306, 205] on button "complete image" at bounding box center [1317, 190] width 184 height 47
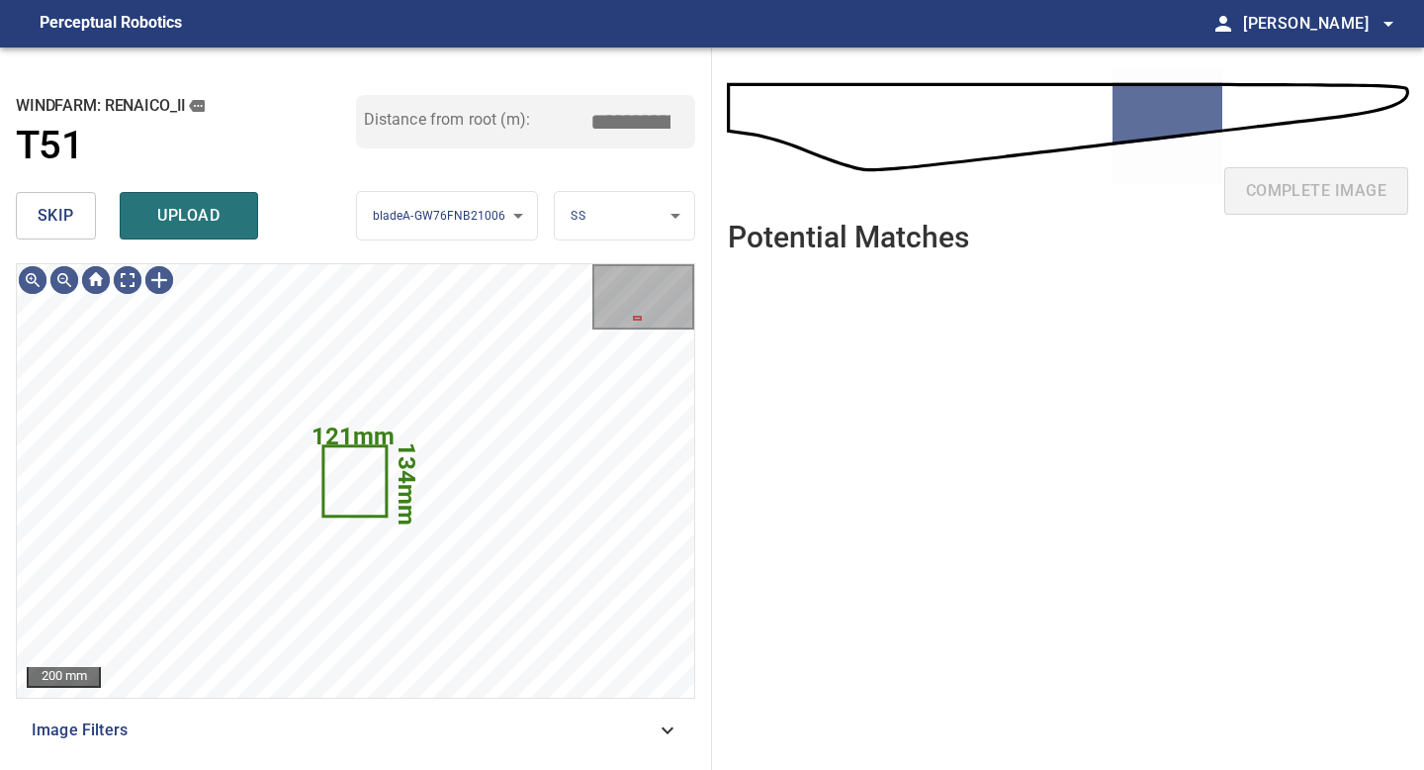
click at [56, 214] on span "skip" at bounding box center [56, 216] width 37 height 28
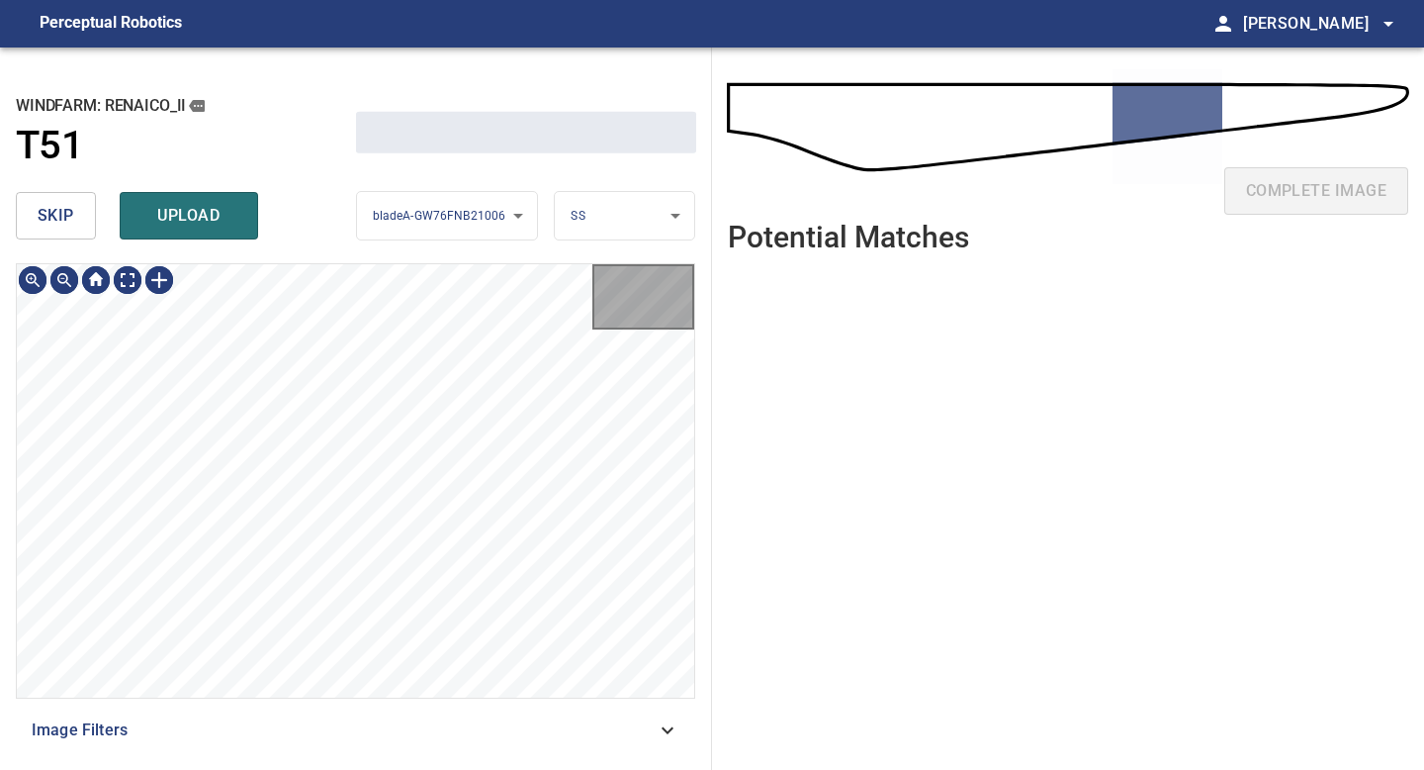
click at [56, 214] on span "skip" at bounding box center [56, 216] width 37 height 28
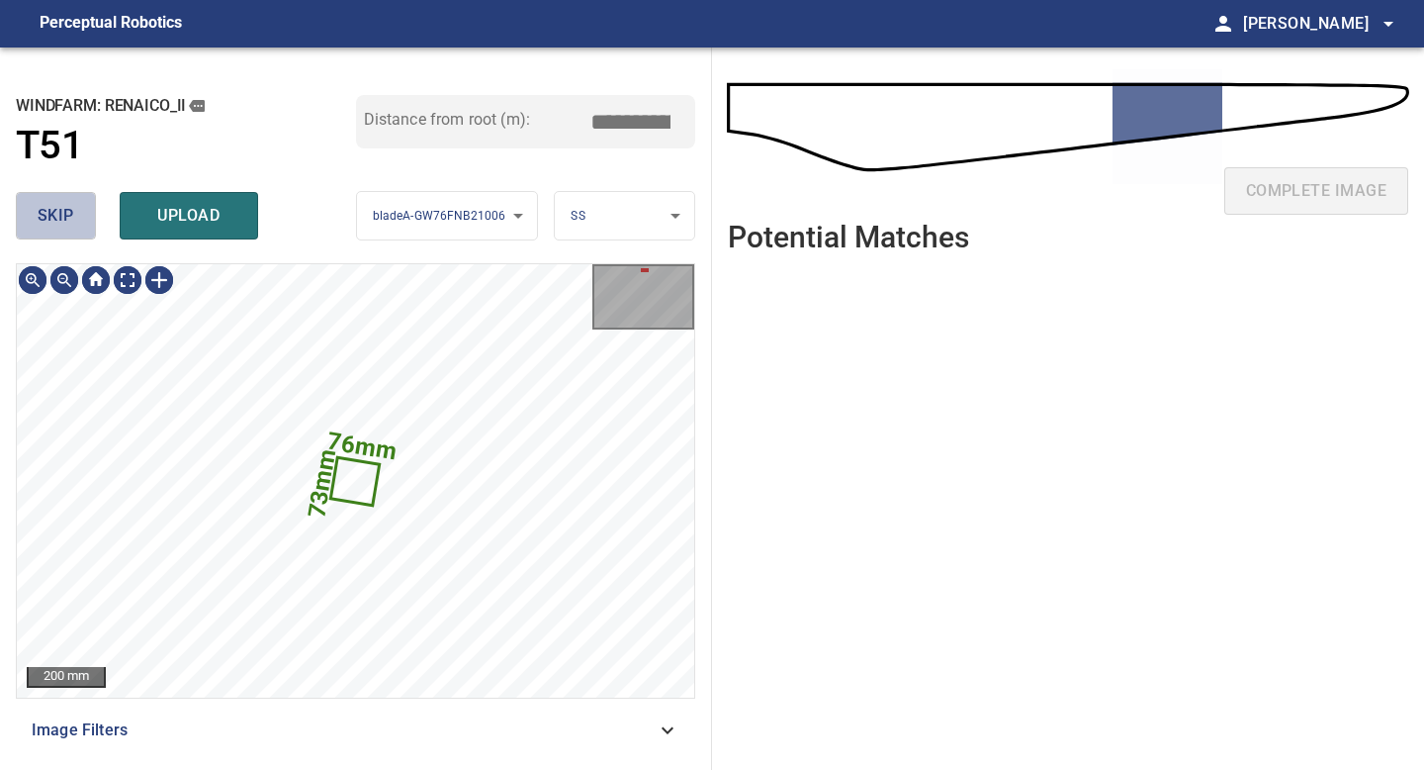
click at [56, 214] on span "skip" at bounding box center [56, 216] width 37 height 28
type input "*****"
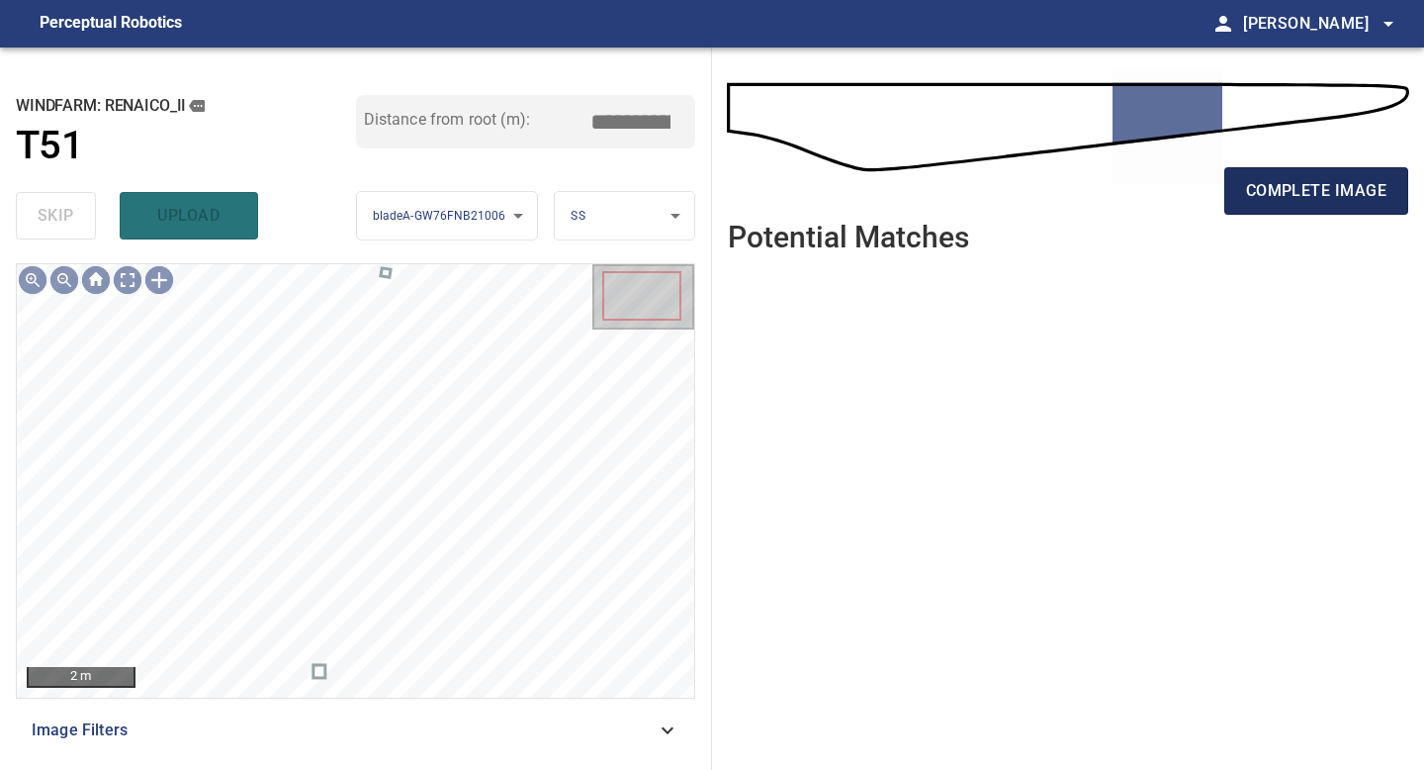
click at [1334, 189] on span "complete image" at bounding box center [1316, 191] width 140 height 28
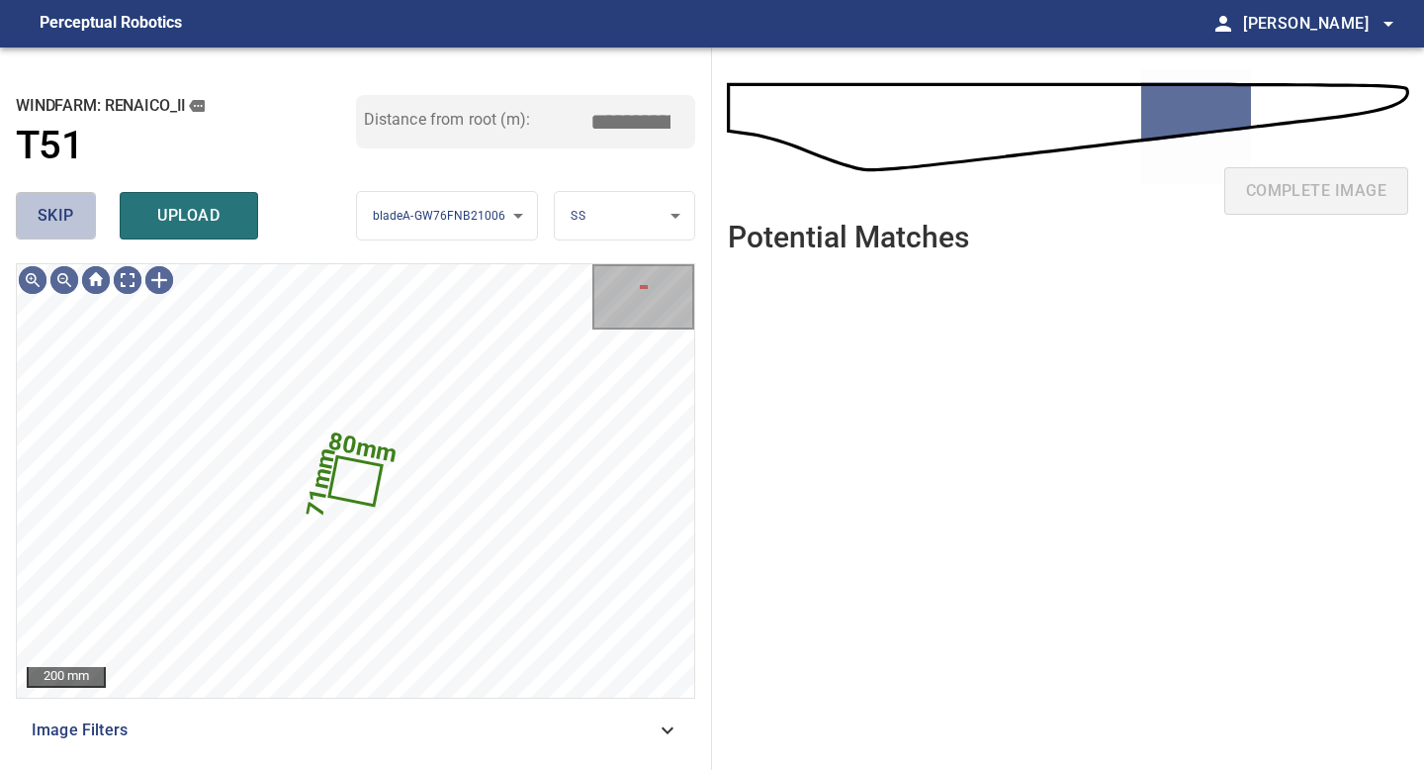
click at [66, 211] on span "skip" at bounding box center [56, 216] width 37 height 28
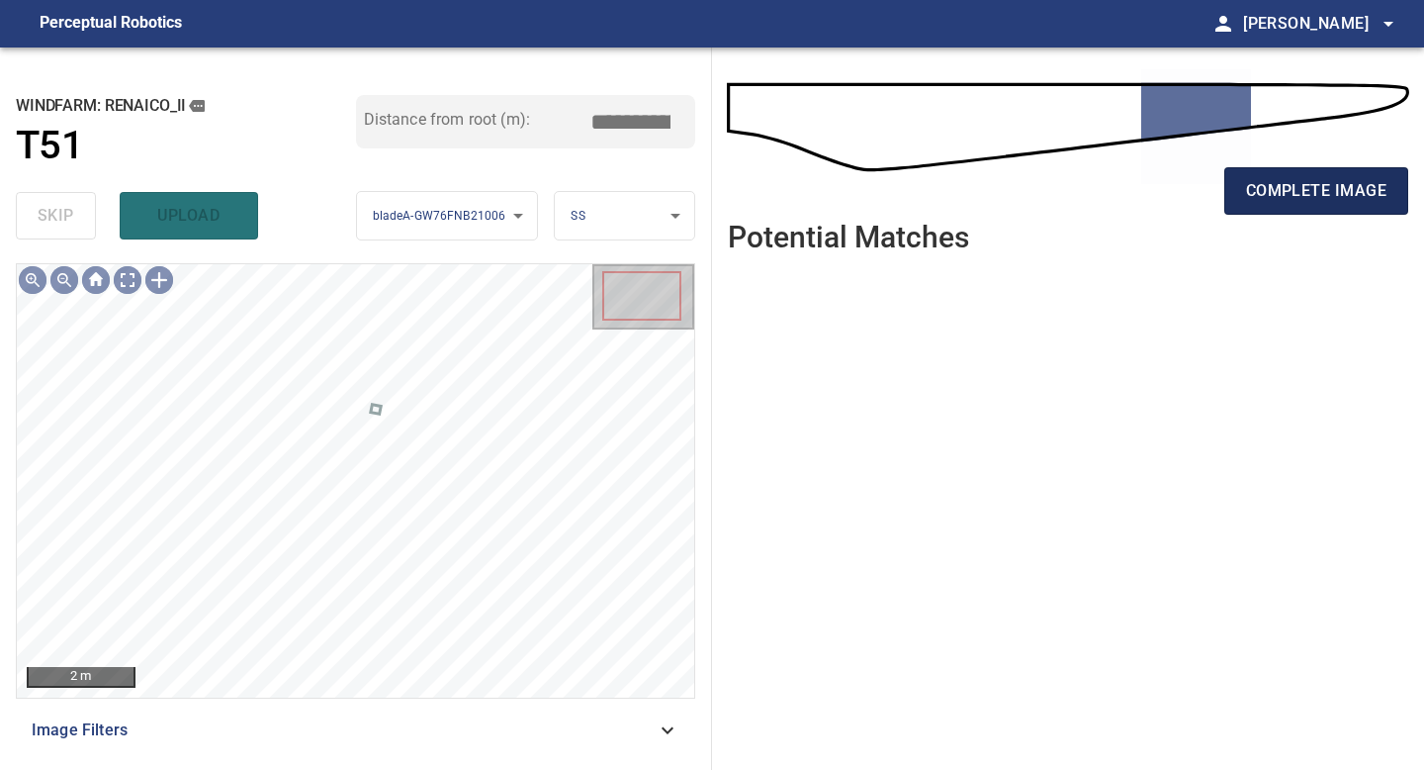
click at [1326, 184] on span "complete image" at bounding box center [1316, 191] width 140 height 28
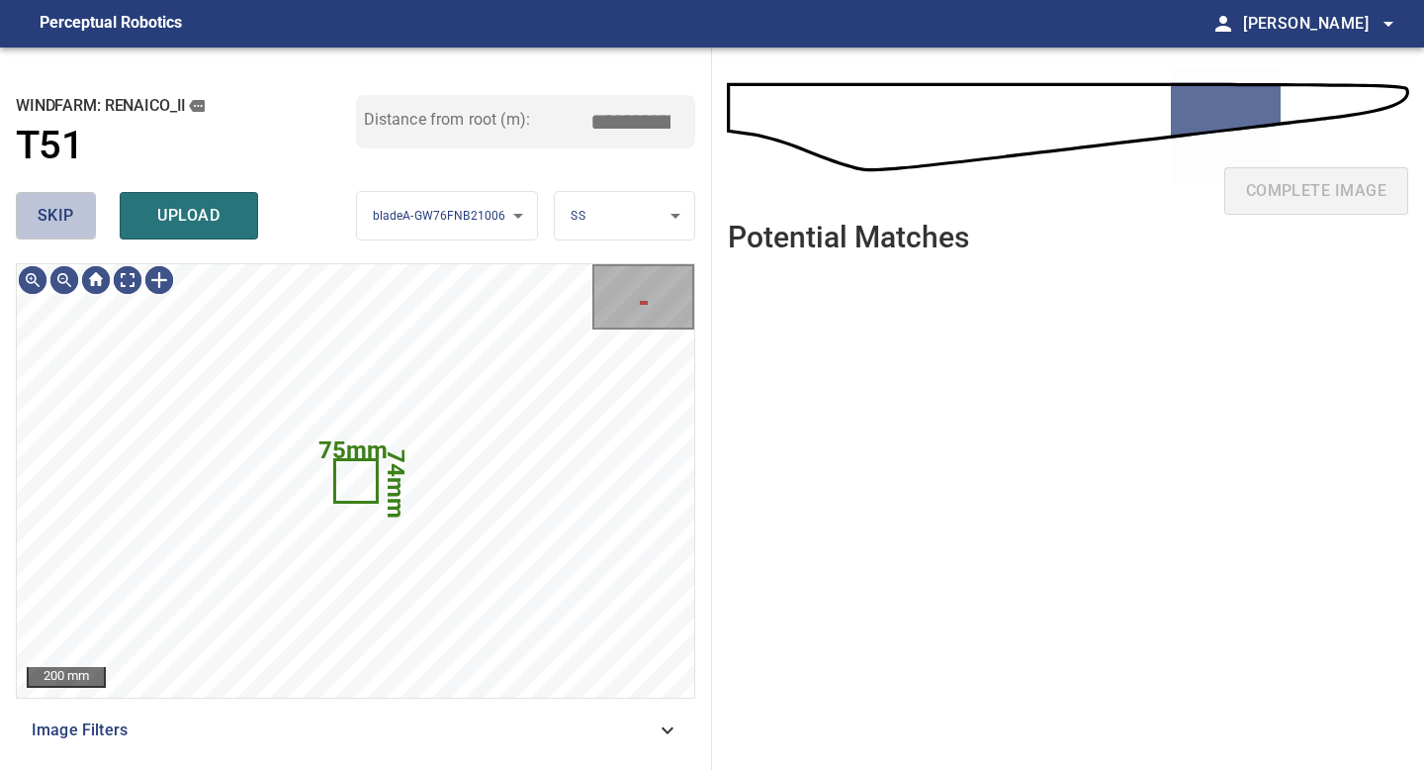
click at [65, 234] on button "skip" at bounding box center [56, 215] width 80 height 47
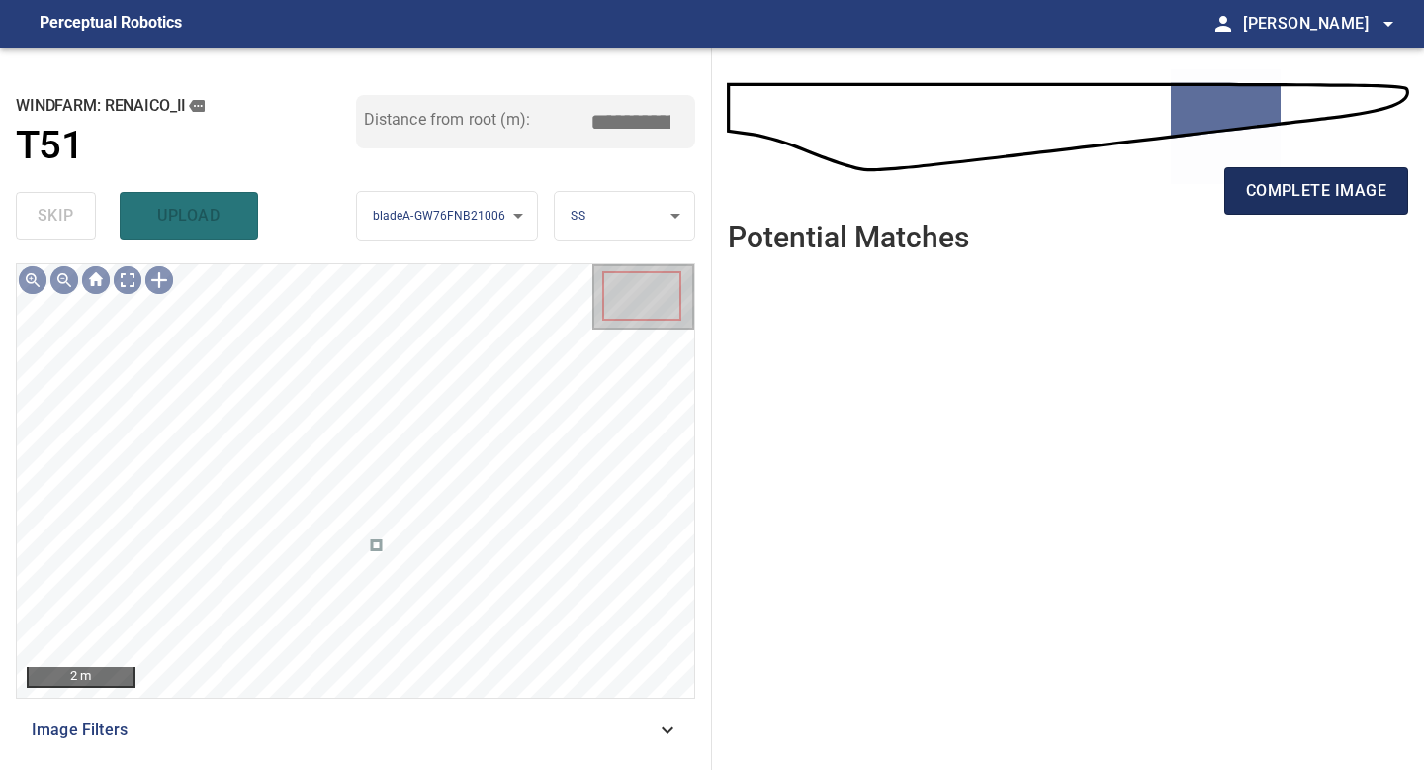
click at [1333, 200] on span "complete image" at bounding box center [1316, 191] width 140 height 28
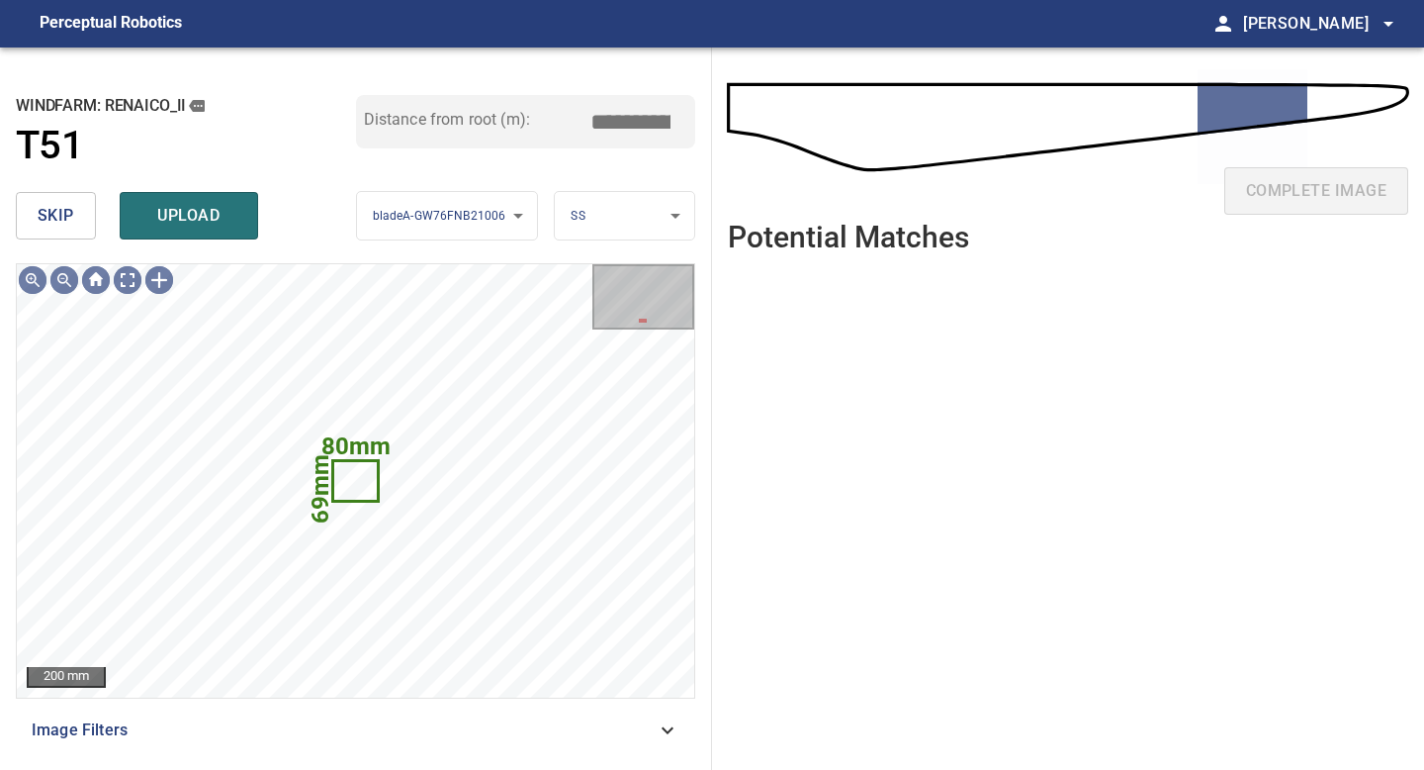
click at [56, 215] on span "skip" at bounding box center [56, 216] width 37 height 28
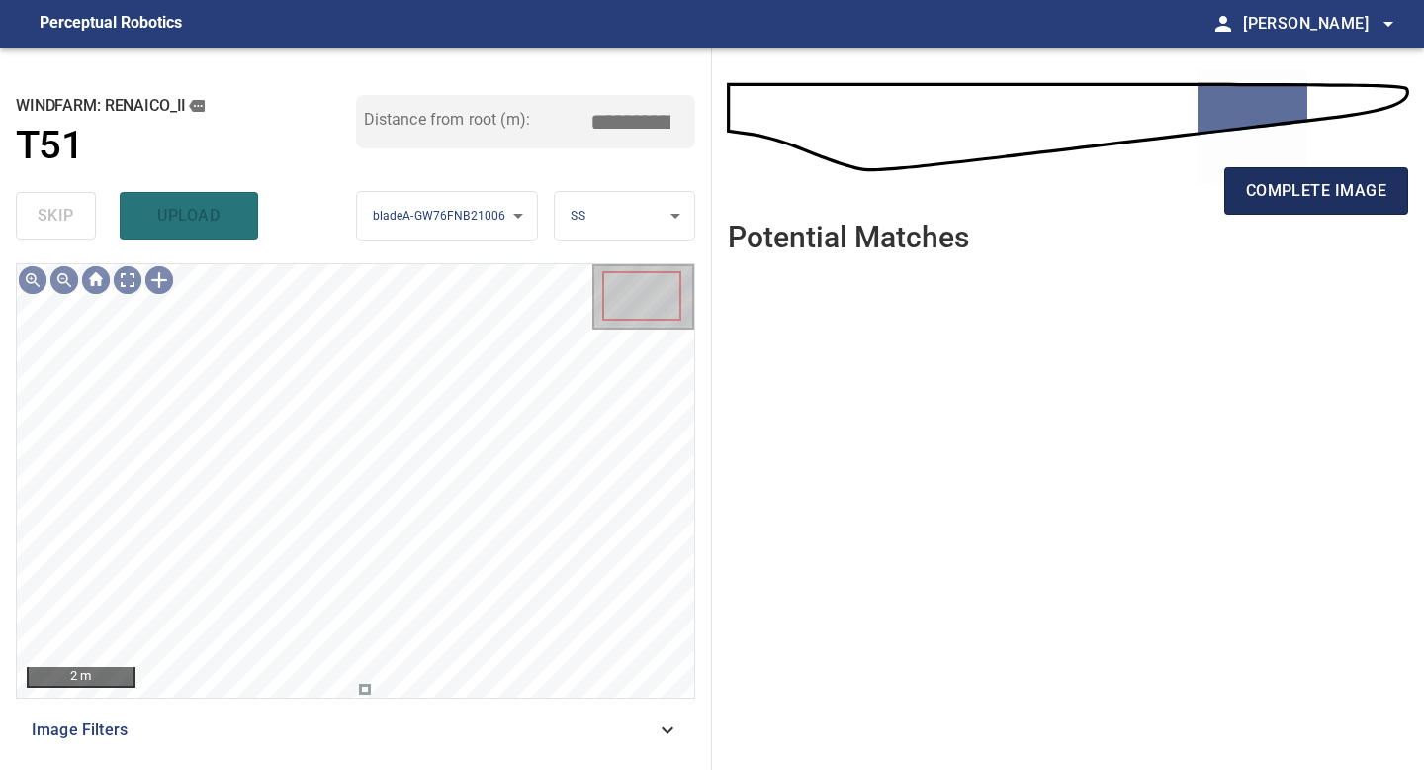
click at [1278, 189] on span "complete image" at bounding box center [1316, 191] width 140 height 28
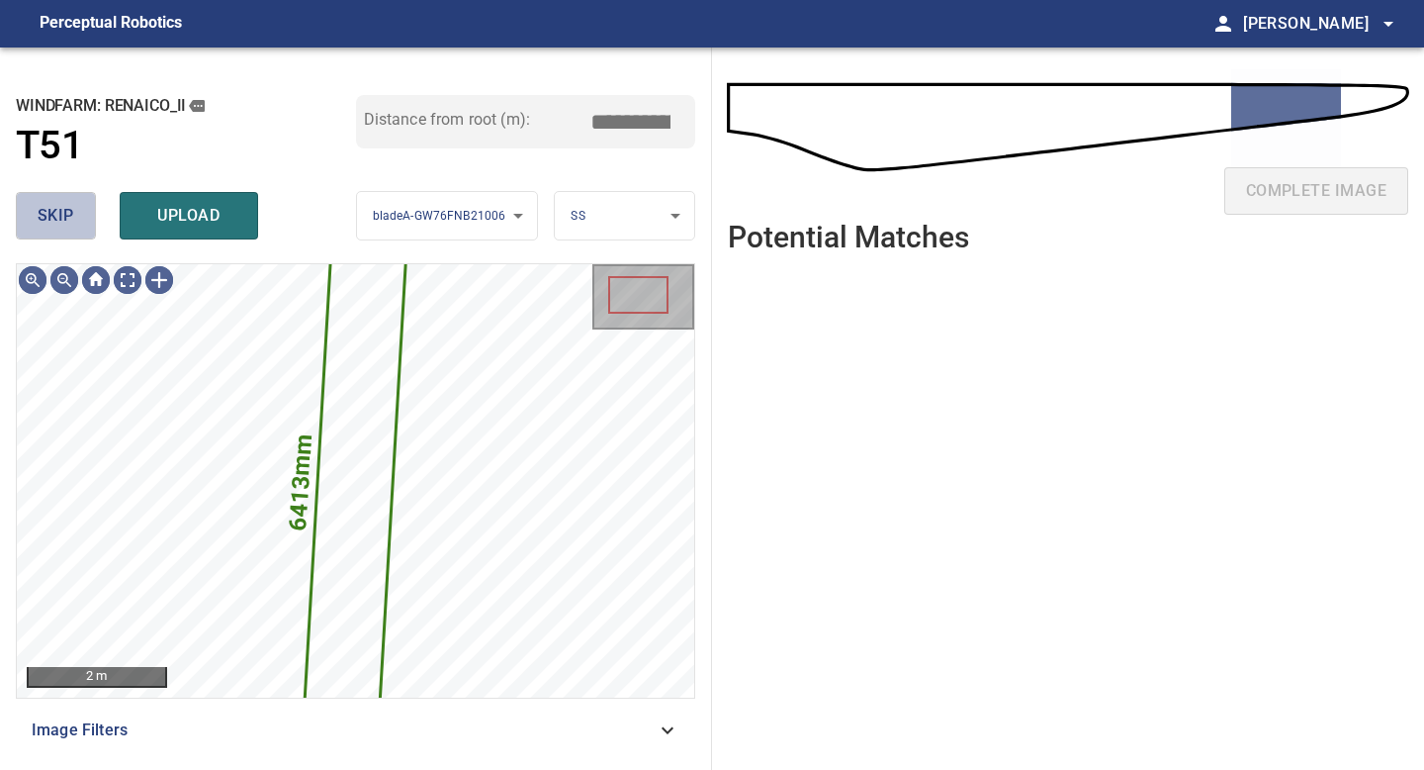
click at [47, 209] on span "skip" at bounding box center [56, 216] width 37 height 28
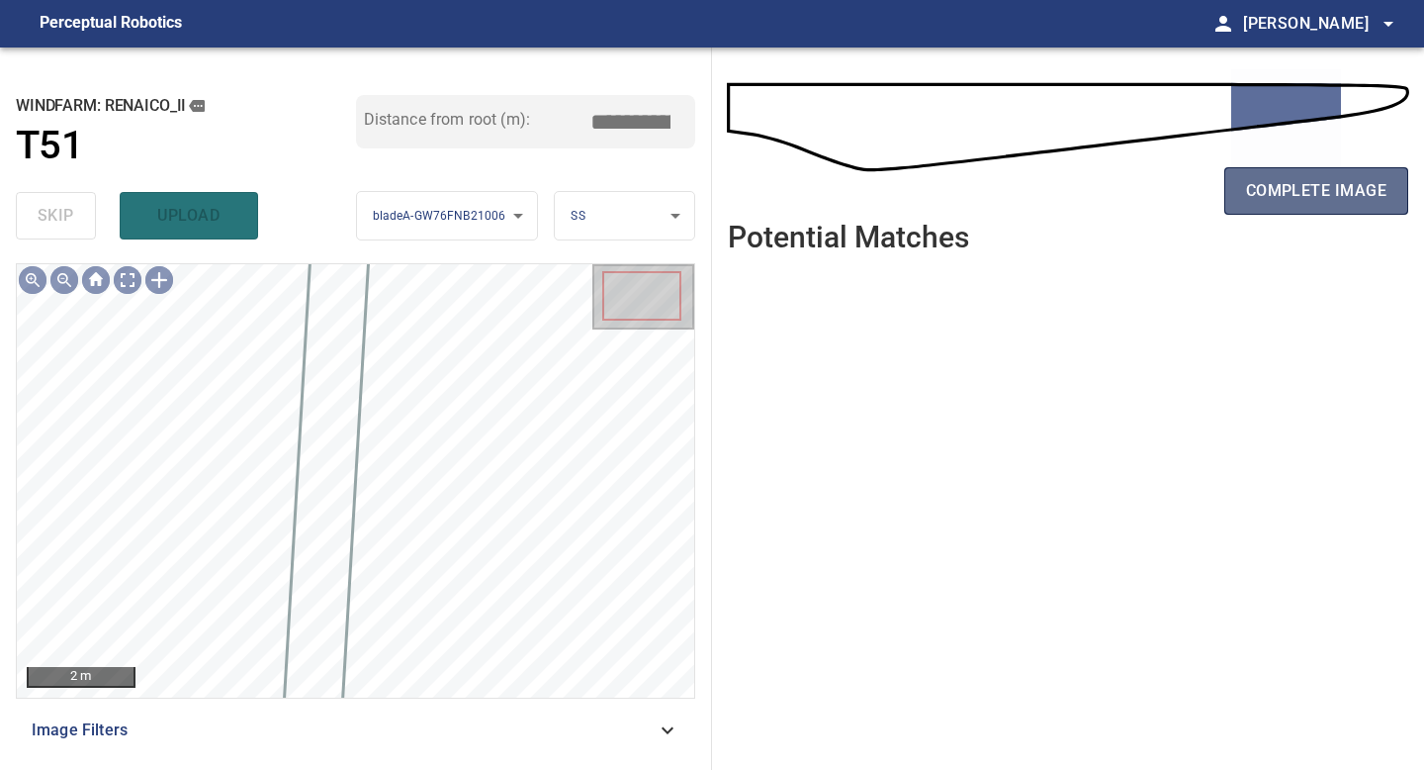
click at [1298, 189] on span "complete image" at bounding box center [1316, 191] width 140 height 28
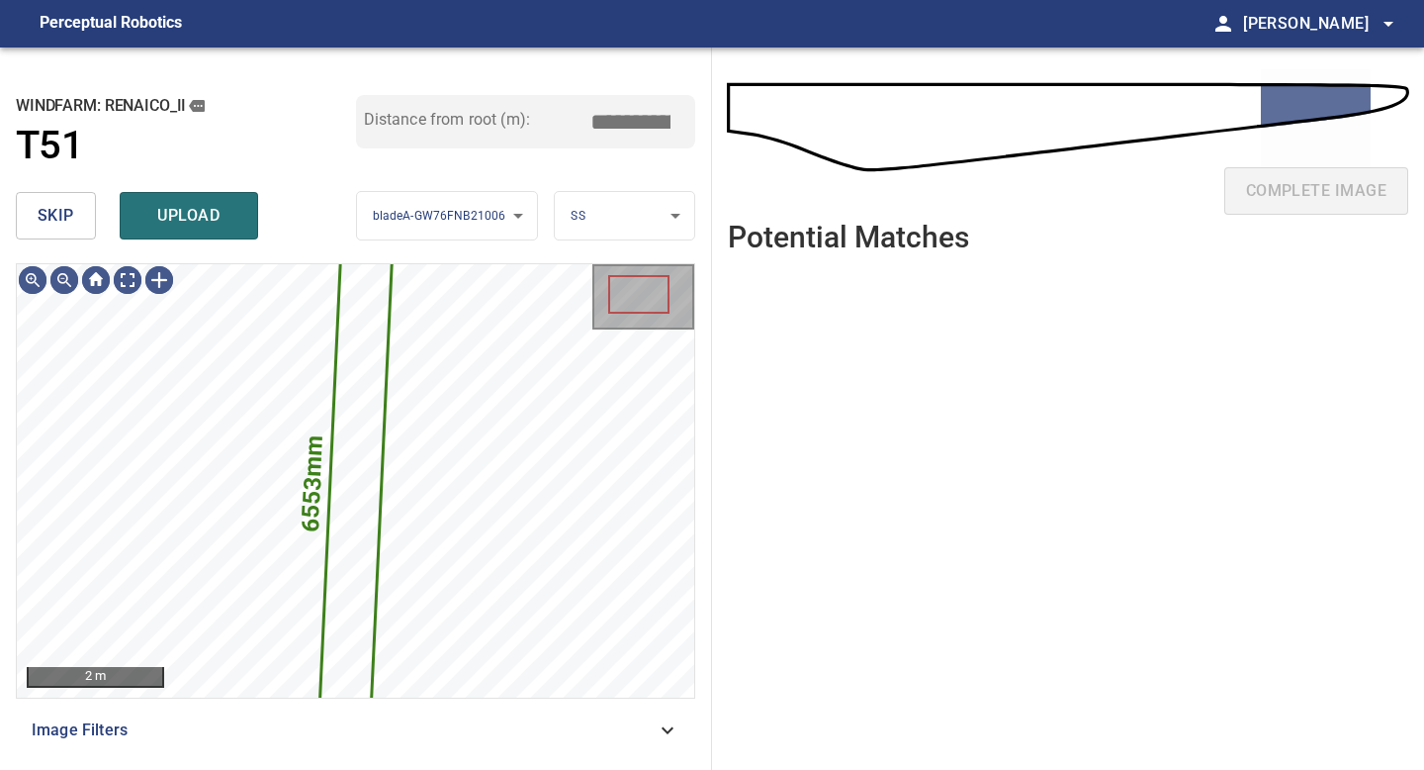
click at [52, 218] on span "skip" at bounding box center [56, 216] width 37 height 28
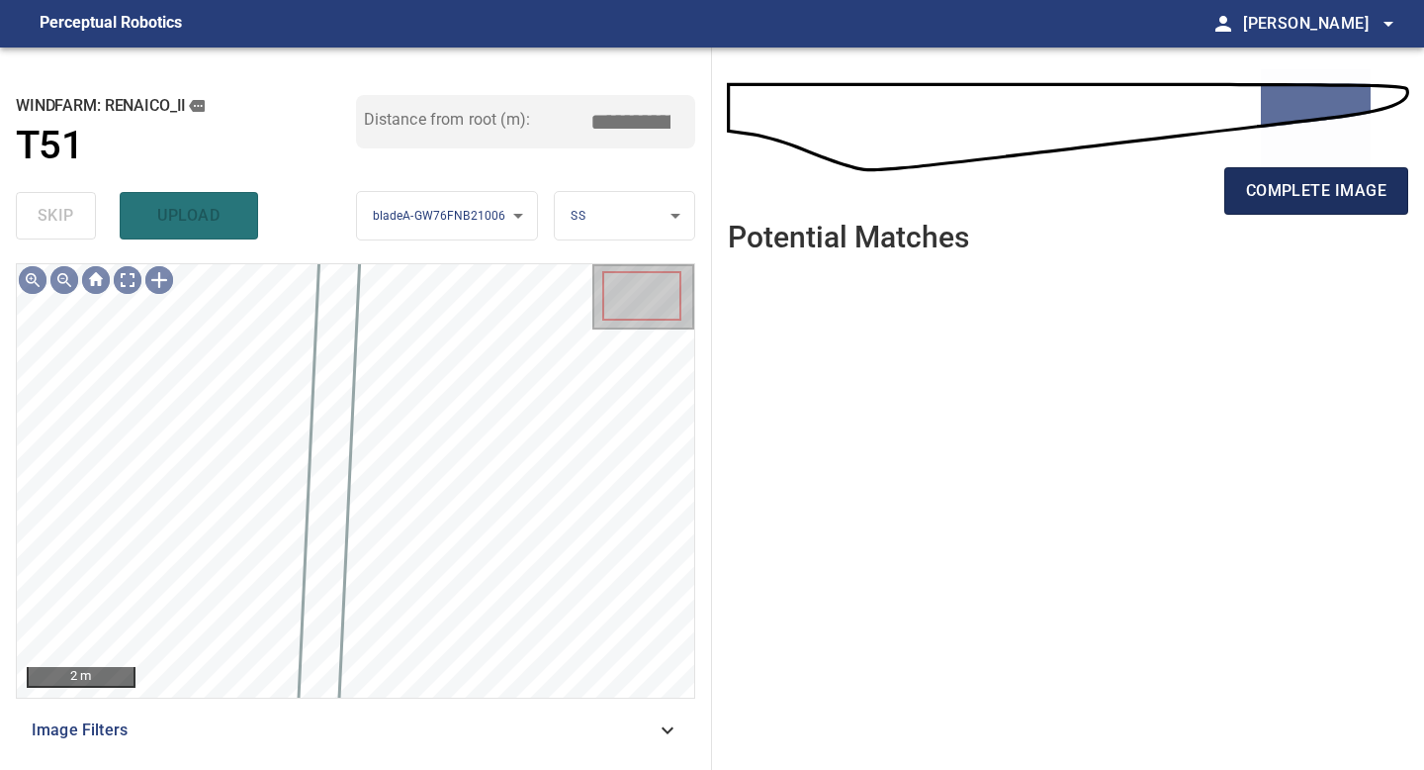
click at [1303, 194] on span "complete image" at bounding box center [1316, 191] width 140 height 28
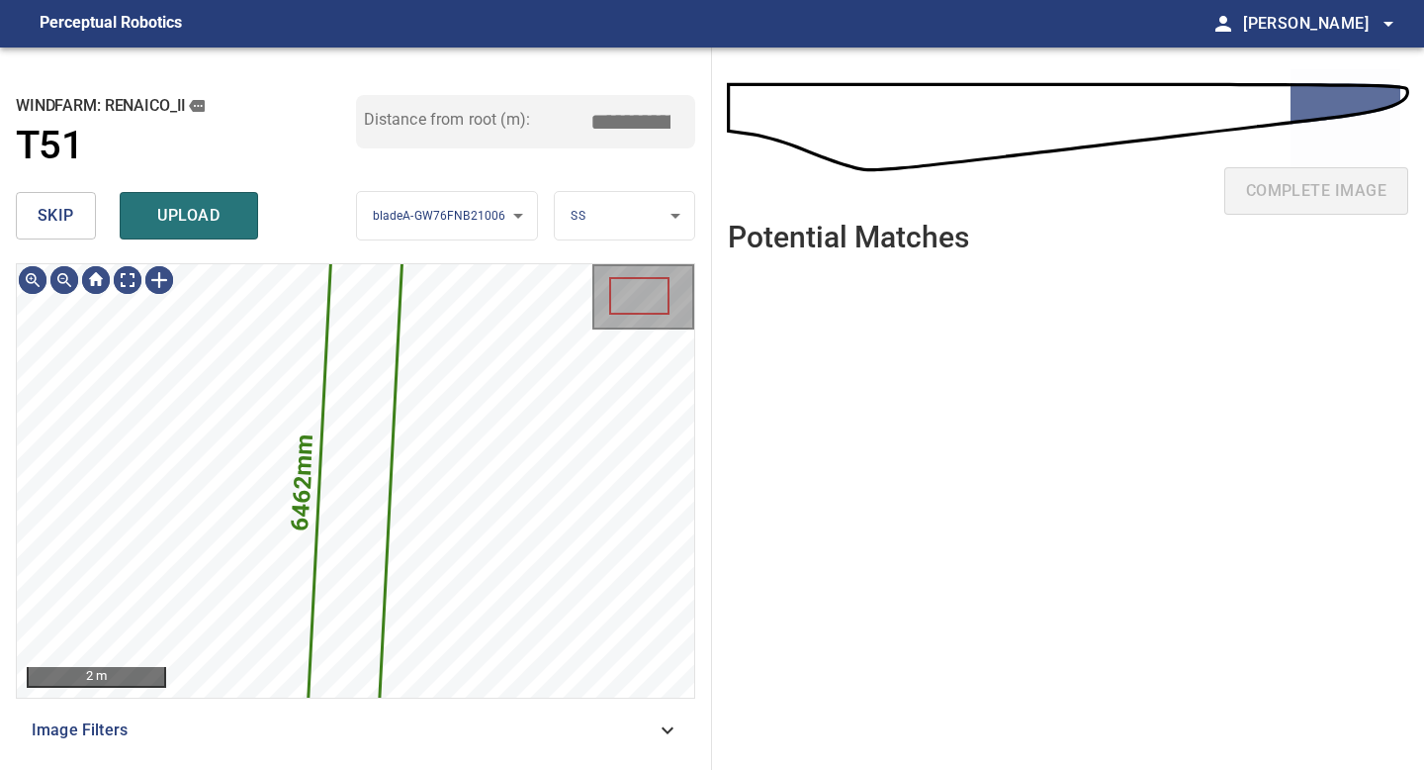
click at [61, 217] on span "skip" at bounding box center [56, 216] width 37 height 28
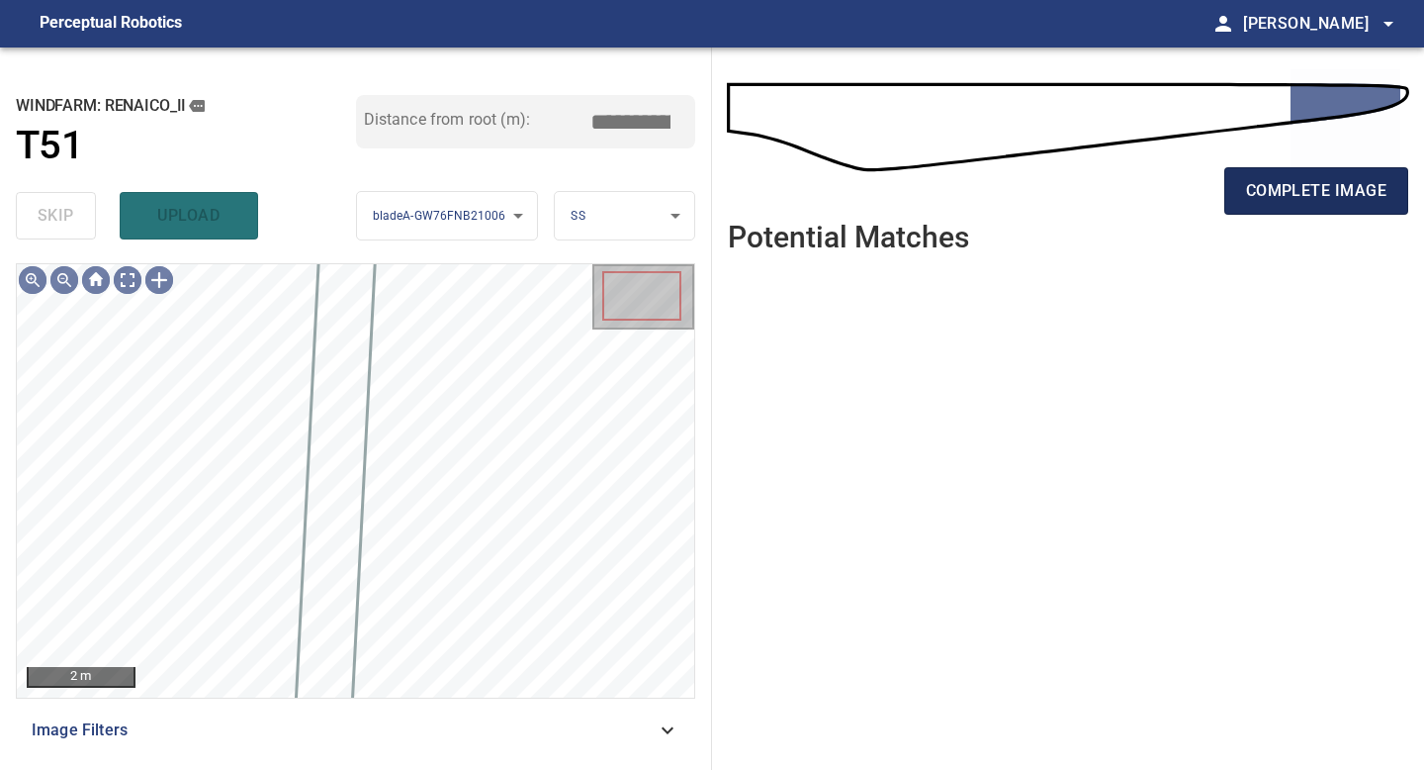
click at [1299, 196] on span "complete image" at bounding box center [1316, 191] width 140 height 28
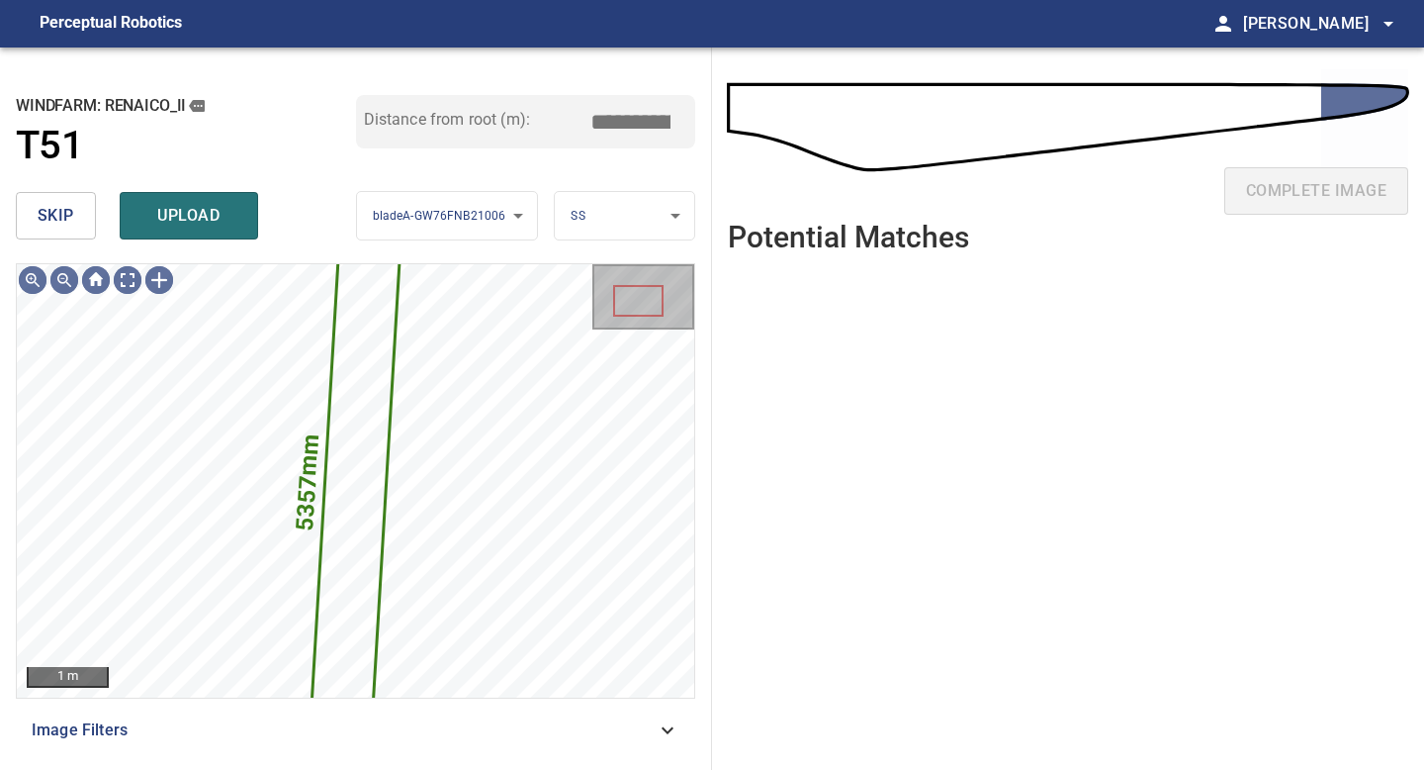
click at [79, 212] on button "skip" at bounding box center [56, 215] width 80 height 47
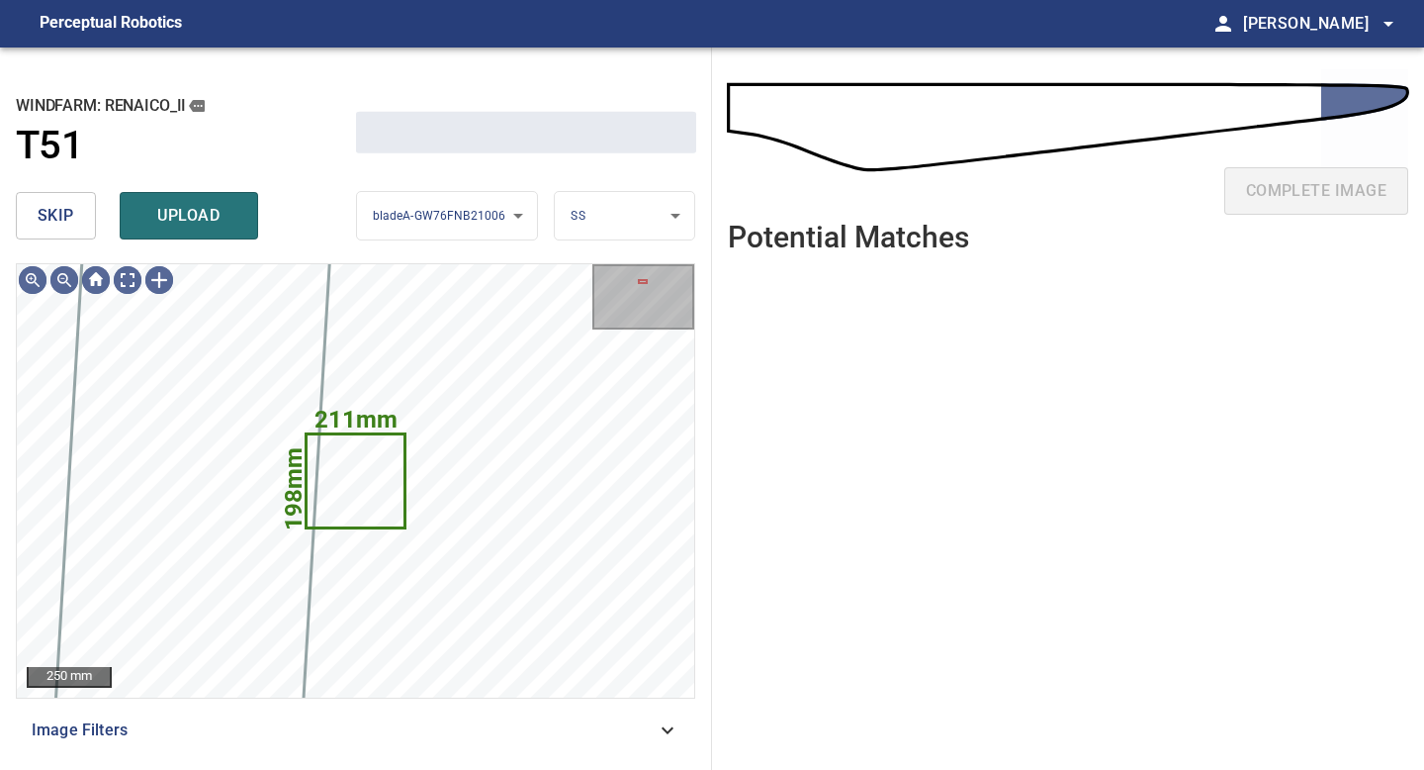
click at [79, 212] on button "skip" at bounding box center [56, 215] width 80 height 47
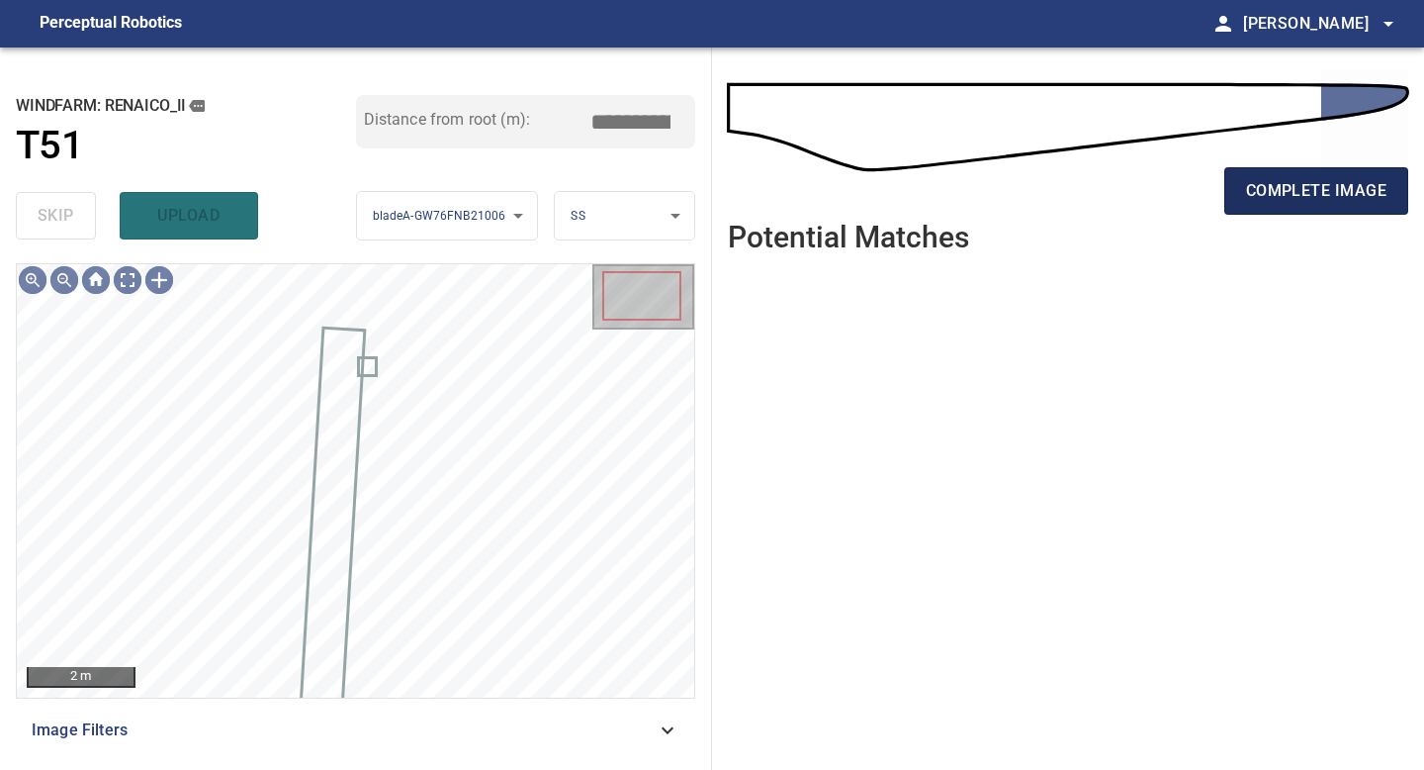
click at [1314, 192] on span "complete image" at bounding box center [1316, 191] width 140 height 28
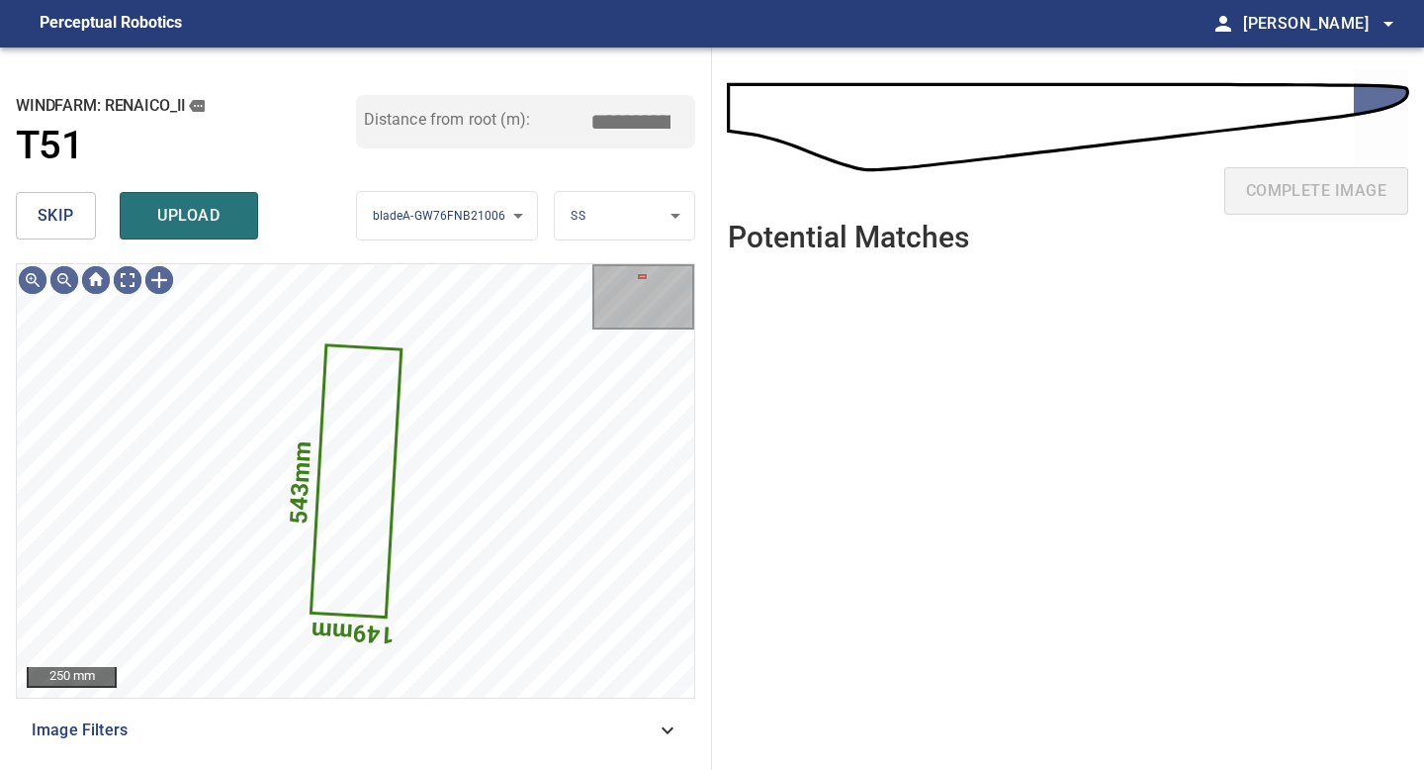
click at [50, 190] on div "skip upload" at bounding box center [186, 215] width 340 height 63
click at [56, 208] on span "skip" at bounding box center [56, 216] width 37 height 28
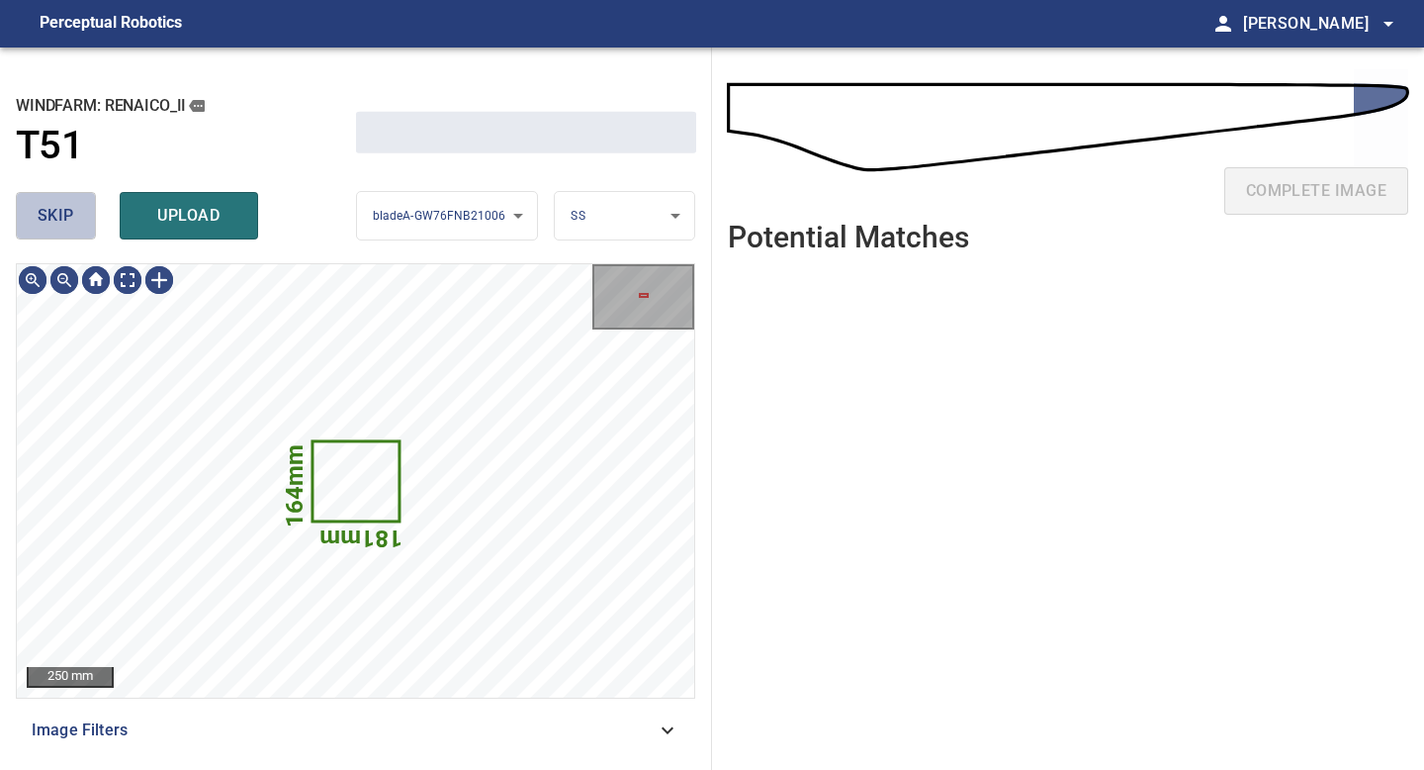
click at [56, 208] on span "skip" at bounding box center [56, 216] width 37 height 28
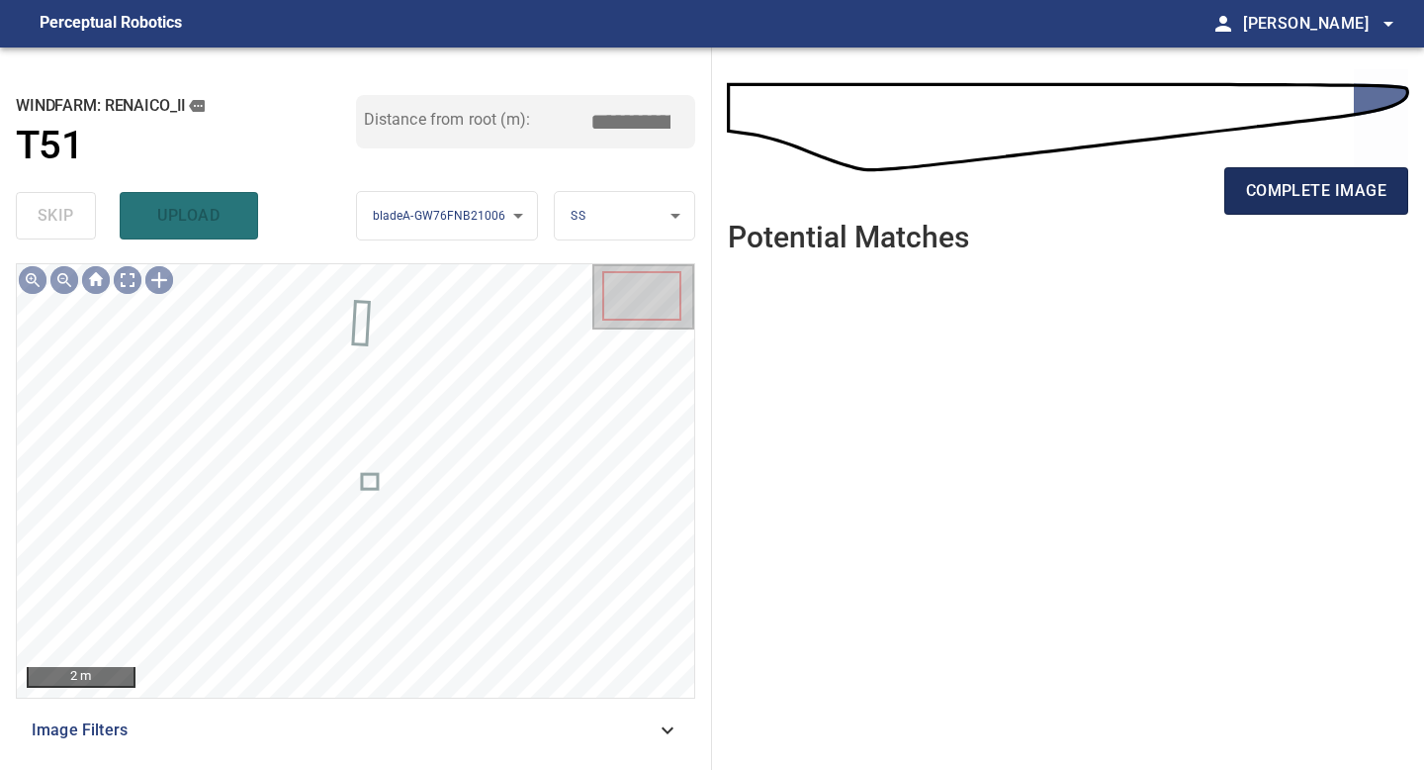
click at [1265, 184] on span "complete image" at bounding box center [1316, 191] width 140 height 28
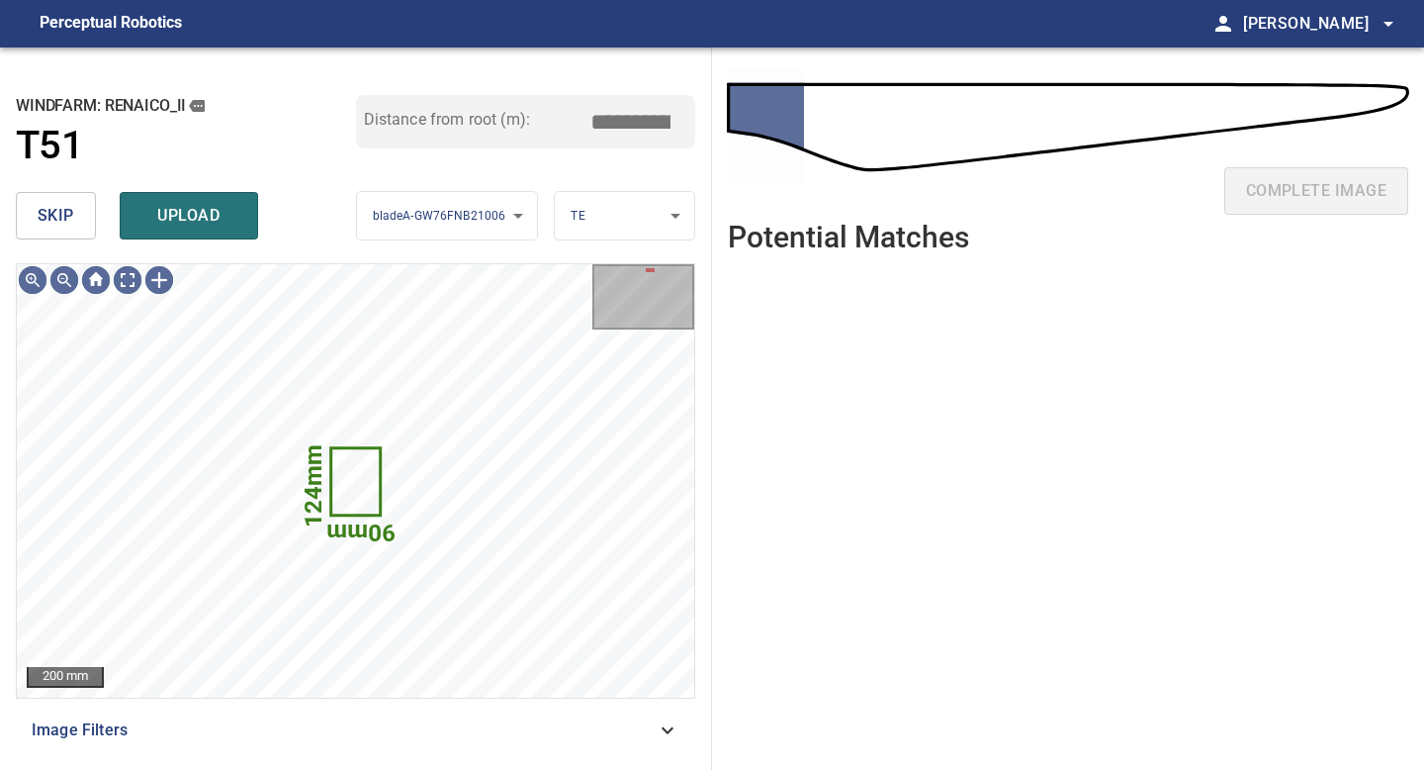
click at [38, 217] on span "skip" at bounding box center [56, 216] width 37 height 28
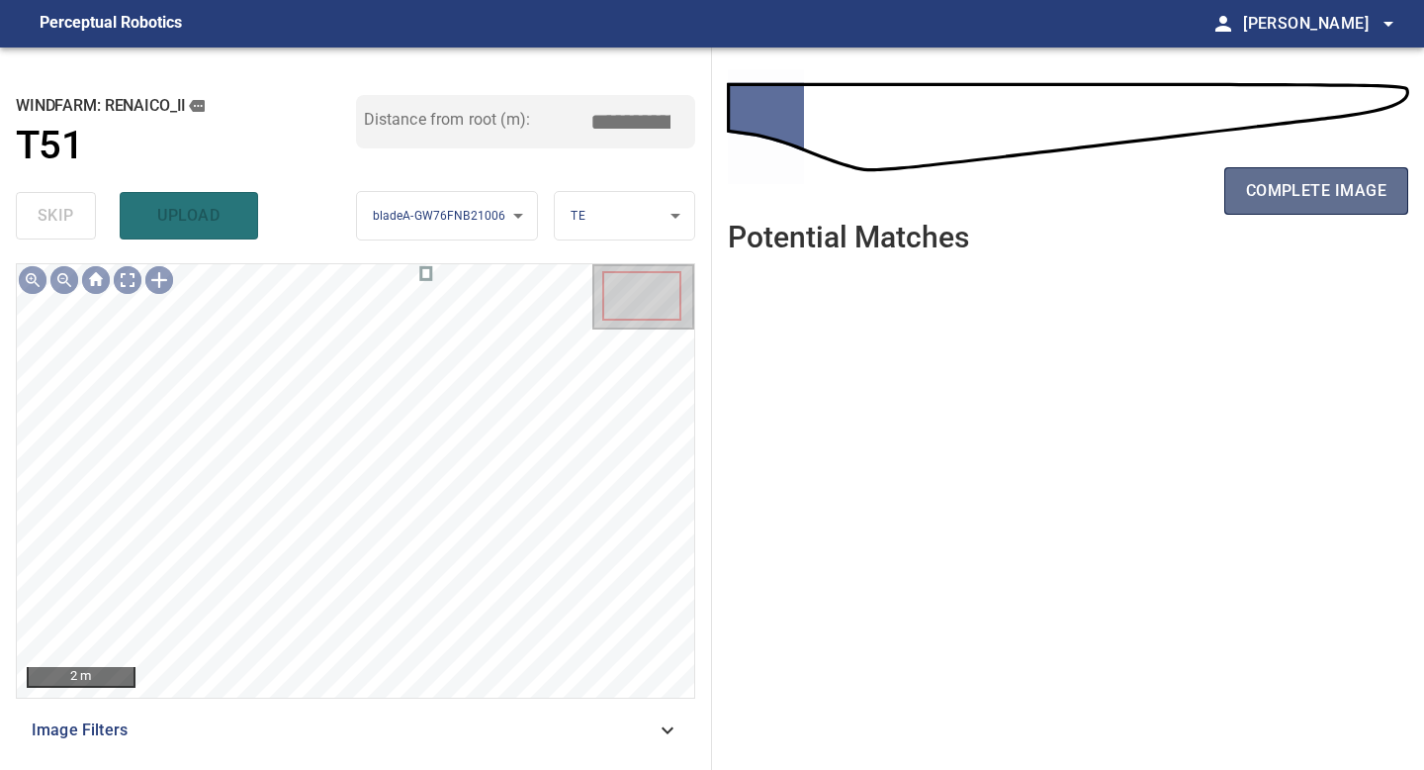
click at [1288, 188] on span "complete image" at bounding box center [1316, 191] width 140 height 28
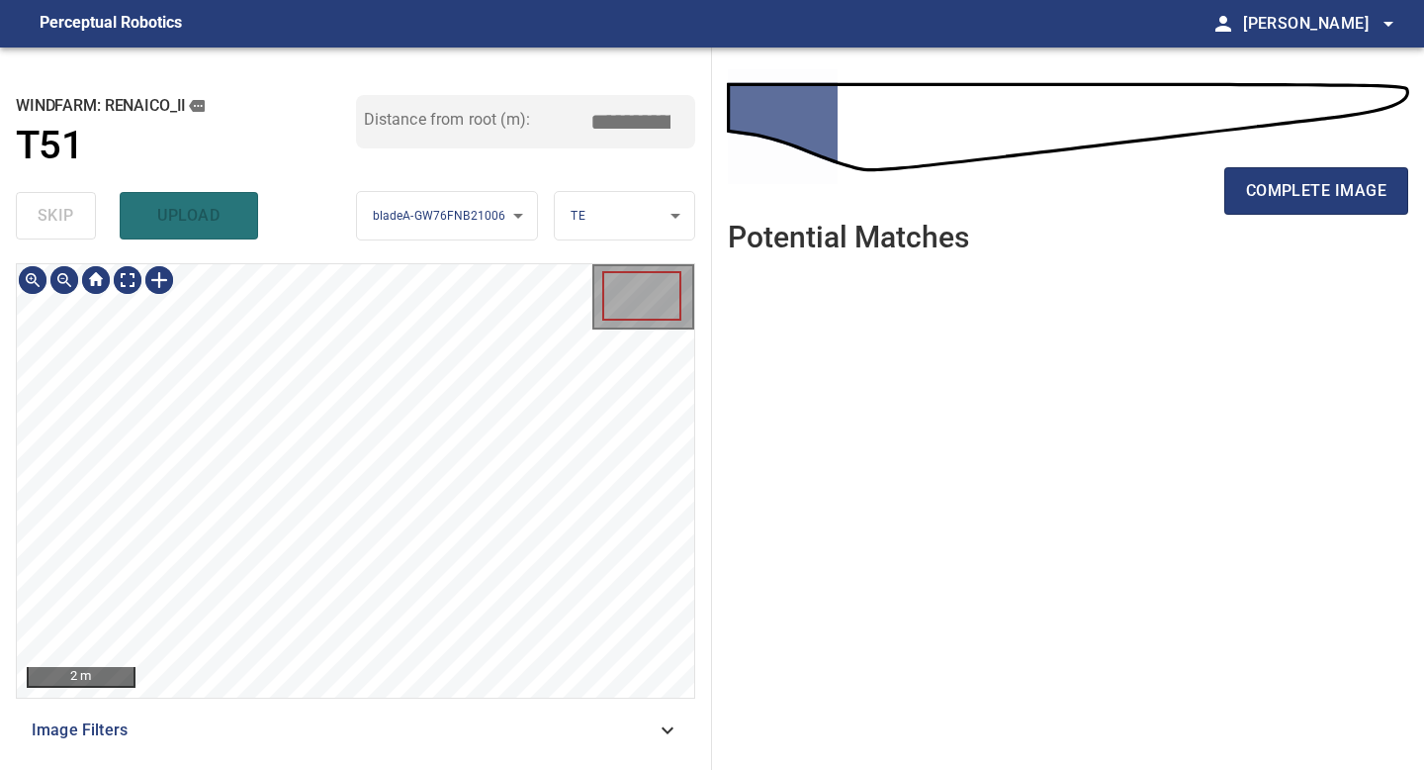
click at [329, 707] on div "2 m Image Filters" at bounding box center [356, 508] width 680 height 491
click at [1310, 181] on span "complete image" at bounding box center [1316, 191] width 140 height 28
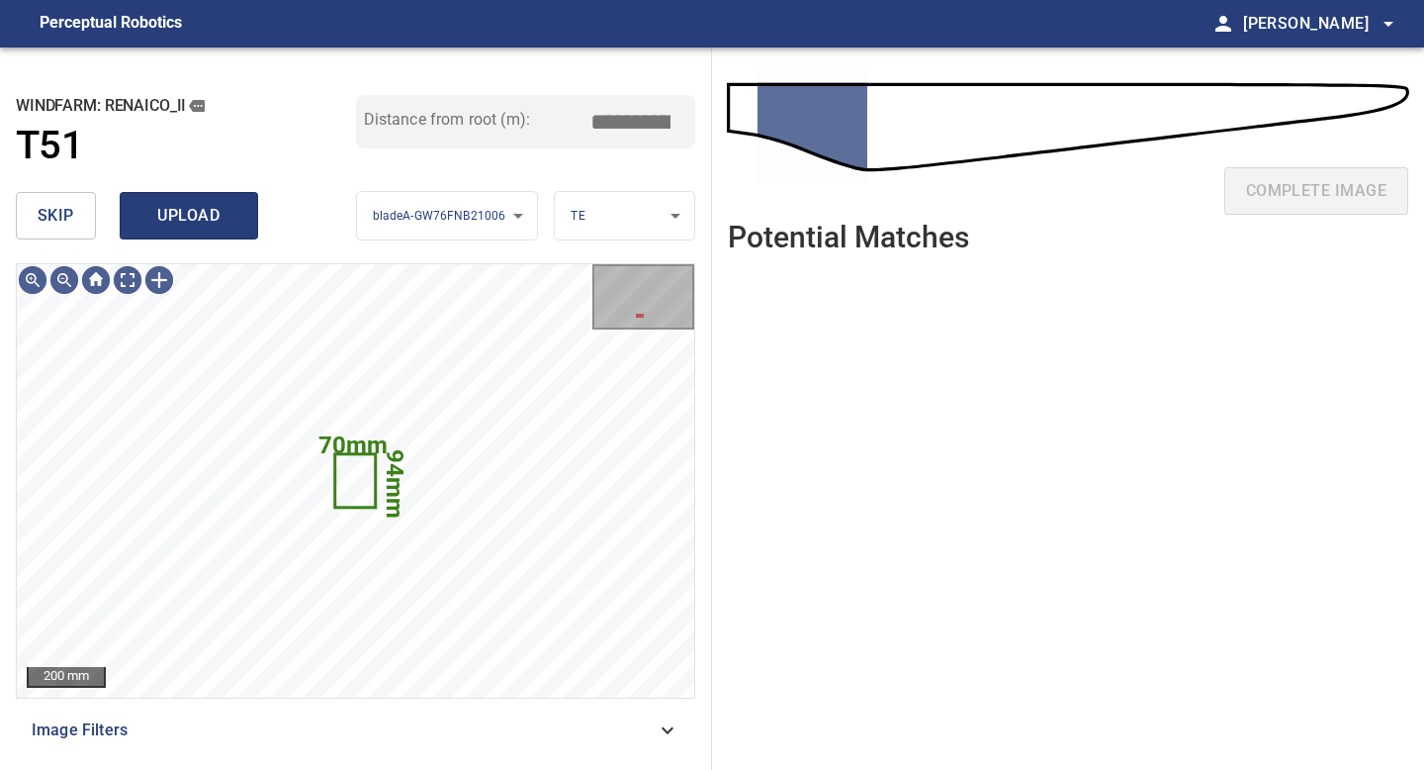
click at [187, 205] on span "upload" at bounding box center [188, 216] width 95 height 28
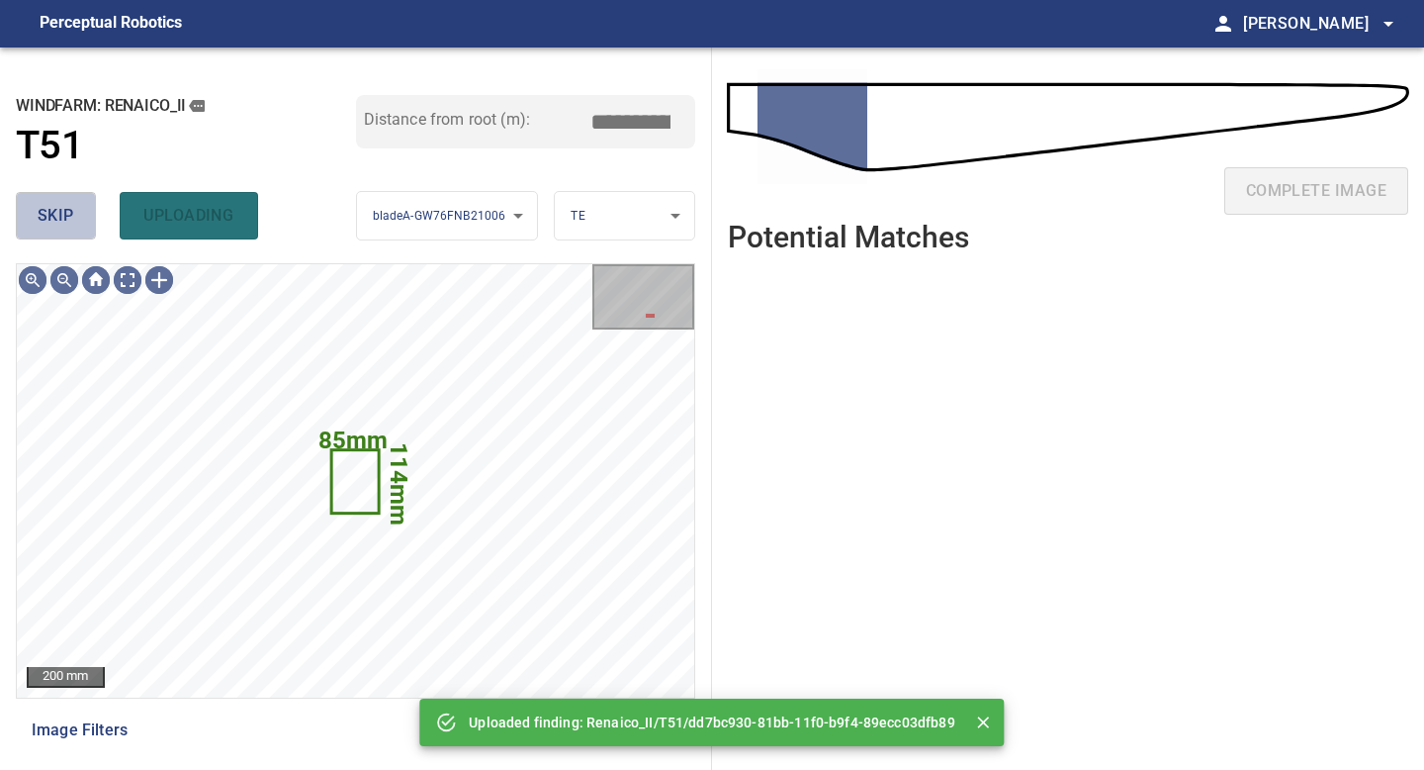
click at [73, 227] on button "skip" at bounding box center [56, 215] width 80 height 47
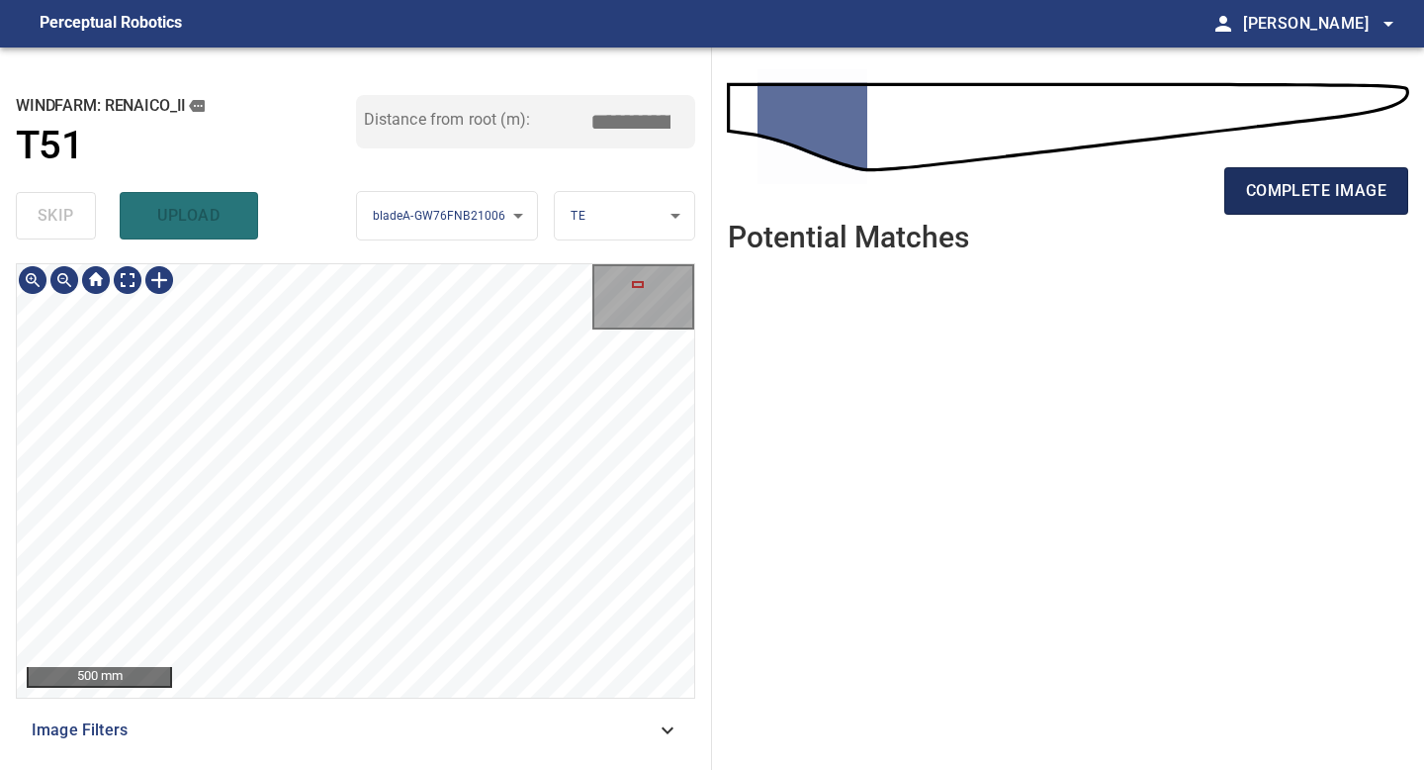
click at [1287, 183] on span "complete image" at bounding box center [1316, 191] width 140 height 28
